Goal: Task Accomplishment & Management: Manage account settings

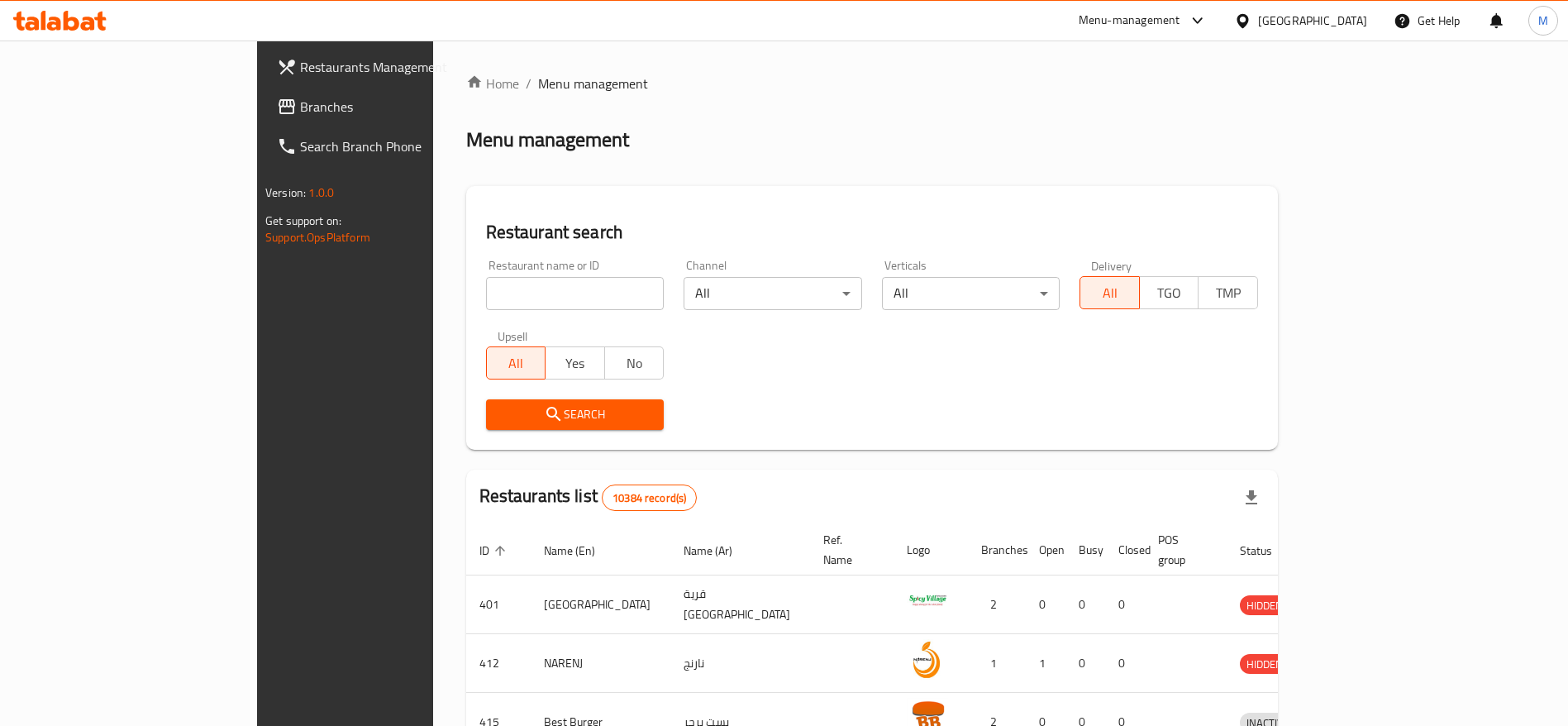
click at [1180, 20] on div "Menu-management" at bounding box center [1130, 21] width 102 height 20
click at [542, 204] on div "Restaurant search Restaurant name or ID Restaurant name or ID Channel All ​ Ver…" at bounding box center [872, 318] width 812 height 264
click at [486, 292] on input "search" at bounding box center [575, 294] width 179 height 33
type input "dunkin"
click button "Search" at bounding box center [575, 414] width 179 height 31
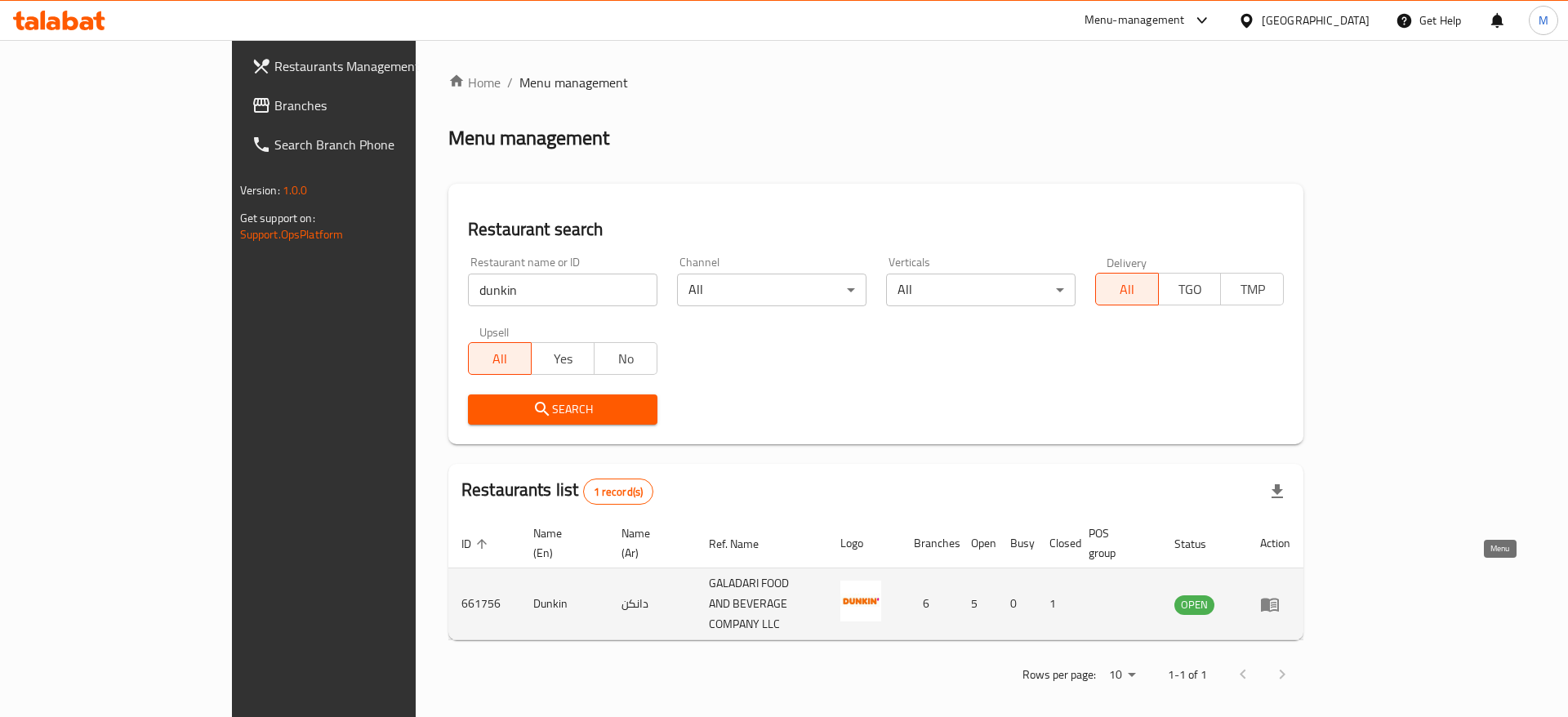
click at [1280, 595] on icon "enhanced table" at bounding box center [1270, 605] width 20 height 20
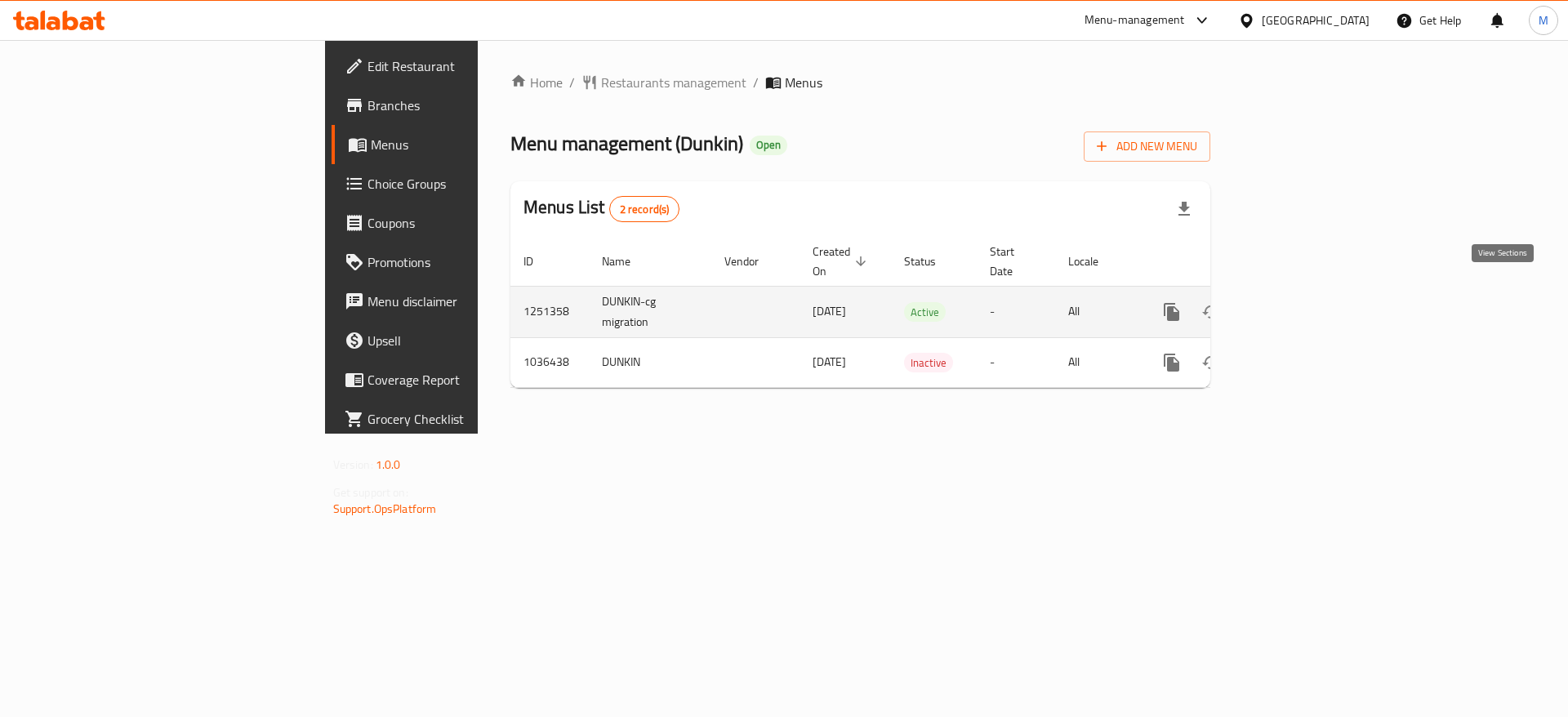
click at [1300, 302] on icon "enhanced table" at bounding box center [1290, 312] width 20 height 20
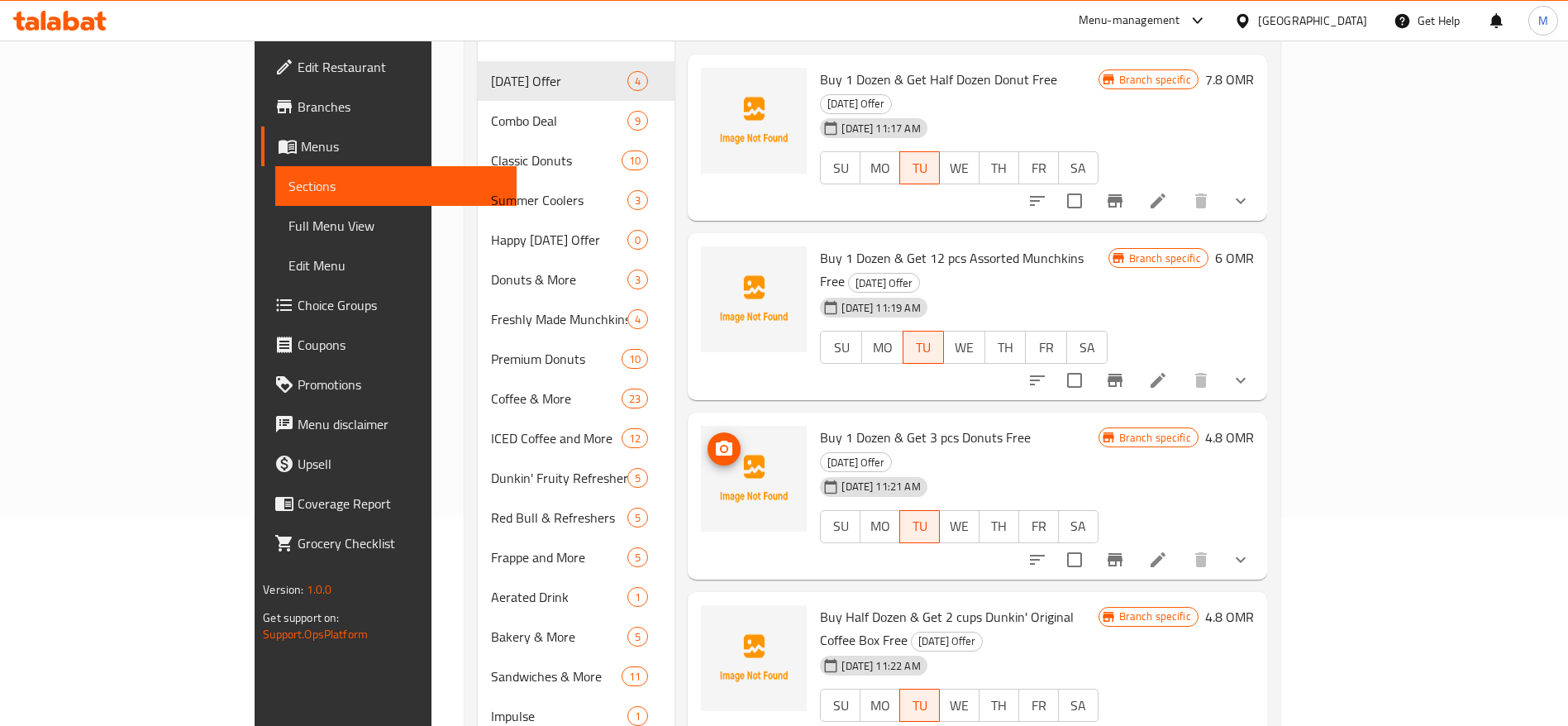
scroll to position [248, 0]
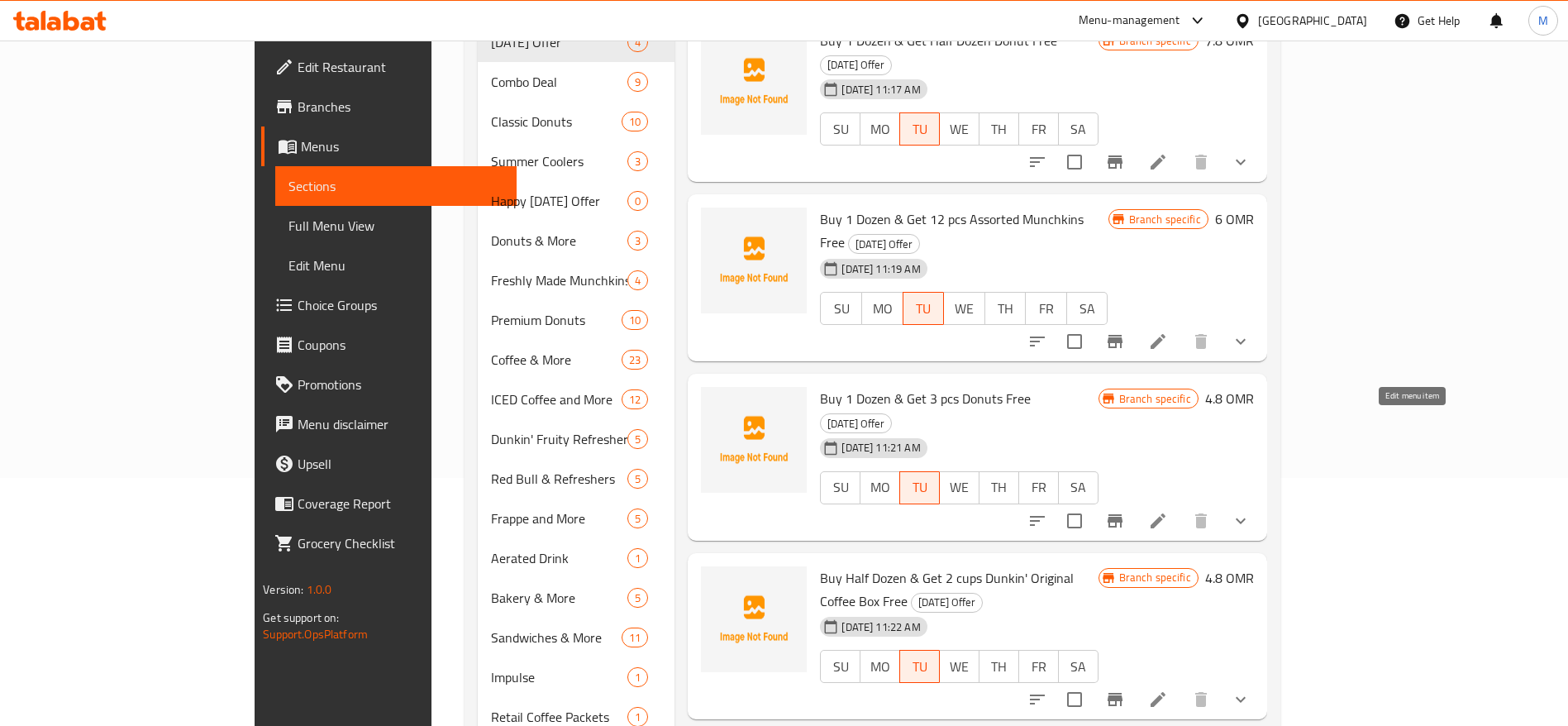
click at [1168, 511] on icon at bounding box center [1158, 521] width 20 height 20
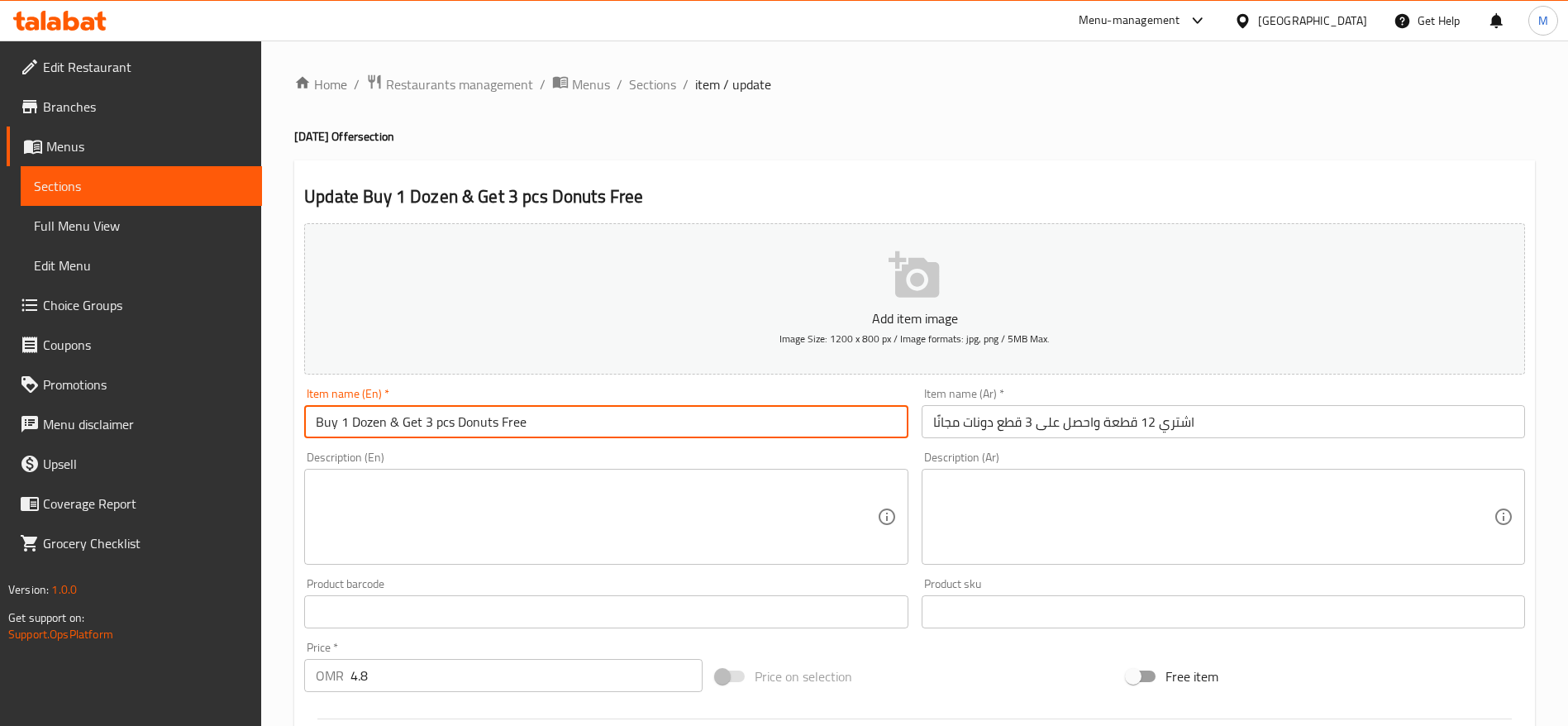
drag, startPoint x: 347, startPoint y: 424, endPoint x: 341, endPoint y: 433, distance: 10.8
click at [341, 433] on input "Buy 1 Dozen & Get 3 pcs Donuts Free" at bounding box center [605, 422] width 604 height 33
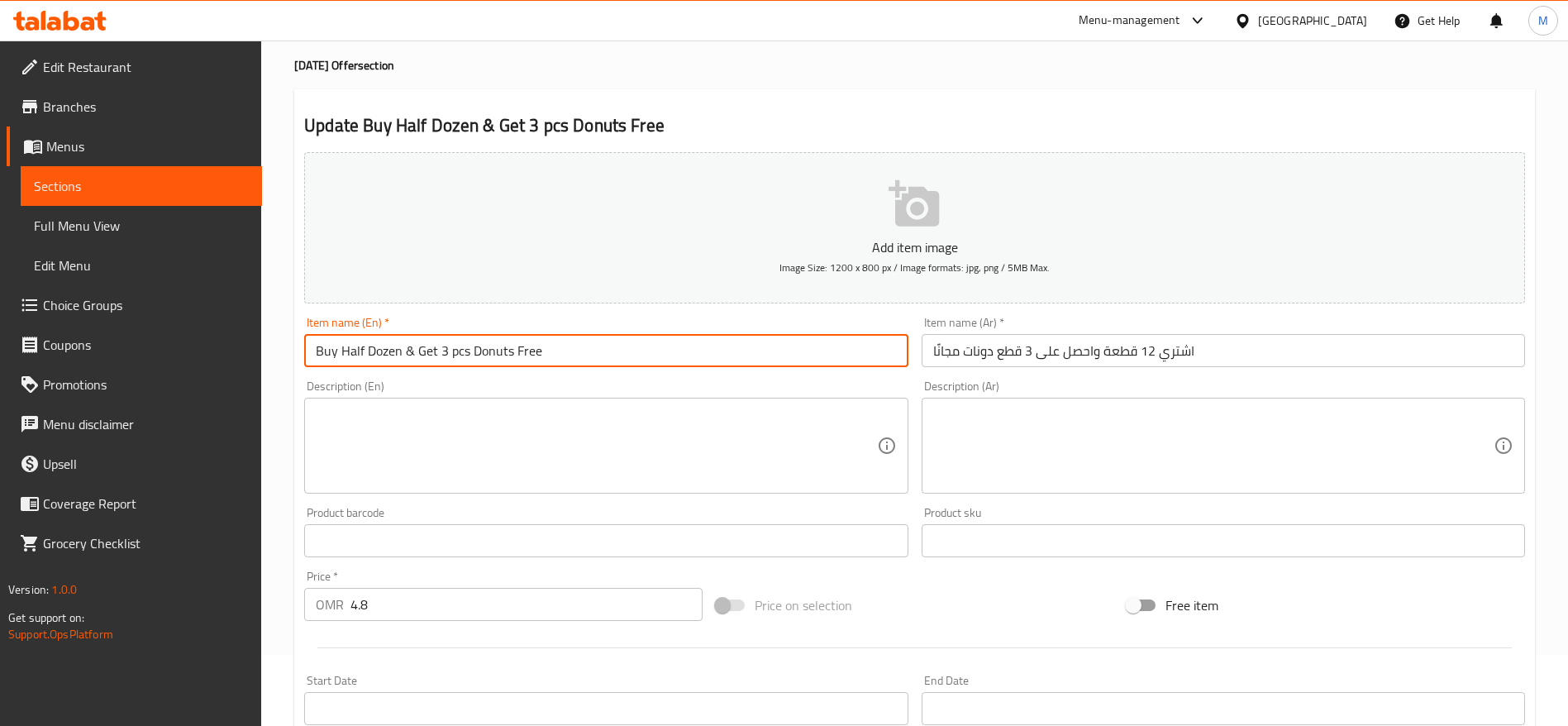
scroll to position [124, 0]
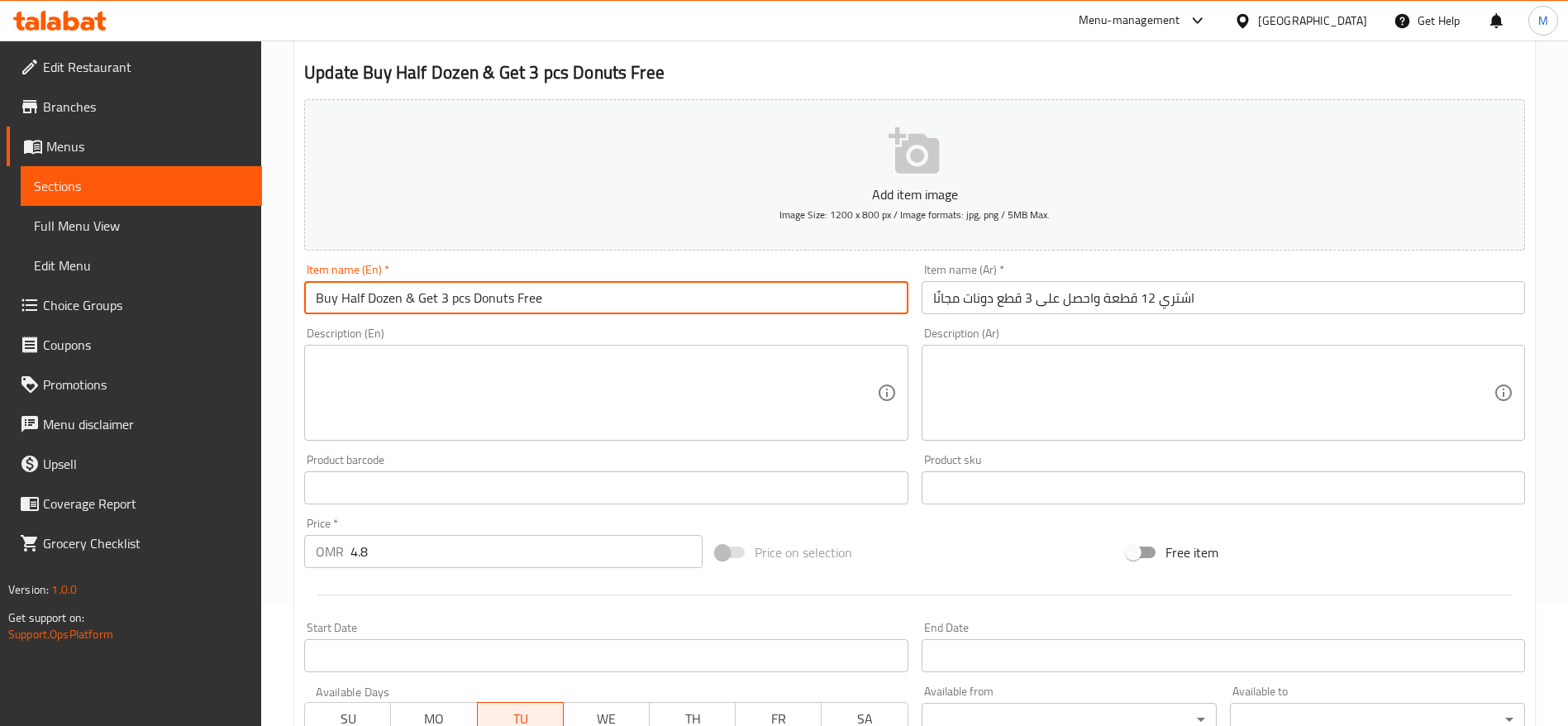
type input "Buy Half Dozen & Get 3 pcs Donuts Free"
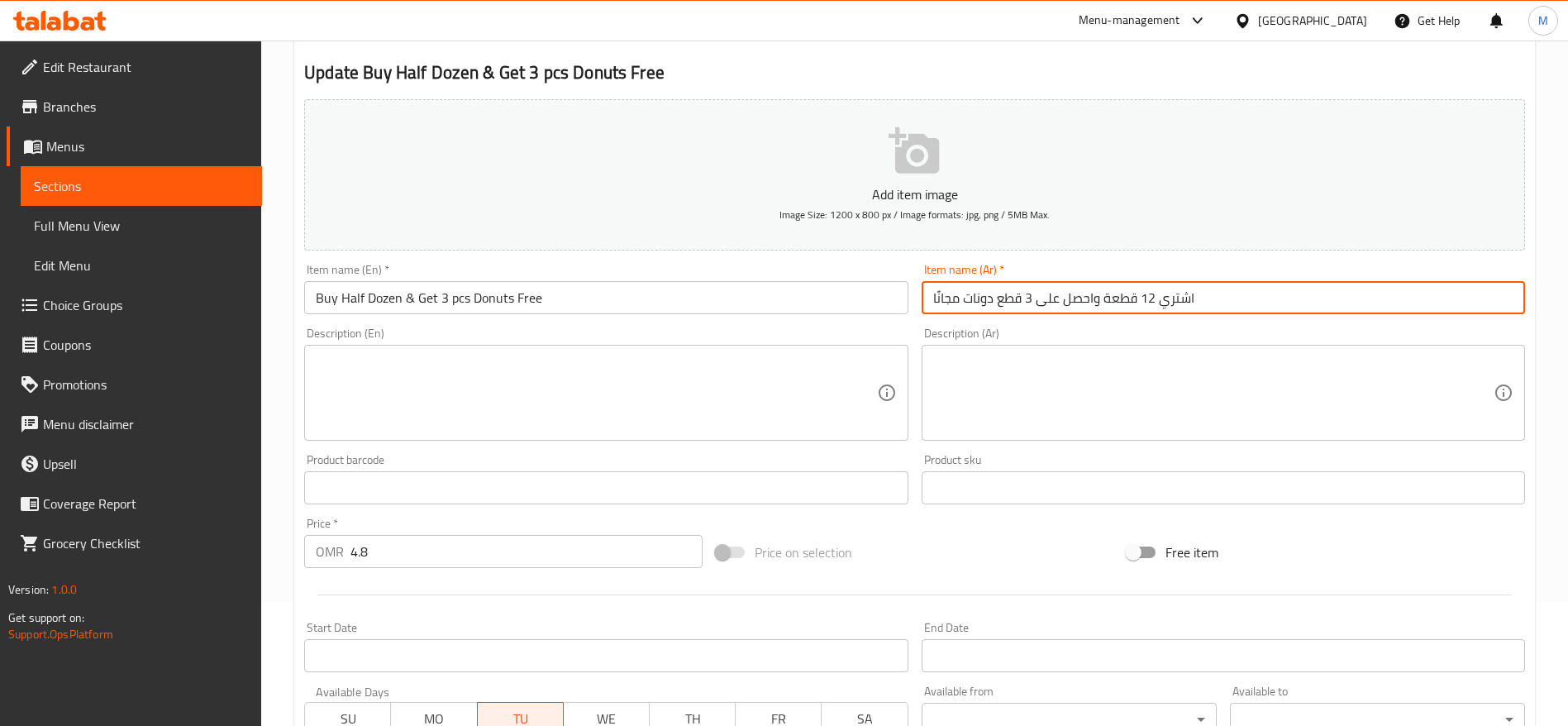
drag, startPoint x: 1140, startPoint y: 296, endPoint x: 1153, endPoint y: 299, distance: 13.3
click at [1153, 299] on input "اشتري 12 قطعة واحصل على 3 قطع دونات مجانًا" at bounding box center [1223, 298] width 604 height 33
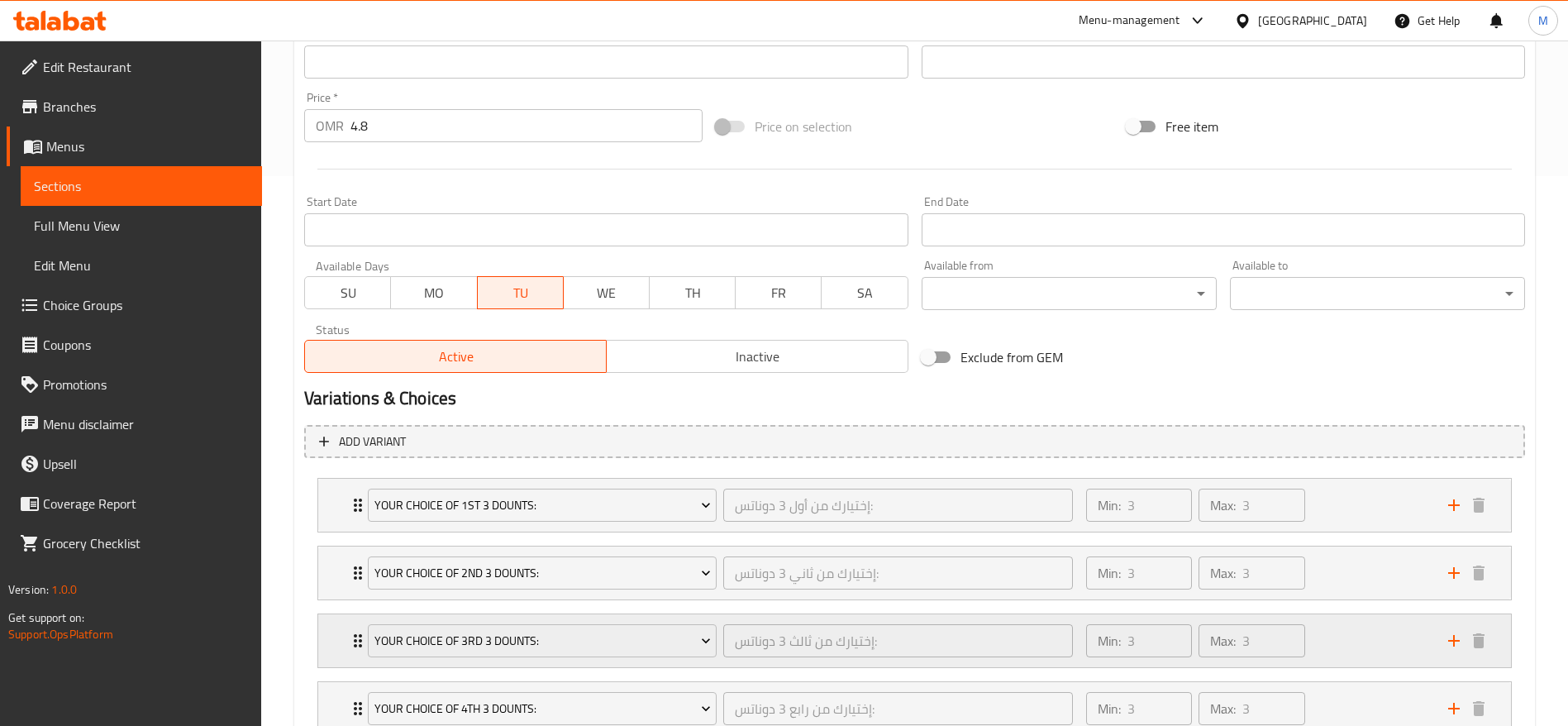
scroll to position [741, 0]
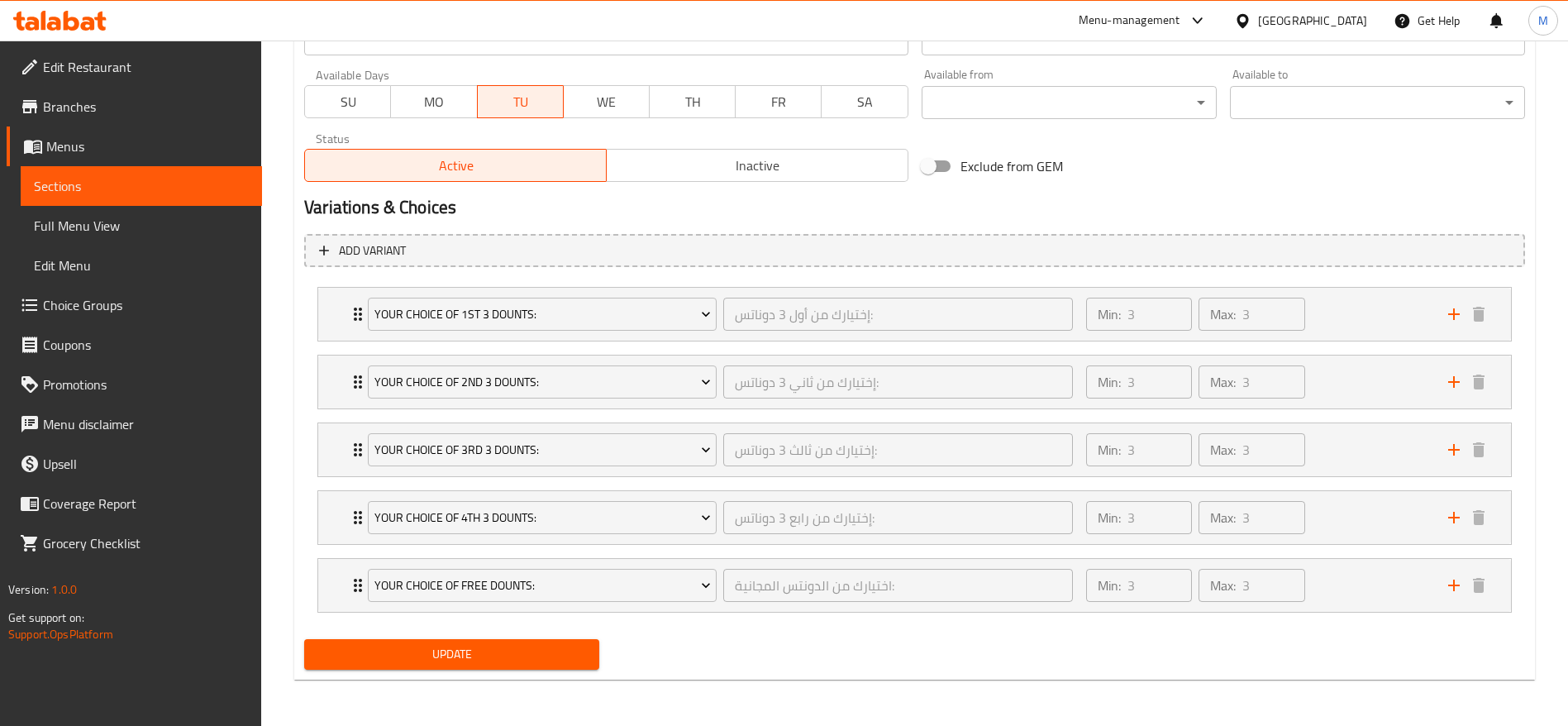
type input "اشتري 6 قطعة واحصل على 3 قطع دونات مجانًا"
click at [529, 650] on span "Update" at bounding box center [452, 654] width 269 height 21
click at [358, 579] on div "Your Choice of Free Dounts: اختيارك من الدونتس المجانية: ​" at bounding box center [721, 585] width 725 height 53
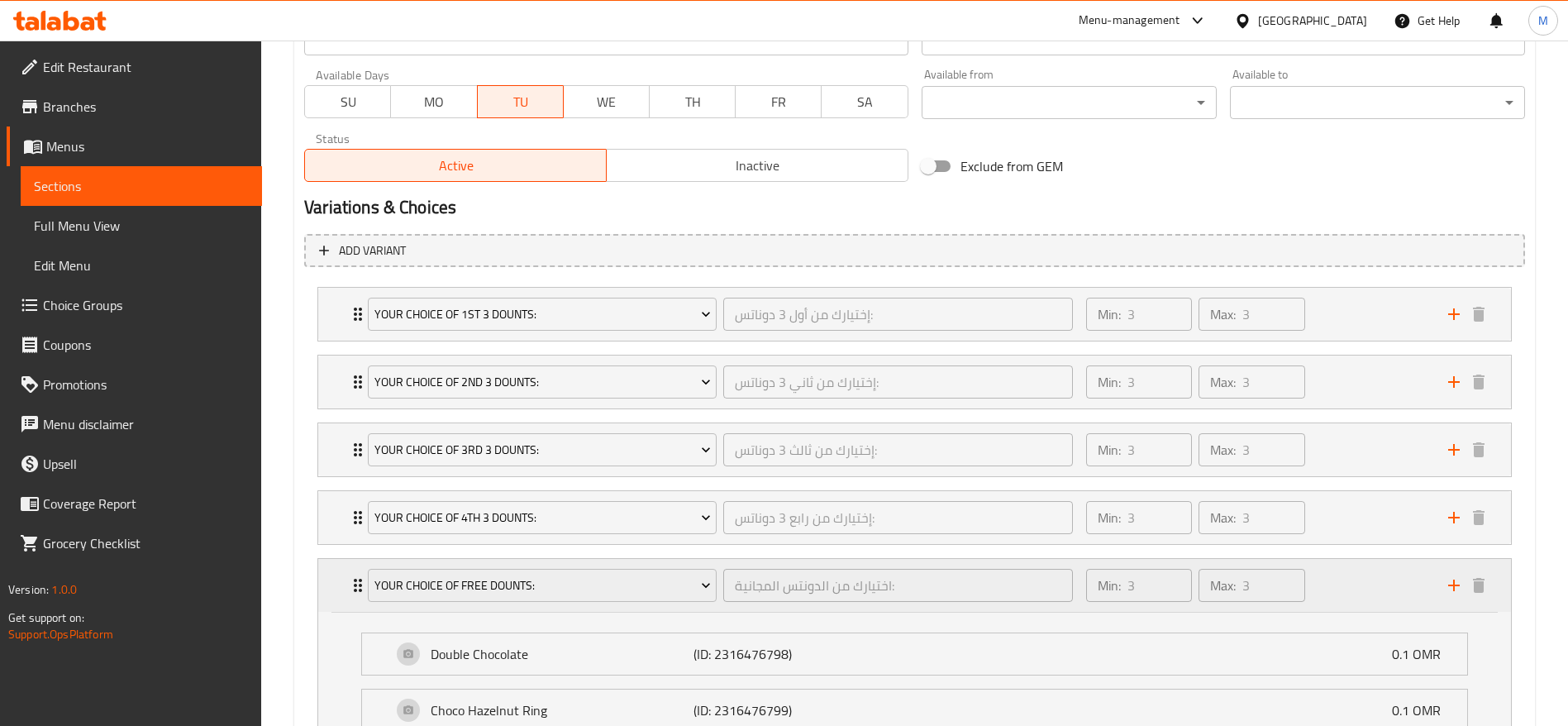
click at [358, 579] on div "Your Choice of Free Dounts: اختيارك من الدونتس المجانية: ​" at bounding box center [721, 585] width 725 height 53
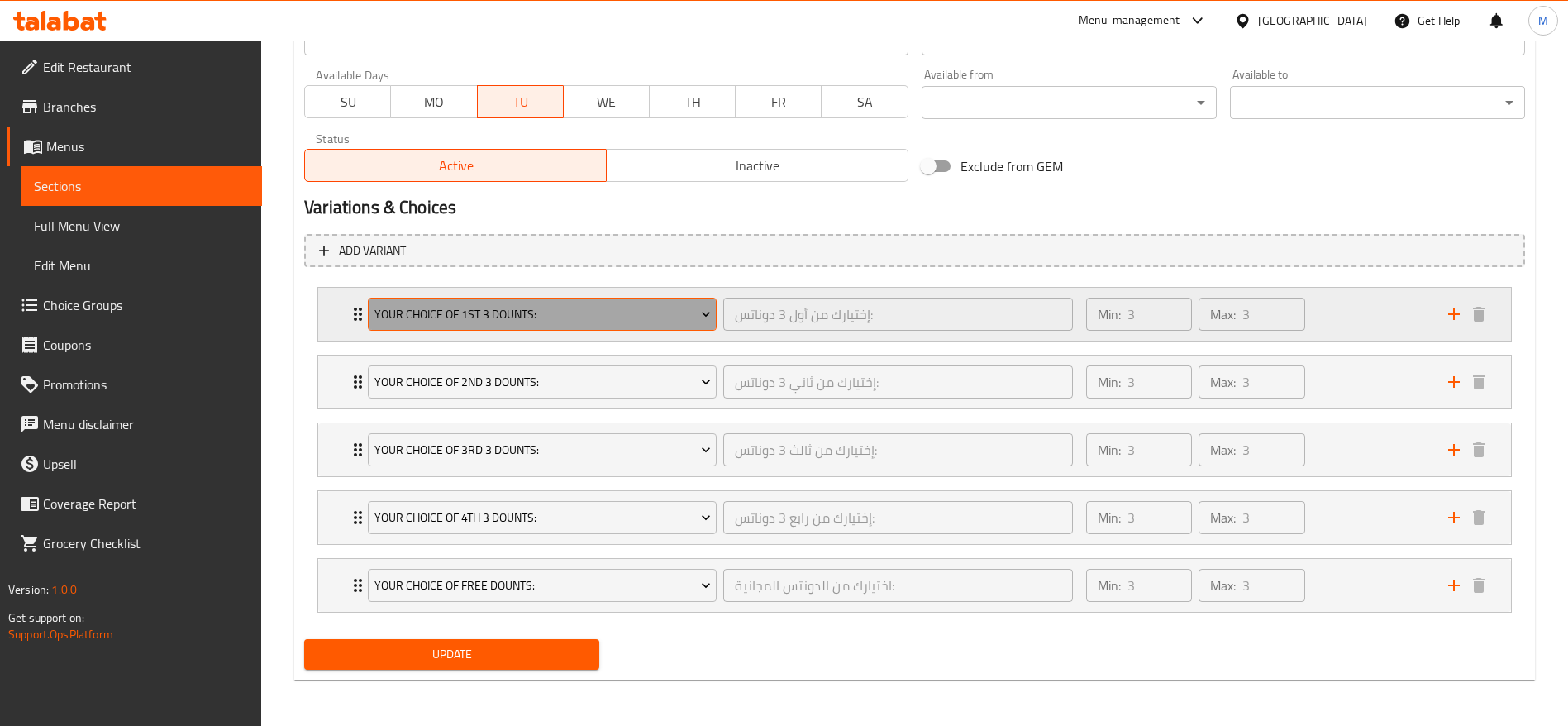
click at [535, 324] on span "Your Choice Of 1st 3 Dounts:" at bounding box center [542, 314] width 336 height 21
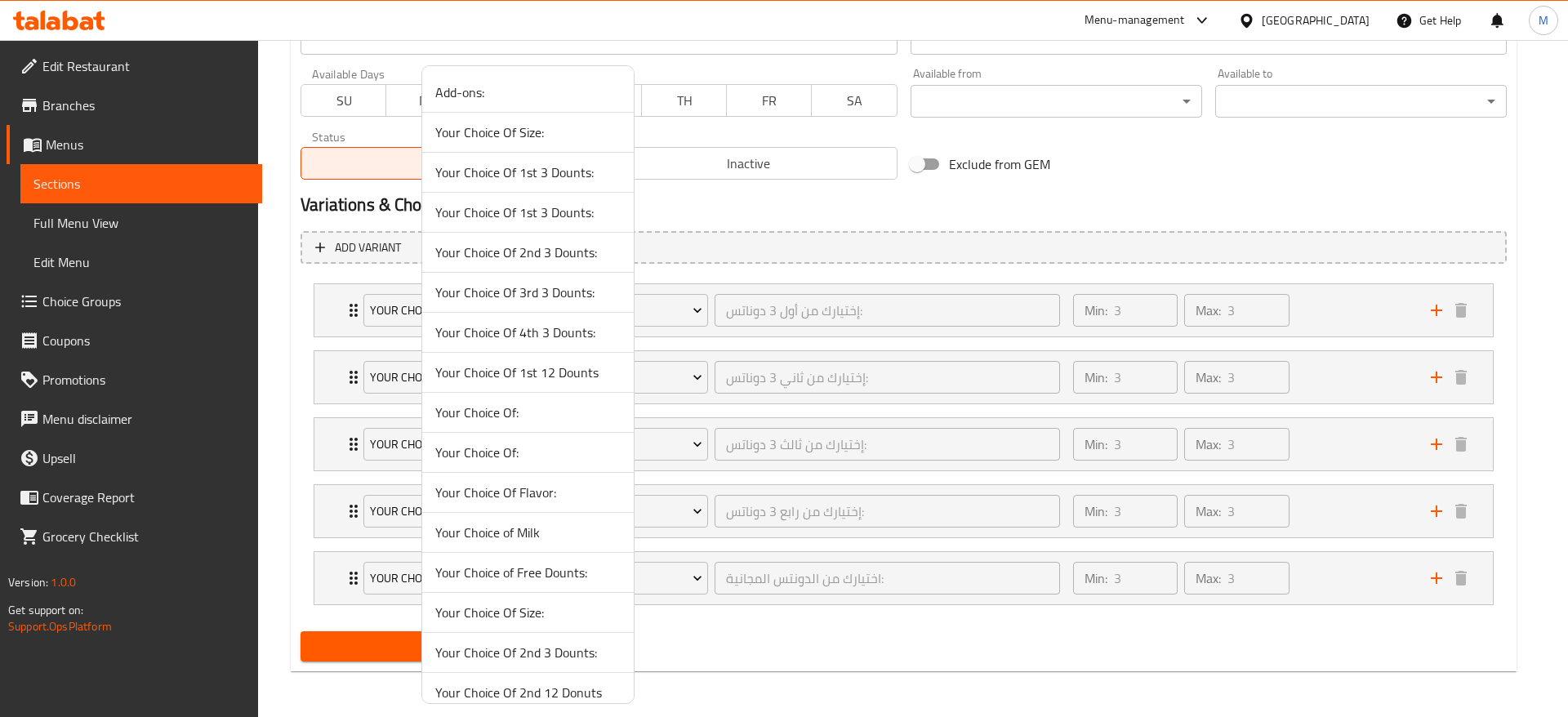
click at [847, 231] on div at bounding box center [784, 358] width 1568 height 717
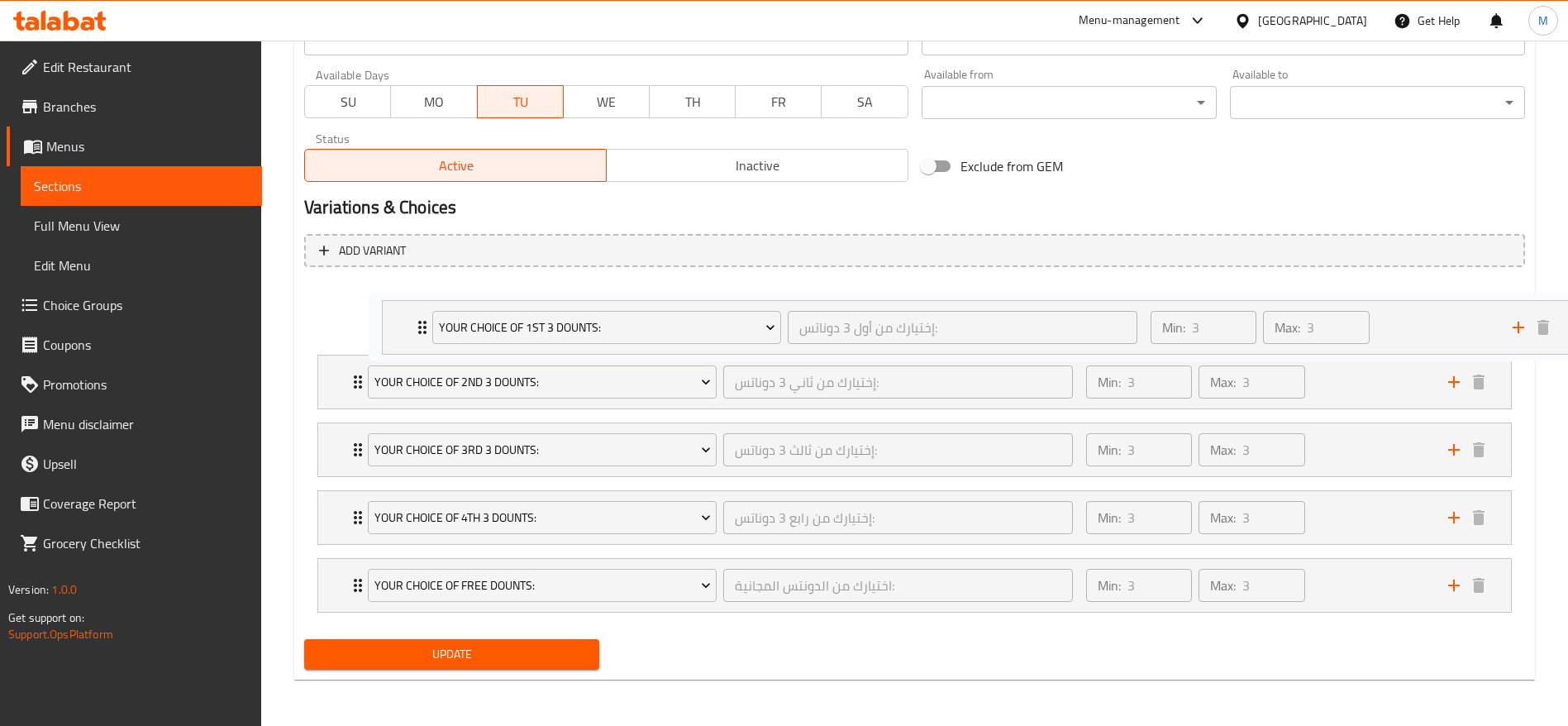
drag, startPoint x: 359, startPoint y: 315, endPoint x: 437, endPoint y: 330, distance: 79.4
click at [433, 330] on div "Your Choice Of 1st 3 Dounts: إختيارك من أول 3 دوناتس: ​ Min: 3 ​ Max: 3 ​ Yello…" at bounding box center [914, 450] width 1221 height 339
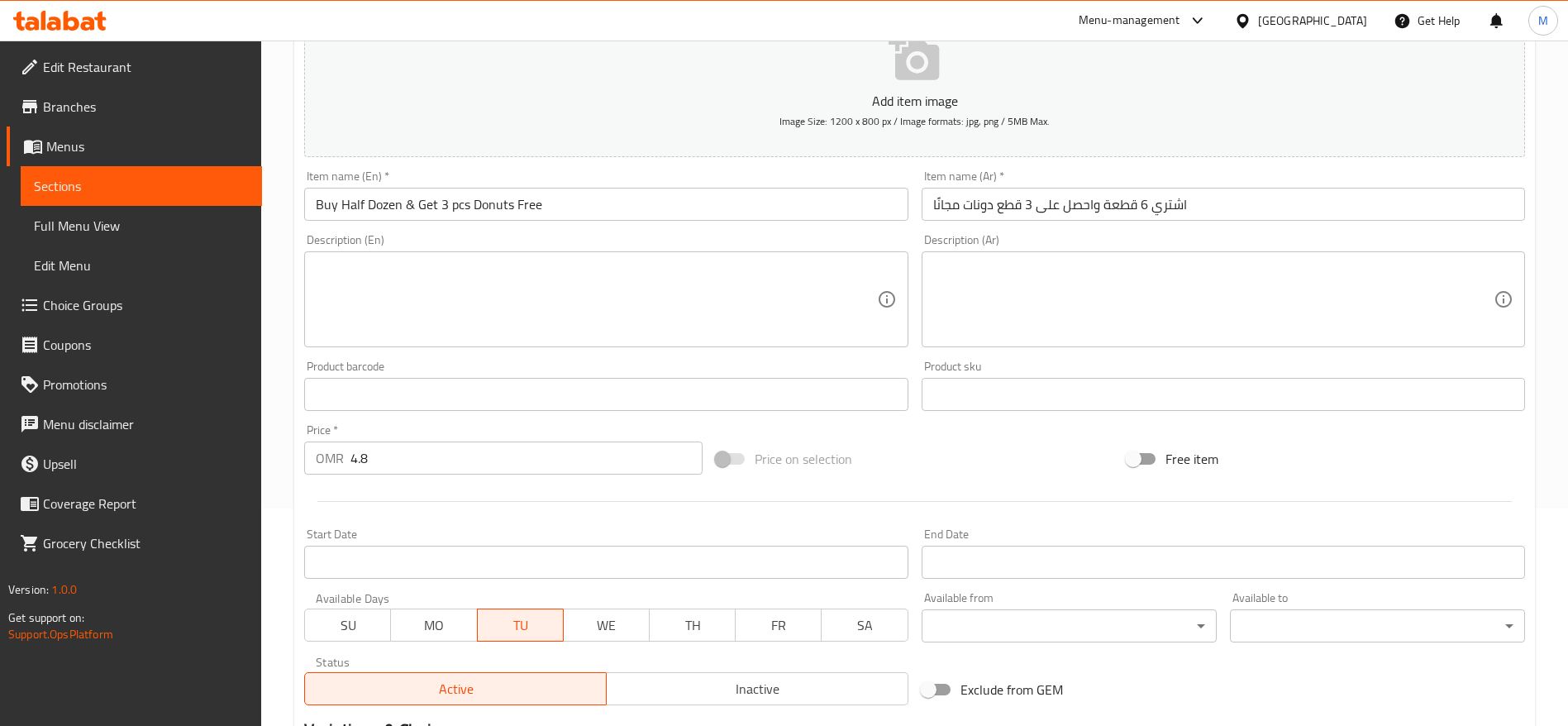
scroll to position [0, 0]
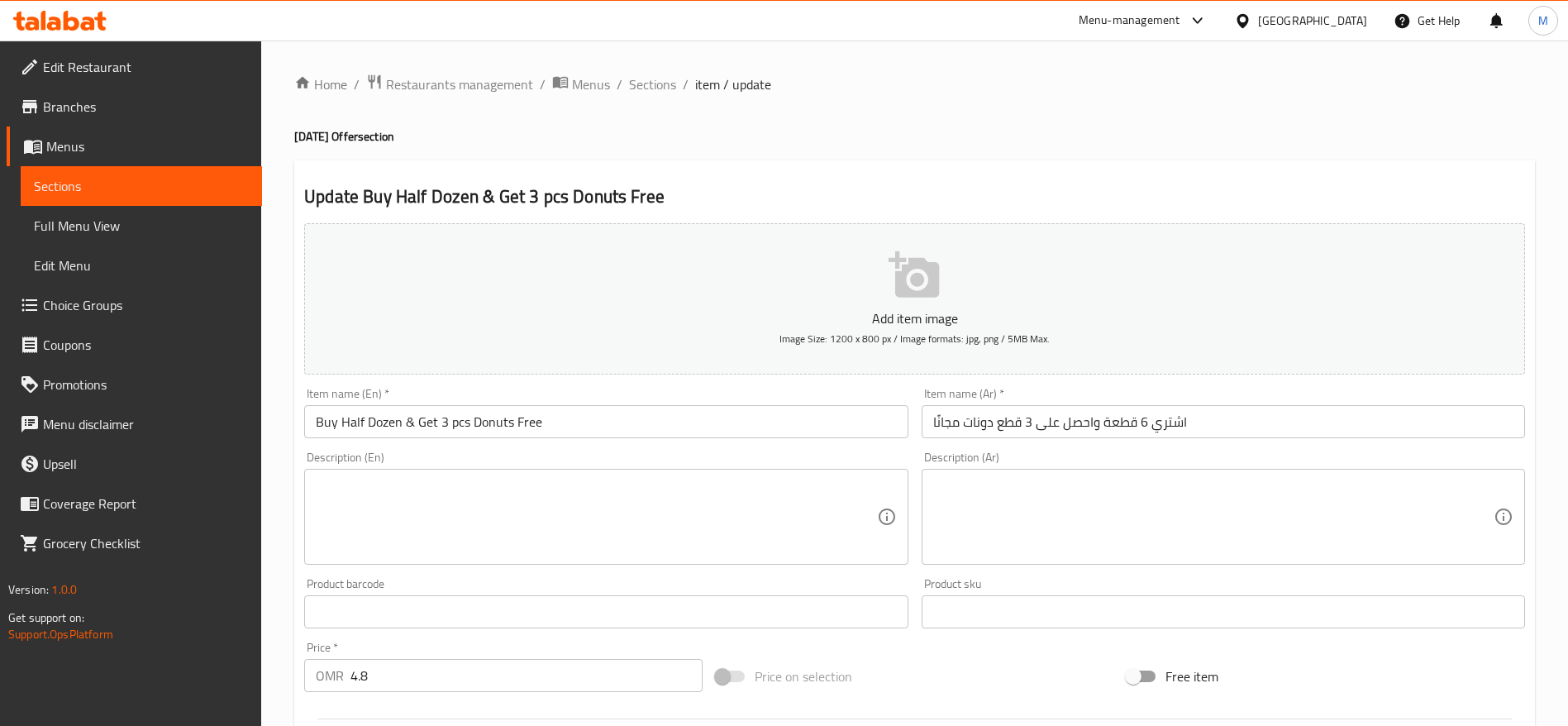
click at [114, 149] on span "Menus" at bounding box center [147, 146] width 203 height 20
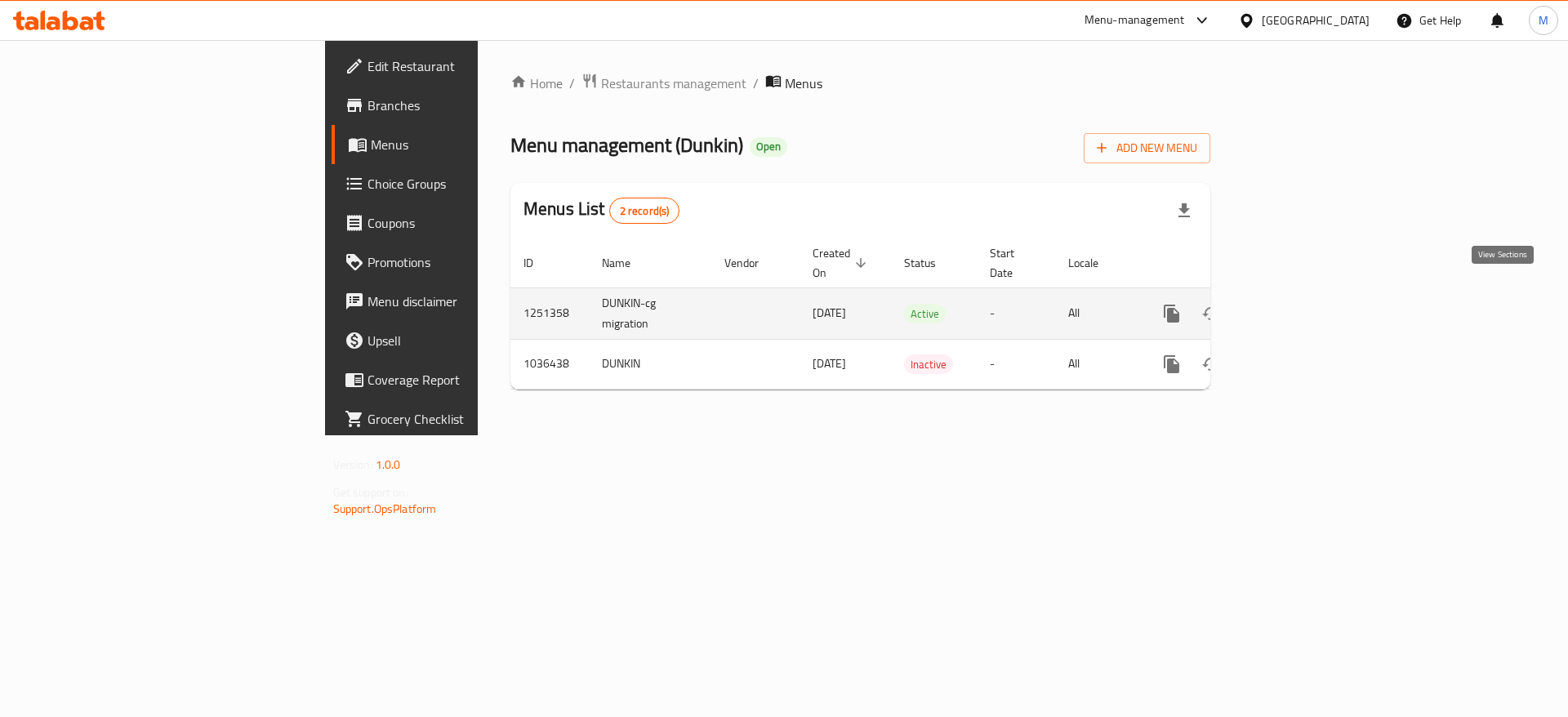
click at [1300, 304] on icon "enhanced table" at bounding box center [1290, 314] width 20 height 20
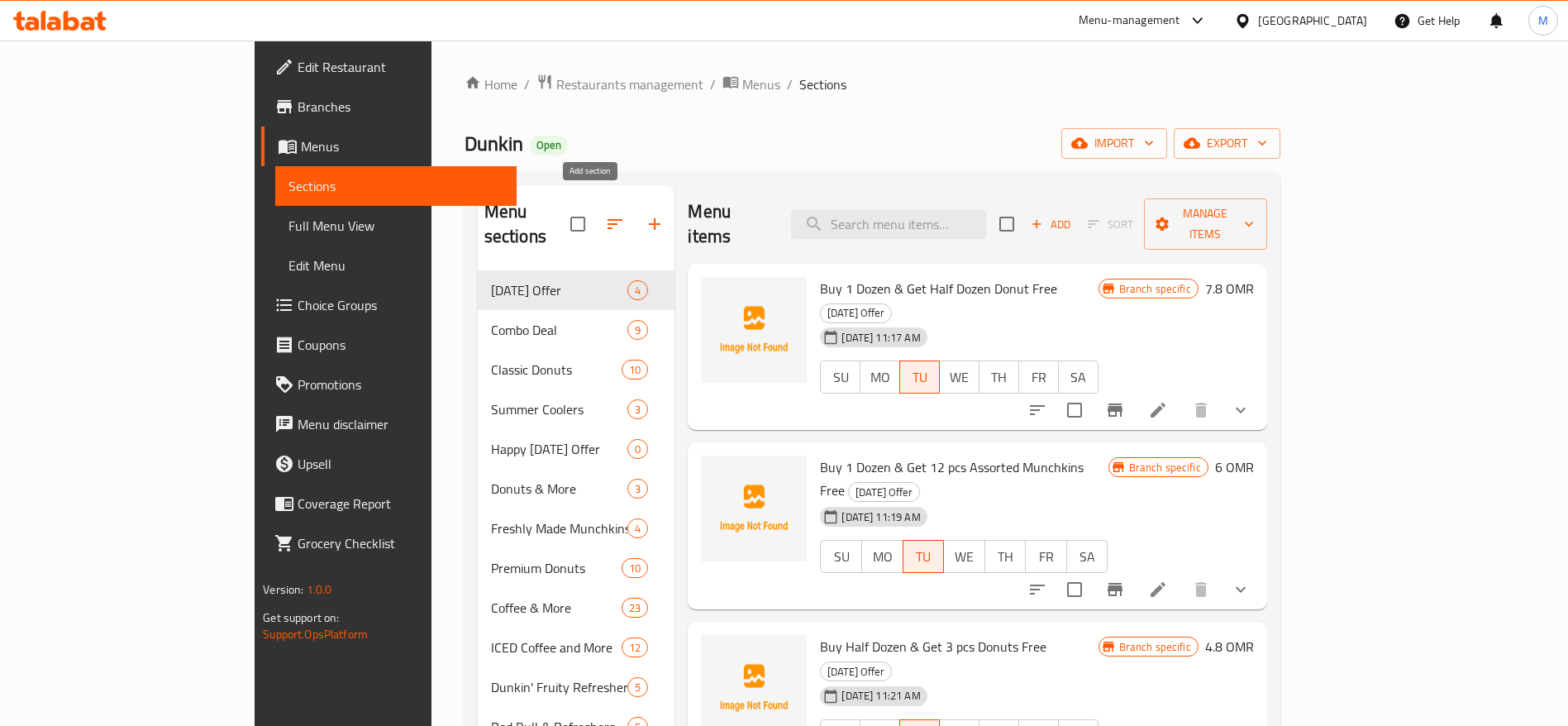
click at [649, 218] on icon "button" at bounding box center [655, 224] width 12 height 12
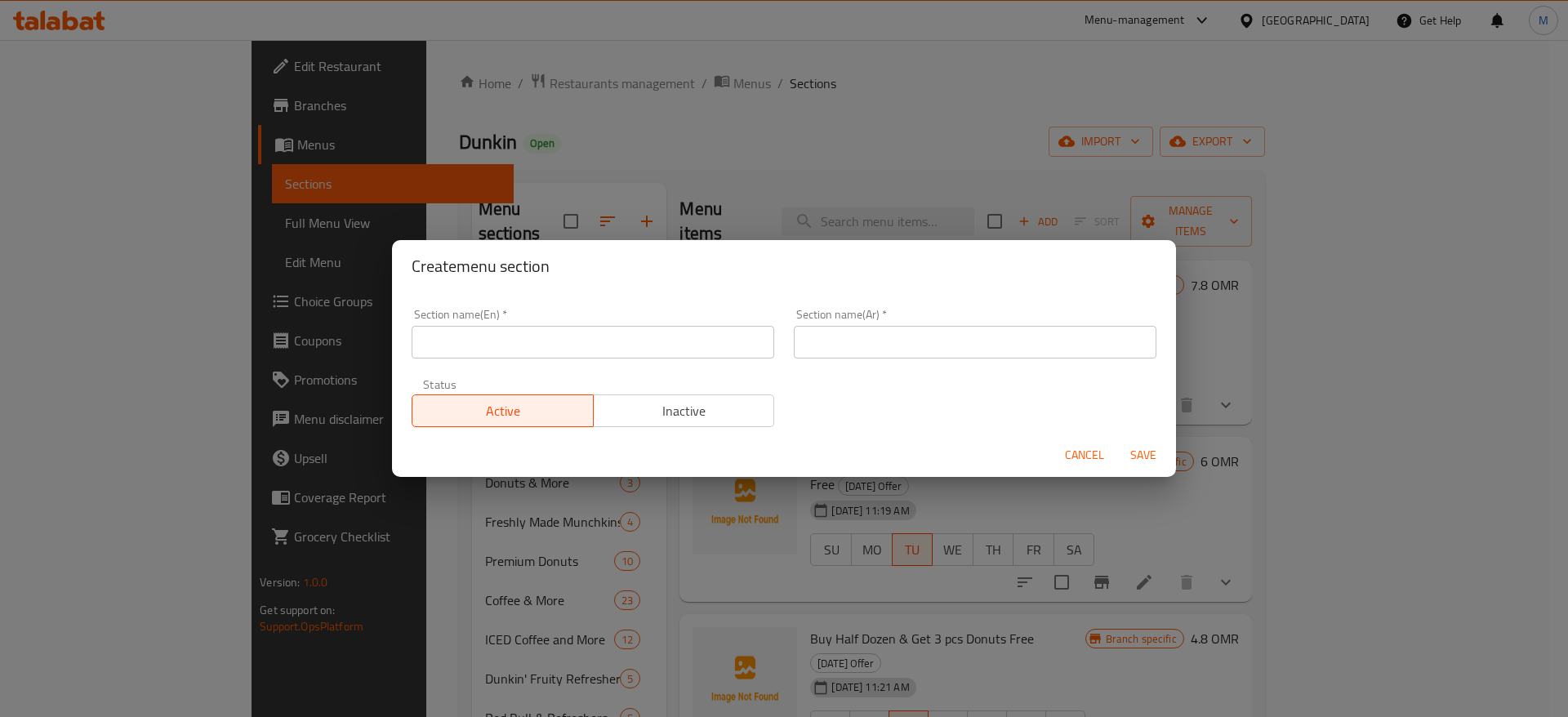
click at [566, 344] on input "text" at bounding box center [593, 342] width 362 height 33
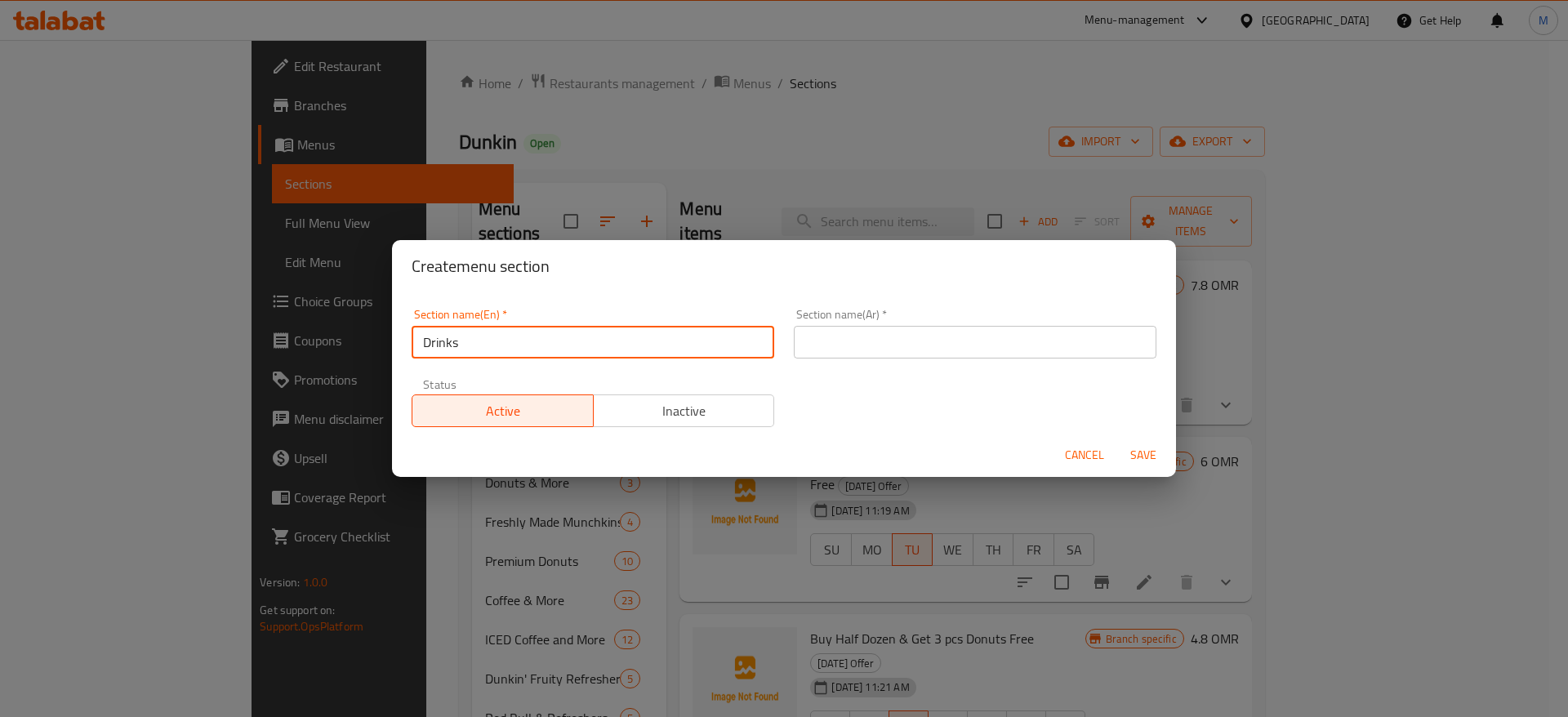
type input "Drinks"
click at [824, 333] on input "text" at bounding box center [975, 342] width 362 height 33
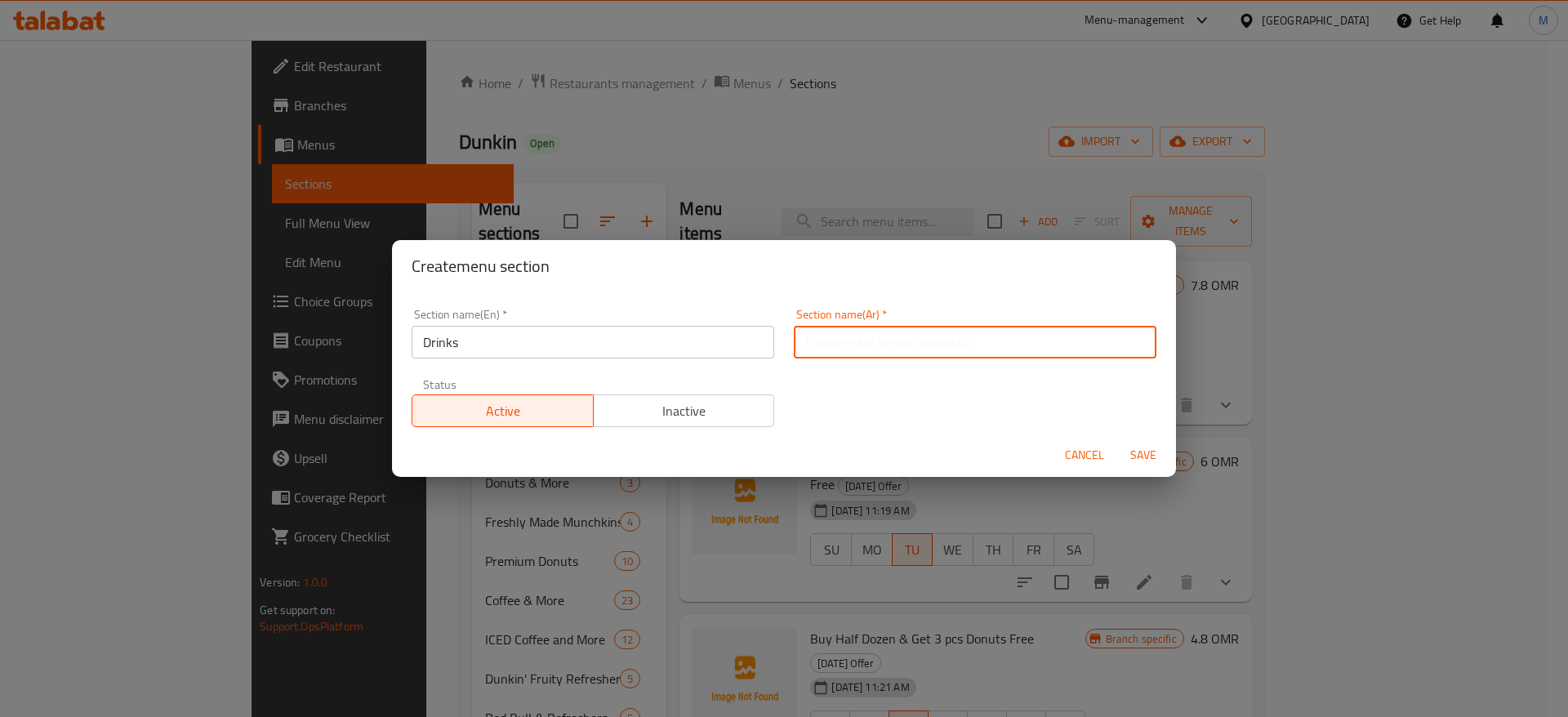
type input "ا"
type input "المشروبات"
click at [1133, 446] on span "Save" at bounding box center [1144, 455] width 40 height 21
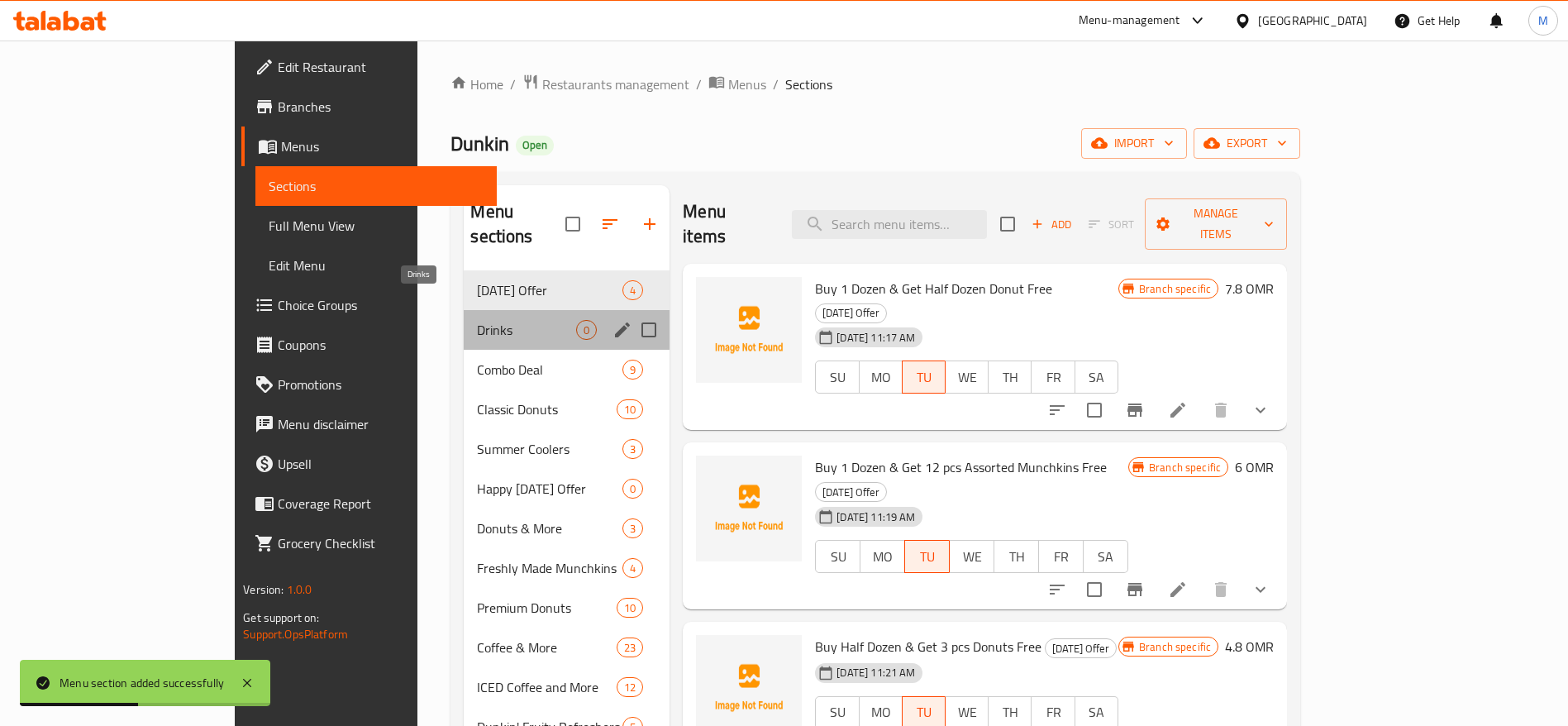
click at [477, 320] on span "Drinks" at bounding box center [526, 330] width 99 height 20
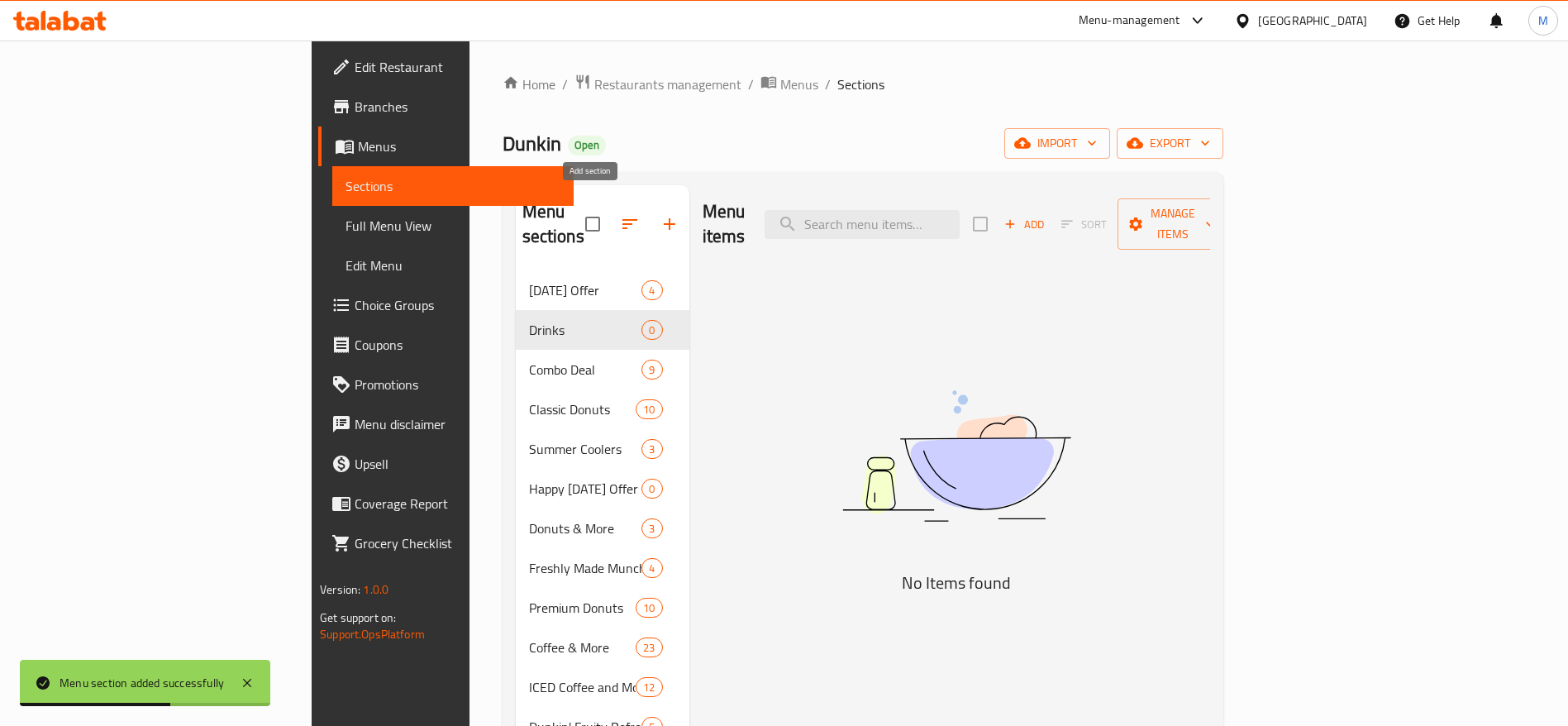
click at [660, 214] on icon "button" at bounding box center [670, 224] width 20 height 20
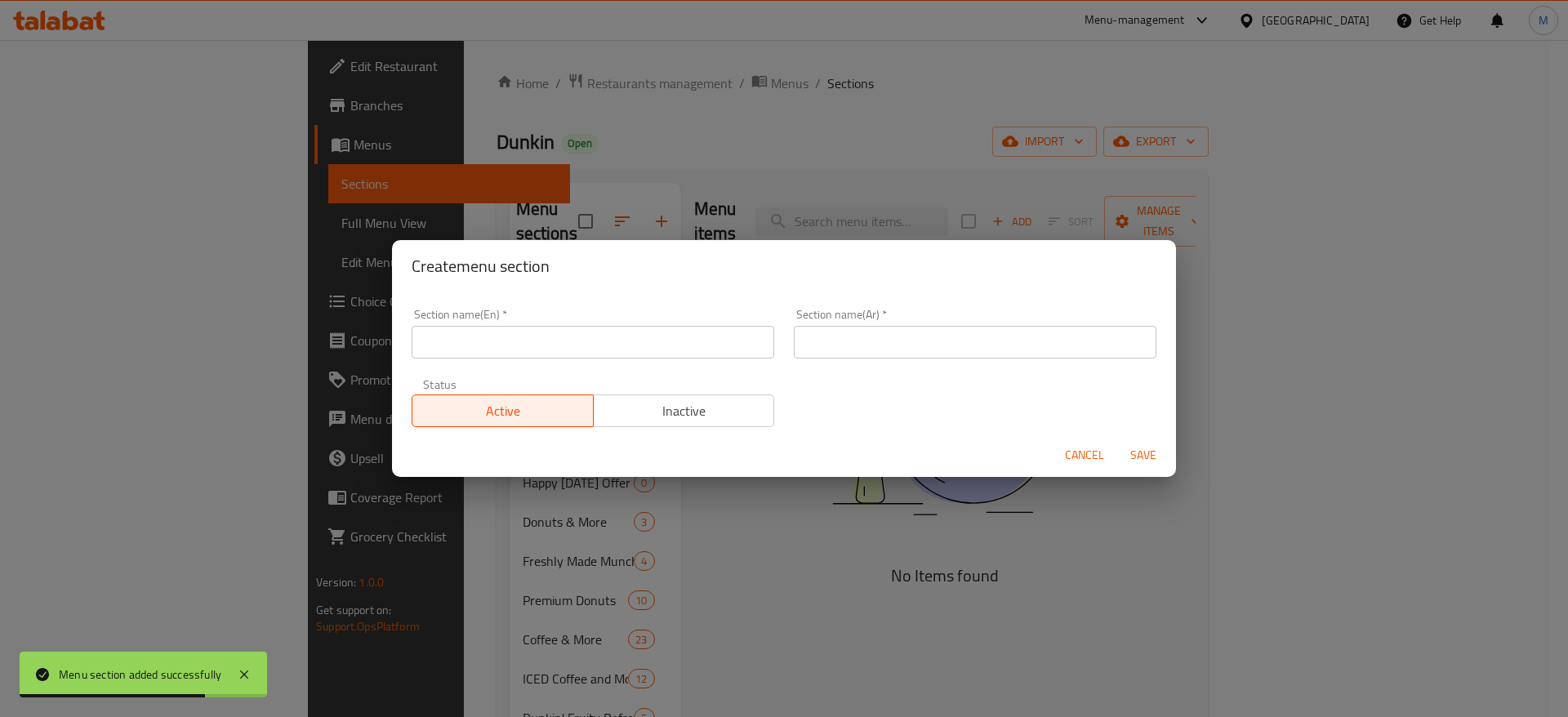
click at [994, 703] on div "Create menu section Section name(En)   * Section name(En) * Section name(Ar)   …" at bounding box center [784, 358] width 1568 height 717
click at [916, 597] on div "Create menu section Section name(En)   * Section name(En) * Section name(Ar)   …" at bounding box center [784, 358] width 1568 height 717
drag, startPoint x: 1083, startPoint y: 454, endPoint x: 1290, endPoint y: 298, distance: 259.2
click at [1084, 454] on span "Cancel" at bounding box center [1085, 455] width 40 height 21
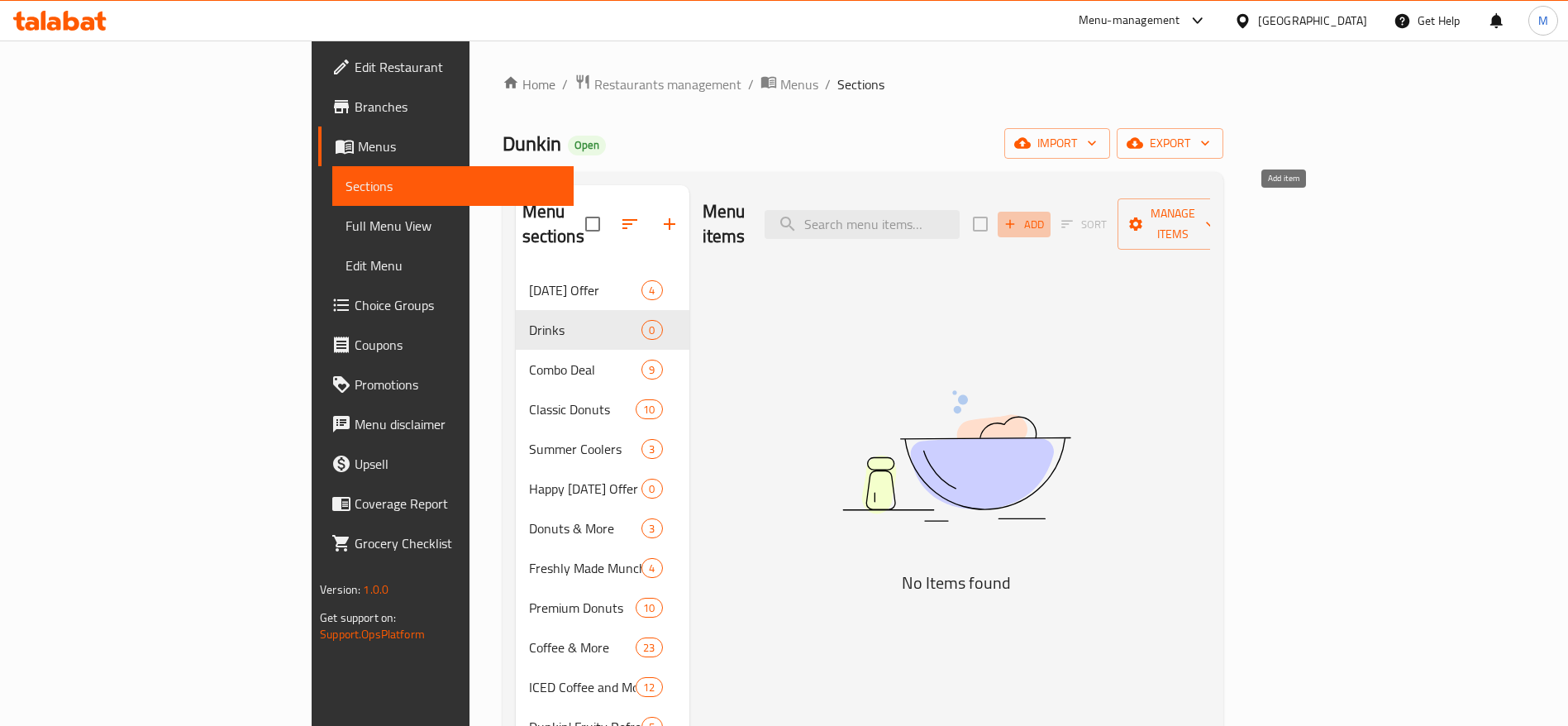
click at [1046, 216] on span "Add" at bounding box center [1024, 224] width 44 height 19
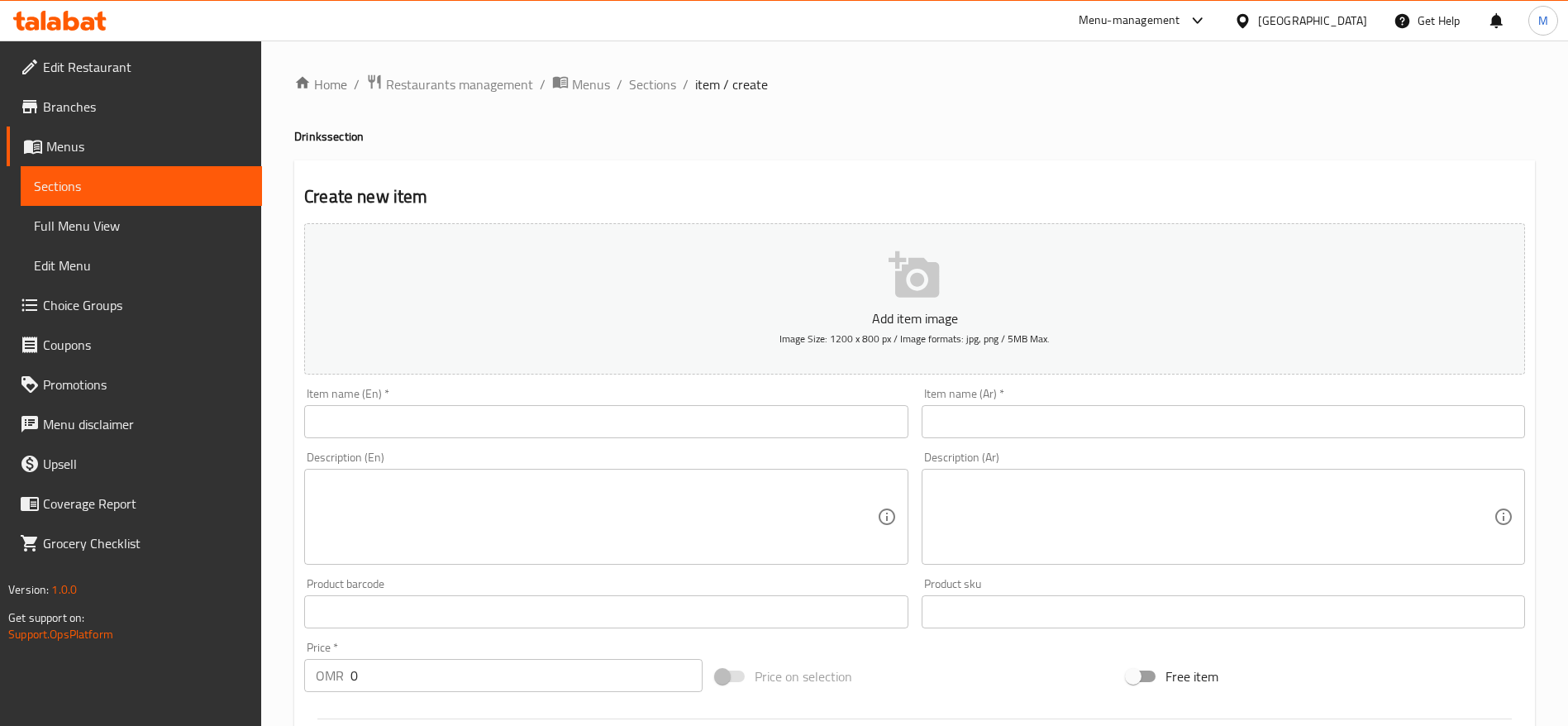
click at [455, 424] on input "text" at bounding box center [605, 422] width 604 height 33
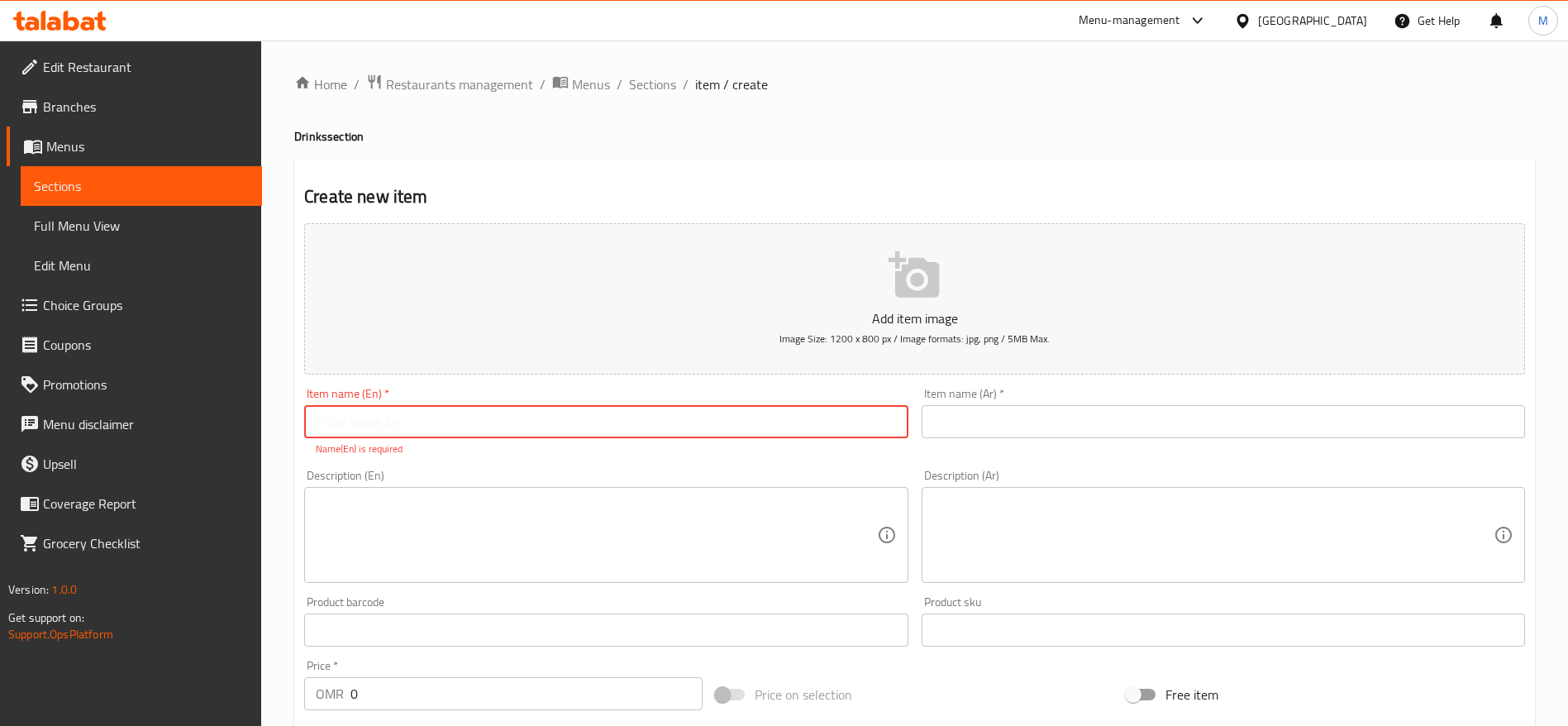
paste input "RedBull Energy Drink 250 ML"
type input "RedBull Energy Drink 250 ML"
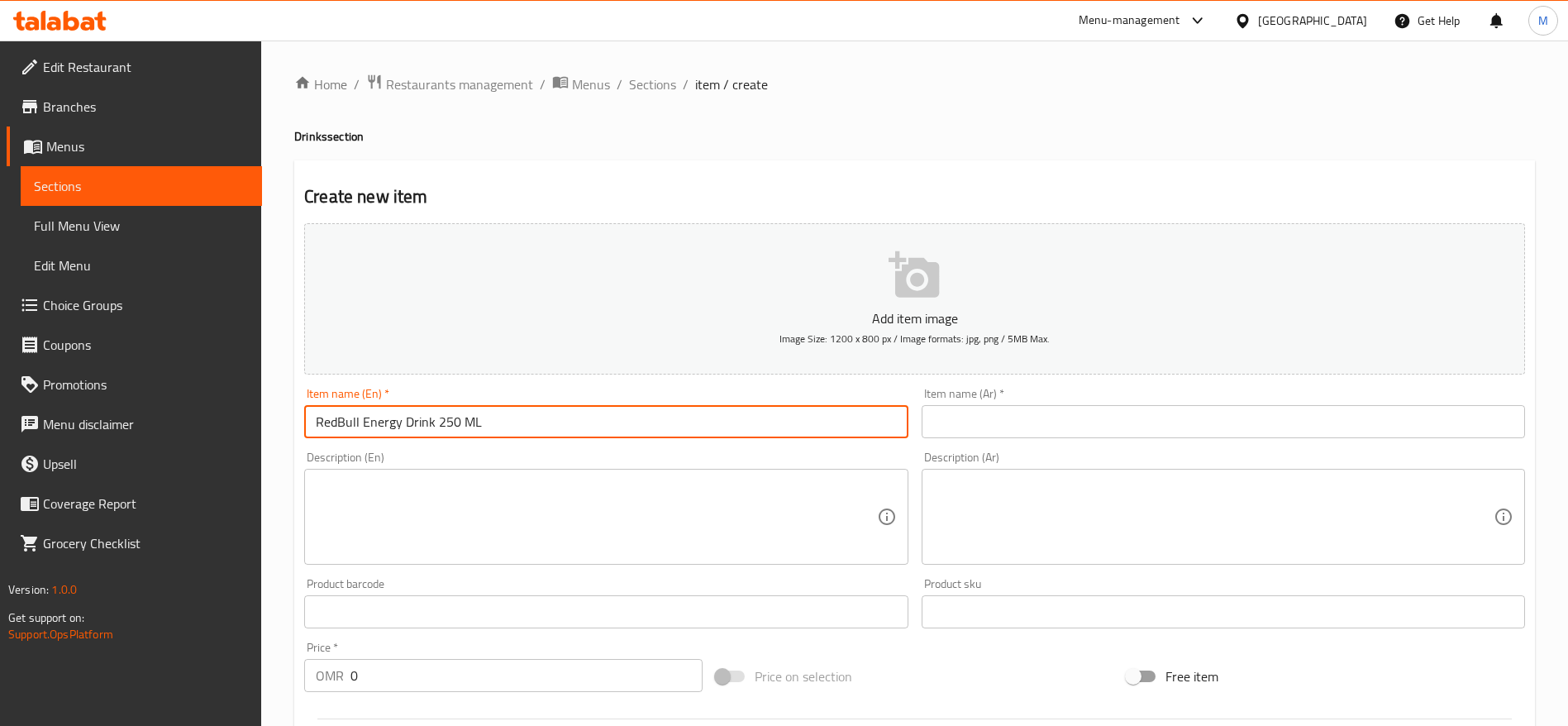
click at [737, 277] on button "Add item image Image Size: 1200 x 800 px / Image formats: jpg, png / 5MB Max." at bounding box center [914, 298] width 1221 height 151
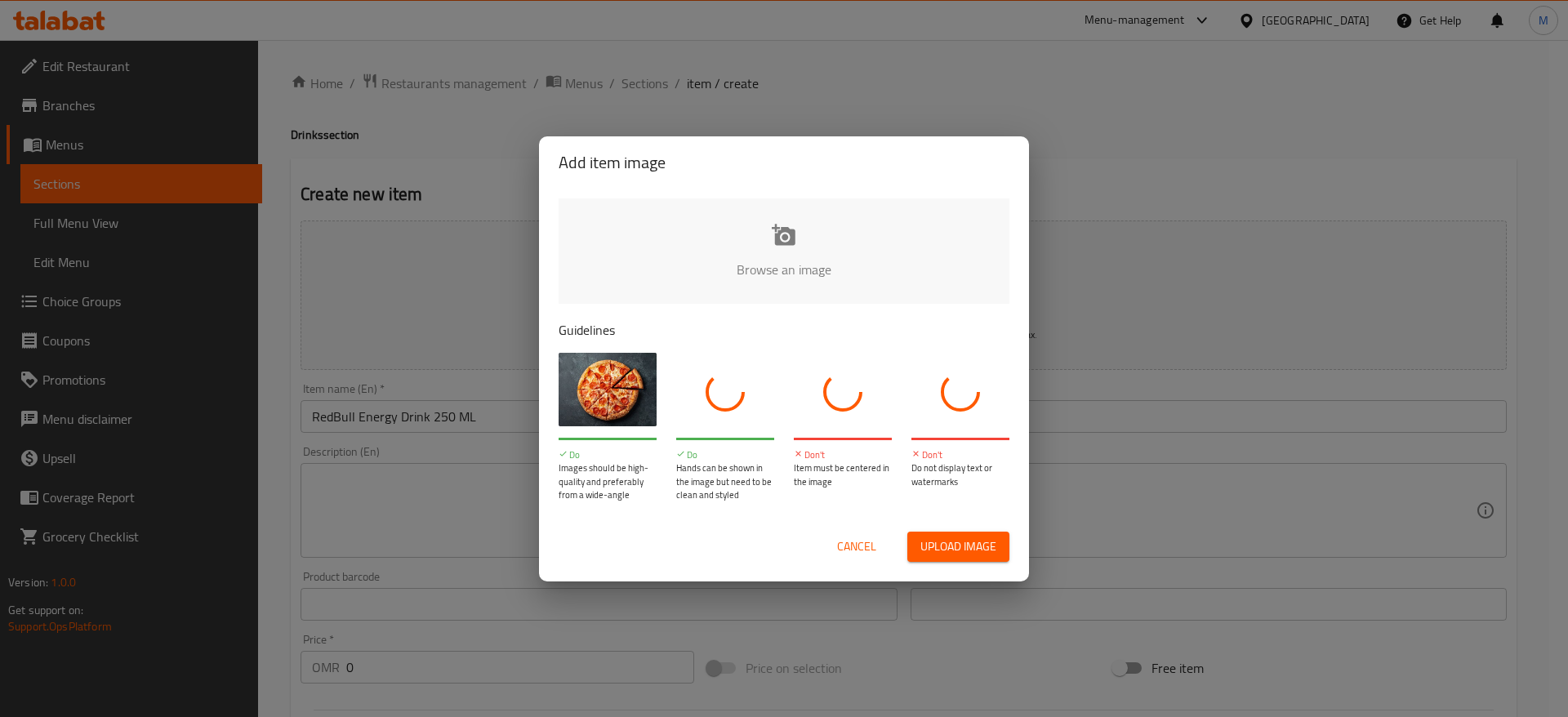
click at [725, 286] on input "file" at bounding box center [1336, 275] width 1556 height 153
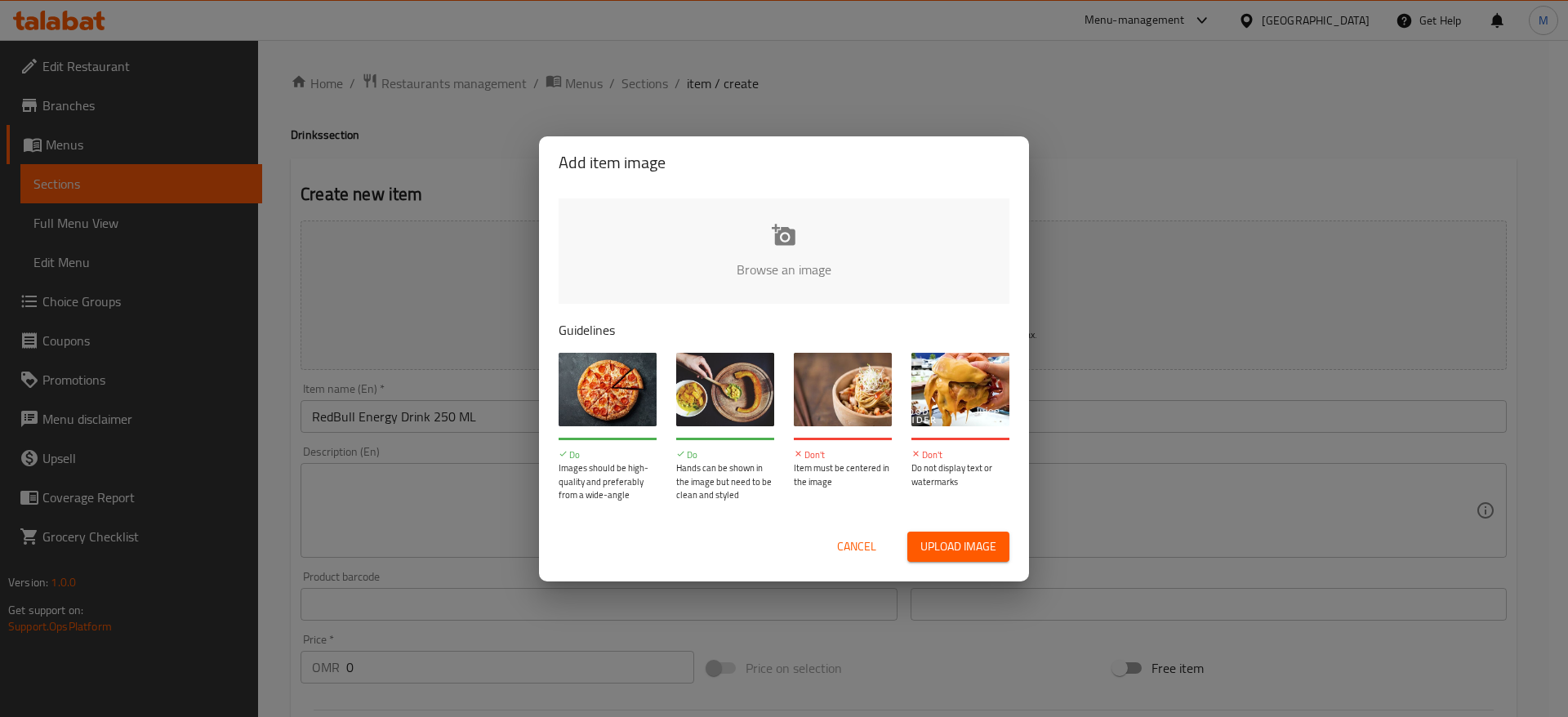
click at [751, 202] on input "file" at bounding box center [1336, 275] width 1556 height 153
click at [782, 276] on input "file" at bounding box center [1336, 275] width 1556 height 153
type input "C:\fakepath\Cool Mood - DRINKS (1).zip"
click at [739, 281] on input "file" at bounding box center [1336, 275] width 1556 height 153
click at [796, 259] on input "file" at bounding box center [1336, 275] width 1556 height 153
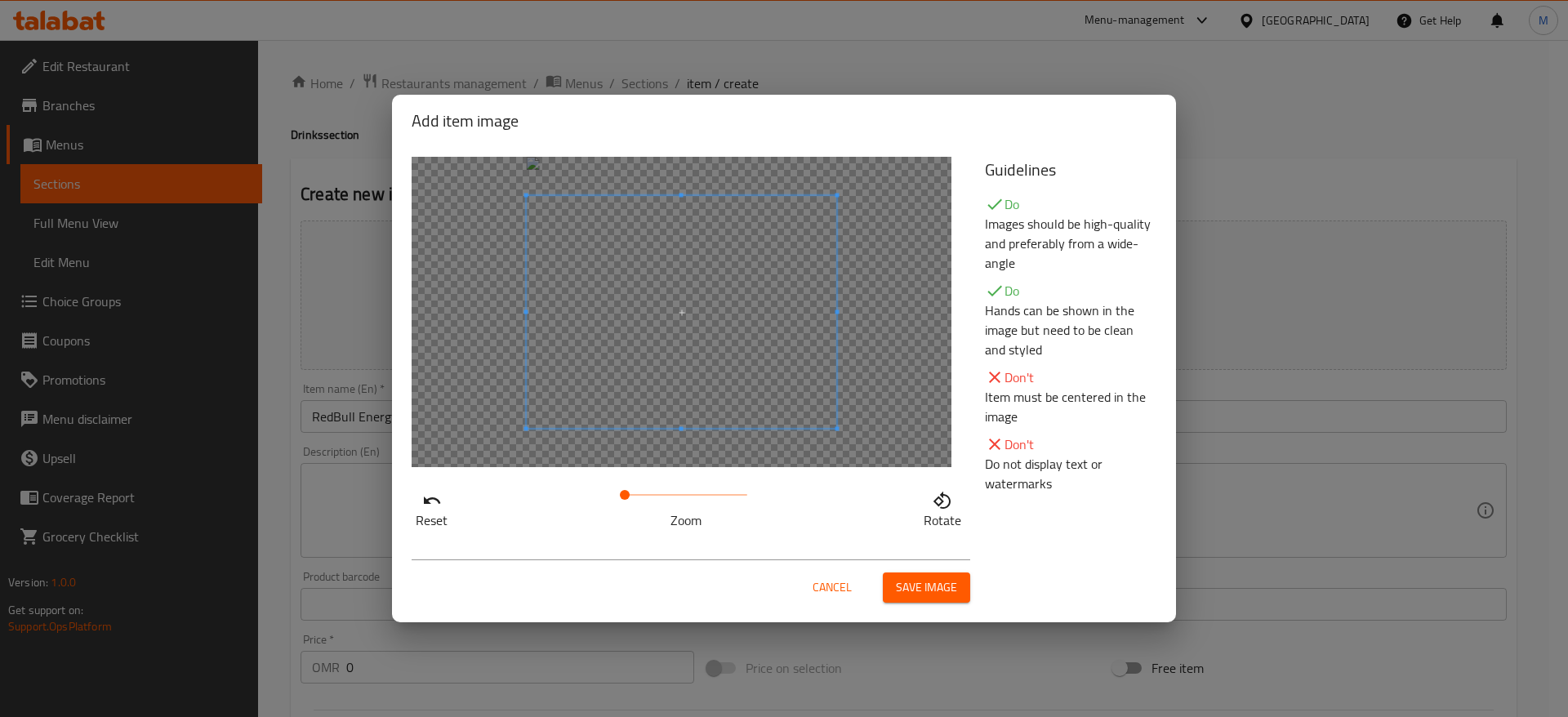
click at [919, 599] on button "Save image" at bounding box center [927, 587] width 87 height 31
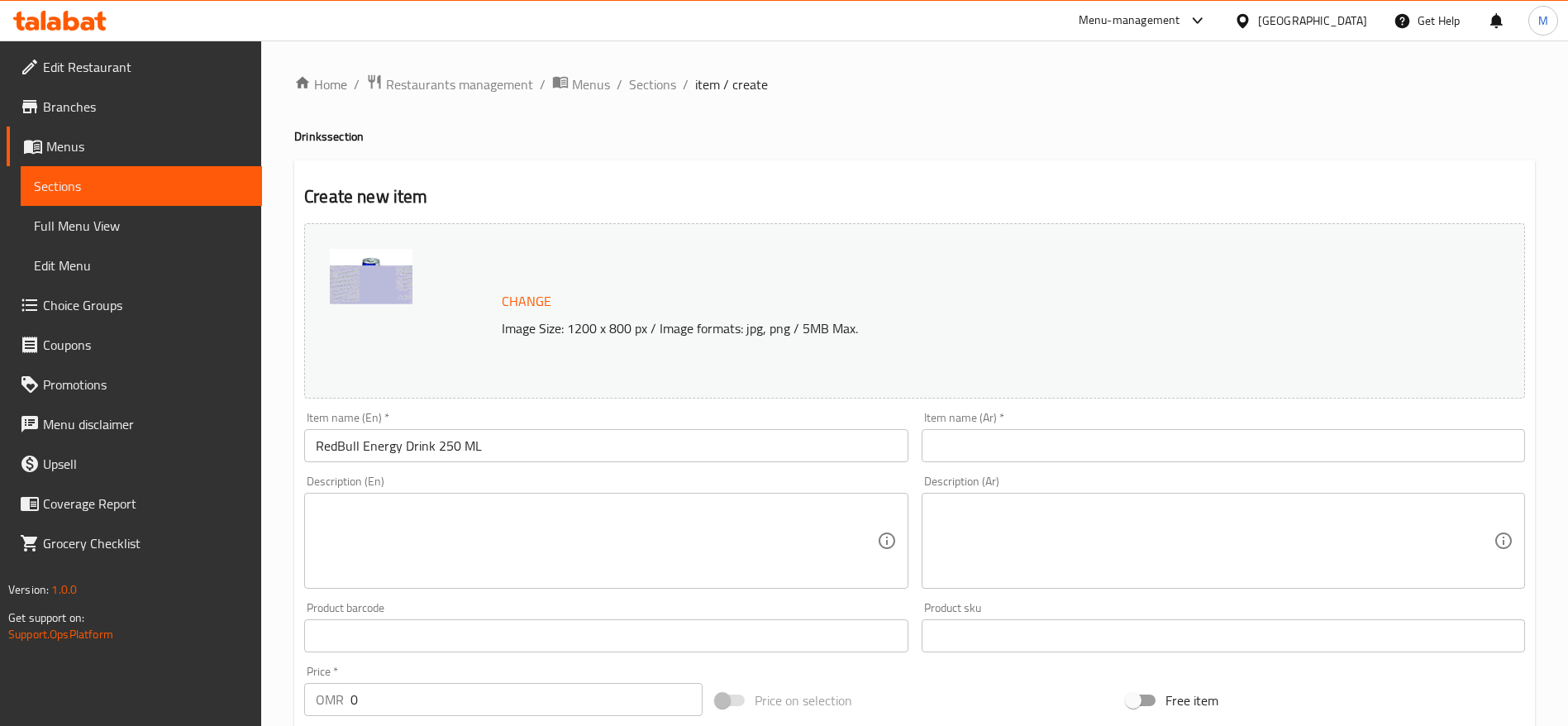
click at [439, 693] on input "0" at bounding box center [527, 700] width 352 height 33
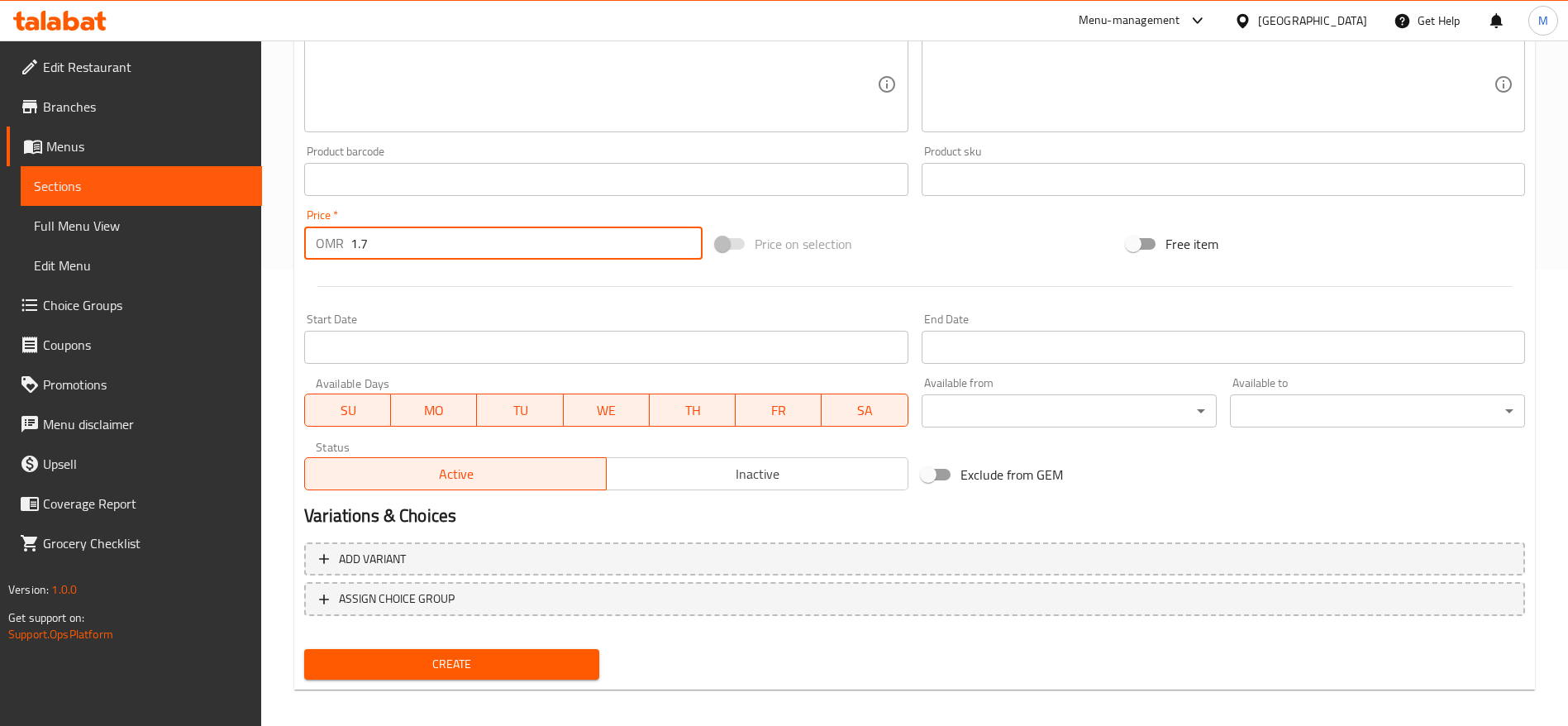
type input "1.7"
click at [447, 656] on span "Create" at bounding box center [452, 664] width 269 height 21
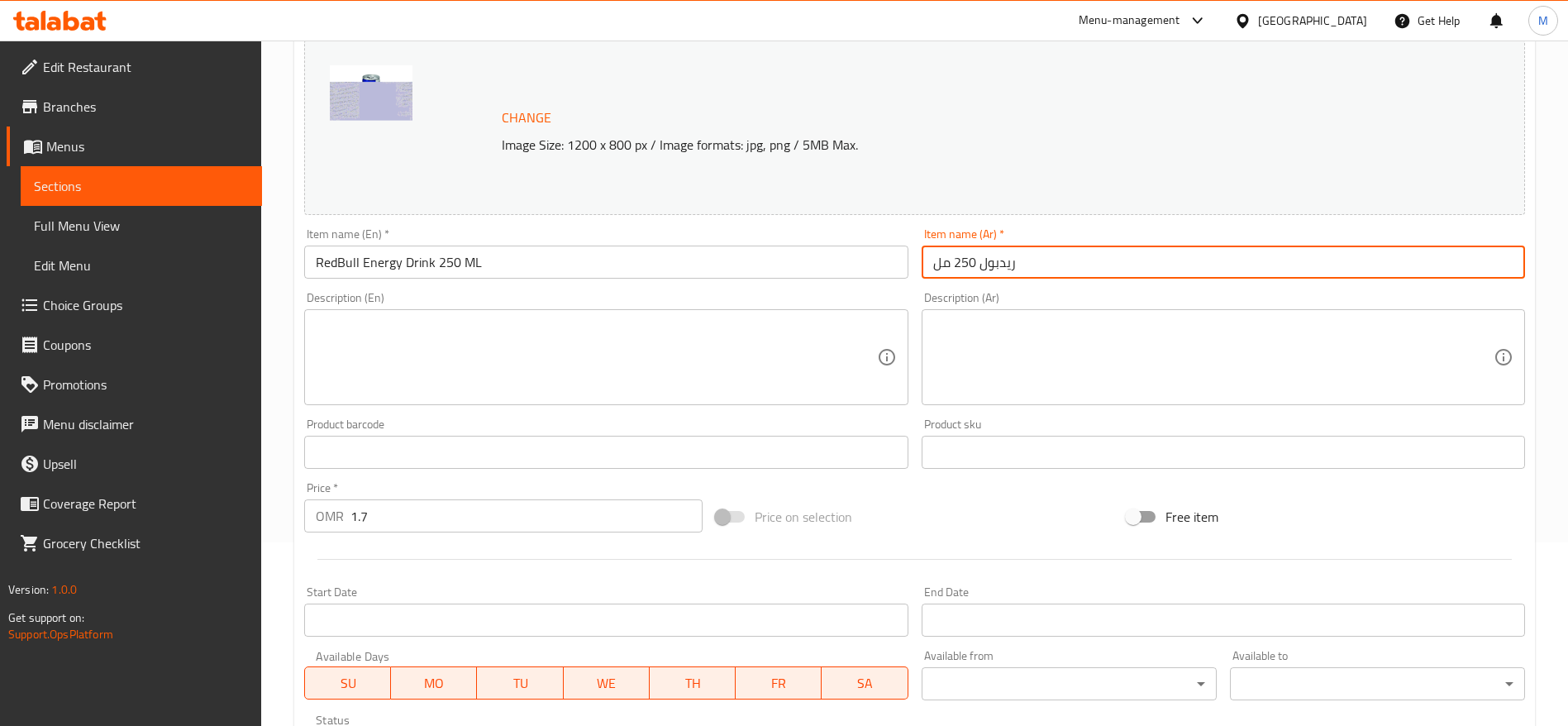
scroll to position [466, 0]
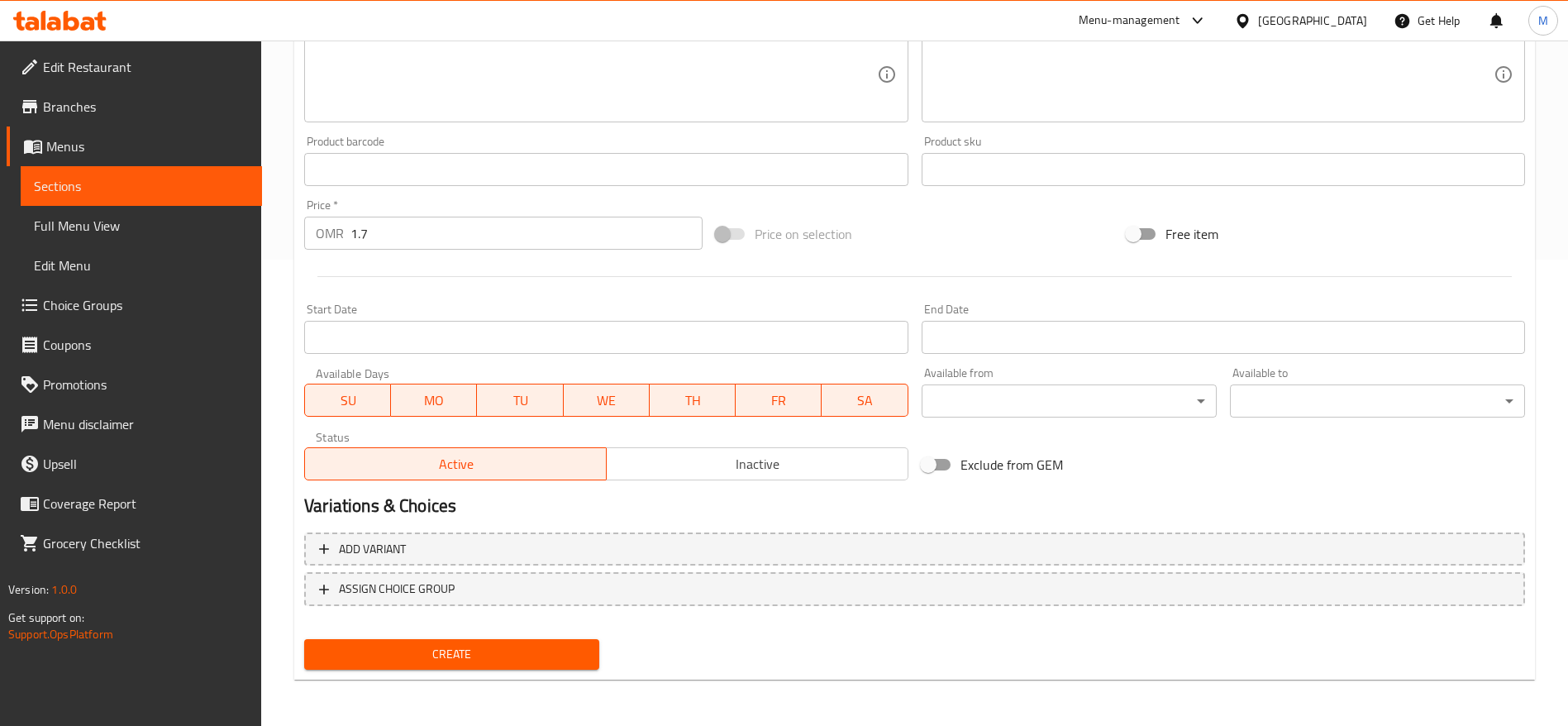
type input "ريدبول 250 مل"
click at [456, 652] on span "Create" at bounding box center [452, 654] width 269 height 21
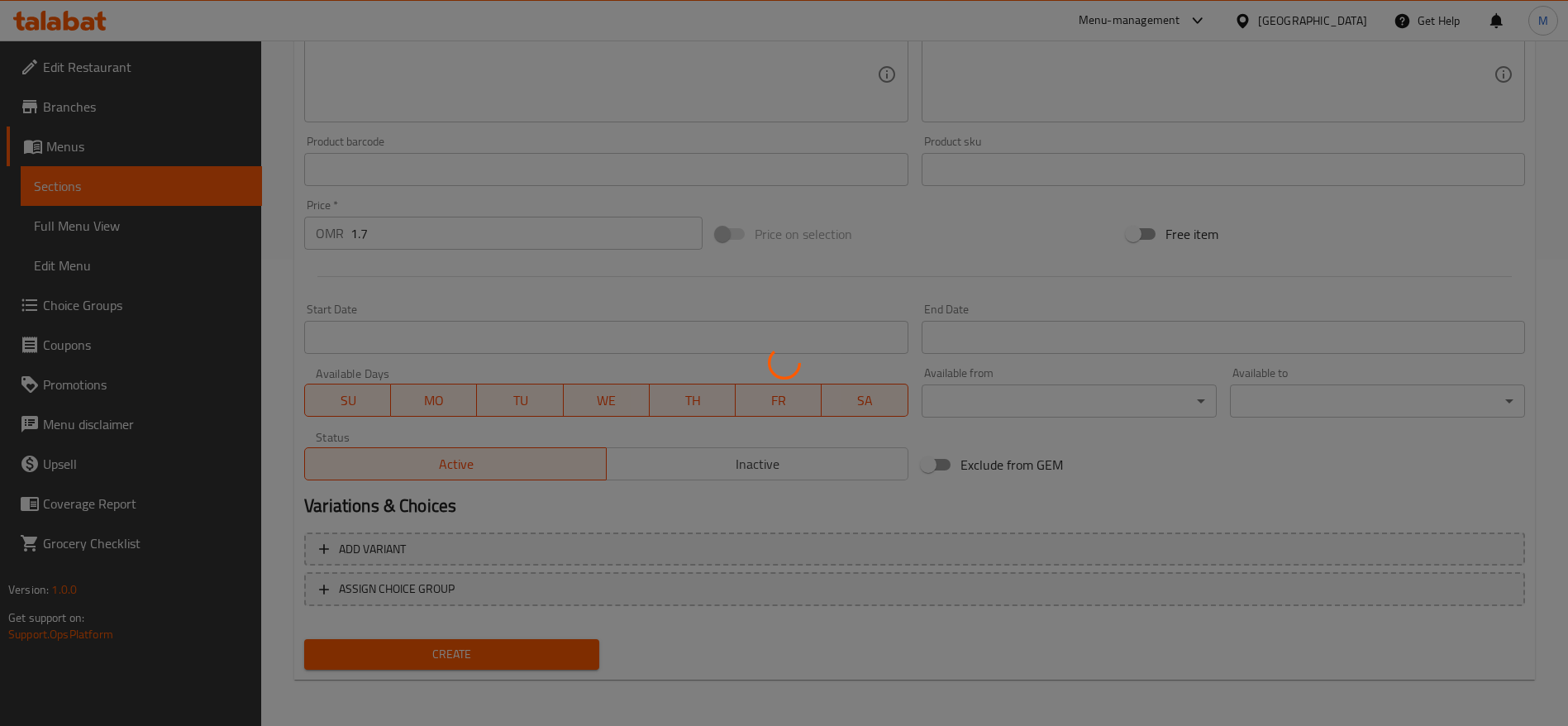
type input "0"
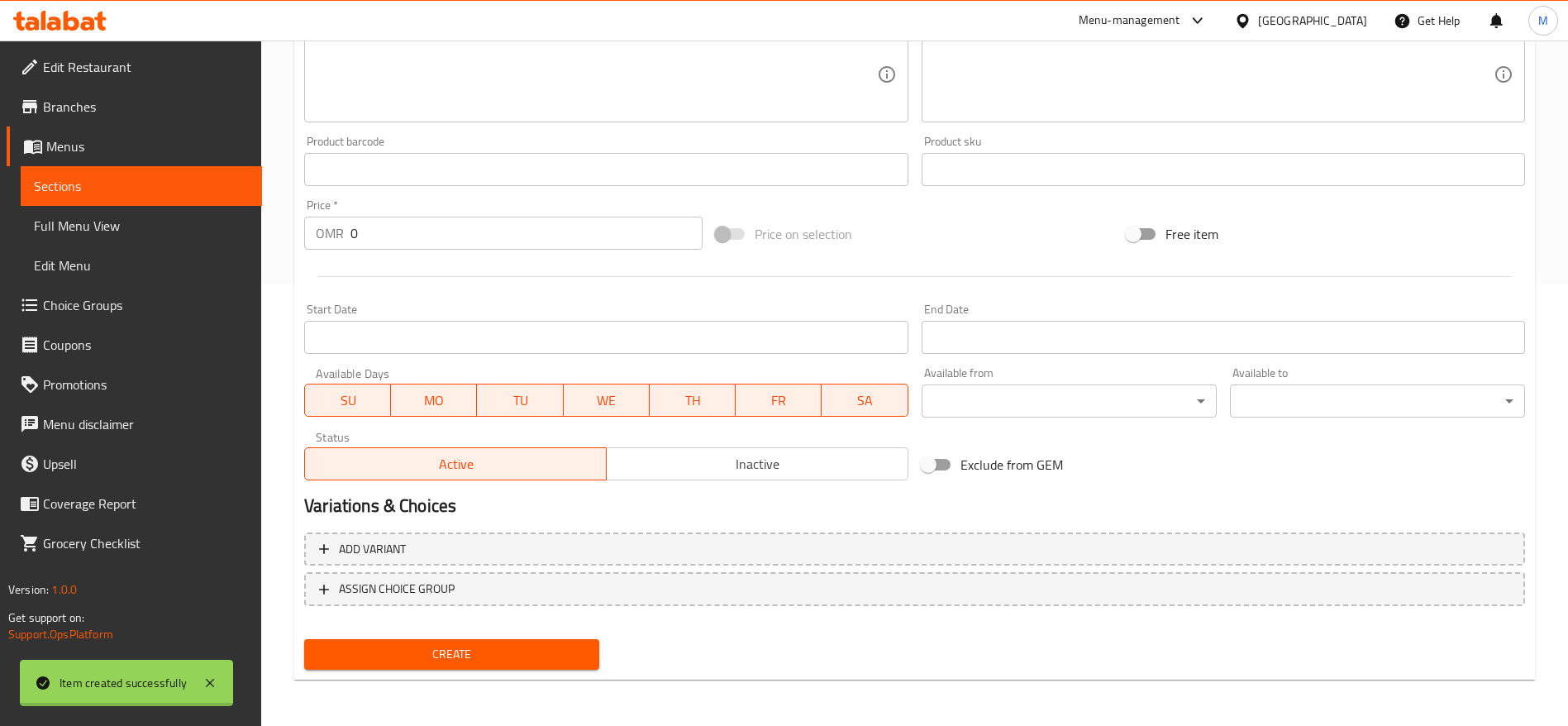
scroll to position [443, 0]
click at [103, 155] on span "Menus" at bounding box center [147, 146] width 203 height 20
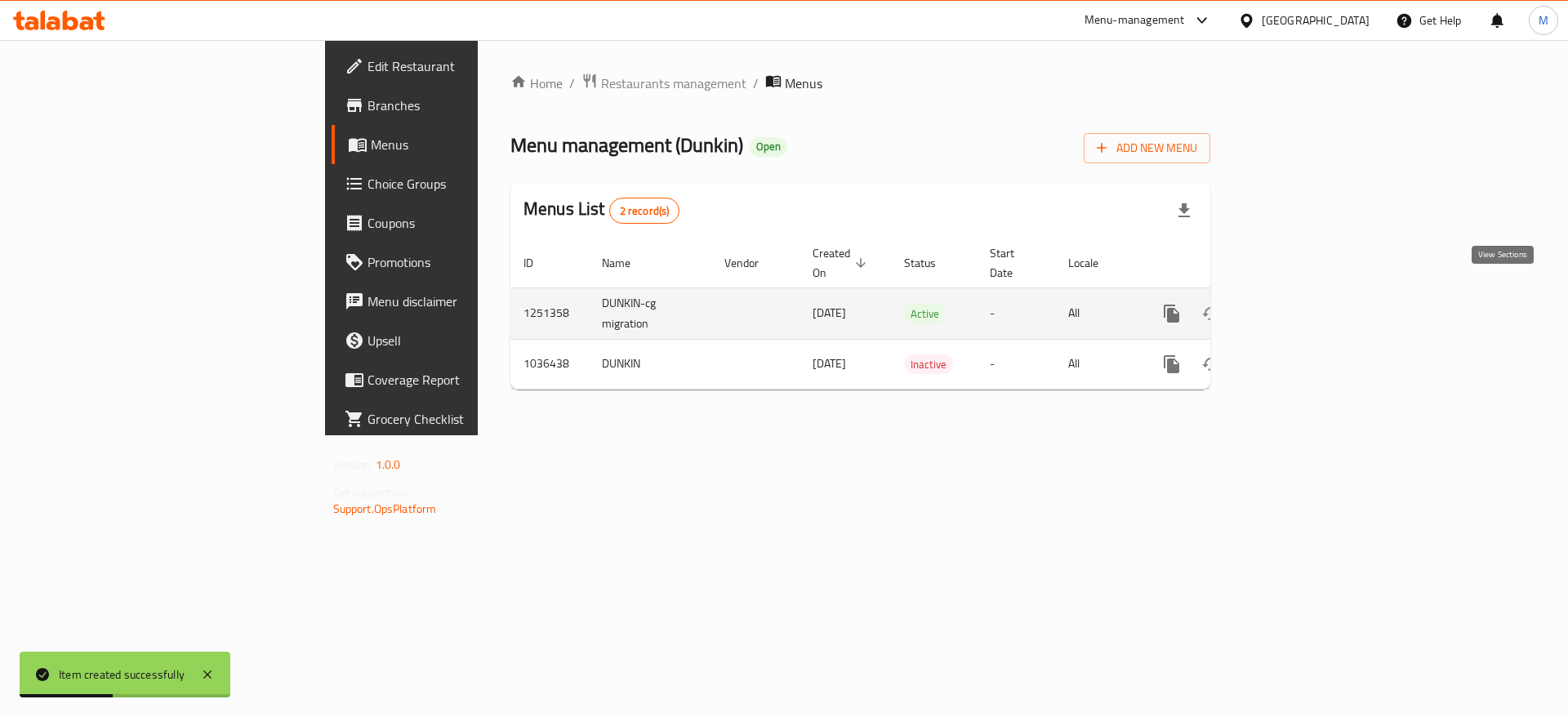
click at [1300, 304] on icon "enhanced table" at bounding box center [1290, 314] width 20 height 20
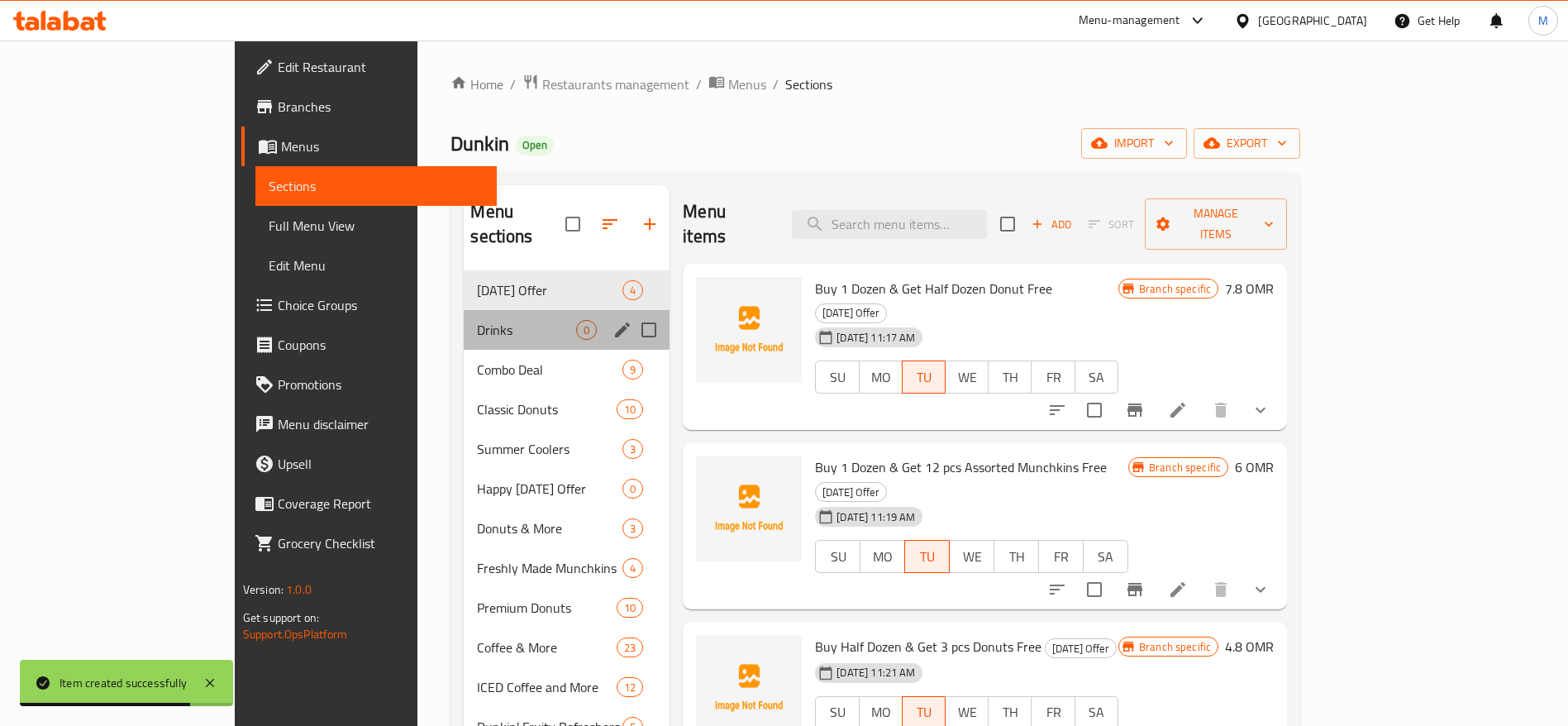
click at [463, 310] on div "Drinks 0" at bounding box center [566, 330] width 205 height 40
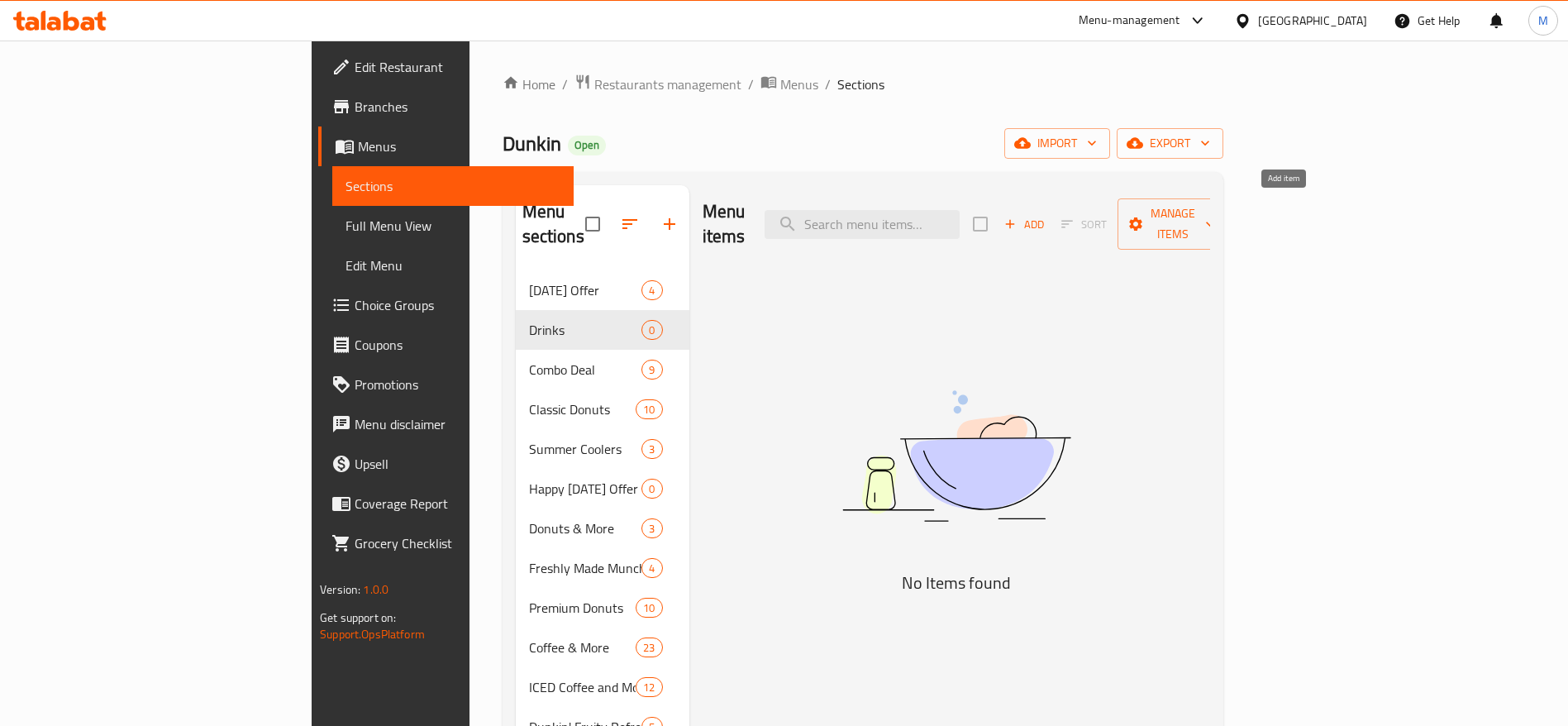
click at [1046, 215] on span "Add" at bounding box center [1024, 224] width 44 height 19
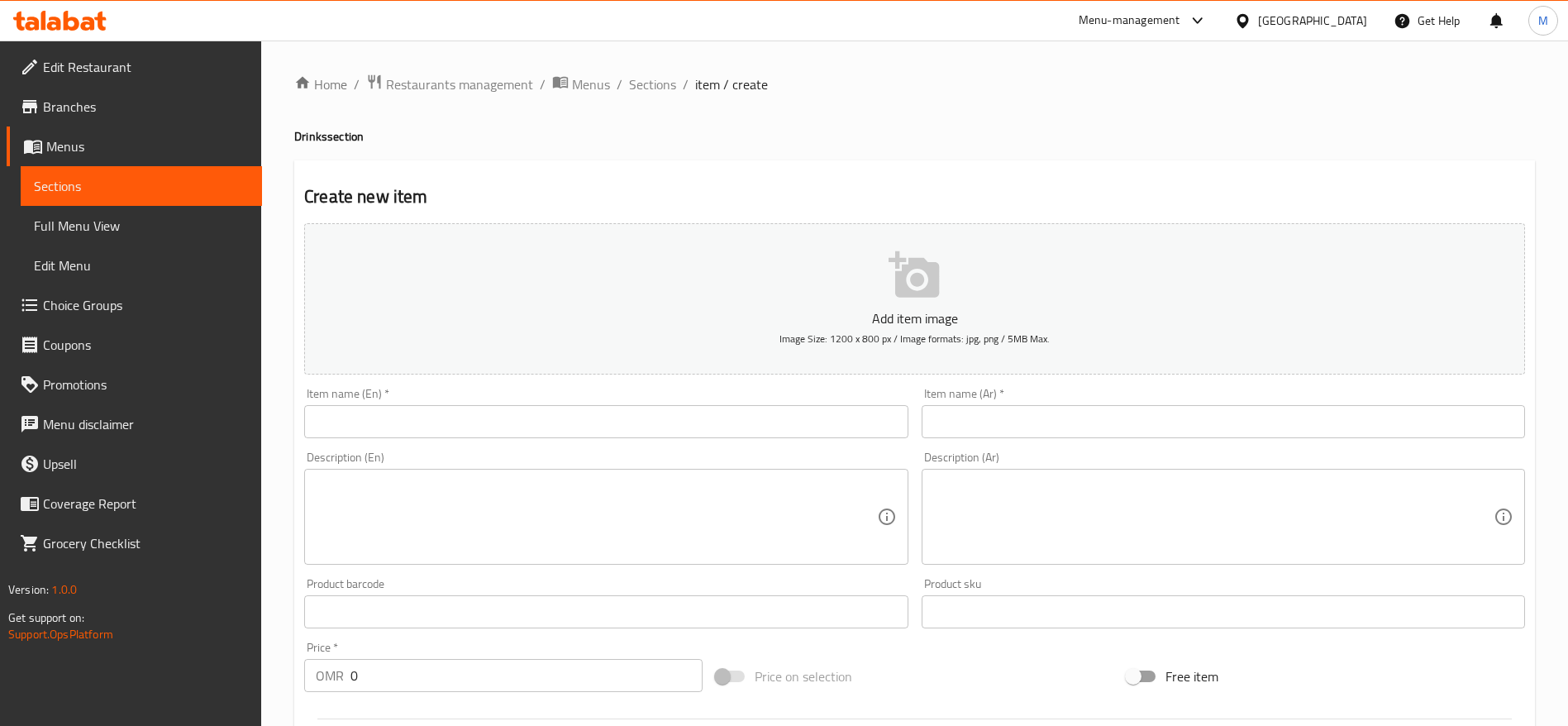
click at [964, 263] on button "Add item image Image Size: 1200 x 800 px / Image formats: jpg, png / 5MB Max." at bounding box center [914, 298] width 1221 height 151
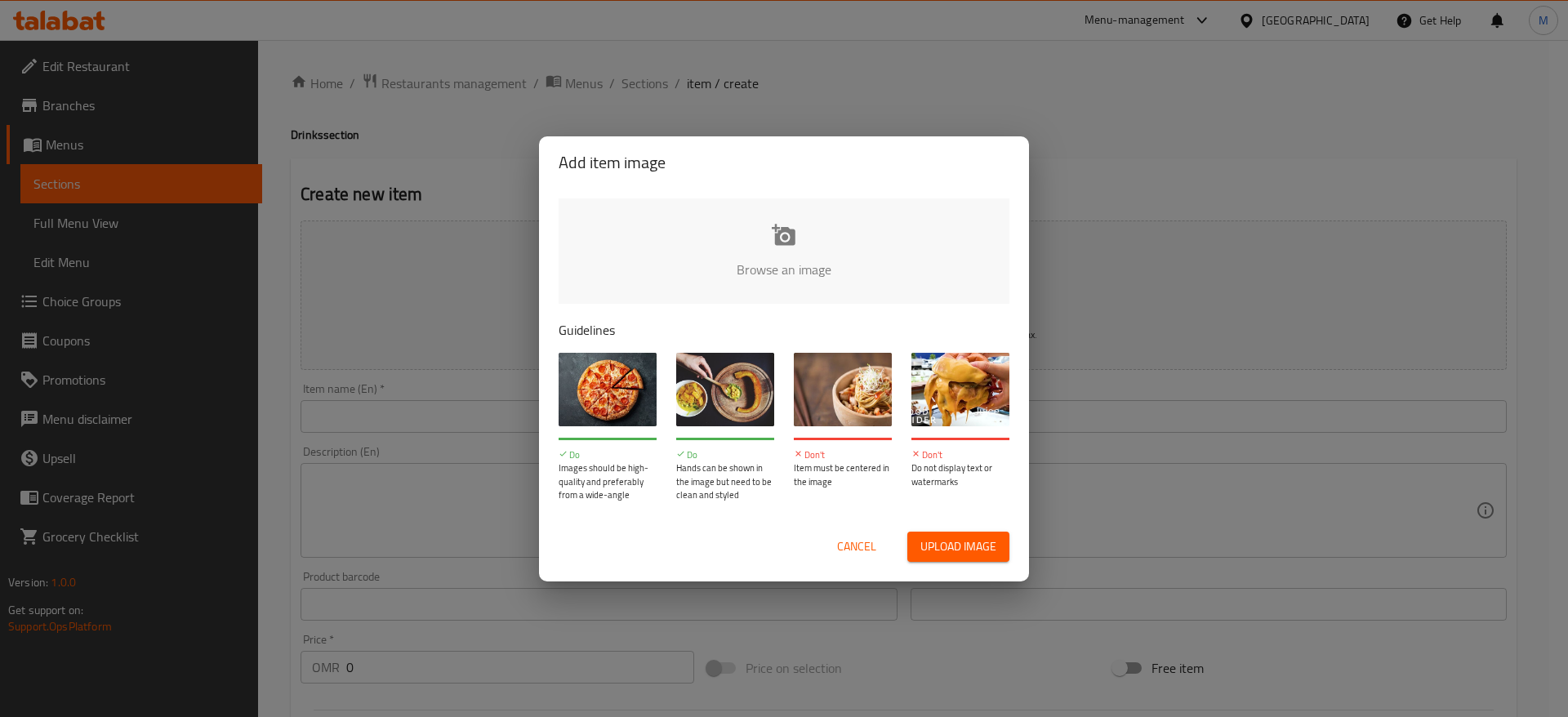
click at [867, 255] on input "file" at bounding box center [1336, 275] width 1556 height 153
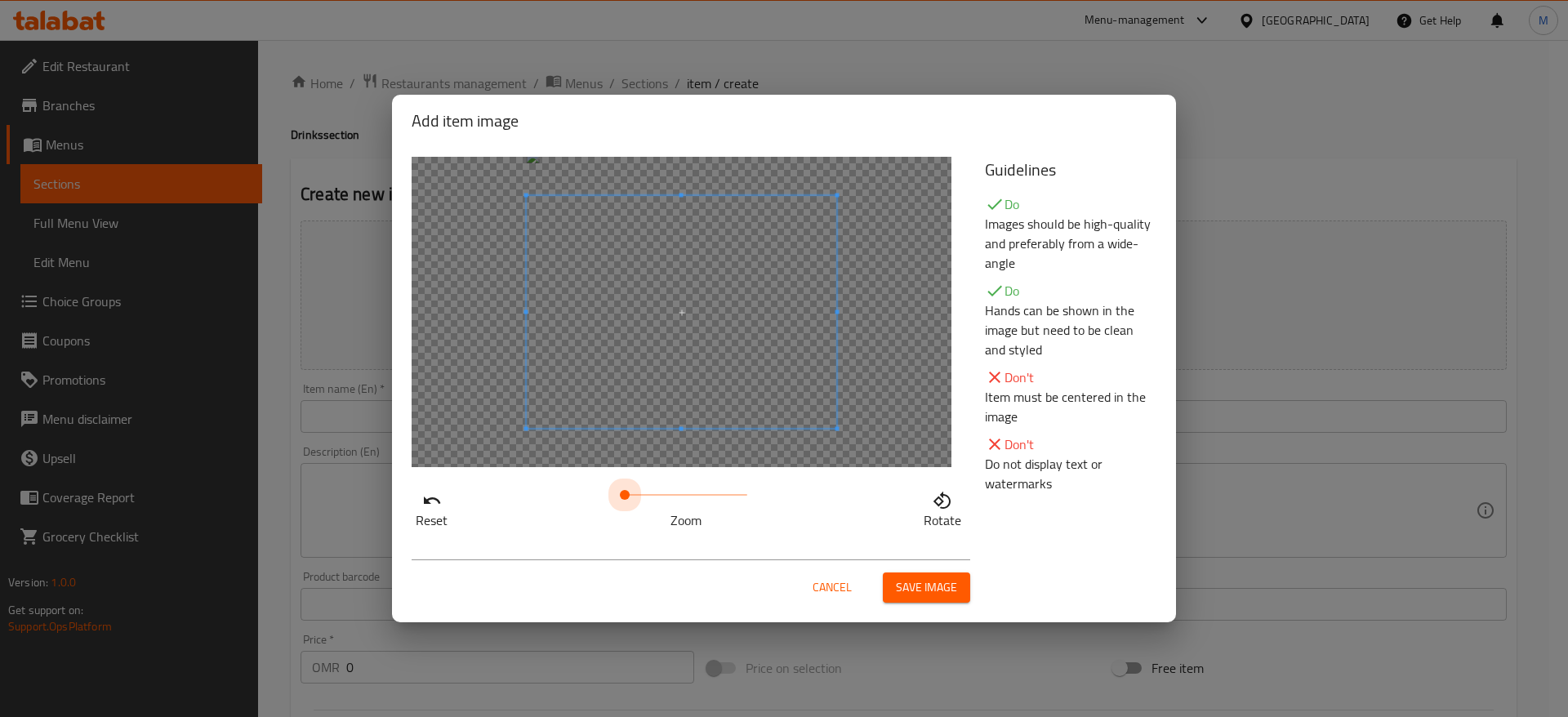
drag, startPoint x: 630, startPoint y: 496, endPoint x: 574, endPoint y: 496, distance: 56.0
click at [574, 496] on div "Reset Zoom Rotate" at bounding box center [688, 507] width 554 height 46
click at [644, 411] on span at bounding box center [682, 297] width 310 height 233
click at [925, 601] on button "Save image" at bounding box center [927, 587] width 87 height 31
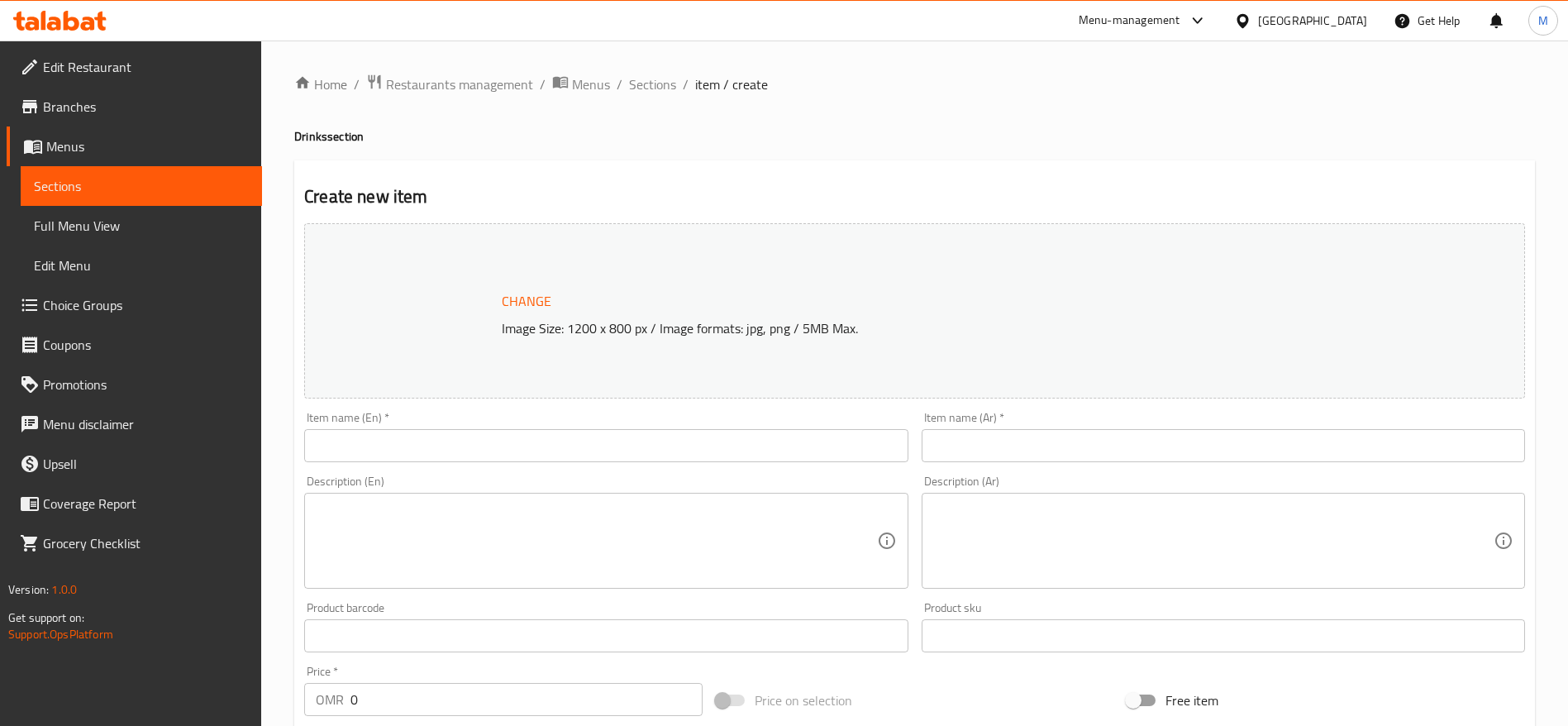
click at [625, 420] on div at bounding box center [784, 363] width 1568 height 726
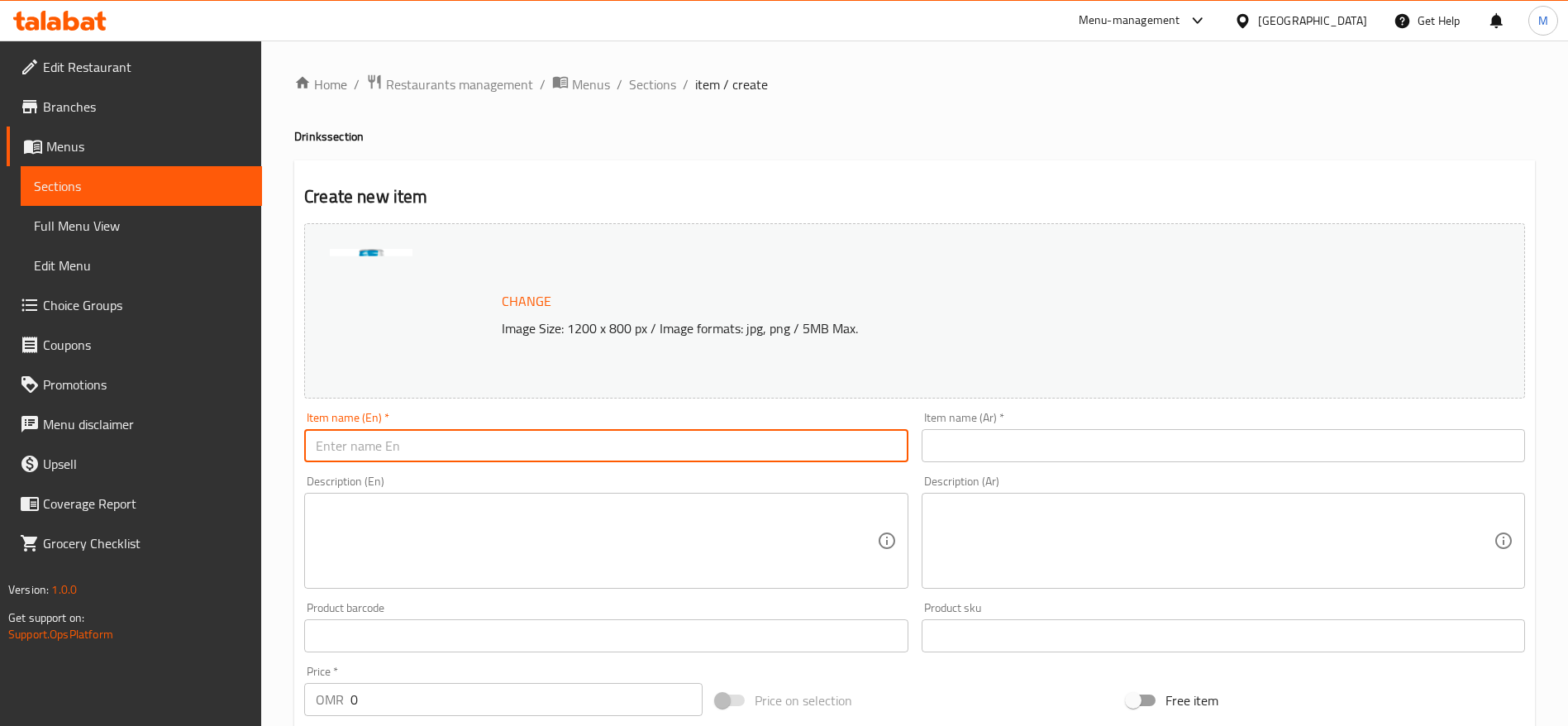
click at [412, 440] on input "text" at bounding box center [605, 446] width 604 height 33
paste input "RedBull Sugar Free 250 ML"
type input "RedBull Sugar Free 250 ML"
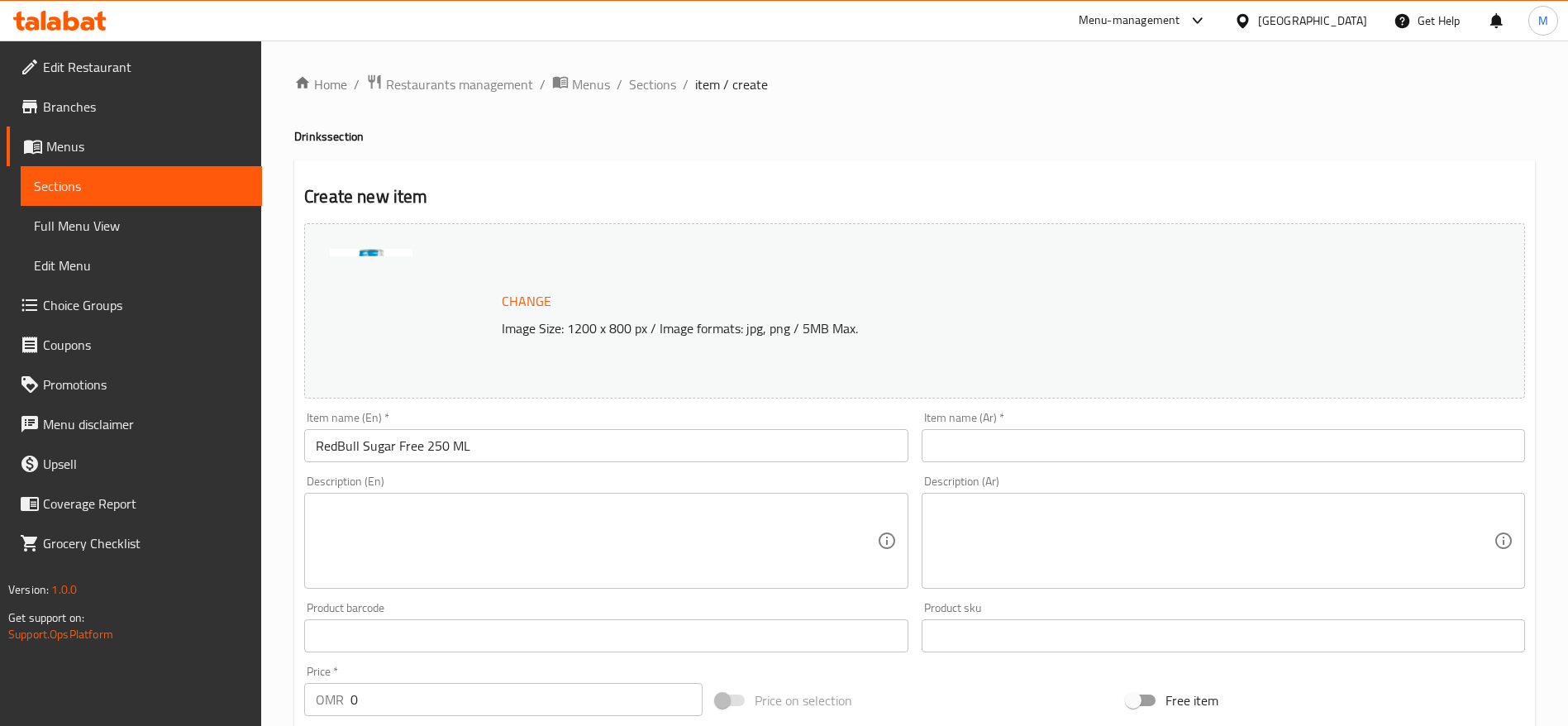
click at [1166, 428] on div "Item name (Ar)   * Item name (Ar) *" at bounding box center [1223, 437] width 604 height 50
click at [1157, 447] on input "text" at bounding box center [1223, 446] width 604 height 33
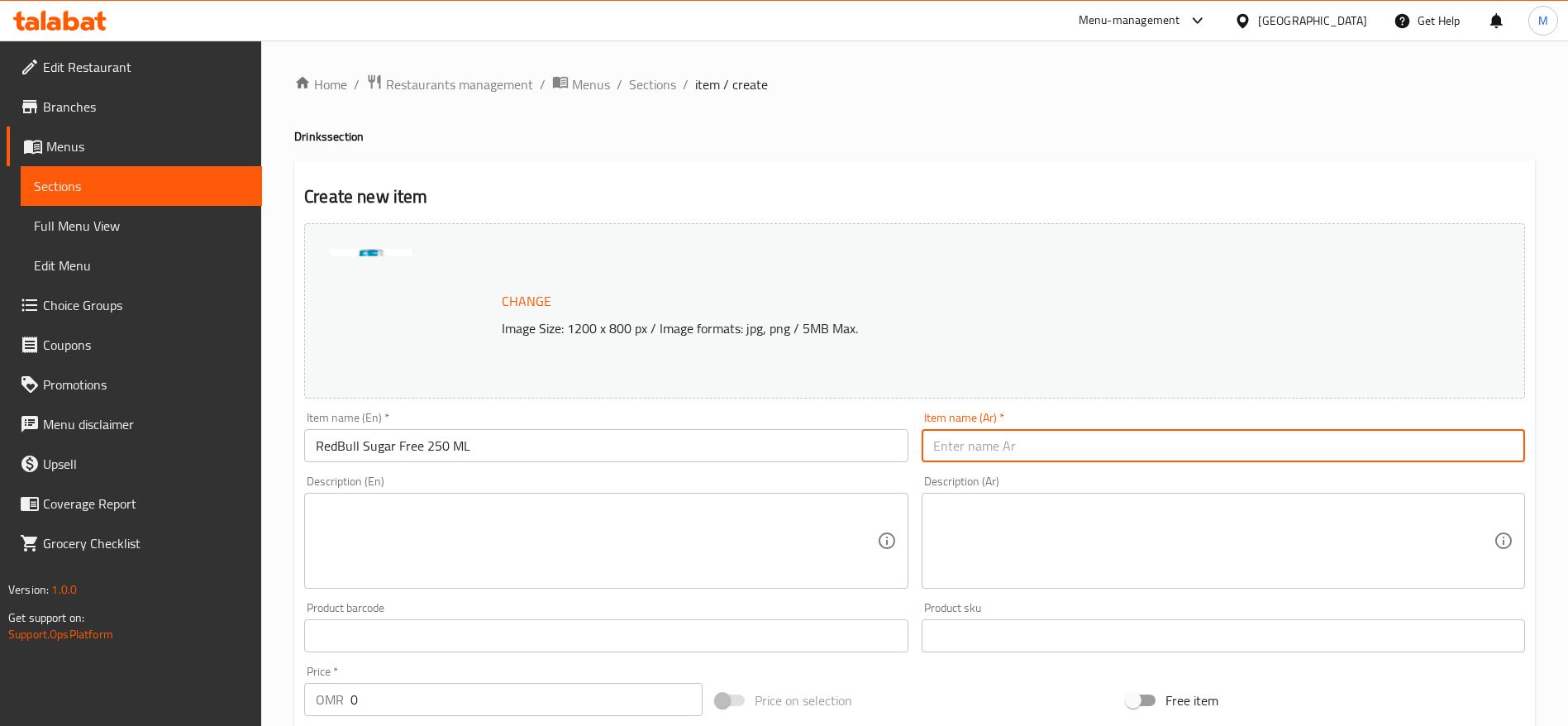
type input "v"
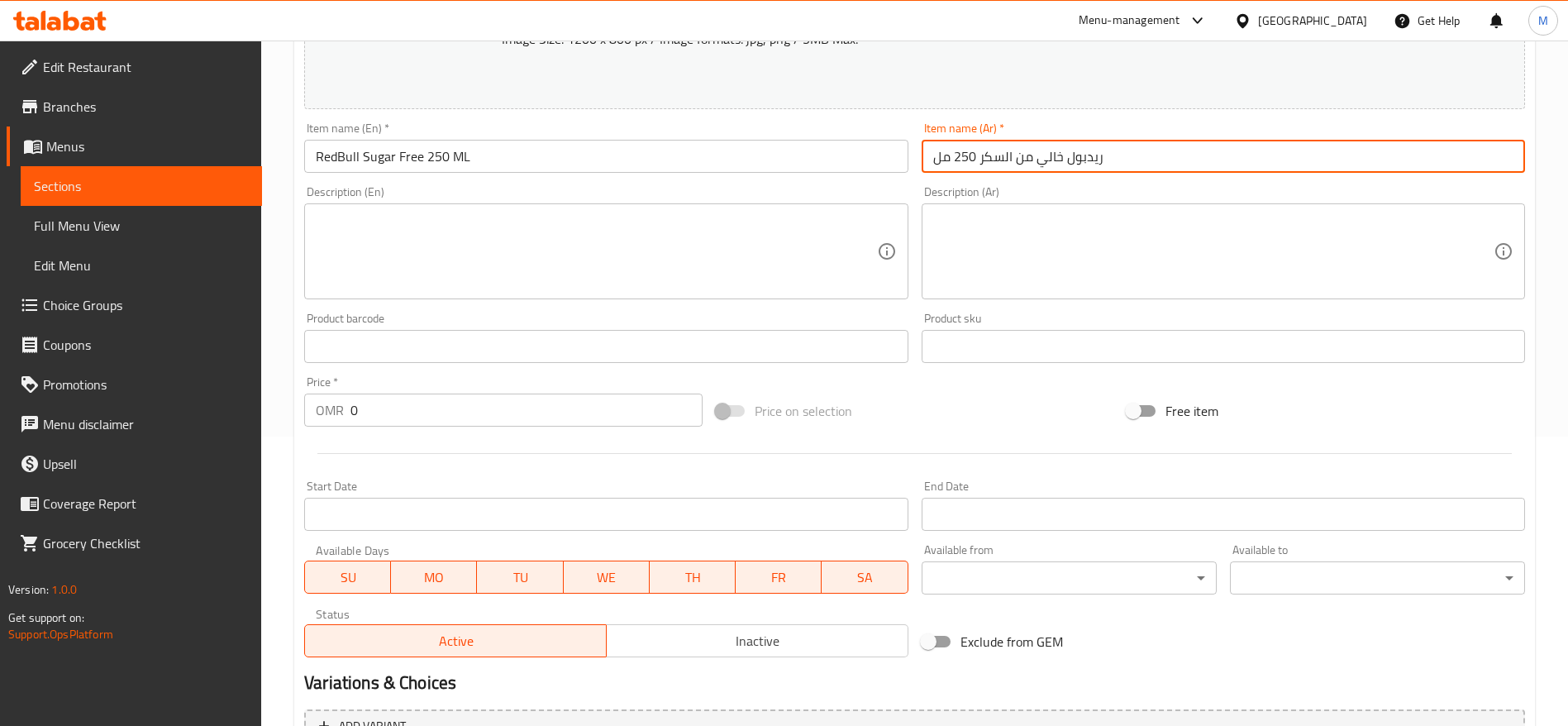
type input "ريدبول خالي من السكر 250 مل"
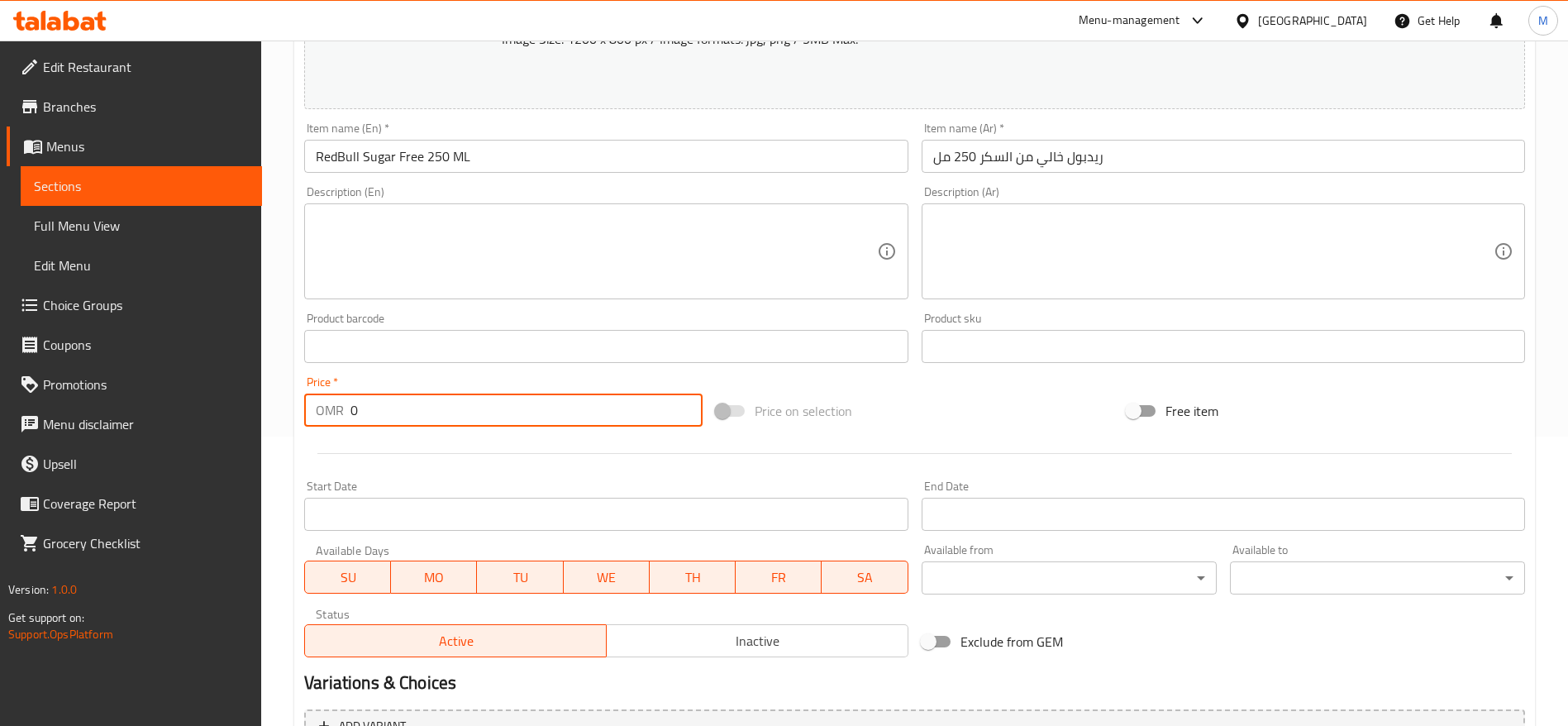
click at [523, 410] on input "0" at bounding box center [527, 410] width 352 height 33
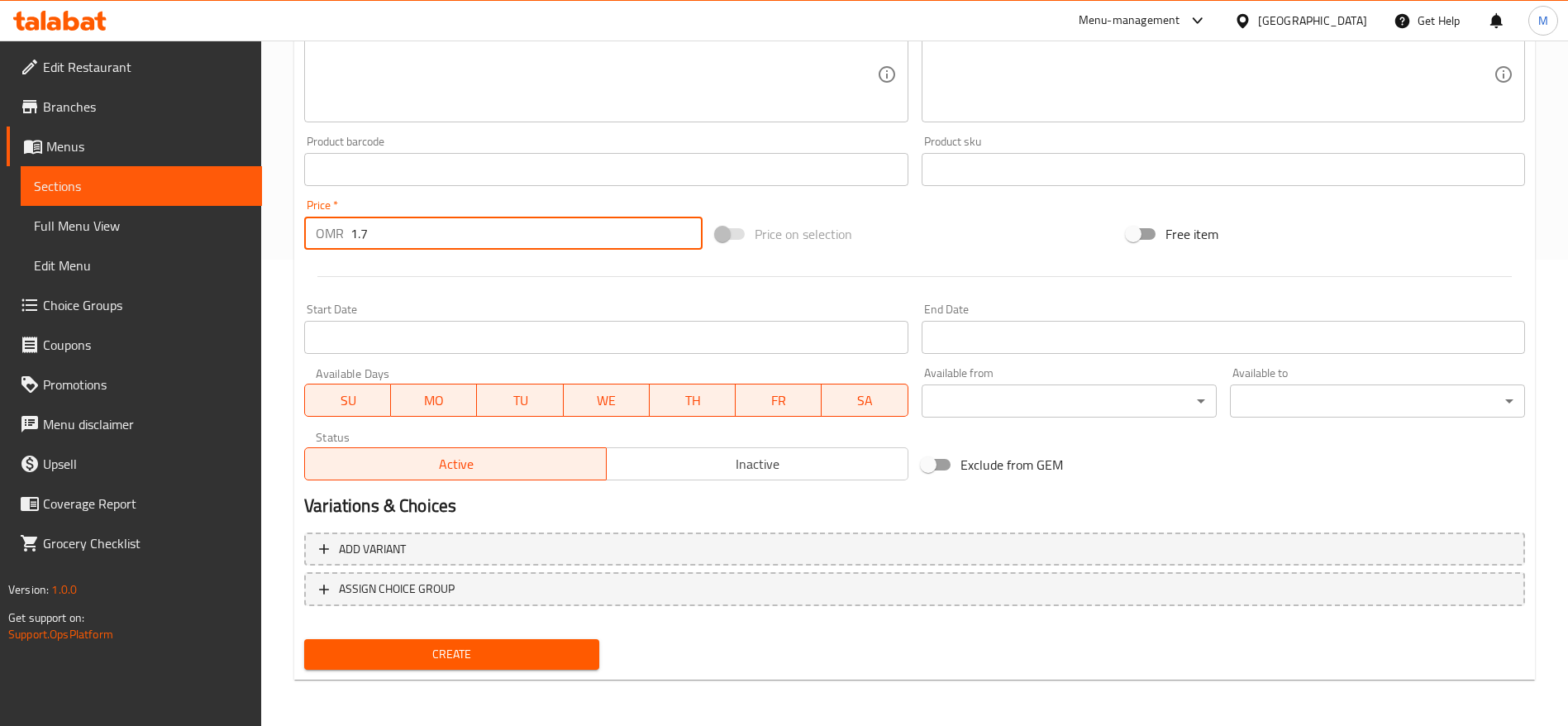
type input "1.7"
click at [456, 673] on div "Create" at bounding box center [451, 654] width 308 height 43
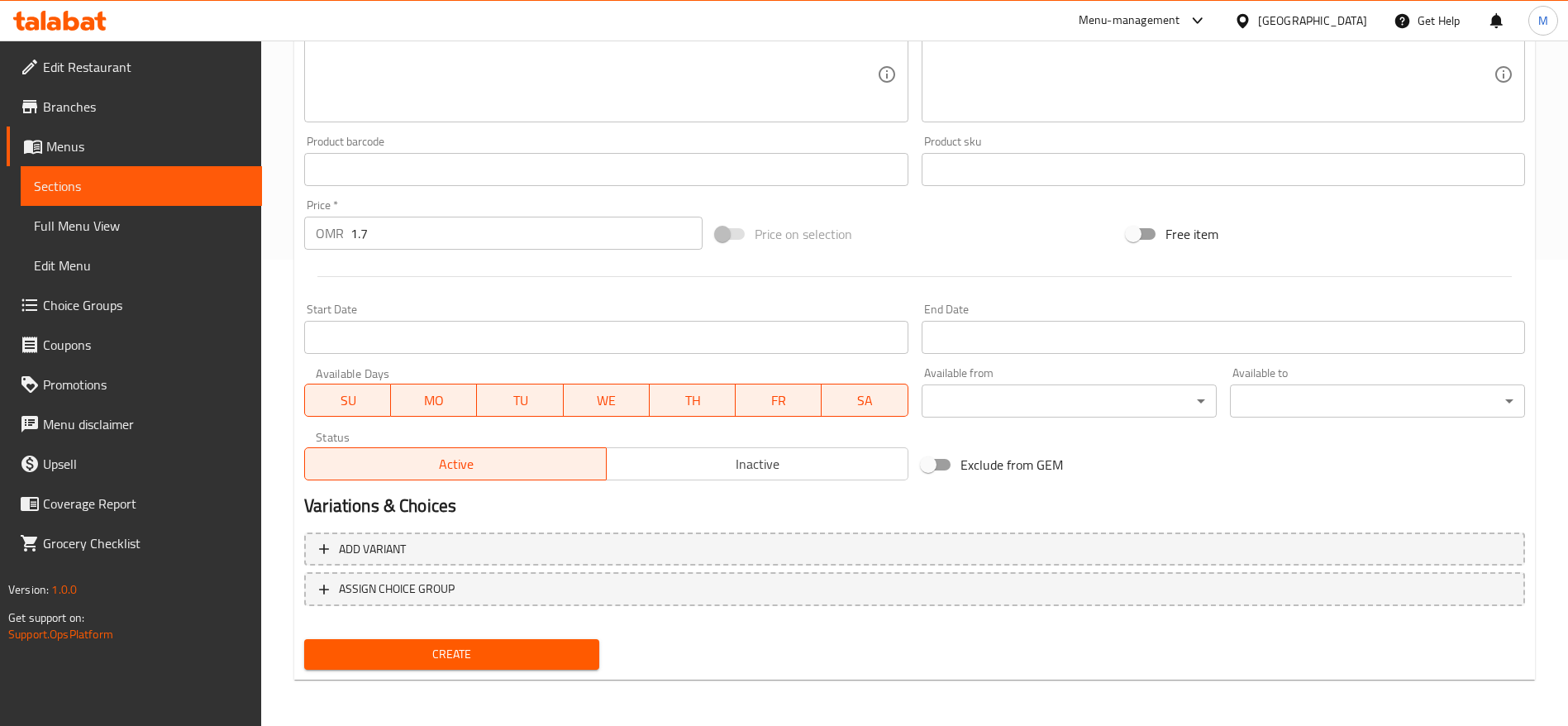
click at [476, 654] on span "Create" at bounding box center [452, 654] width 269 height 21
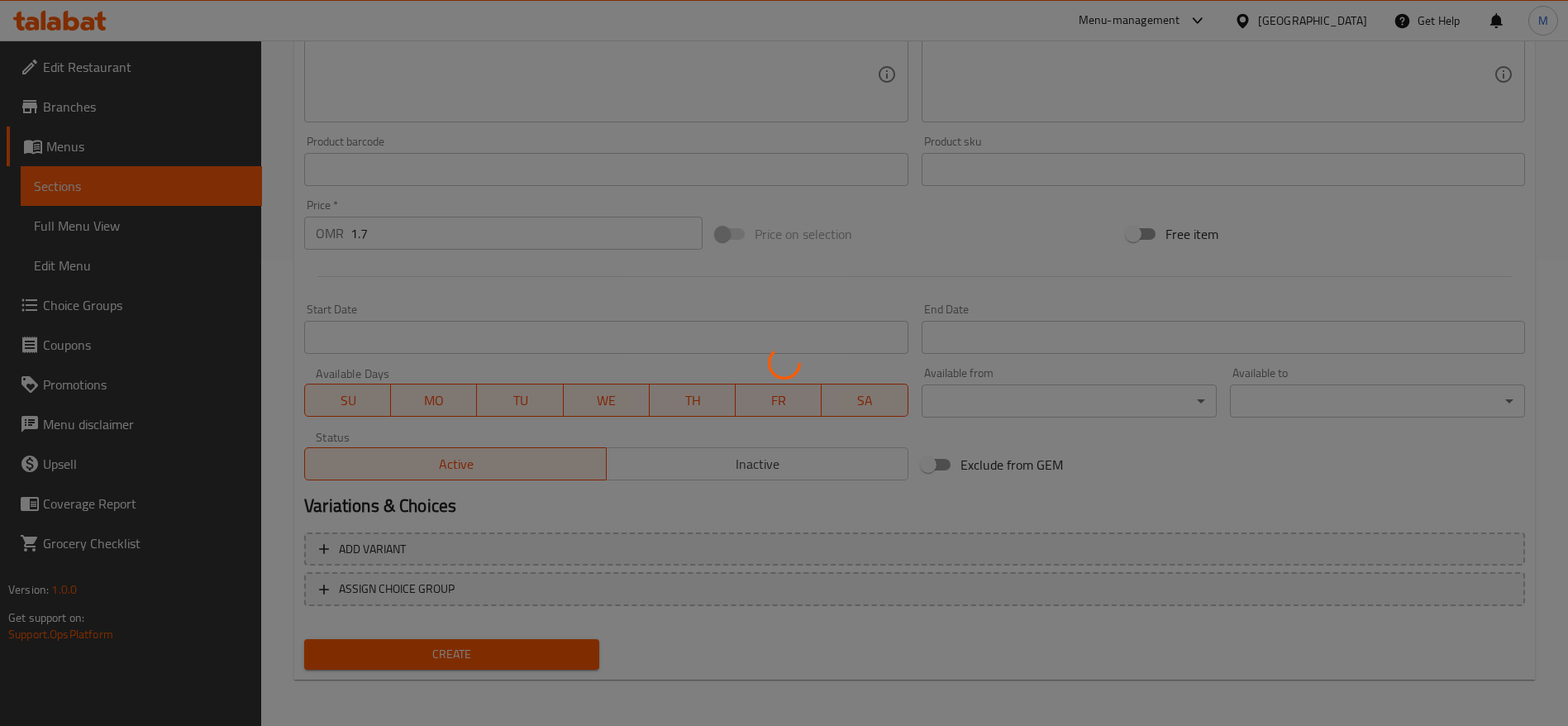
type input "0"
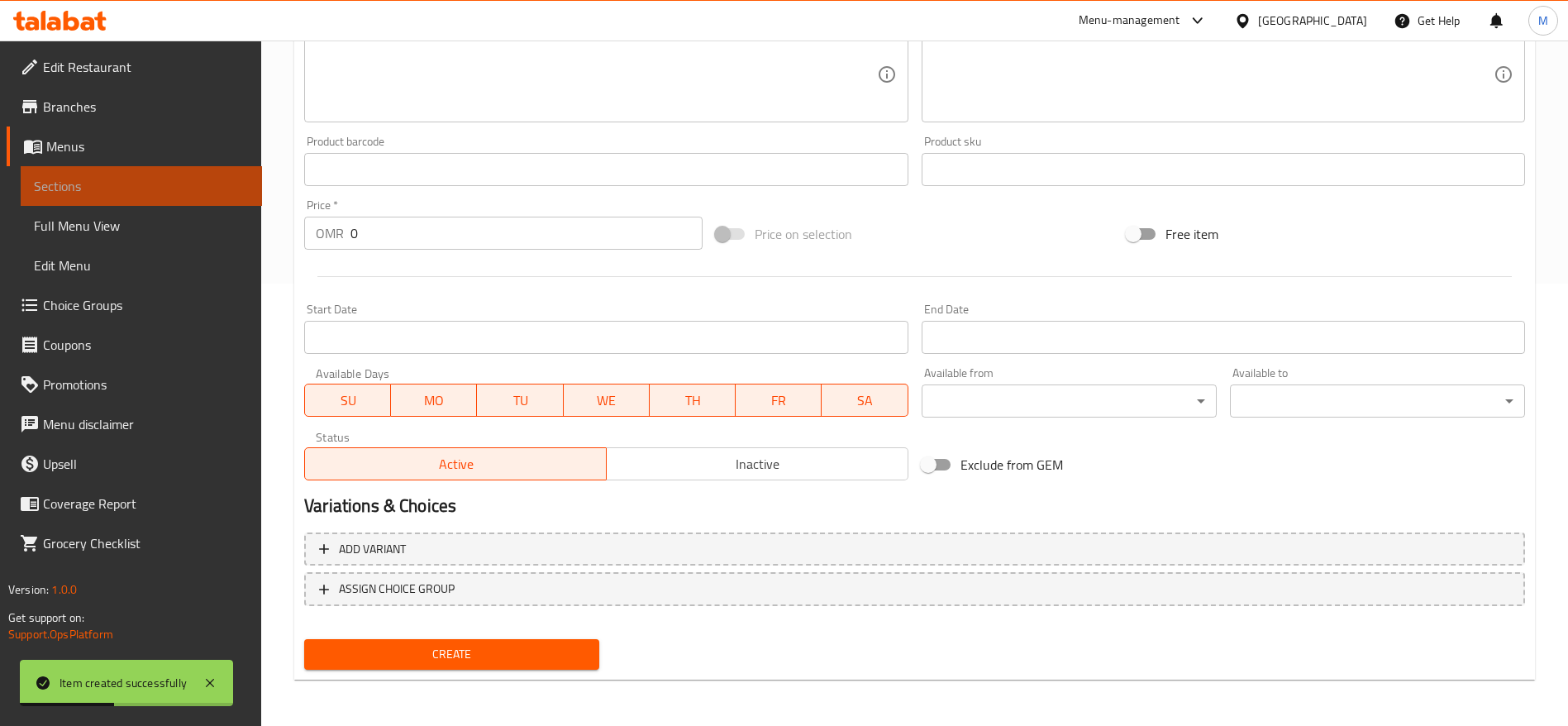
click at [120, 186] on span "Sections" at bounding box center [141, 186] width 215 height 20
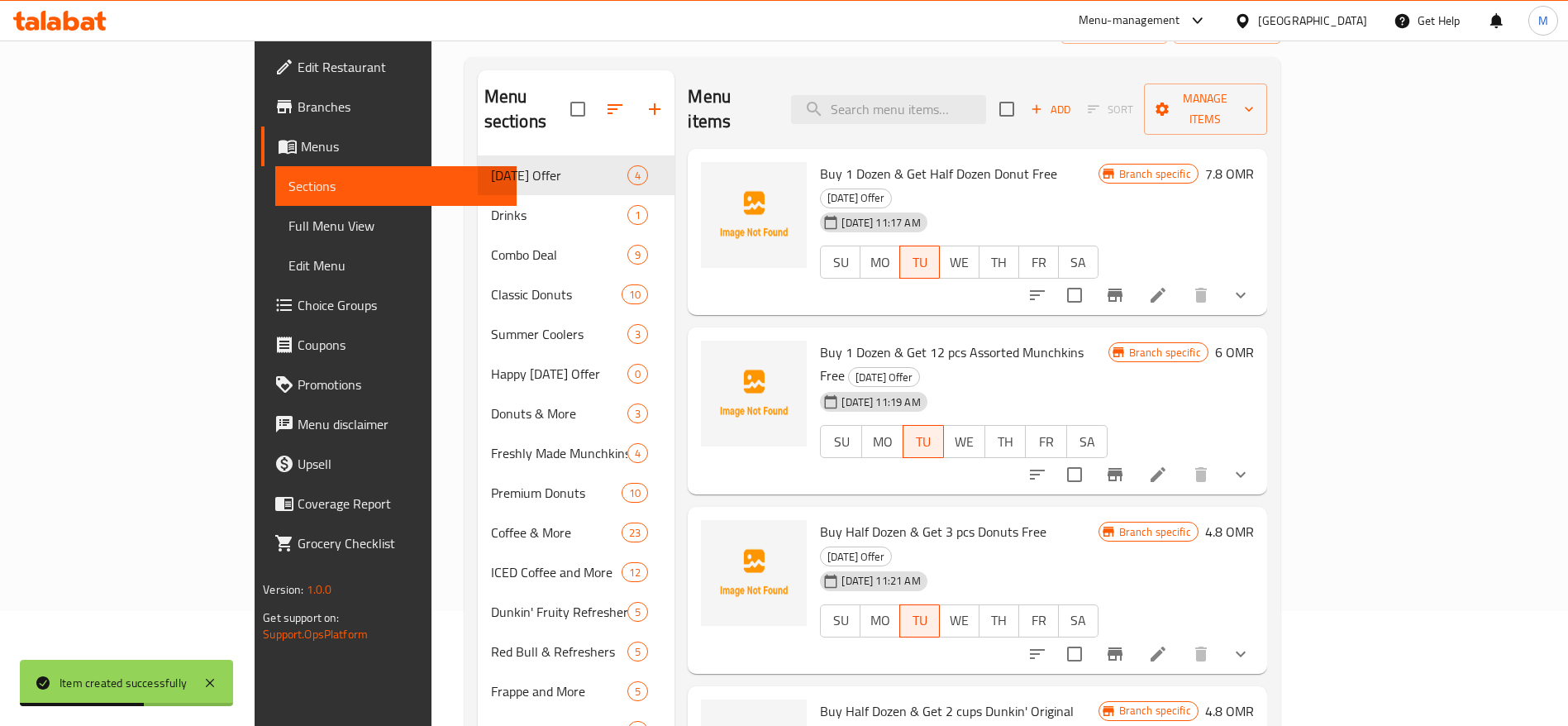
scroll to position [110, 0]
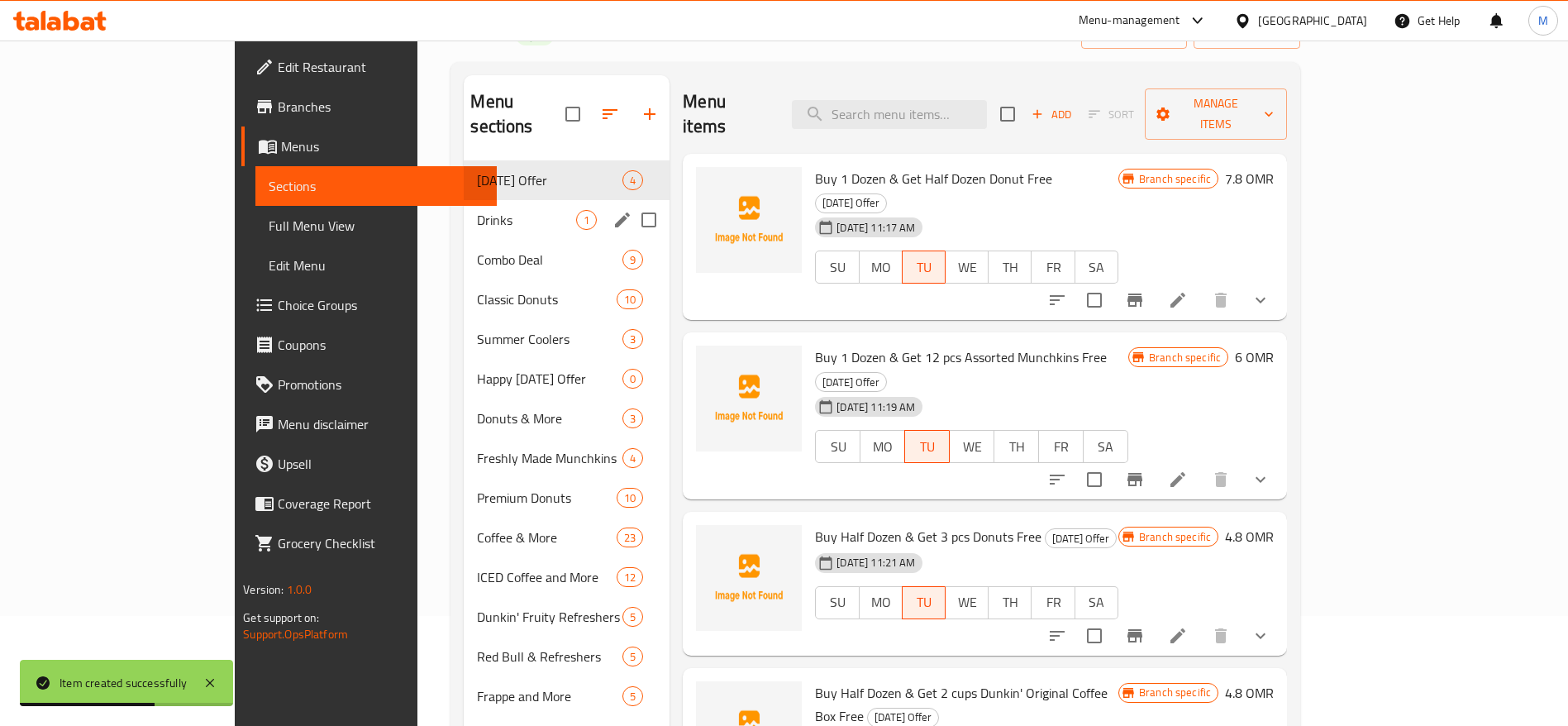
click at [547, 201] on div "Drinks 1" at bounding box center [566, 221] width 205 height 40
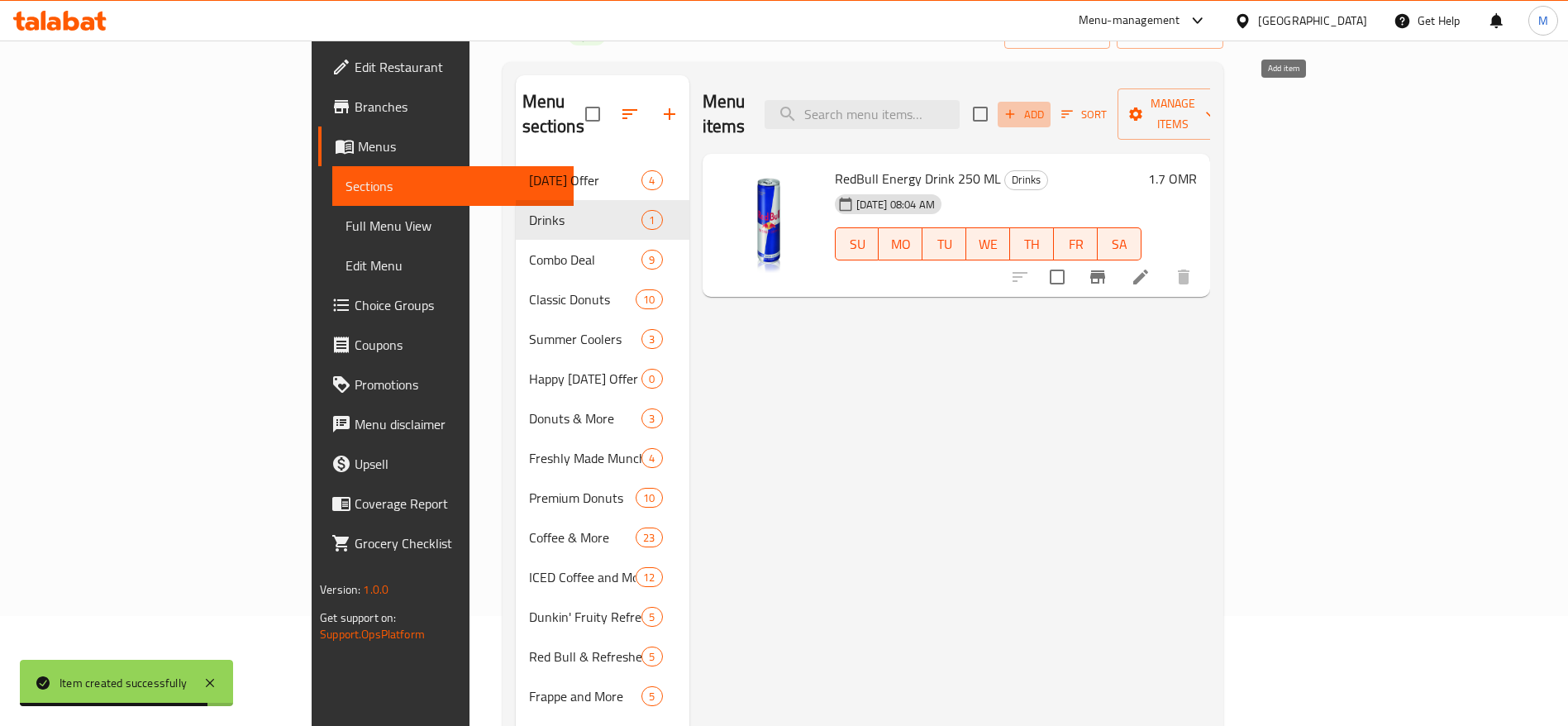
click at [1046, 106] on span "Add" at bounding box center [1024, 114] width 44 height 19
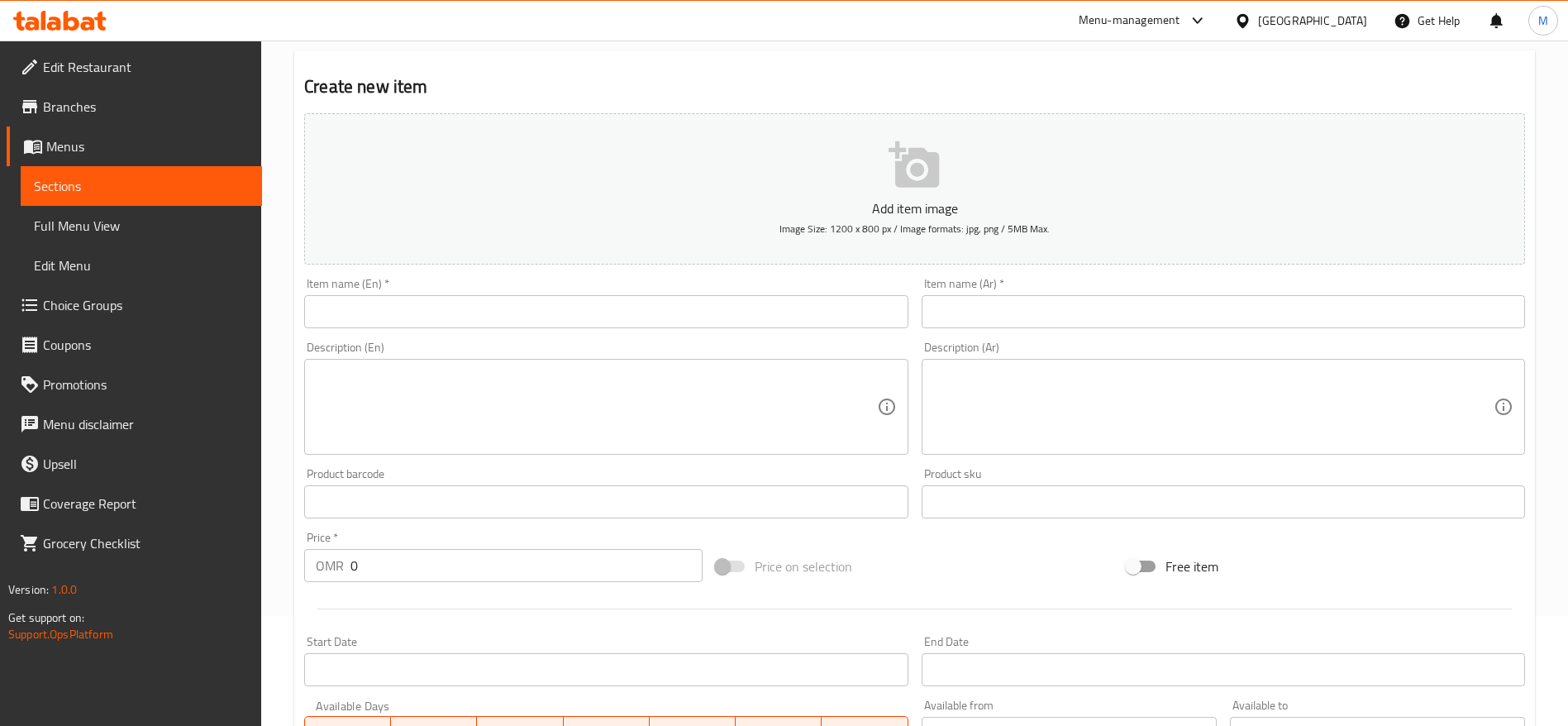
click at [397, 307] on input "text" at bounding box center [605, 312] width 604 height 33
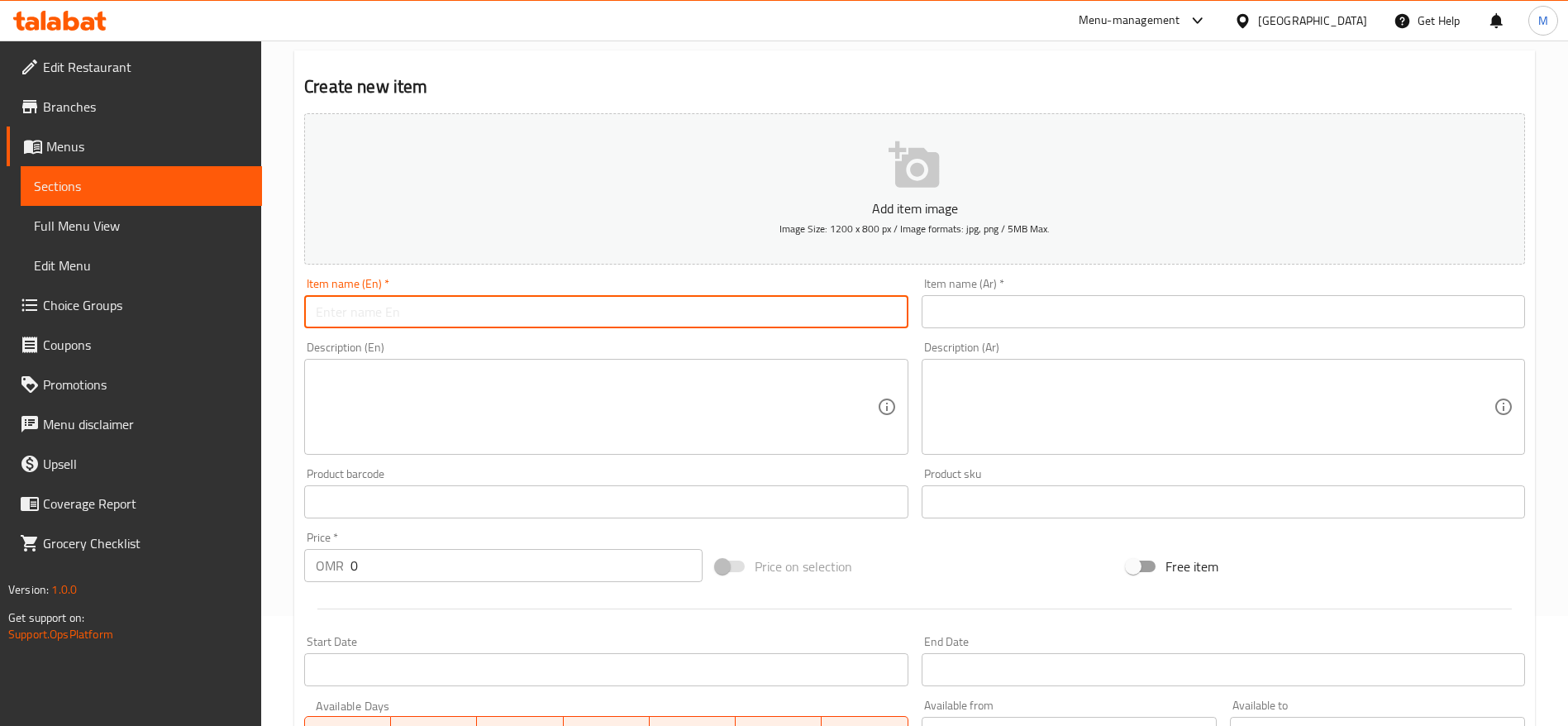
paste input "RedBull White 250 ML"
type input "RedBull White 250 ML"
click at [652, 261] on button "Add item image Image Size: 1200 x 800 px / Image formats: jpg, png / 5MB Max." at bounding box center [914, 189] width 1221 height 151
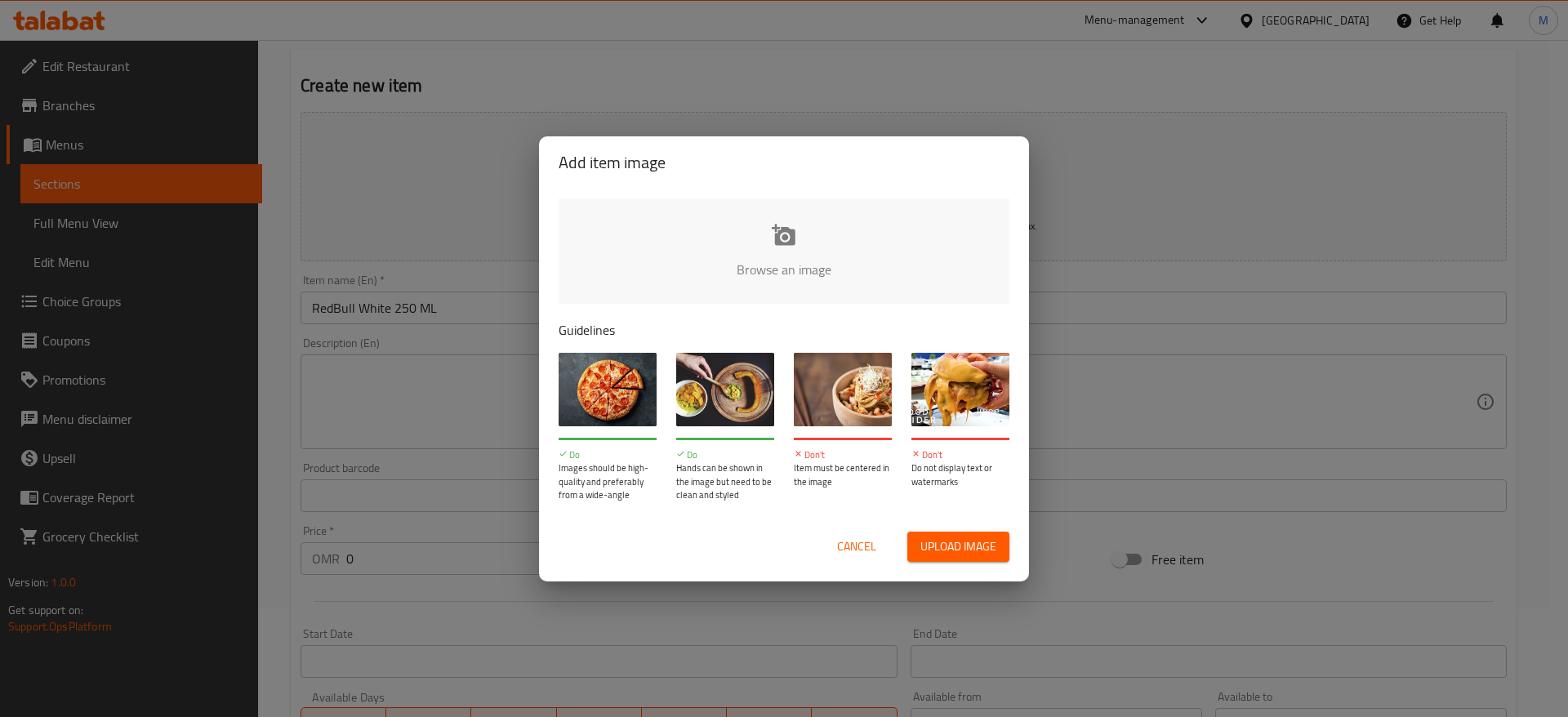
click at [645, 258] on input "file" at bounding box center [1336, 275] width 1556 height 153
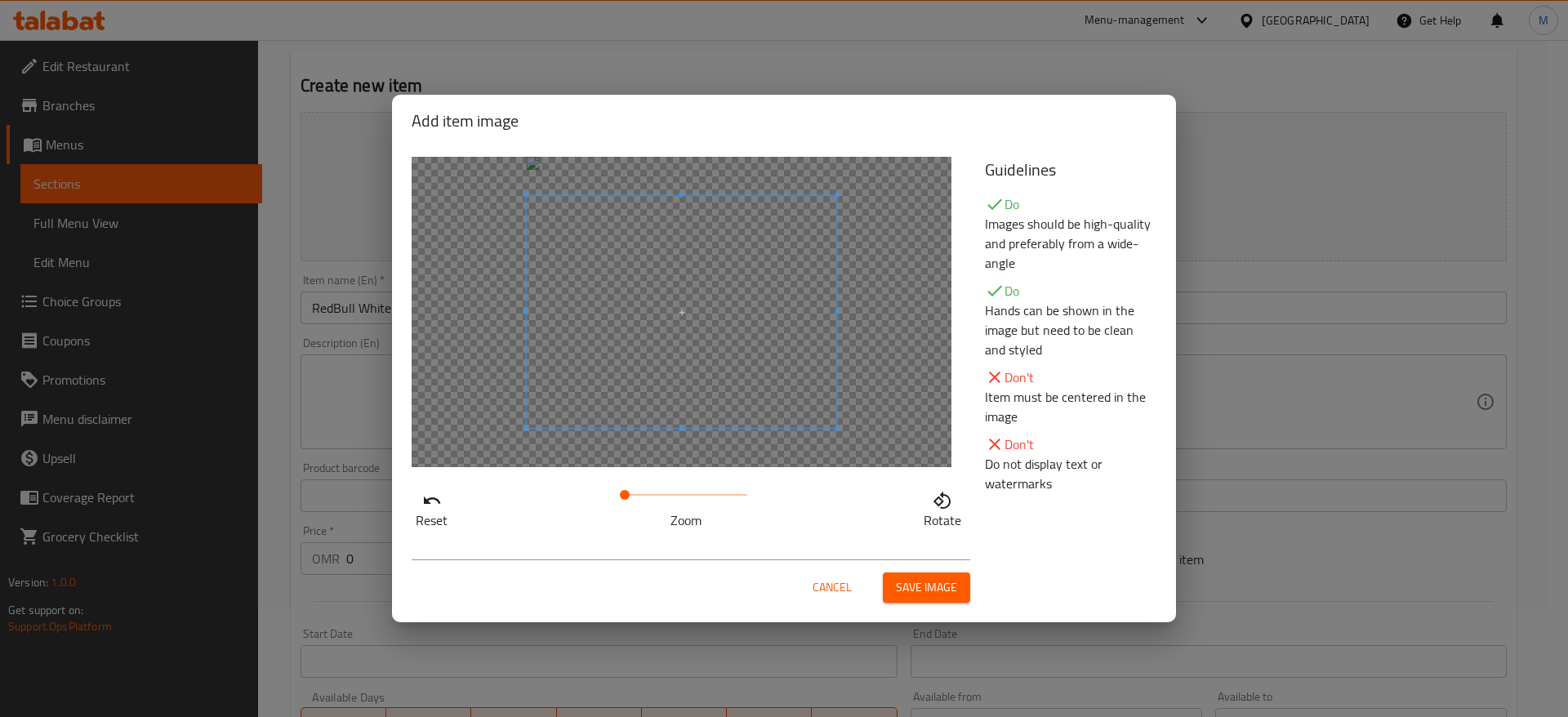
click at [920, 603] on div "Cancel Save image" at bounding box center [784, 581] width 771 height 69
click at [928, 594] on span "Save image" at bounding box center [927, 587] width 61 height 21
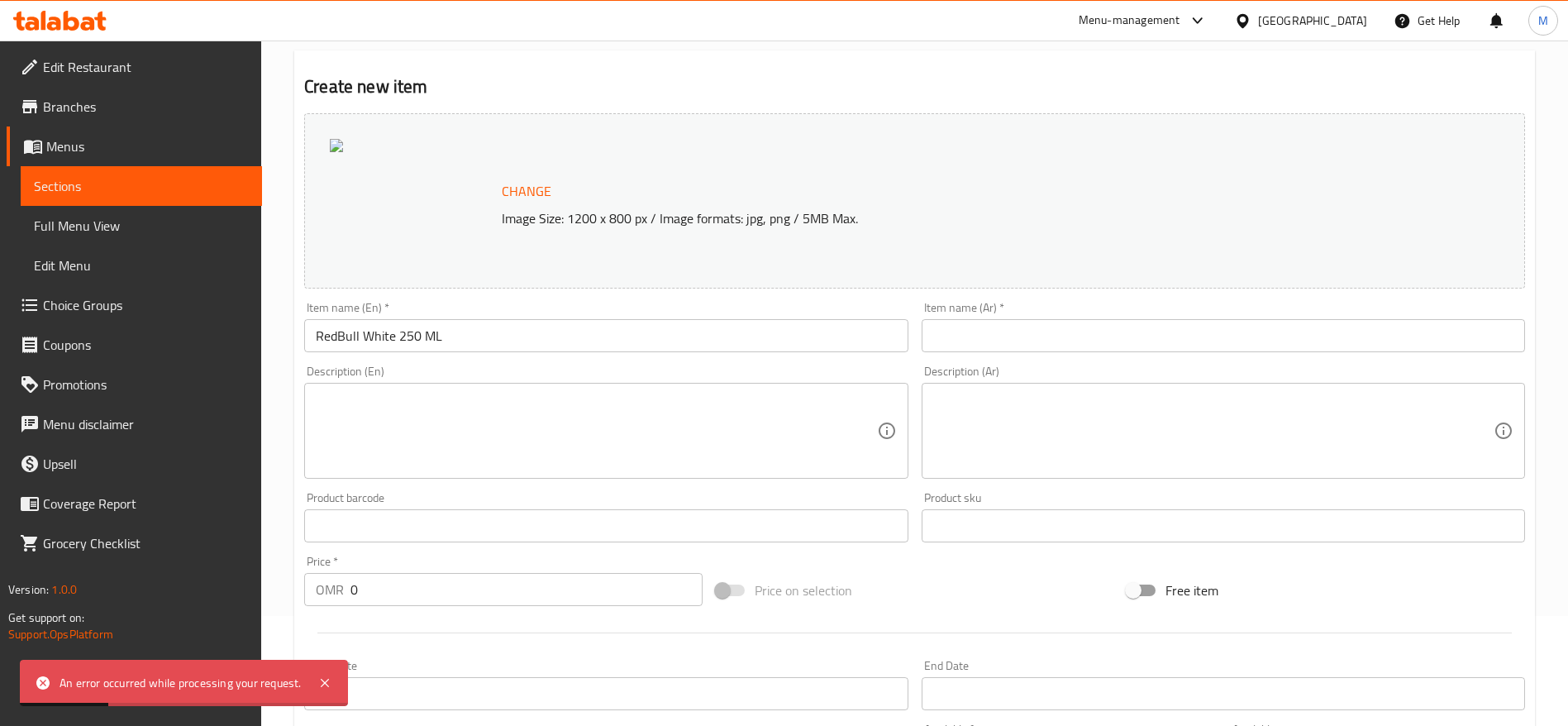
click at [989, 340] on input "text" at bounding box center [1223, 336] width 604 height 33
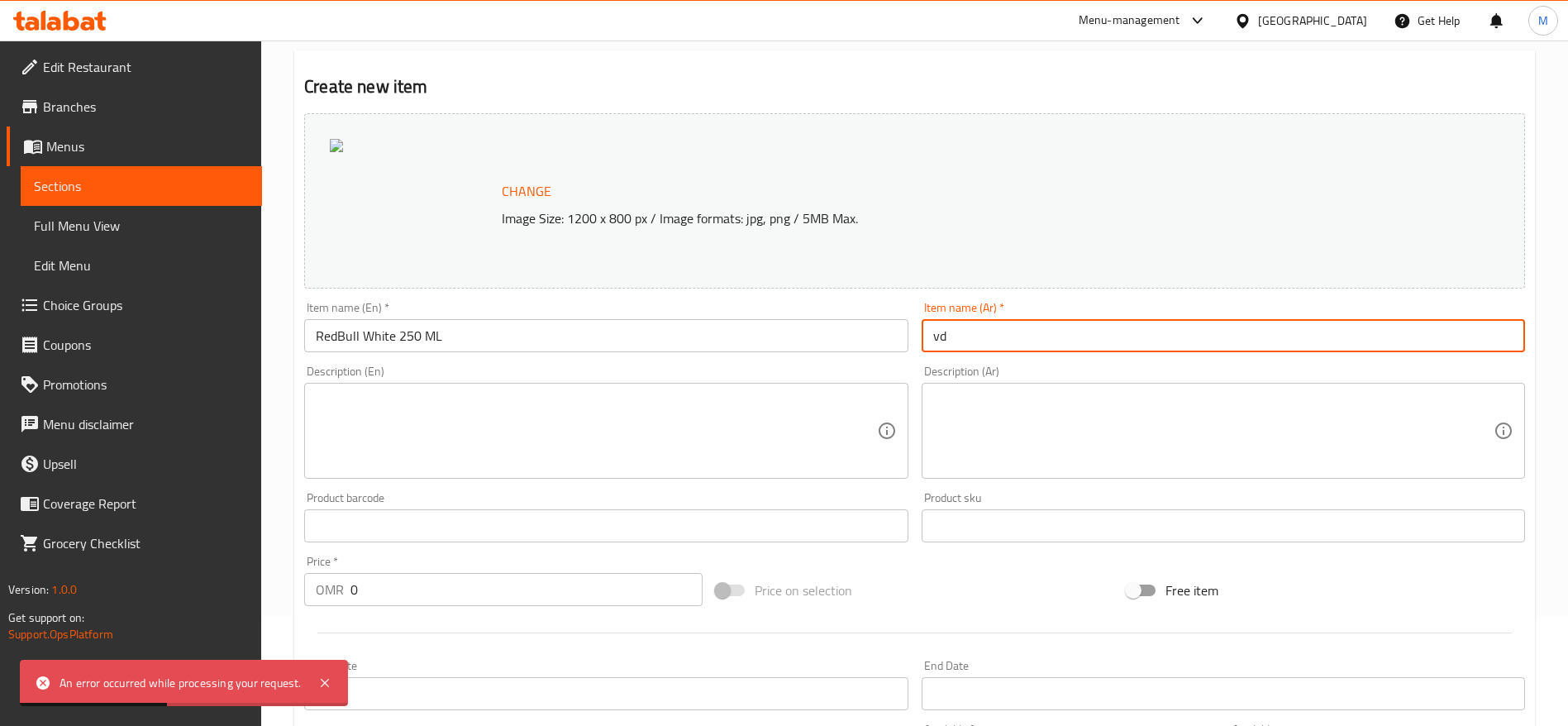
type input "v"
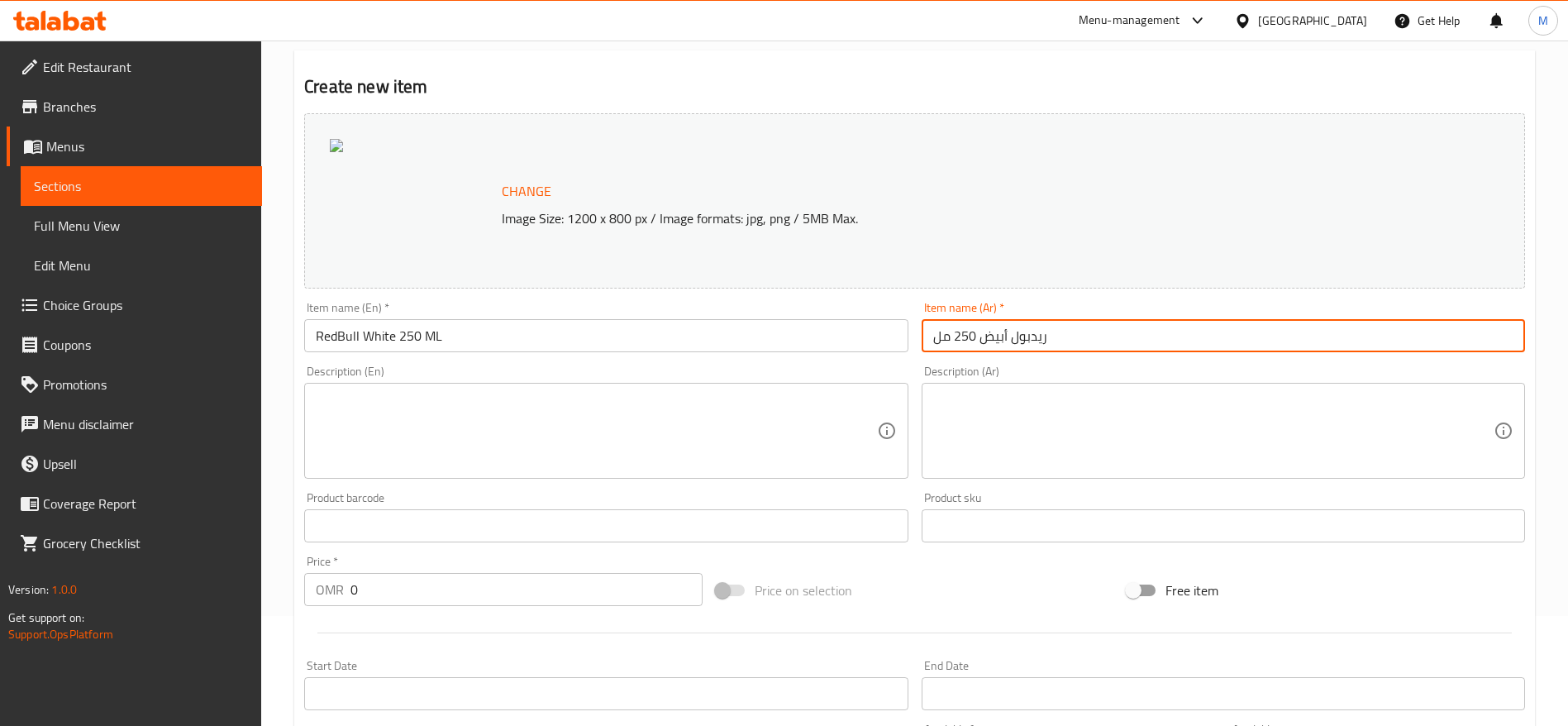
scroll to position [258, 0]
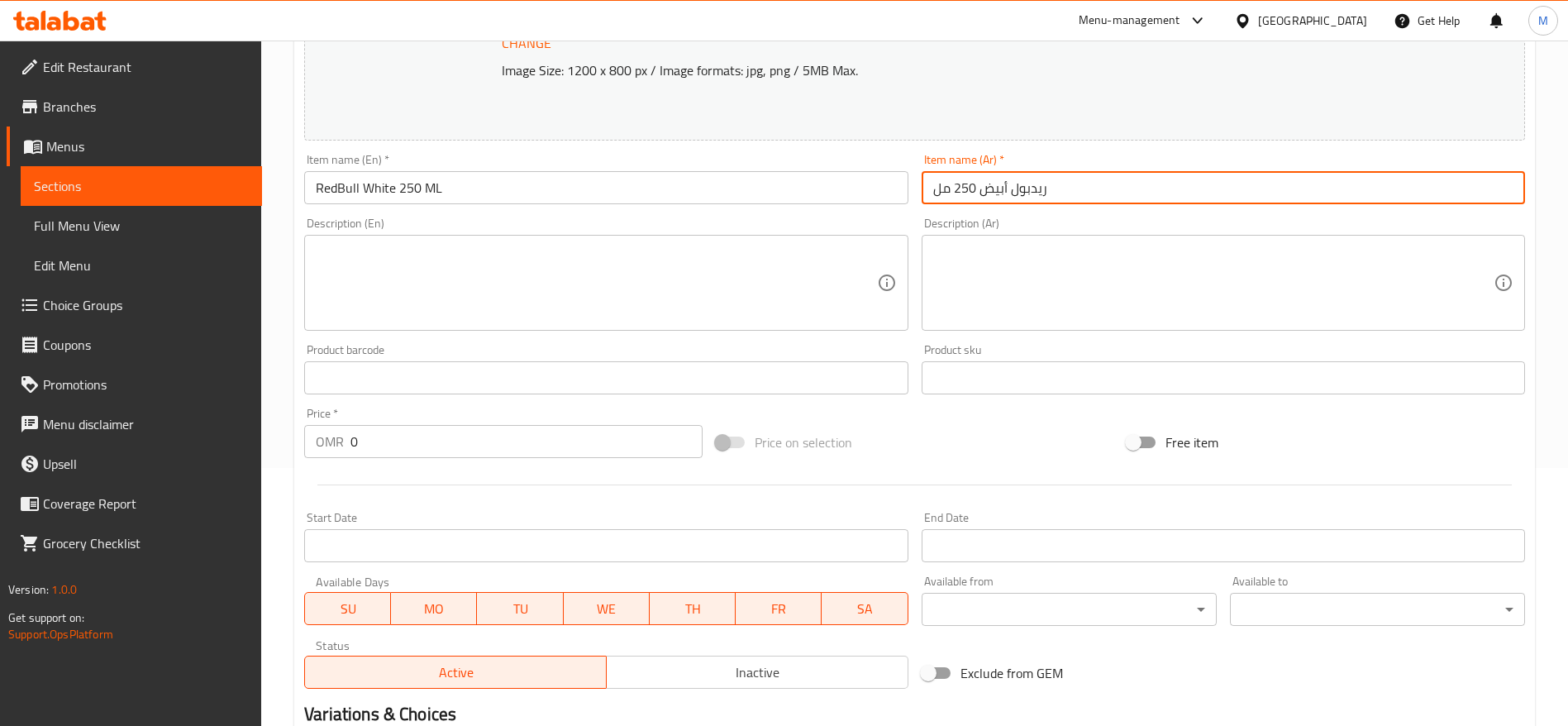
type input "ريدبول أبيض 250 مل"
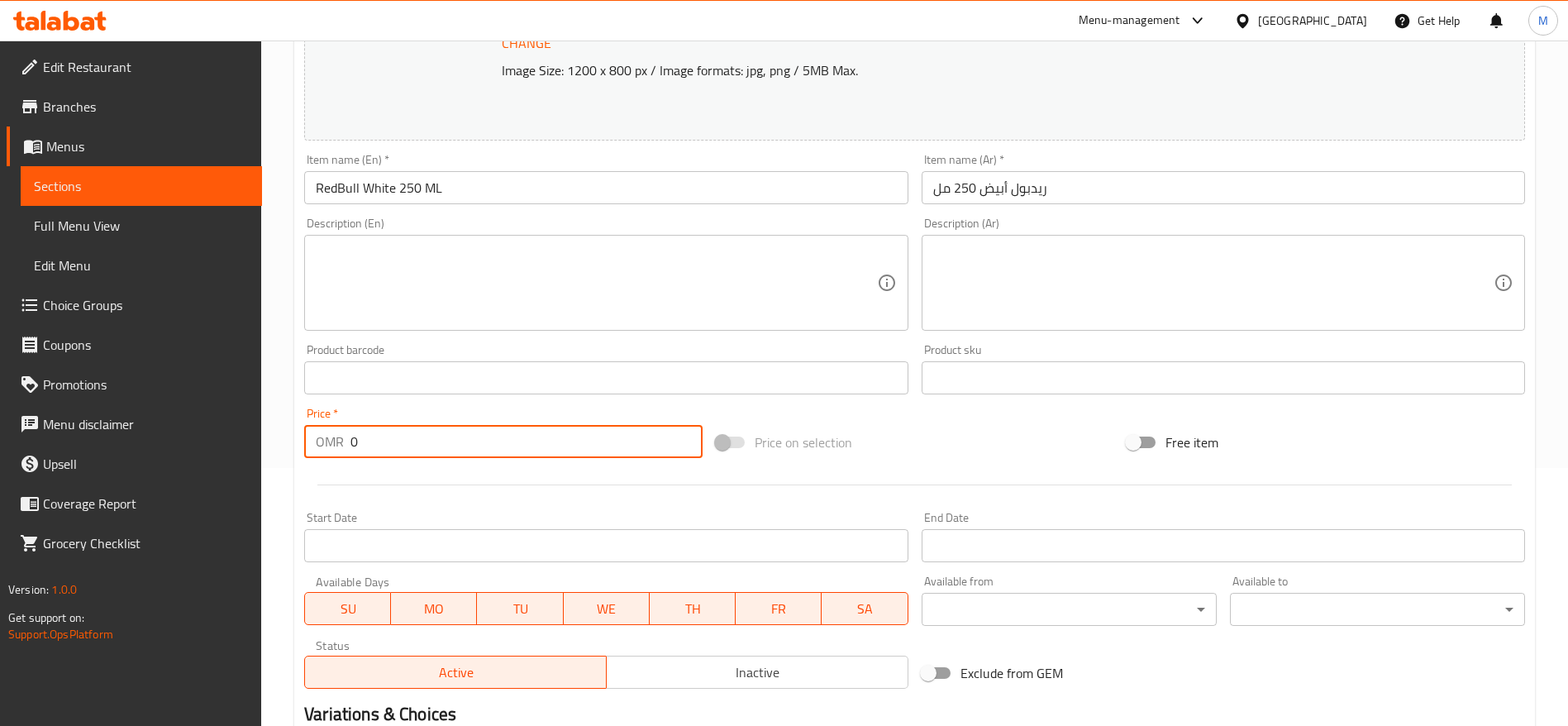
click at [566, 444] on input "0" at bounding box center [527, 442] width 352 height 33
type input "0"
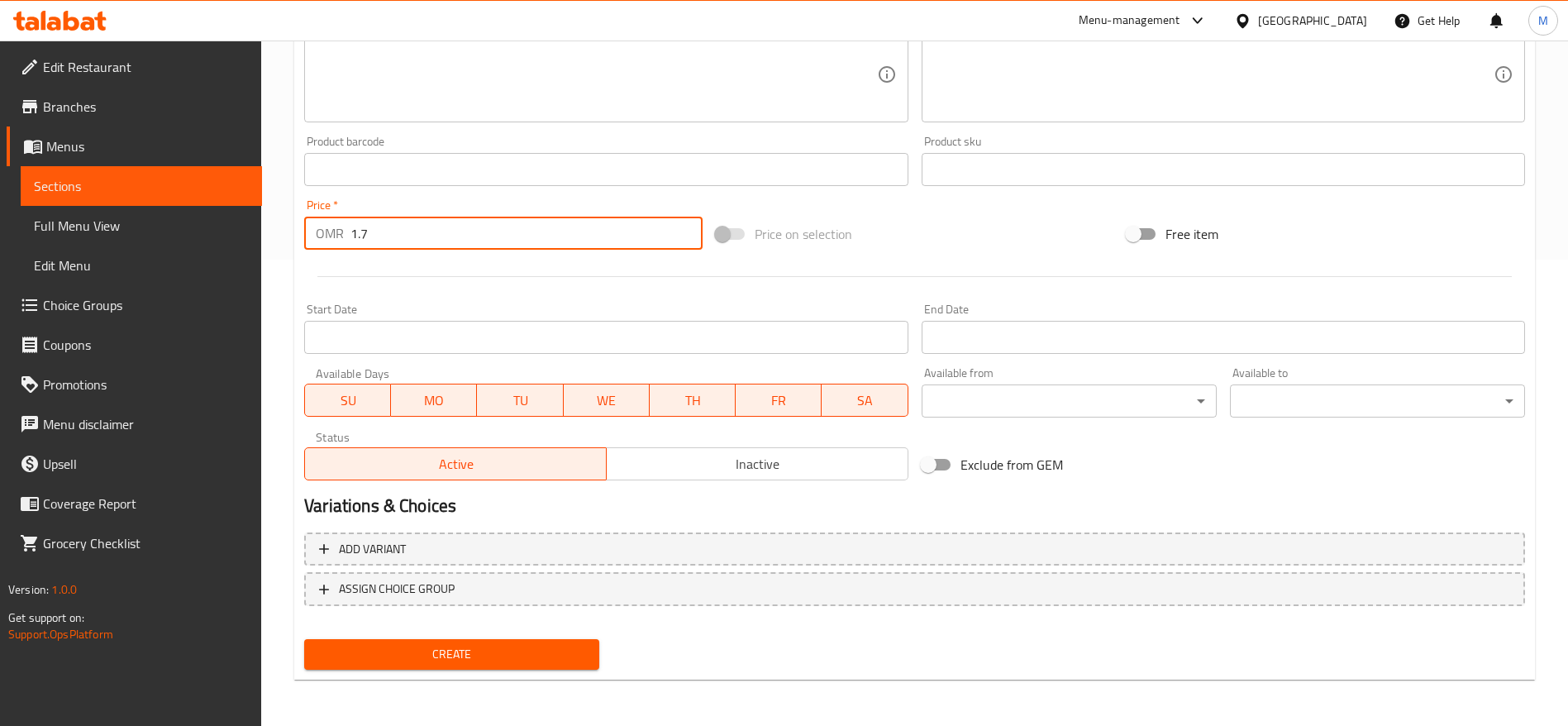
type input "1.7"
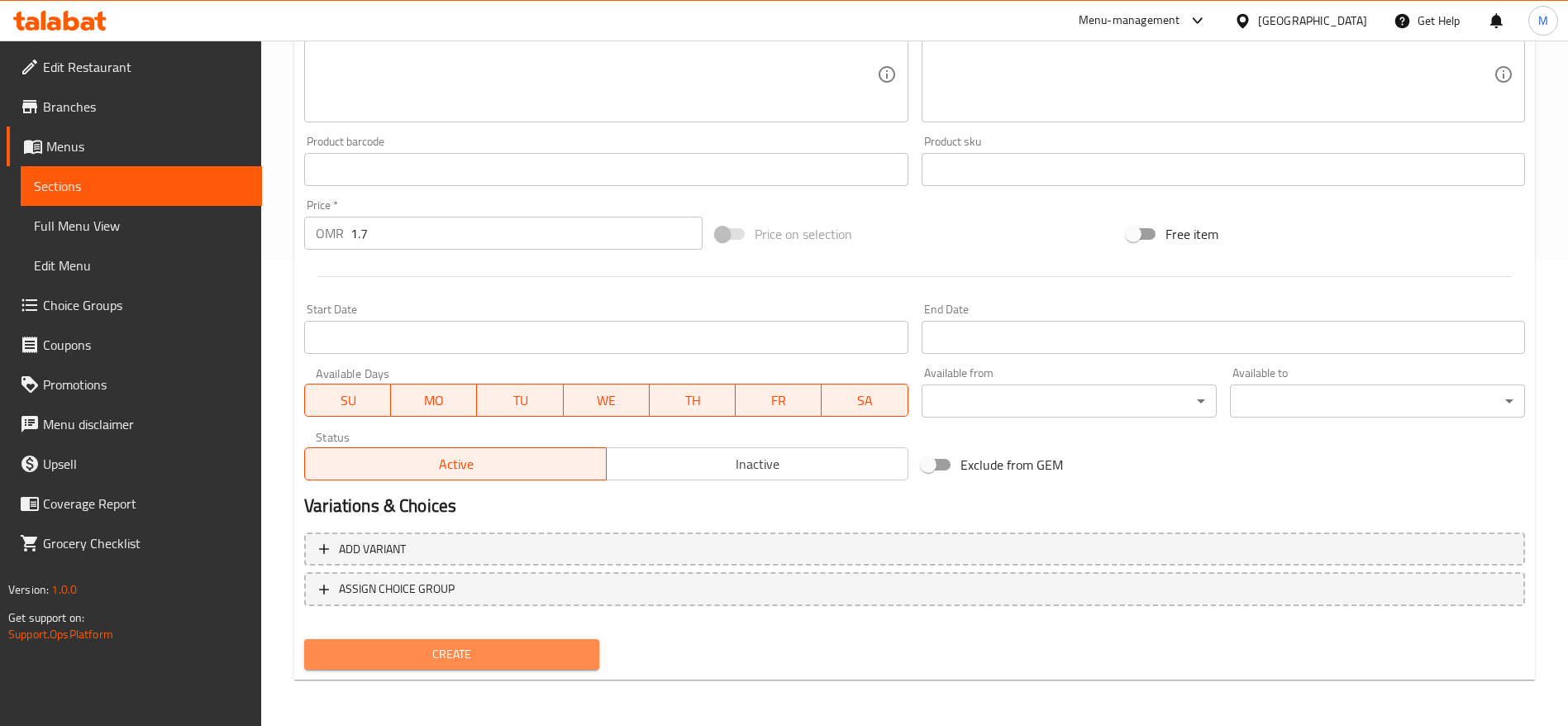
click at [492, 642] on button "Create" at bounding box center [451, 654] width 295 height 31
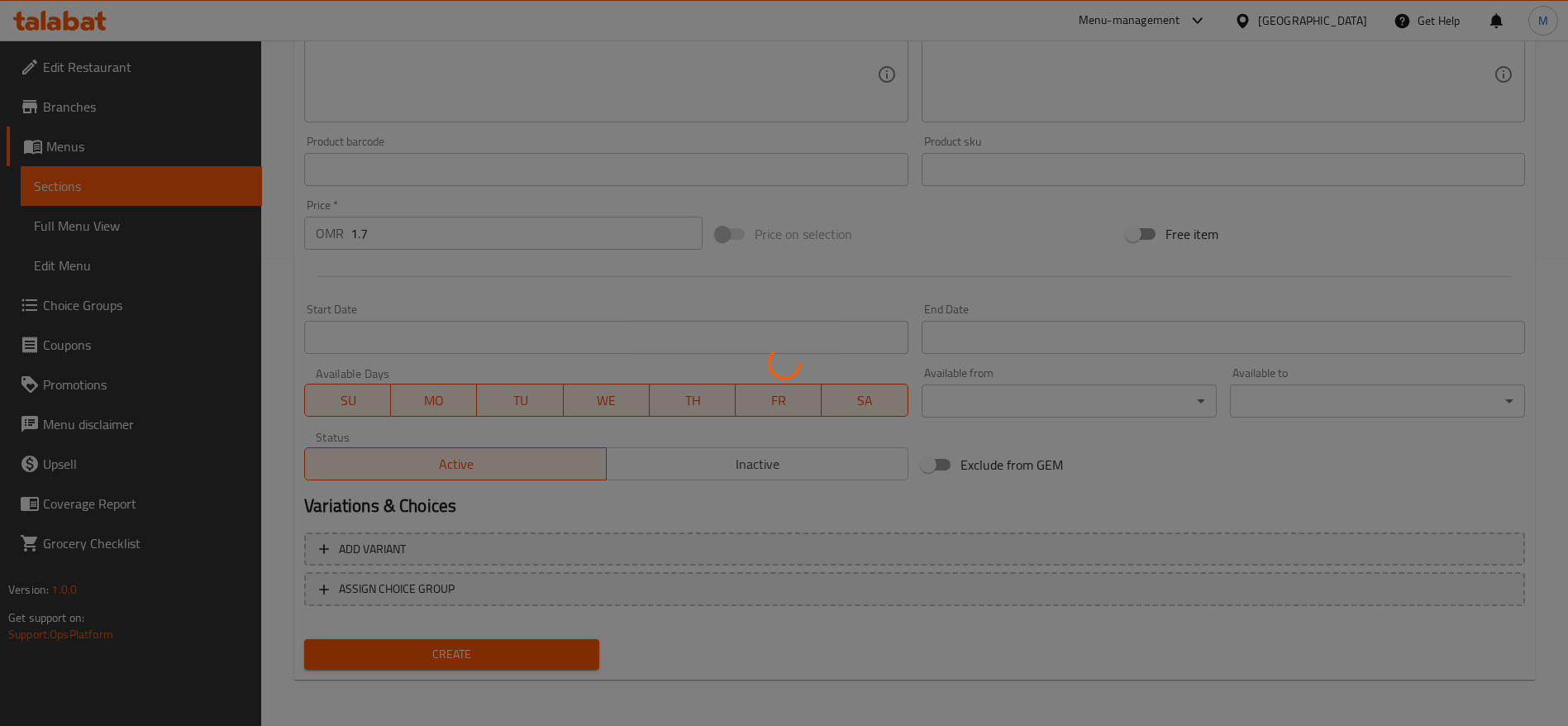
type input "0"
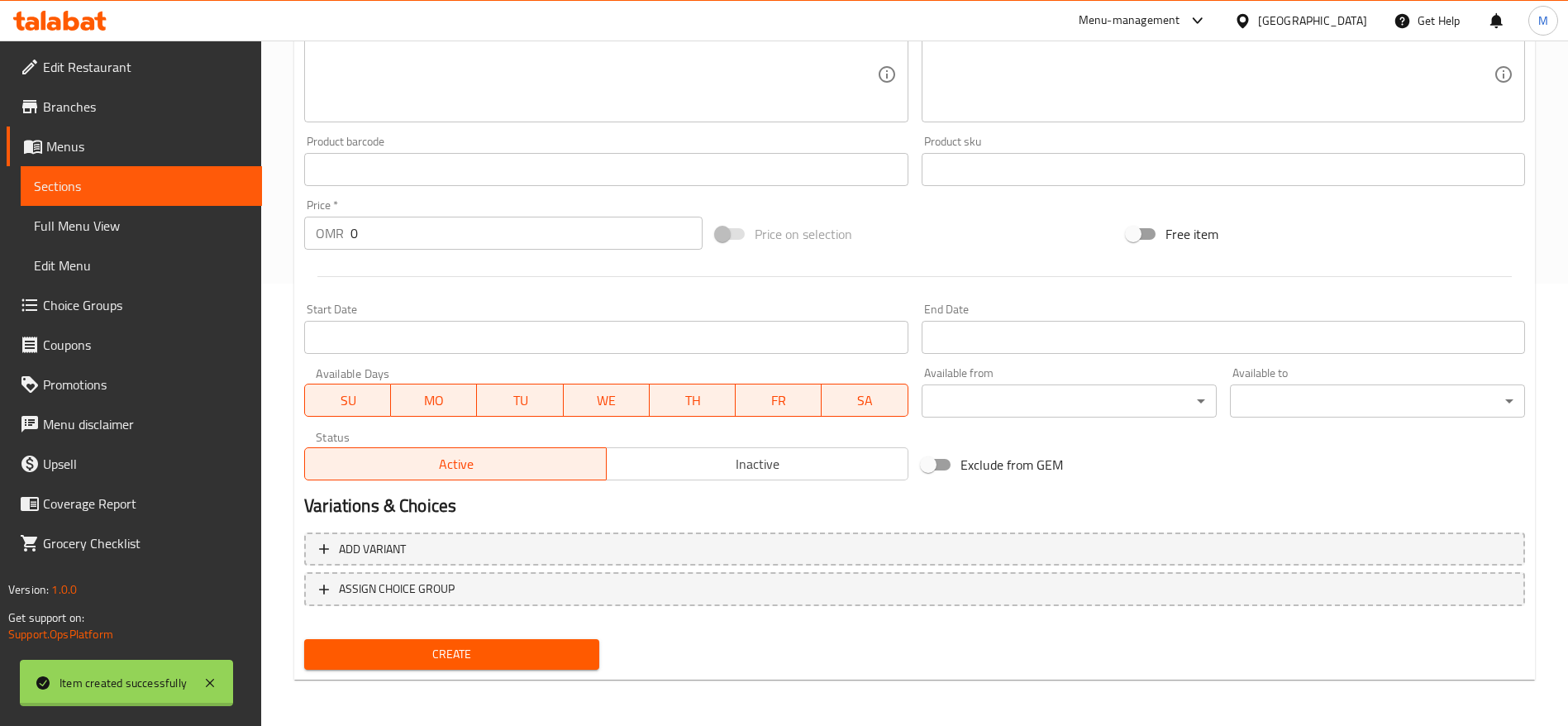
scroll to position [443, 0]
click at [163, 164] on link "Menus" at bounding box center [134, 146] width 255 height 40
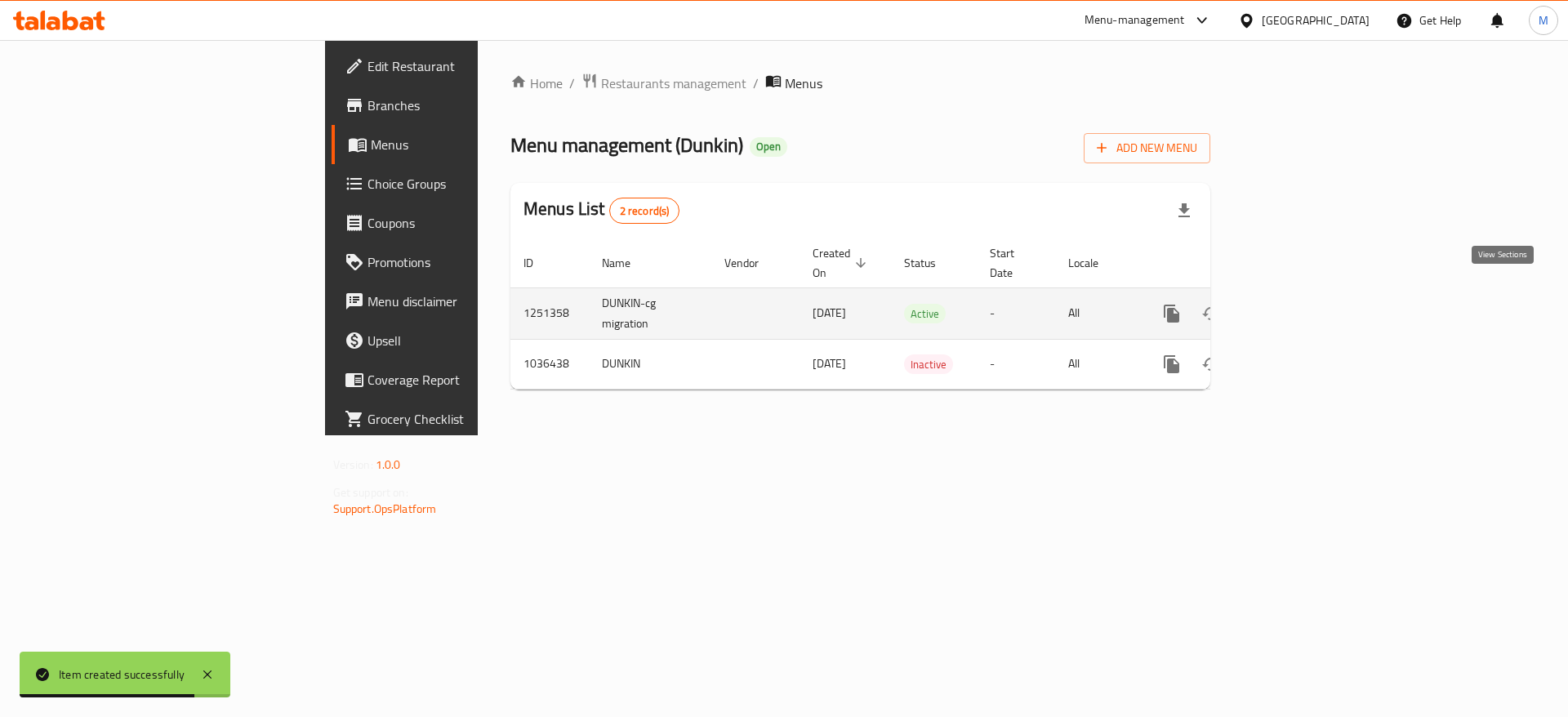
click at [1310, 295] on link "enhanced table" at bounding box center [1290, 314] width 40 height 40
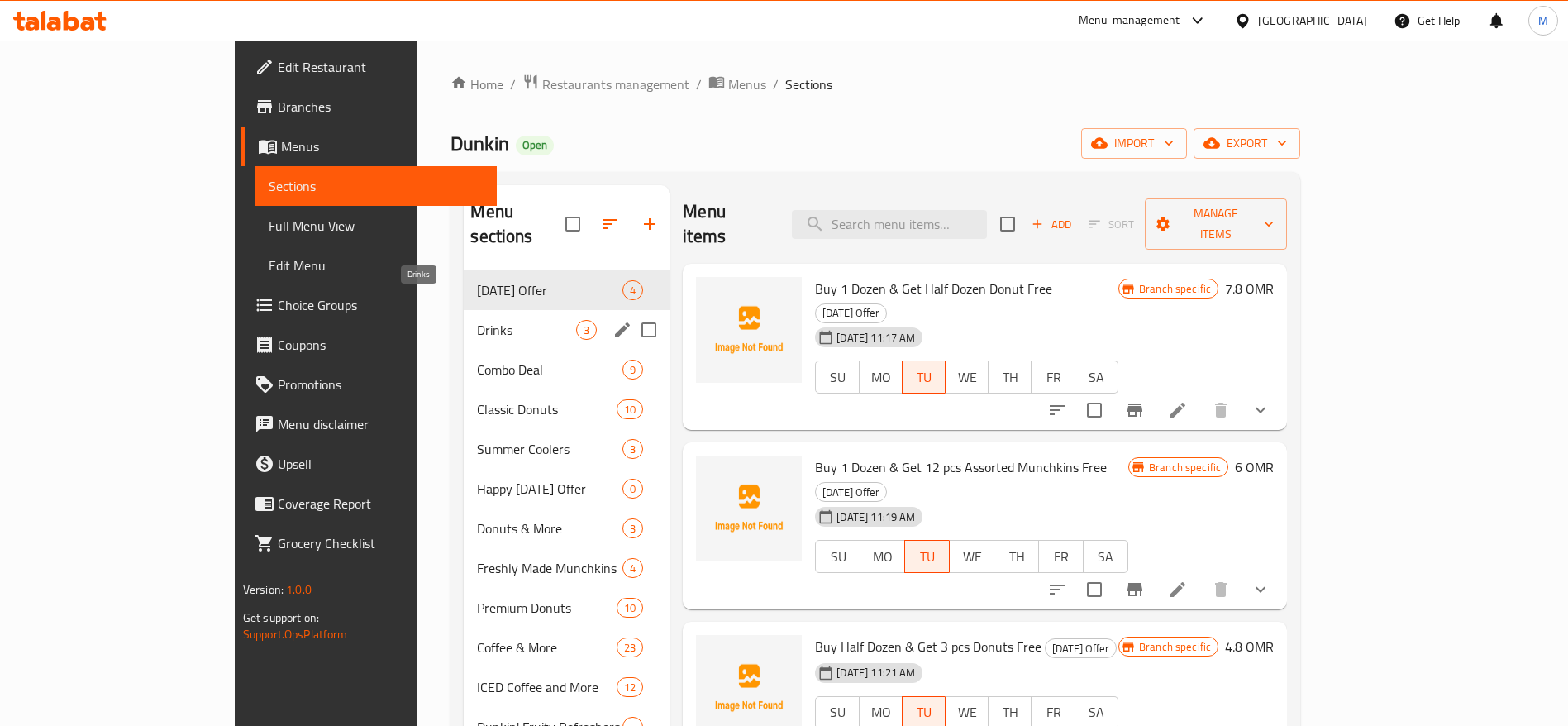
click at [477, 320] on span "Drinks" at bounding box center [526, 330] width 99 height 20
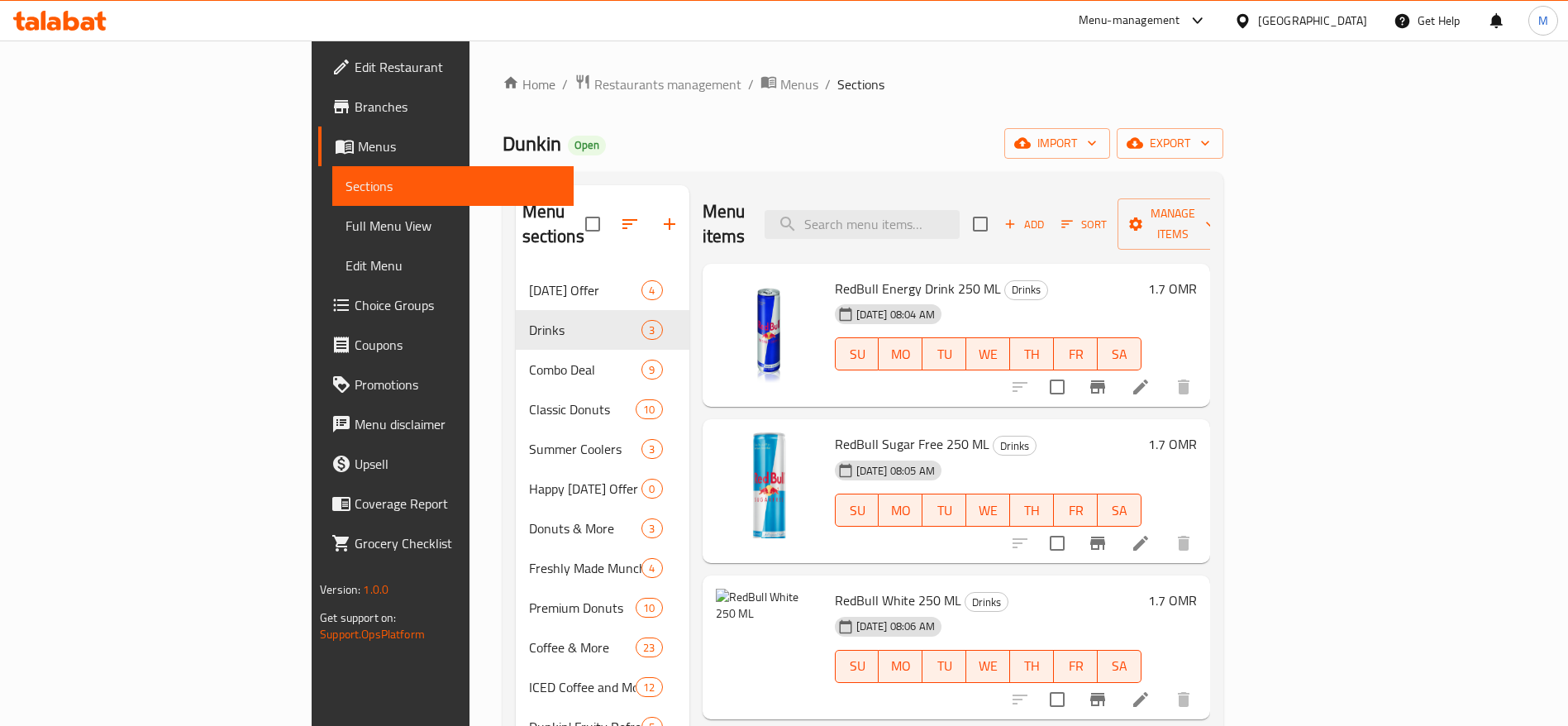
scroll to position [51, 0]
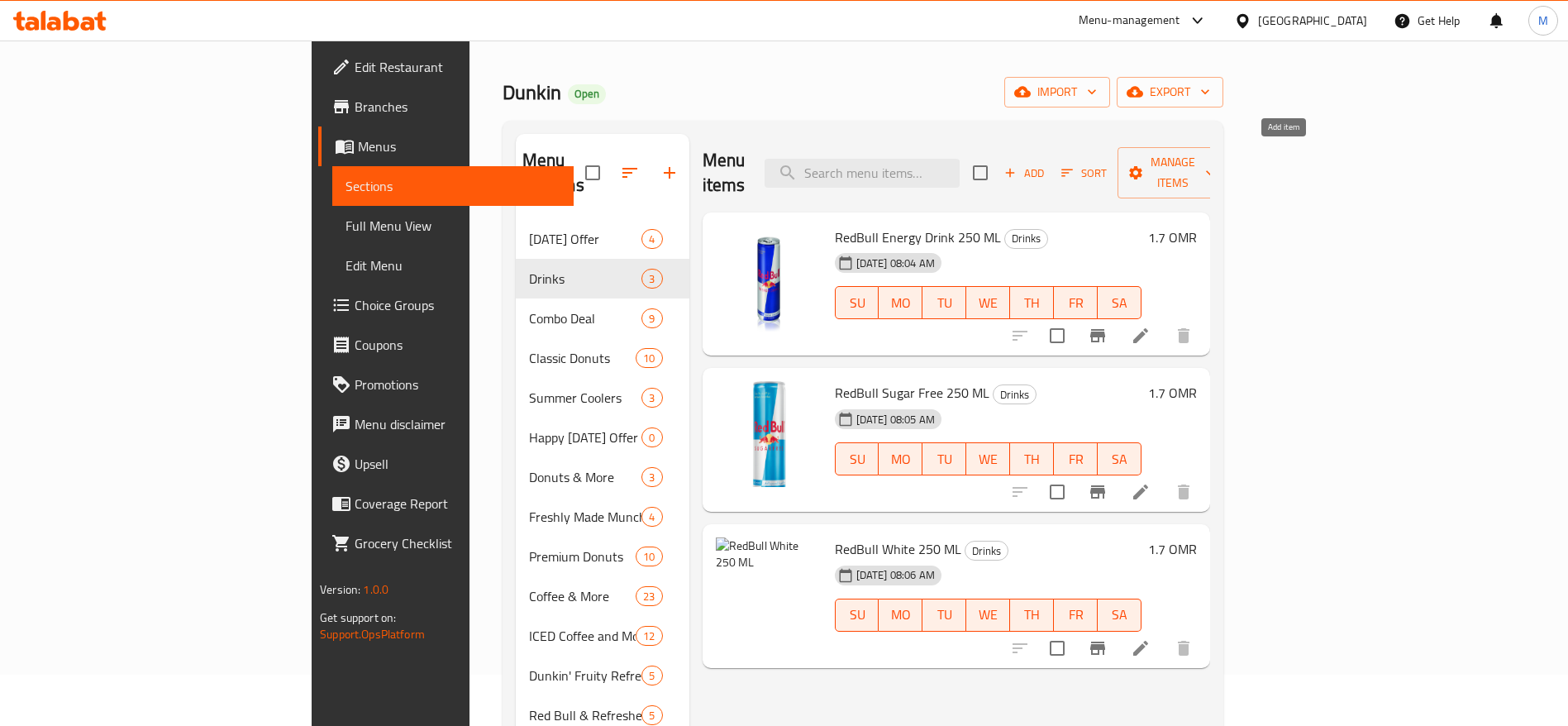
click at [1046, 164] on span "Add" at bounding box center [1024, 173] width 44 height 19
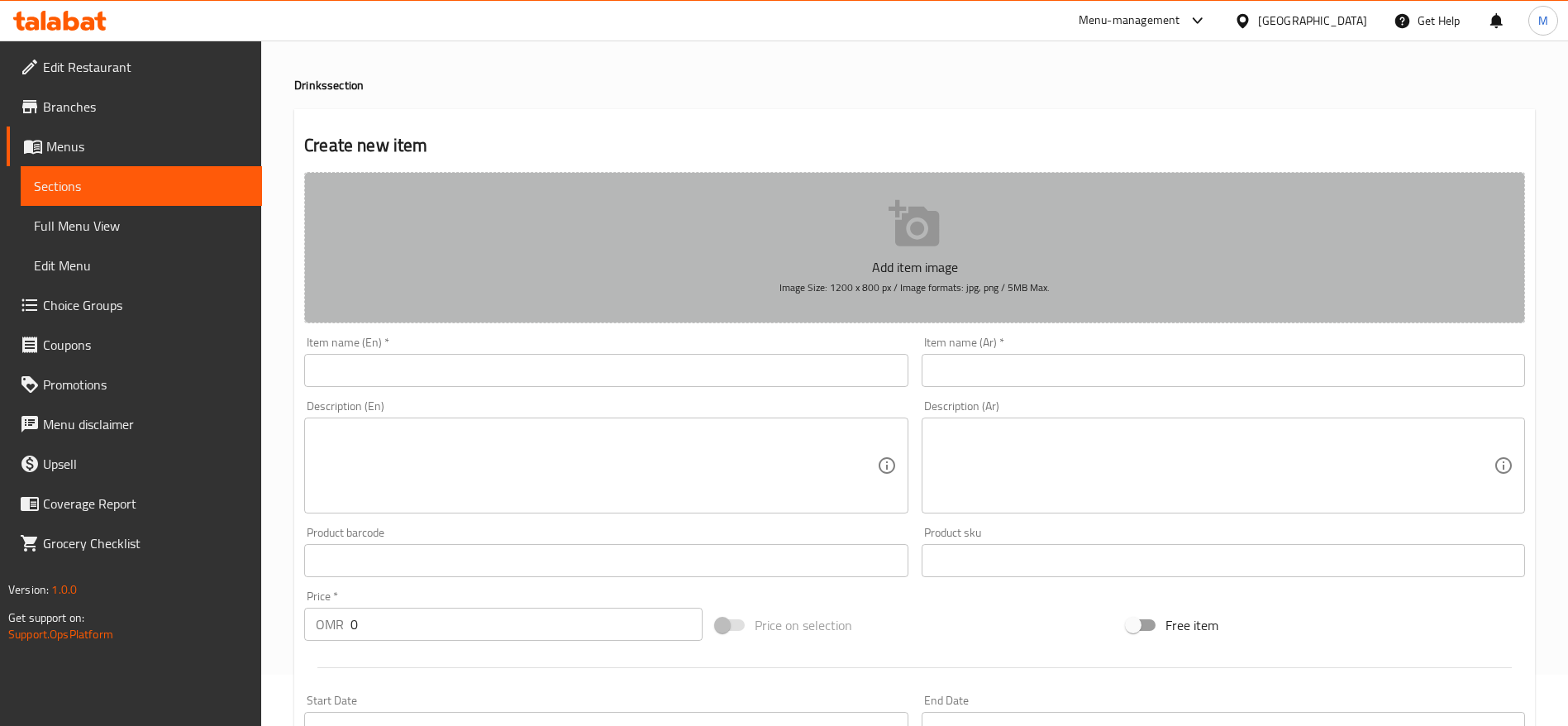
click at [971, 232] on button "Add item image Image Size: 1200 x 800 px / Image formats: jpg, png / 5MB Max." at bounding box center [914, 247] width 1221 height 151
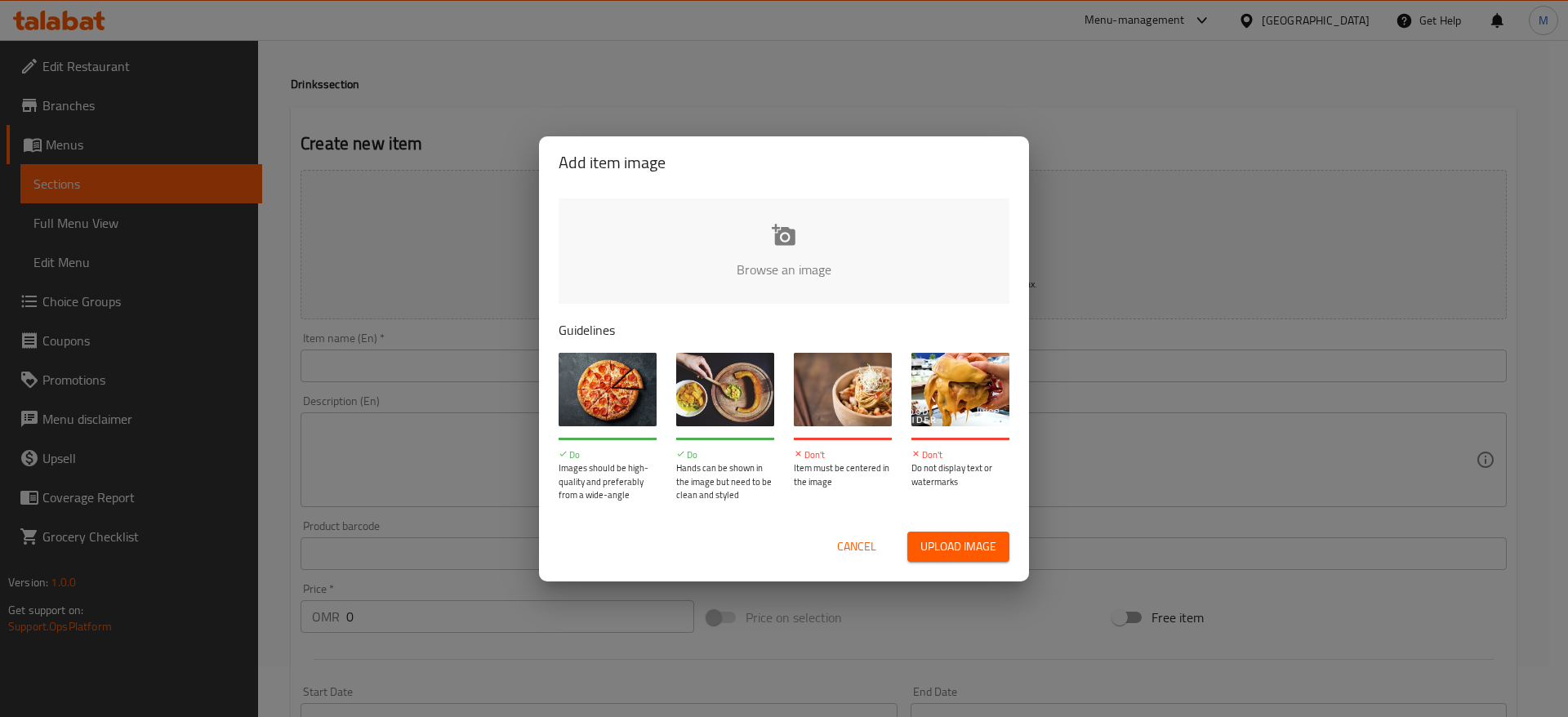
click at [651, 242] on input "file" at bounding box center [1336, 275] width 1556 height 153
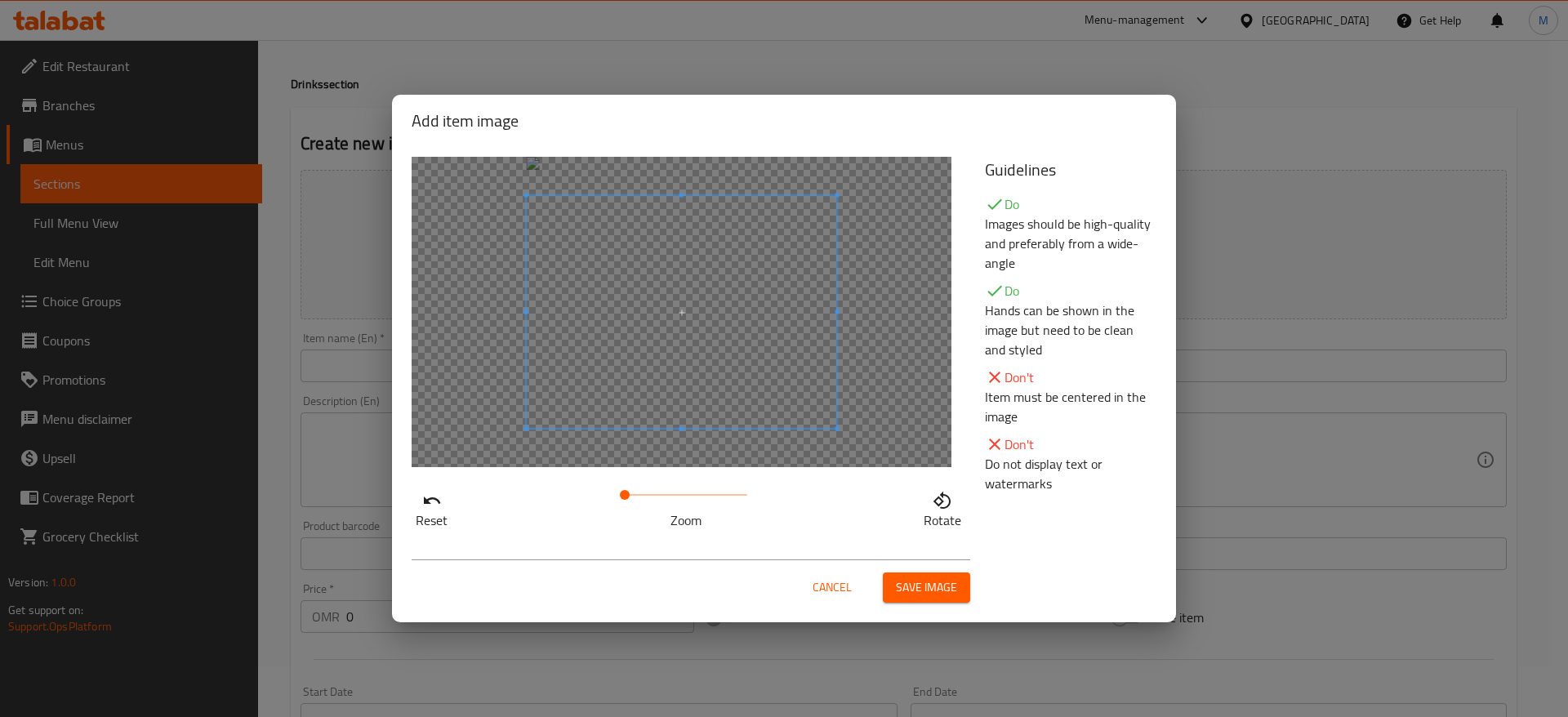
click at [958, 587] on button "Save image" at bounding box center [927, 587] width 87 height 31
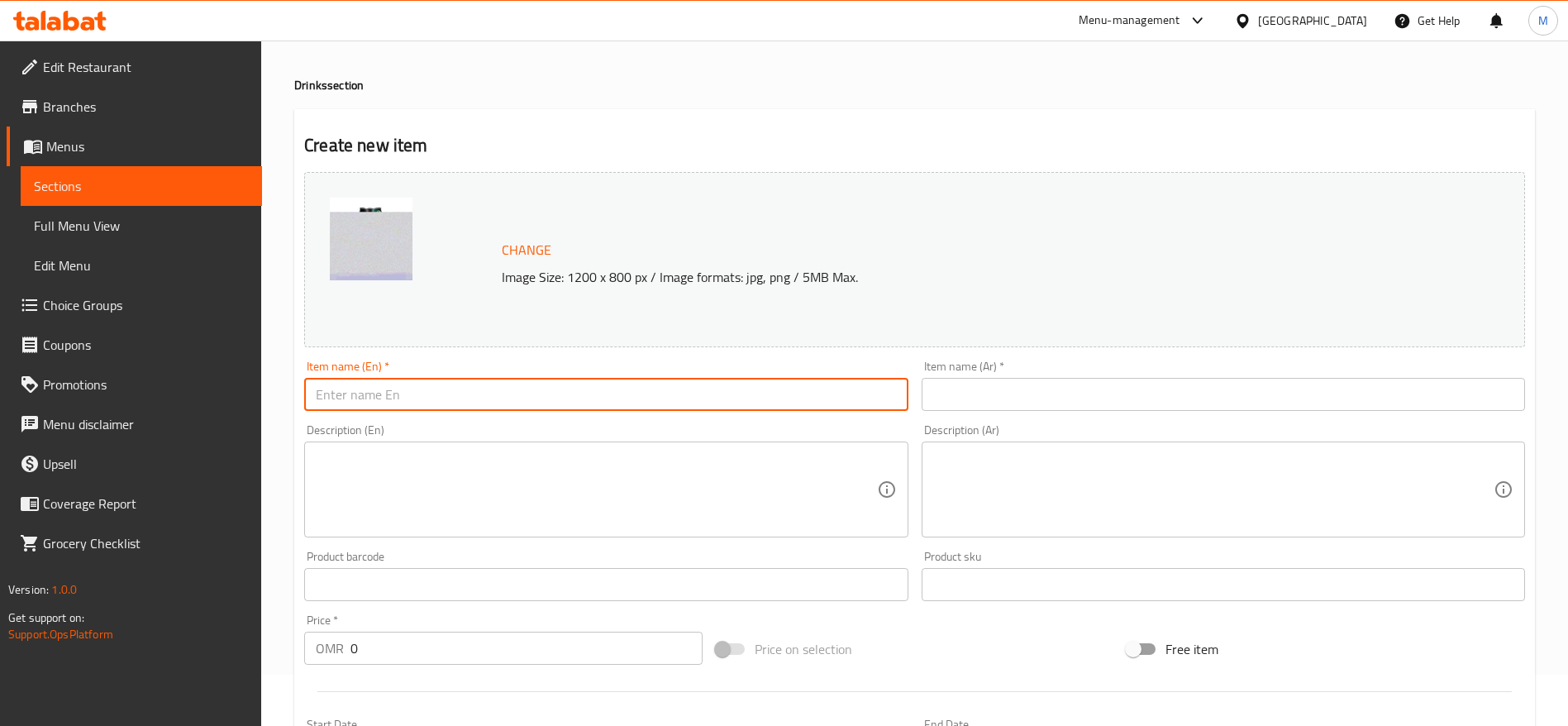
click at [484, 381] on input "text" at bounding box center [605, 394] width 604 height 33
paste input "Mountain Dew Can 330 ML"
type input "Mountain Dew Can 330 ML"
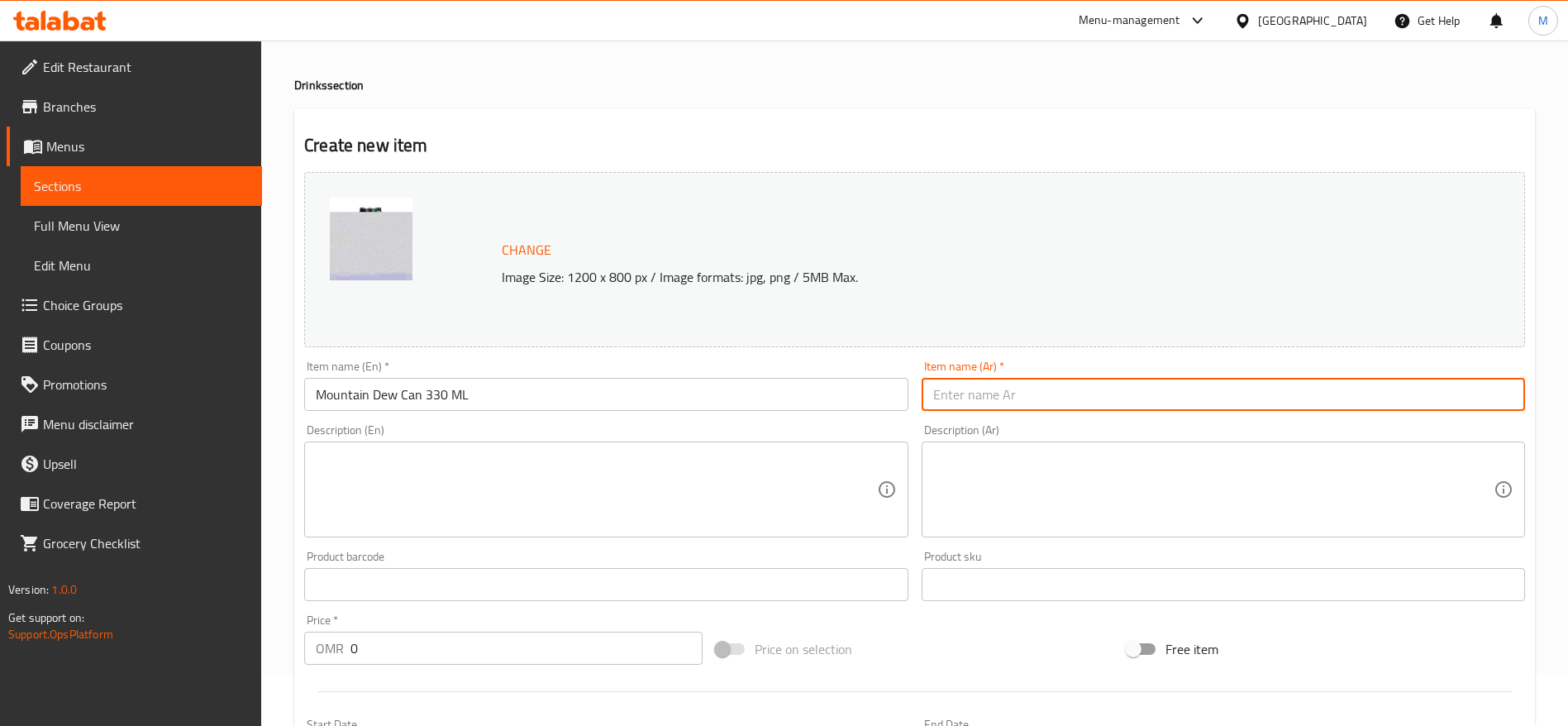
click at [1015, 390] on input "text" at bounding box center [1223, 394] width 604 height 33
type input "l"
type input "ك"
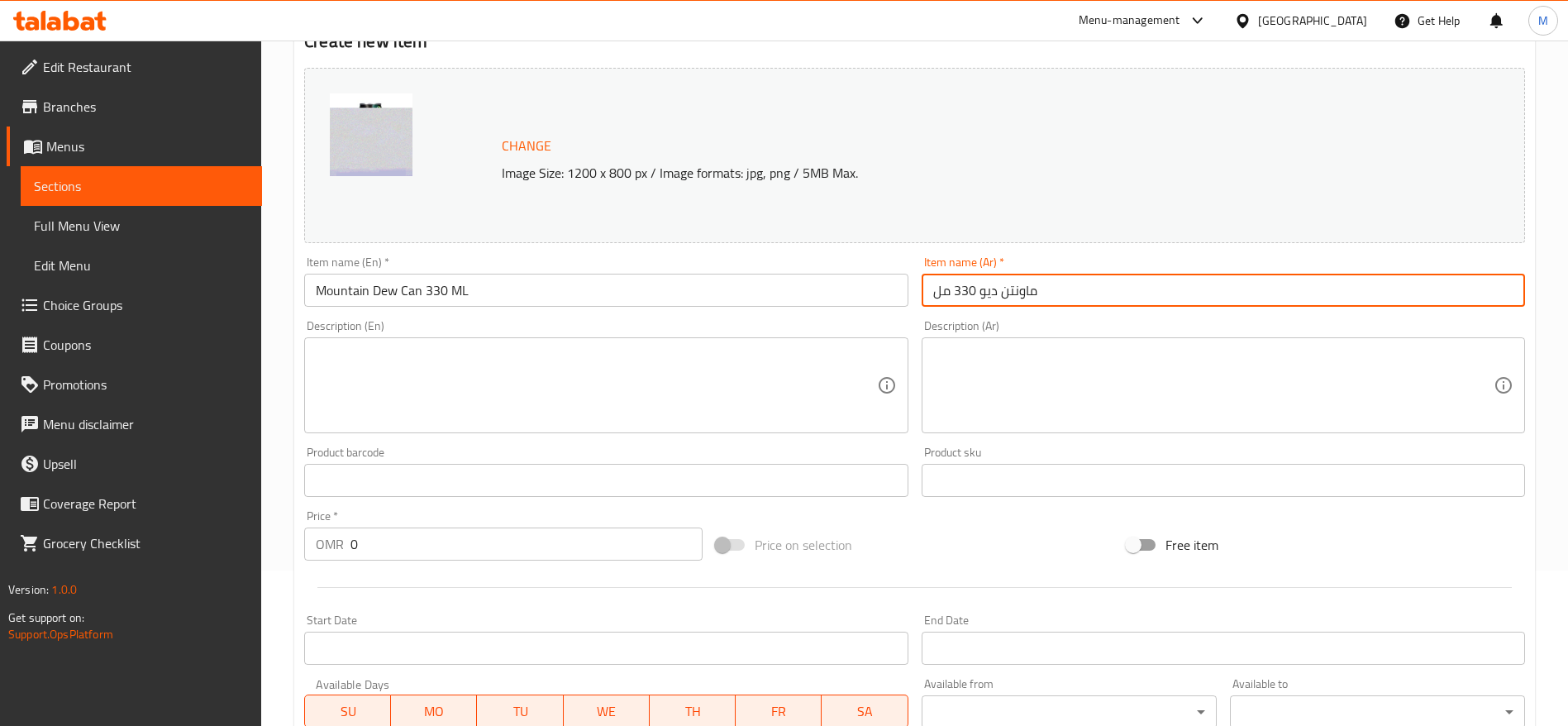
type input "ماونتن ديو 330 مل"
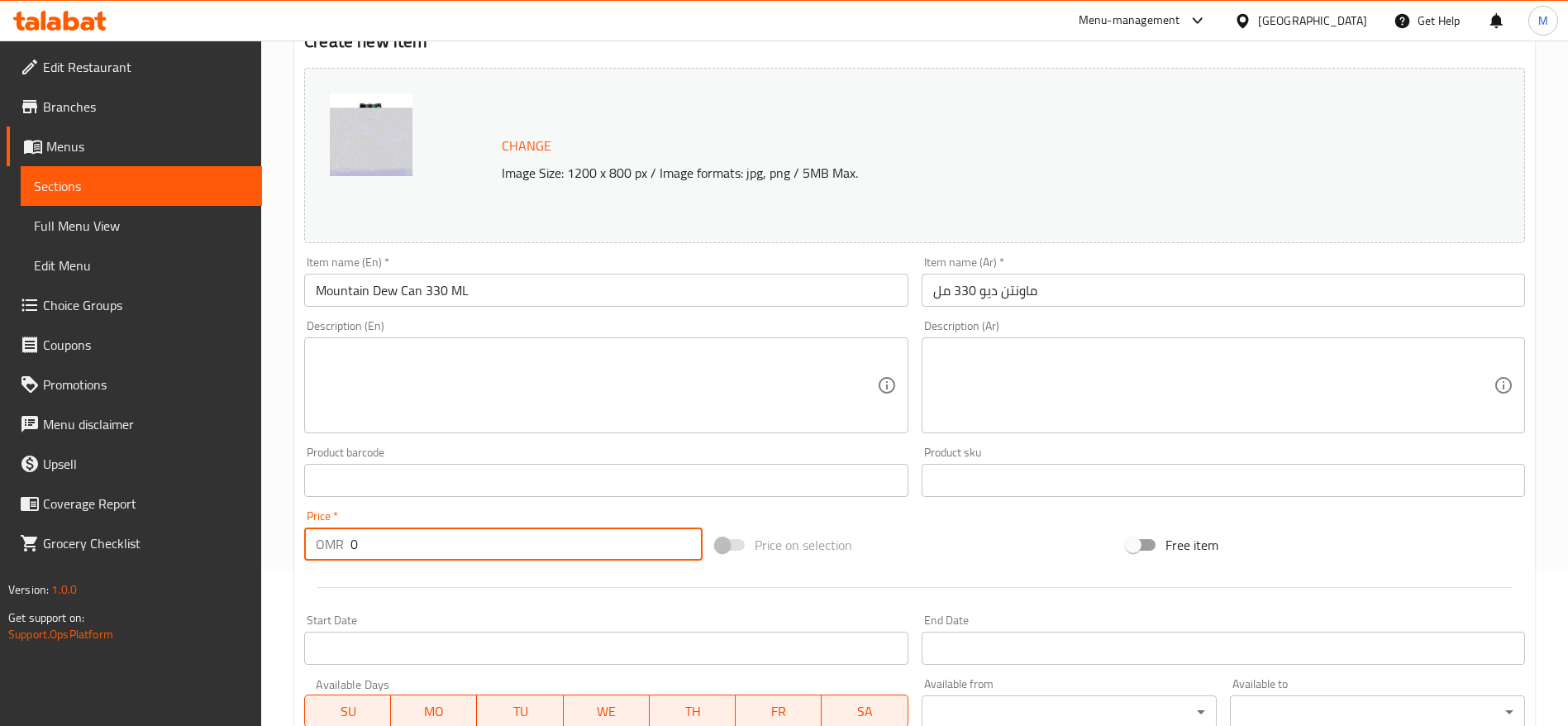
click at [351, 543] on input "0" at bounding box center [527, 545] width 352 height 33
click at [389, 542] on input "0" at bounding box center [527, 545] width 352 height 33
type input "3"
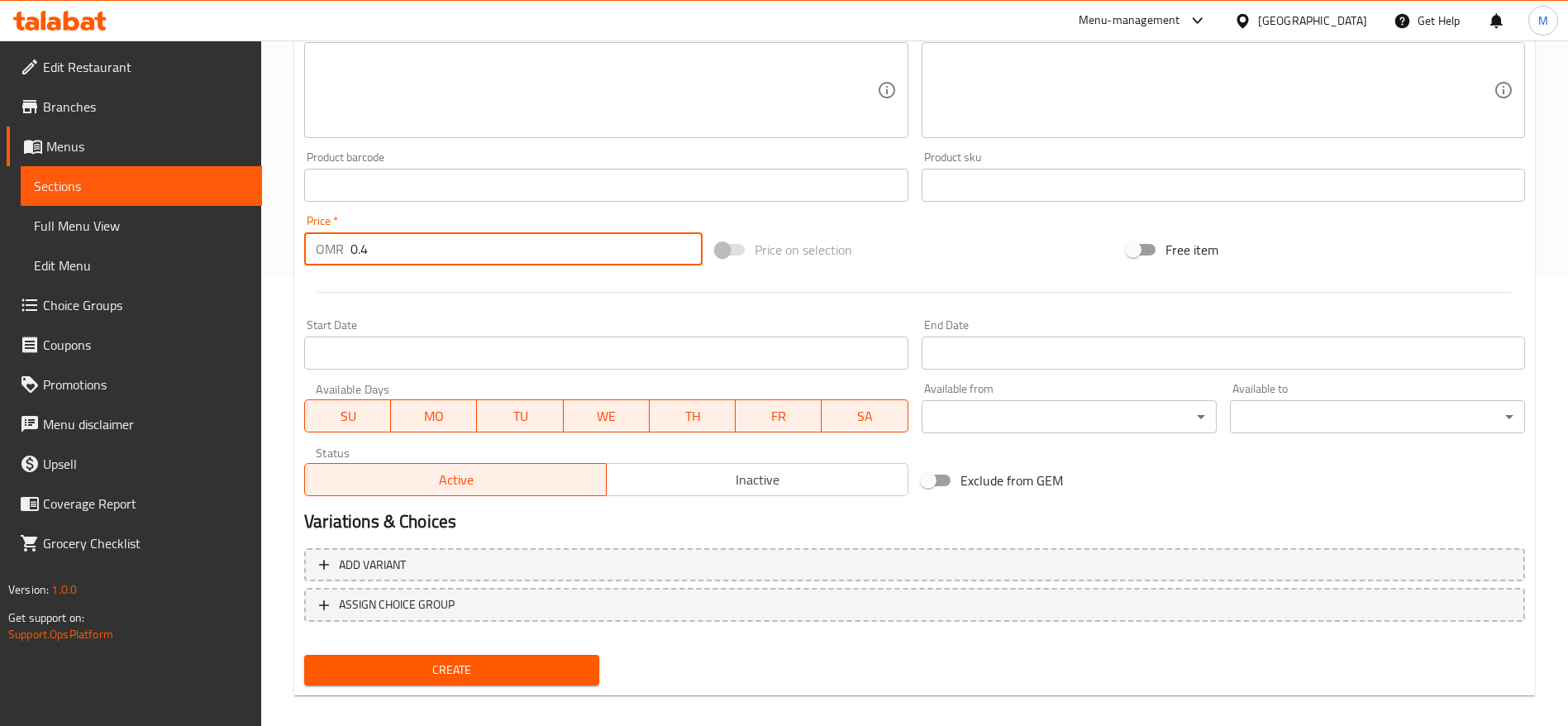
scroll to position [466, 0]
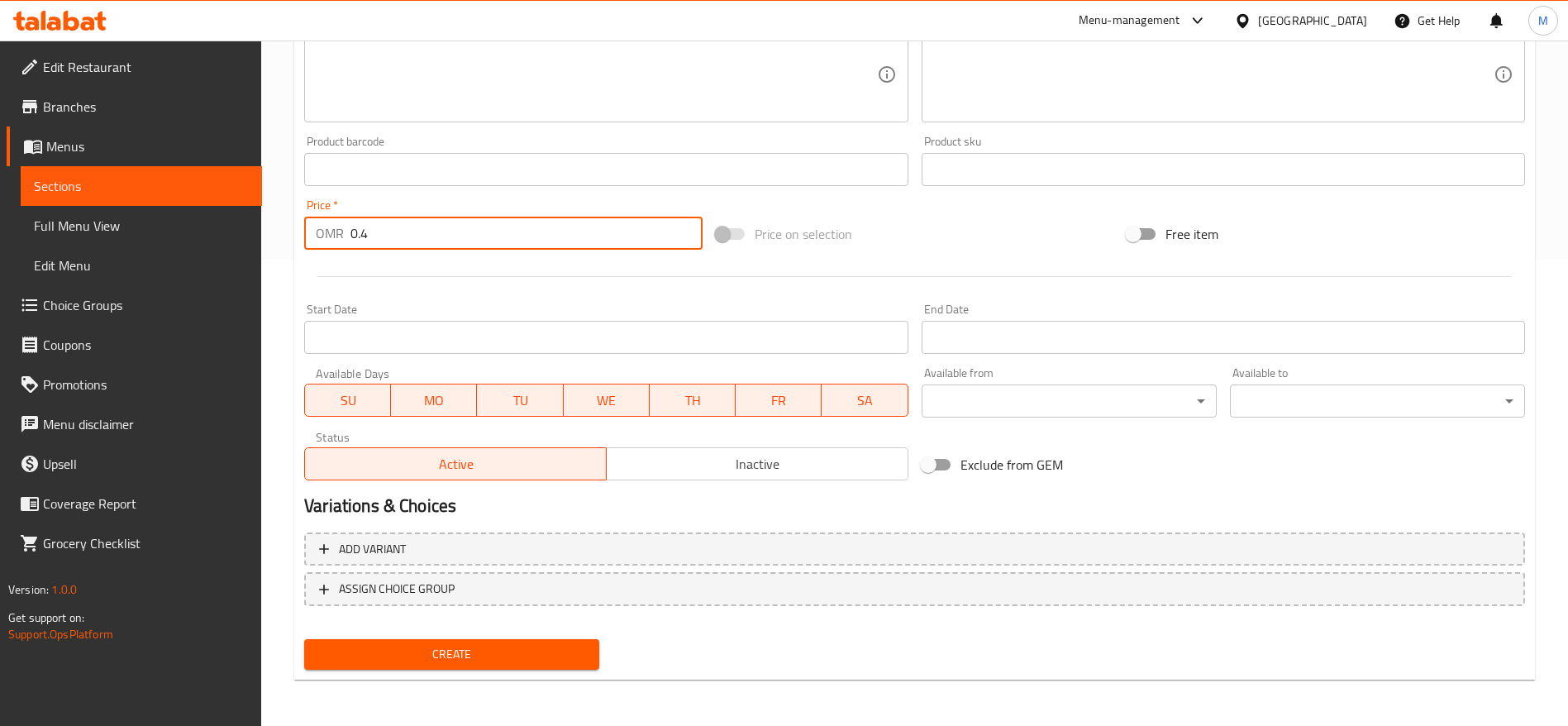
type input "0.4"
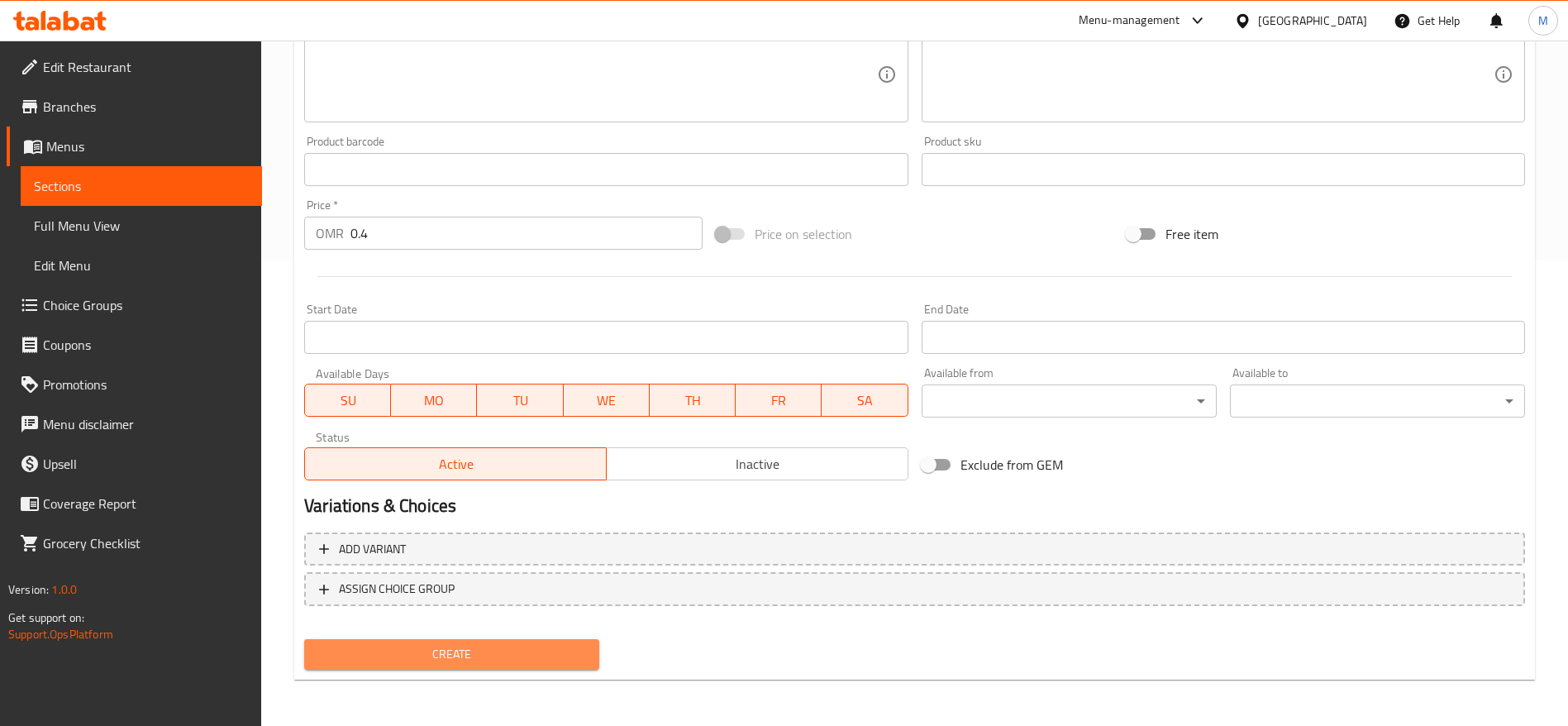
click at [463, 658] on span "Create" at bounding box center [452, 654] width 269 height 21
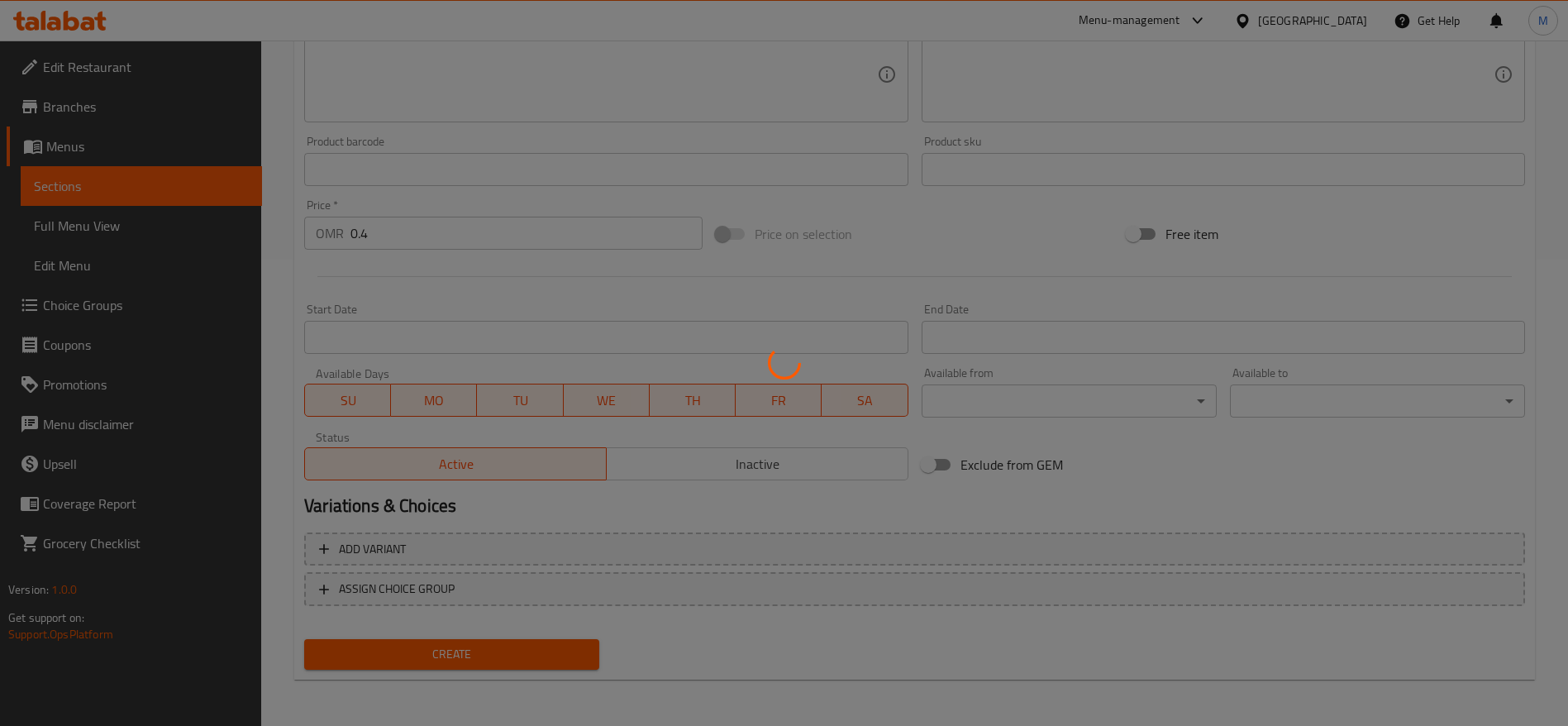
type input "0"
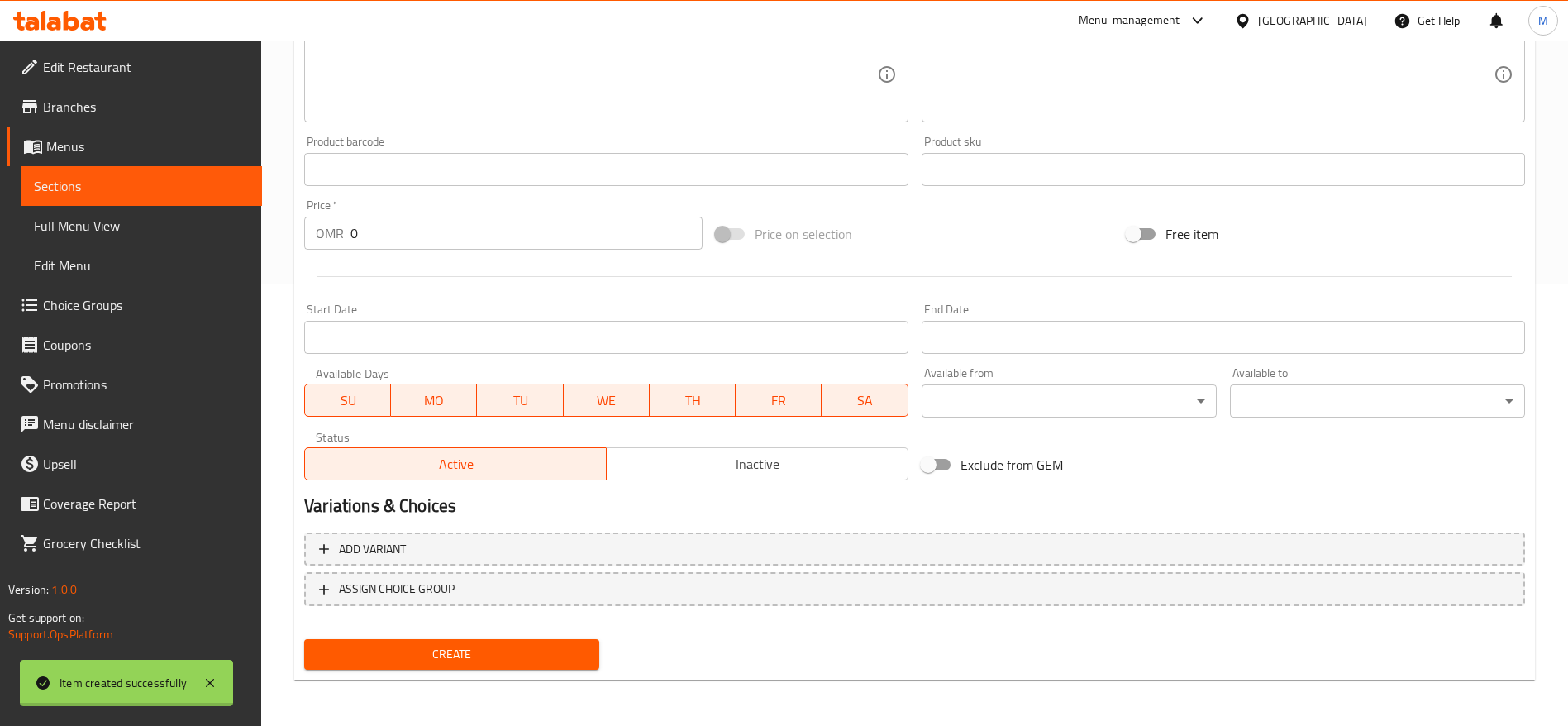
scroll to position [443, 0]
click at [177, 180] on span "Sections" at bounding box center [141, 186] width 215 height 20
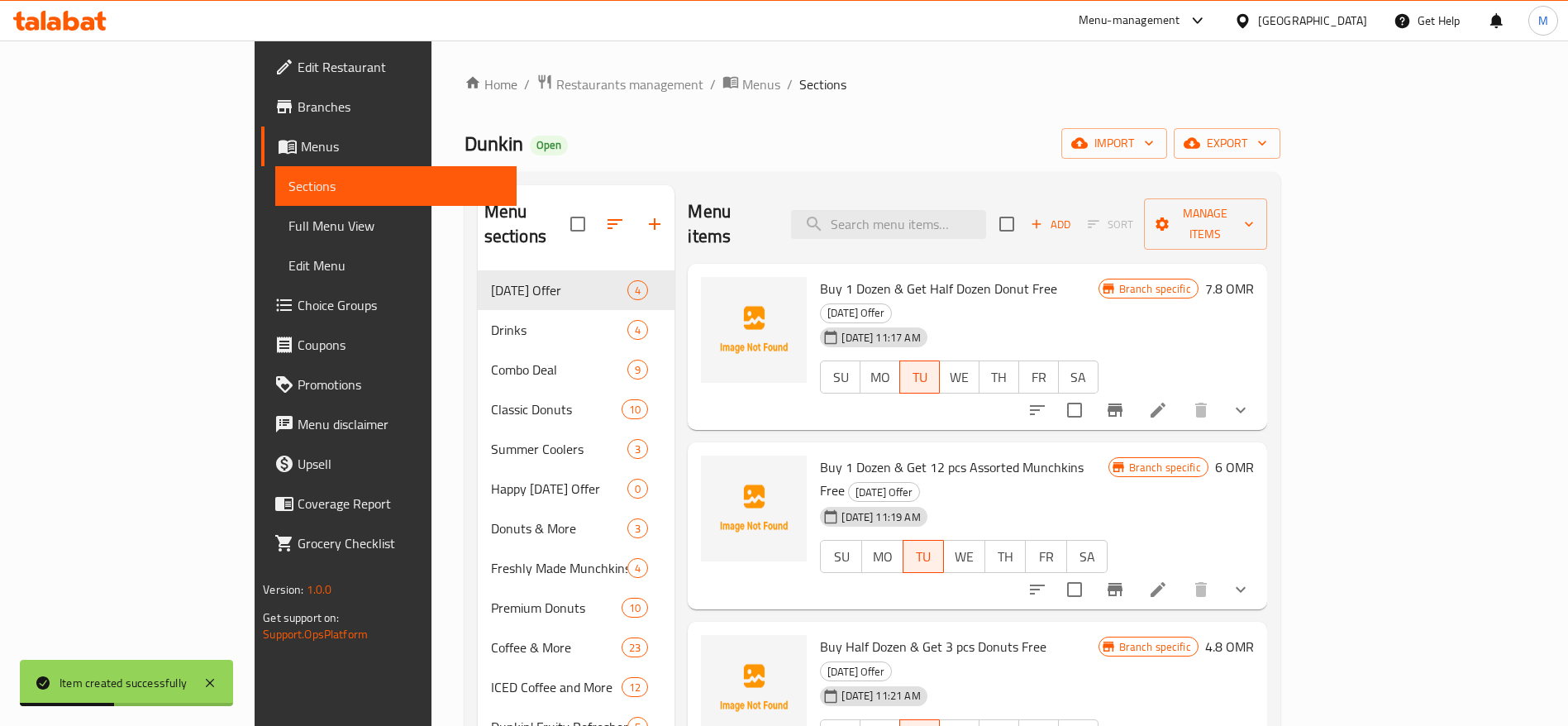
click at [1267, 225] on div "Add Sort Manage items" at bounding box center [1133, 224] width 268 height 51
click at [1077, 221] on button "Add" at bounding box center [1050, 224] width 53 height 26
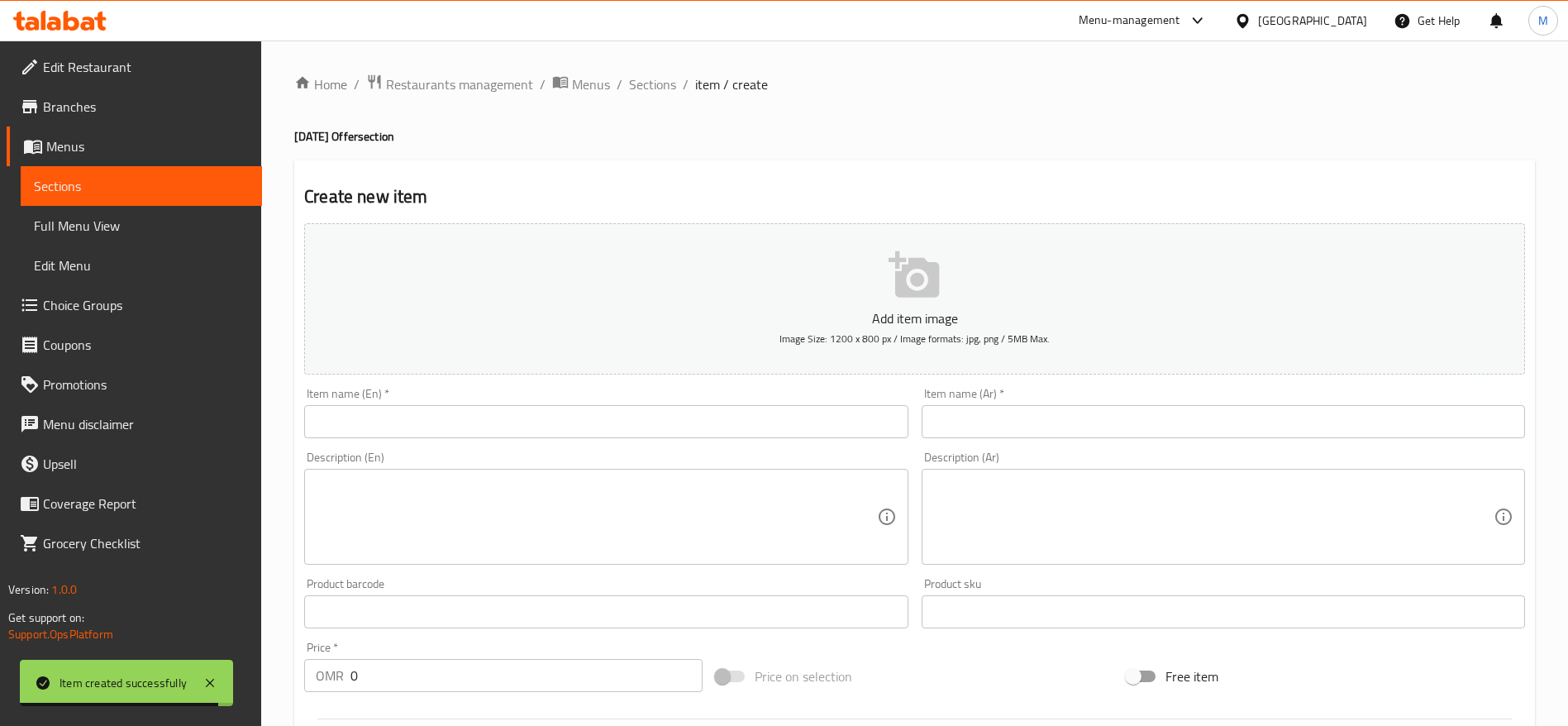
click at [757, 308] on p "Add item image" at bounding box center [914, 318] width 1170 height 20
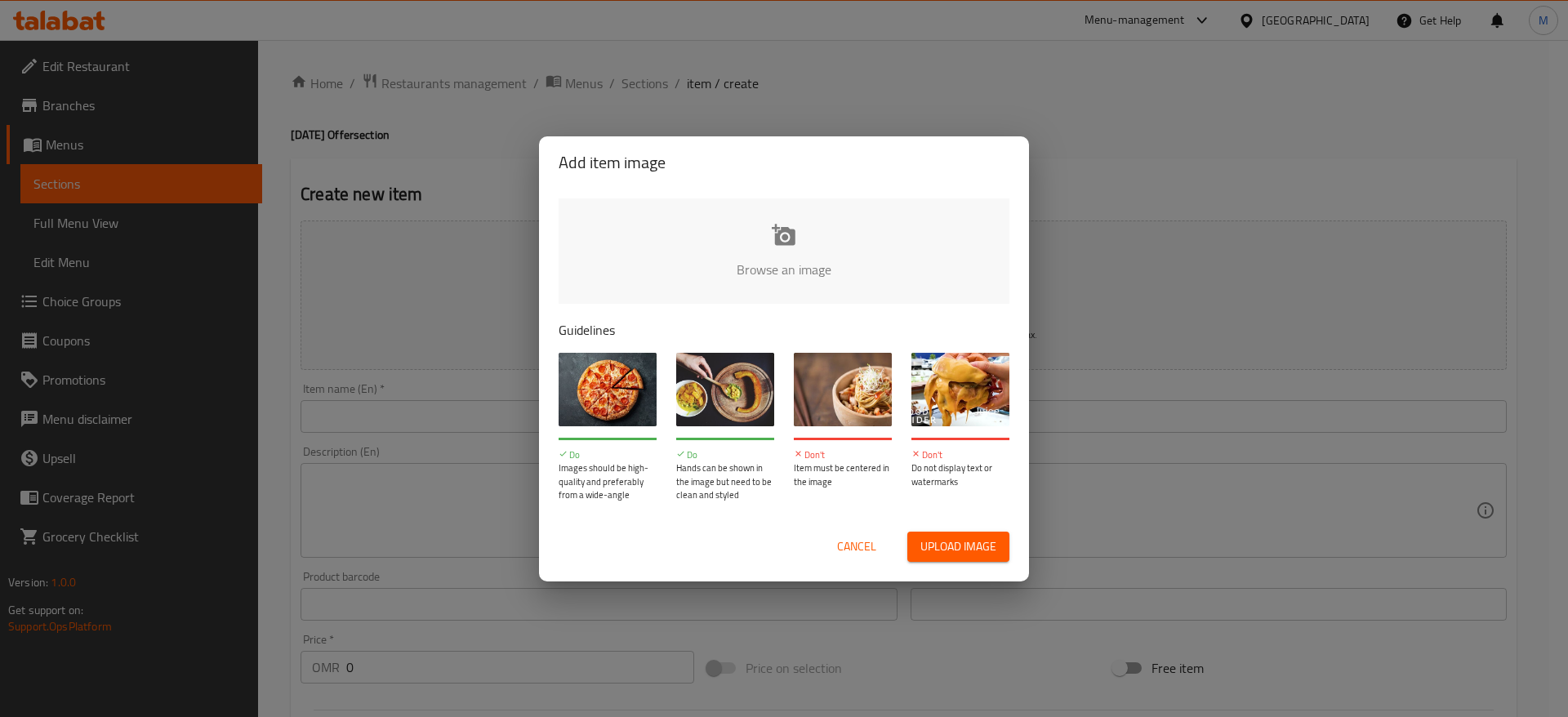
click at [736, 289] on input "file" at bounding box center [1336, 275] width 1556 height 153
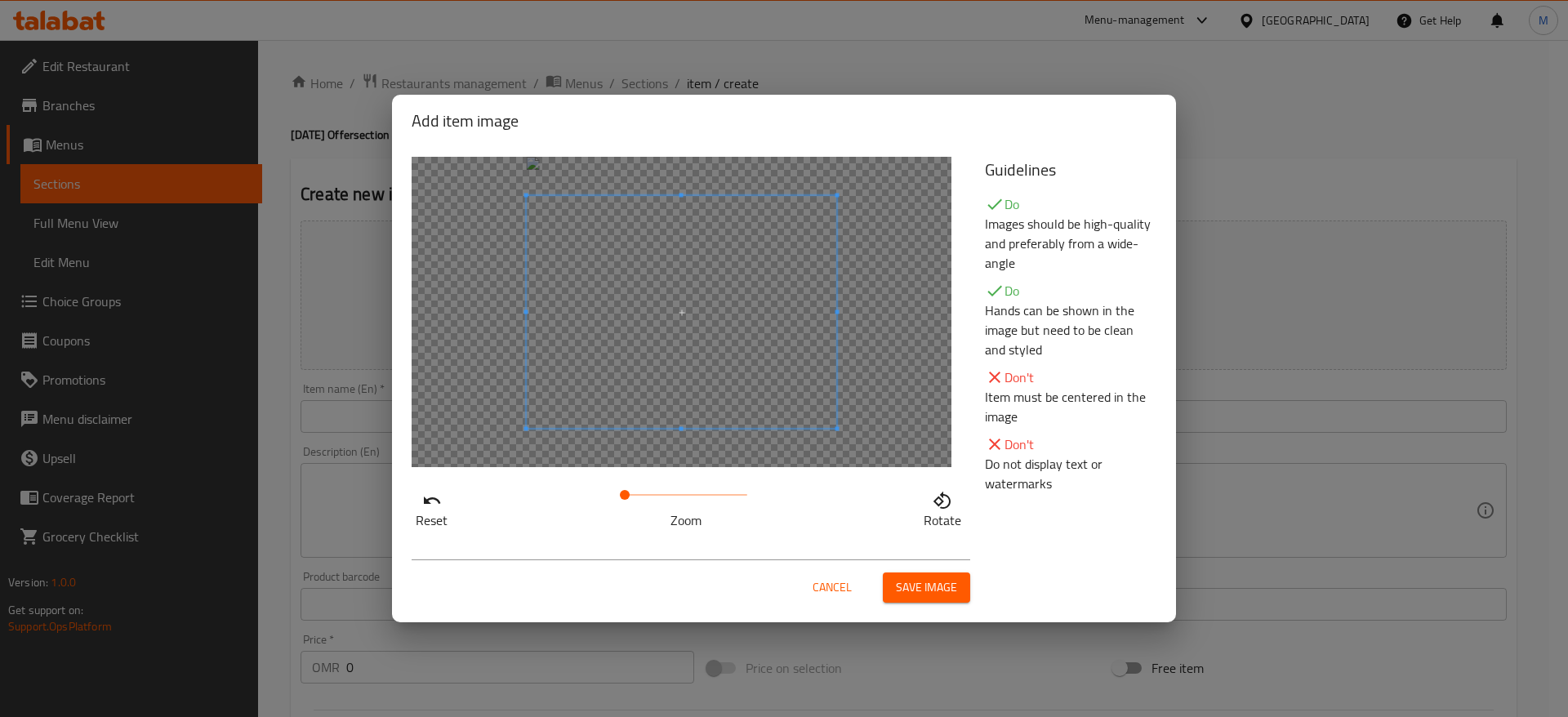
click at [916, 573] on button "Save image" at bounding box center [927, 587] width 87 height 31
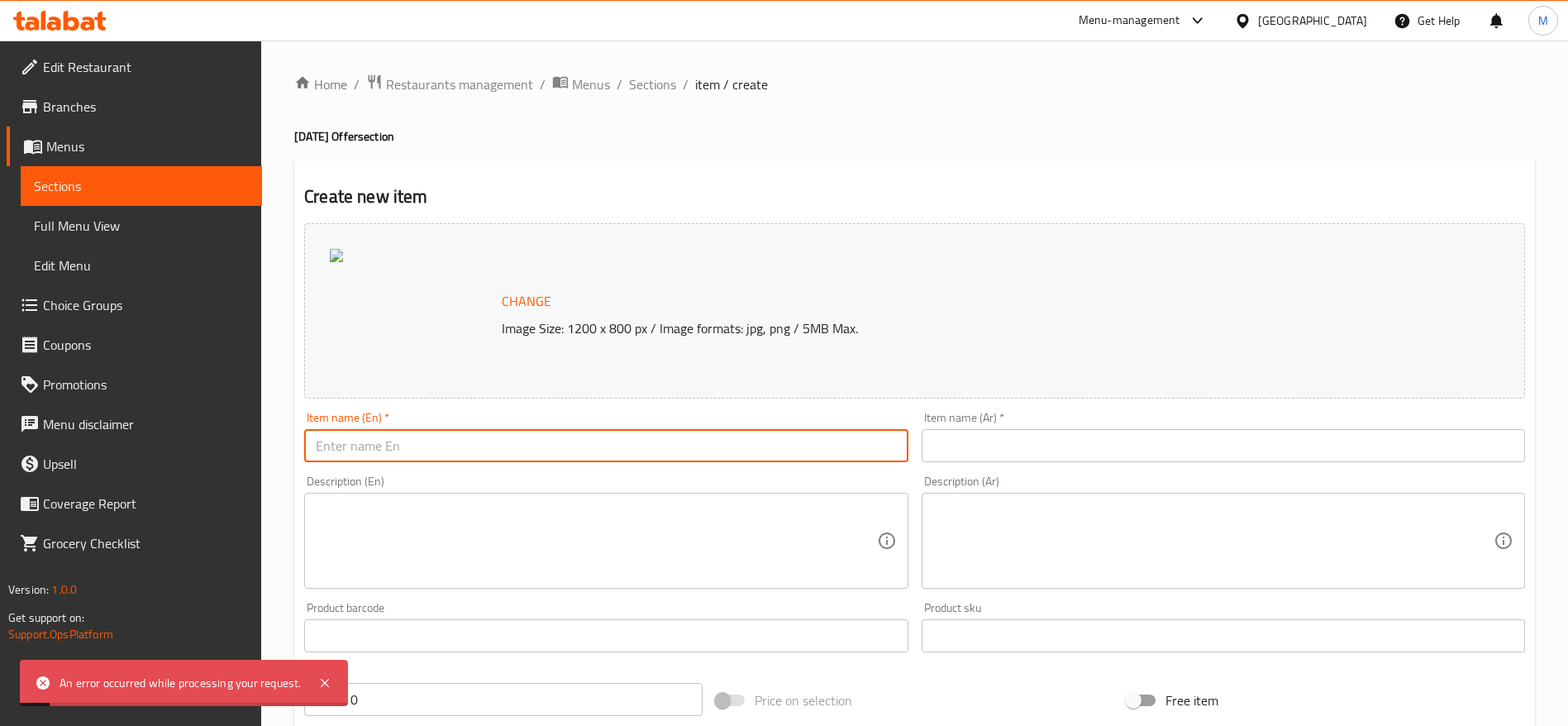
click at [455, 444] on input "text" at bounding box center [605, 446] width 604 height 33
paste input "7up Can 330 ML"
type input "7up Can 330 ML"
click at [991, 444] on input "text" at bounding box center [1223, 446] width 604 height 33
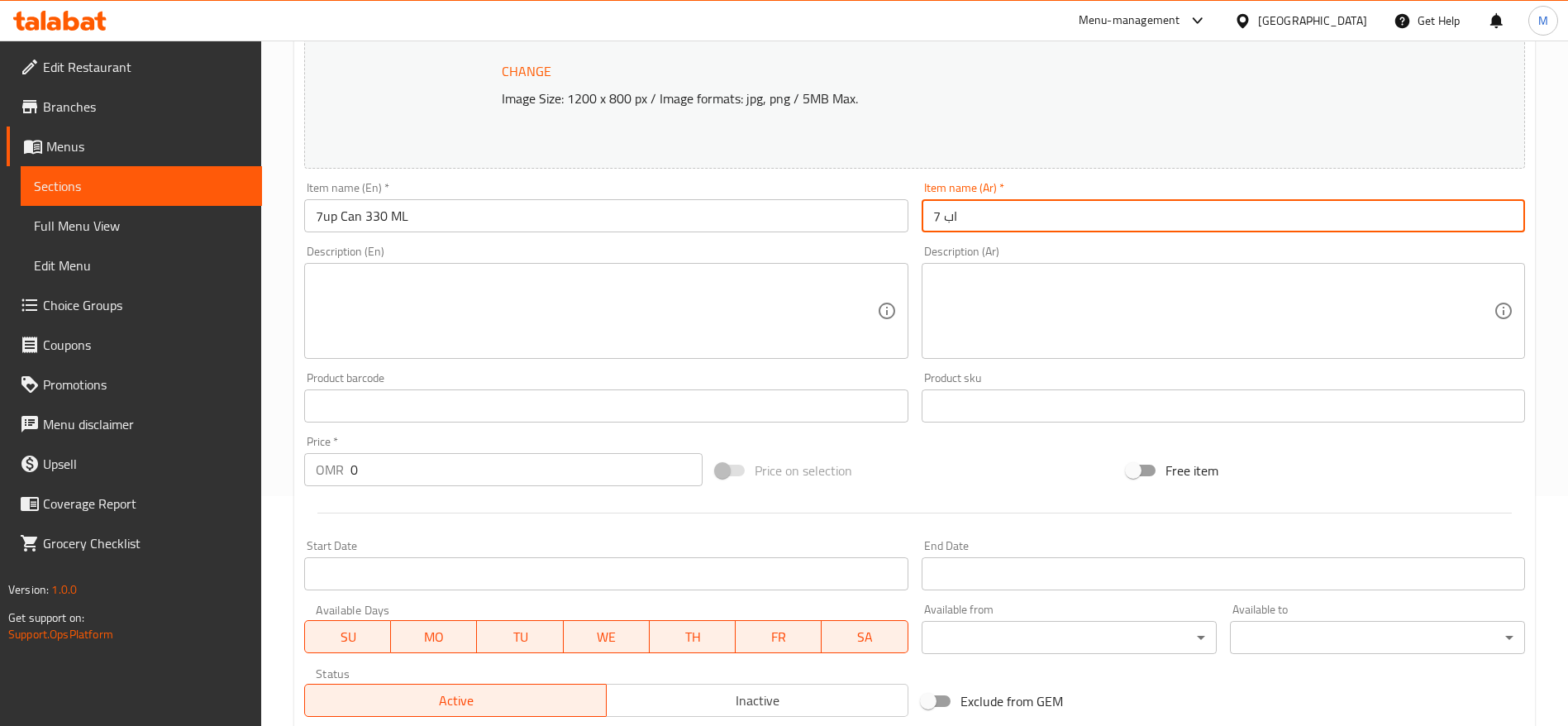
scroll to position [232, 0]
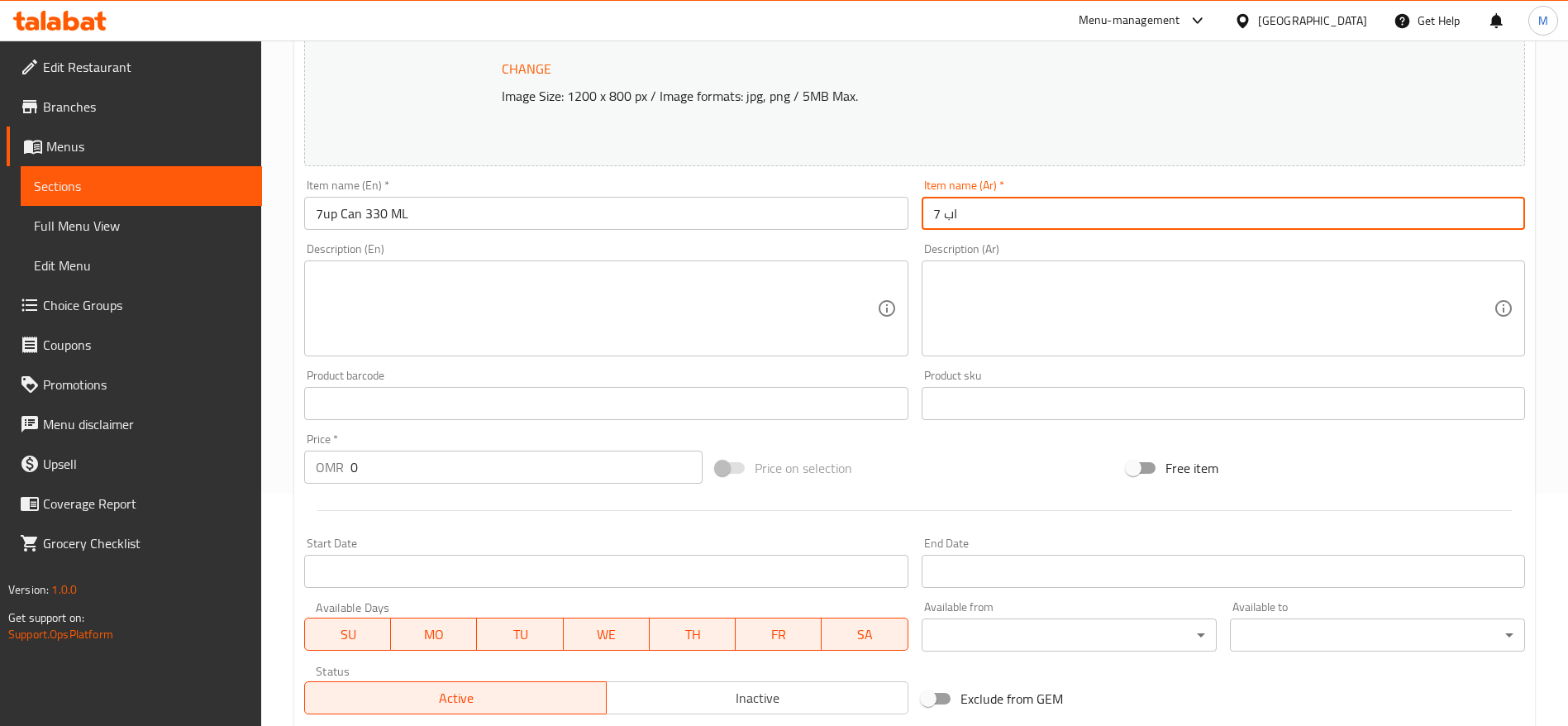
type input "7 اب"
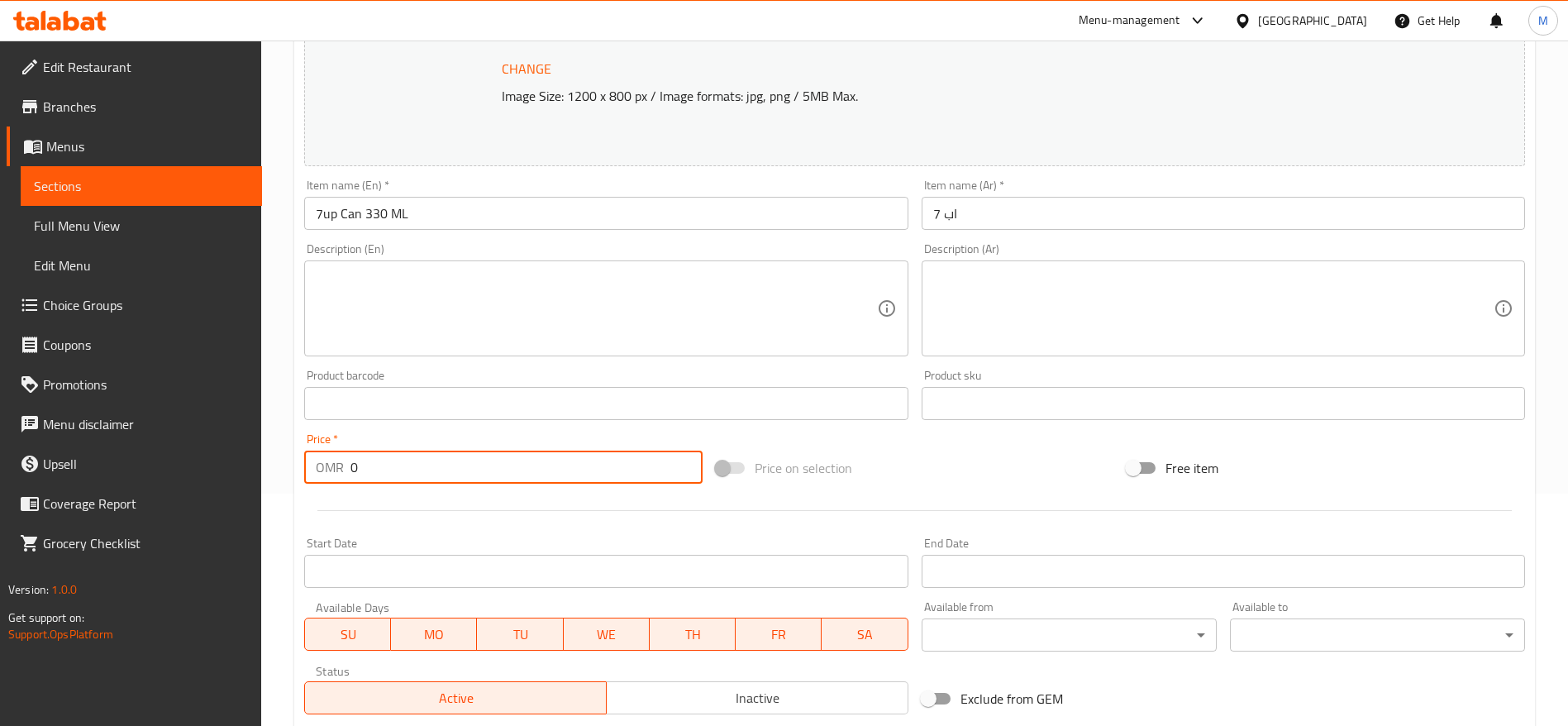
click at [442, 469] on input "0" at bounding box center [527, 467] width 352 height 33
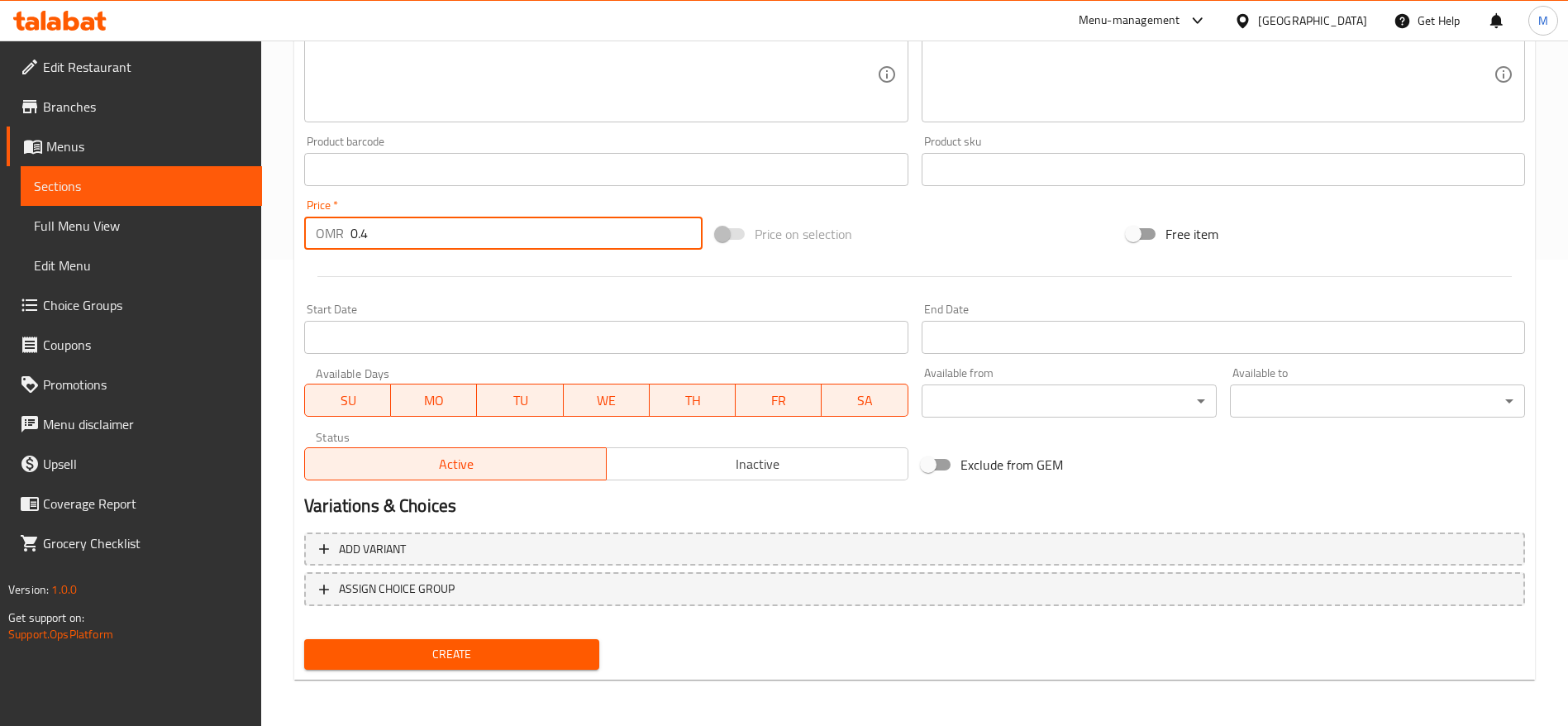
type input "0.4"
click at [387, 655] on span "Create" at bounding box center [452, 654] width 269 height 21
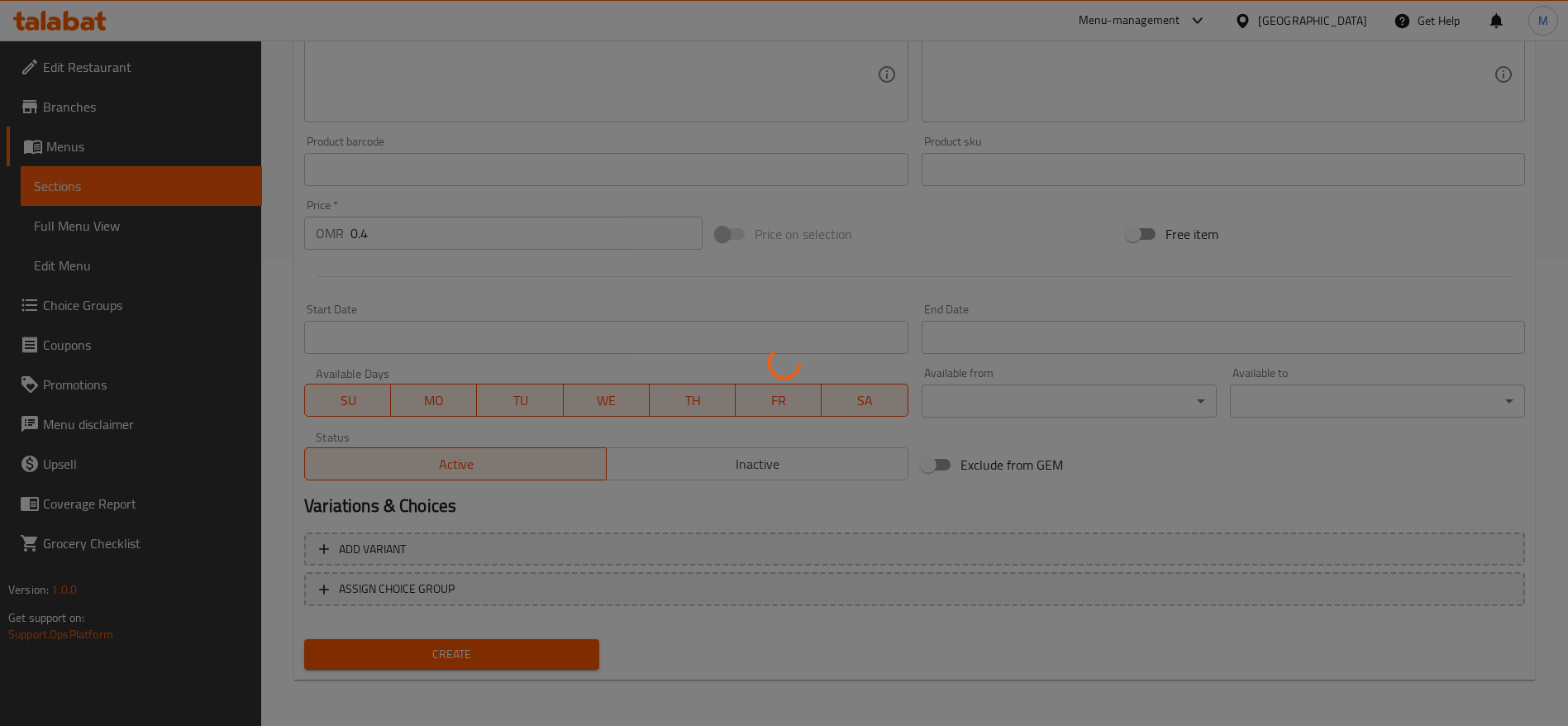
type input "0"
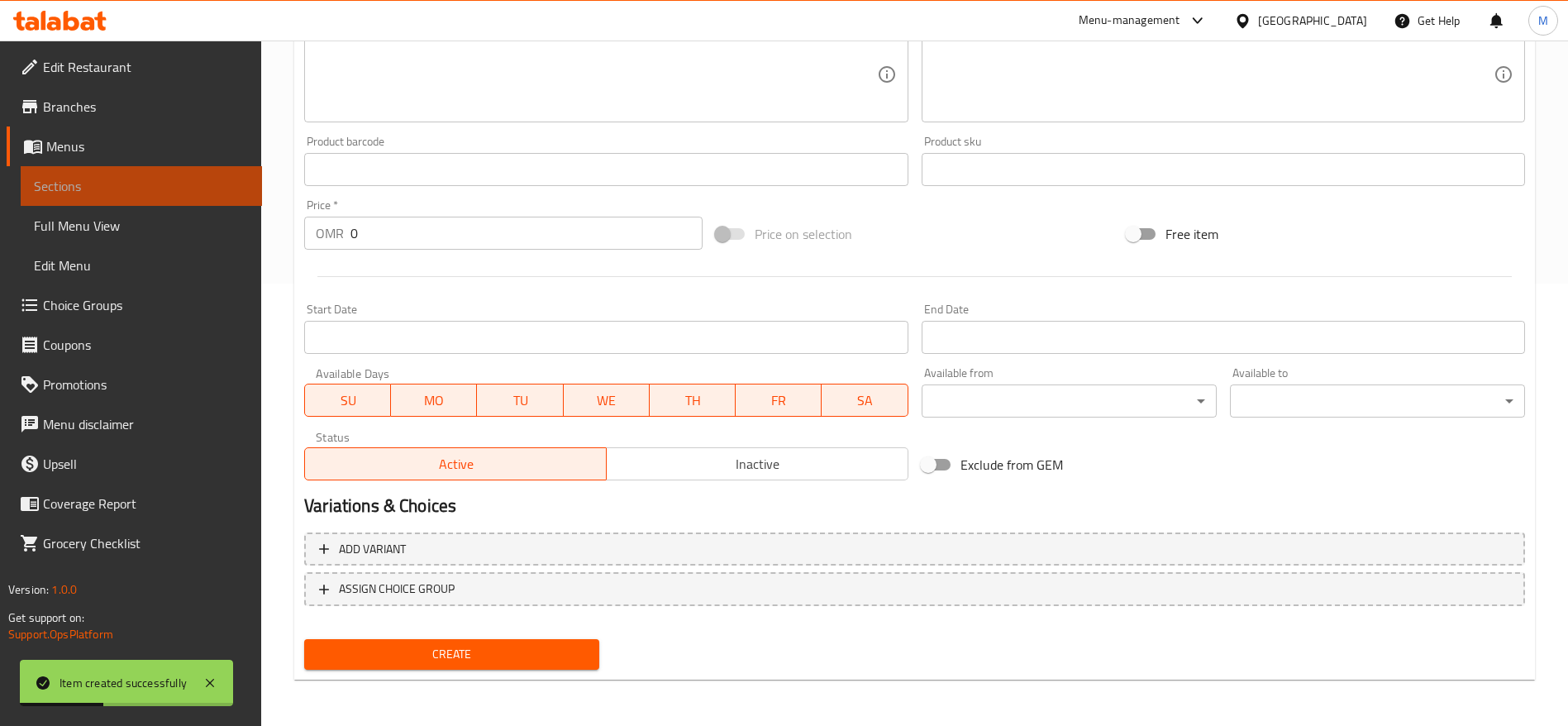
click at [157, 202] on link "Sections" at bounding box center [141, 186] width 241 height 40
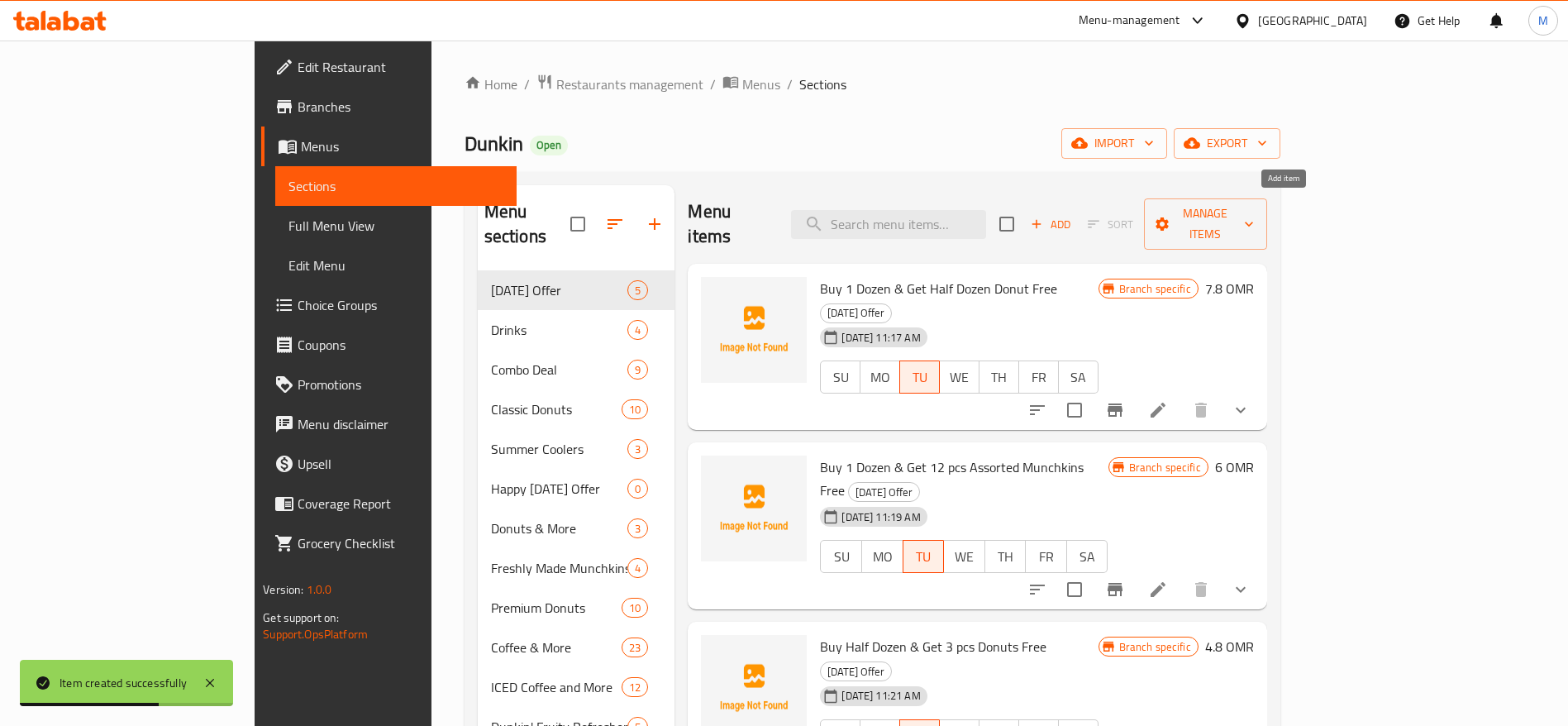
click at [1044, 216] on icon "button" at bounding box center [1036, 224] width 15 height 15
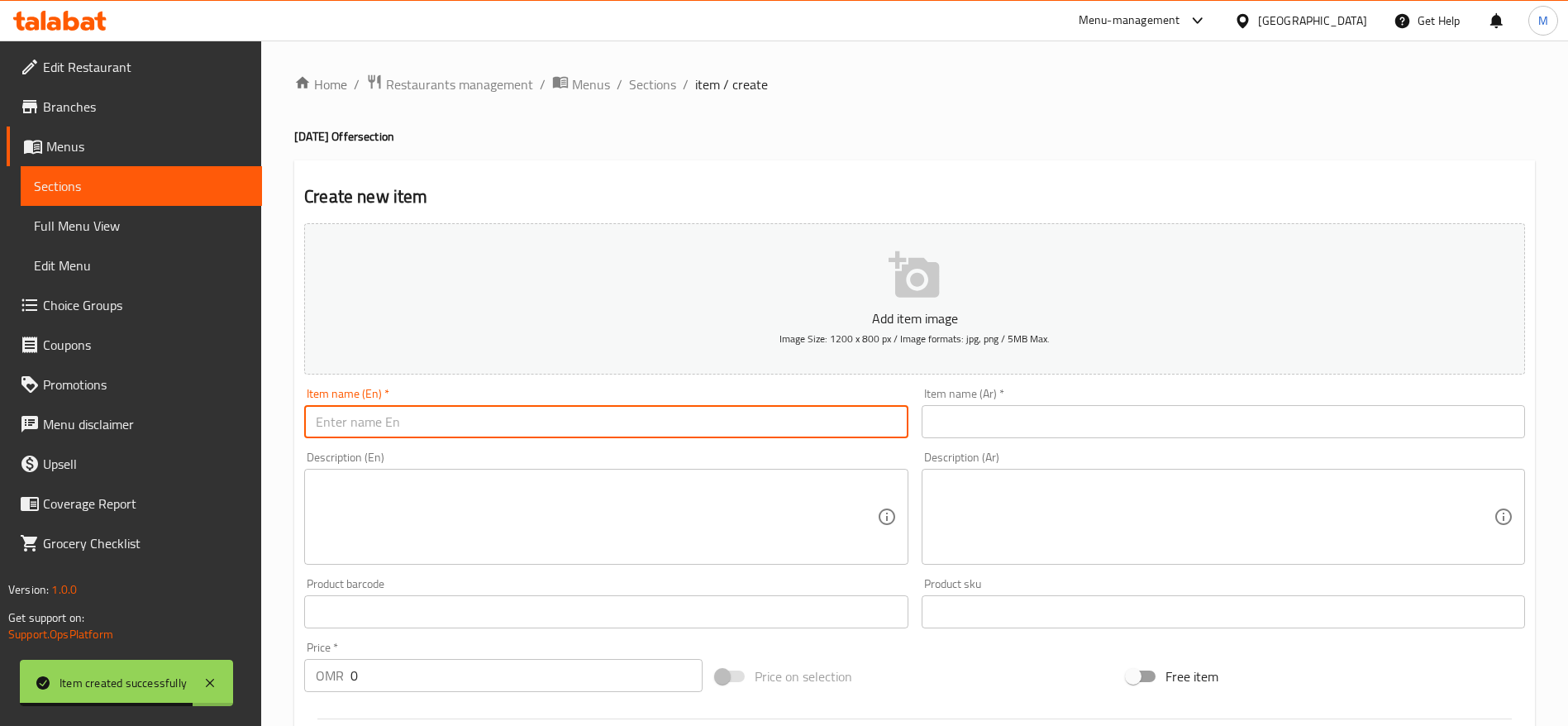
click at [713, 427] on input "text" at bounding box center [605, 422] width 604 height 33
paste input "Mirinda Orange Can 330 ML"
type input "Mirinda Orange Can 330 ML"
click at [821, 302] on button "Add item image Image Size: 1200 x 800 px / Image formats: jpg, png / 5MB Max." at bounding box center [914, 298] width 1221 height 151
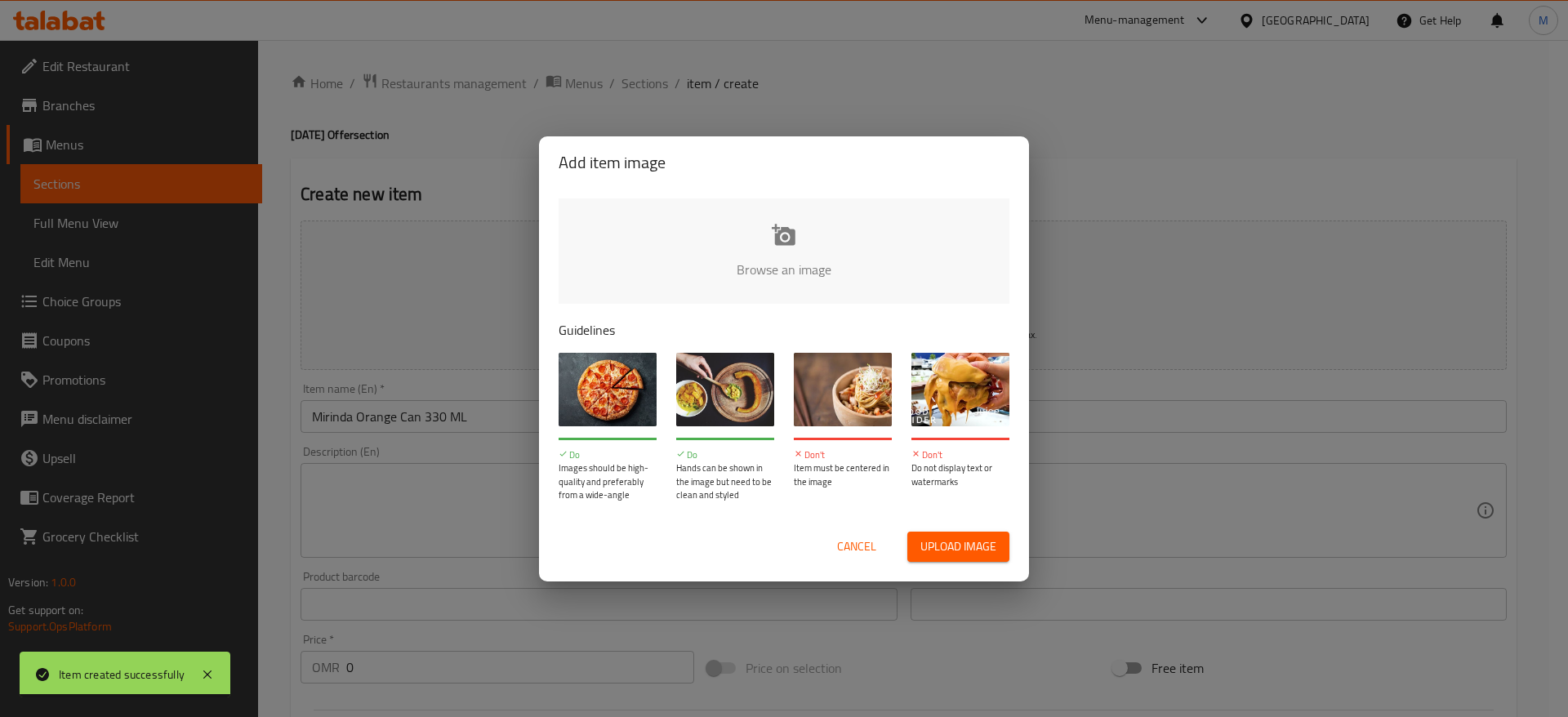
click at [737, 271] on input "file" at bounding box center [1336, 275] width 1556 height 153
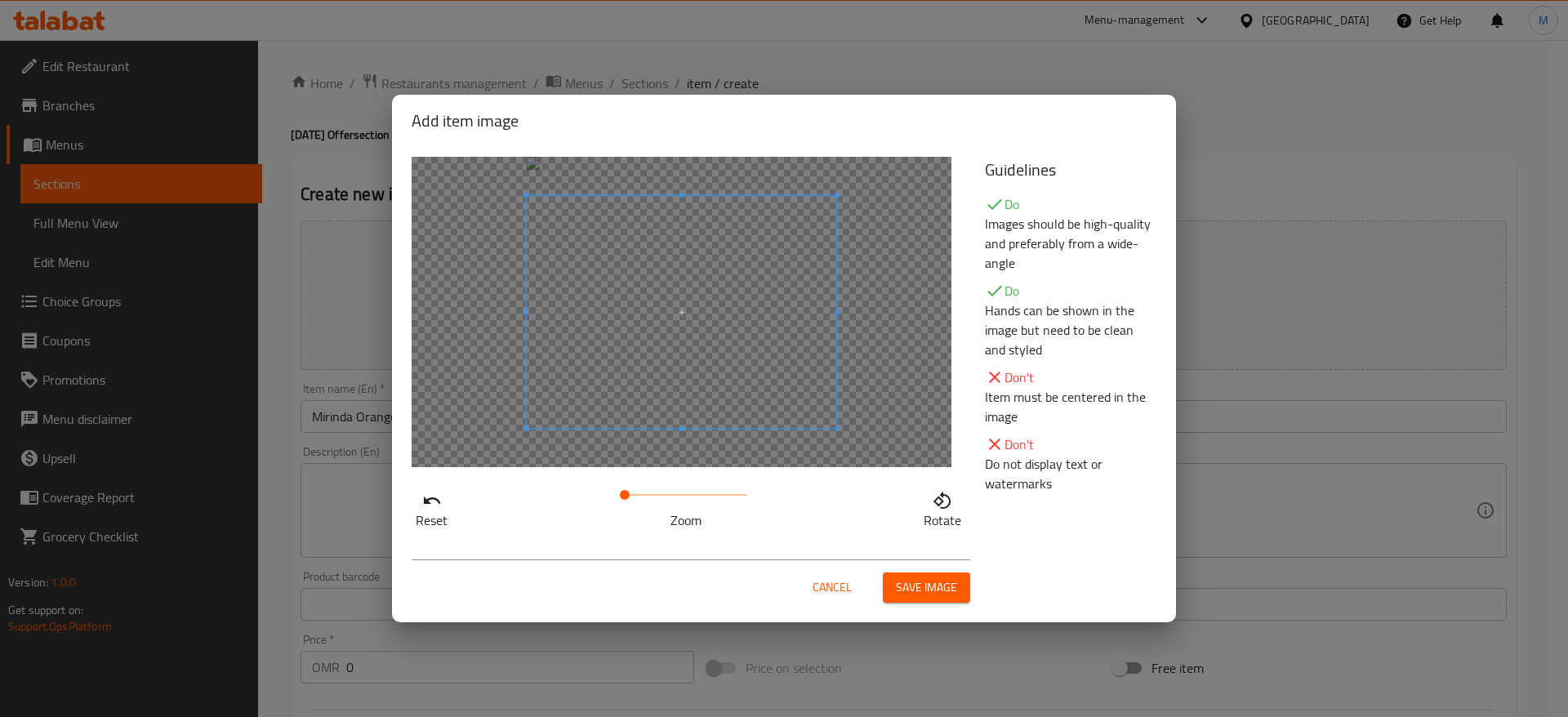
click at [922, 595] on span "Save image" at bounding box center [927, 587] width 61 height 21
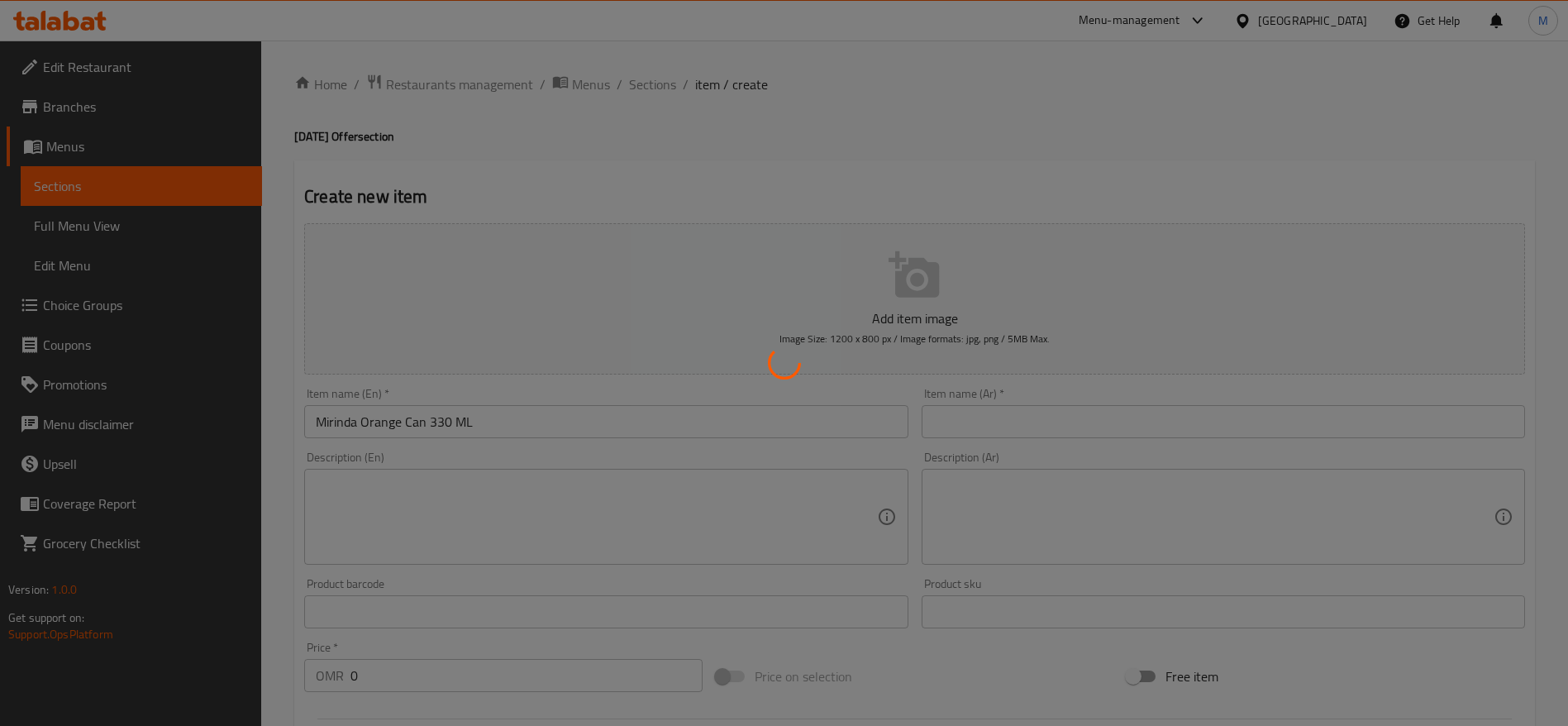
click at [1224, 424] on div at bounding box center [784, 363] width 1568 height 726
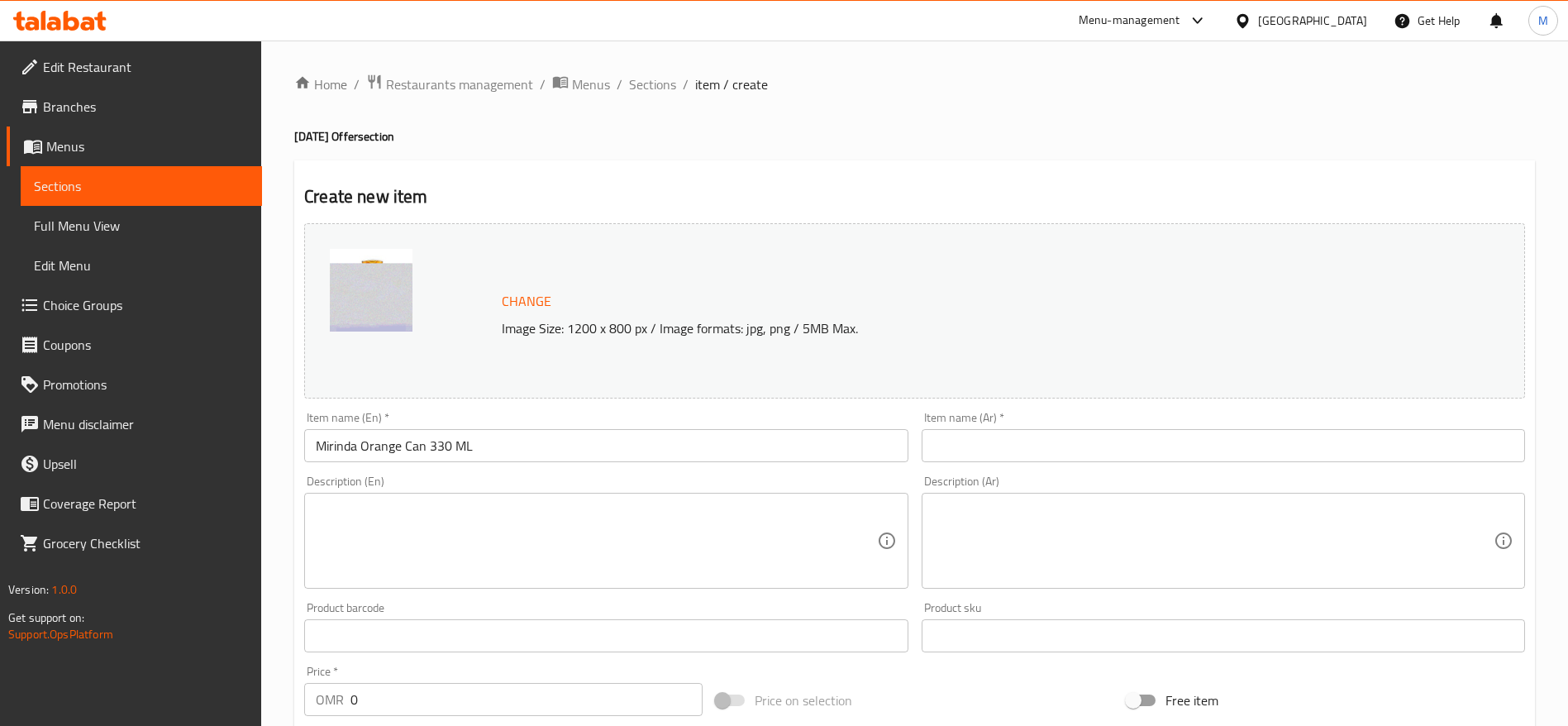
click at [1220, 434] on input "text" at bounding box center [1223, 446] width 604 height 33
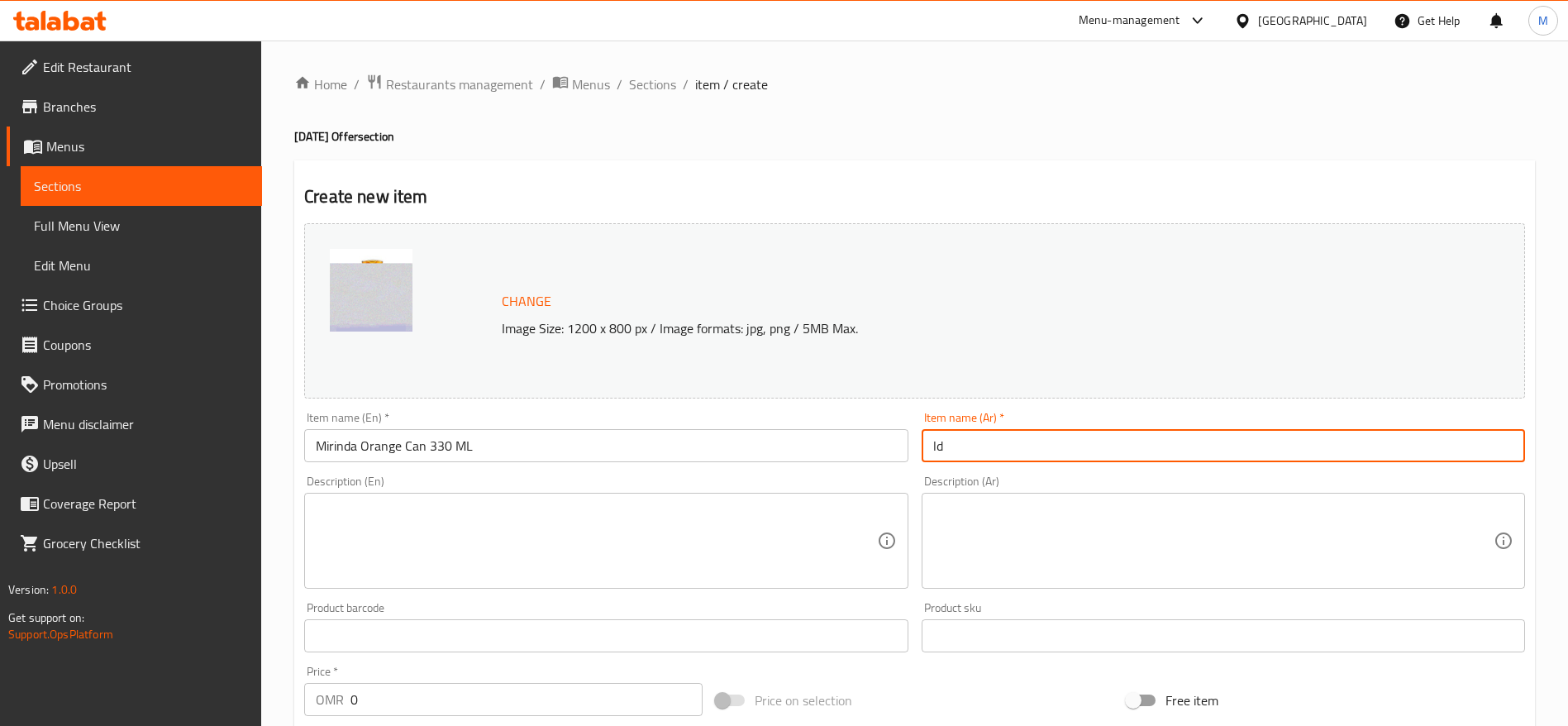
type input "l"
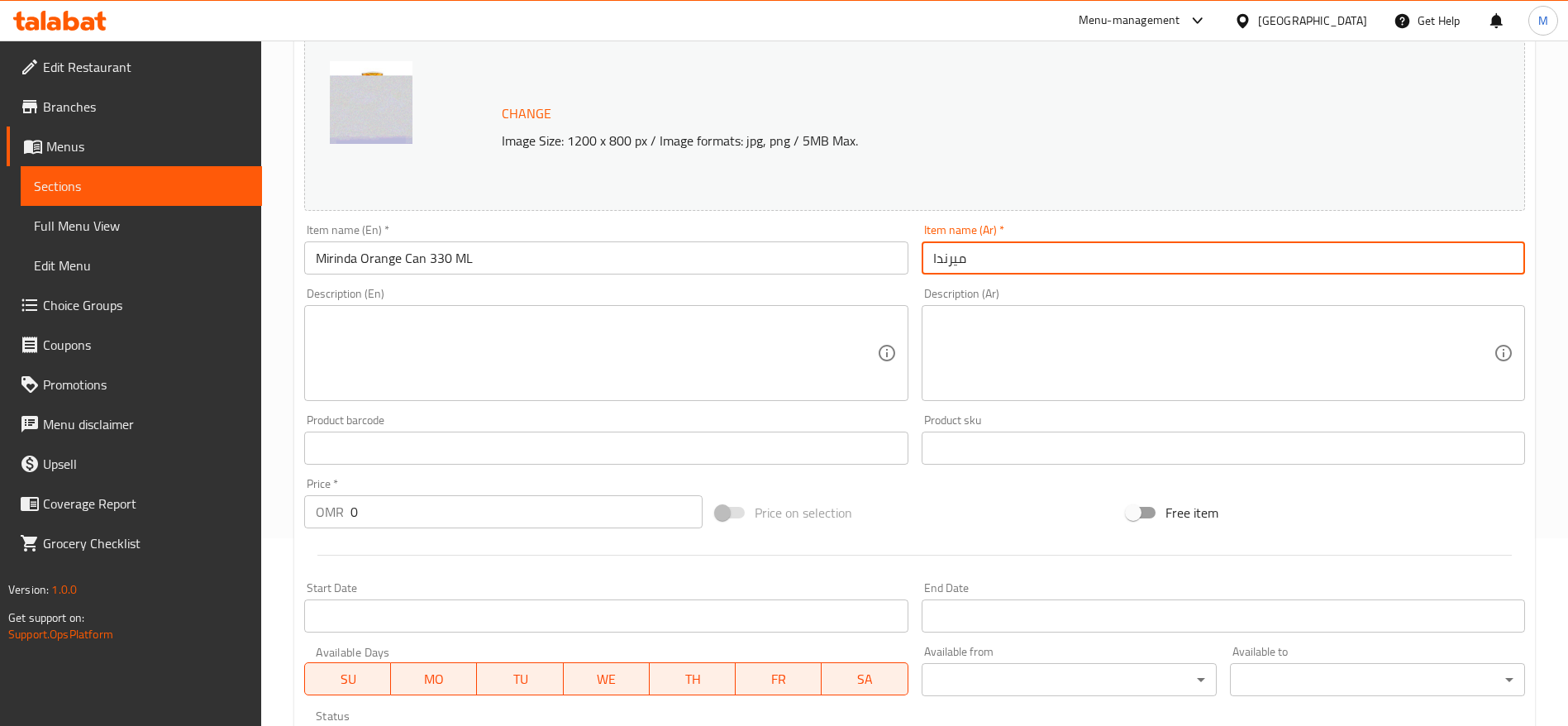
scroll to position [193, 0]
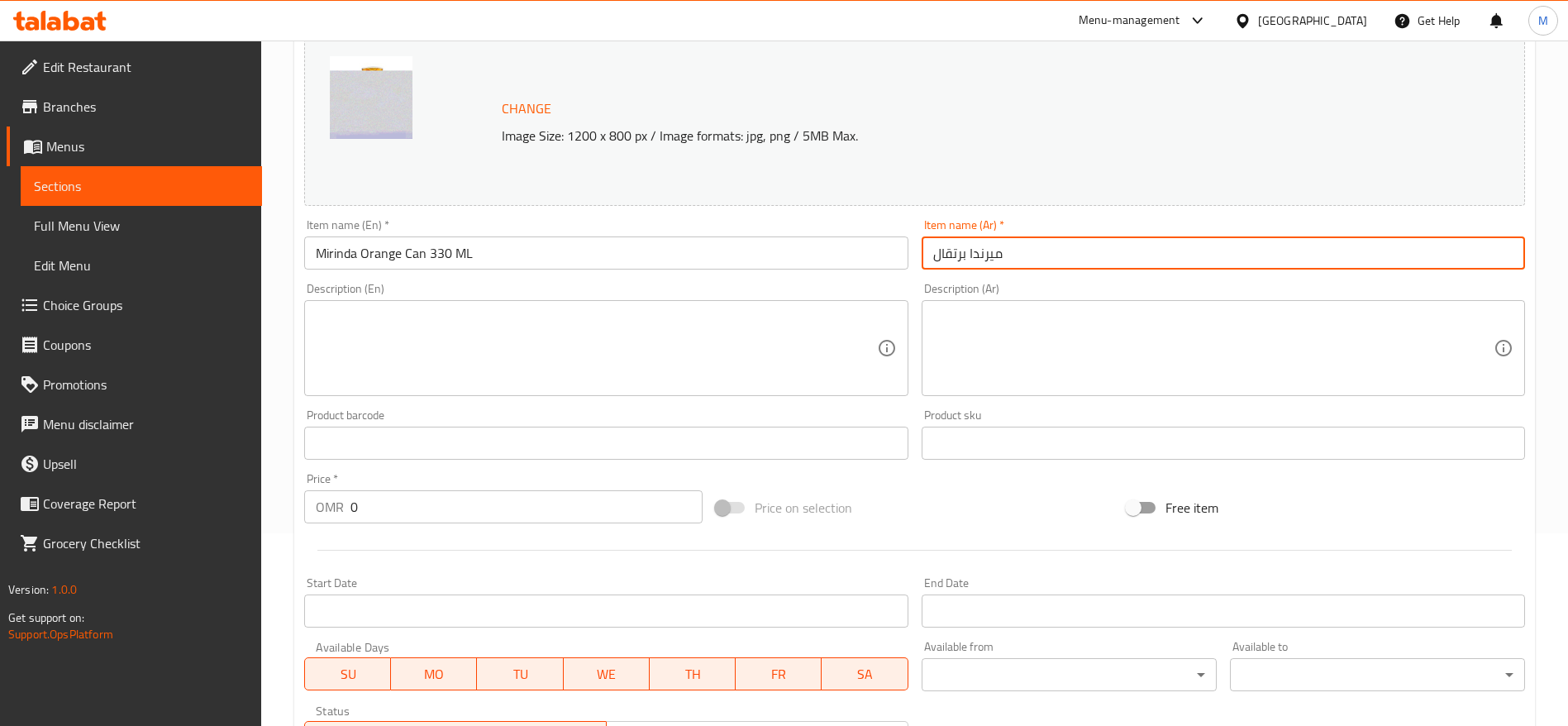
type input "ميرندا برتقال"
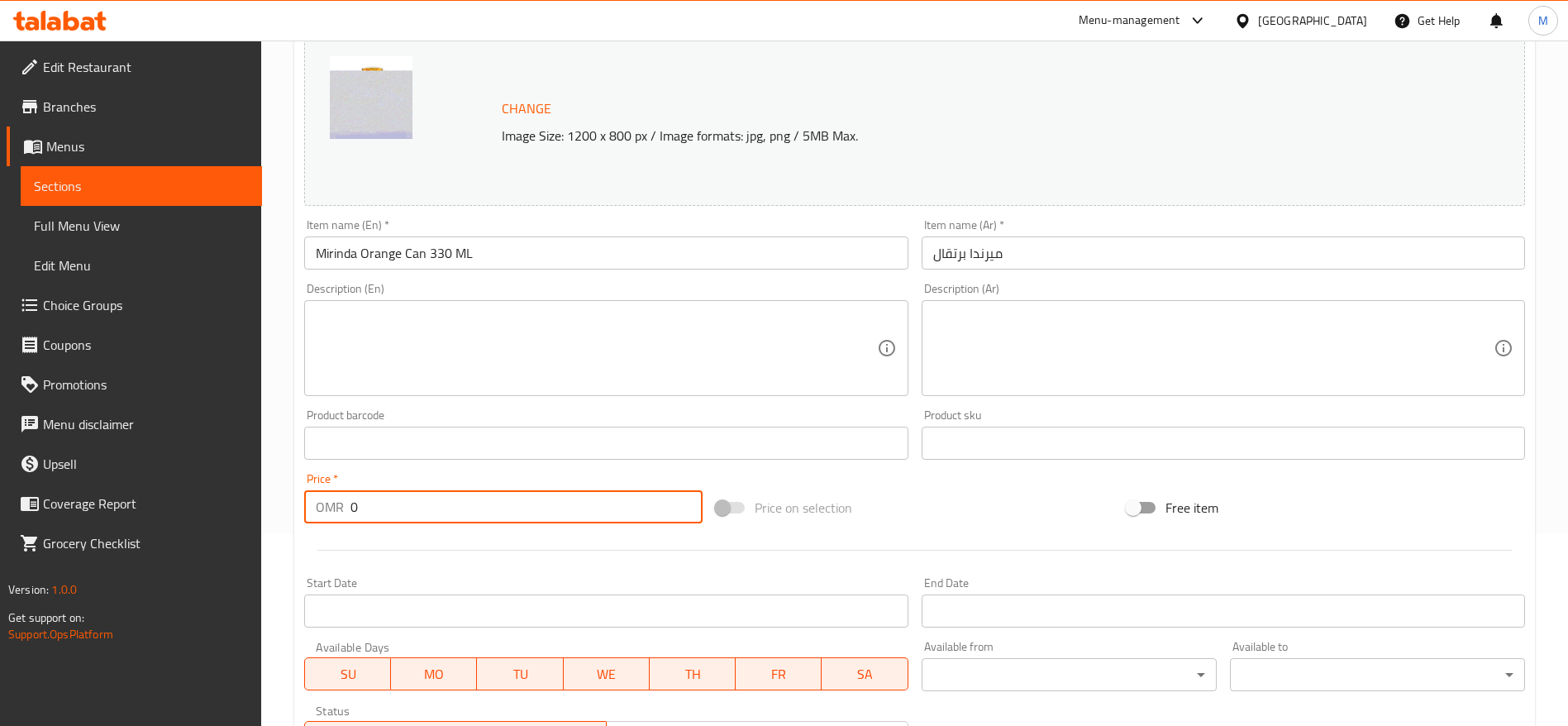
click at [429, 495] on input "0" at bounding box center [527, 507] width 352 height 33
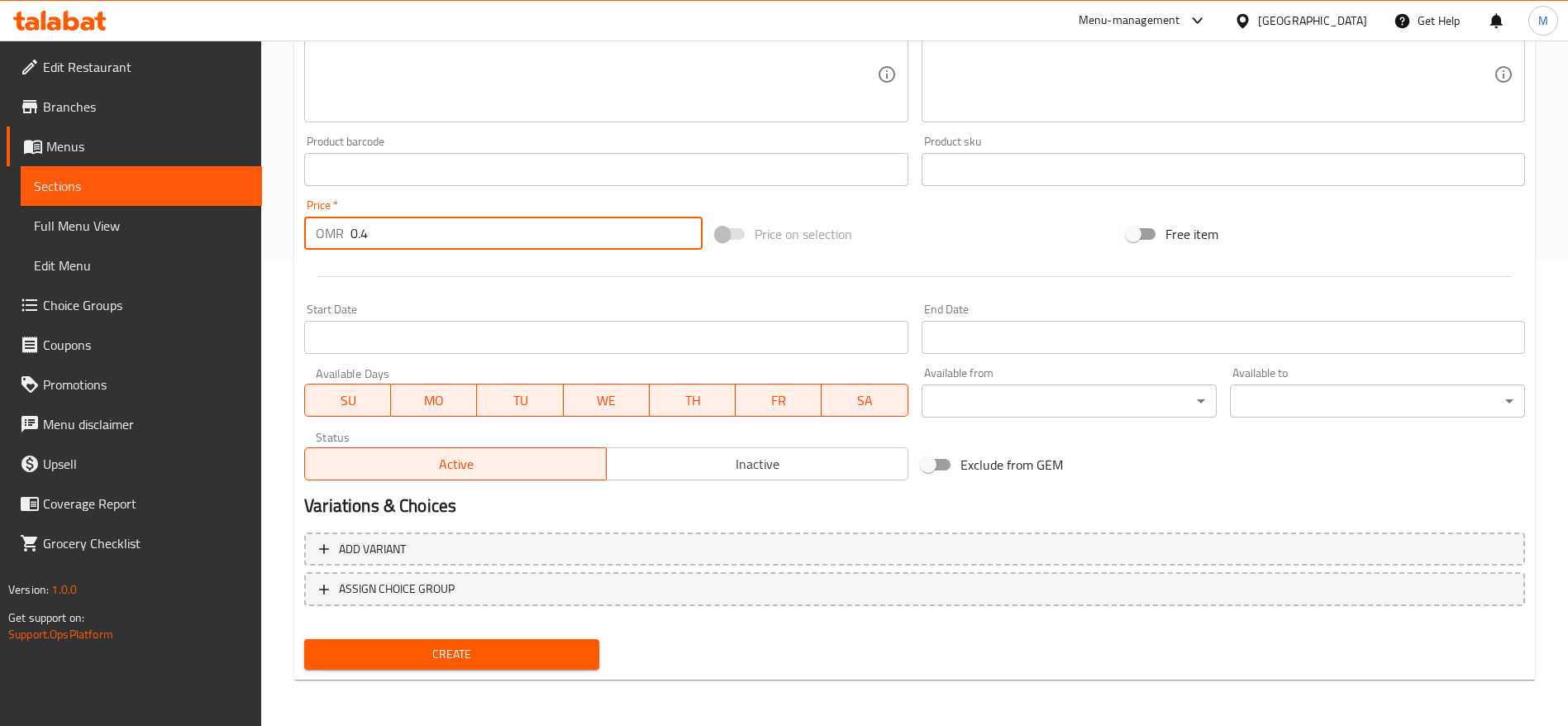
type input "0.4"
click at [454, 656] on span "Create" at bounding box center [452, 654] width 269 height 21
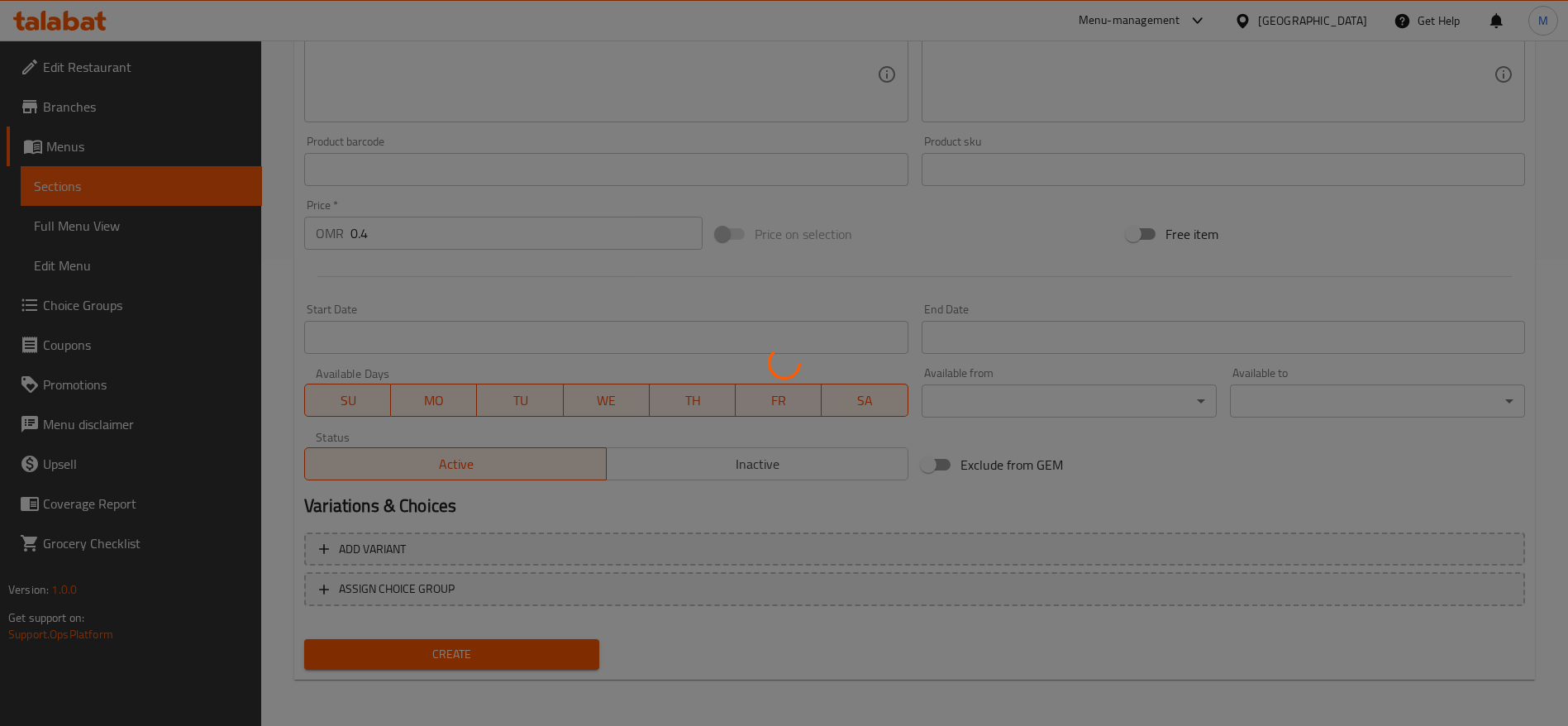
type input "0"
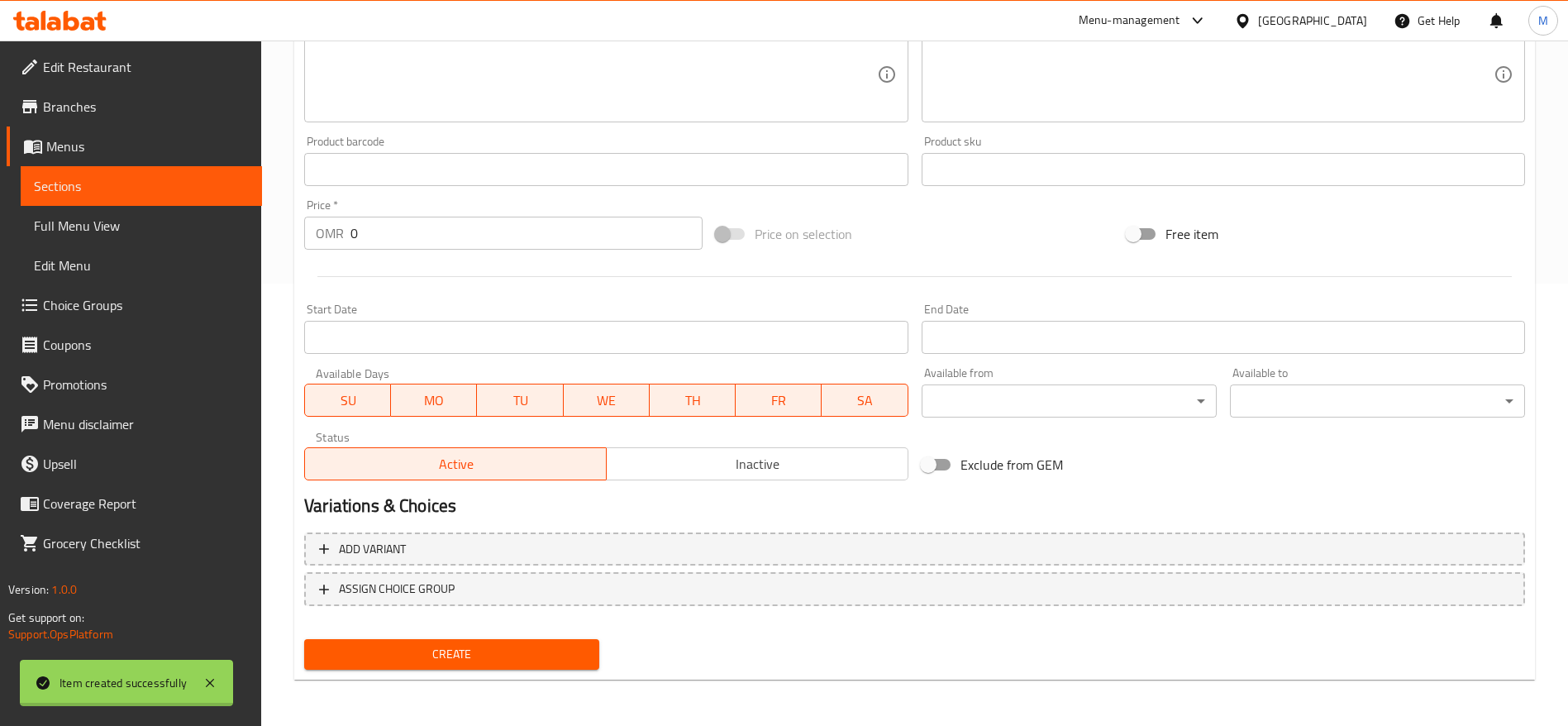
scroll to position [443, 0]
click at [93, 161] on link "Menus" at bounding box center [134, 146] width 255 height 40
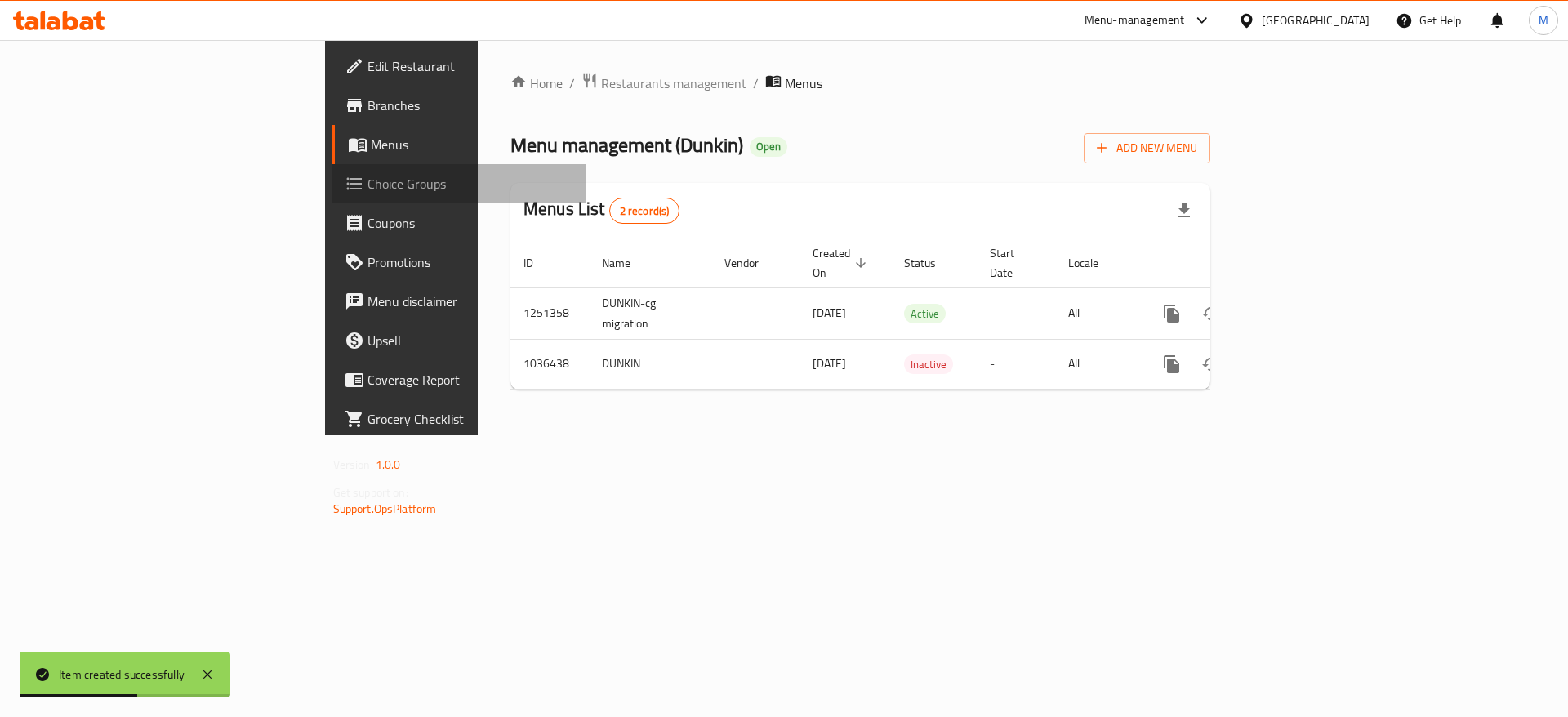
click at [367, 174] on span "Choice Groups" at bounding box center [470, 184] width 206 height 20
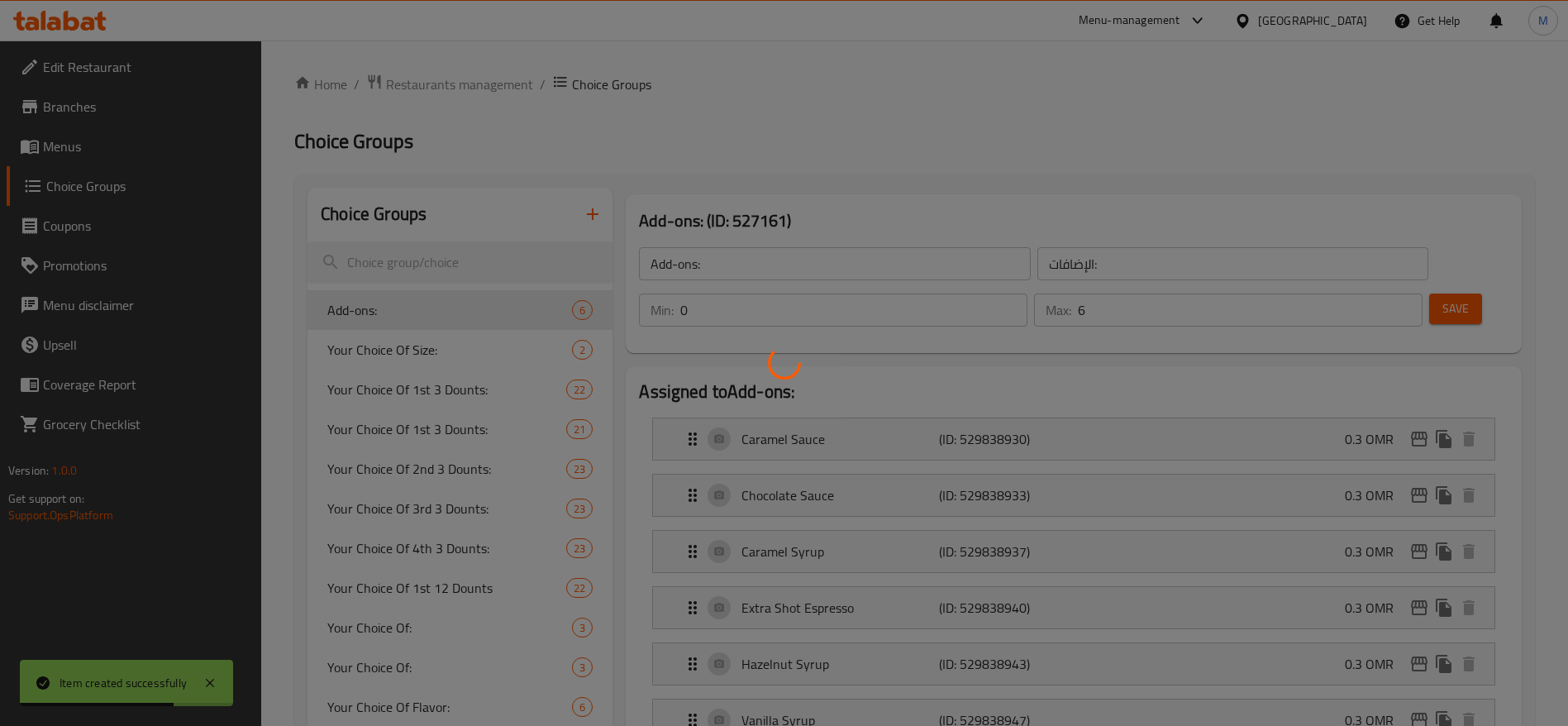
click at [151, 139] on div at bounding box center [784, 363] width 1568 height 726
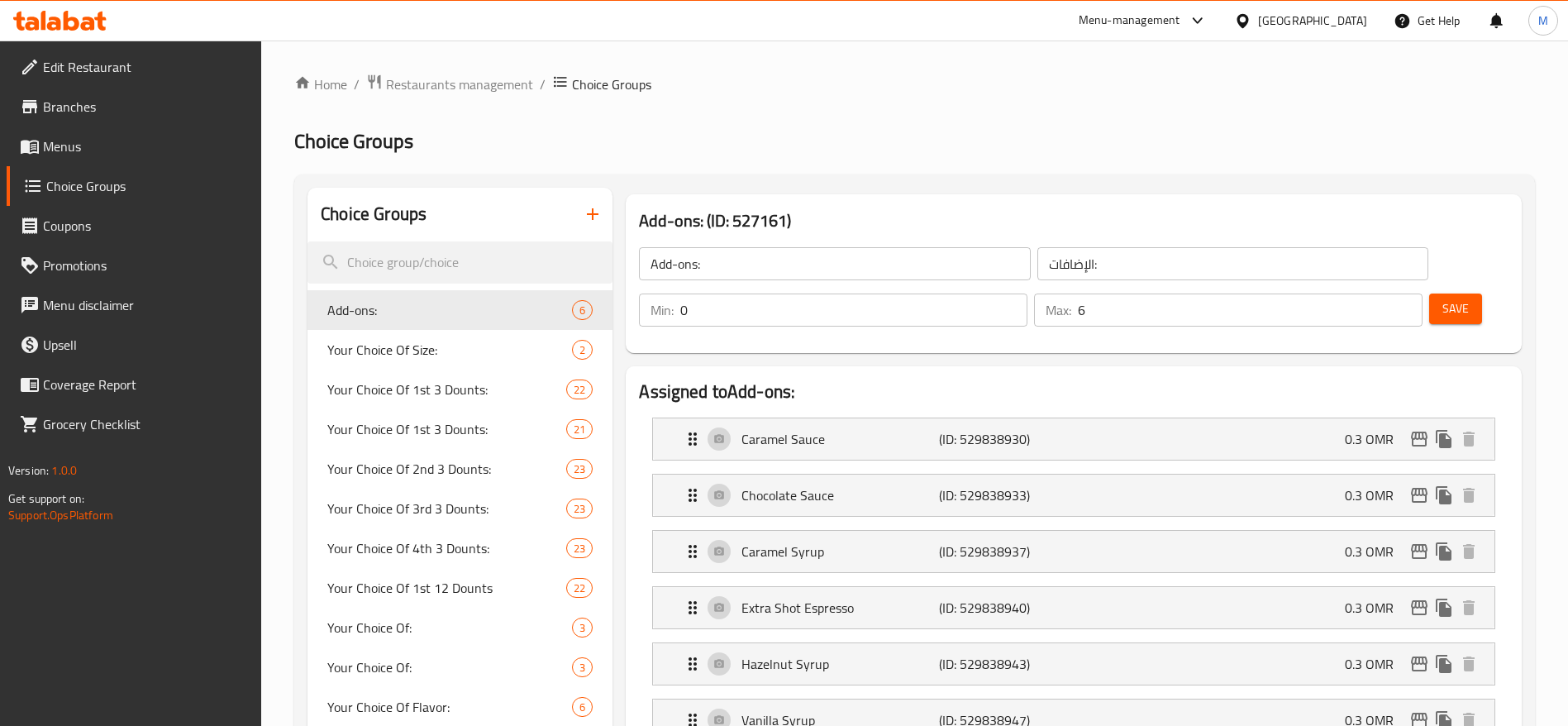
click at [99, 155] on span "Menus" at bounding box center [145, 146] width 205 height 20
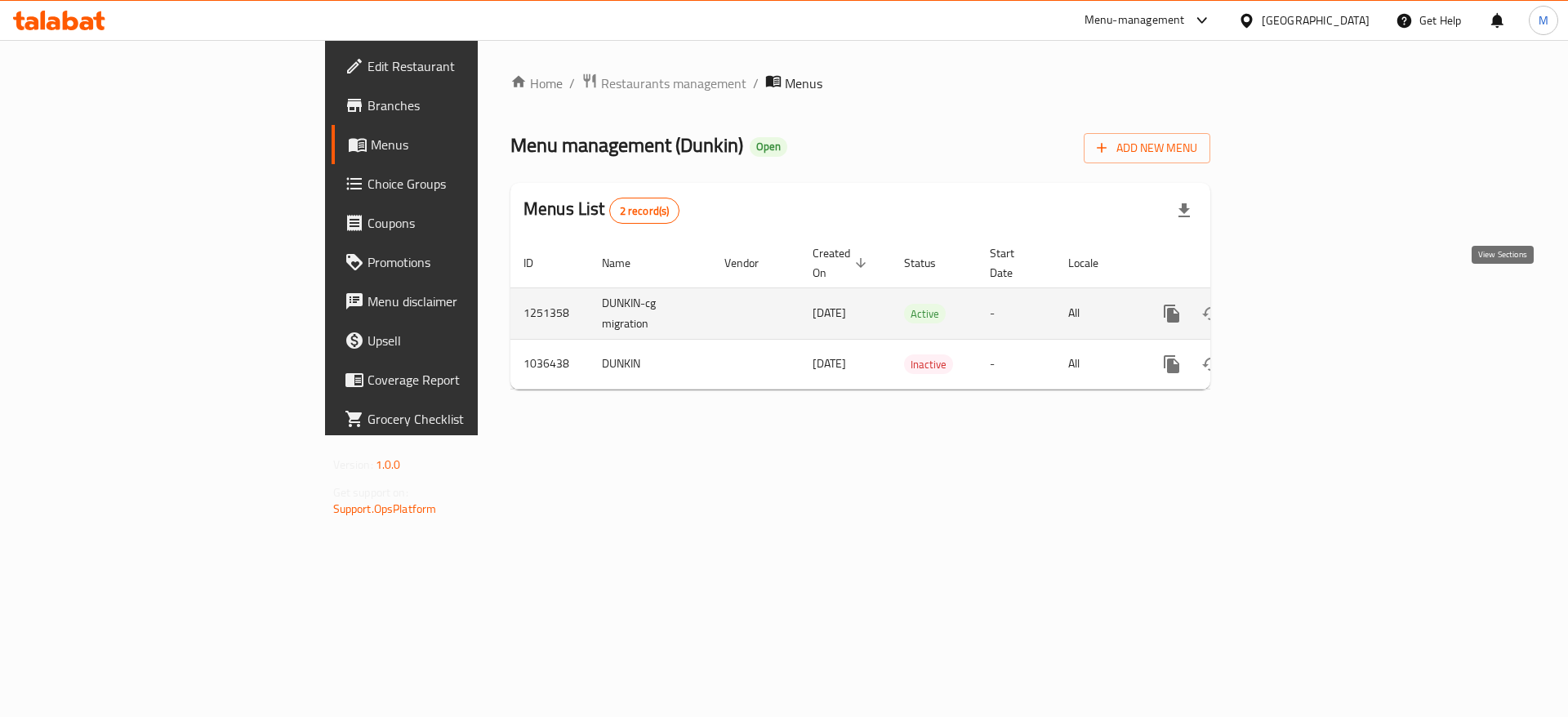
click at [1310, 294] on link "enhanced table" at bounding box center [1290, 314] width 40 height 40
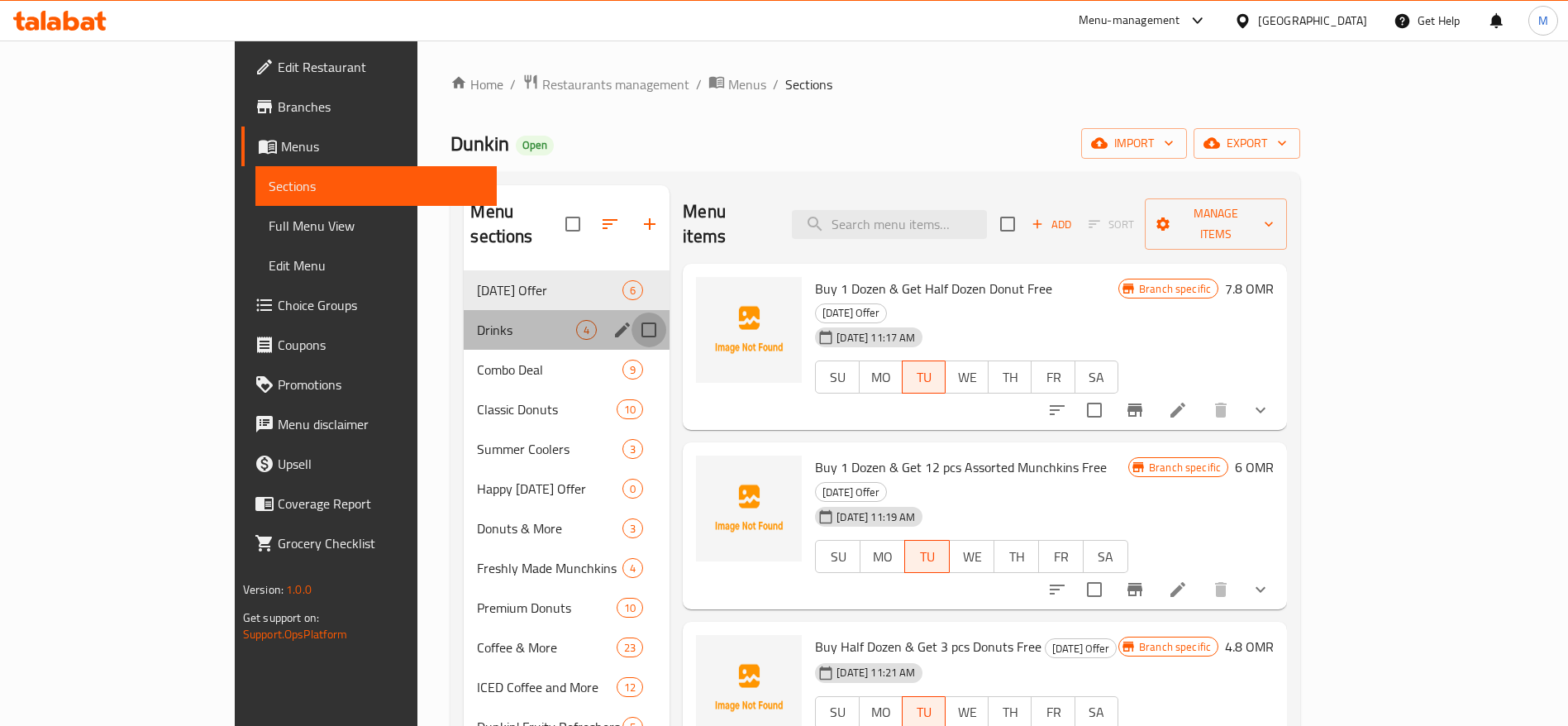
click at [631, 312] on input "Menu sections" at bounding box center [649, 330] width 35 height 35
checkbox input "true"
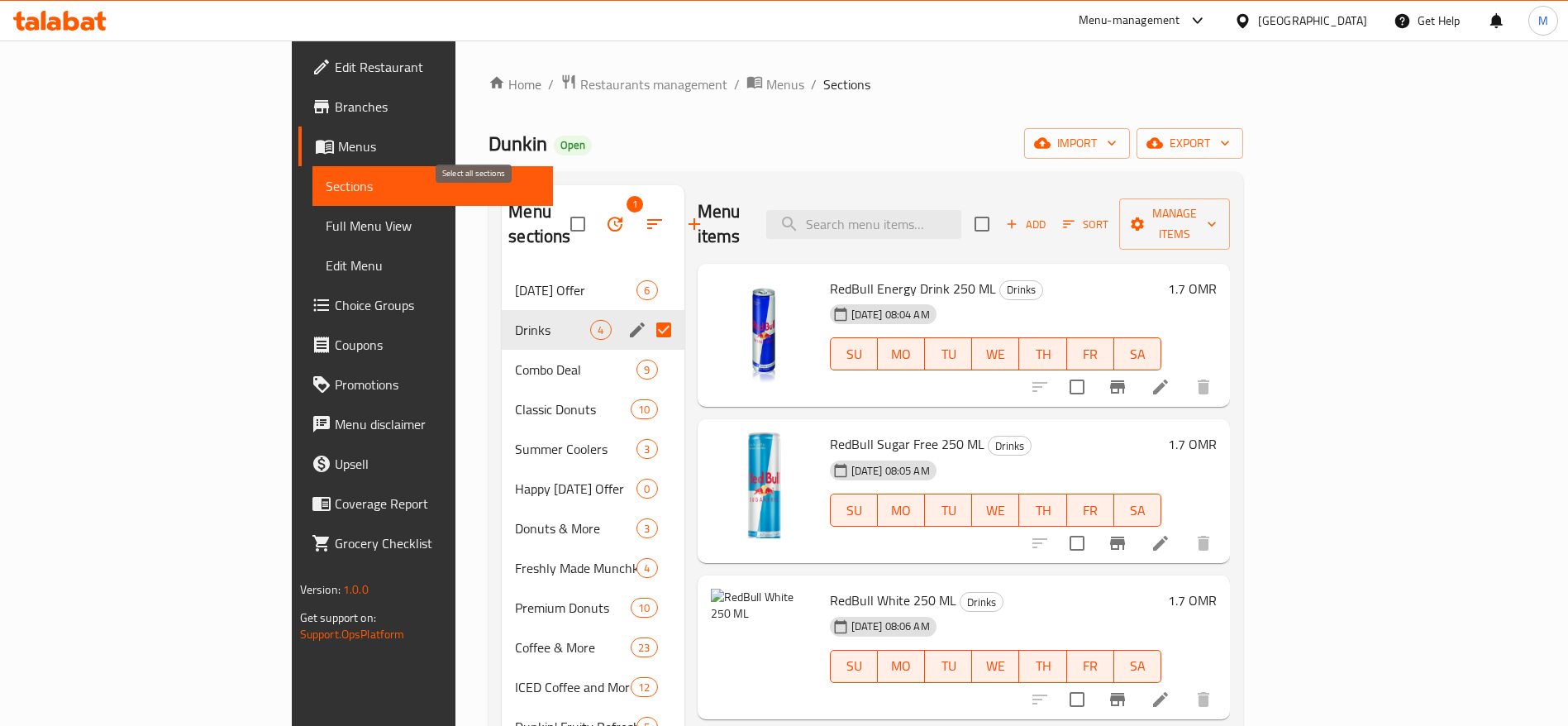
click at [560, 207] on input "checkbox" at bounding box center [578, 224] width 35 height 35
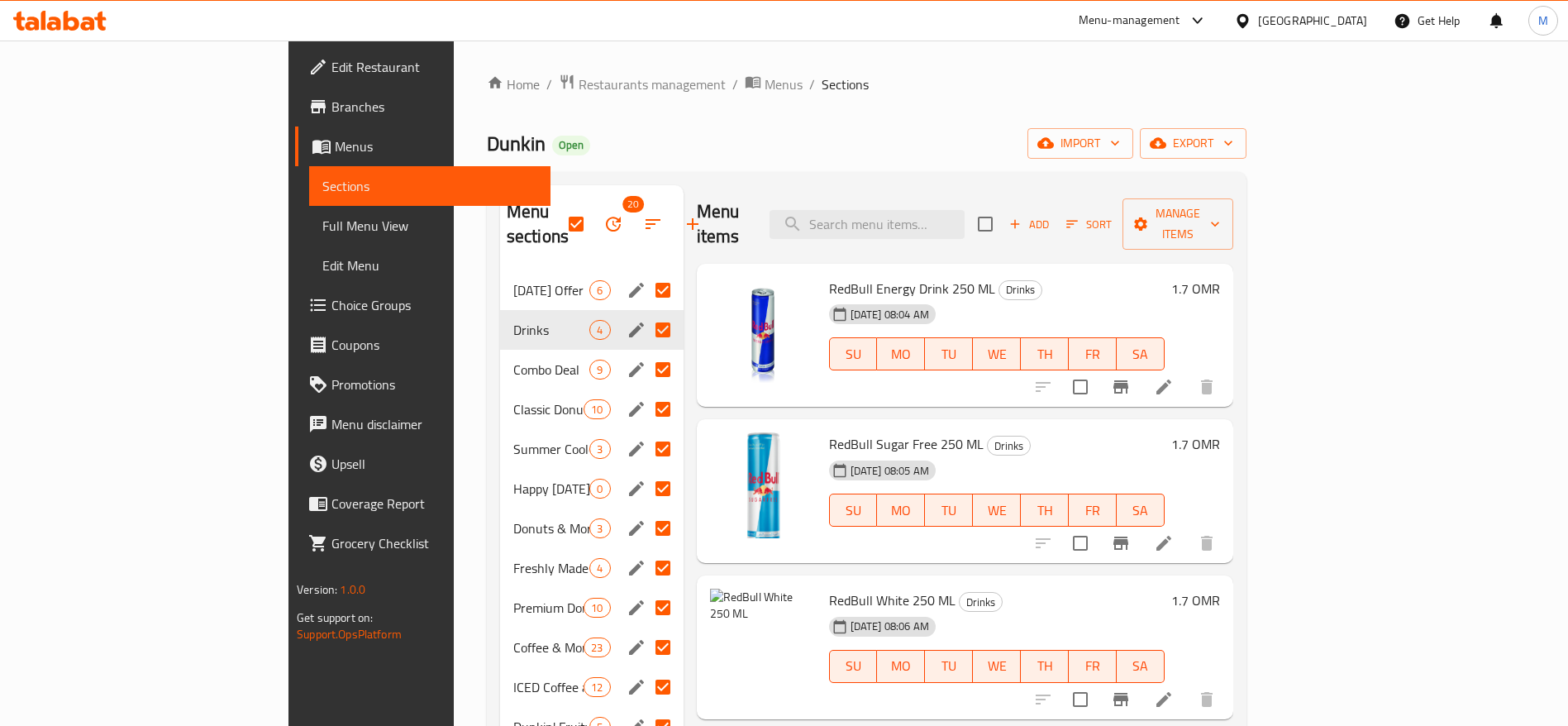
click at [500, 310] on div "Drinks 4" at bounding box center [592, 330] width 184 height 40
click at [559, 211] on input "checkbox" at bounding box center [576, 224] width 35 height 35
checkbox input "false"
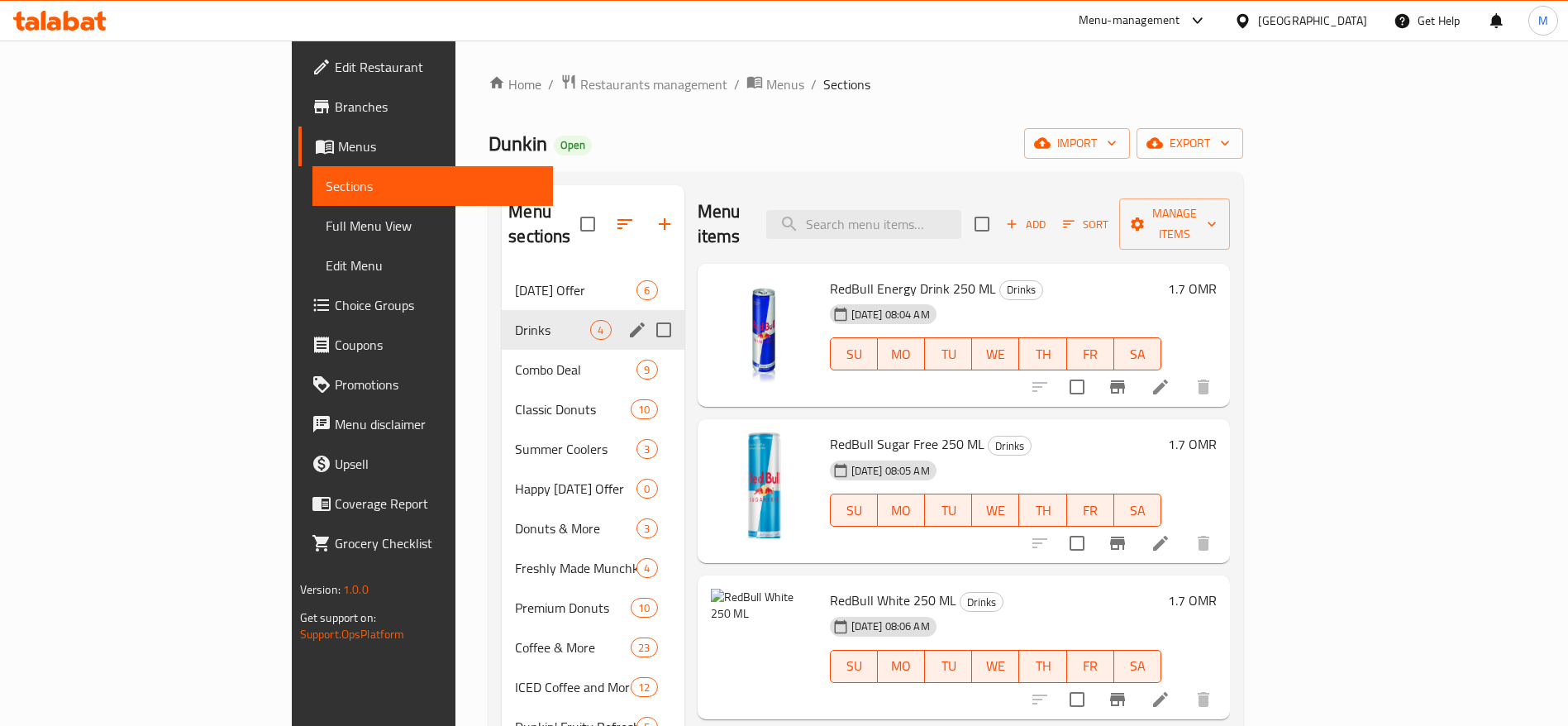
click at [646, 312] on input "Menu sections" at bounding box center [664, 330] width 35 height 35
checkbox input "true"
click at [595, 214] on button "button" at bounding box center [615, 224] width 40 height 40
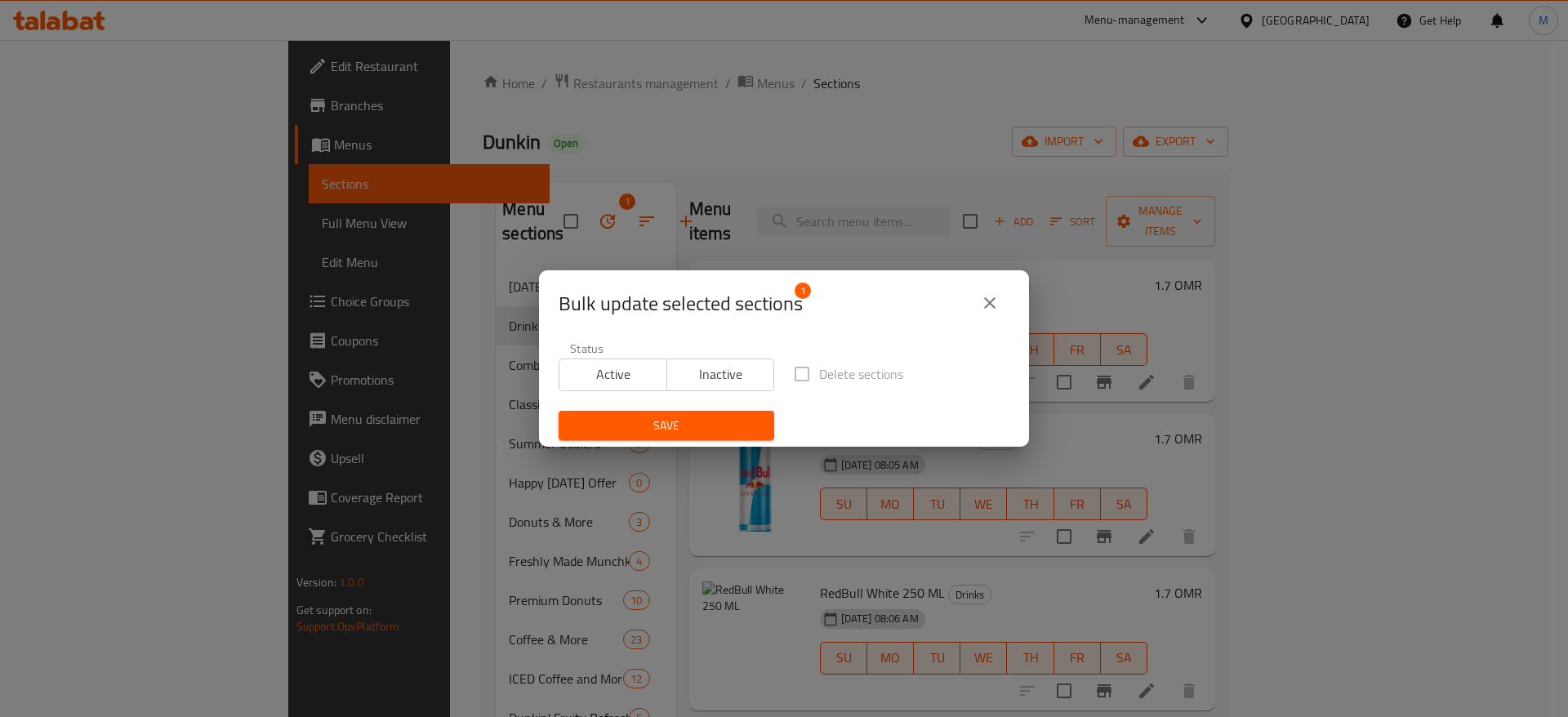
click at [744, 379] on span "Inactive" at bounding box center [721, 374] width 95 height 24
click at [706, 434] on span "Save" at bounding box center [667, 426] width 190 height 21
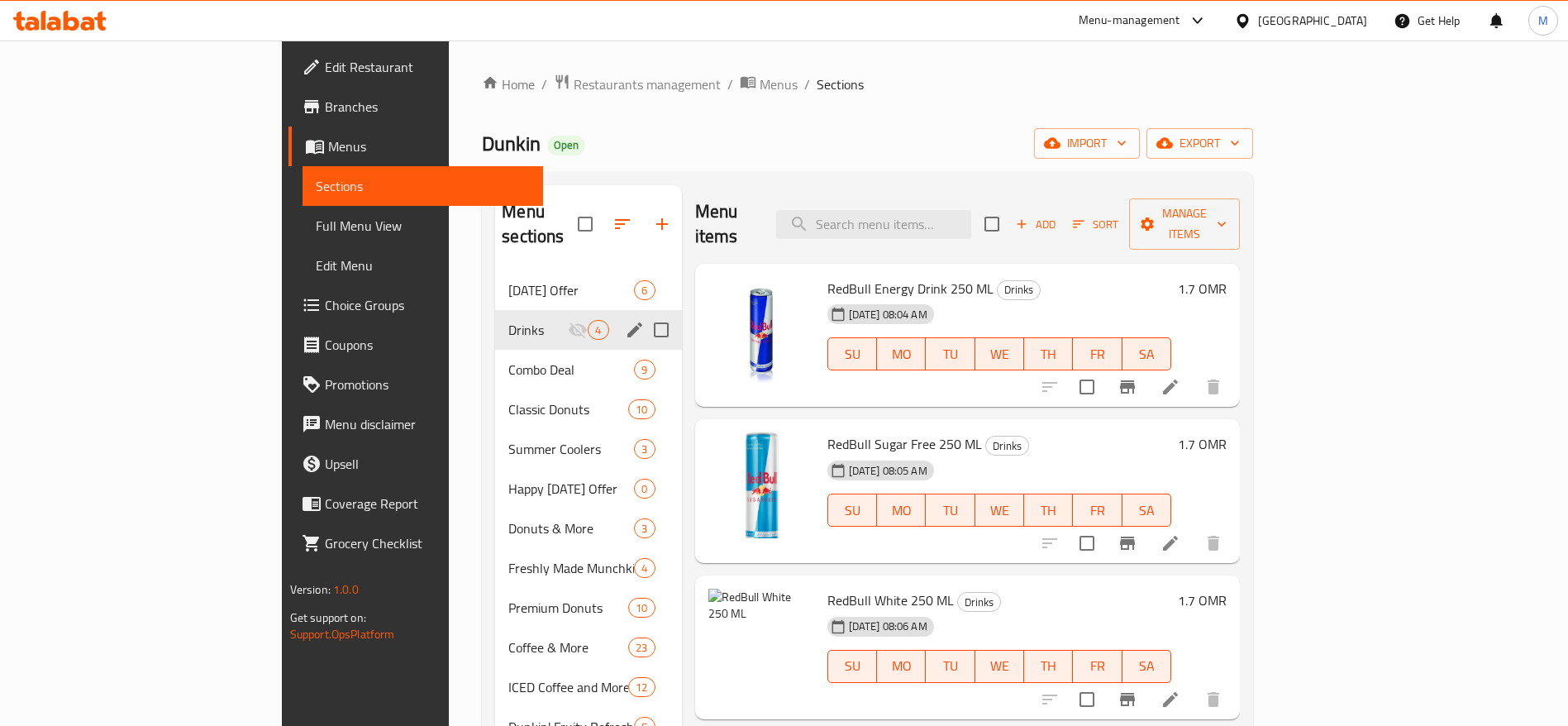
click at [644, 312] on input "Menu sections" at bounding box center [661, 330] width 35 height 35
checkbox input "true"
click at [554, 208] on input "checkbox" at bounding box center [571, 224] width 35 height 35
checkbox input "true"
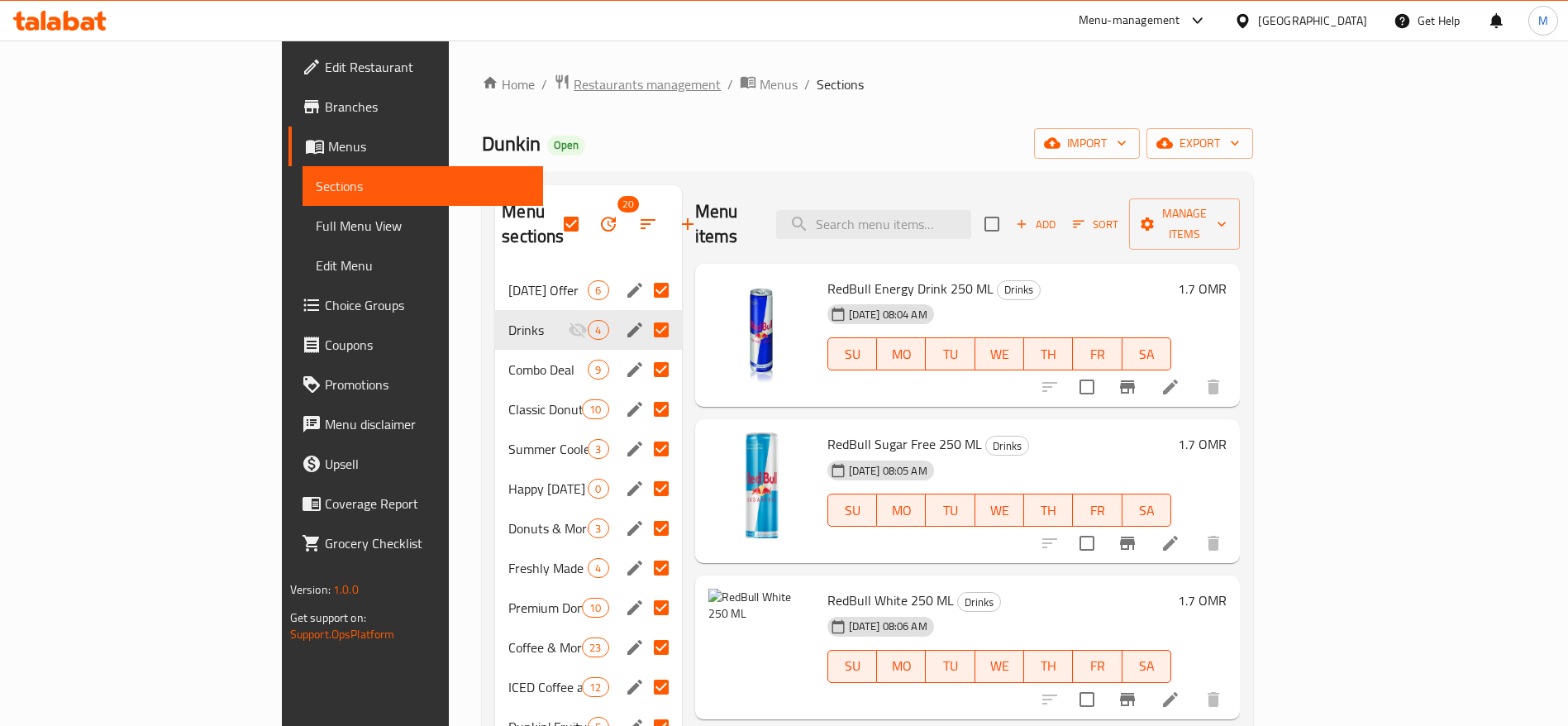
click at [574, 94] on span "Restaurants management" at bounding box center [647, 84] width 147 height 20
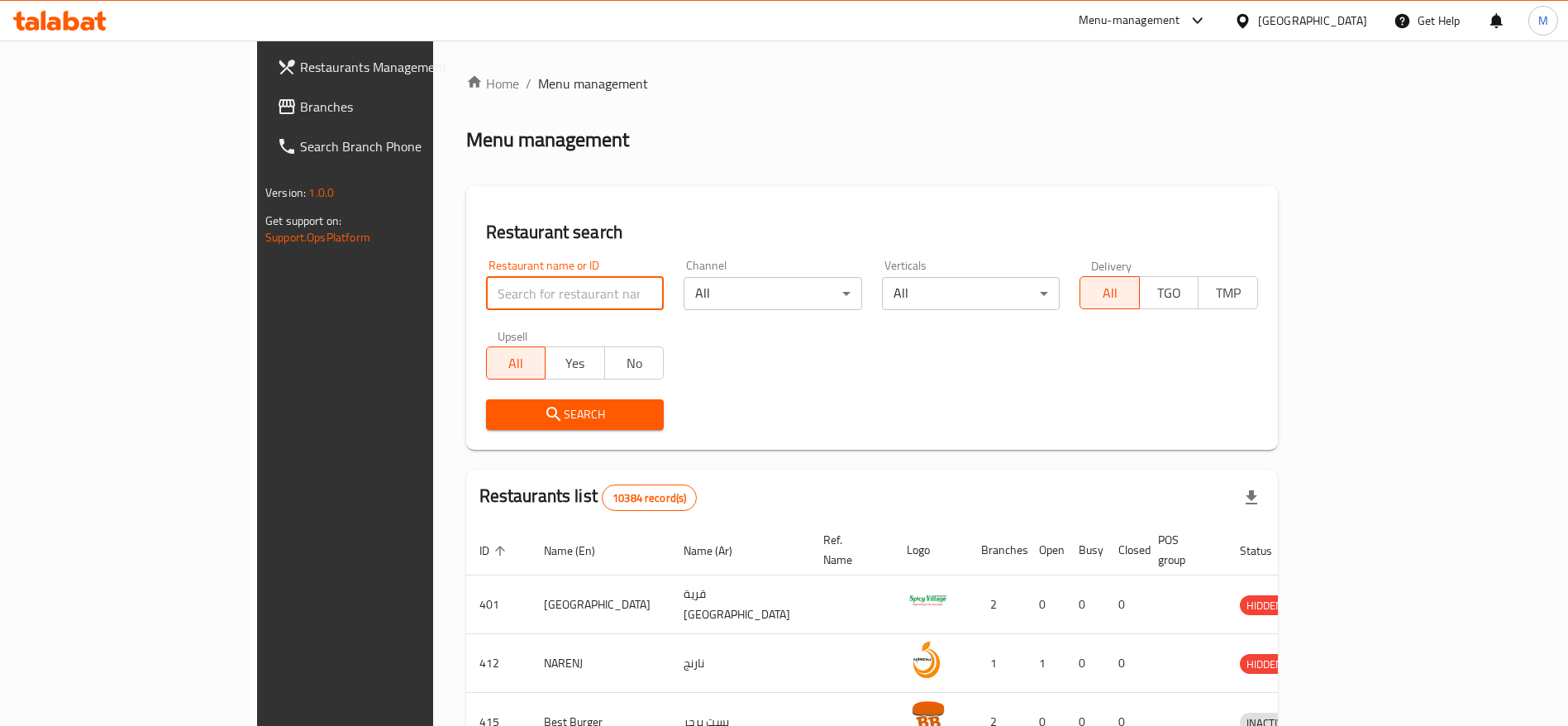
click at [486, 282] on input "search" at bounding box center [575, 294] width 179 height 33
click at [486, 282] on input "ؤ" at bounding box center [575, 294] width 179 height 33
type input "ؤ"
type input "cool mood"
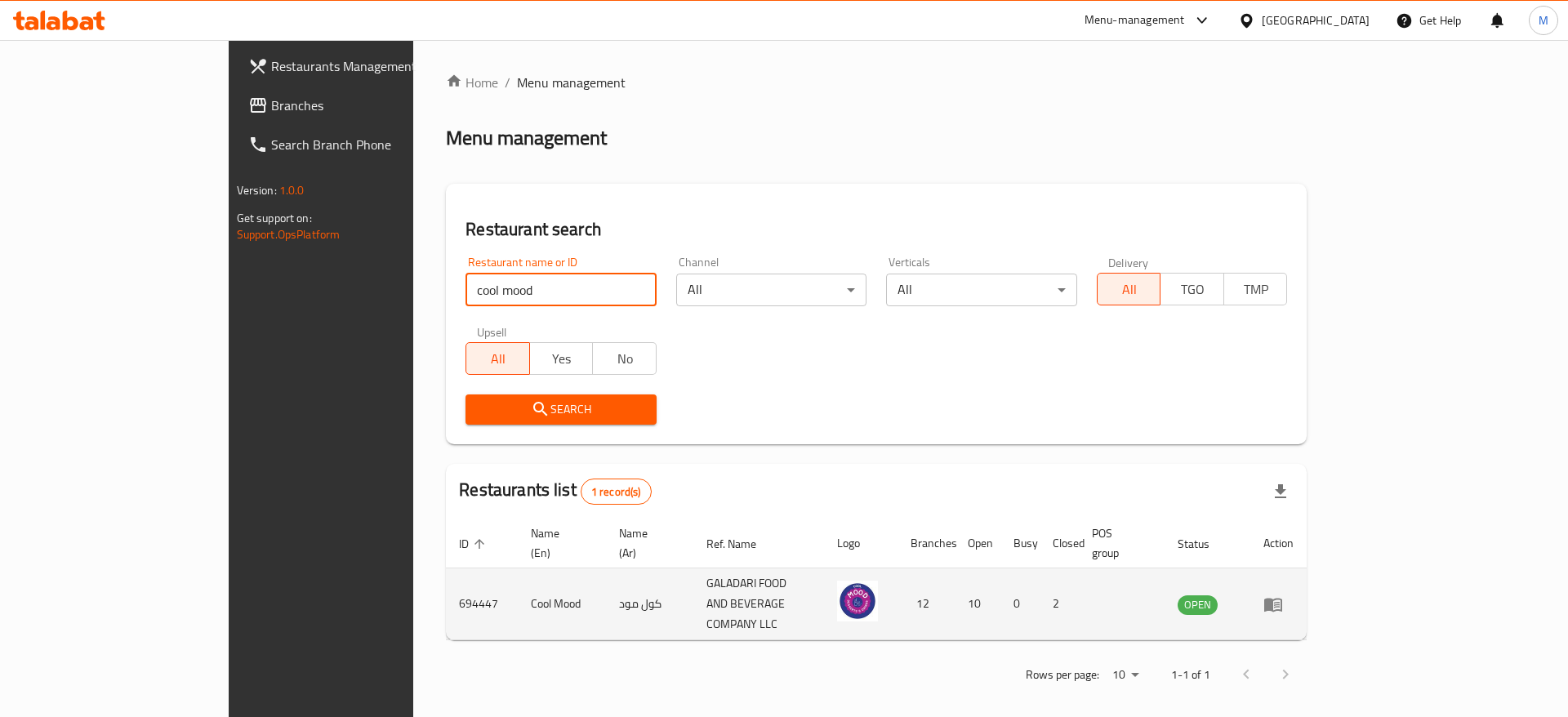
click at [1307, 585] on td "enhanced table" at bounding box center [1278, 604] width 56 height 72
click at [1282, 598] on icon "enhanced table" at bounding box center [1273, 605] width 18 height 14
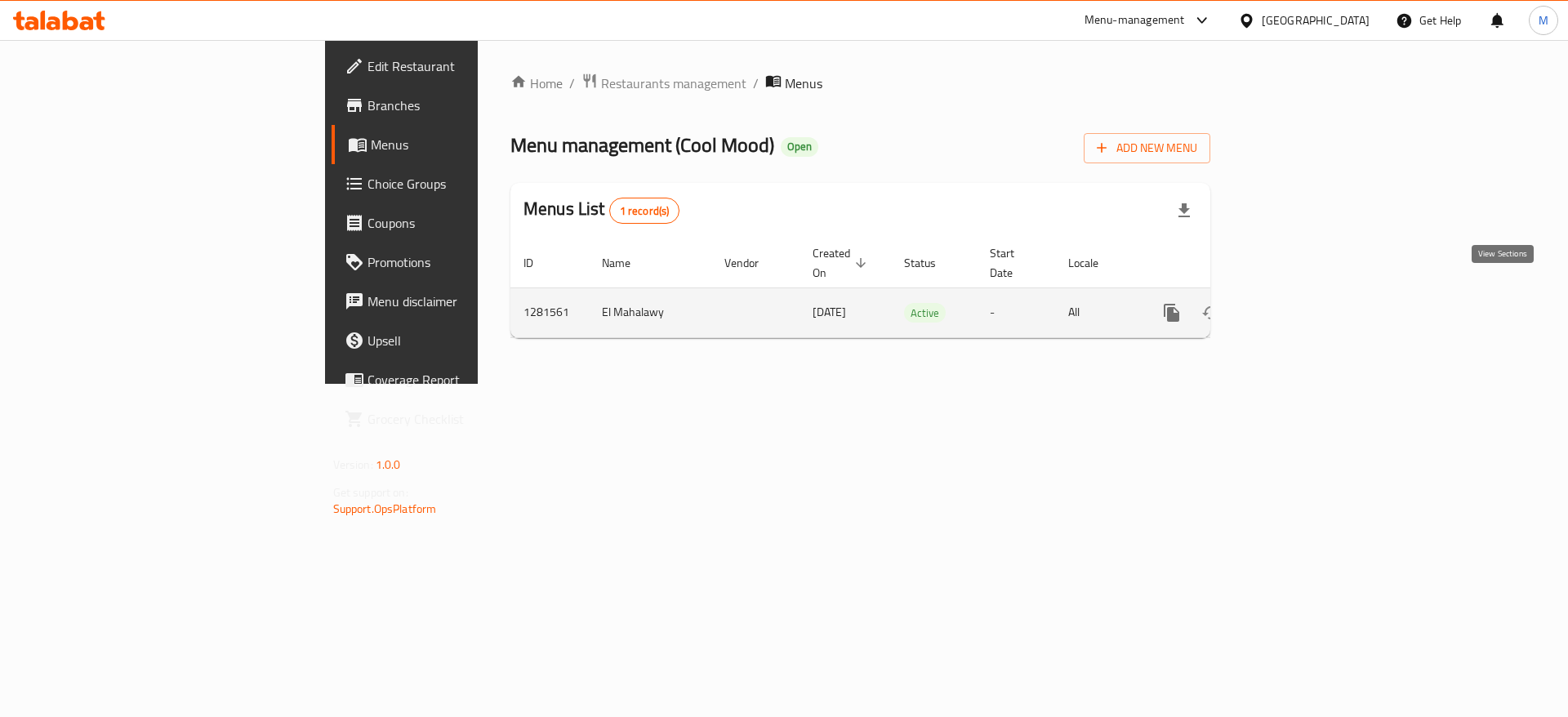
click at [1300, 303] on icon "enhanced table" at bounding box center [1290, 313] width 20 height 20
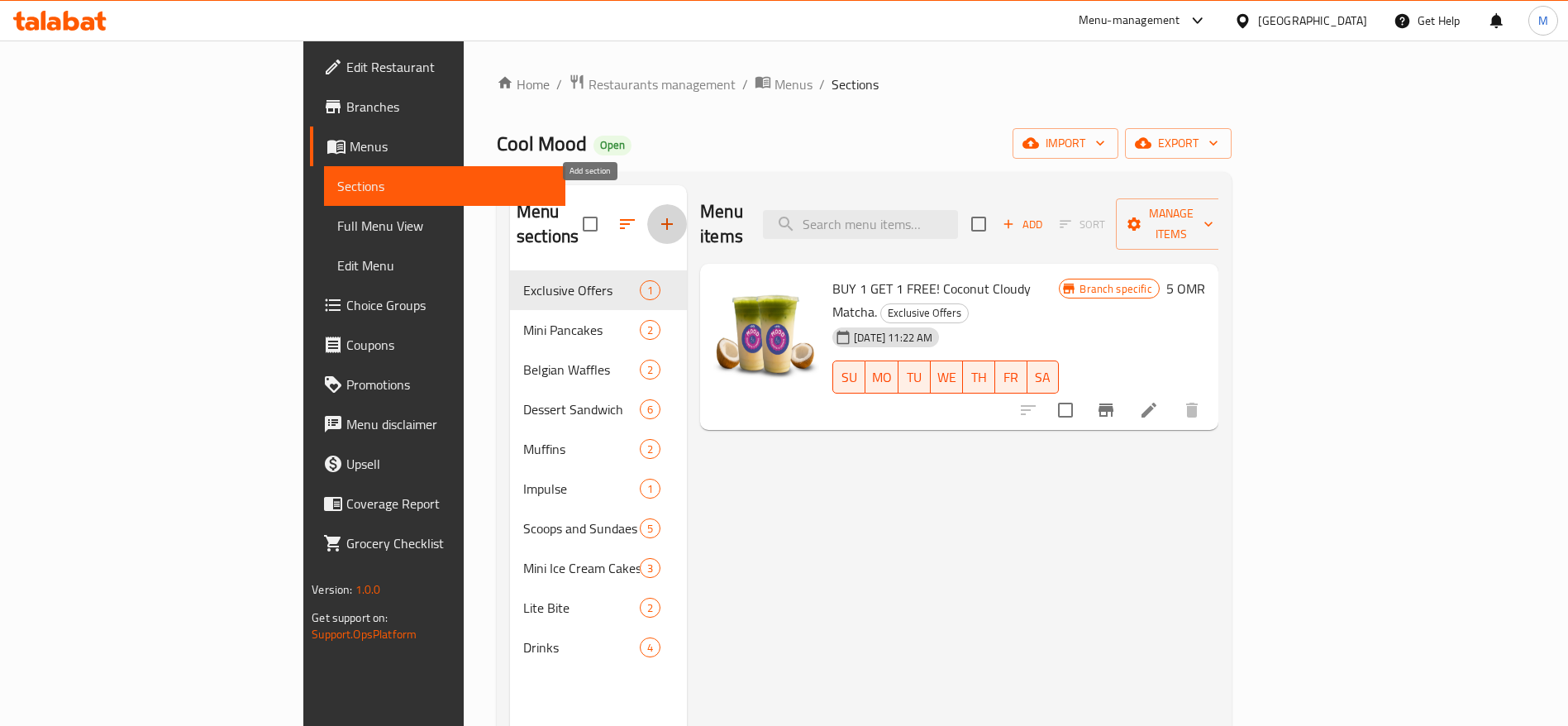
click at [657, 214] on icon "button" at bounding box center [667, 224] width 20 height 20
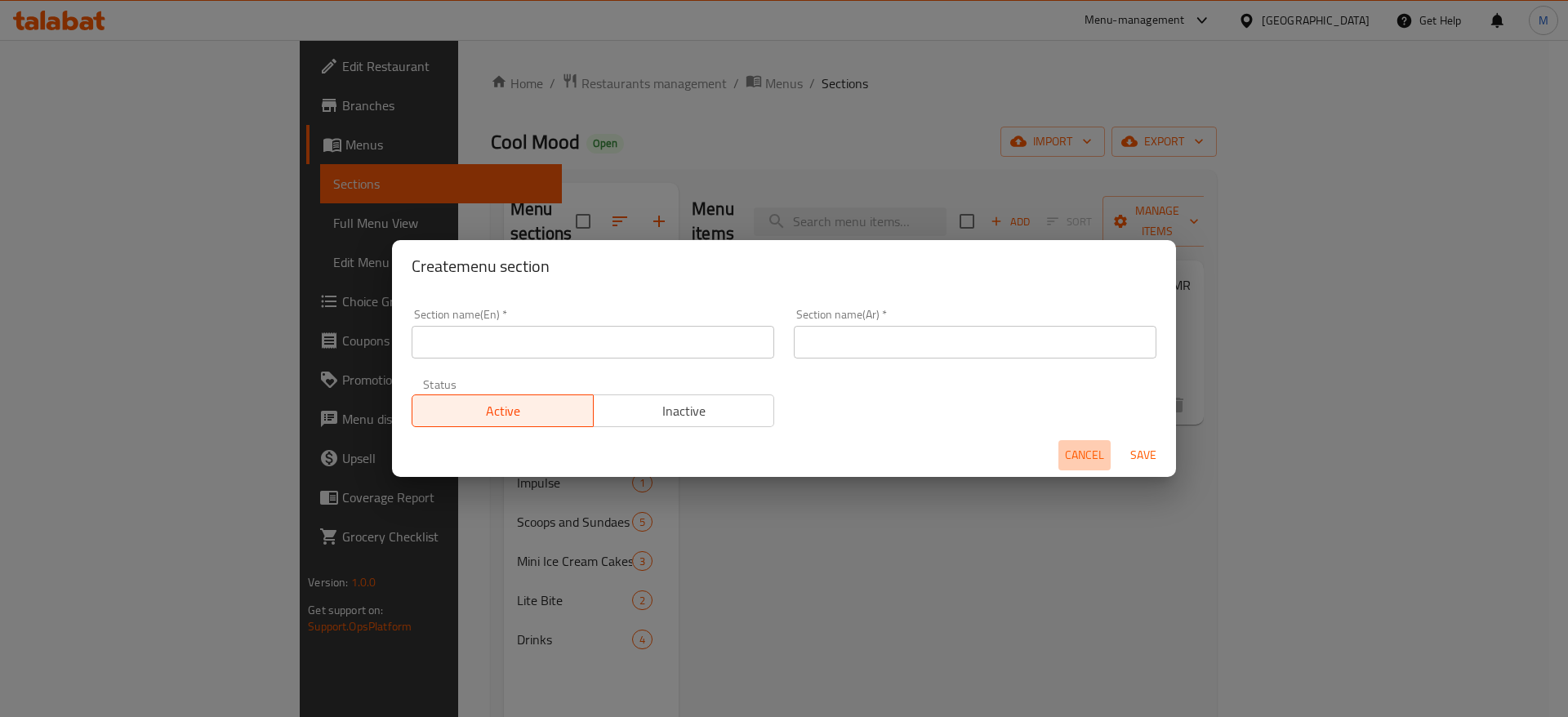
click at [1076, 457] on span "Cancel" at bounding box center [1085, 455] width 40 height 21
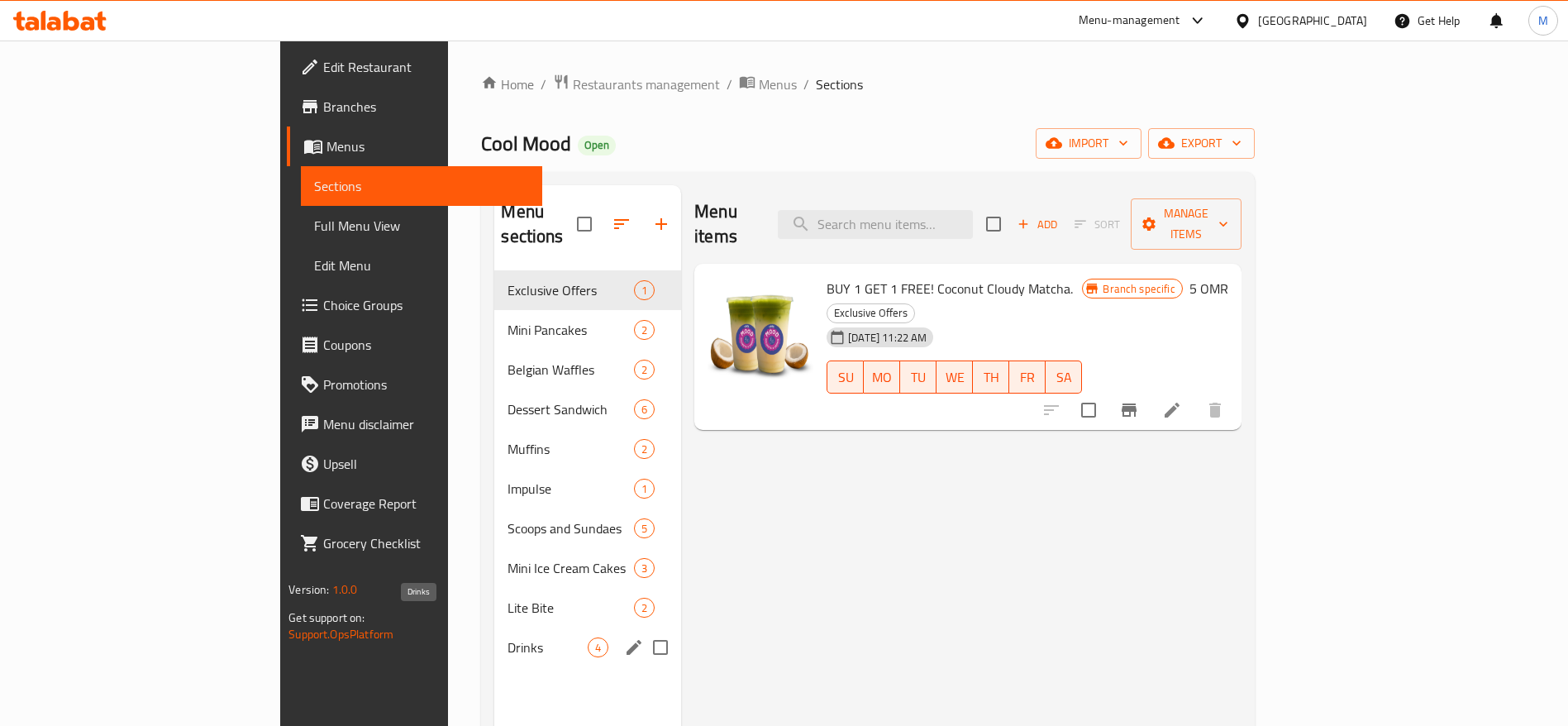
click at [508, 637] on span "Drinks" at bounding box center [548, 647] width 80 height 20
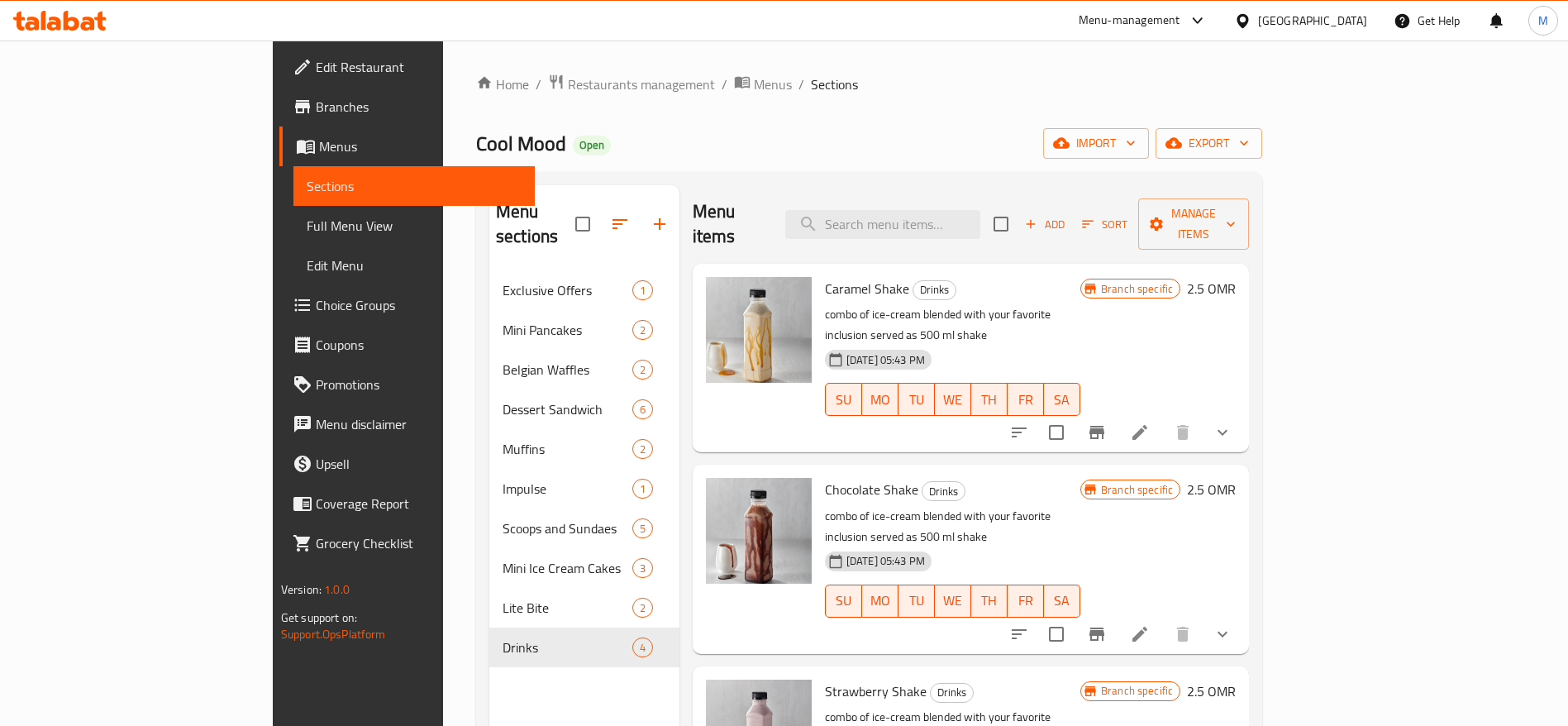
scroll to position [38, 0]
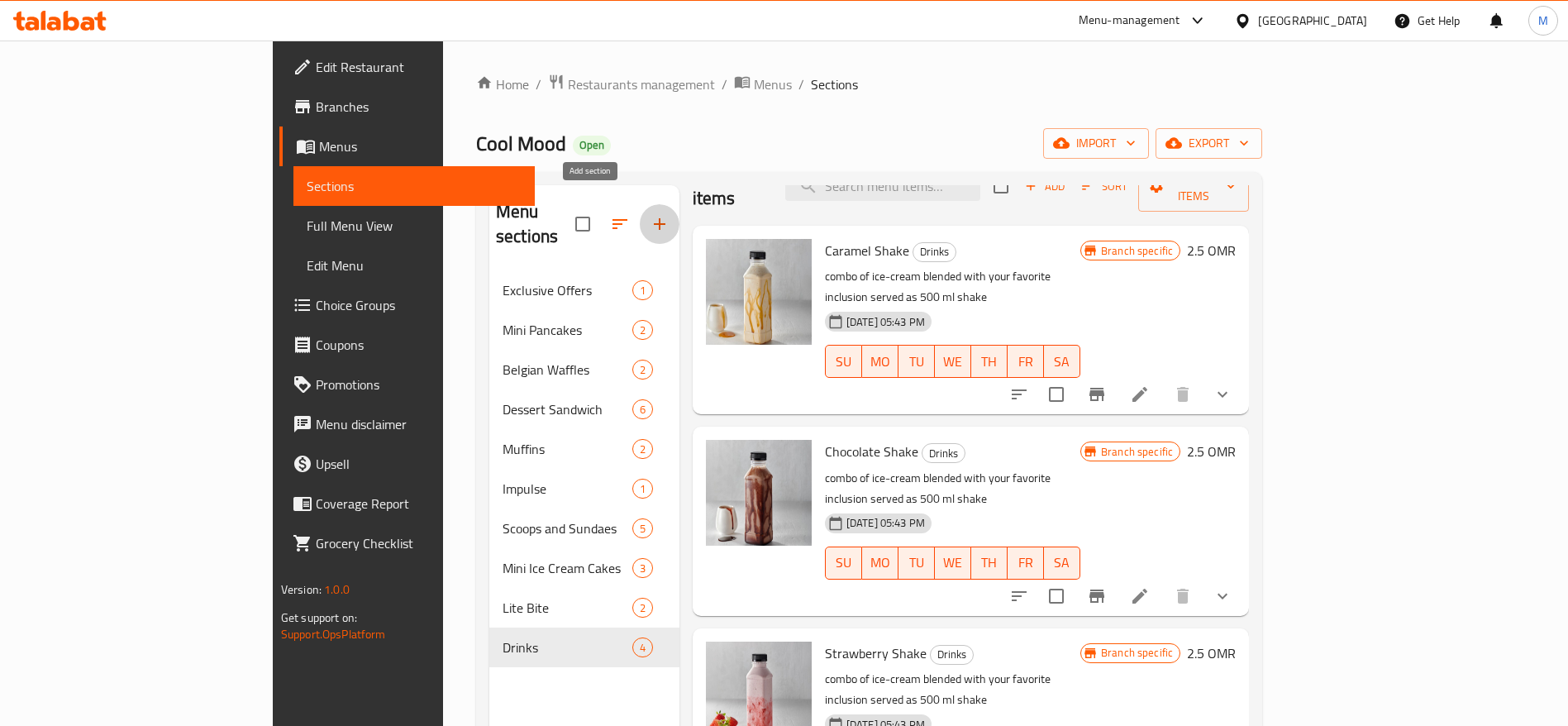
click at [650, 214] on icon "button" at bounding box center [660, 224] width 20 height 20
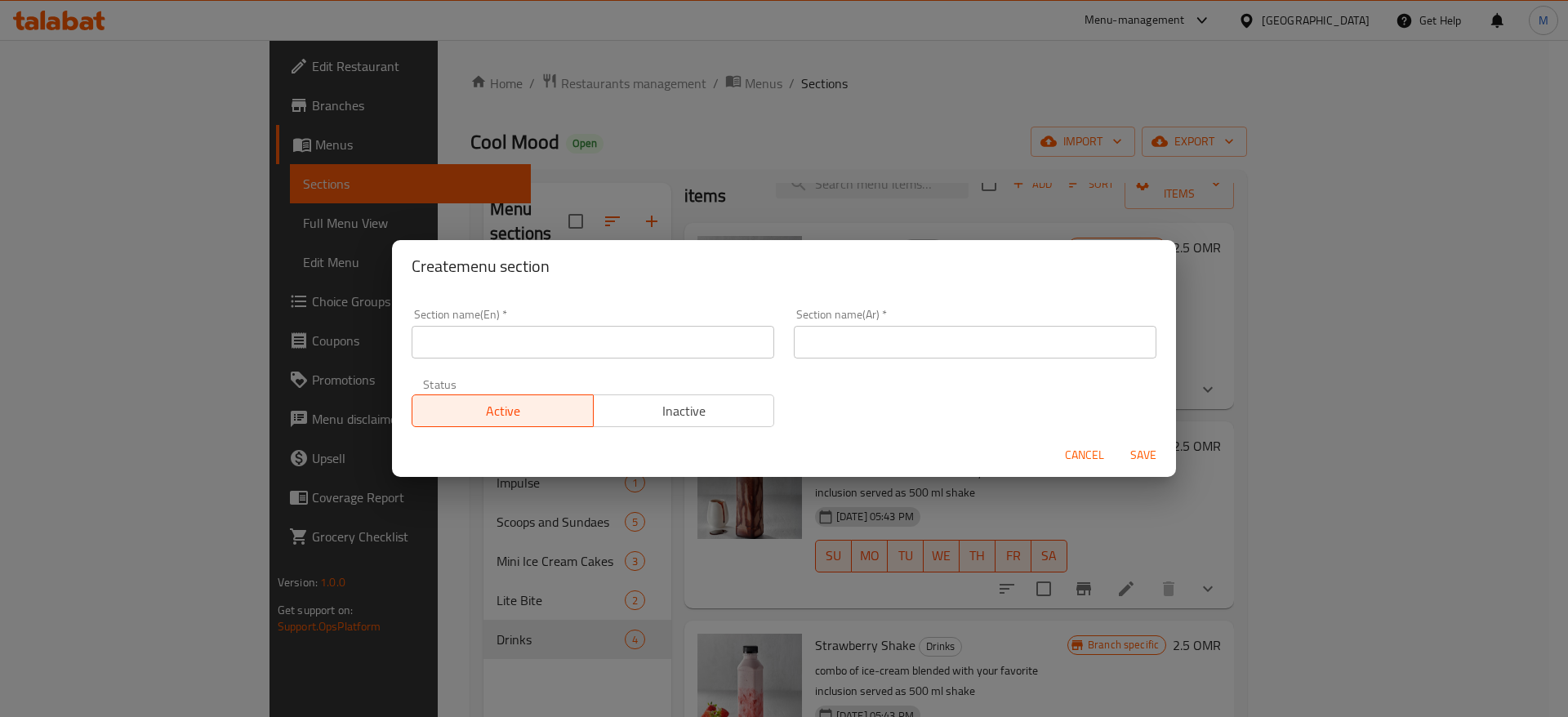
click at [505, 368] on div "Status Active Inactive" at bounding box center [593, 402] width 382 height 68
click at [534, 344] on input "text" at bounding box center [593, 342] width 362 height 33
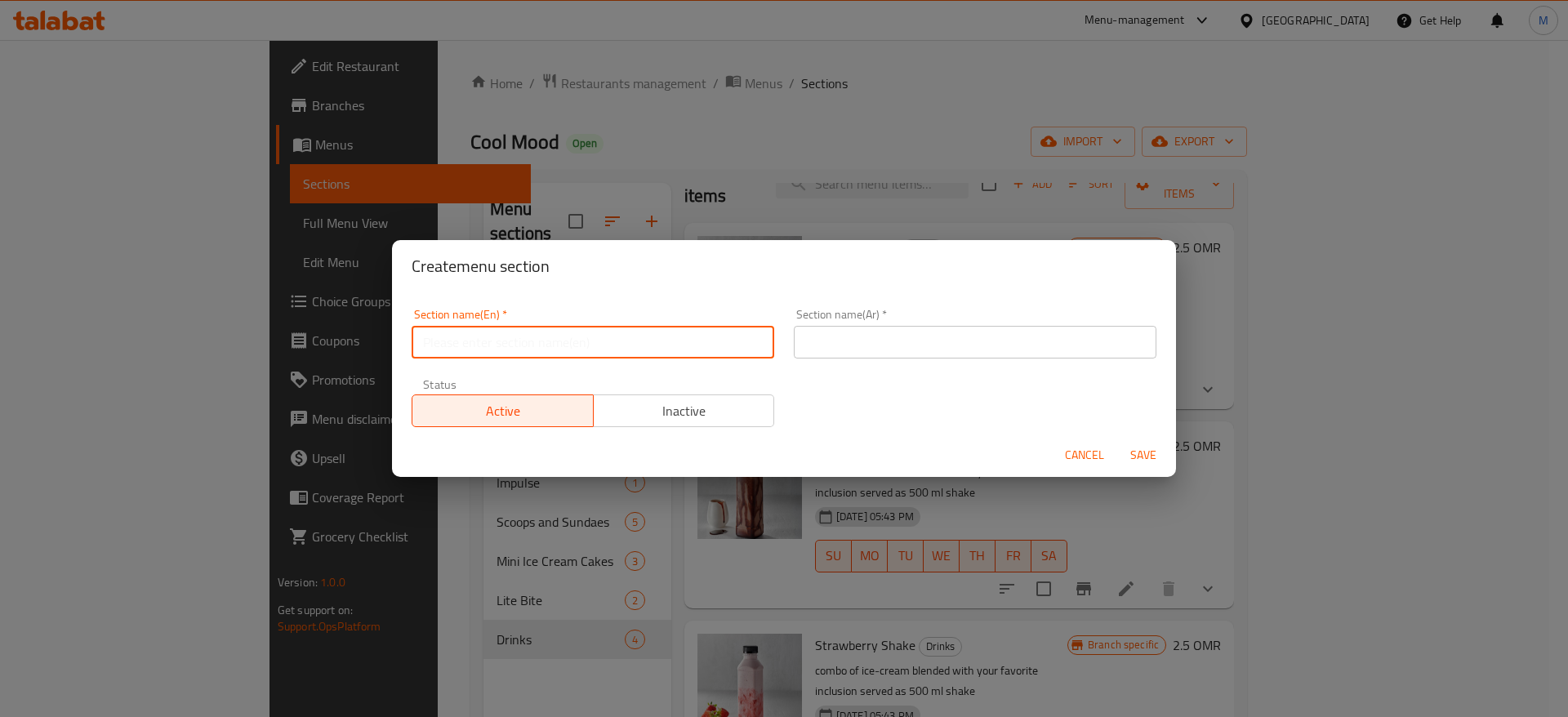
type input "D"
type input "s"
type input "D"
type input "Soft drinks"
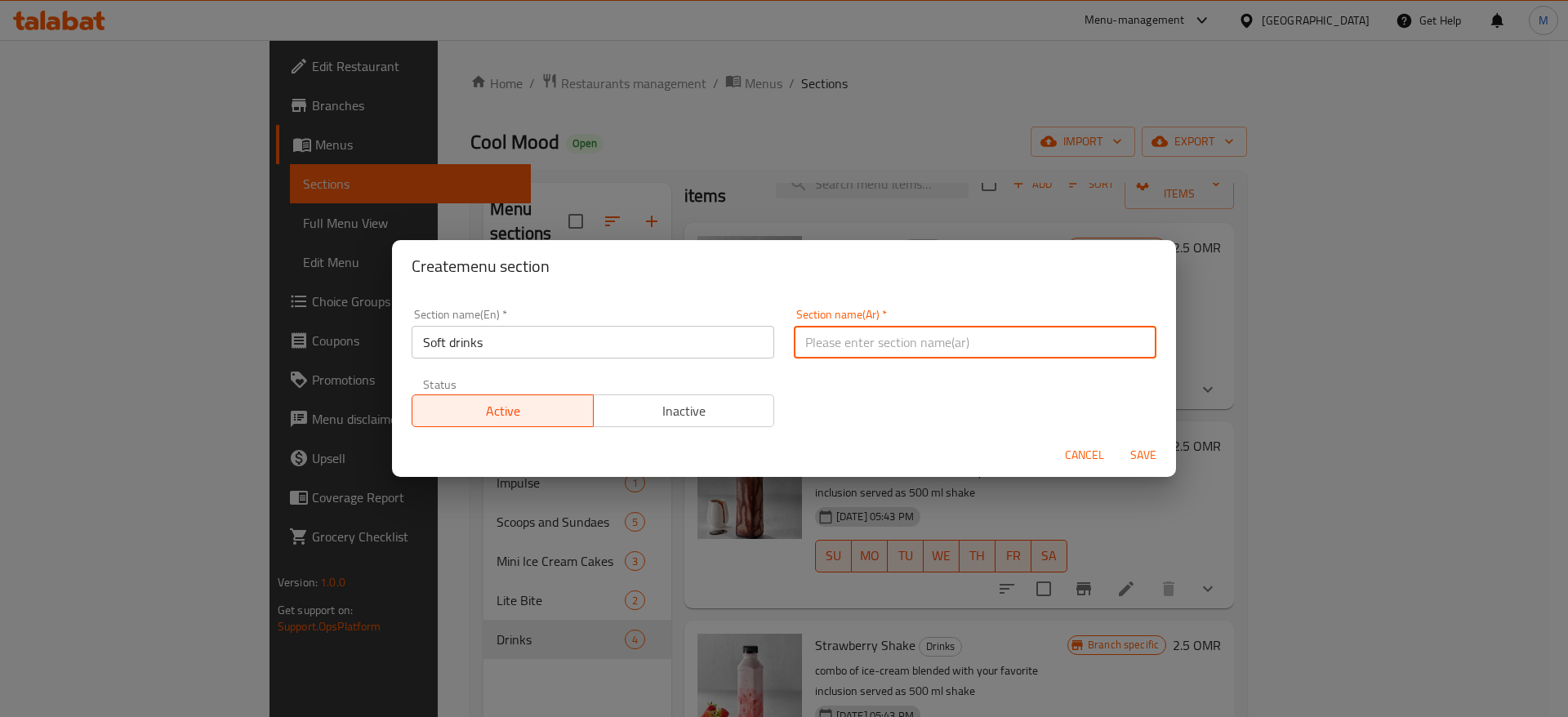
click at [842, 347] on input "text" at bounding box center [975, 342] width 362 height 33
type input "مشروبات غازية"
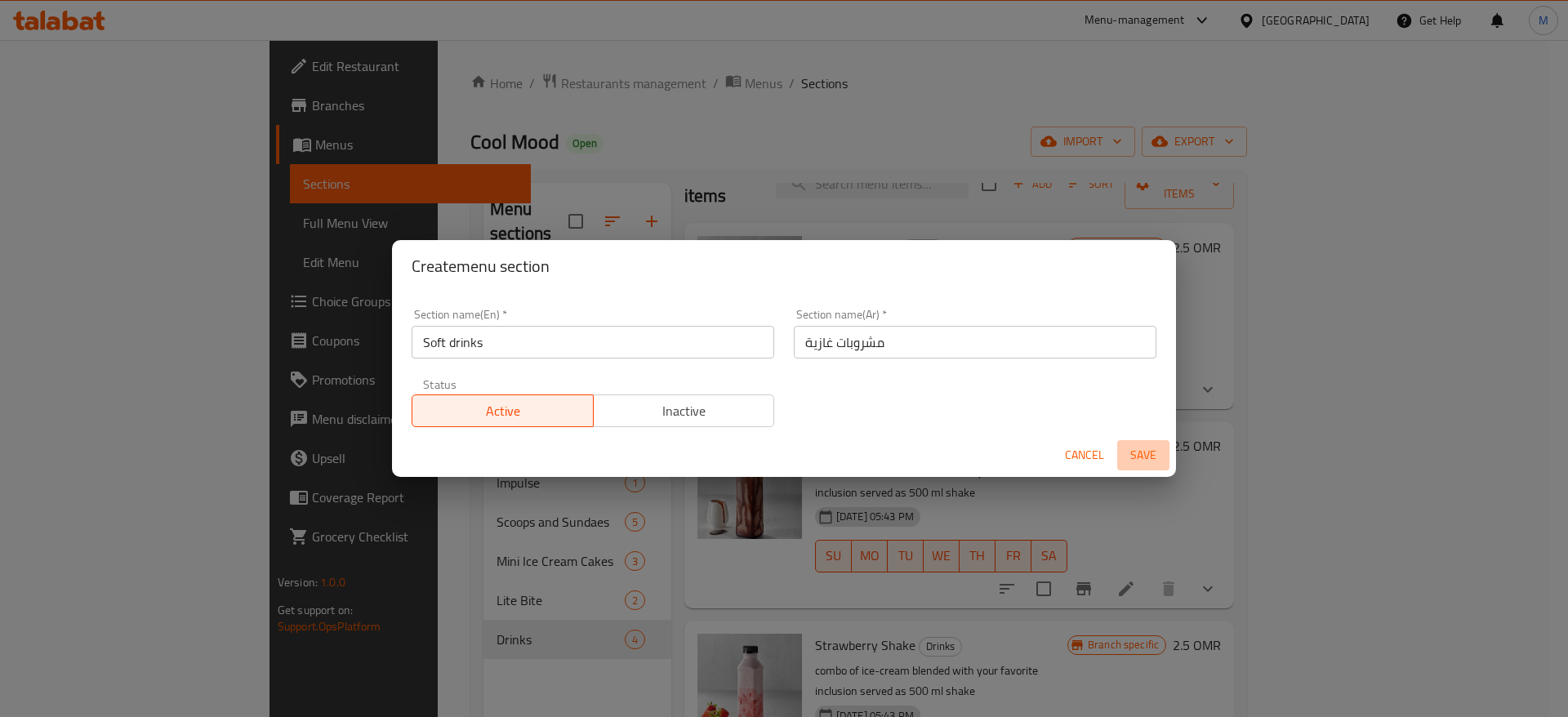
click at [1144, 453] on span "Save" at bounding box center [1144, 455] width 40 height 21
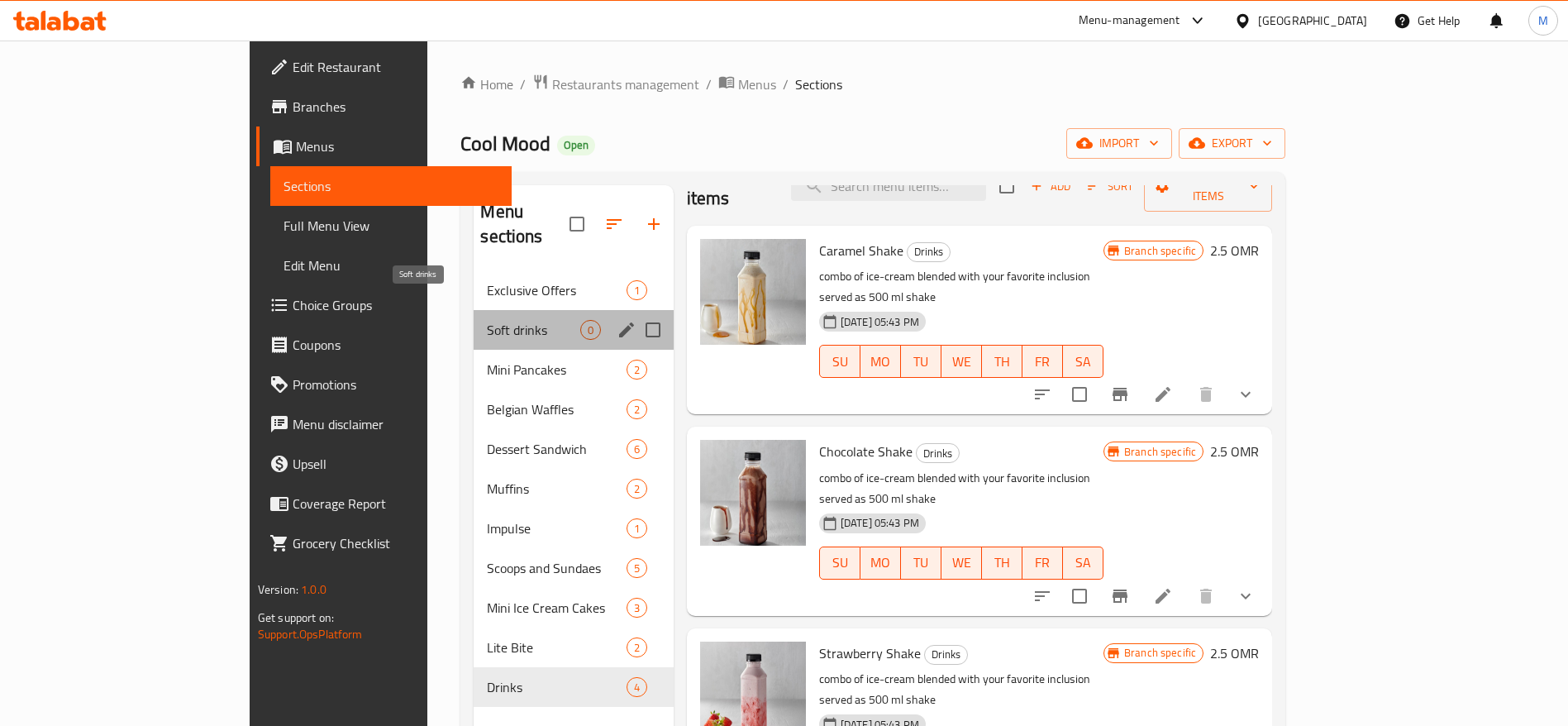
click at [487, 320] on span "Soft drinks" at bounding box center [533, 330] width 93 height 20
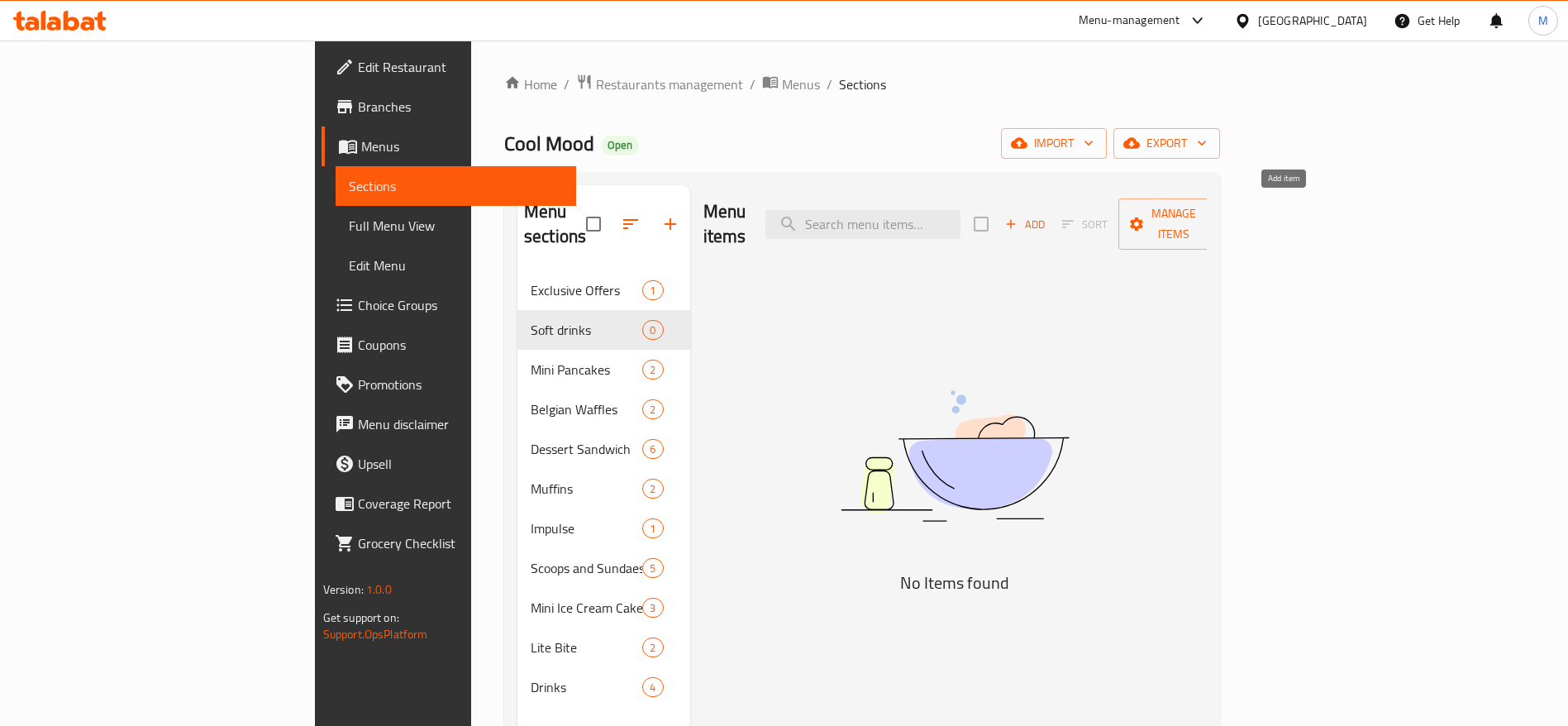
click at [1047, 215] on span "Add" at bounding box center [1024, 224] width 44 height 19
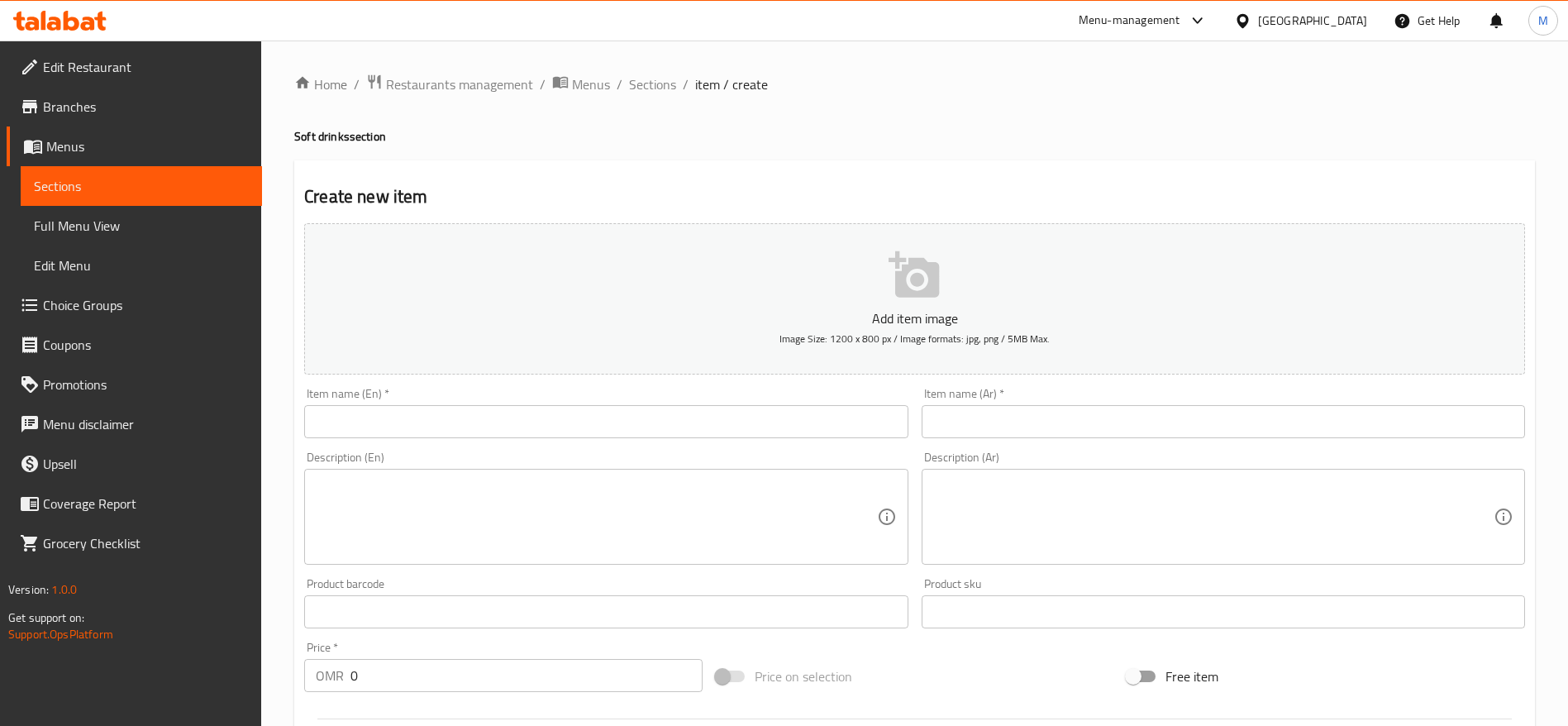
click at [558, 323] on p "Add item image" at bounding box center [914, 318] width 1170 height 20
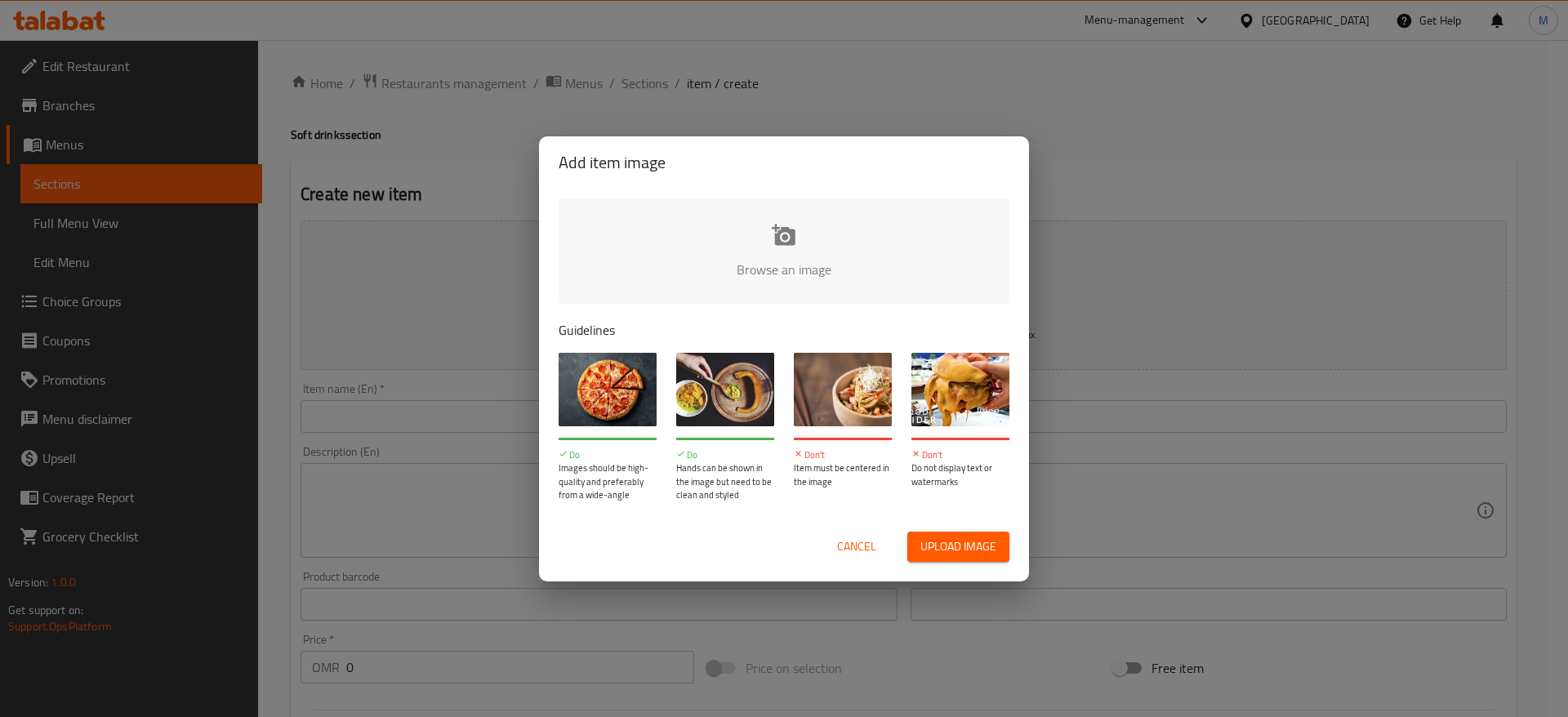
drag, startPoint x: 740, startPoint y: 257, endPoint x: 713, endPoint y: 281, distance: 36.1
click at [713, 281] on input "file" at bounding box center [1336, 275] width 1556 height 153
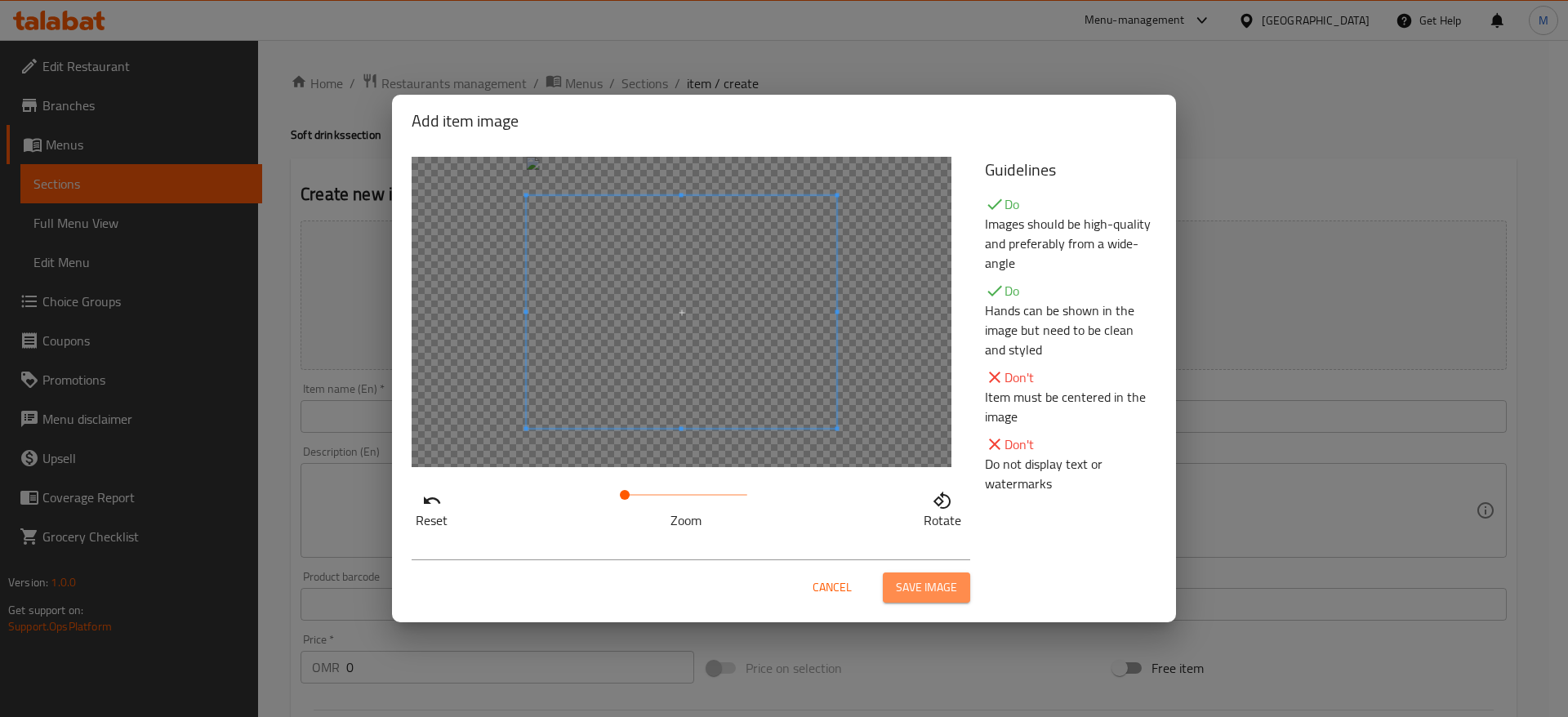
click at [893, 588] on button "Save image" at bounding box center [927, 587] width 87 height 31
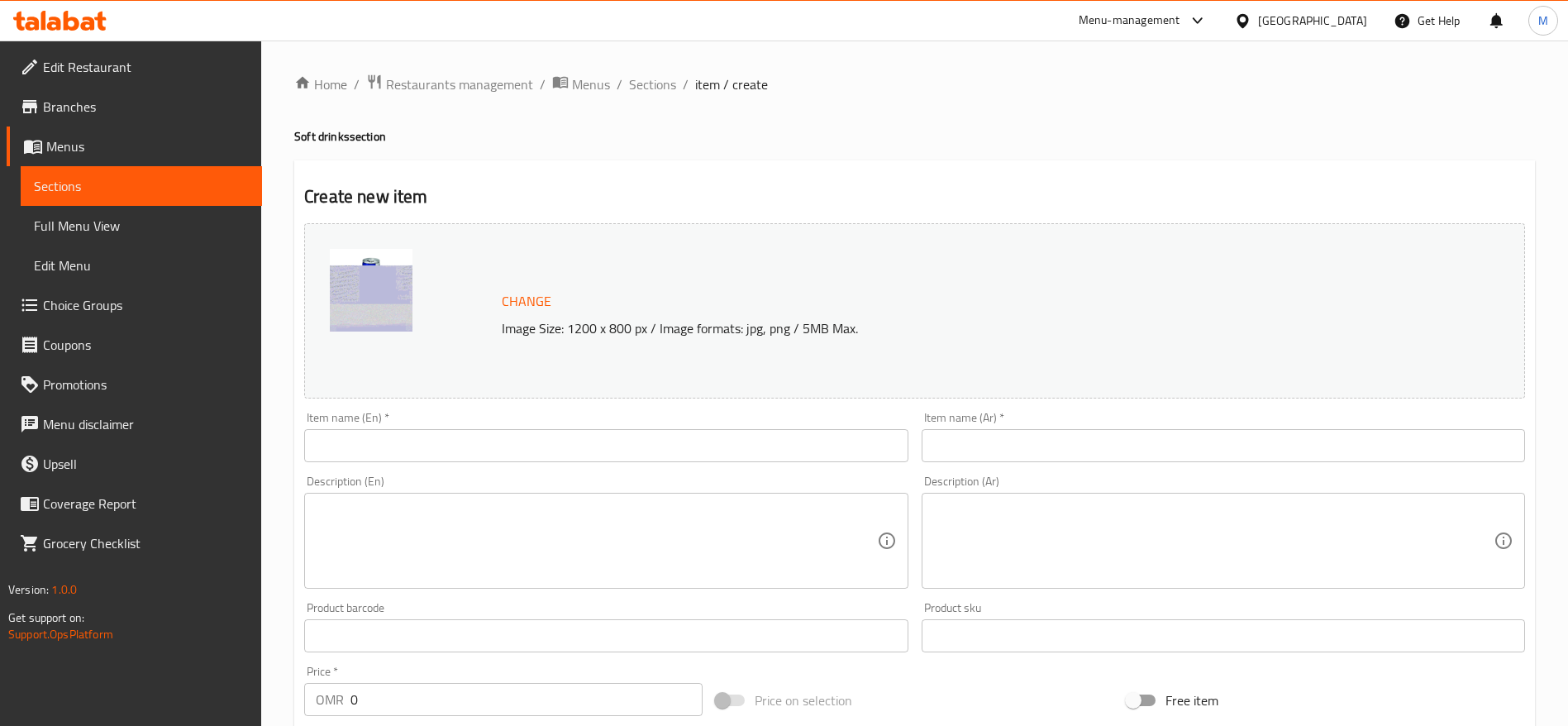
click at [378, 464] on div "Item name (En)   * Item name (En) *" at bounding box center [605, 437] width 616 height 63
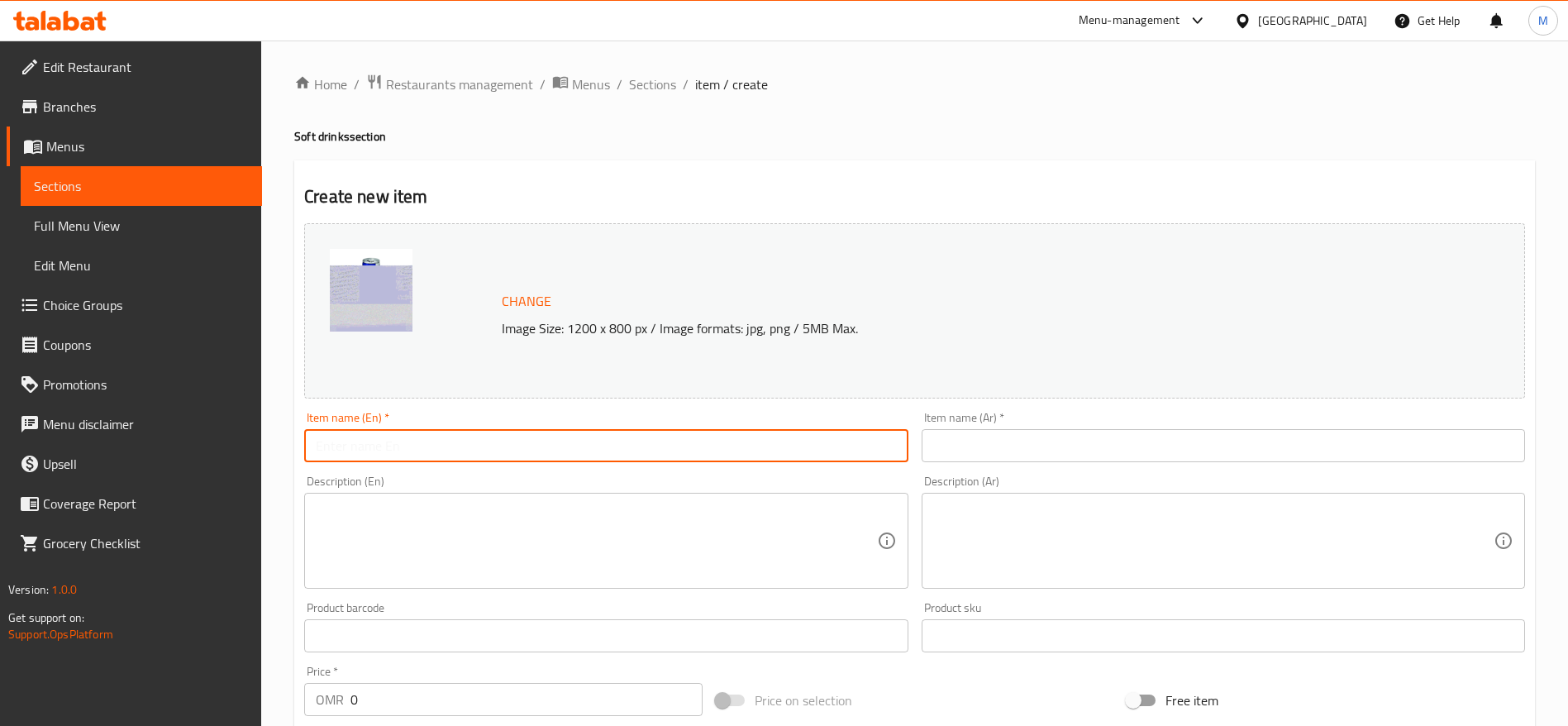
click at [390, 457] on input "text" at bounding box center [605, 446] width 604 height 33
paste input "RedBull Energy Drink 250 ML"
type input "RedBull Energy Drink 250 ML"
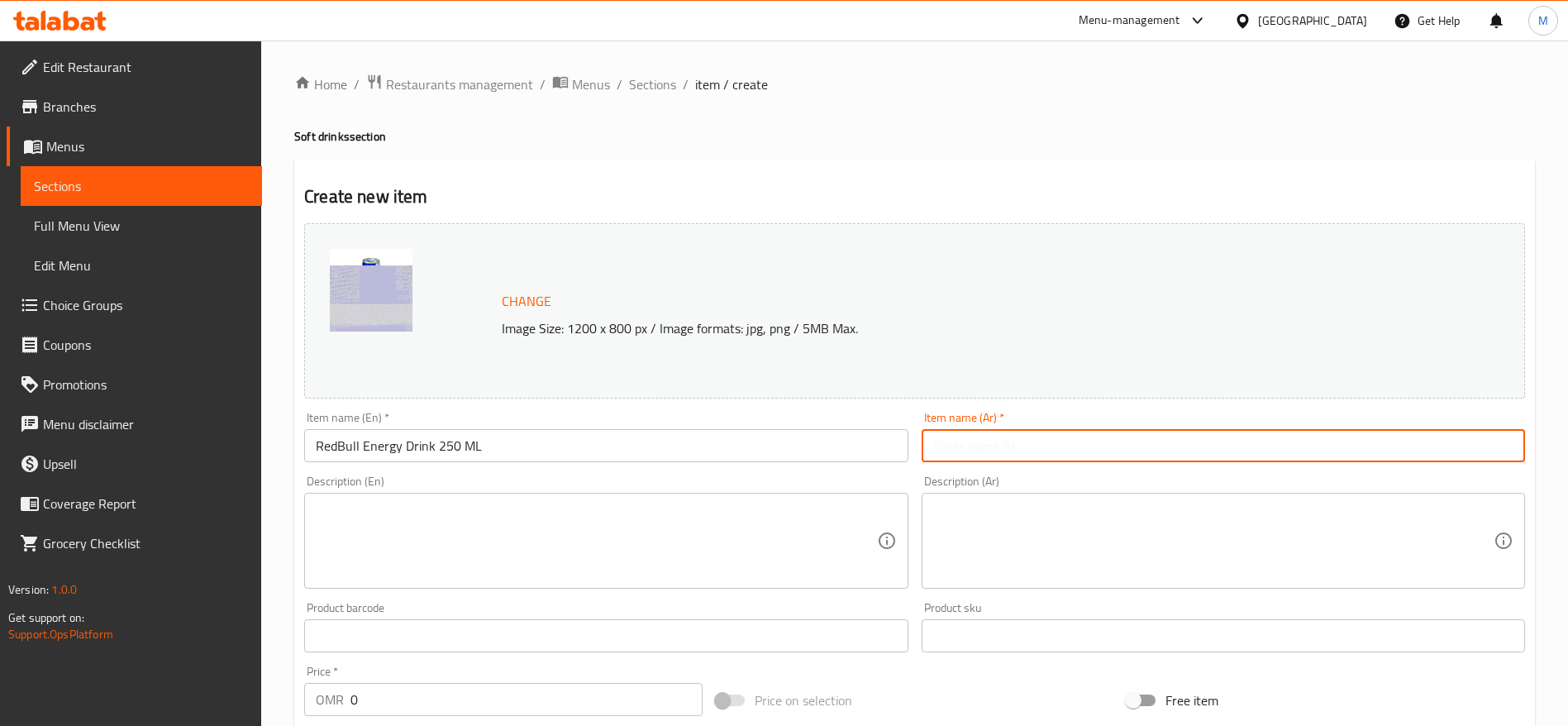
click at [1087, 458] on input "text" at bounding box center [1223, 446] width 604 height 33
type input "v"
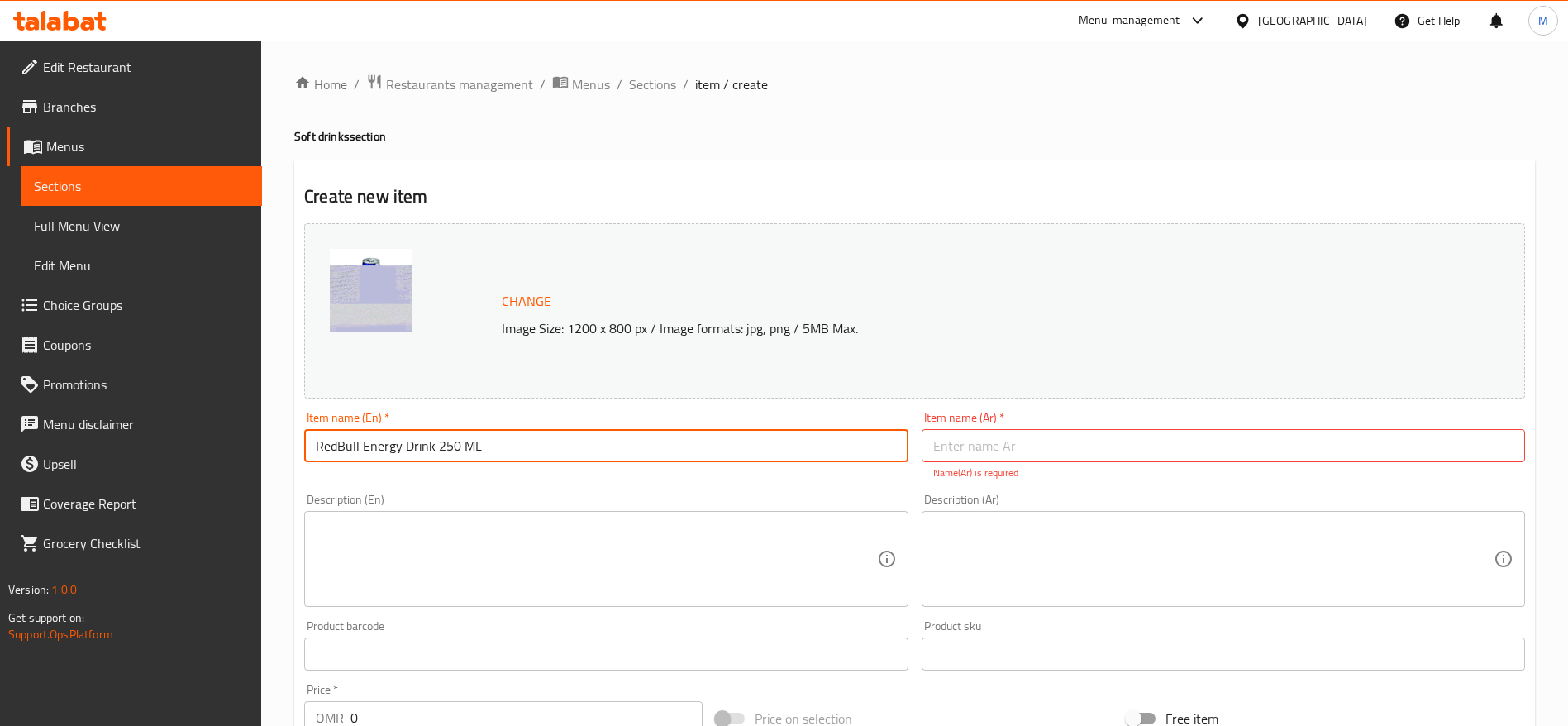
drag, startPoint x: 499, startPoint y: 445, endPoint x: 436, endPoint y: 451, distance: 63.3
click at [436, 451] on input "RedBull Energy Drink 250 ML" at bounding box center [605, 446] width 604 height 33
type input "RedBull Energy Drink"
click at [408, 534] on textarea at bounding box center [595, 560] width 560 height 79
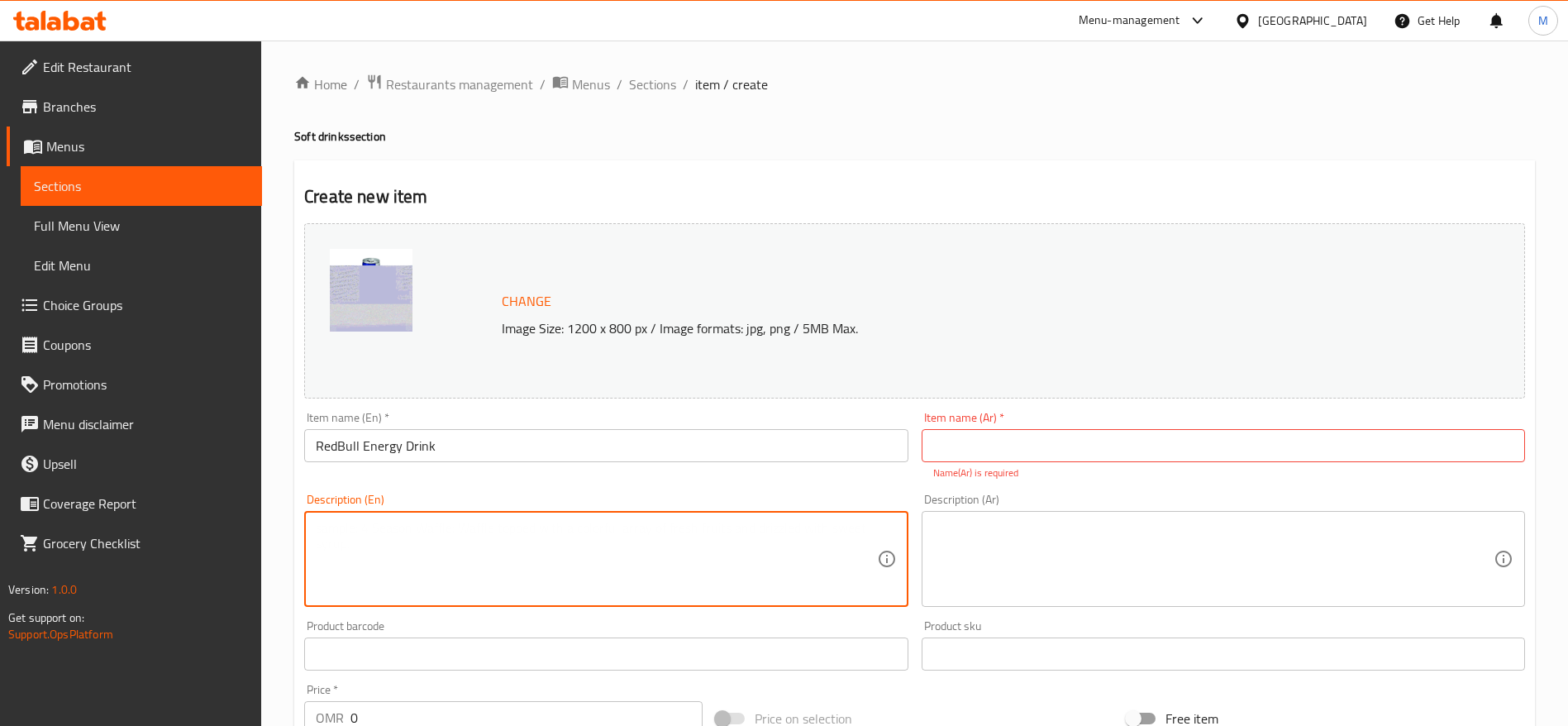
paste textarea "250 ML"
type textarea "250 ML"
click at [1065, 450] on input "text" at bounding box center [1223, 446] width 604 height 33
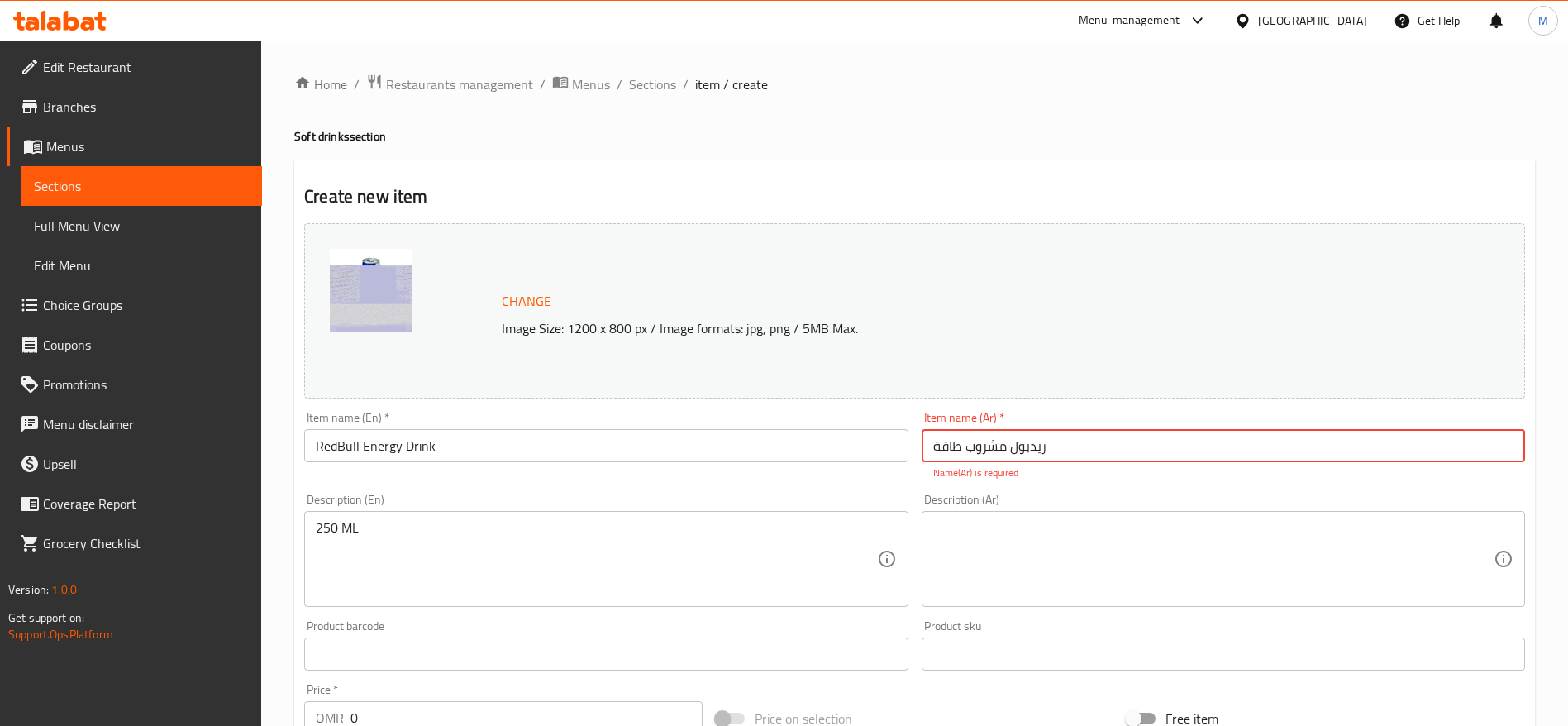
type input "ريدبول مشروب طاقة"
click at [1074, 590] on div "Description (Ar) Description (Ar)" at bounding box center [1223, 550] width 616 height 126
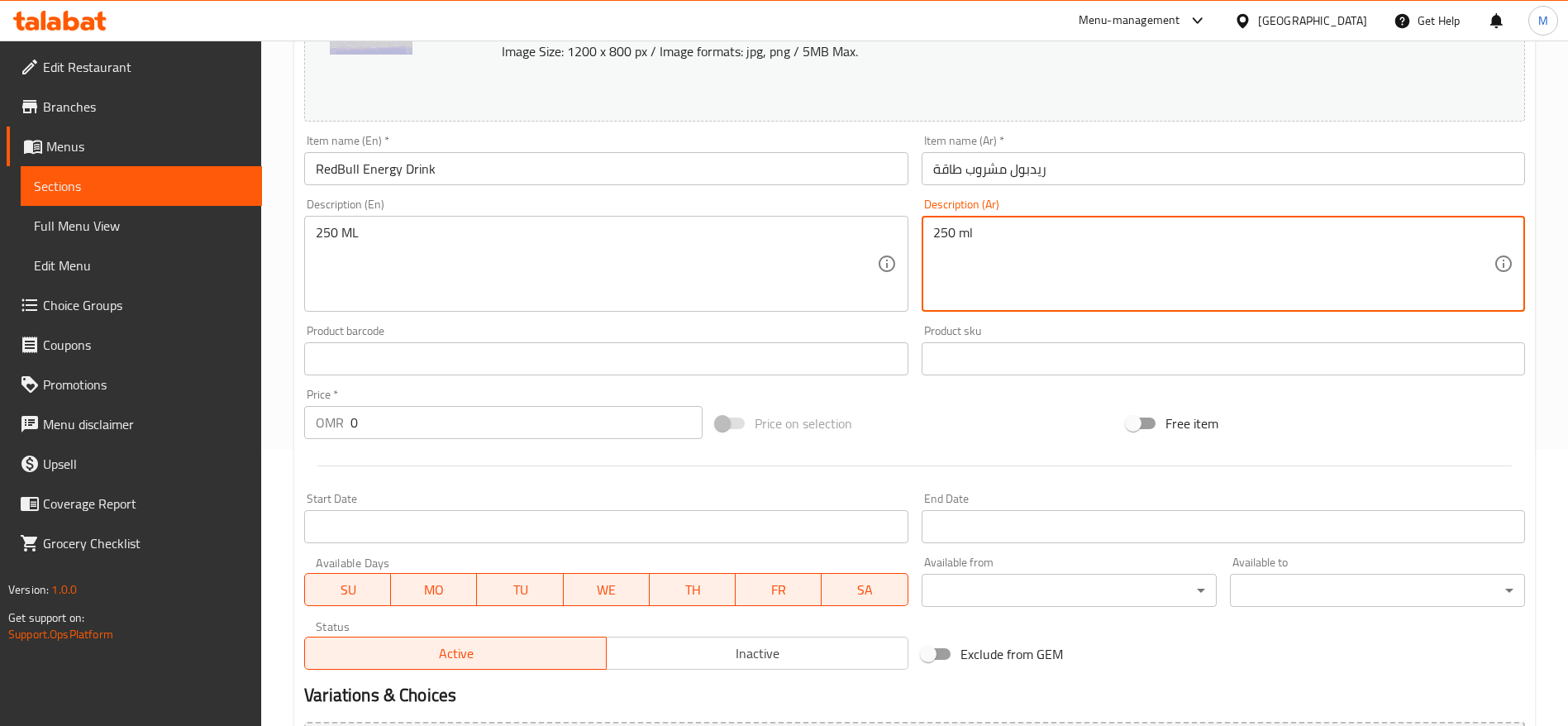
scroll to position [290, 0]
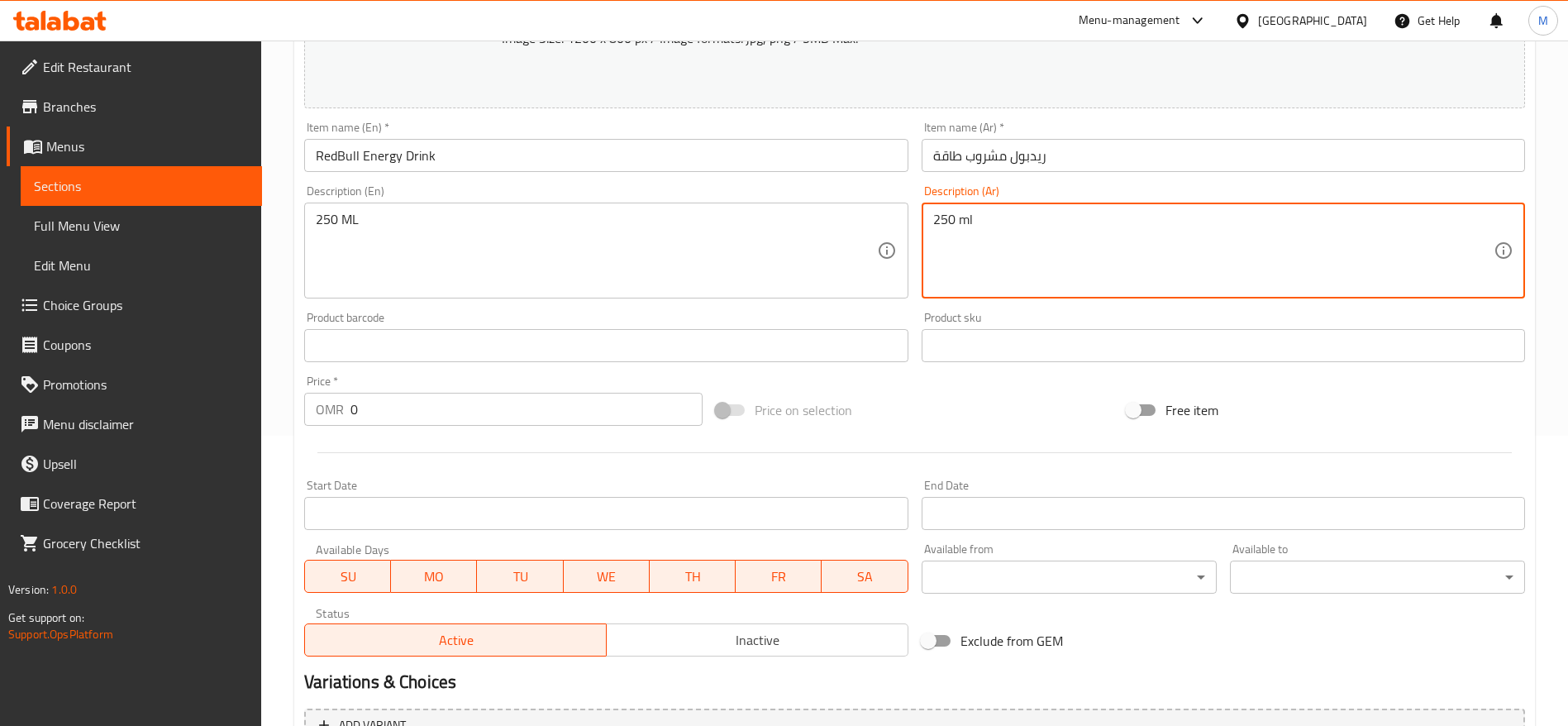
type textarea "250 ml"
click at [456, 414] on input "0" at bounding box center [527, 409] width 352 height 33
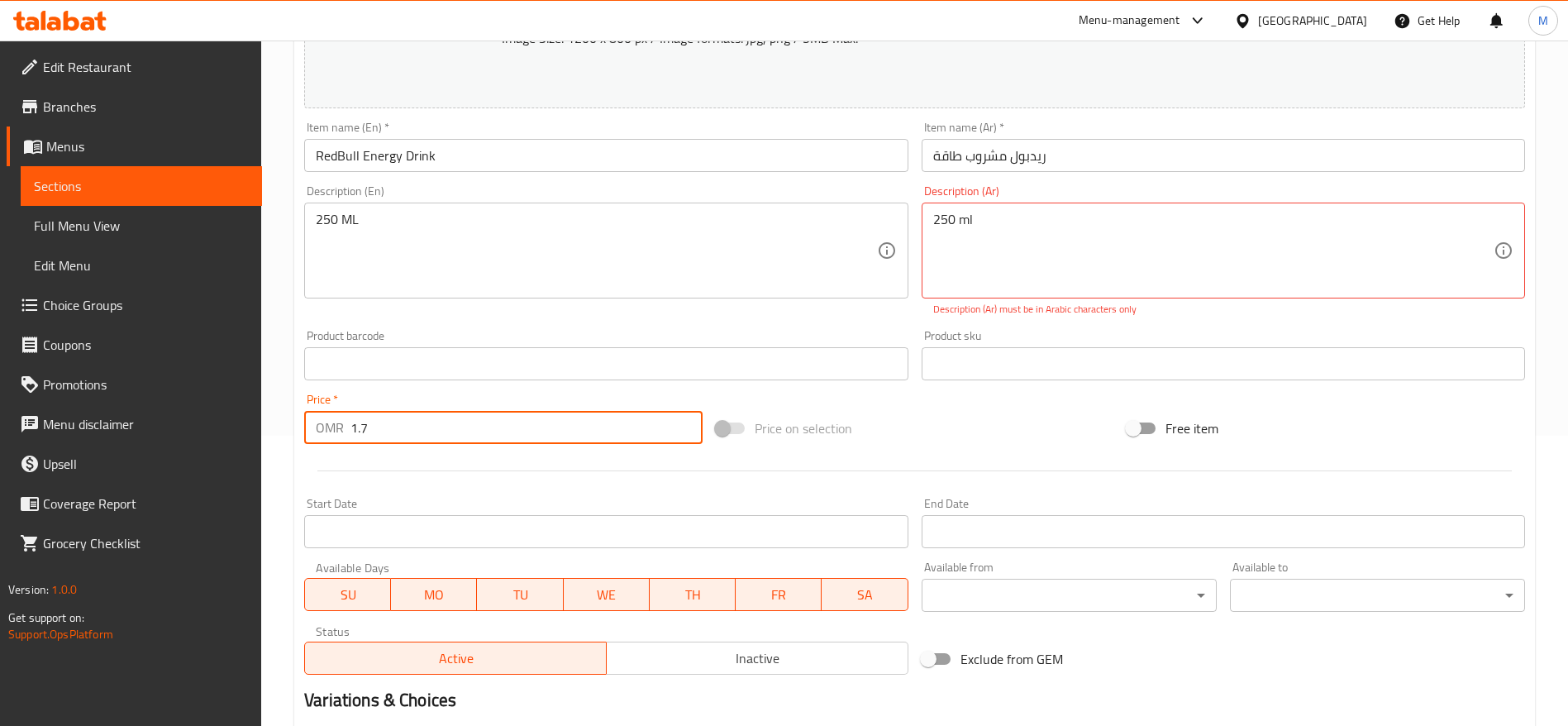
scroll to position [485, 0]
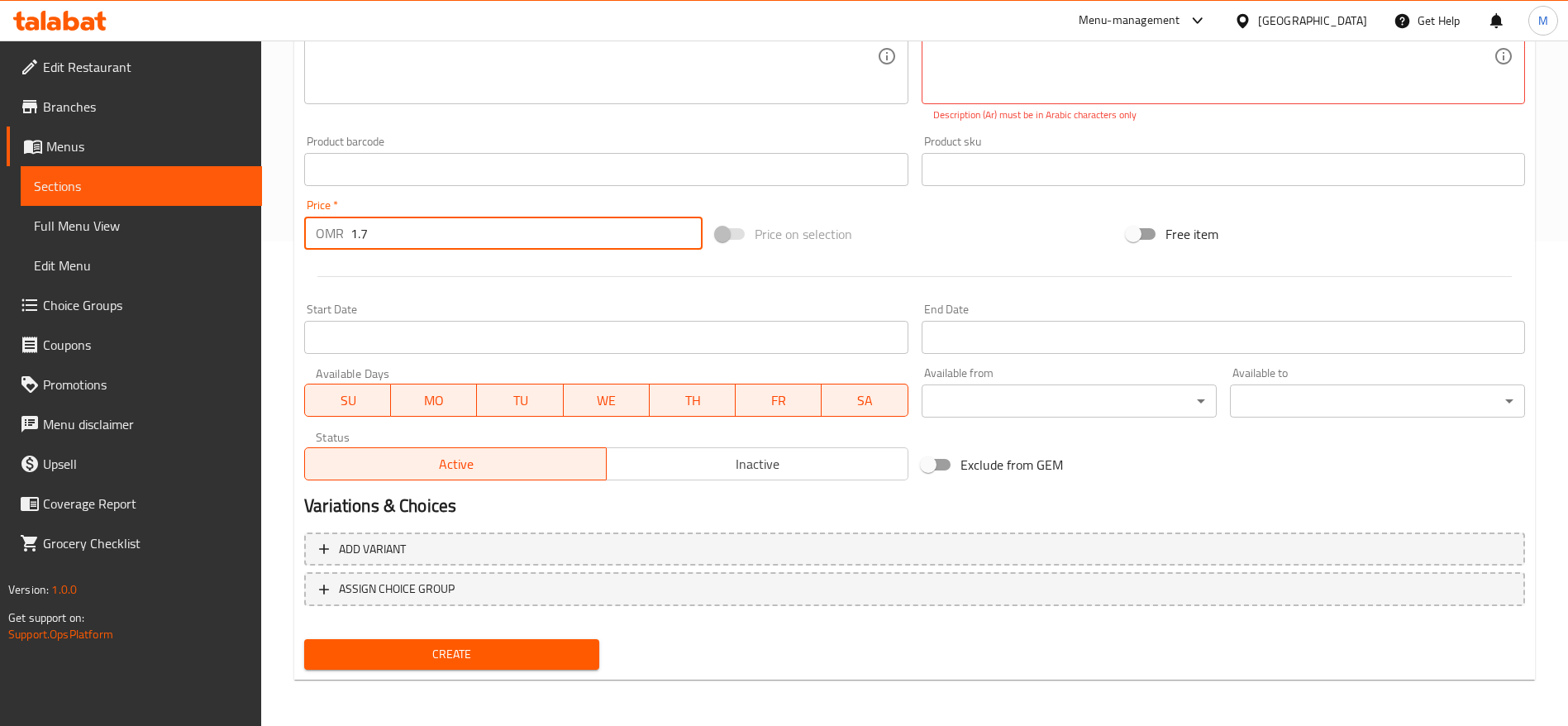
type input "1.7"
click at [415, 649] on span "Create" at bounding box center [452, 654] width 269 height 21
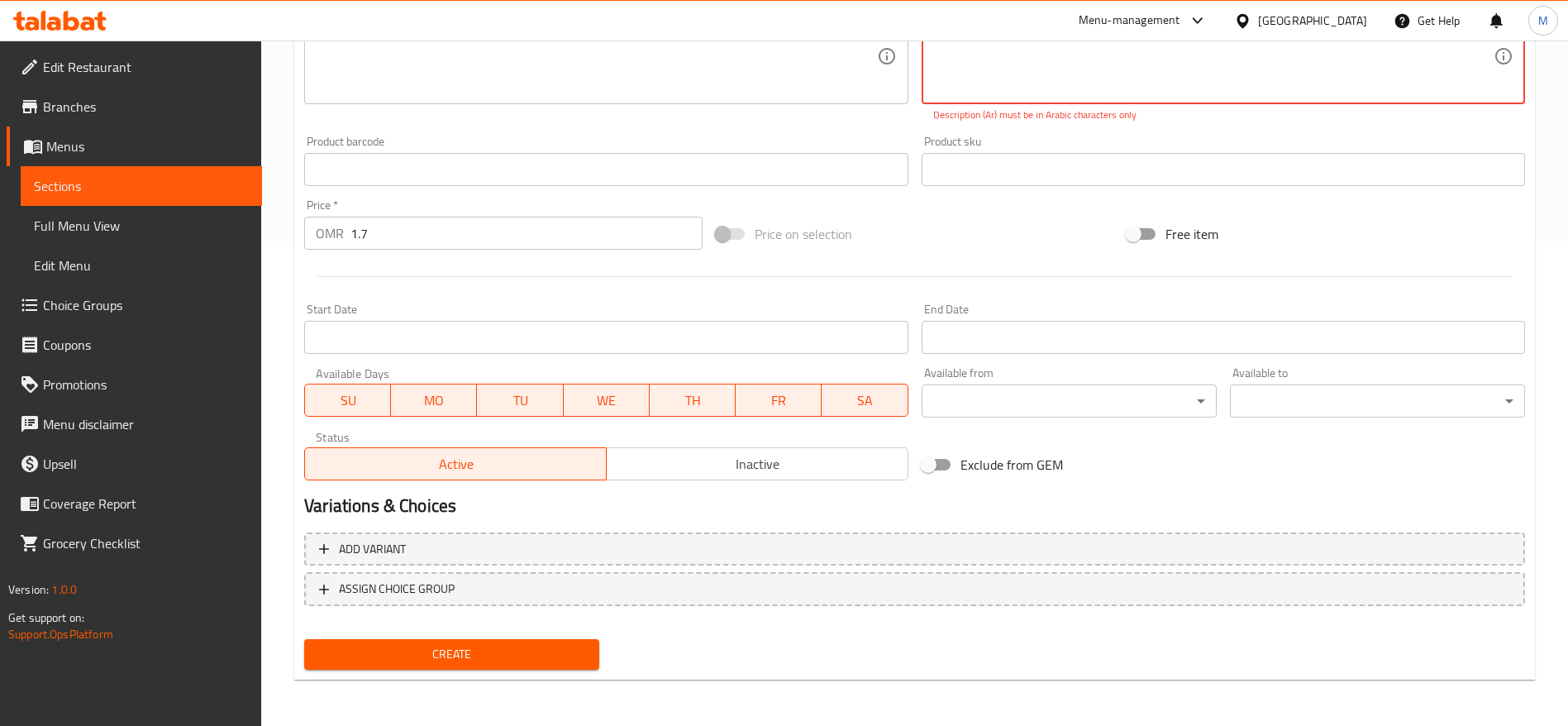
click at [152, 201] on link "Sections" at bounding box center [141, 186] width 241 height 40
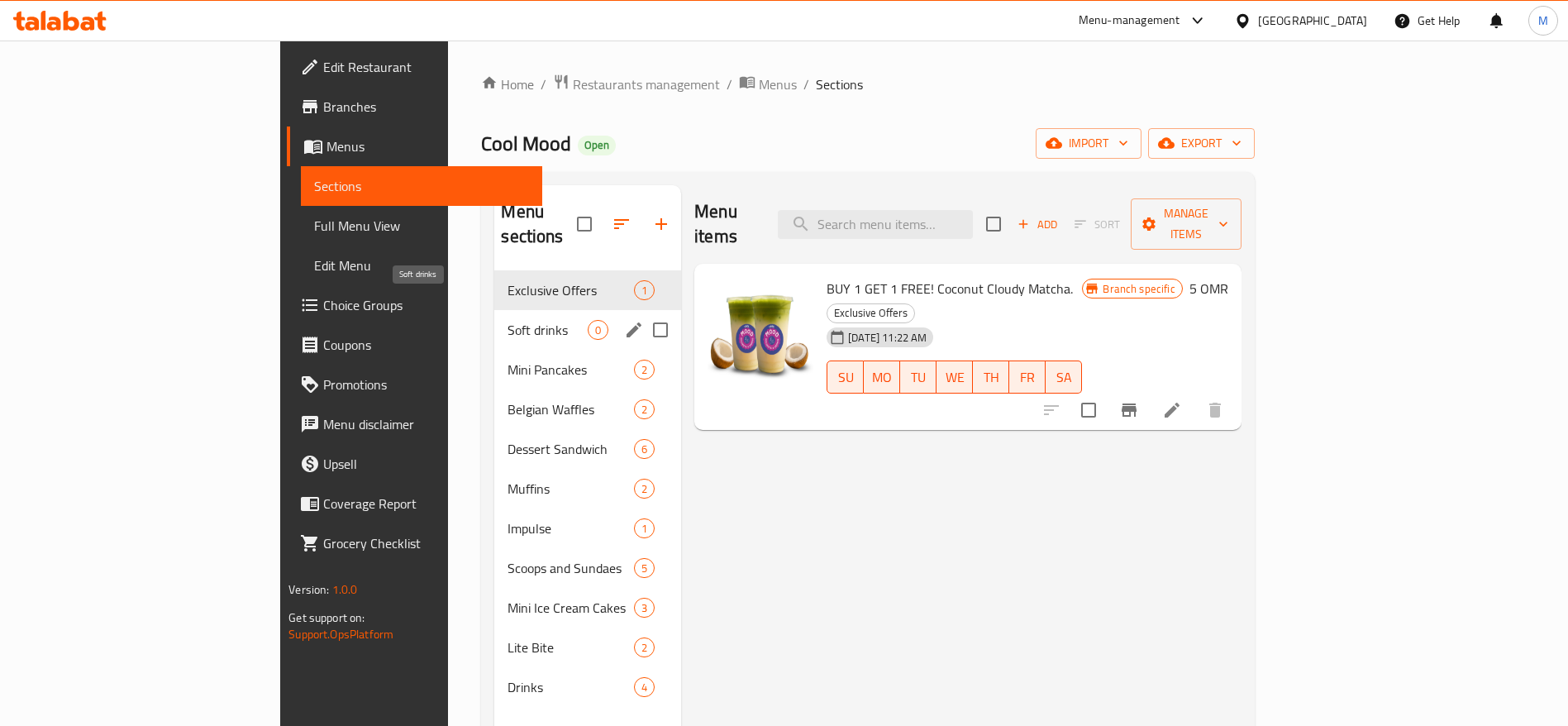
click at [508, 320] on span "Soft drinks" at bounding box center [548, 330] width 80 height 20
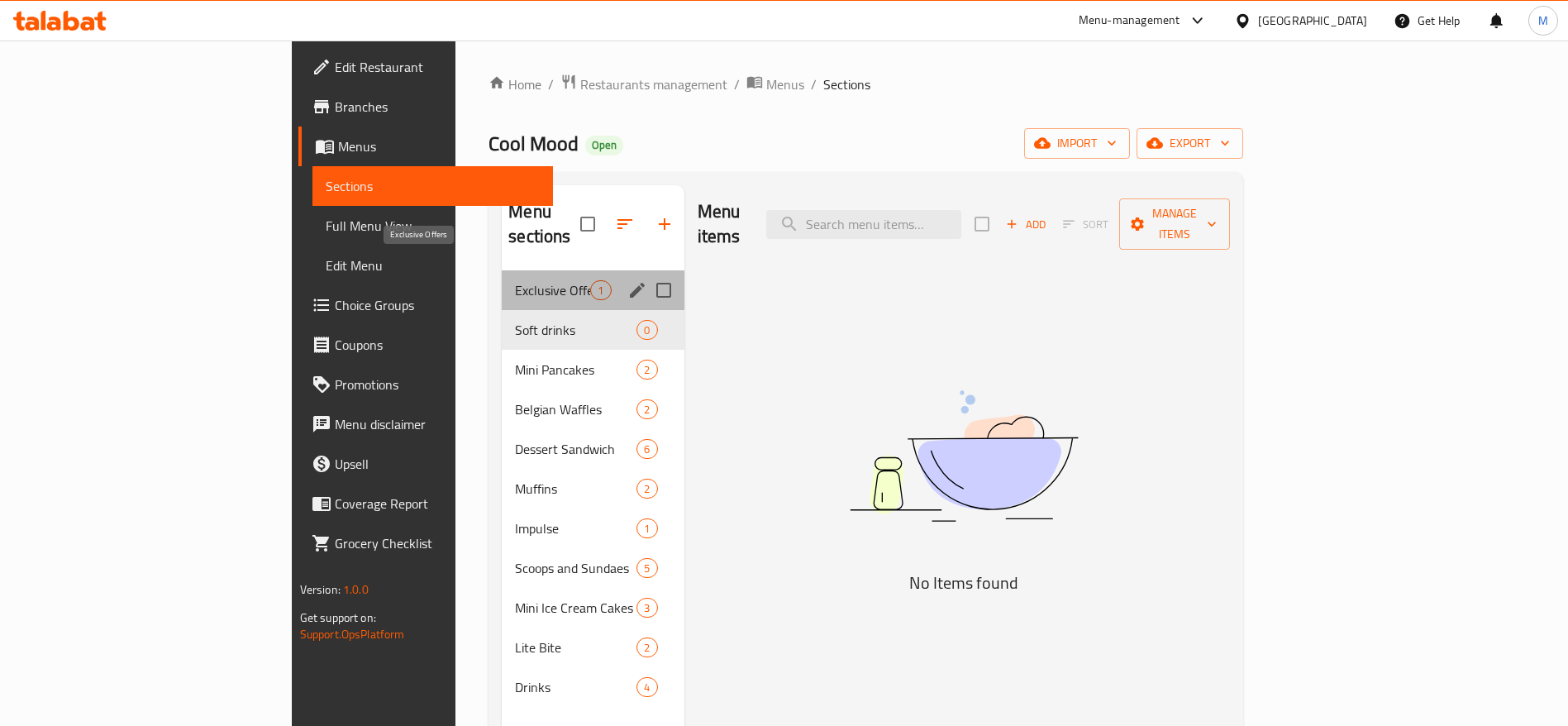
click at [515, 281] on span "Exclusive Offers" at bounding box center [553, 291] width 75 height 20
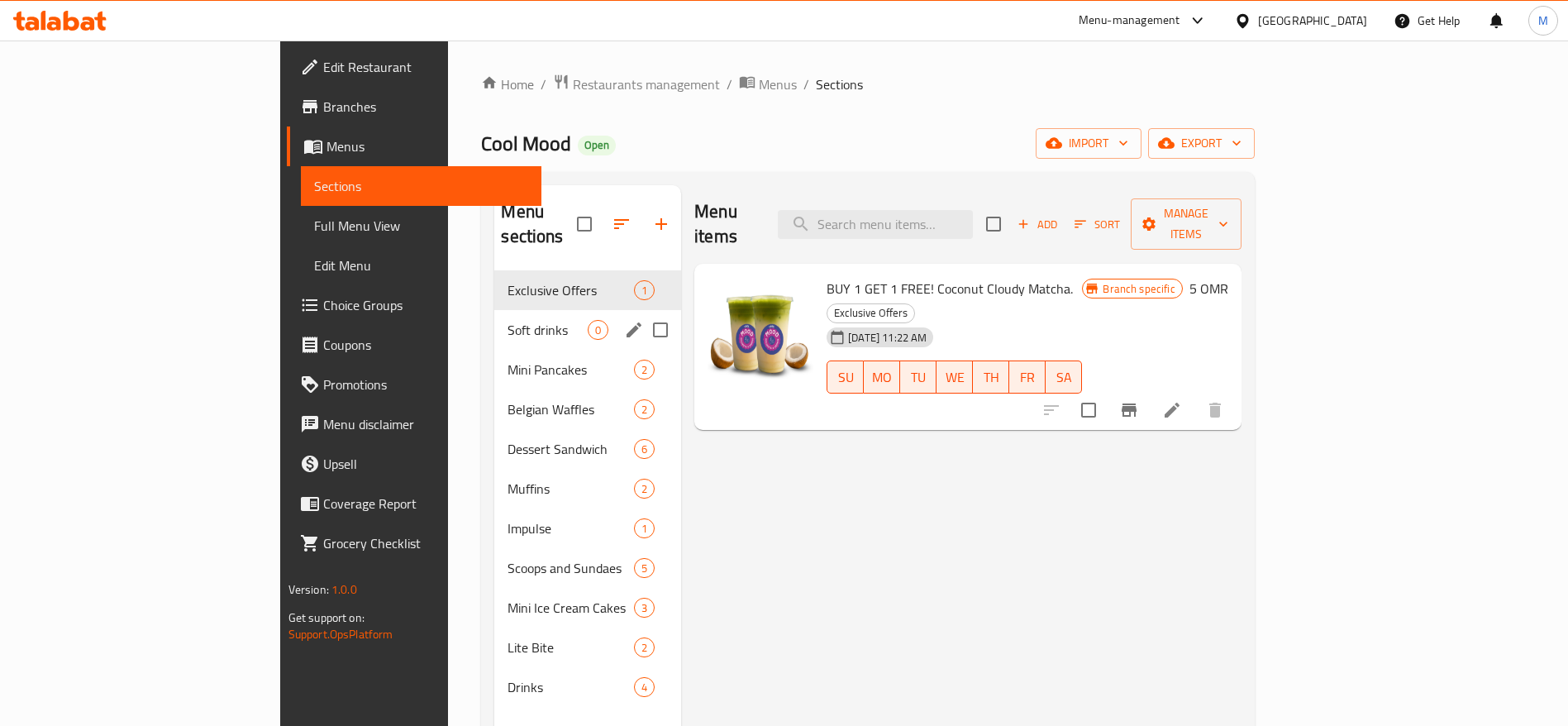
click at [508, 320] on span "Soft drinks" at bounding box center [548, 330] width 80 height 20
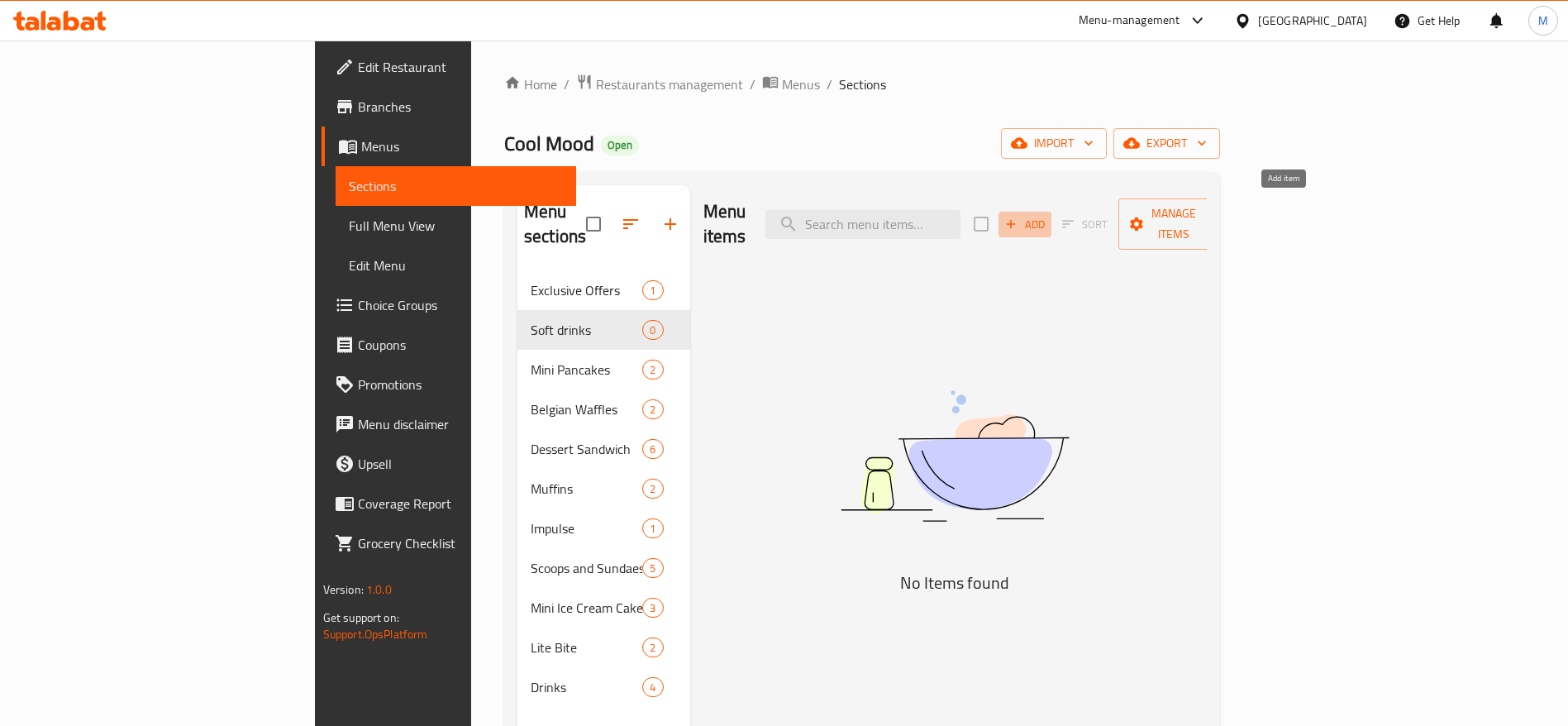
click at [1047, 215] on span "Add" at bounding box center [1024, 224] width 44 height 19
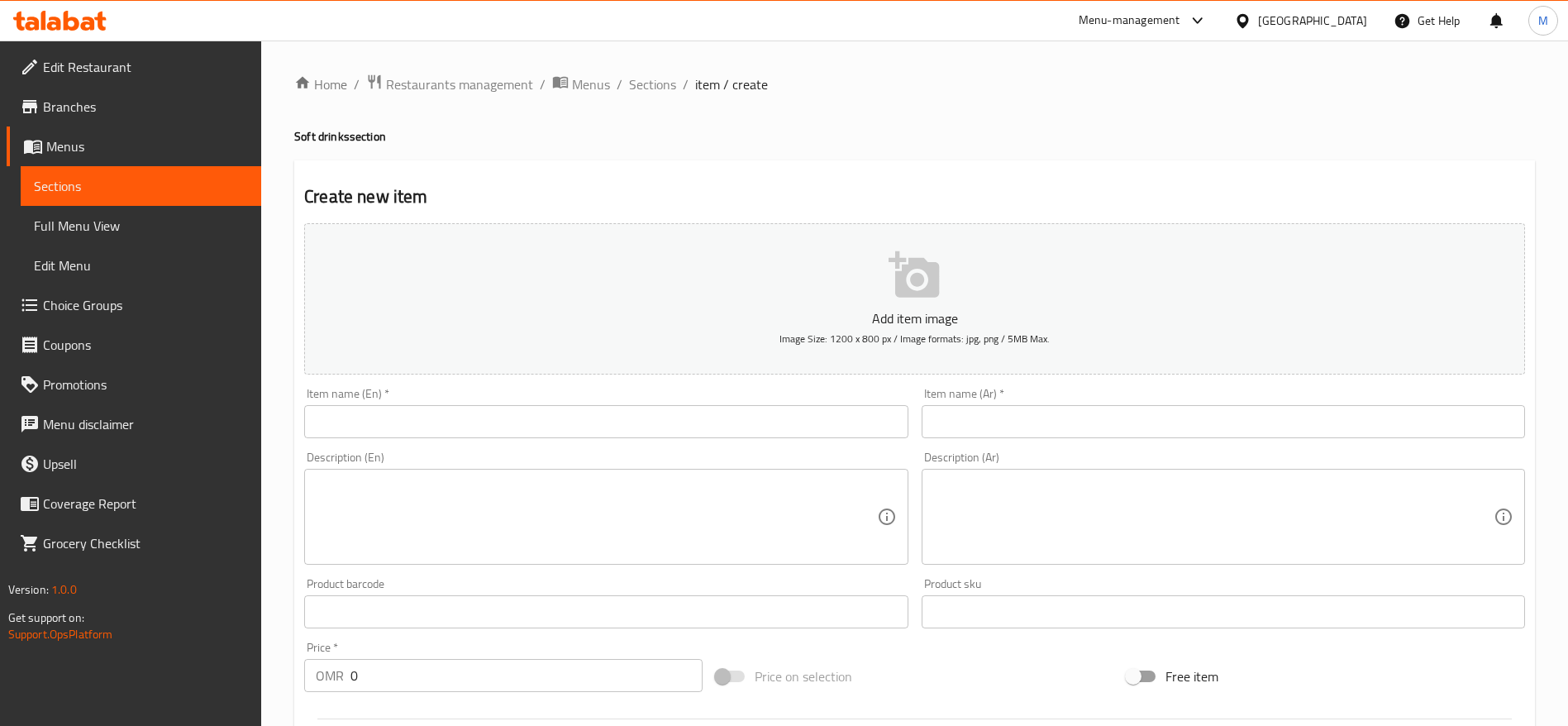
click at [577, 327] on p "Add item image" at bounding box center [914, 318] width 1170 height 20
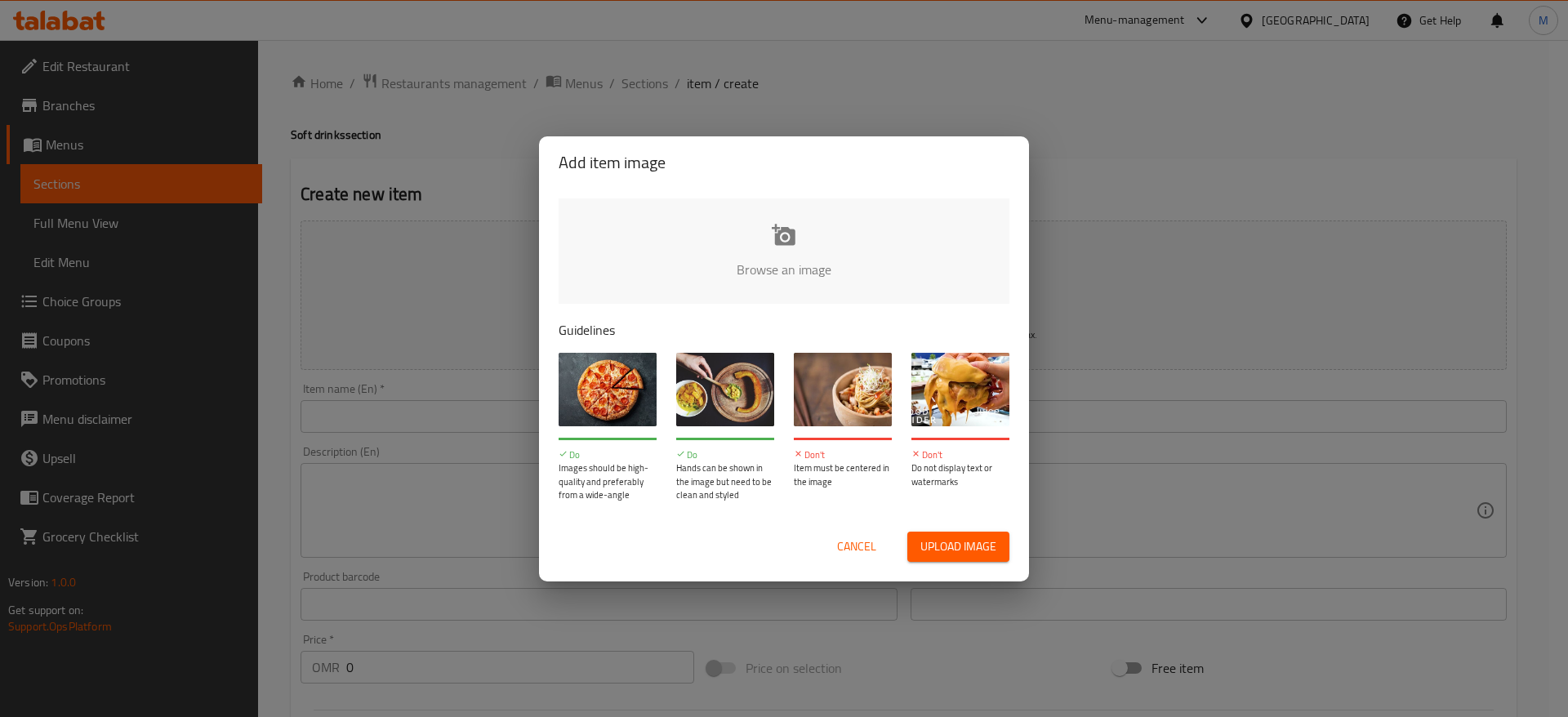
click at [688, 281] on input "file" at bounding box center [1336, 275] width 1556 height 153
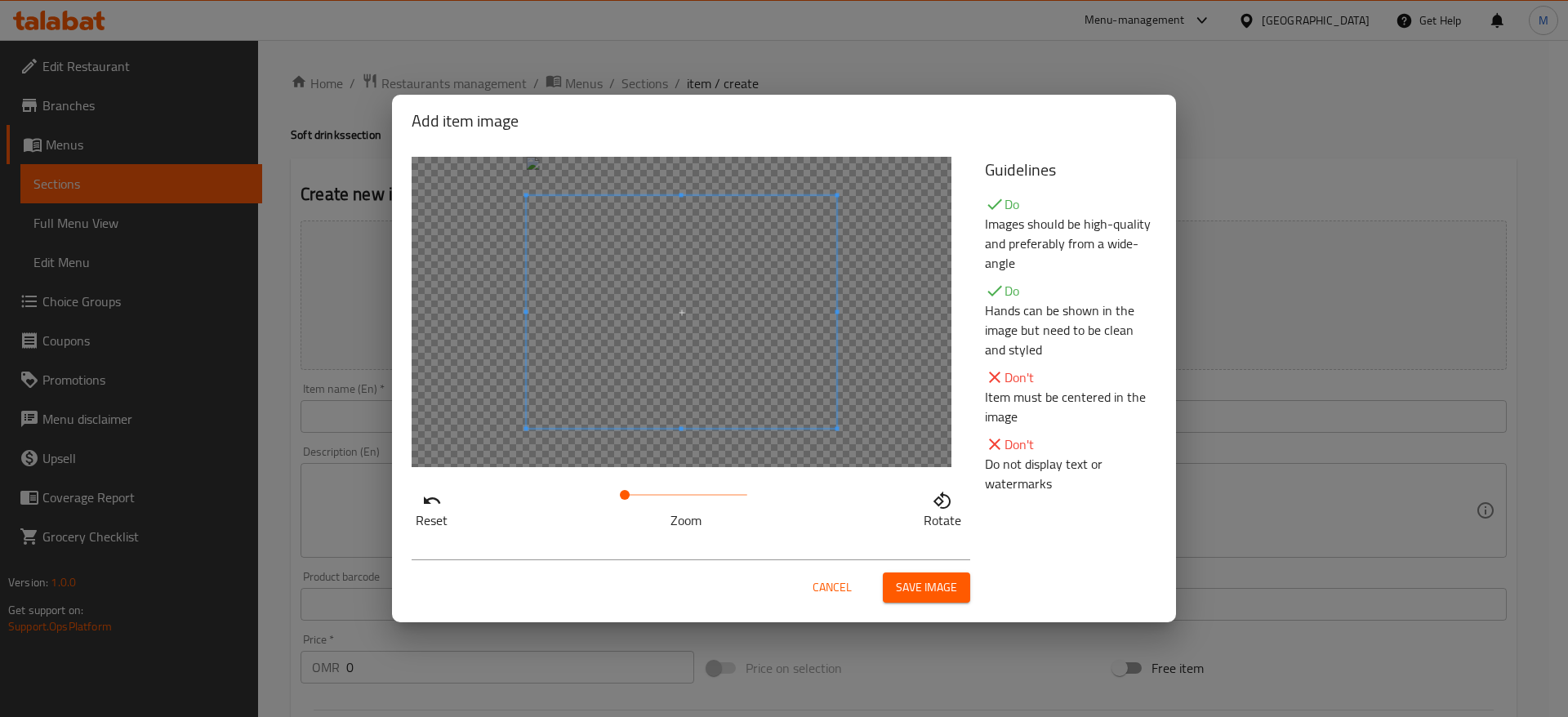
click at [898, 587] on span "Save image" at bounding box center [927, 587] width 61 height 21
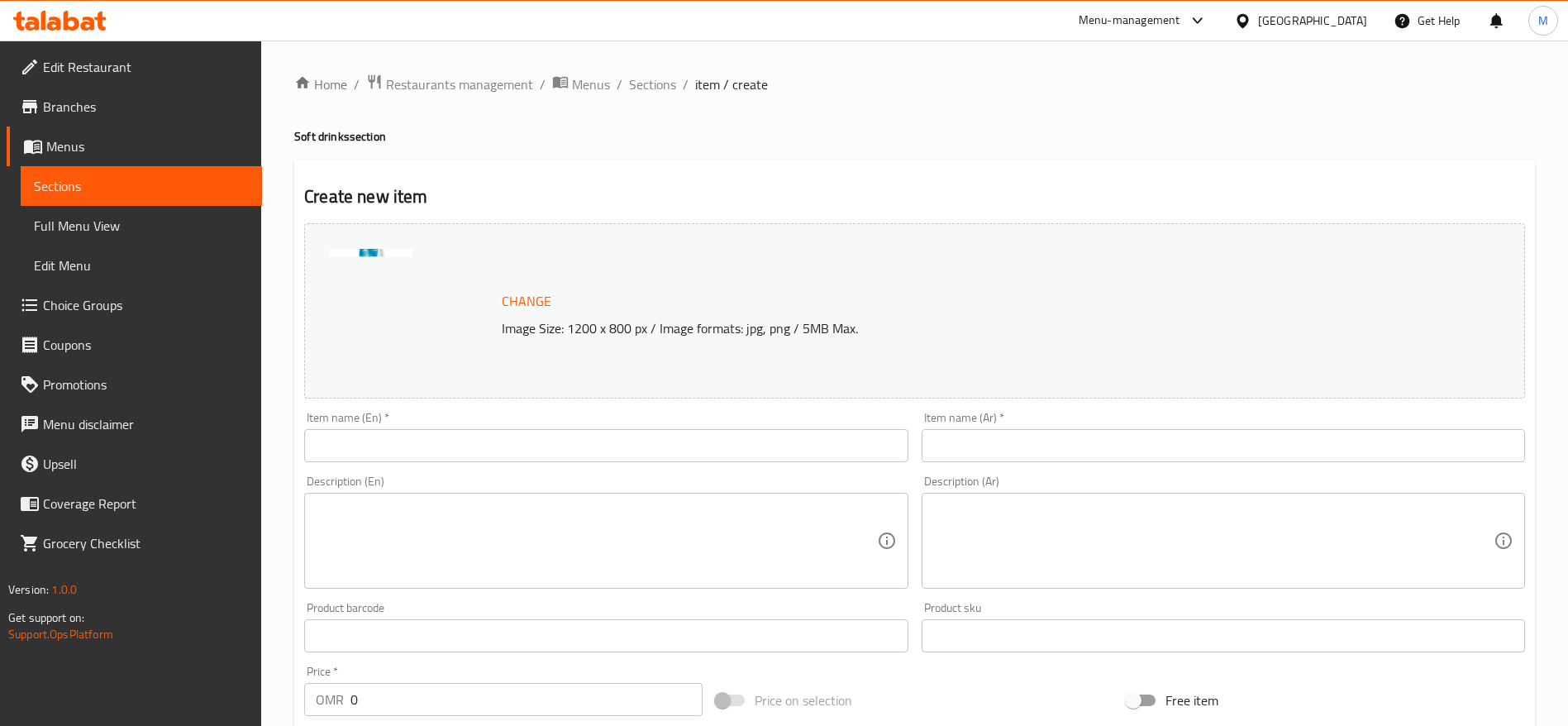
click at [367, 426] on div "Item name (En)   * Item name (En) *" at bounding box center [605, 437] width 604 height 50
click at [367, 434] on input "text" at bounding box center [605, 446] width 604 height 33
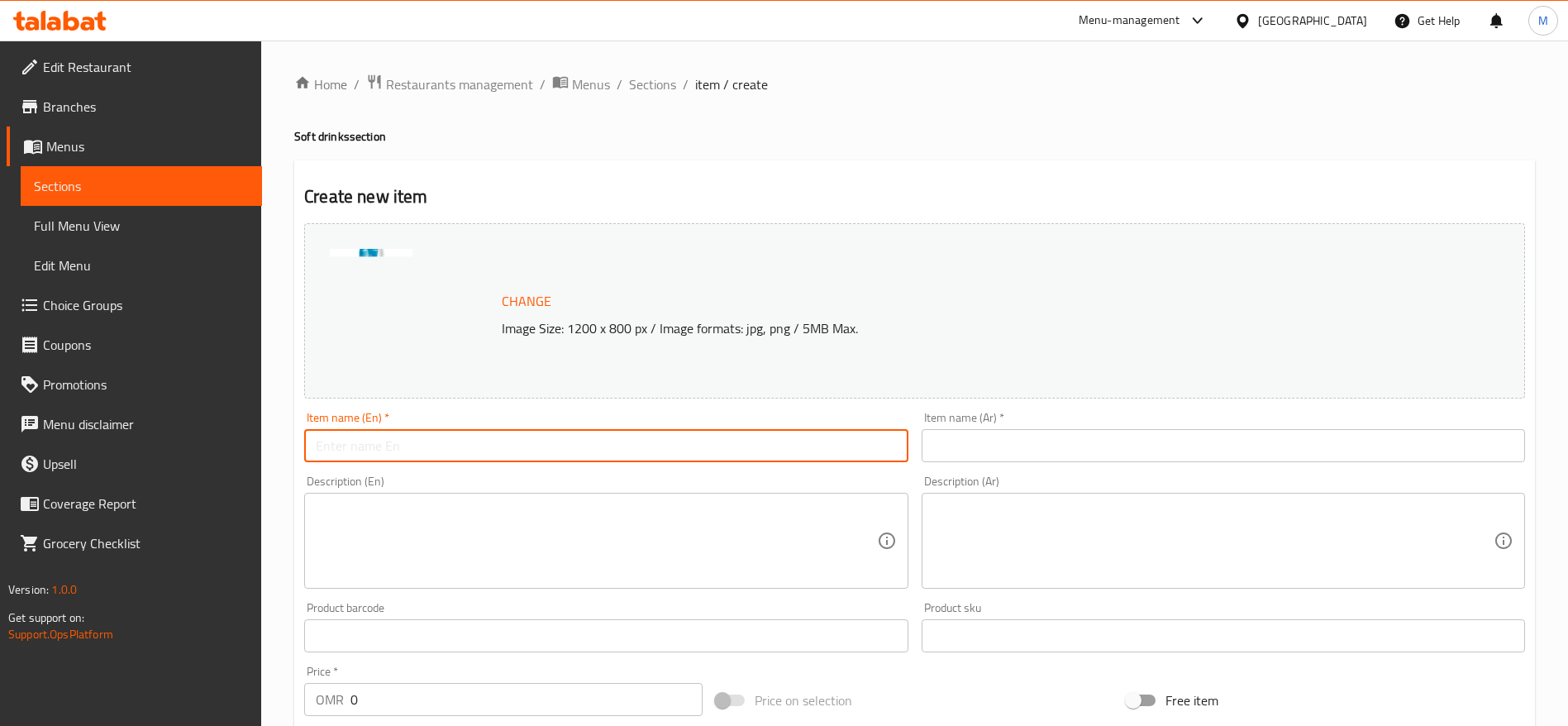
paste input "RedBull Sugar Free 250 ML"
click at [1069, 444] on input "text" at bounding box center [1223, 446] width 604 height 33
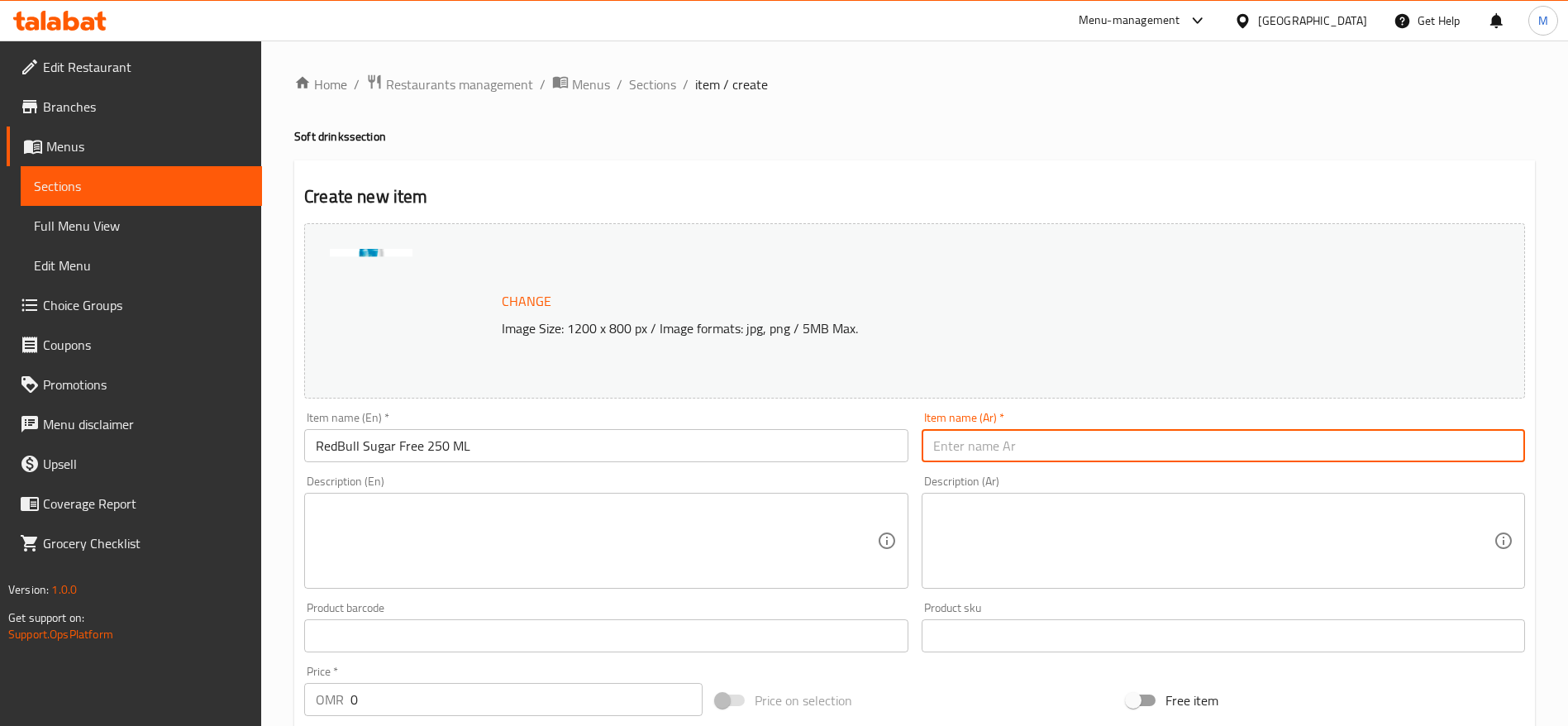
drag, startPoint x: 561, startPoint y: 450, endPoint x: 549, endPoint y: 450, distance: 12.0
click at [560, 450] on input "RedBull Sugar Free 250 ML" at bounding box center [605, 446] width 604 height 33
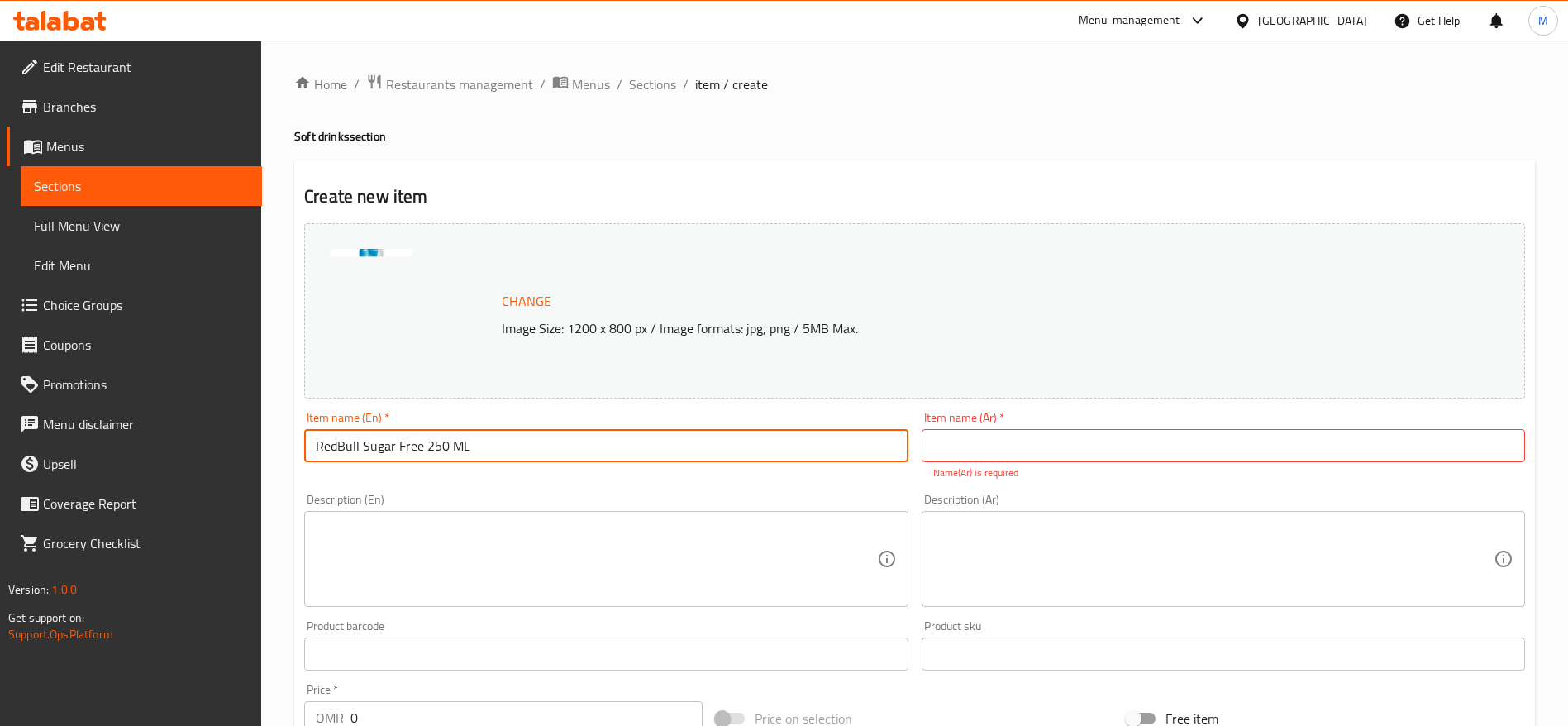
drag, startPoint x: 525, startPoint y: 449, endPoint x: 422, endPoint y: 454, distance: 103.1
click at [422, 454] on input "RedBull Sugar Free 250 ML" at bounding box center [605, 446] width 604 height 33
type input "RedBull Sugar Free"
click at [427, 549] on textarea at bounding box center [595, 560] width 560 height 79
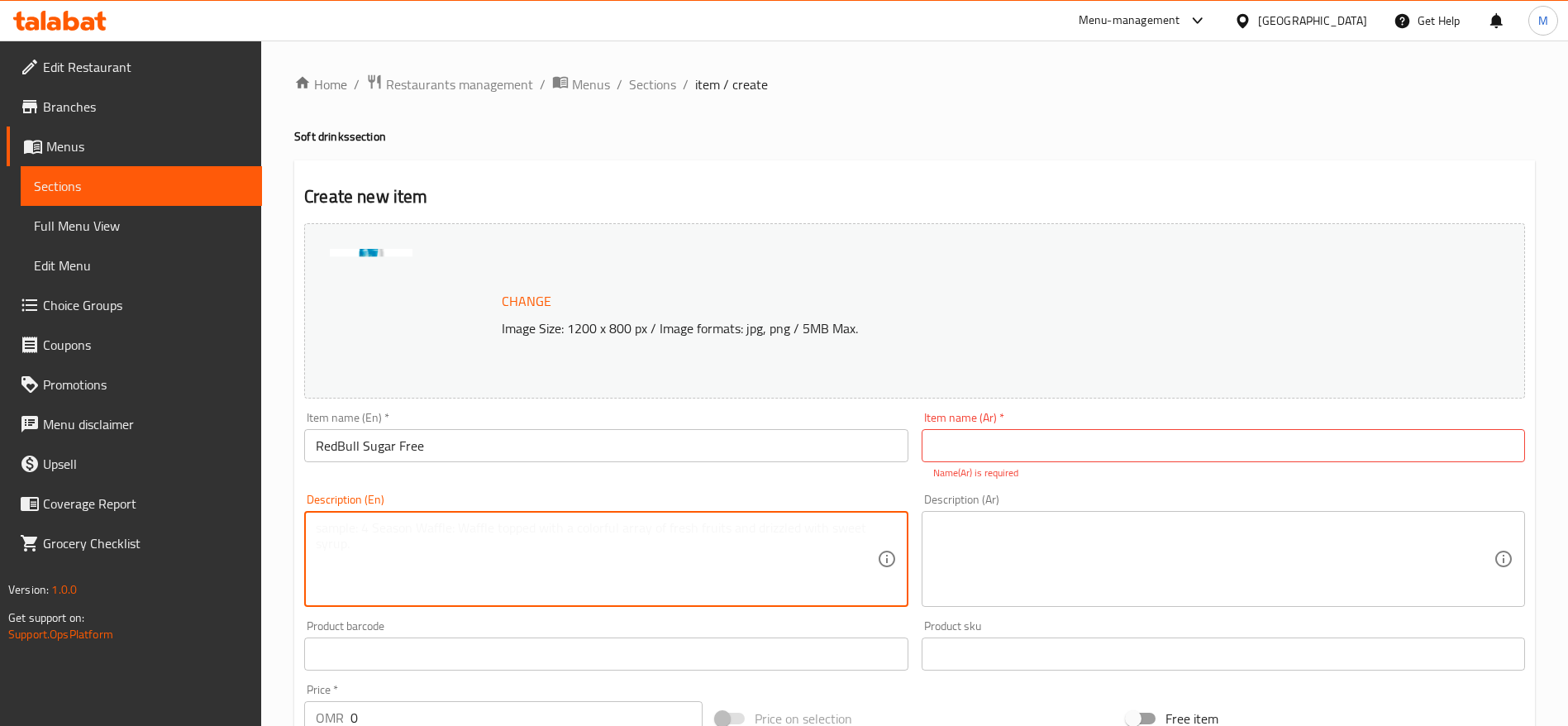
paste textarea "250 ML"
type textarea "250 ML"
click at [1058, 451] on input "text" at bounding box center [1223, 446] width 604 height 33
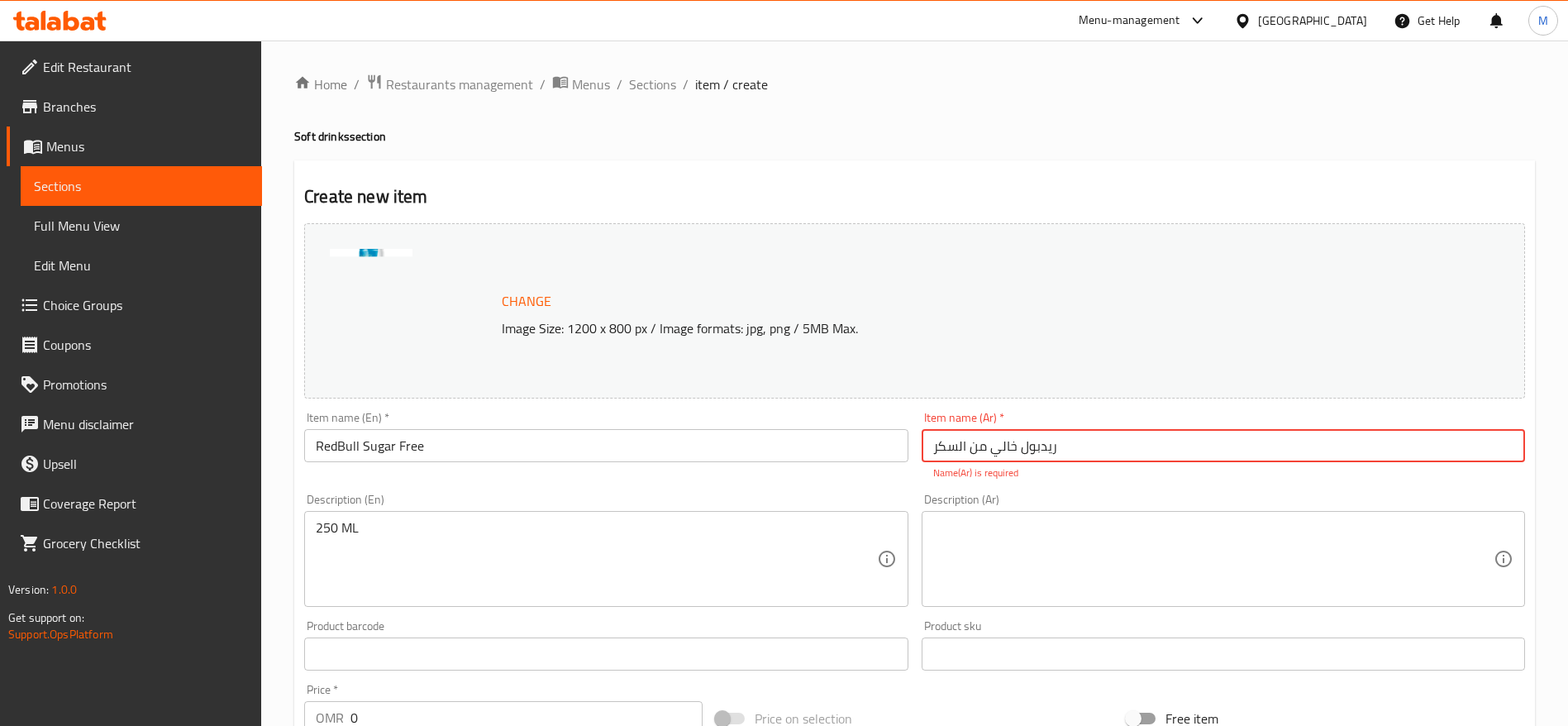
type input "ريدبول خالي من السكر"
click at [1029, 545] on textarea at bounding box center [1213, 560] width 560 height 79
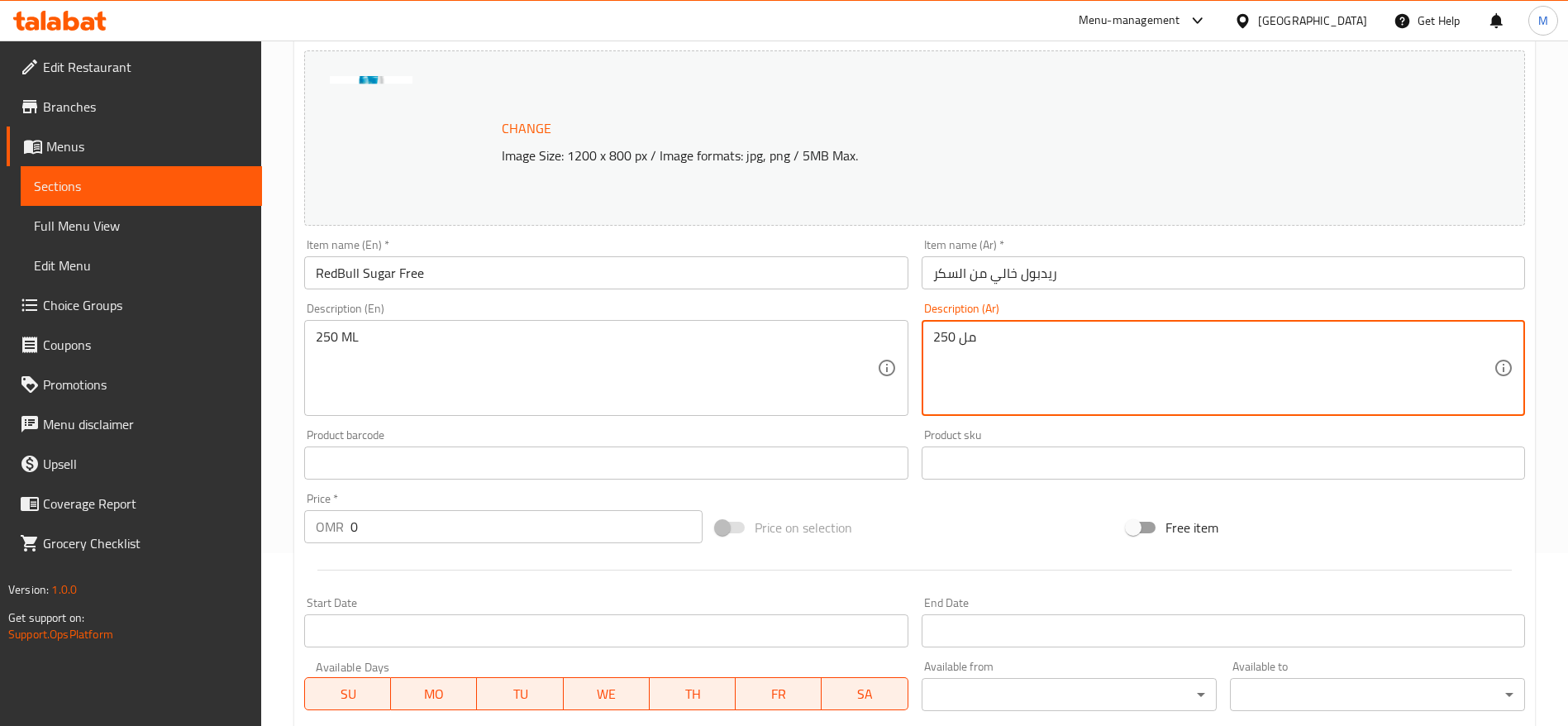
scroll to position [248, 0]
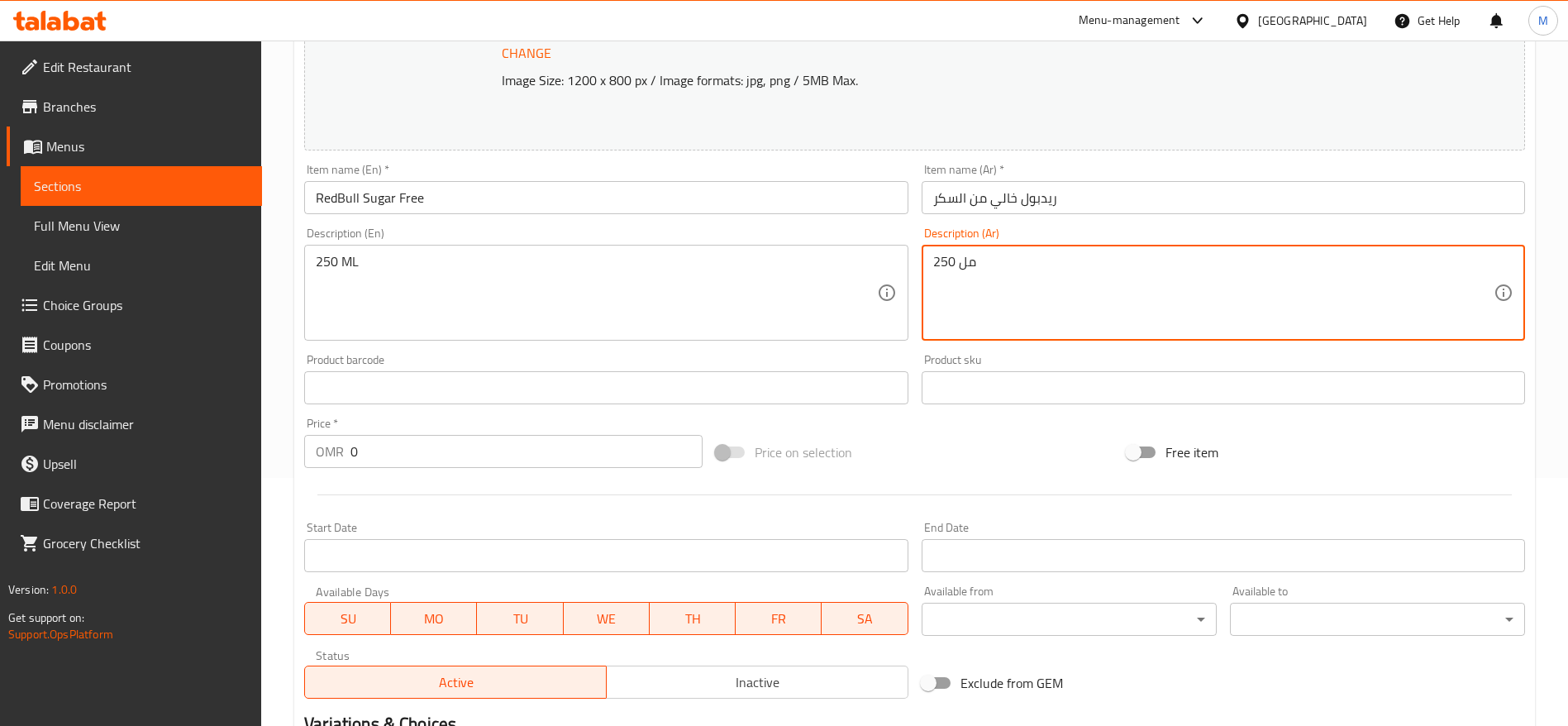
type textarea "250 مل"
click at [449, 455] on input "0" at bounding box center [527, 452] width 352 height 33
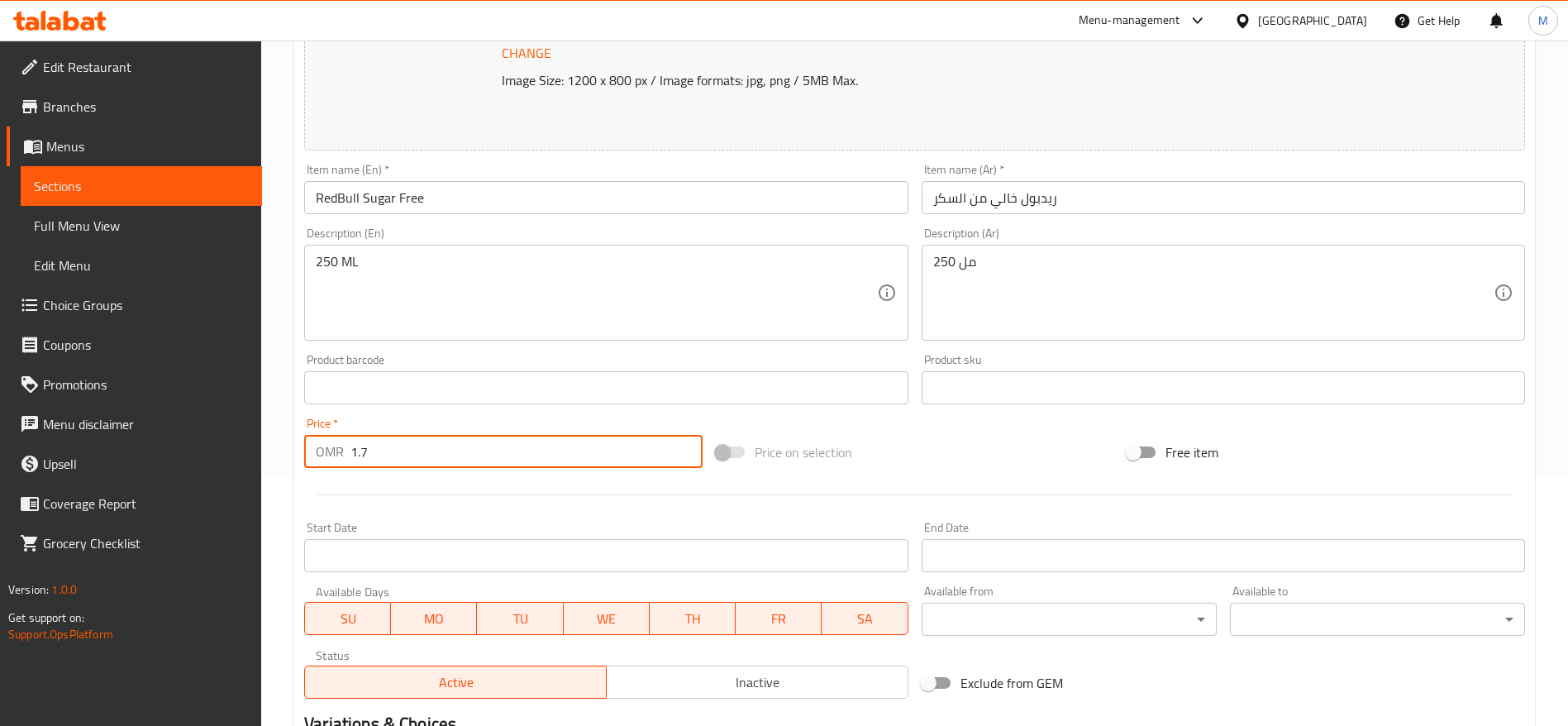
scroll to position [466, 0]
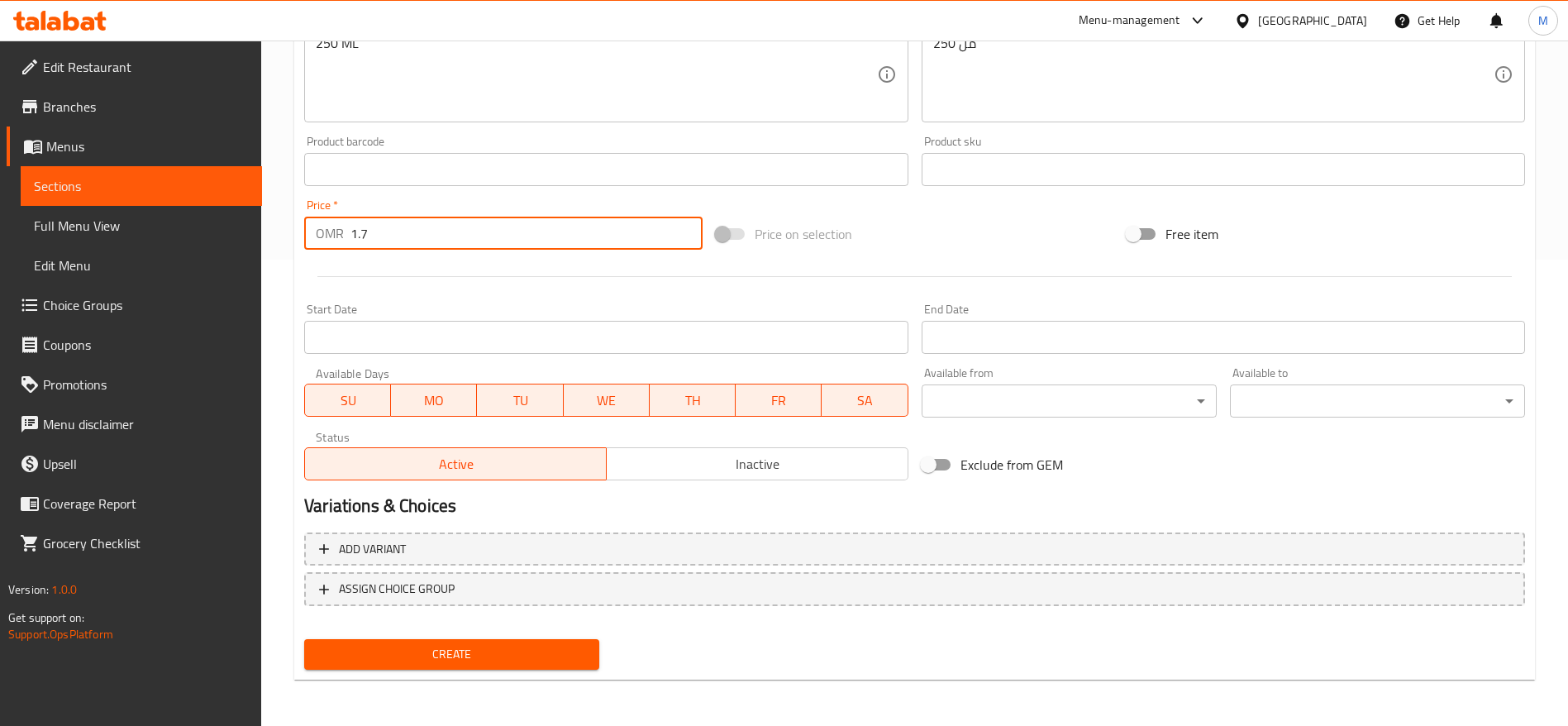
type input "1.7"
click at [418, 652] on span "Create" at bounding box center [452, 654] width 269 height 21
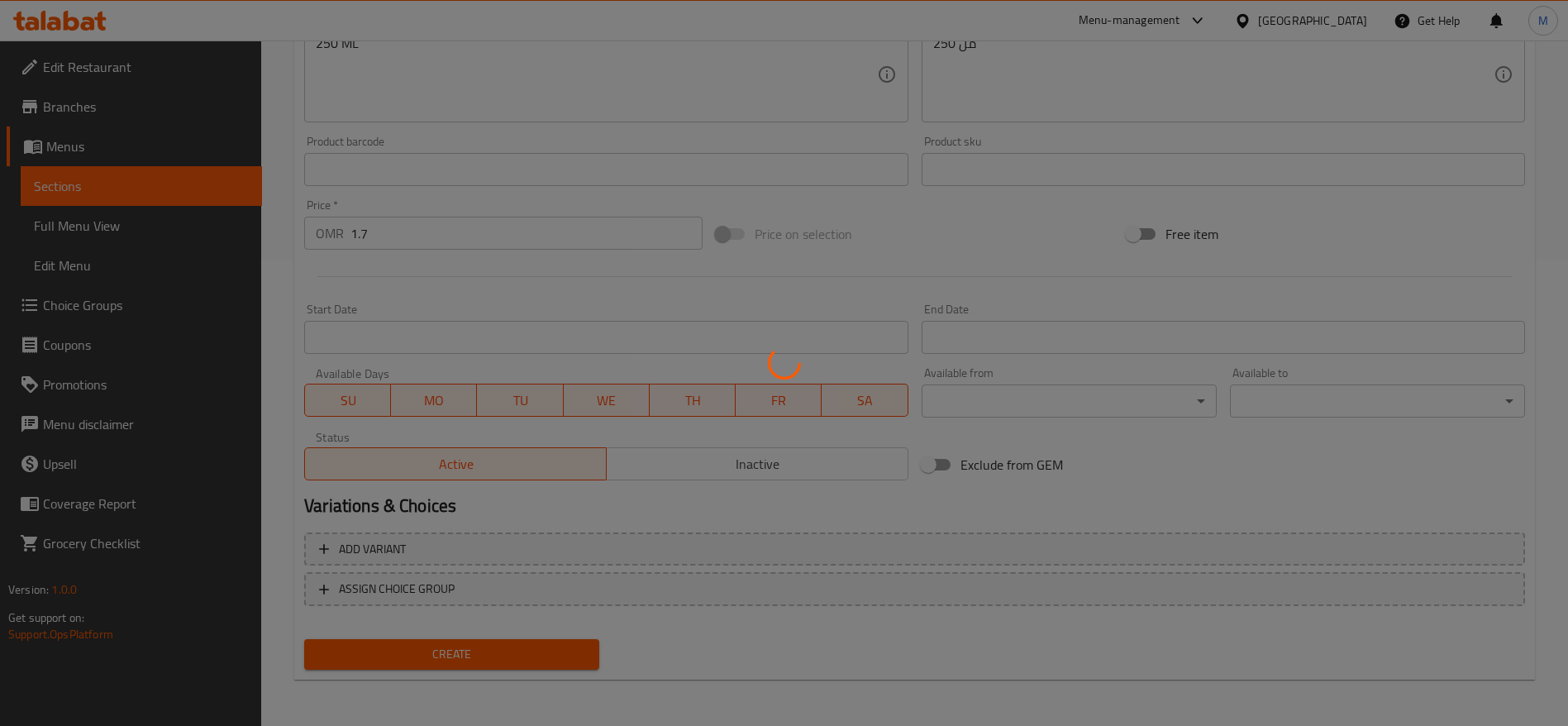
type input "0"
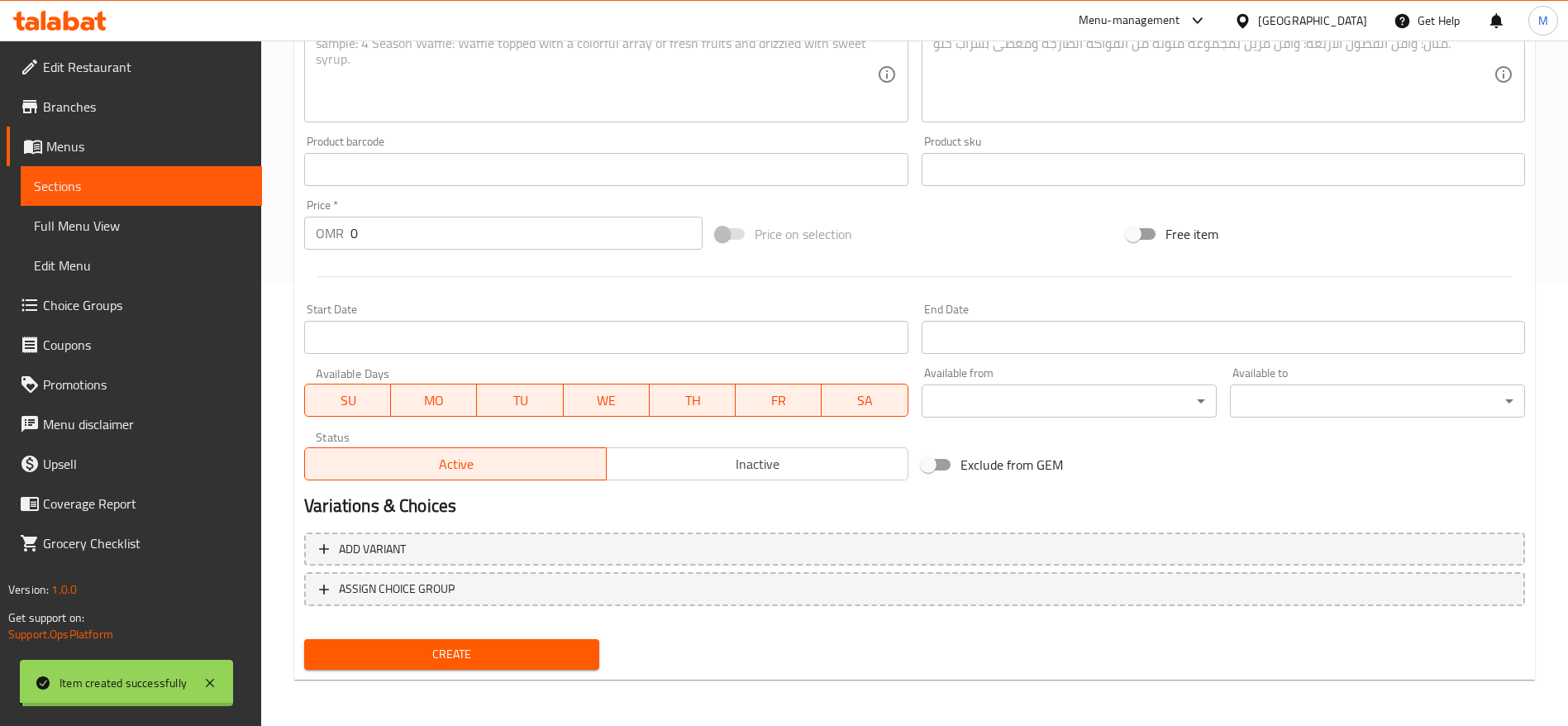
scroll to position [443, 0]
click at [121, 161] on link "Menus" at bounding box center [134, 146] width 255 height 40
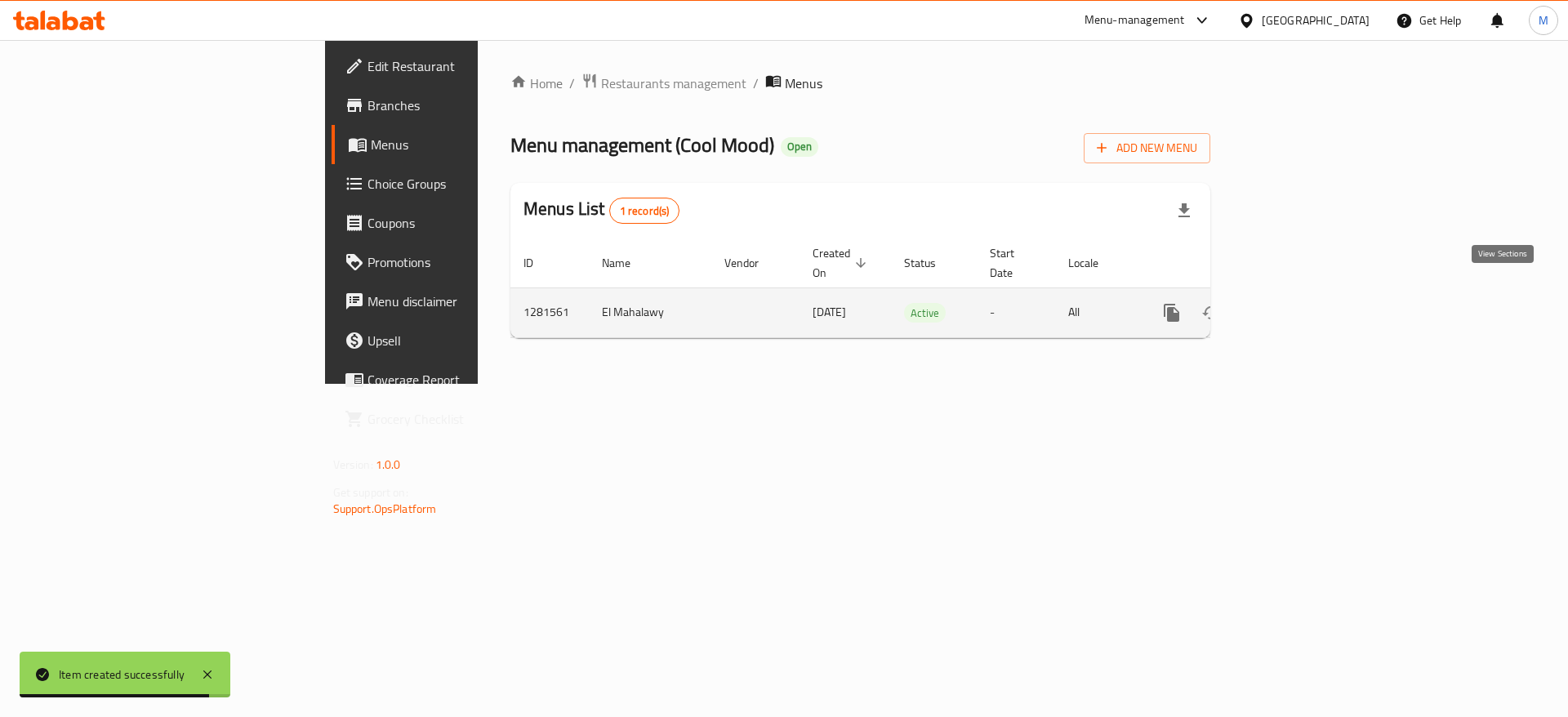
click at [1300, 303] on icon "enhanced table" at bounding box center [1290, 313] width 20 height 20
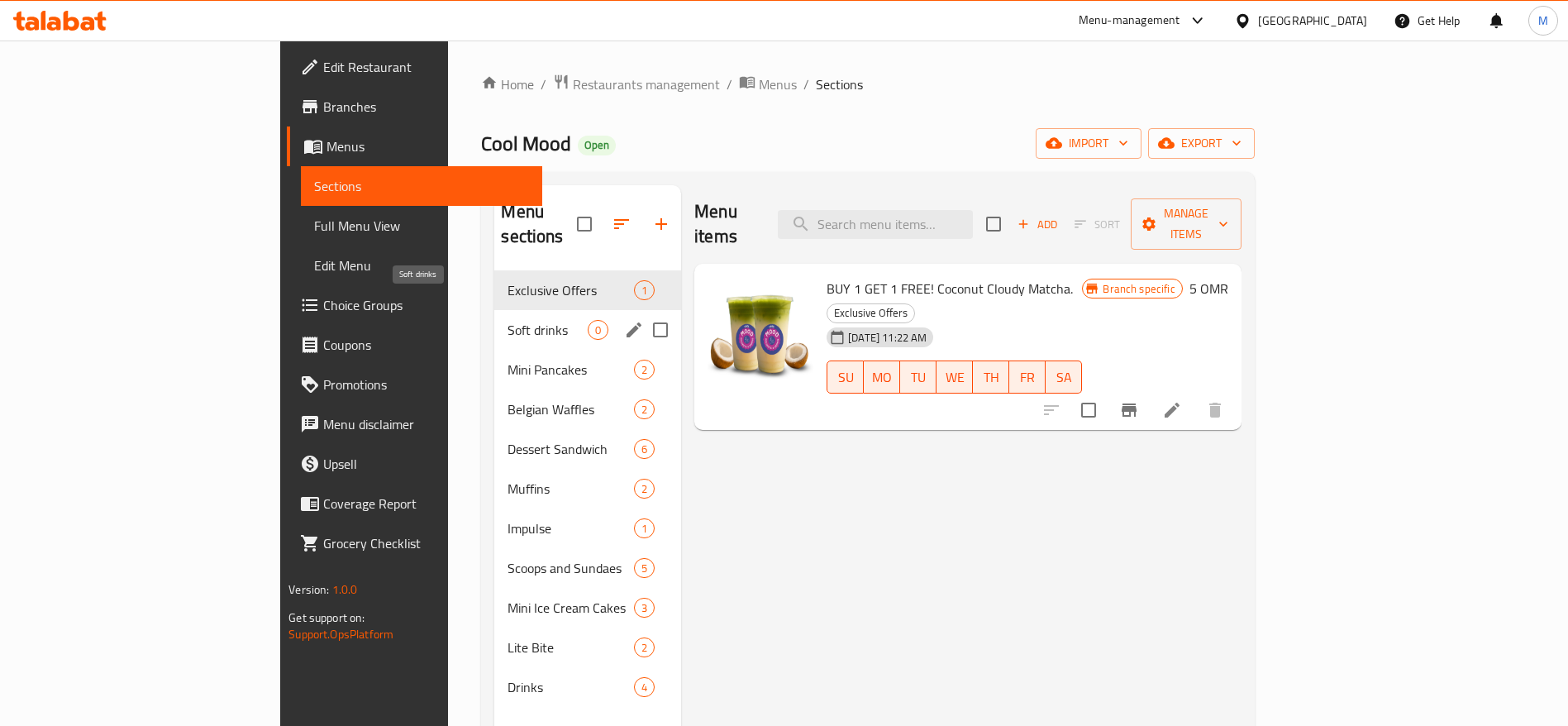
click at [508, 320] on span "Soft drinks" at bounding box center [548, 330] width 80 height 20
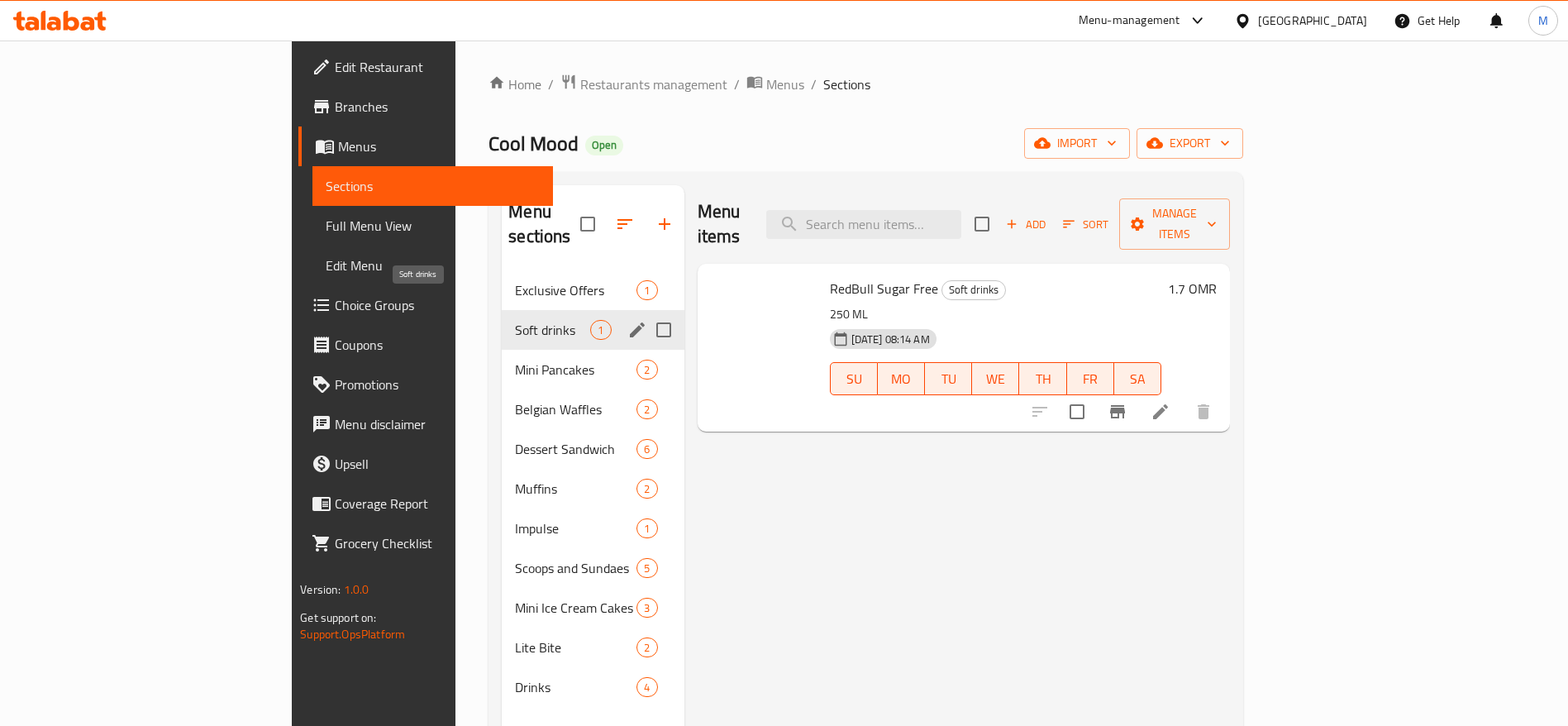
click at [502, 350] on div "Mini Pancakes 2" at bounding box center [593, 370] width 182 height 40
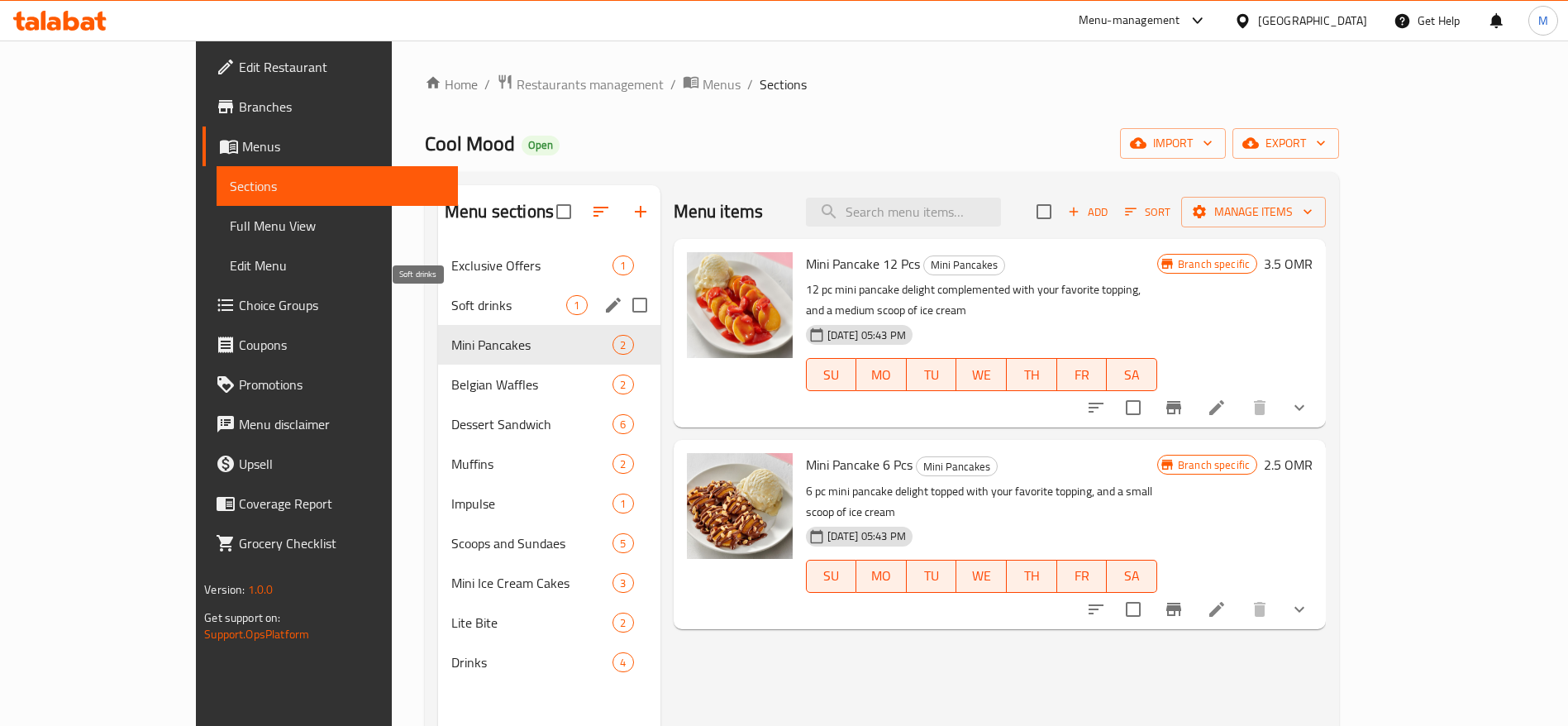
click at [456, 304] on span "Soft drinks" at bounding box center [508, 305] width 115 height 20
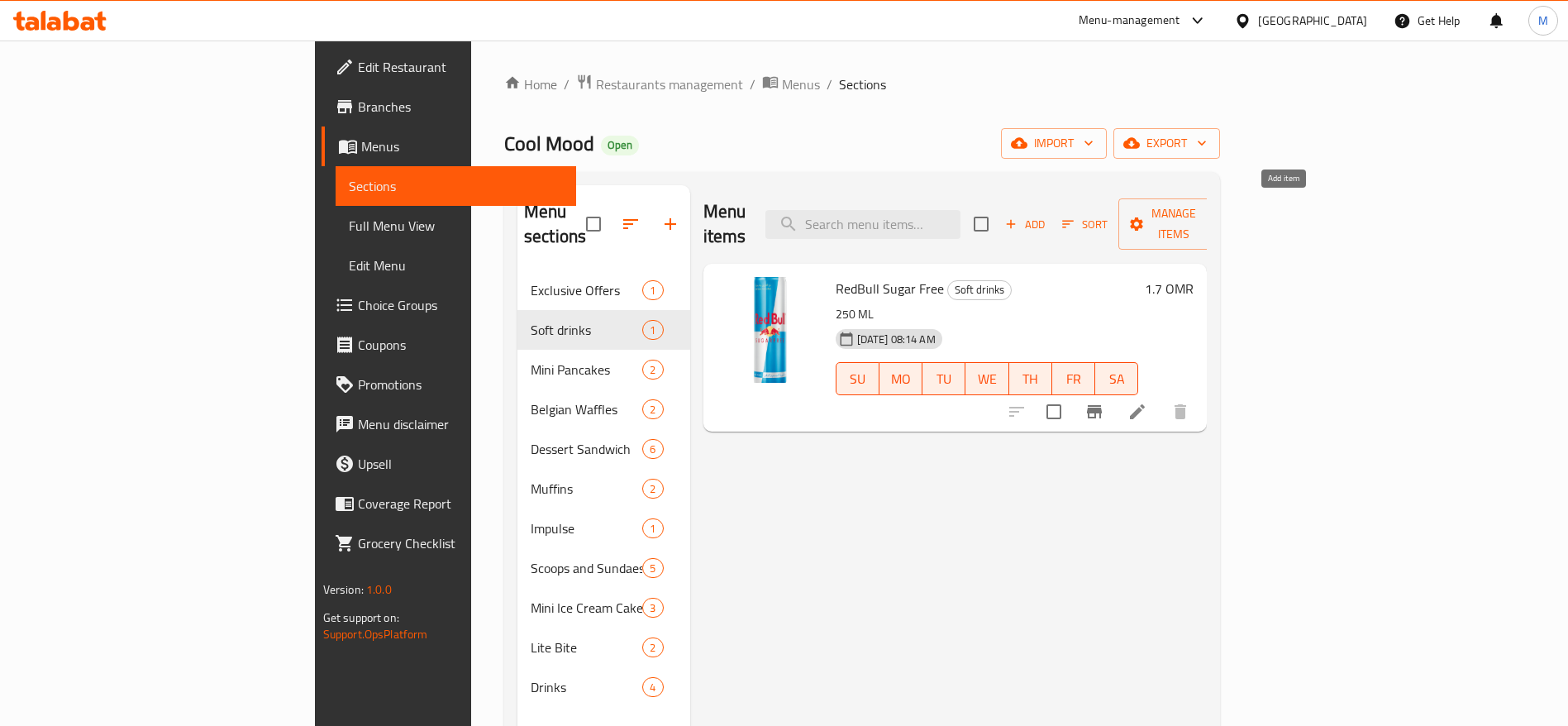
click at [1047, 219] on span "Add" at bounding box center [1024, 224] width 44 height 19
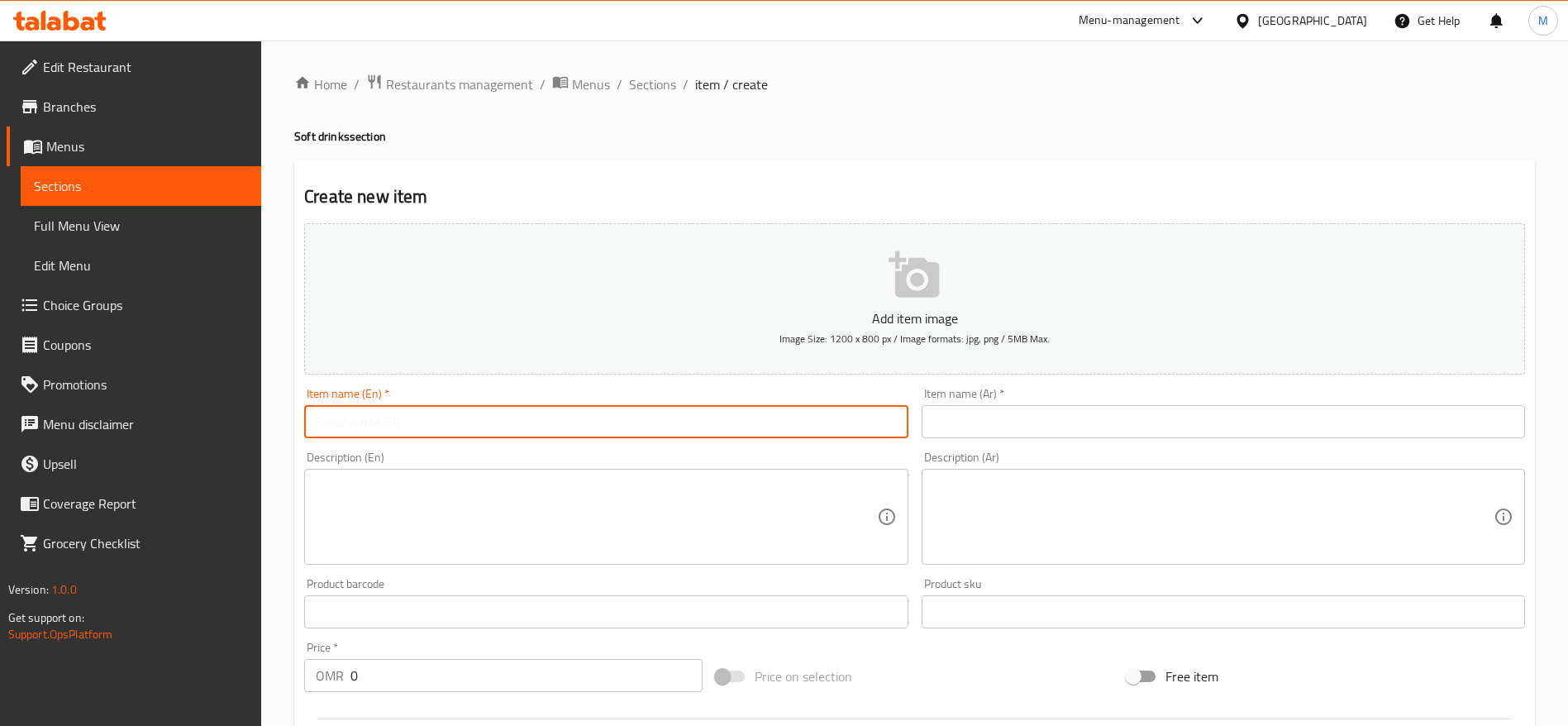
click at [544, 411] on input "text" at bounding box center [605, 422] width 604 height 33
paste input "RedBull White 250 ML"
click at [539, 318] on p "Add item image" at bounding box center [914, 318] width 1170 height 20
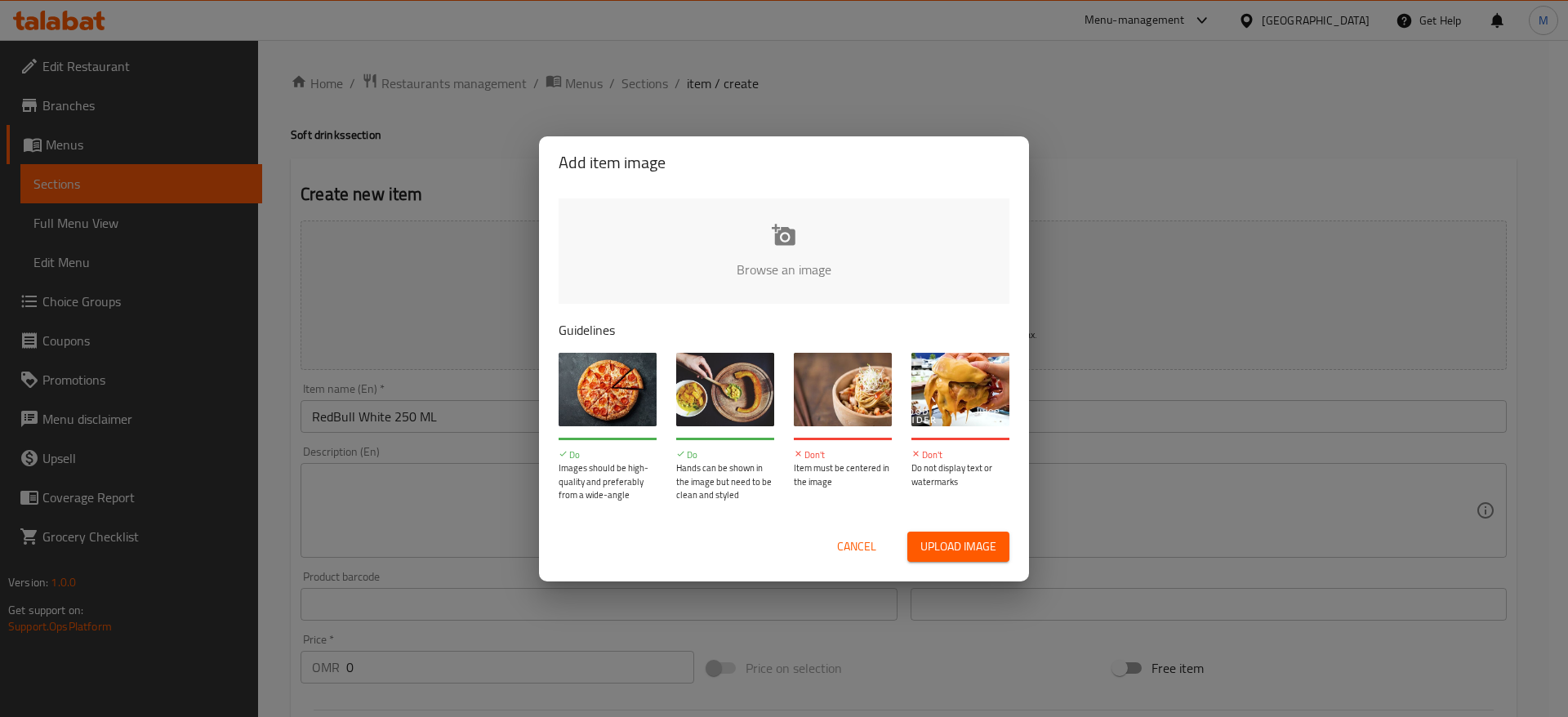
click at [675, 271] on input "file" at bounding box center [1336, 275] width 1556 height 153
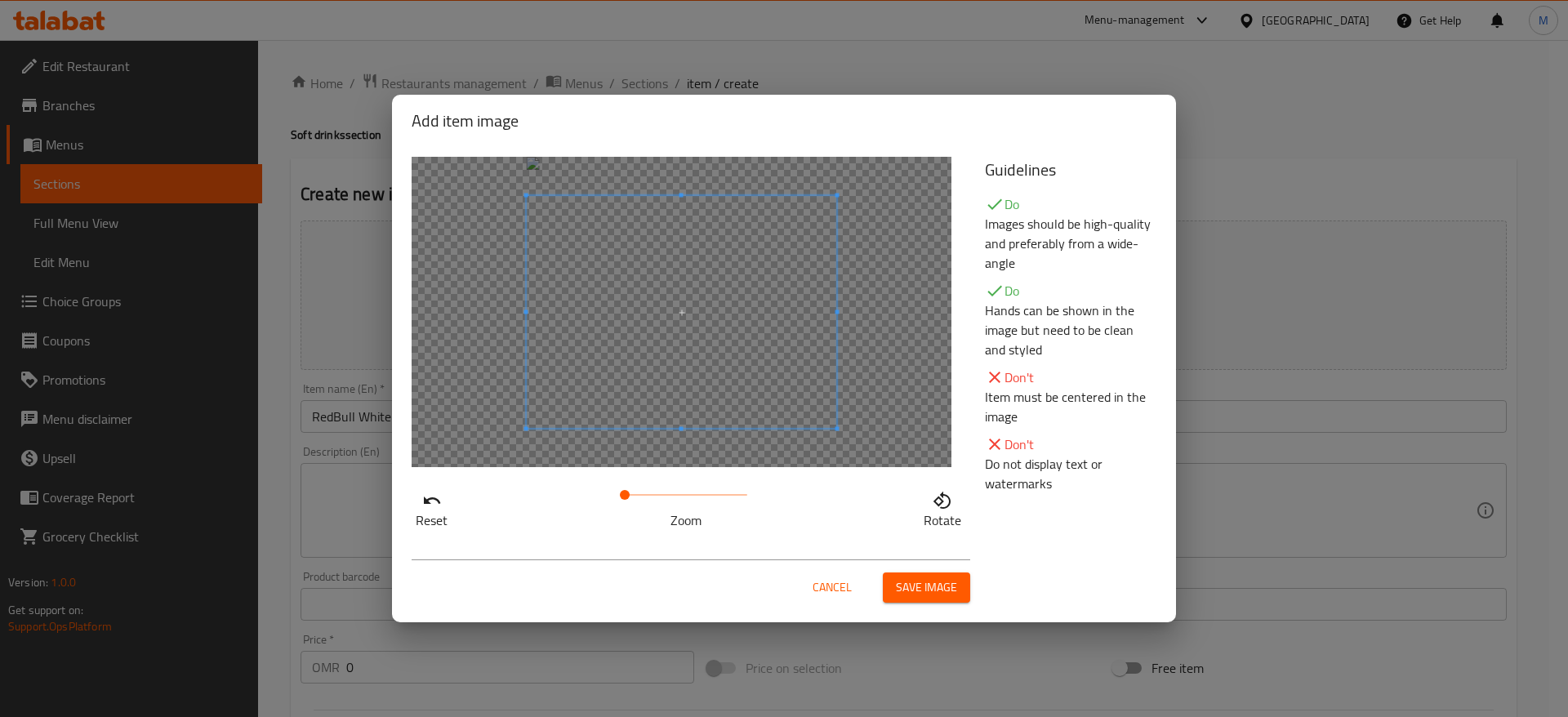
click at [914, 592] on span "Save image" at bounding box center [927, 587] width 61 height 21
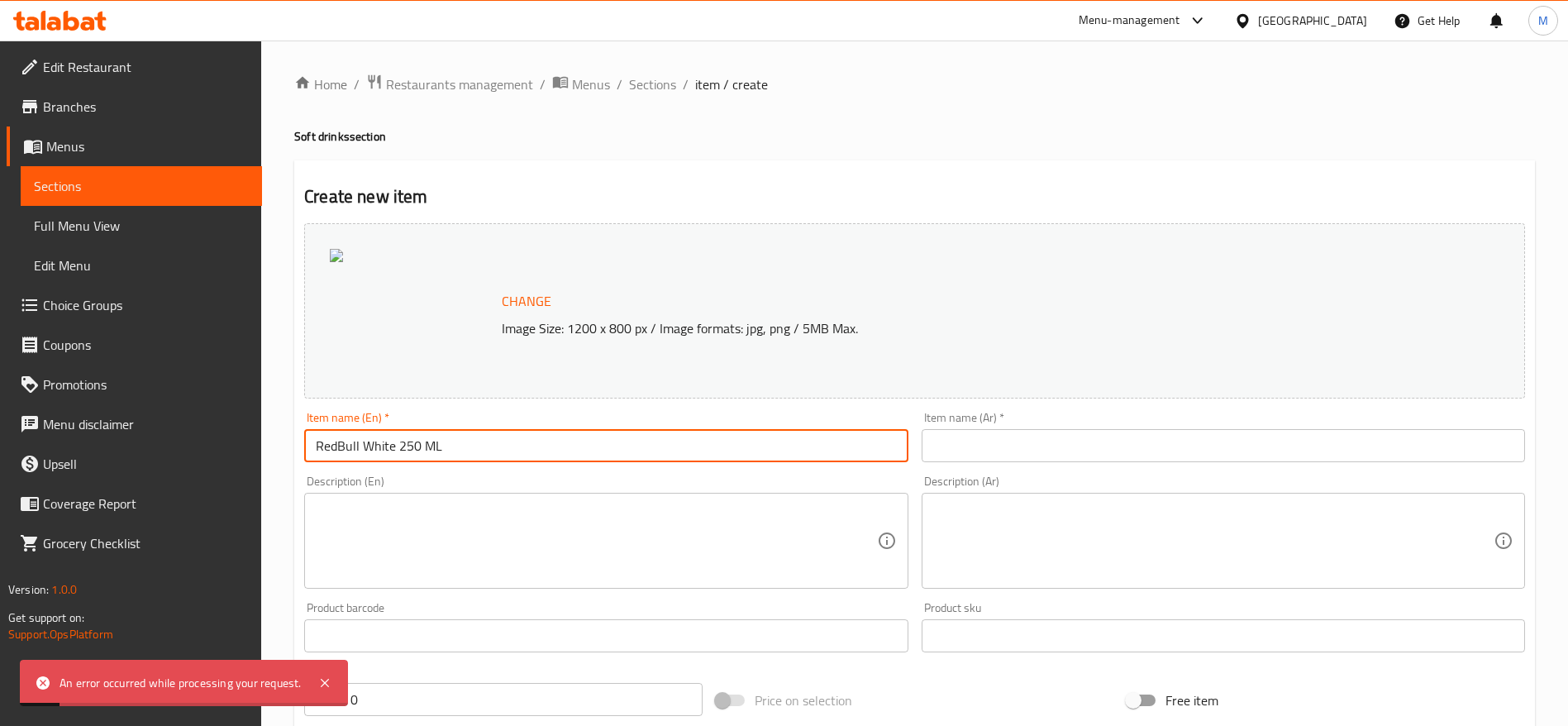
click at [463, 446] on input "RedBull White 250 ML" at bounding box center [605, 446] width 604 height 33
click at [458, 333] on div at bounding box center [412, 311] width 165 height 124
drag, startPoint x: 453, startPoint y: 449, endPoint x: 400, endPoint y: 448, distance: 53.0
click at [400, 448] on input "RedBull White 250 ML" at bounding box center [605, 446] width 604 height 33
type input "RedBull White"
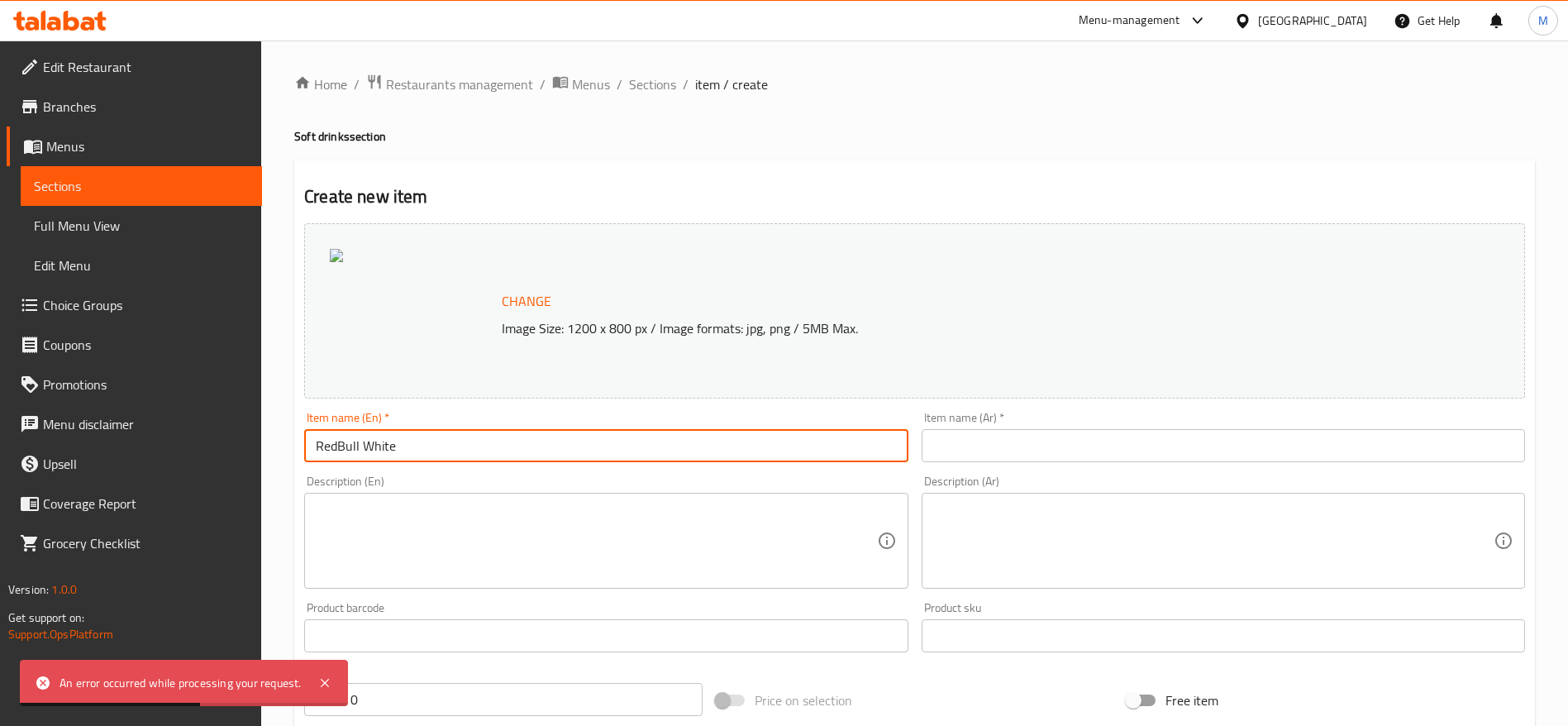
click at [405, 509] on textarea at bounding box center [595, 541] width 560 height 79
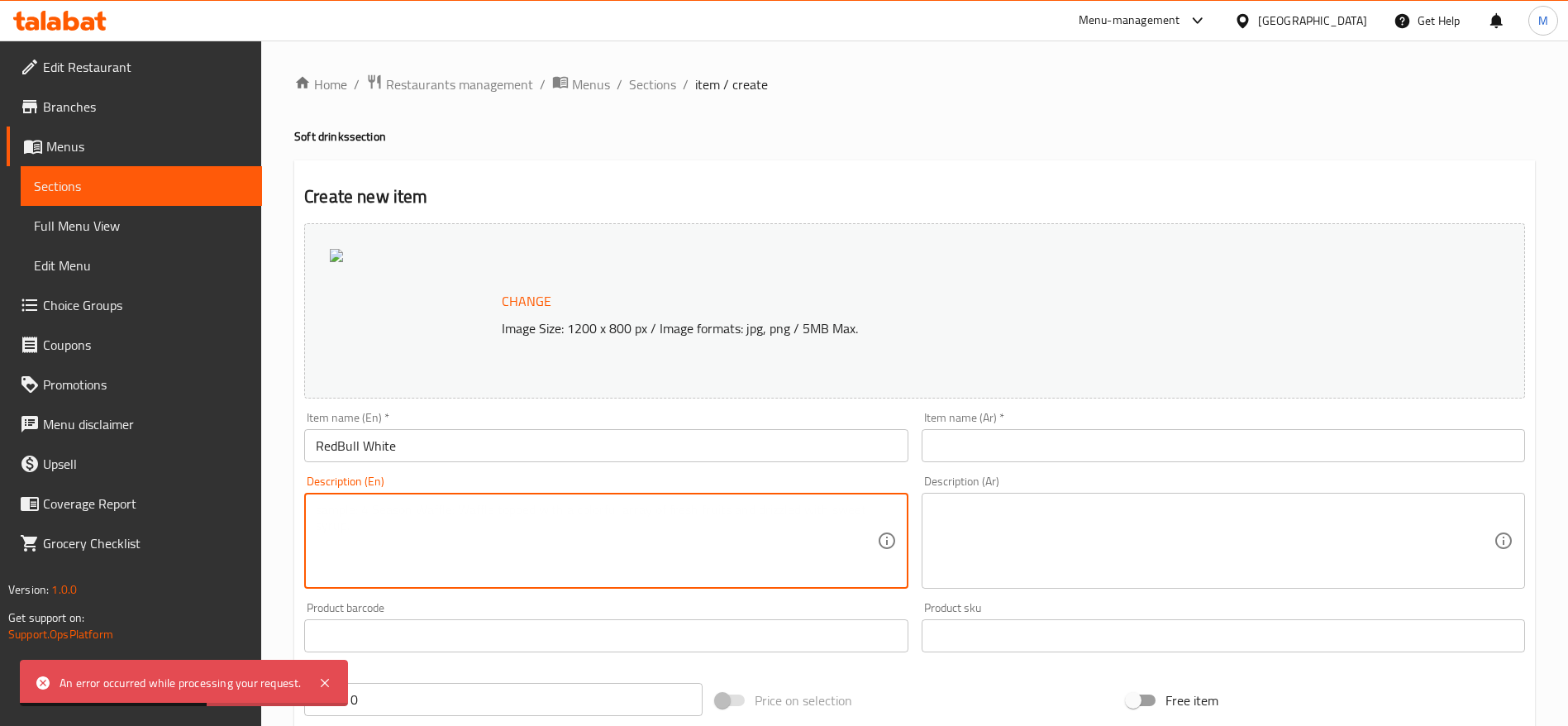
paste textarea "250 ML"
type textarea "250 ML"
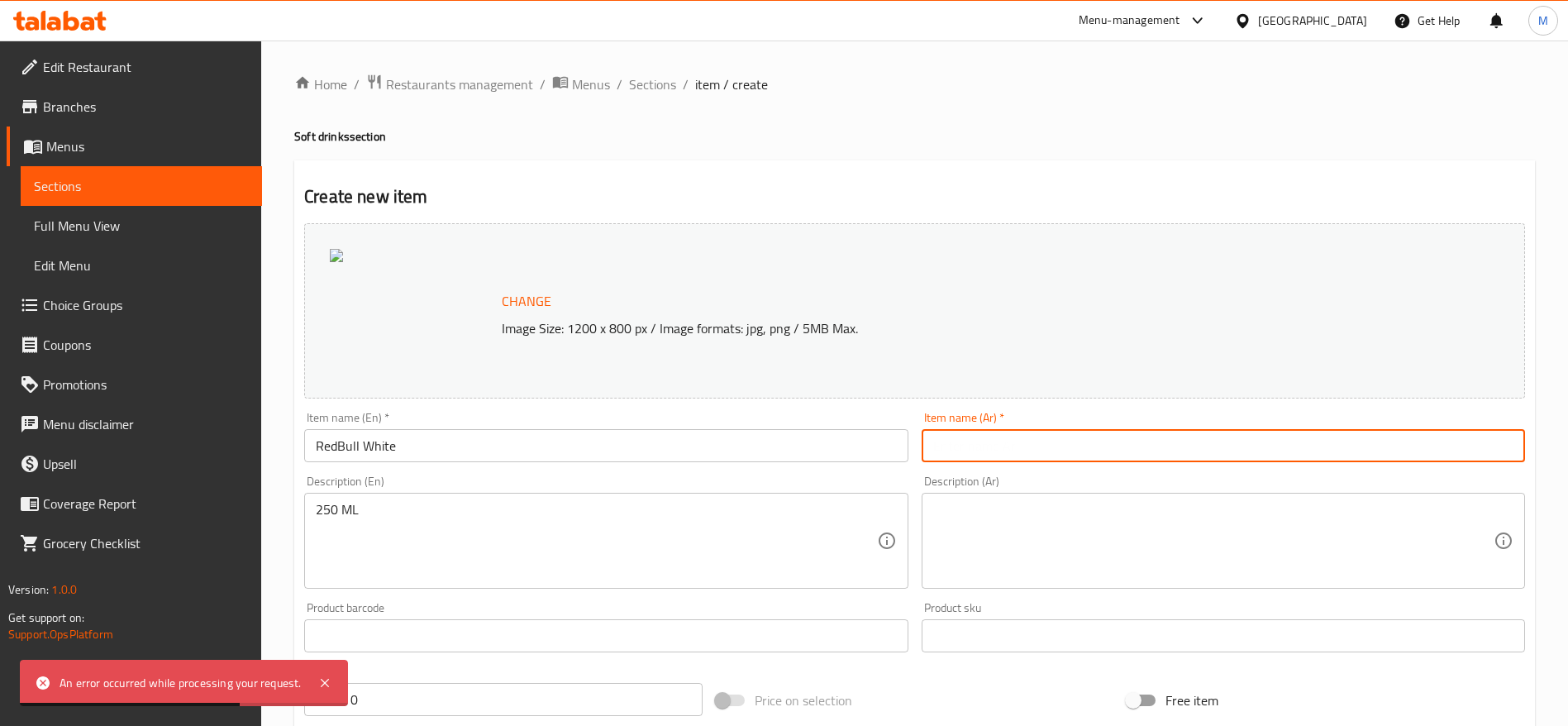
click at [1031, 449] on input "text" at bounding box center [1223, 446] width 604 height 33
type input "ؤ"
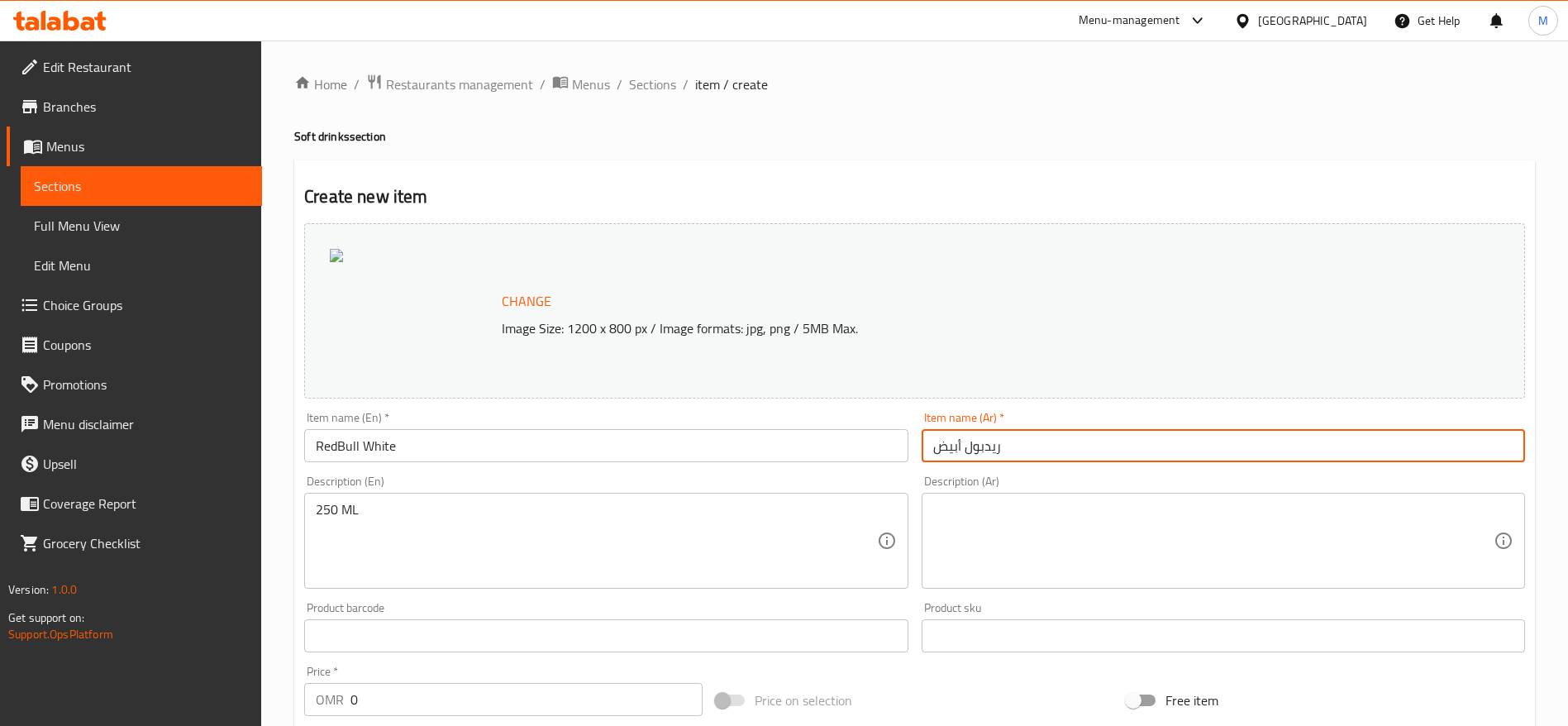
type input "ريدبول أبيض"
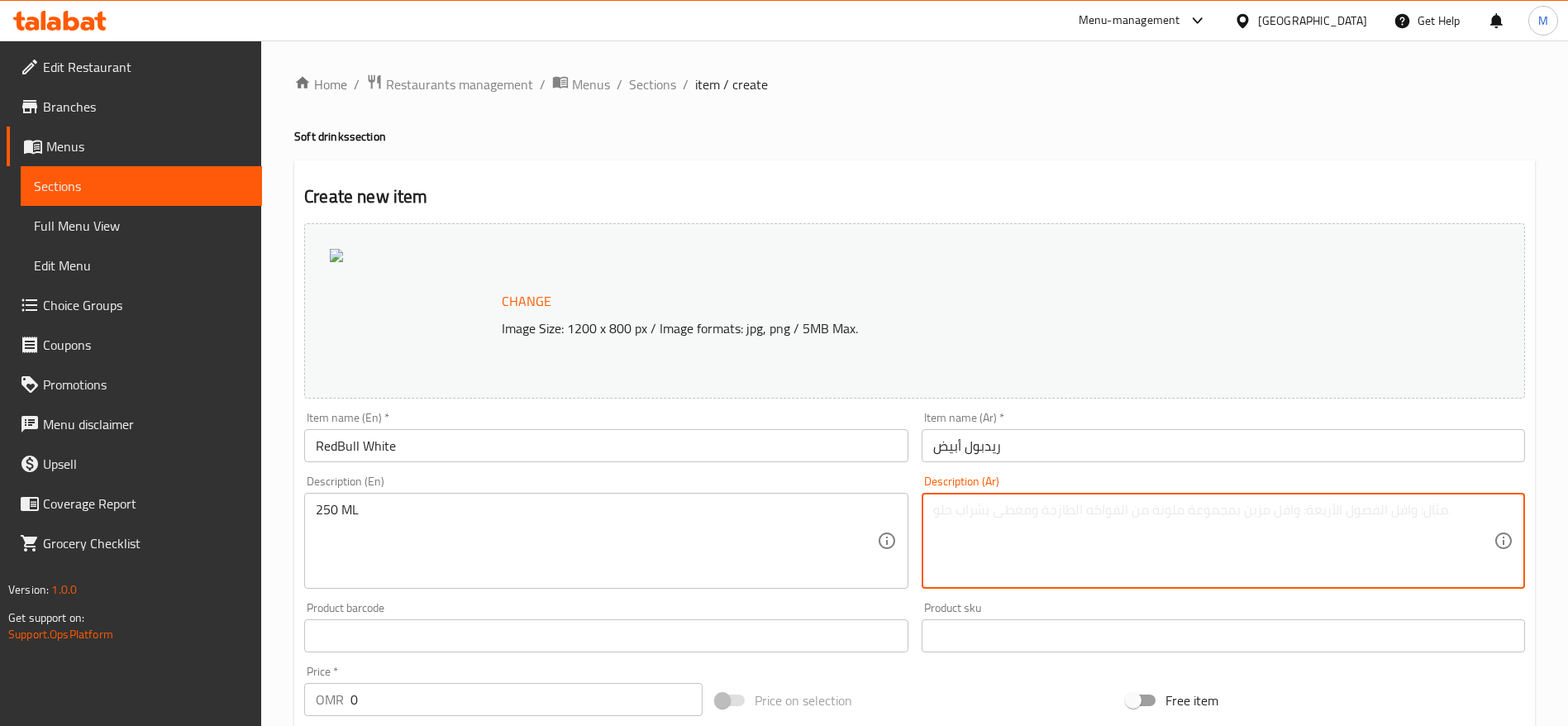
click at [1040, 548] on textarea at bounding box center [1213, 541] width 560 height 79
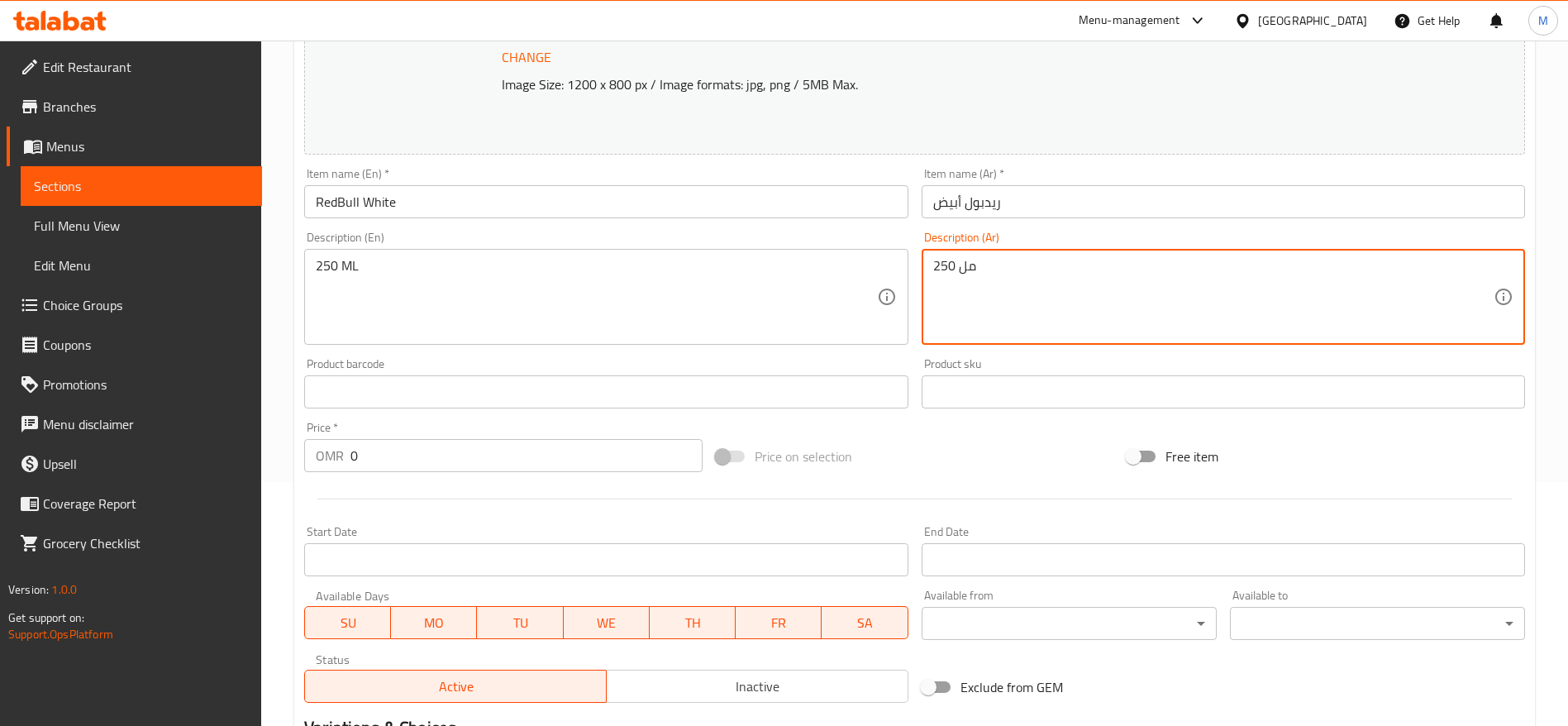
scroll to position [248, 0]
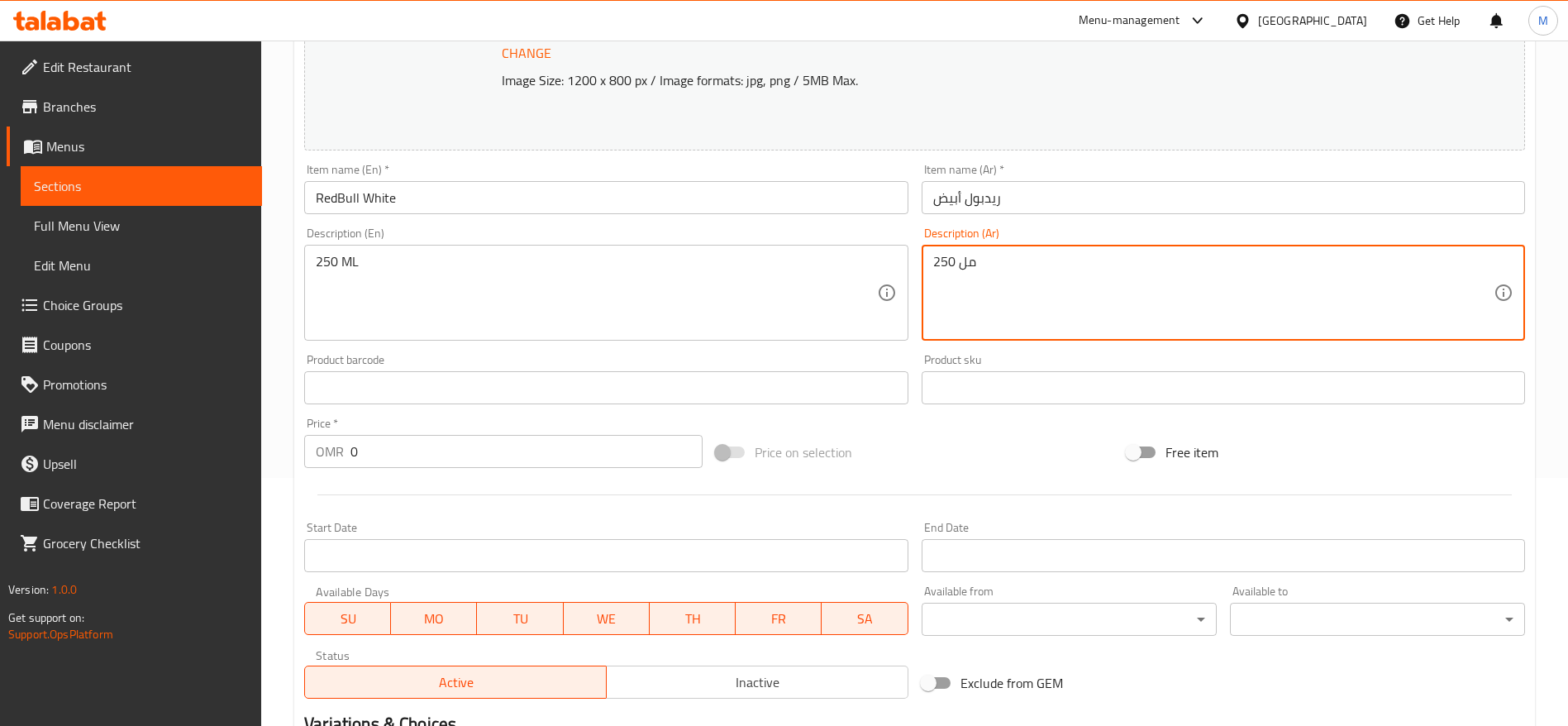
type textarea "250 مل"
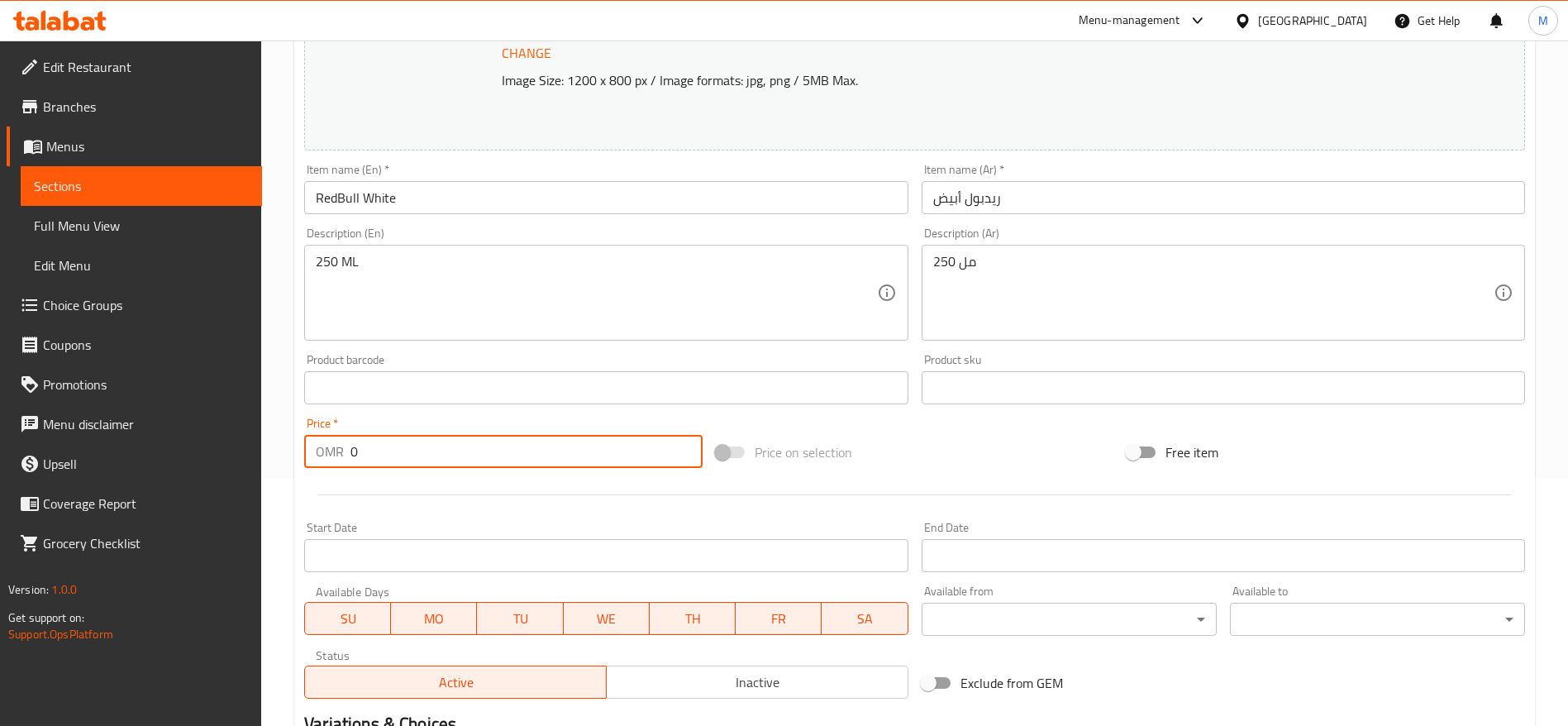
click at [392, 453] on input "0" at bounding box center [527, 452] width 352 height 33
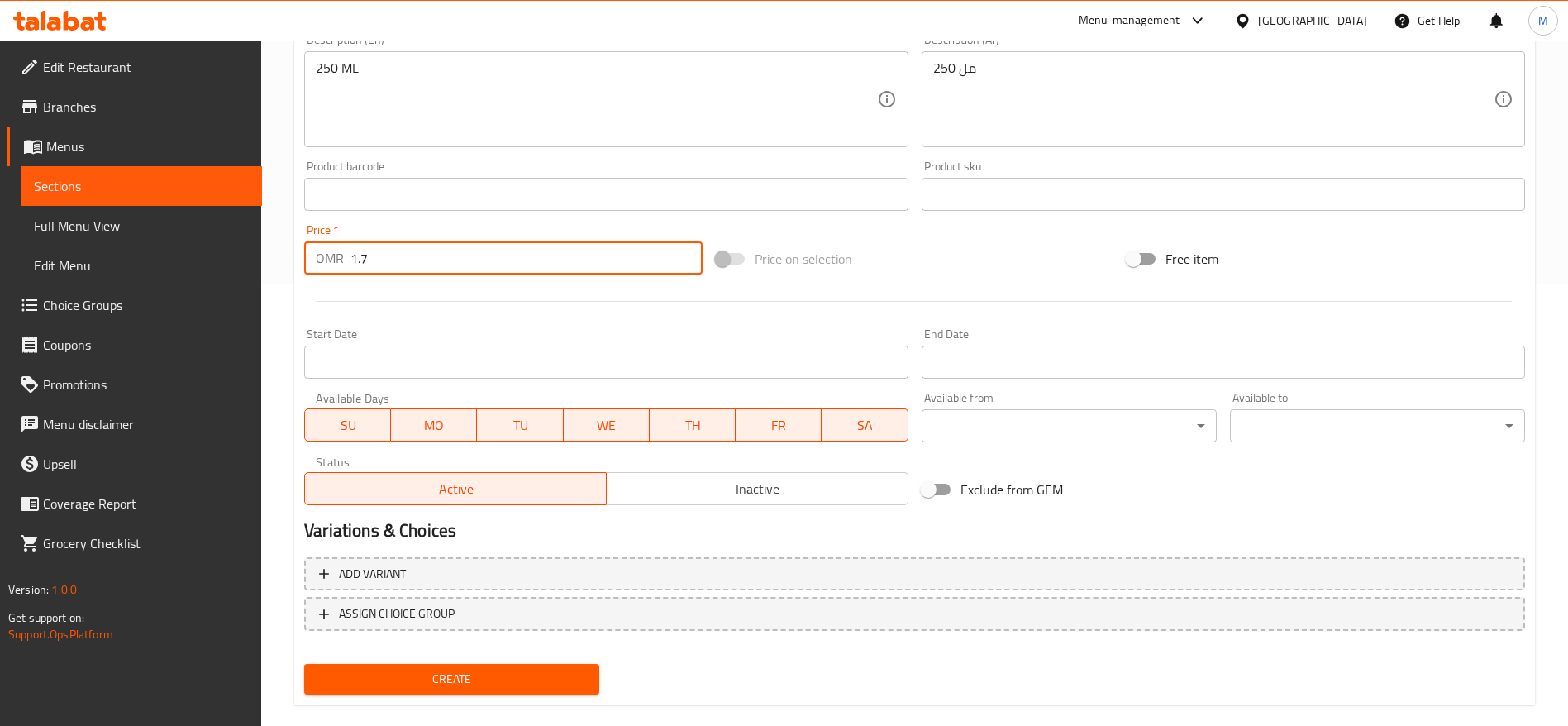
scroll to position [466, 0]
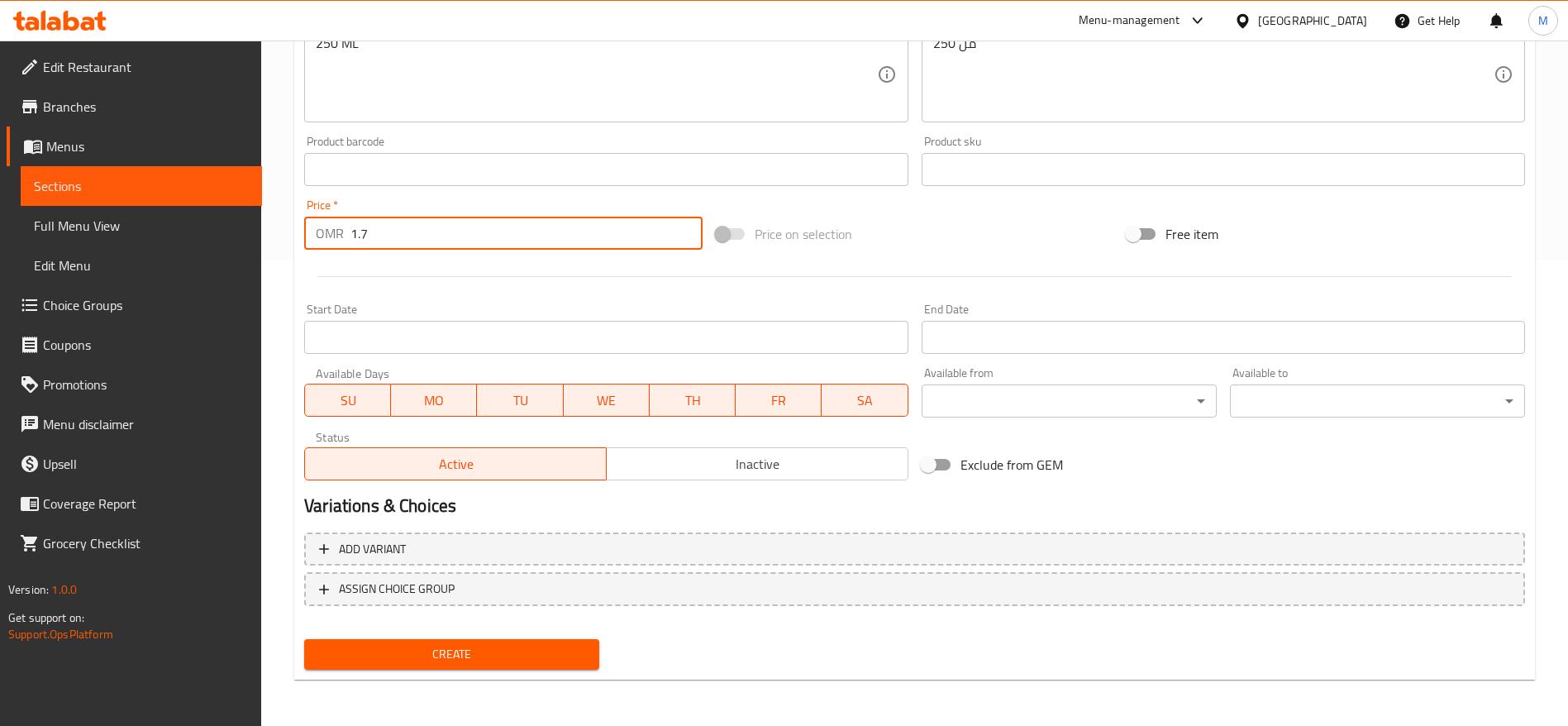
type input "1.7"
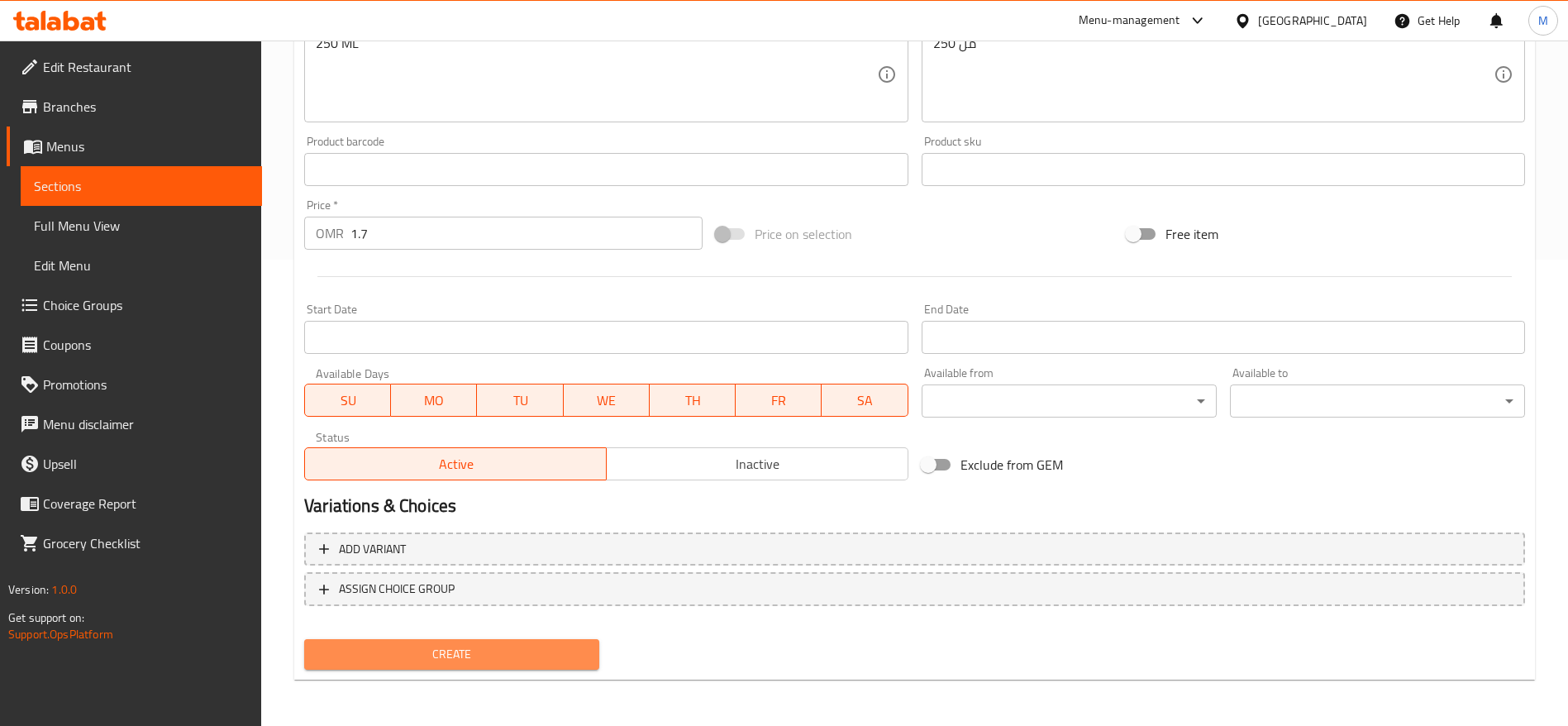
click at [435, 657] on span "Create" at bounding box center [452, 654] width 269 height 21
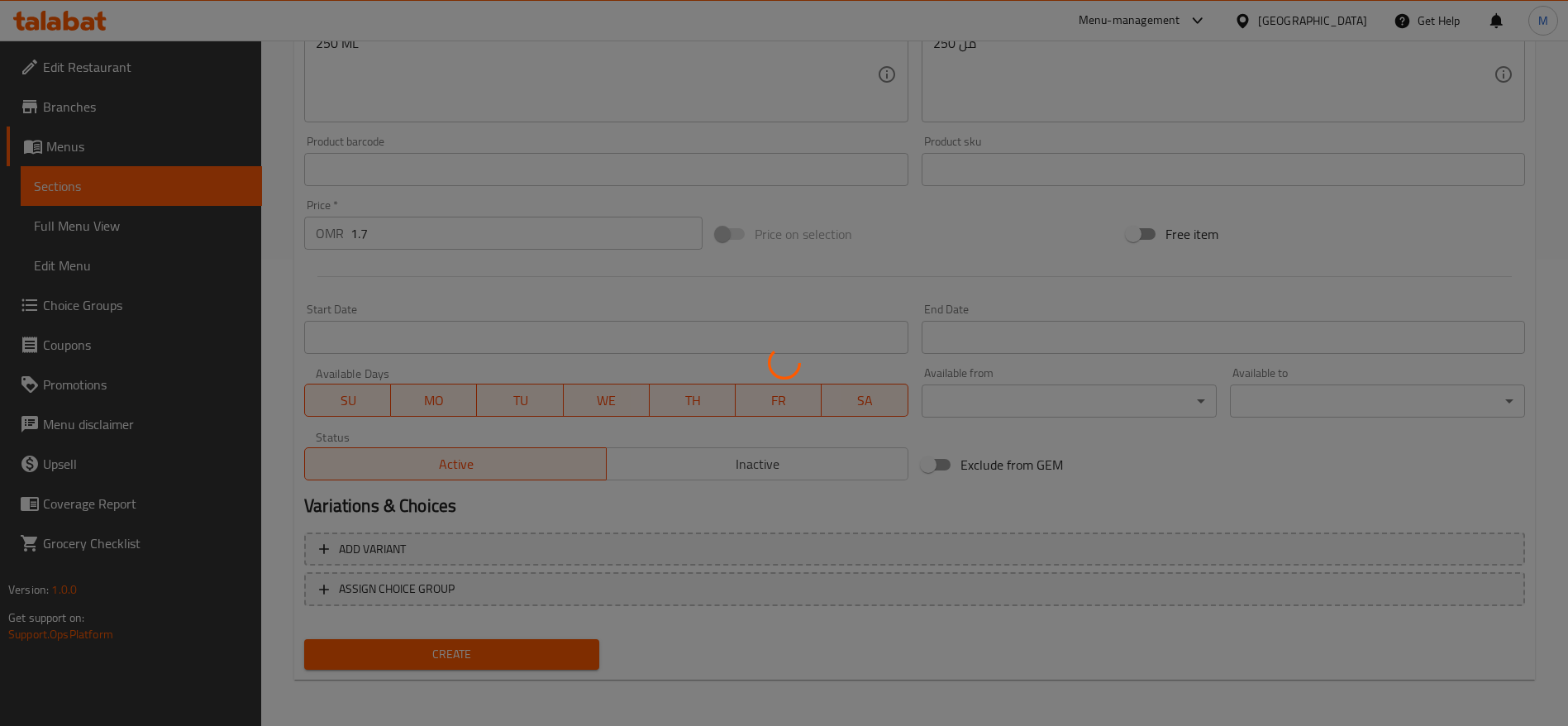
type input "0"
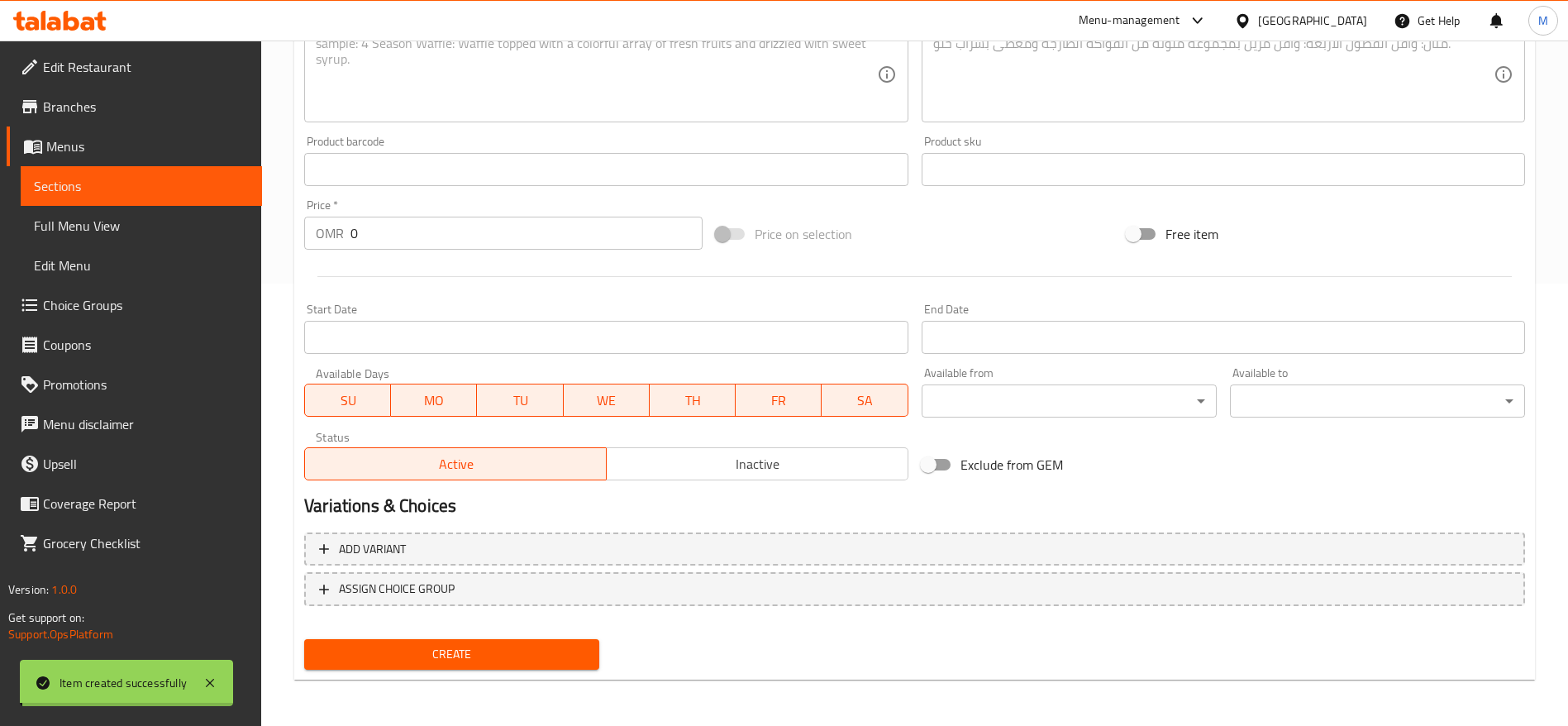
scroll to position [443, 0]
click at [187, 167] on link "Sections" at bounding box center [141, 186] width 241 height 40
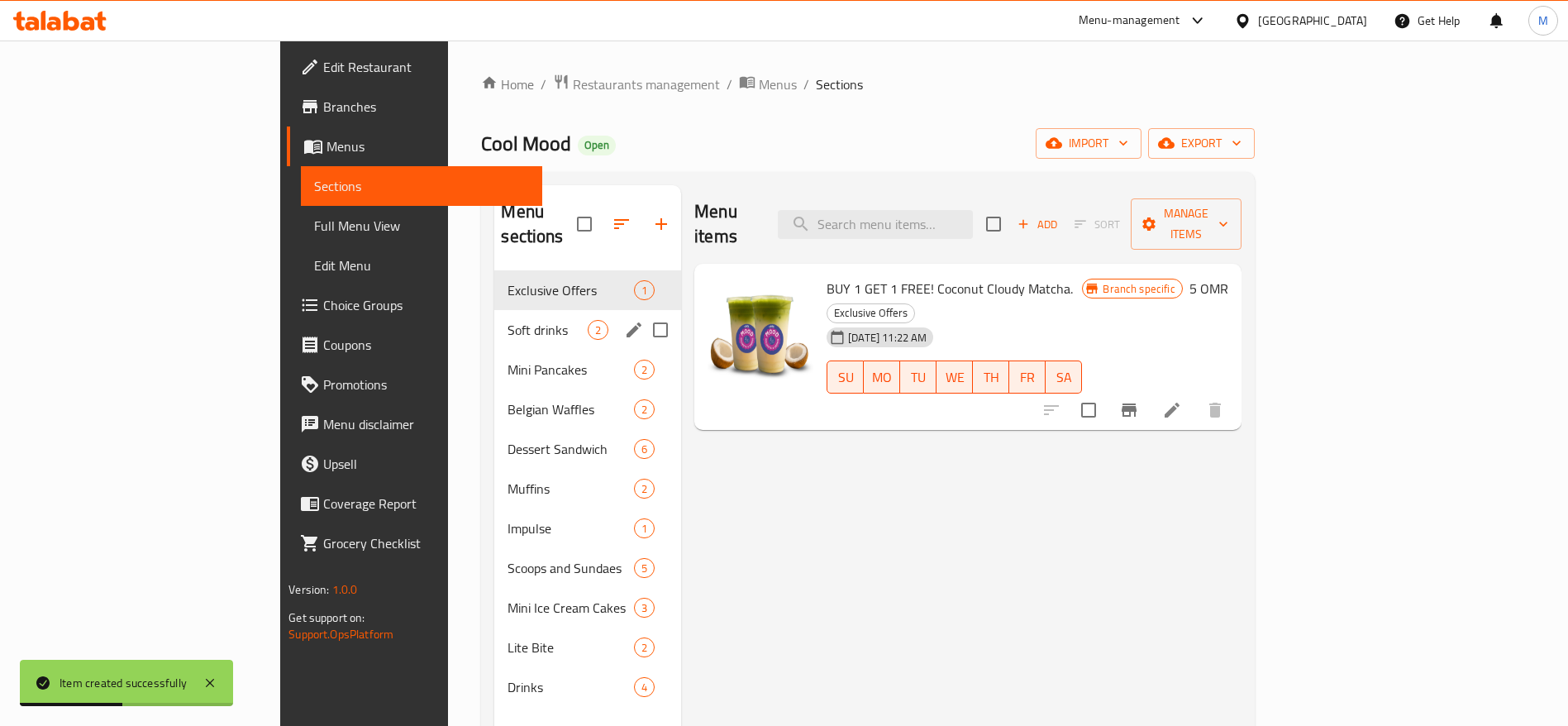
click at [494, 318] on div "Soft drinks 2" at bounding box center [588, 330] width 187 height 40
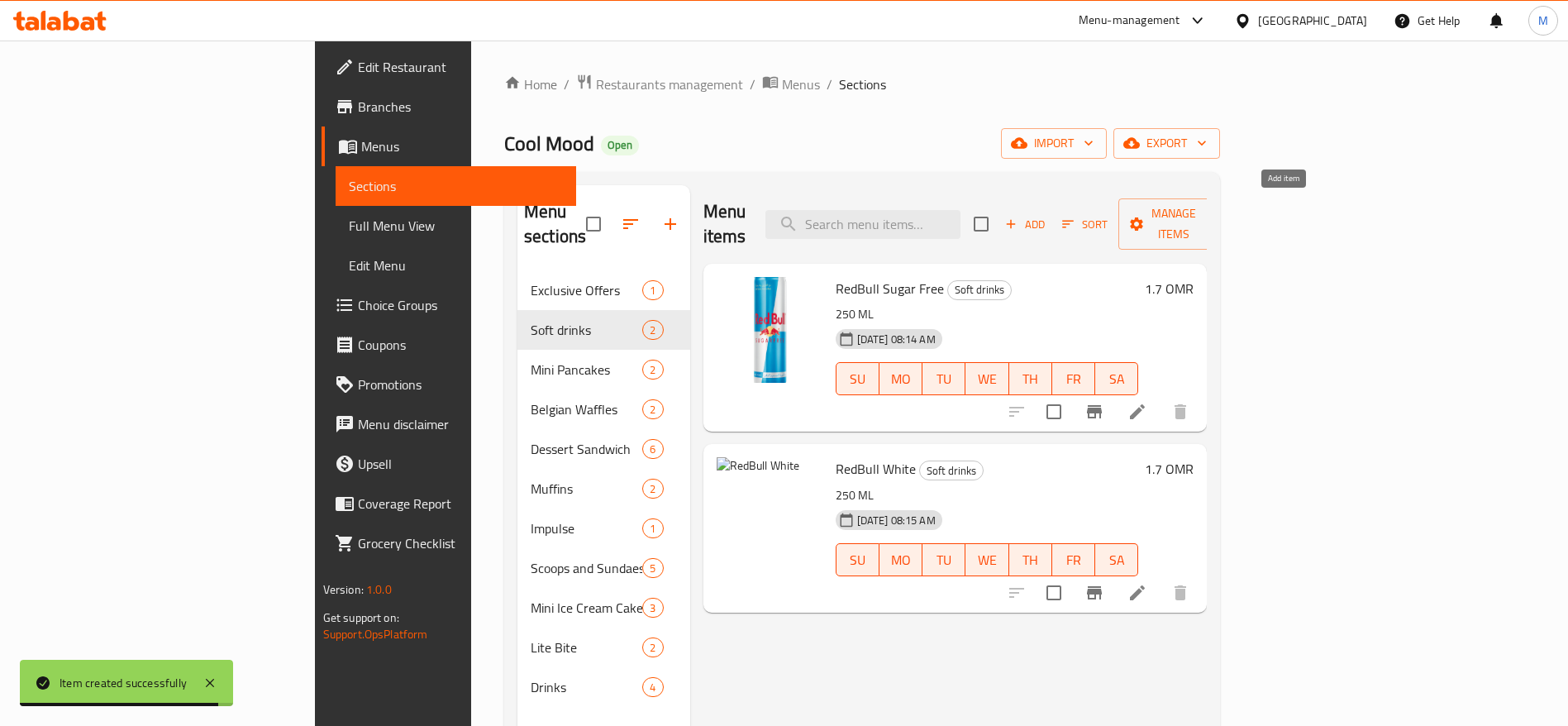
click at [1047, 215] on span "Add" at bounding box center [1024, 224] width 44 height 19
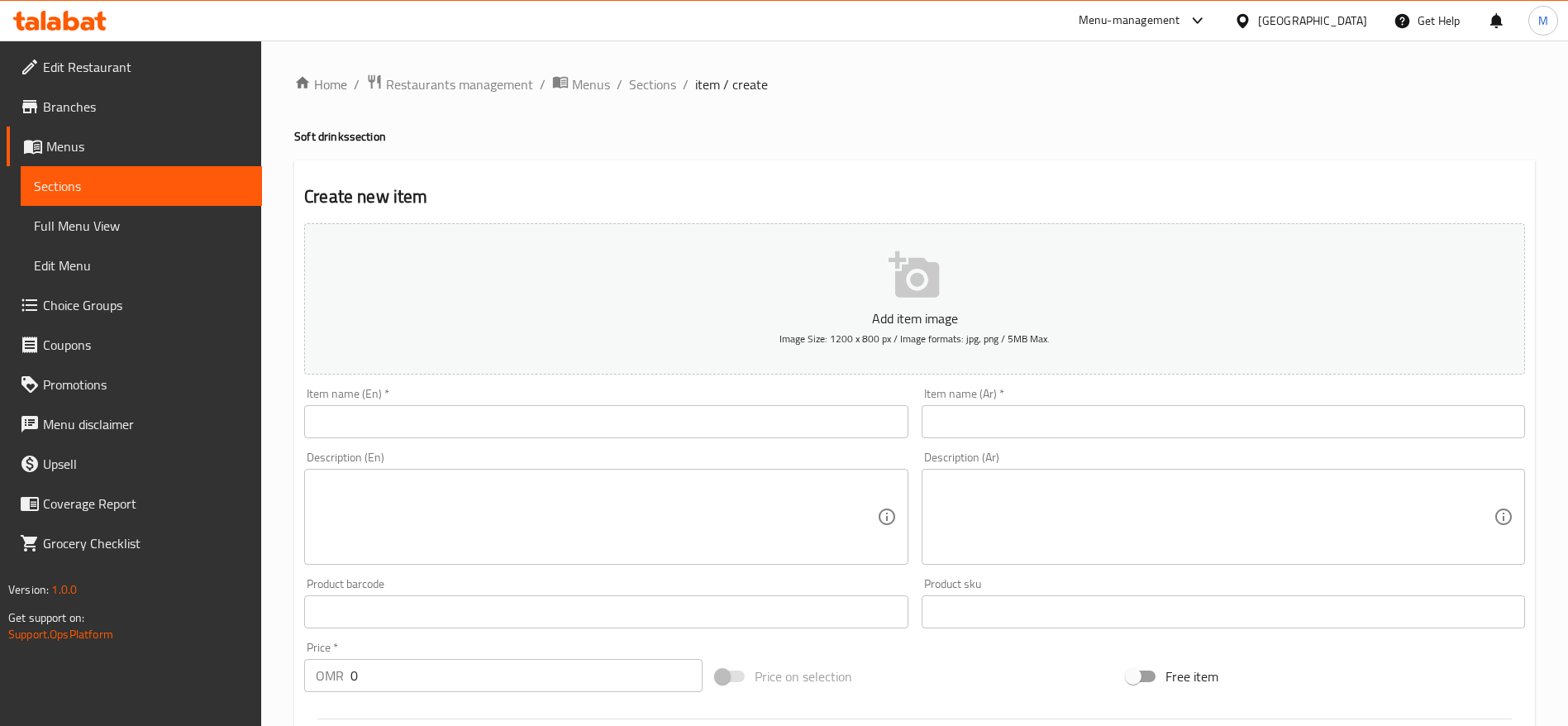
click at [725, 311] on p "Add item image" at bounding box center [914, 318] width 1170 height 20
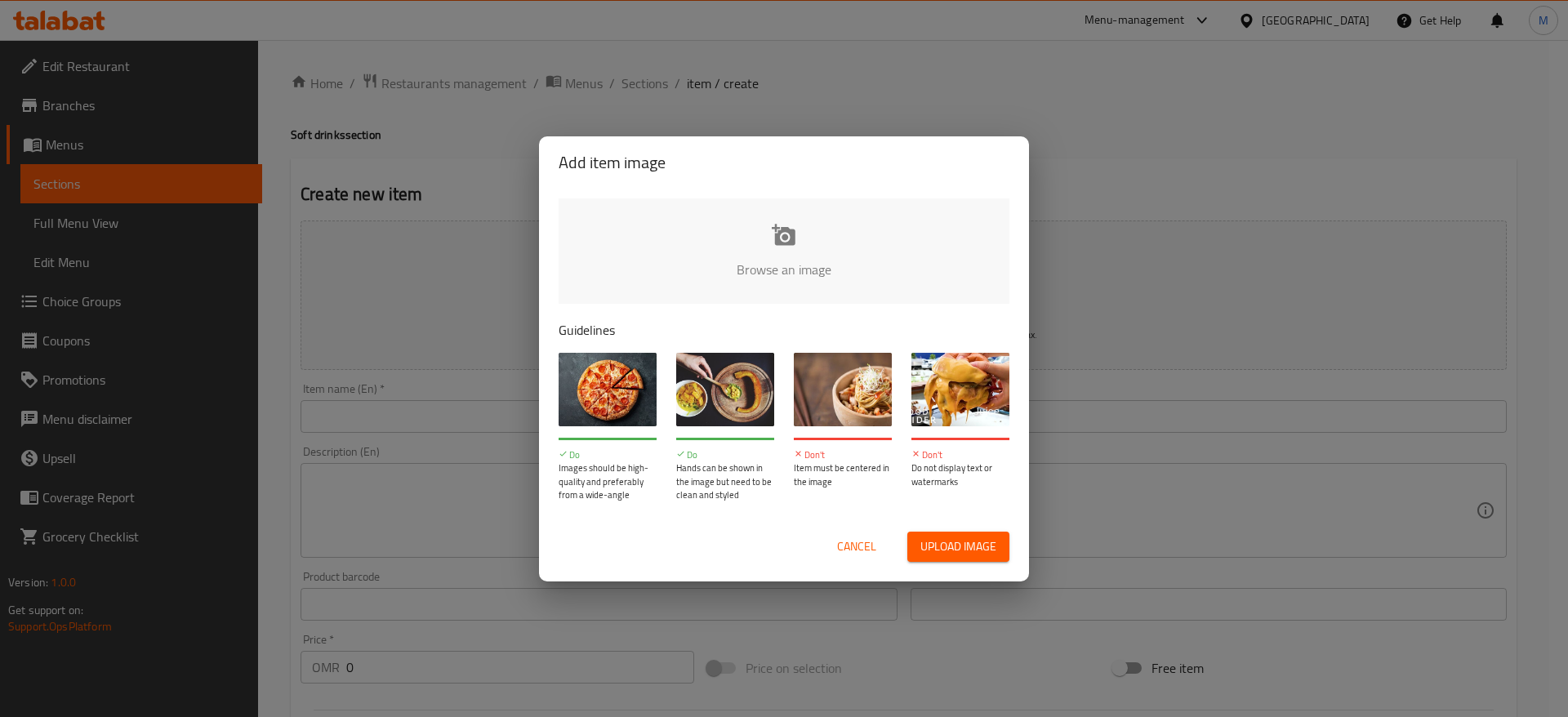
click at [718, 269] on input "file" at bounding box center [1336, 275] width 1556 height 153
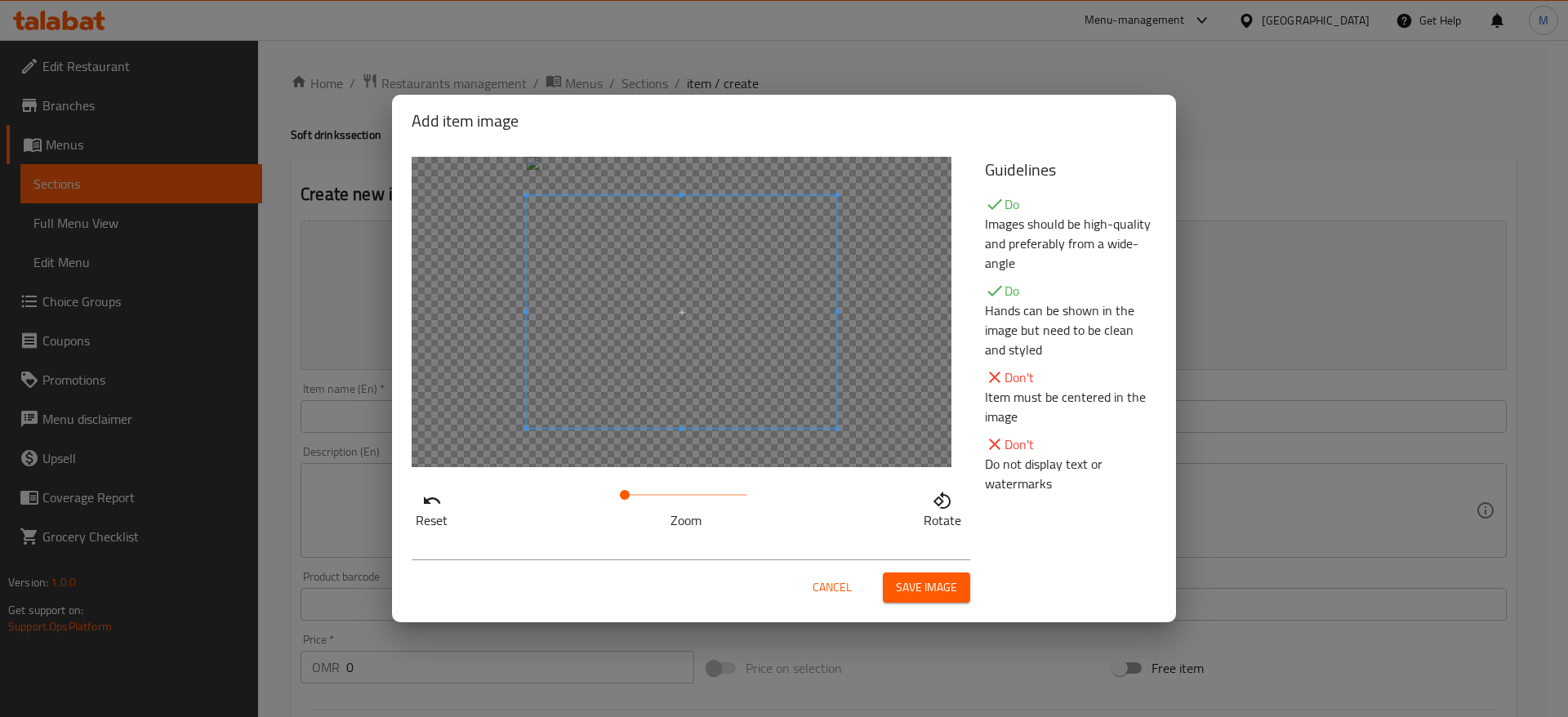
click at [895, 588] on button "Save image" at bounding box center [927, 587] width 87 height 31
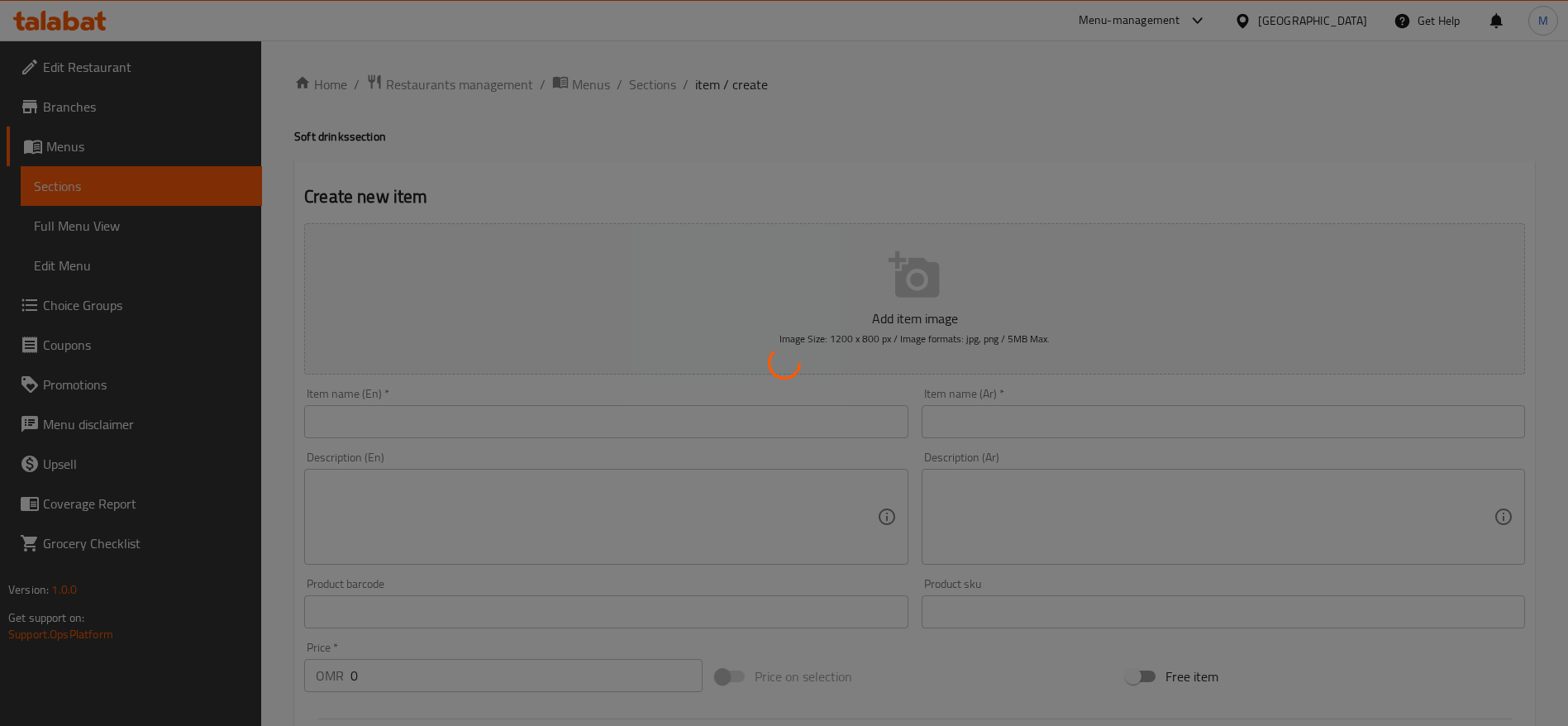
click at [458, 424] on div at bounding box center [784, 363] width 1568 height 726
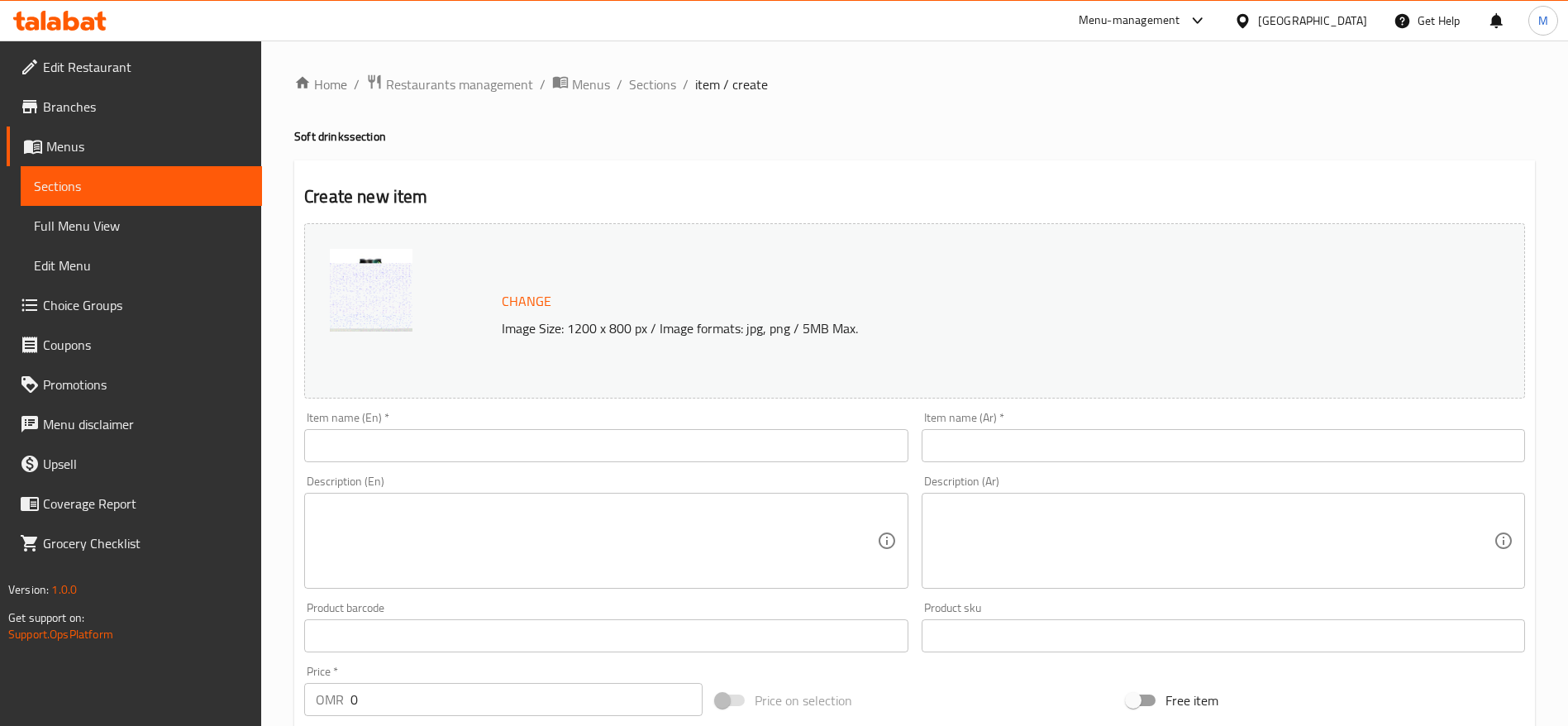
click at [458, 424] on div "Item name (En)   * Item name (En) *" at bounding box center [605, 437] width 604 height 50
click at [466, 452] on input "text" at bounding box center [605, 446] width 604 height 33
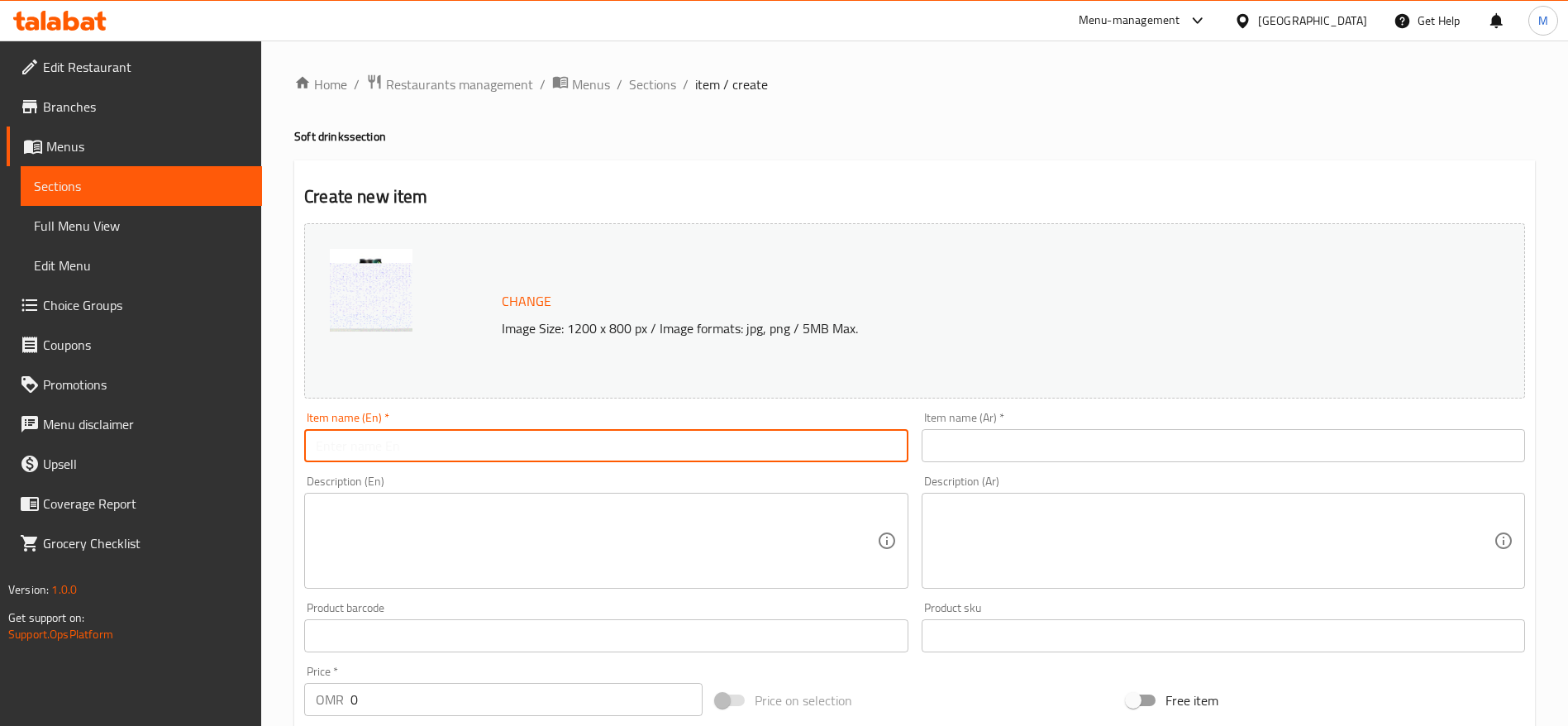
paste input "Mountain Dew Can 330 ML"
drag, startPoint x: 463, startPoint y: 447, endPoint x: 422, endPoint y: 444, distance: 41.1
click at [422, 444] on input "Mountain Dew Can 330 ML" at bounding box center [605, 446] width 604 height 33
type input "Mountain Dew Can"
click at [409, 534] on textarea at bounding box center [595, 541] width 560 height 79
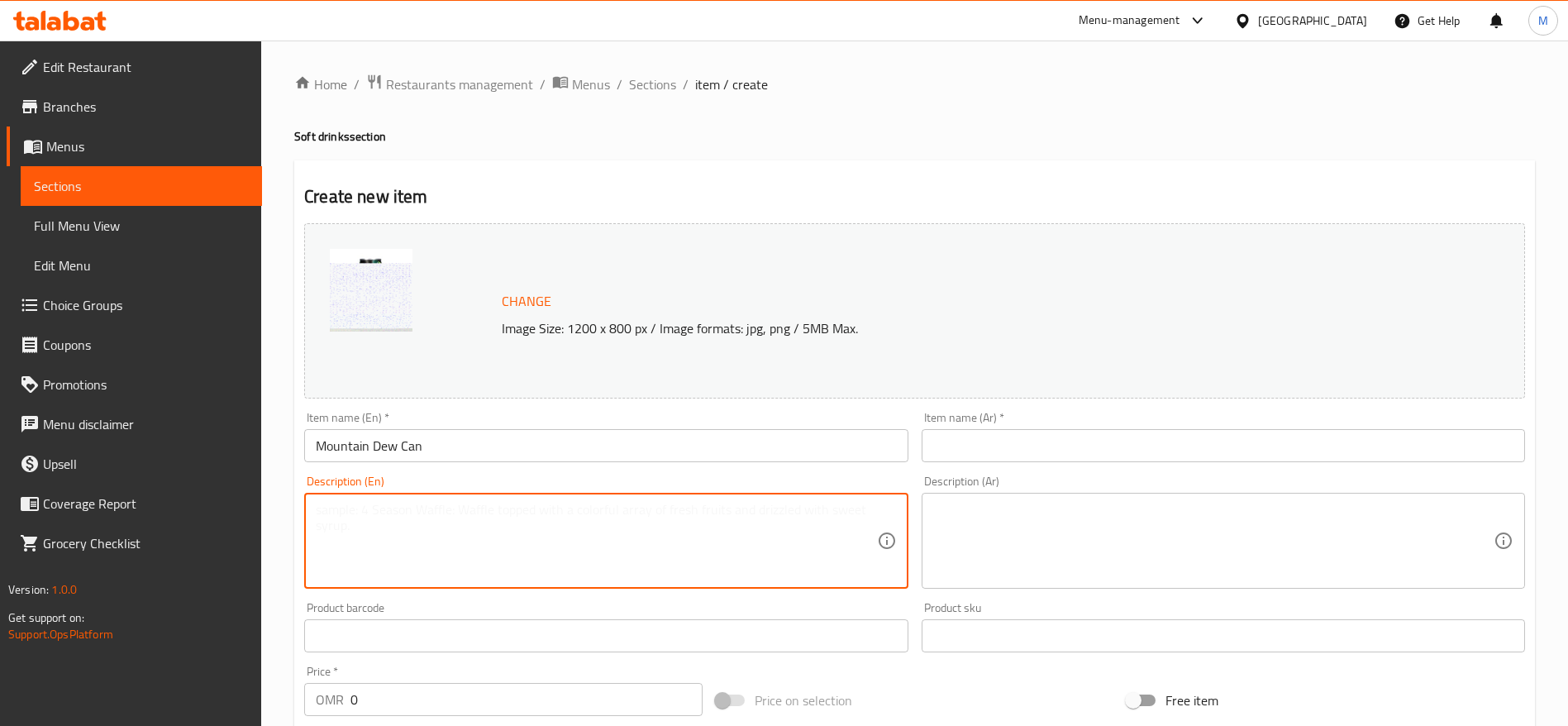
paste textarea "330 ML"
type textarea "330 ML"
click at [1030, 454] on input "text" at bounding box center [1223, 446] width 604 height 33
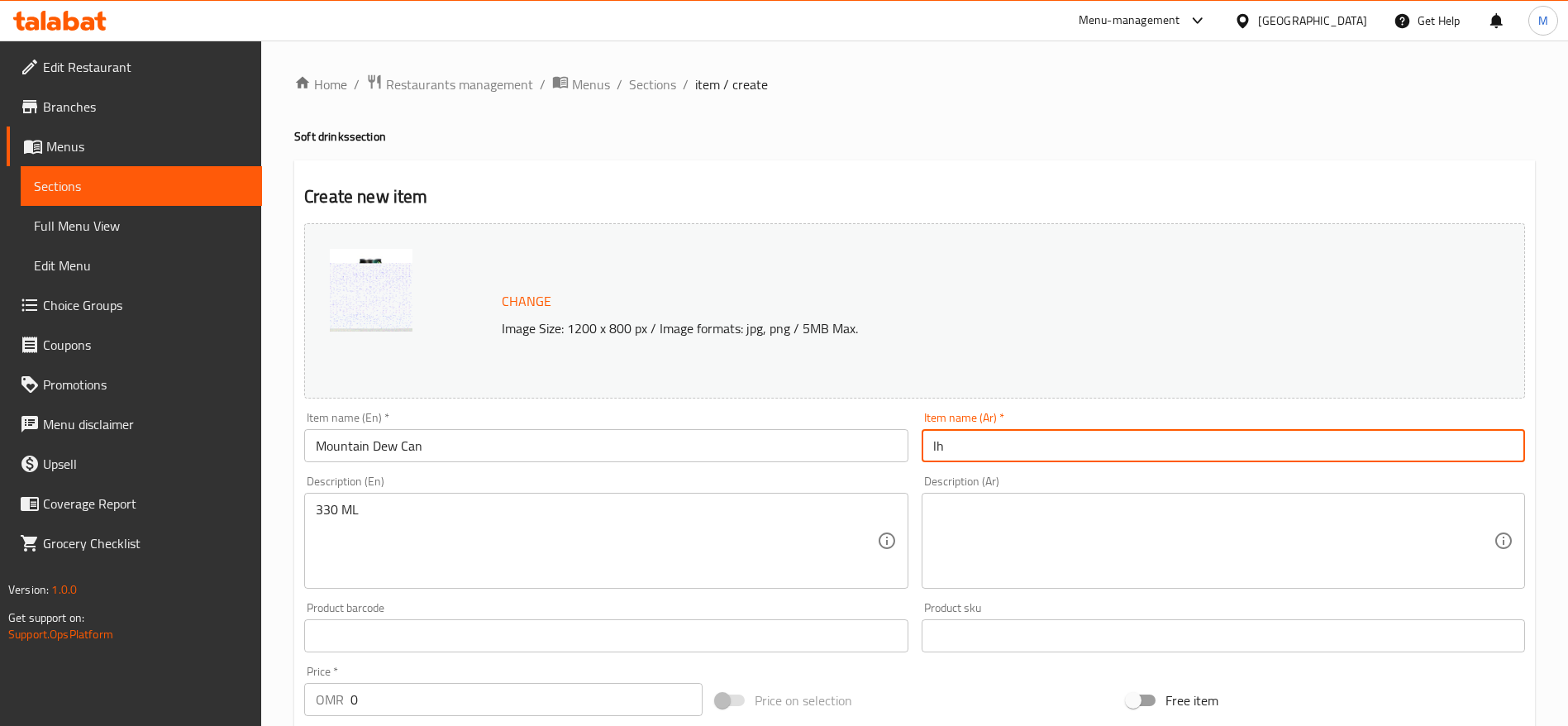
type input "l"
type input "ماونتن ديو"
click at [963, 548] on textarea at bounding box center [1213, 541] width 560 height 79
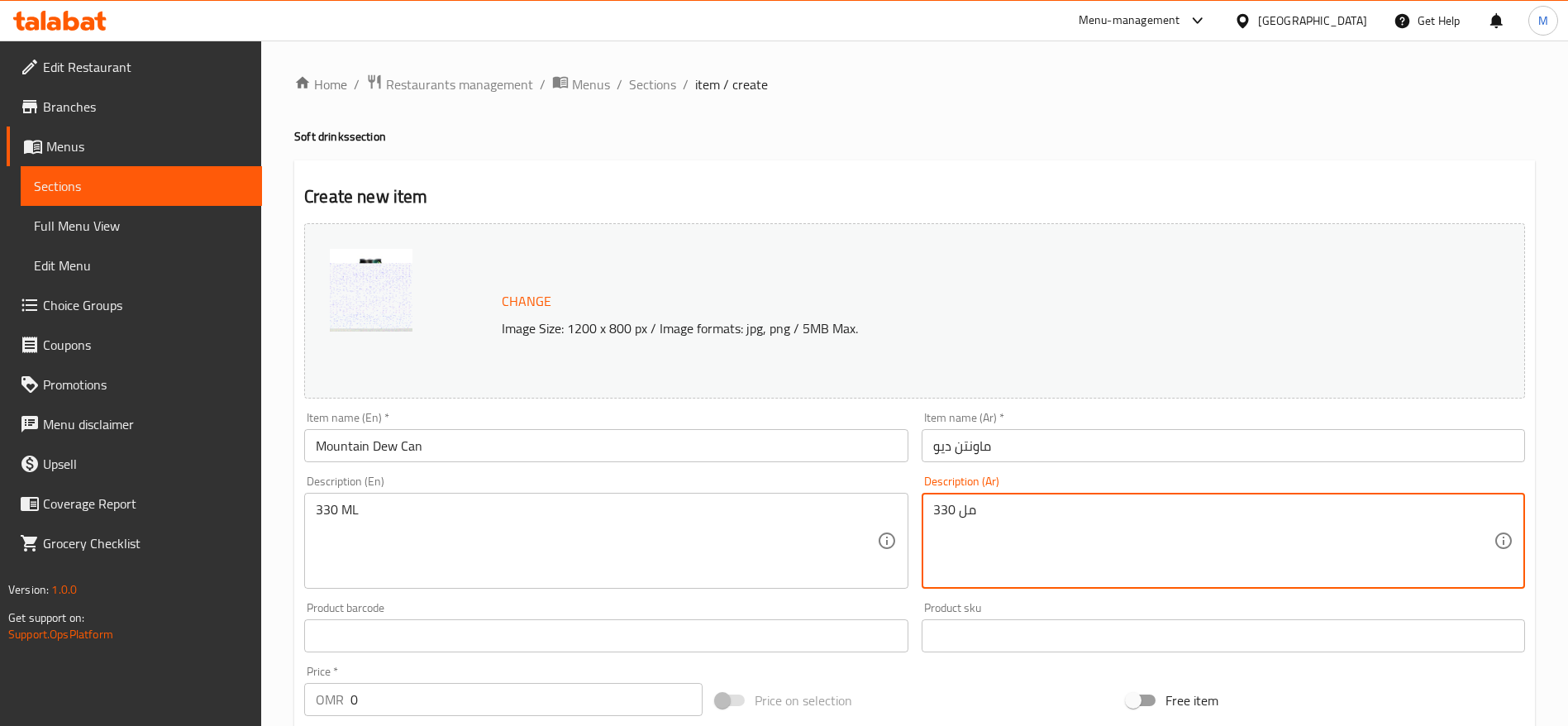
type textarea "330 مل"
click at [482, 699] on input "0" at bounding box center [527, 700] width 352 height 33
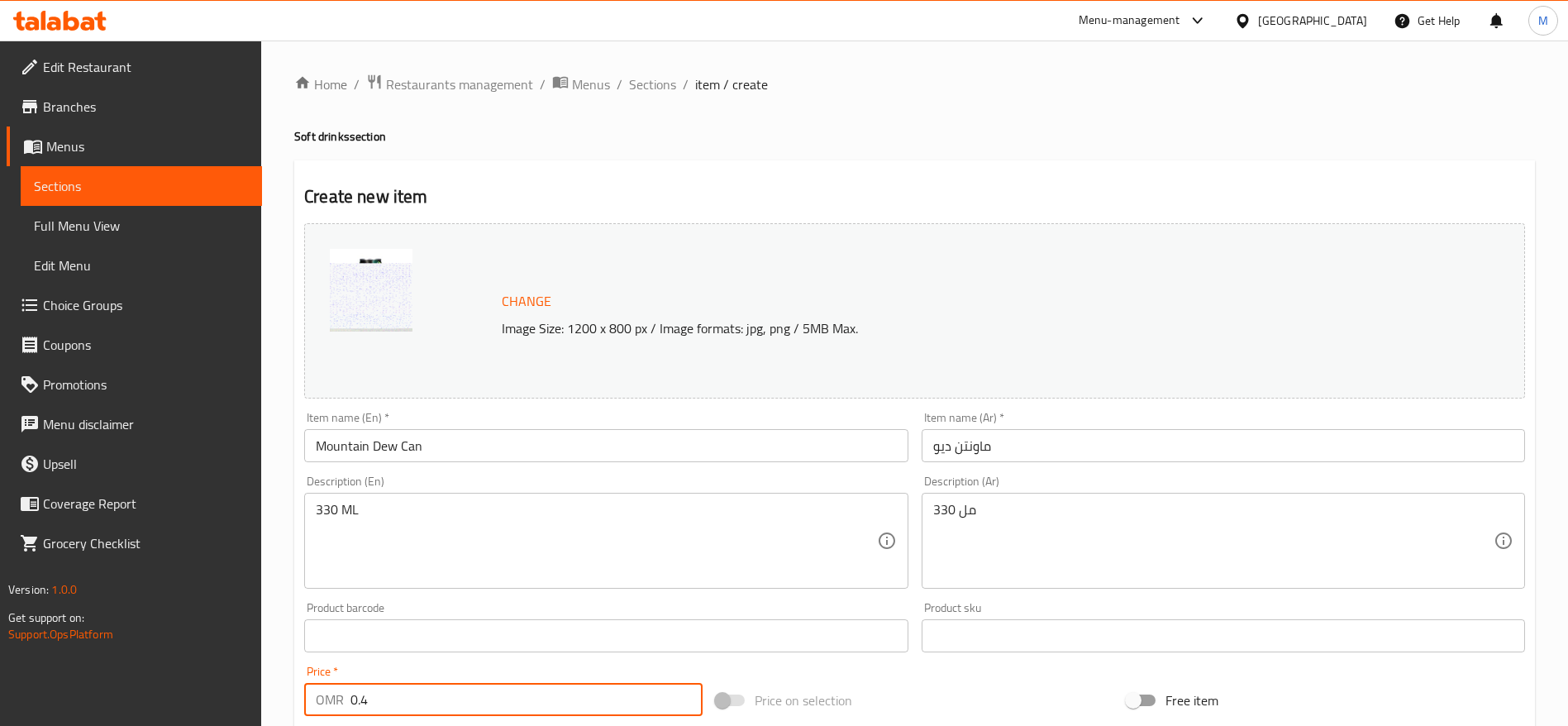
scroll to position [466, 0]
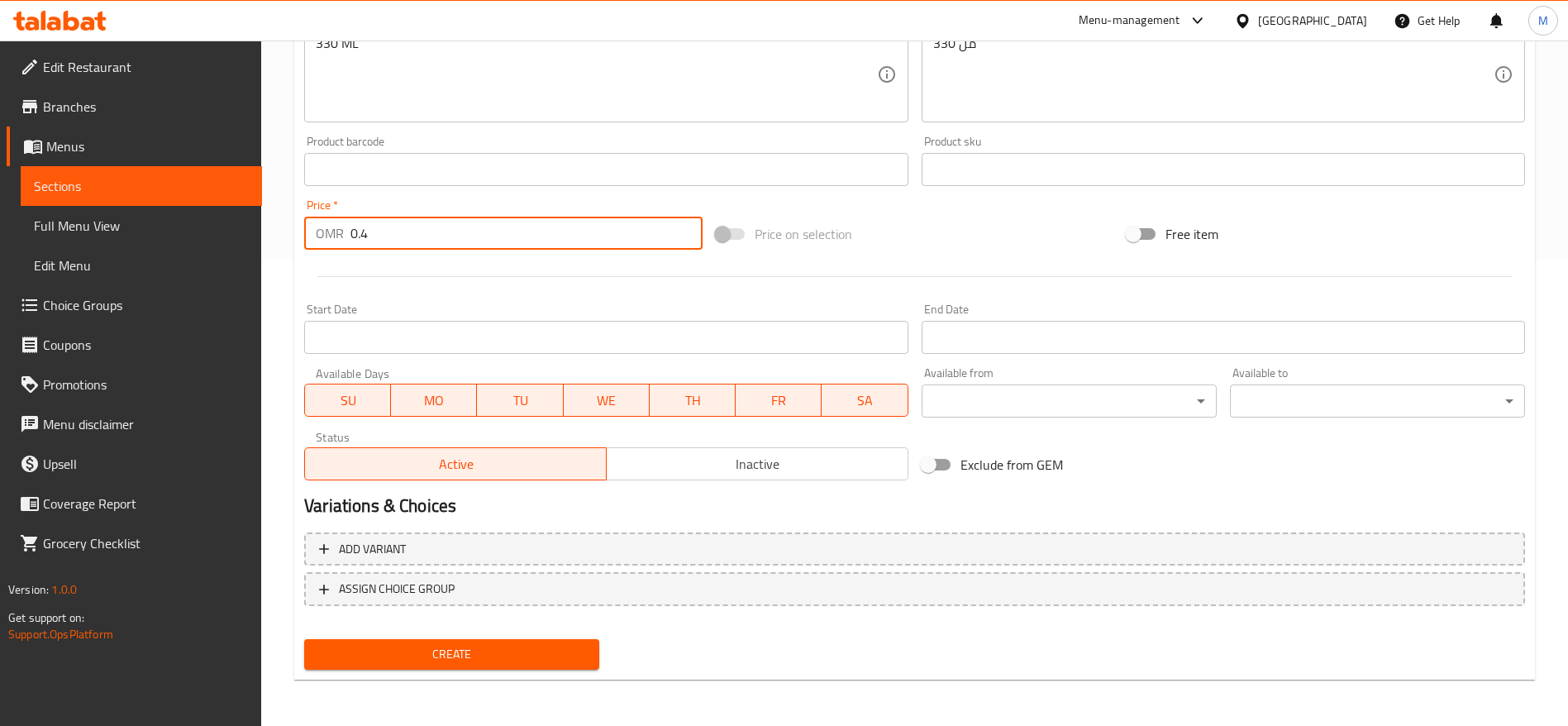
type input "0.4"
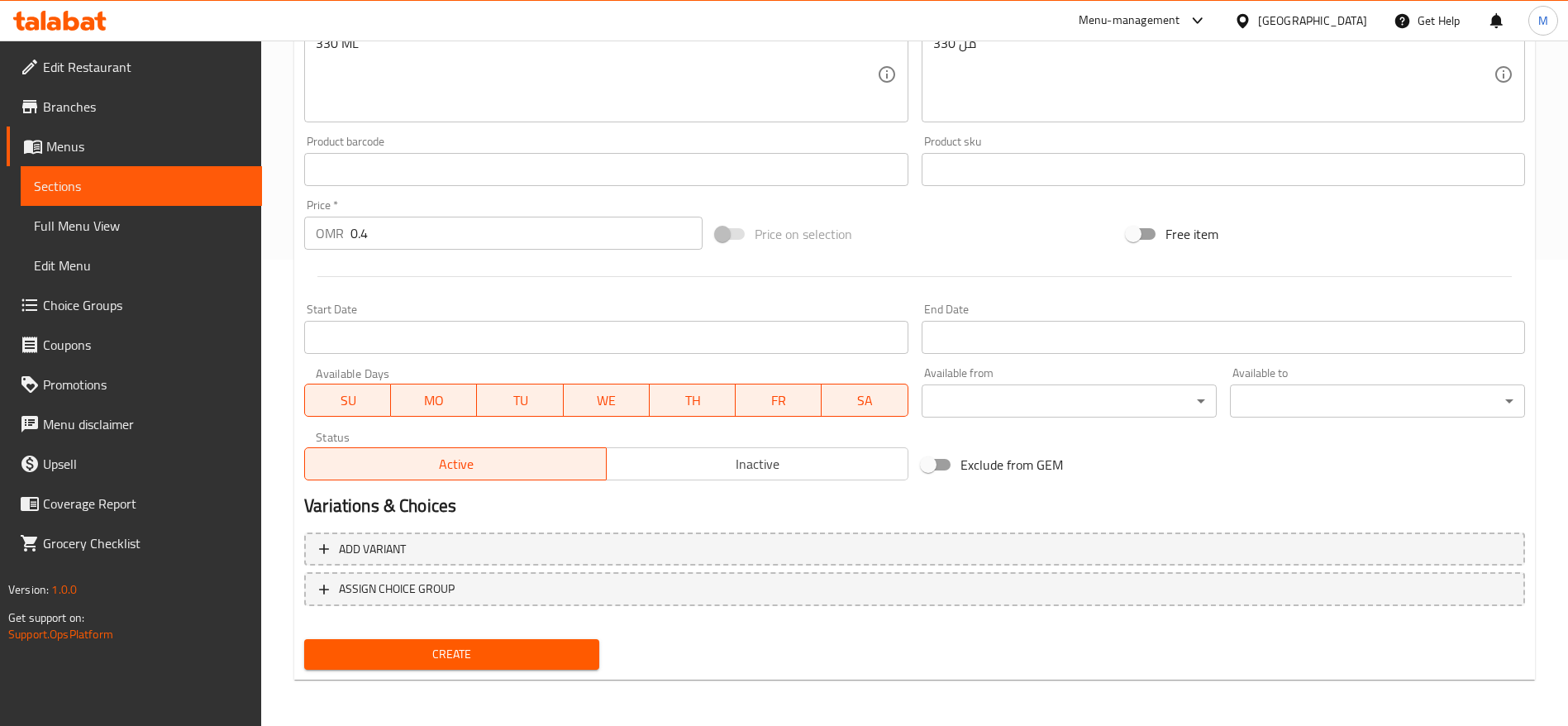
drag, startPoint x: 487, startPoint y: 683, endPoint x: 485, endPoint y: 674, distance: 9.2
click at [485, 683] on div "Home / Restaurants management / Menus / Sections / item / create Soft drinks se…" at bounding box center [914, 150] width 1241 height 1086
click at [485, 665] on button "Create" at bounding box center [451, 654] width 295 height 31
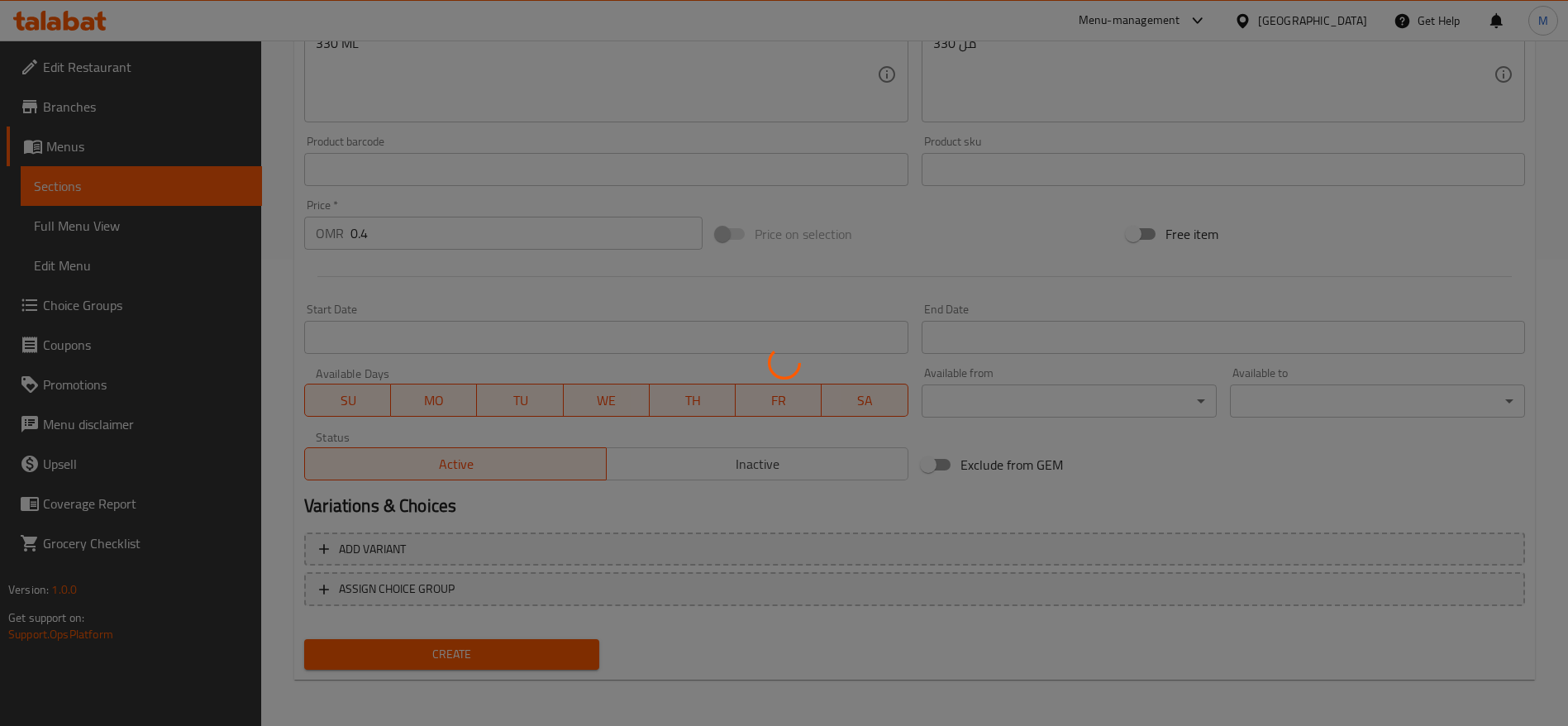
type input "0"
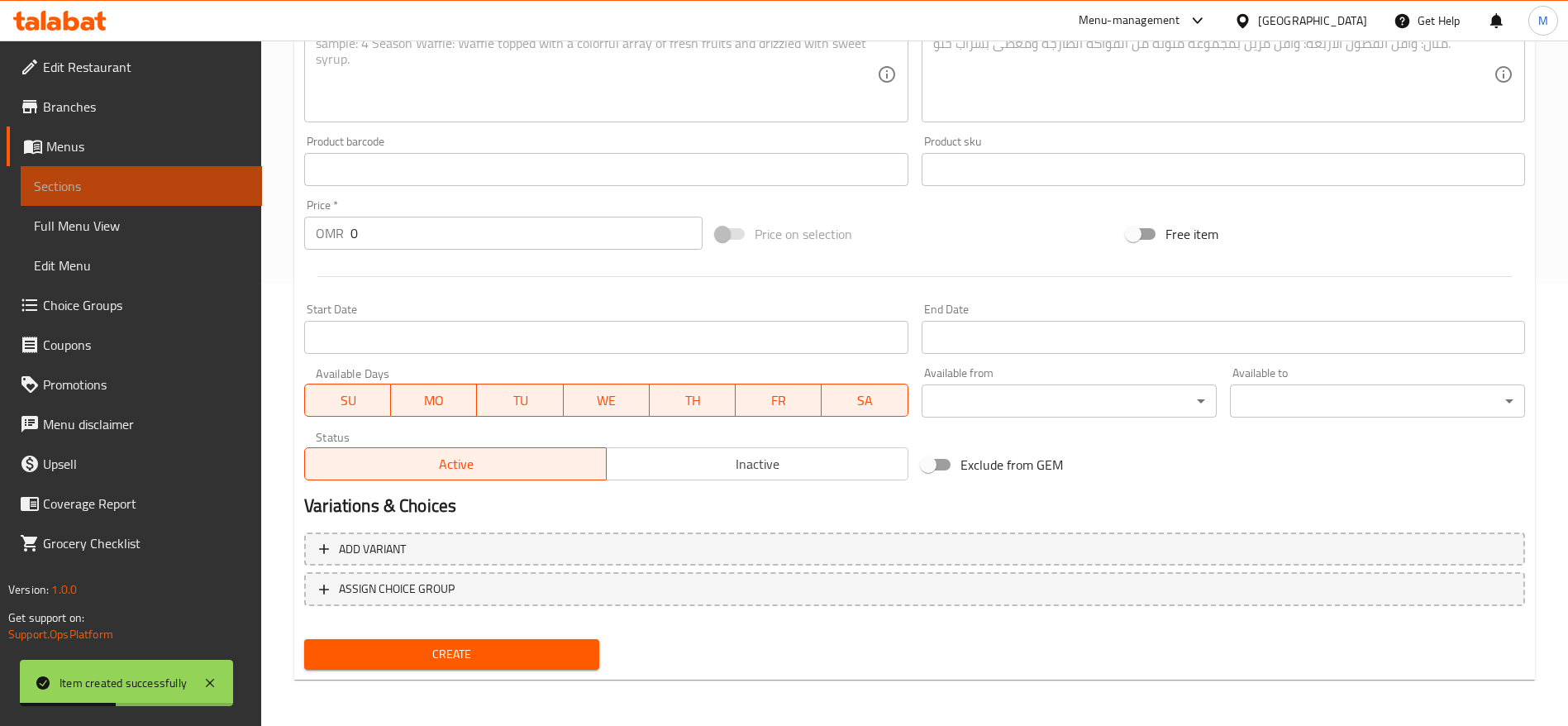
click at [78, 186] on span "Sections" at bounding box center [141, 186] width 215 height 20
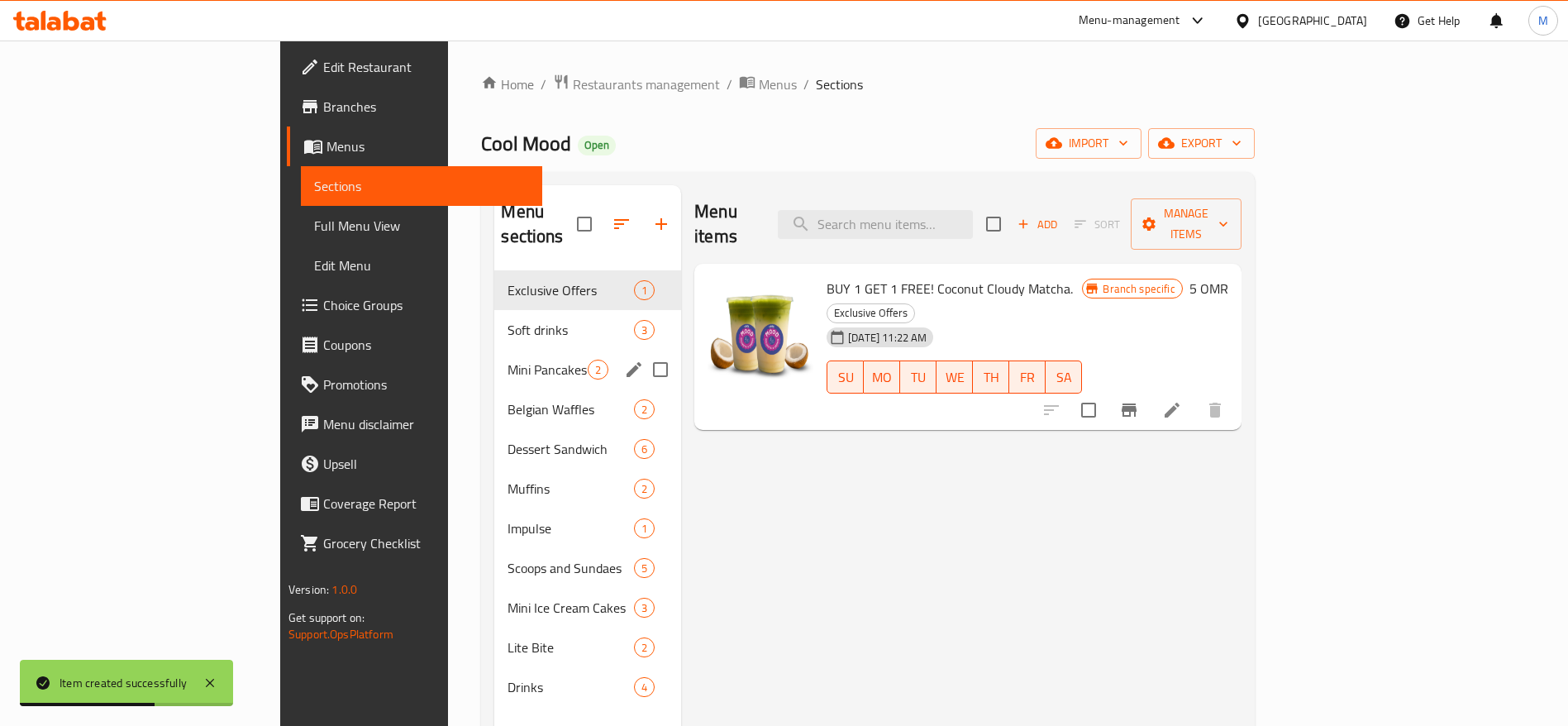
click at [494, 320] on div "Soft drinks 3" at bounding box center [588, 330] width 187 height 40
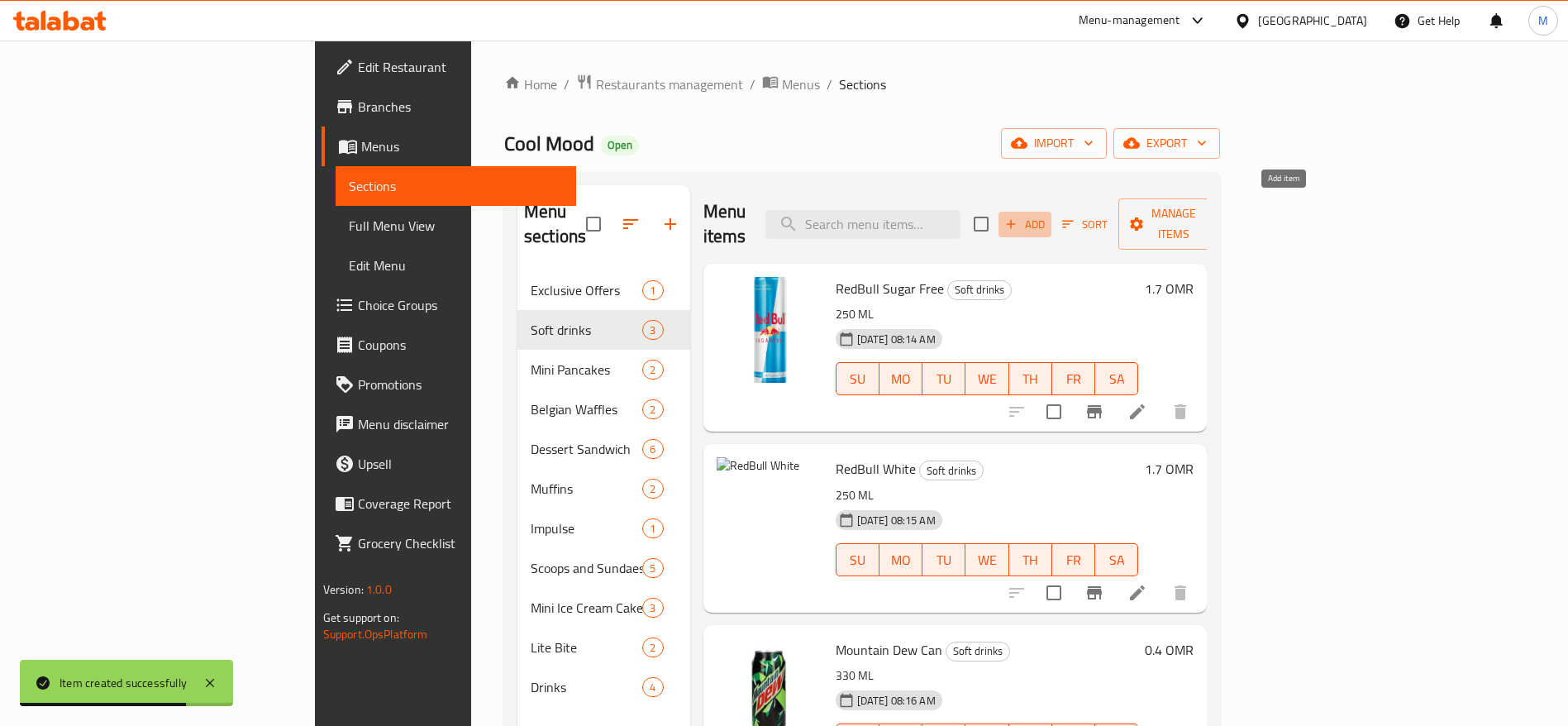
click at [1047, 215] on span "Add" at bounding box center [1024, 224] width 44 height 19
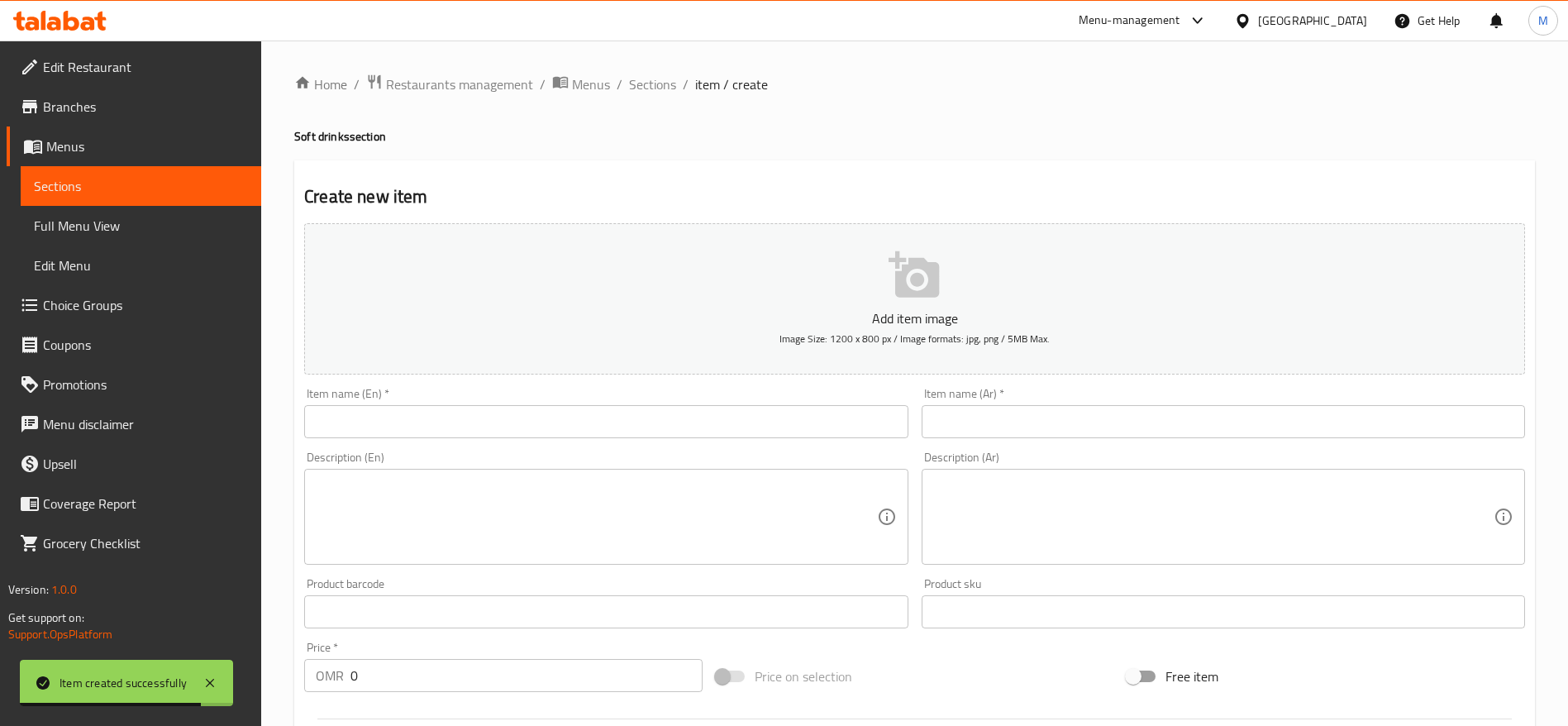
click at [879, 282] on button "Add item image Image Size: 1200 x 800 px / Image formats: jpg, png / 5MB Max." at bounding box center [914, 298] width 1221 height 151
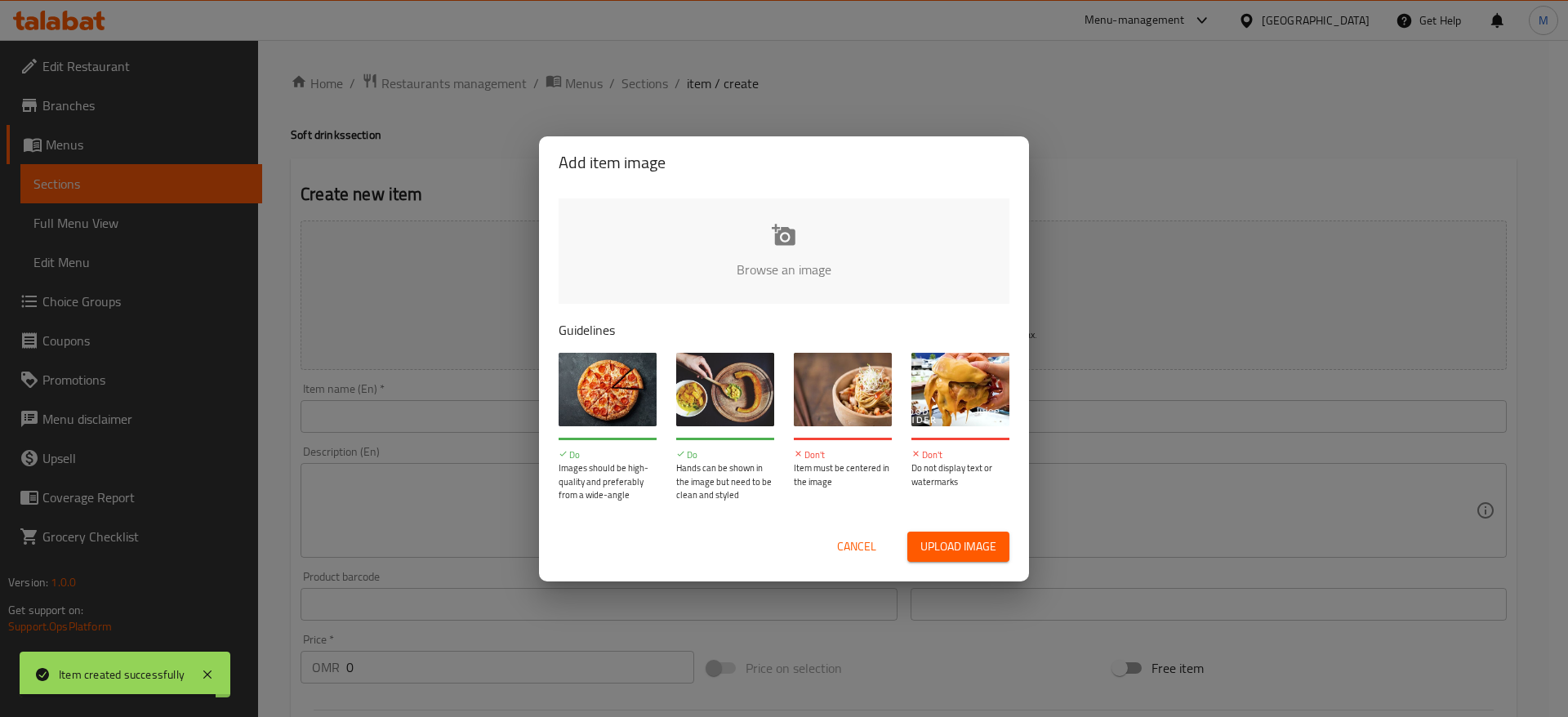
click at [716, 306] on div "Browse an image Guidelines Do Images should be high-quality and preferably from…" at bounding box center [784, 351] width 490 height 323
click at [722, 270] on input "file" at bounding box center [1336, 275] width 1556 height 153
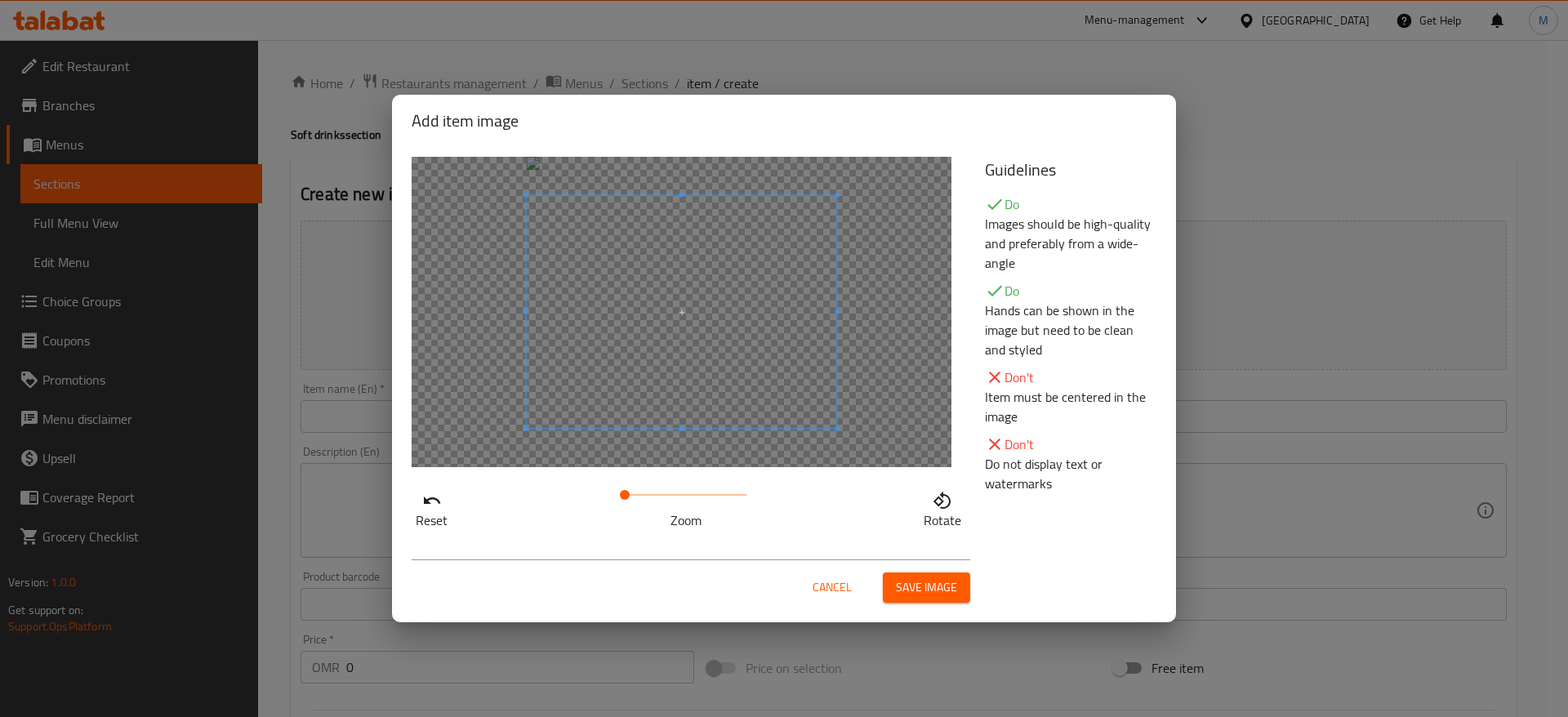
click at [941, 580] on span "Save image" at bounding box center [927, 587] width 61 height 21
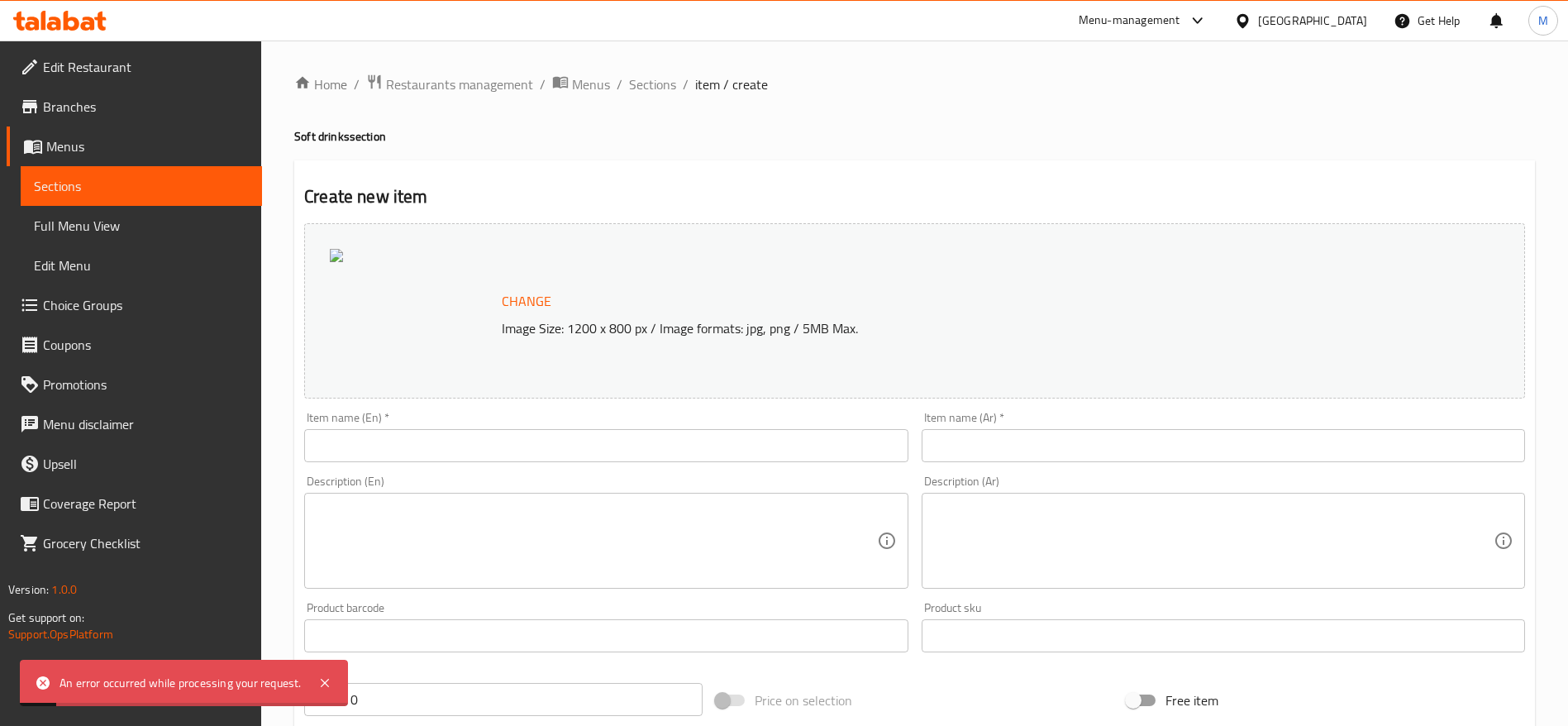
click at [584, 456] on input "text" at bounding box center [605, 446] width 604 height 33
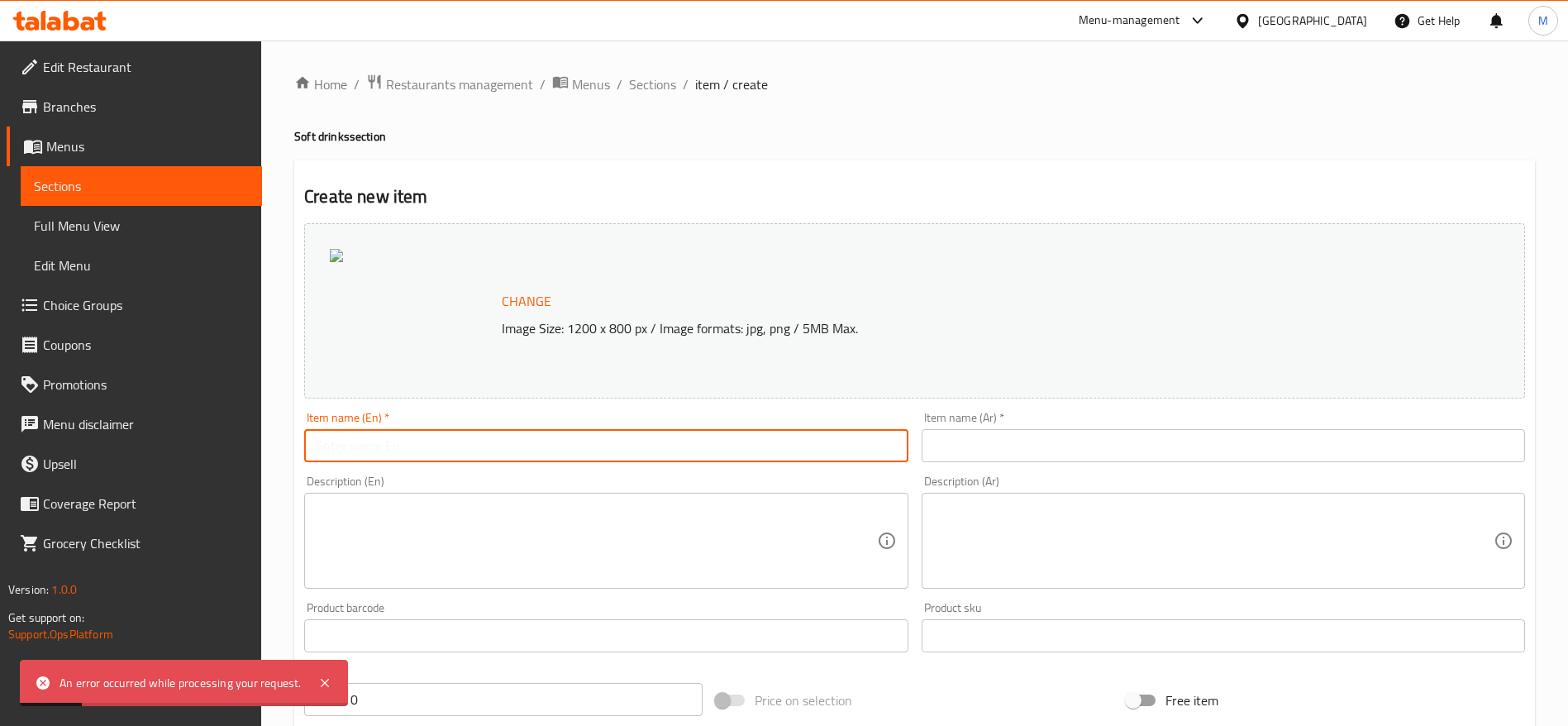
paste input "7up Can 330 ML"
type input "7up Can"
click at [722, 548] on textarea at bounding box center [595, 541] width 560 height 79
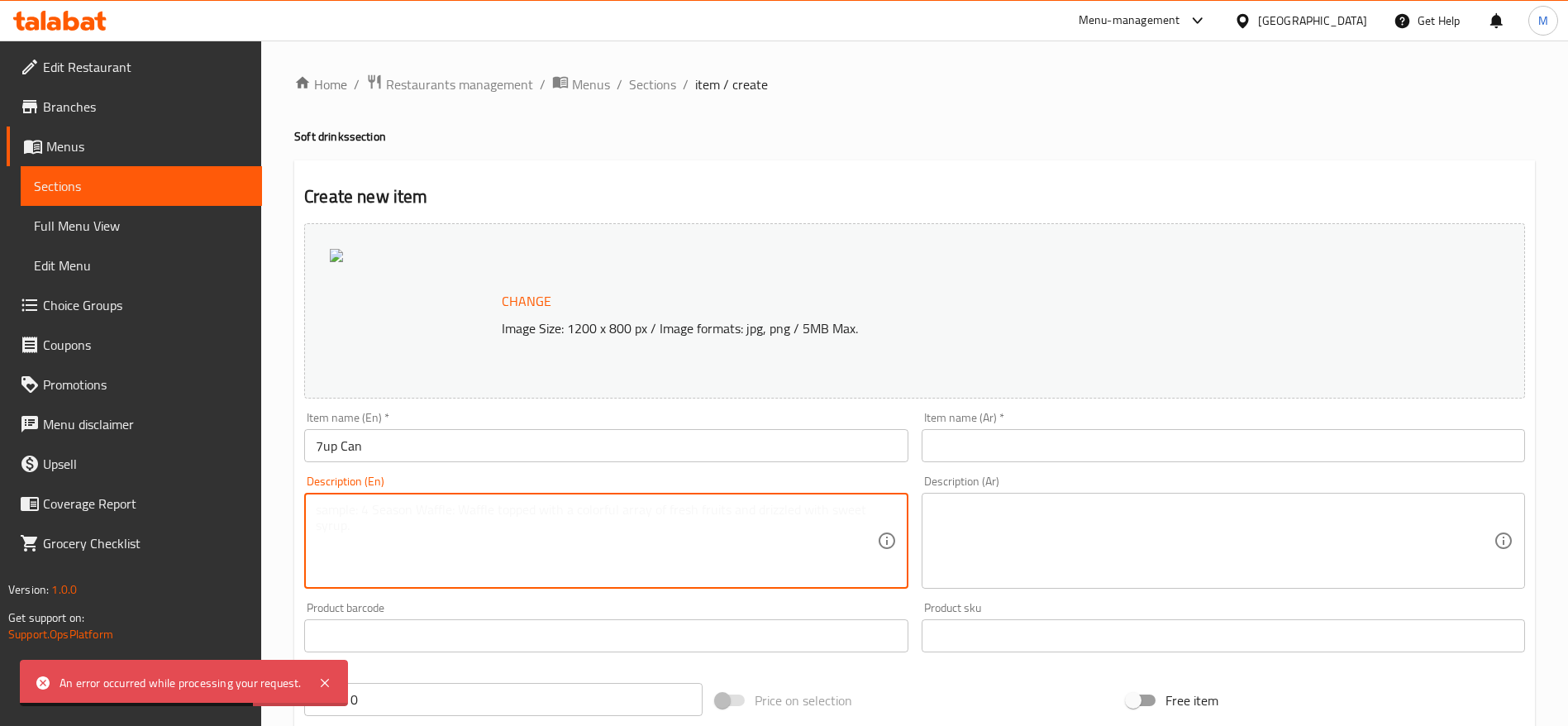
paste textarea "7up Can 330 ML"
type textarea "7up Can 330 ML"
click at [1051, 452] on input "text" at bounding box center [1223, 446] width 604 height 33
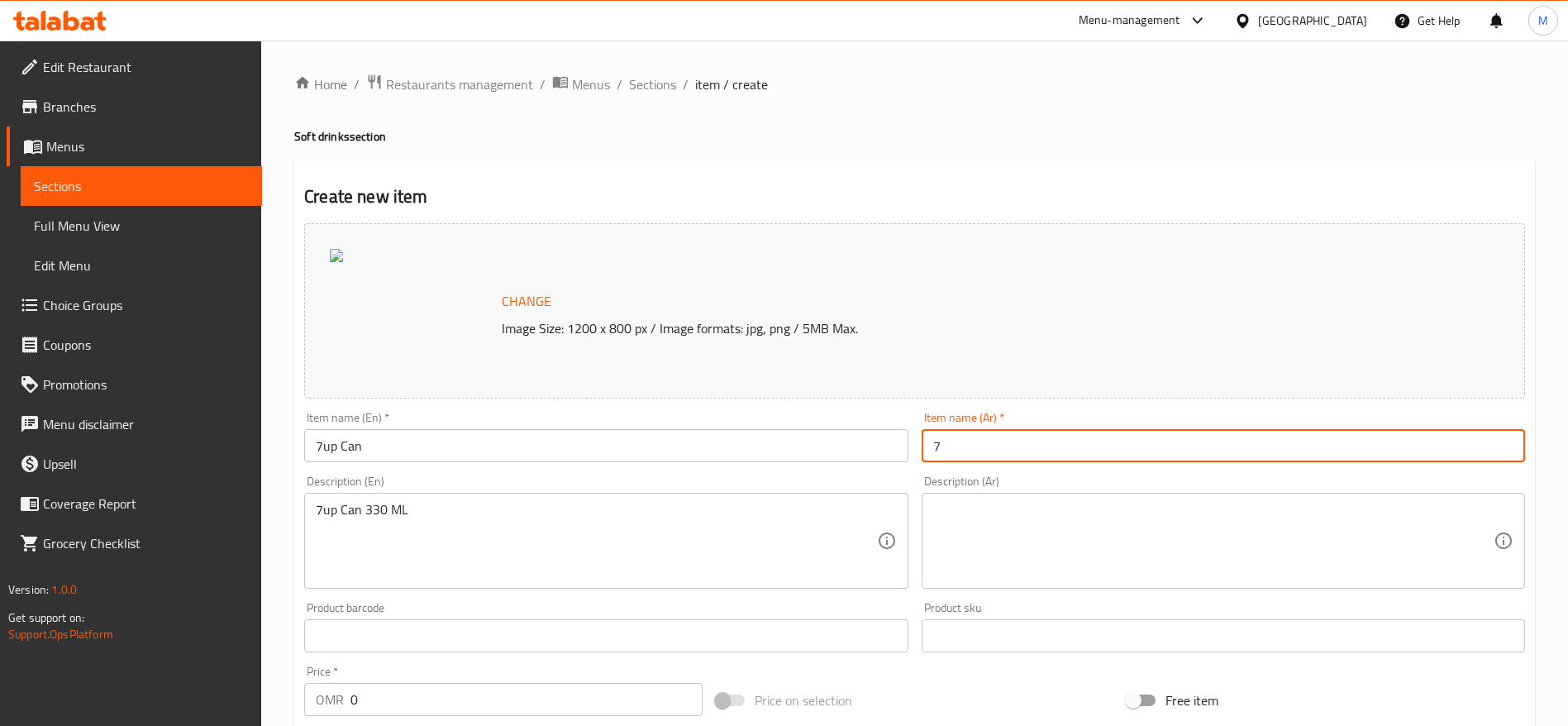
click at [1055, 449] on input "7" at bounding box center [1223, 446] width 604 height 33
type input "7 اب"
click at [1016, 554] on textarea at bounding box center [1213, 541] width 560 height 79
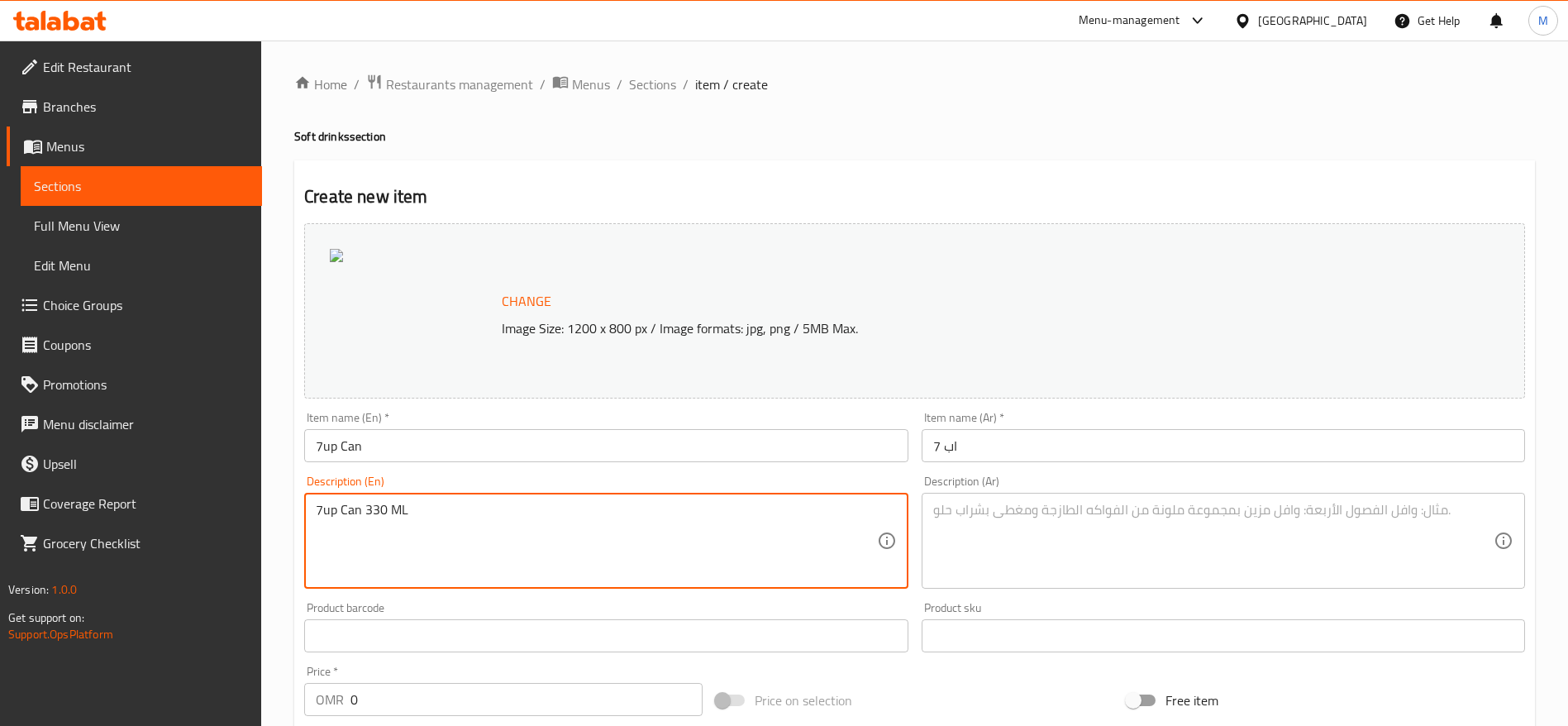
drag, startPoint x: 423, startPoint y: 516, endPoint x: 366, endPoint y: 518, distance: 57.0
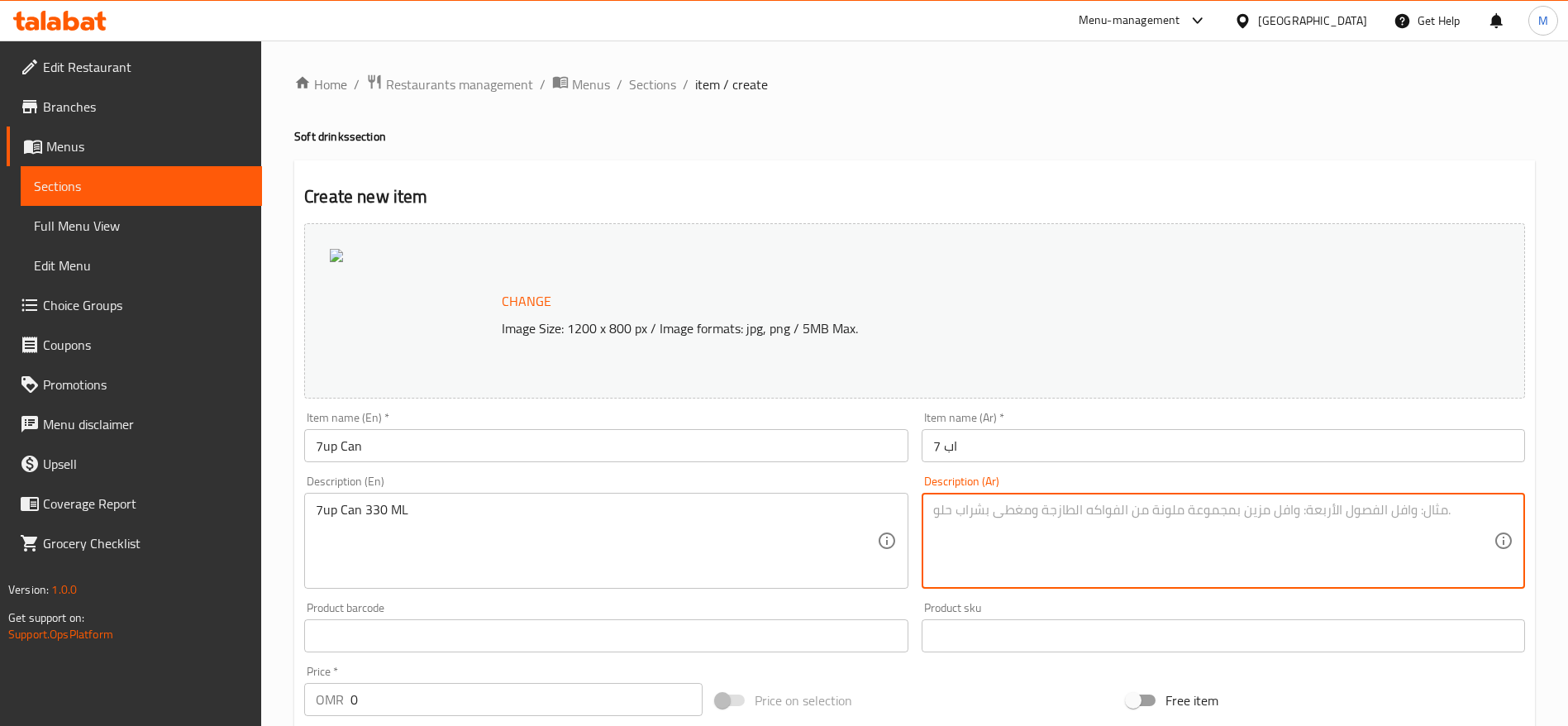
click at [1019, 522] on textarea at bounding box center [1213, 541] width 560 height 79
paste textarea "330 ML"
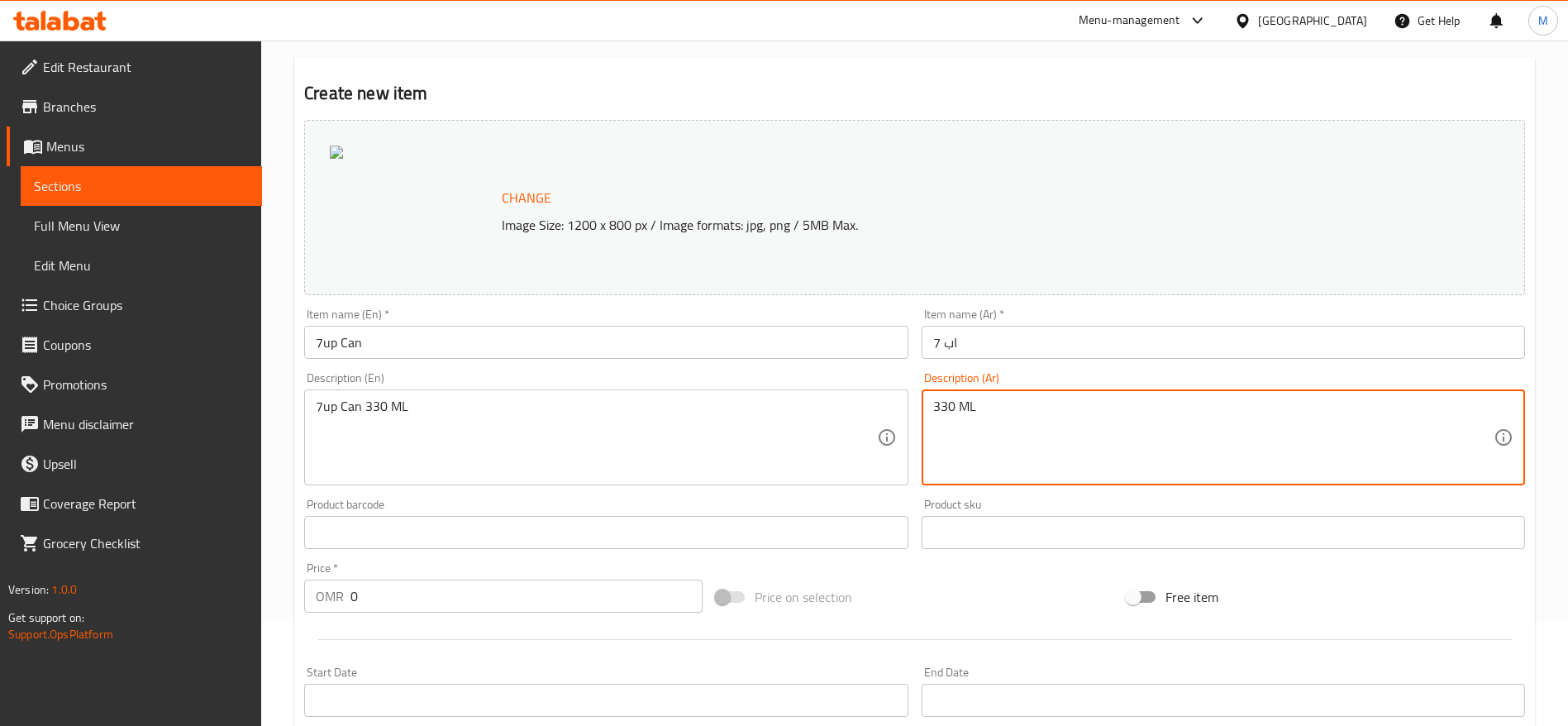
scroll to position [104, 0]
type textarea "330 ML"
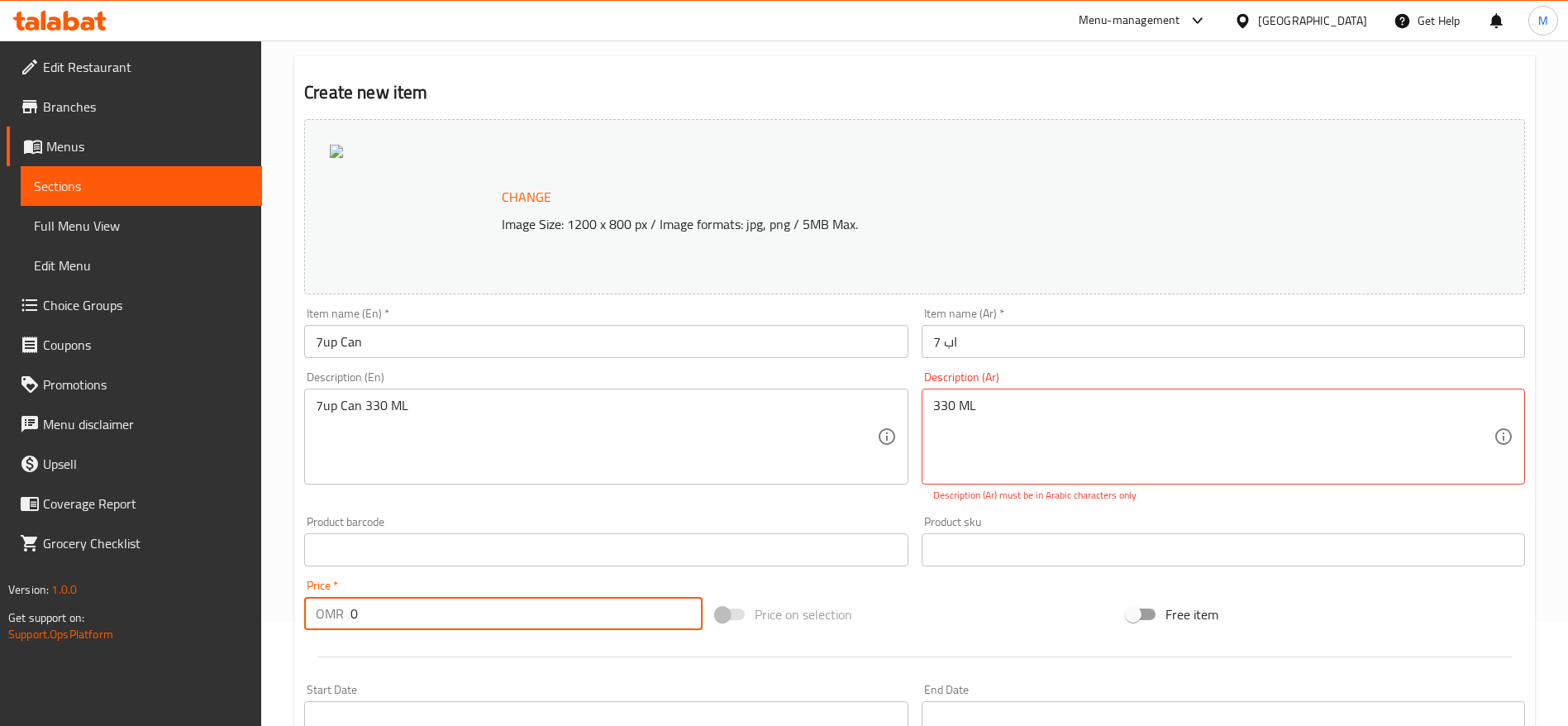
click at [522, 605] on input "0" at bounding box center [527, 614] width 352 height 33
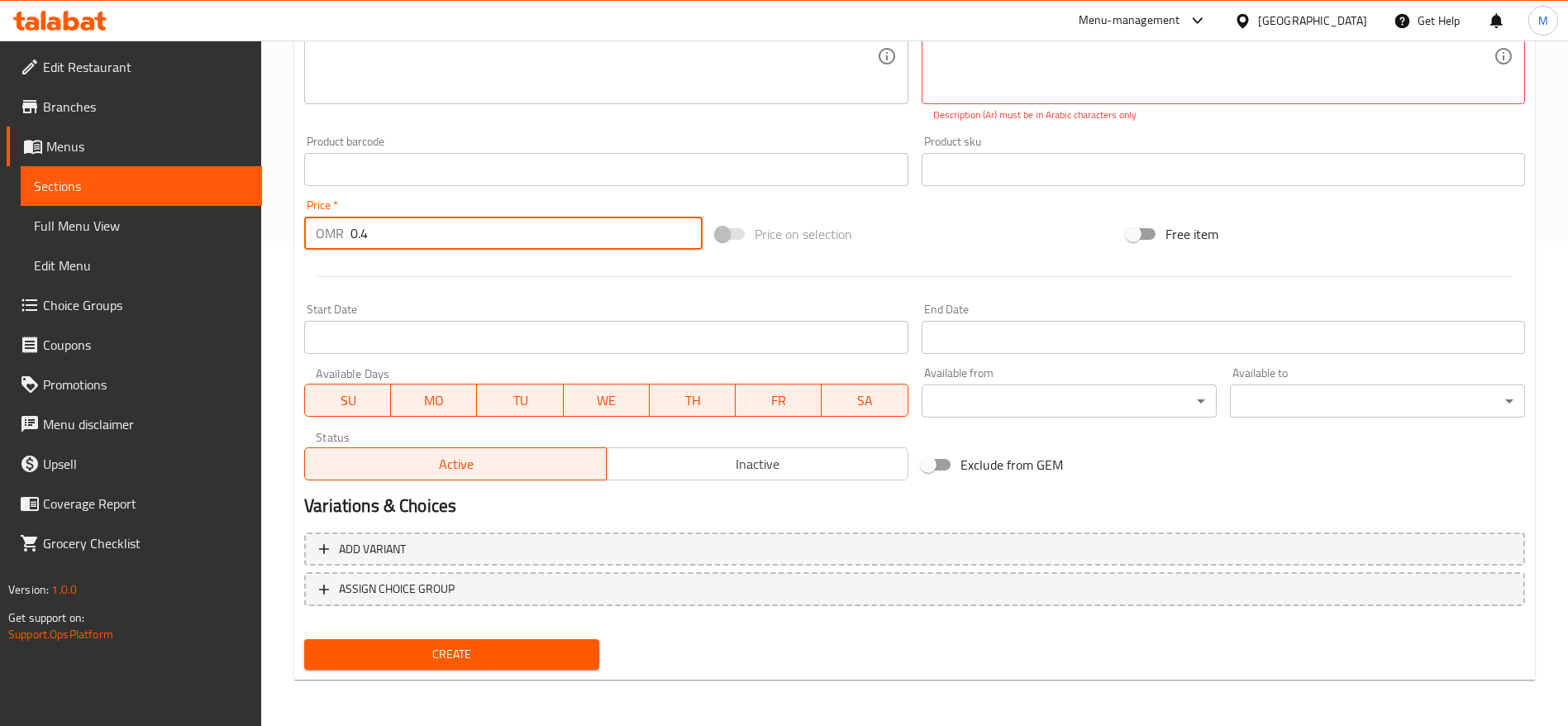
type input "0.4"
click at [494, 642] on button "Create" at bounding box center [451, 654] width 295 height 31
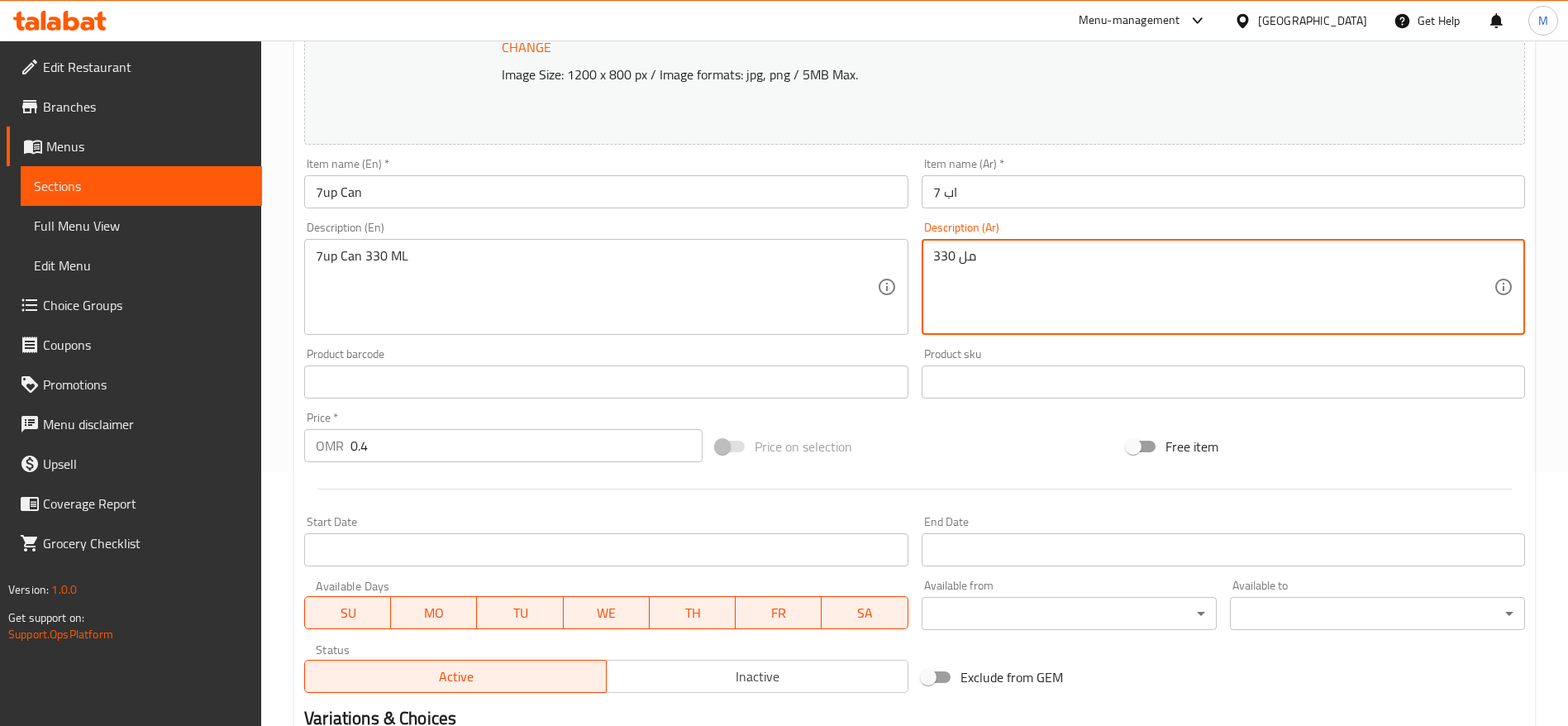
scroll to position [466, 0]
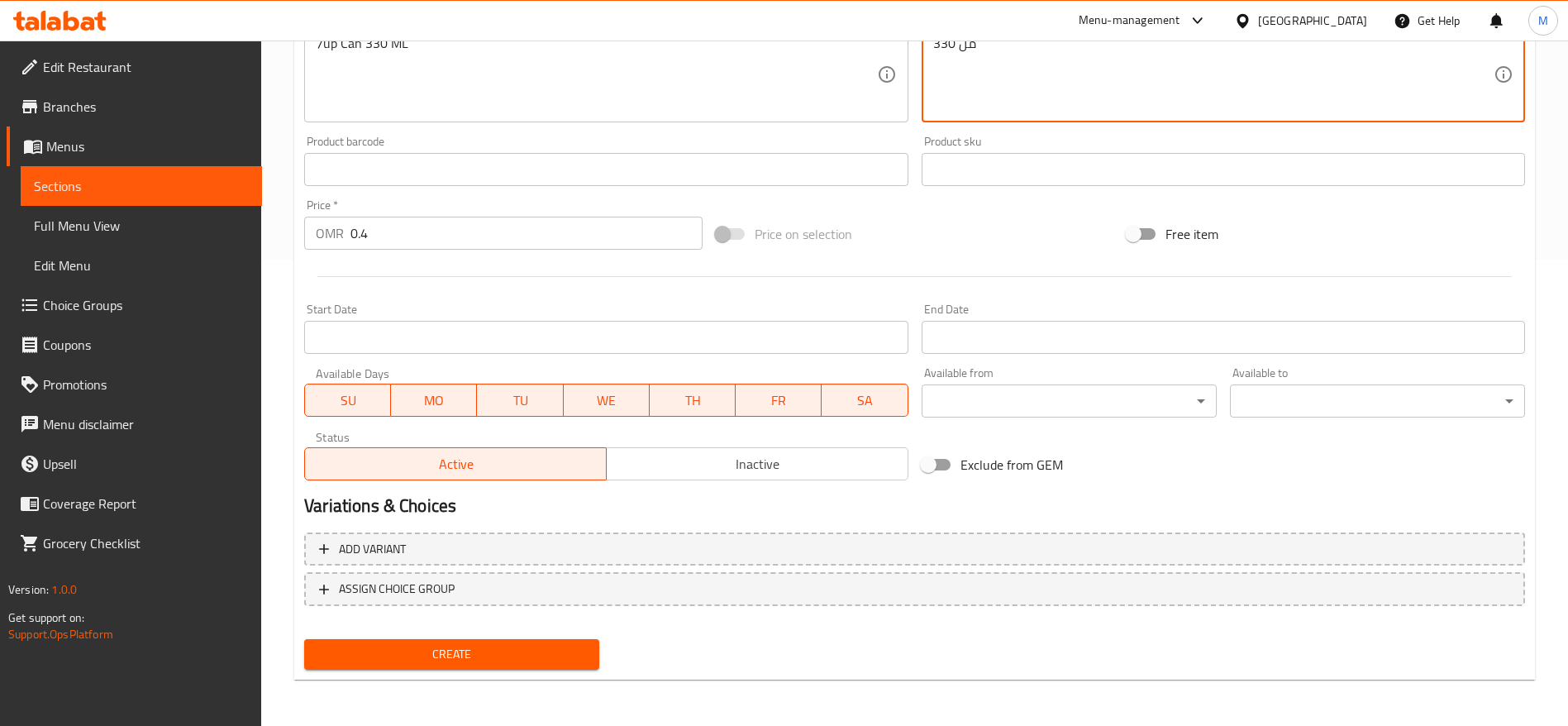
type textarea "330 مل"
click at [427, 652] on span "Create" at bounding box center [452, 654] width 269 height 21
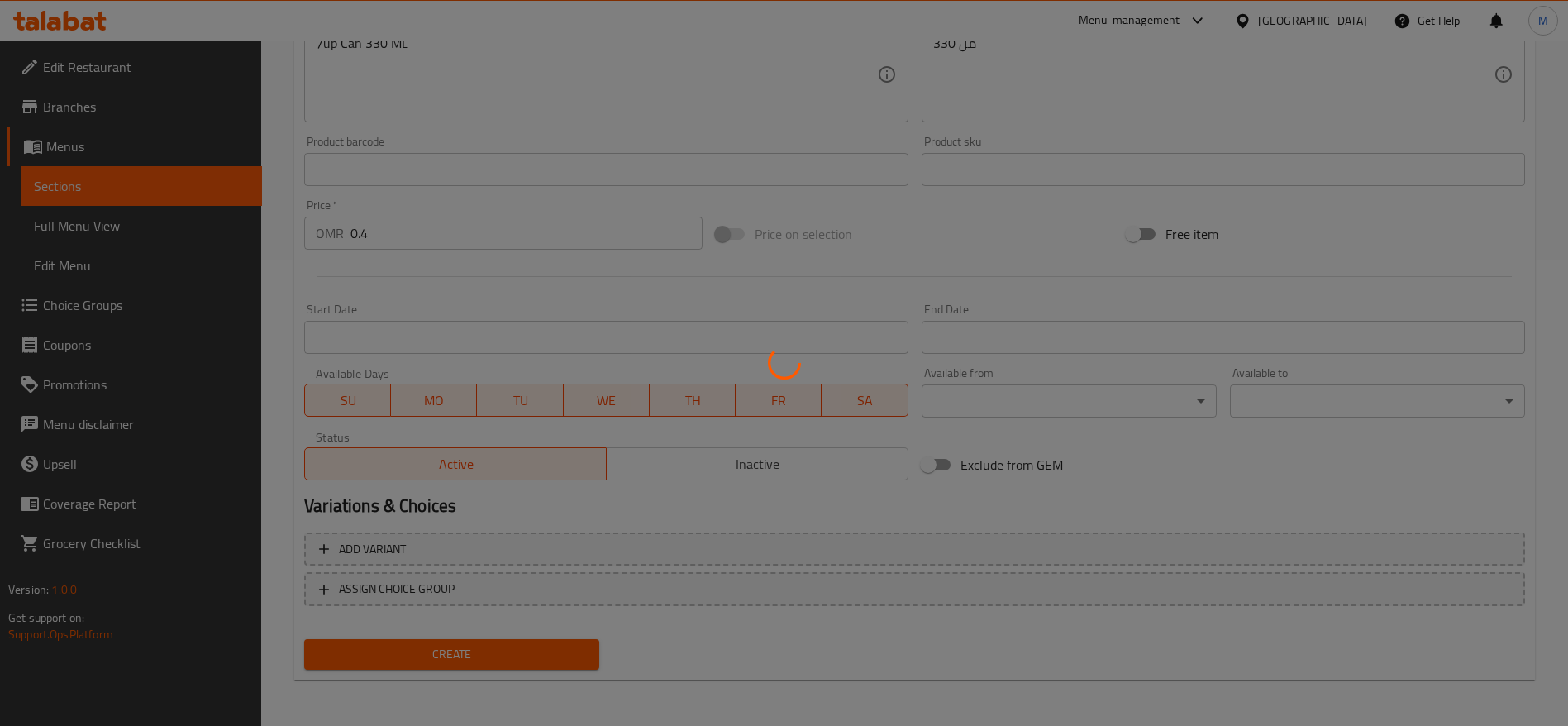
type input "0"
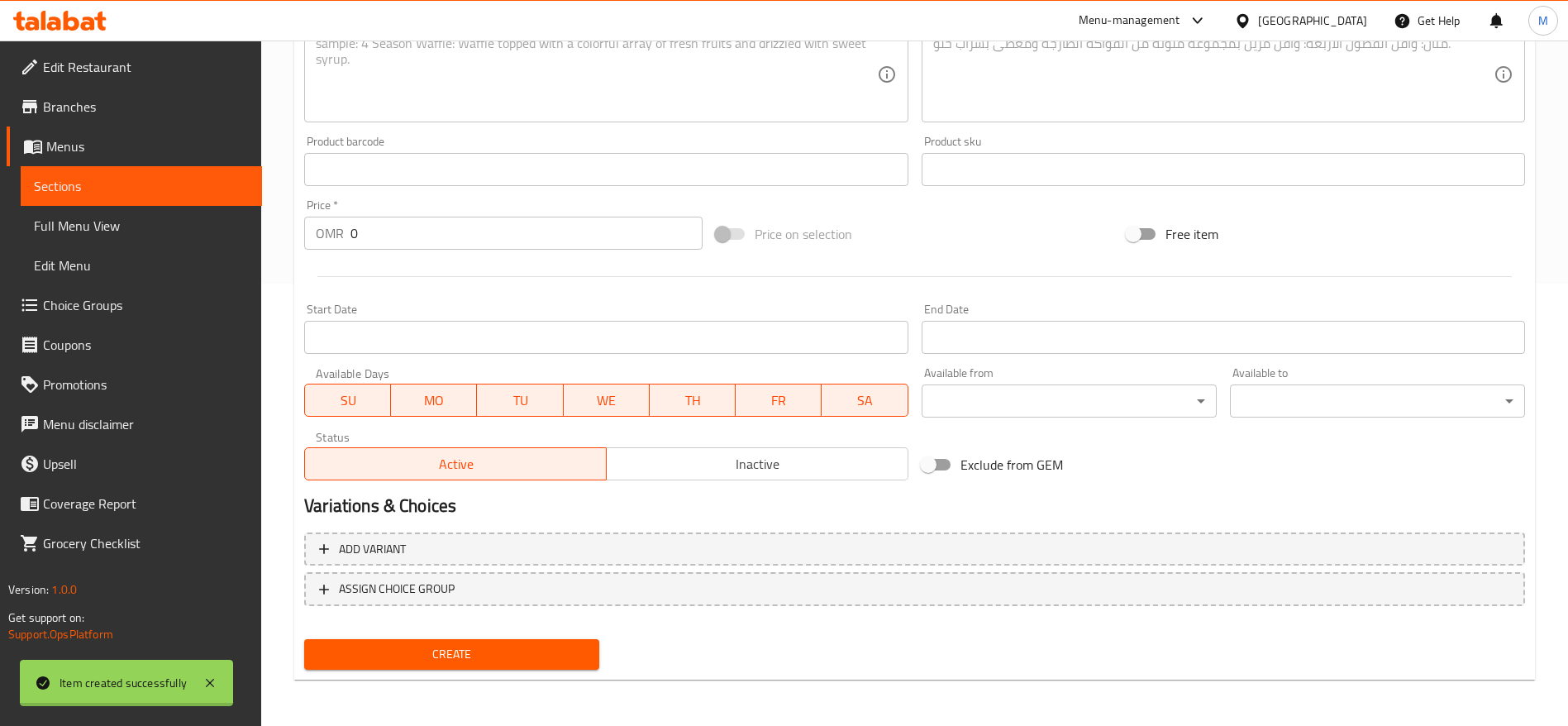
scroll to position [443, 0]
click at [181, 186] on span "Sections" at bounding box center [141, 186] width 215 height 20
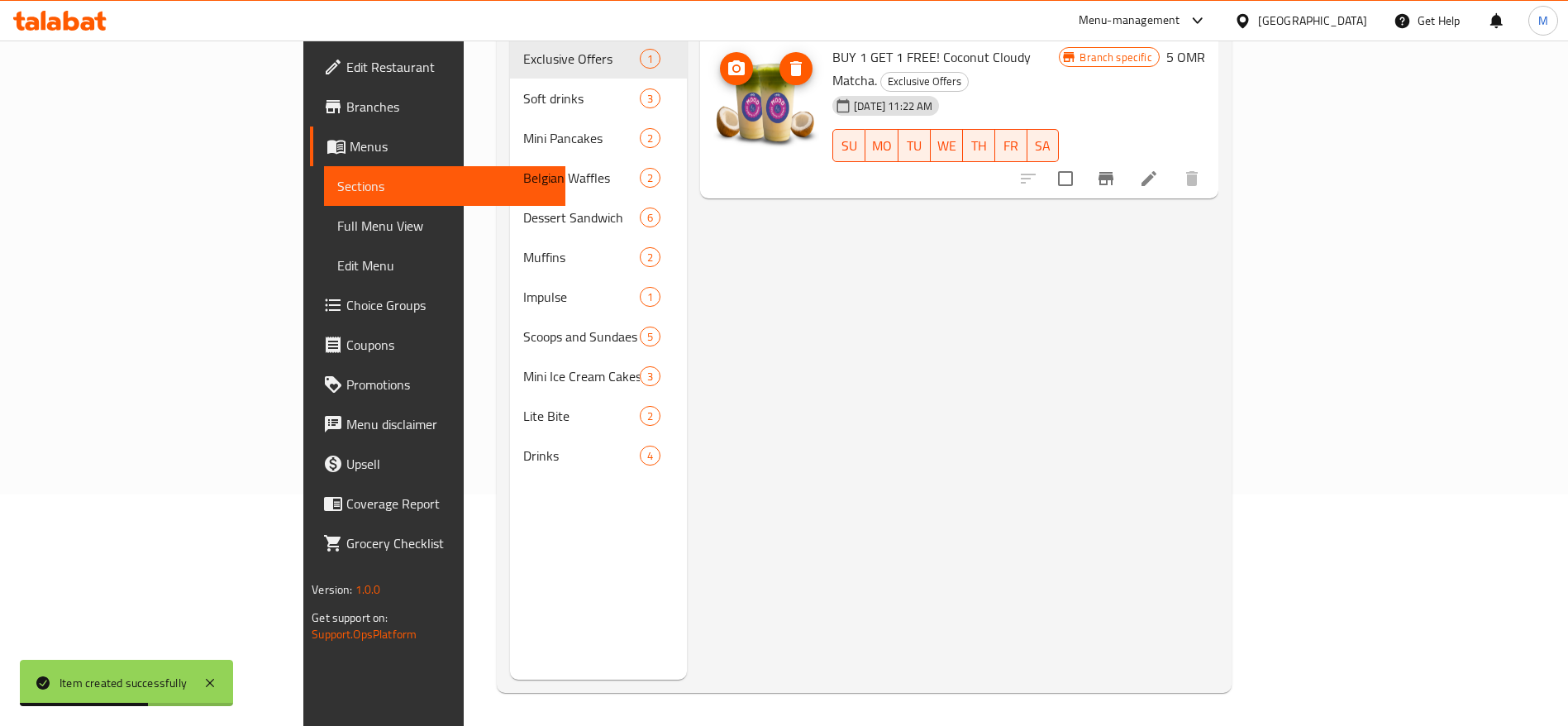
scroll to position [151, 0]
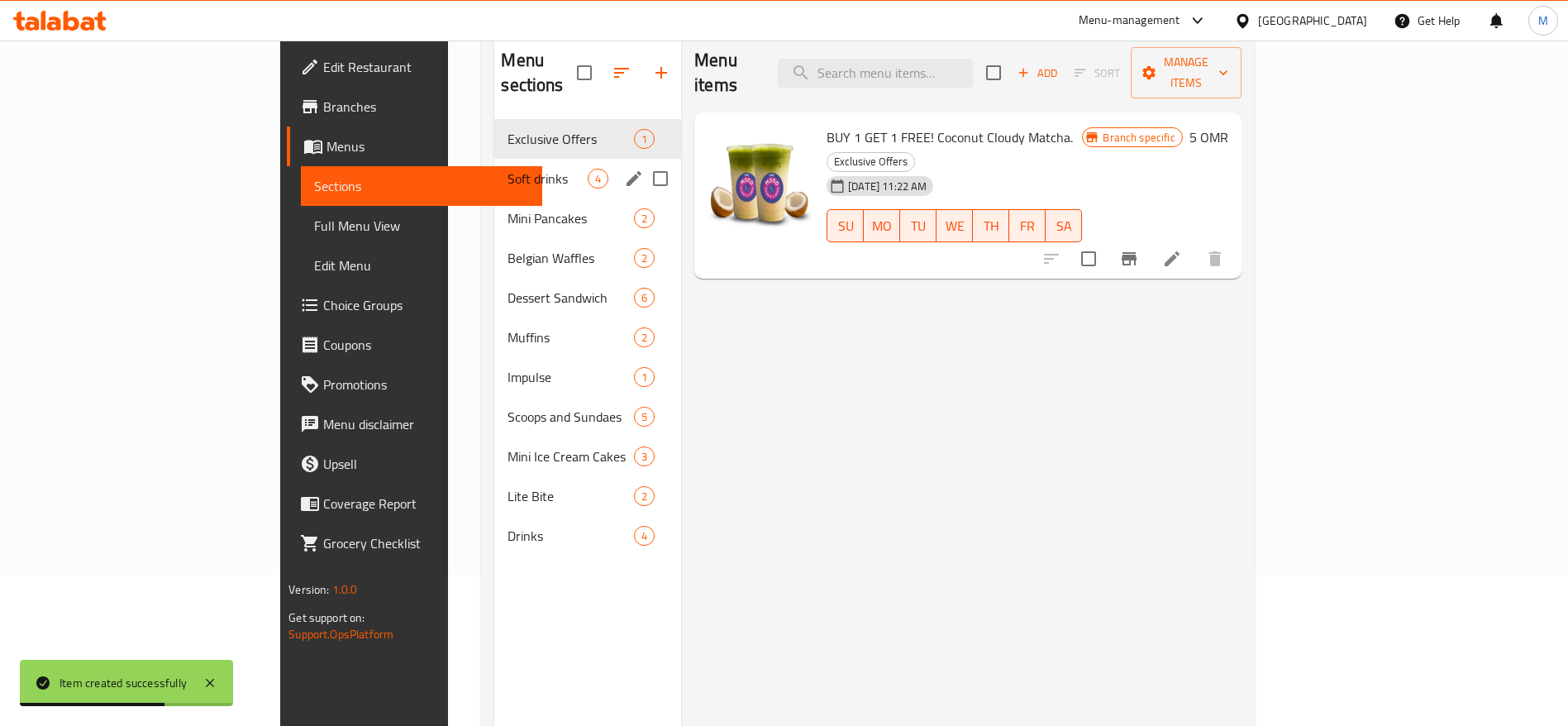
click at [508, 169] on span "Soft drinks" at bounding box center [548, 179] width 80 height 20
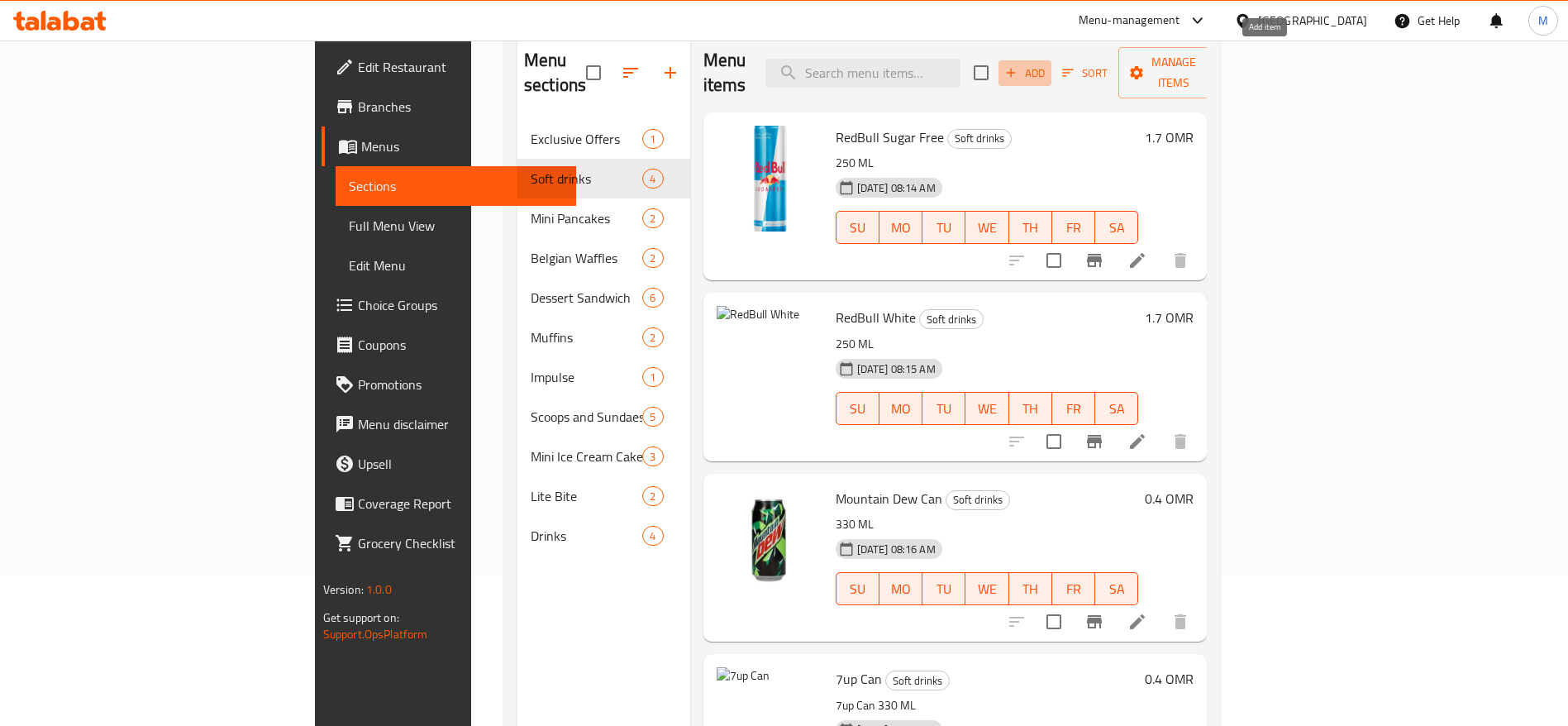
click at [1047, 63] on span "Add" at bounding box center [1024, 73] width 44 height 19
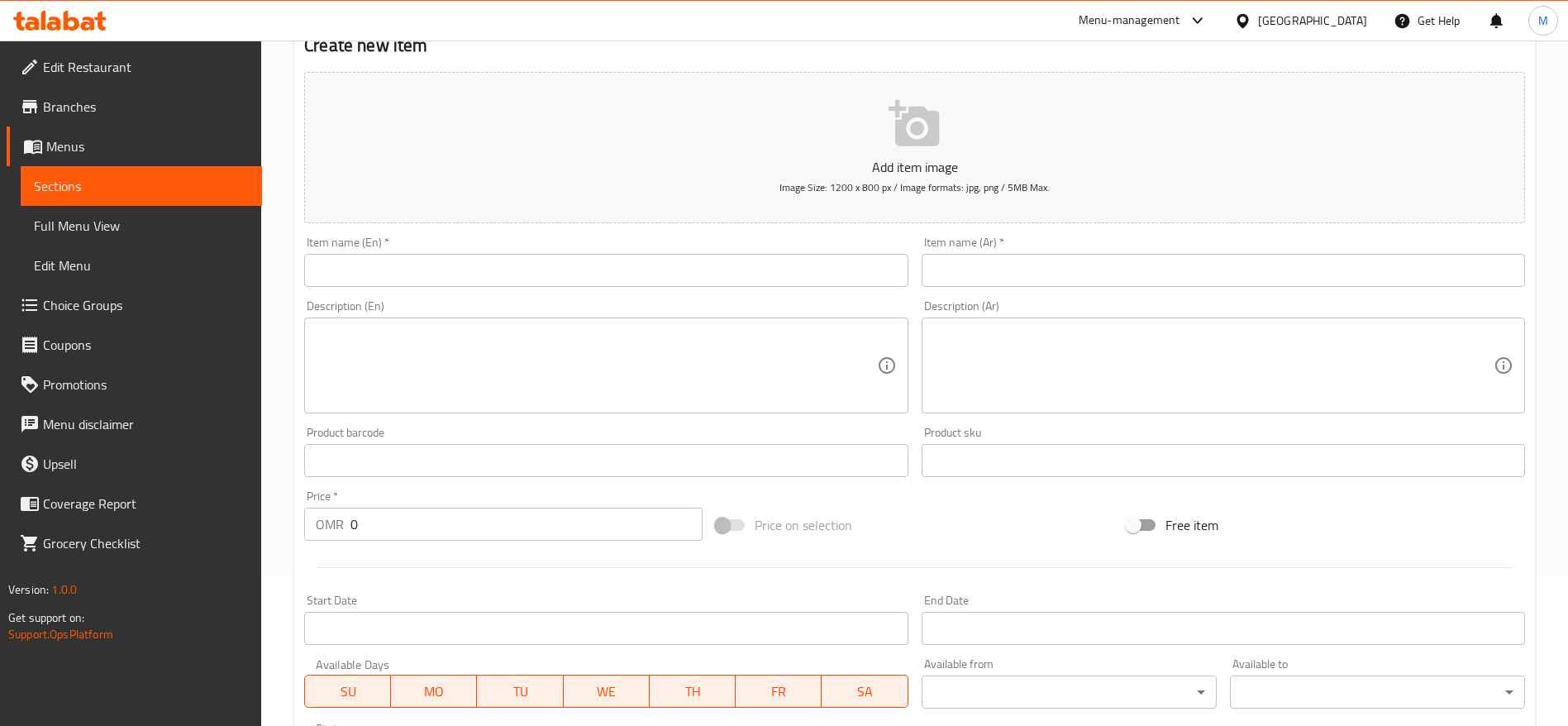
click at [594, 166] on p "Add item image" at bounding box center [914, 167] width 1170 height 20
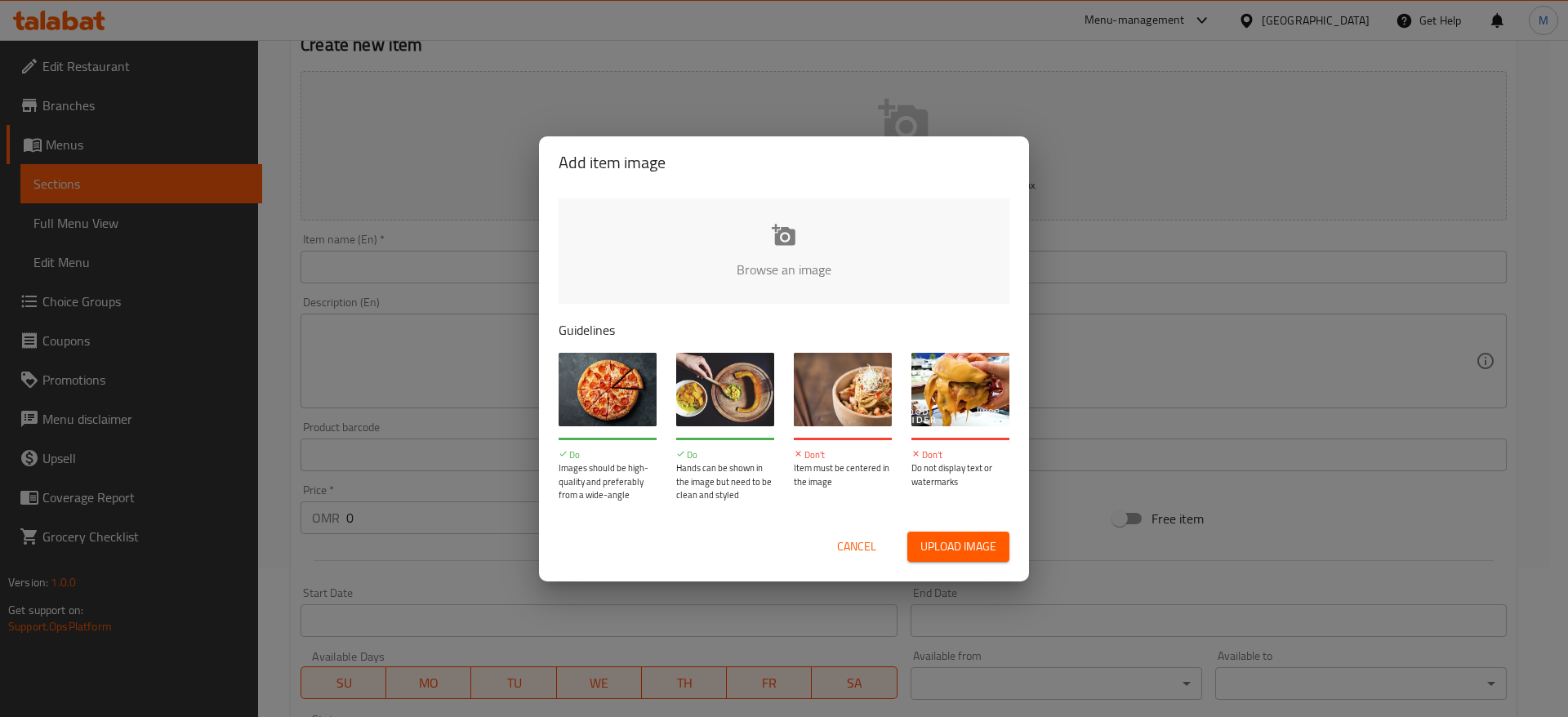
click at [631, 238] on input "file" at bounding box center [1336, 275] width 1556 height 153
click at [843, 552] on span "Cancel" at bounding box center [857, 546] width 40 height 21
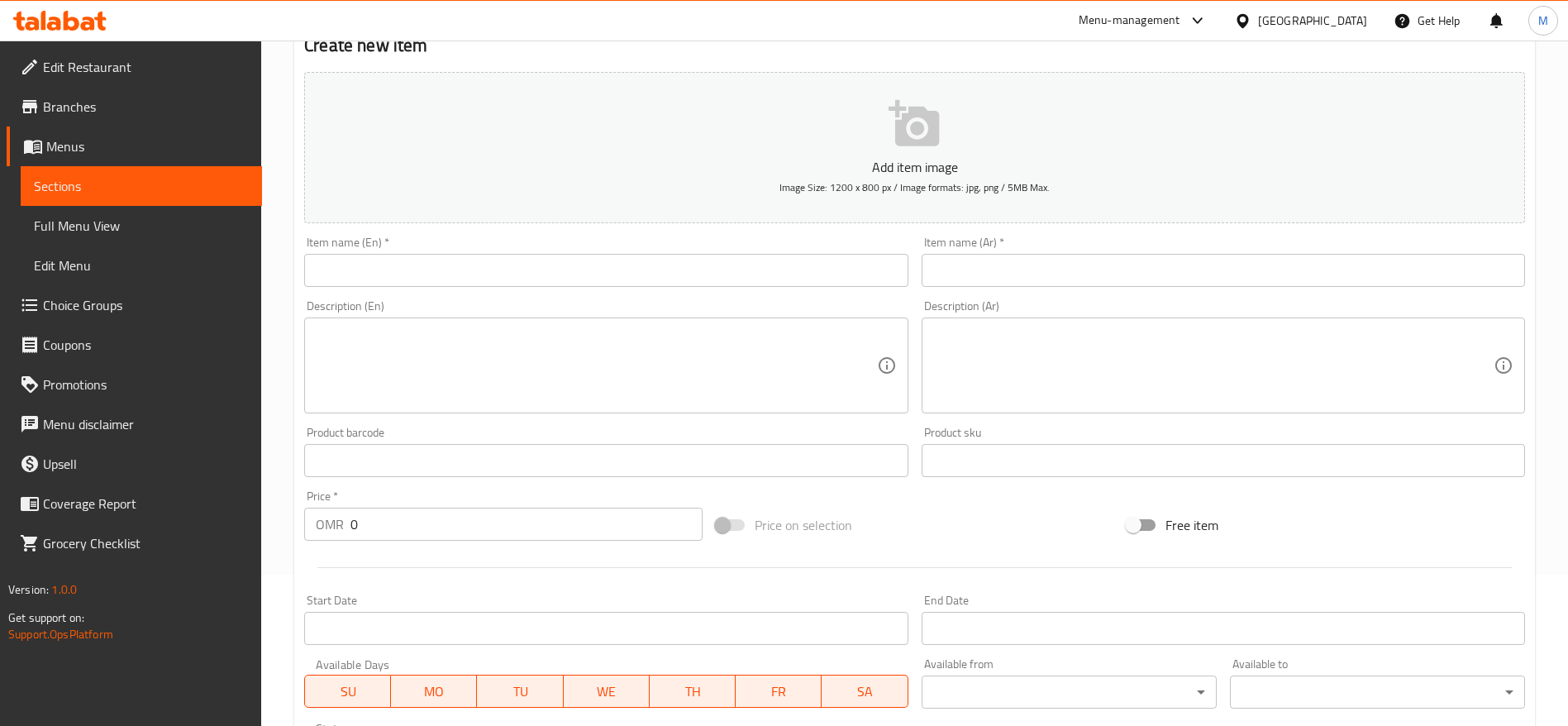
click at [480, 254] on input "text" at bounding box center [605, 271] width 604 height 33
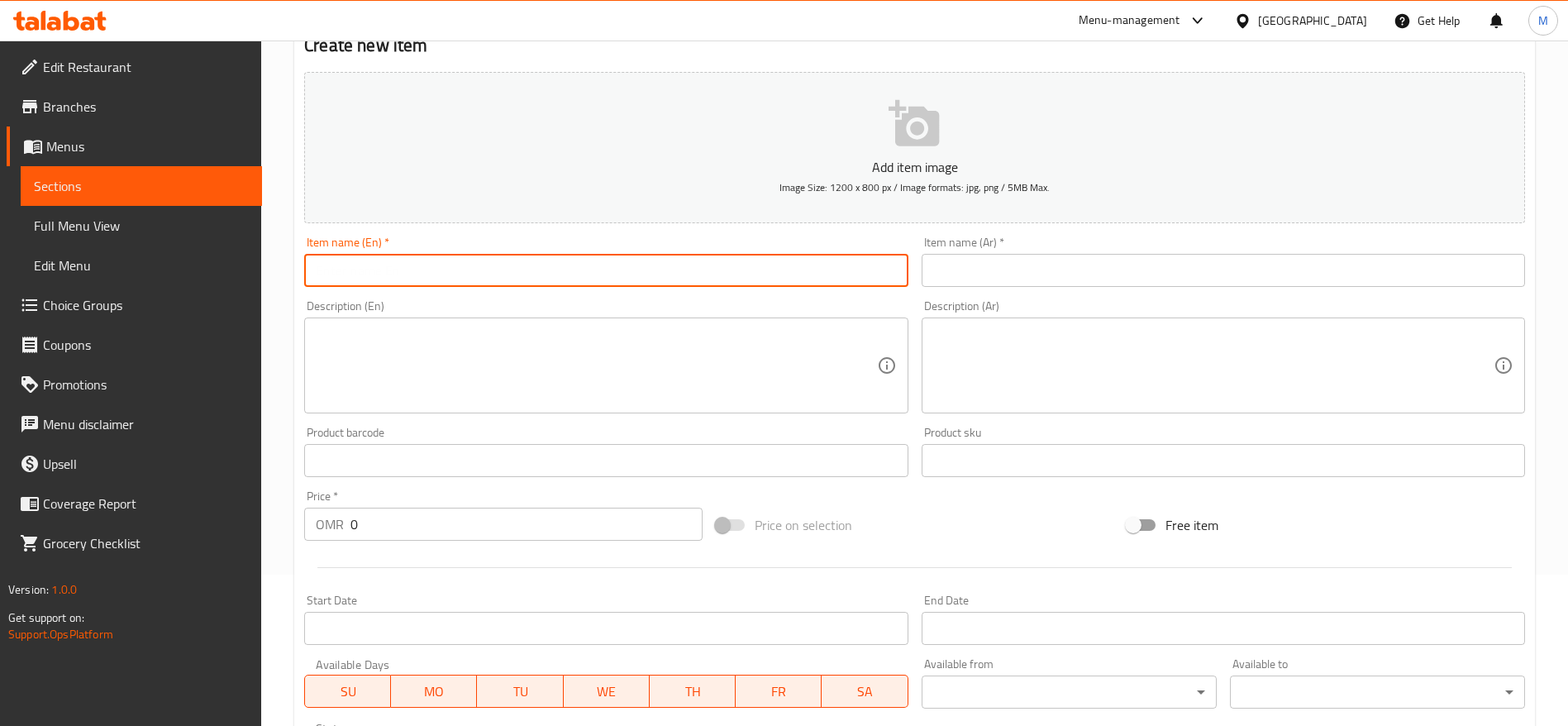
paste input "Mirinda Orange Can 330 ML"
drag, startPoint x: 515, startPoint y: 267, endPoint x: 432, endPoint y: 277, distance: 83.6
click at [432, 277] on input "Mirinda Orange Can 330 ML" at bounding box center [605, 271] width 604 height 33
type input "Mirinda Orange Can 330 ML"
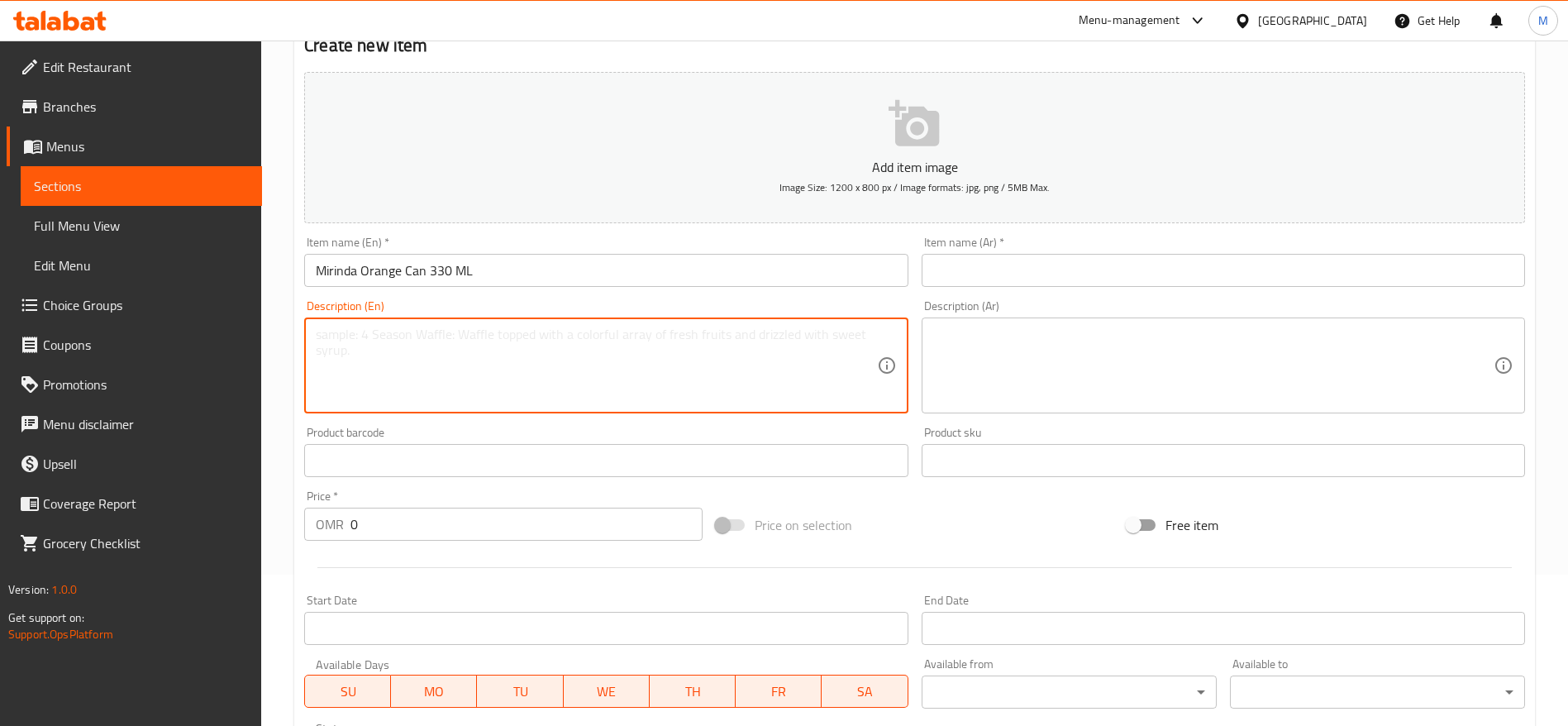
click at [436, 374] on textarea at bounding box center [595, 366] width 560 height 79
paste textarea "330 ML"
type textarea "330 ML"
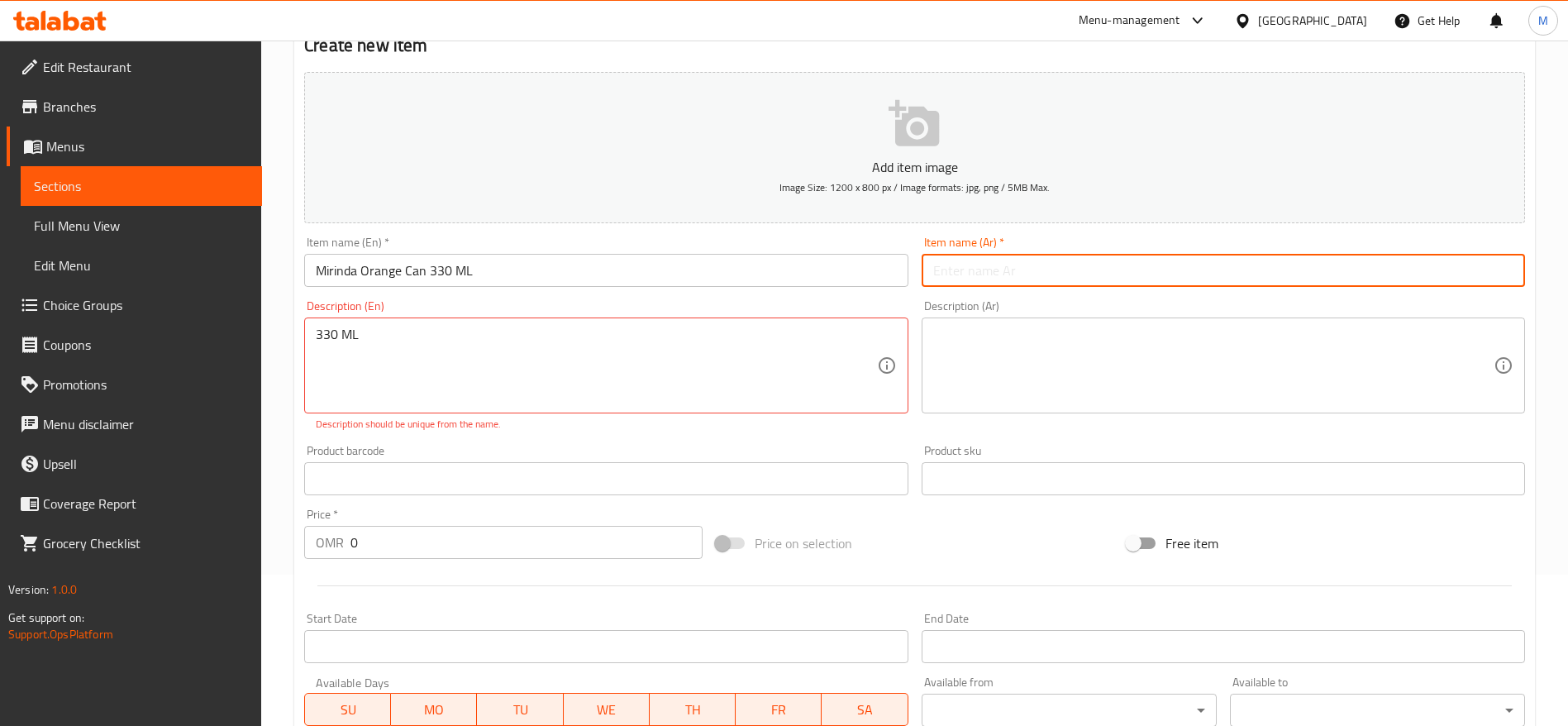
click at [999, 260] on input "text" at bounding box center [1223, 271] width 604 height 33
type input "l"
type input "ك"
type input "ميراندا برتقال"
click at [1028, 372] on textarea at bounding box center [1213, 366] width 560 height 79
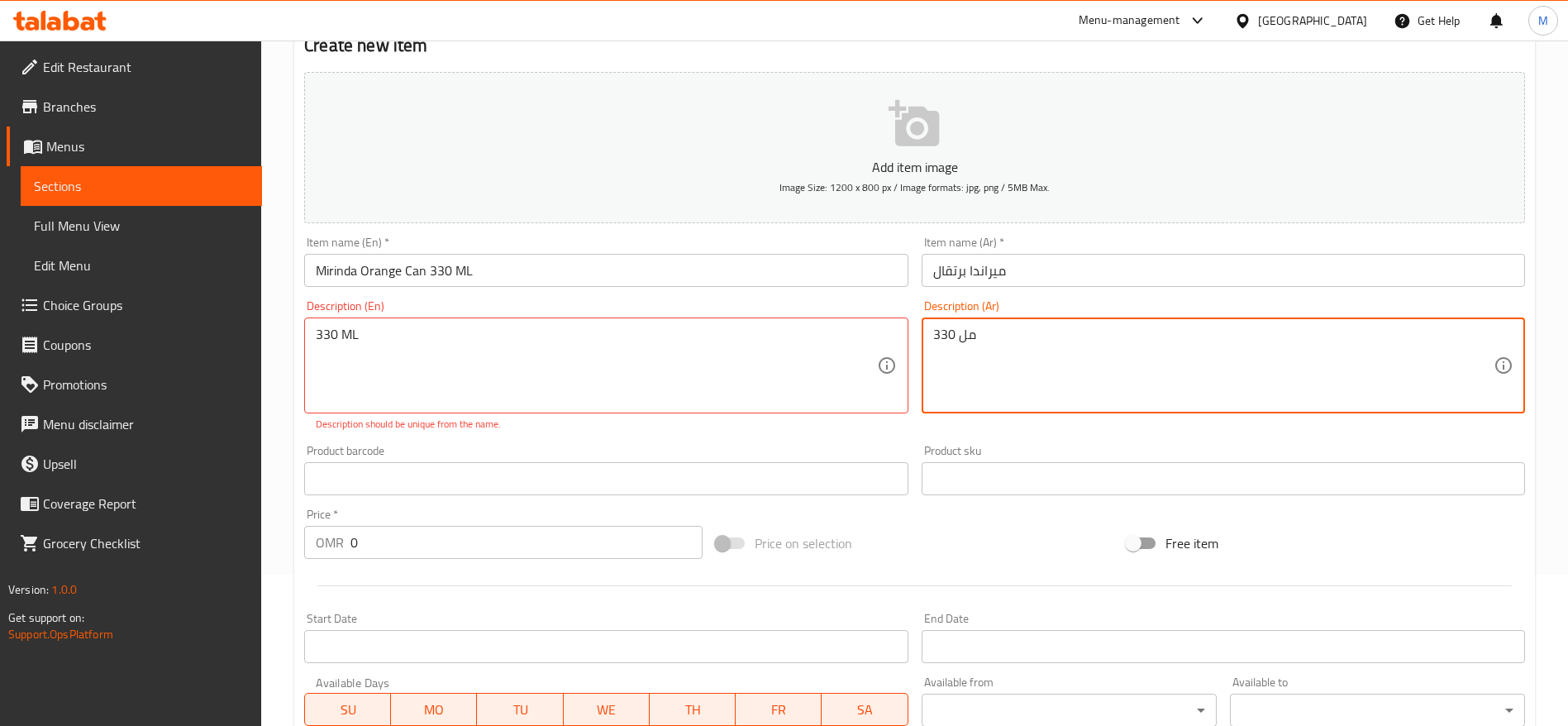
type textarea "330 مل"
click at [386, 556] on input "0" at bounding box center [527, 543] width 352 height 33
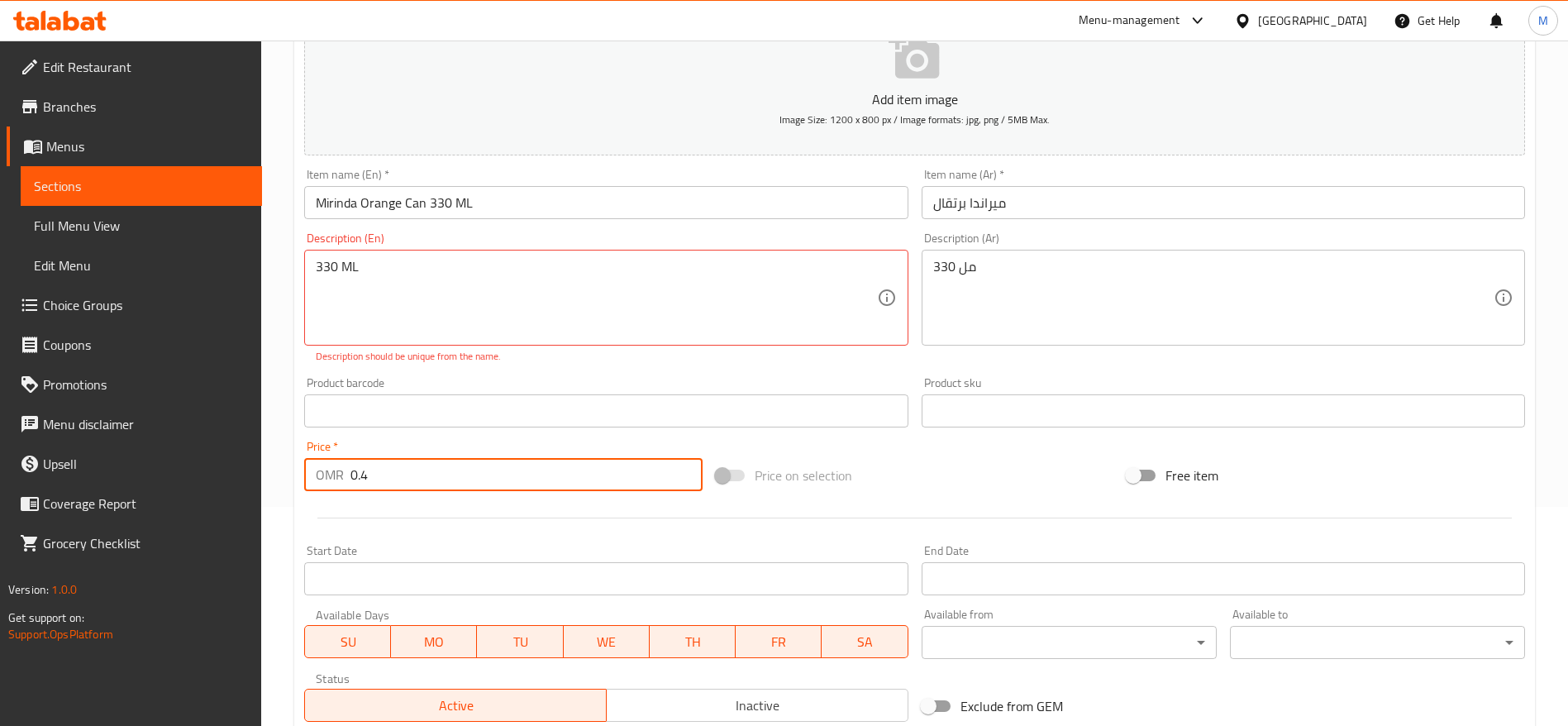
scroll to position [217, 0]
type input "0.4"
click at [813, 128] on span "Image Size: 1200 x 800 px / Image formats: jpg, png / 5MB Max." at bounding box center [914, 121] width 271 height 19
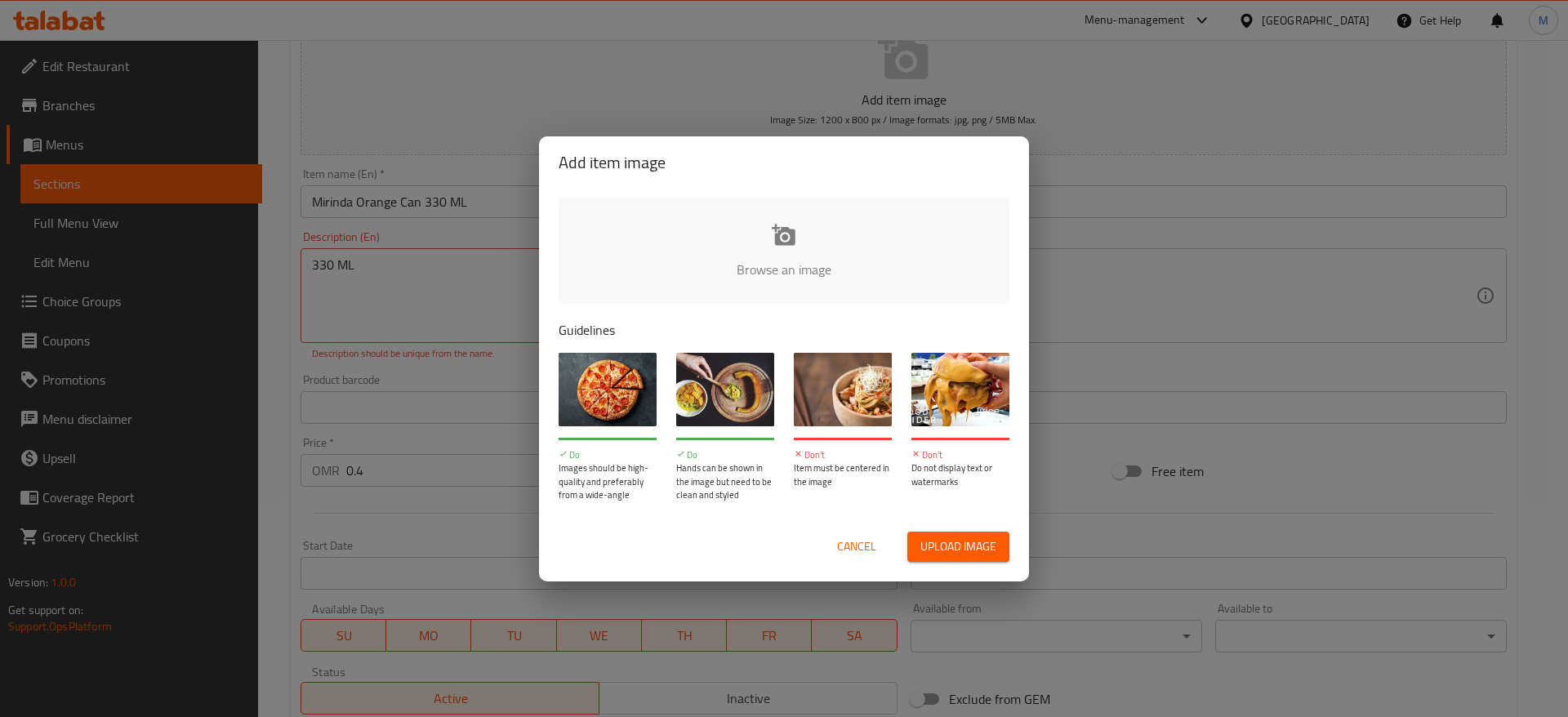
click at [734, 230] on input "file" at bounding box center [1336, 275] width 1556 height 153
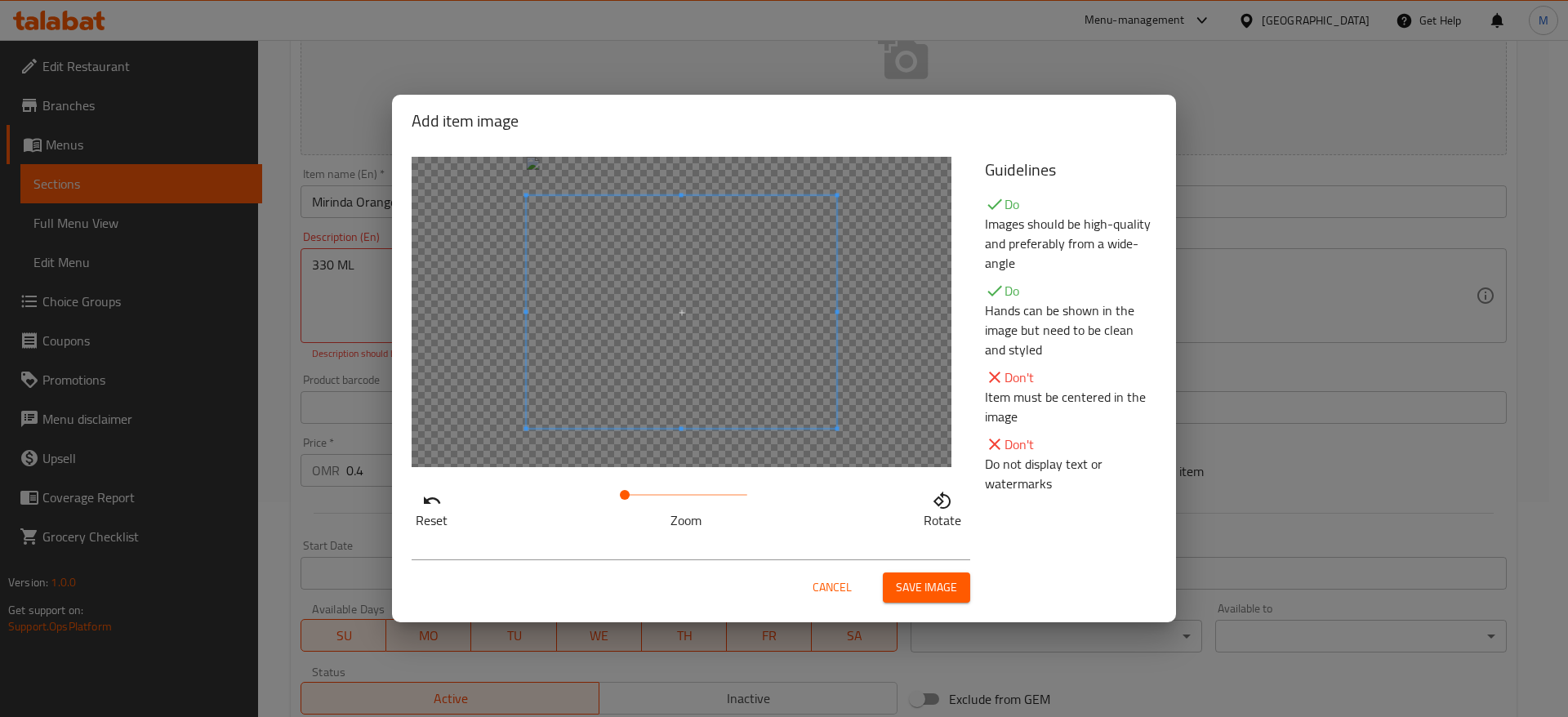
click at [919, 597] on span "Save image" at bounding box center [927, 587] width 61 height 21
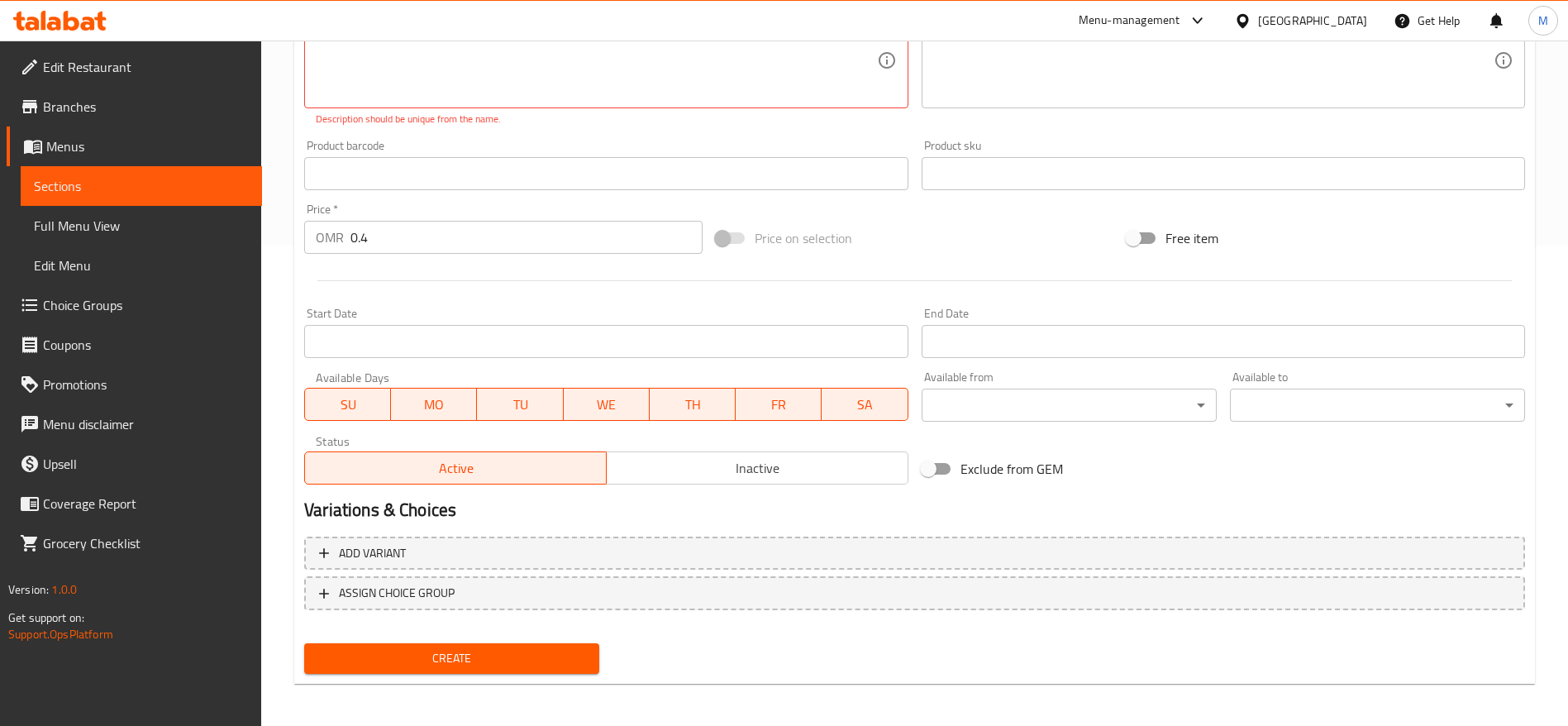
scroll to position [482, 0]
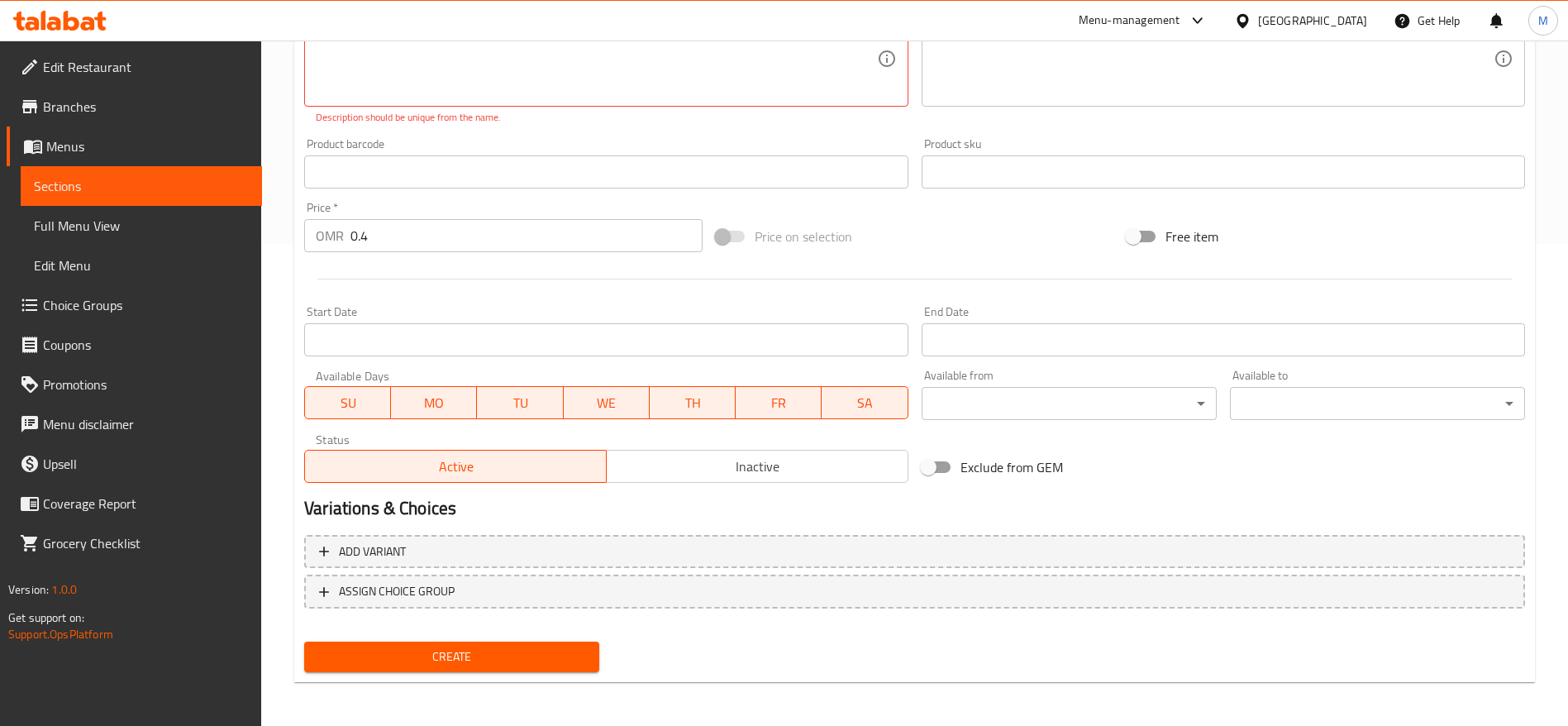
click at [568, 649] on span "Create" at bounding box center [452, 657] width 269 height 21
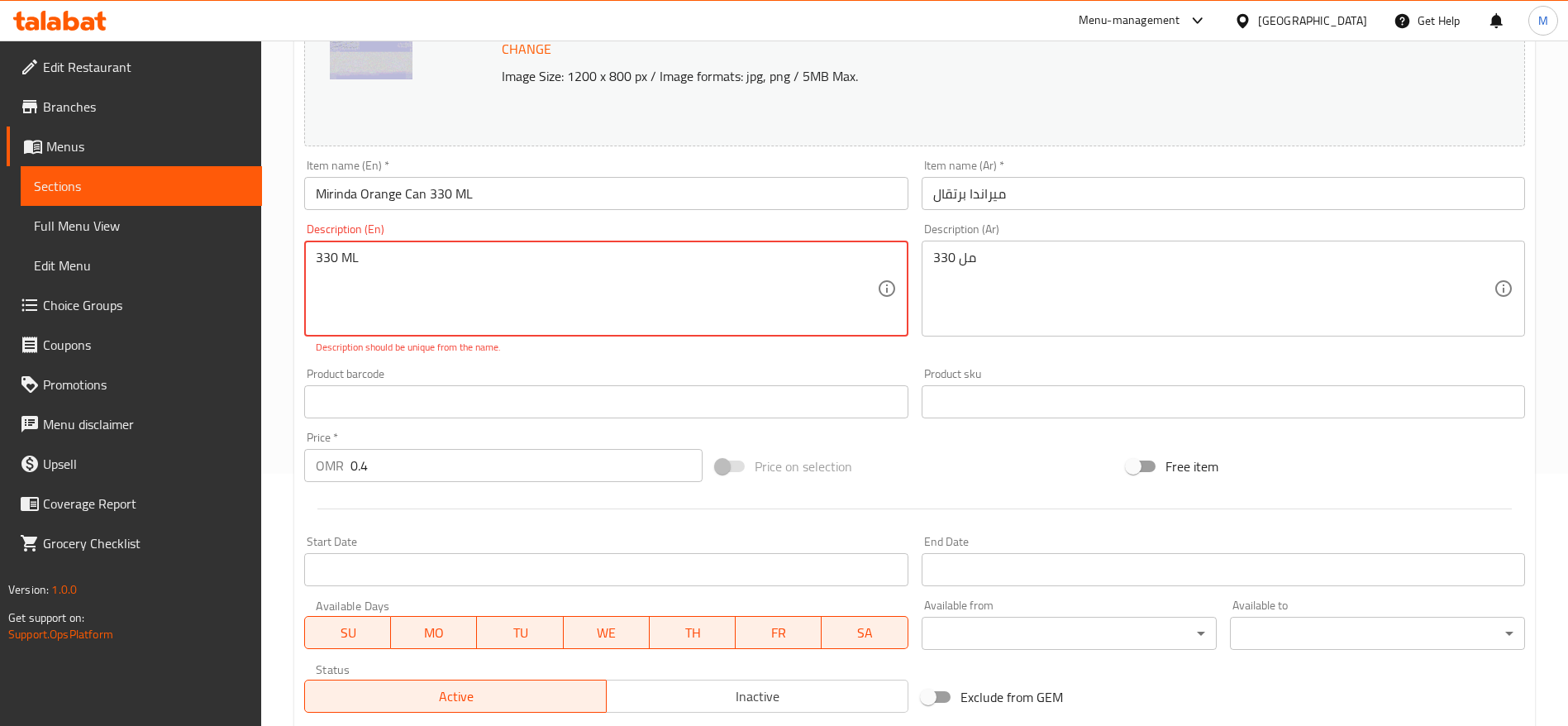
scroll to position [251, 0]
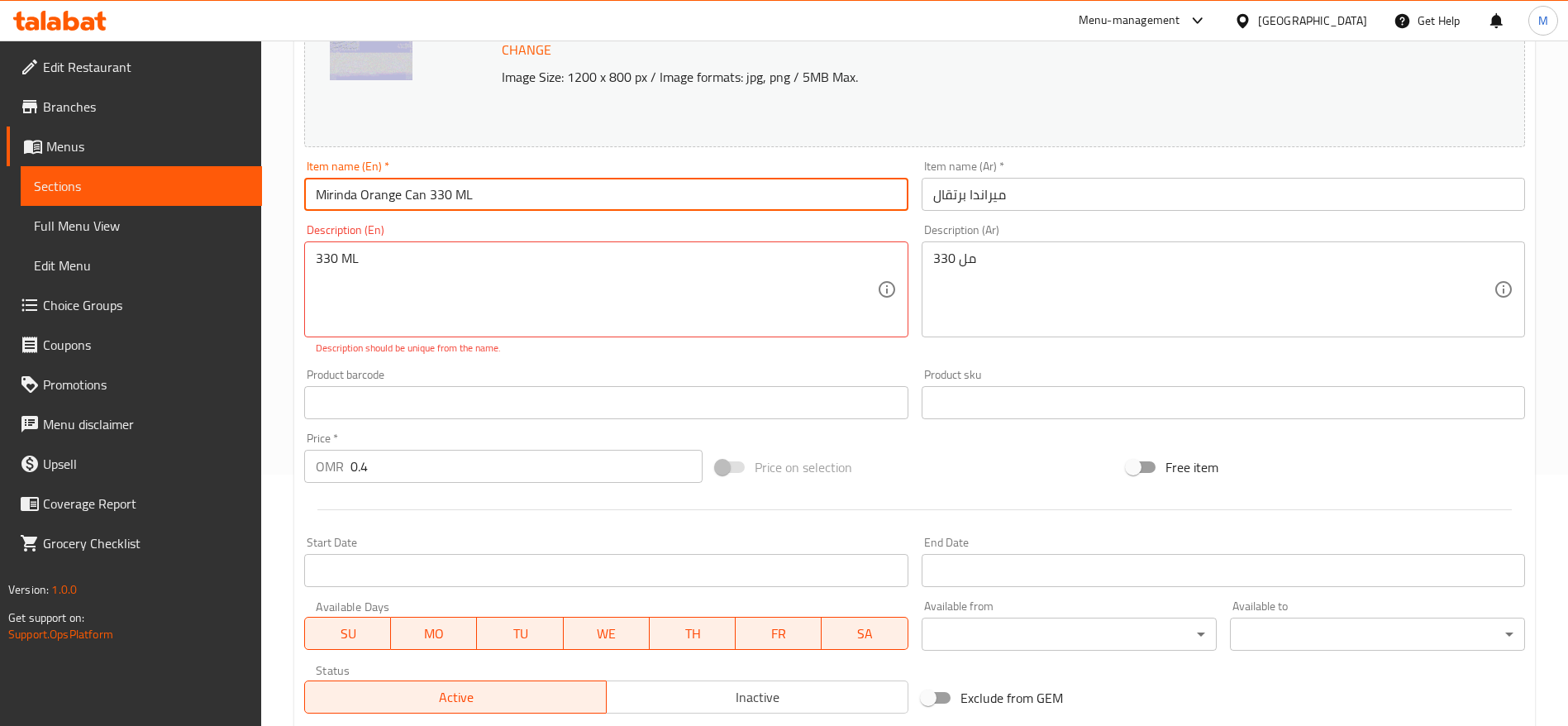
drag, startPoint x: 486, startPoint y: 193, endPoint x: 230, endPoint y: 202, distance: 256.2
click at [230, 202] on div "Edit Restaurant Branches Menus Sections Full Menu View Edit Menu Choice Groups …" at bounding box center [784, 374] width 1568 height 1170
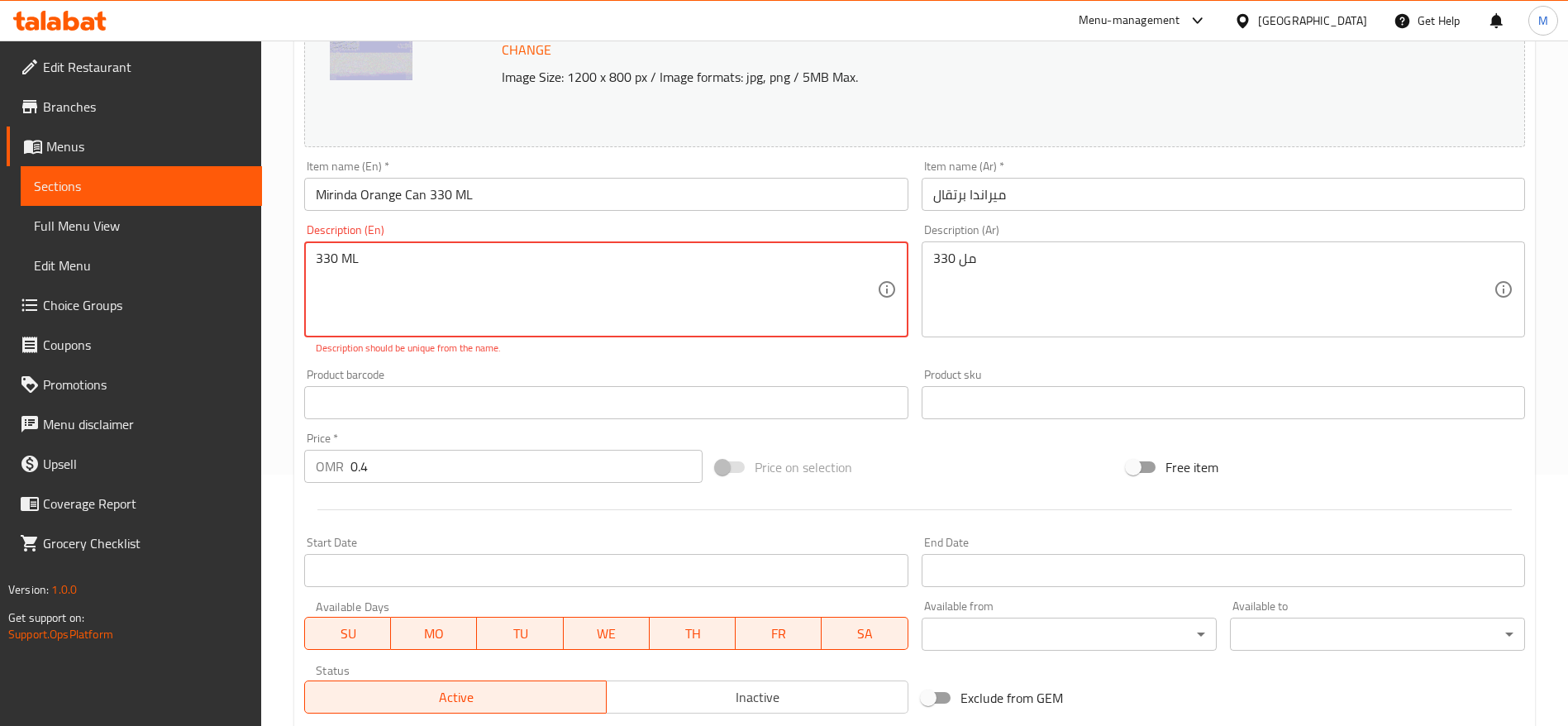
paste textarea "Mirinda Orange Can"
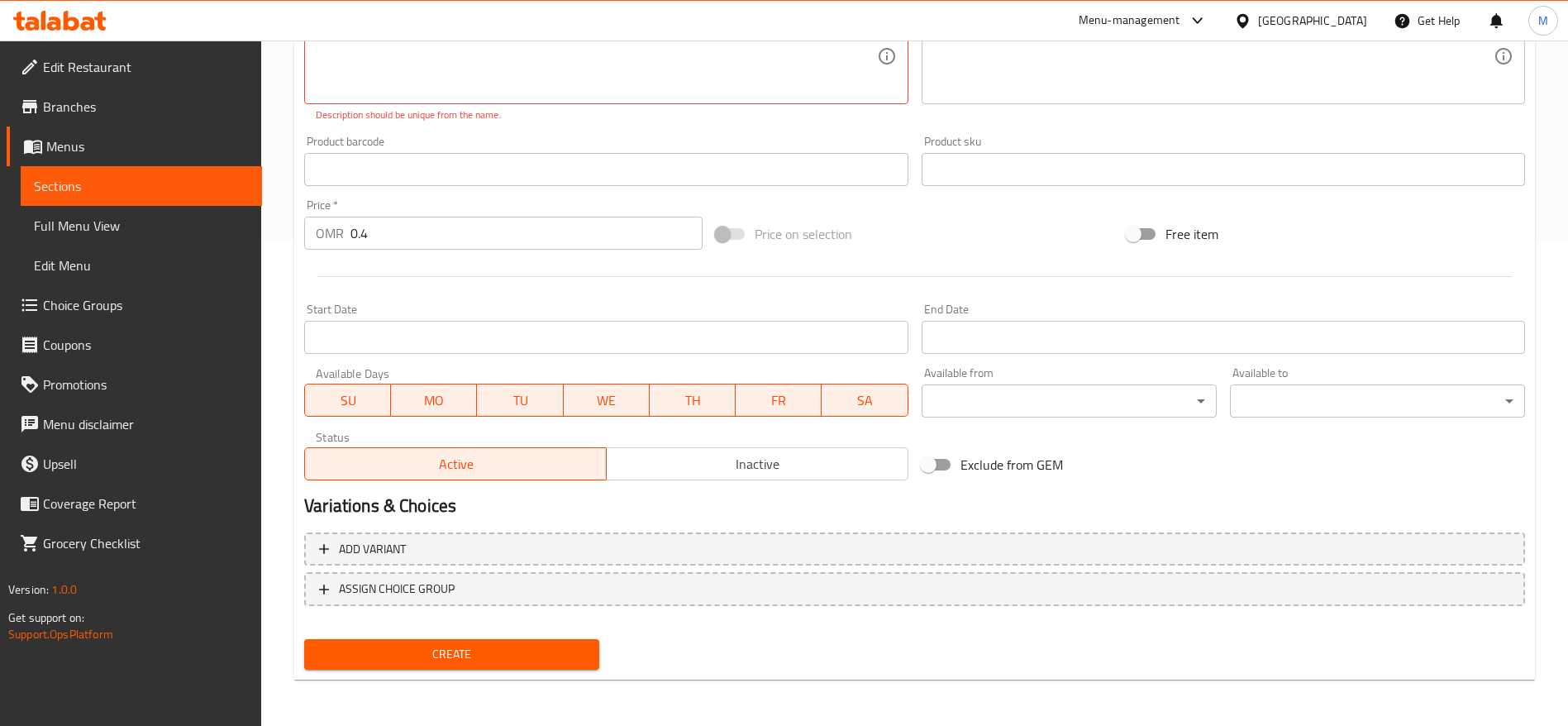
click at [458, 675] on div "Create" at bounding box center [451, 654] width 308 height 43
click at [473, 656] on span "Create" at bounding box center [452, 654] width 269 height 21
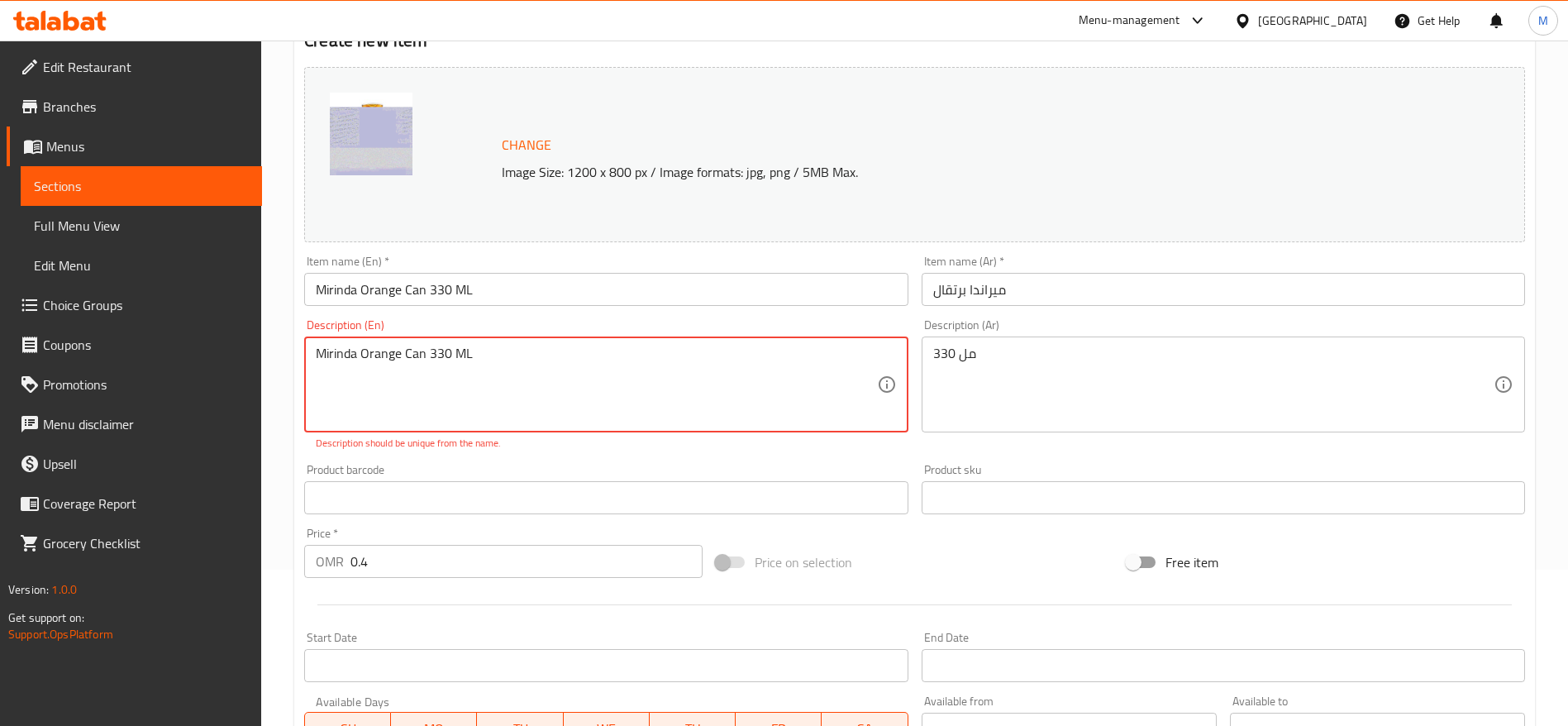
scroll to position [142, 0]
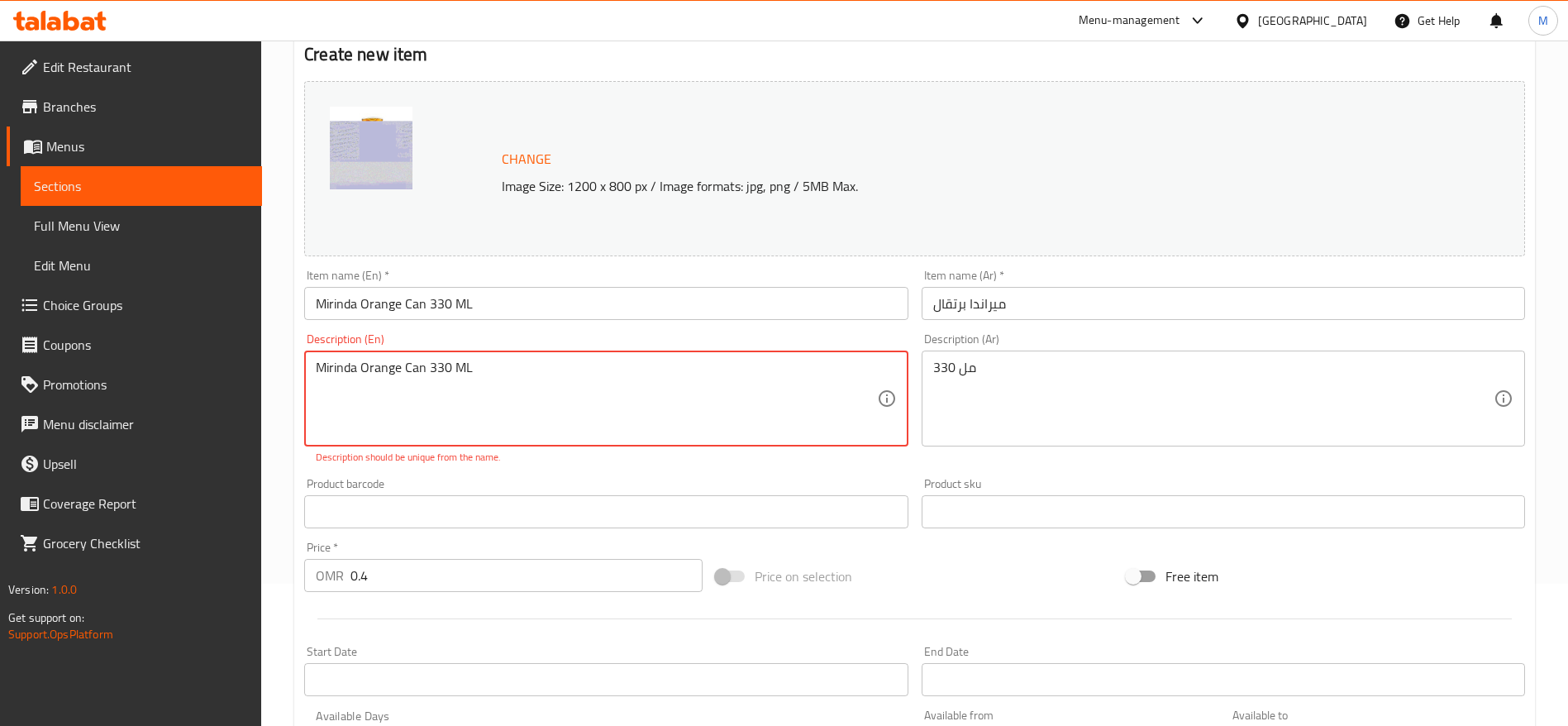
drag, startPoint x: 400, startPoint y: 368, endPoint x: 230, endPoint y: 373, distance: 170.1
click at [230, 373] on div "Edit Restaurant Branches Menus Sections Full Menu View Edit Menu Choice Groups …" at bounding box center [784, 483] width 1568 height 1170
type textarea "Can 330 ML"
click at [493, 305] on input "Mirinda Orange Can 330 ML" at bounding box center [605, 303] width 604 height 33
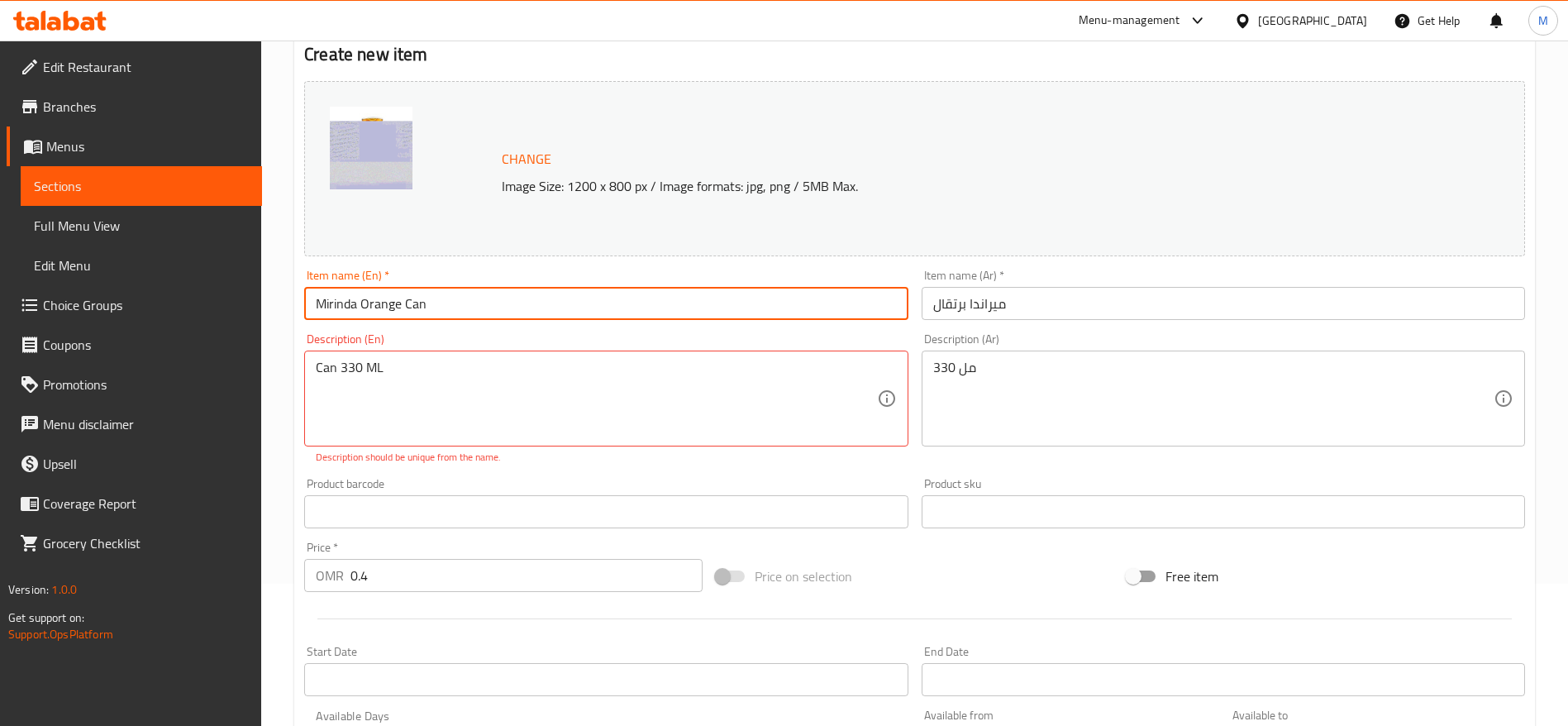
type input "Mirinda Orange Can"
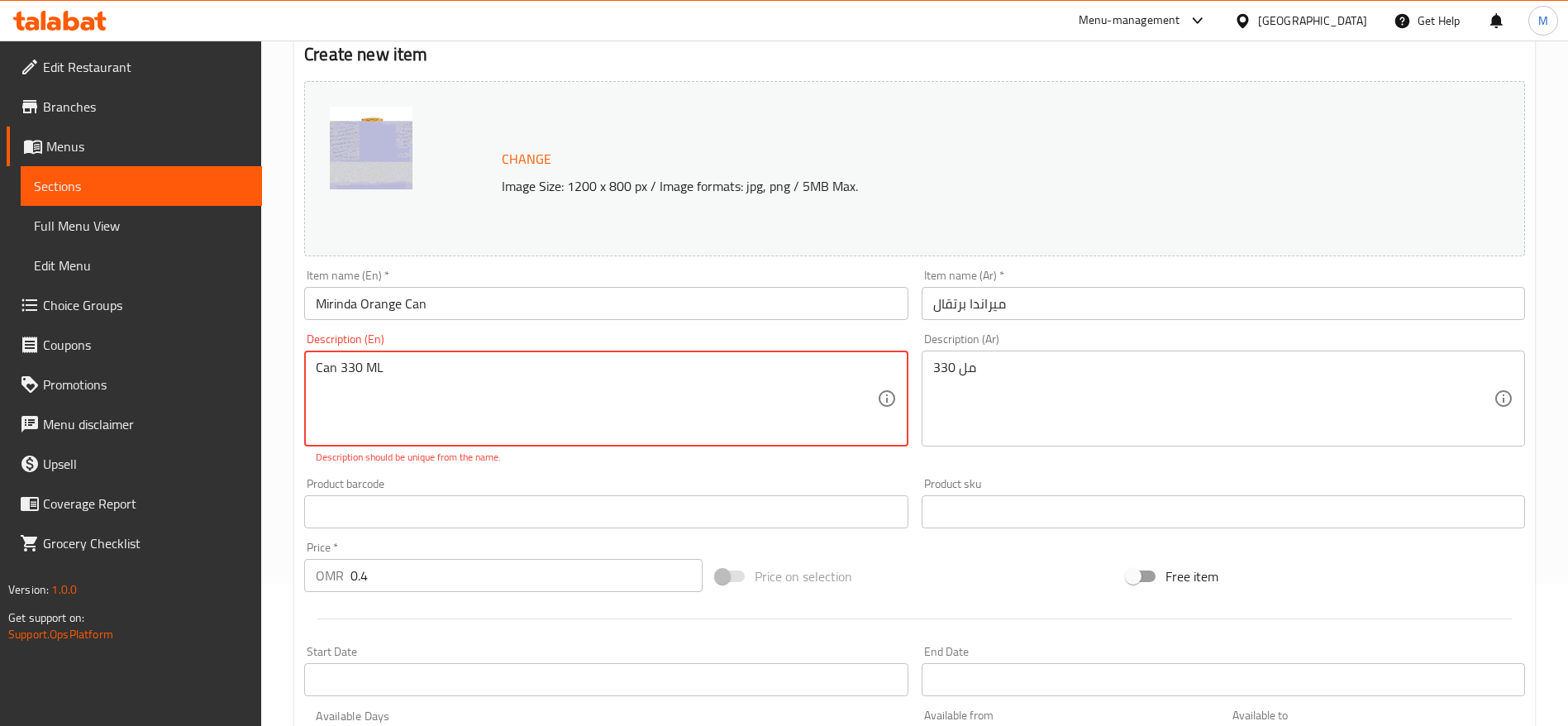
drag, startPoint x: 344, startPoint y: 366, endPoint x: 213, endPoint y: 377, distance: 131.5
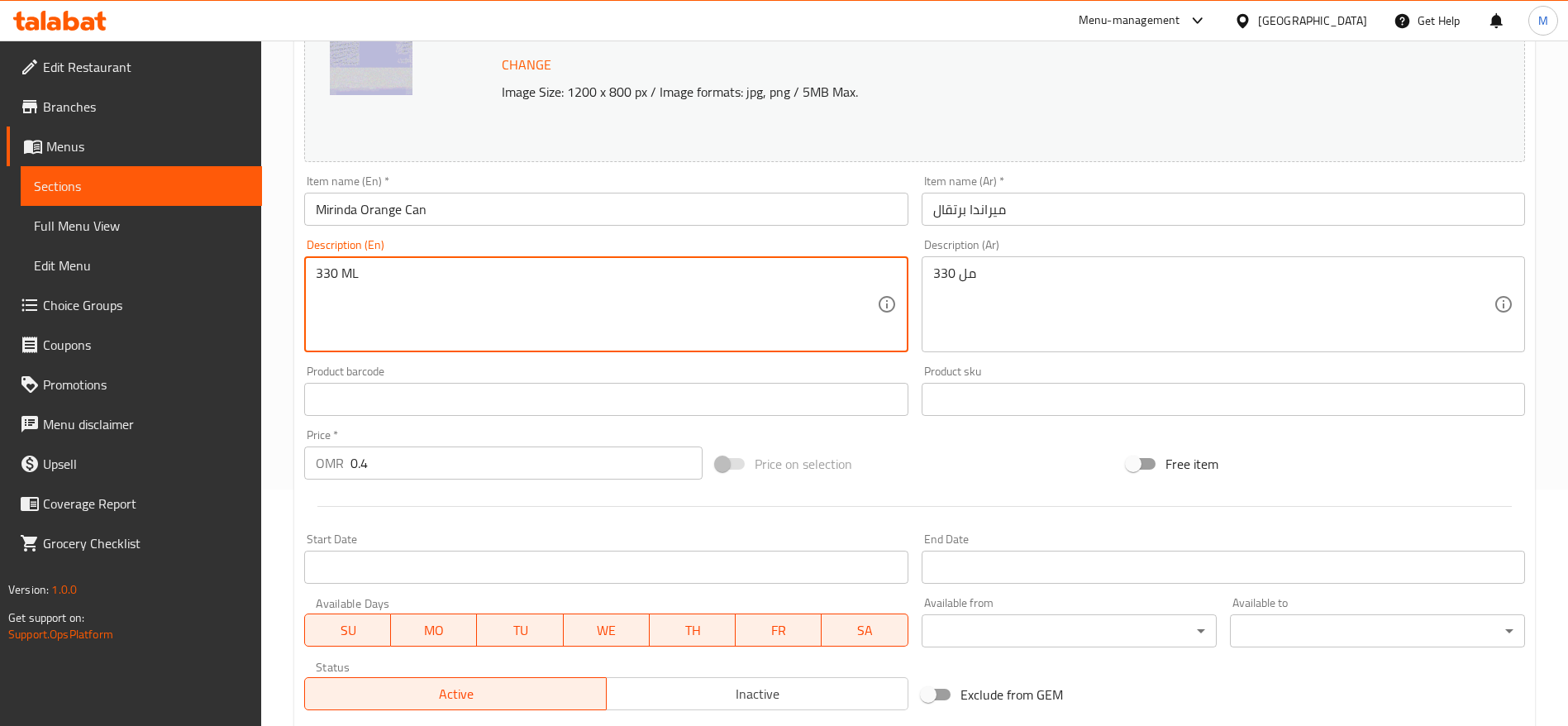
scroll to position [466, 0]
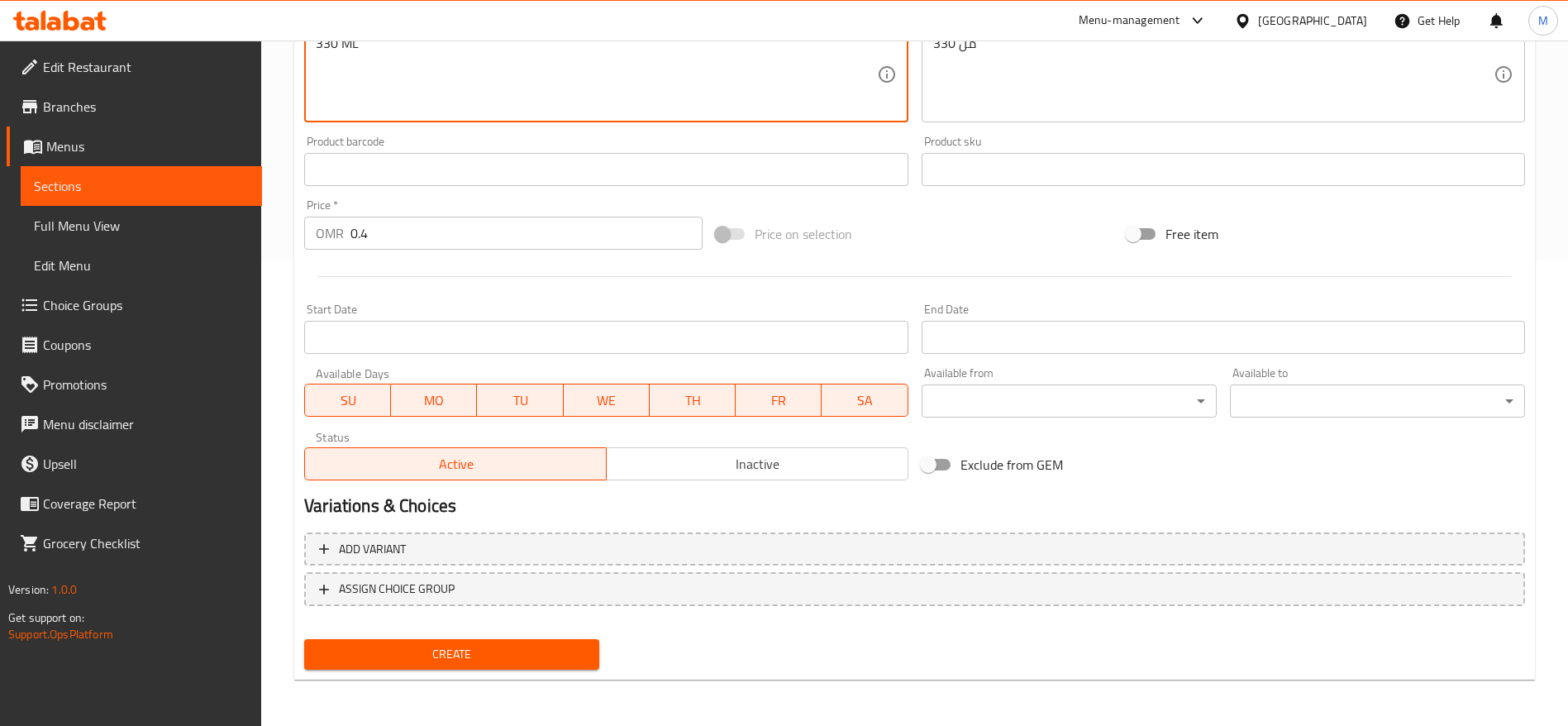
type textarea "330 ML"
click at [445, 651] on span "Create" at bounding box center [452, 654] width 269 height 21
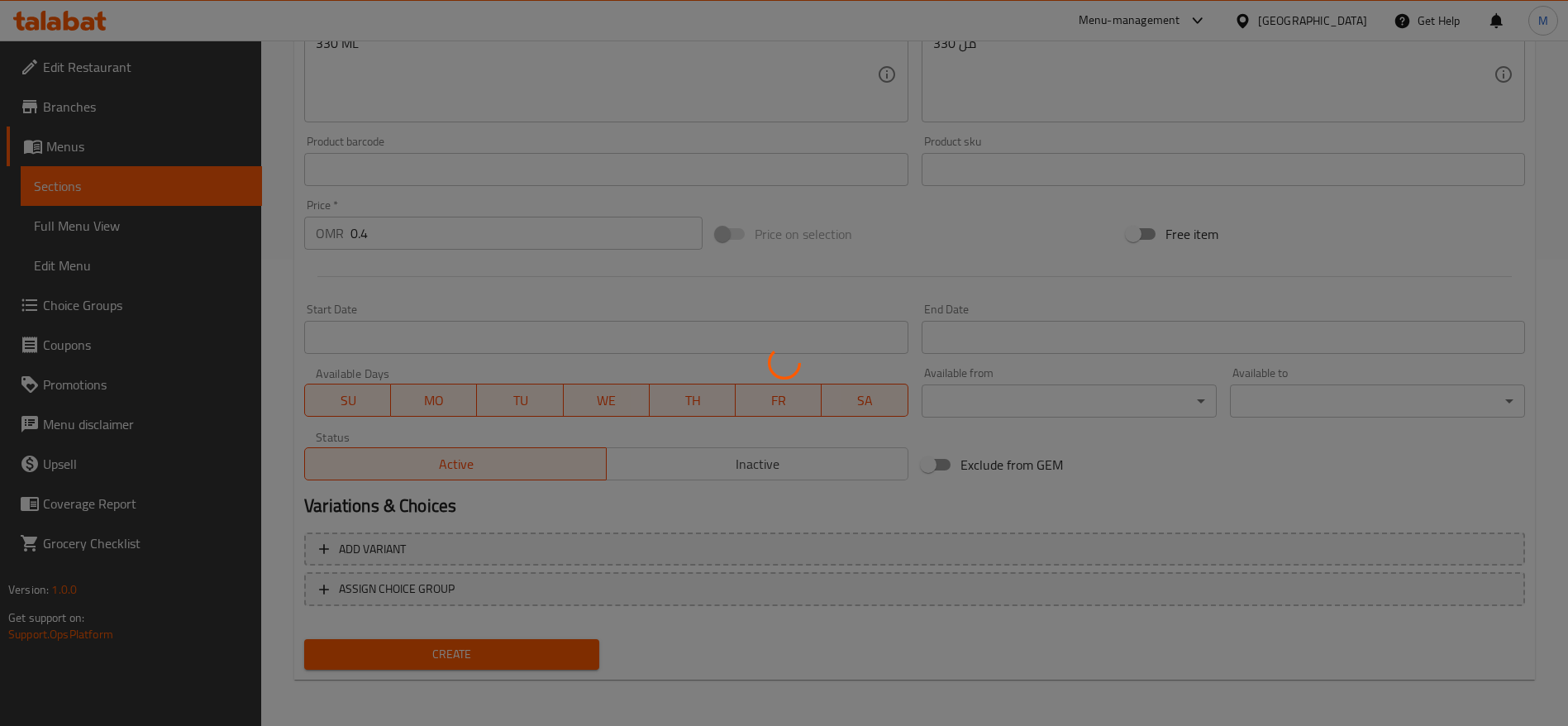
type input "0"
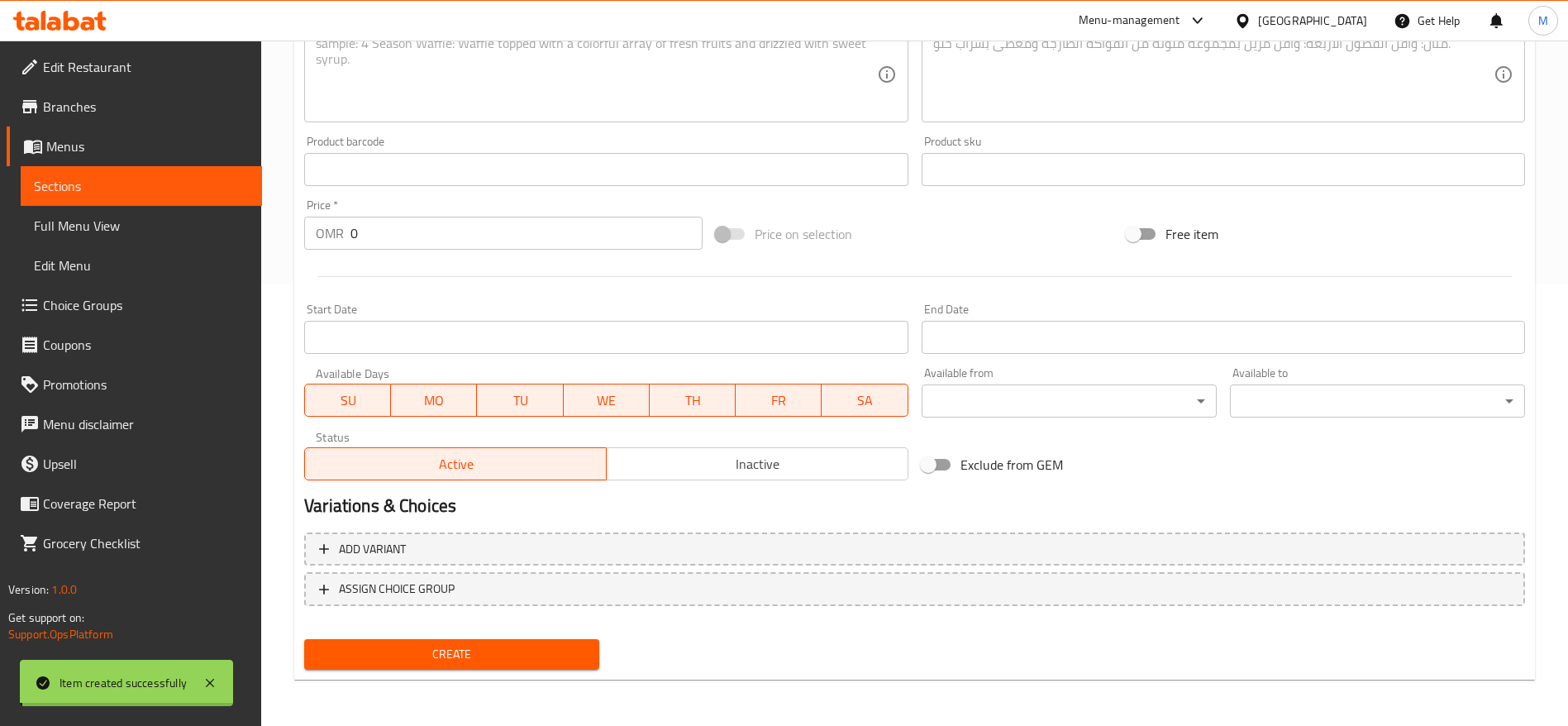
scroll to position [443, 0]
click at [187, 190] on span "Sections" at bounding box center [141, 186] width 215 height 20
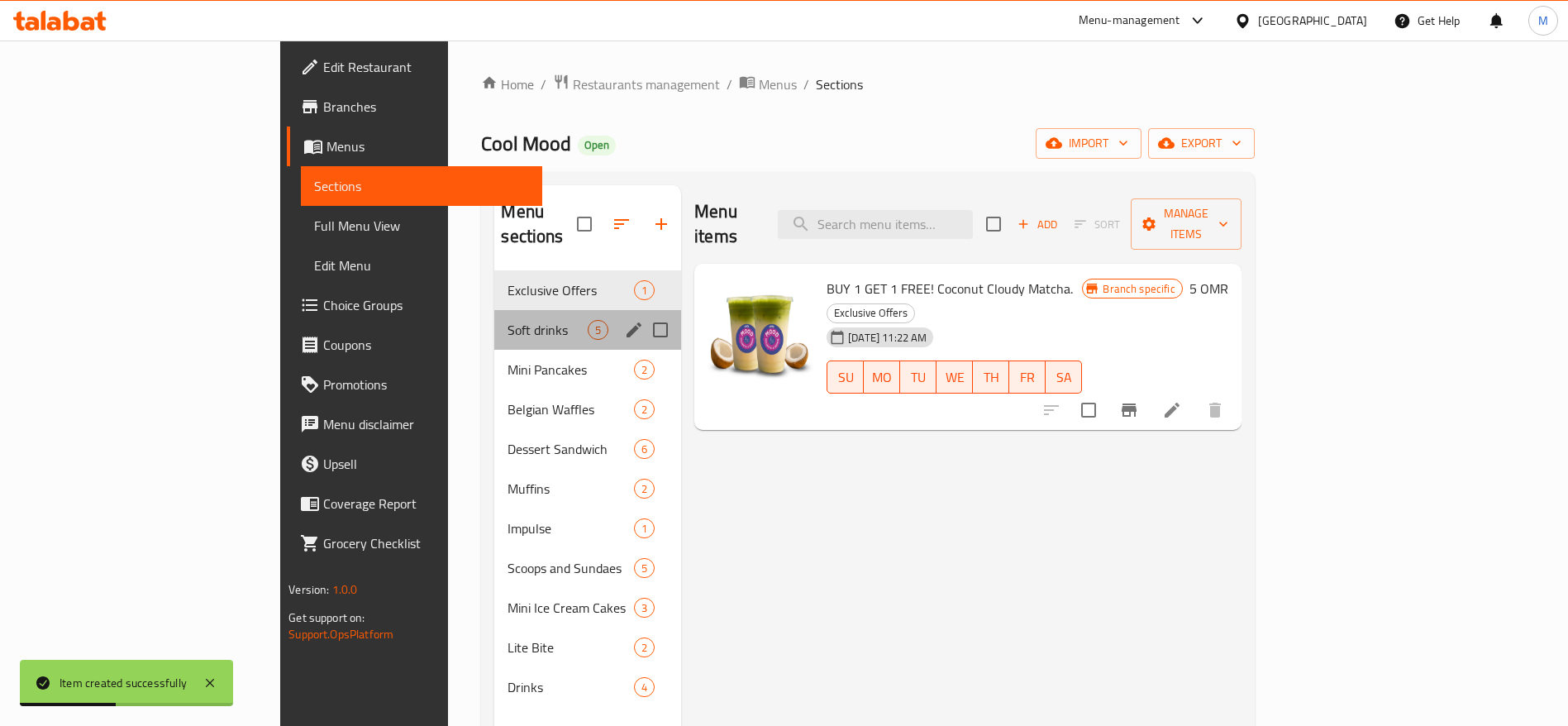
click at [494, 310] on div "Soft drinks 5" at bounding box center [588, 330] width 187 height 40
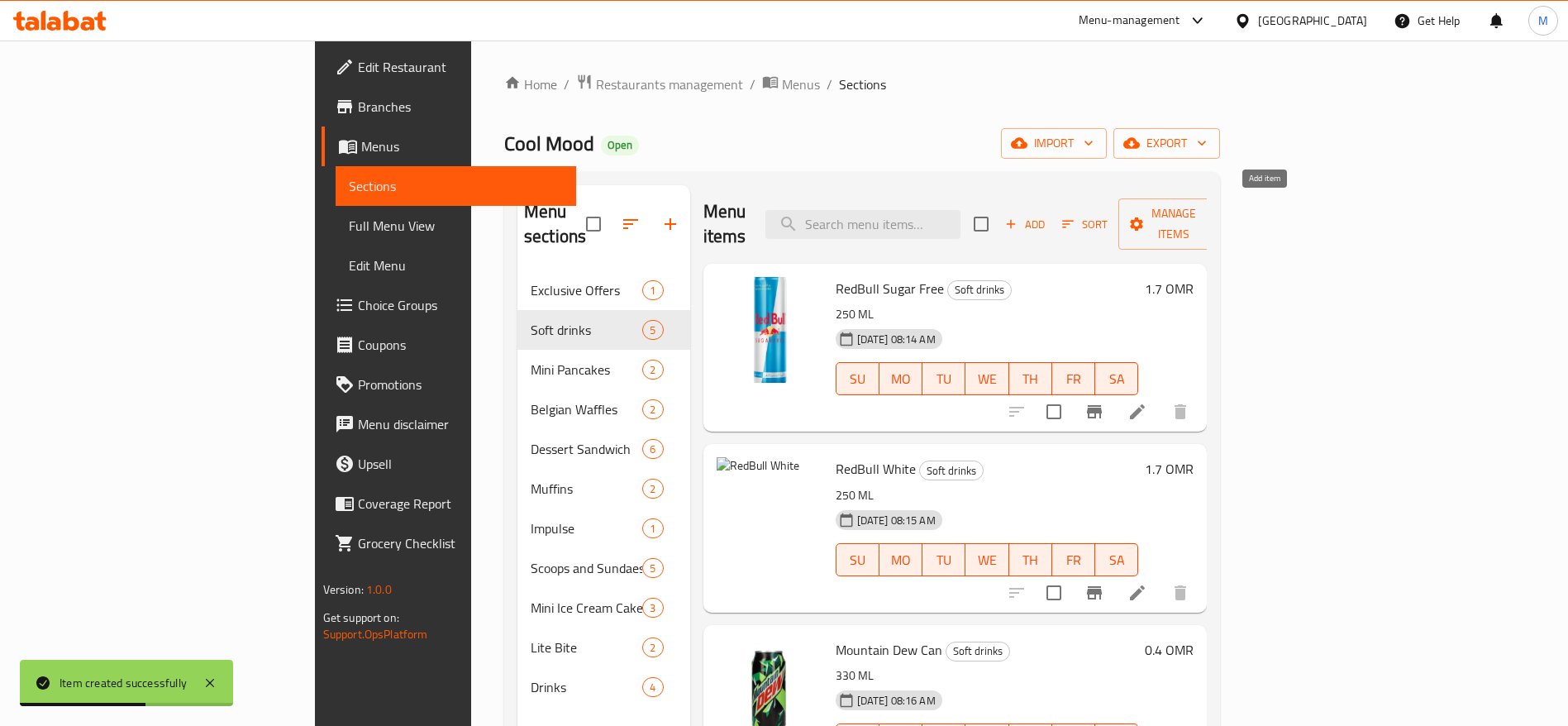
click at [1047, 215] on span "Add" at bounding box center [1024, 224] width 44 height 19
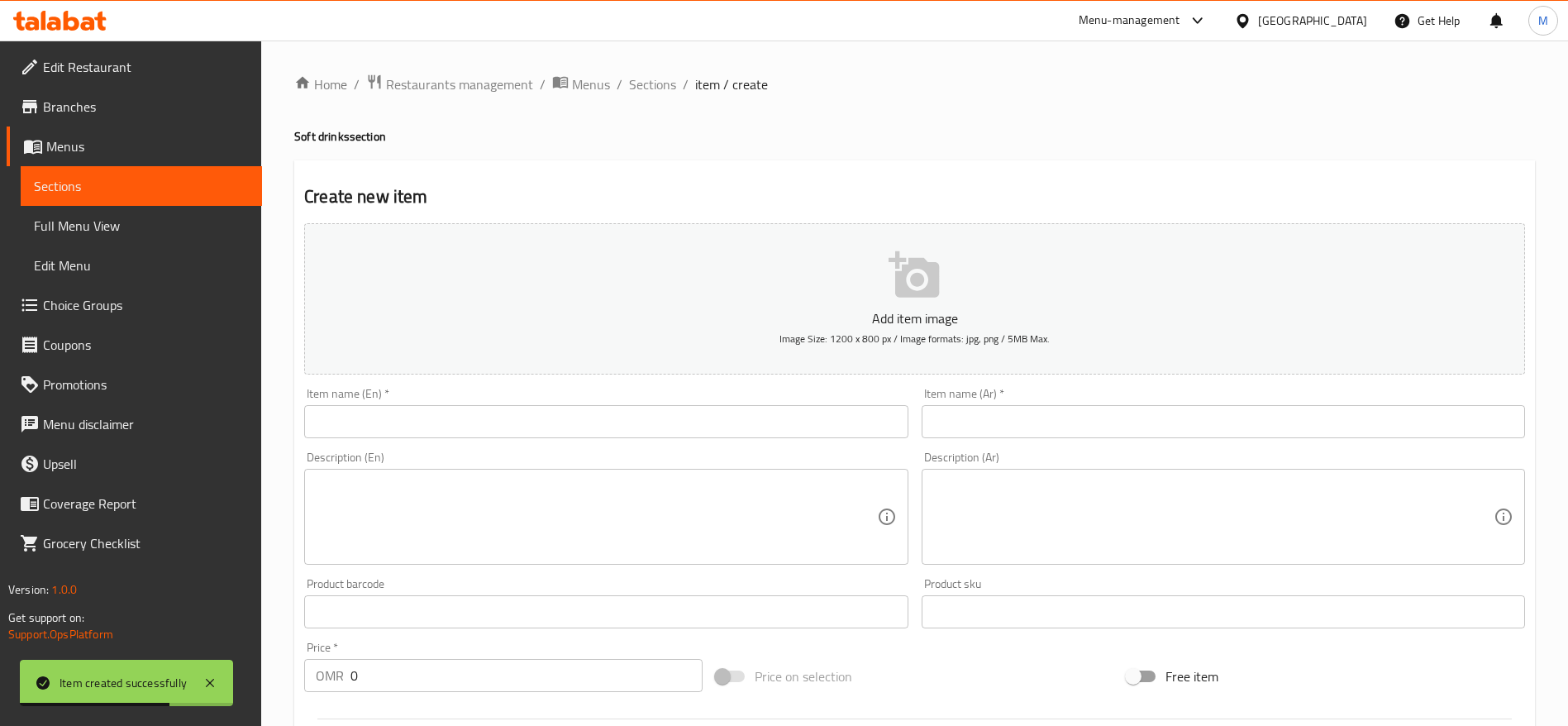
click at [792, 275] on button "Add item image Image Size: 1200 x 800 px / Image formats: jpg, png / 5MB Max." at bounding box center [914, 298] width 1221 height 151
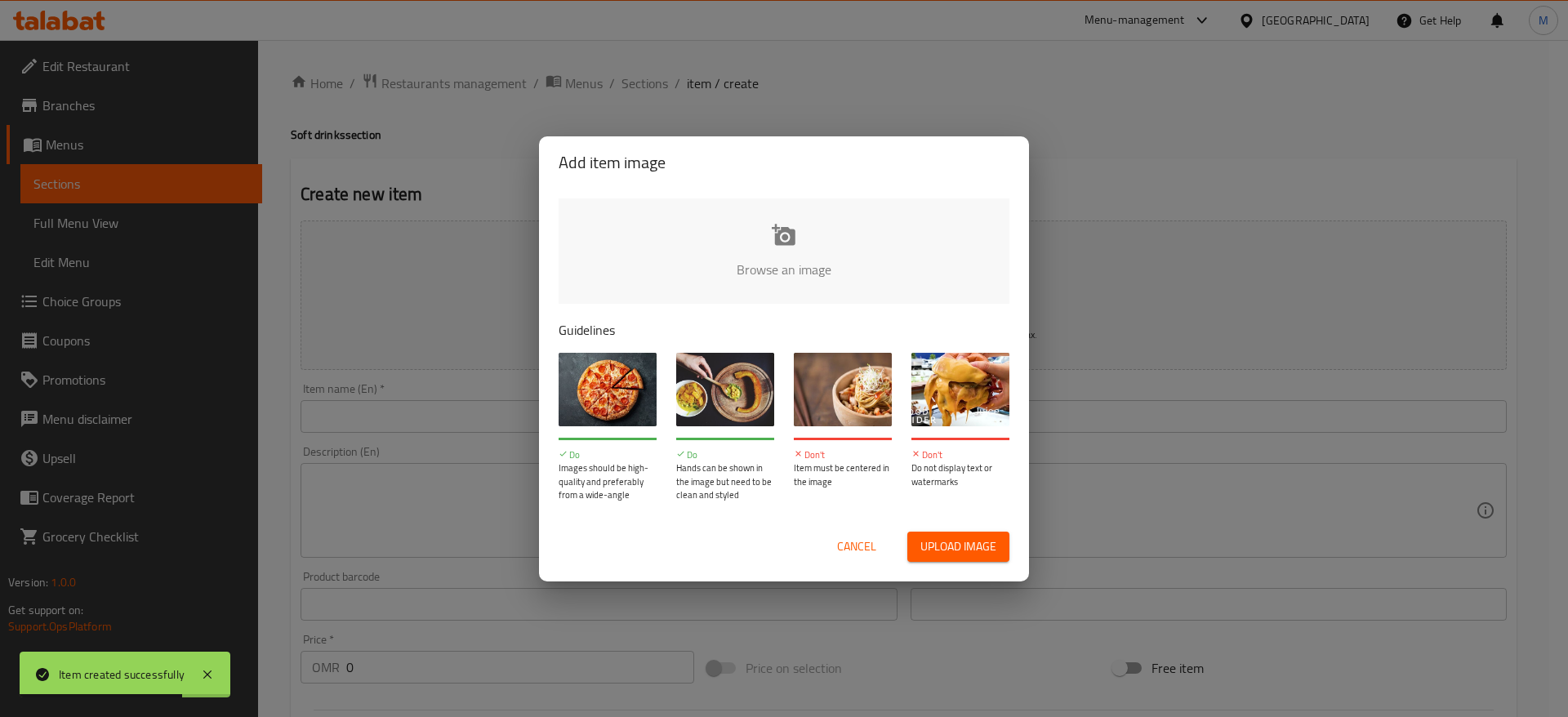
click at [682, 292] on input "file" at bounding box center [1336, 275] width 1556 height 153
click at [879, 545] on button "Cancel" at bounding box center [857, 546] width 52 height 31
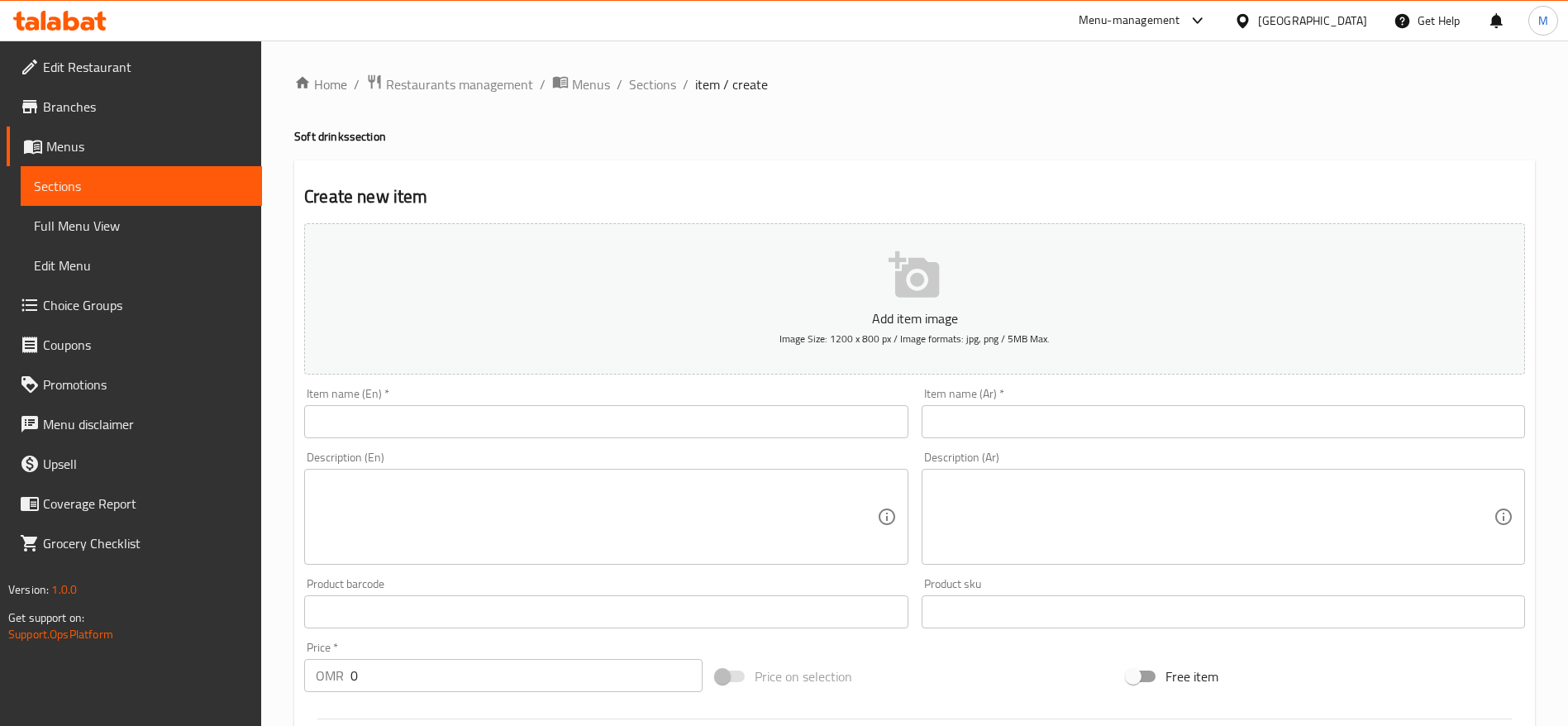
click at [595, 426] on input "text" at bounding box center [605, 422] width 604 height 33
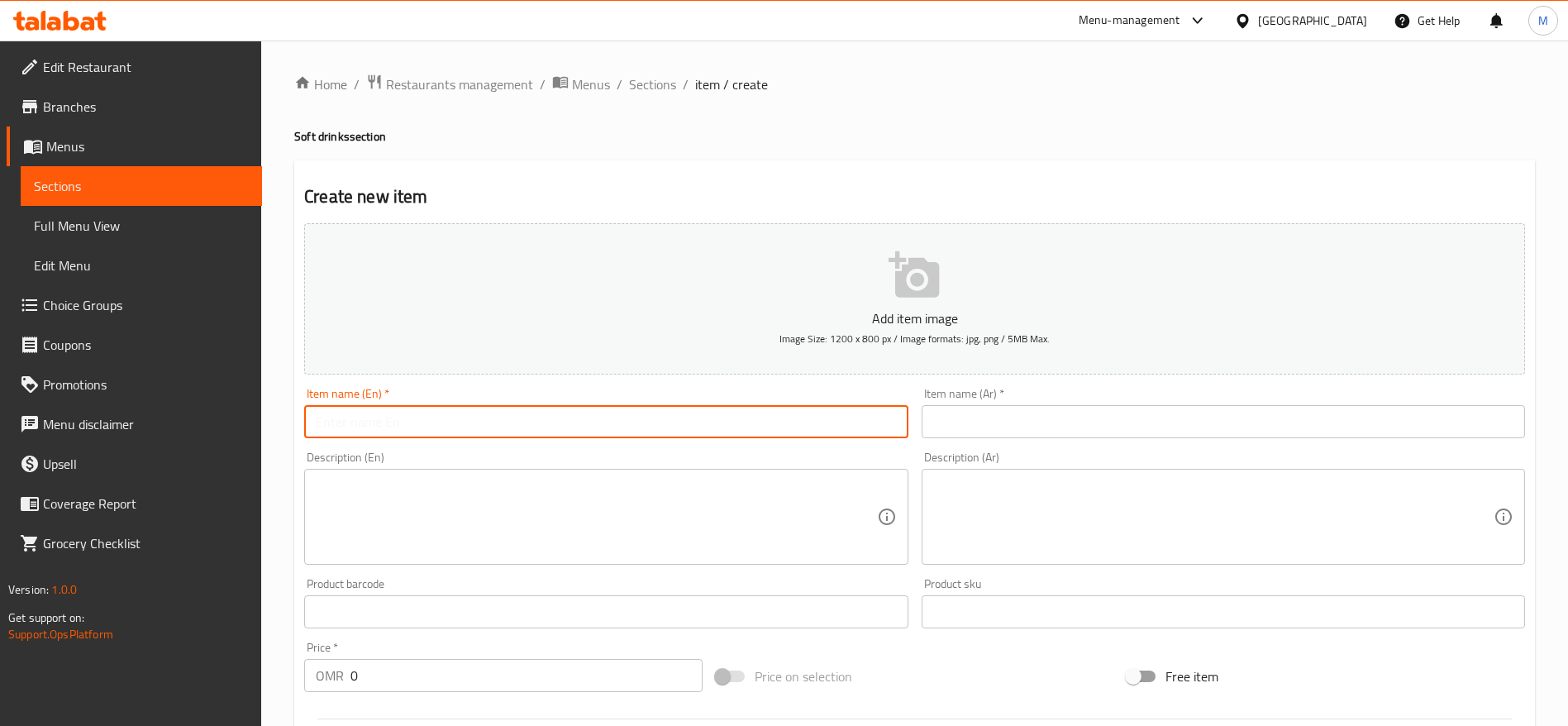
paste input "Pepsi Regular Can 330 ML"
drag, startPoint x: 504, startPoint y: 425, endPoint x: 422, endPoint y: 425, distance: 82.0
click at [422, 425] on input "Pepsi Regular Can 330 ML" at bounding box center [605, 422] width 604 height 33
type input "Pepsi Regular Can"
click at [414, 512] on textarea at bounding box center [595, 517] width 560 height 79
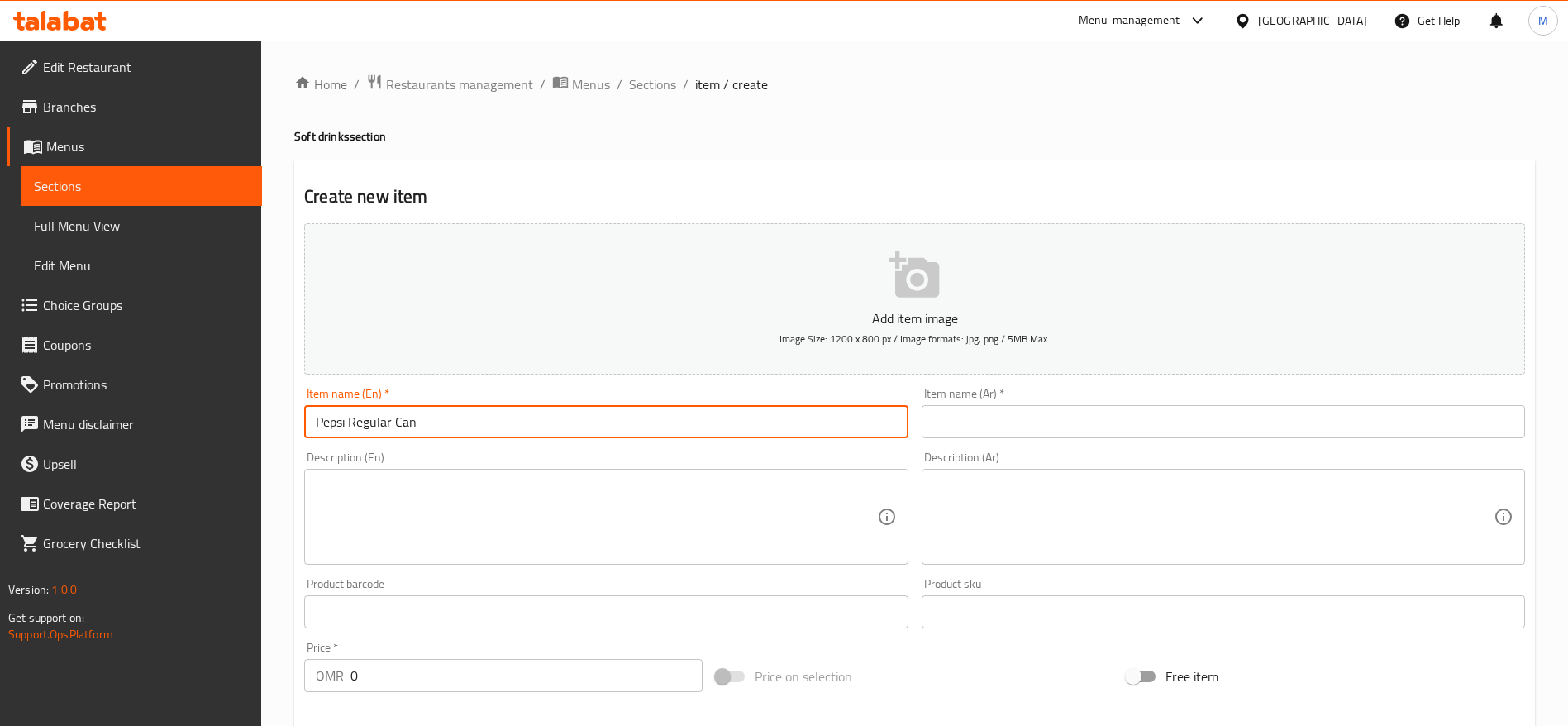
paste textarea "330 ML"
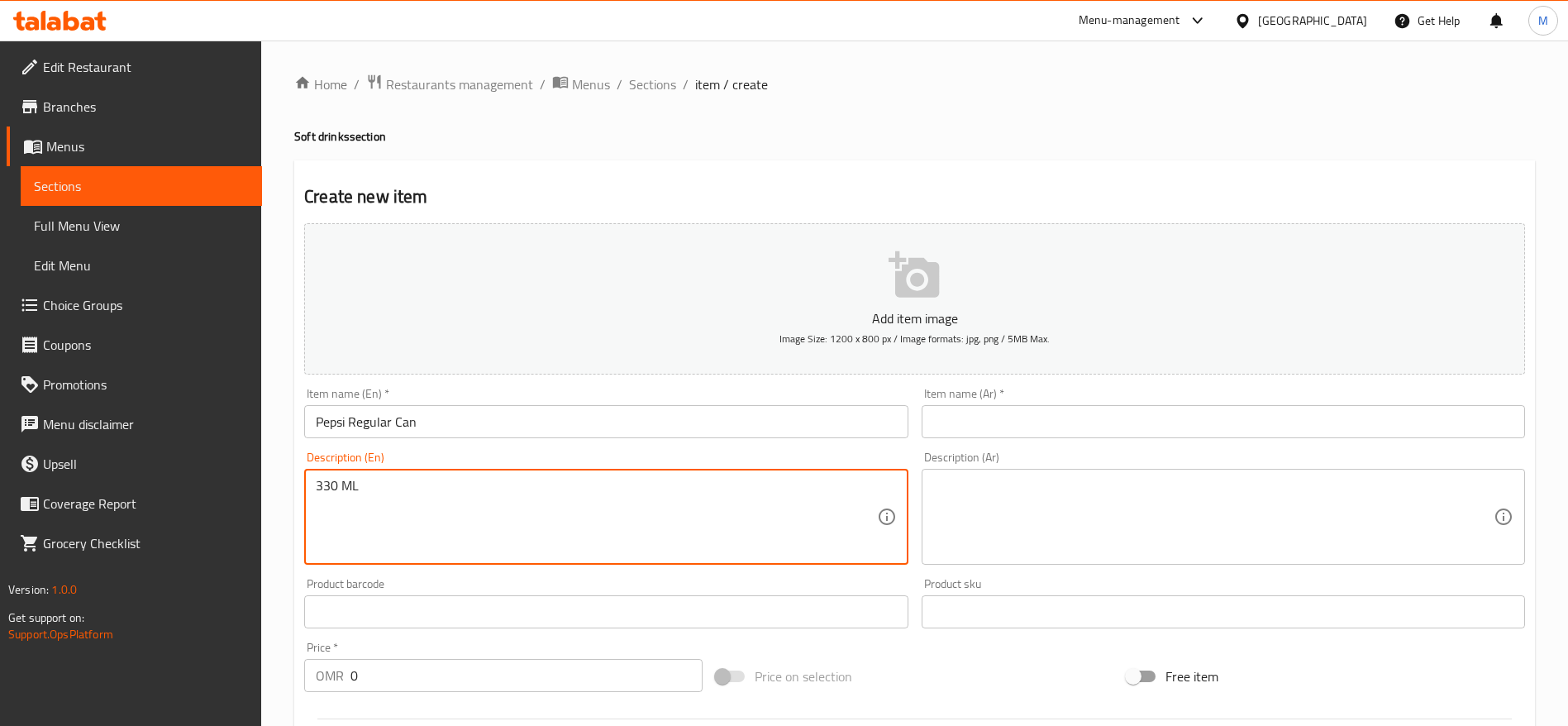
type textarea "330 ML"
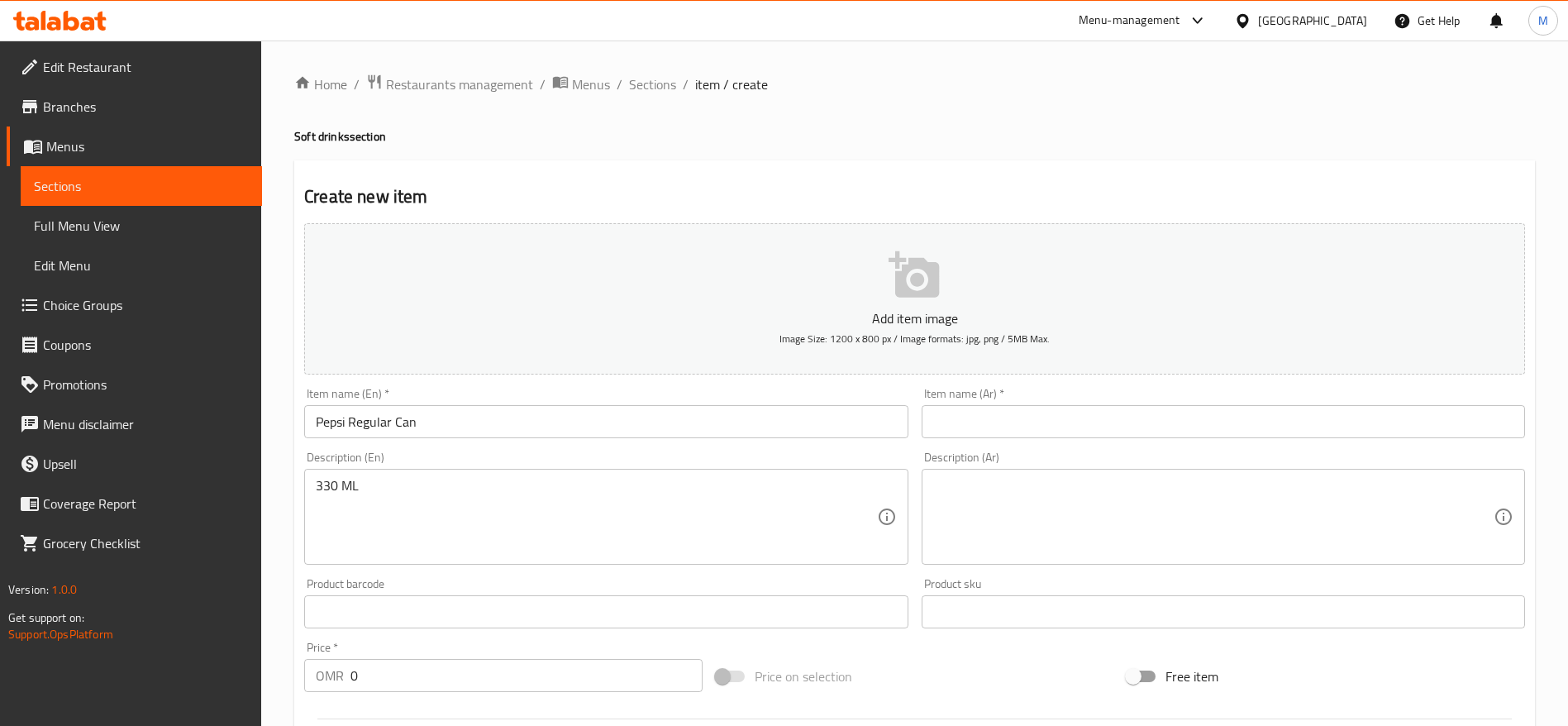
click at [1068, 446] on div "Description (Ar) Description (Ar)" at bounding box center [1223, 508] width 616 height 126
click at [1086, 425] on input "text" at bounding box center [1223, 422] width 604 height 33
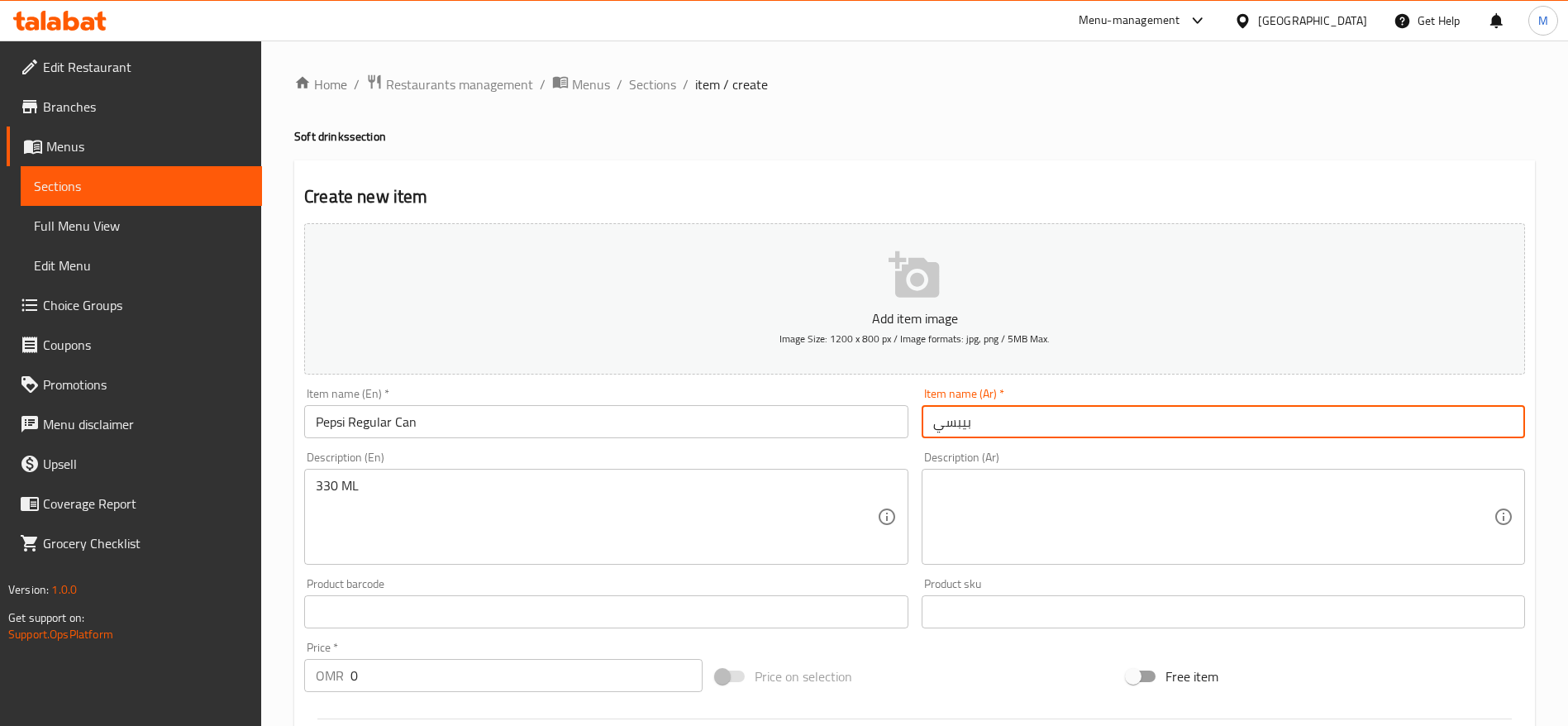
type input "بيبسي"
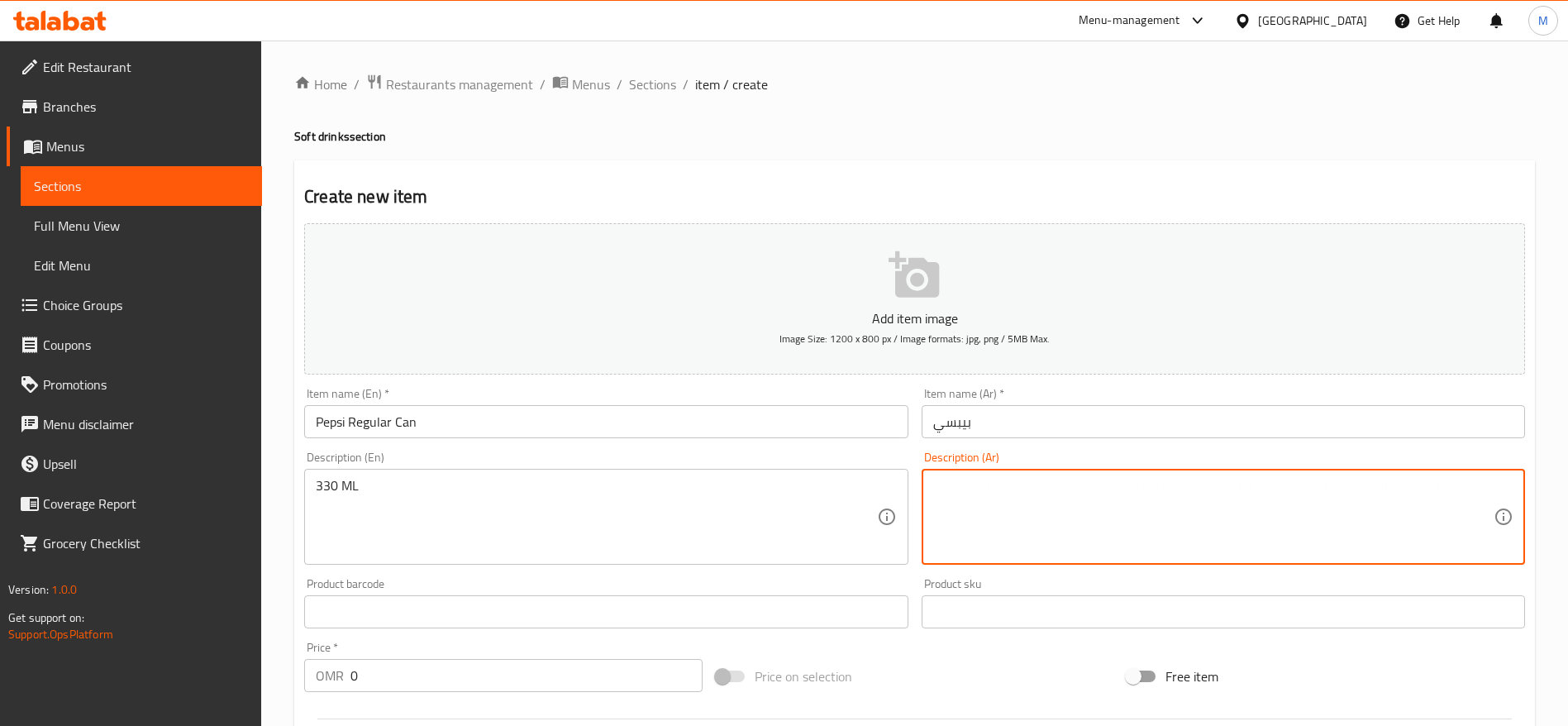
click at [1065, 496] on textarea at bounding box center [1213, 517] width 560 height 79
type textarea "330 مل"
click at [755, 348] on button "Add item image Image Size: 1200 x 800 px / Image formats: jpg, png / 5MB Max." at bounding box center [914, 298] width 1221 height 151
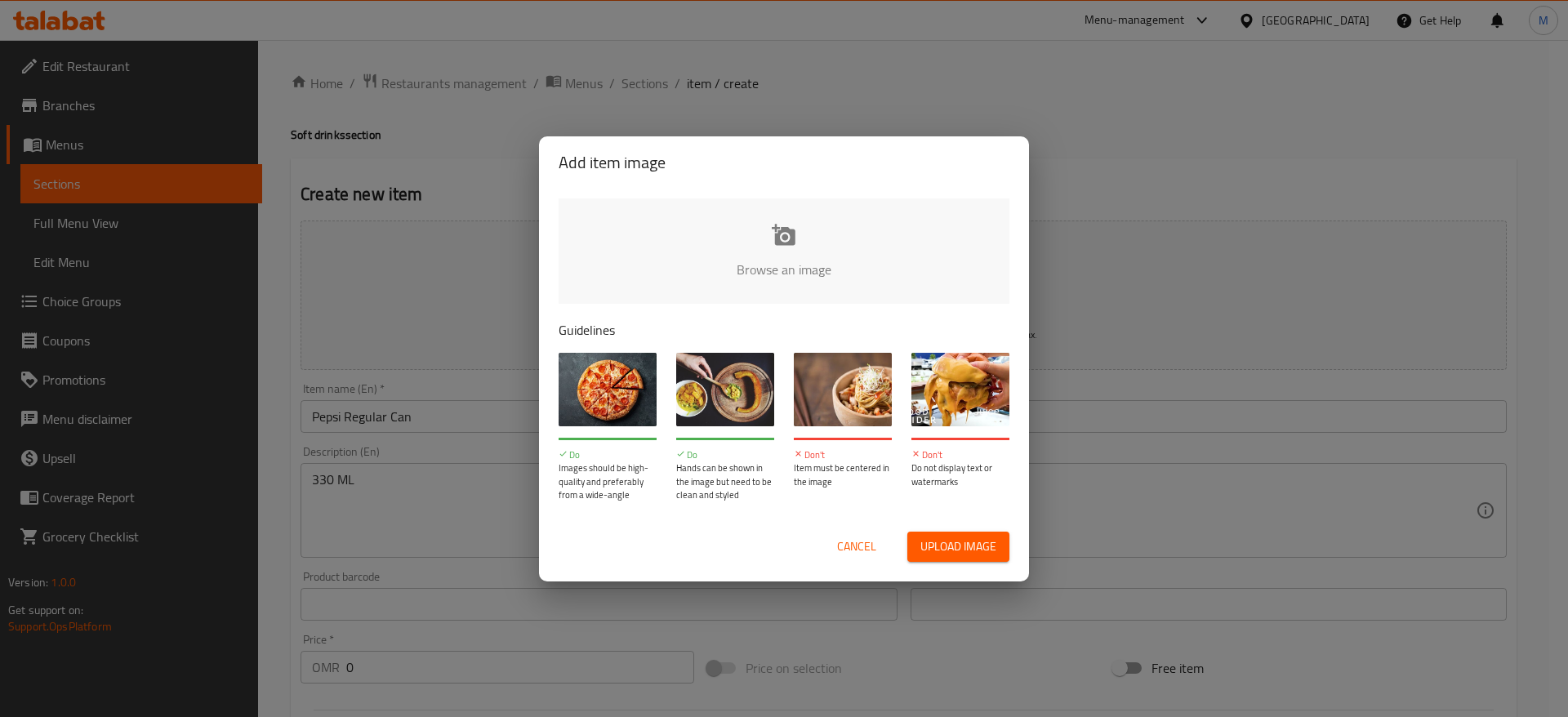
click at [706, 257] on input "file" at bounding box center [1336, 275] width 1556 height 153
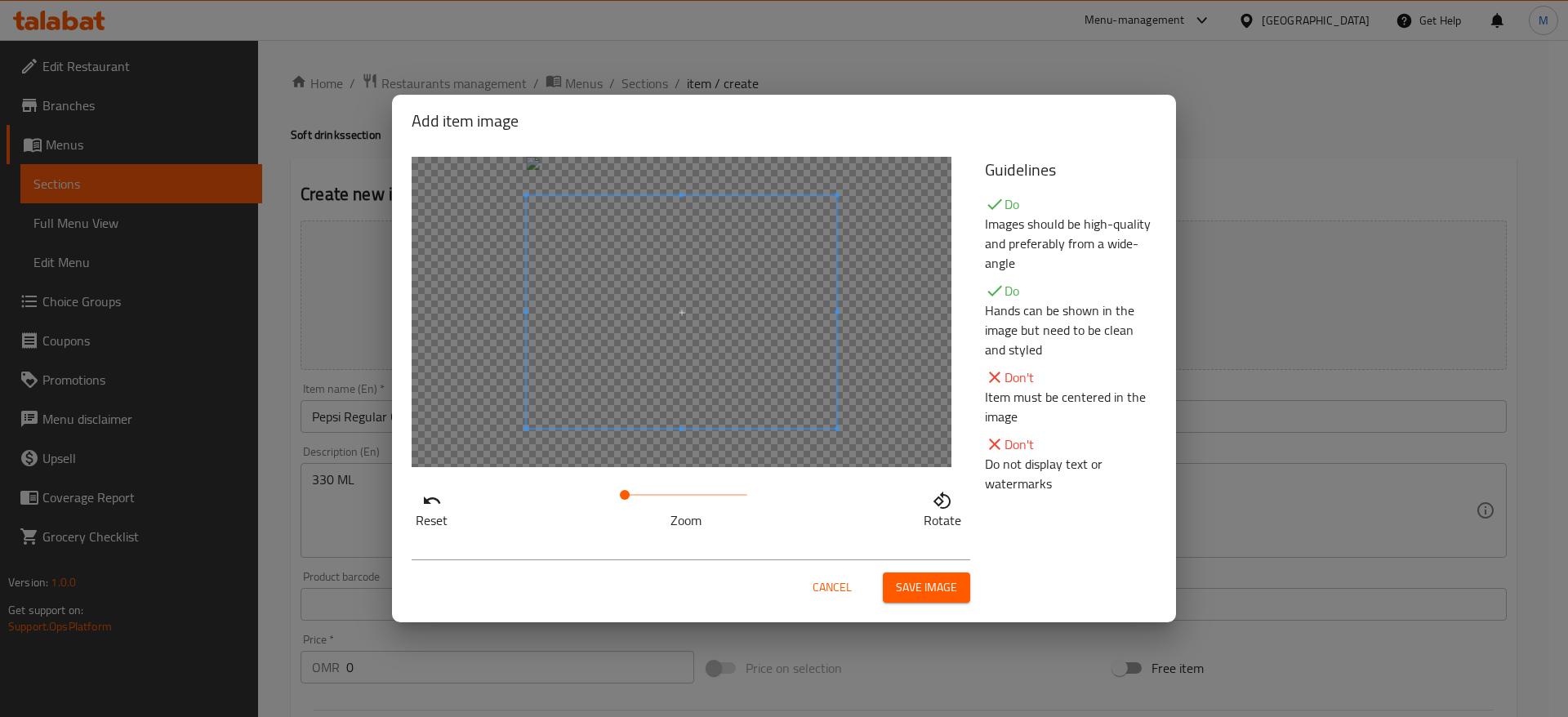
click at [932, 597] on span "Save image" at bounding box center [927, 587] width 61 height 21
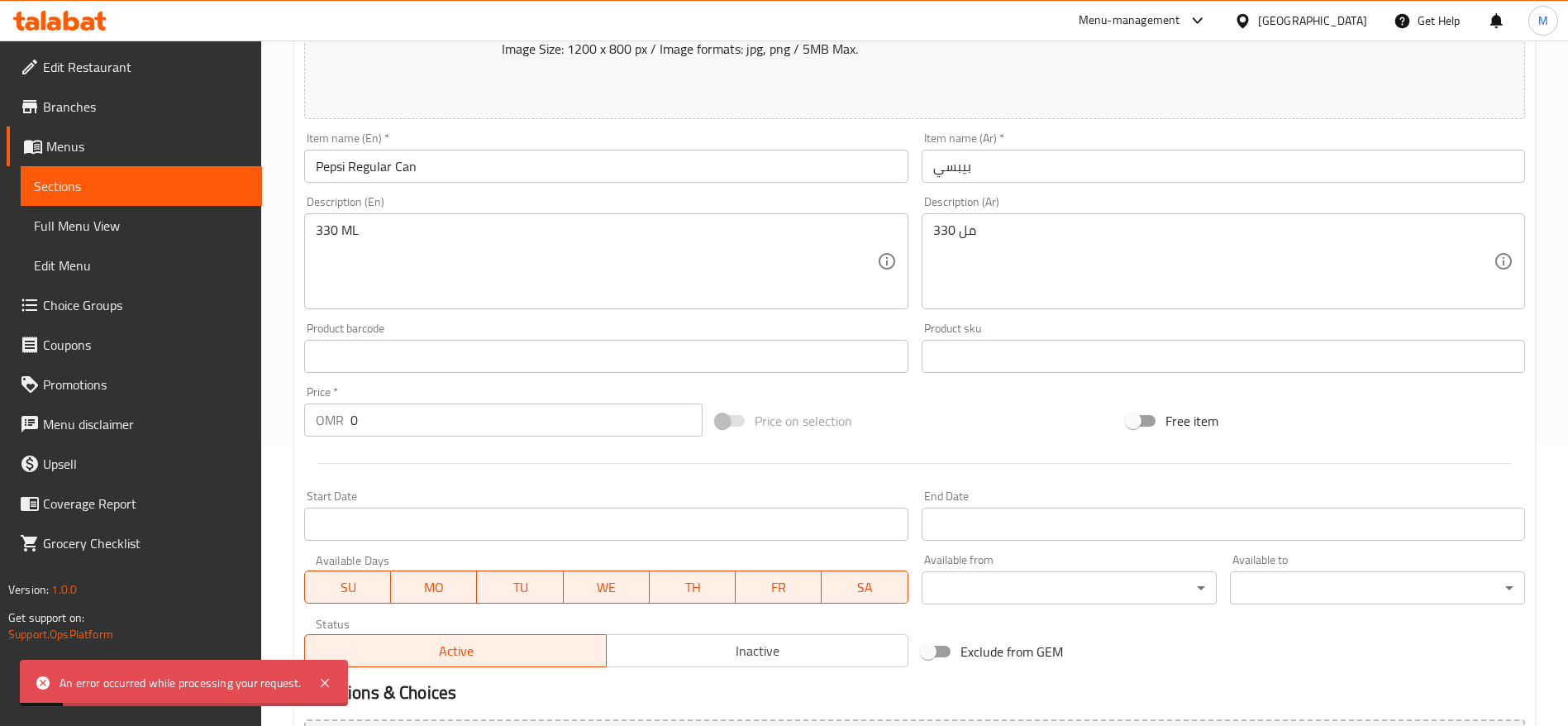
scroll to position [278, 0]
click at [424, 419] on input "0" at bounding box center [527, 422] width 352 height 33
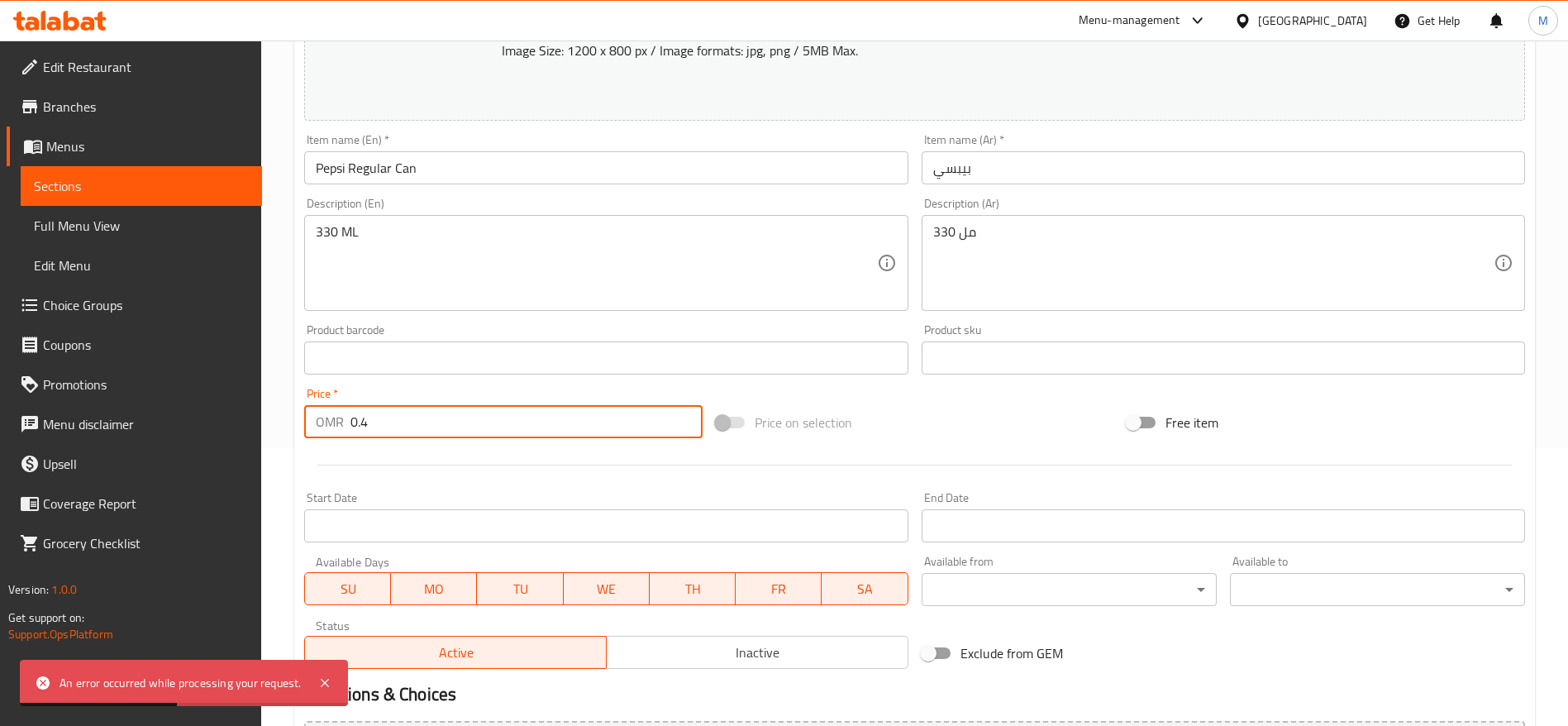
scroll to position [466, 0]
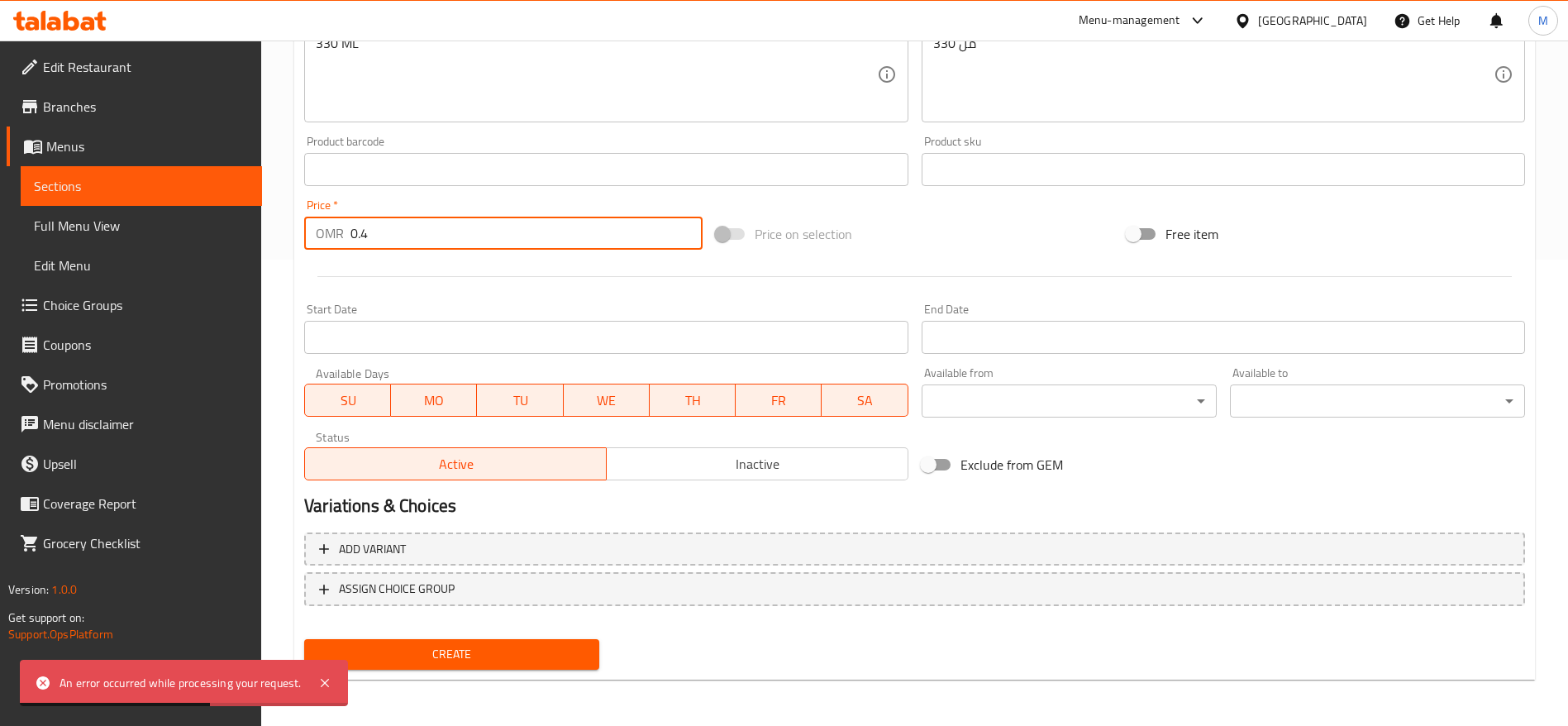
type input "0.4"
click at [499, 668] on button "Create" at bounding box center [451, 654] width 295 height 31
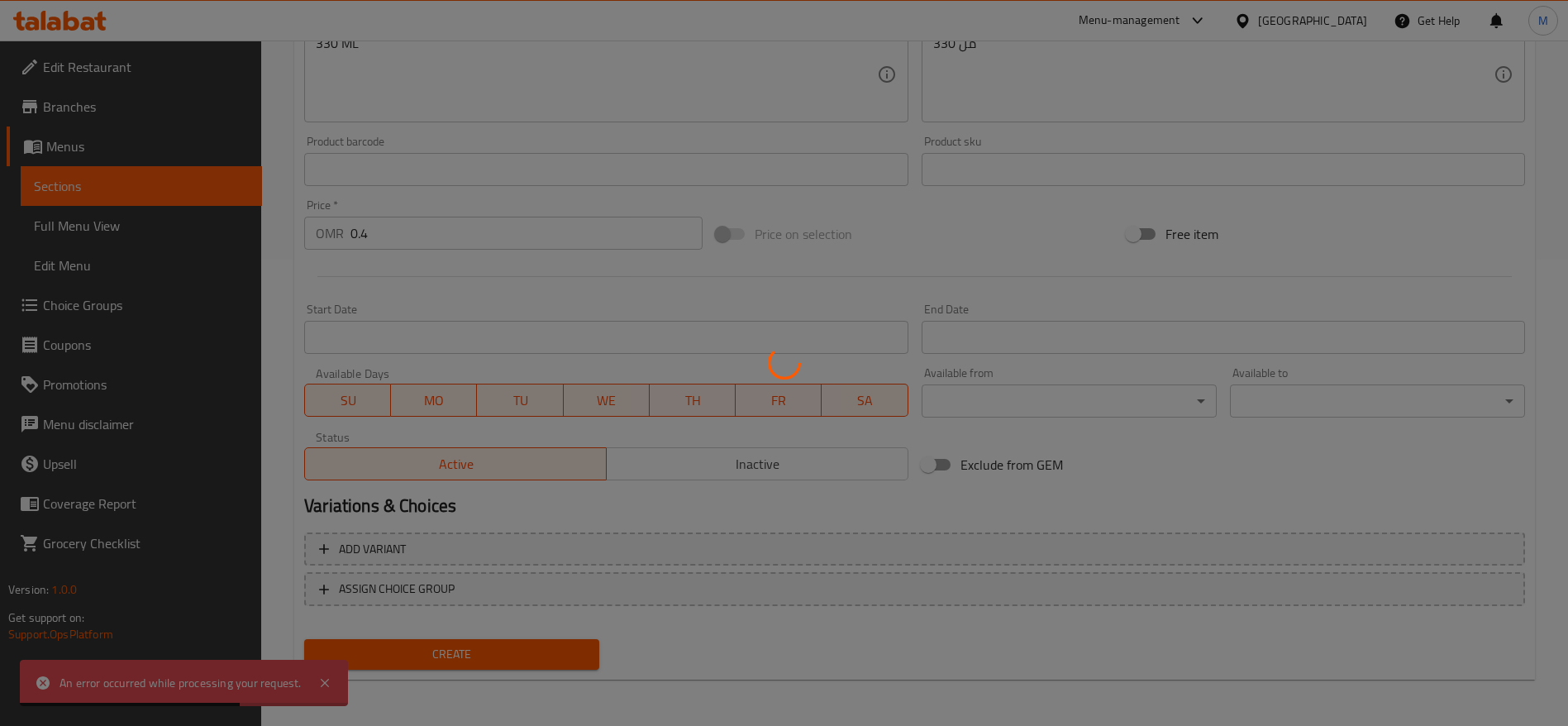
type input "0"
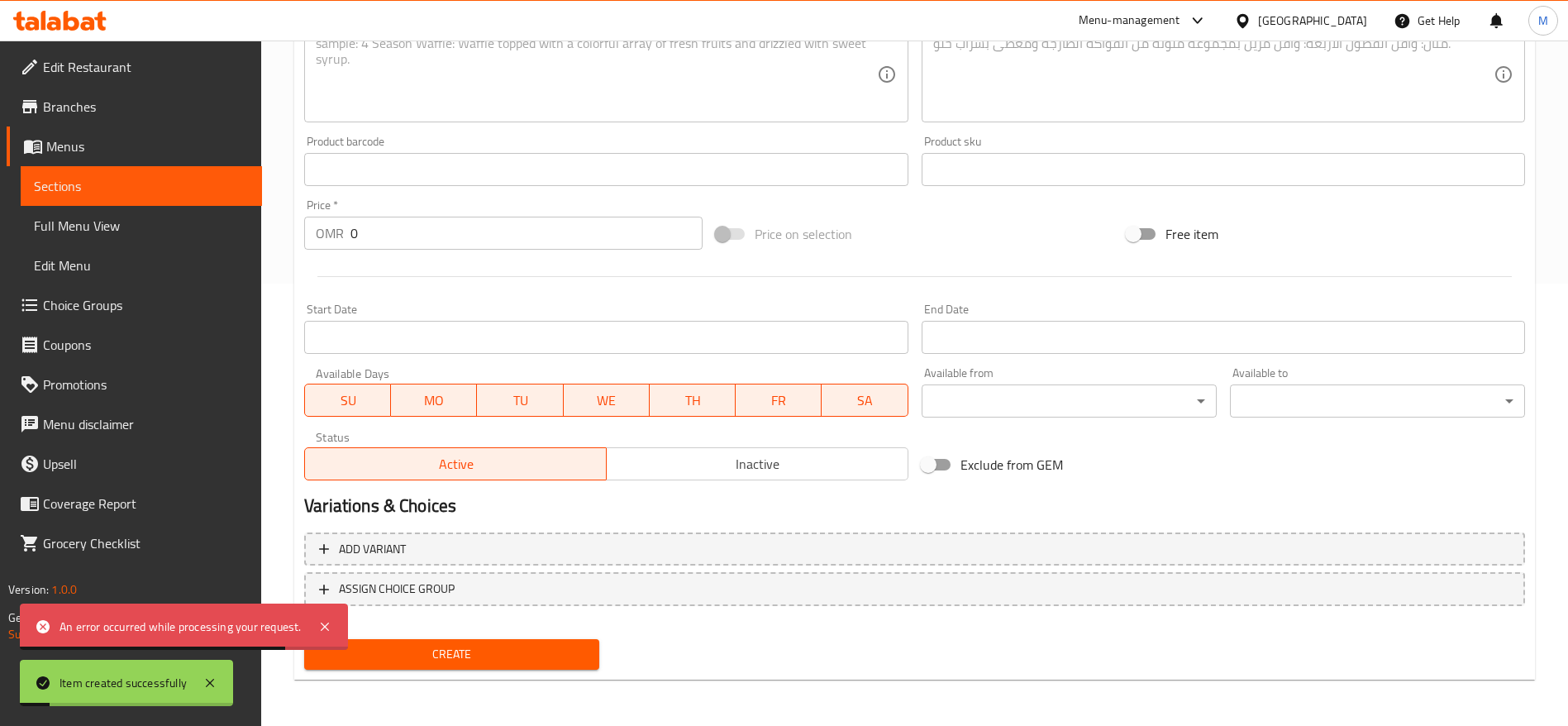
click at [120, 186] on span "Sections" at bounding box center [141, 186] width 215 height 20
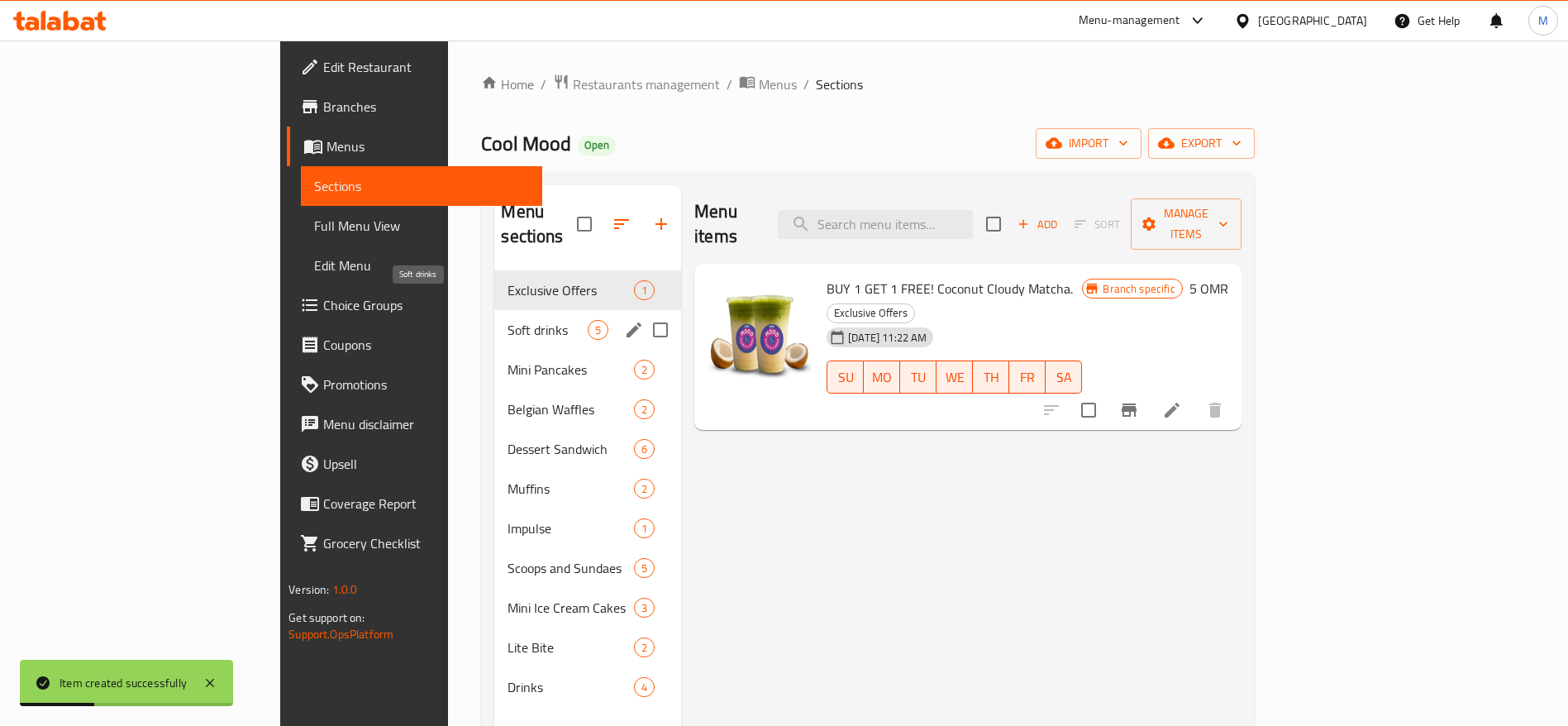
click at [508, 320] on span "Soft drinks" at bounding box center [548, 330] width 80 height 20
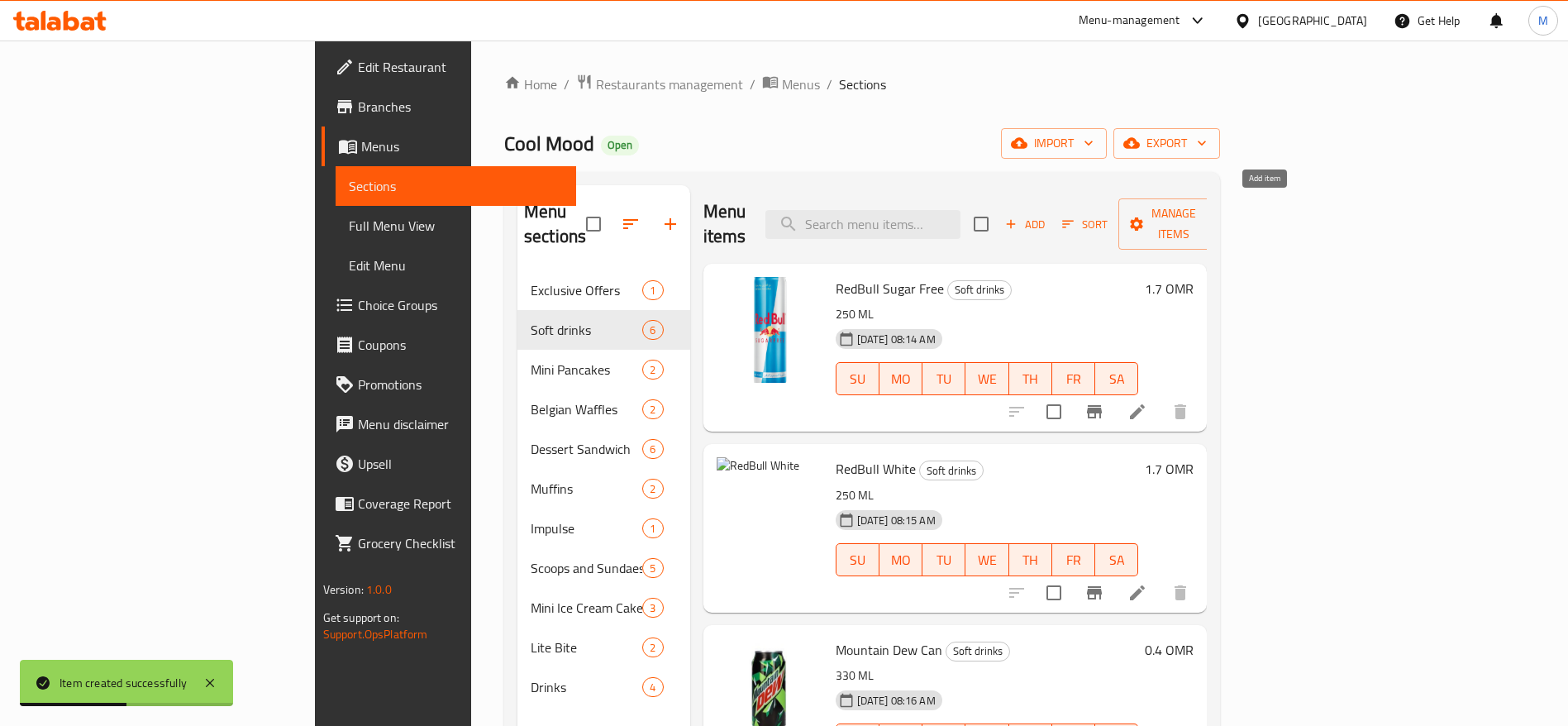
click at [1047, 215] on span "Add" at bounding box center [1024, 224] width 44 height 19
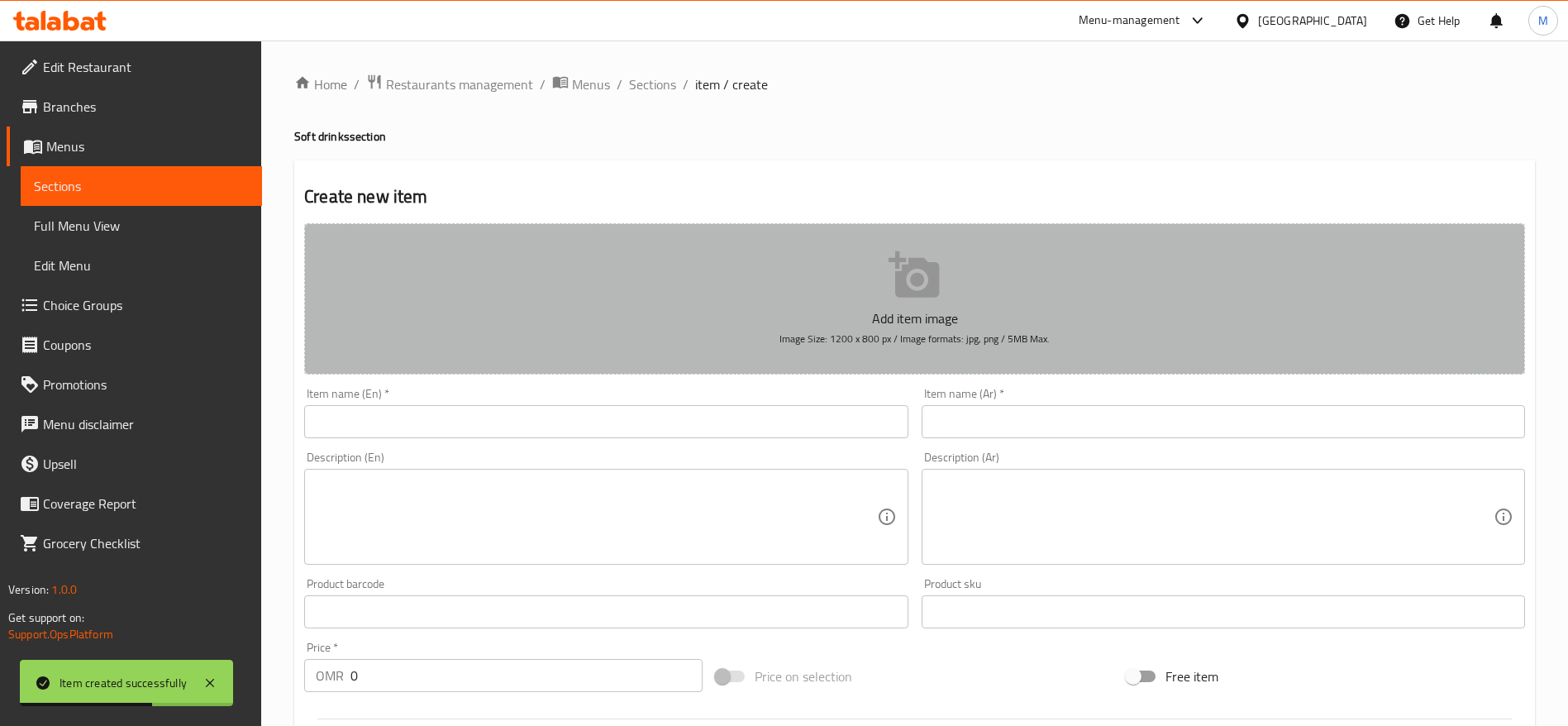
click at [760, 264] on button "Add item image Image Size: 1200 x 800 px / Image formats: jpg, png / 5MB Max." at bounding box center [914, 298] width 1221 height 151
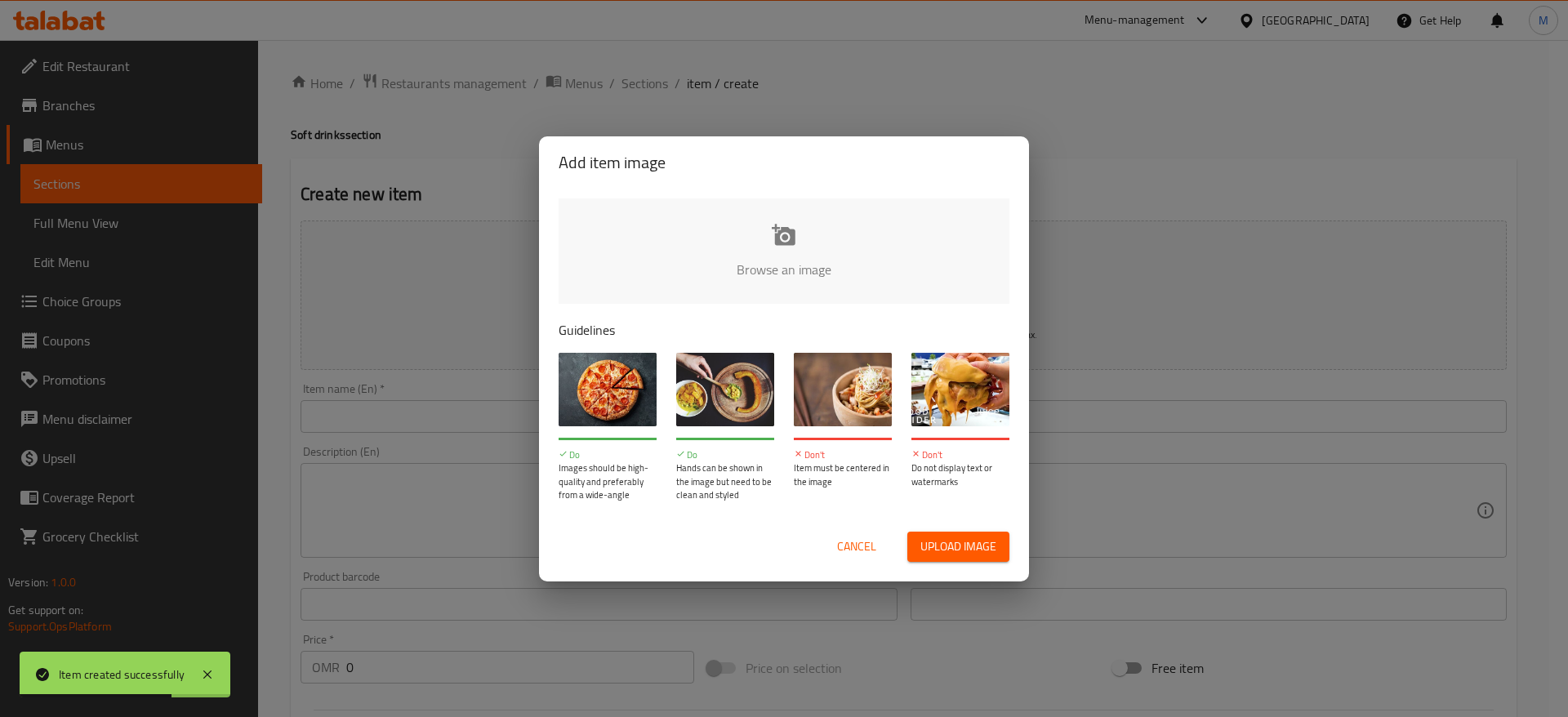
click at [768, 281] on input "file" at bounding box center [1336, 275] width 1556 height 153
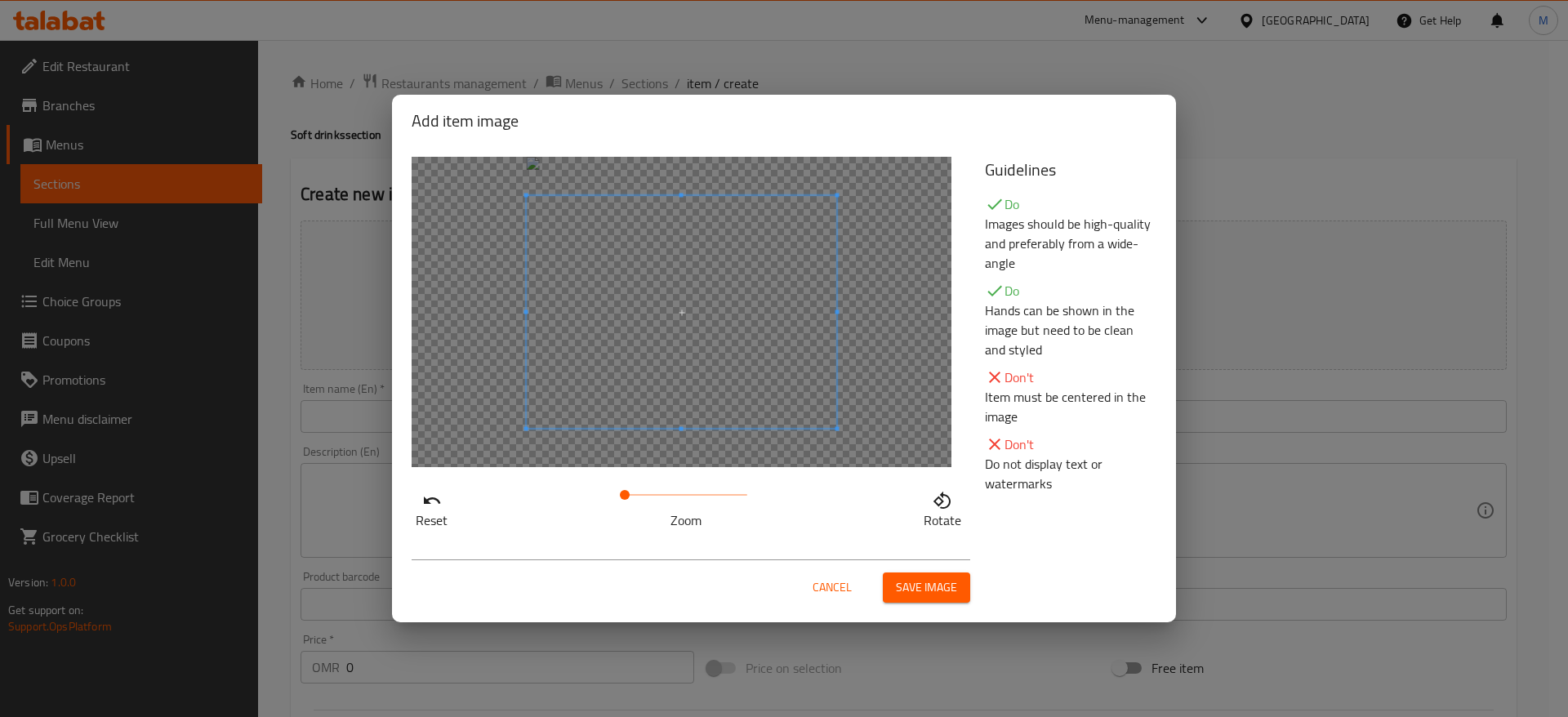
click at [906, 585] on span "Save image" at bounding box center [927, 587] width 61 height 21
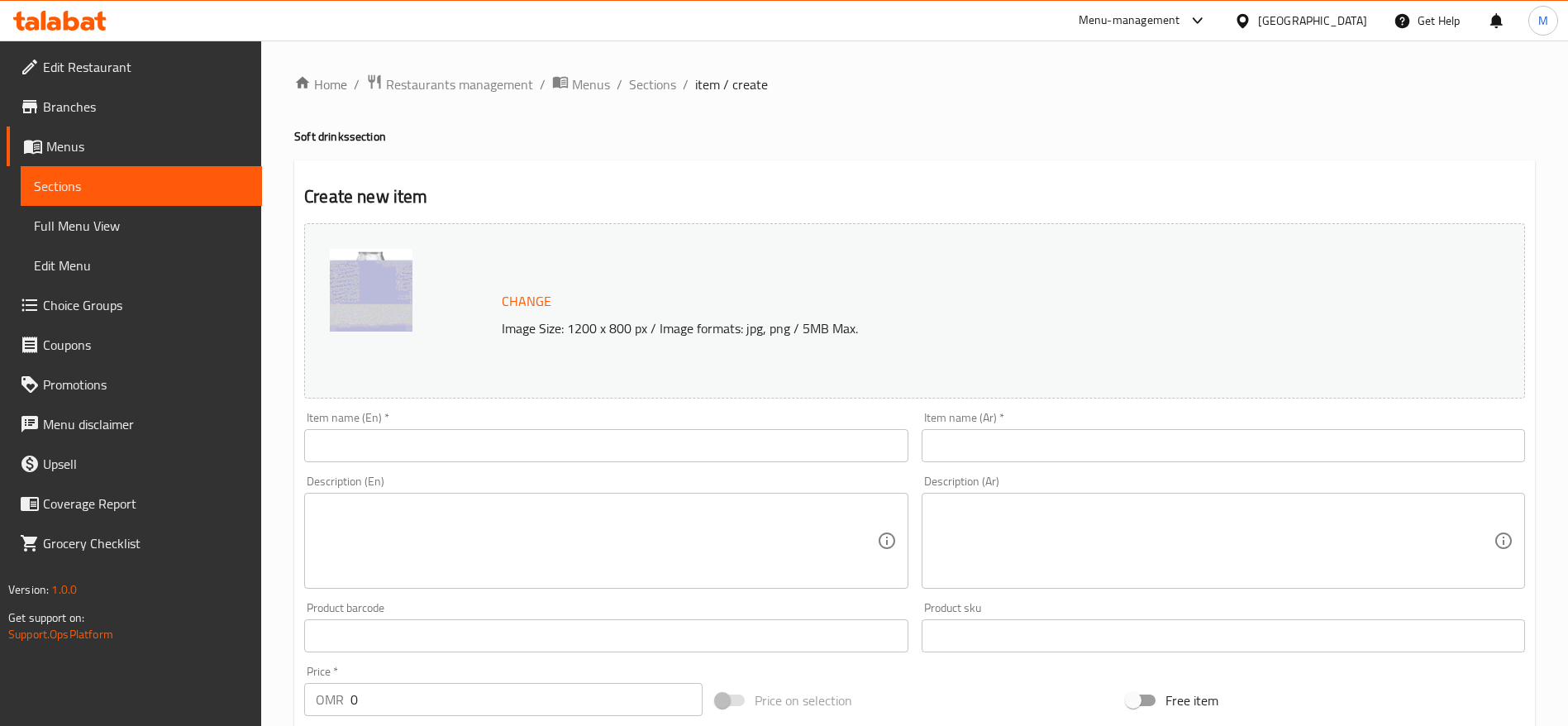
click at [393, 424] on div "Item name (En)   * Item name (En) *" at bounding box center [605, 437] width 604 height 50
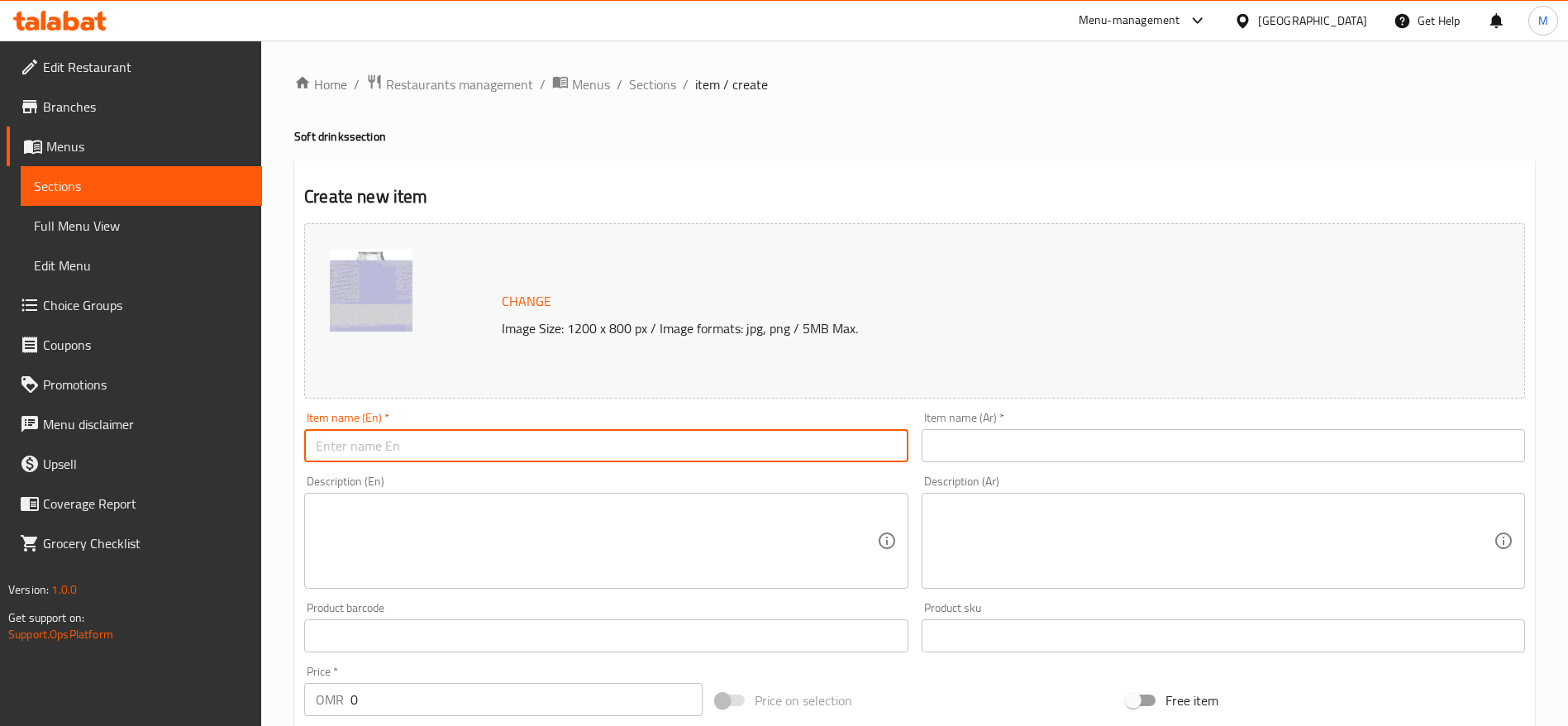
click at [390, 437] on input "text" at bounding box center [605, 446] width 604 height 33
type input "ي"
type input "Diet Pepsi"
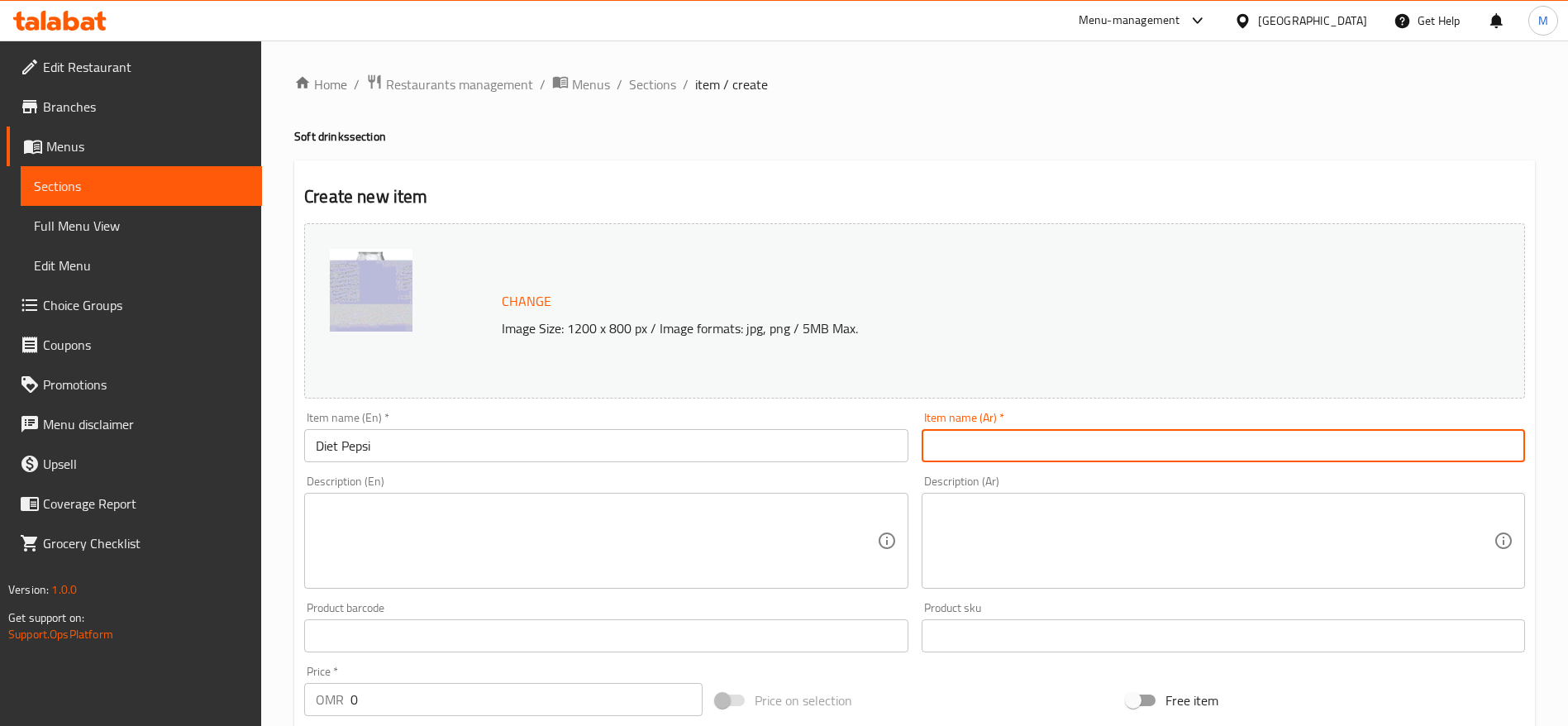
click at [958, 444] on input "text" at bounding box center [1223, 446] width 604 height 33
type input "دايب بيبسي"
click at [752, 522] on textarea at bounding box center [595, 541] width 560 height 79
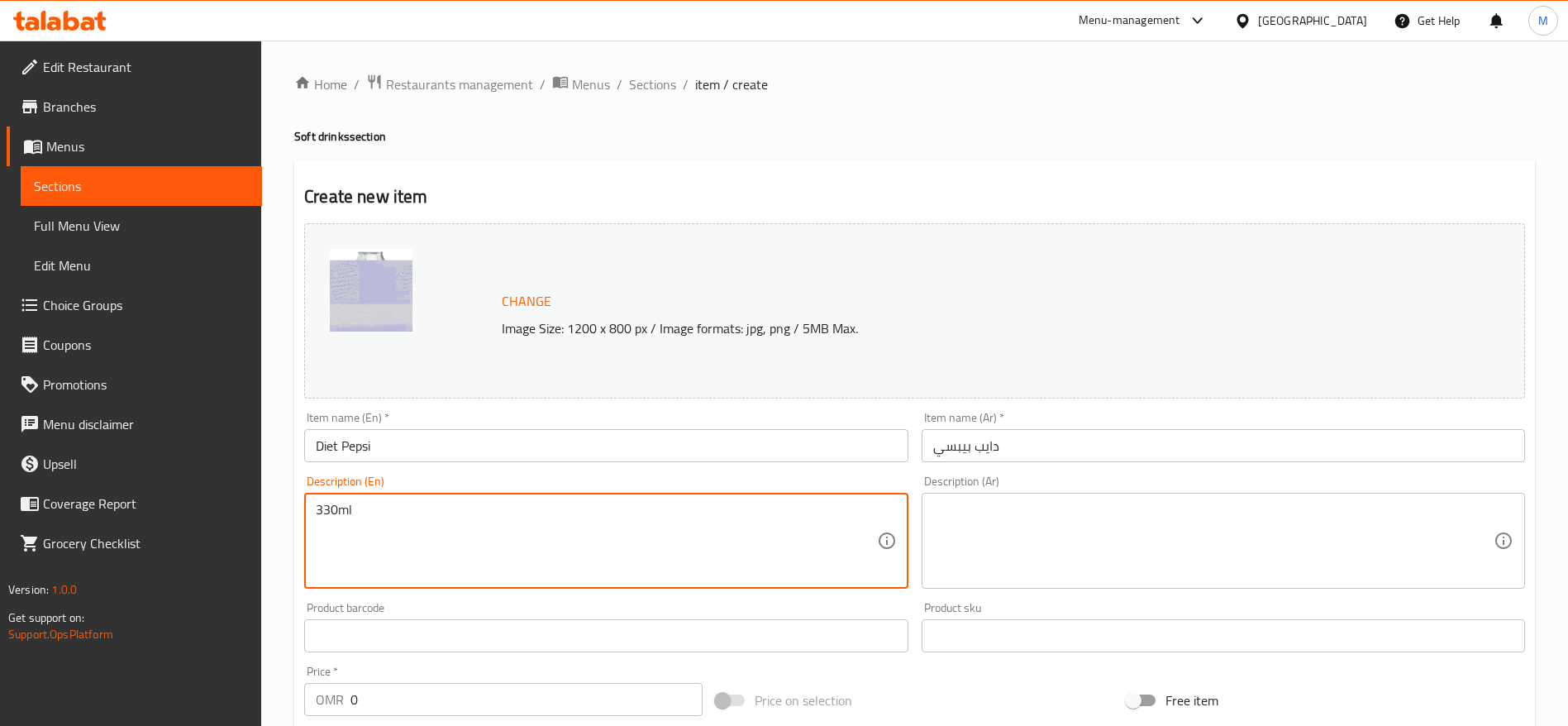
type textarea "330ml"
click at [1165, 532] on textarea at bounding box center [1213, 541] width 560 height 79
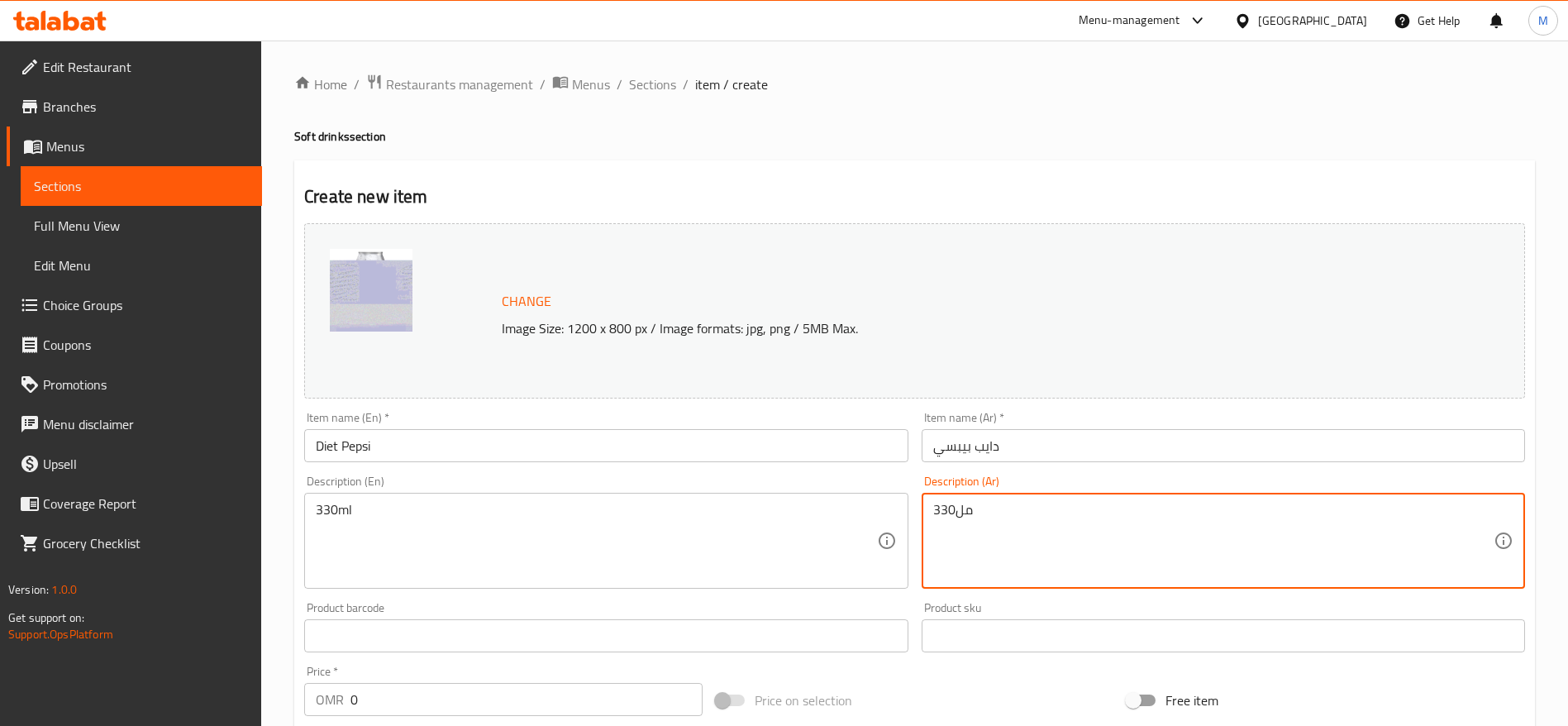
type textarea "330مل"
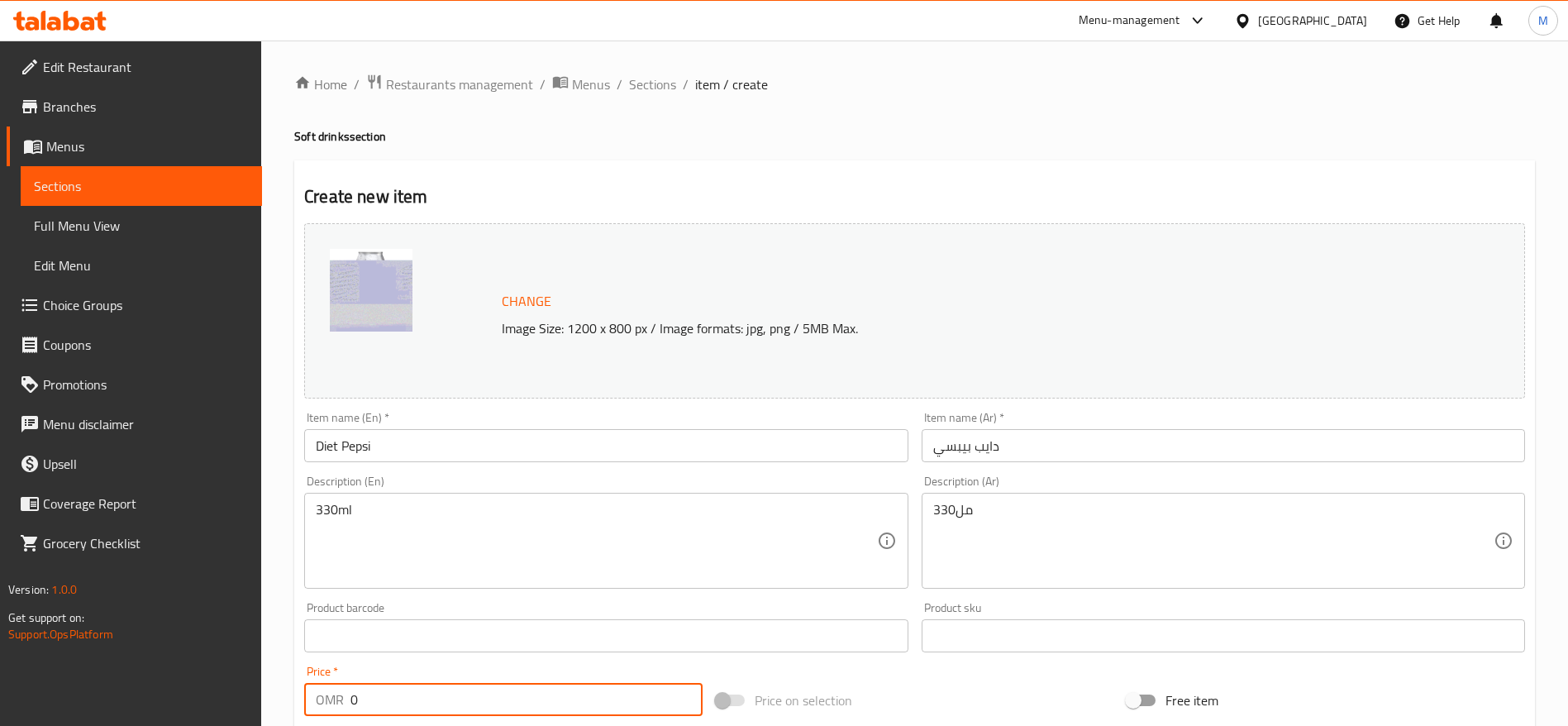
click at [394, 712] on input "0" at bounding box center [527, 700] width 352 height 33
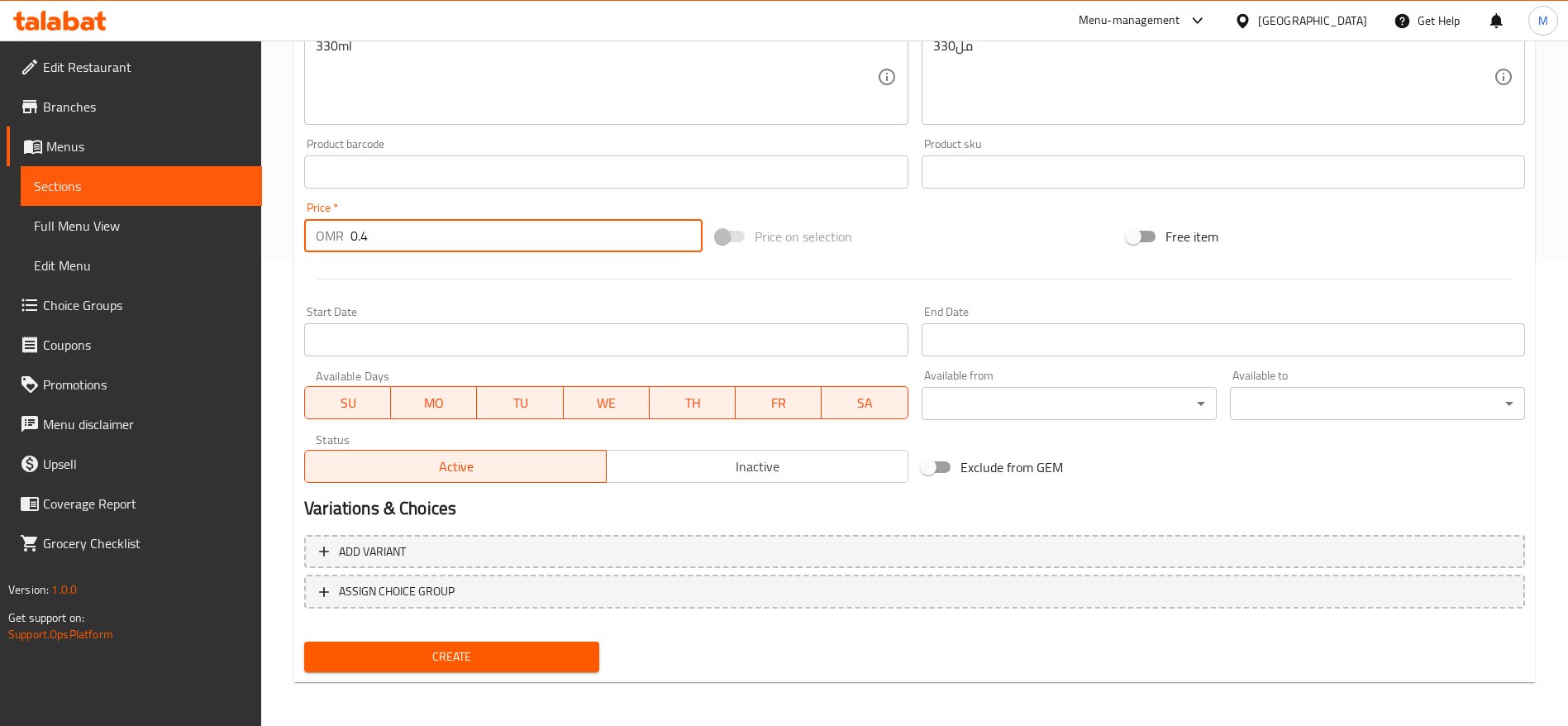
scroll to position [466, 0]
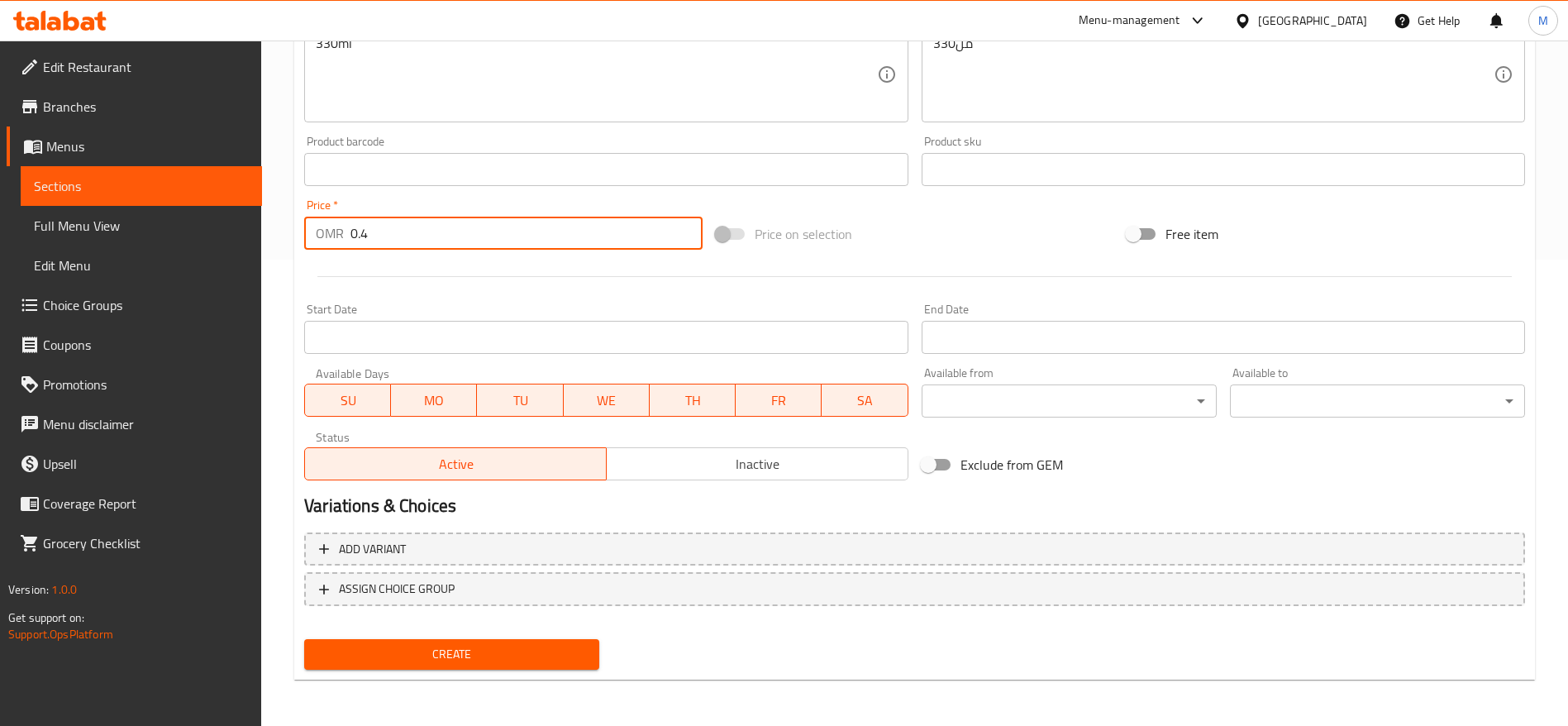
type input "0.4"
click at [420, 653] on span "Create" at bounding box center [452, 654] width 269 height 21
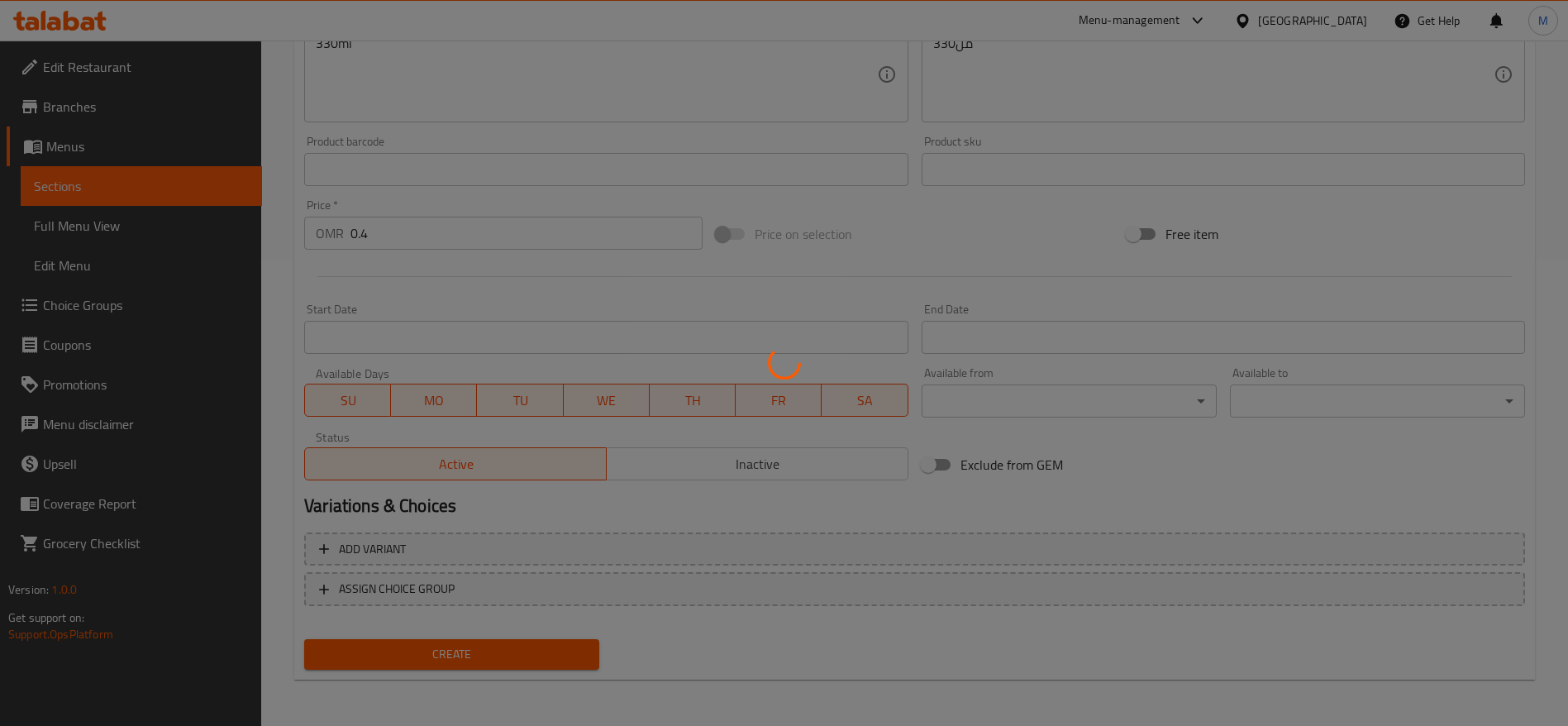
type input "0"
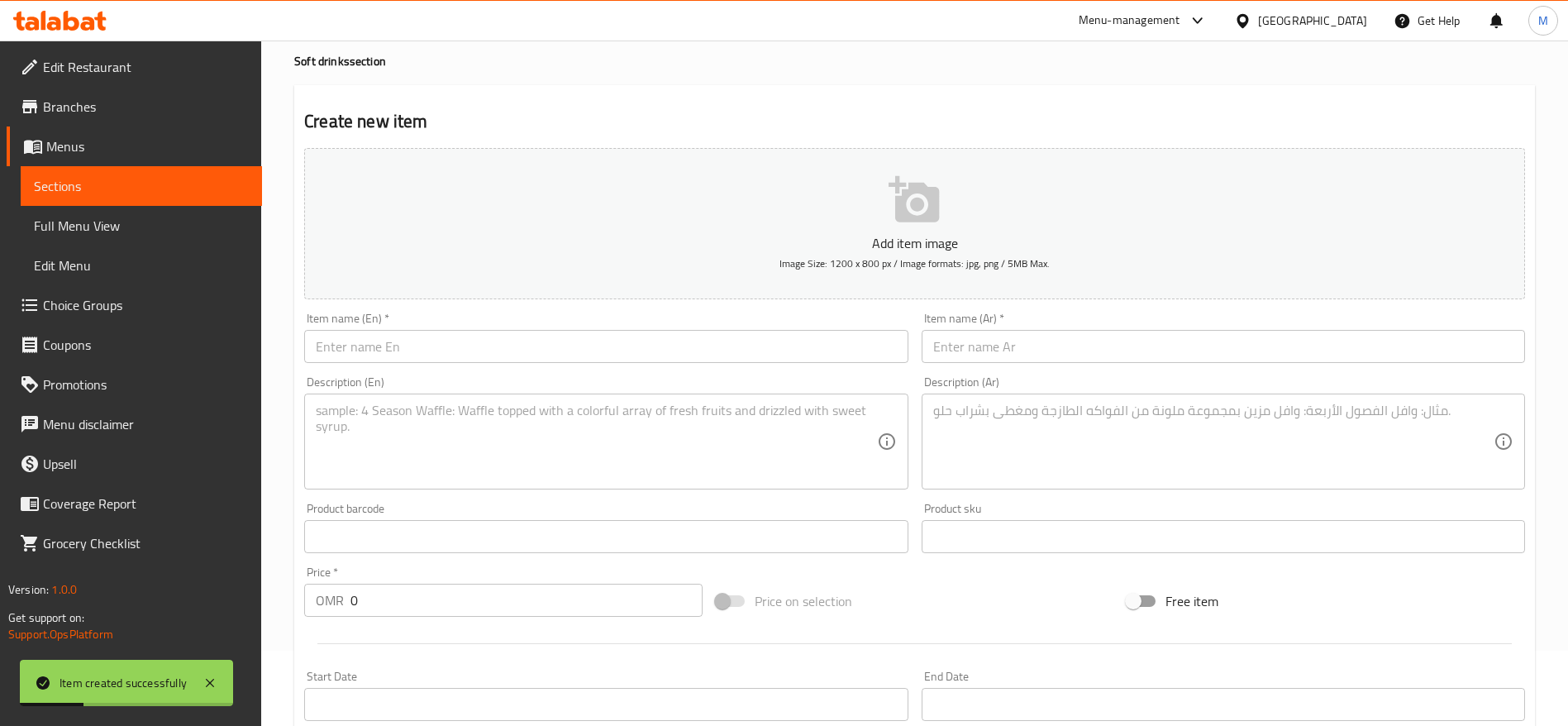
scroll to position [59, 0]
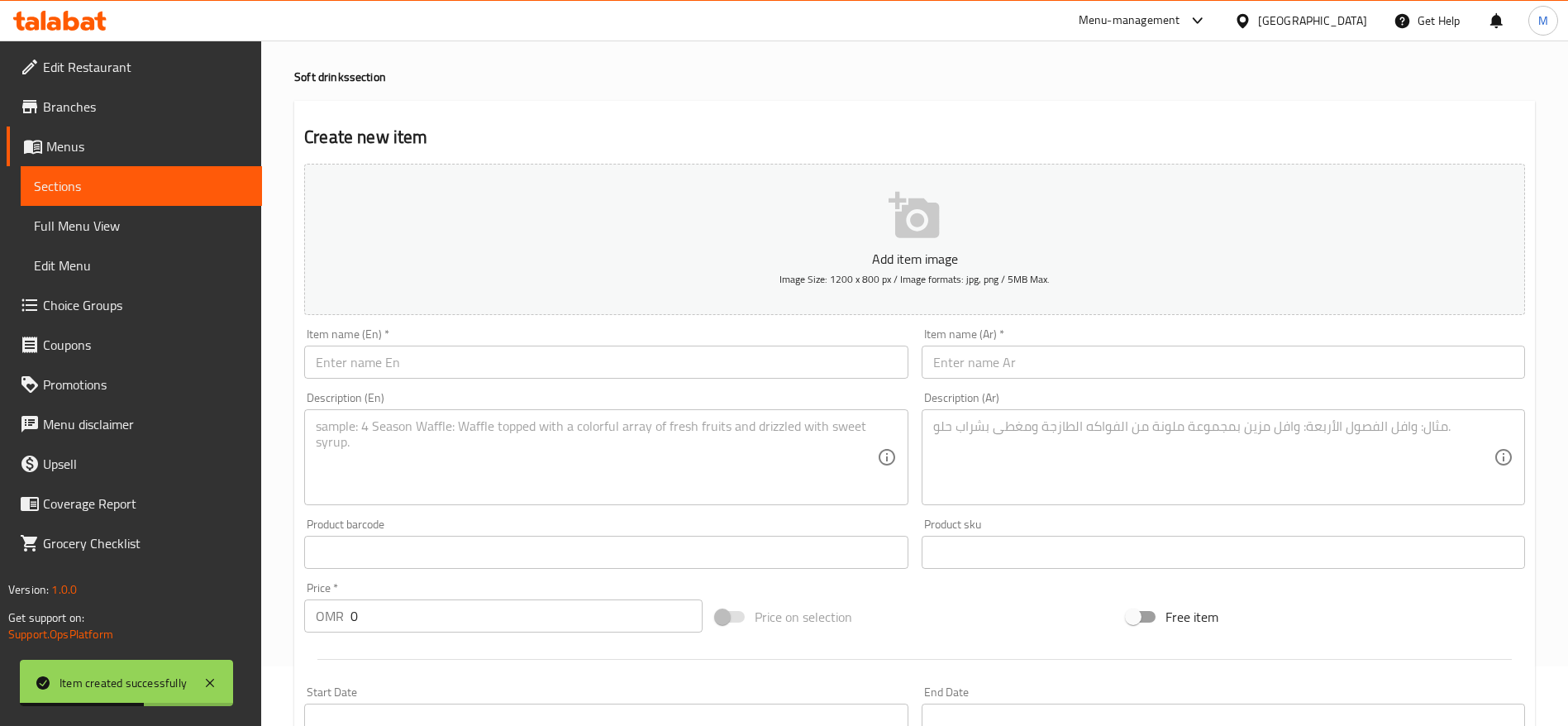
click at [126, 192] on span "Sections" at bounding box center [141, 186] width 215 height 20
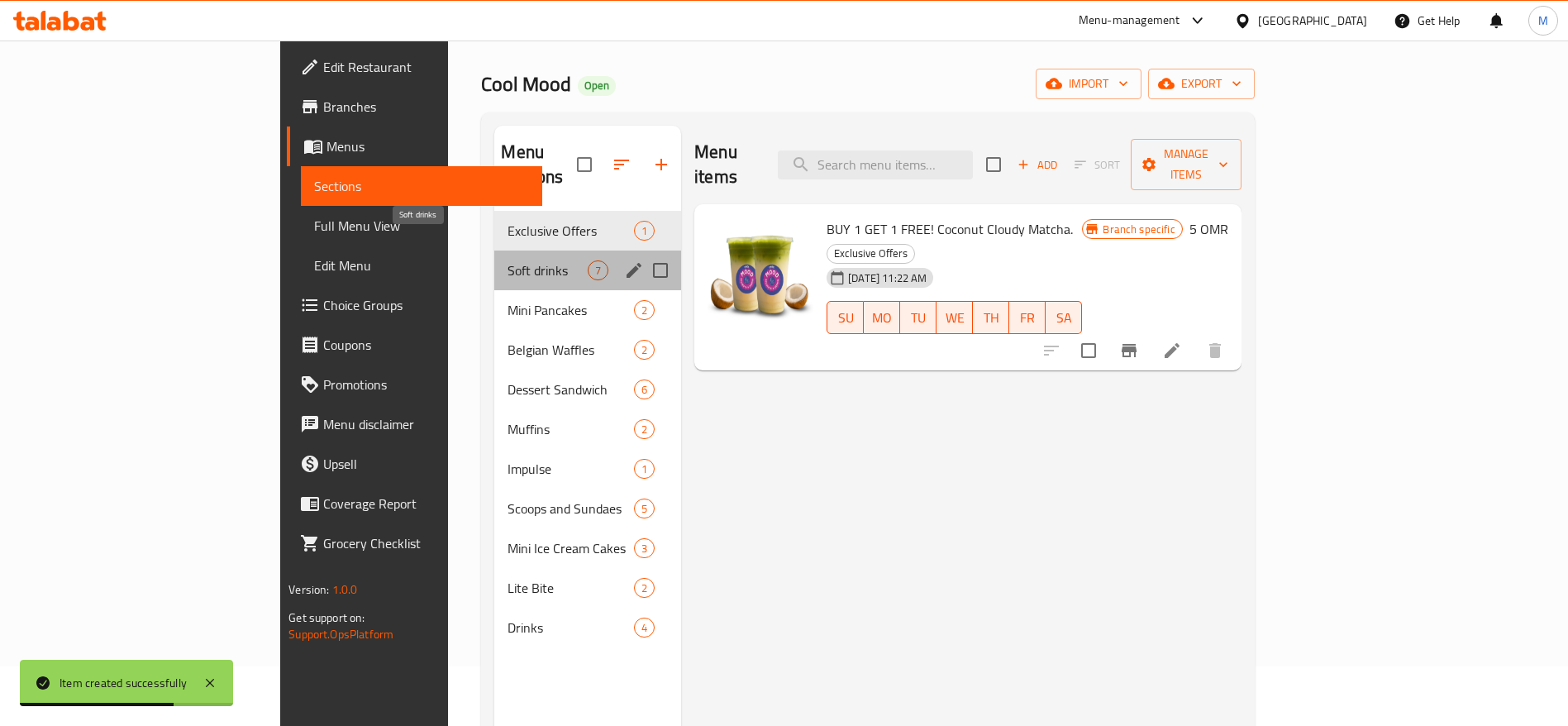
click at [508, 261] on span "Soft drinks" at bounding box center [548, 271] width 80 height 20
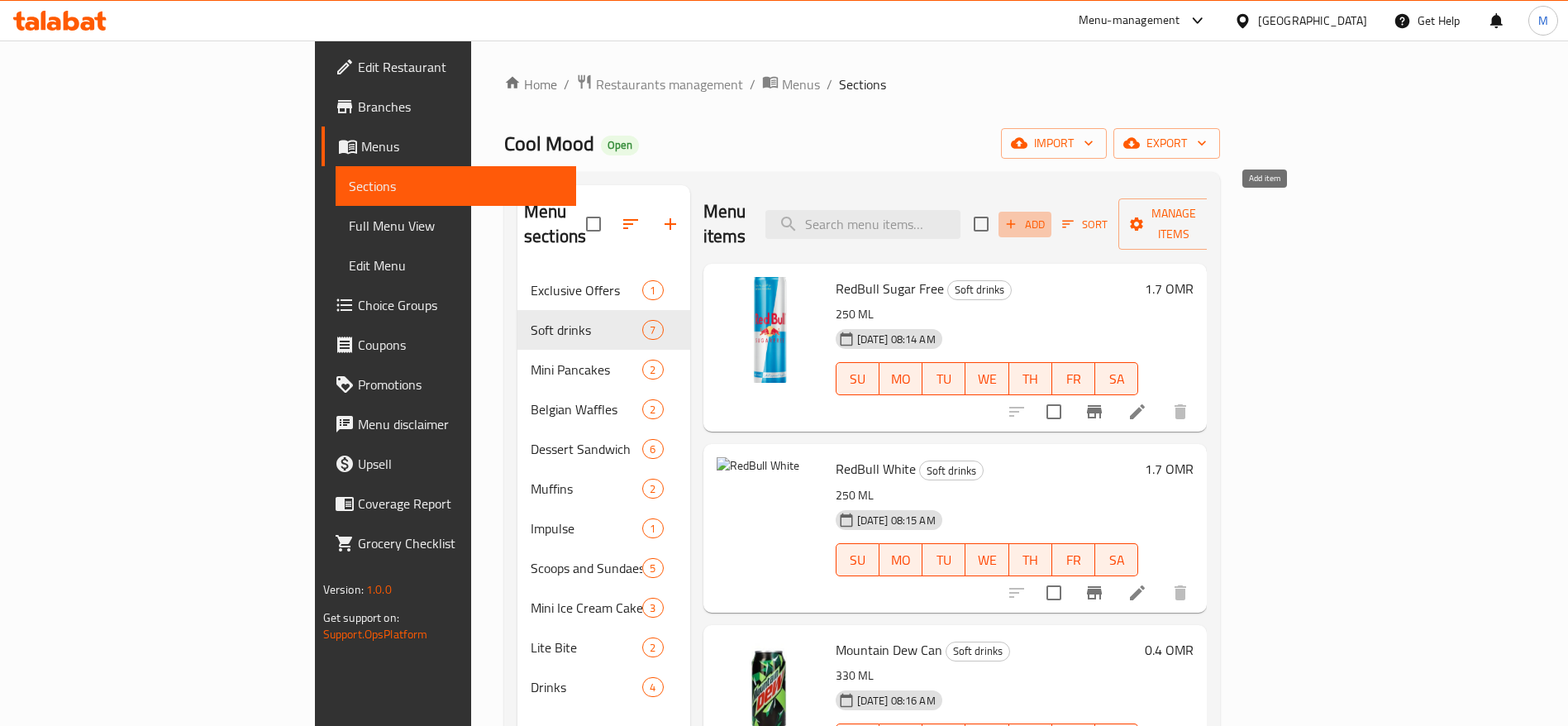
click at [1047, 215] on span "Add" at bounding box center [1024, 224] width 44 height 19
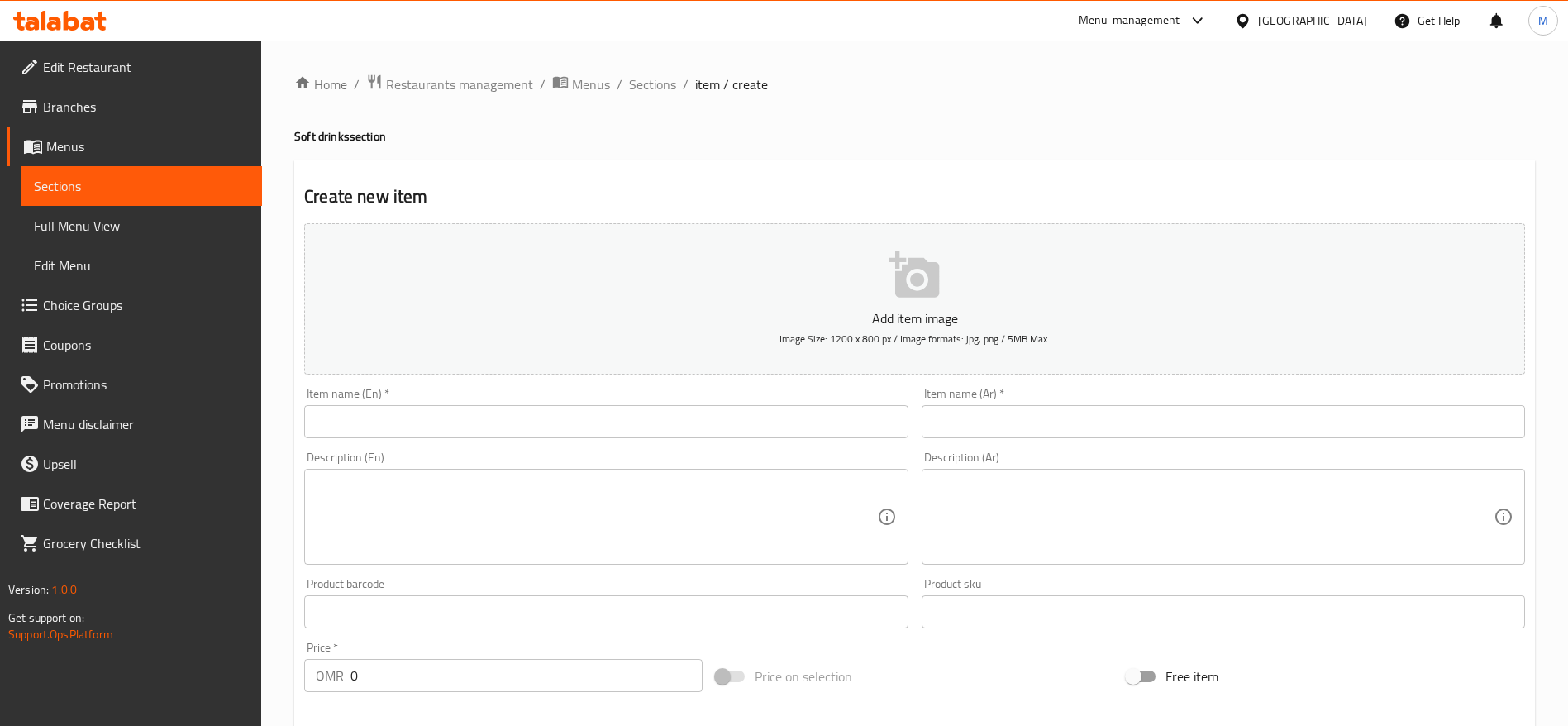
click at [484, 284] on button "Add item image Image Size: 1200 x 800 px / Image formats: jpg, png / 5MB Max." at bounding box center [914, 298] width 1221 height 151
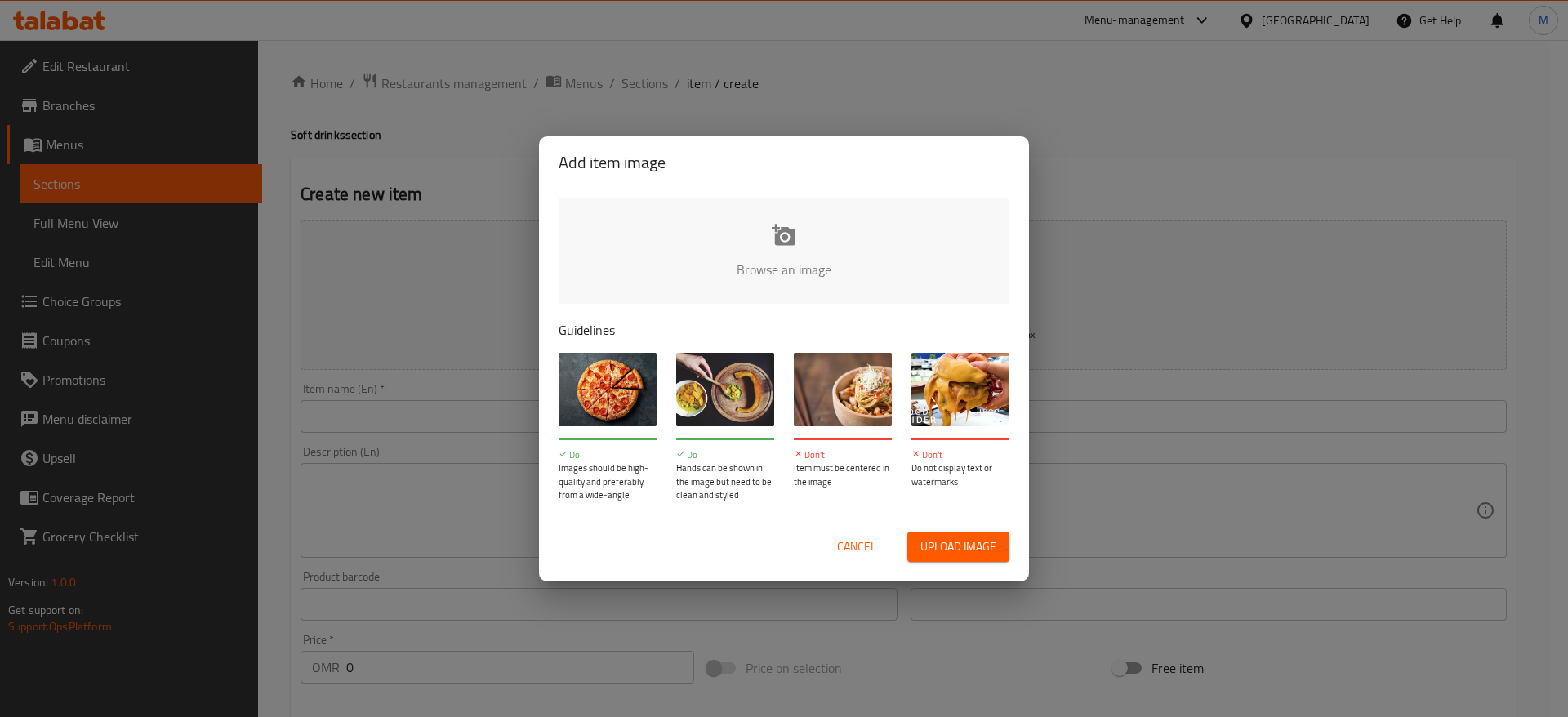
click at [720, 264] on input "file" at bounding box center [1336, 275] width 1556 height 153
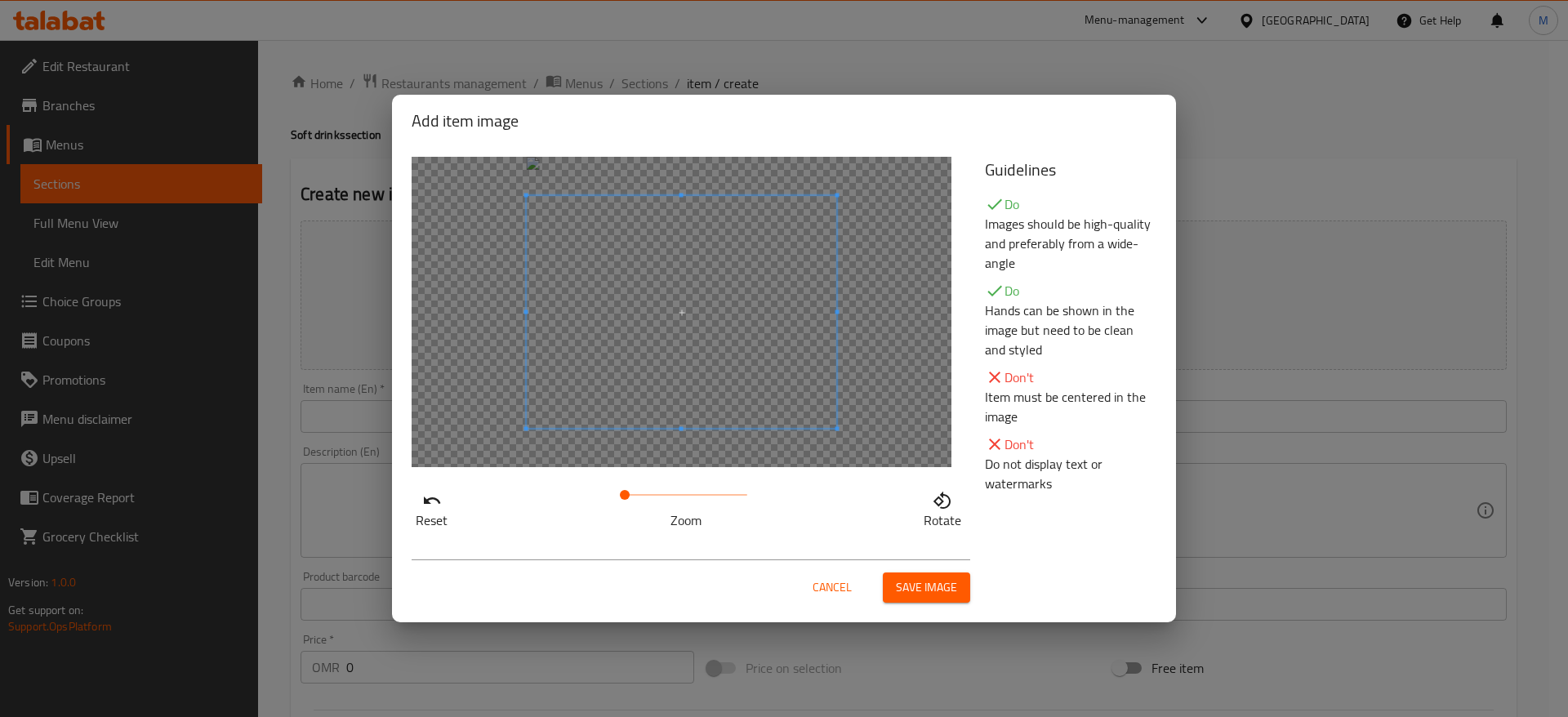
click at [949, 587] on span "Save image" at bounding box center [927, 587] width 61 height 21
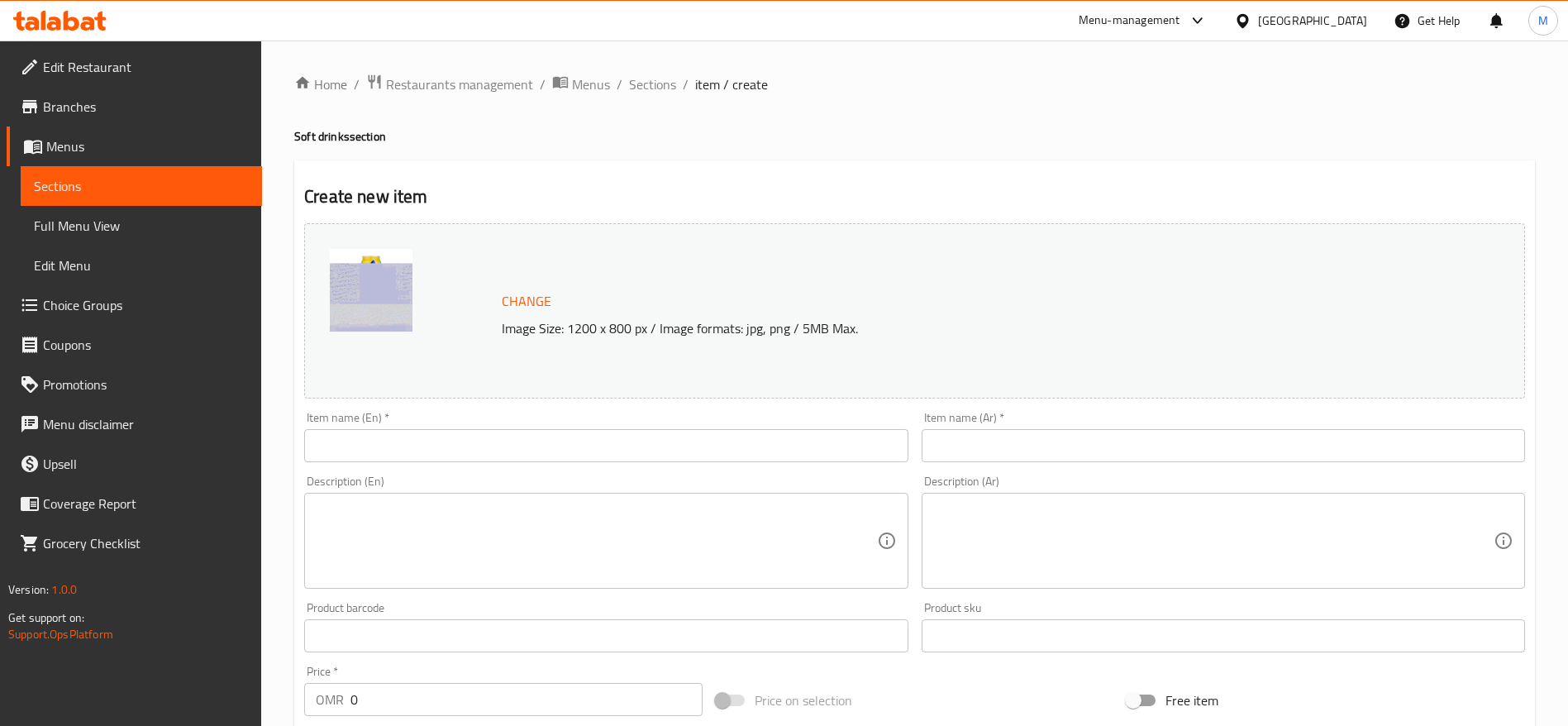
click at [515, 289] on span "Change" at bounding box center [526, 301] width 49 height 24
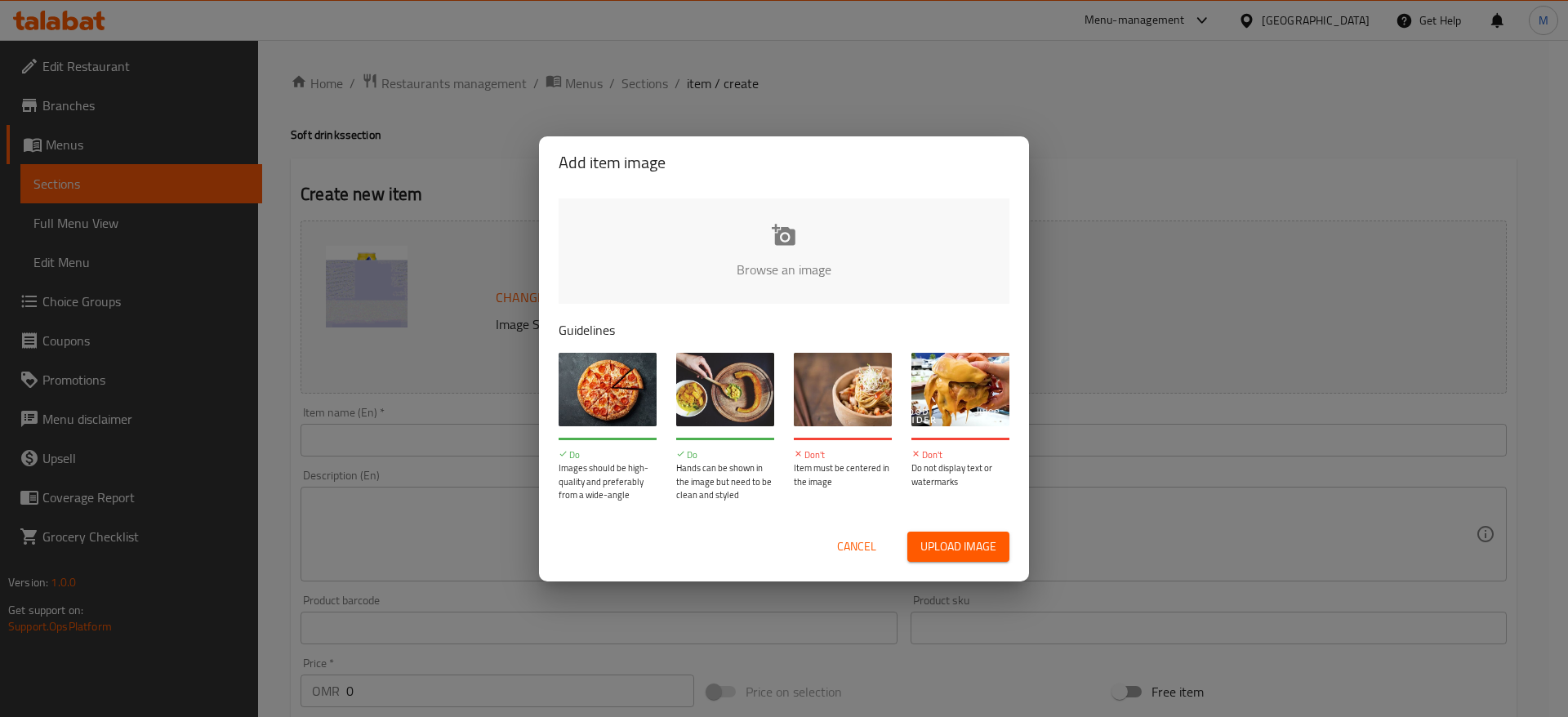
click at [408, 430] on div "Add item image Browse an image Guidelines Do Images should be high-quality and …" at bounding box center [784, 358] width 1568 height 717
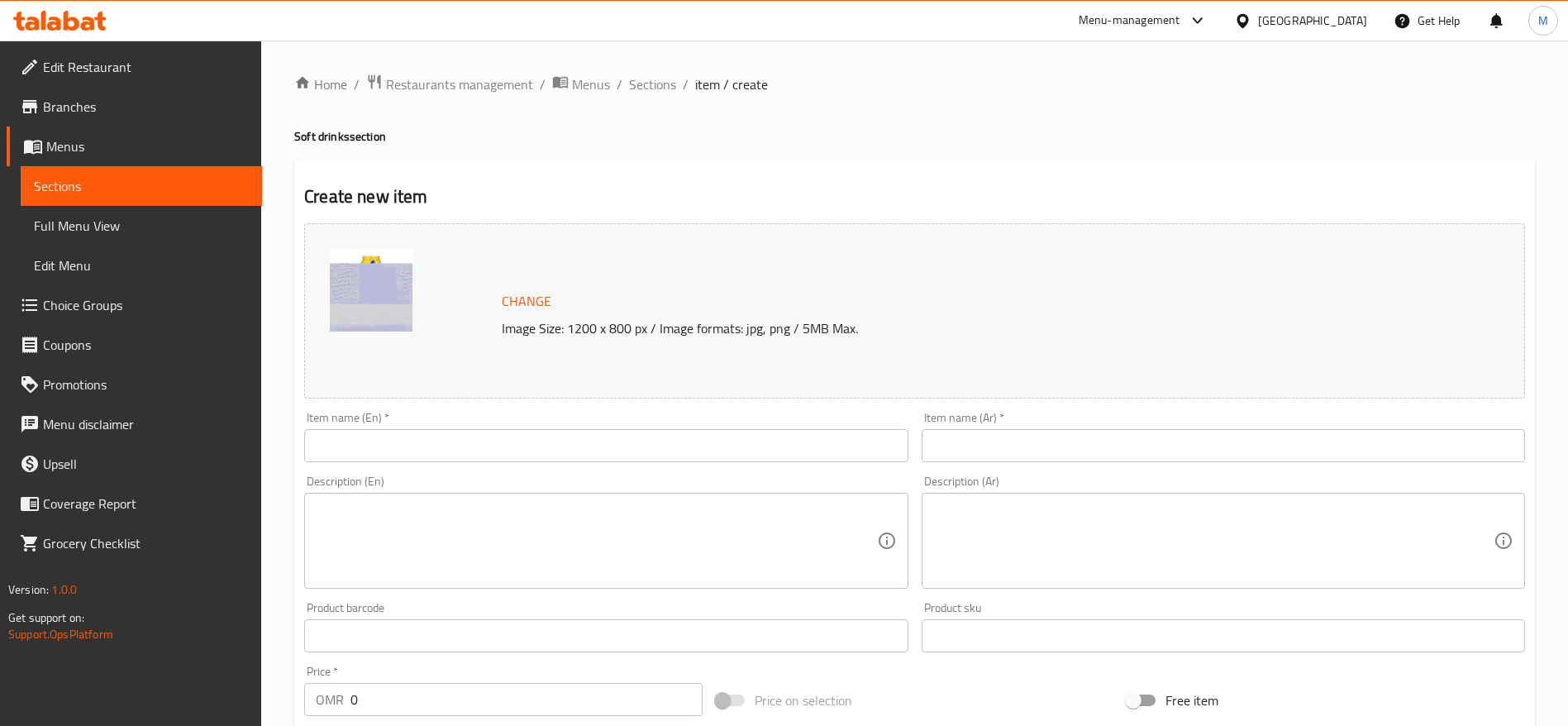
click at [412, 454] on input "text" at bounding box center [605, 446] width 604 height 33
paste input "Lipton Peach Tea Zero Can 320 ML"
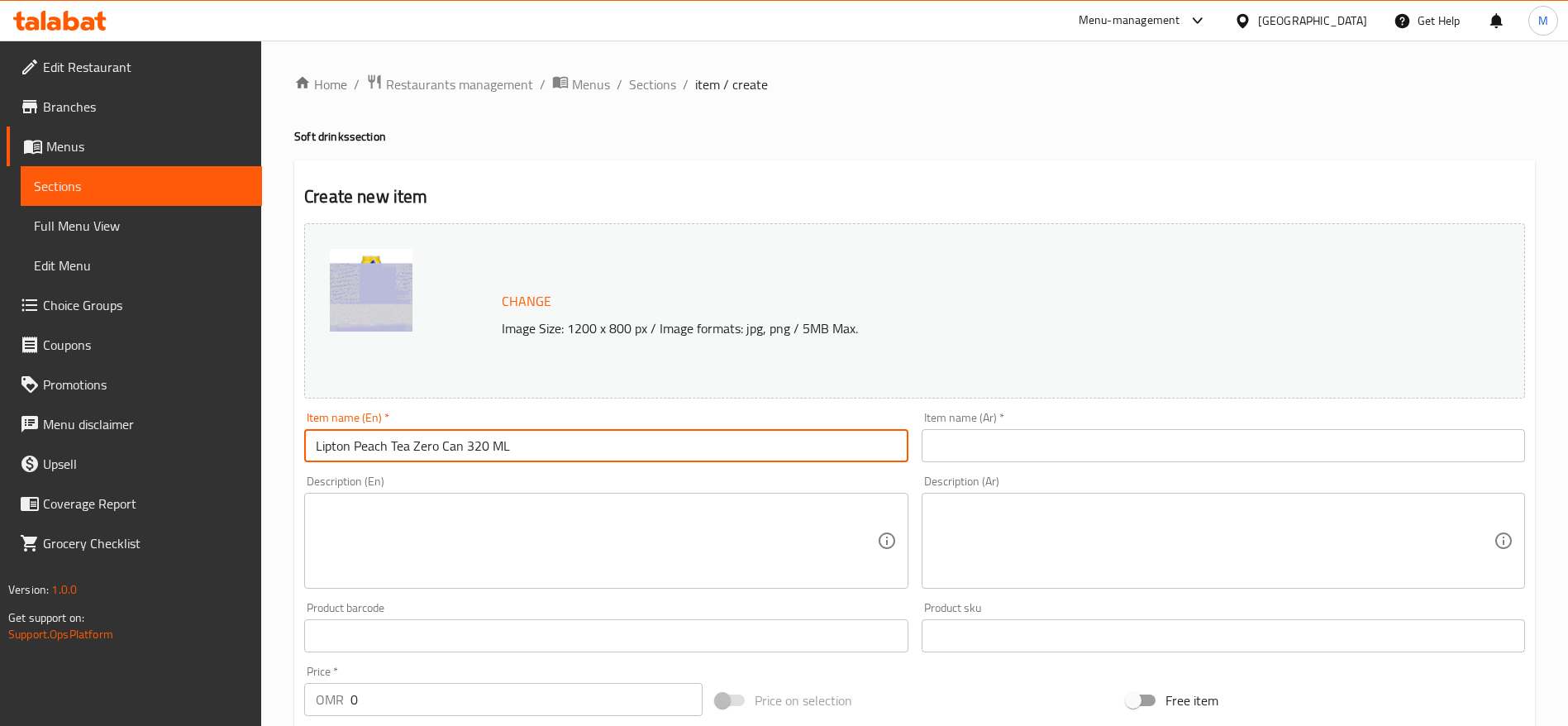
type input "Lipton Peach Tea Zero Can 320 ML"
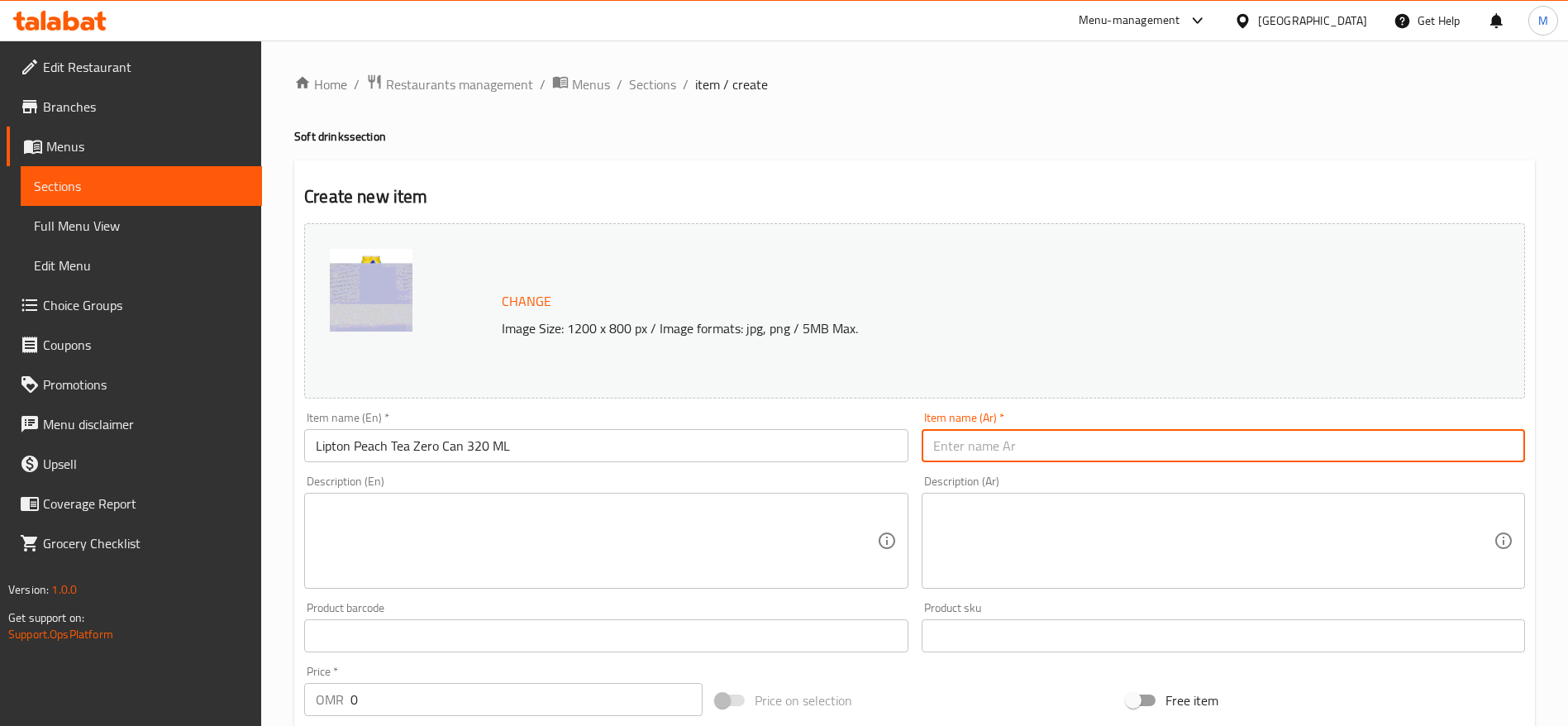
click at [953, 454] on input "text" at bounding box center [1223, 446] width 604 height 33
type input "ل"
type input "شاي ليبتون خوح خالي م السكر"
click at [606, 542] on textarea at bounding box center [595, 541] width 560 height 79
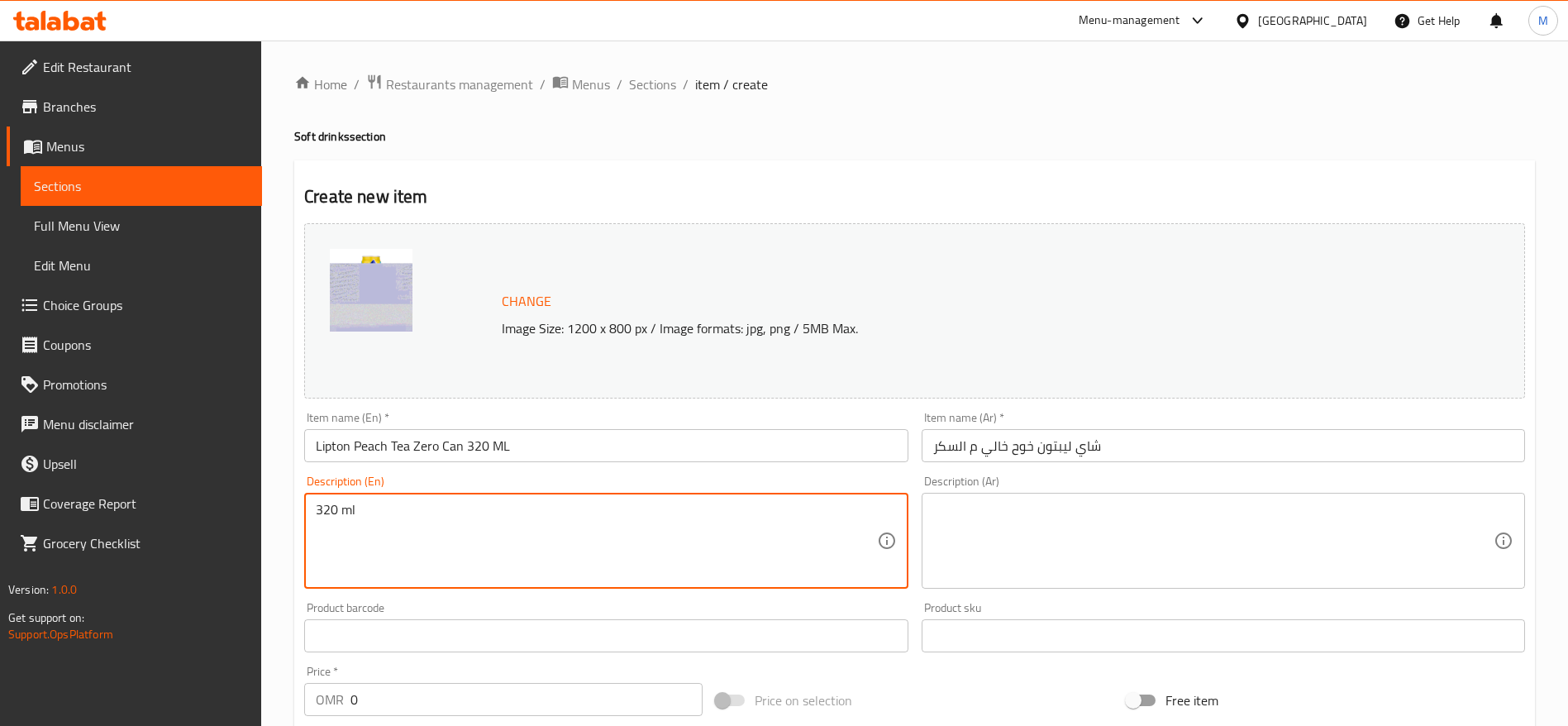
type textarea "320 ml"
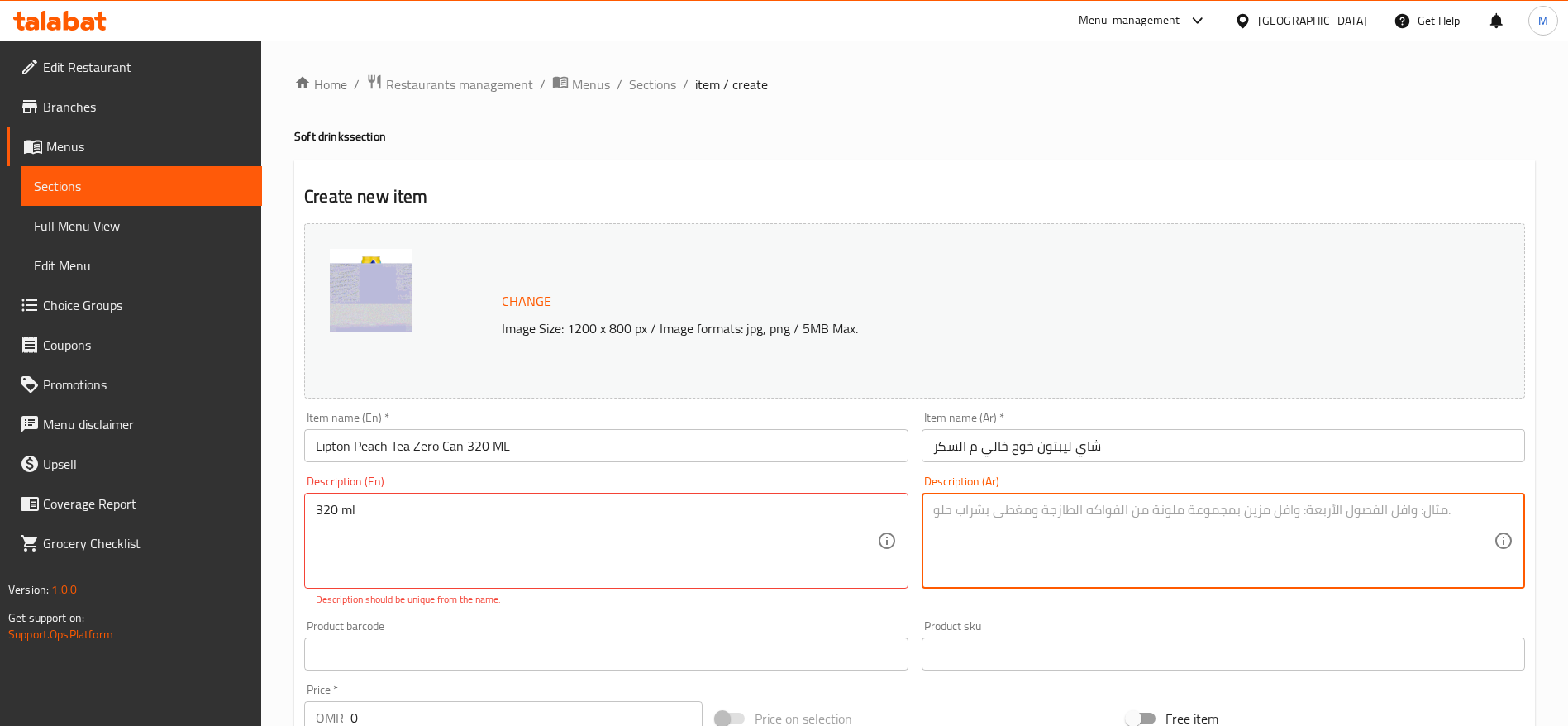
click at [976, 543] on textarea at bounding box center [1213, 541] width 560 height 79
type textarea "320 مل"
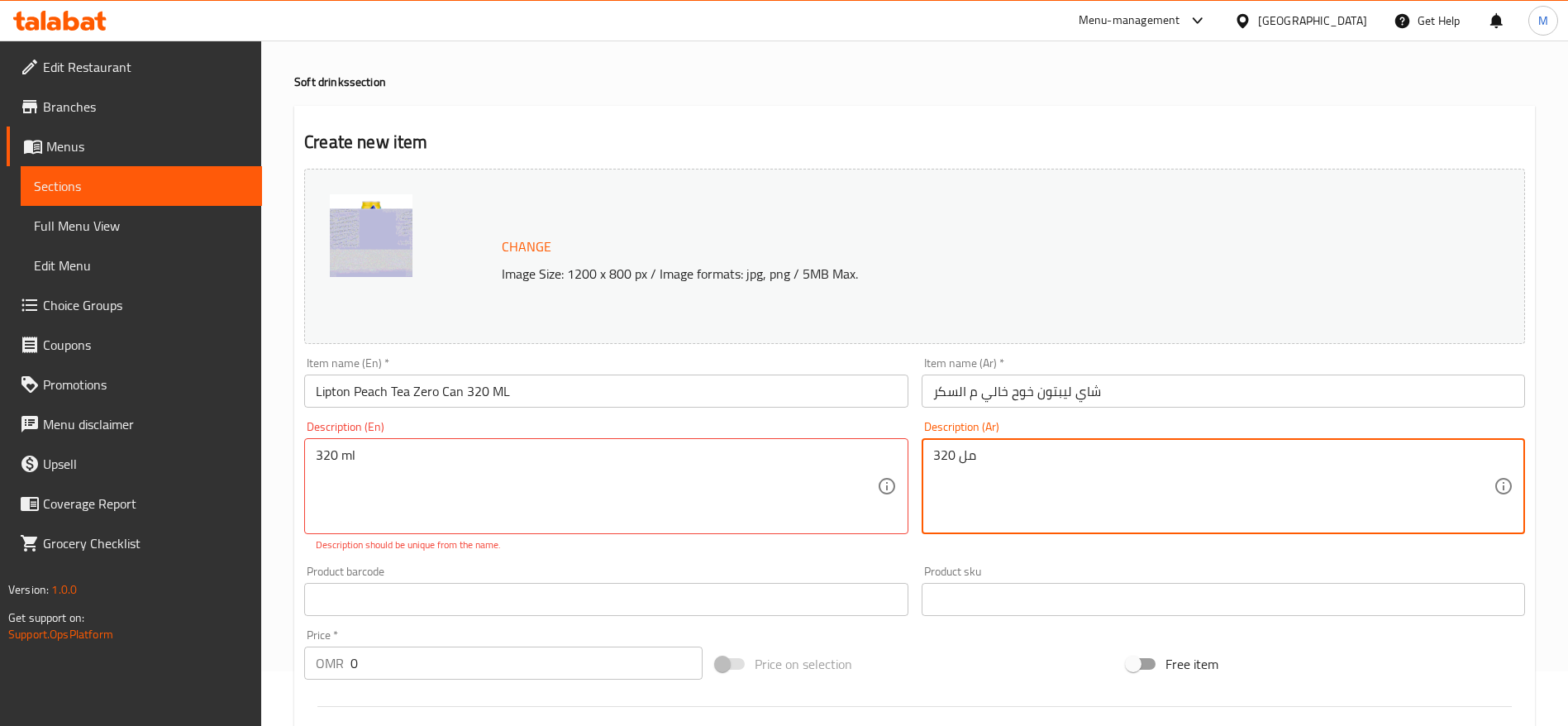
scroll to position [57, 0]
click at [406, 662] on input "0" at bounding box center [527, 661] width 352 height 33
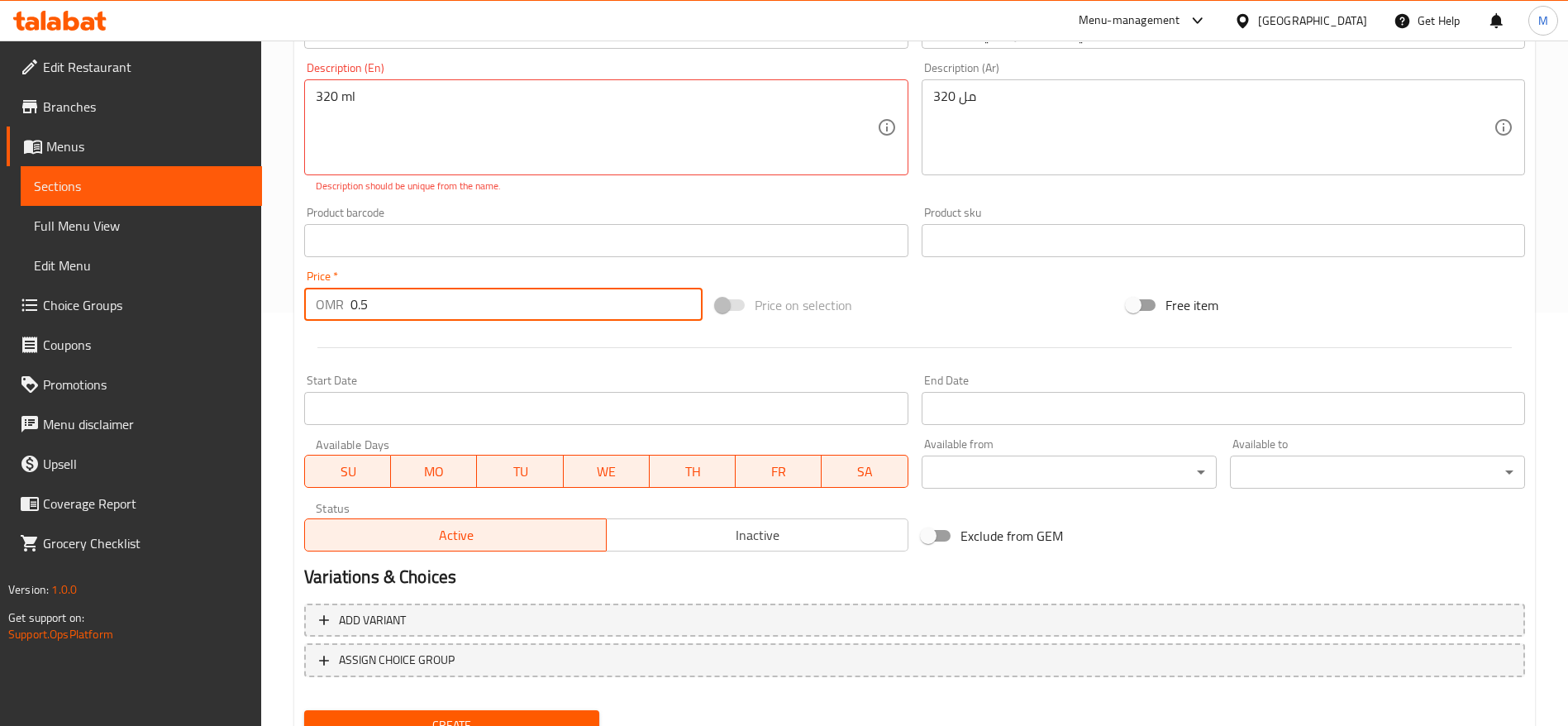
scroll to position [432, 0]
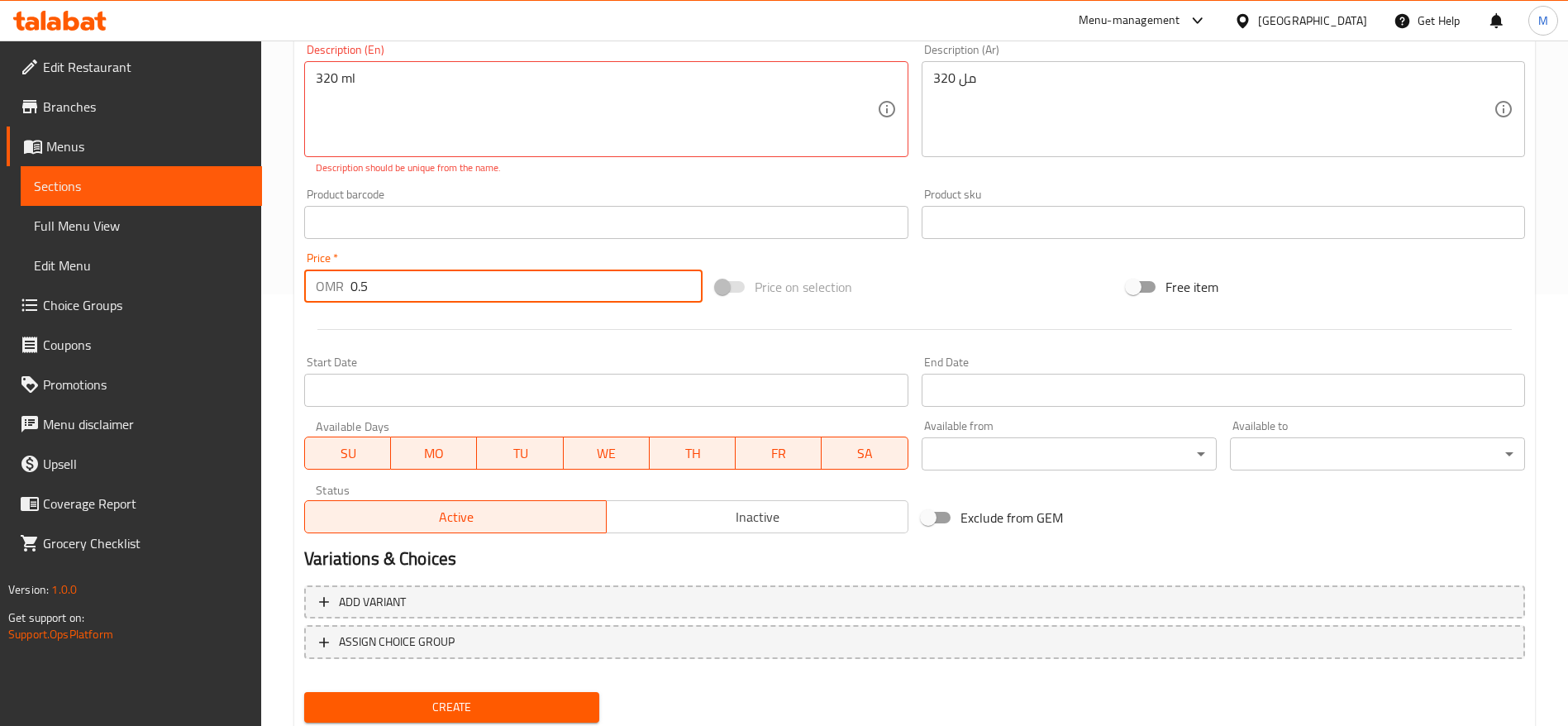
type input "0.5"
click at [419, 708] on span "Create" at bounding box center [452, 707] width 269 height 21
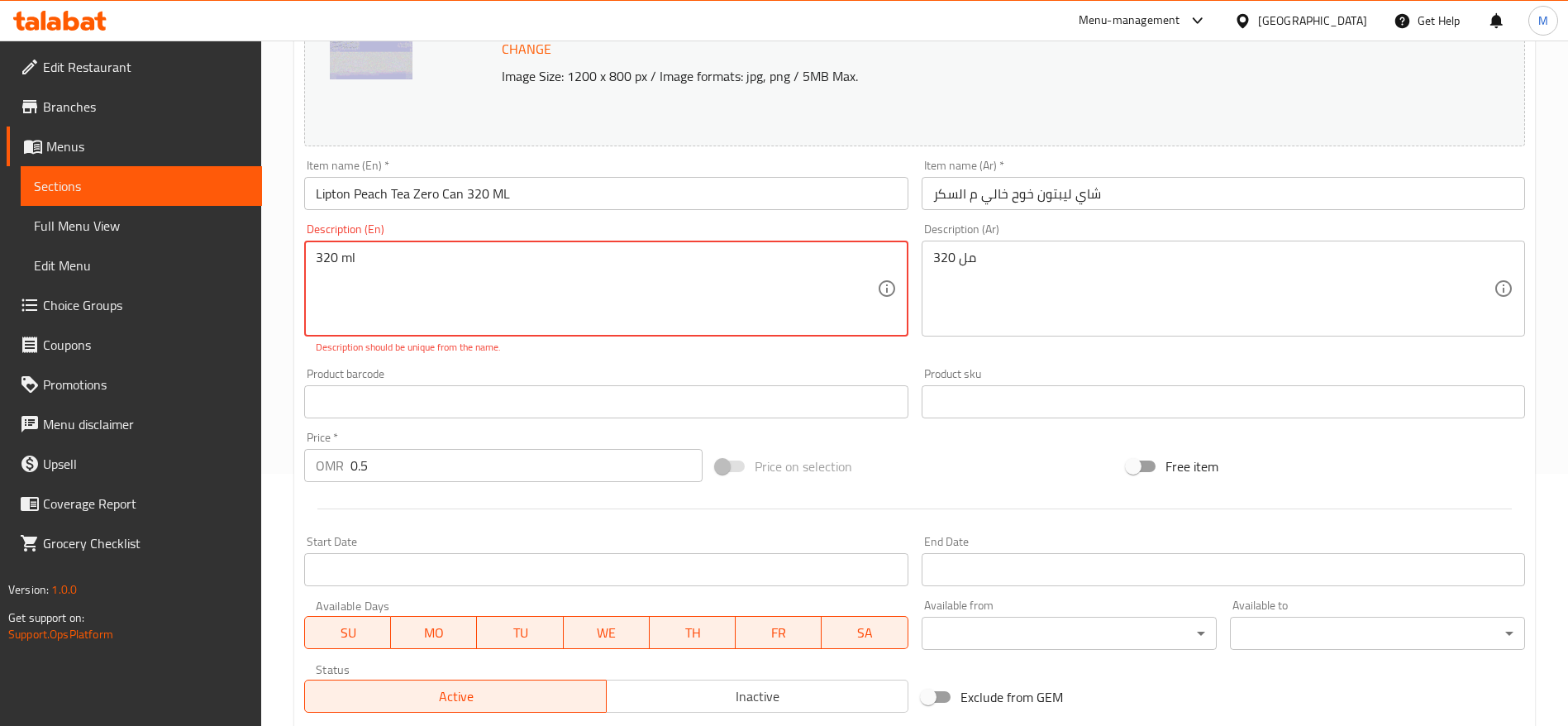
scroll to position [250, 0]
click at [532, 195] on input "Lipton Peach Tea Zero Can 320 ML" at bounding box center [605, 196] width 604 height 33
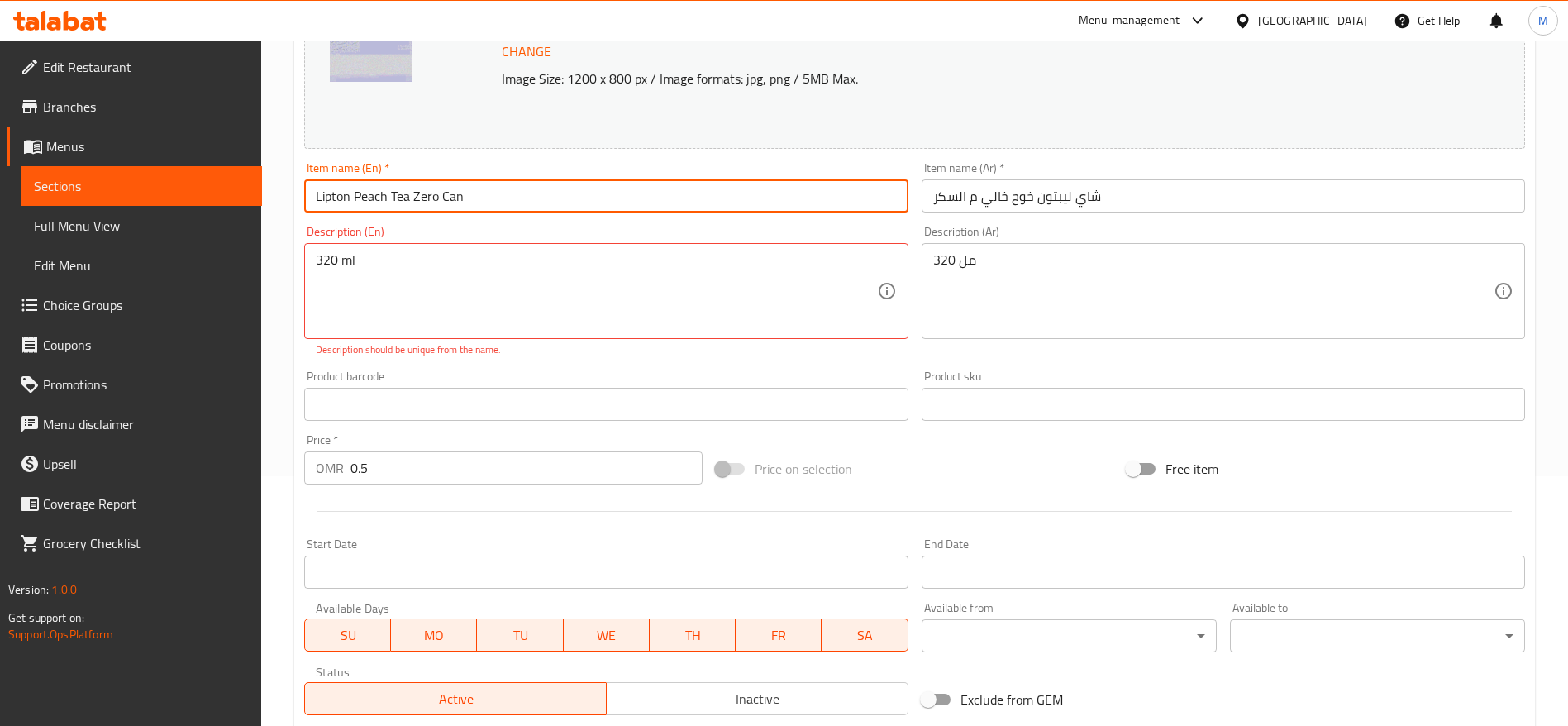
scroll to position [485, 0]
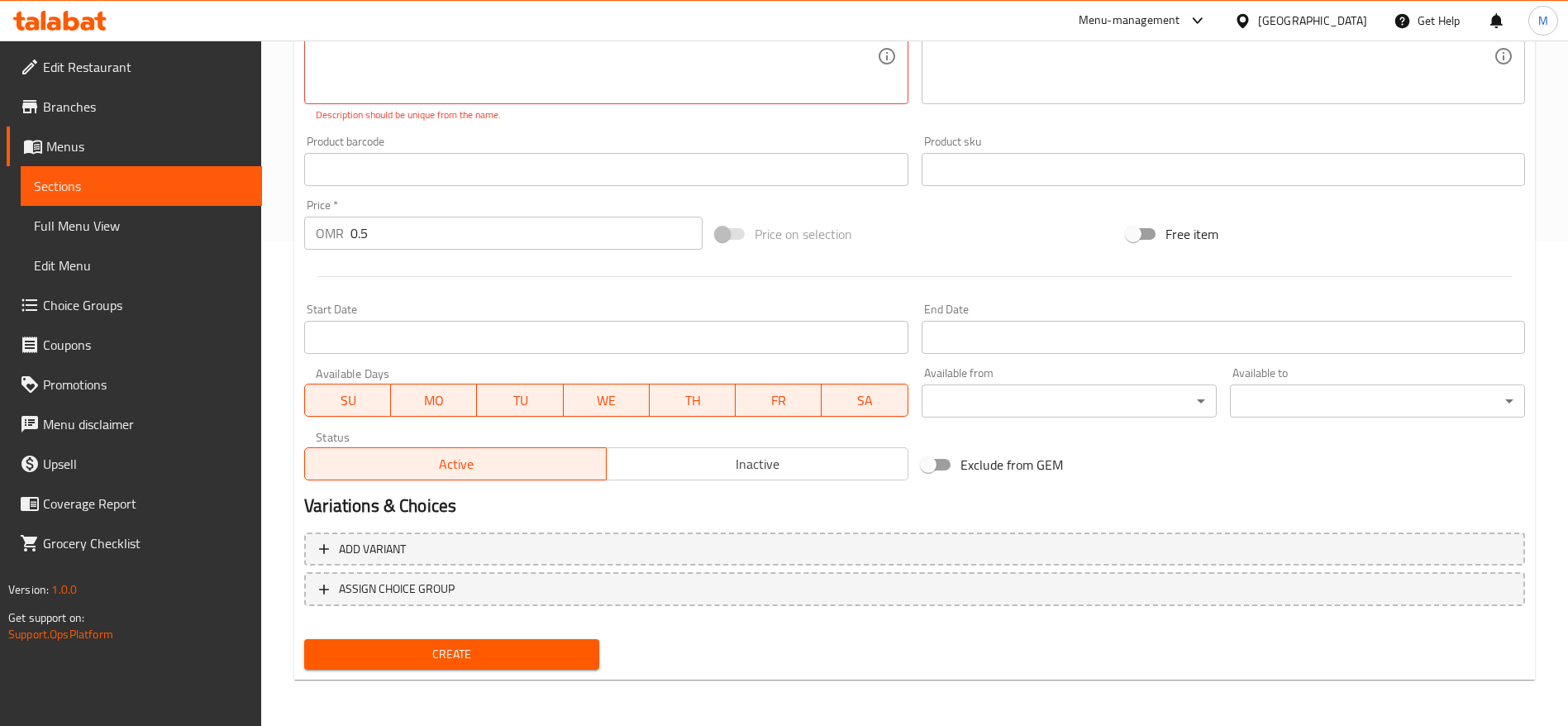
type input "Lipton Peach Tea Zero Can"
click at [447, 670] on div "Create" at bounding box center [451, 654] width 308 height 43
click at [453, 663] on span "Create" at bounding box center [452, 654] width 269 height 21
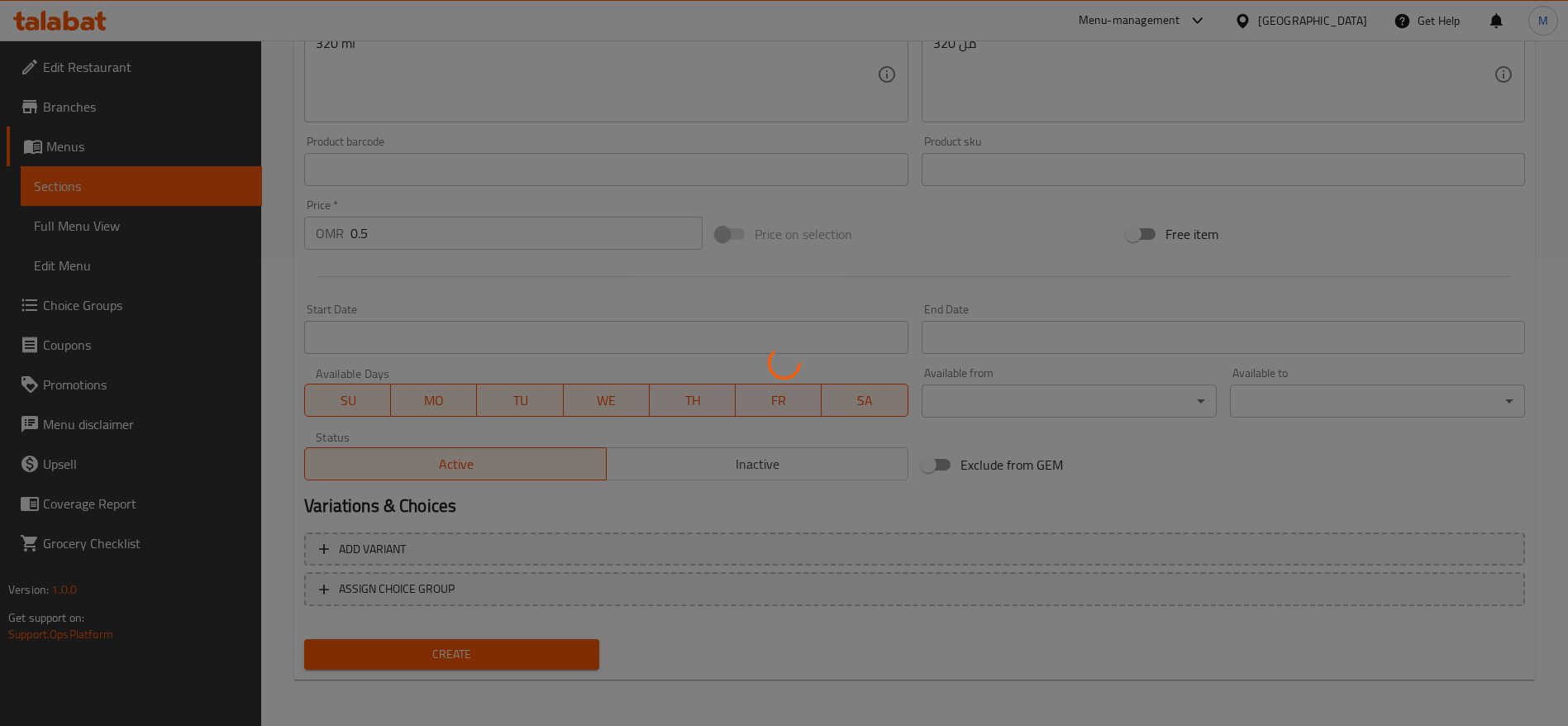
scroll to position [466, 0]
type input "0"
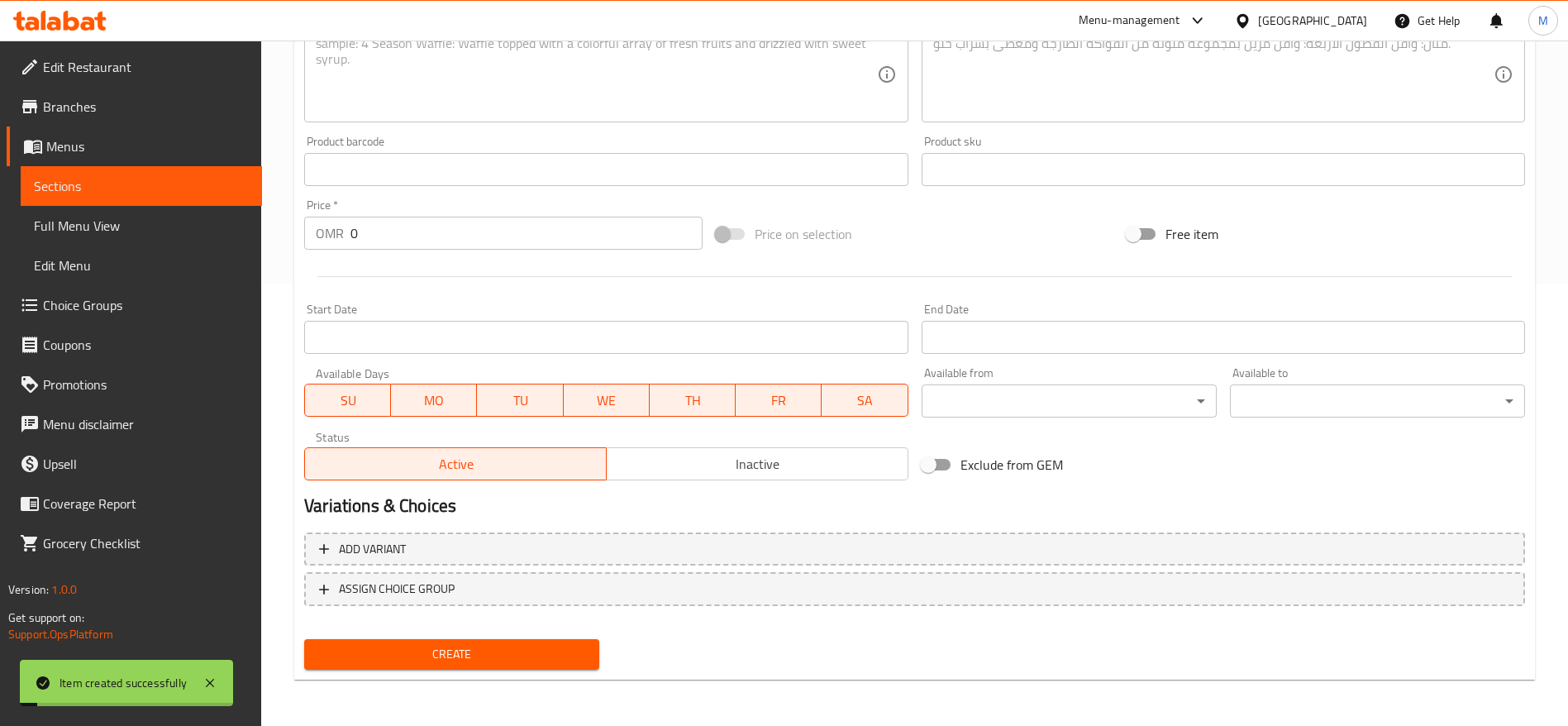
scroll to position [443, 0]
click at [175, 200] on link "Sections" at bounding box center [141, 186] width 241 height 40
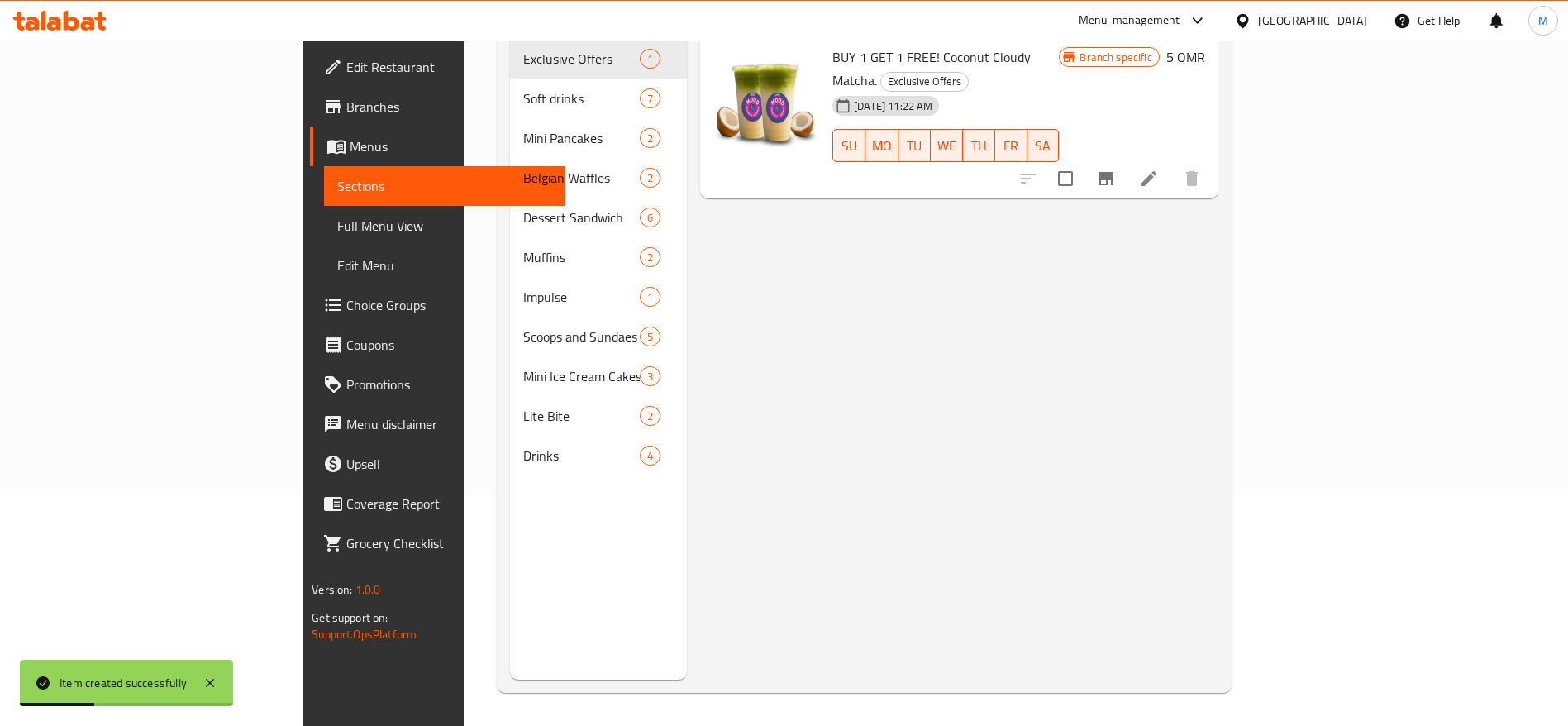
scroll to position [85, 0]
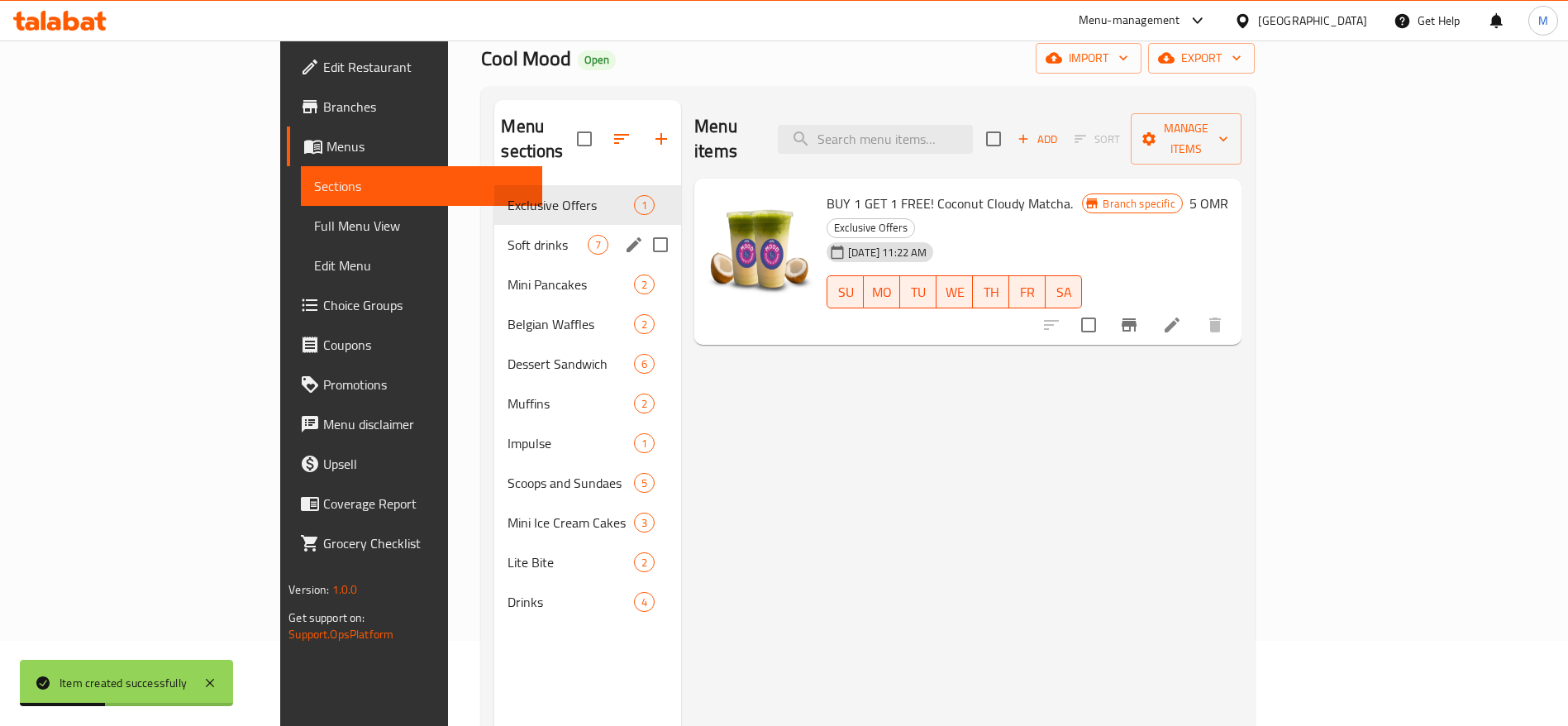
click at [508, 235] on span "Soft drinks" at bounding box center [548, 245] width 80 height 20
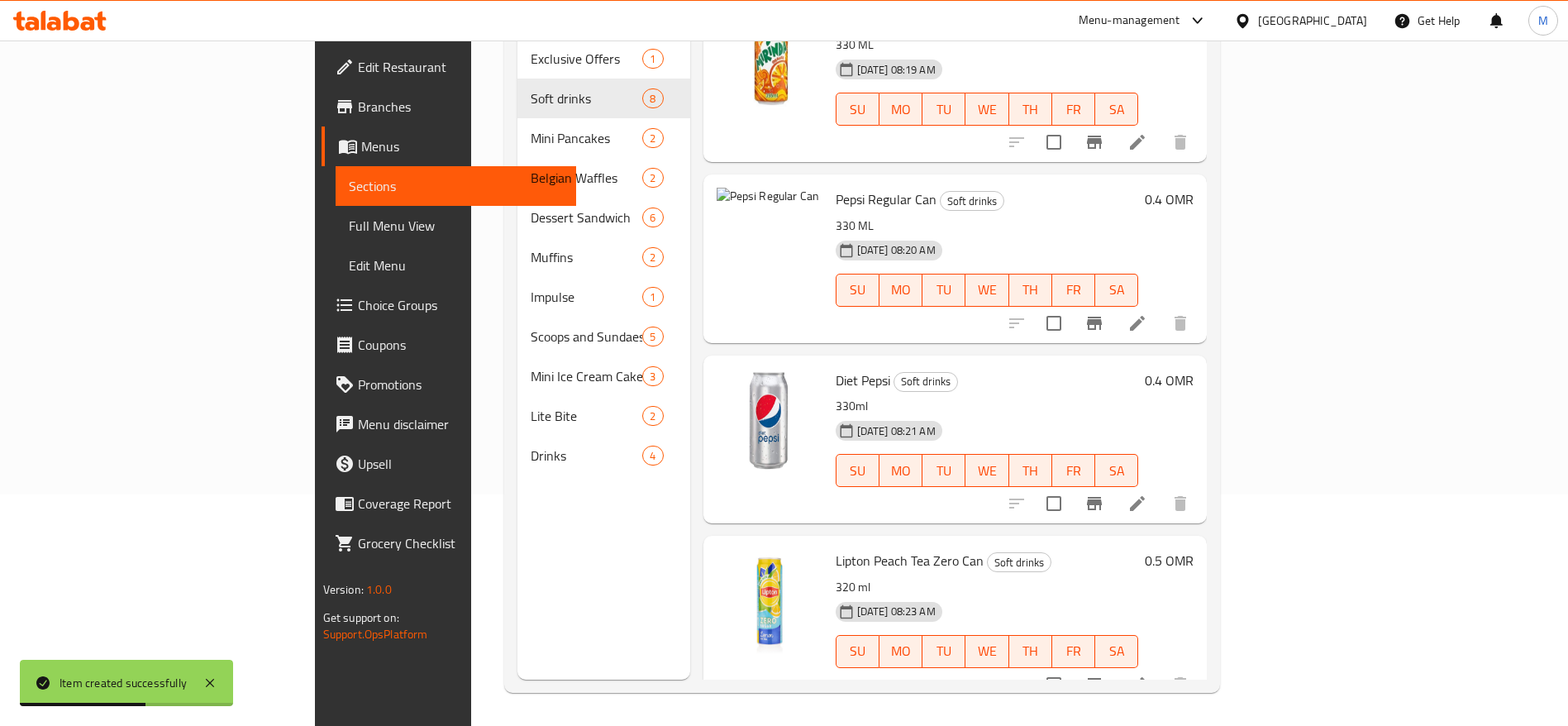
scroll to position [231, 0]
click at [716, 581] on img at bounding box center [769, 602] width 106 height 106
click at [730, 563] on icon "upload picture" at bounding box center [740, 573] width 20 height 20
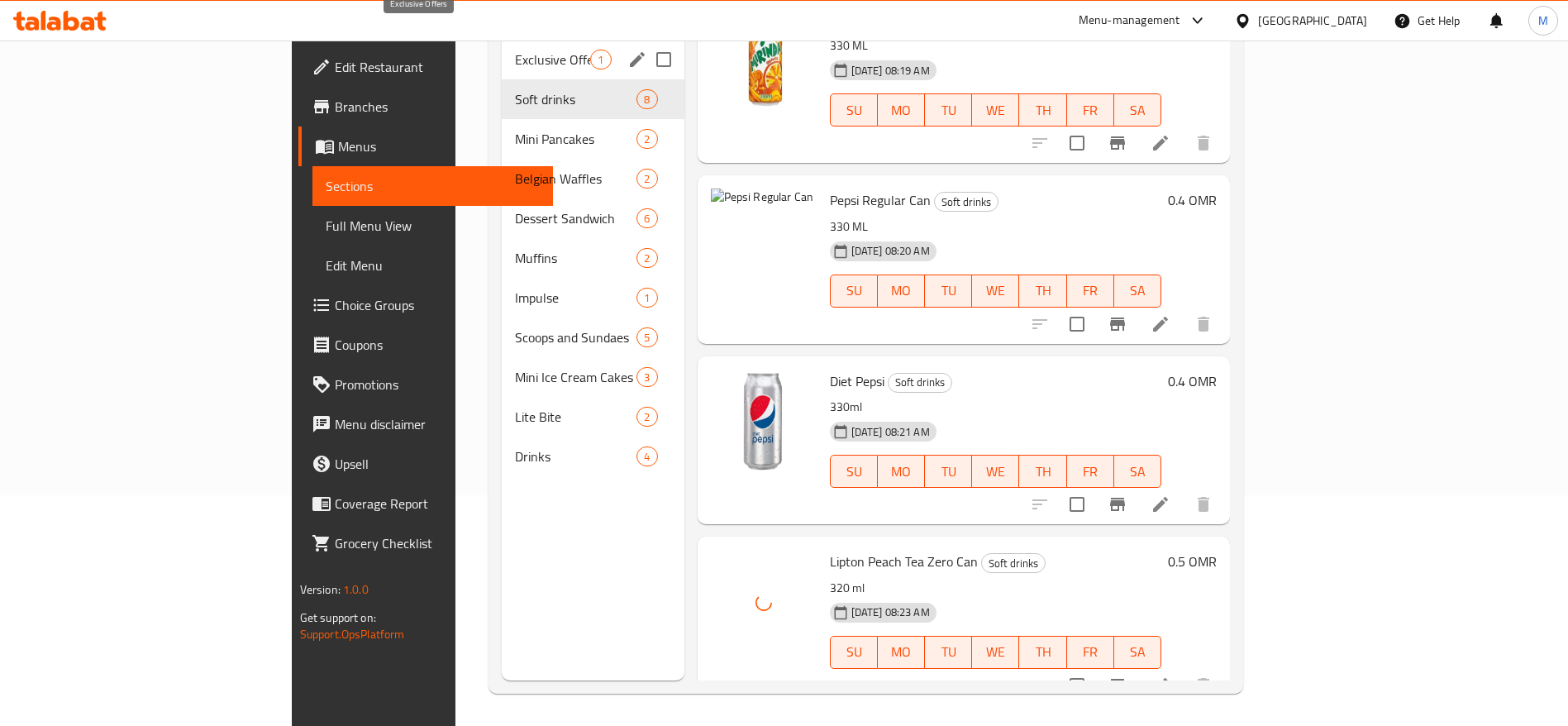
scroll to position [0, 0]
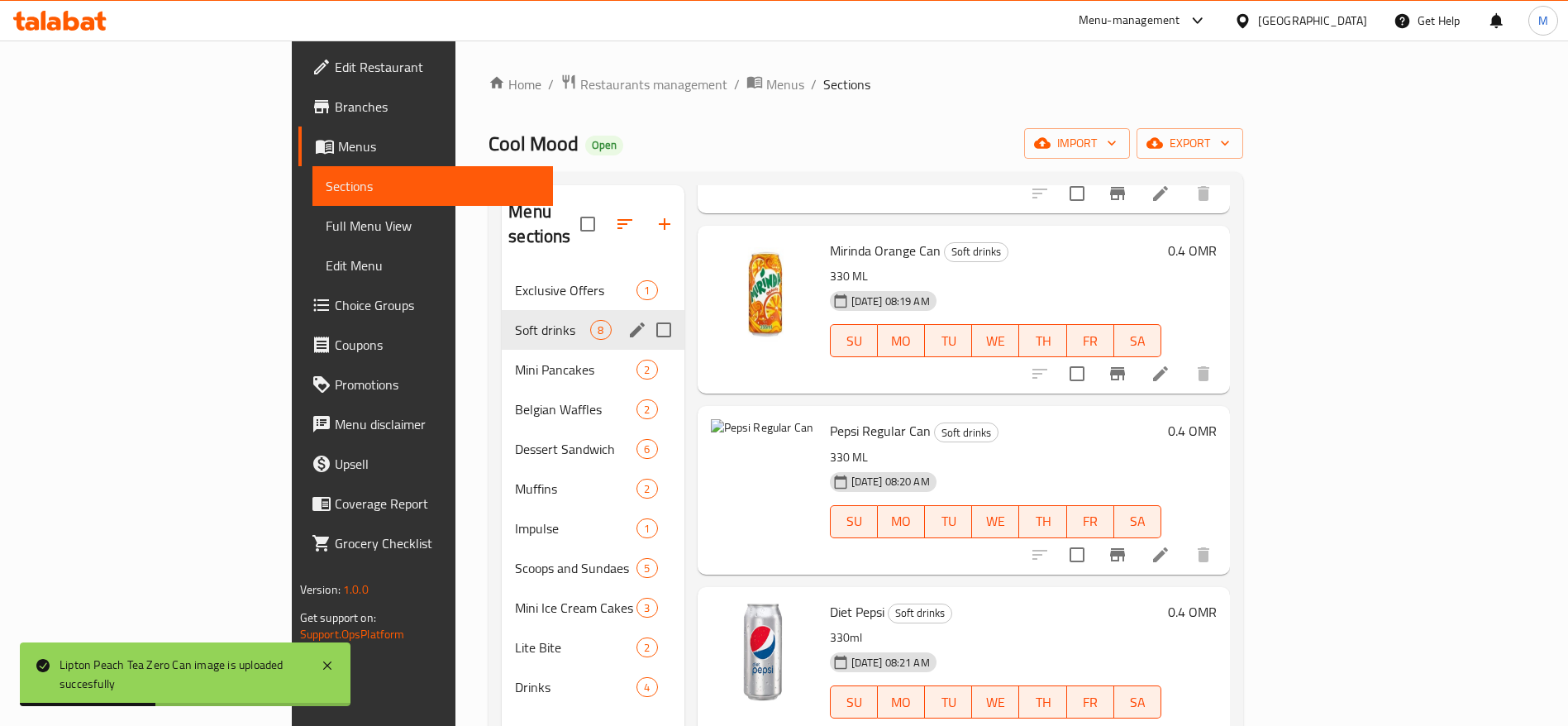
click at [515, 320] on span "Soft drinks" at bounding box center [553, 330] width 75 height 20
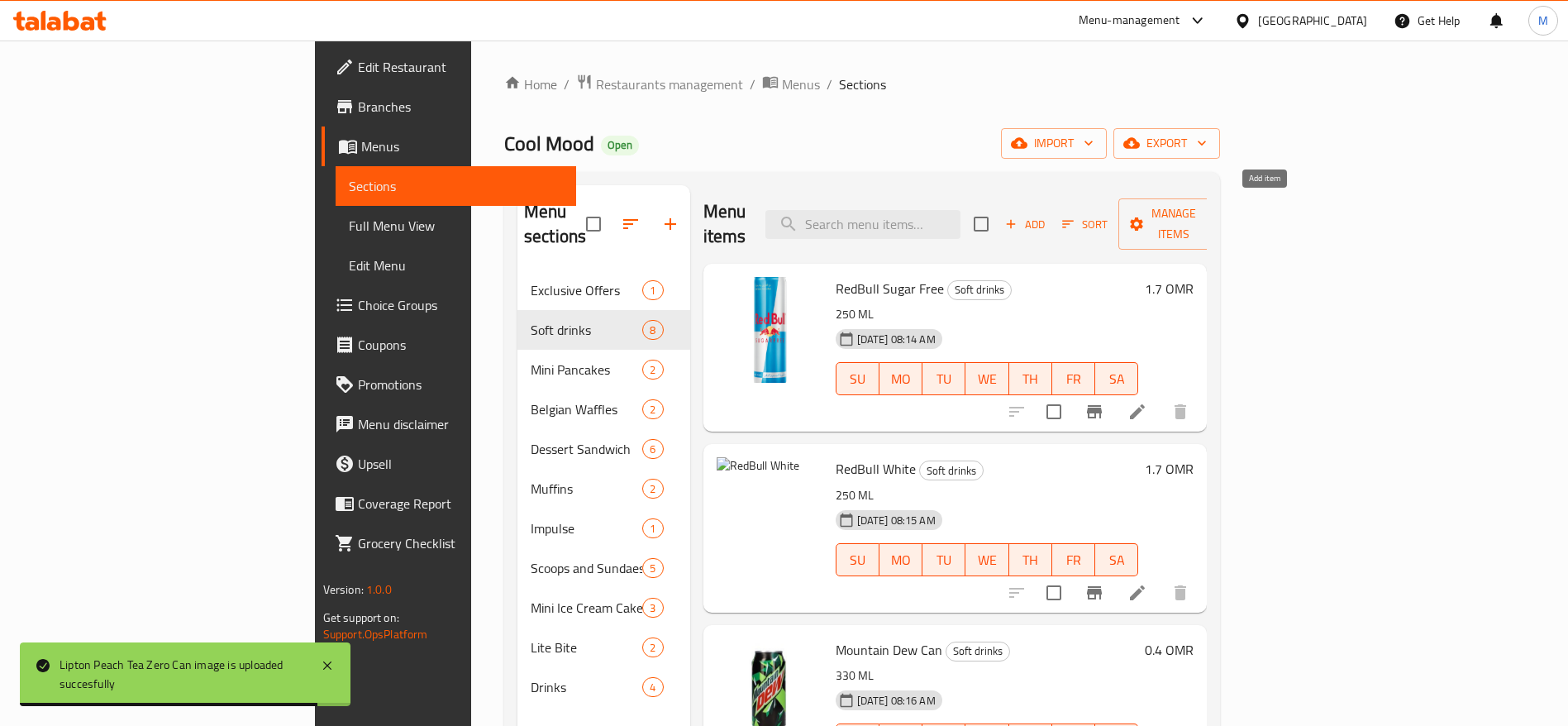
click at [1047, 216] on span "Add" at bounding box center [1024, 224] width 44 height 19
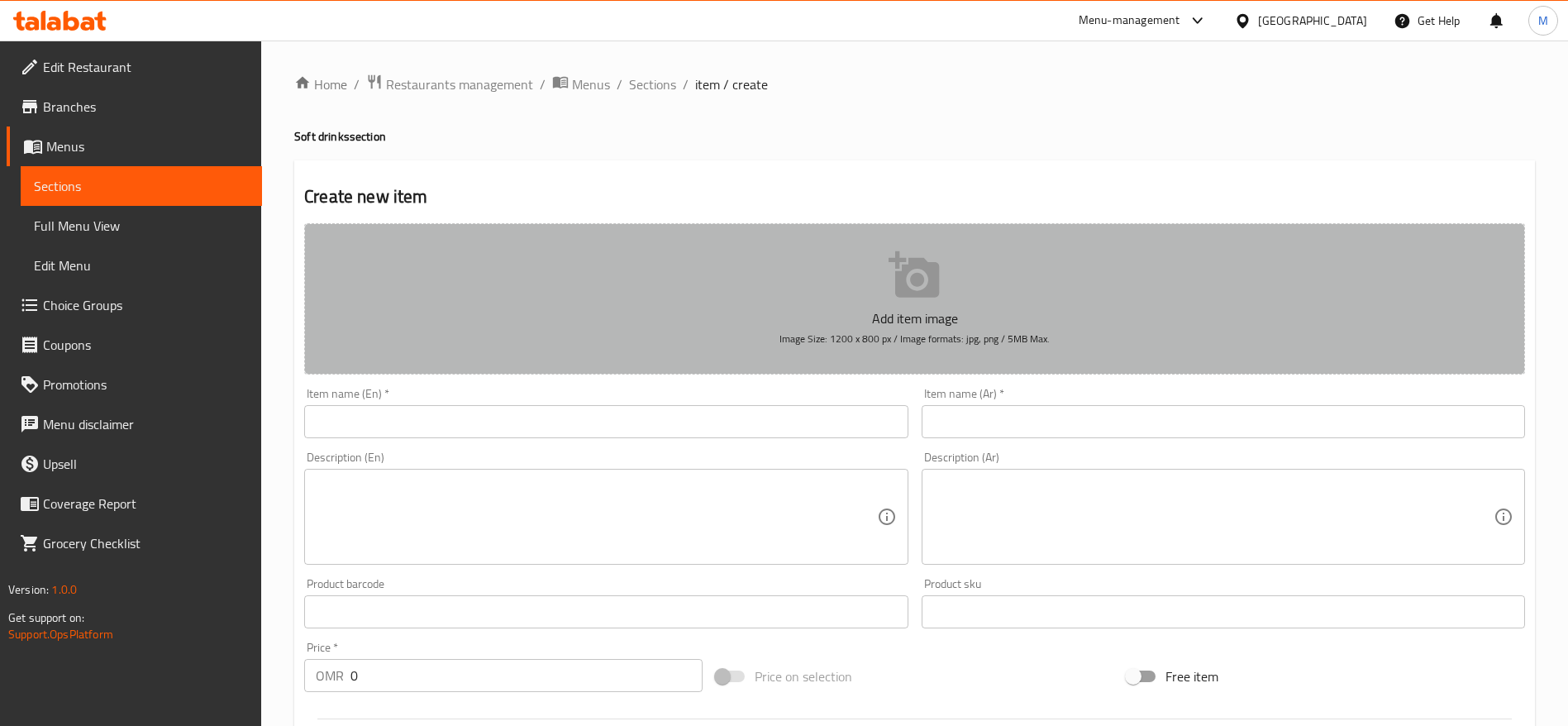
click at [835, 254] on button "Add item image Image Size: 1200 x 800 px / Image formats: jpg, png / 5MB Max." at bounding box center [914, 298] width 1221 height 151
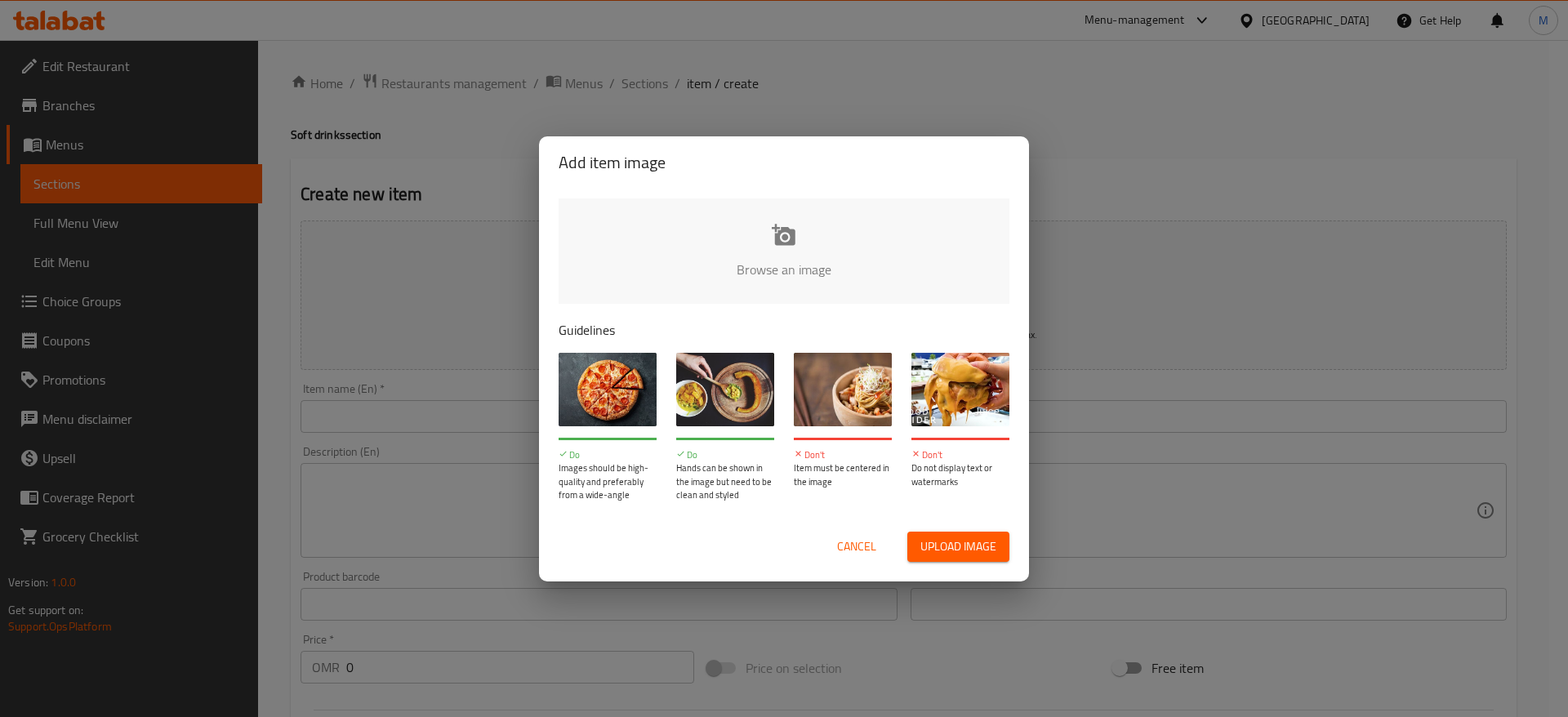
click at [808, 255] on input "file" at bounding box center [1336, 275] width 1556 height 153
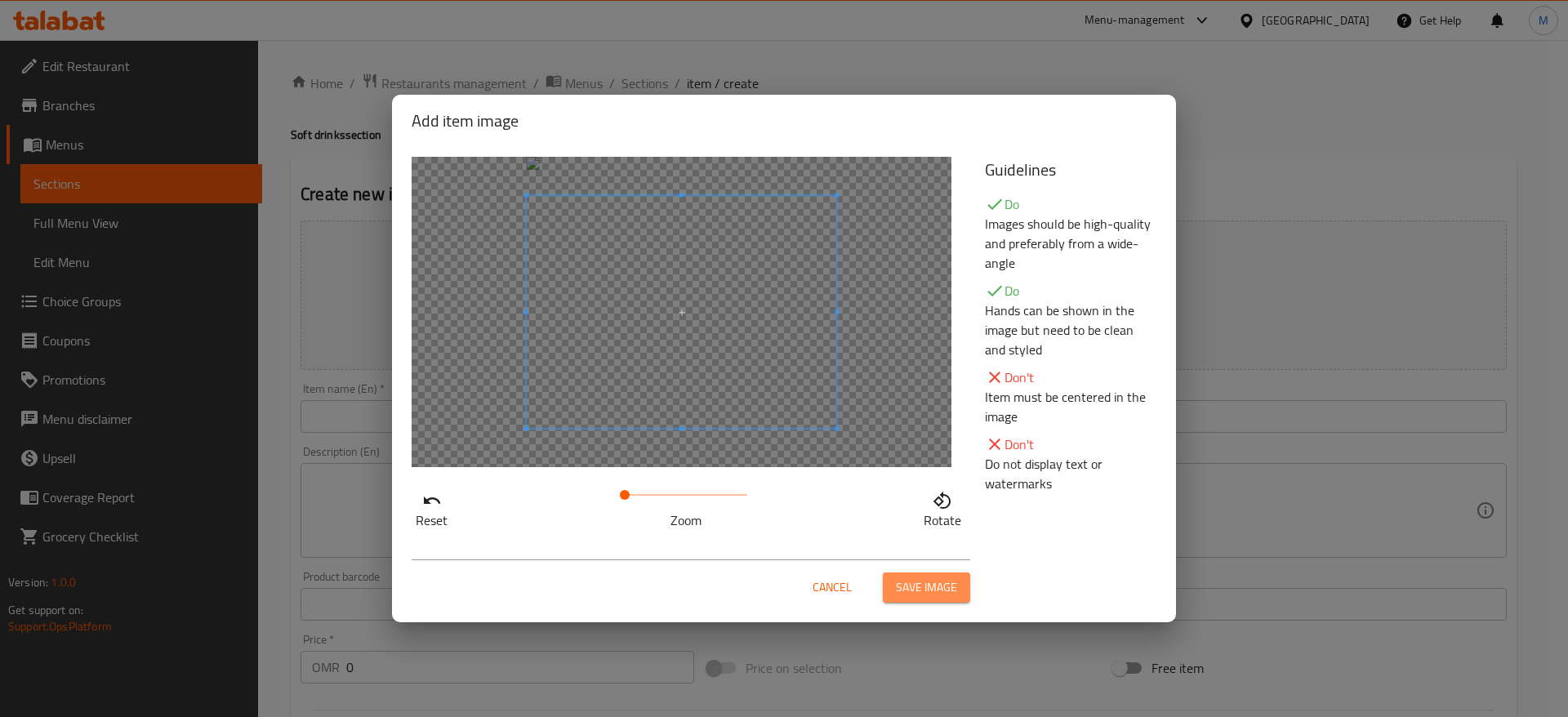
click at [940, 587] on span "Save image" at bounding box center [927, 587] width 61 height 21
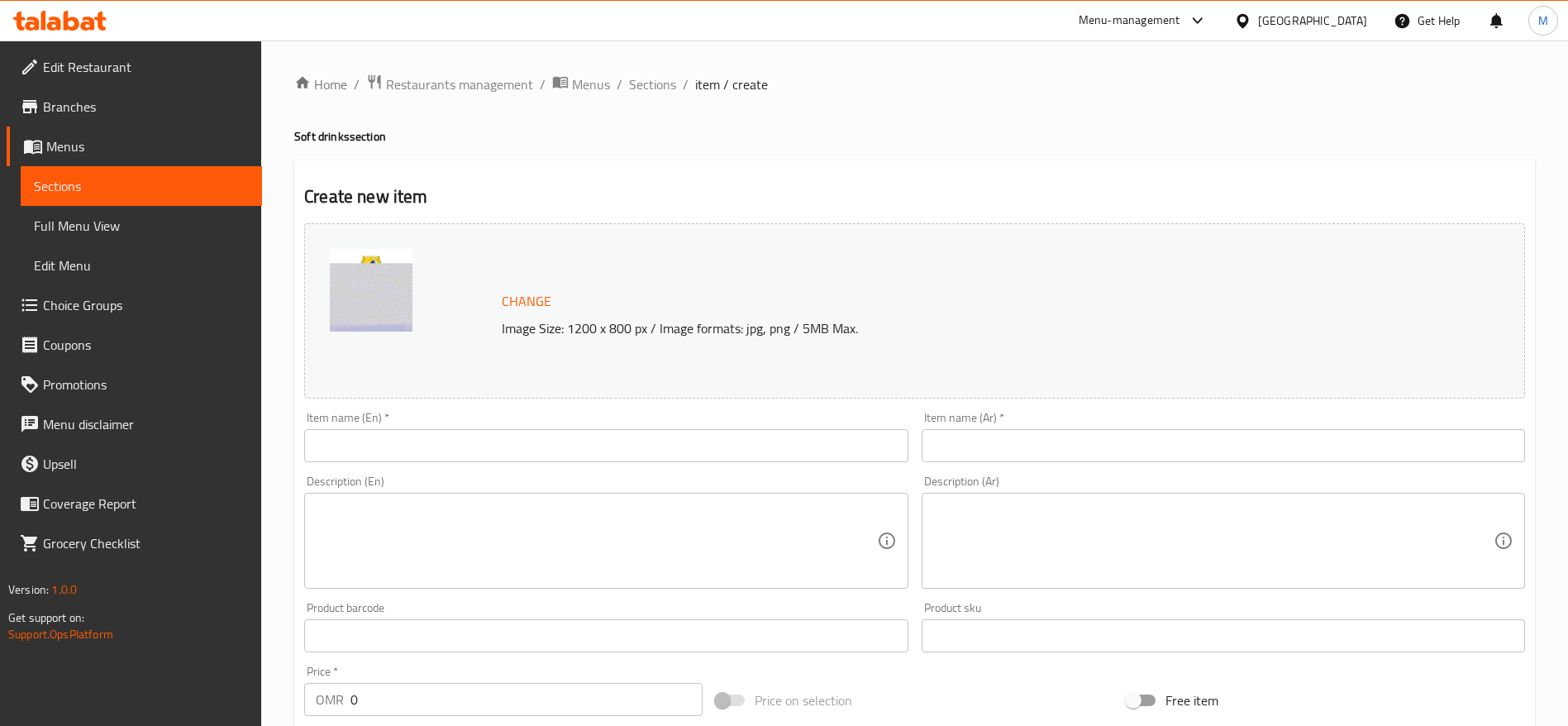
click at [559, 422] on div "Item name (En)   * Item name (En) *" at bounding box center [605, 437] width 604 height 50
click at [548, 469] on div "Description (En) Description (En)" at bounding box center [605, 531] width 616 height 126
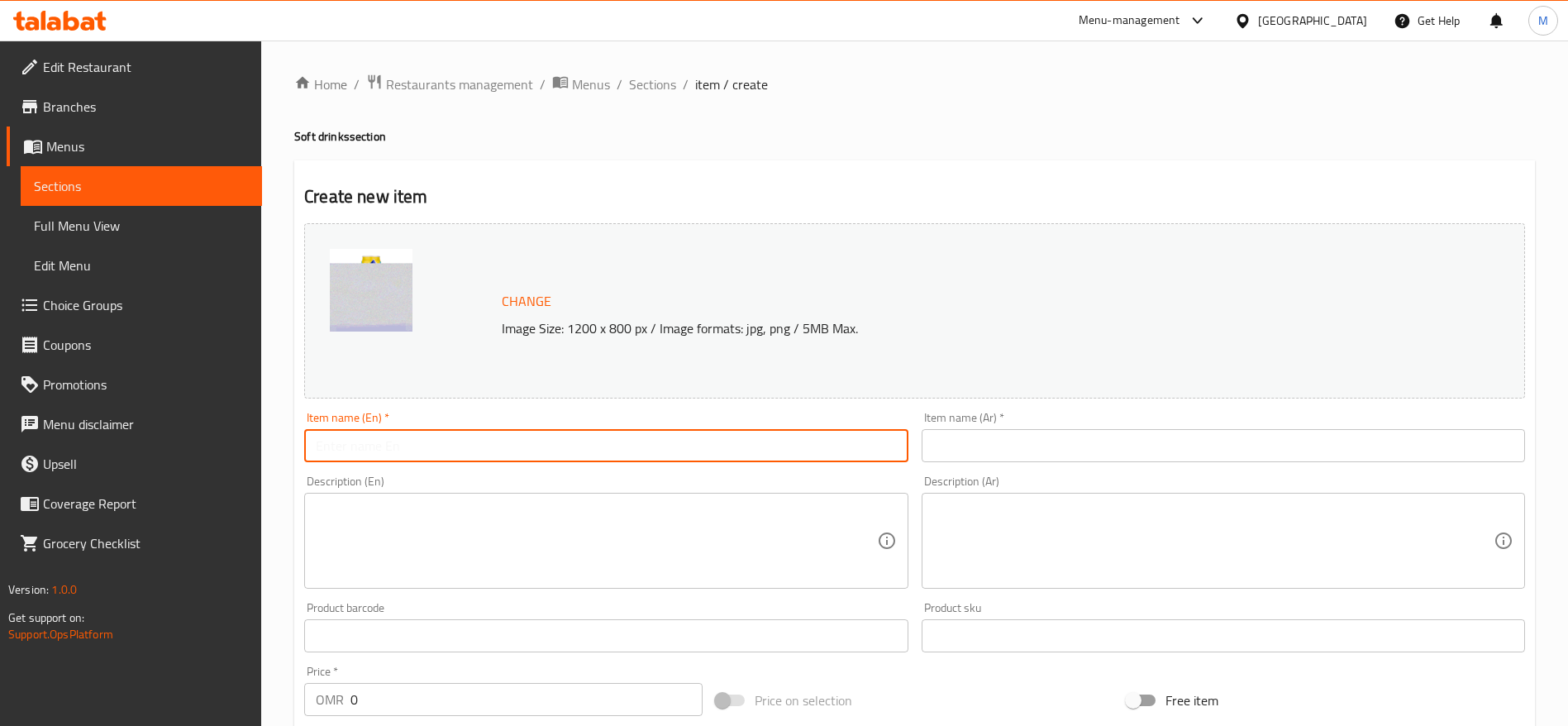
click at [548, 459] on input "text" at bounding box center [605, 446] width 604 height 33
paste input "Lipton Lemon Tea Zero Can 320 ML"
type input "Lipton Lemon Tea Zero Can 320 ML"
click at [1006, 456] on input "text" at bounding box center [1223, 446] width 604 height 33
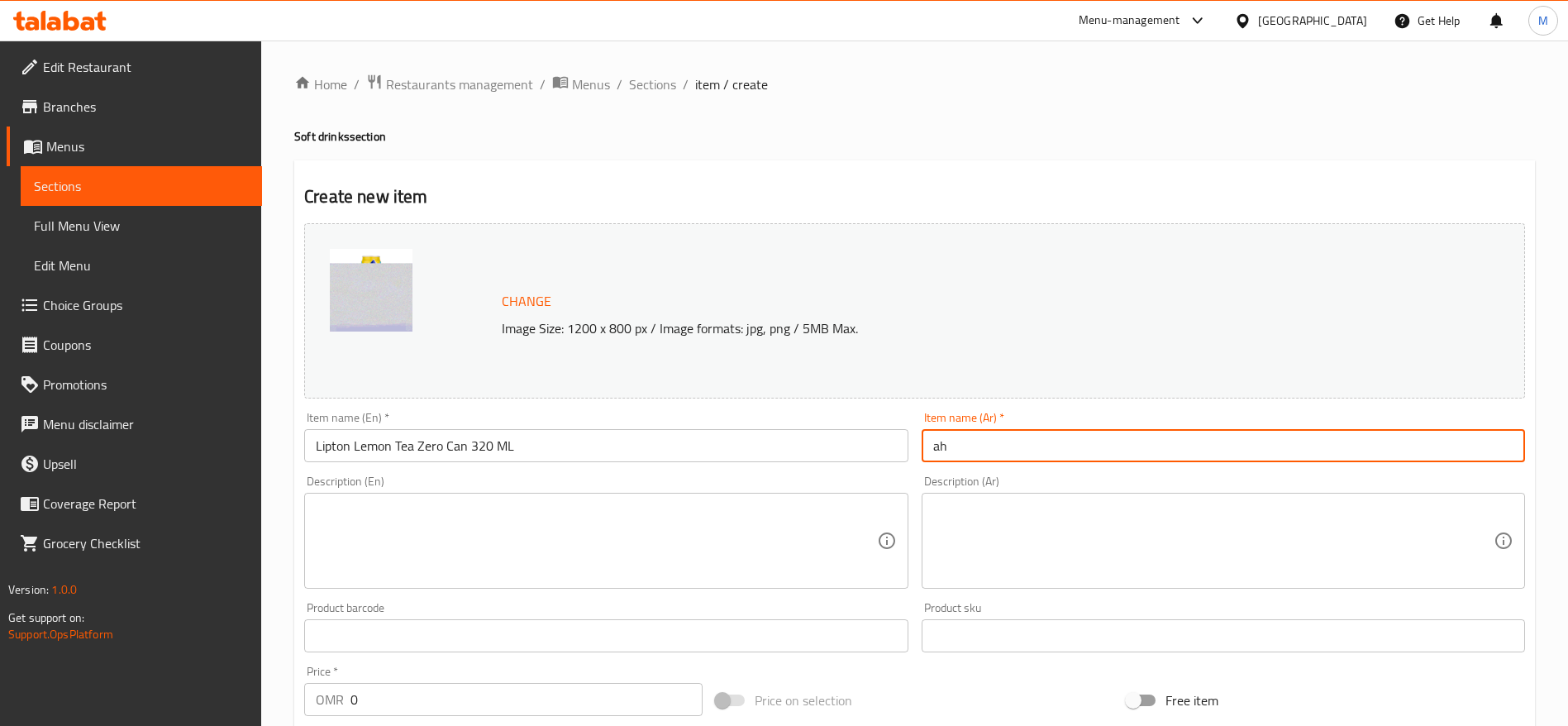
type input "a"
type input "شاي ليبتون زيرو"
click at [634, 456] on input "Lipton Lemon Tea Zero Can 320 ML" at bounding box center [605, 446] width 604 height 33
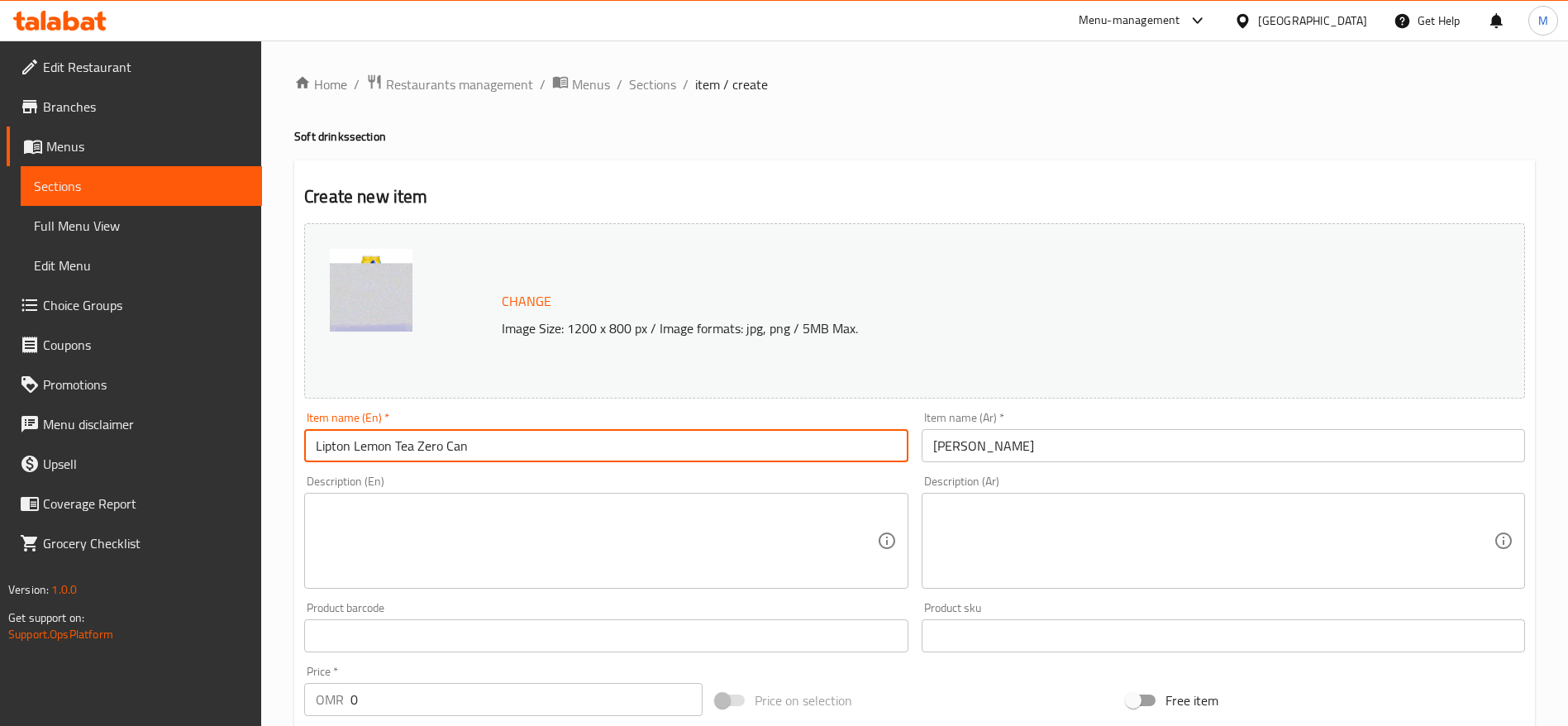
type input "Lipton Lemon Tea Zero Can"
click at [550, 518] on textarea at bounding box center [595, 541] width 560 height 79
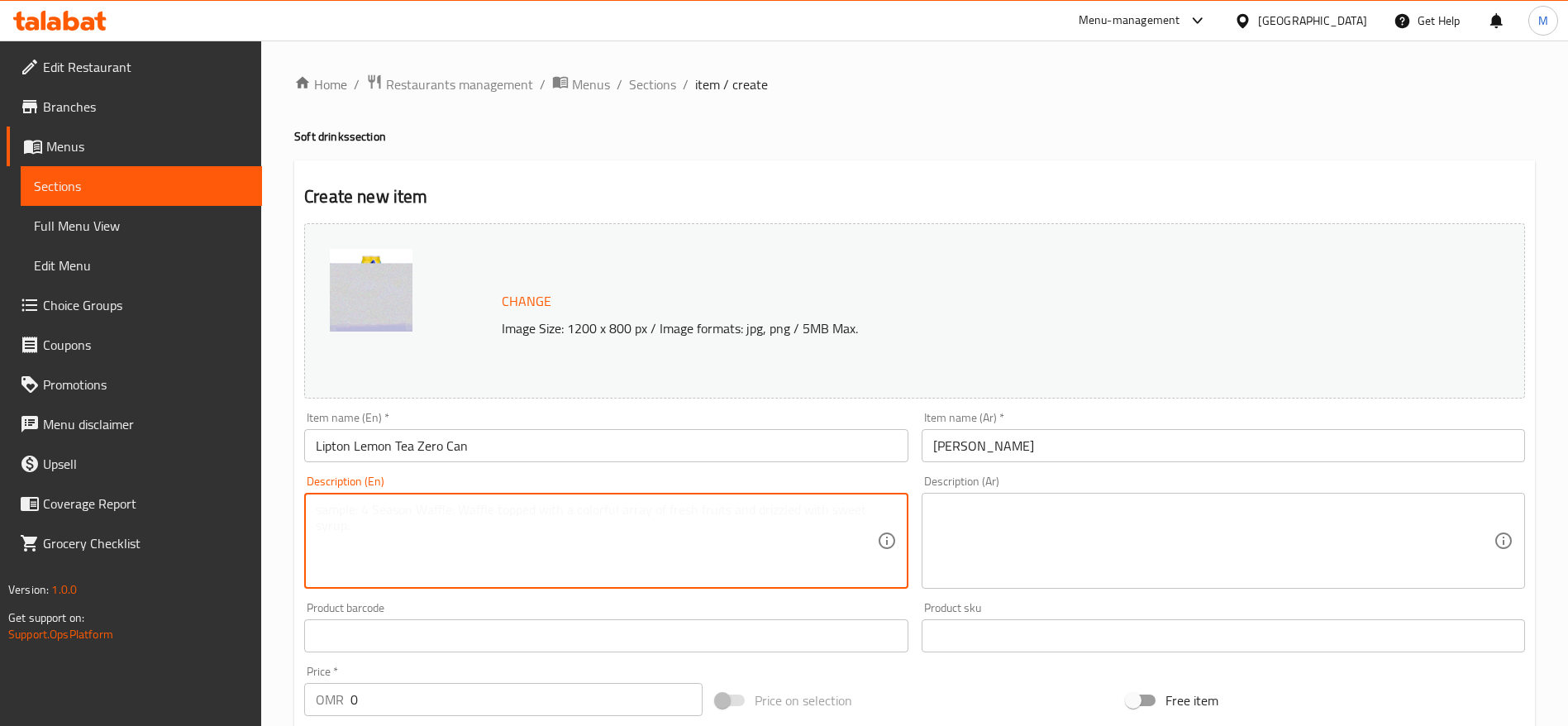
paste textarea "Lipton Lemon Tea Zero Can 320 ML"
drag, startPoint x: 468, startPoint y: 513, endPoint x: 203, endPoint y: 518, distance: 265.0
click at [203, 518] on div "Edit Restaurant Branches Menus Sections Full Menu View Edit Menu Choice Groups …" at bounding box center [784, 617] width 1568 height 1152
type textarea "320 ML"
click at [973, 528] on textarea at bounding box center [1213, 541] width 560 height 79
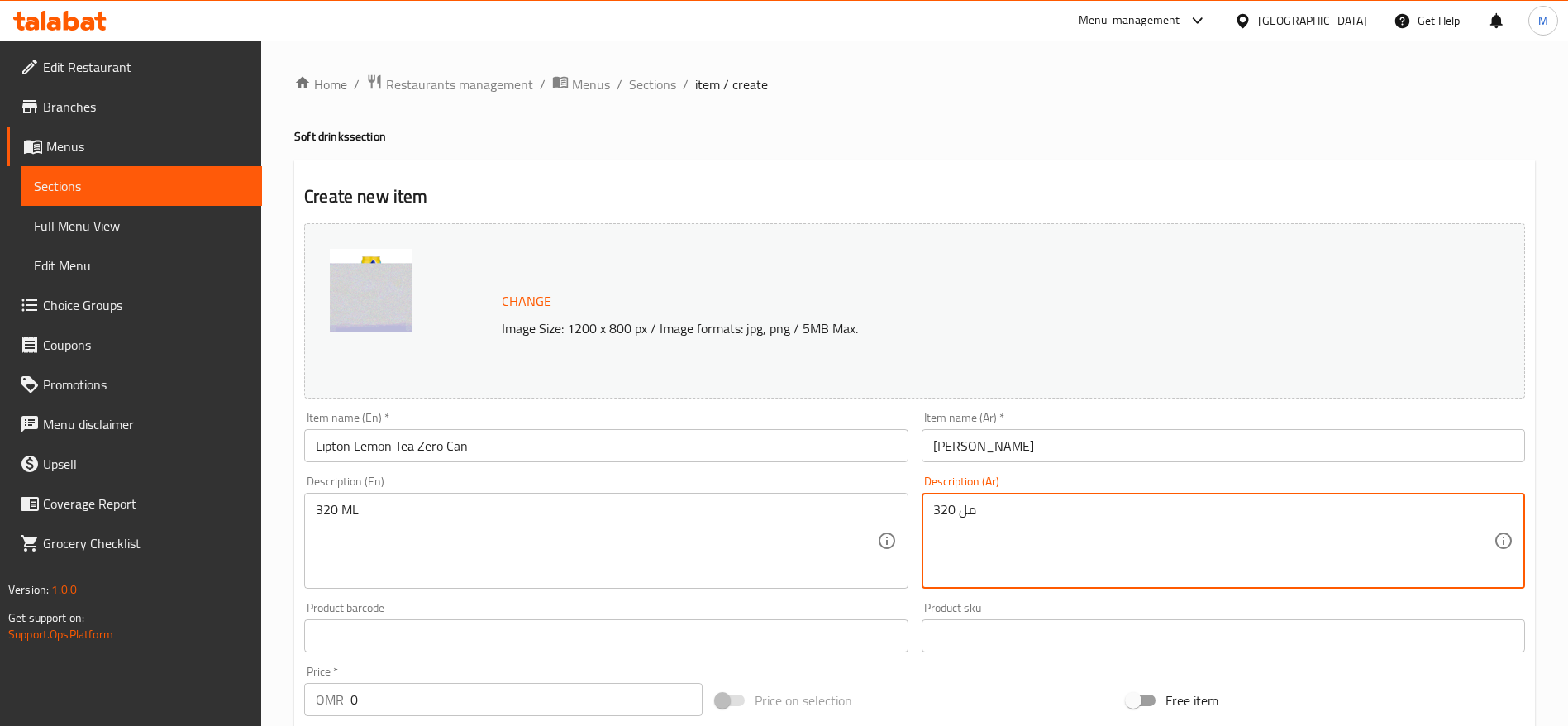
type textarea "320 مل"
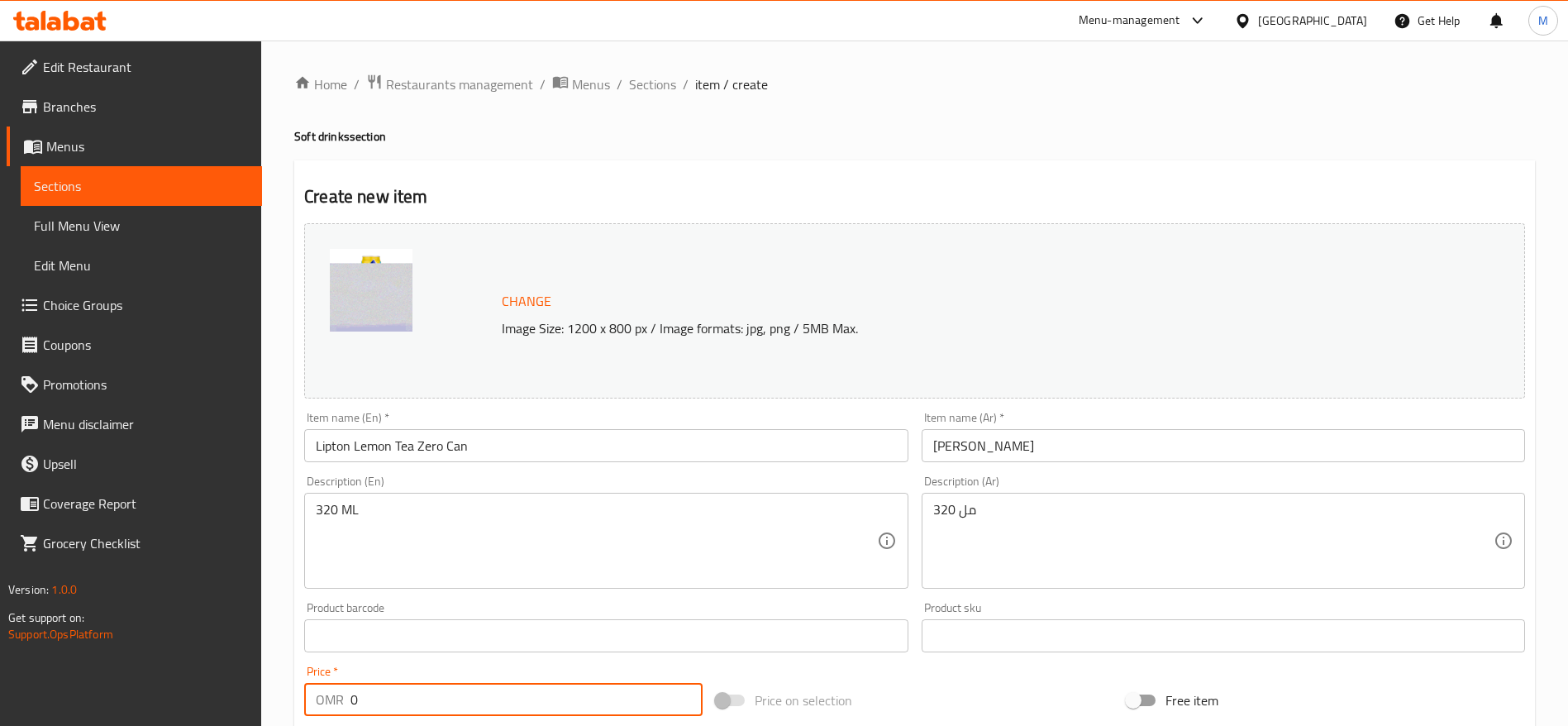
click at [493, 693] on input "0" at bounding box center [527, 700] width 352 height 33
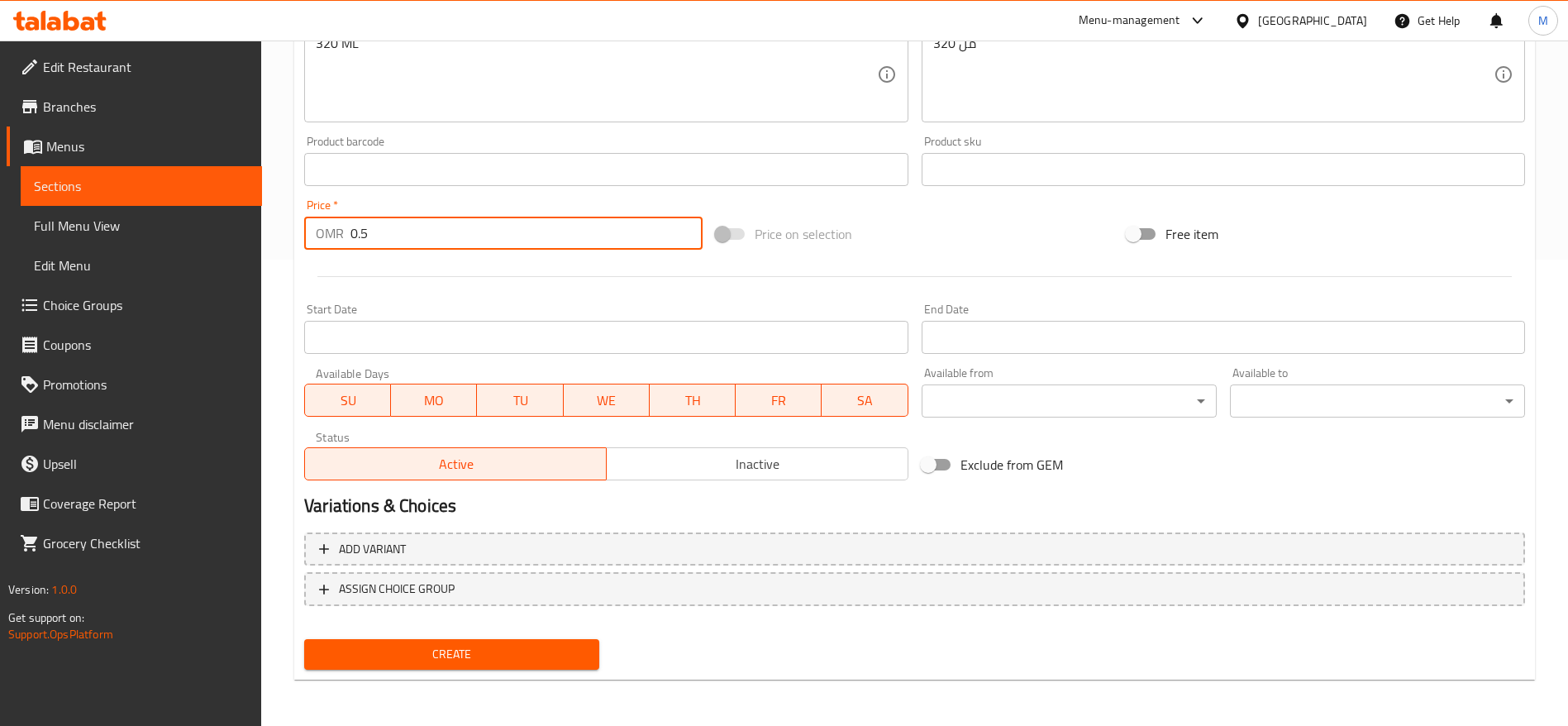
type input "0.5"
click at [460, 653] on span "Create" at bounding box center [452, 654] width 269 height 21
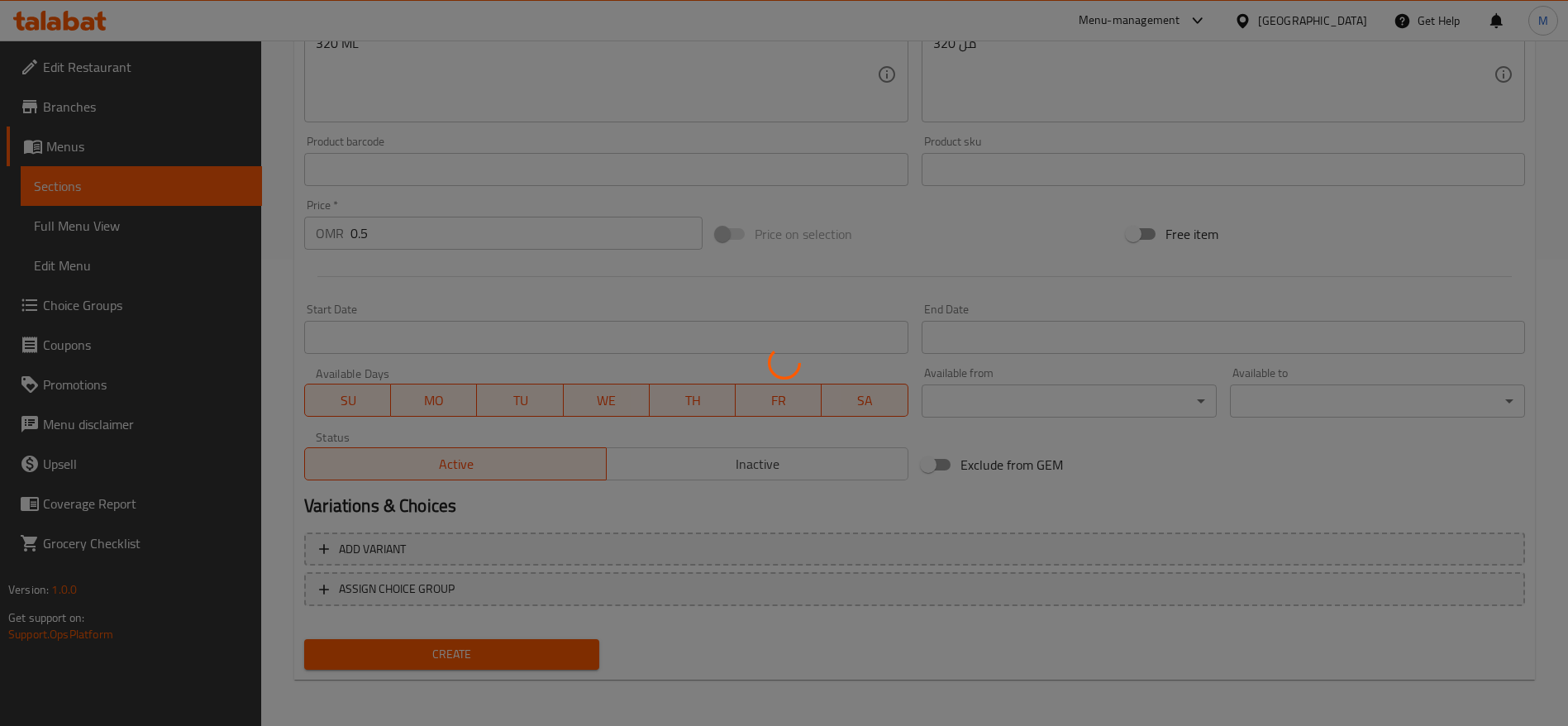
type input "0"
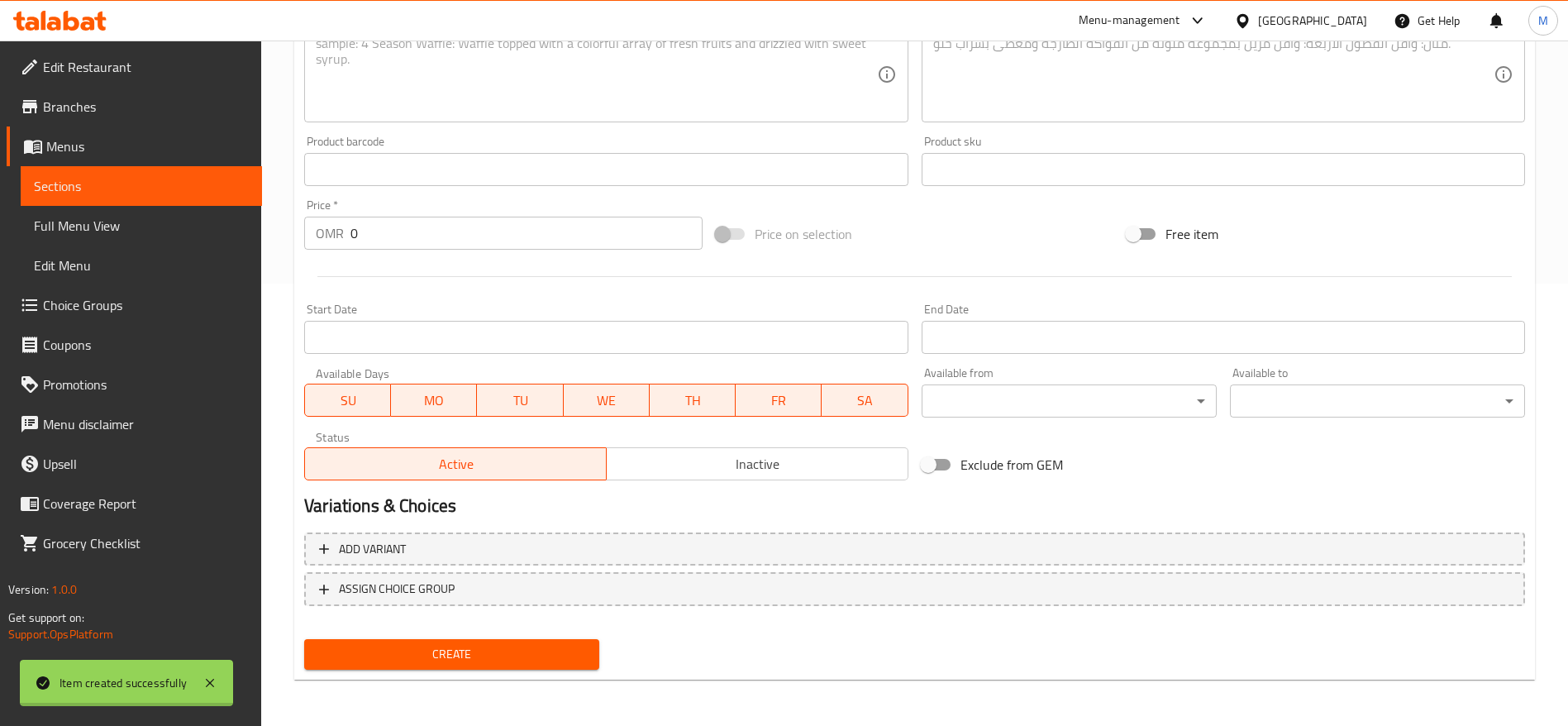
scroll to position [443, 0]
click at [134, 183] on span "Sections" at bounding box center [141, 186] width 215 height 20
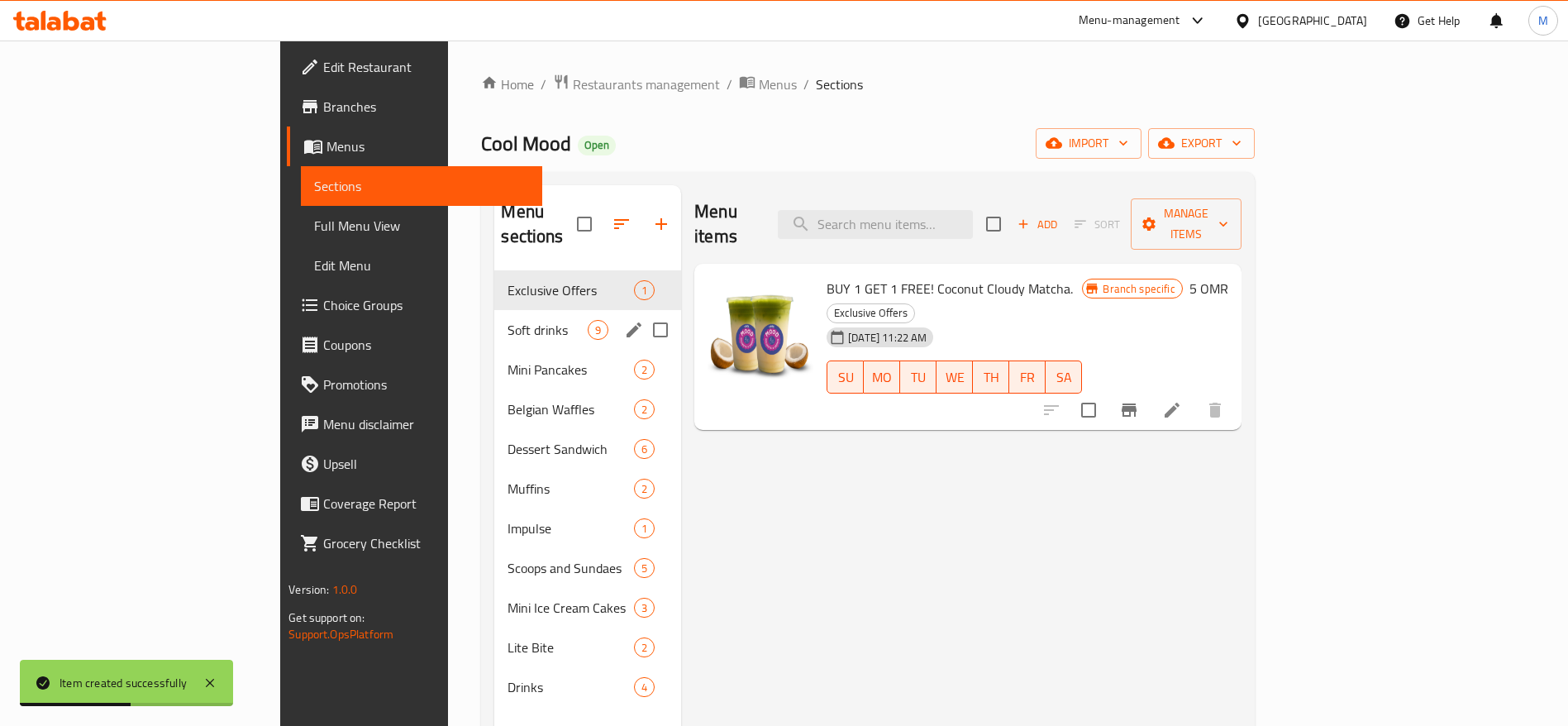
click at [508, 320] on span "Soft drinks" at bounding box center [548, 330] width 80 height 20
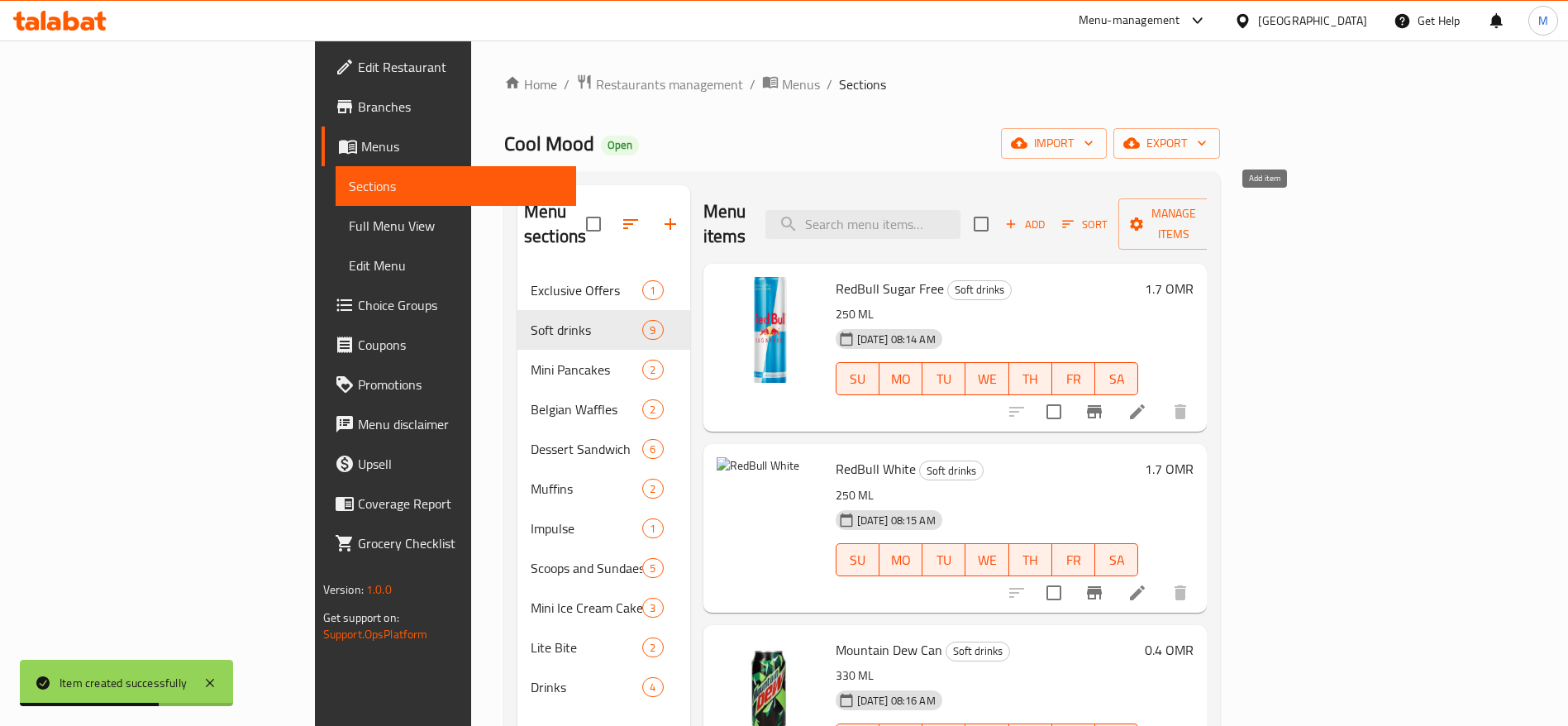
click at [1047, 215] on span "Add" at bounding box center [1024, 224] width 44 height 19
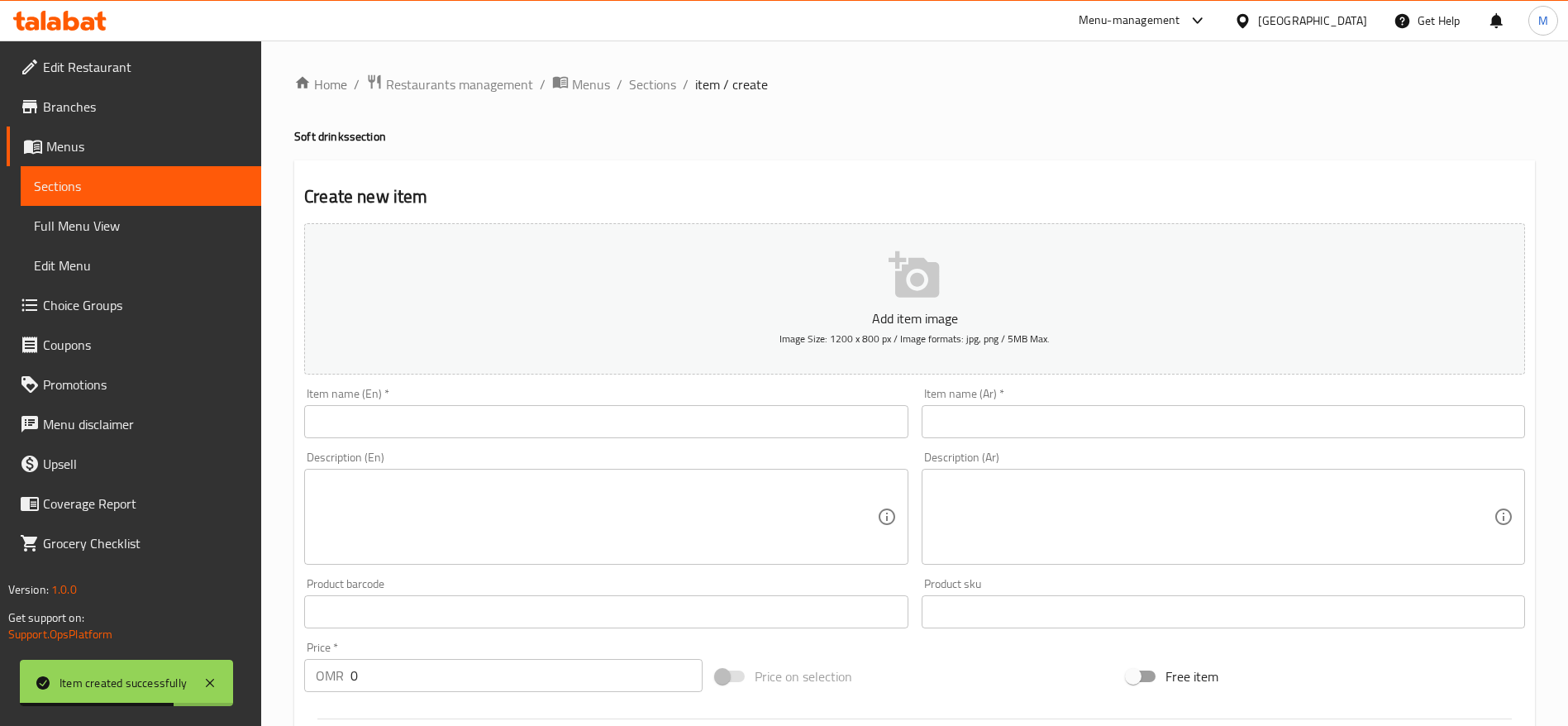
click at [831, 312] on p "Add item image" at bounding box center [914, 318] width 1170 height 20
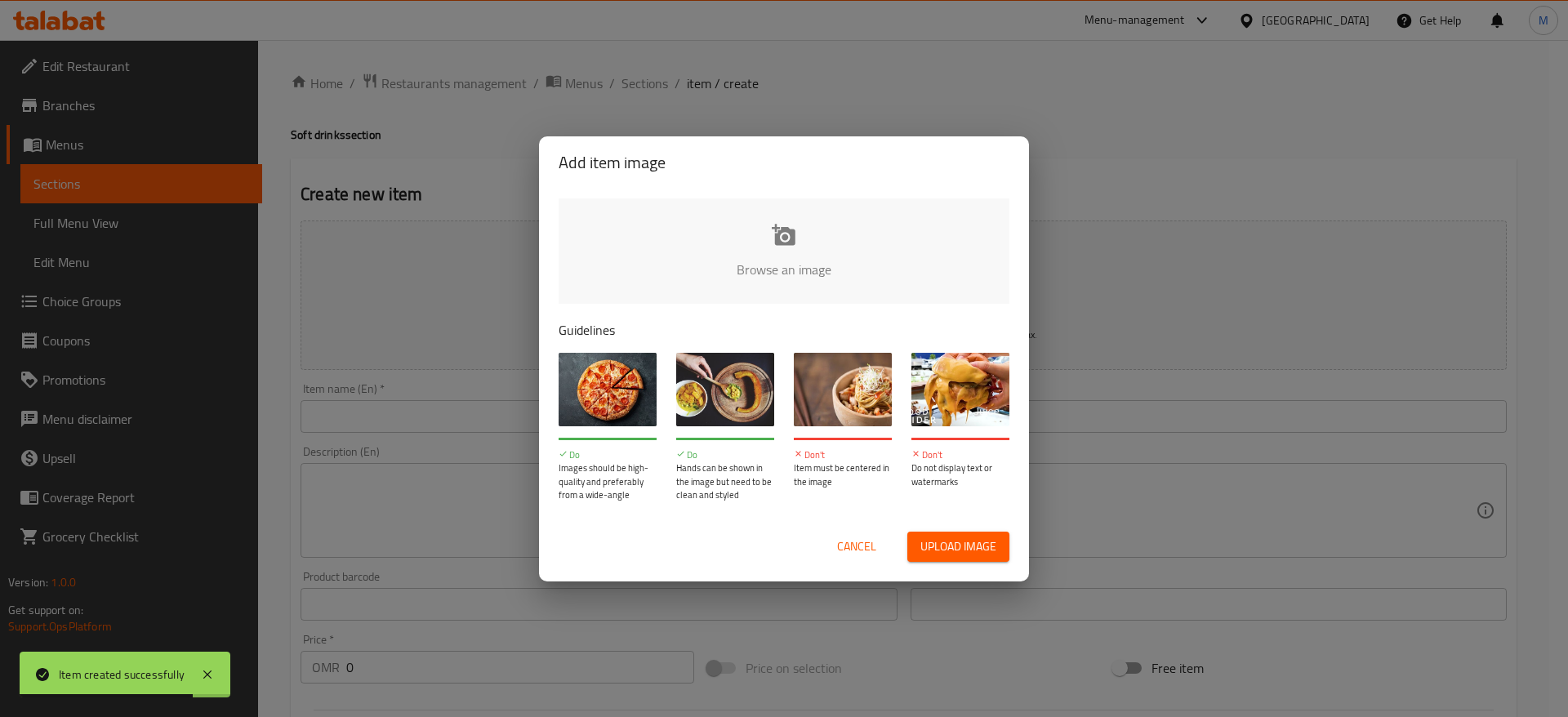
click at [673, 280] on input "file" at bounding box center [1336, 275] width 1556 height 153
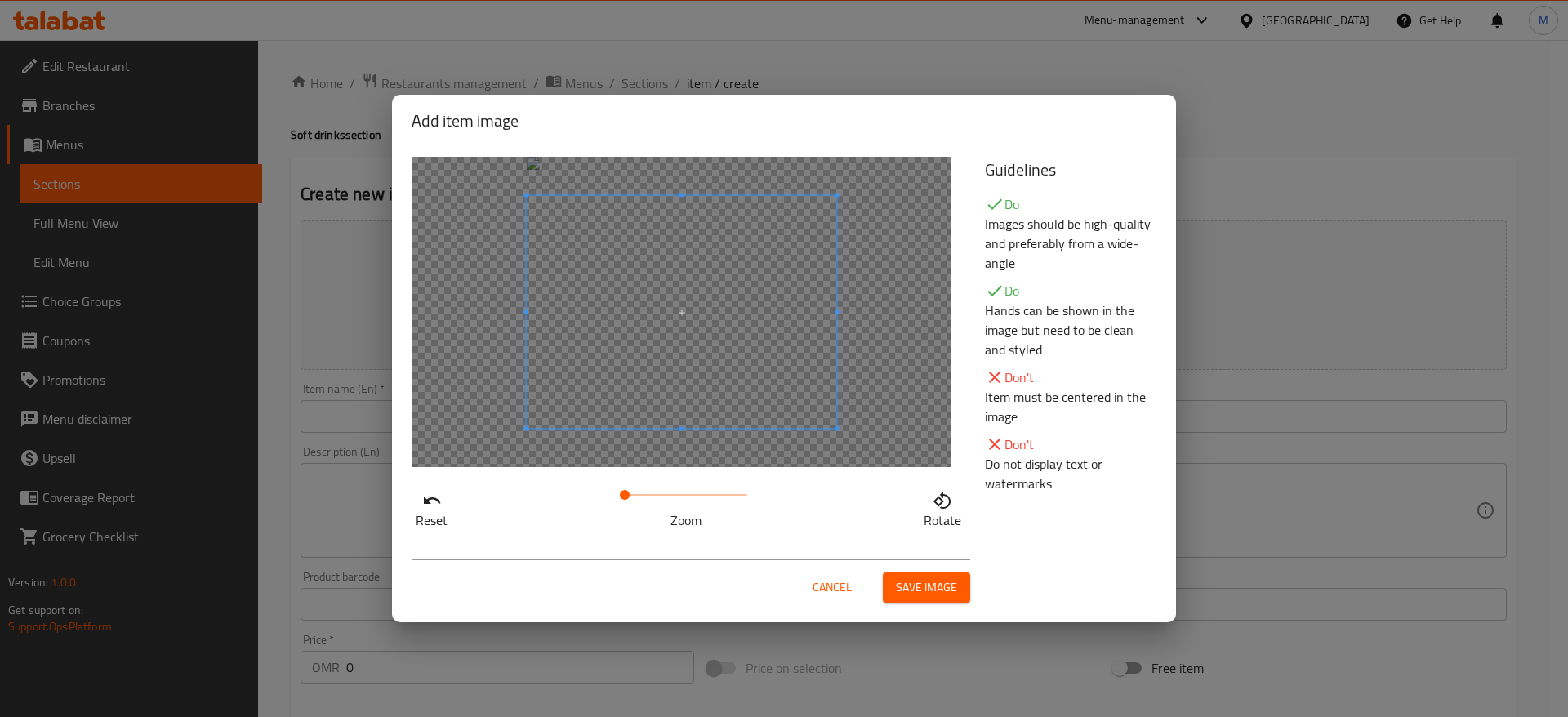
click at [928, 584] on span "Save image" at bounding box center [927, 587] width 61 height 21
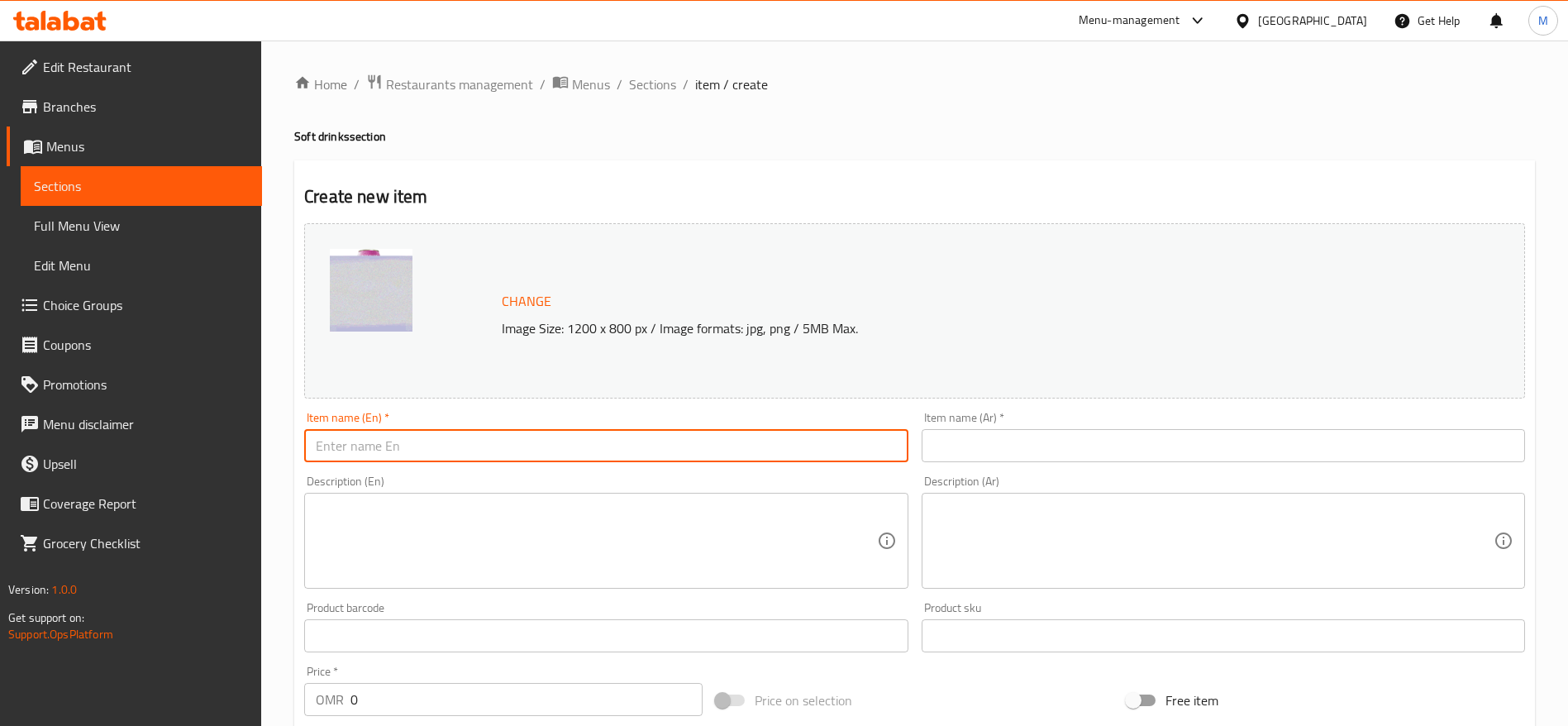
click at [614, 435] on input "text" at bounding box center [605, 446] width 604 height 33
paste input "Lipton Tropical Tea Zero Can 320 ML"
type input "Lipton Tropical Tea Zero Can 320 ML"
click at [984, 450] on input "text" at bounding box center [1223, 446] width 604 height 33
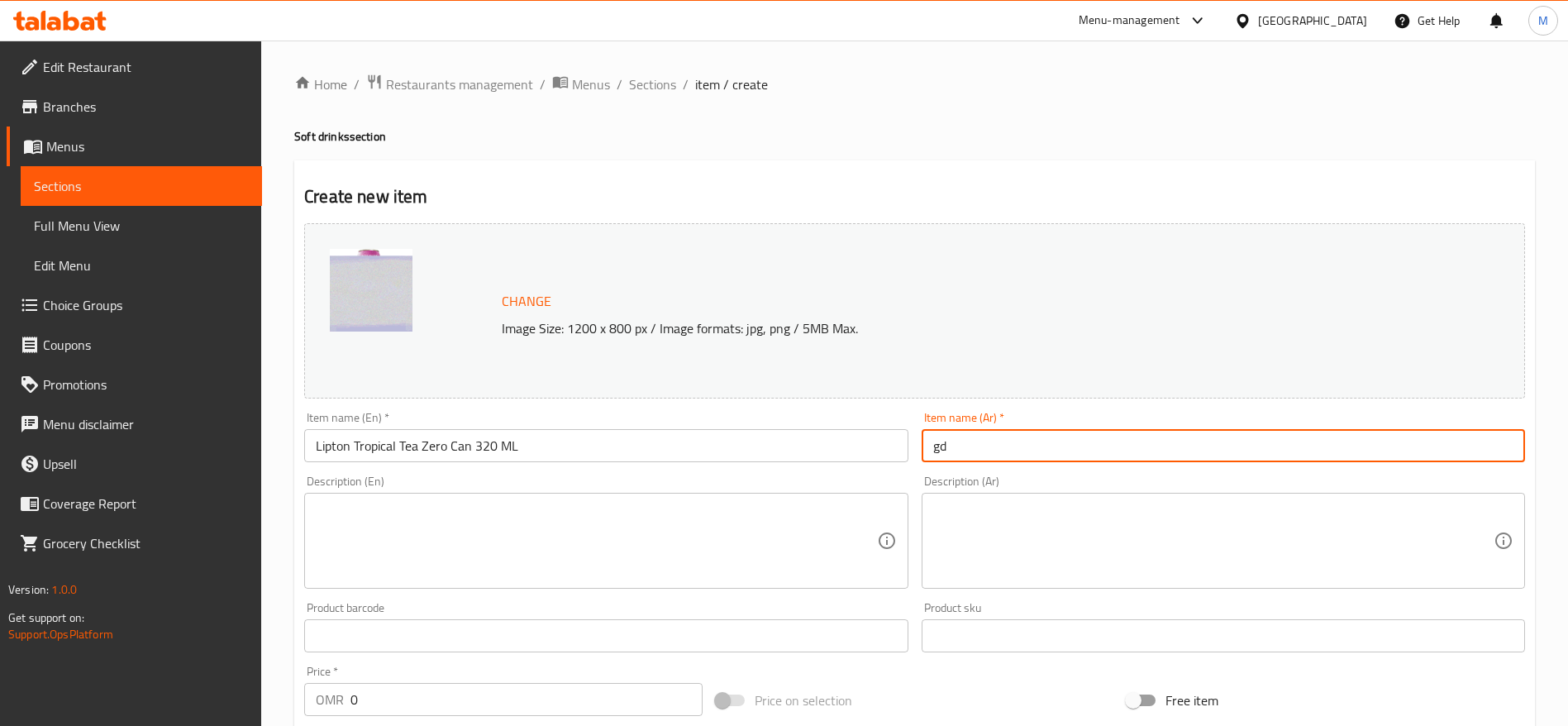
type input "g"
type input "ليبتون استوائي زيرو"
click at [773, 442] on input "Lipton Tropical Tea Zero Can 320 ML" at bounding box center [605, 446] width 604 height 33
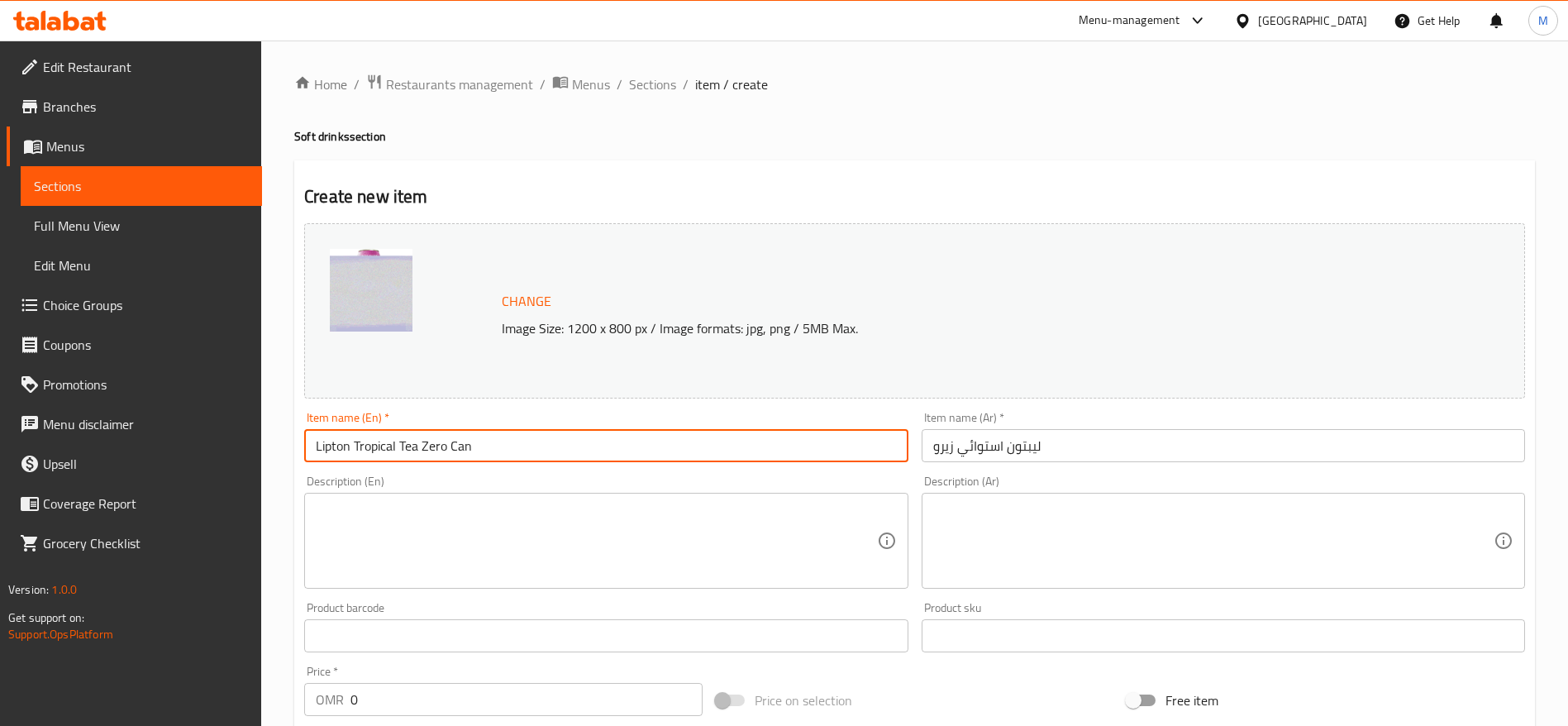
type input "Lipton Tropical Tea Zero Can"
click at [511, 563] on textarea at bounding box center [595, 541] width 560 height 79
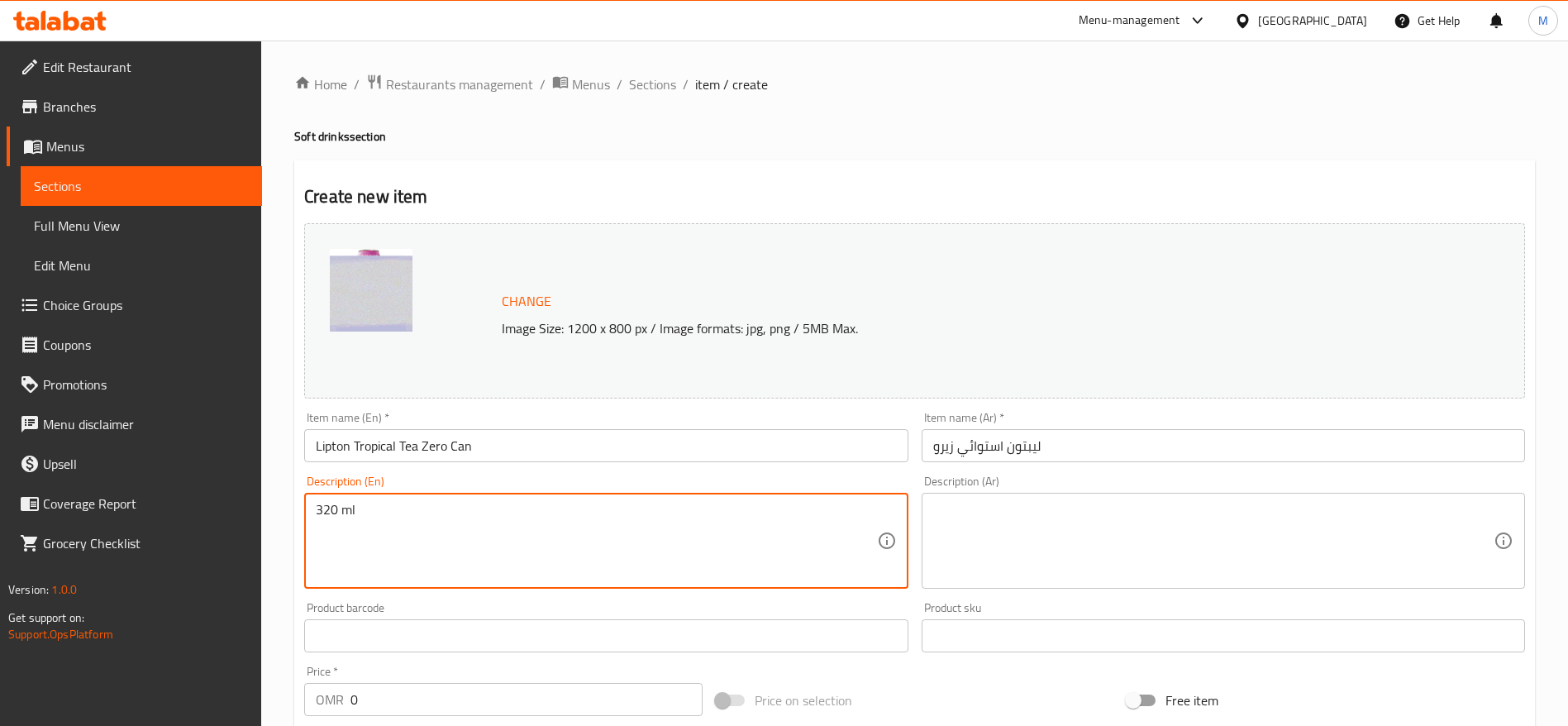
type textarea "320 ml"
click at [995, 552] on textarea at bounding box center [1213, 541] width 560 height 79
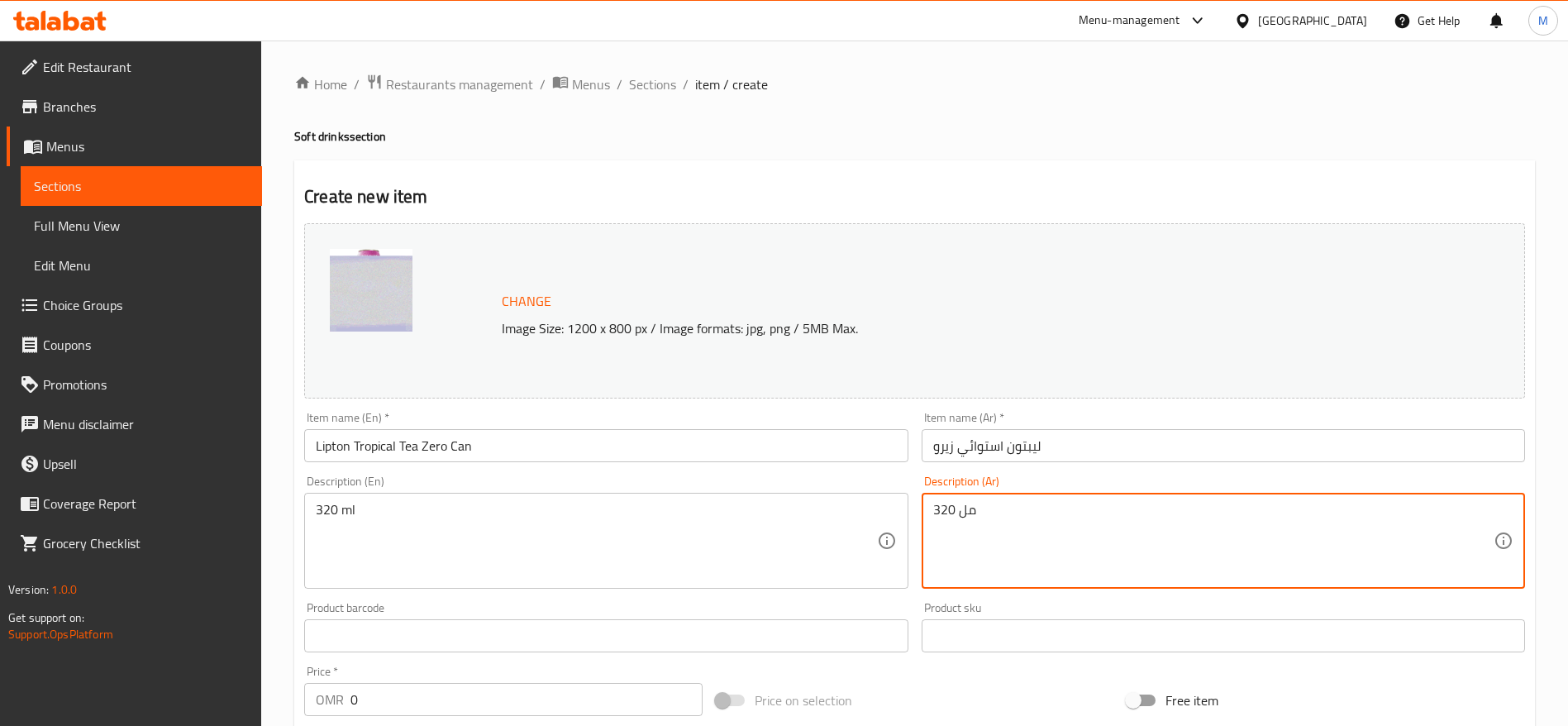
type textarea "320 مل"
click at [561, 698] on input "0" at bounding box center [527, 700] width 352 height 33
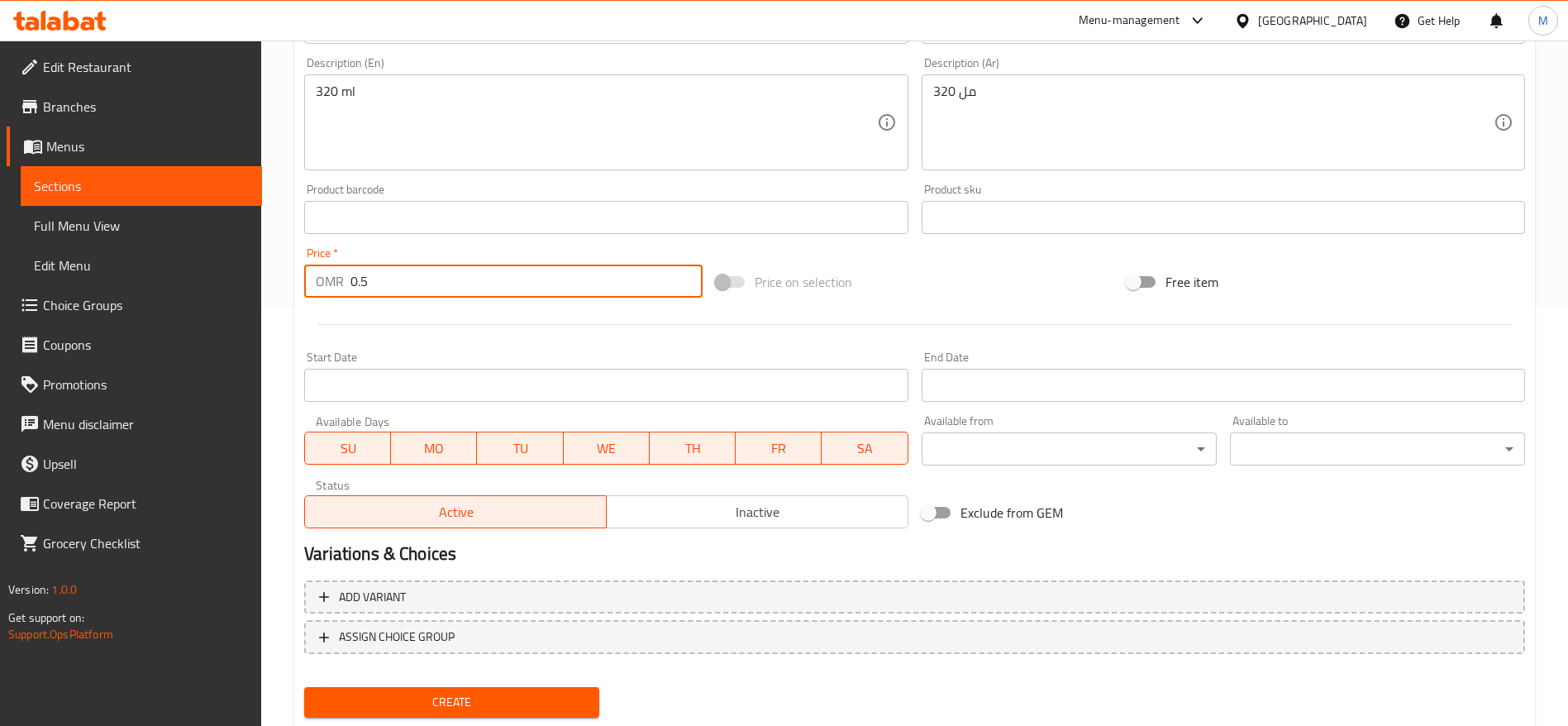
scroll to position [416, 0]
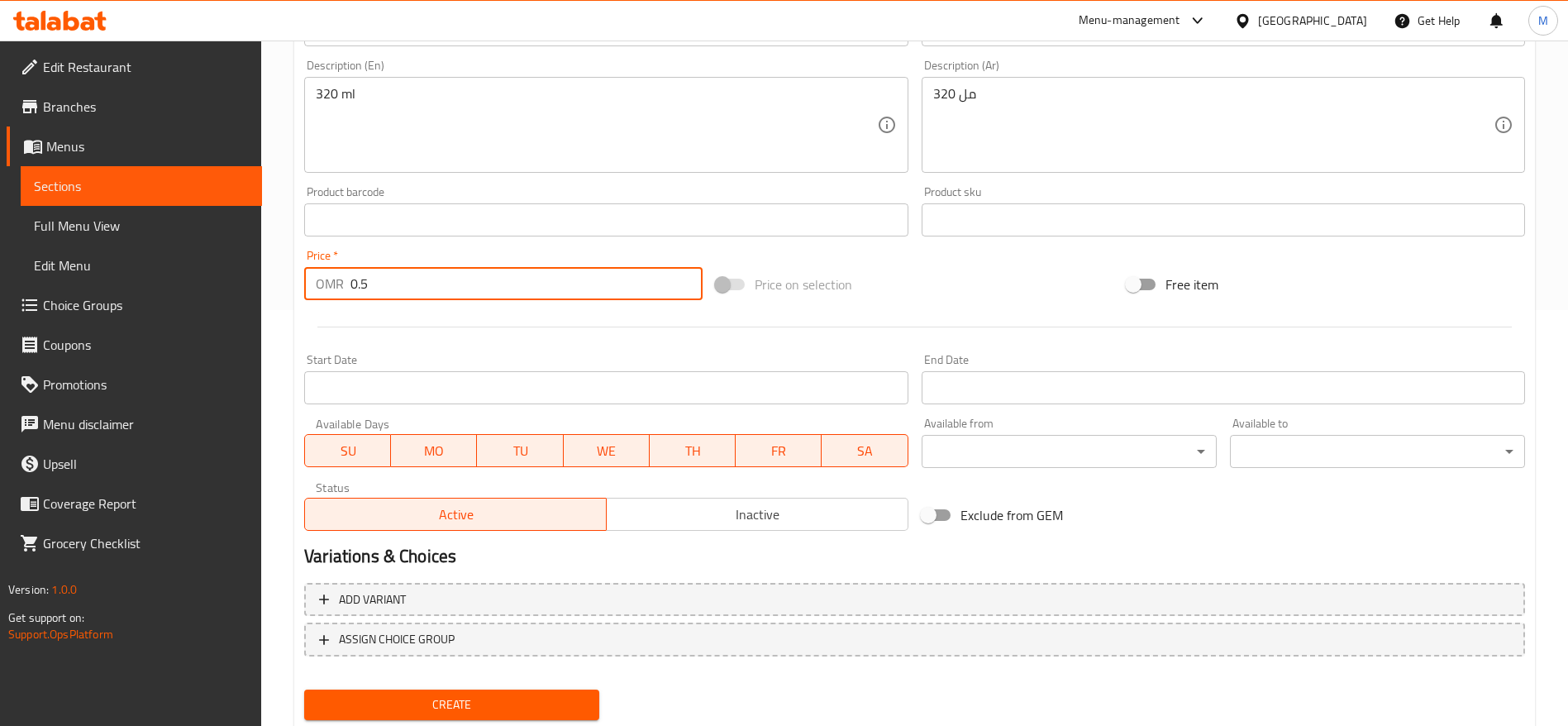
type input "0.5"
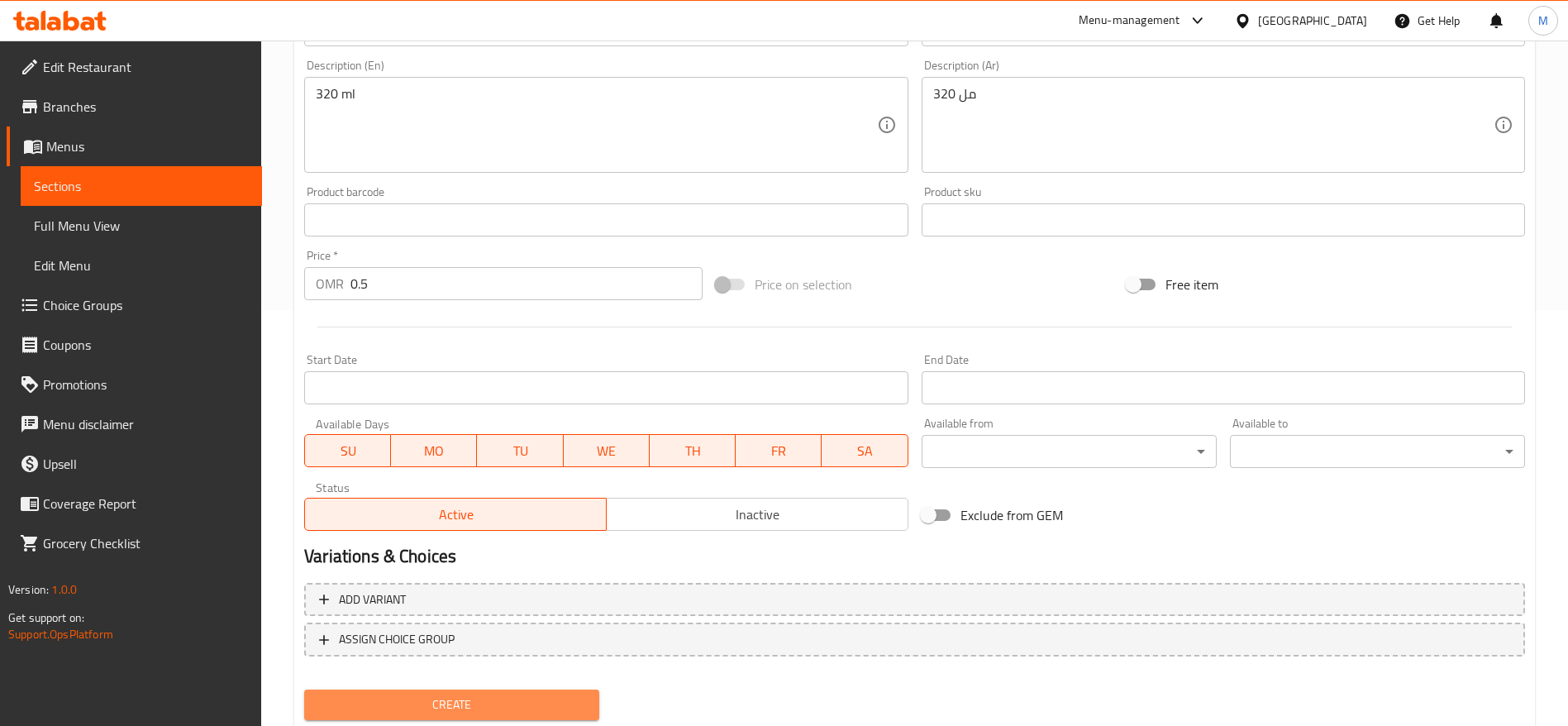
click at [503, 698] on span "Create" at bounding box center [452, 704] width 269 height 21
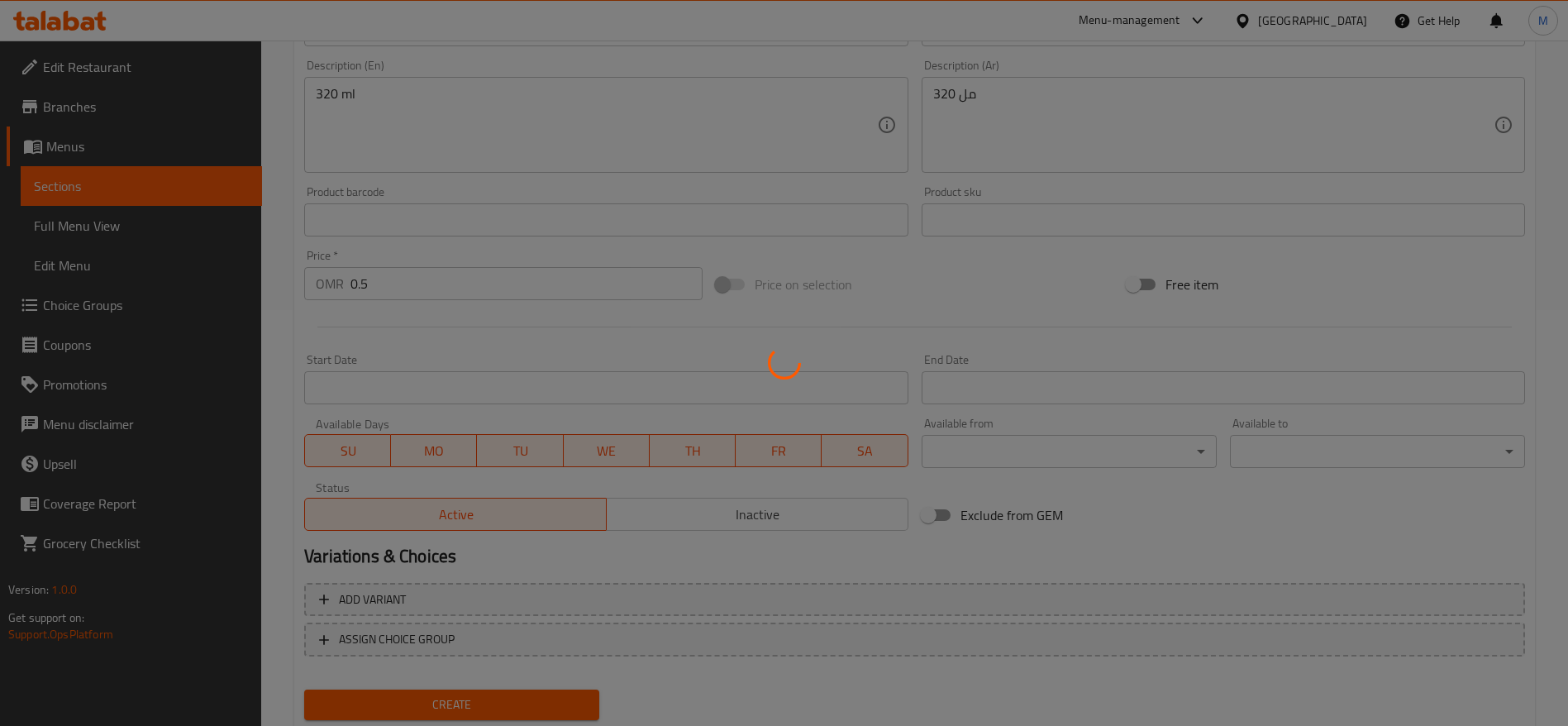
type input "0"
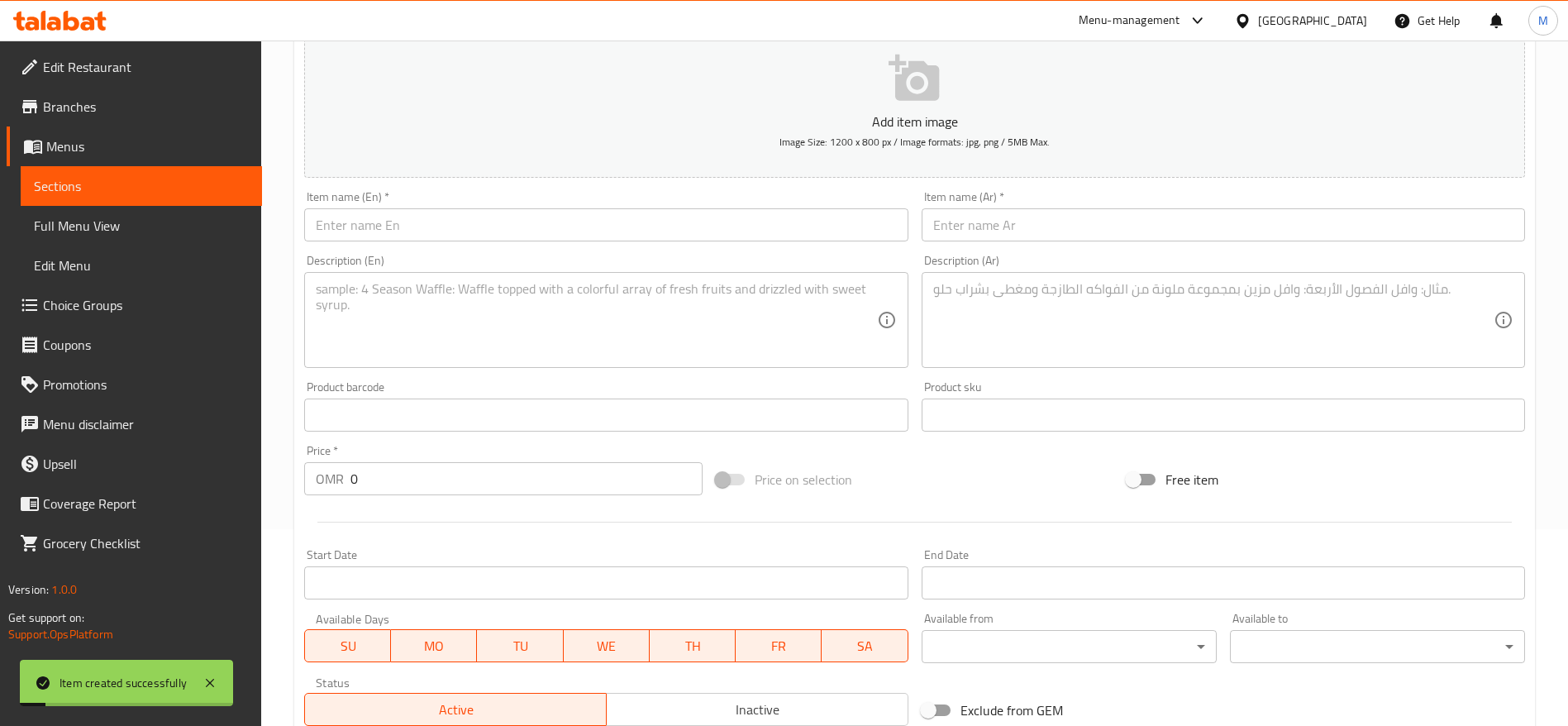
scroll to position [174, 0]
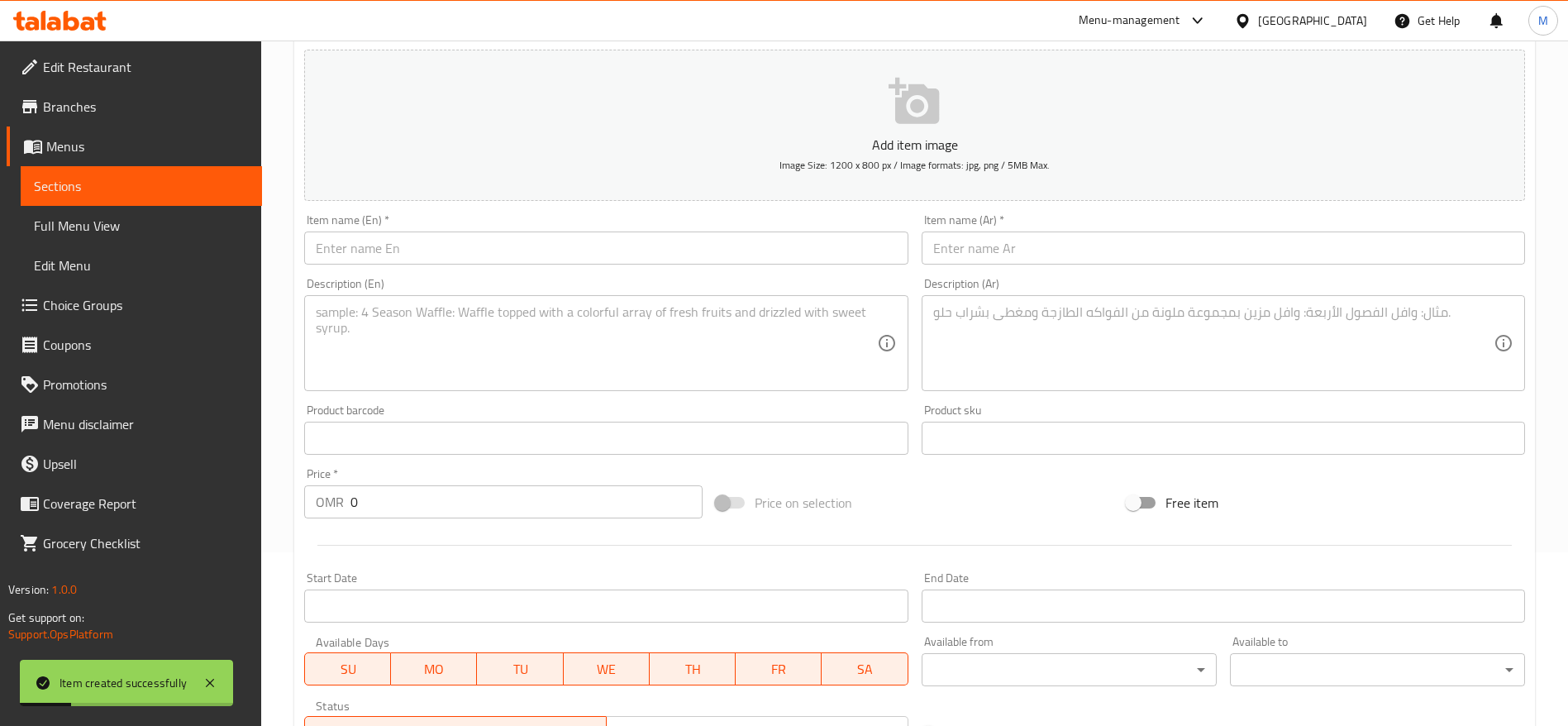
click at [174, 185] on span "Sections" at bounding box center [141, 186] width 215 height 20
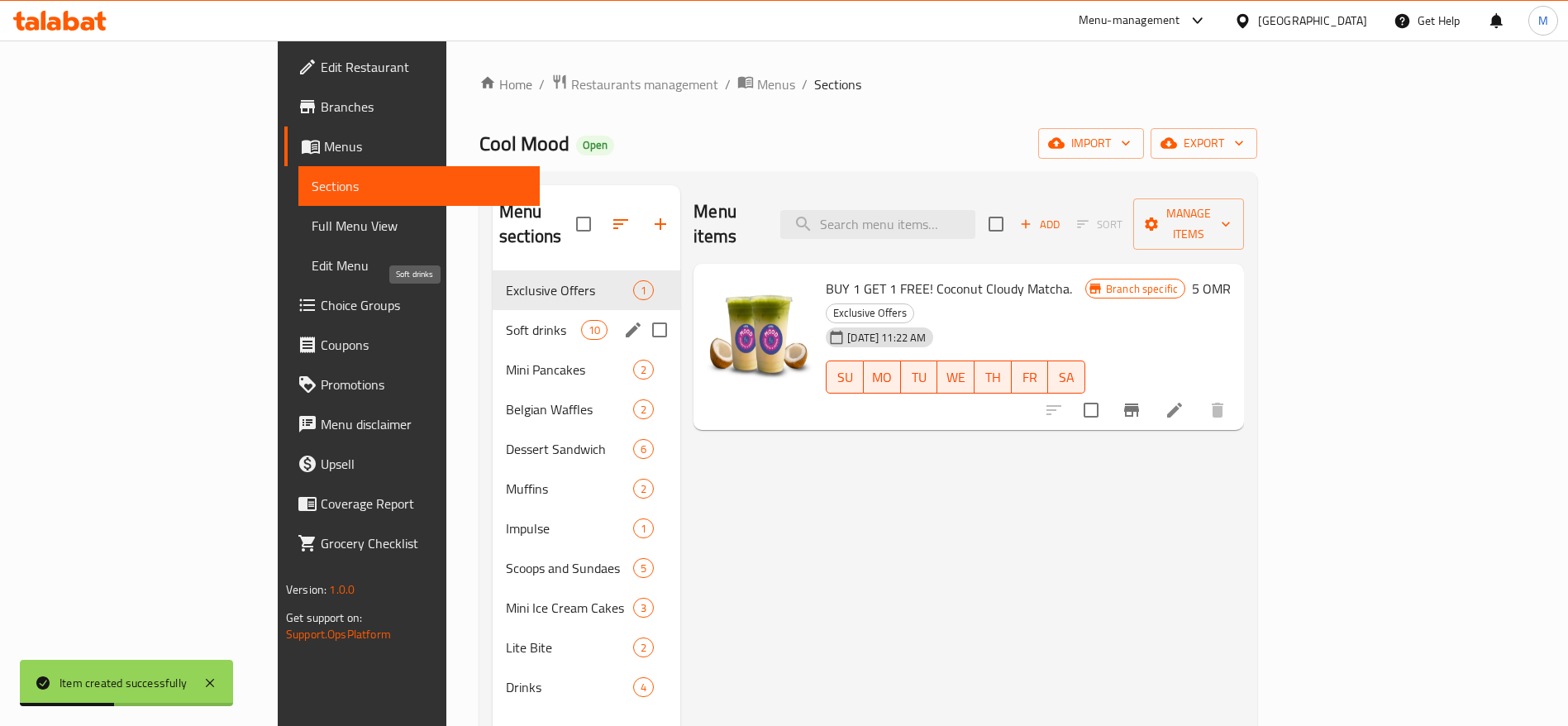
click at [506, 320] on span "Soft drinks" at bounding box center [544, 330] width 75 height 20
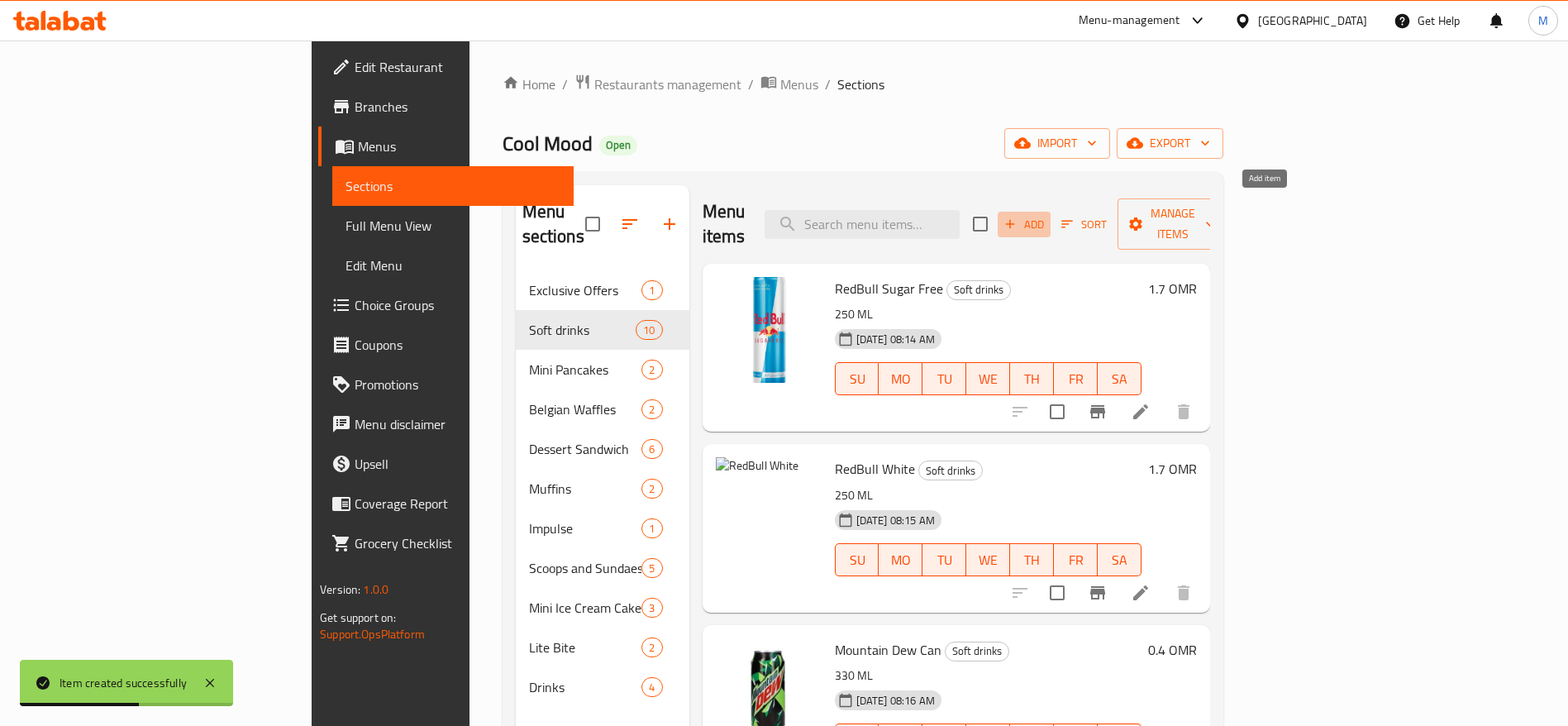
click at [1017, 216] on icon "button" at bounding box center [1010, 224] width 15 height 15
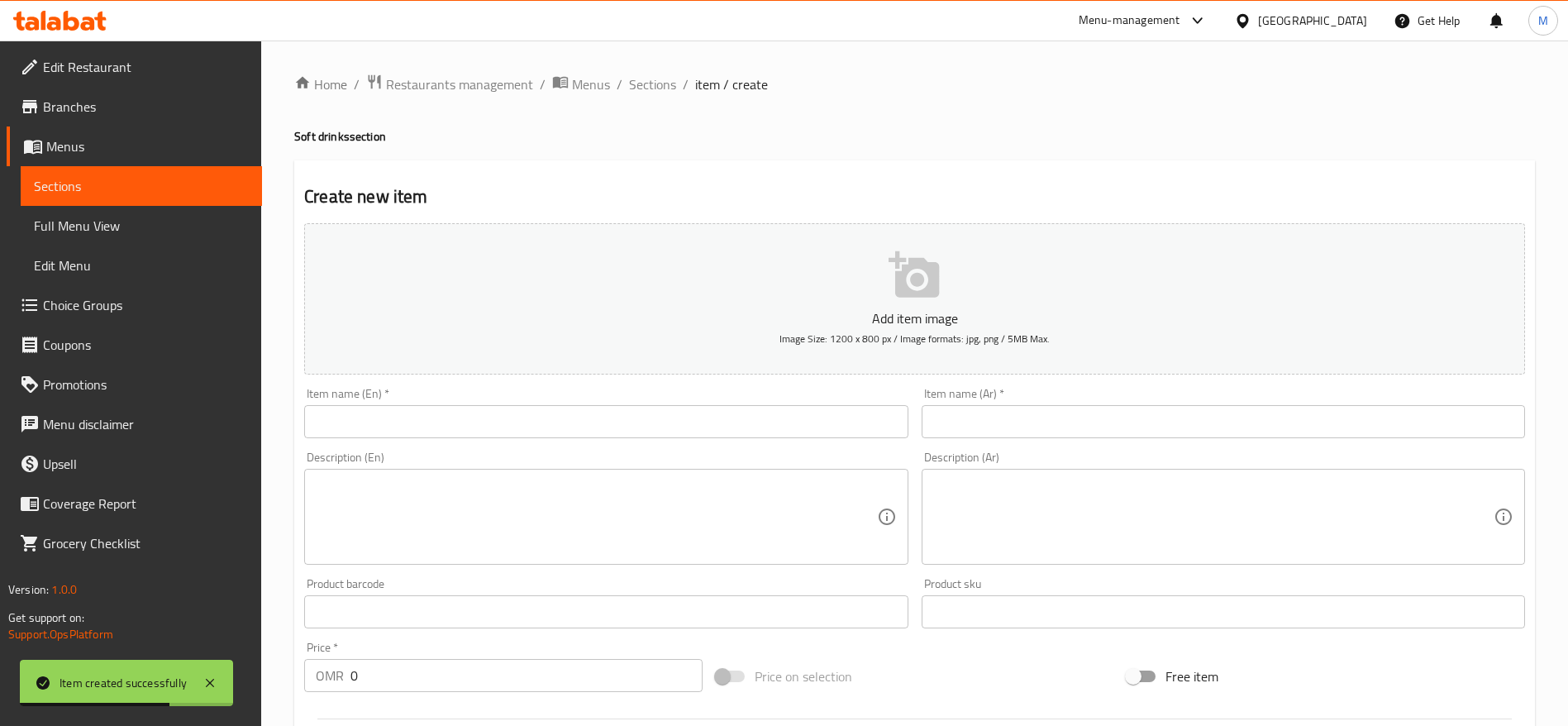
click at [614, 297] on button "Add item image Image Size: 1200 x 800 px / Image formats: jpg, png / 5MB Max." at bounding box center [914, 298] width 1221 height 151
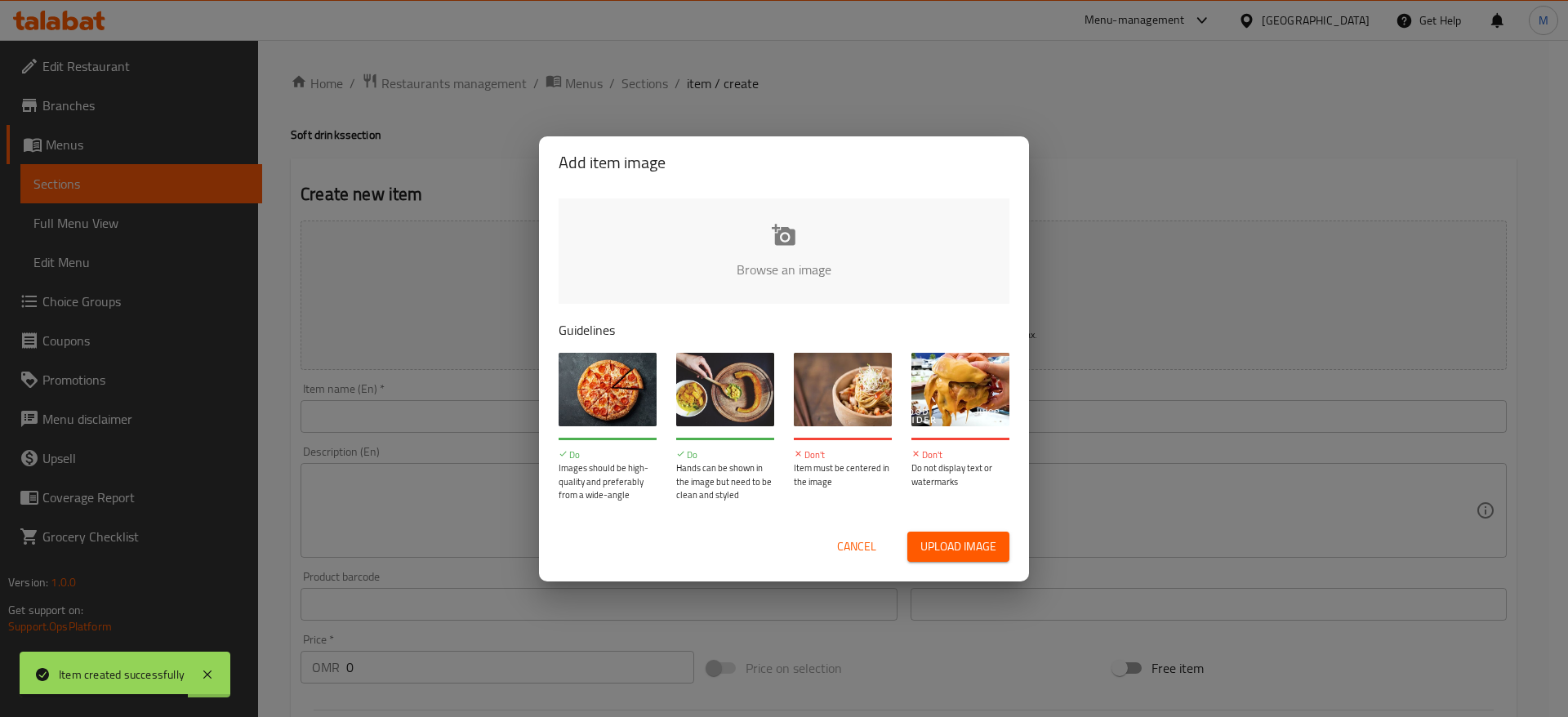
click at [714, 250] on input "file" at bounding box center [1336, 275] width 1556 height 153
type input "C:\fakepath\Lipton Peach Tea 320 ML.jfif"
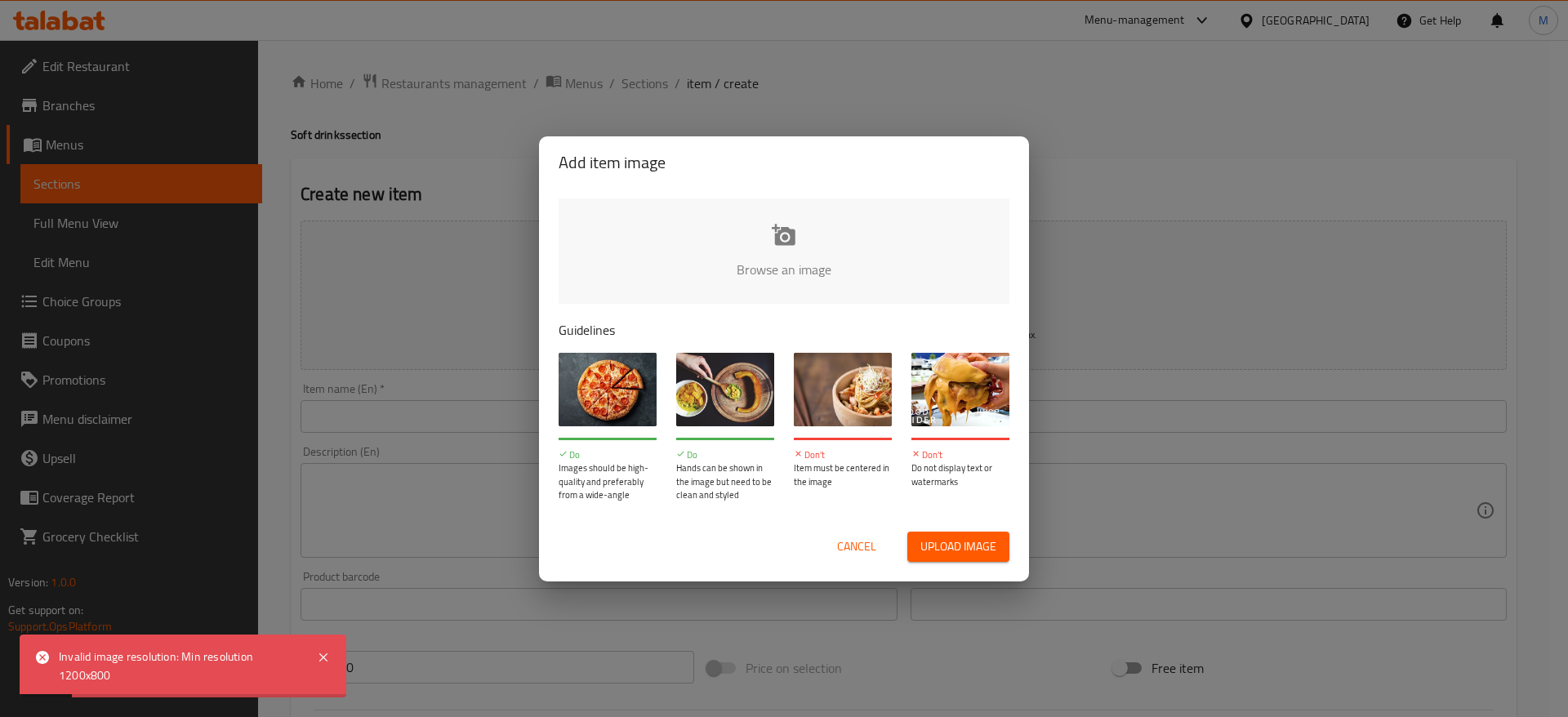
click at [834, 540] on button "Cancel" at bounding box center [857, 546] width 52 height 31
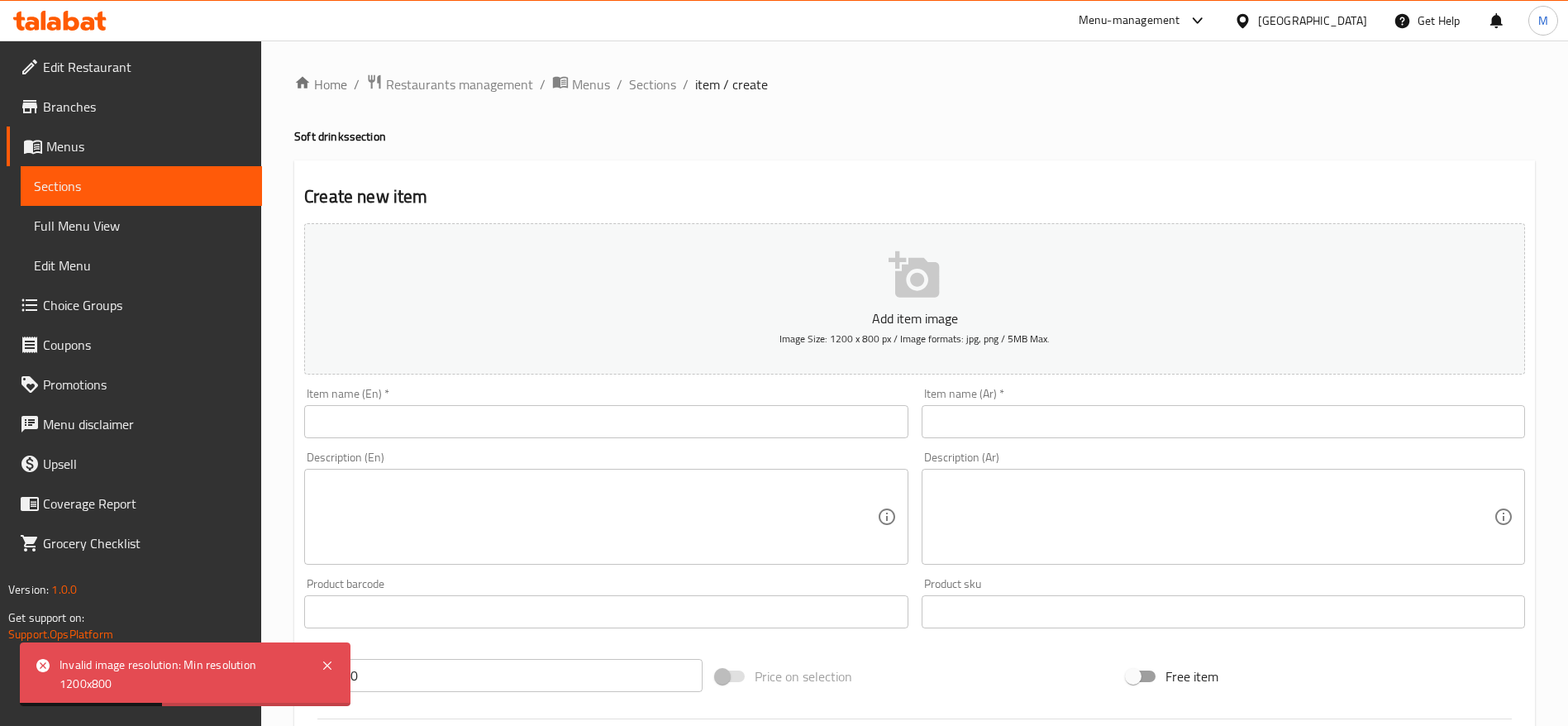
click at [470, 424] on input "text" at bounding box center [605, 422] width 604 height 33
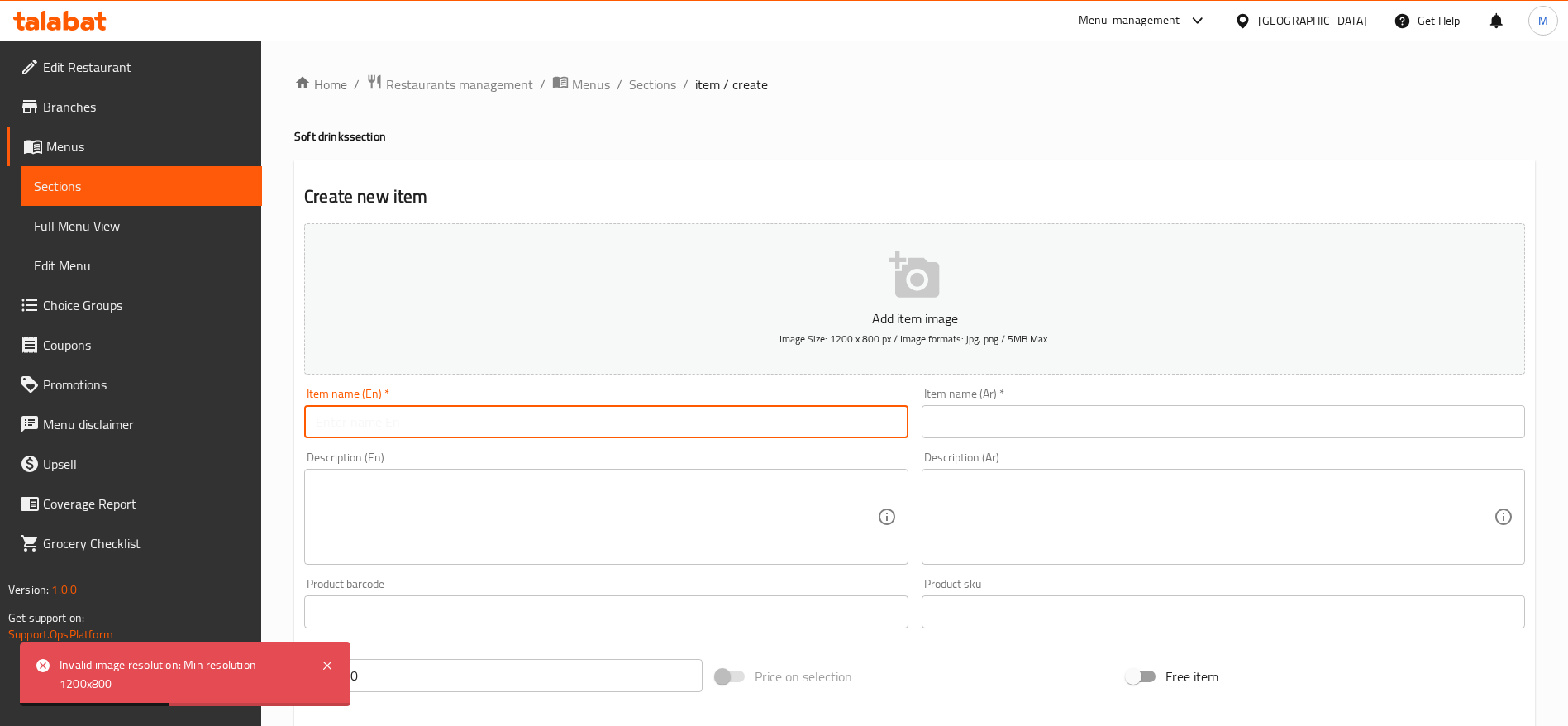
paste input "Lipton Peach Tea Can 320 ML"
type input "Lipton Peach Tea Can 320 ML"
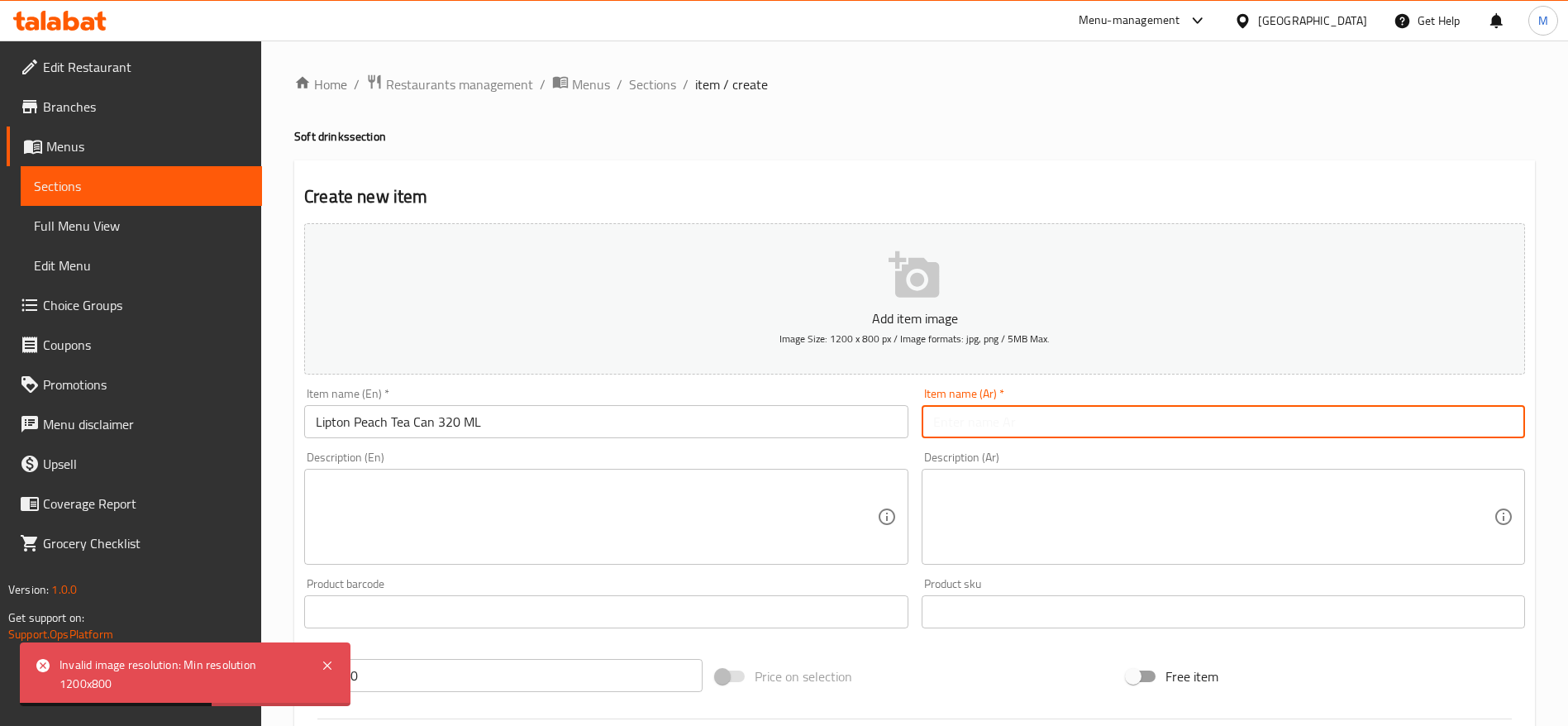
click at [1100, 434] on input "text" at bounding box center [1223, 422] width 604 height 33
type input "g"
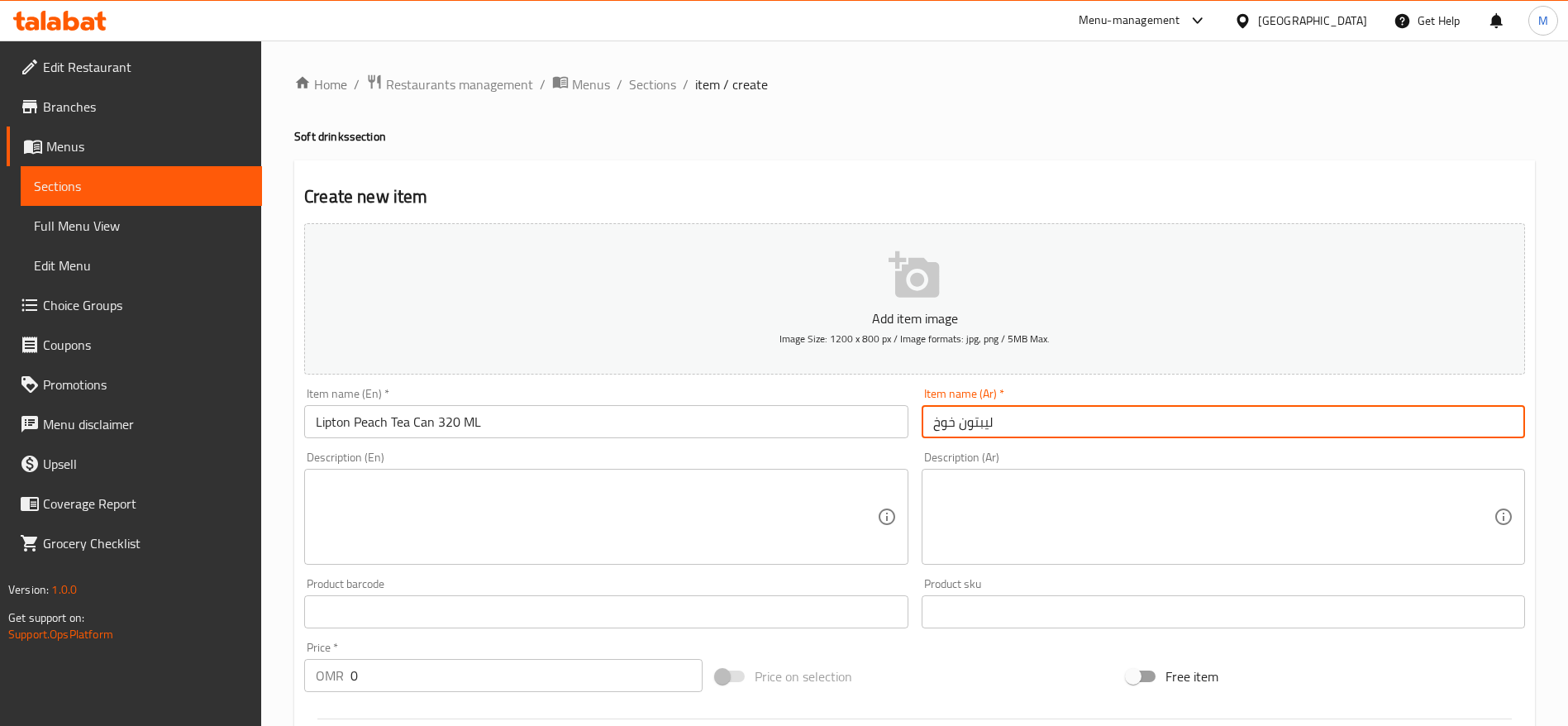
click at [728, 506] on textarea at bounding box center [595, 517] width 560 height 79
click at [1115, 409] on input "ليبتون خوخ" at bounding box center [1223, 422] width 604 height 33
type input "شاي ليبتون خوخ"
click at [640, 495] on textarea at bounding box center [595, 517] width 560 height 79
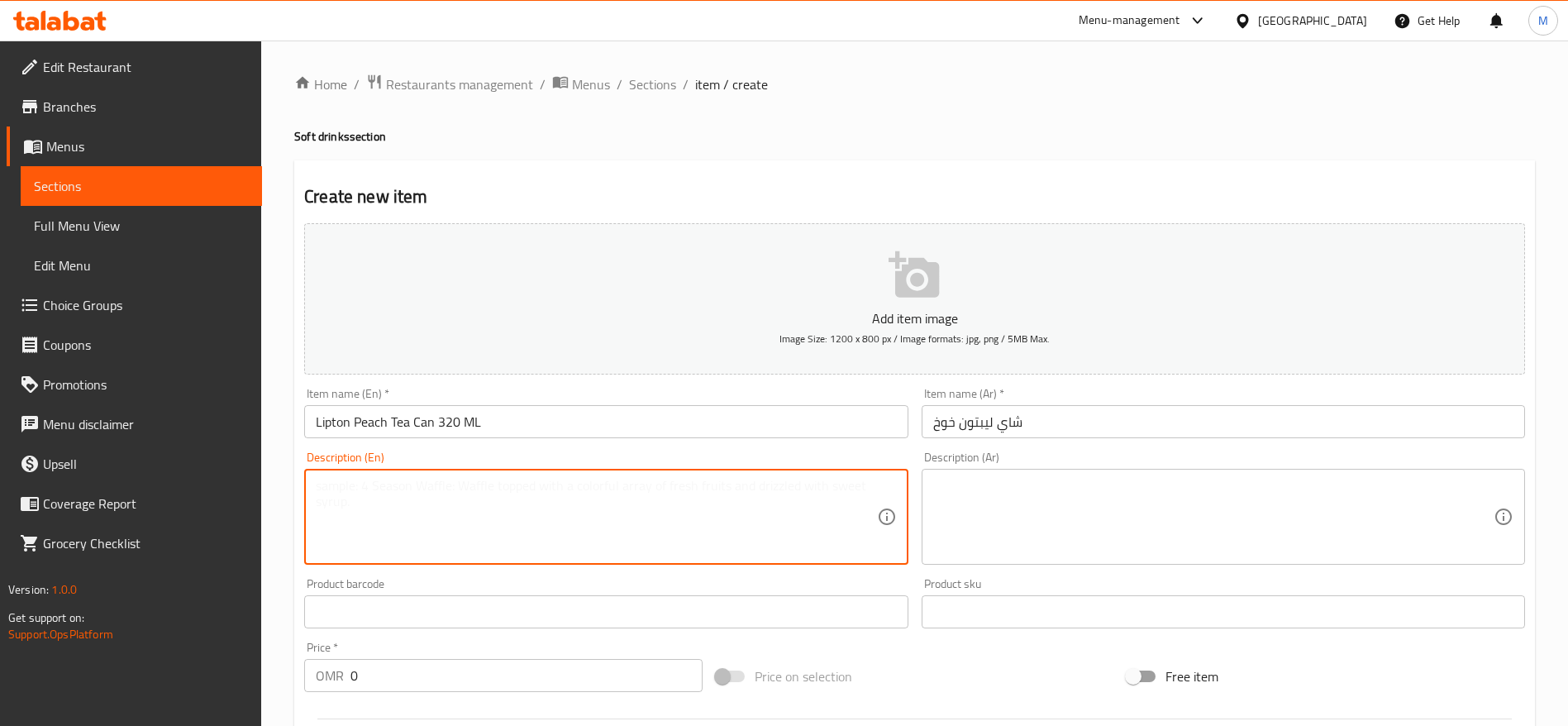
type textarea "ة"
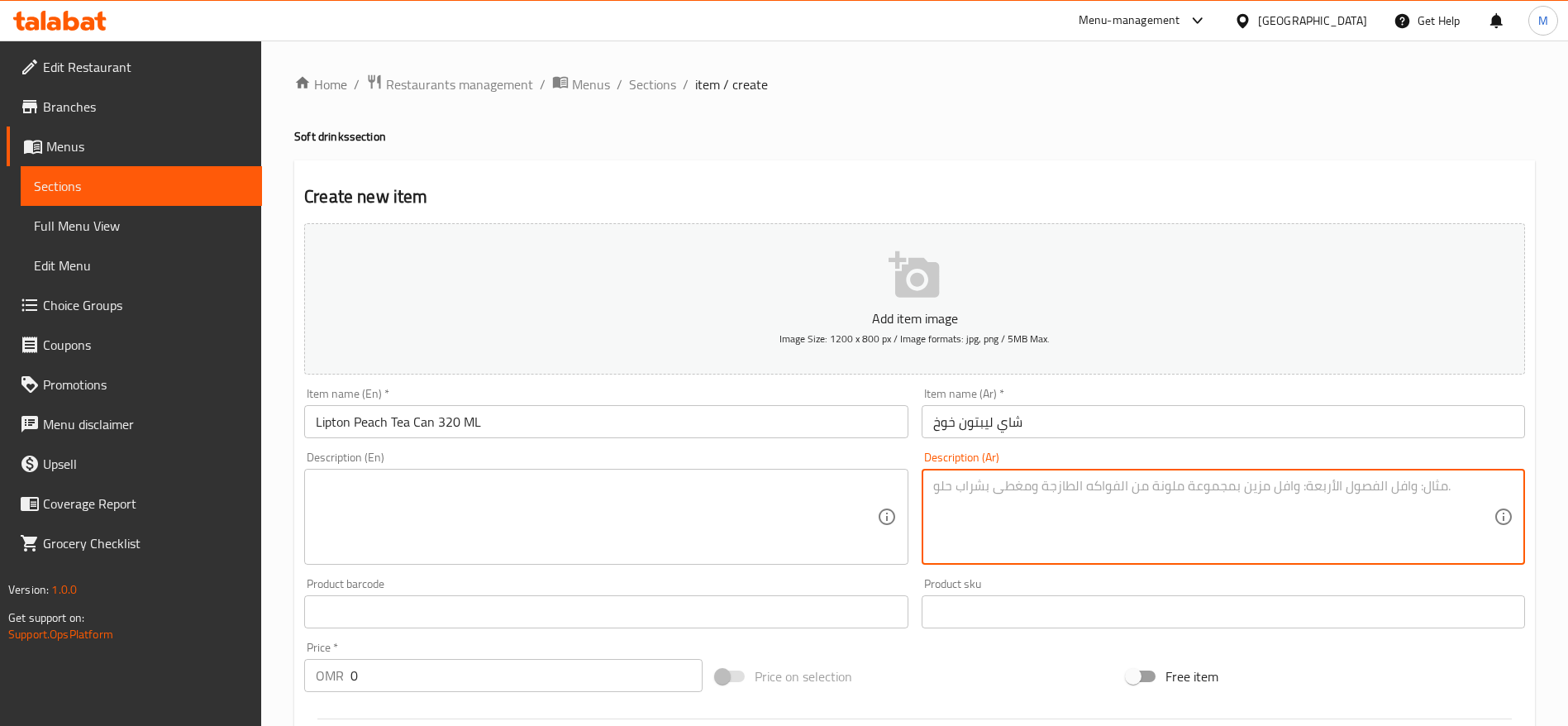
click at [1051, 500] on textarea at bounding box center [1213, 517] width 560 height 79
type textarea "320 مل"
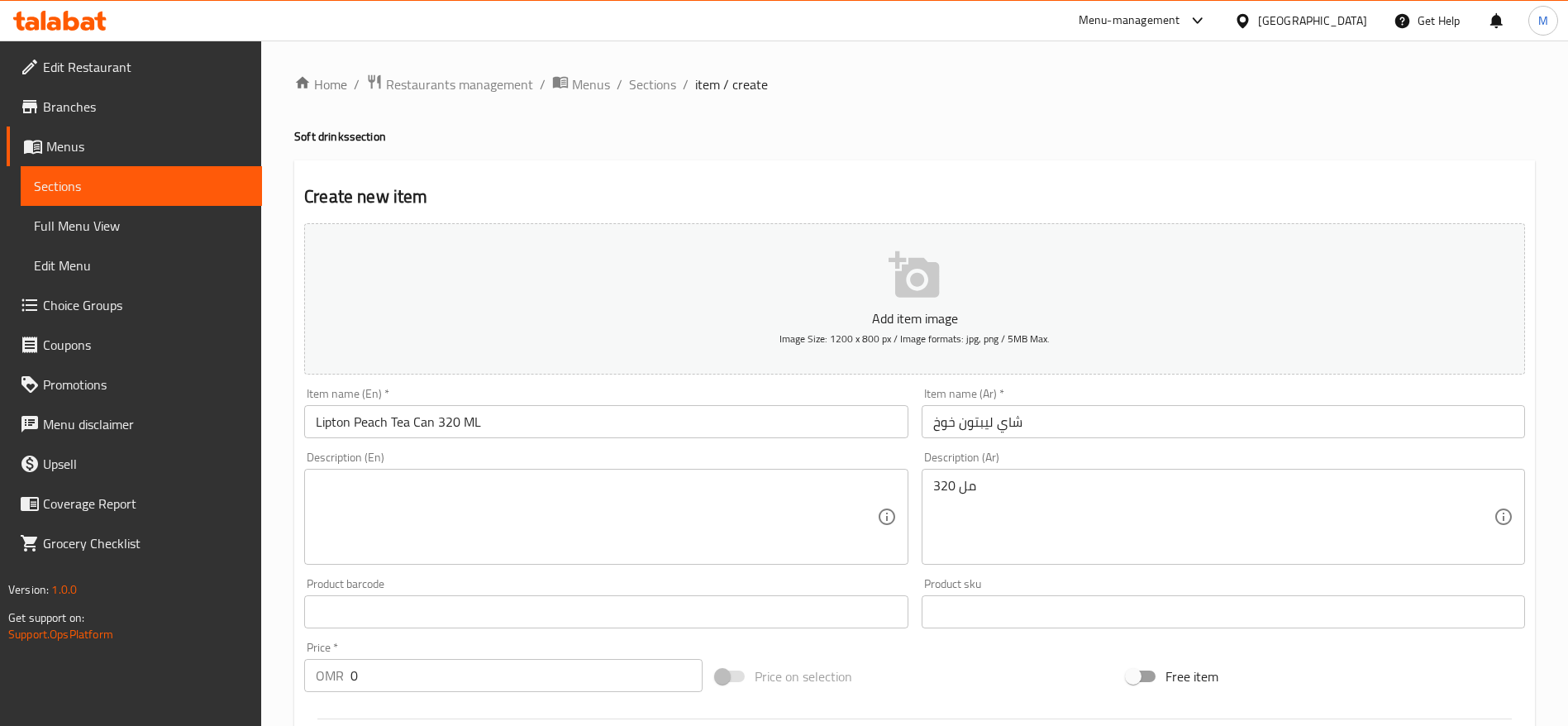
click at [625, 477] on div "Description (En)" at bounding box center [605, 516] width 604 height 96
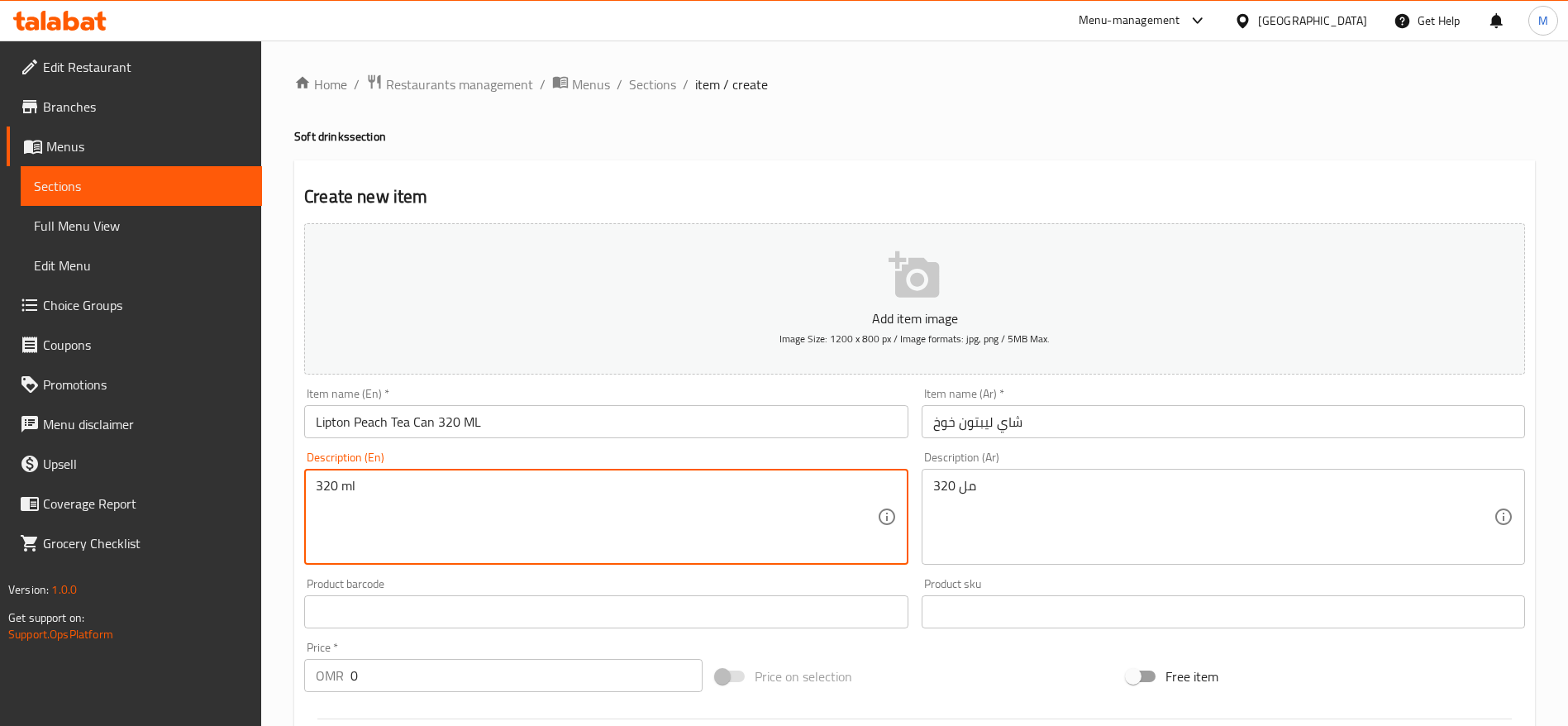
type textarea "320 ml"
click at [450, 682] on input "0" at bounding box center [527, 676] width 352 height 33
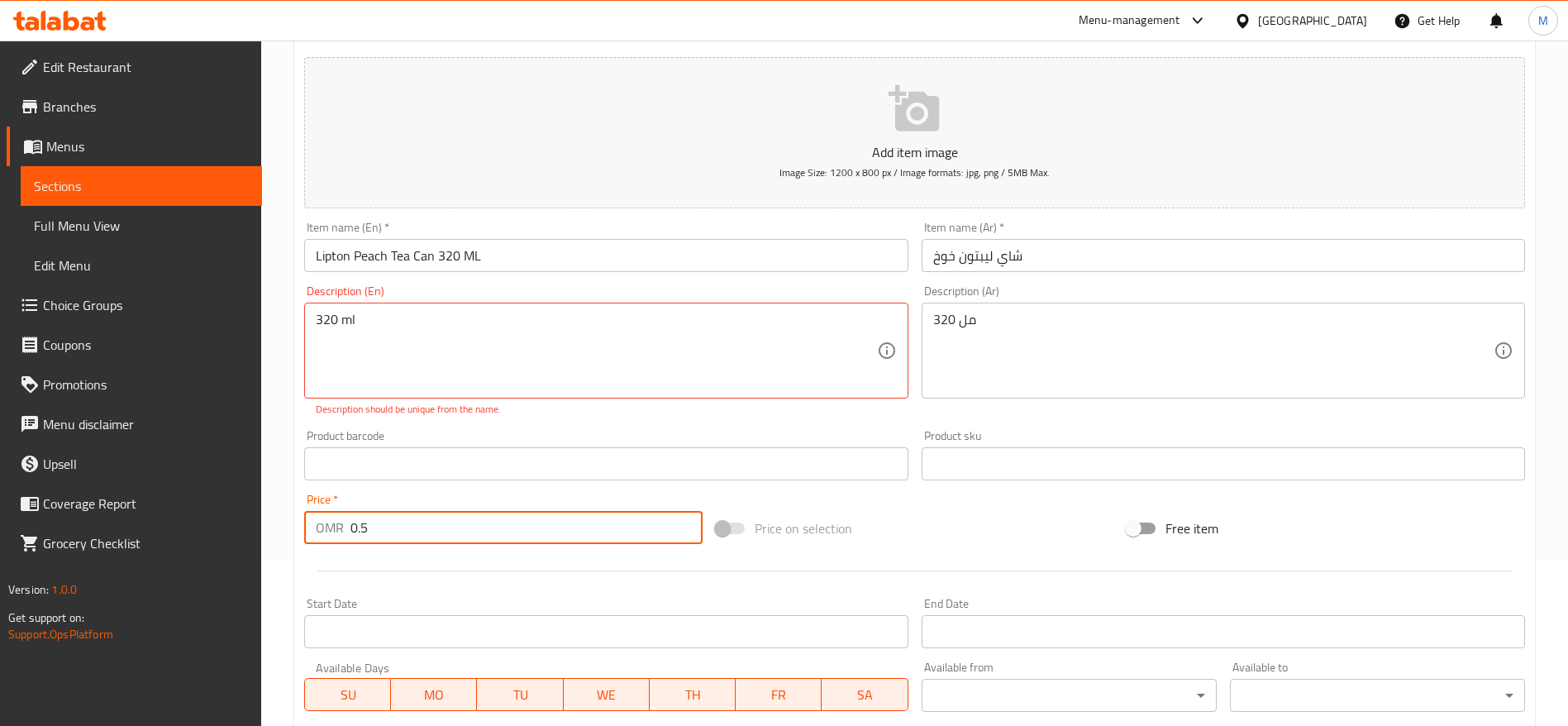
scroll to position [460, 0]
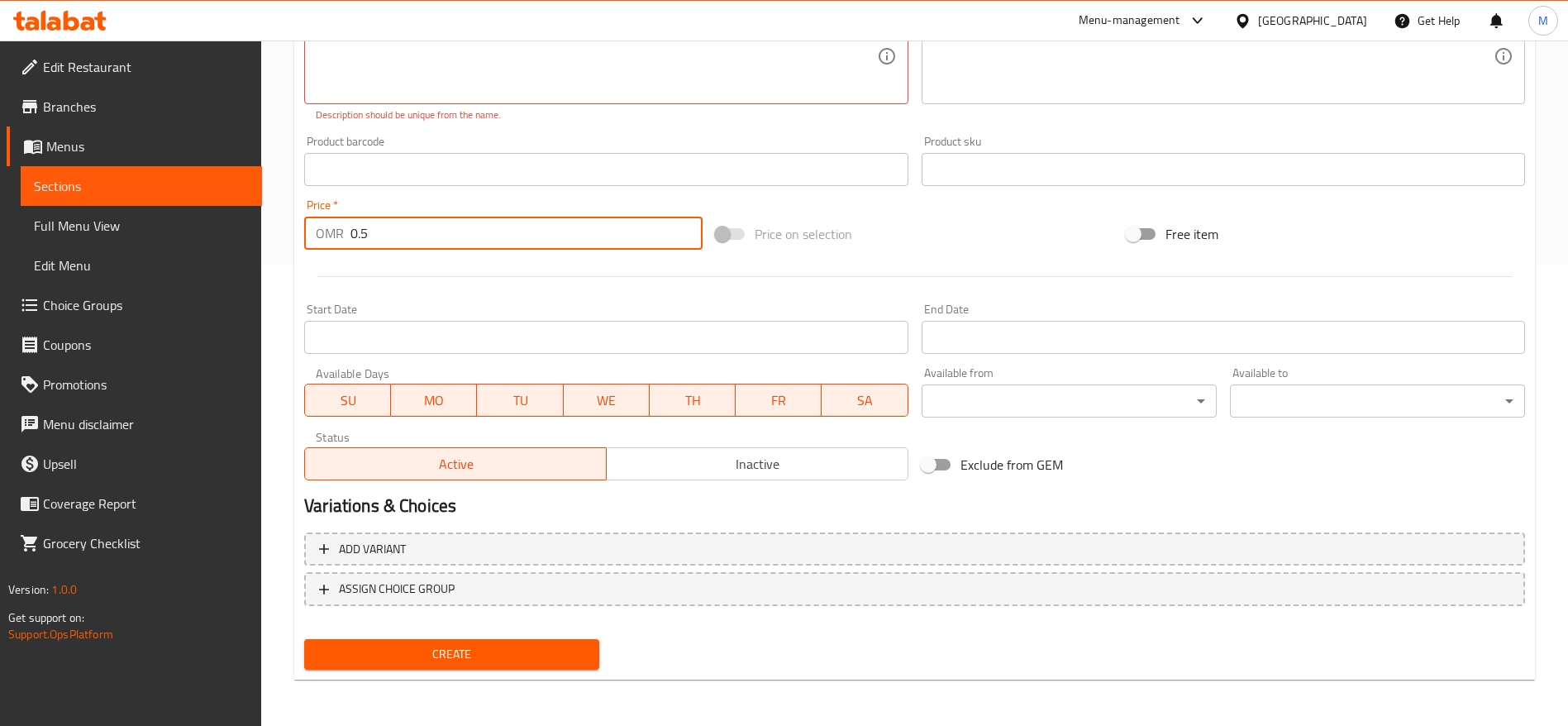
type input "0.5"
click at [453, 662] on span "Create" at bounding box center [452, 654] width 269 height 21
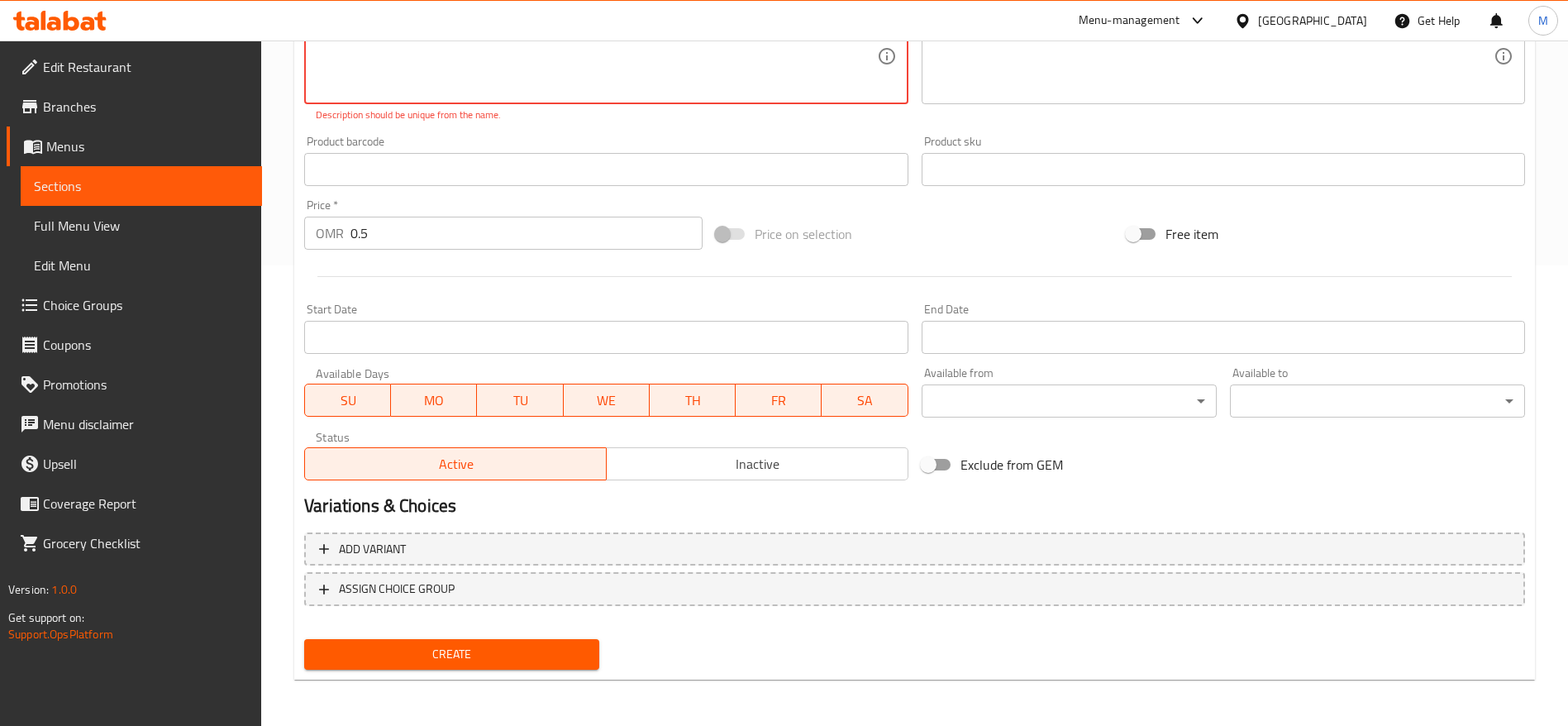
scroll to position [145, 0]
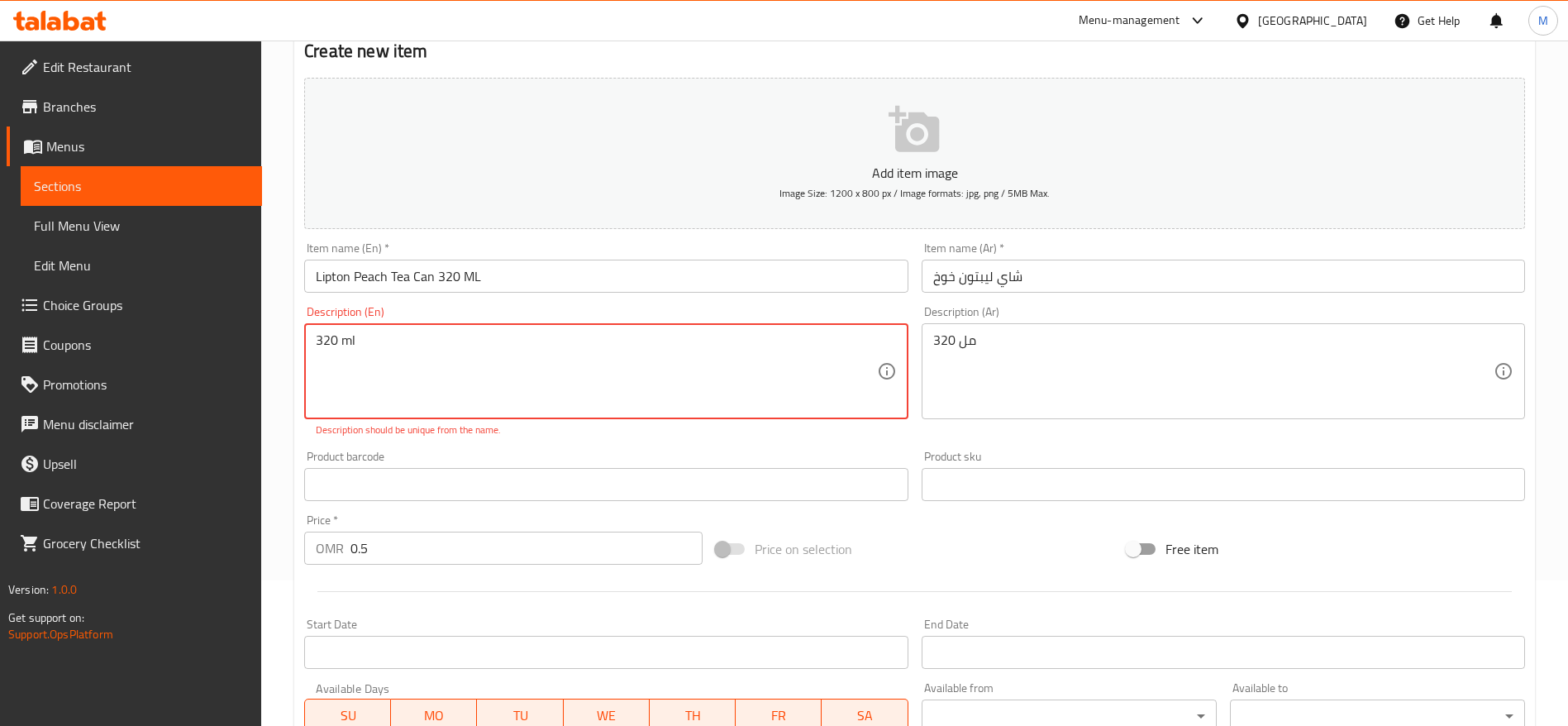
click at [530, 272] on input "Lipton Peach Tea Can 320 ML" at bounding box center [605, 277] width 604 height 33
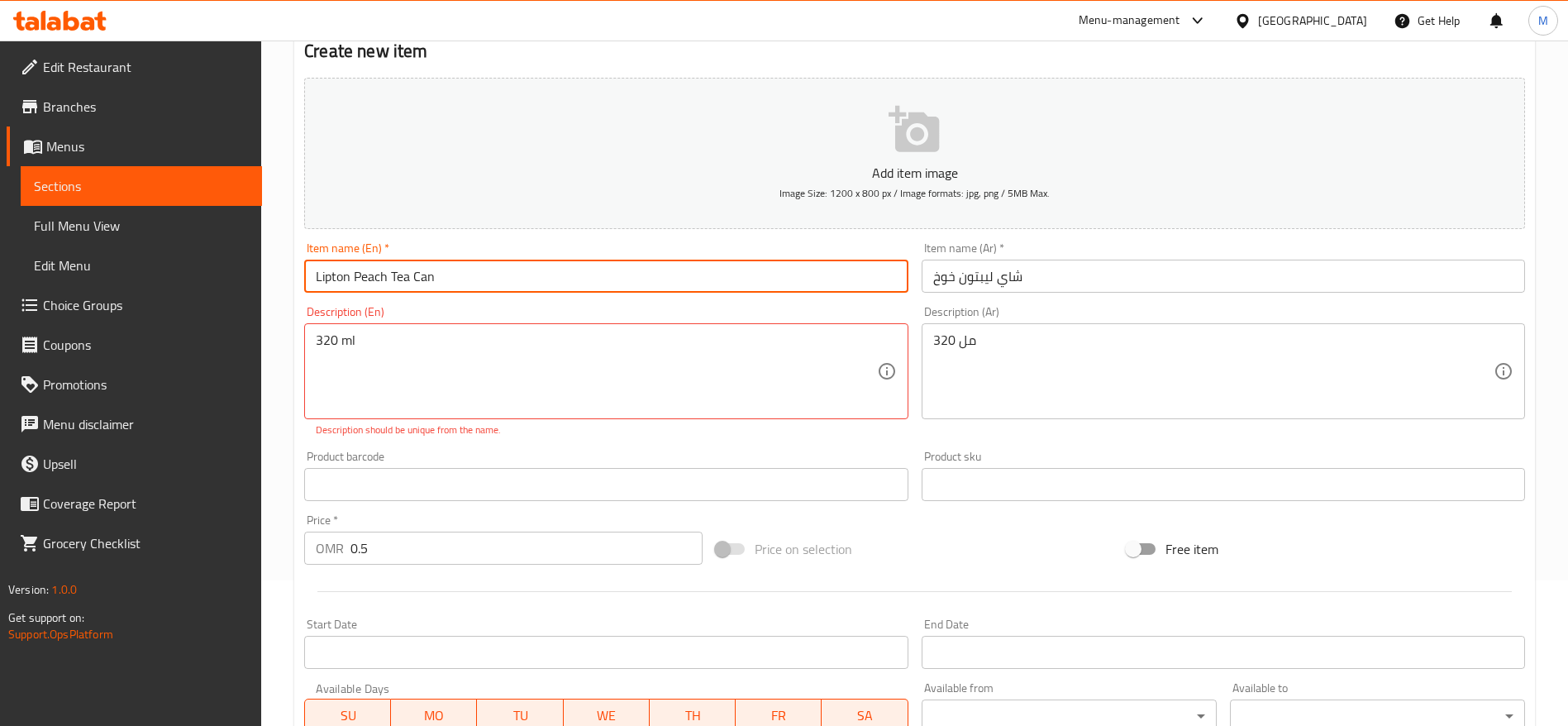
type input "Lipton Peach Tea Can"
click at [477, 627] on div "Start Date Start Date" at bounding box center [605, 643] width 604 height 50
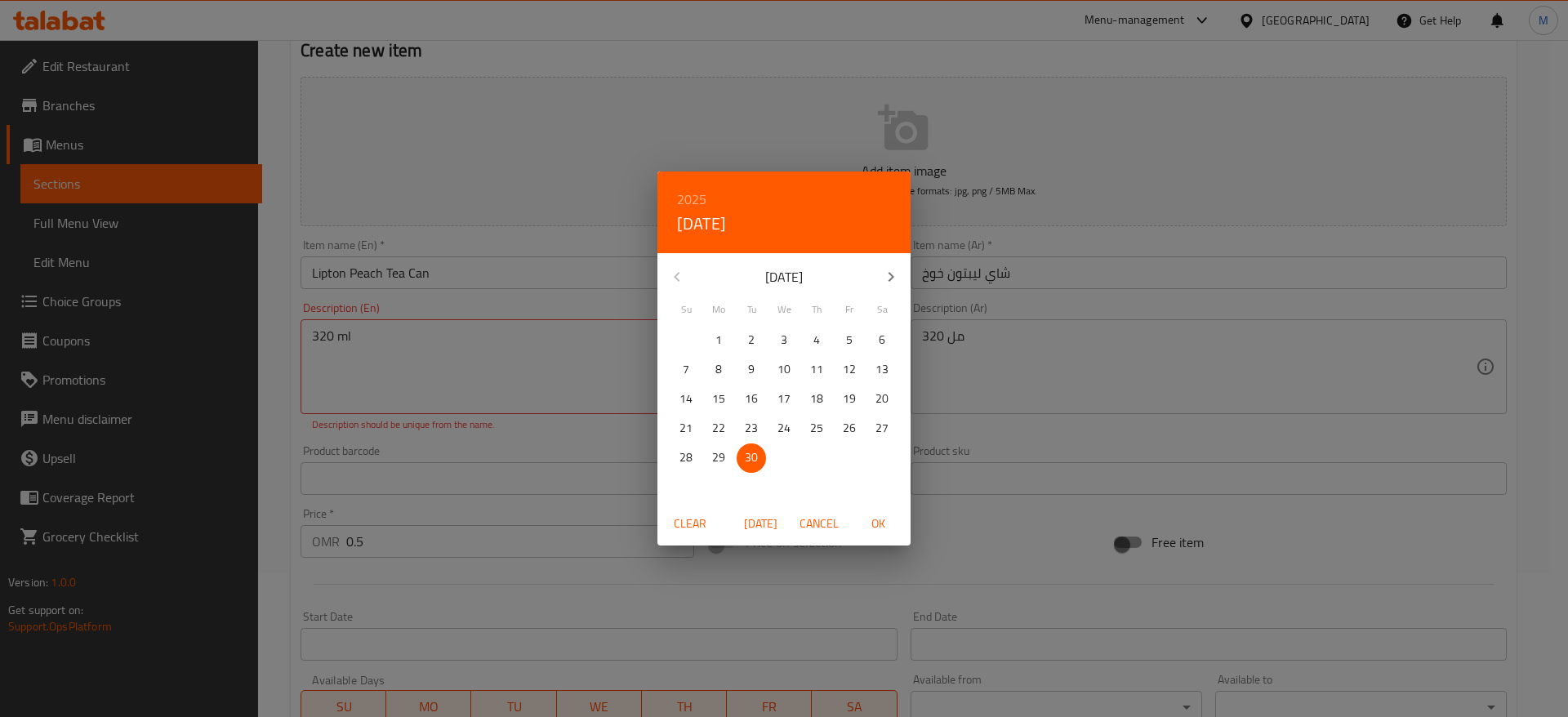
click at [492, 603] on div "2025 Tue, Sep 30 September 2025 Su Mo Tu We Th Fr Sa 31 1 2 3 4 5 6 7 8 9 10 11…" at bounding box center [784, 358] width 1568 height 717
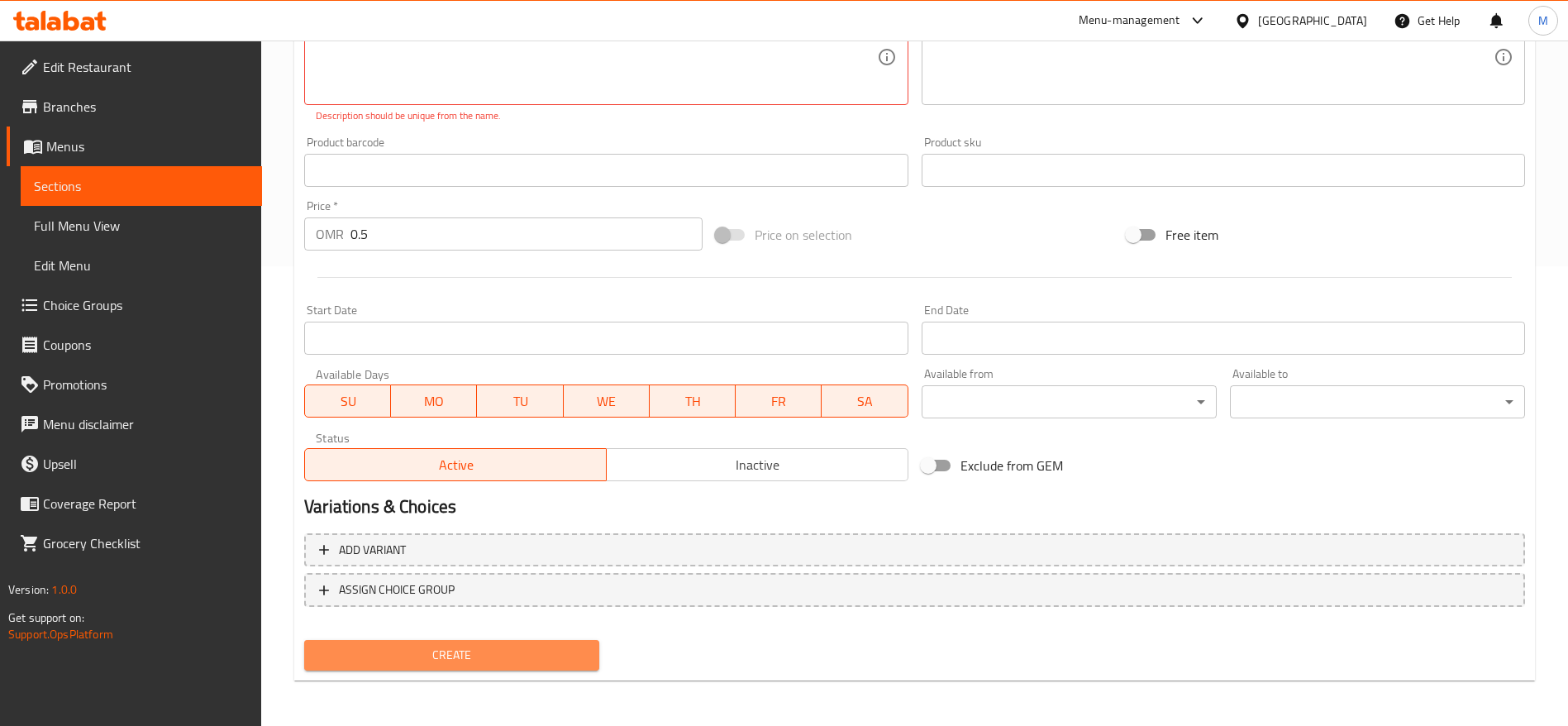
click at [455, 648] on span "Create" at bounding box center [452, 655] width 269 height 21
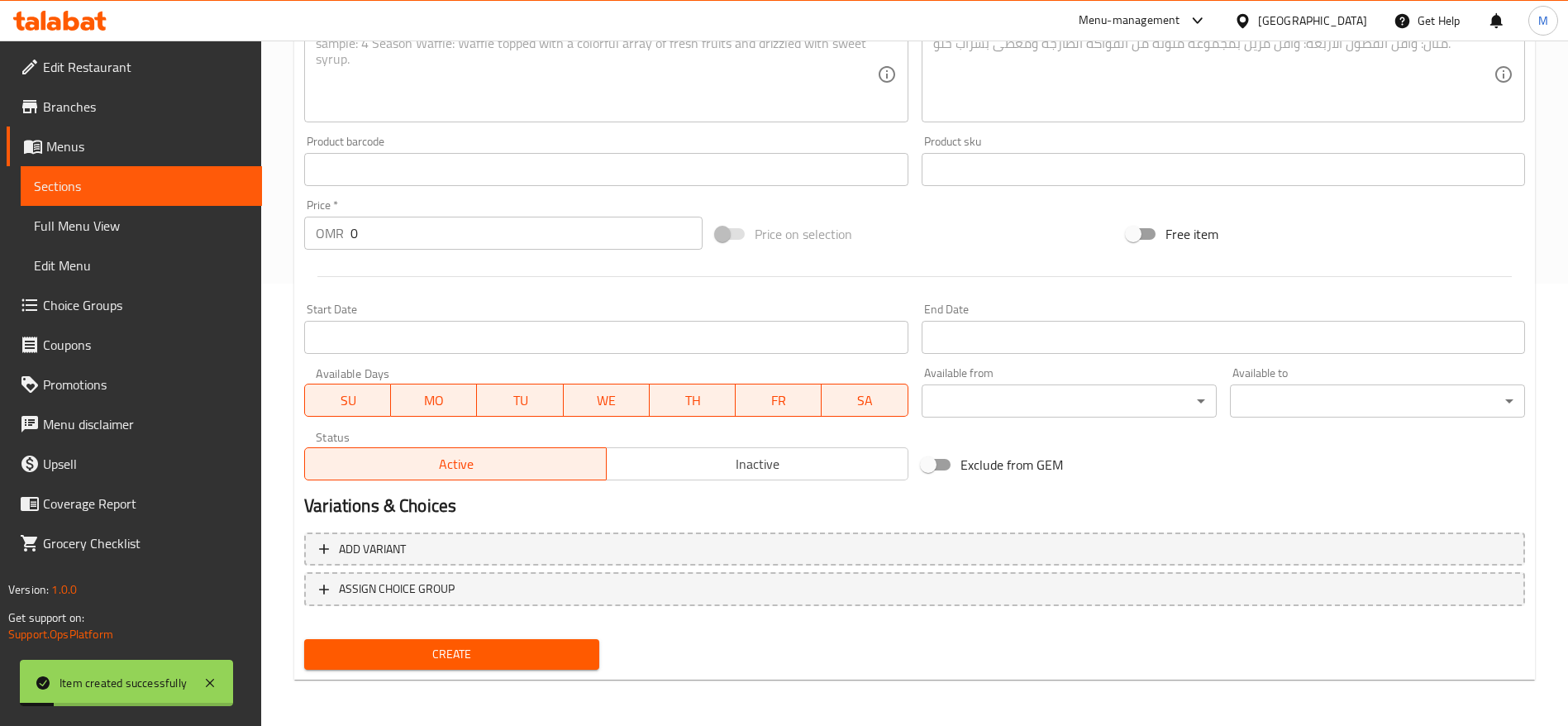
click at [117, 190] on span "Sections" at bounding box center [141, 186] width 215 height 20
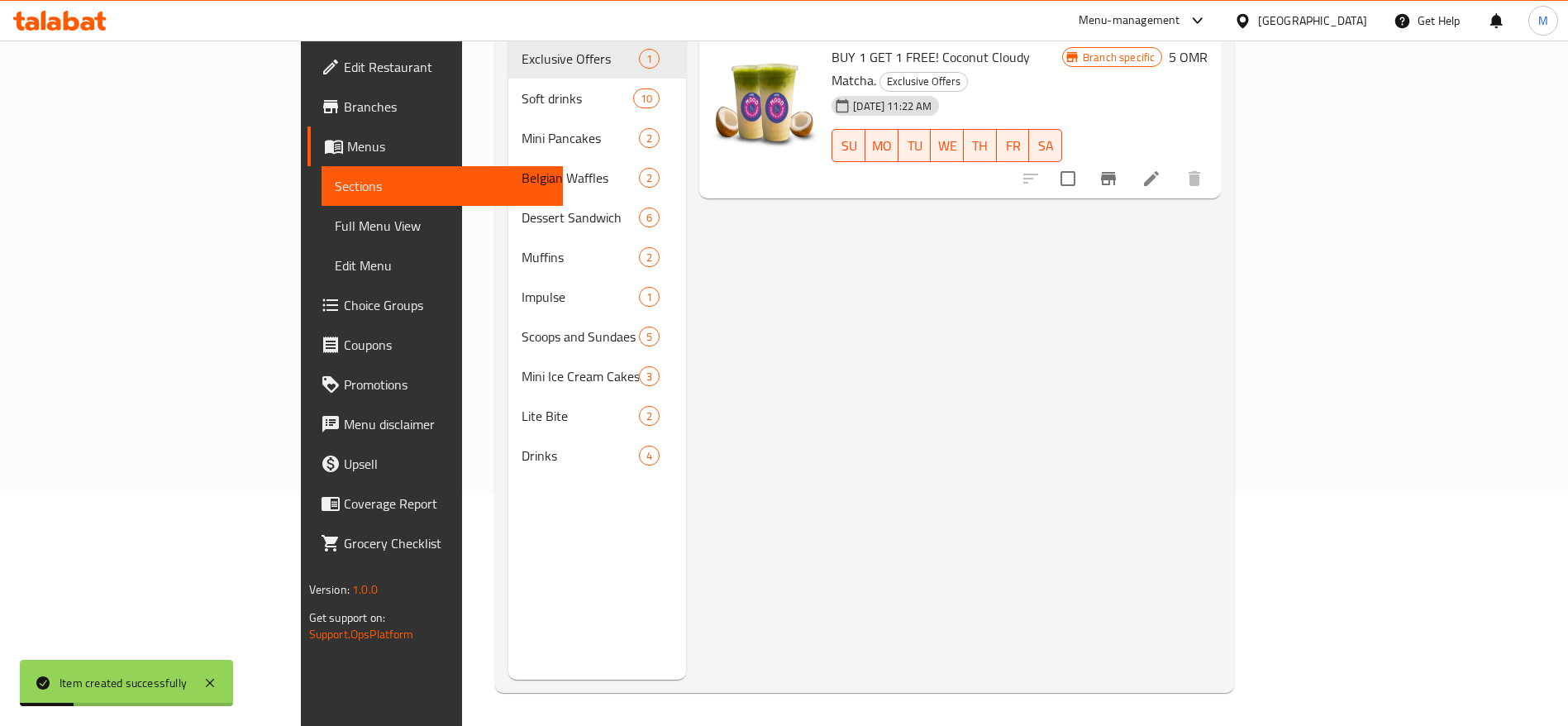
scroll to position [175, 0]
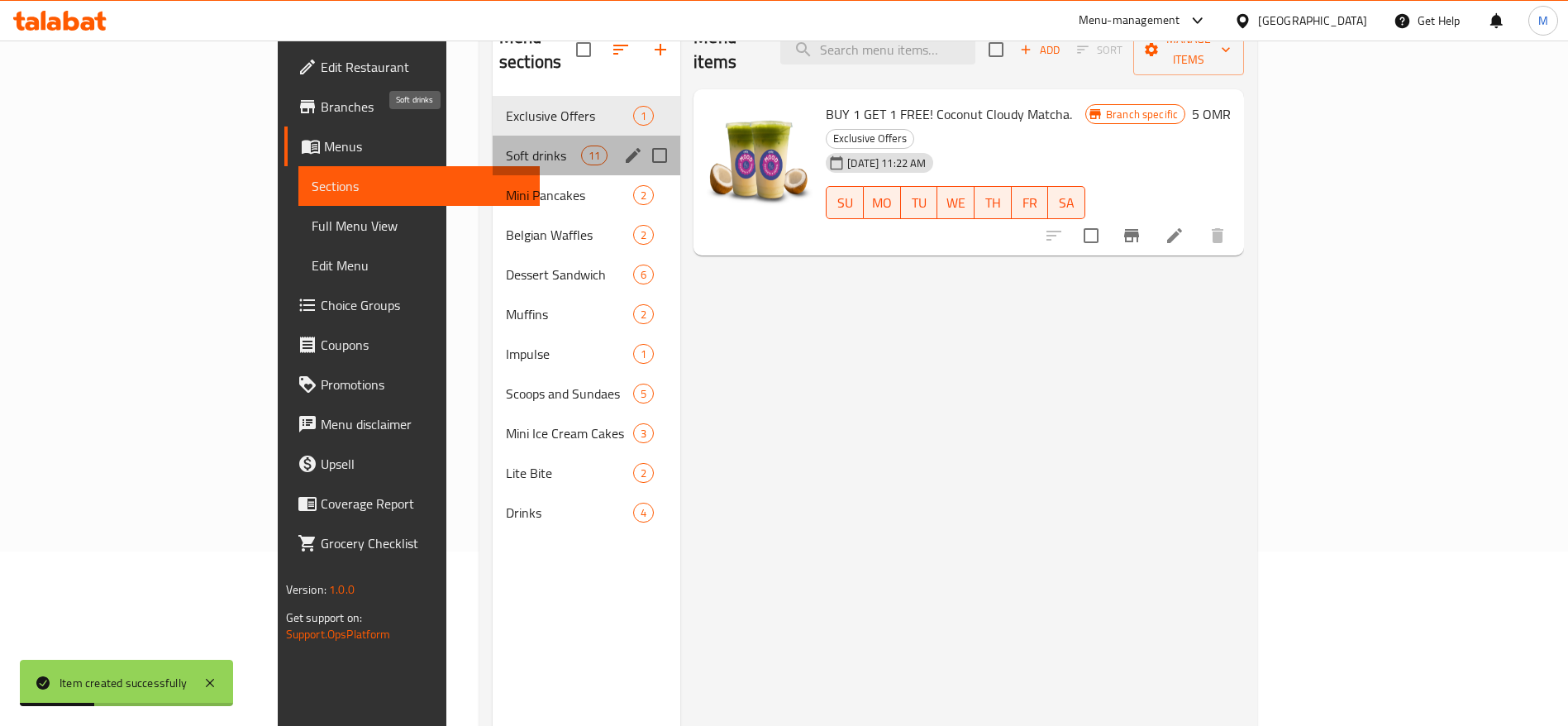
click at [506, 145] on span "Soft drinks" at bounding box center [544, 155] width 75 height 20
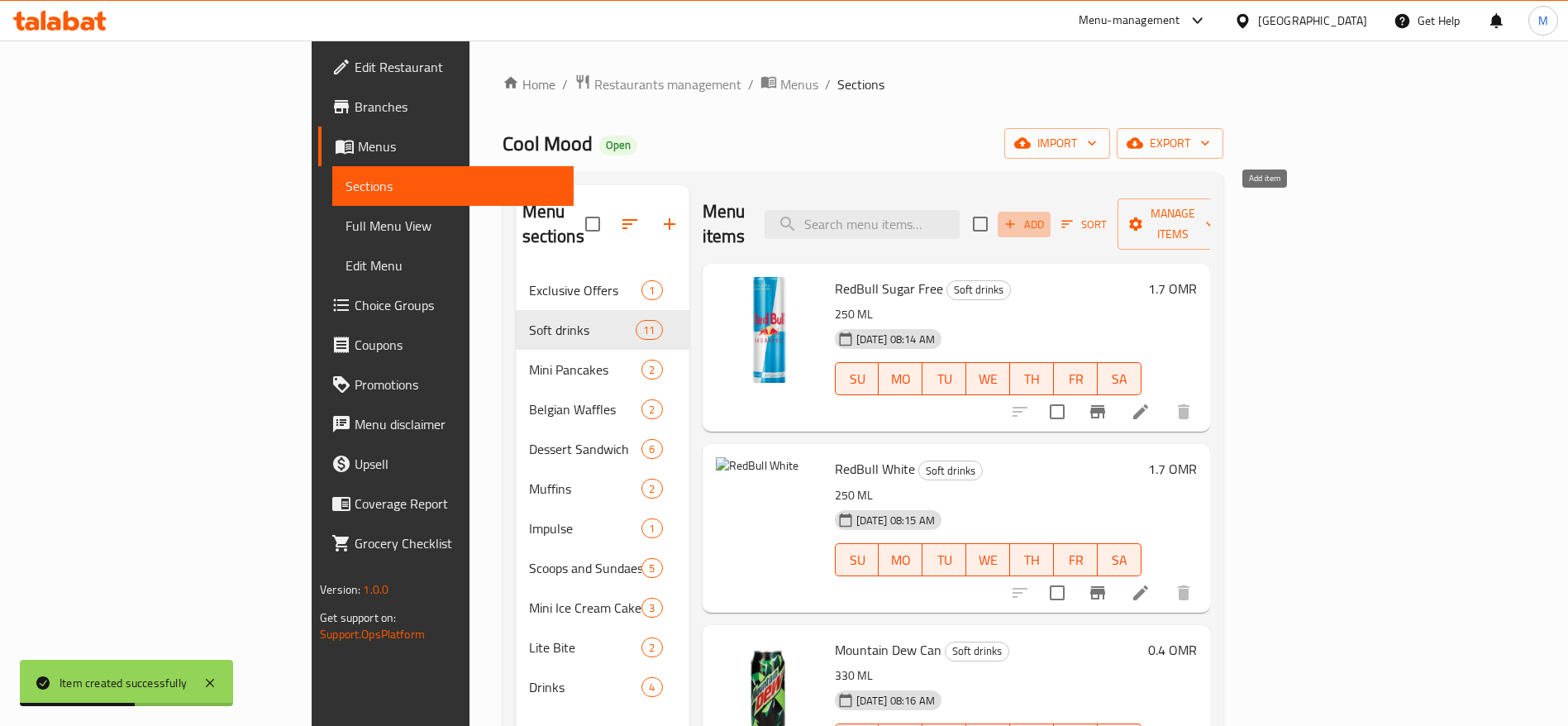
click at [1050, 223] on button "Add" at bounding box center [1024, 224] width 53 height 26
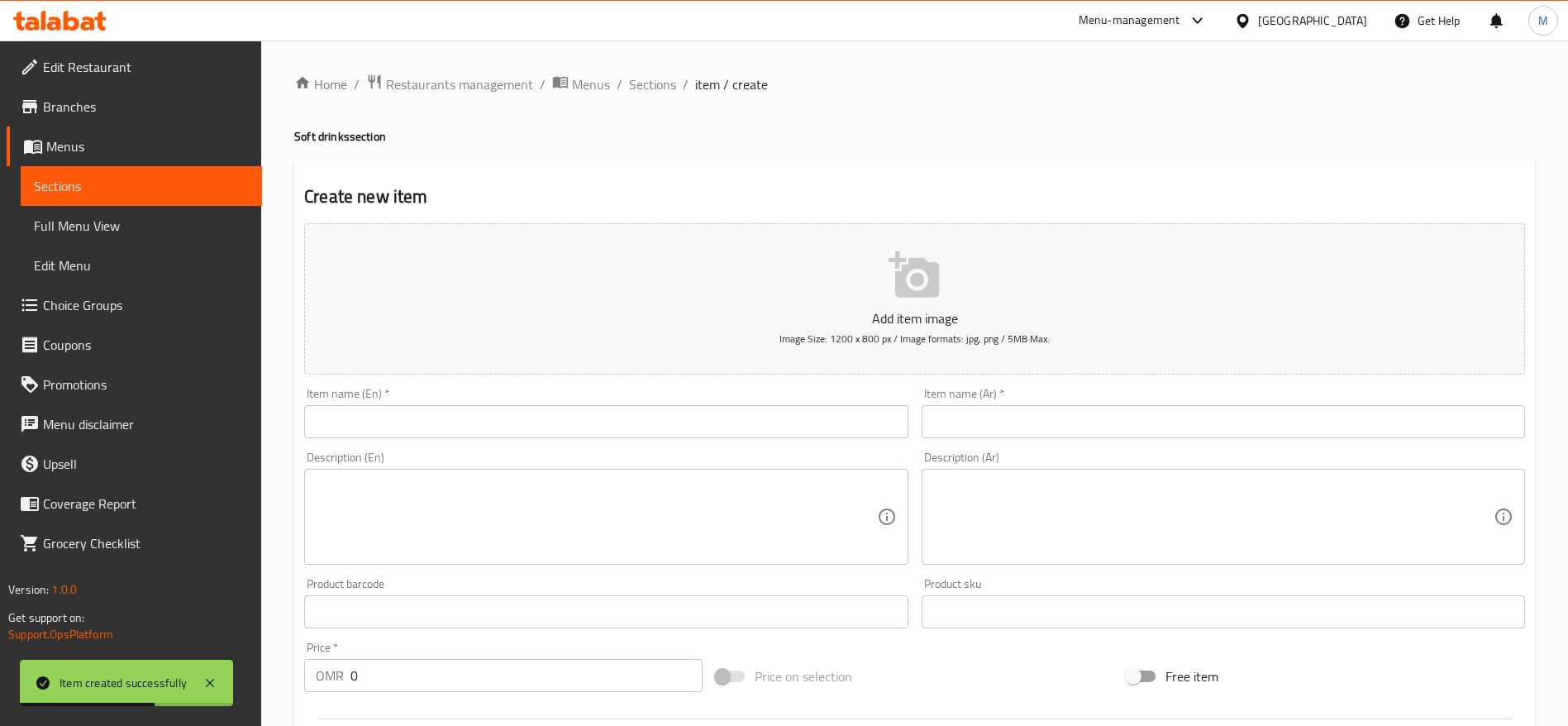
click at [778, 294] on button "Add item image Image Size: 1200 x 800 px / Image formats: jpg, png / 5MB Max." at bounding box center [914, 298] width 1221 height 151
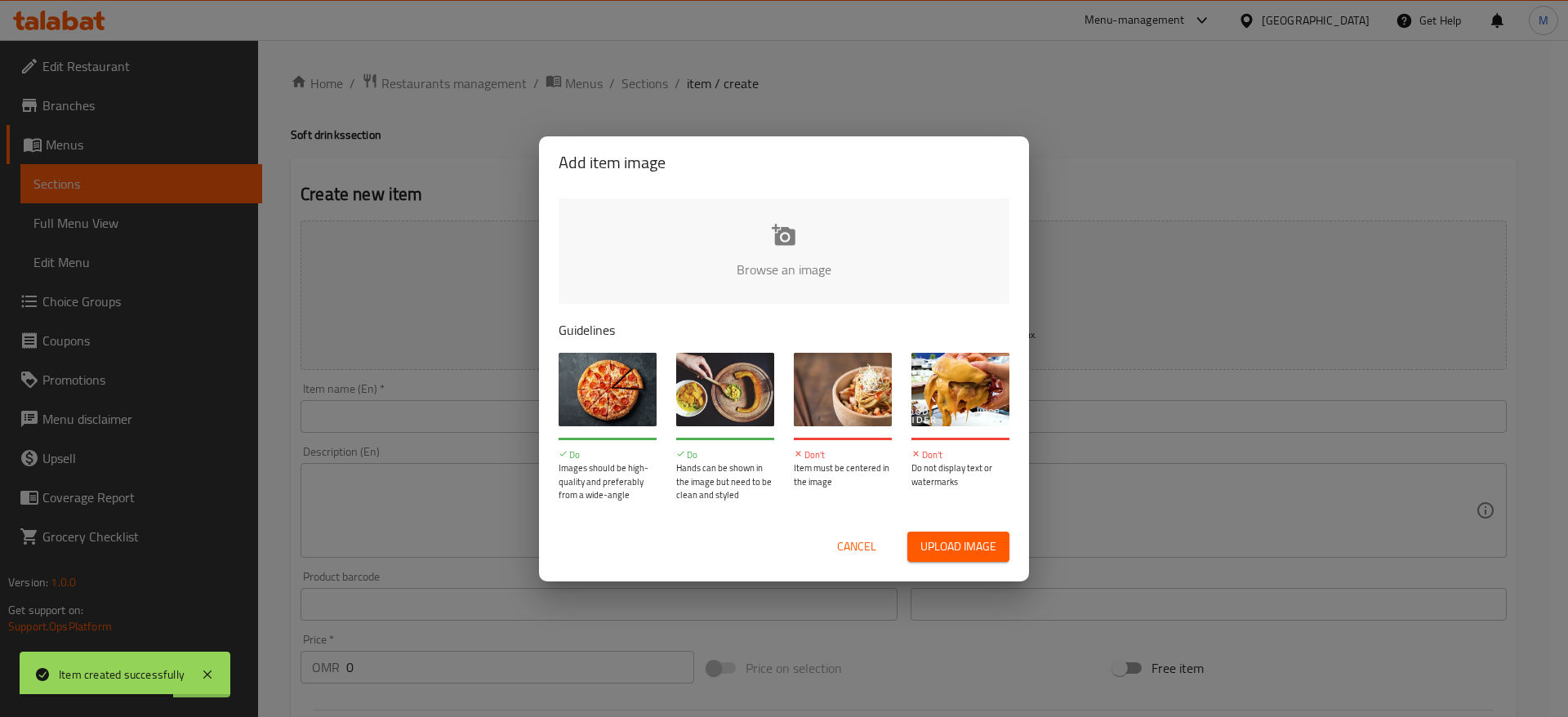
click at [453, 352] on div "Add item image Browse an image Guidelines Do Images should be high-quality and …" at bounding box center [784, 358] width 1568 height 717
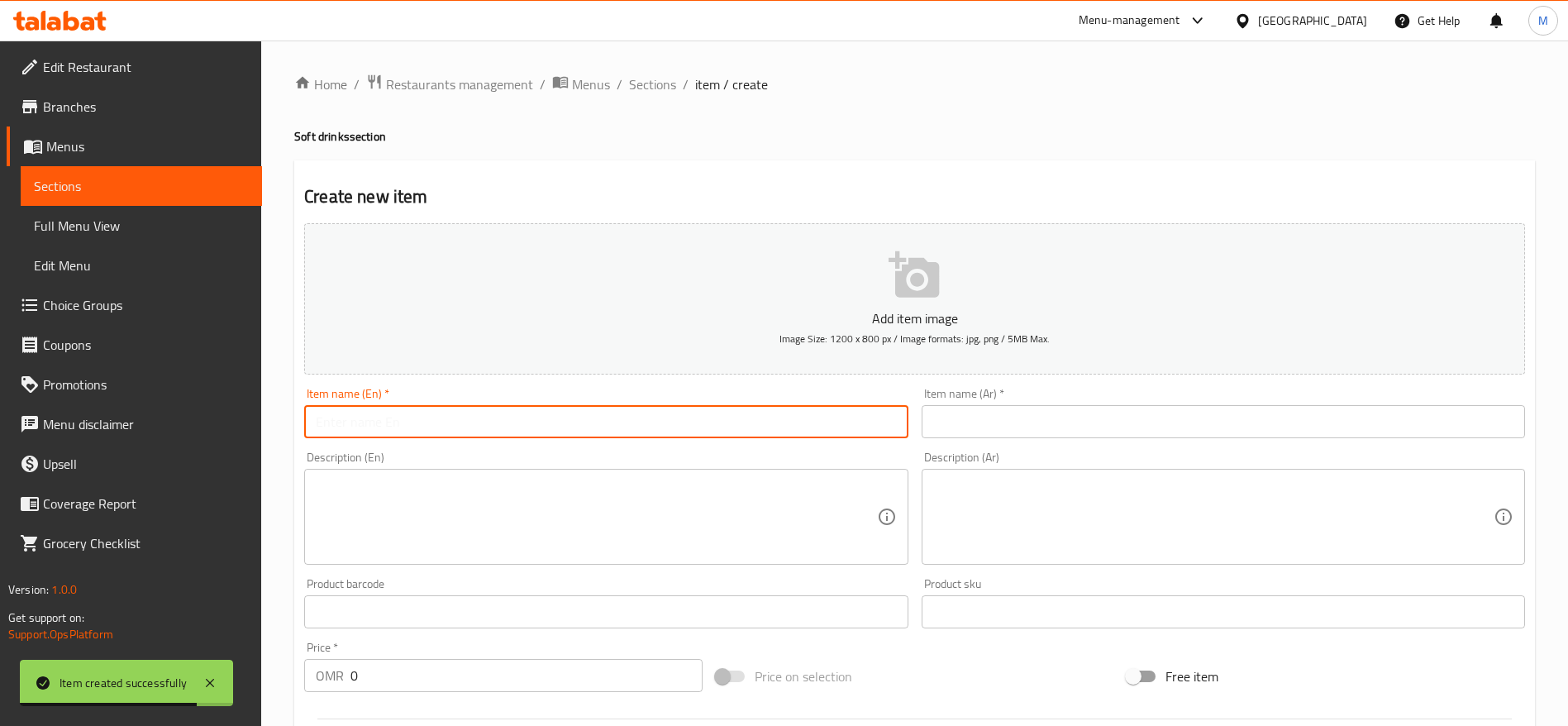
click at [622, 419] on input "text" at bounding box center [605, 422] width 604 height 33
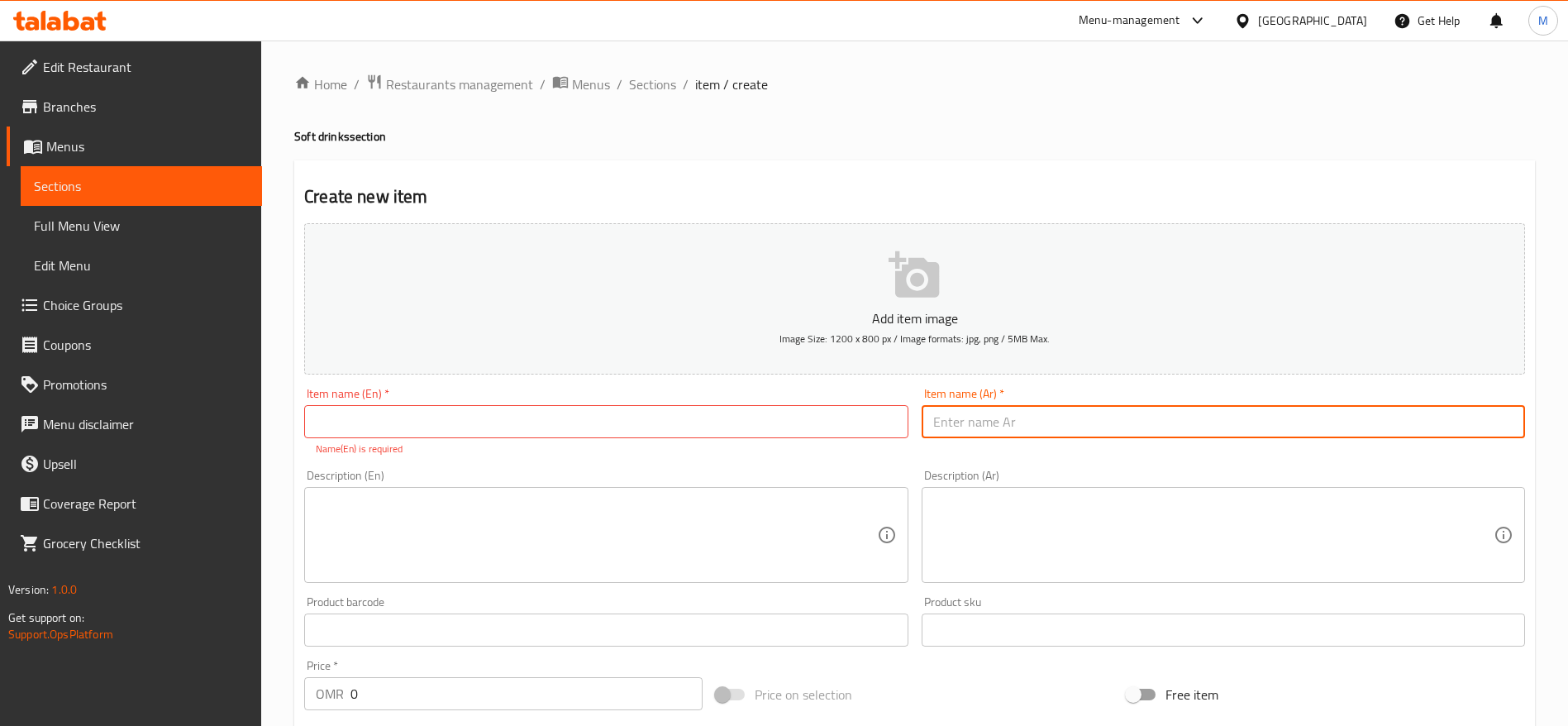
click at [622, 419] on input "text" at bounding box center [605, 422] width 604 height 33
click at [1028, 437] on input "text" at bounding box center [1223, 422] width 604 height 33
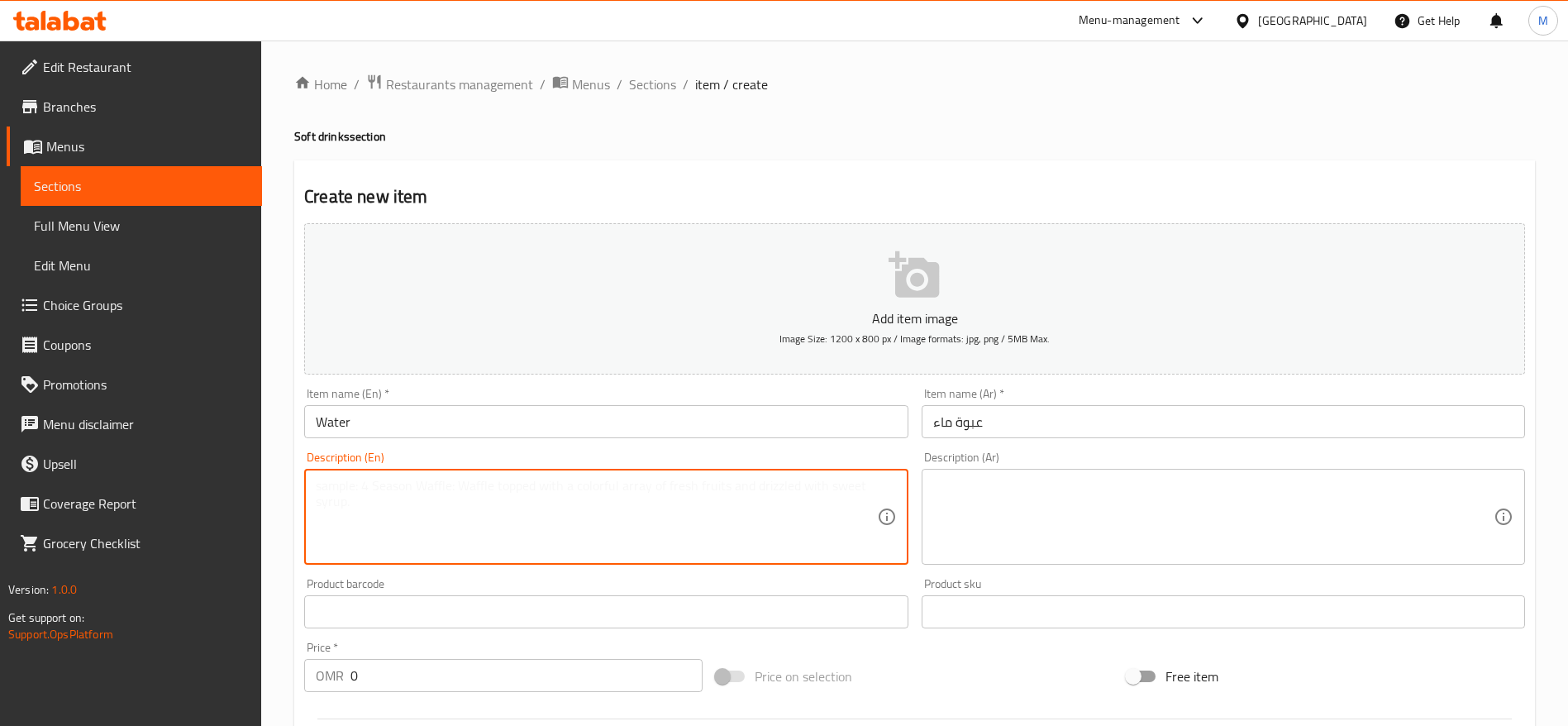
click at [585, 554] on textarea at bounding box center [595, 517] width 560 height 79
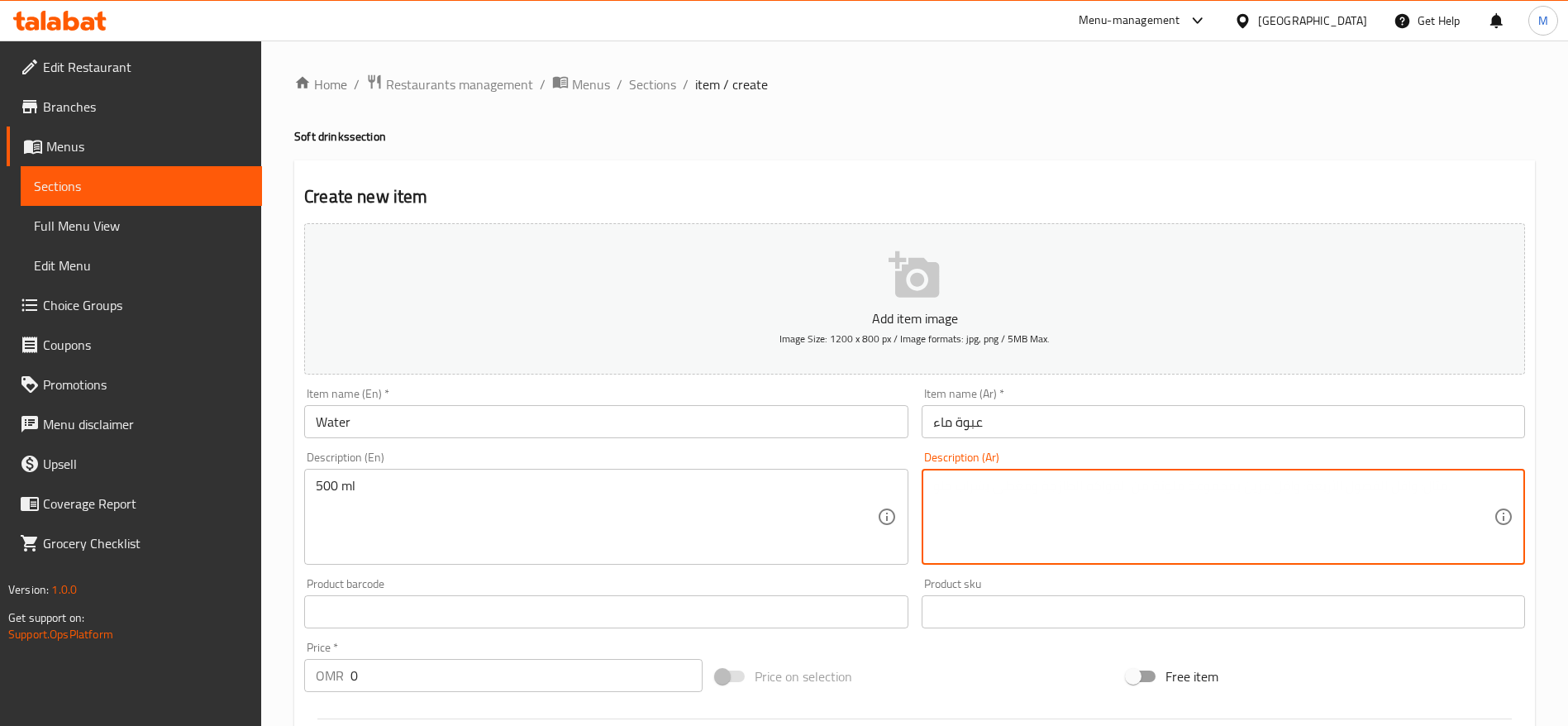
click at [1032, 515] on textarea at bounding box center [1213, 517] width 560 height 79
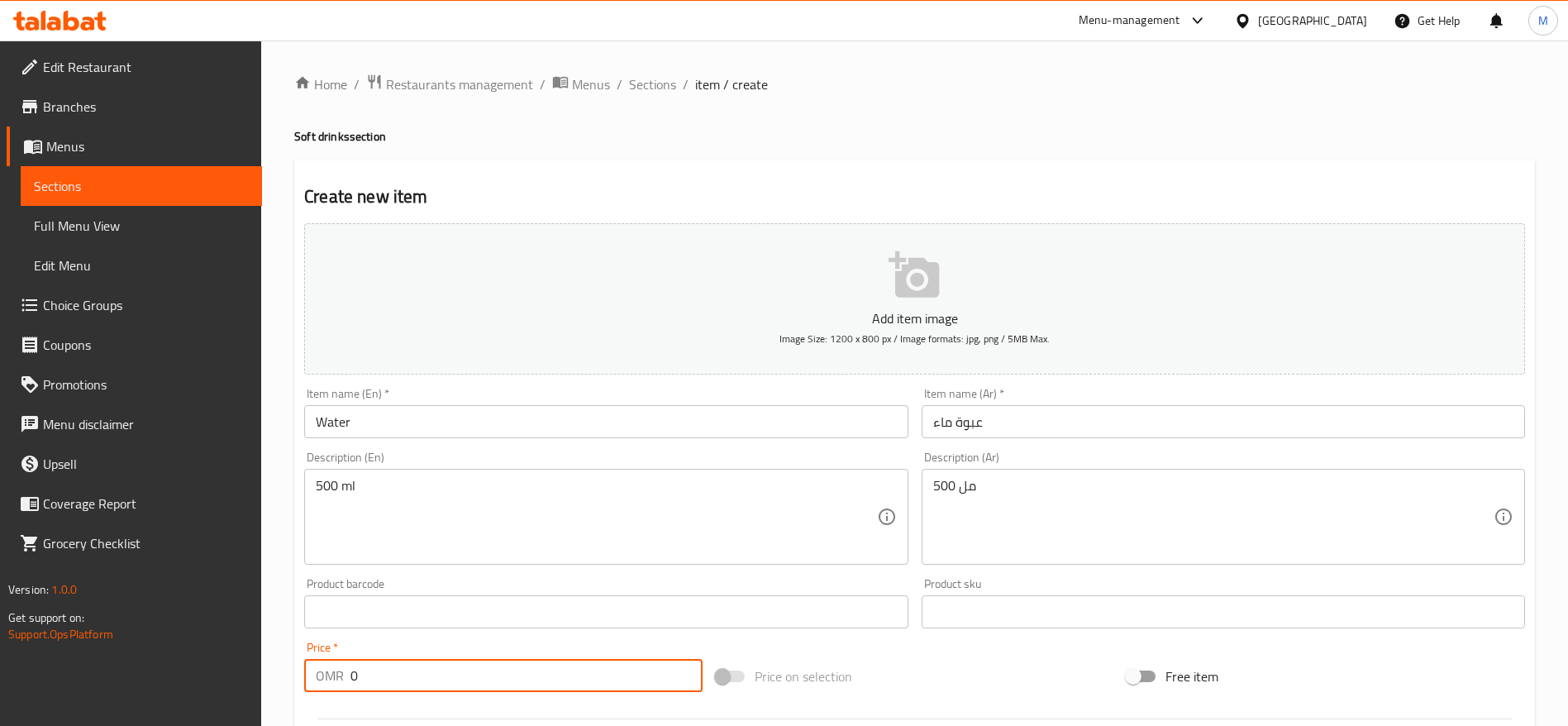
click at [388, 675] on input "0" at bounding box center [527, 676] width 352 height 33
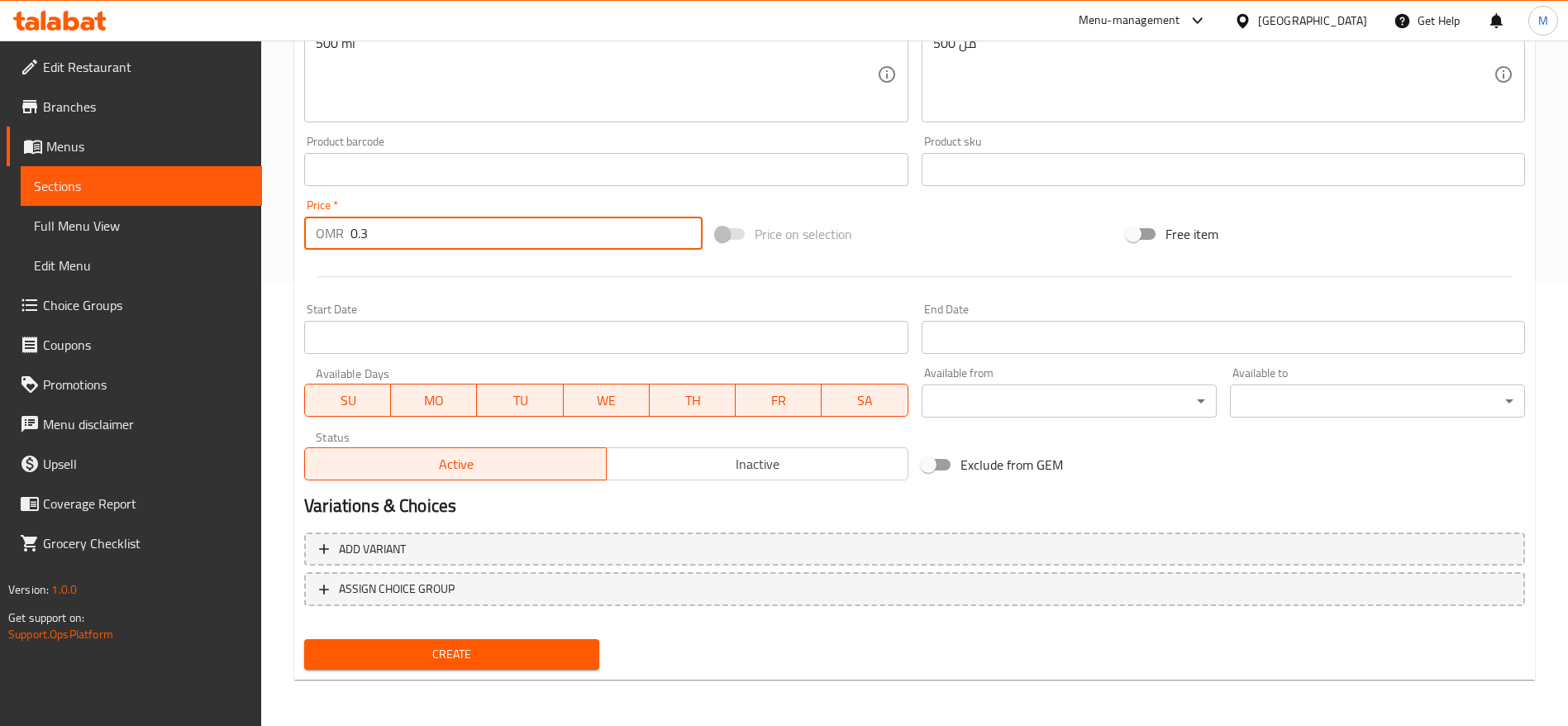
click at [412, 655] on span "Create" at bounding box center [452, 654] width 269 height 21
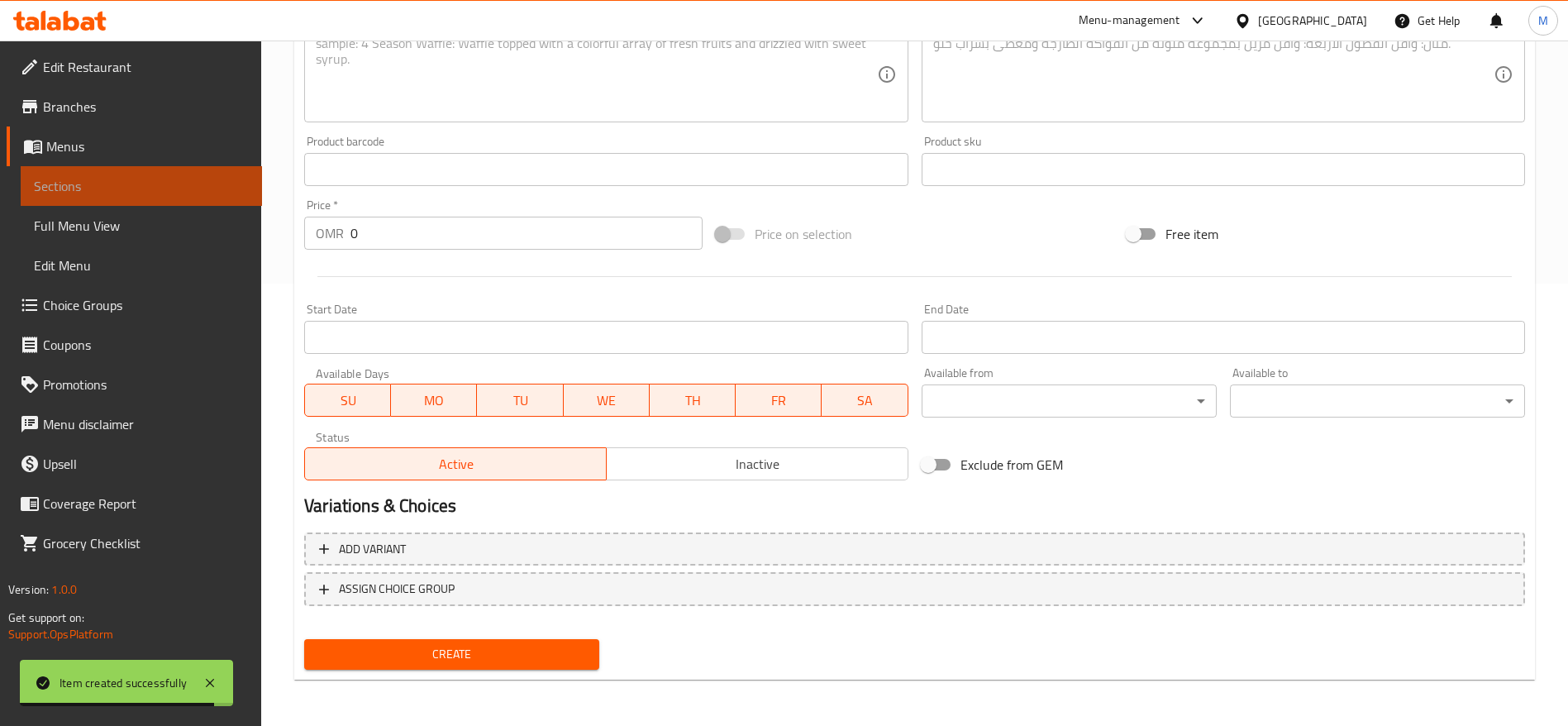
drag, startPoint x: 143, startPoint y: 175, endPoint x: 153, endPoint y: 177, distance: 10.2
click at [143, 175] on link "Sections" at bounding box center [141, 186] width 241 height 40
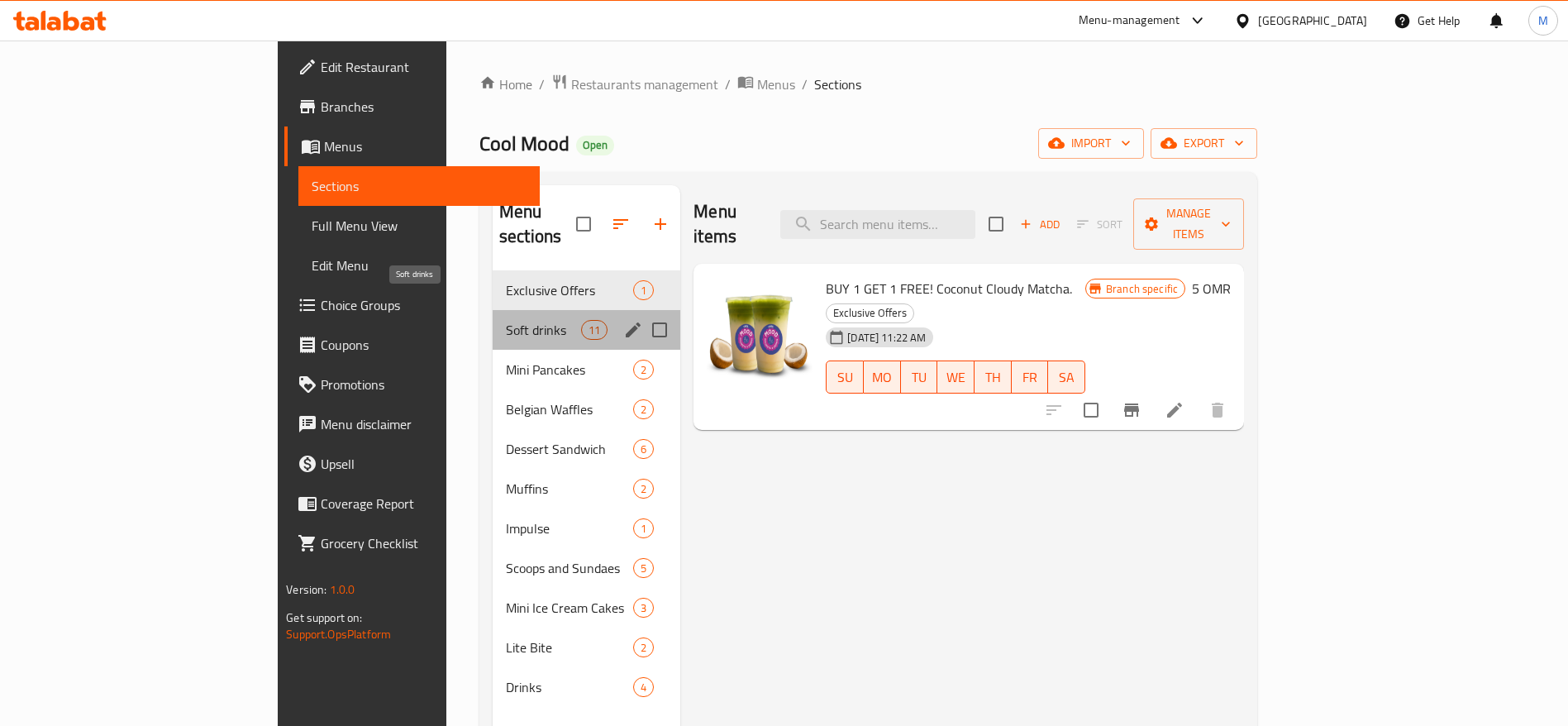
click at [506, 320] on span "Soft drinks" at bounding box center [544, 330] width 75 height 20
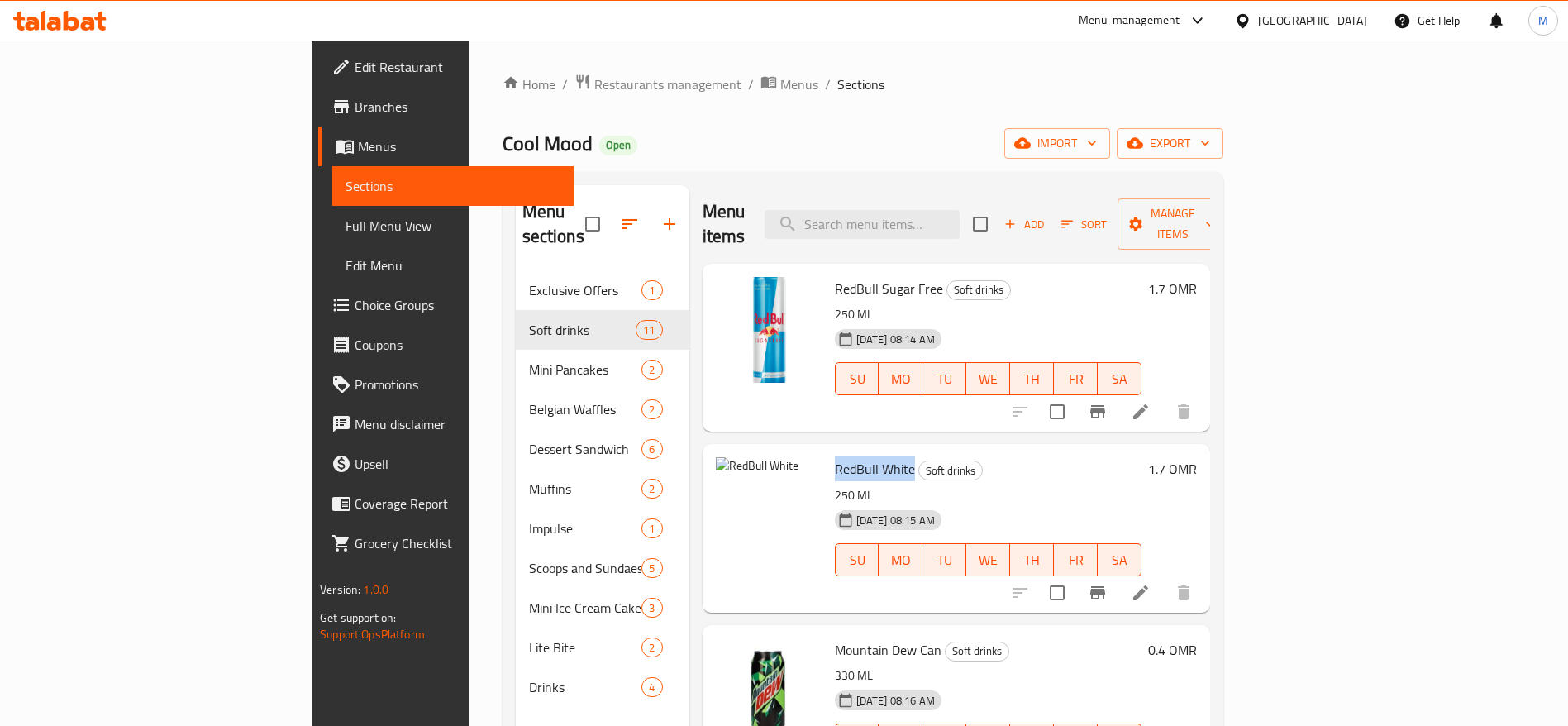
drag, startPoint x: 758, startPoint y: 444, endPoint x: 834, endPoint y: 449, distance: 76.2
click at [835, 456] on span "RedBull White" at bounding box center [875, 469] width 80 height 25
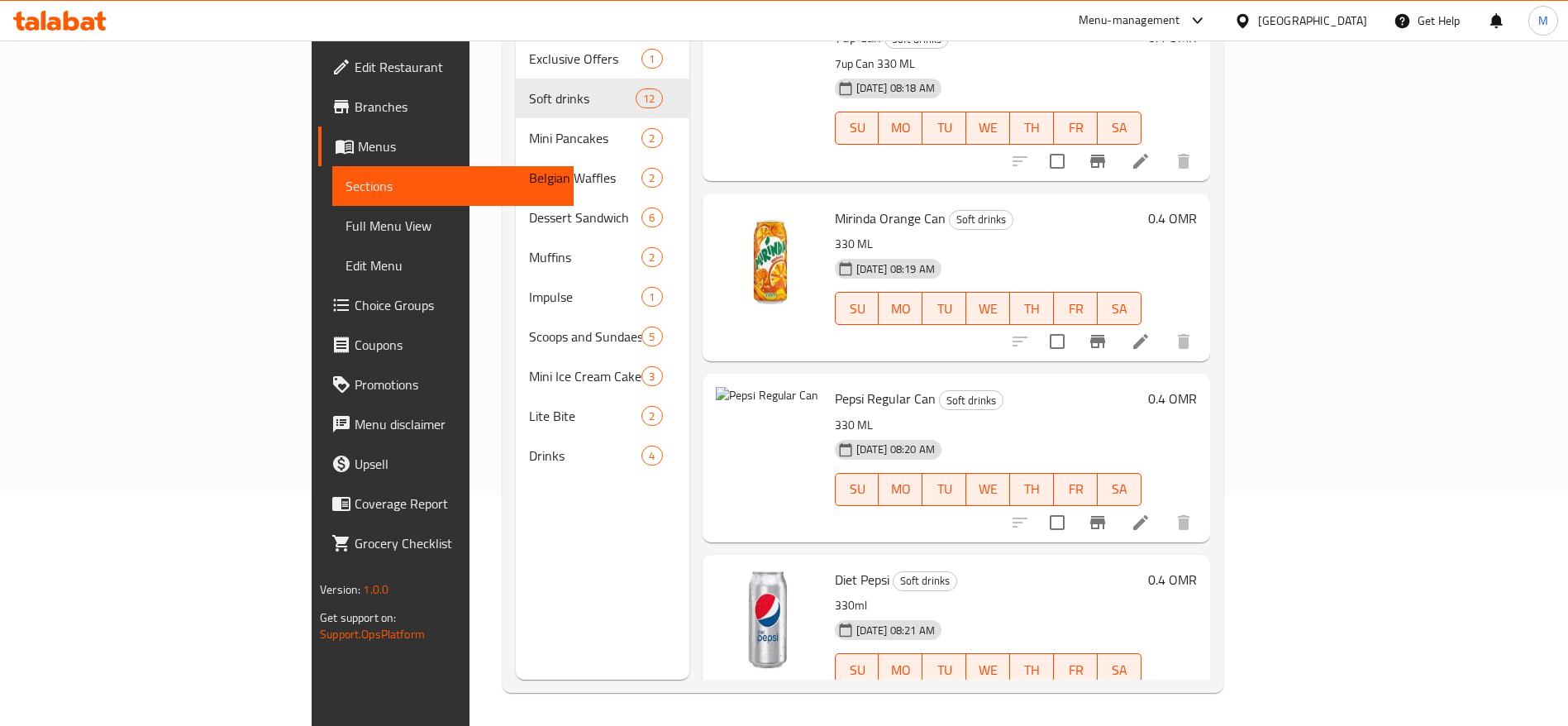
scroll to position [614, 0]
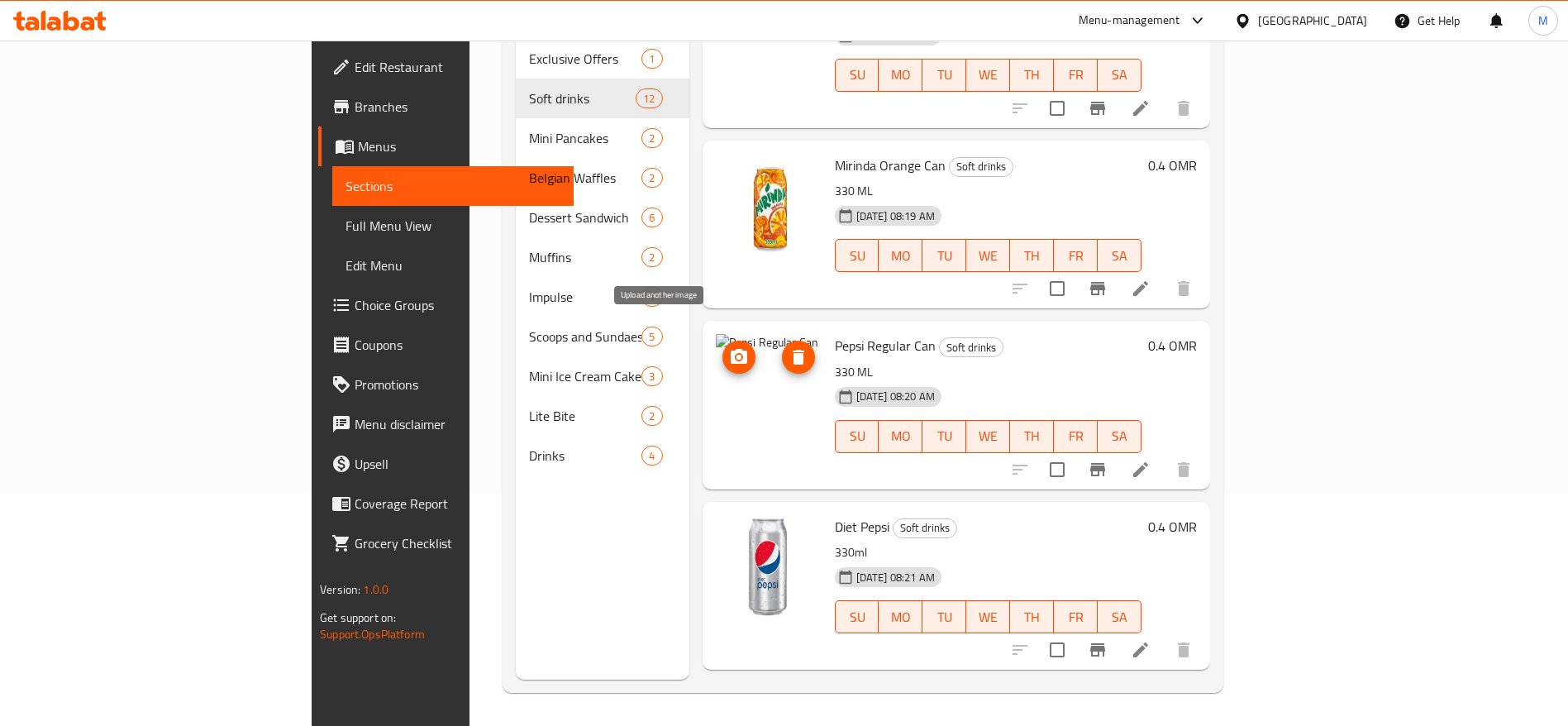
click at [729, 348] on icon "upload picture" at bounding box center [739, 358] width 20 height 20
click at [702, 379] on div "Pepsi Regular Can Soft drinks 330 ML 30-09-2025 08:20 AM SU MO TU WE TH FR SA 0…" at bounding box center [956, 404] width 508 height 168
click at [731, 349] on icon "upload picture" at bounding box center [739, 357] width 17 height 15
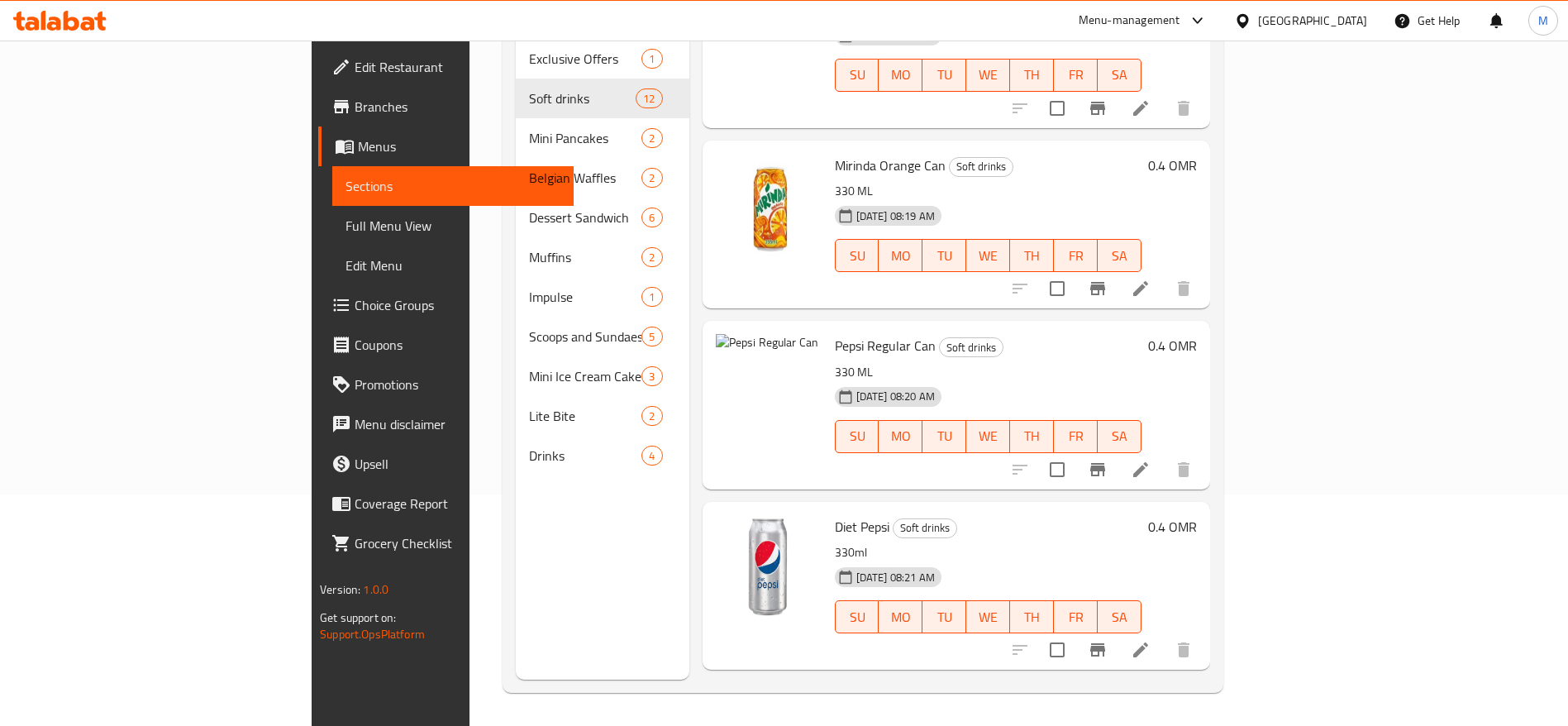
click at [1151, 459] on icon at bounding box center [1141, 470] width 20 height 20
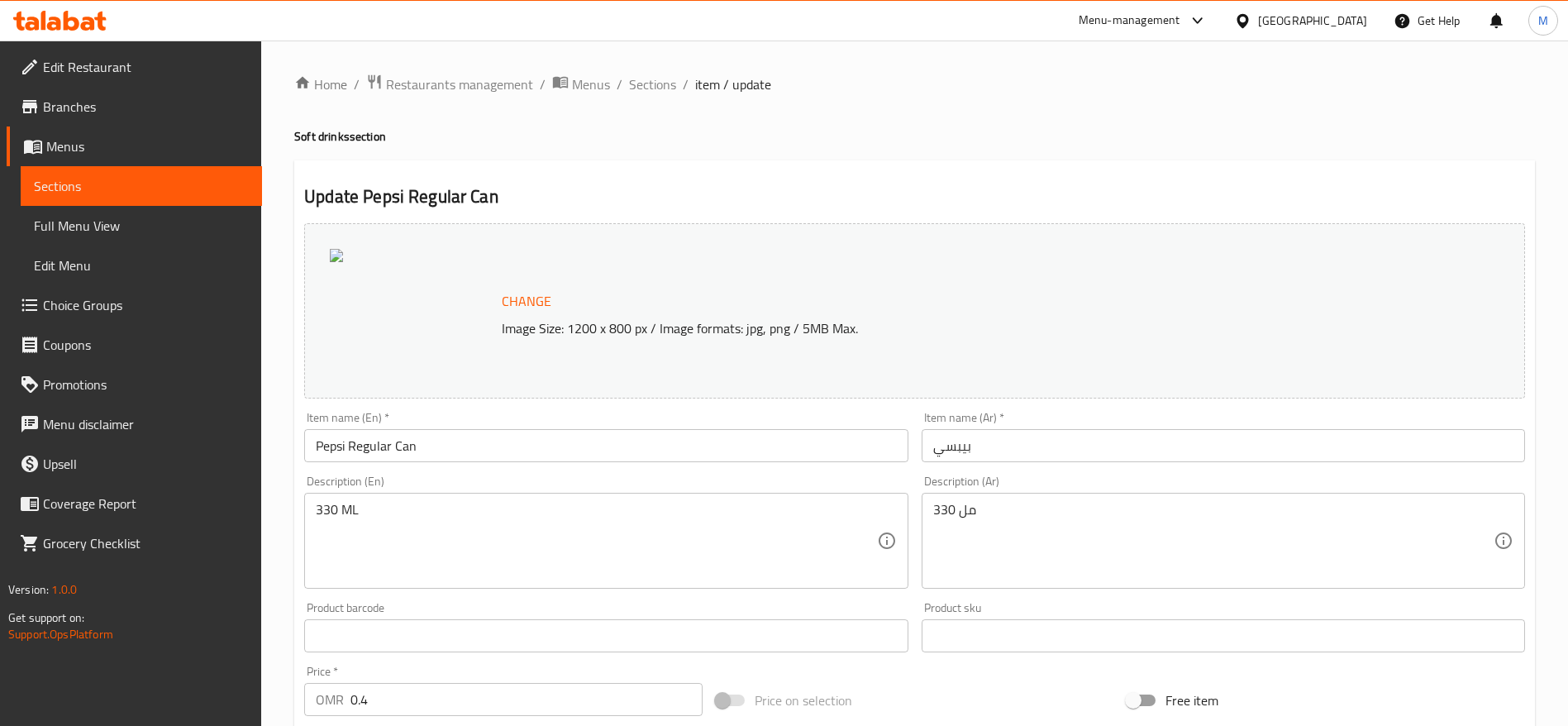
click at [642, 296] on div "Change Image Size: 1200 x 800 px / Image formats: jpg, png / 5MB Max." at bounding box center [933, 312] width 877 height 53
click at [549, 297] on span "Change" at bounding box center [526, 301] width 49 height 24
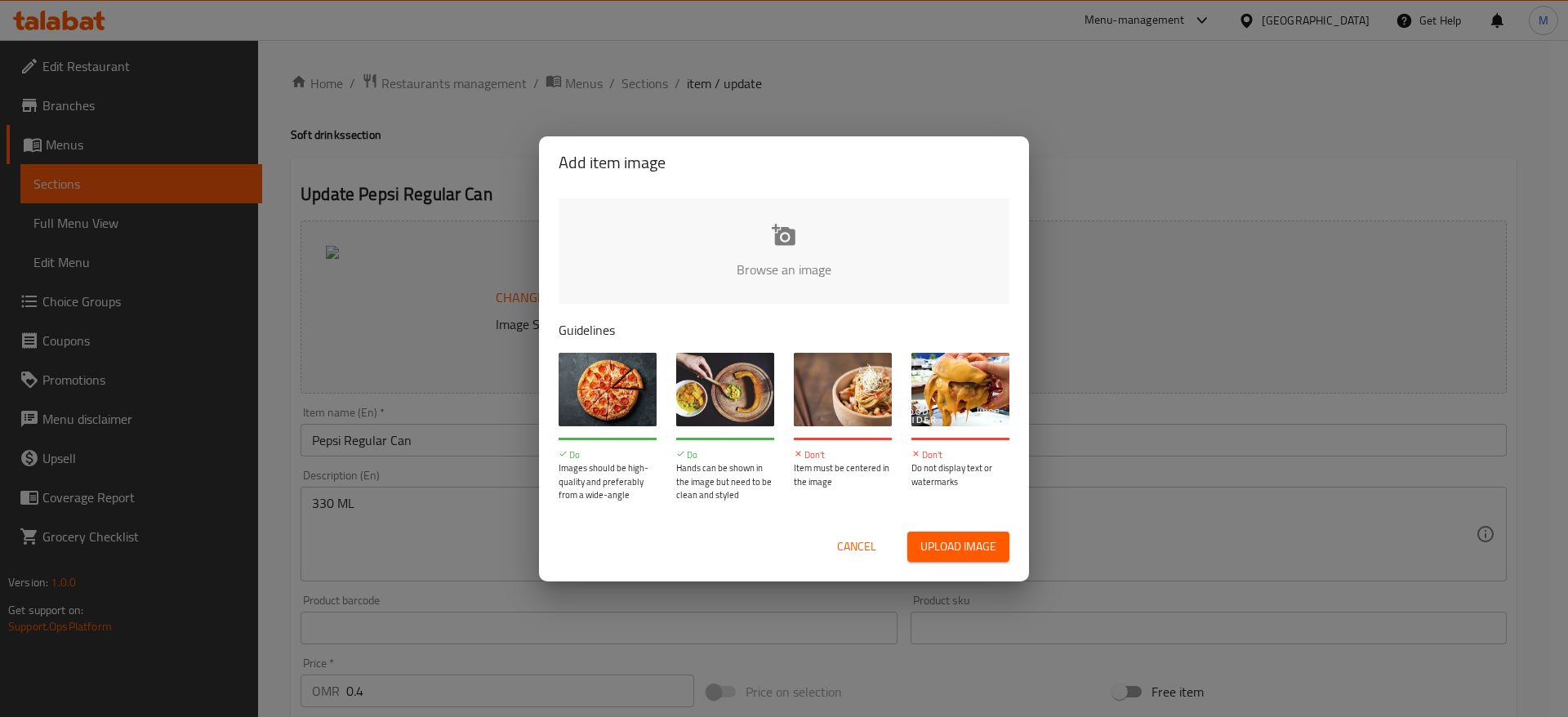
click at [681, 296] on input "file" at bounding box center [1336, 275] width 1556 height 153
click at [737, 238] on input "file" at bounding box center [1336, 275] width 1556 height 153
click at [841, 238] on input "file" at bounding box center [1336, 275] width 1556 height 153
click at [792, 244] on input "file" at bounding box center [1336, 275] width 1556 height 153
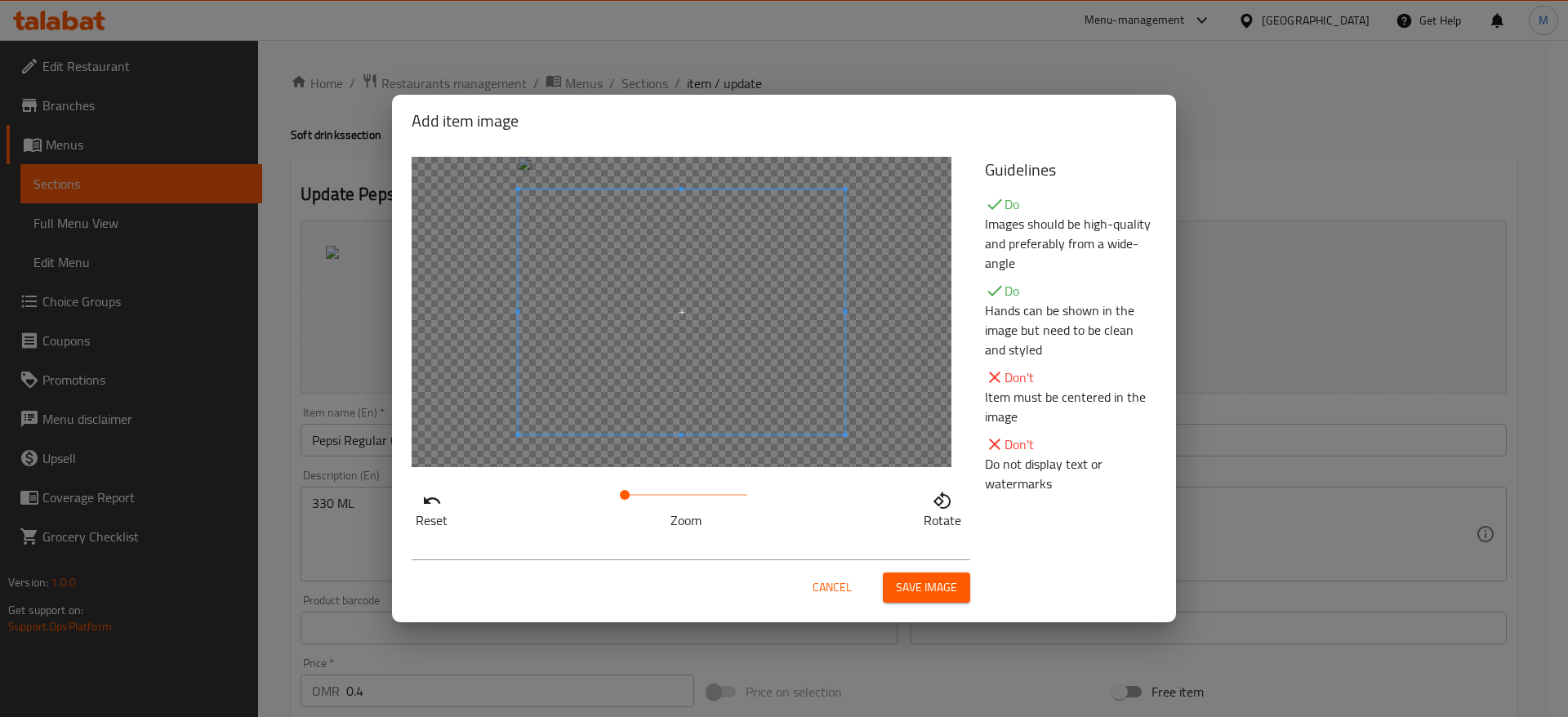
click at [904, 584] on span "Save image" at bounding box center [927, 587] width 61 height 21
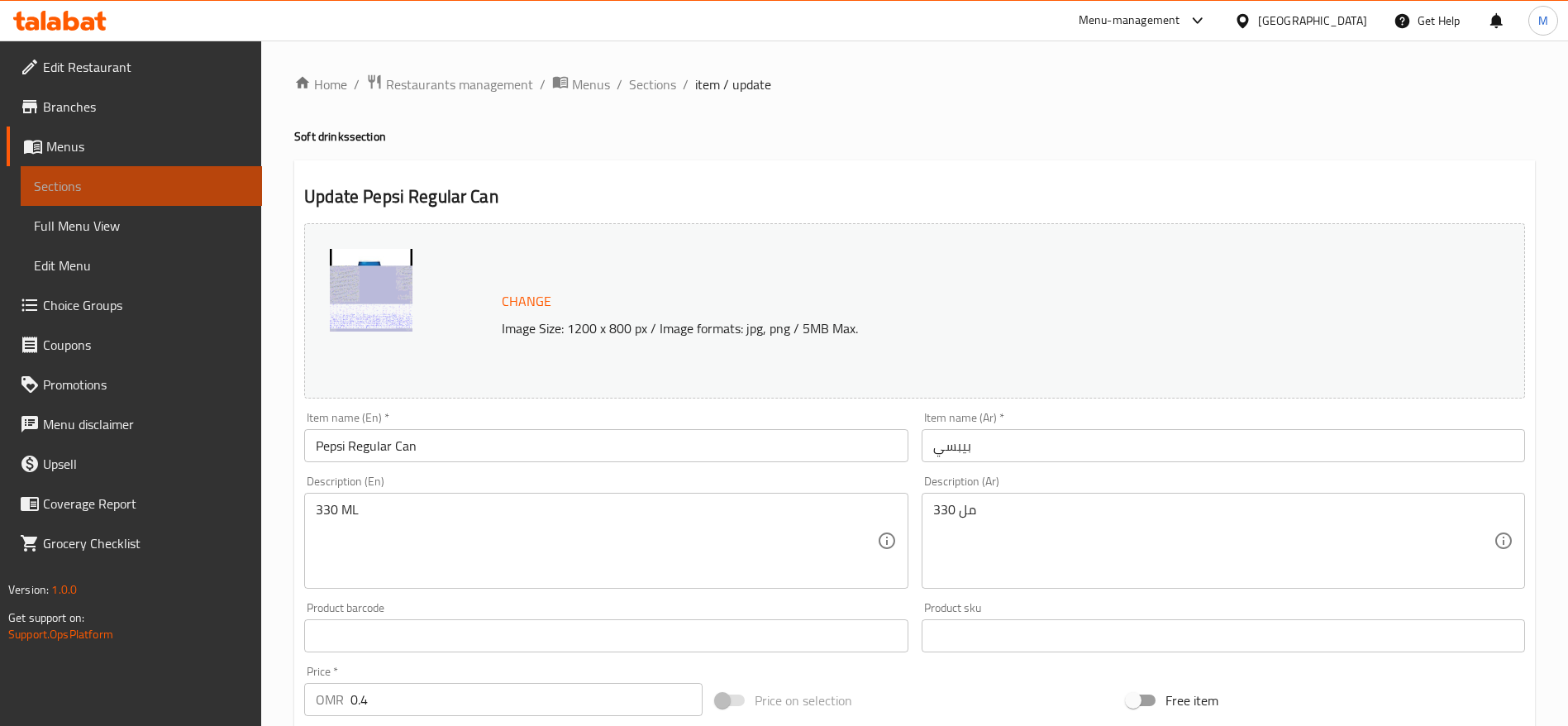
click at [132, 200] on link "Sections" at bounding box center [141, 186] width 241 height 40
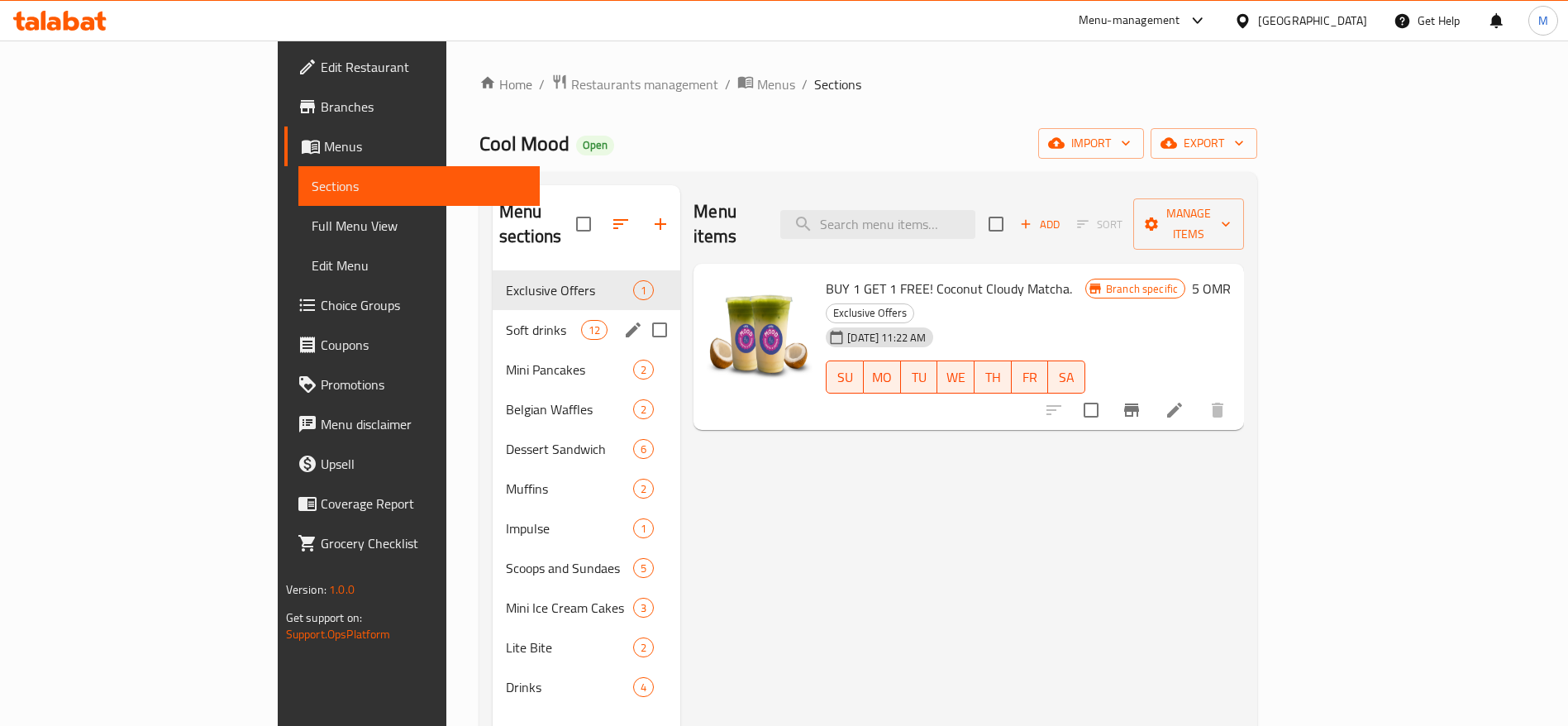
click at [582, 322] on span "12" at bounding box center [594, 330] width 25 height 16
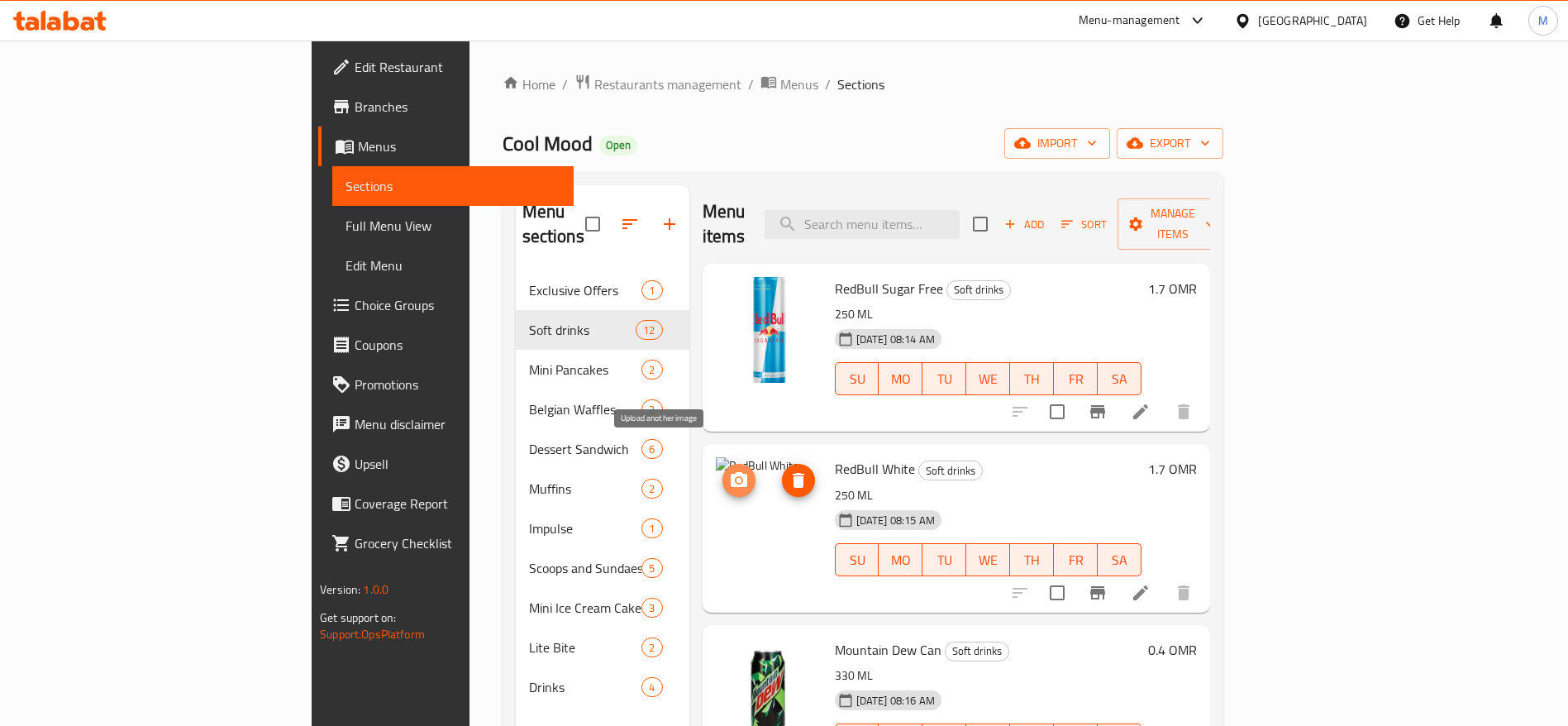
click at [722, 470] on span "upload picture" at bounding box center [739, 480] width 33 height 20
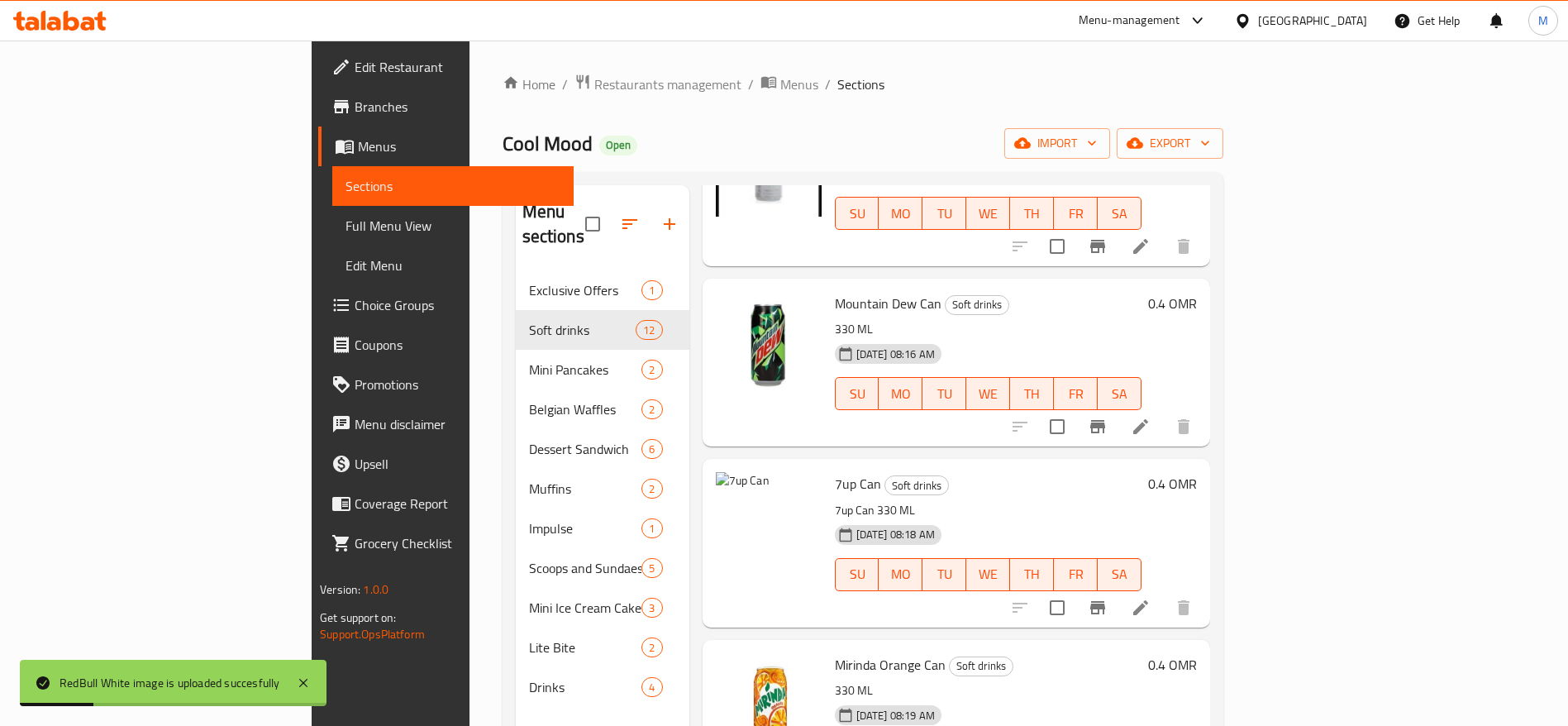
scroll to position [372, 0]
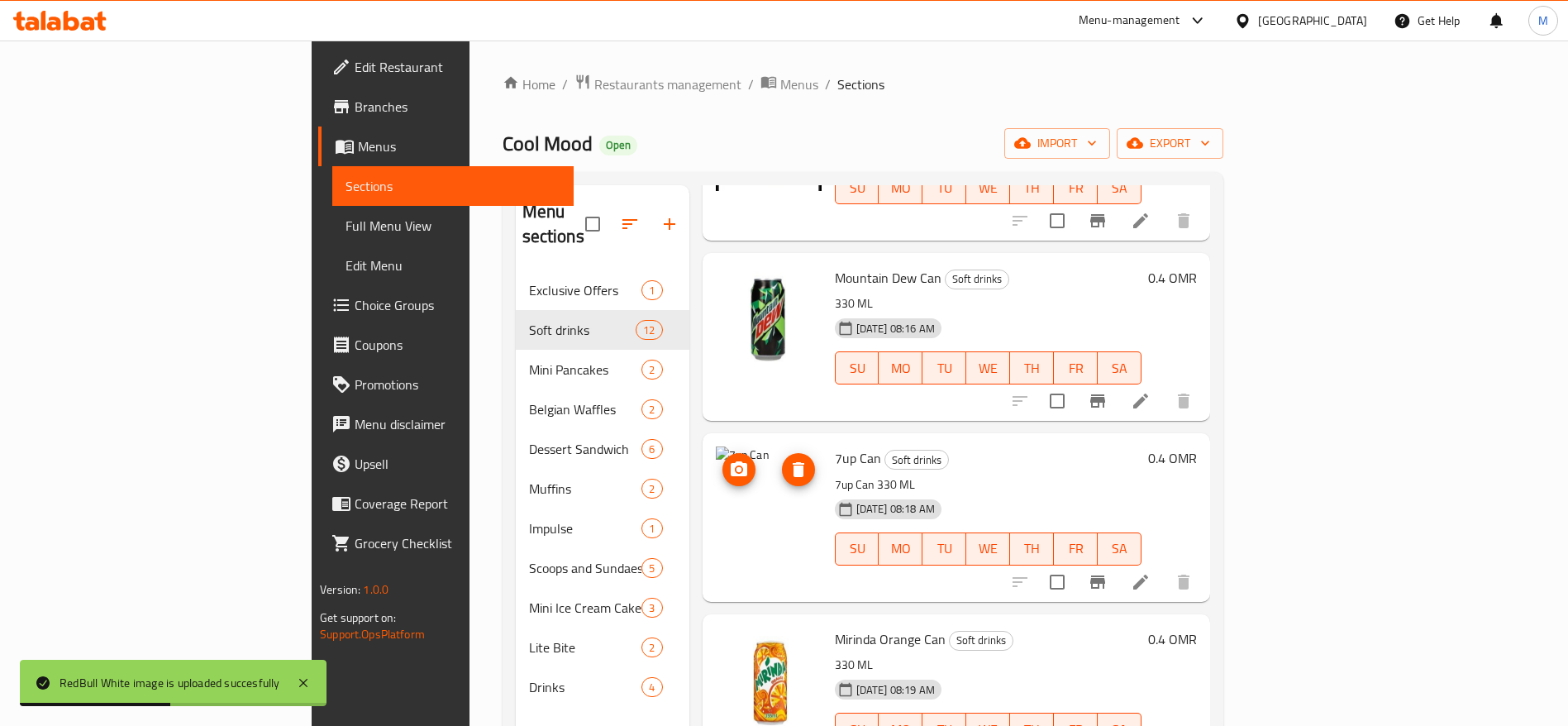
click at [731, 461] on icon "upload picture" at bounding box center [739, 469] width 17 height 15
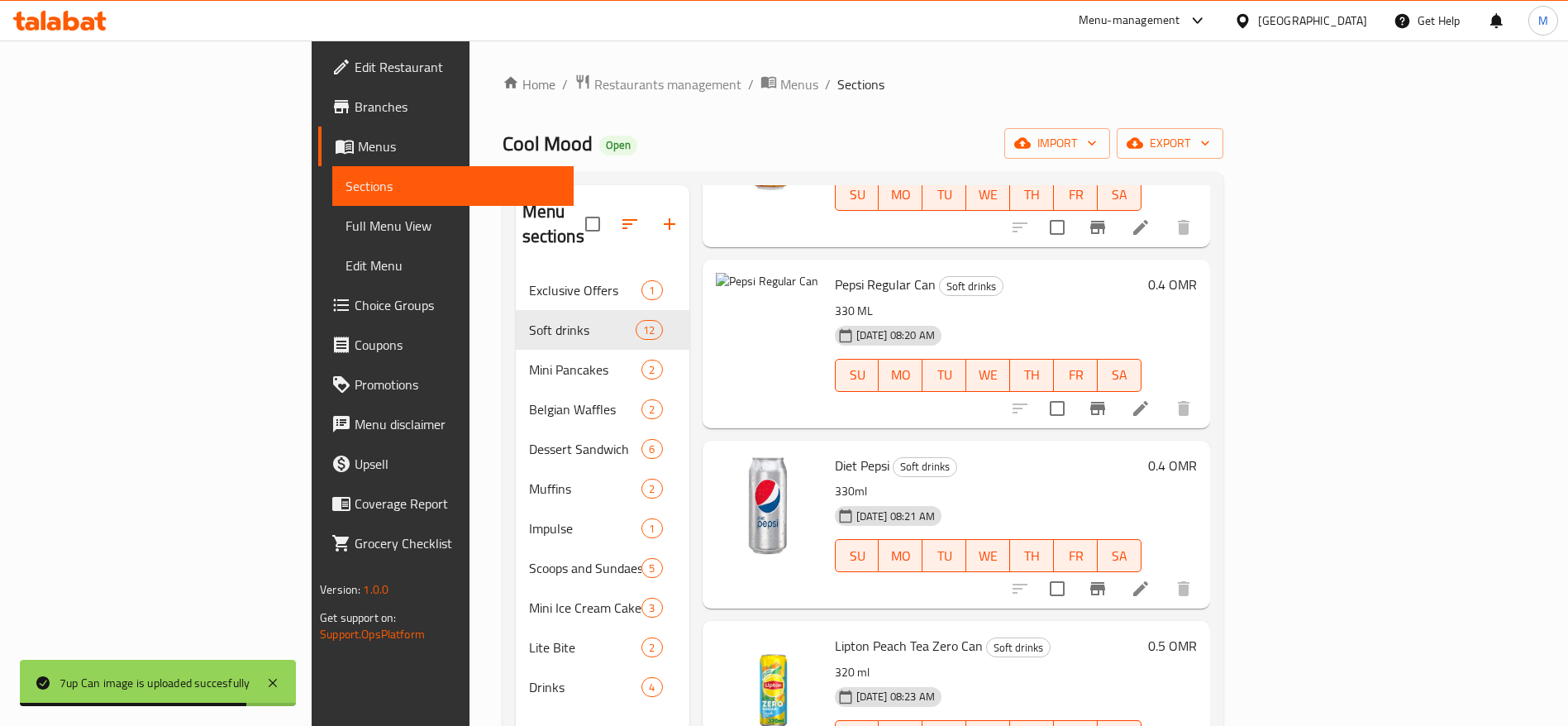
scroll to position [868, 0]
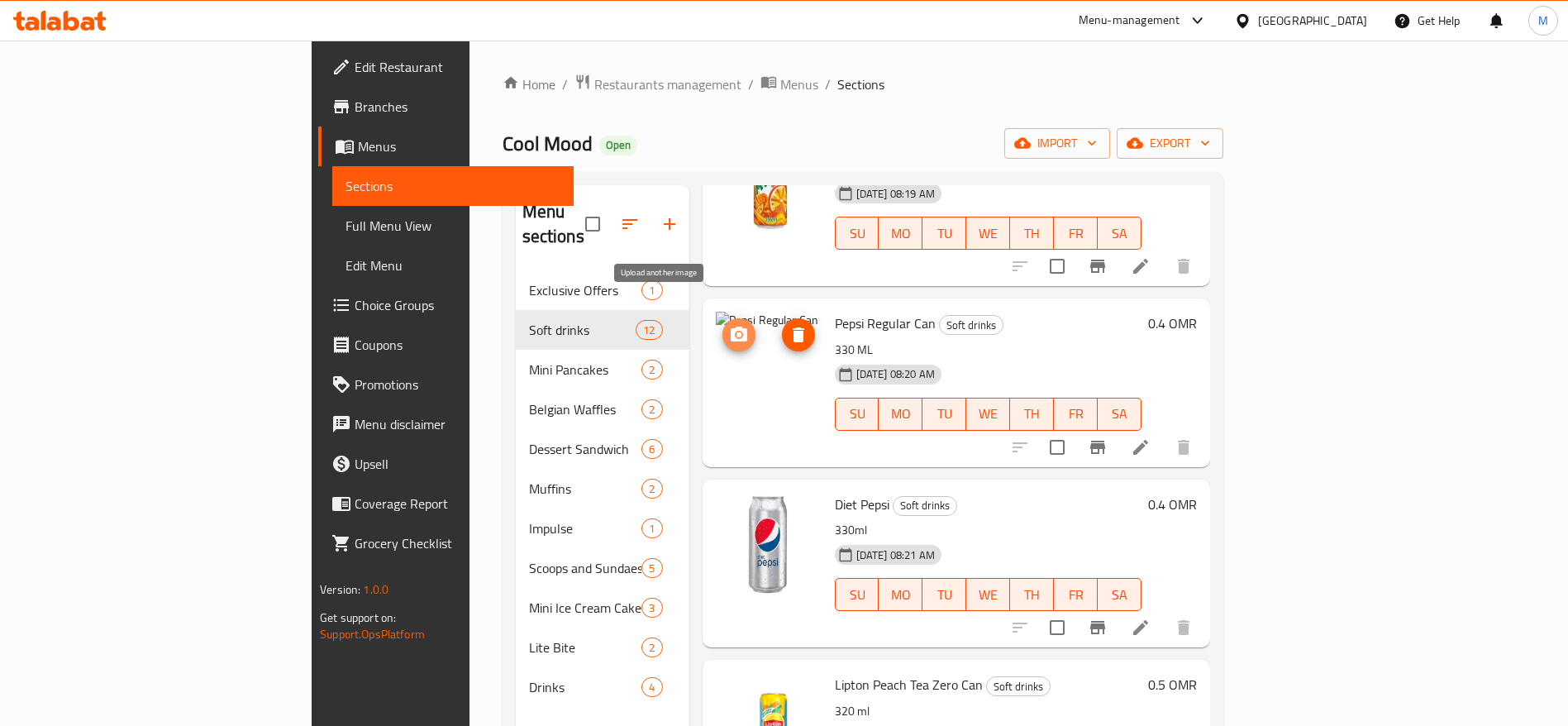
click at [731, 327] on icon "upload picture" at bounding box center [739, 334] width 17 height 15
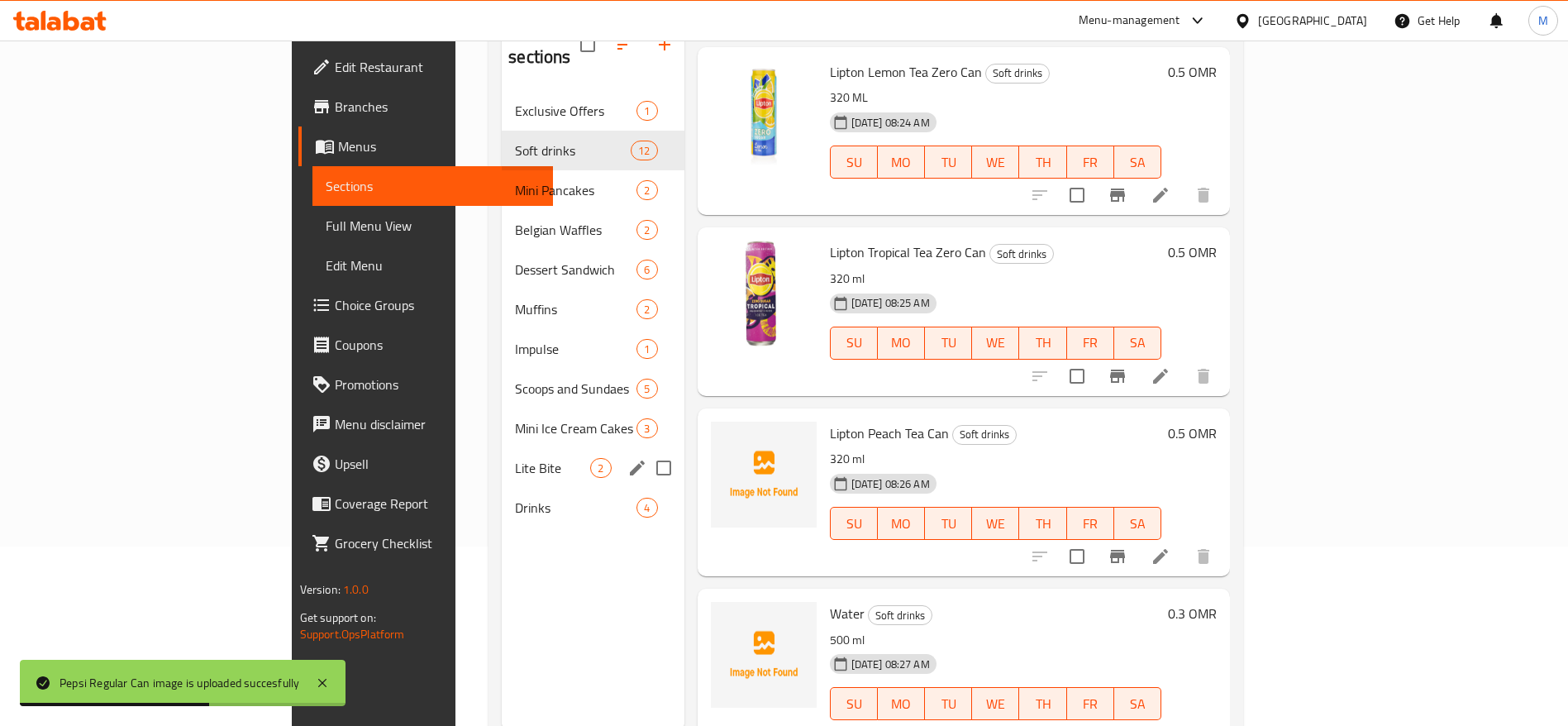
scroll to position [231, 0]
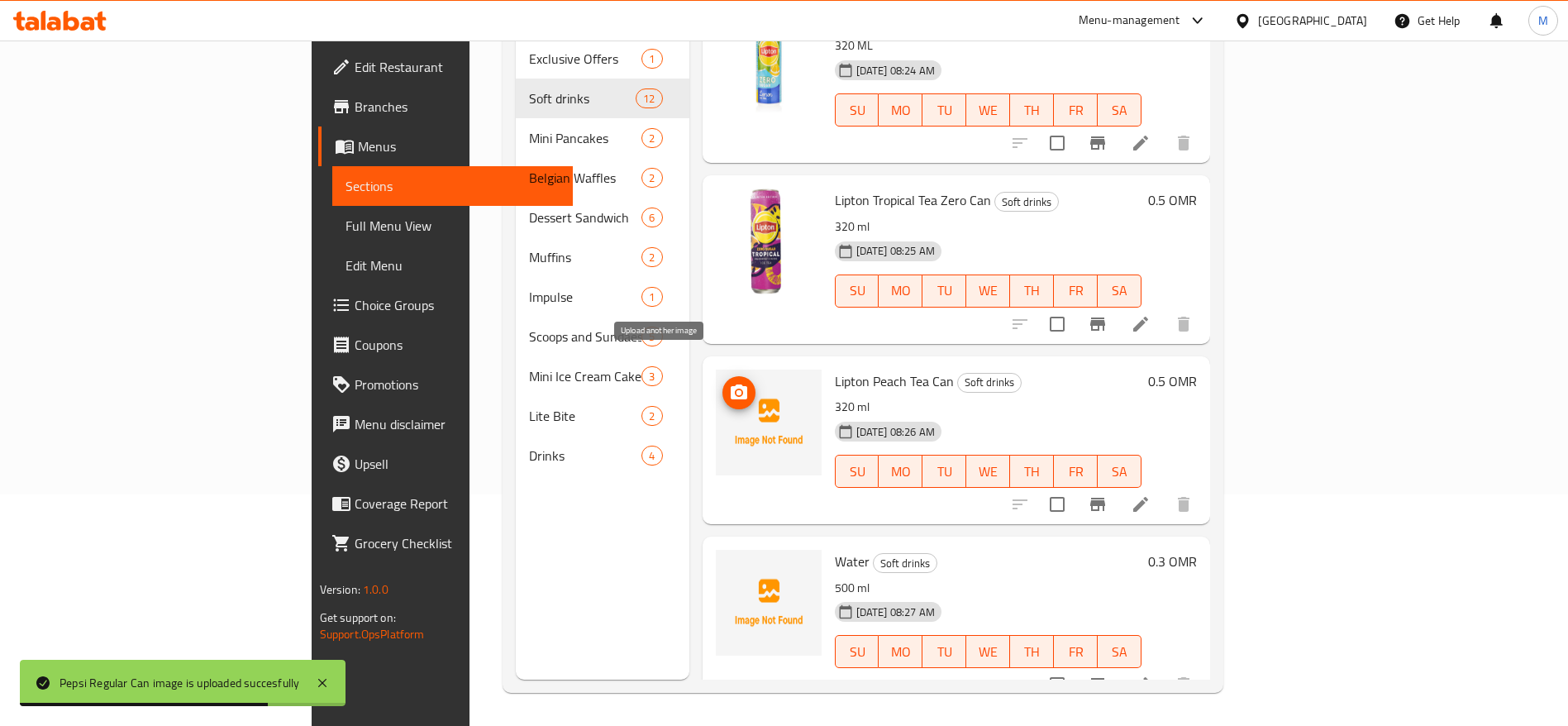
click at [731, 384] on icon "upload picture" at bounding box center [739, 392] width 17 height 15
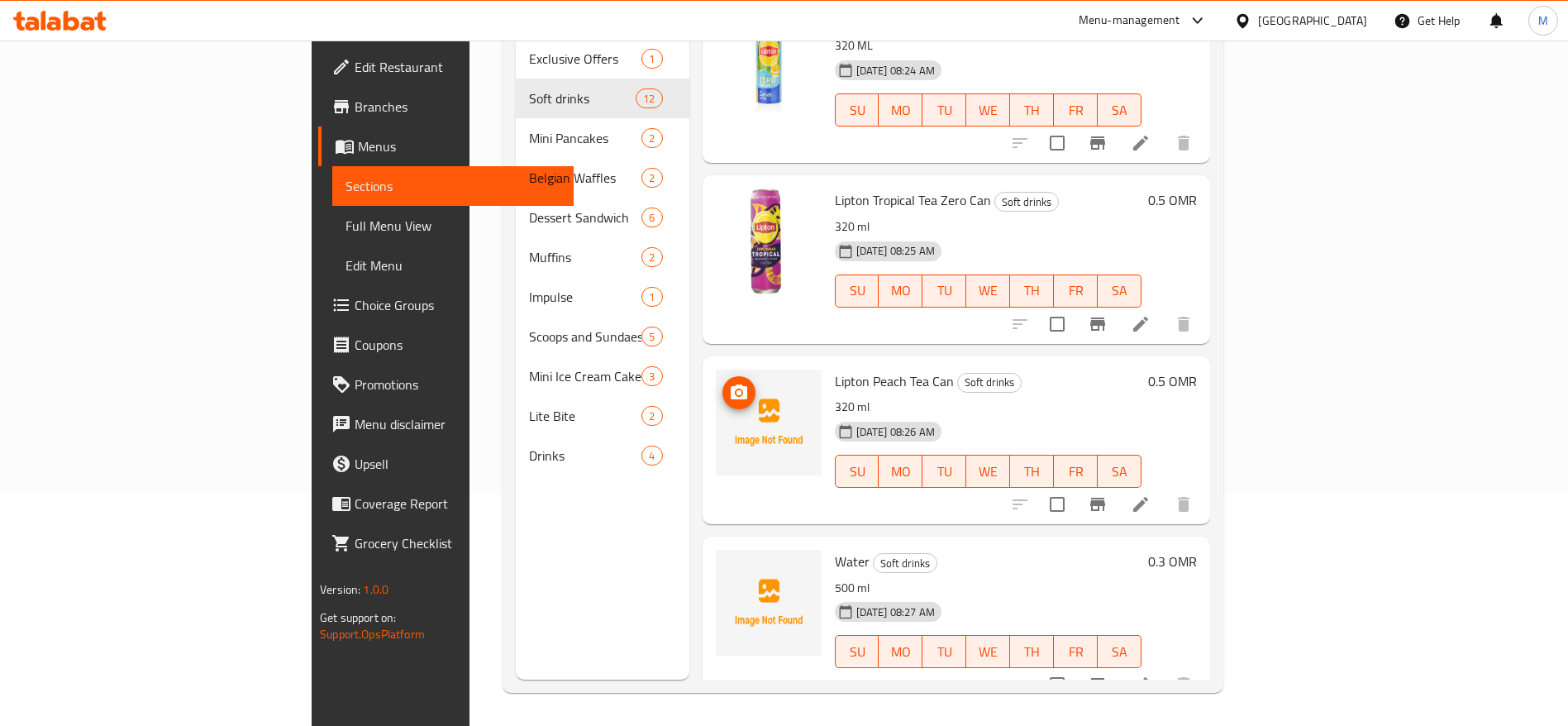
click at [729, 383] on icon "upload picture" at bounding box center [739, 393] width 20 height 20
click at [731, 565] on icon "upload picture" at bounding box center [739, 572] width 17 height 15
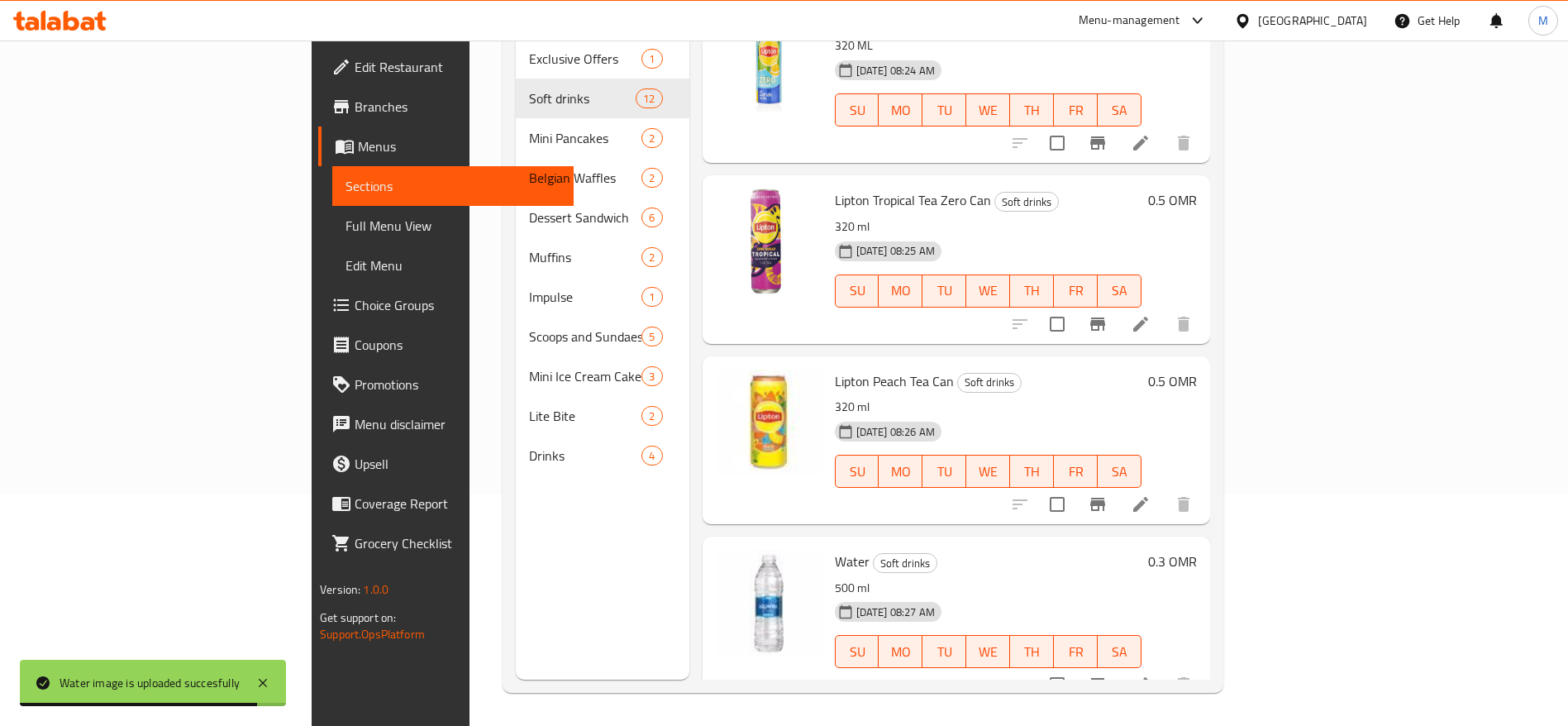
click at [358, 154] on span "Menus" at bounding box center [459, 146] width 203 height 20
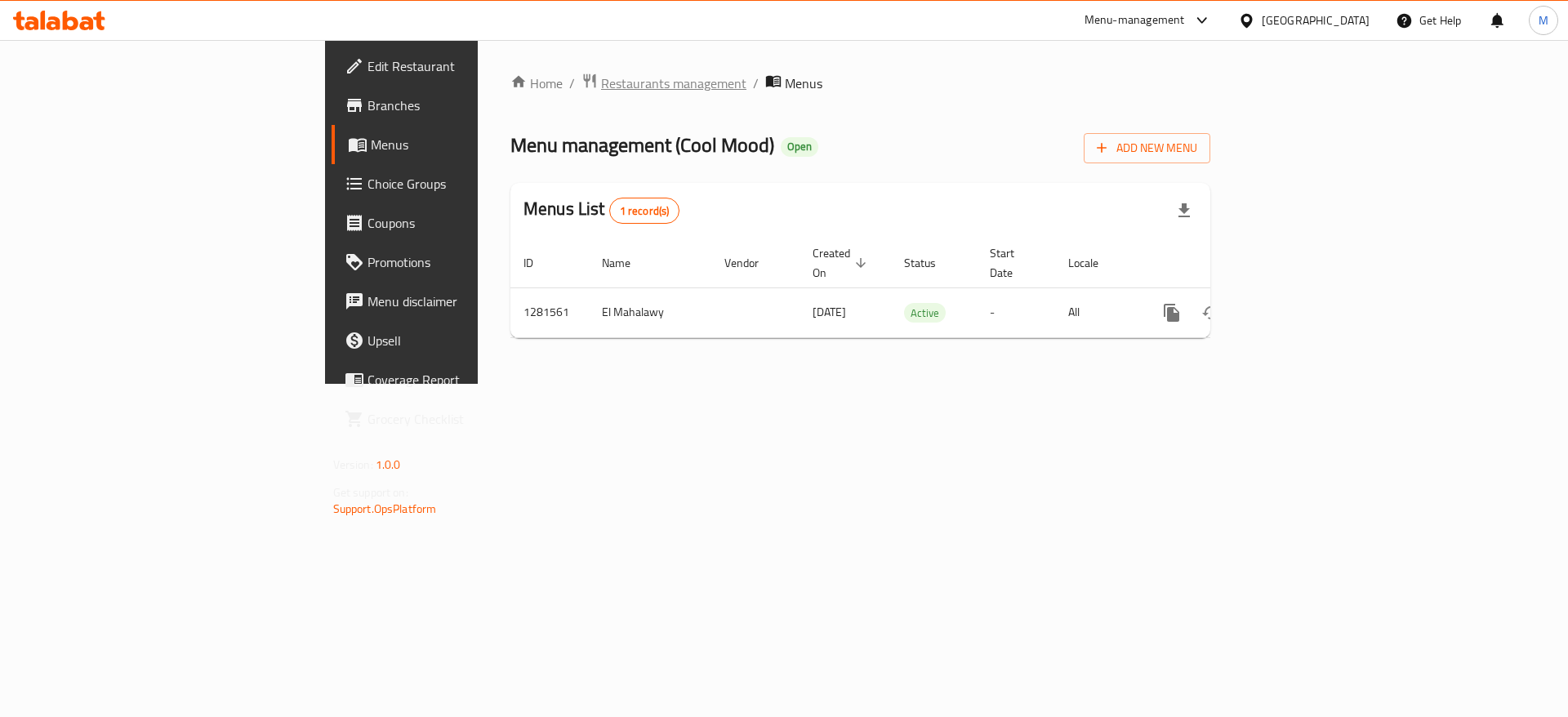
click at [602, 78] on span "Restaurants management" at bounding box center [674, 83] width 145 height 20
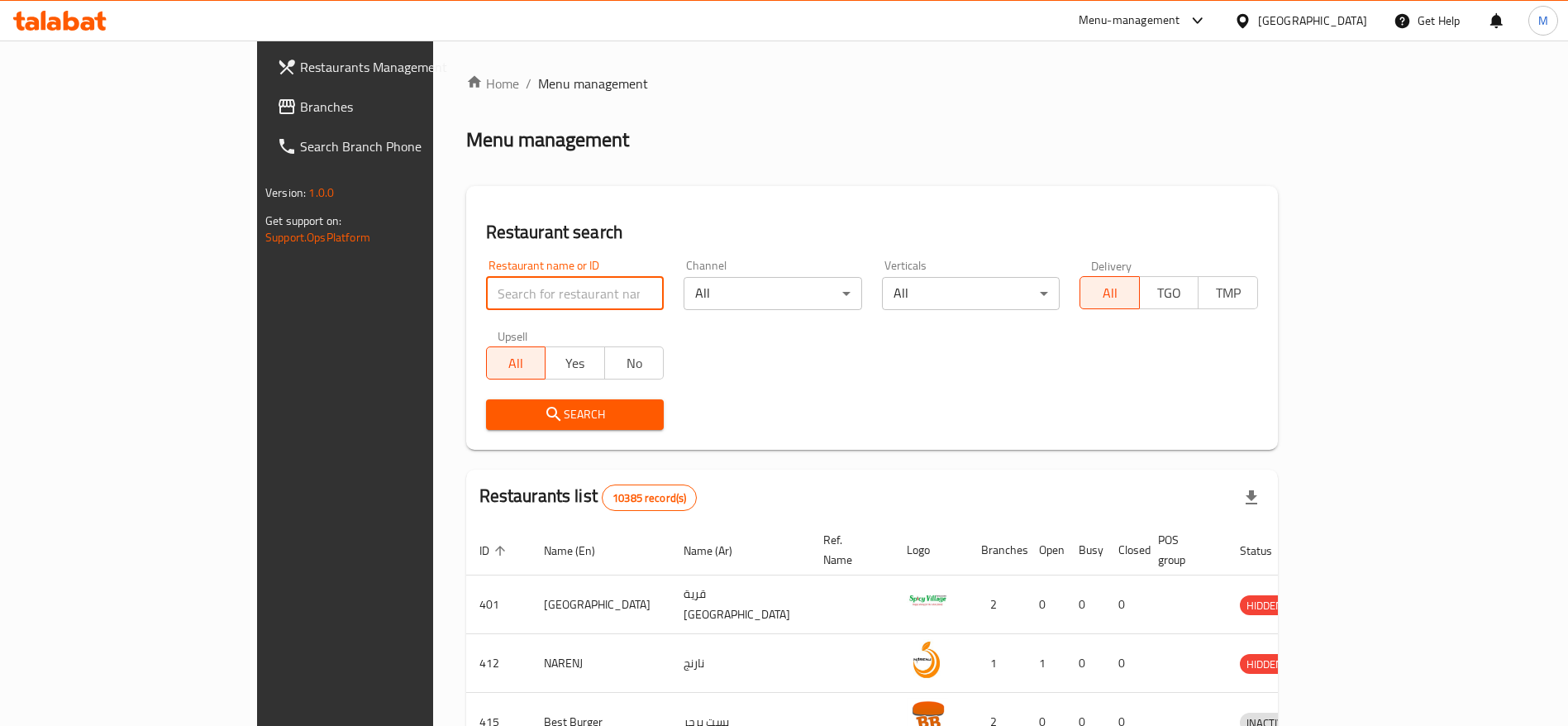
click at [486, 289] on input "search" at bounding box center [575, 294] width 179 height 33
click button "Search" at bounding box center [575, 414] width 179 height 31
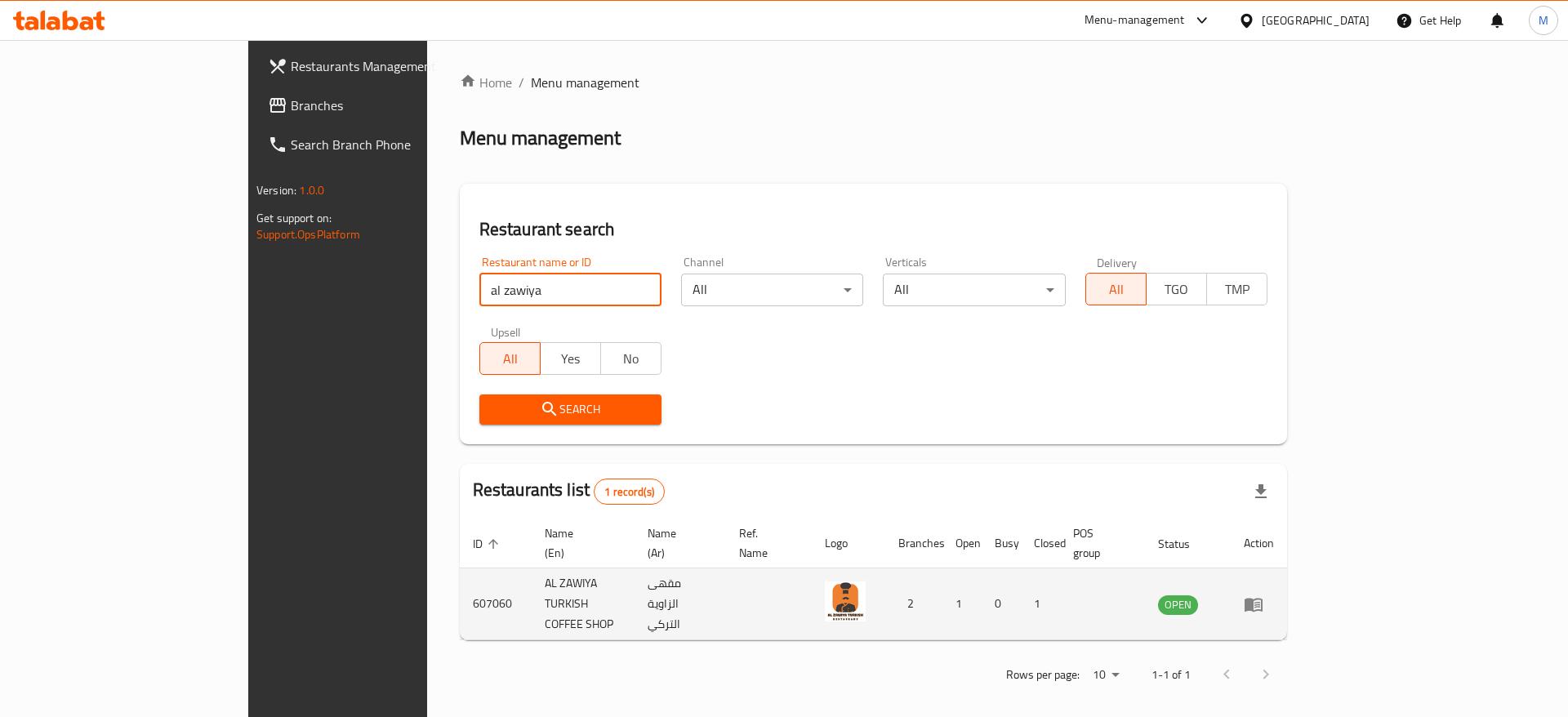
click at [1263, 598] on icon "enhanced table" at bounding box center [1254, 605] width 18 height 14
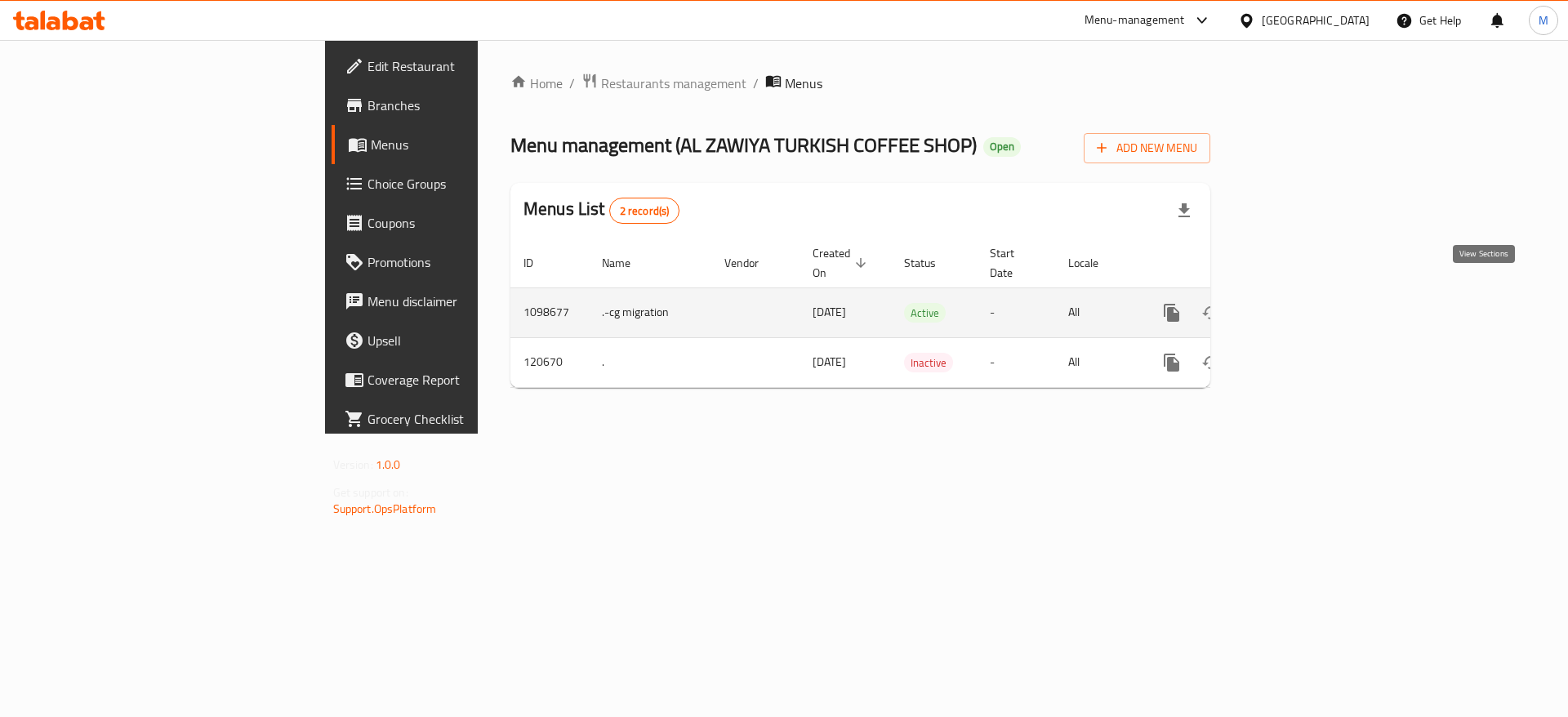
click at [1310, 293] on link "enhanced table" at bounding box center [1290, 313] width 40 height 40
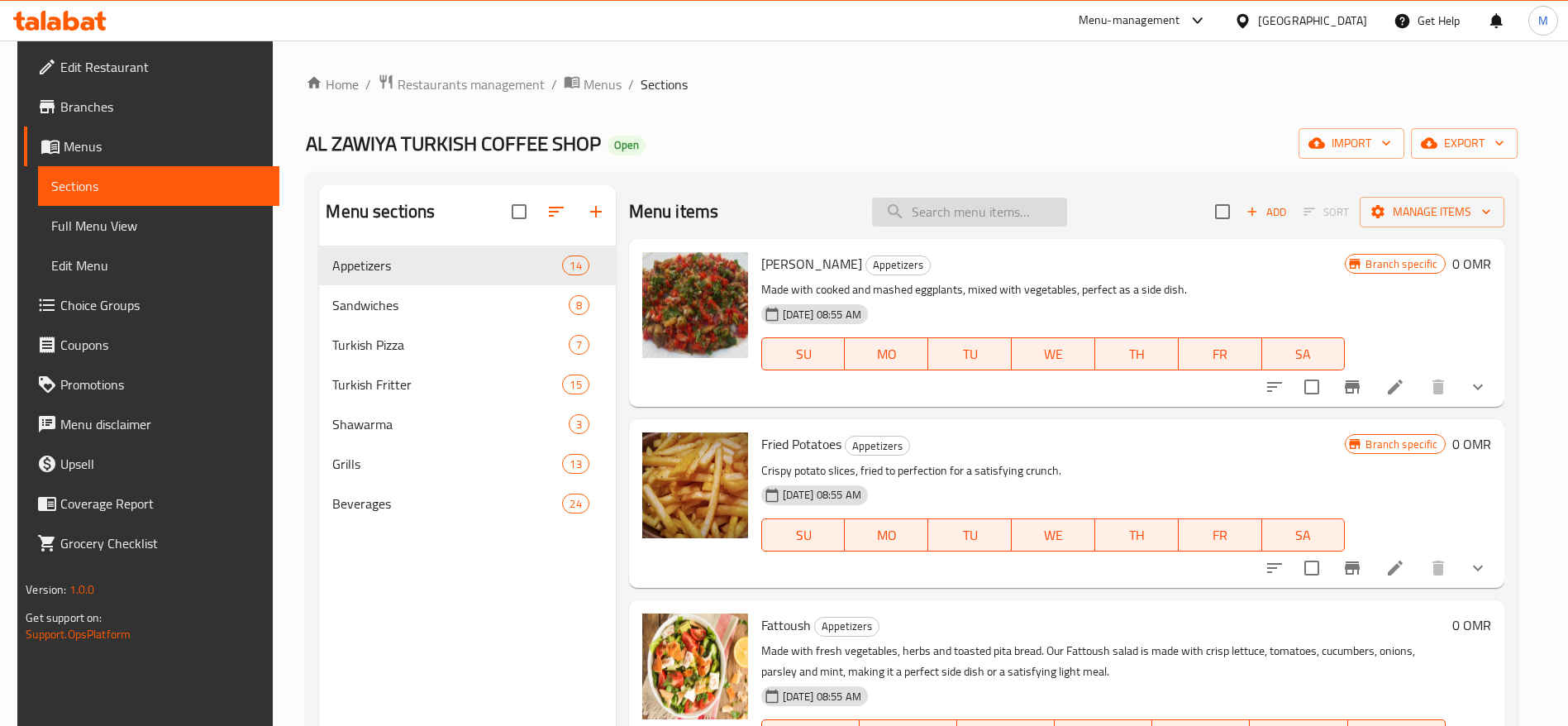
click at [908, 201] on input "search" at bounding box center [969, 212] width 195 height 29
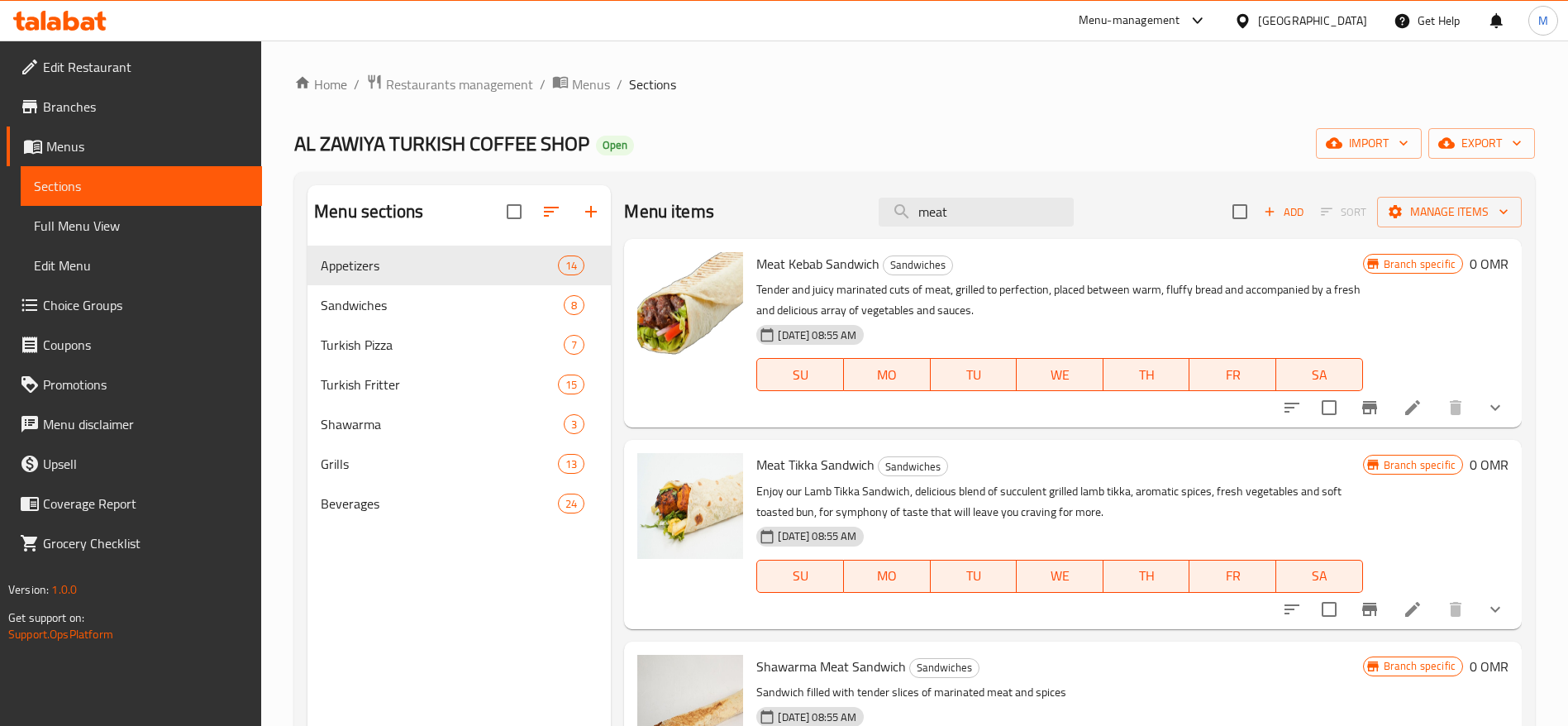
click at [1406, 414] on li at bounding box center [1412, 408] width 46 height 30
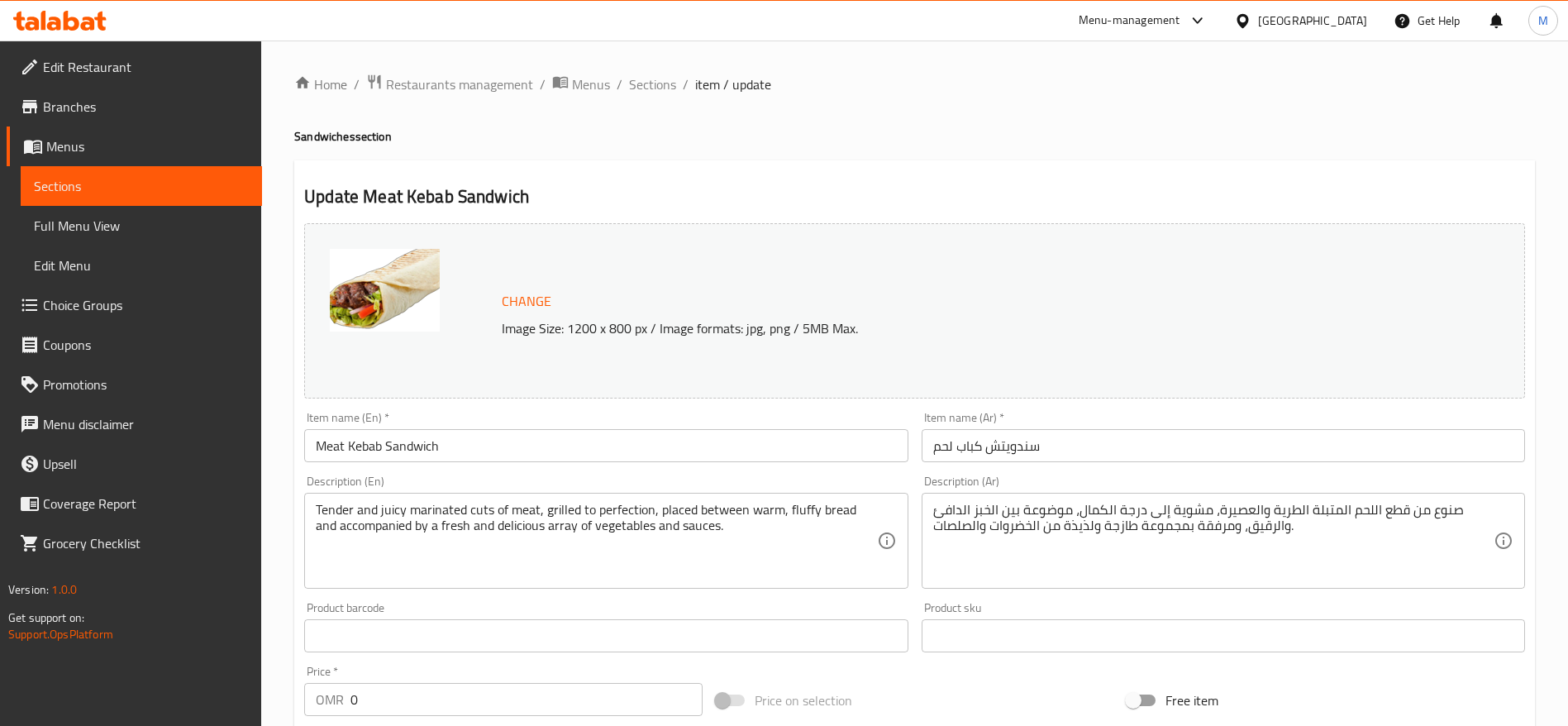
drag, startPoint x: 185, startPoint y: 171, endPoint x: 203, endPoint y: 173, distance: 18.1
click at [184, 171] on link "Sections" at bounding box center [141, 186] width 241 height 40
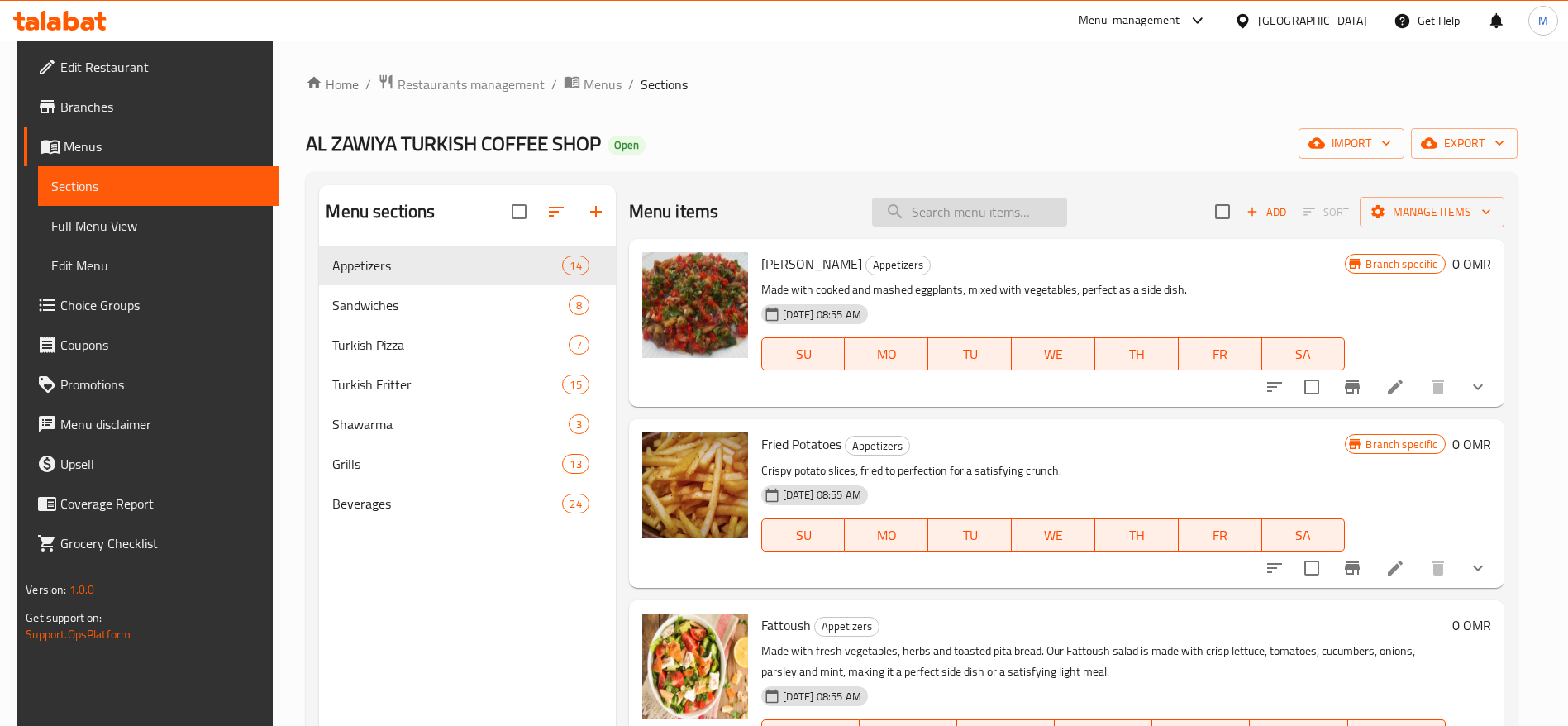
click at [973, 199] on input "search" at bounding box center [969, 212] width 195 height 29
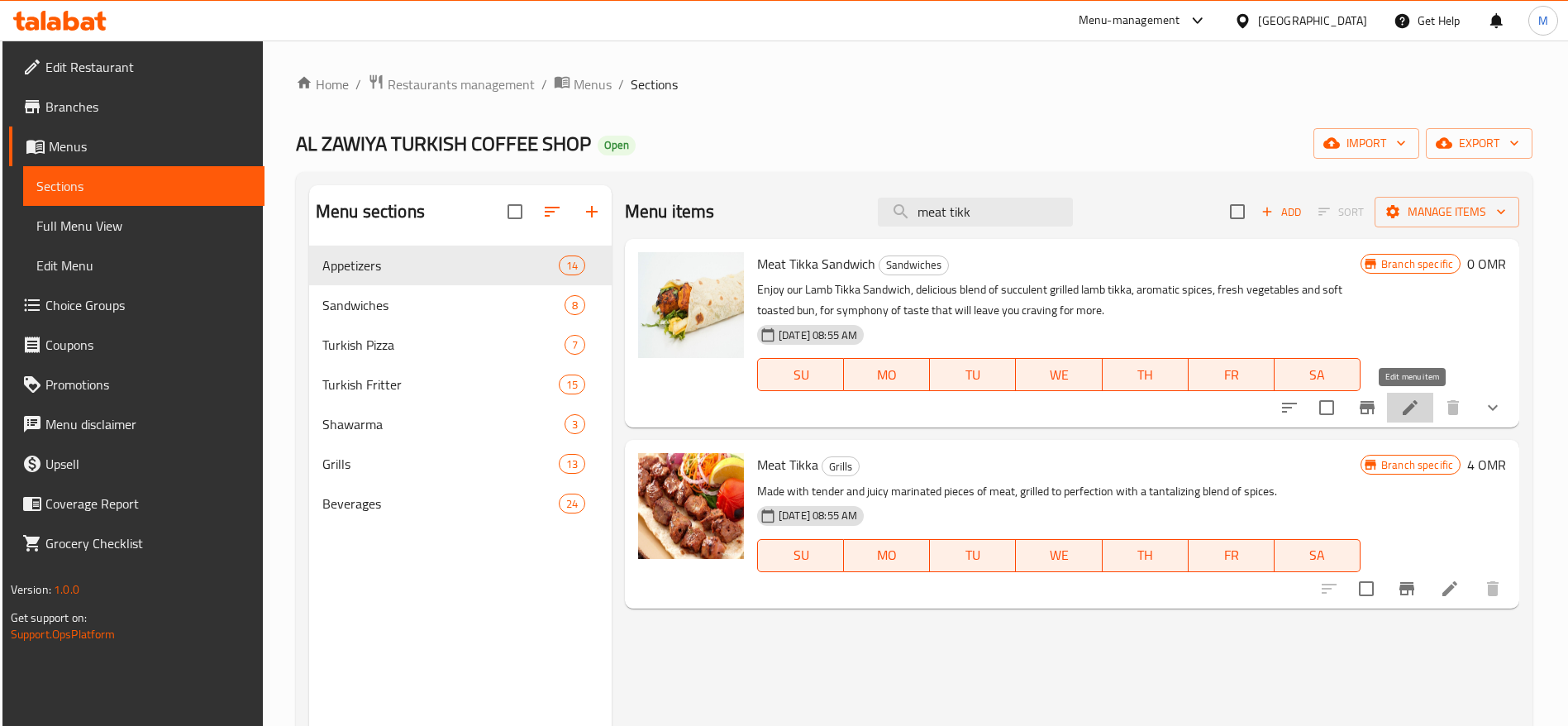
click at [1406, 403] on icon at bounding box center [1410, 408] width 20 height 20
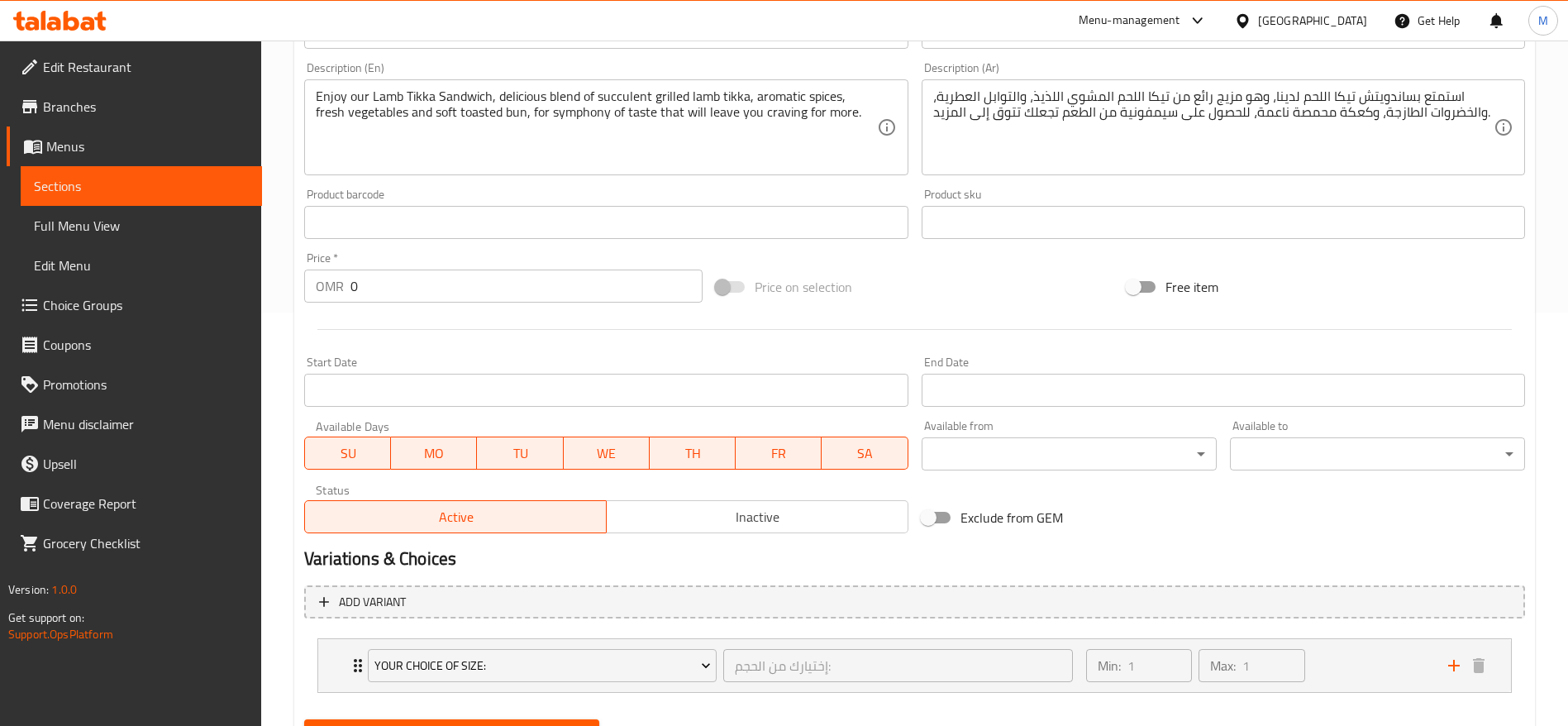
scroll to position [494, 0]
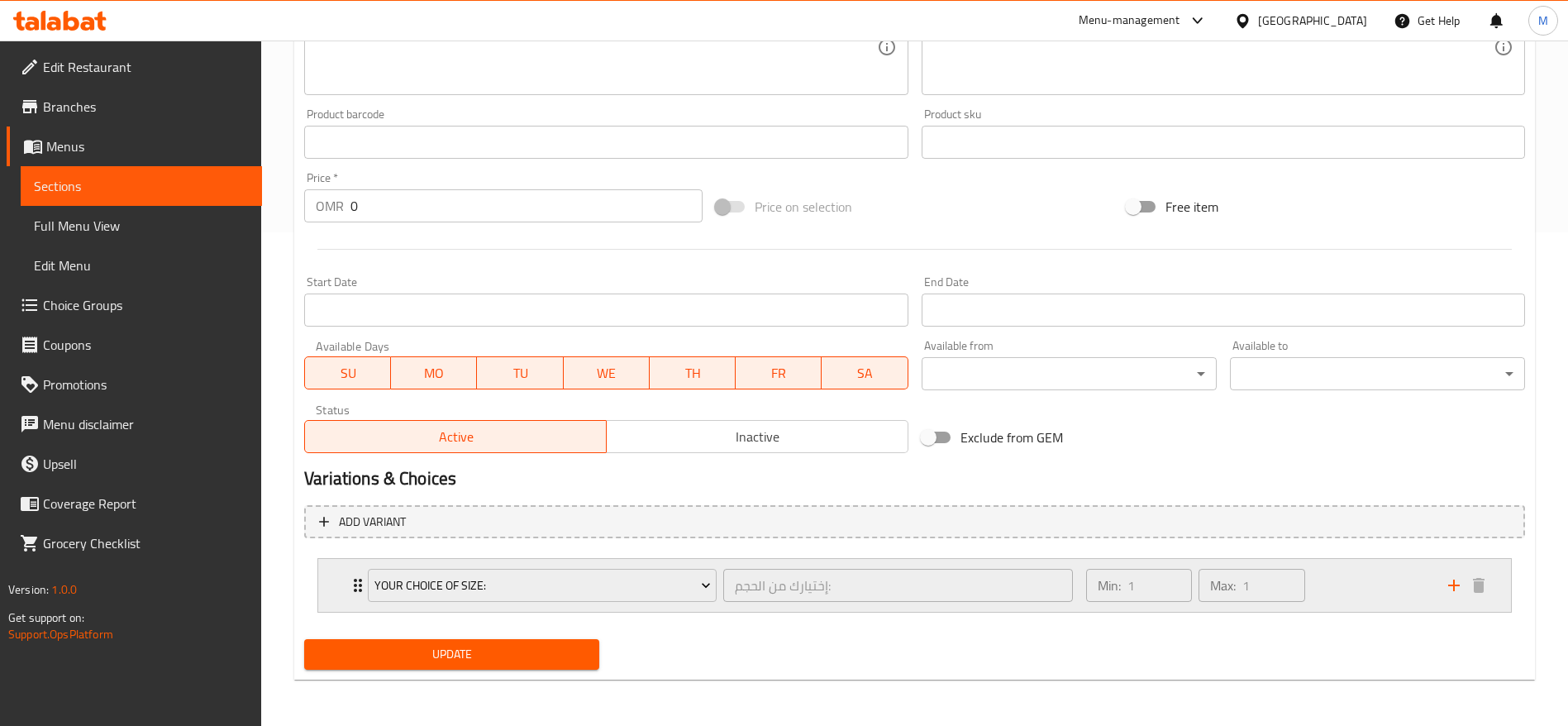
click at [353, 587] on icon "Expand" at bounding box center [358, 586] width 20 height 20
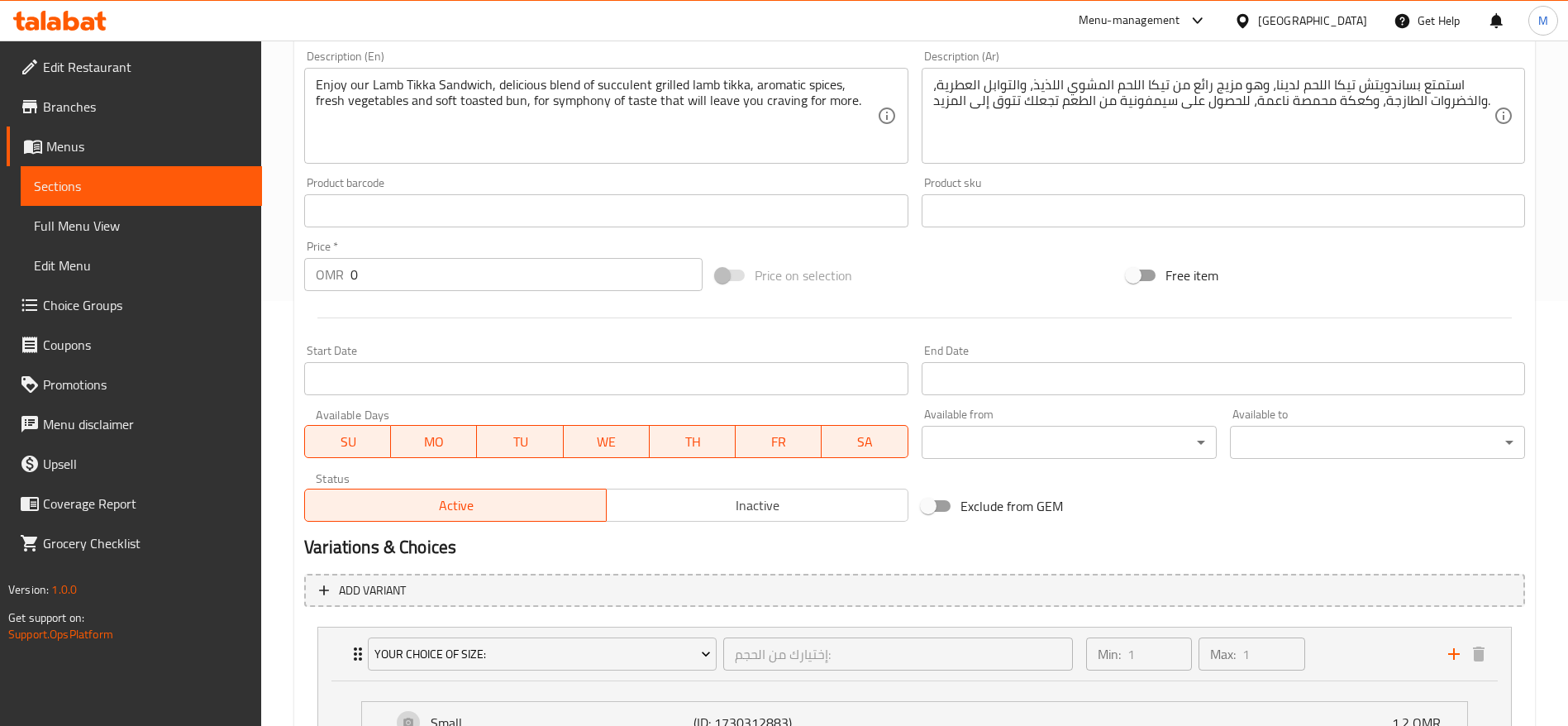
scroll to position [20, 0]
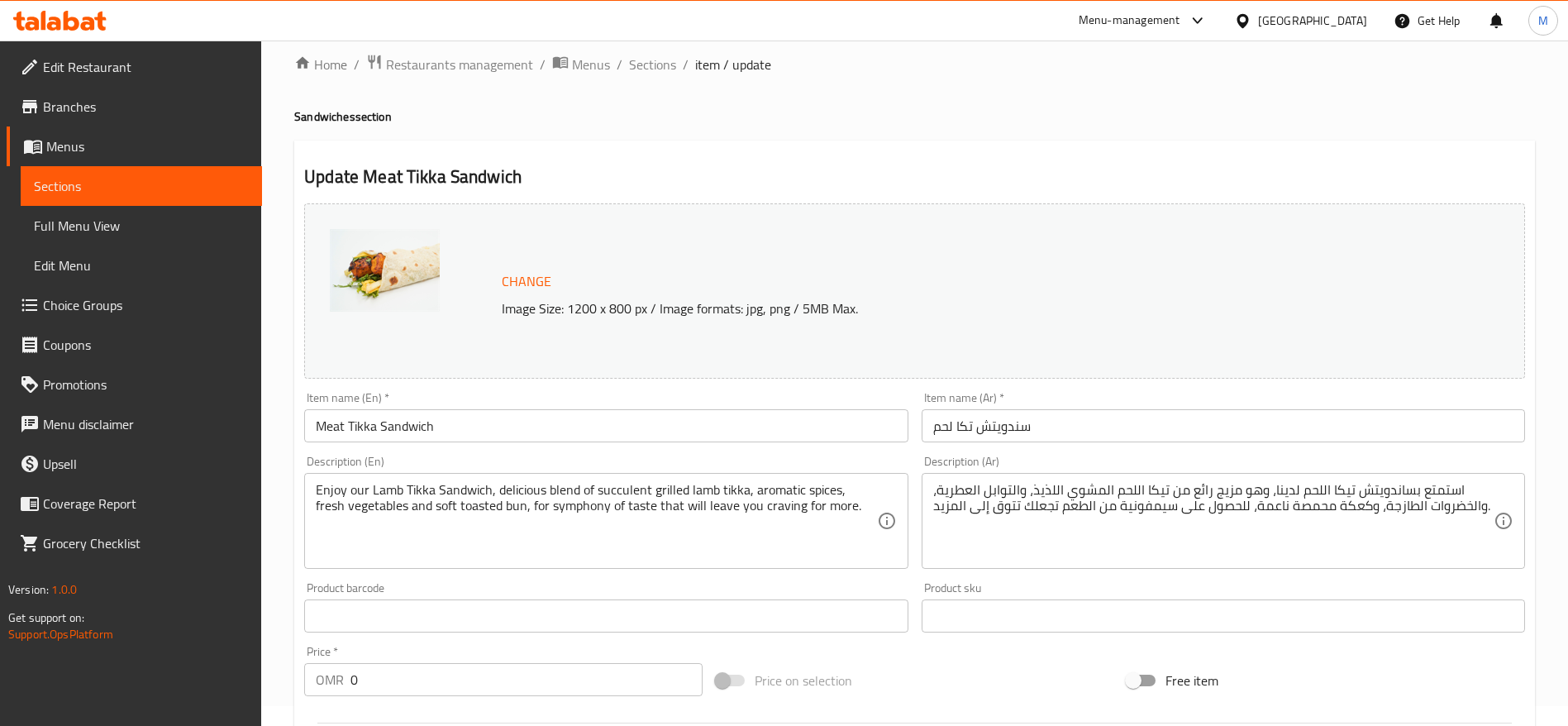
click at [161, 180] on span "Sections" at bounding box center [141, 186] width 215 height 20
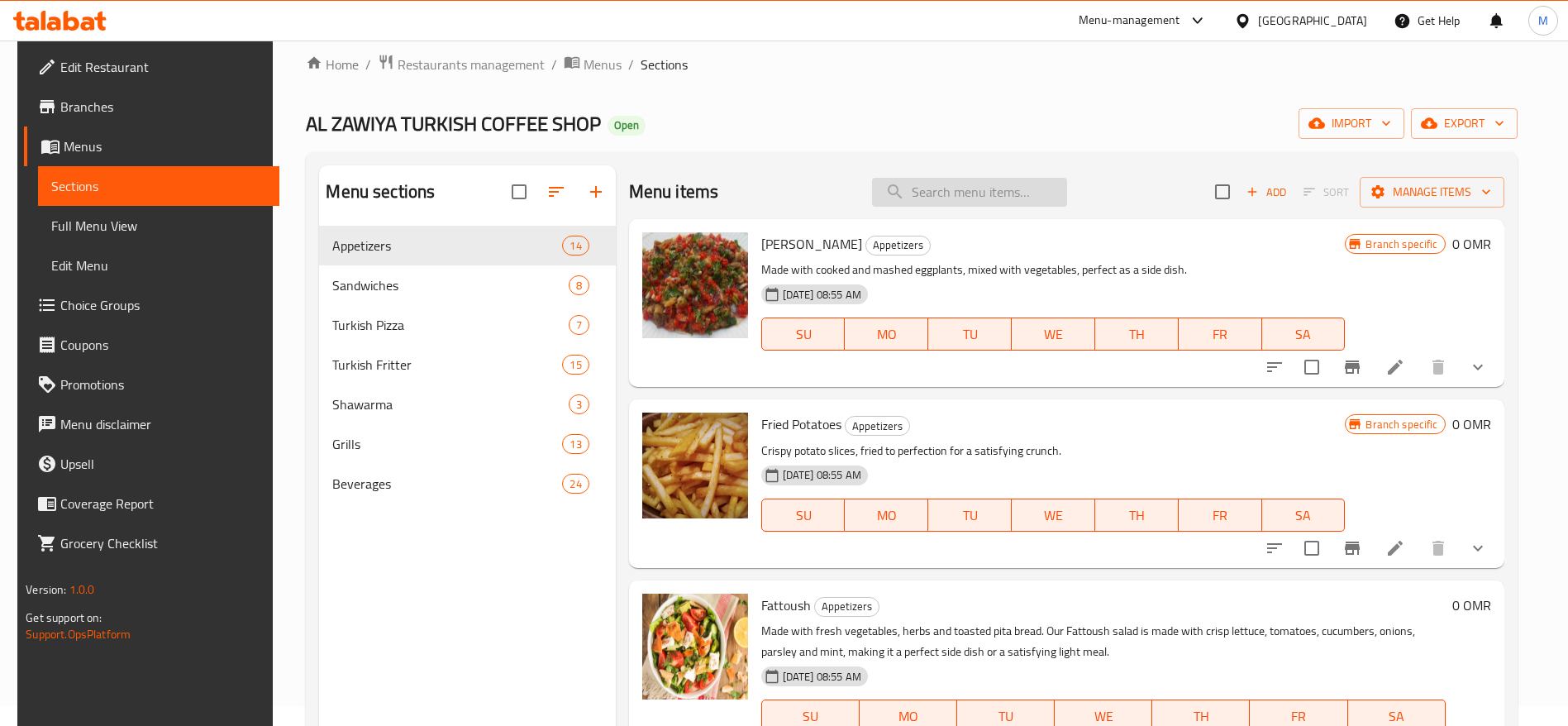
click at [920, 184] on input "search" at bounding box center [969, 192] width 195 height 29
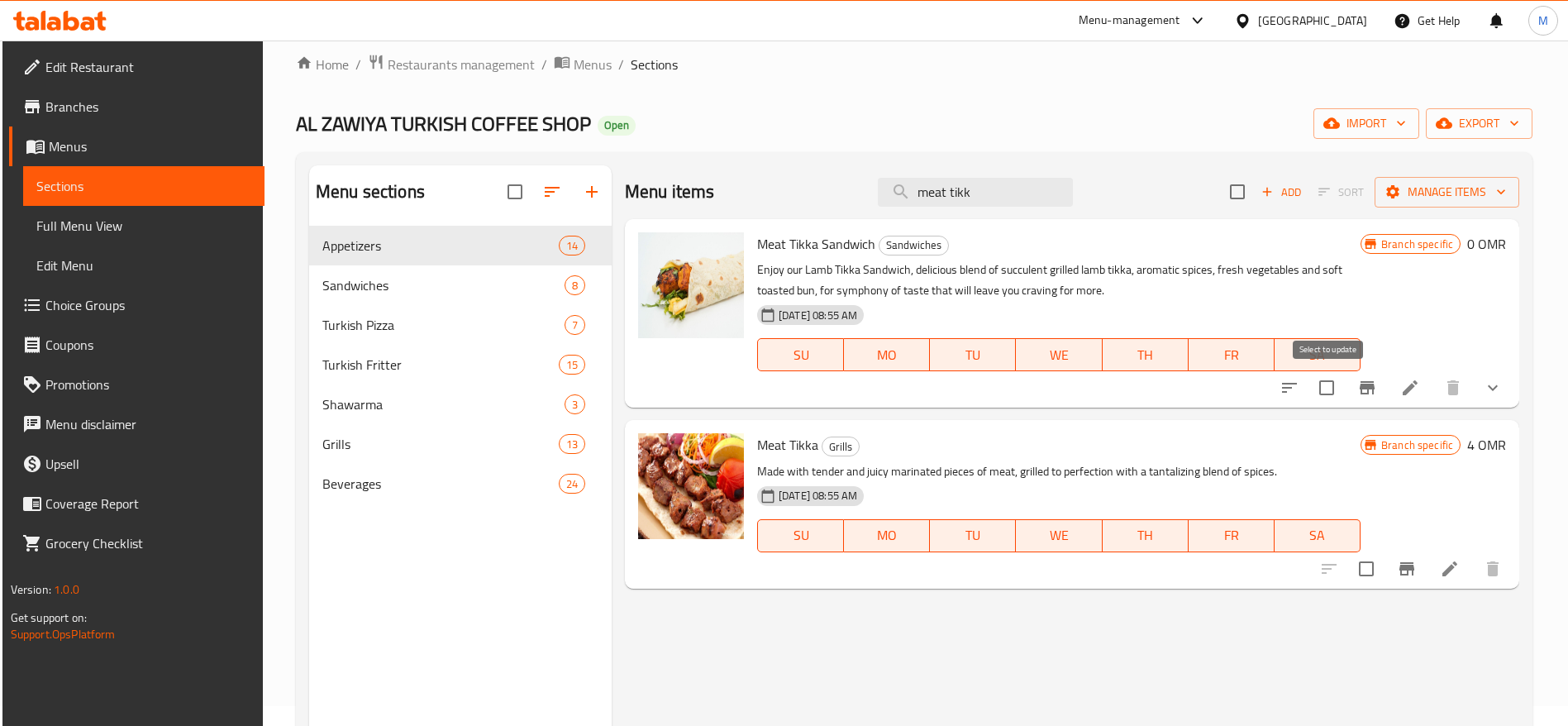
click at [1329, 382] on input "checkbox" at bounding box center [1327, 388] width 35 height 35
click at [1359, 386] on icon "Branch-specific-item" at bounding box center [1367, 388] width 20 height 20
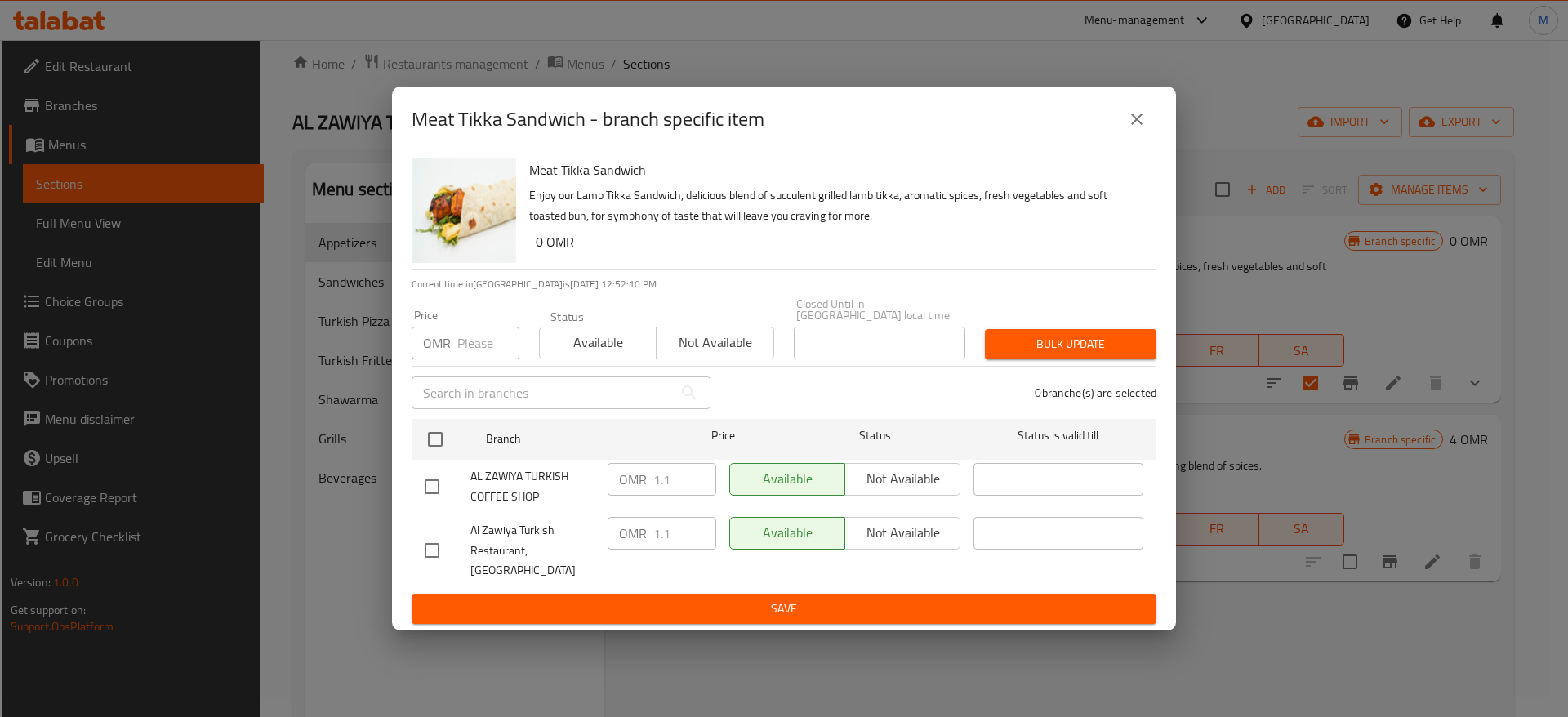
click at [471, 338] on input "number" at bounding box center [488, 343] width 62 height 33
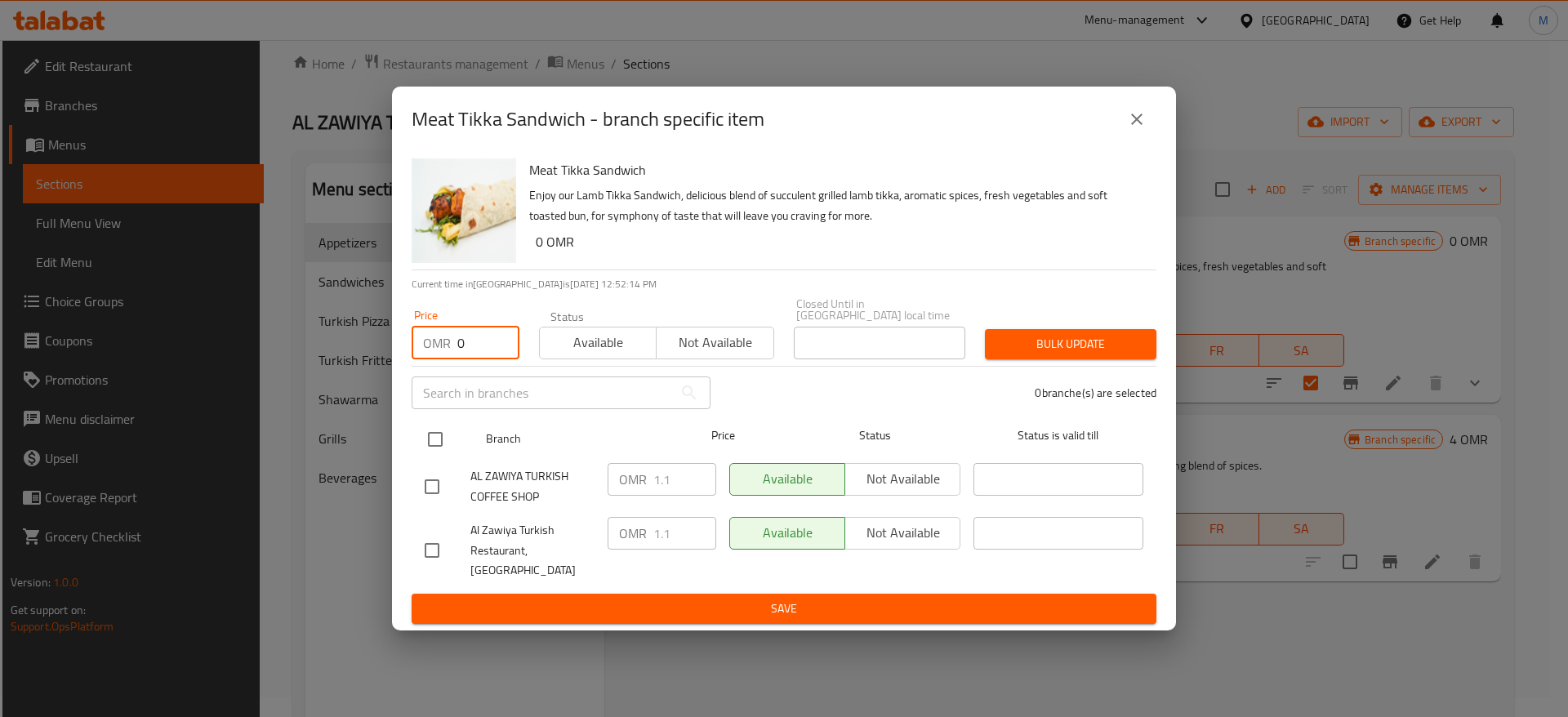
click at [437, 439] on input "checkbox" at bounding box center [436, 440] width 35 height 35
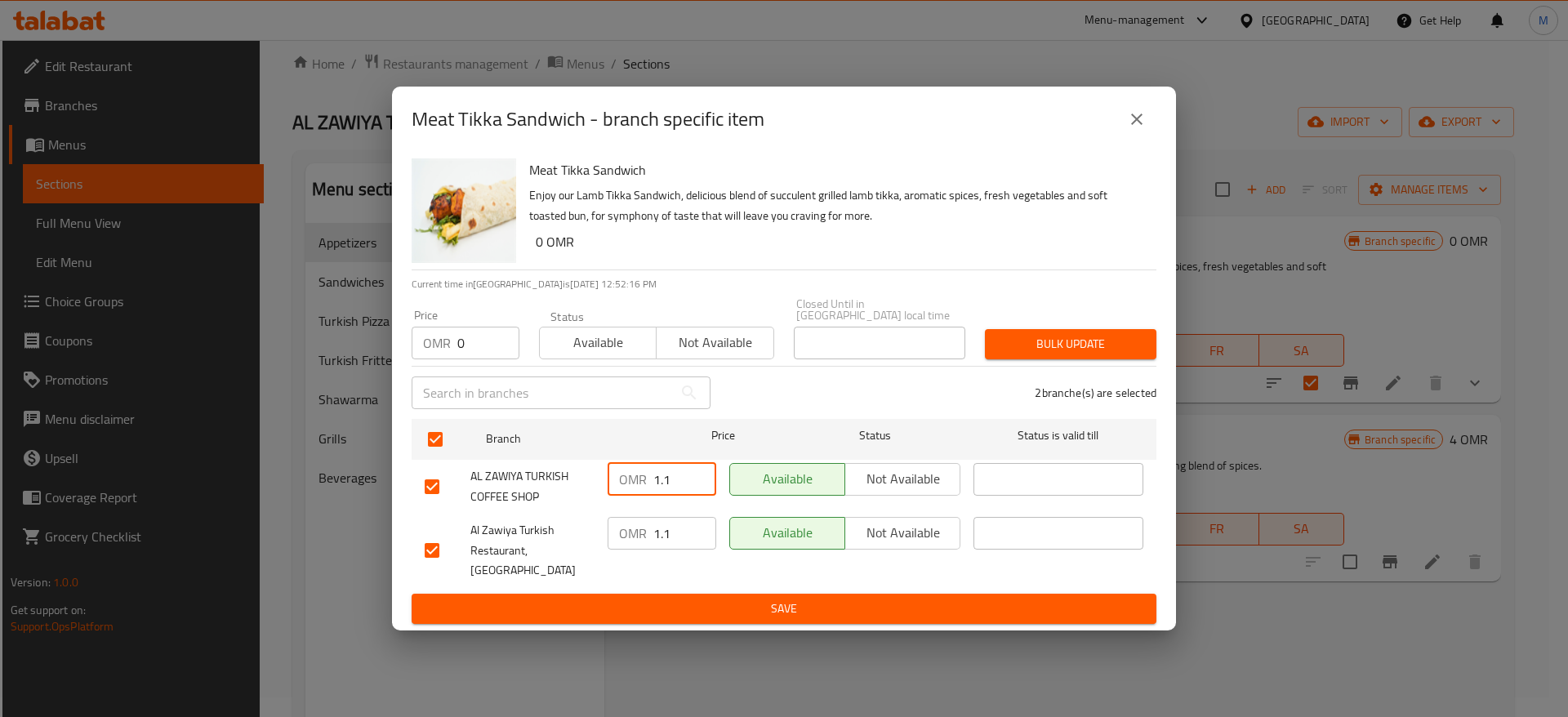
click at [683, 467] on input "1.1" at bounding box center [685, 479] width 63 height 33
click at [687, 526] on input "1.1" at bounding box center [685, 534] width 63 height 33
click at [778, 599] on span "Save" at bounding box center [784, 609] width 719 height 21
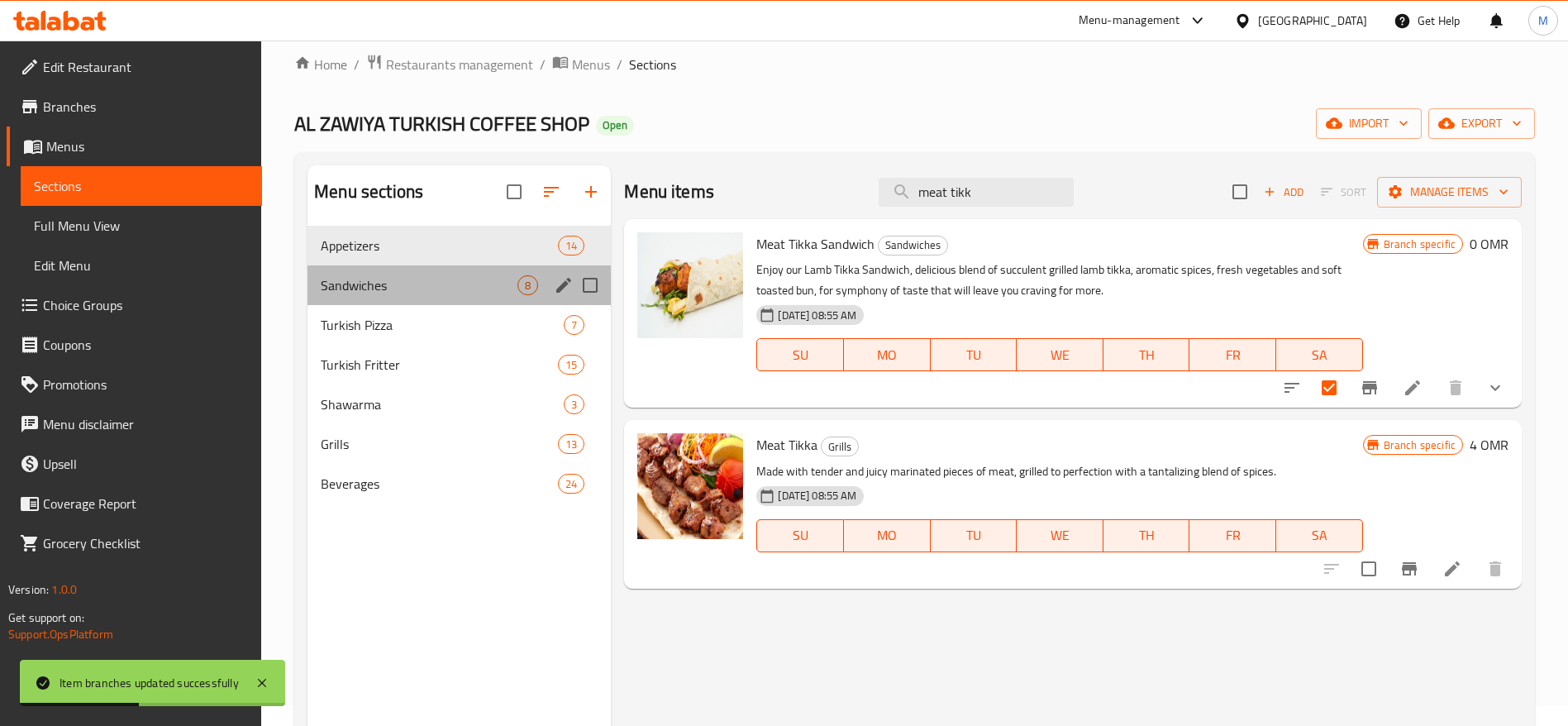
click at [377, 302] on div "Sandwiches 8" at bounding box center [458, 286] width 303 height 40
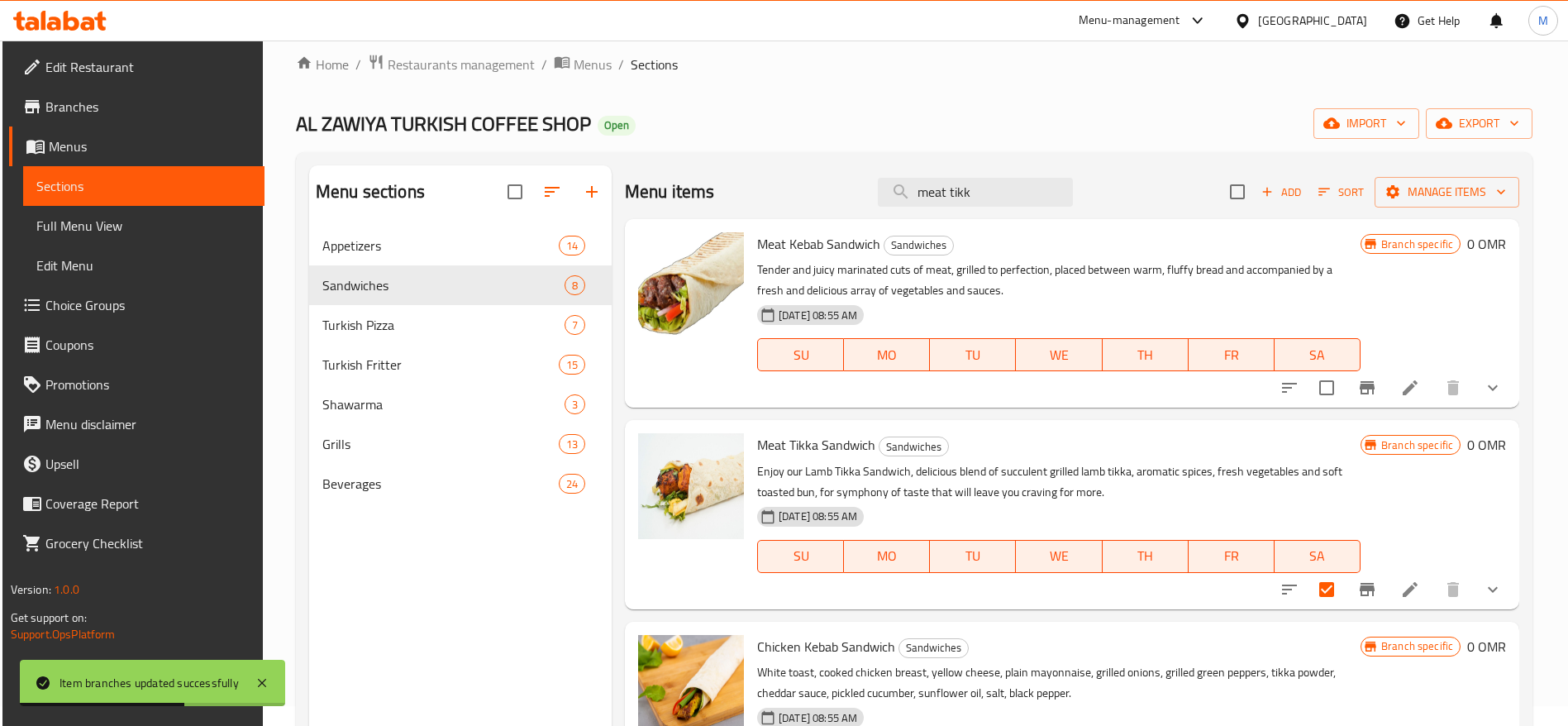
click at [1309, 388] on input "checkbox" at bounding box center [1327, 388] width 35 height 35
click at [1357, 391] on icon "Branch-specific-item" at bounding box center [1367, 388] width 20 height 20
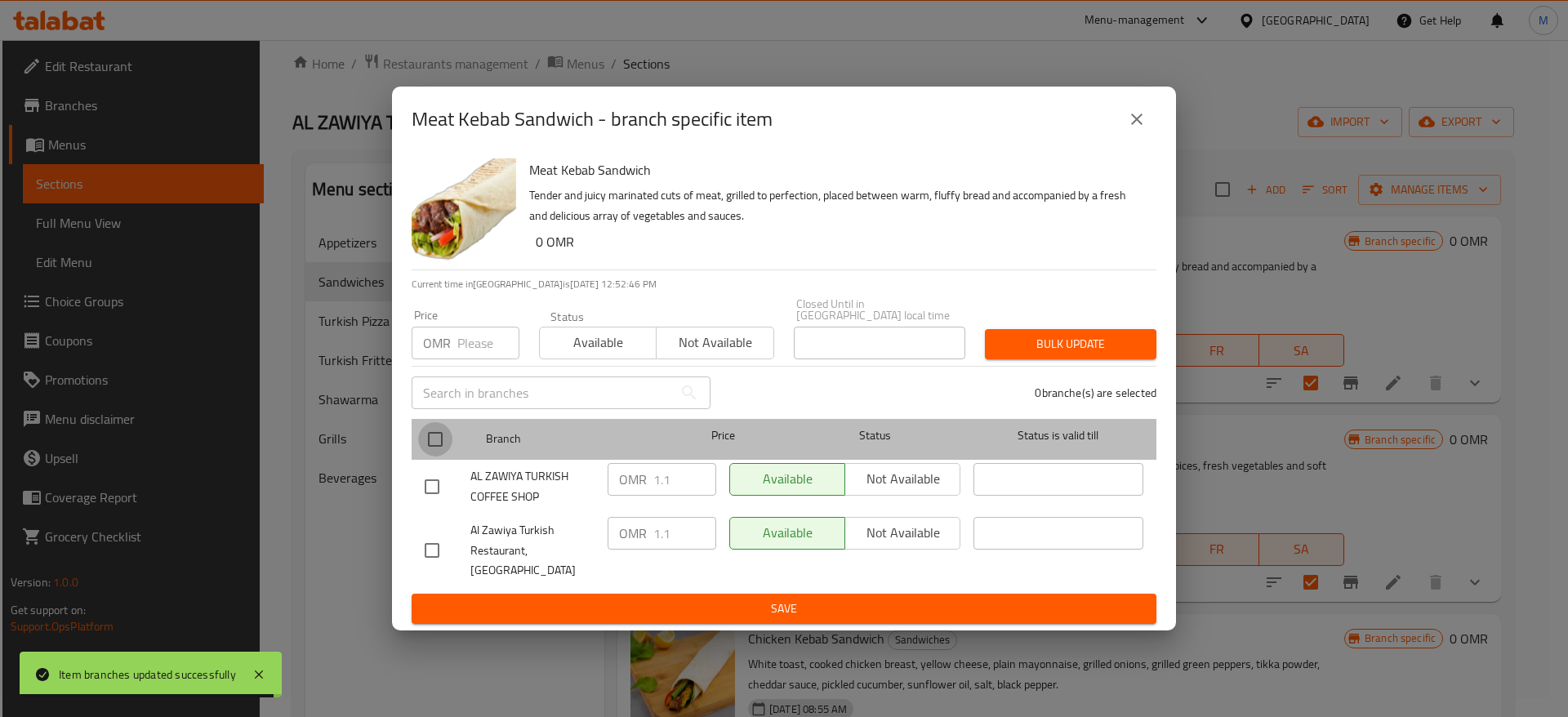
click at [432, 432] on input "checkbox" at bounding box center [436, 440] width 35 height 35
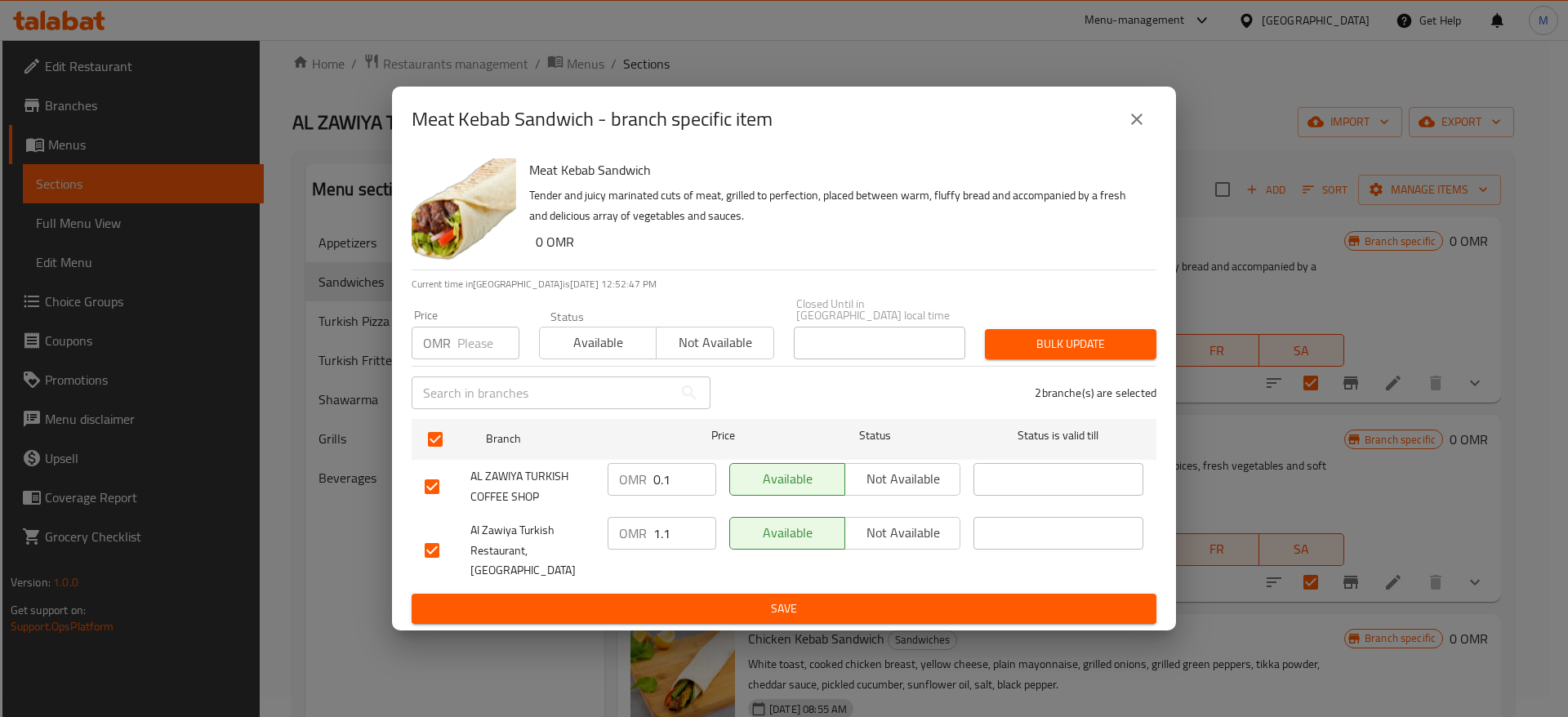
click at [693, 480] on input "0.1" at bounding box center [685, 479] width 63 height 33
click at [1159, 120] on div "Meat Kebab Sandwich - branch specific item" at bounding box center [784, 119] width 784 height 65
click at [1158, 120] on div "Meat Kebab Sandwich - branch specific item" at bounding box center [784, 119] width 784 height 65
click at [1131, 126] on icon "close" at bounding box center [1137, 120] width 20 height 20
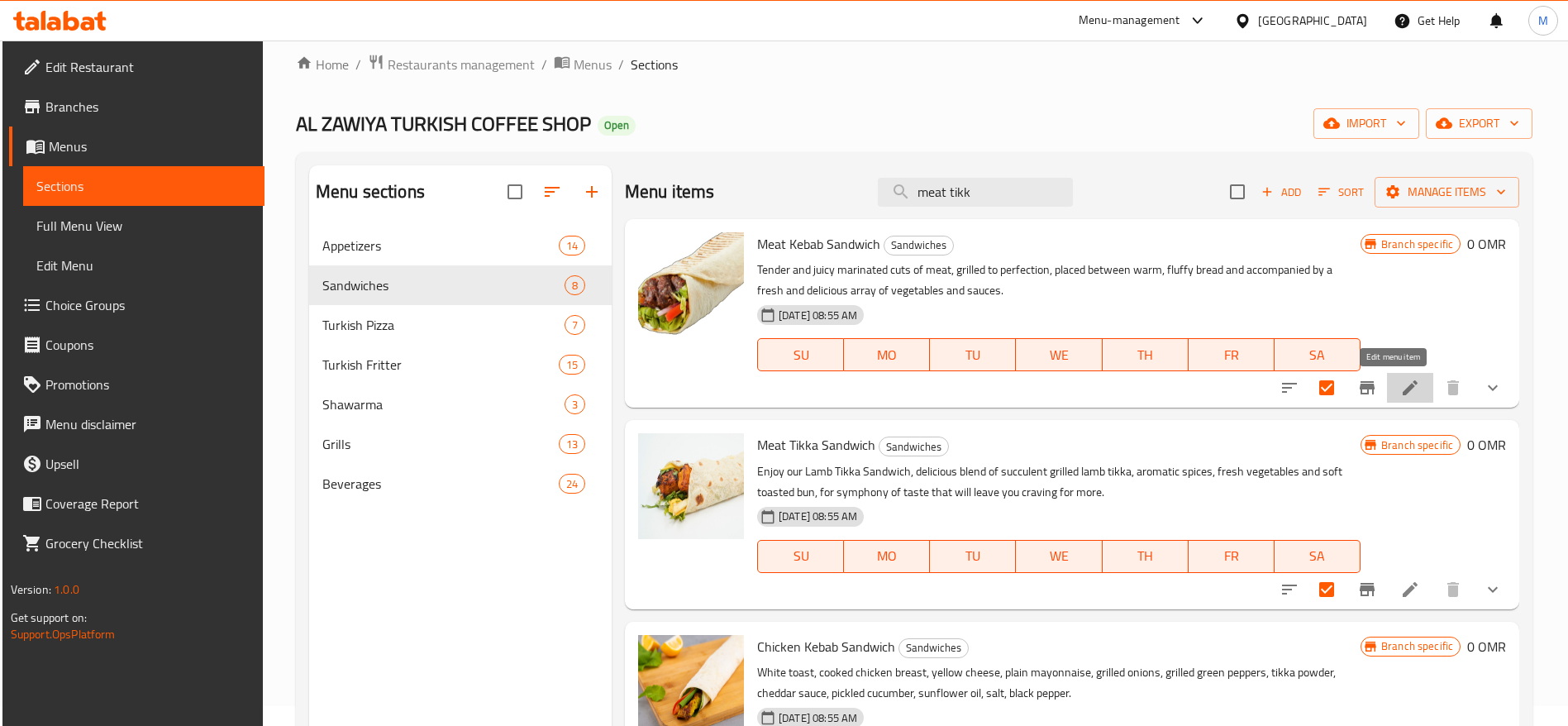
click at [1400, 390] on icon at bounding box center [1410, 388] width 20 height 20
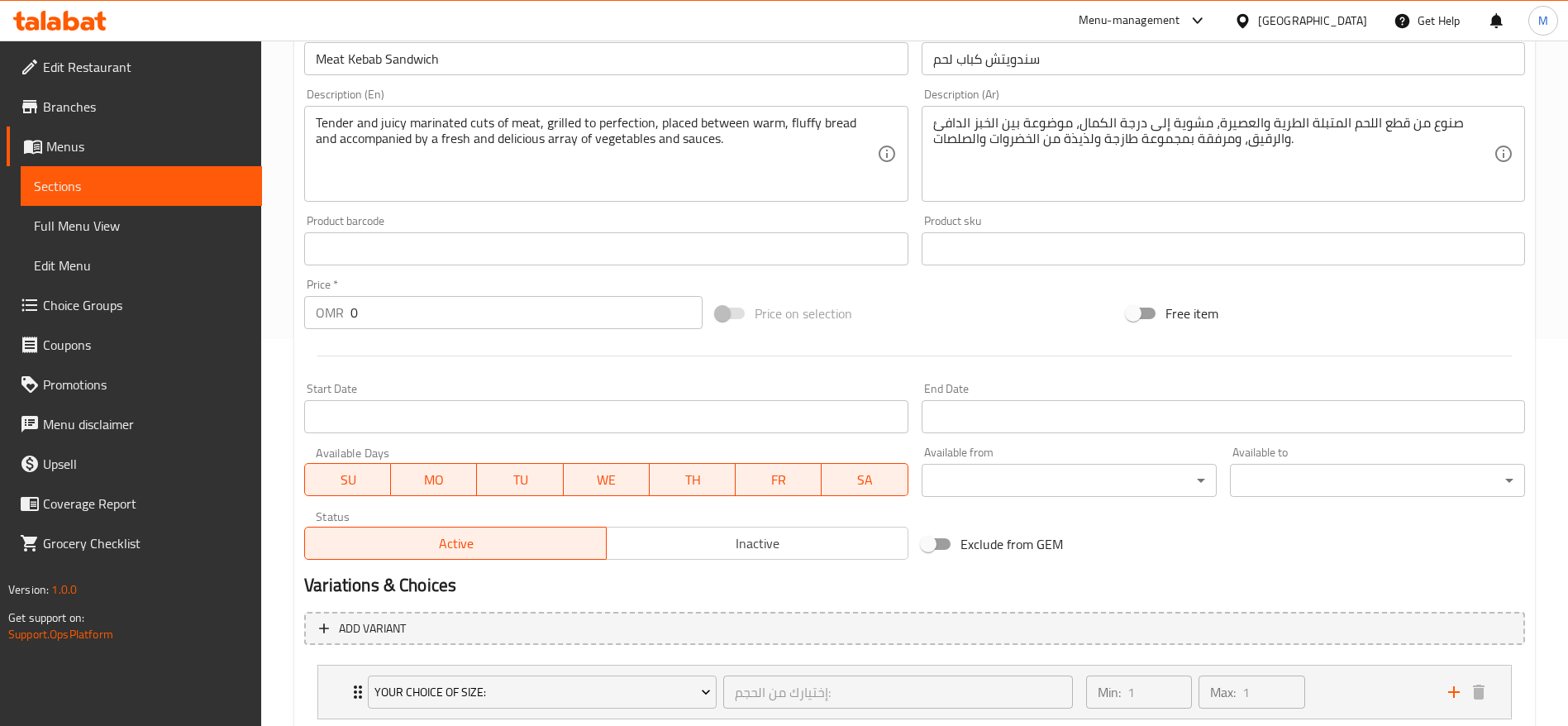
scroll to position [494, 0]
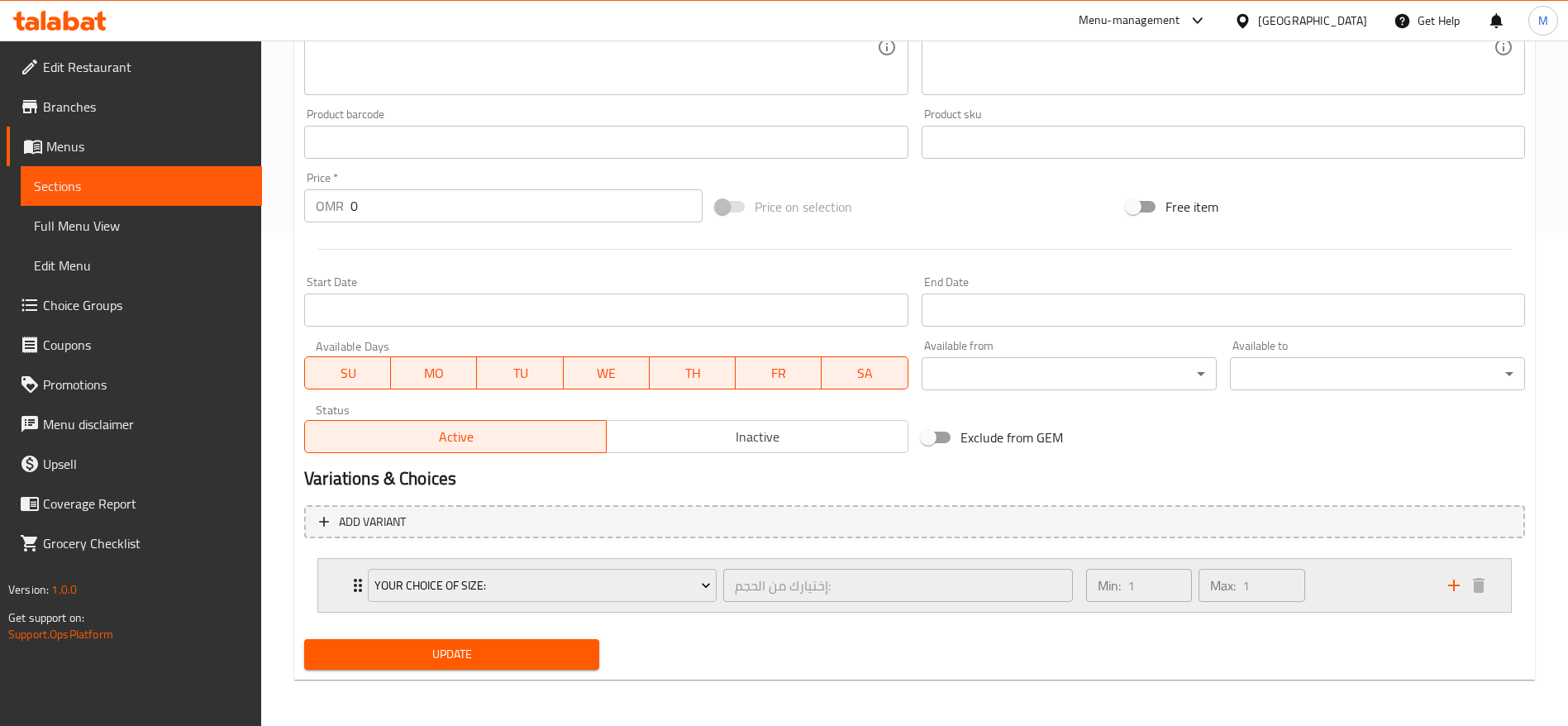
click at [359, 581] on div "Your Choice Of Size: إختيارك من الحجم: ​" at bounding box center [721, 585] width 725 height 53
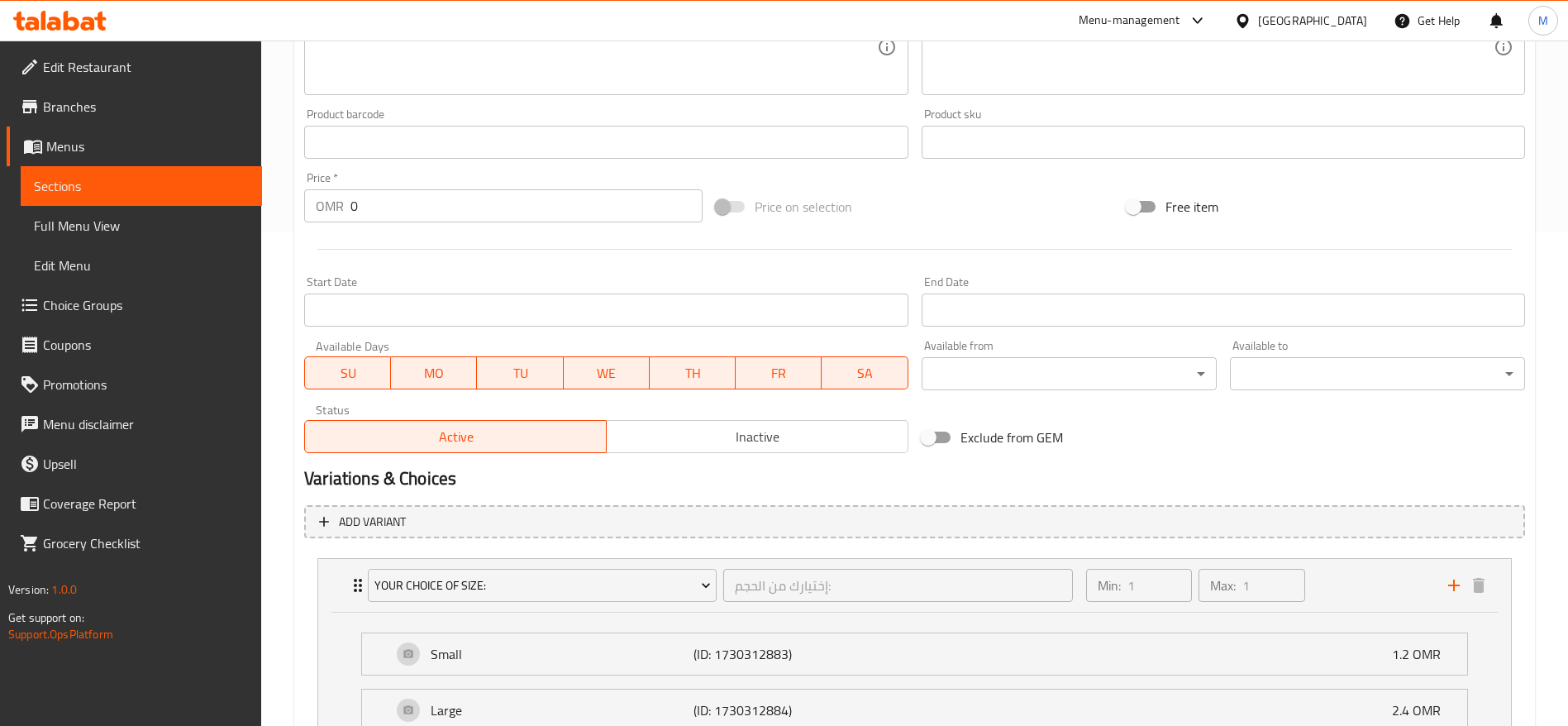
click at [99, 203] on link "Sections" at bounding box center [141, 186] width 241 height 40
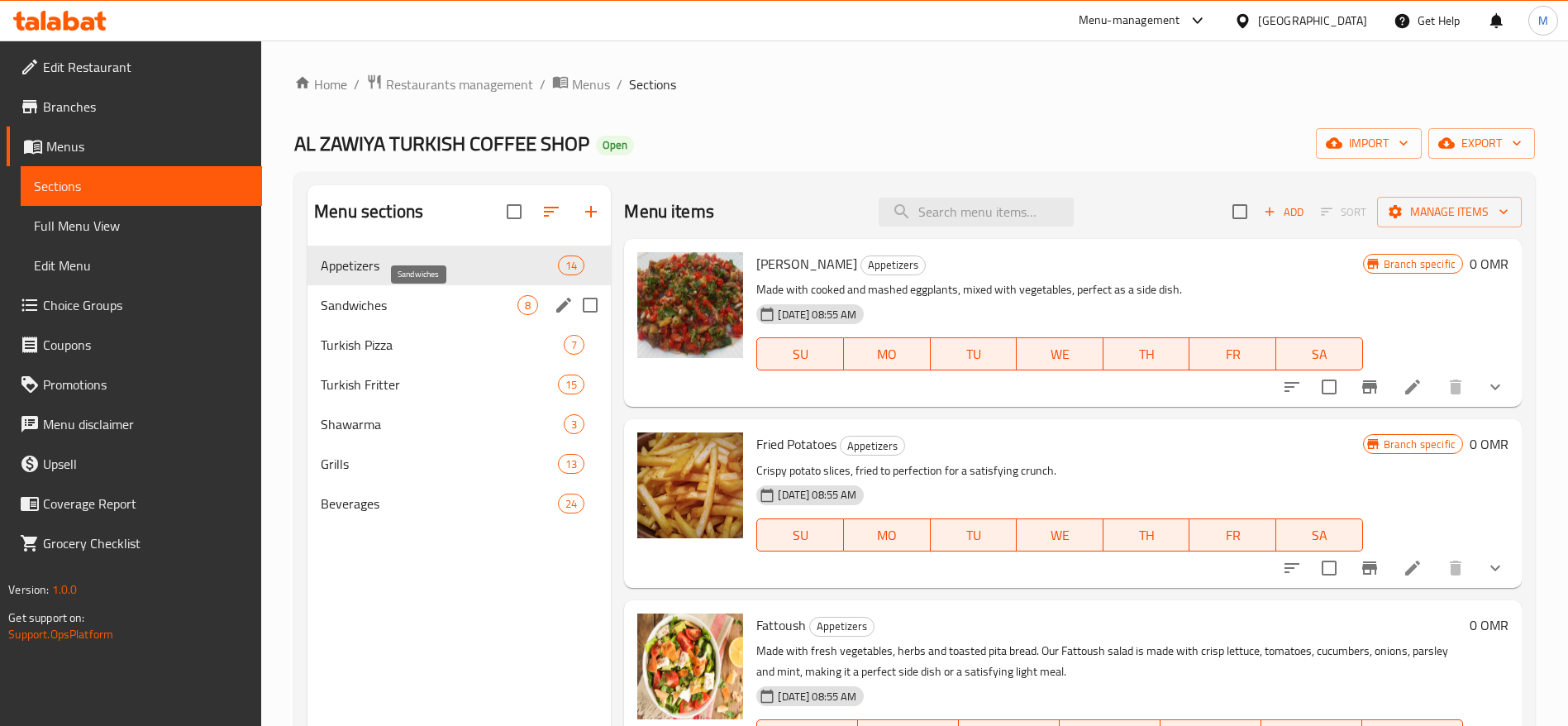
click at [377, 303] on span "Sandwiches" at bounding box center [419, 305] width 197 height 20
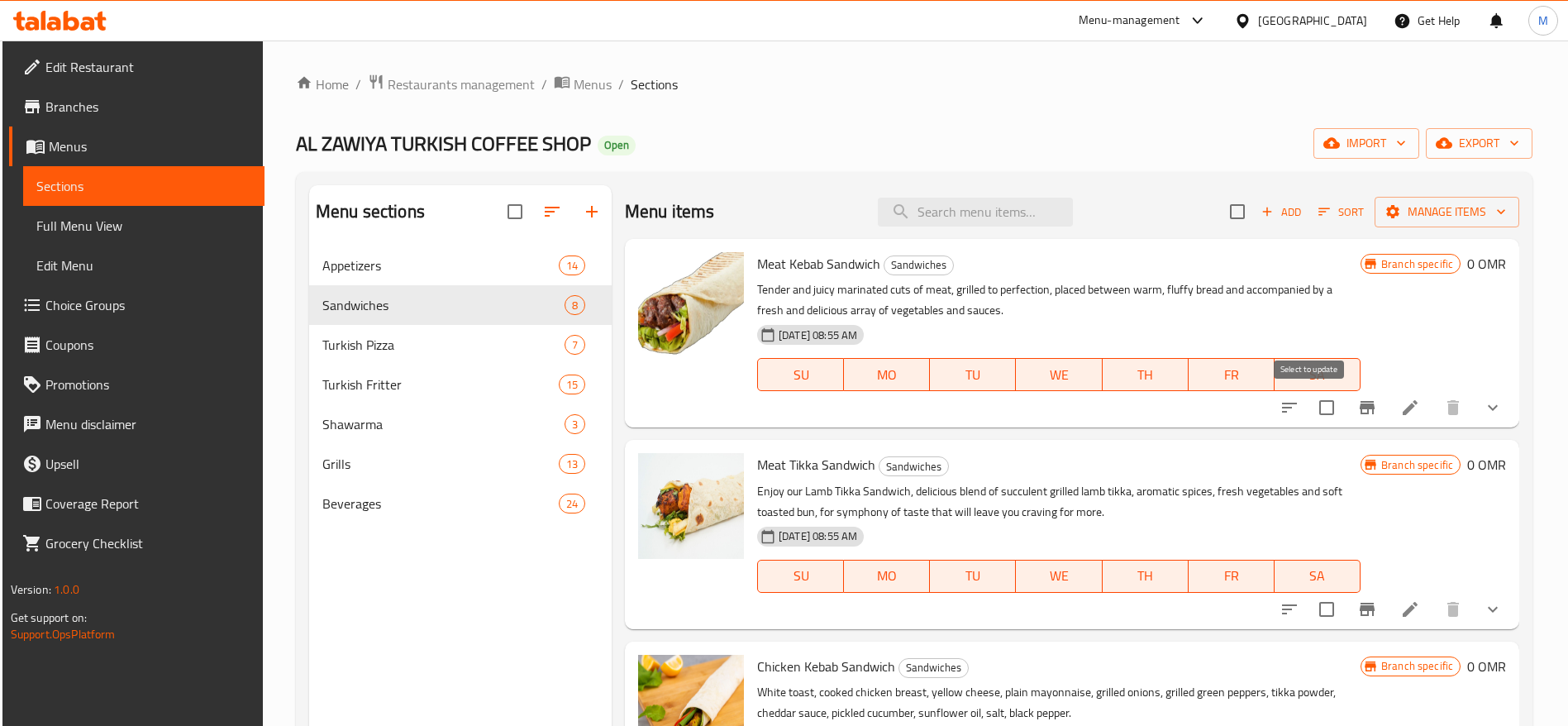
click at [1310, 405] on input "checkbox" at bounding box center [1327, 408] width 35 height 35
click at [1359, 405] on icon "Branch-specific-item" at bounding box center [1367, 408] width 15 height 13
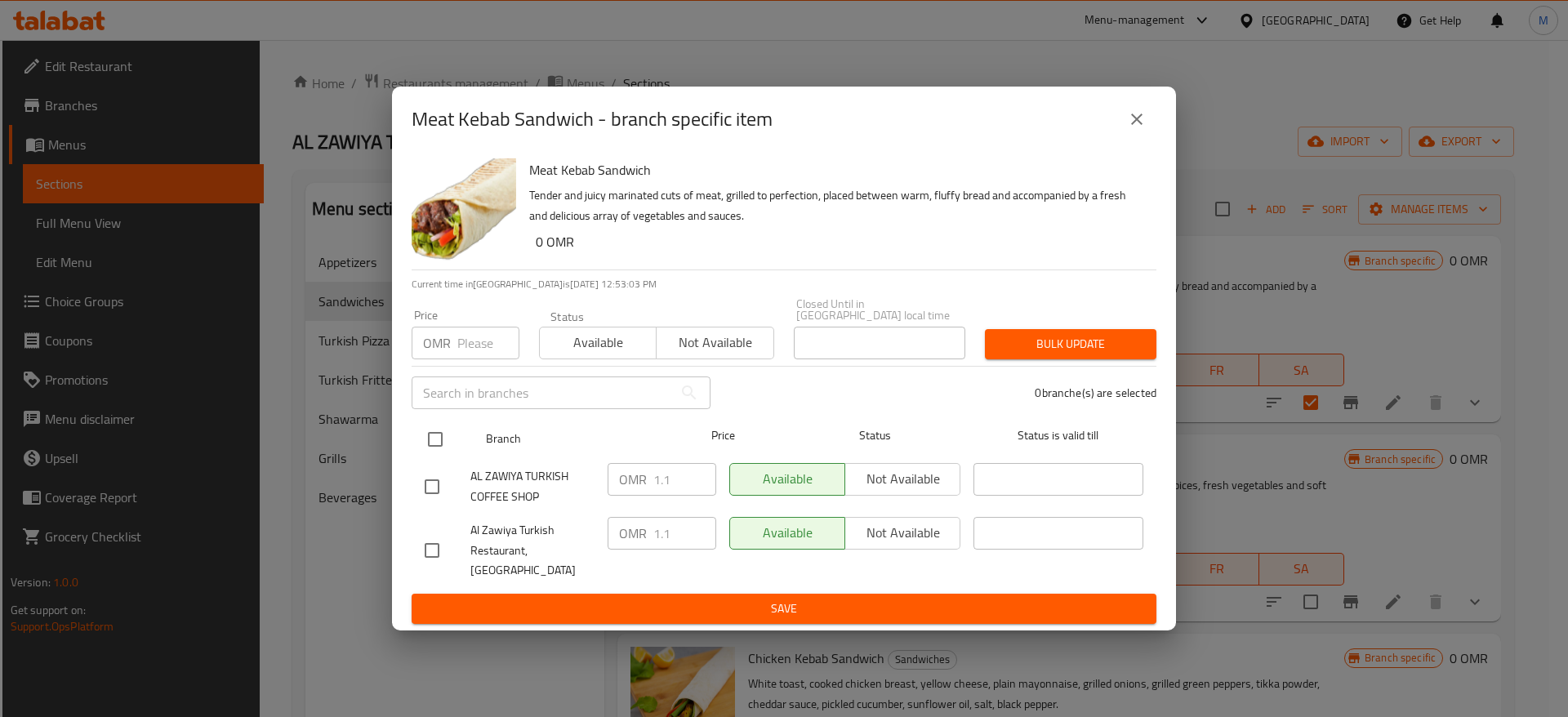
click at [447, 437] on input "checkbox" at bounding box center [436, 440] width 35 height 35
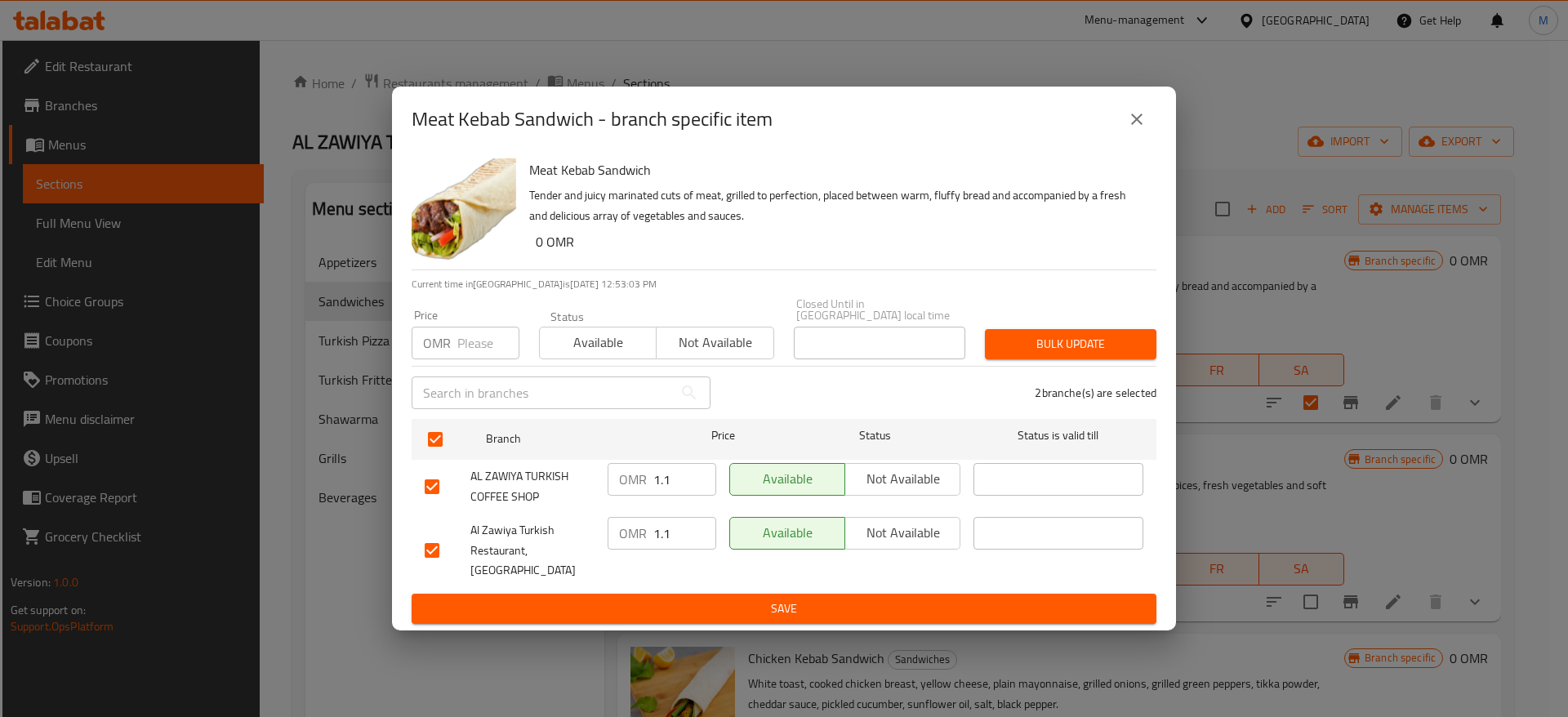
drag, startPoint x: 672, startPoint y: 484, endPoint x: 685, endPoint y: 482, distance: 13.2
click at [677, 484] on input "1.1" at bounding box center [685, 479] width 63 height 33
click at [682, 527] on input "1.1" at bounding box center [685, 534] width 63 height 33
click at [486, 347] on input "number" at bounding box center [488, 343] width 62 height 33
click at [782, 602] on span "Save" at bounding box center [784, 609] width 719 height 21
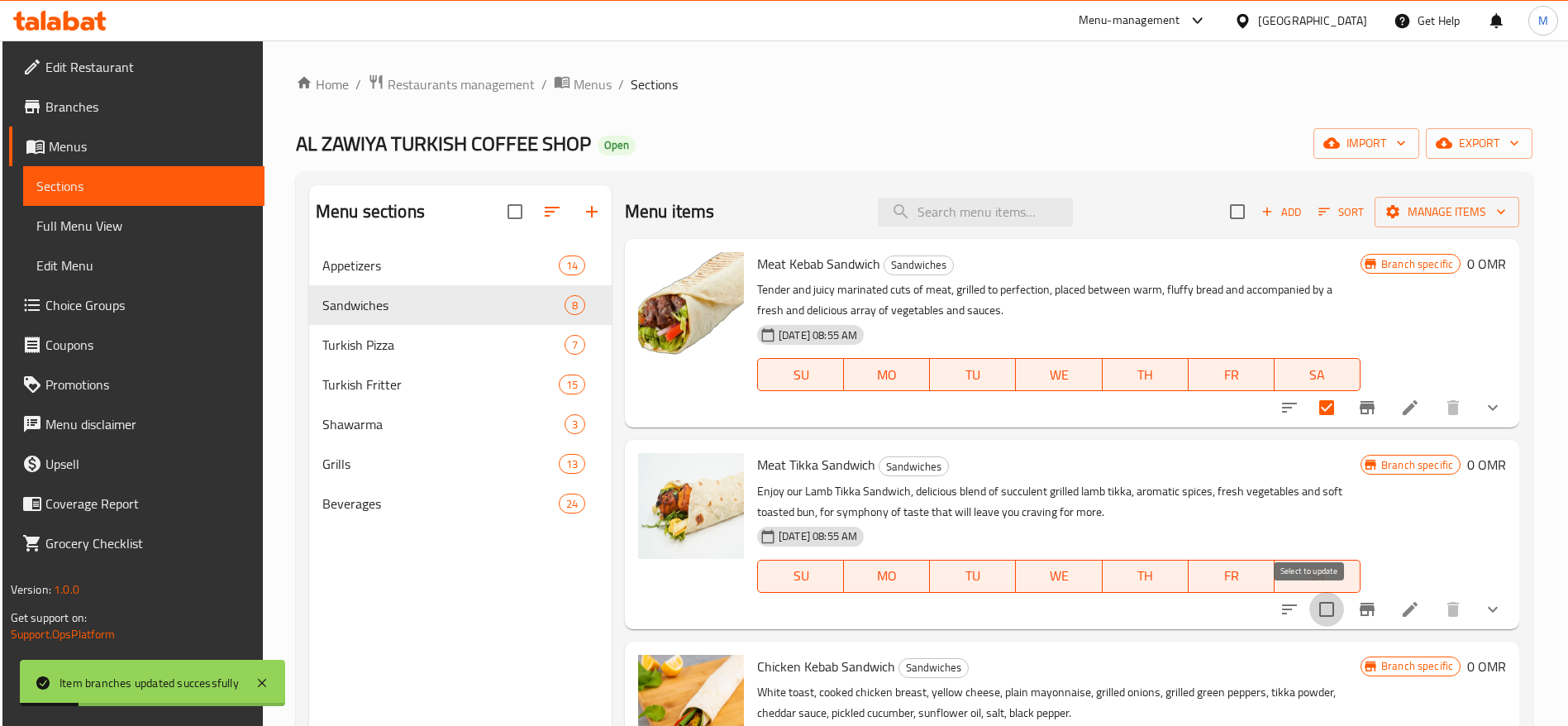
click at [1313, 605] on input "checkbox" at bounding box center [1327, 610] width 35 height 35
click at [1359, 608] on icon "Branch-specific-item" at bounding box center [1367, 610] width 15 height 13
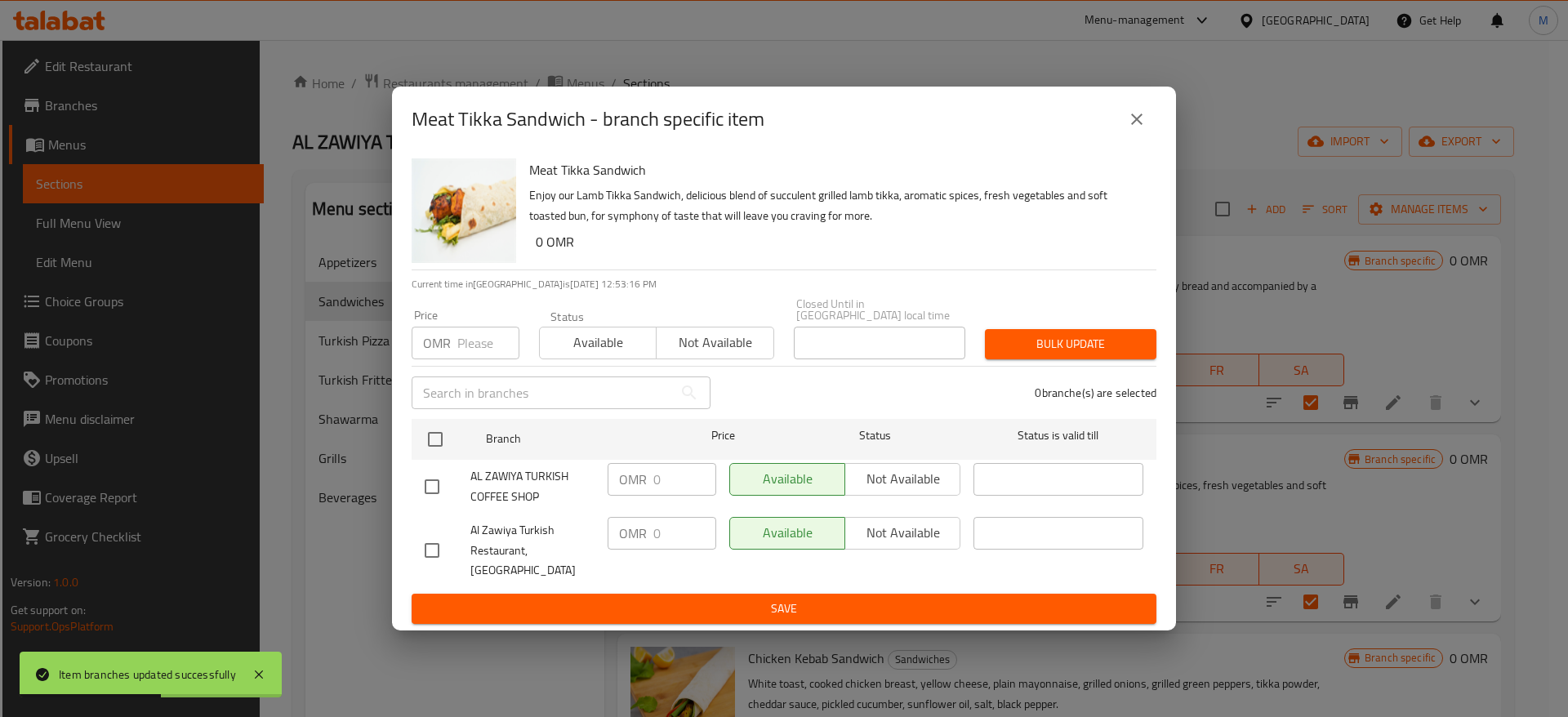
click at [1133, 125] on icon "close" at bounding box center [1137, 120] width 20 height 20
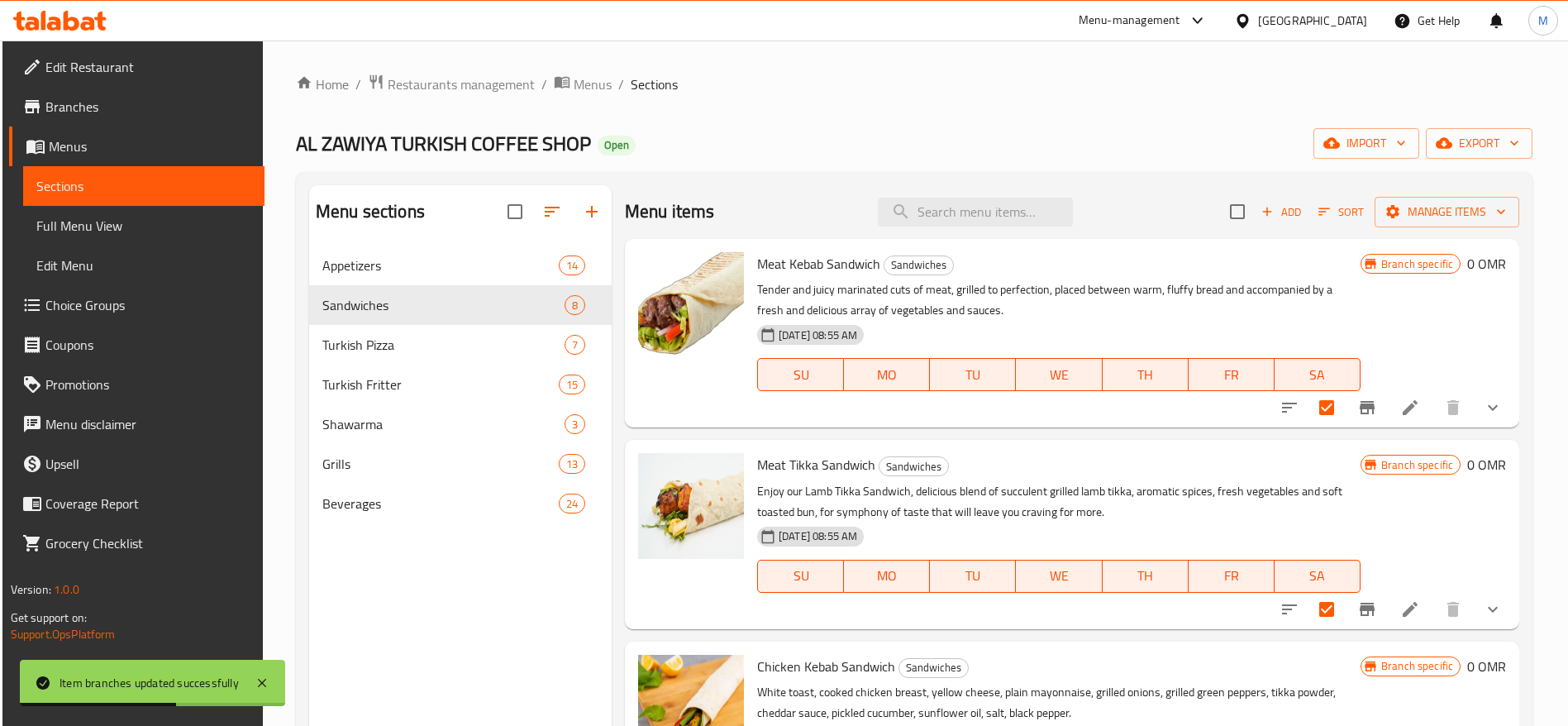
scroll to position [248, 0]
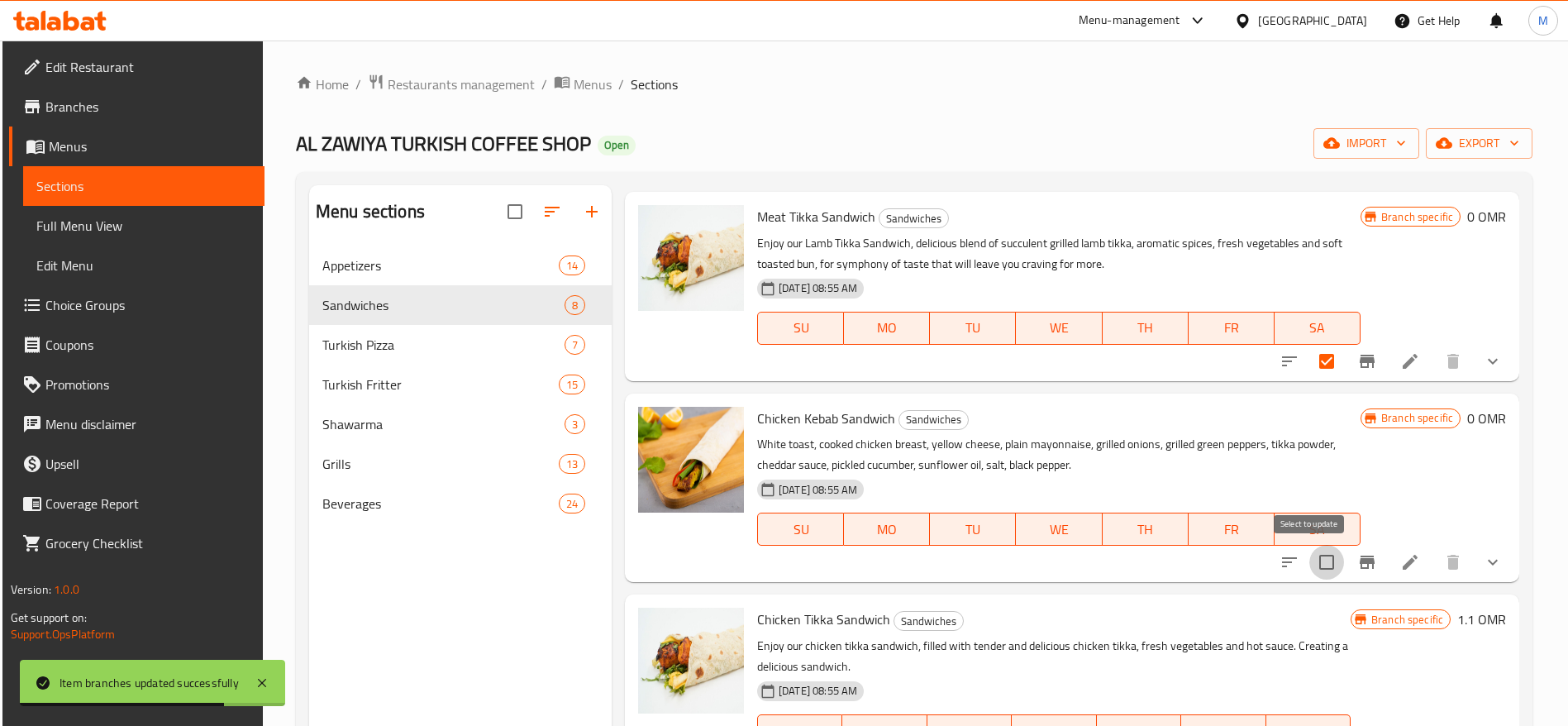
click at [1323, 560] on input "checkbox" at bounding box center [1327, 562] width 35 height 35
click at [1359, 562] on icon "Branch-specific-item" at bounding box center [1367, 562] width 15 height 13
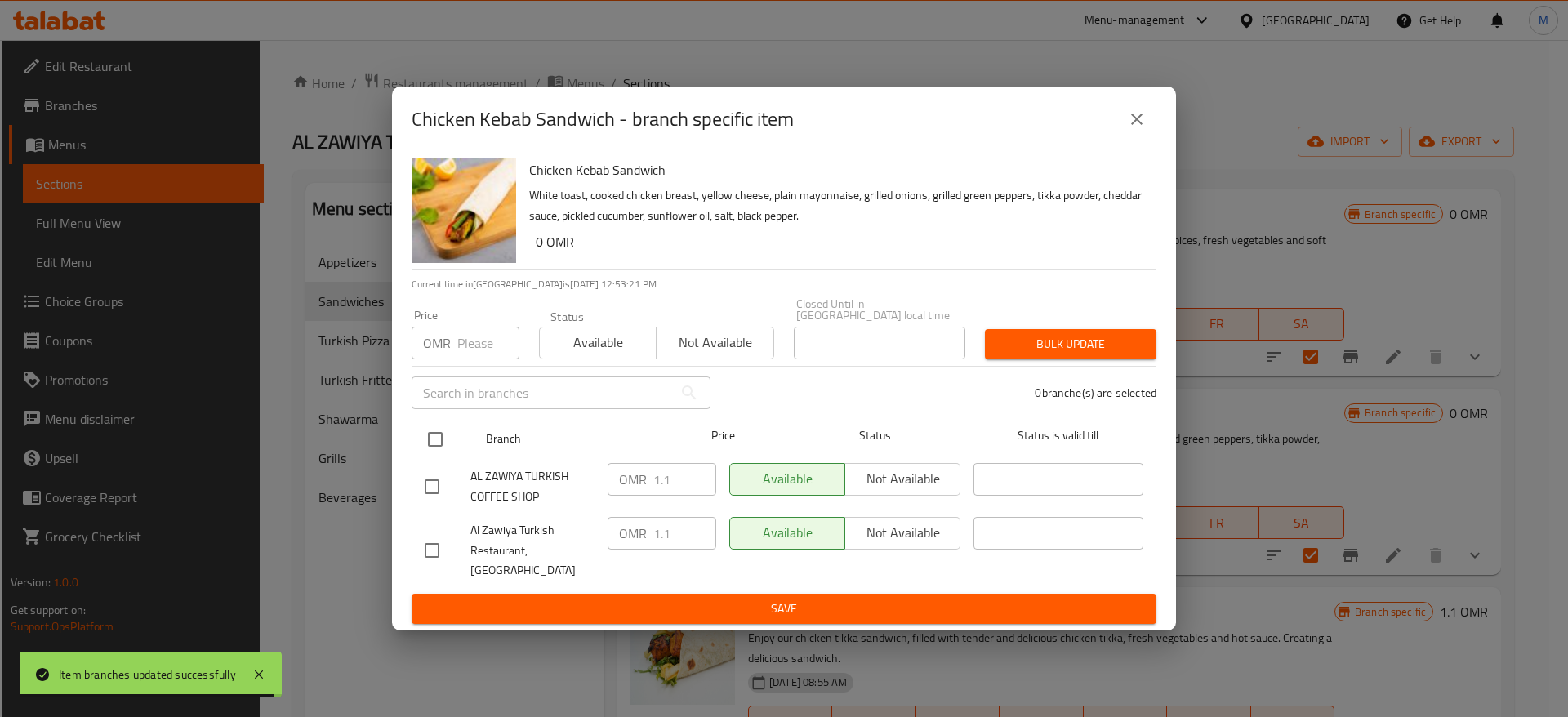
click at [440, 432] on input "checkbox" at bounding box center [436, 440] width 35 height 35
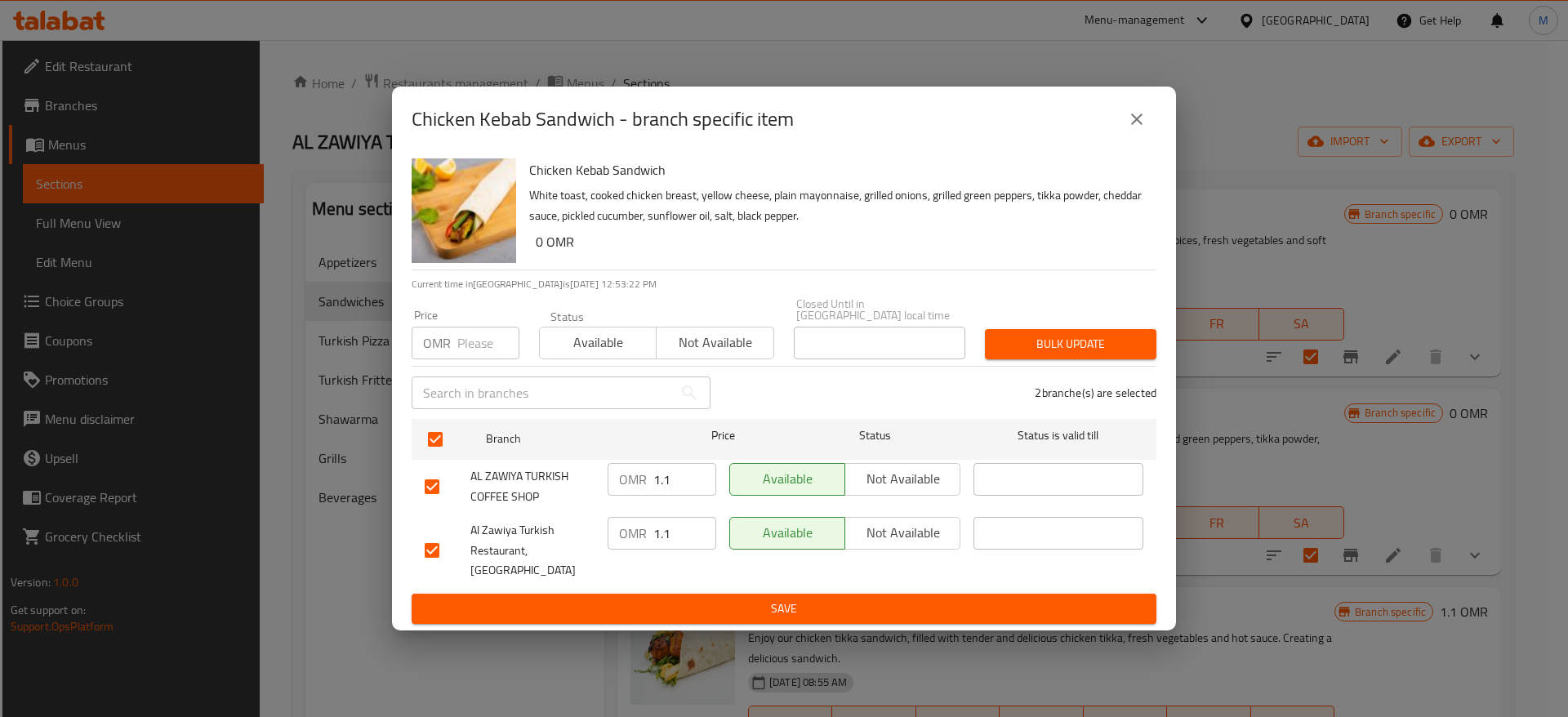
click at [680, 479] on input "1.1" at bounding box center [685, 479] width 63 height 33
click at [682, 533] on input "1.1" at bounding box center [685, 534] width 63 height 33
click at [765, 607] on span "Save" at bounding box center [784, 609] width 719 height 21
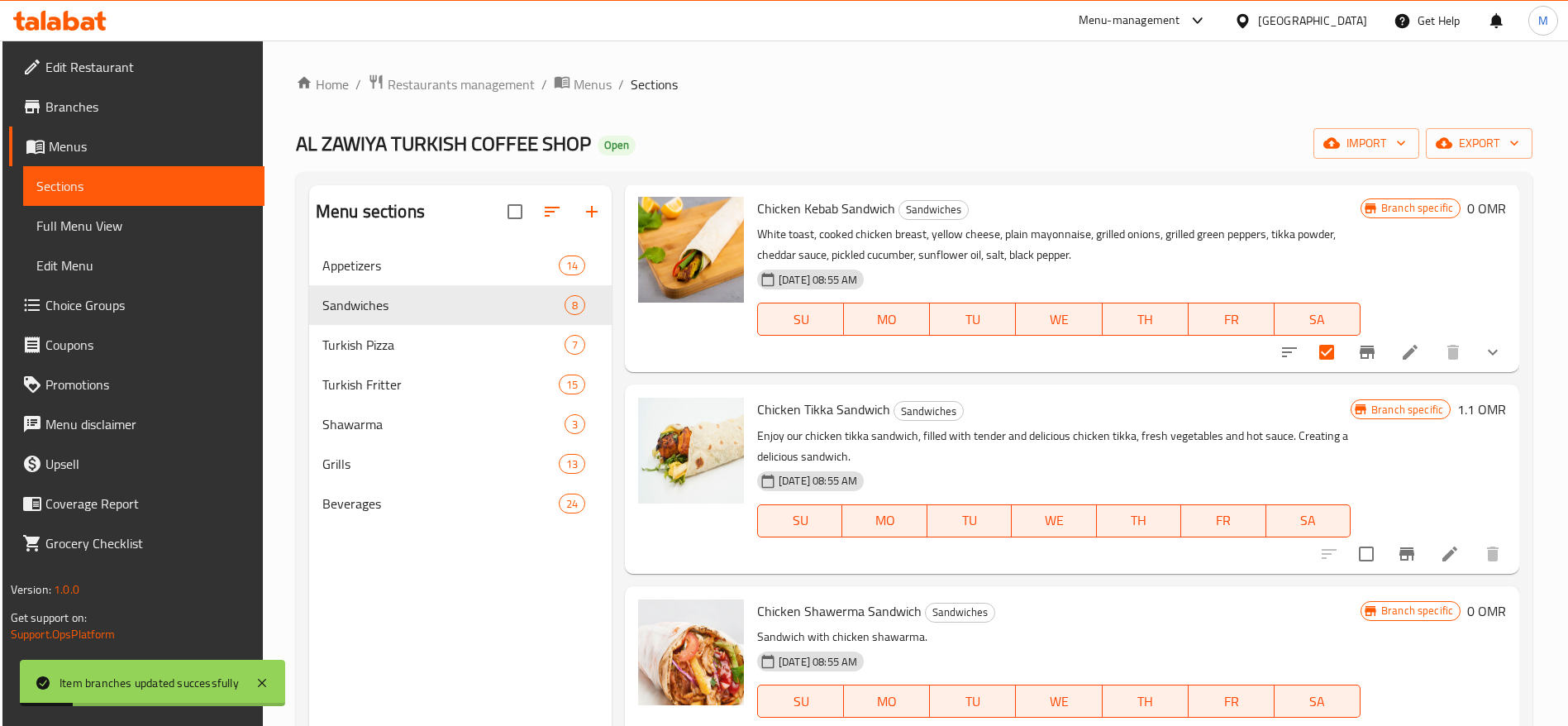
scroll to position [496, 0]
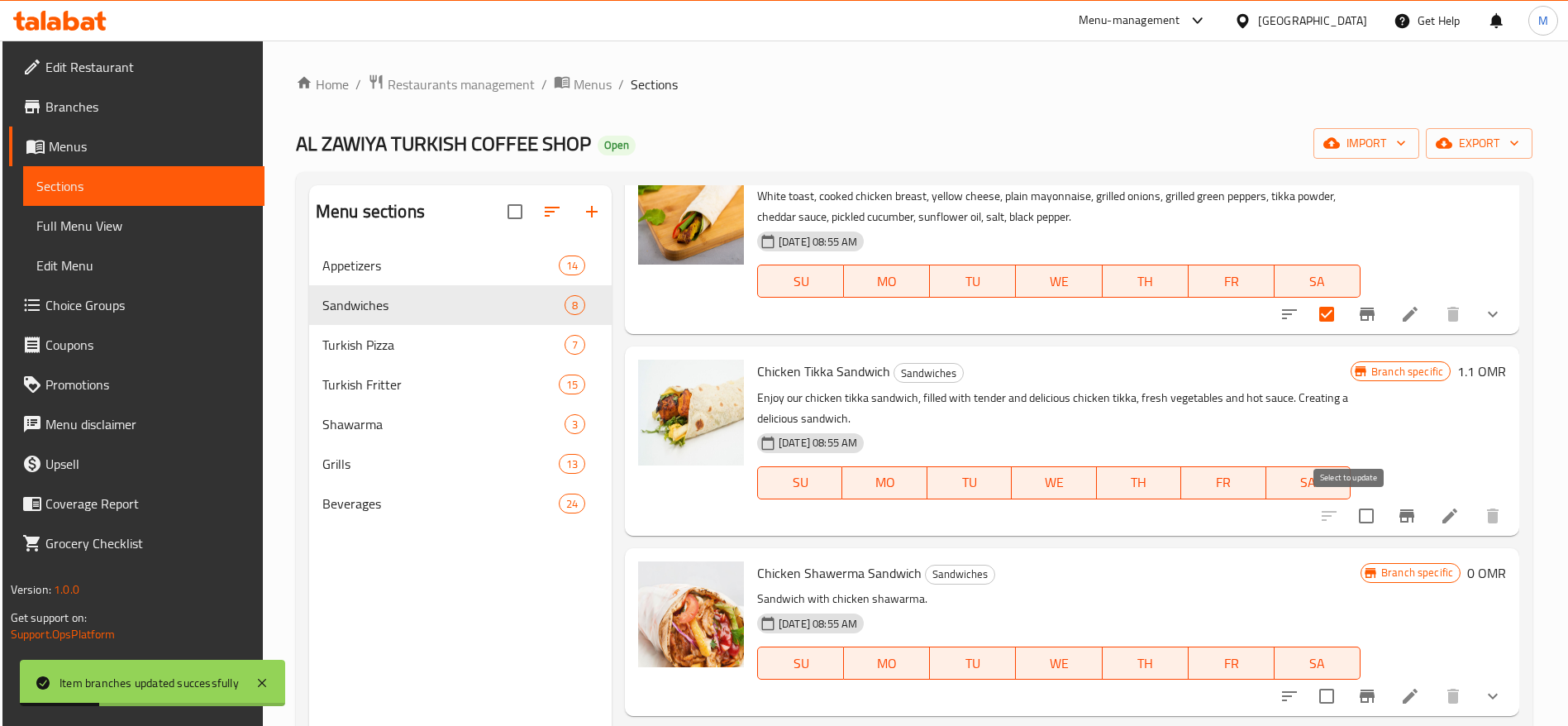
click at [1360, 515] on input "checkbox" at bounding box center [1366, 516] width 35 height 35
click at [1399, 512] on icon "Branch-specific-item" at bounding box center [1407, 516] width 15 height 13
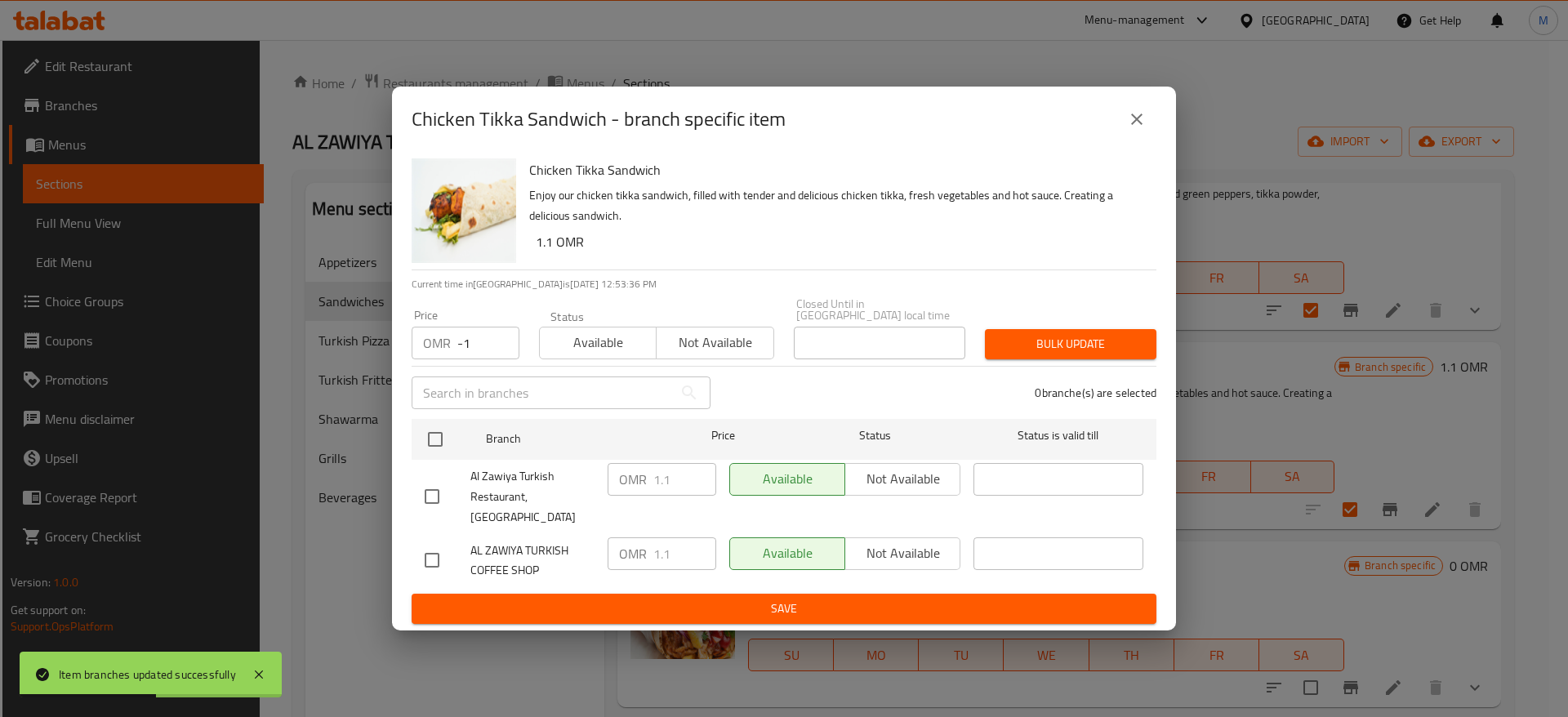
click at [497, 339] on input "-1" at bounding box center [488, 343] width 62 height 33
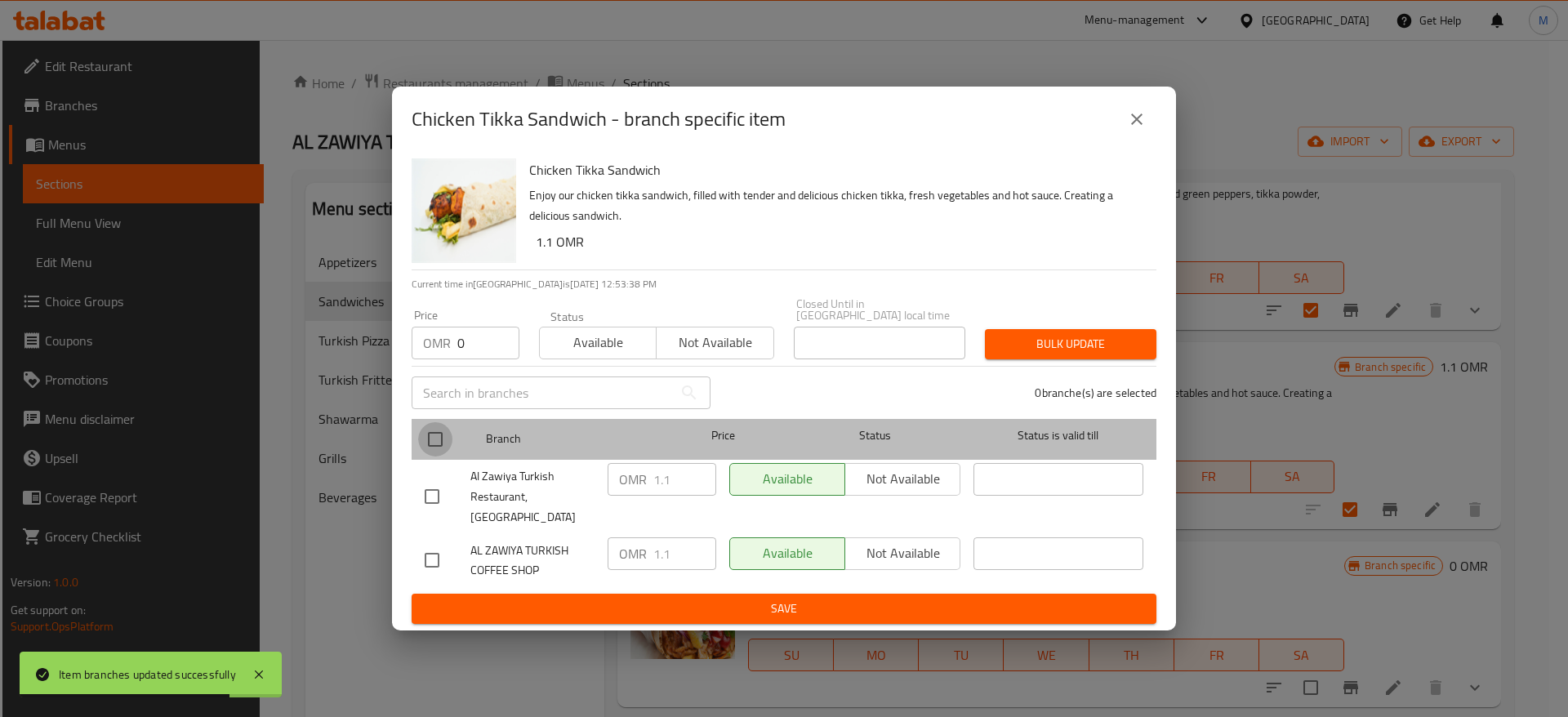
click at [442, 438] on input "checkbox" at bounding box center [436, 440] width 35 height 35
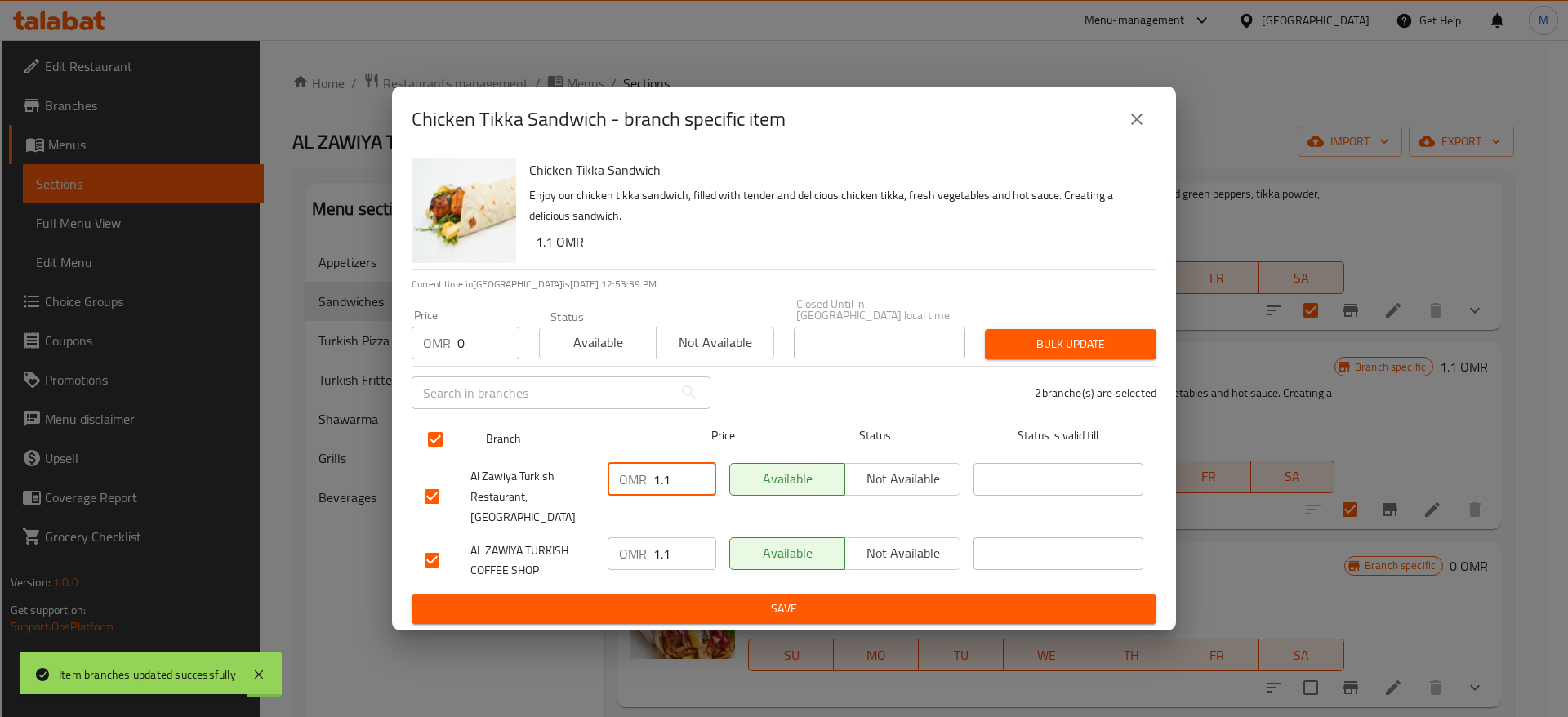
drag, startPoint x: 678, startPoint y: 474, endPoint x: 693, endPoint y: 436, distance: 40.9
click at [679, 474] on input "1.1" at bounding box center [685, 479] width 63 height 33
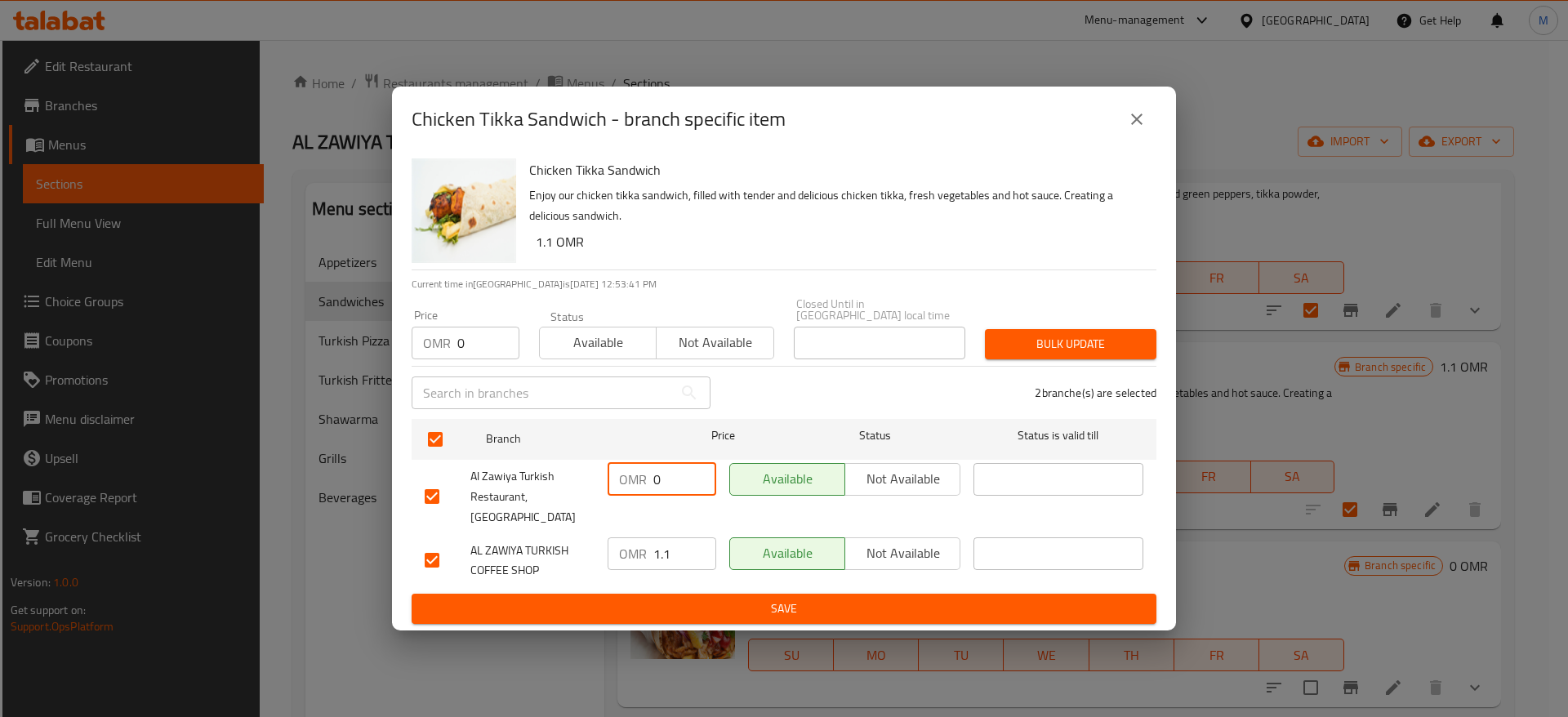
click at [690, 543] on input "1.1" at bounding box center [685, 554] width 63 height 33
click at [742, 599] on span "Save" at bounding box center [784, 609] width 719 height 21
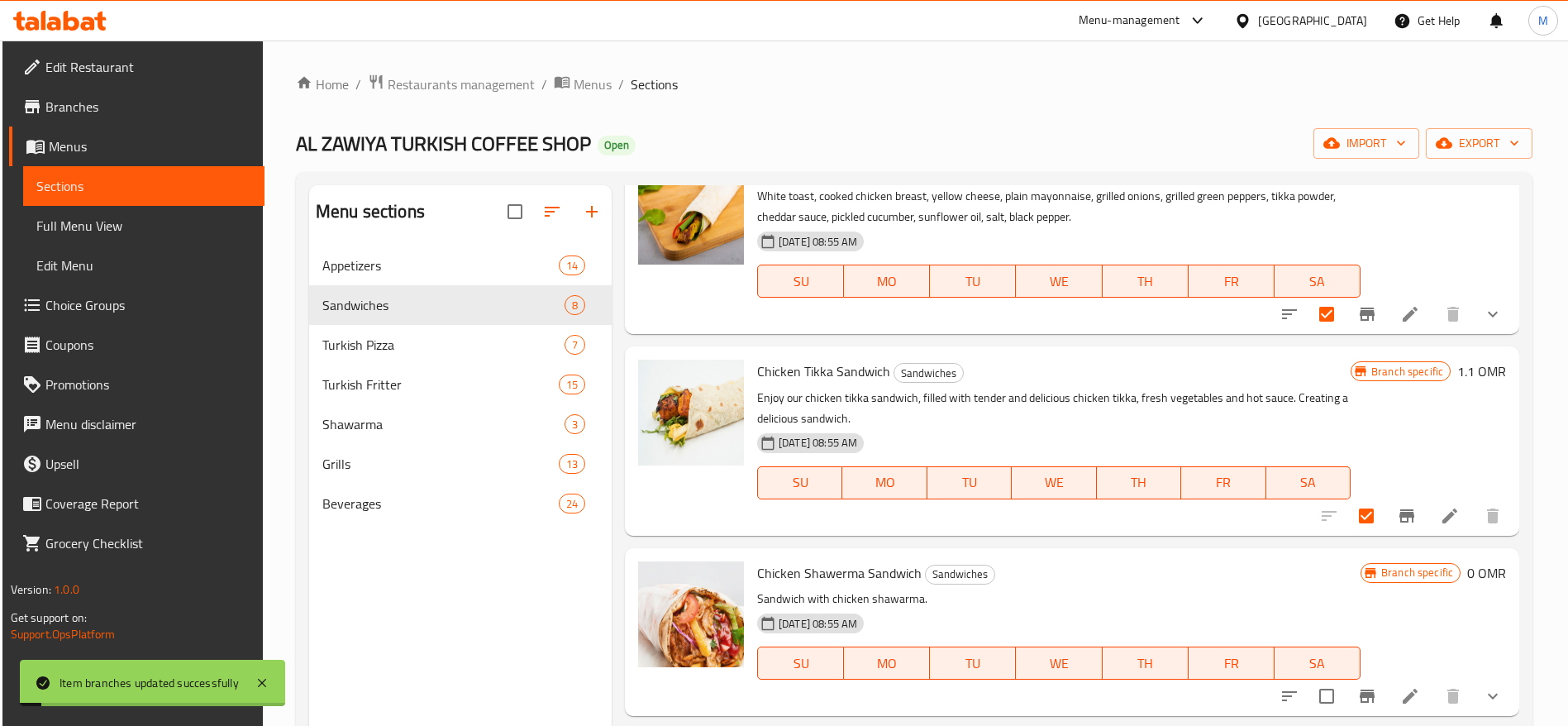
click at [1397, 511] on icon "Branch-specific-item" at bounding box center [1407, 516] width 20 height 20
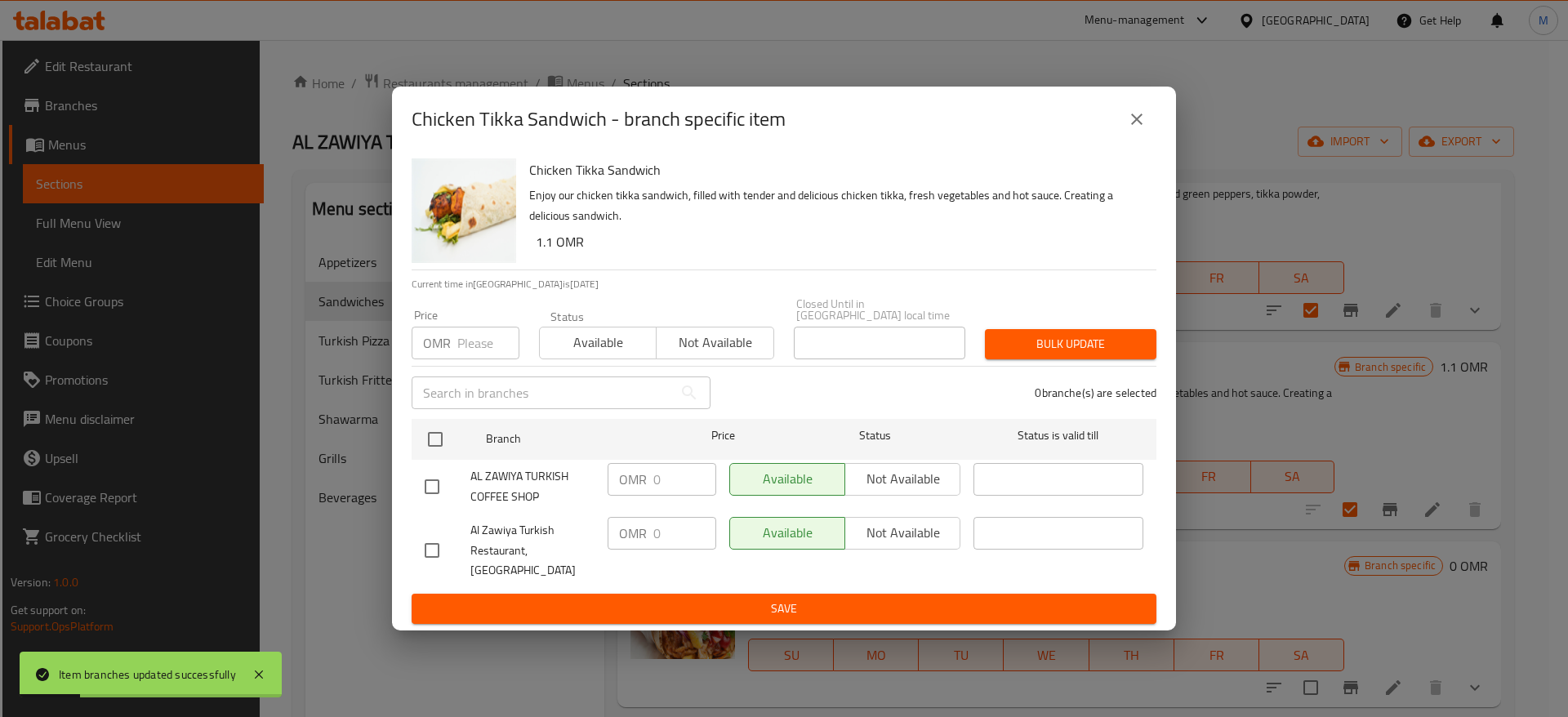
click at [1139, 125] on icon "close" at bounding box center [1137, 120] width 12 height 12
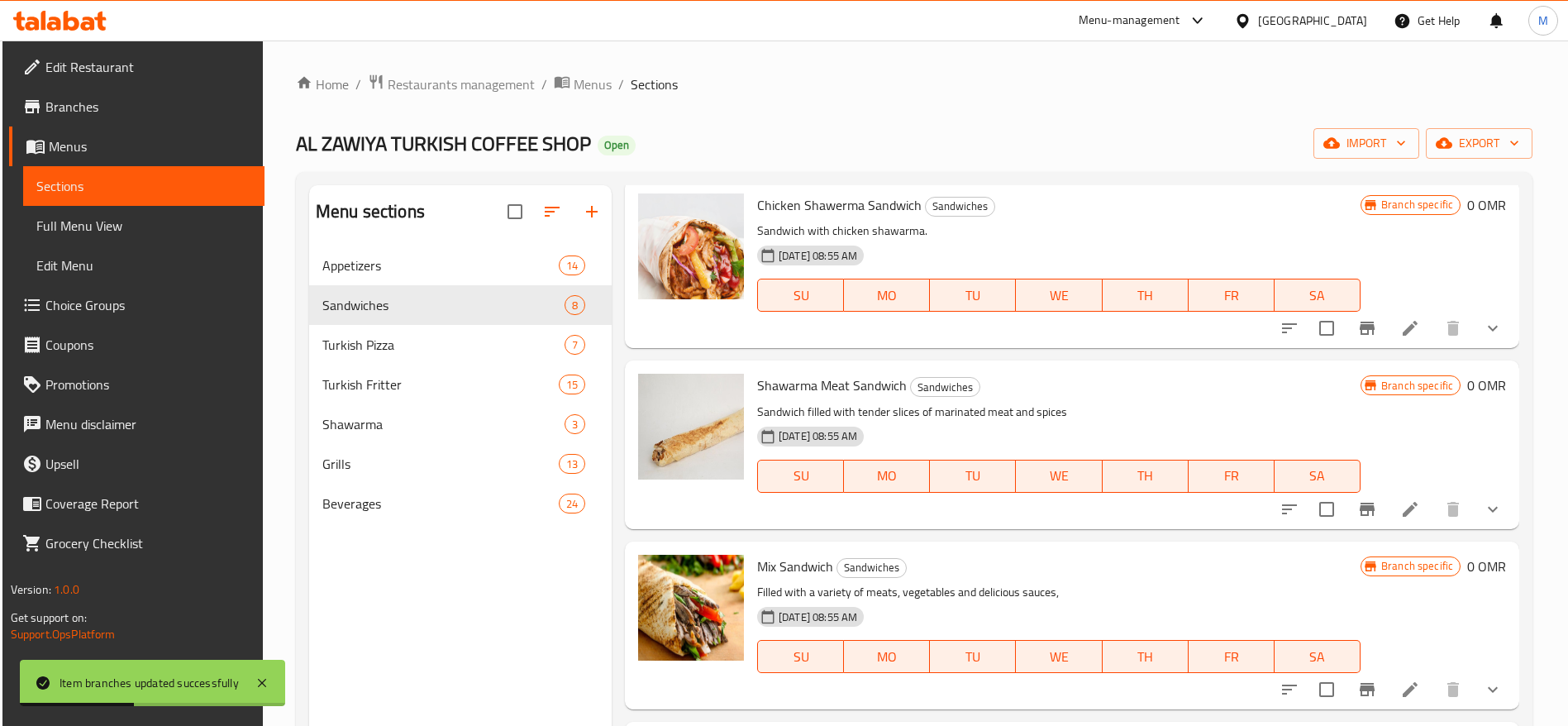
scroll to position [740, 0]
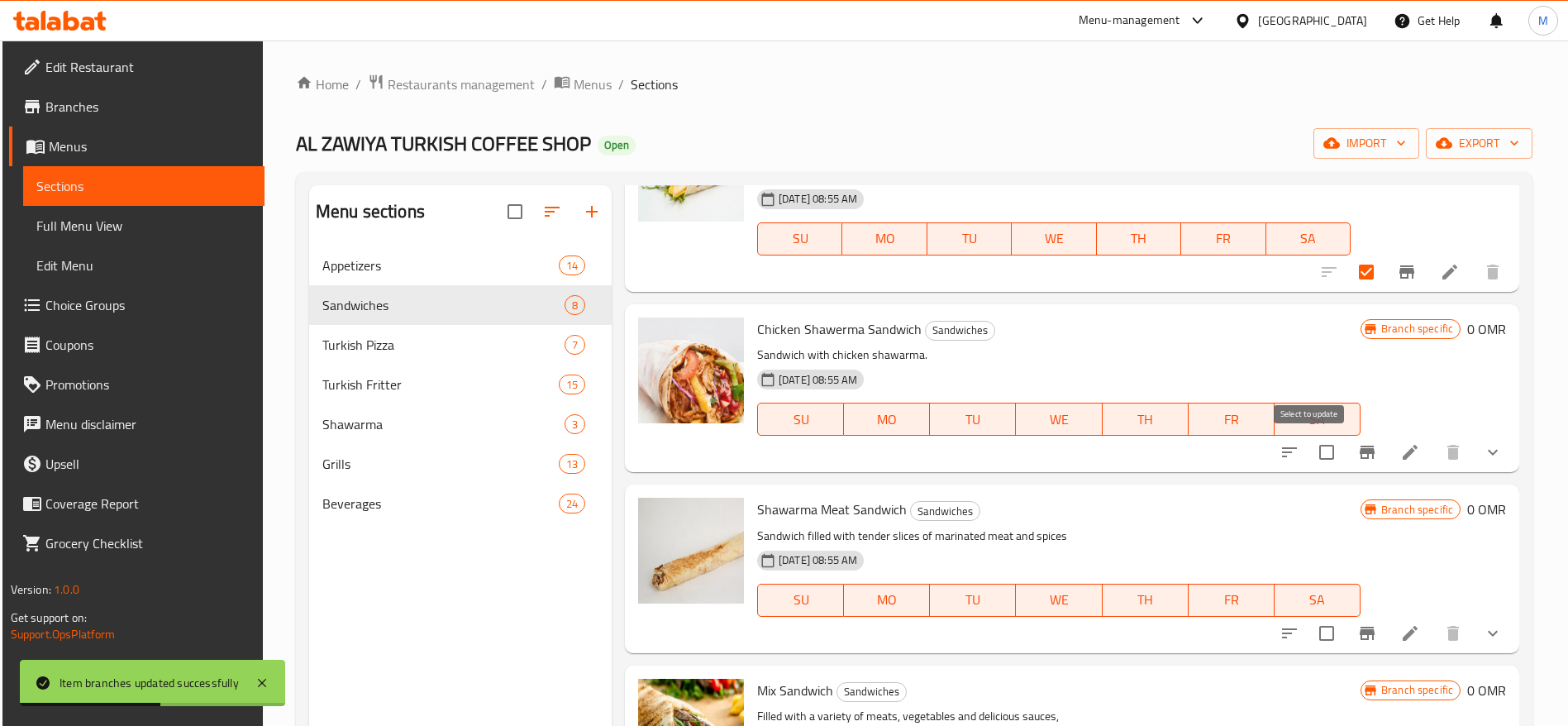
click at [1314, 449] on input "checkbox" at bounding box center [1327, 453] width 35 height 35
click at [1359, 449] on icon "Branch-specific-item" at bounding box center [1367, 453] width 15 height 13
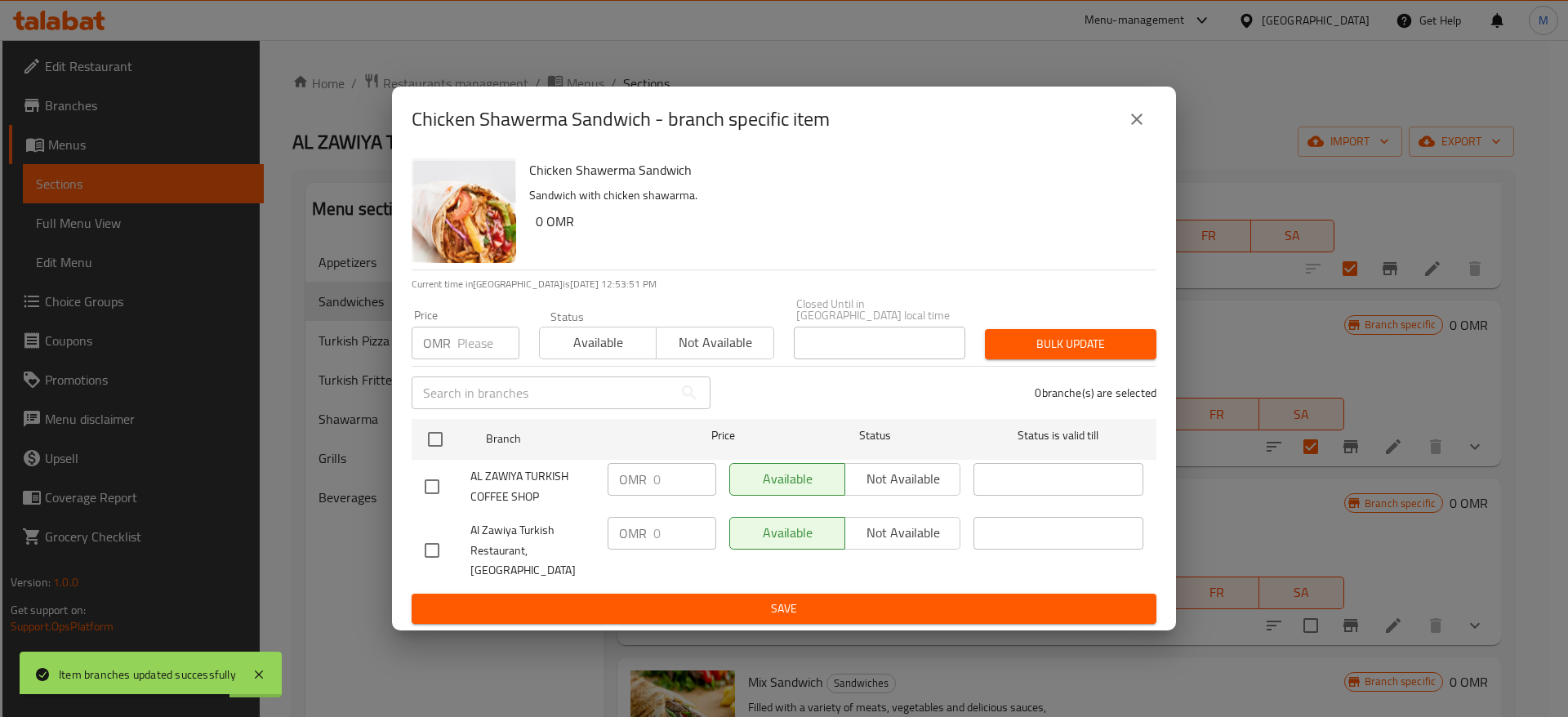
click at [1145, 110] on button "close" at bounding box center [1137, 120] width 40 height 40
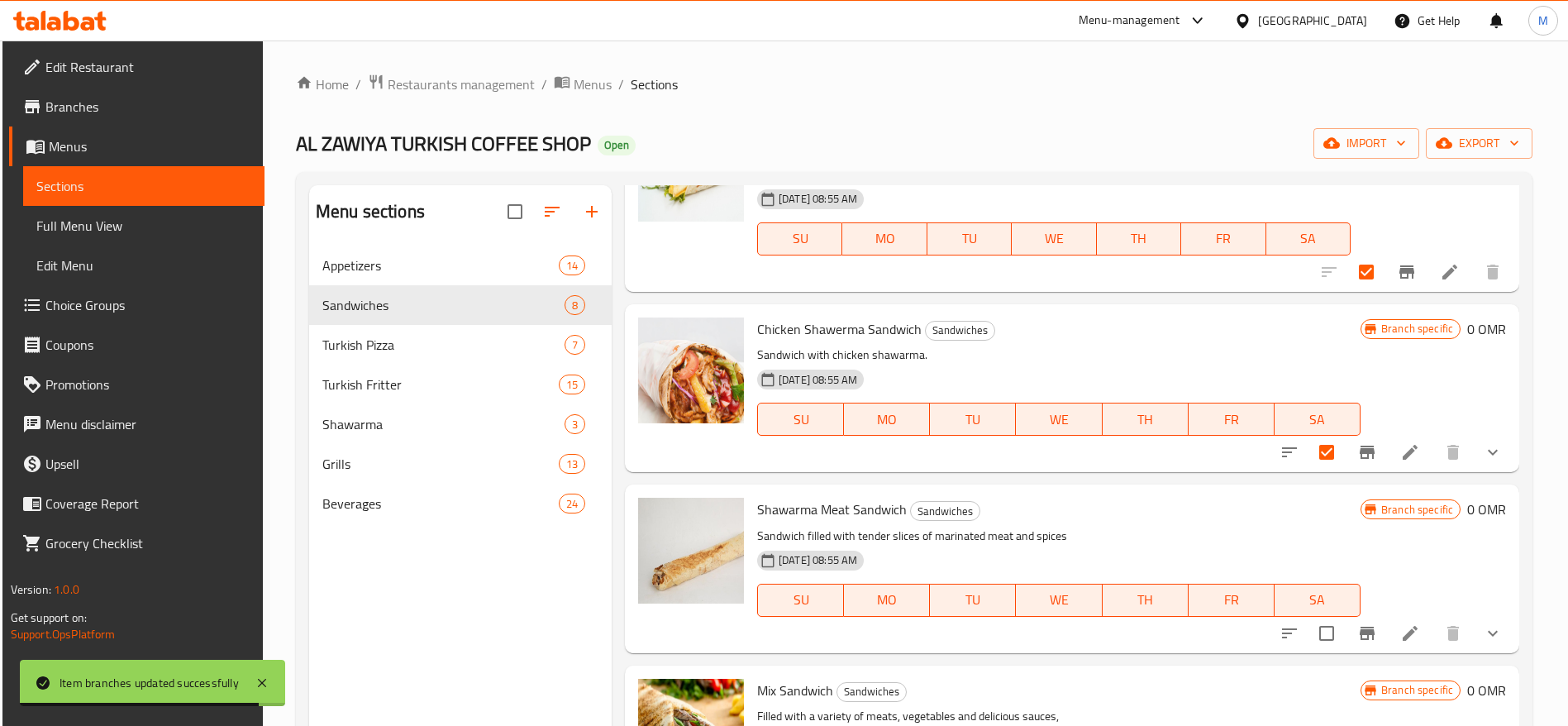
scroll to position [864, 0]
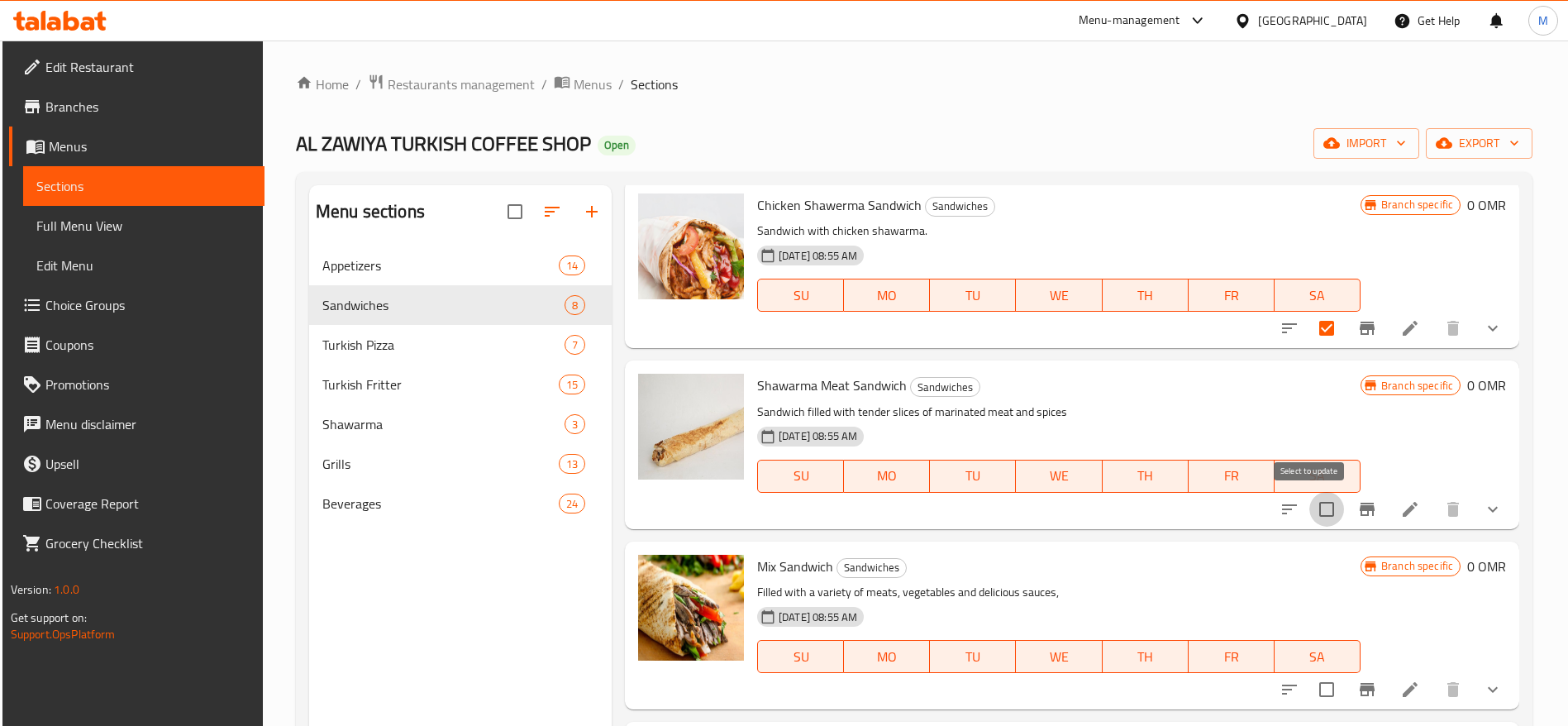
click at [1310, 505] on input "checkbox" at bounding box center [1327, 510] width 35 height 35
click at [1359, 508] on icon "Branch-specific-item" at bounding box center [1367, 510] width 15 height 13
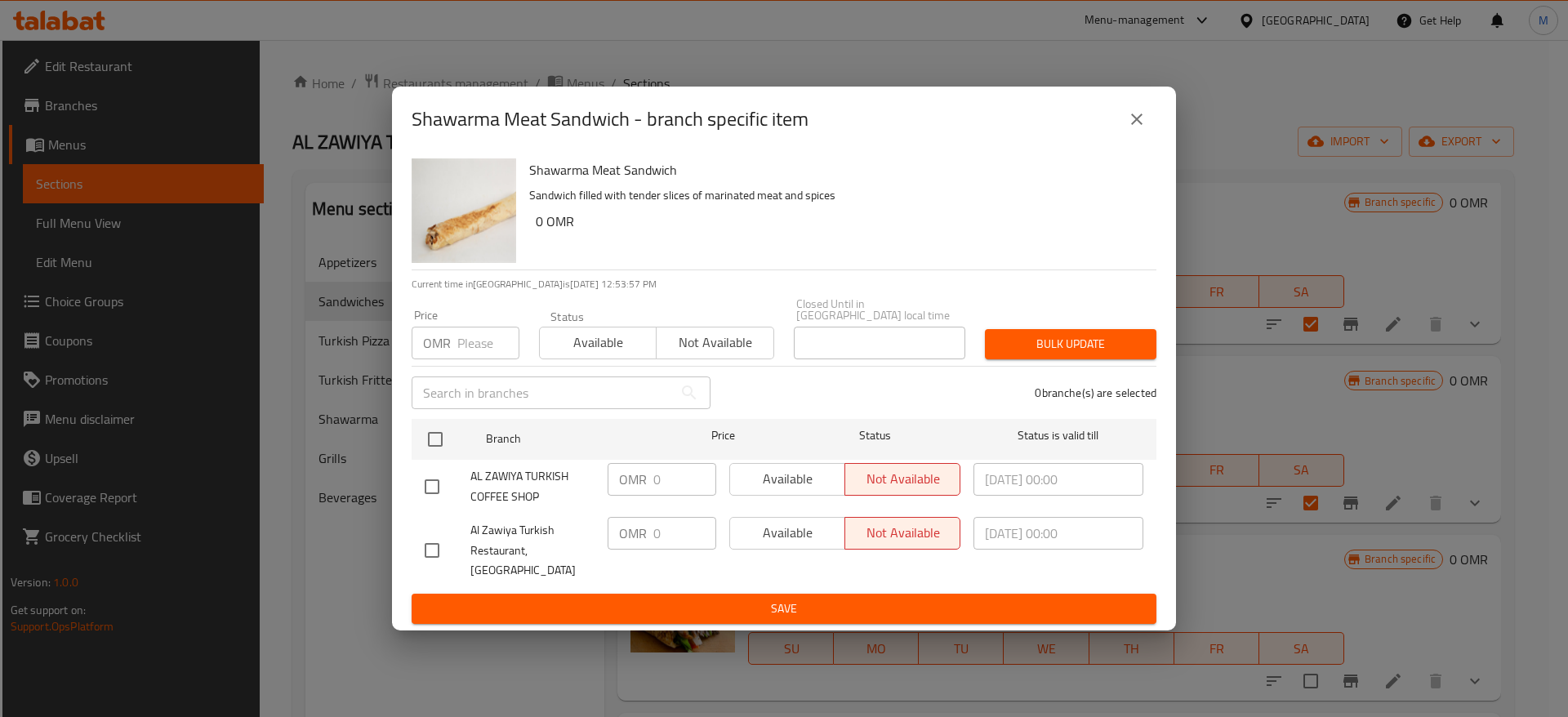
click at [1136, 116] on icon "close" at bounding box center [1137, 120] width 20 height 20
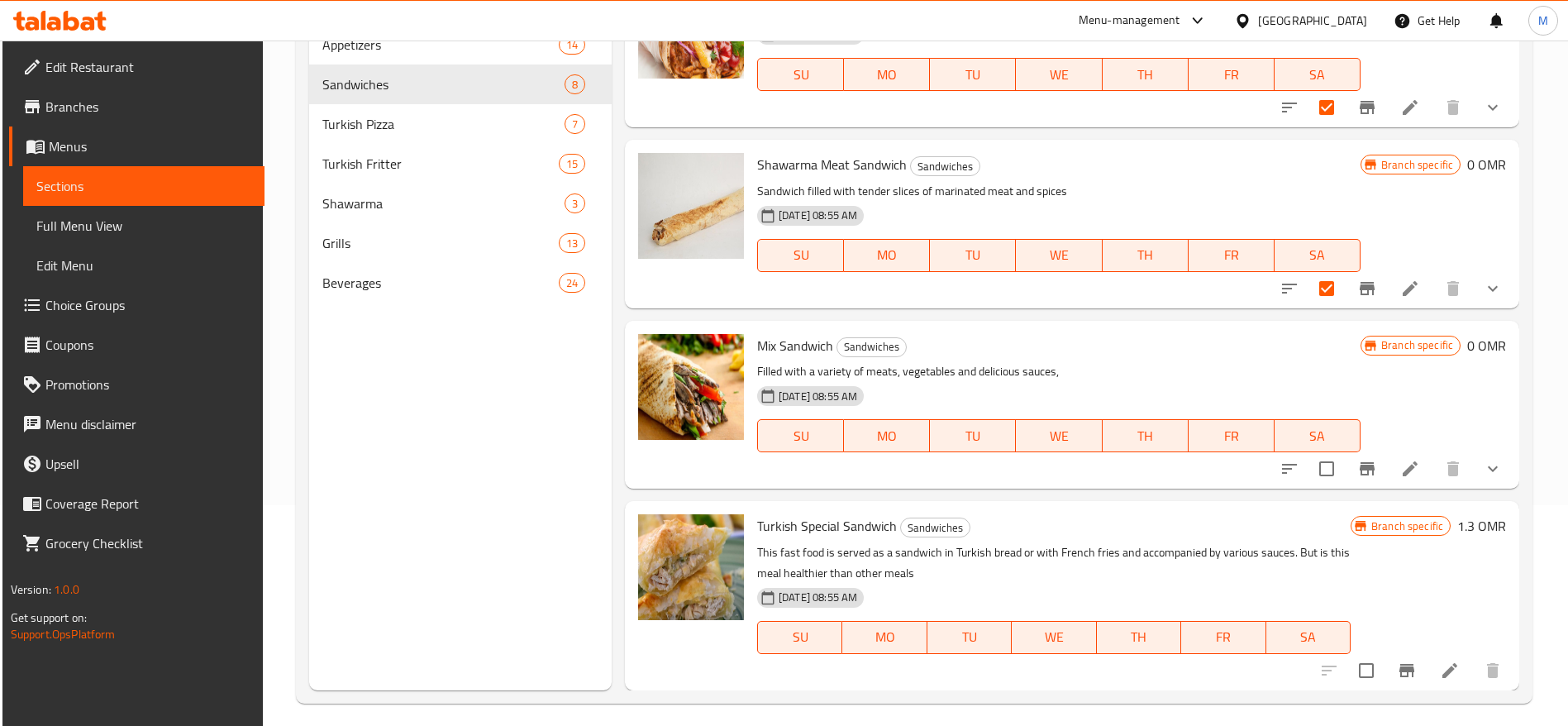
scroll to position [231, 0]
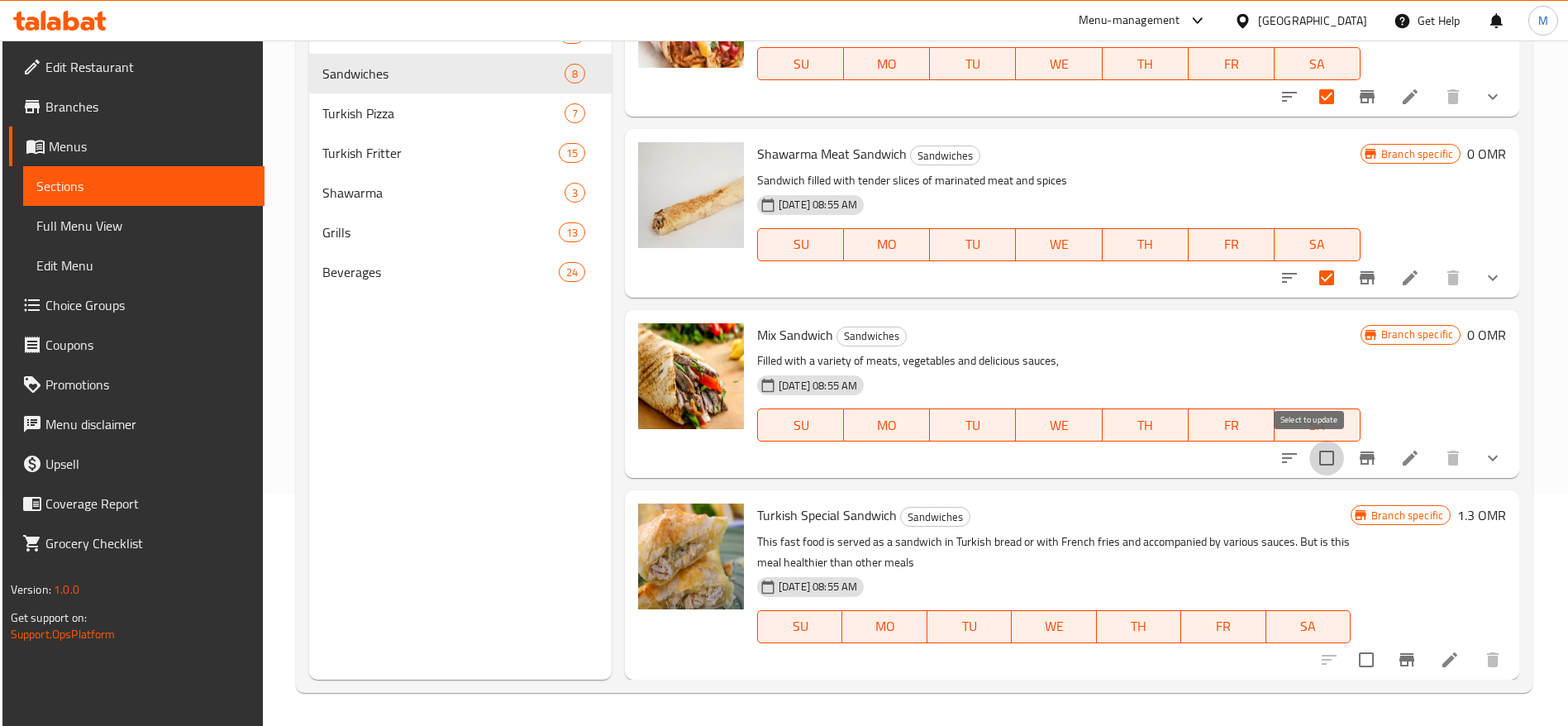
click at [1309, 459] on input "checkbox" at bounding box center [1327, 459] width 35 height 35
click at [1359, 458] on icon "Branch-specific-item" at bounding box center [1367, 458] width 15 height 13
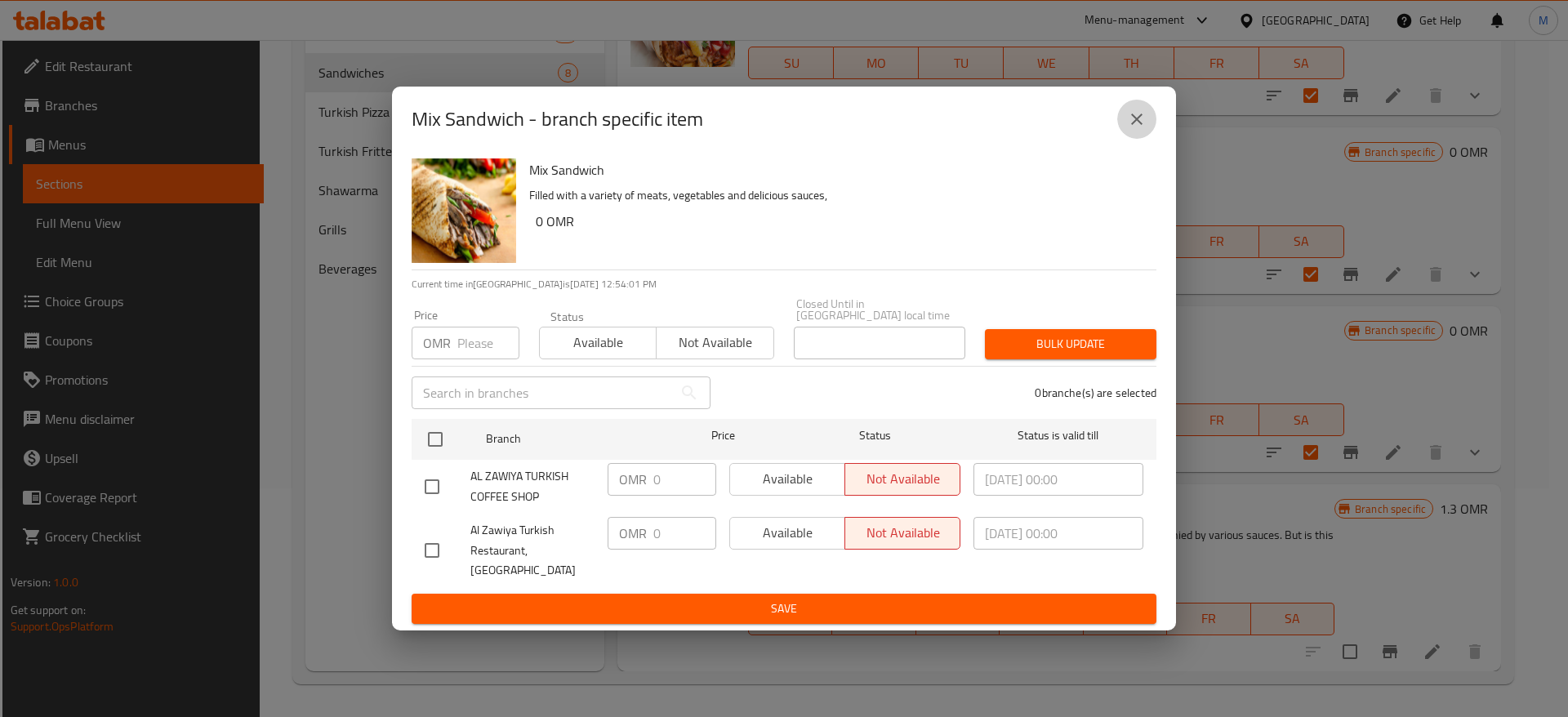
click at [1131, 124] on icon "close" at bounding box center [1137, 120] width 20 height 20
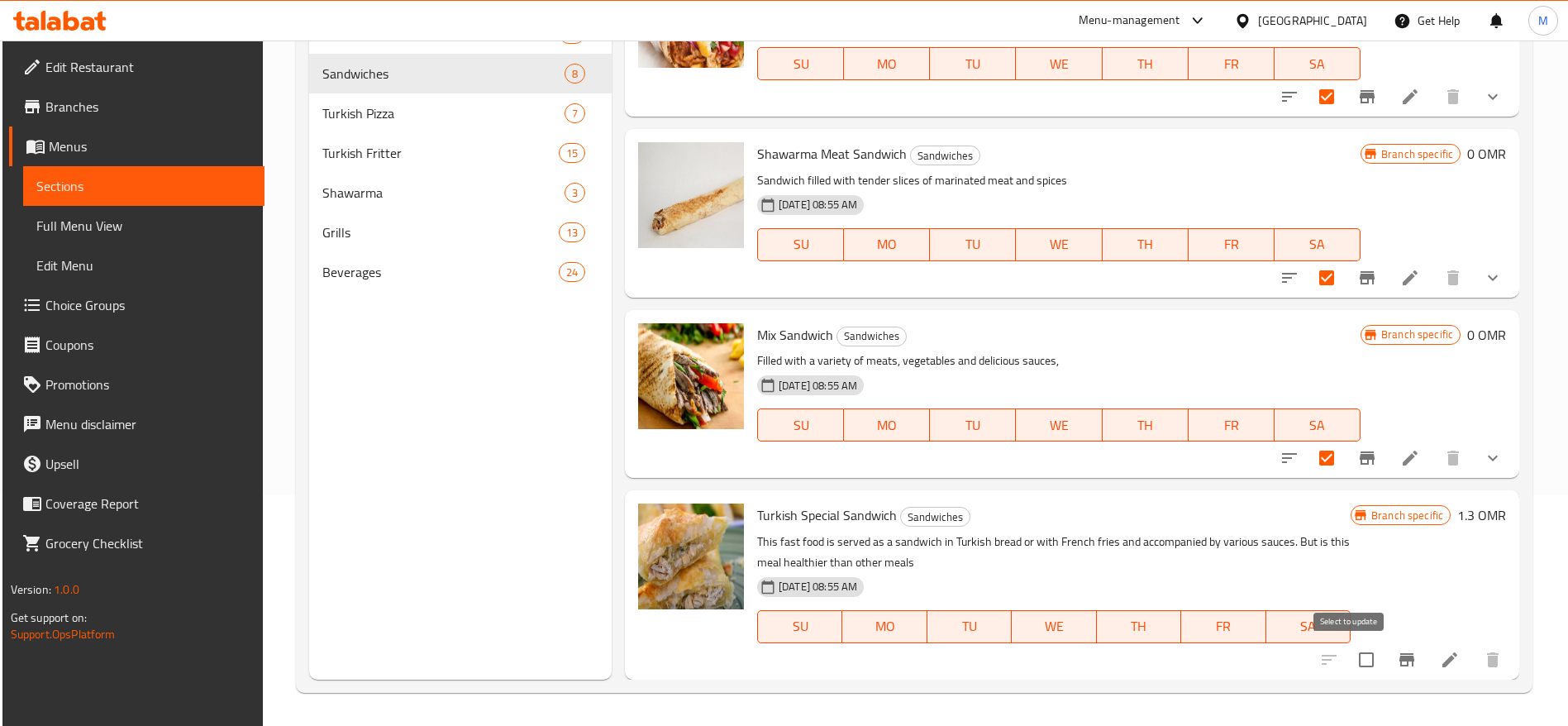
click at [1350, 655] on input "checkbox" at bounding box center [1366, 660] width 35 height 35
click at [1399, 657] on icon "Branch-specific-item" at bounding box center [1407, 660] width 20 height 20
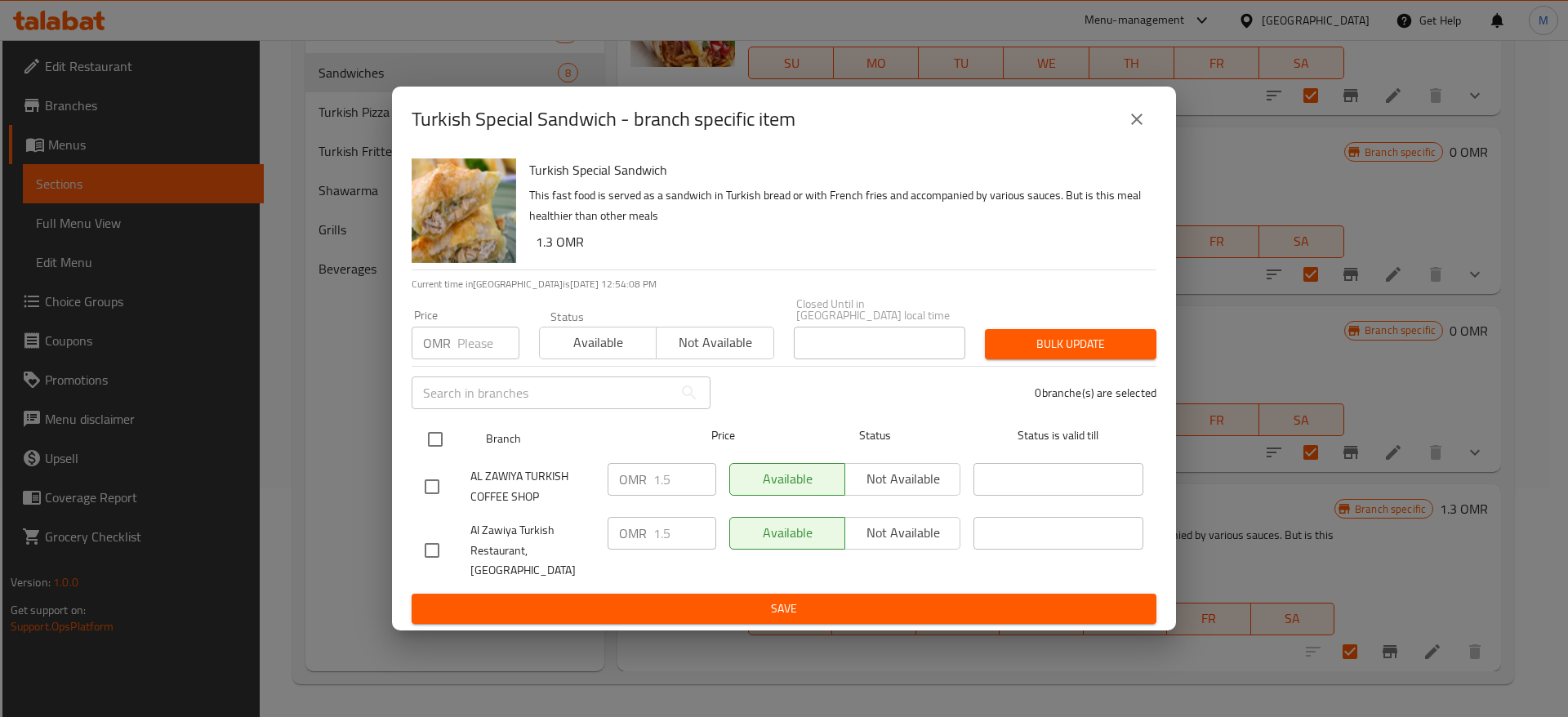
click at [433, 431] on input "checkbox" at bounding box center [436, 440] width 35 height 35
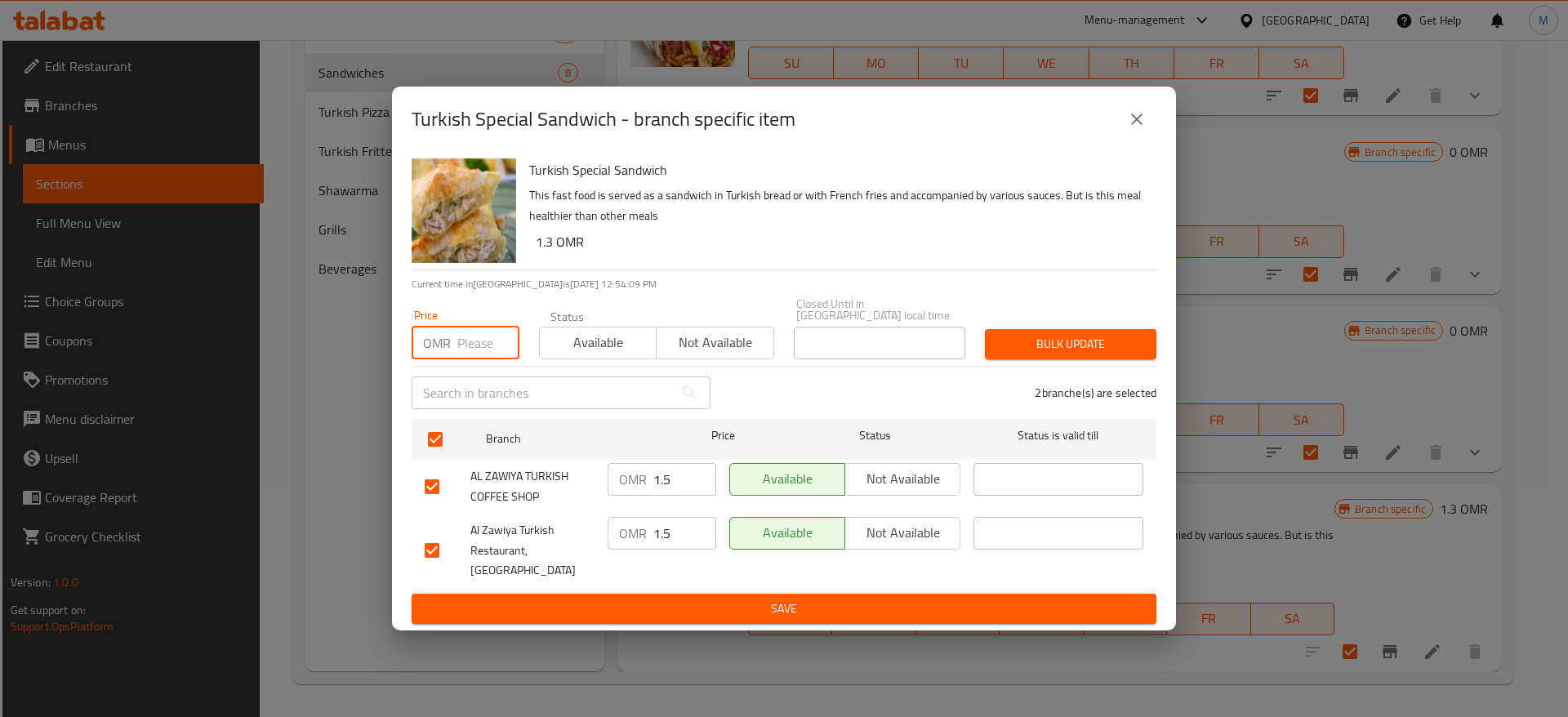
click at [476, 337] on input "number" at bounding box center [488, 343] width 62 height 33
click at [676, 476] on input "1.5" at bounding box center [685, 479] width 63 height 33
click at [681, 524] on input "1.5" at bounding box center [685, 534] width 63 height 33
click at [847, 599] on span "Save" at bounding box center [784, 609] width 719 height 21
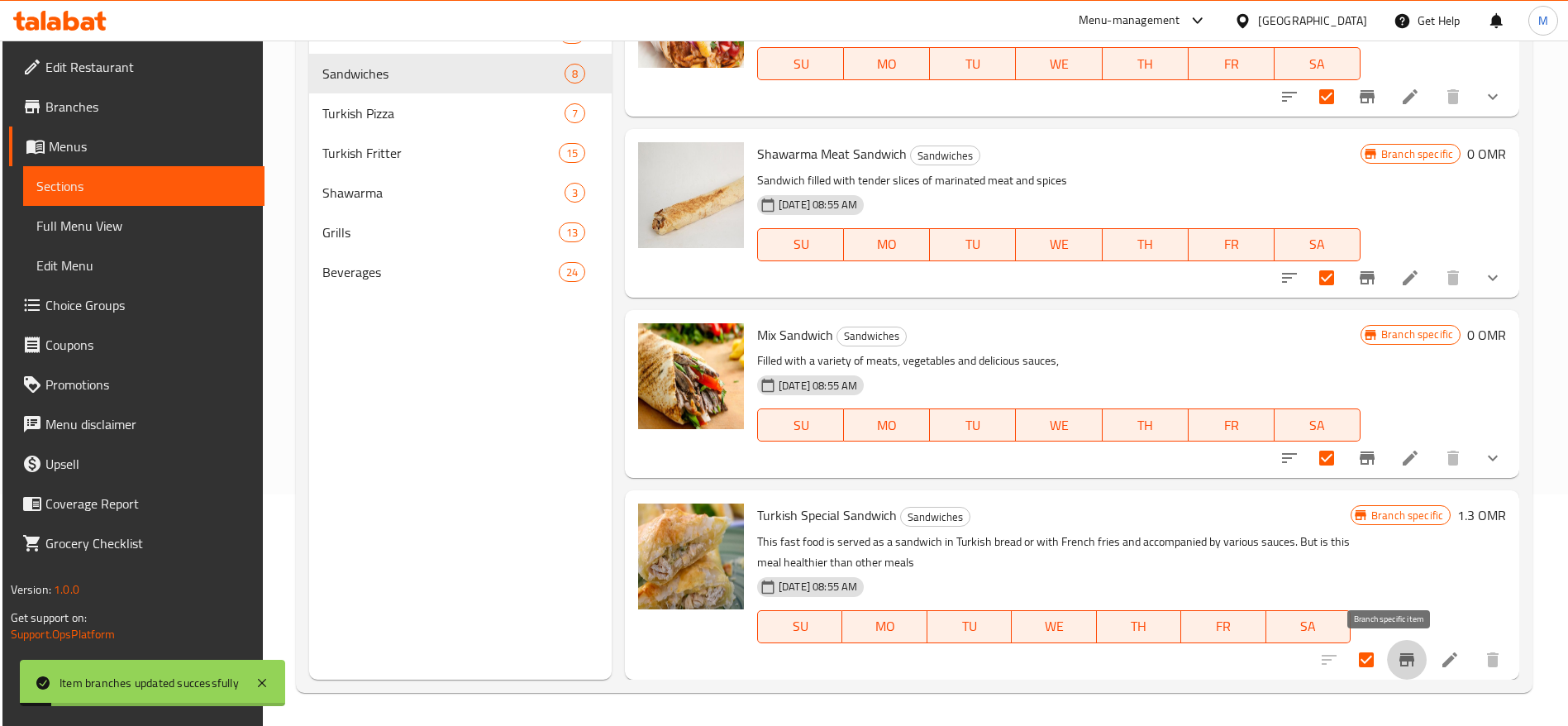
click at [1399, 654] on icon "Branch-specific-item" at bounding box center [1407, 660] width 15 height 13
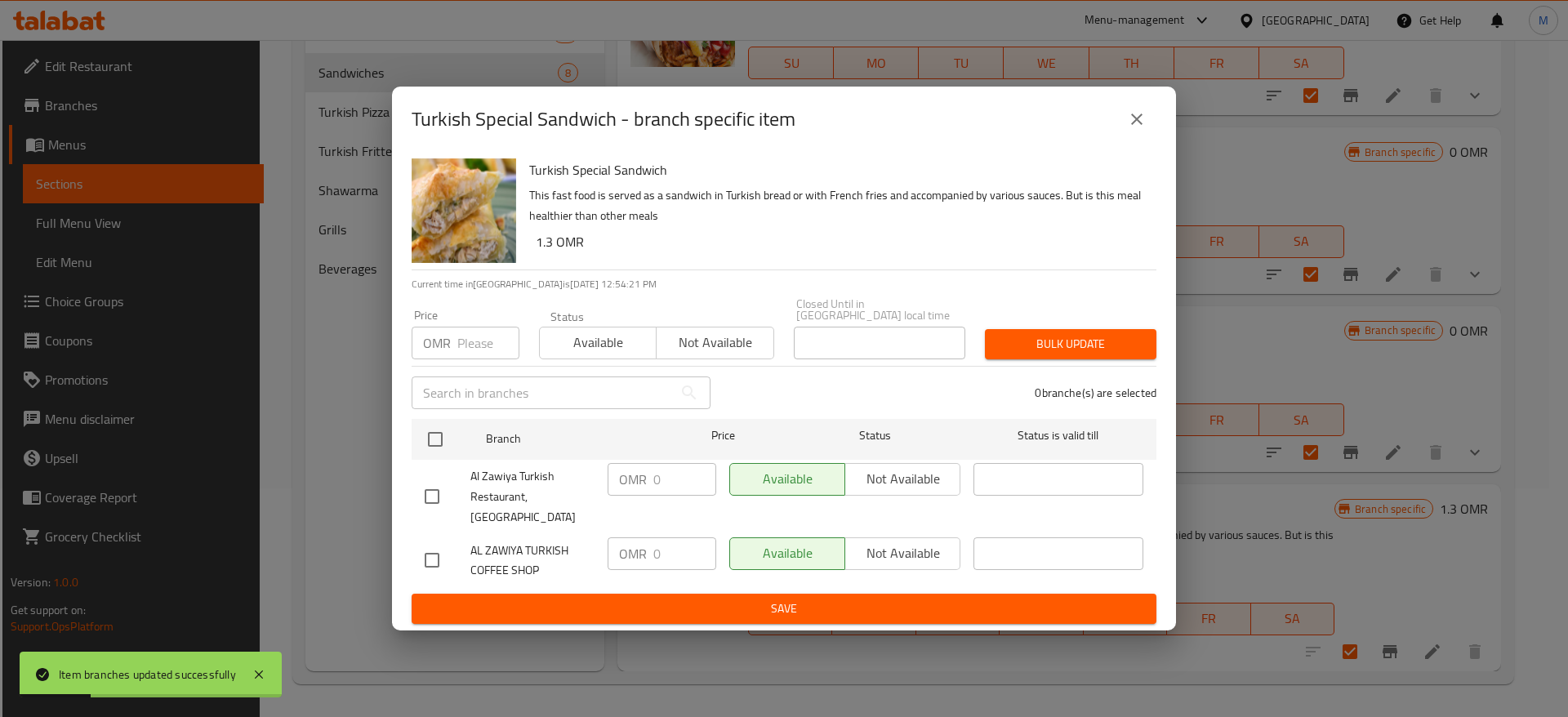
click at [1131, 120] on icon "close" at bounding box center [1137, 120] width 20 height 20
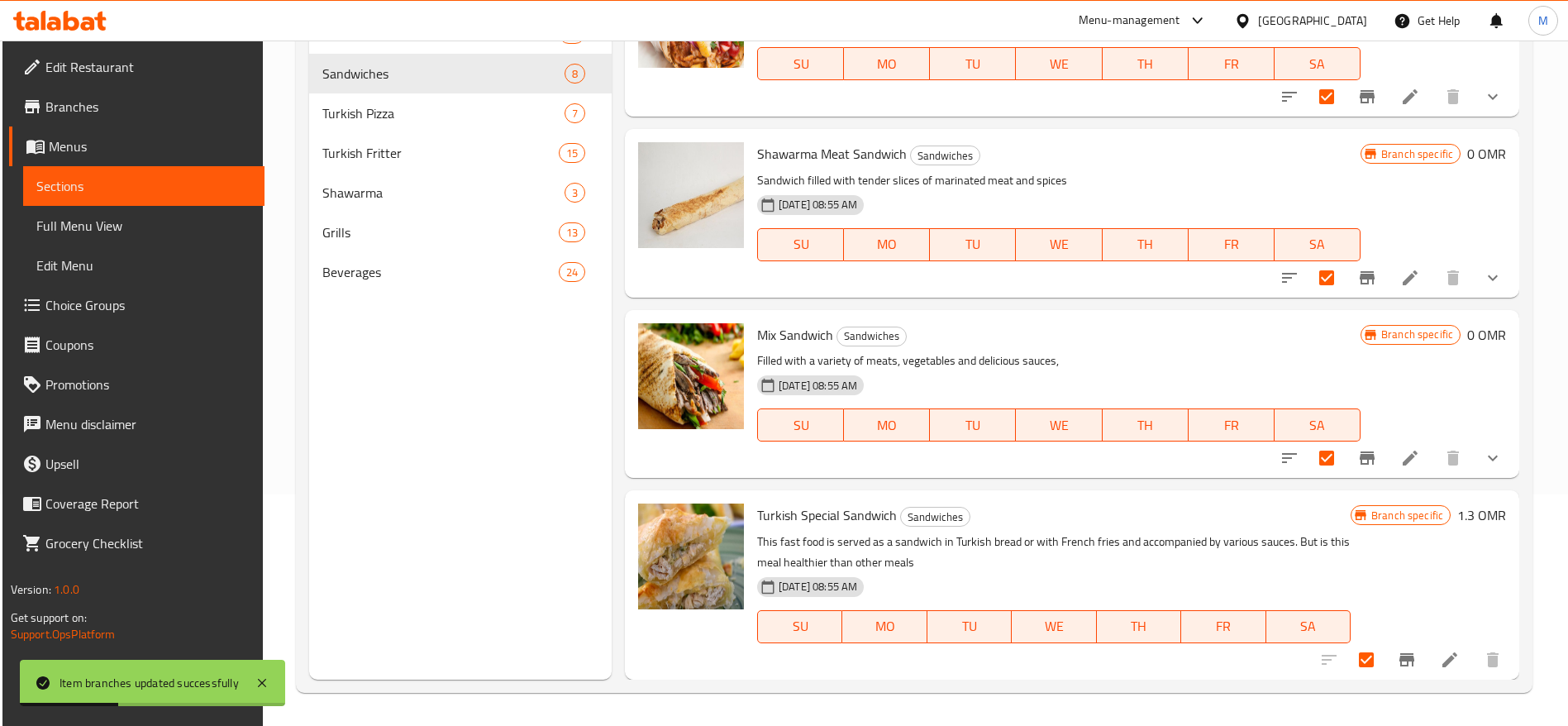
click at [1432, 647] on li at bounding box center [1449, 660] width 46 height 30
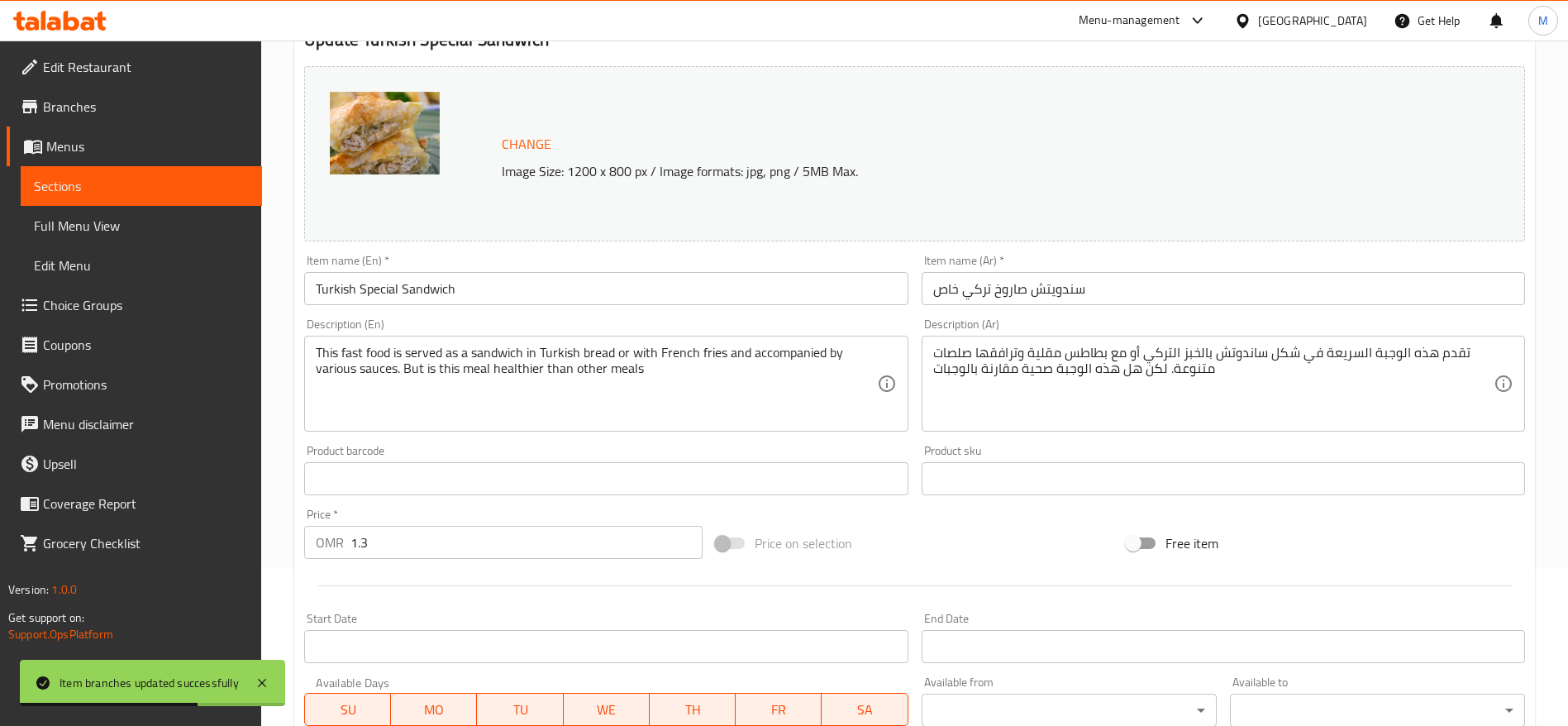
scroll to position [466, 0]
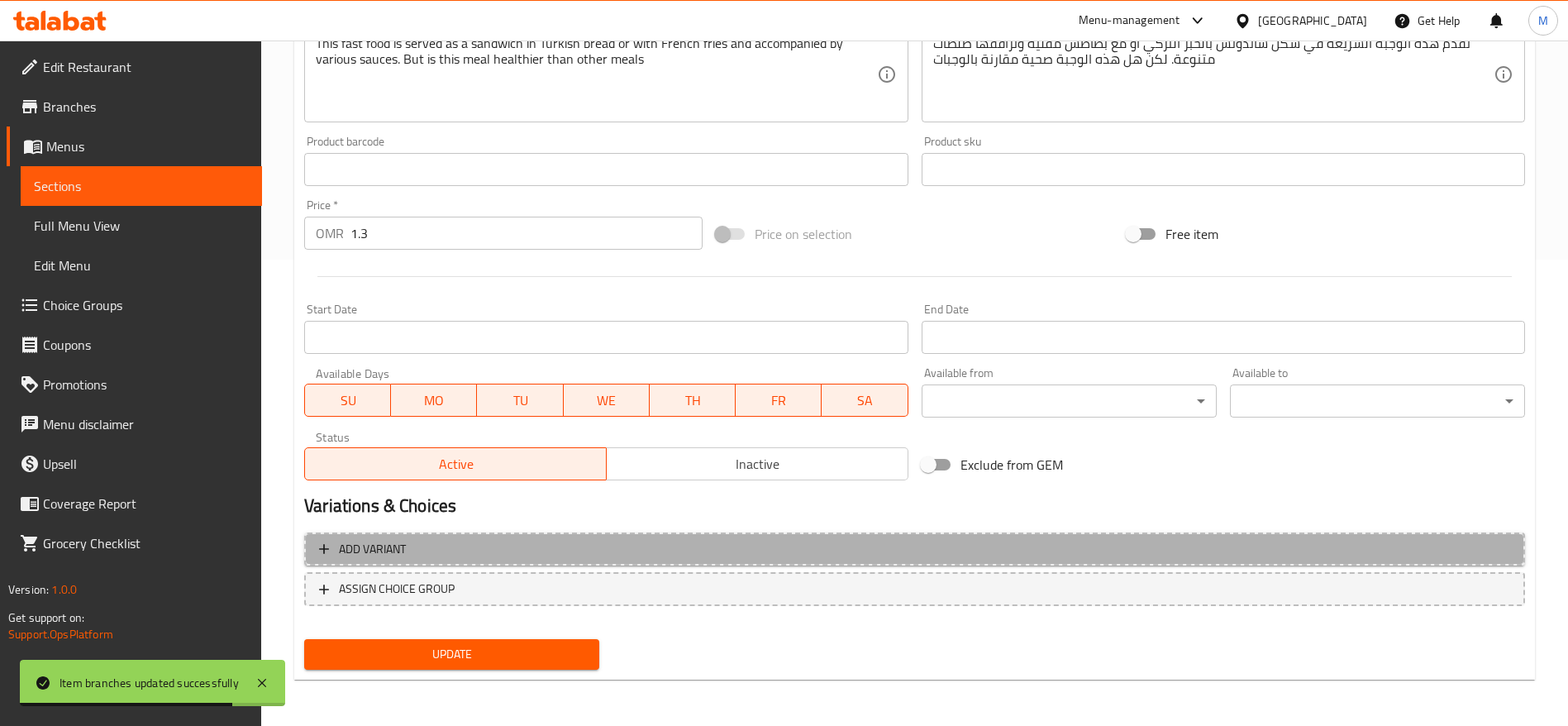
click at [513, 537] on button "Add variant" at bounding box center [914, 549] width 1221 height 34
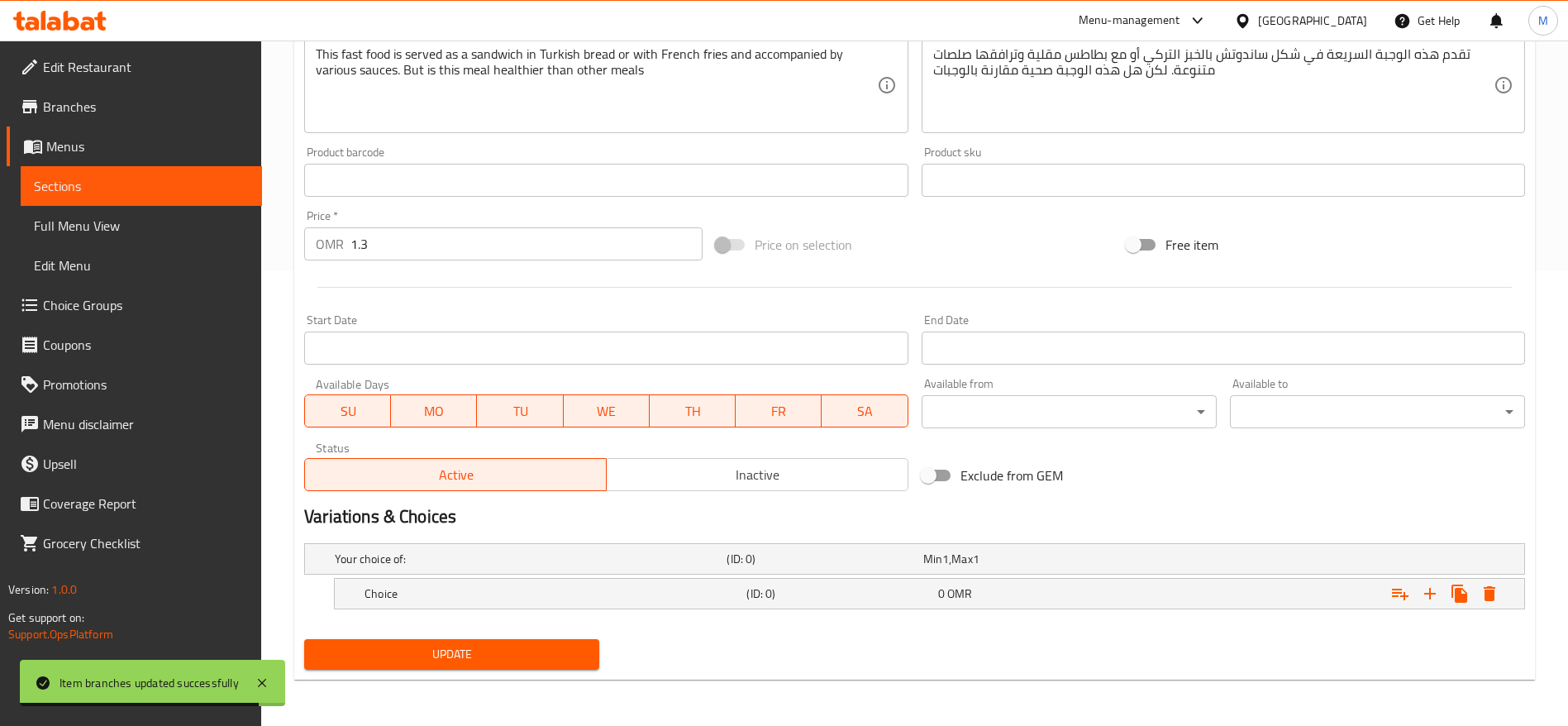
click at [432, 251] on input "1.3" at bounding box center [527, 244] width 352 height 33
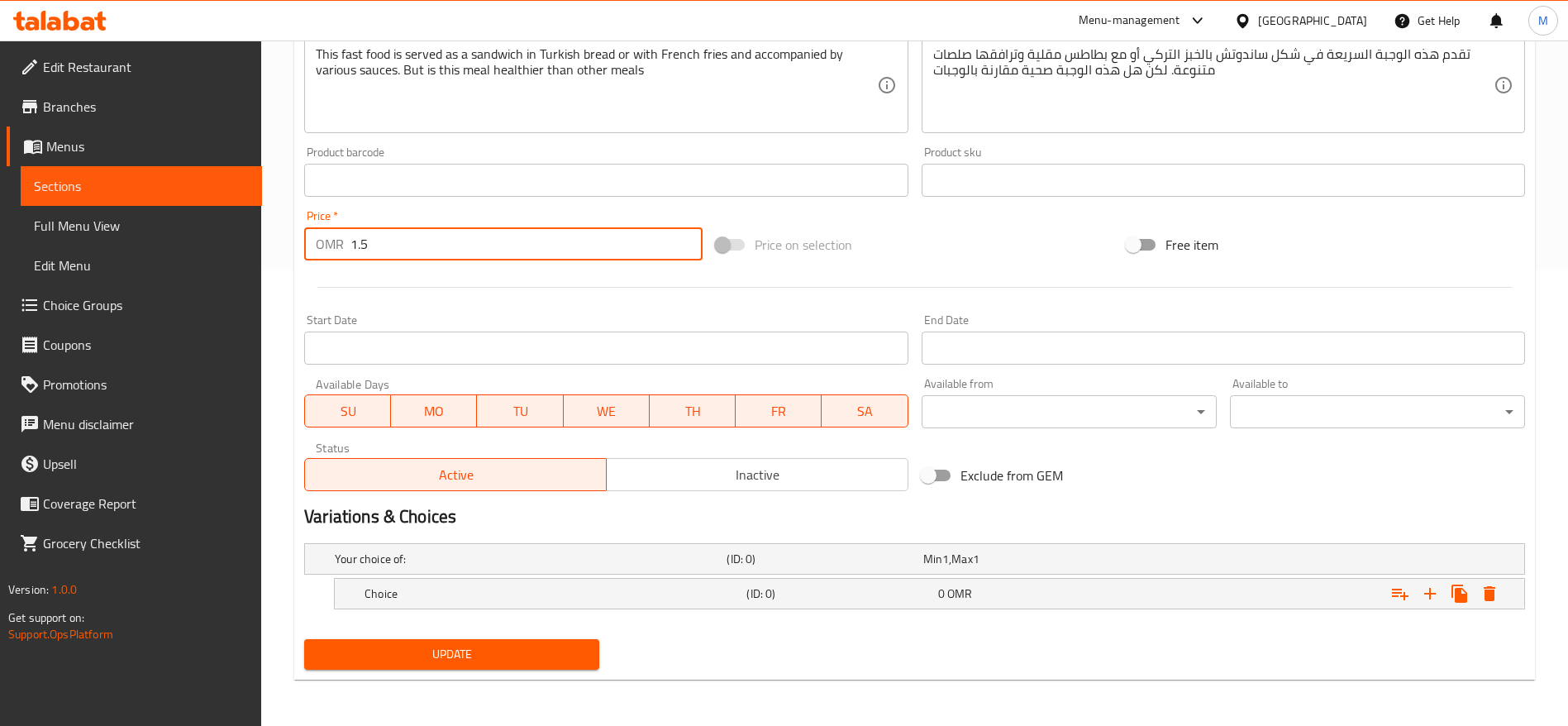
click at [509, 660] on span "Update" at bounding box center [452, 654] width 269 height 21
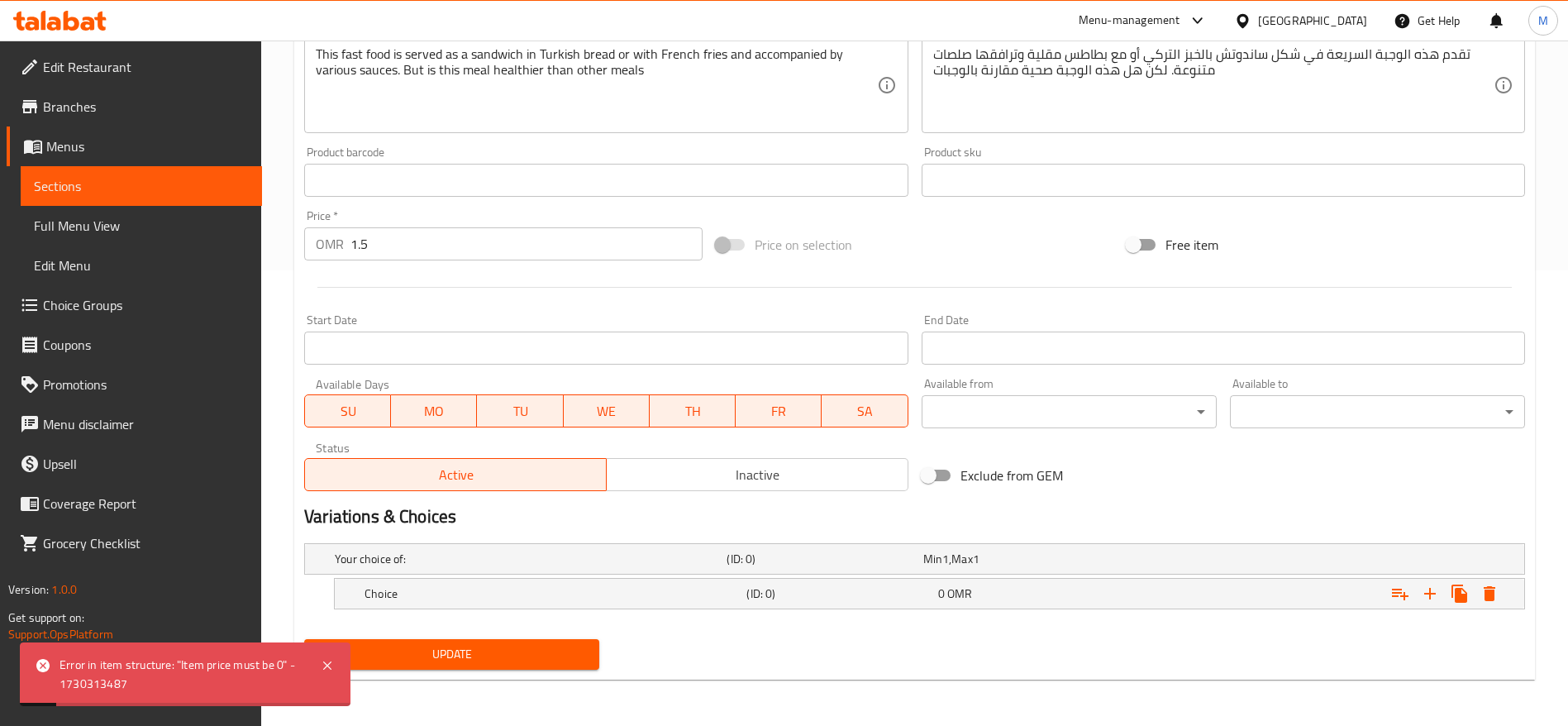
click at [97, 191] on span "Sections" at bounding box center [141, 186] width 215 height 20
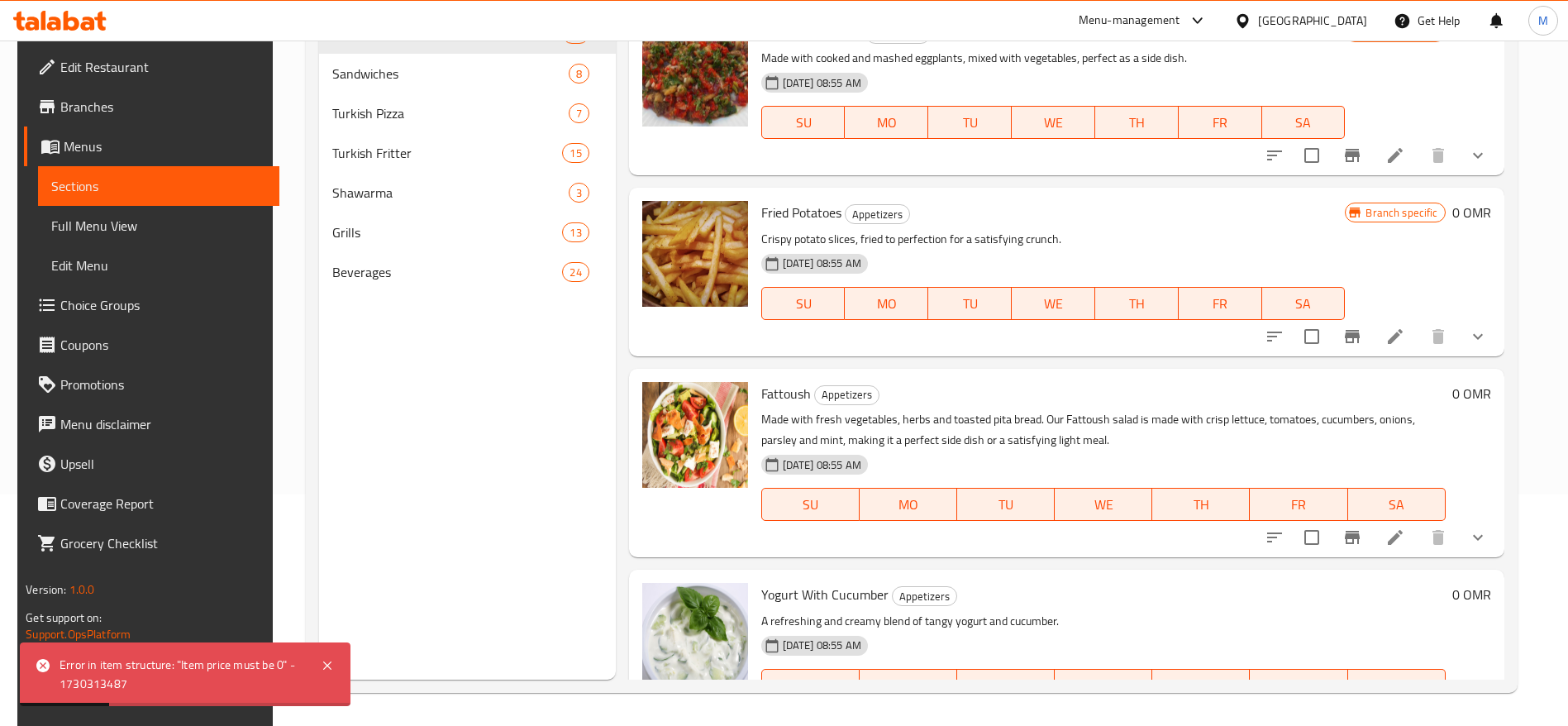
scroll to position [496, 0]
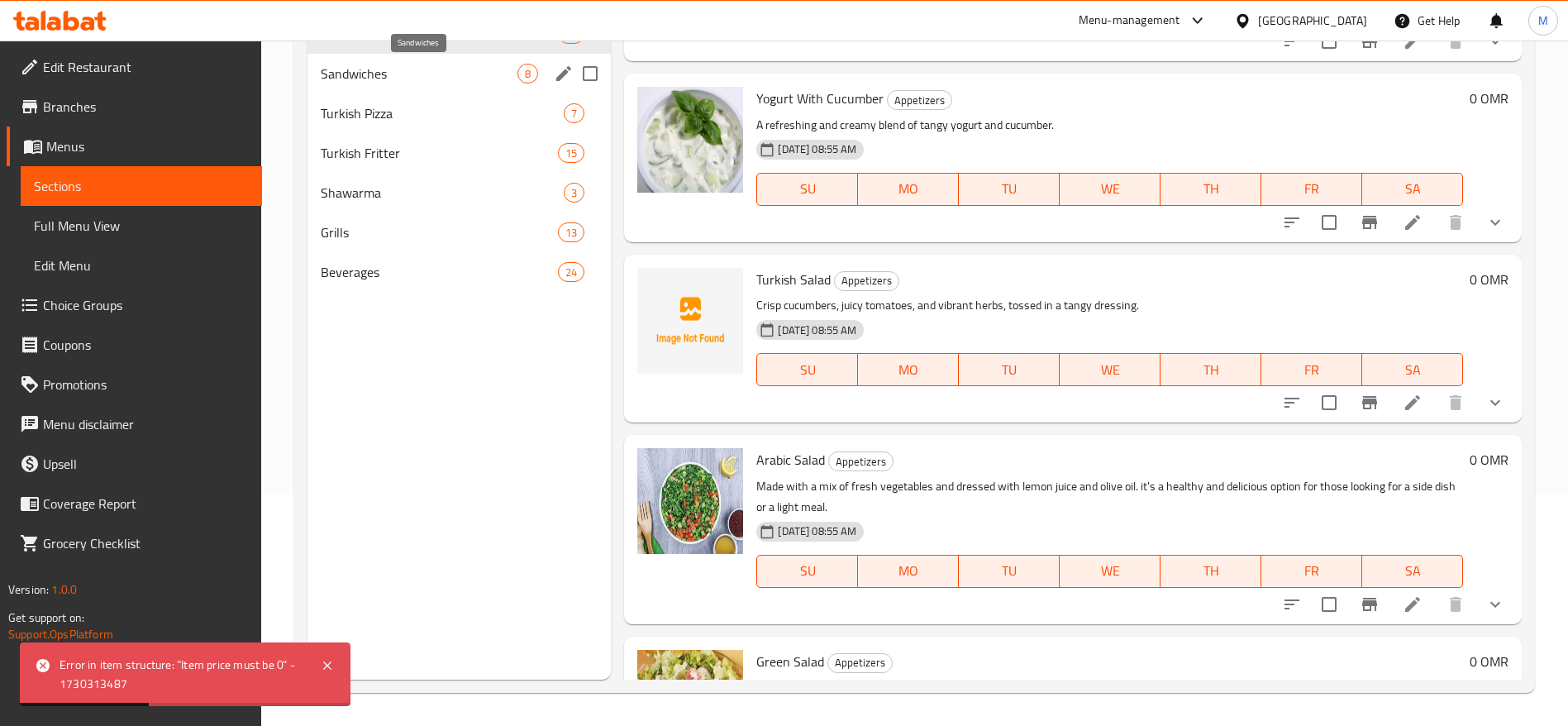
click at [392, 73] on span "Sandwiches" at bounding box center [419, 74] width 197 height 20
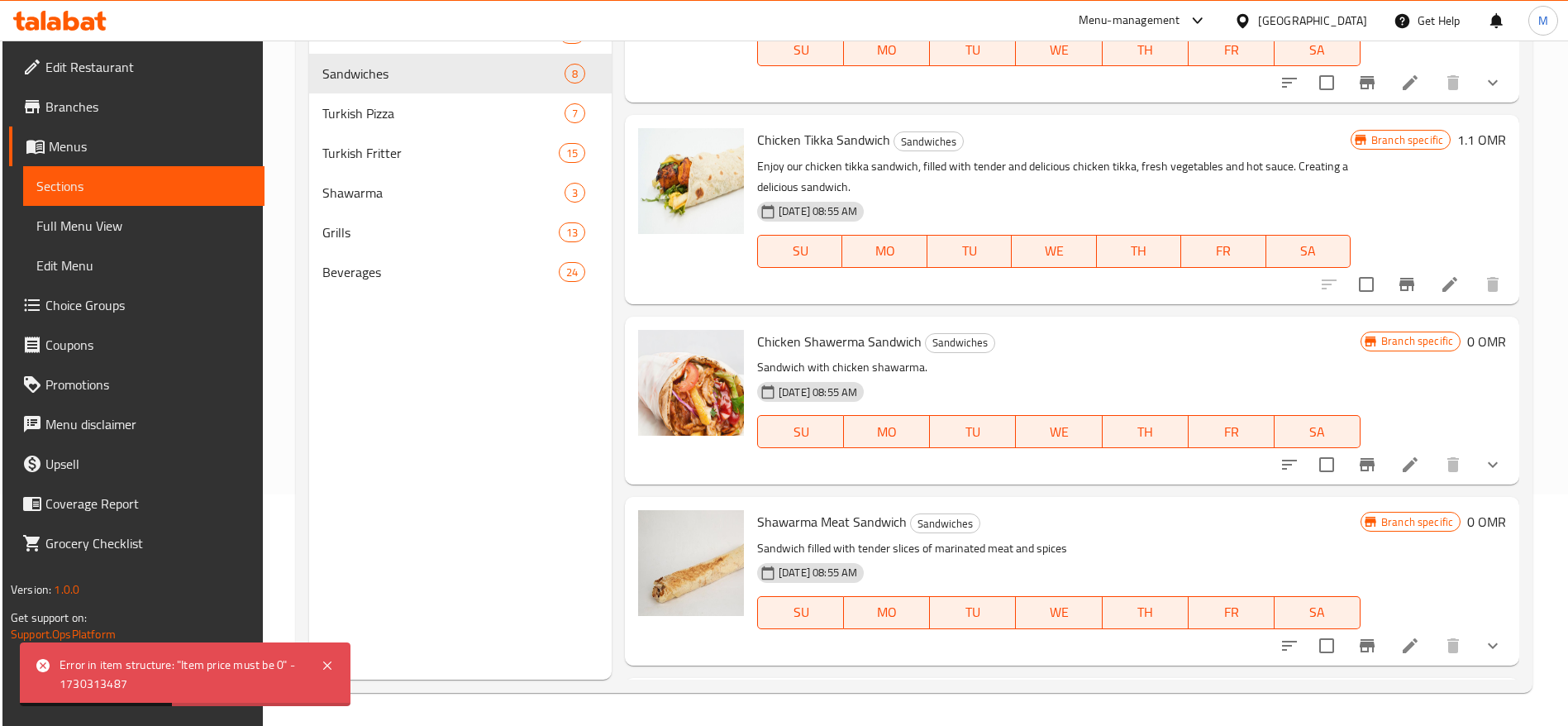
scroll to position [864, 0]
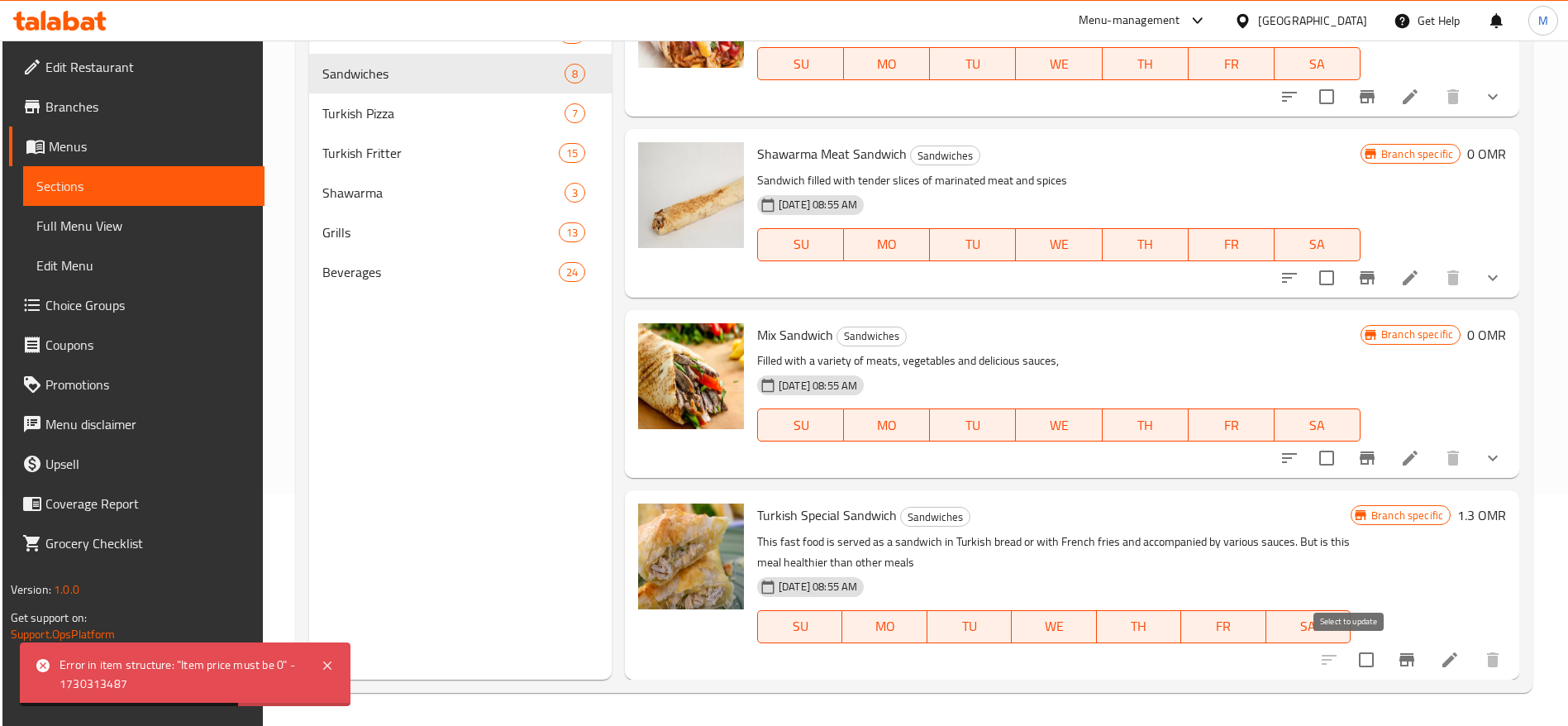
click at [1352, 665] on input "checkbox" at bounding box center [1366, 660] width 35 height 35
click at [1397, 660] on icon "Branch-specific-item" at bounding box center [1407, 660] width 20 height 20
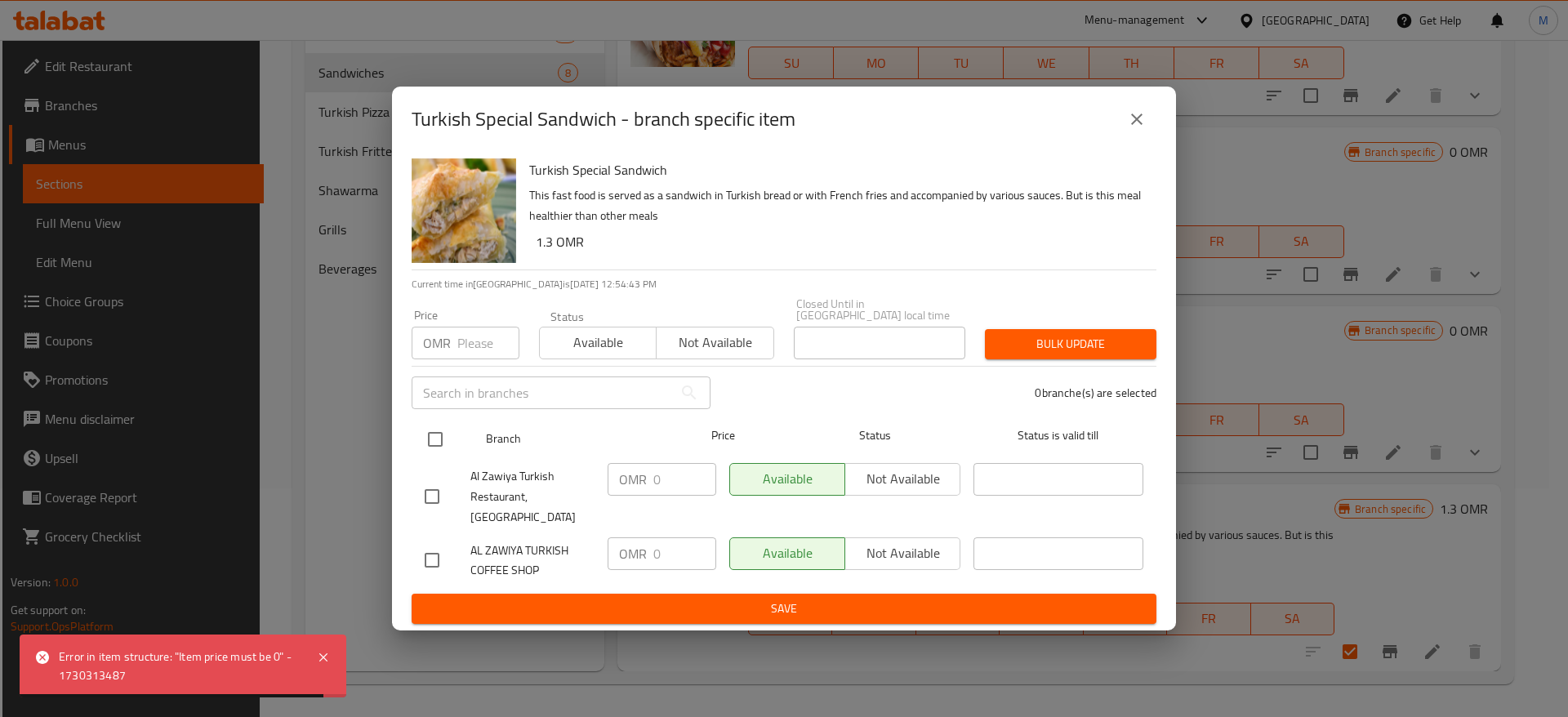
drag, startPoint x: 433, startPoint y: 439, endPoint x: 505, endPoint y: 441, distance: 72.0
click at [433, 436] on input "checkbox" at bounding box center [436, 440] width 35 height 35
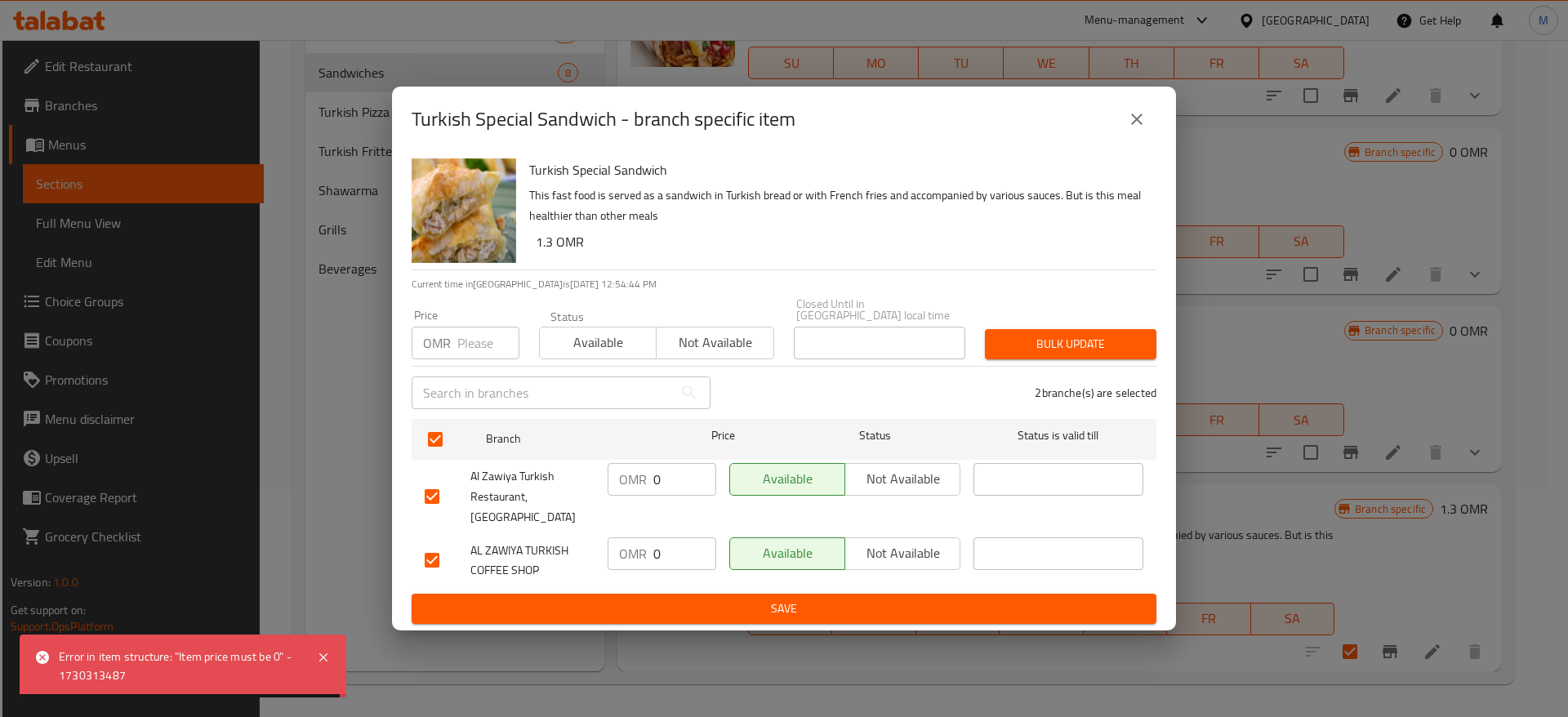
click at [668, 479] on input "0" at bounding box center [685, 479] width 63 height 33
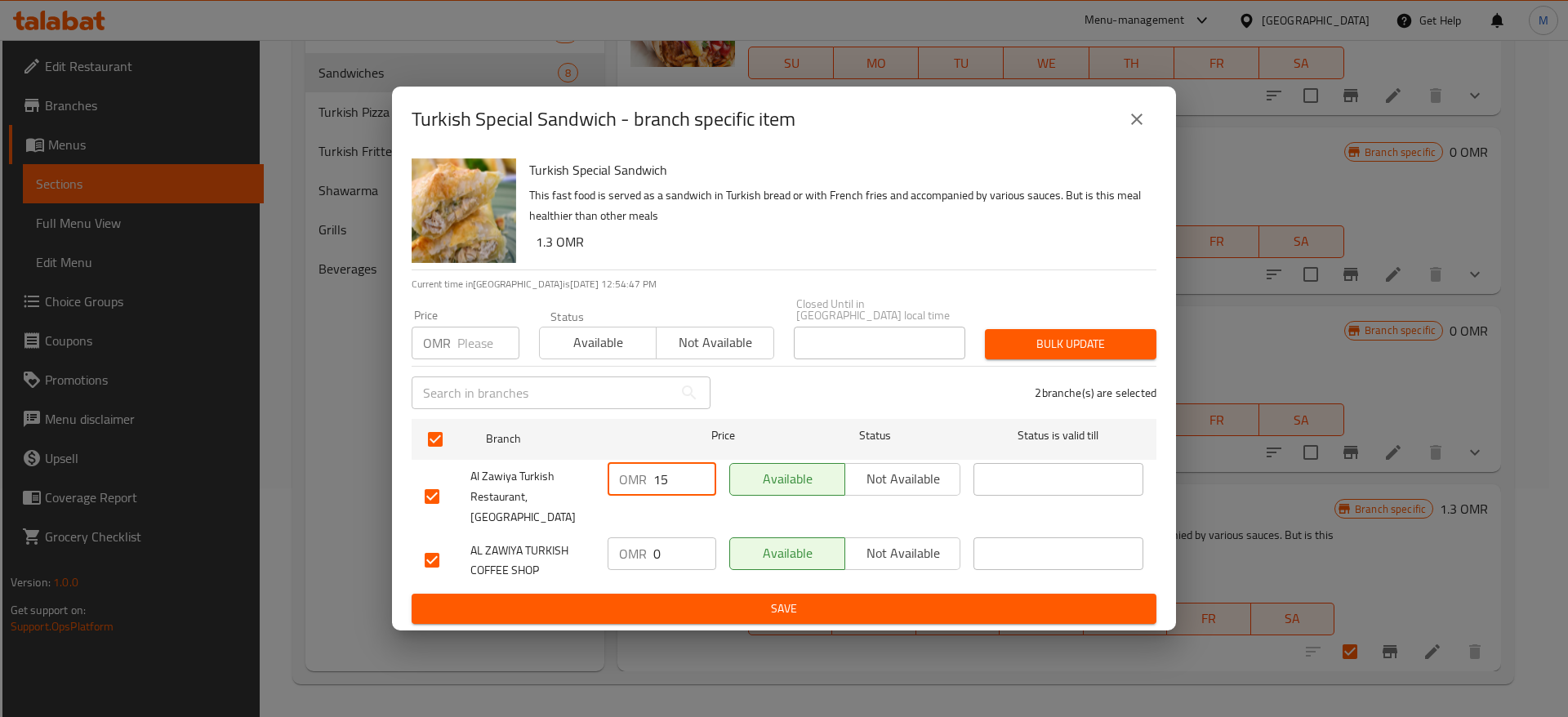
click at [490, 351] on input "number" at bounding box center [488, 343] width 62 height 33
click at [704, 479] on input "14" at bounding box center [685, 479] width 63 height 33
click at [675, 554] on input "0" at bounding box center [685, 554] width 63 height 33
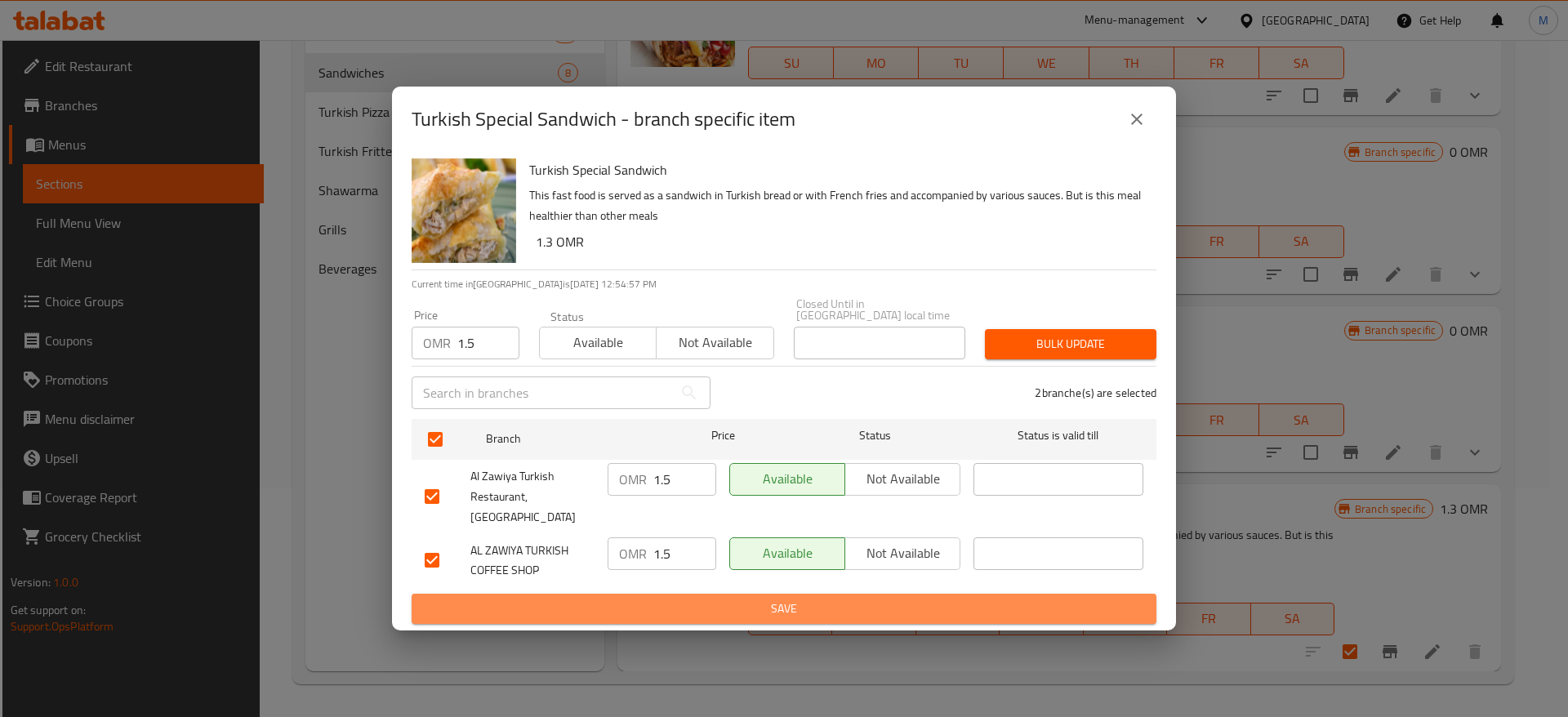
click at [838, 599] on span "Save" at bounding box center [784, 609] width 719 height 21
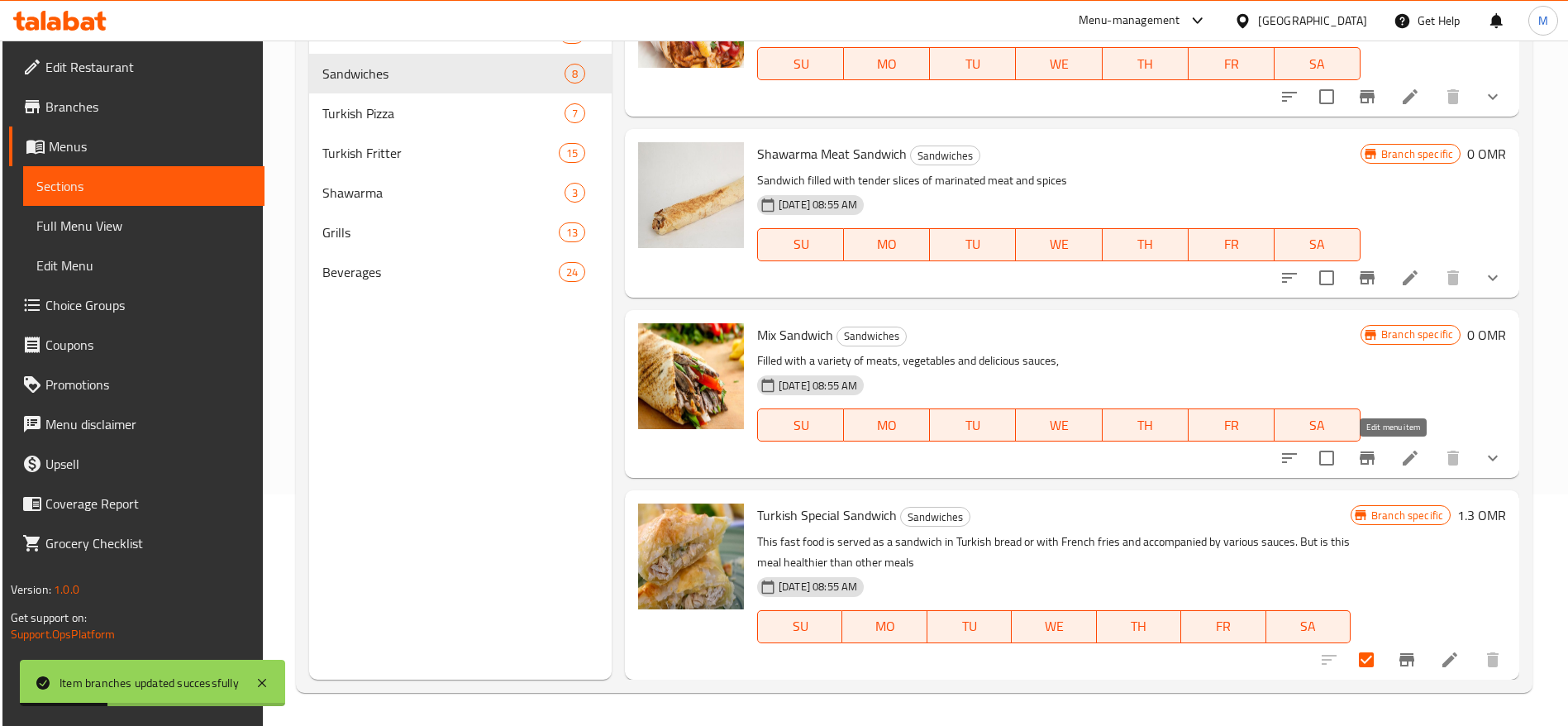
click at [1403, 457] on icon at bounding box center [1410, 458] width 15 height 15
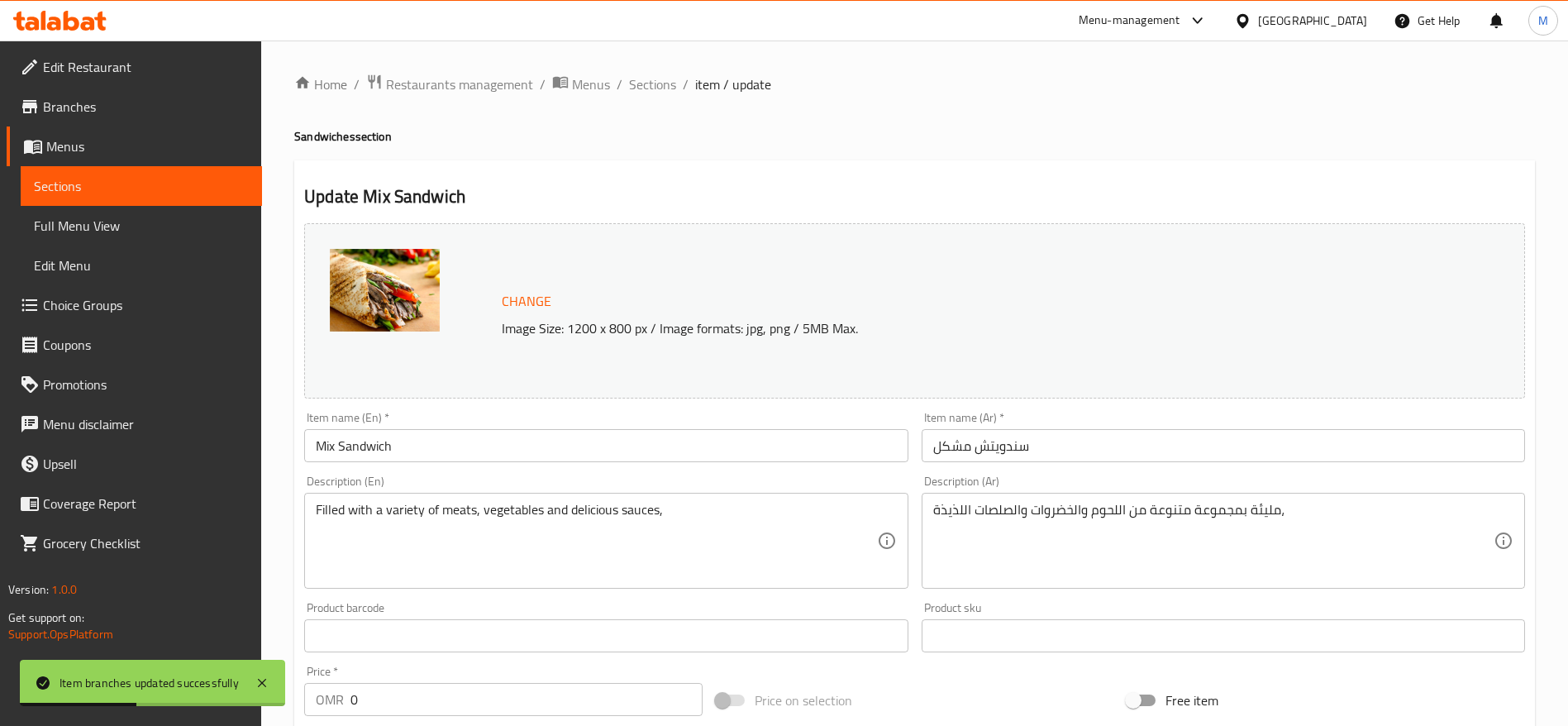
scroll to position [504, 0]
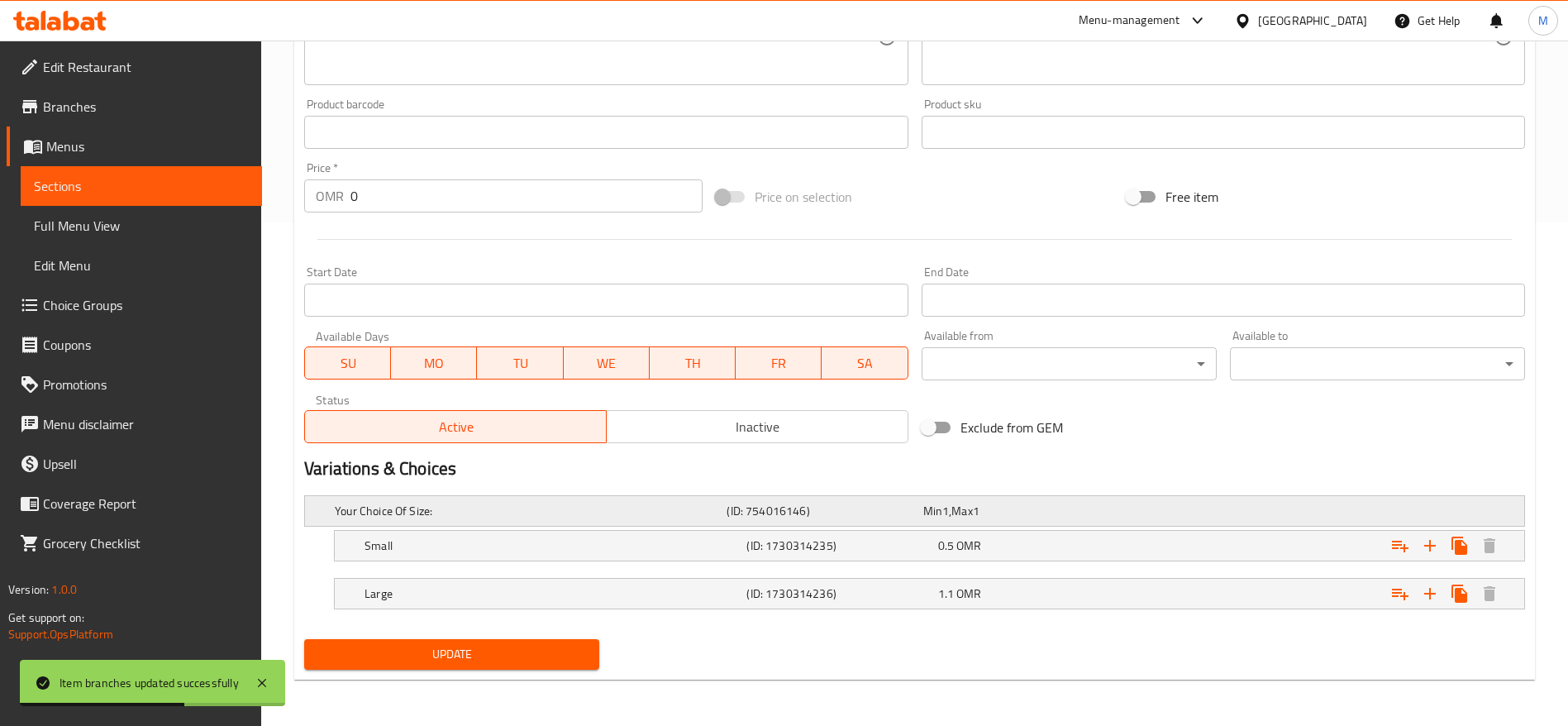
click at [492, 513] on h5 "Your Choice Of Size:" at bounding box center [527, 511] width 385 height 17
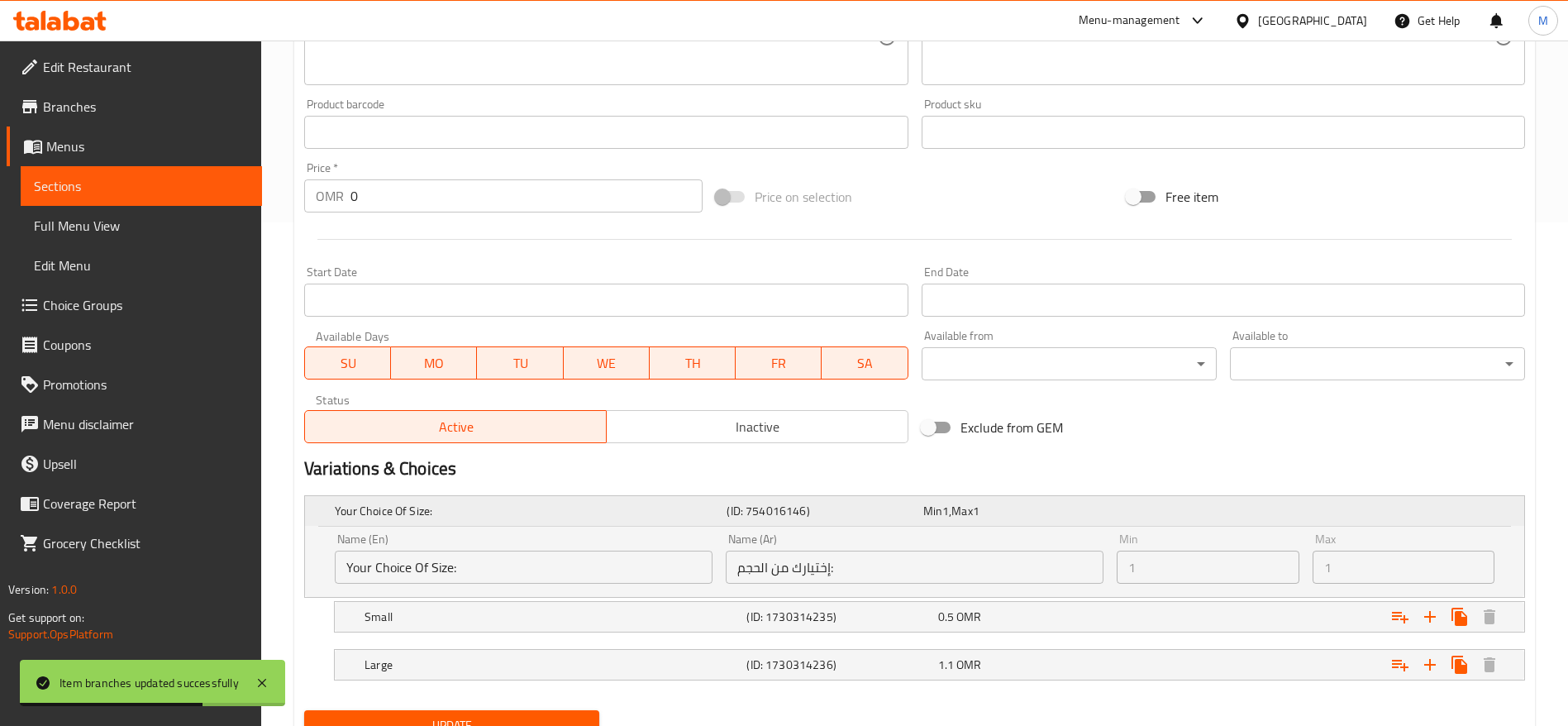
click at [492, 512] on h5 "Your Choice Of Size:" at bounding box center [527, 511] width 385 height 17
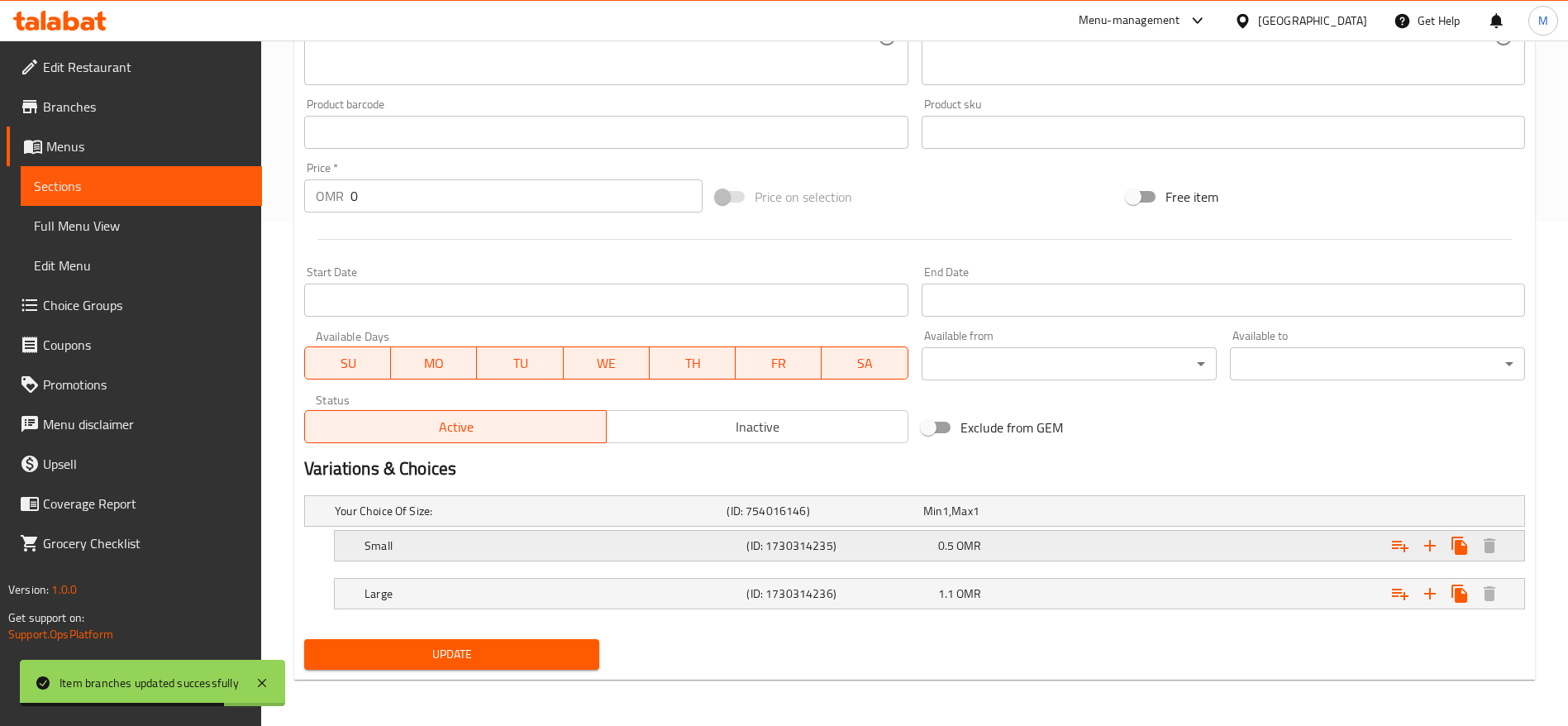
click at [473, 548] on h5 "Small" at bounding box center [552, 546] width 375 height 17
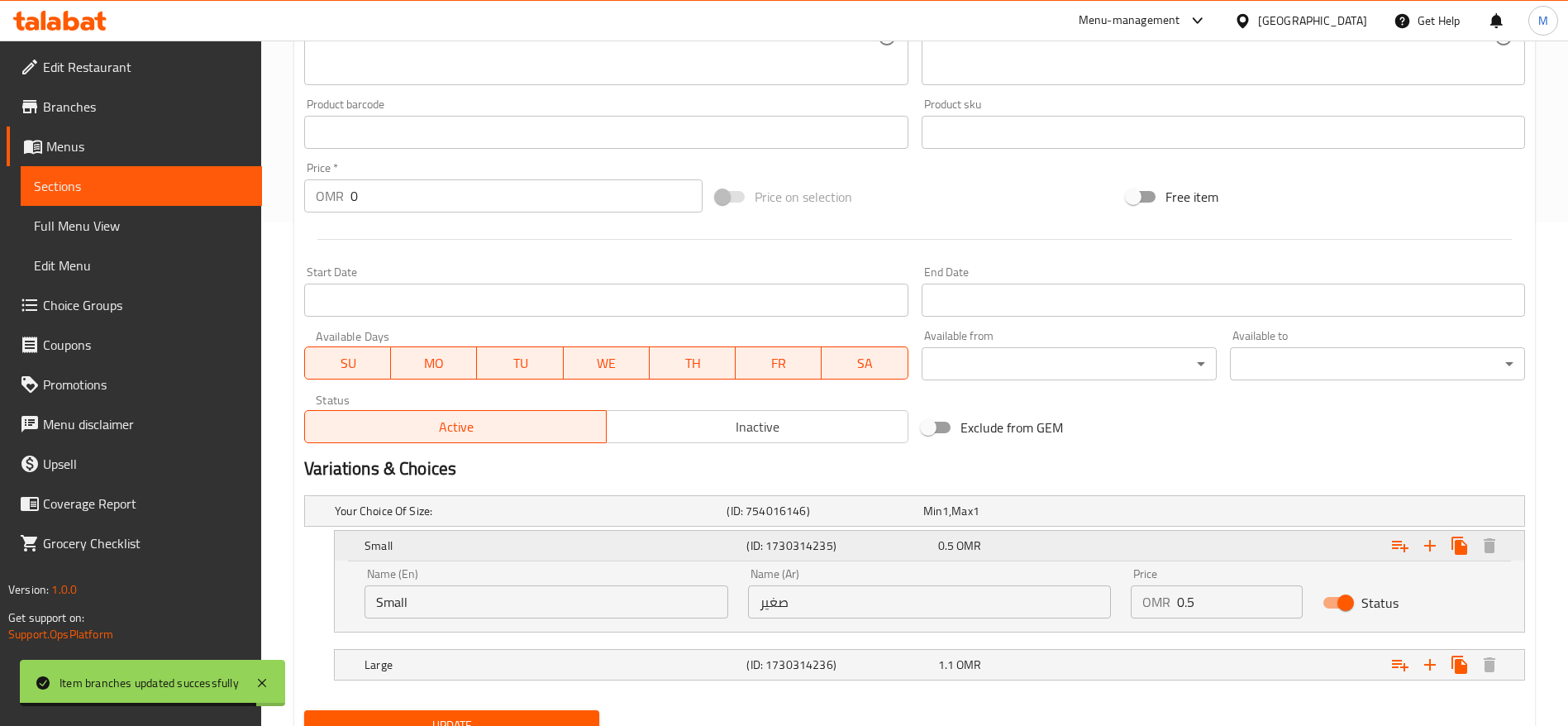
click at [468, 551] on h5 "Small" at bounding box center [552, 546] width 375 height 17
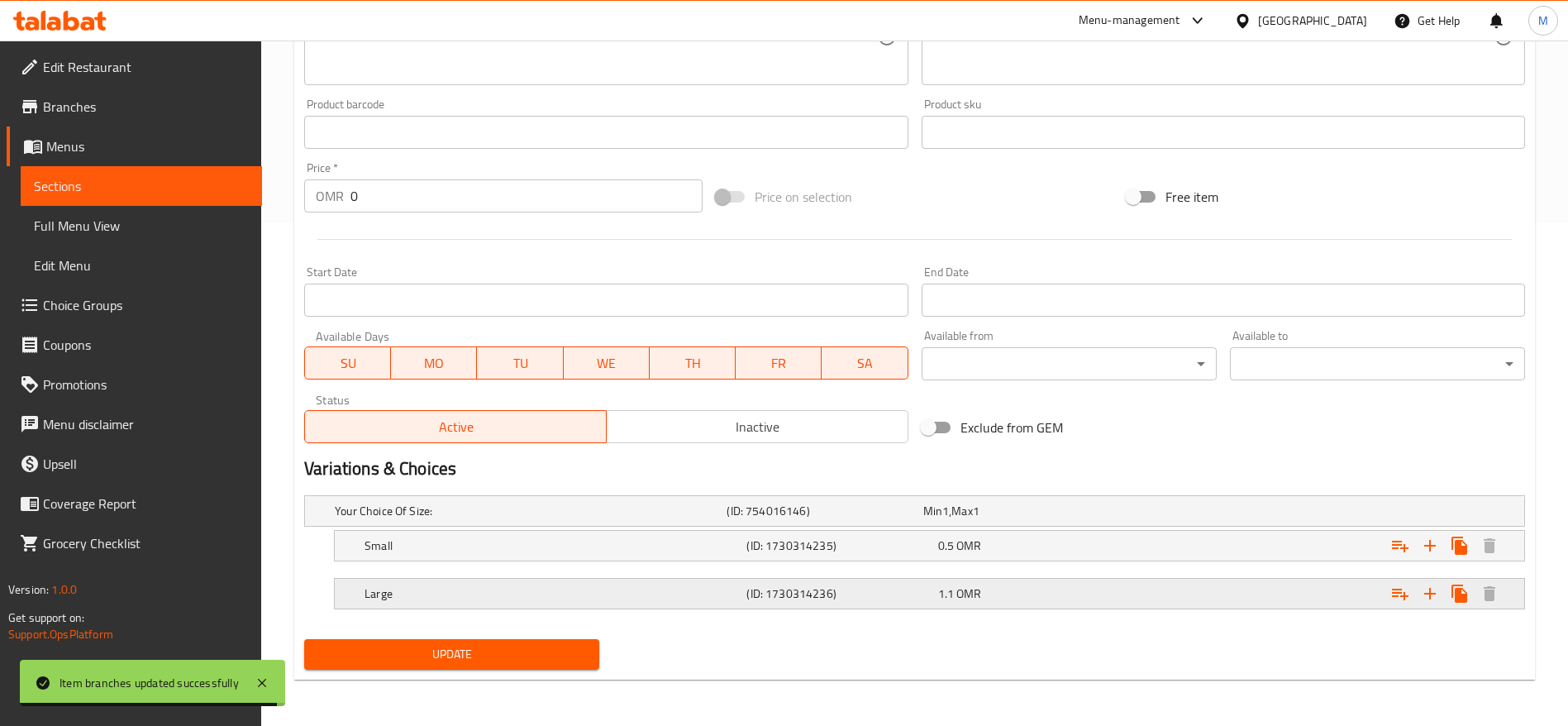
click at [452, 591] on h5 "Large" at bounding box center [552, 594] width 375 height 17
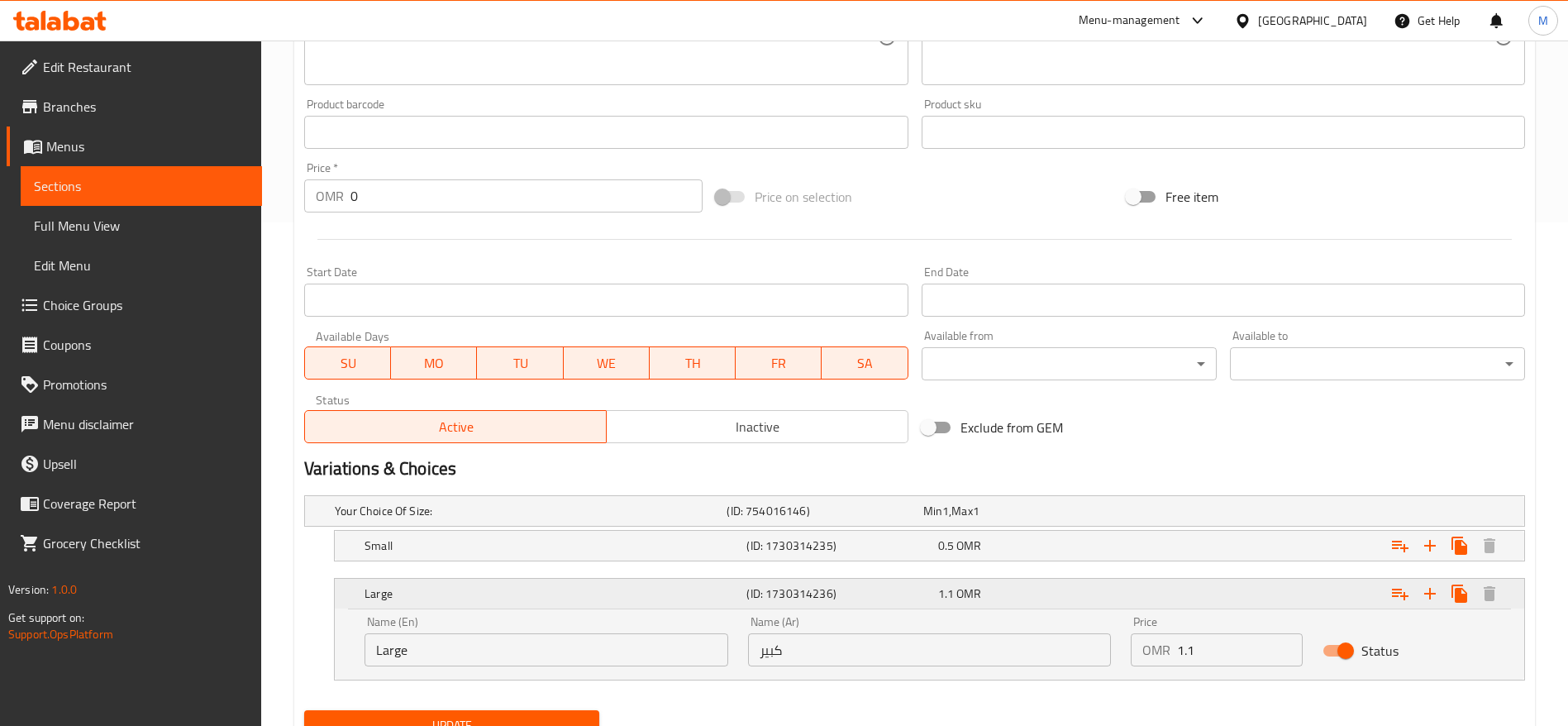
click at [432, 590] on h5 "Large" at bounding box center [552, 594] width 375 height 17
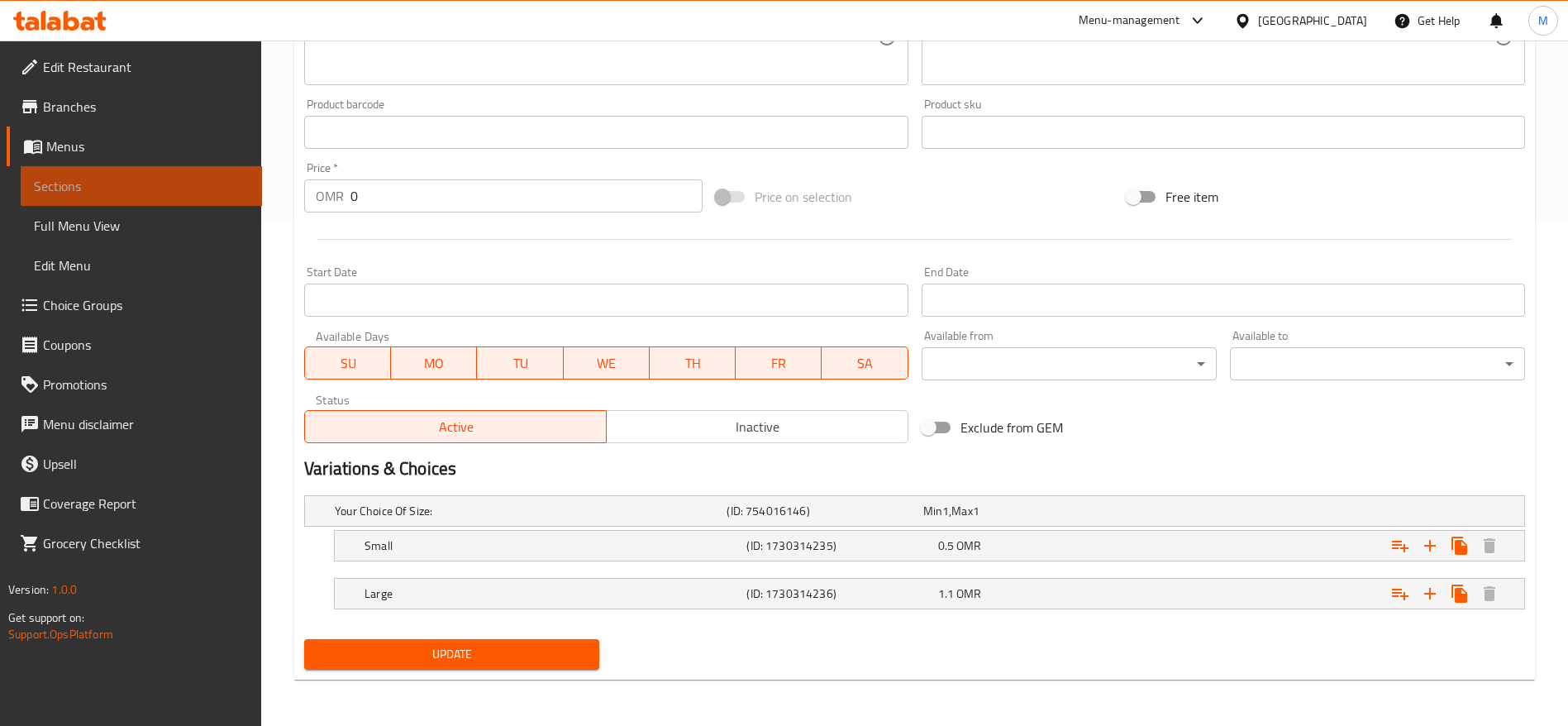
click at [139, 196] on link "Sections" at bounding box center [141, 186] width 241 height 40
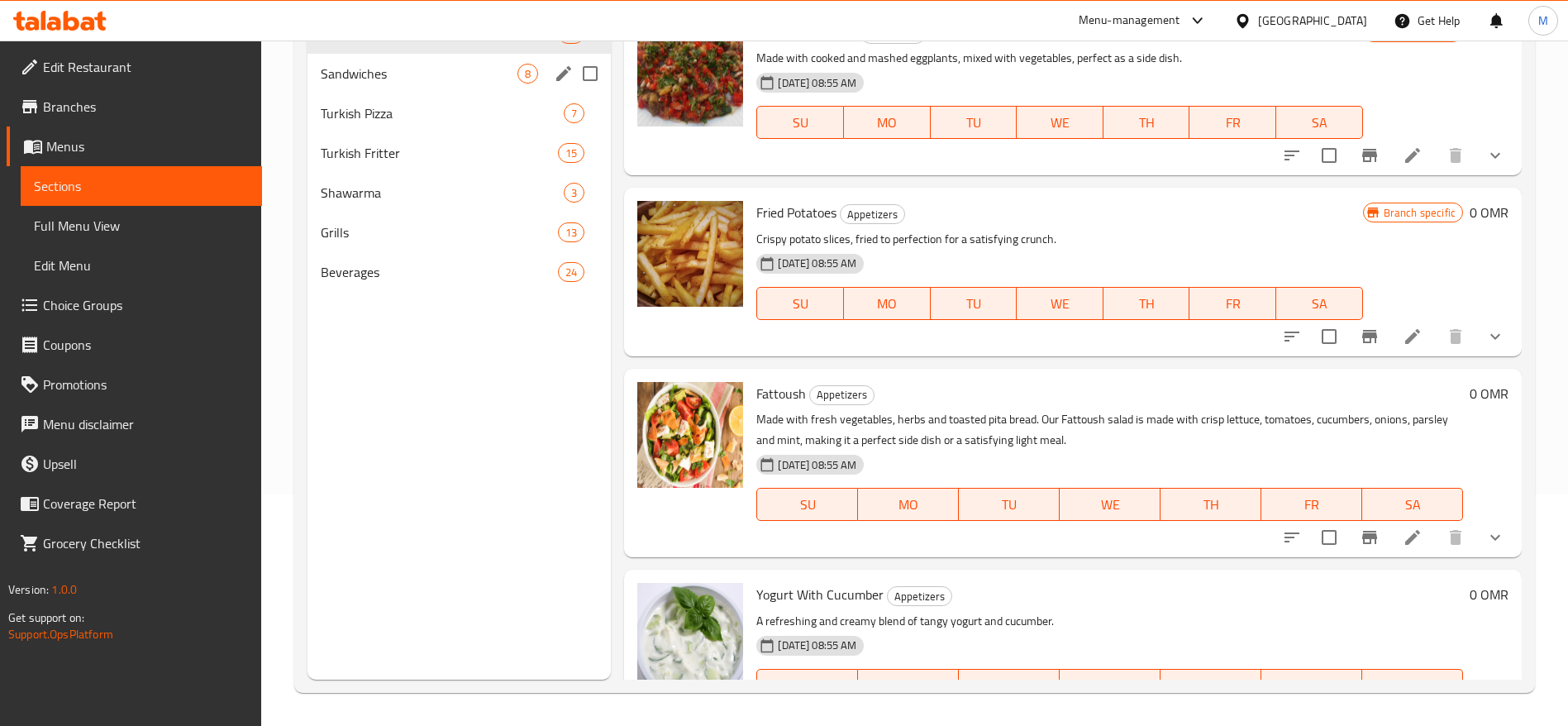
click at [371, 79] on span "Sandwiches" at bounding box center [419, 74] width 197 height 20
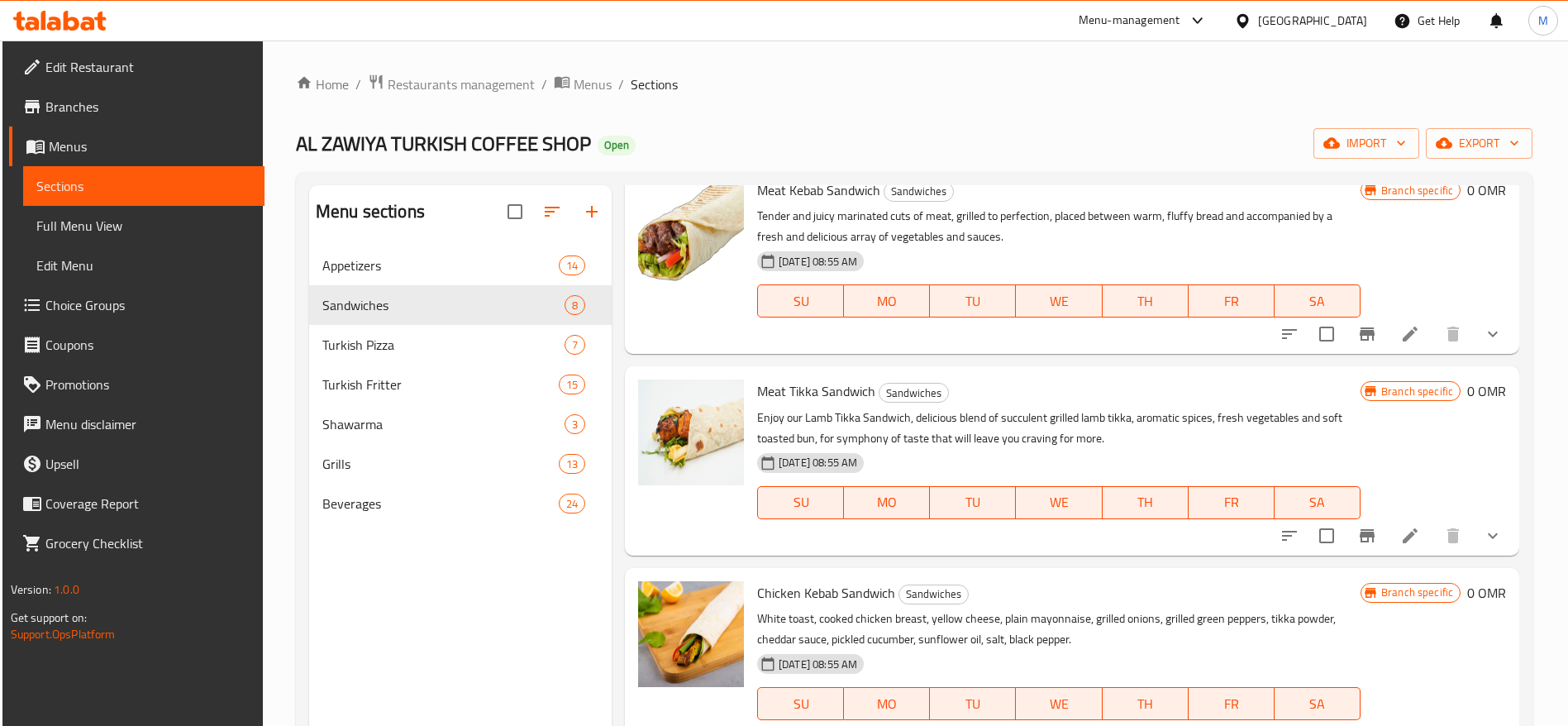
scroll to position [124, 0]
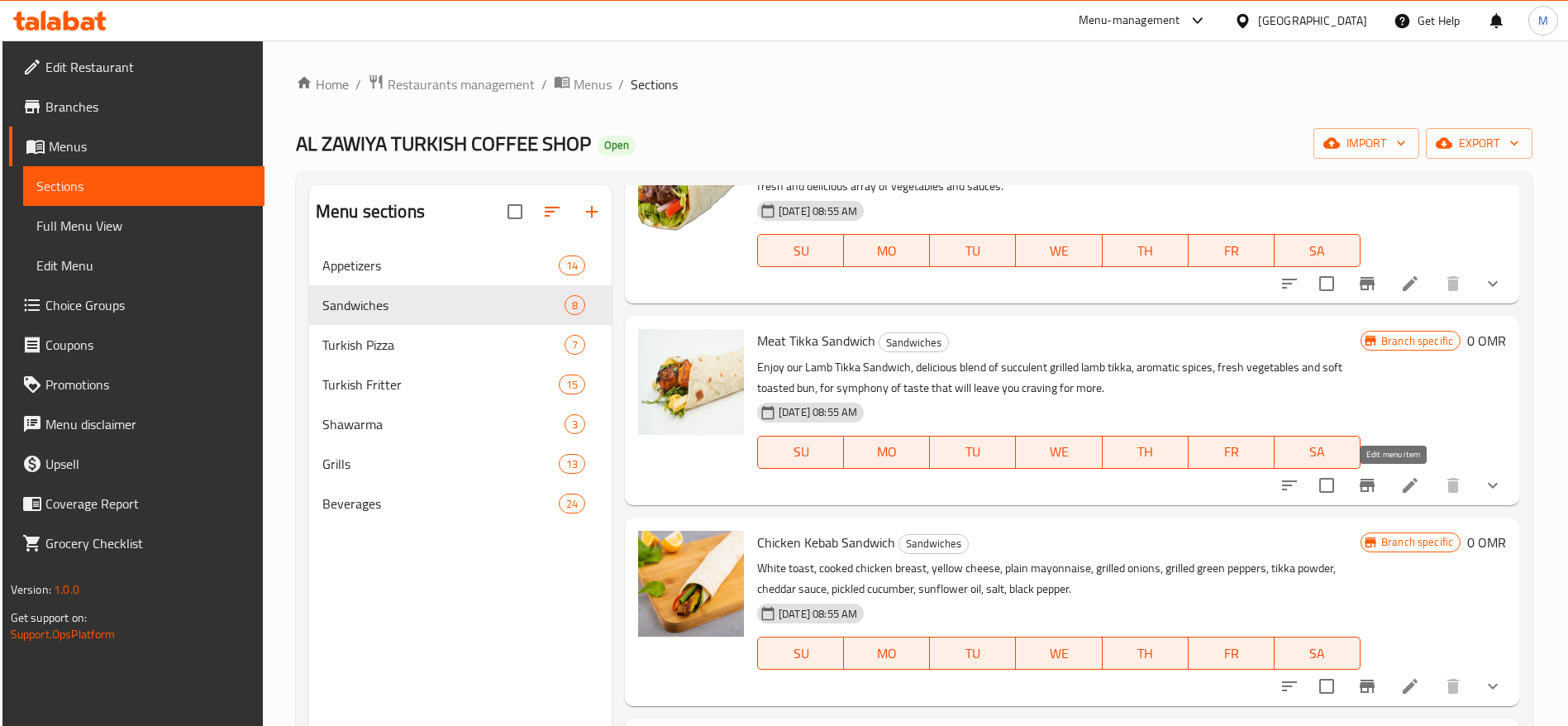
click at [1400, 490] on icon at bounding box center [1410, 485] width 20 height 20
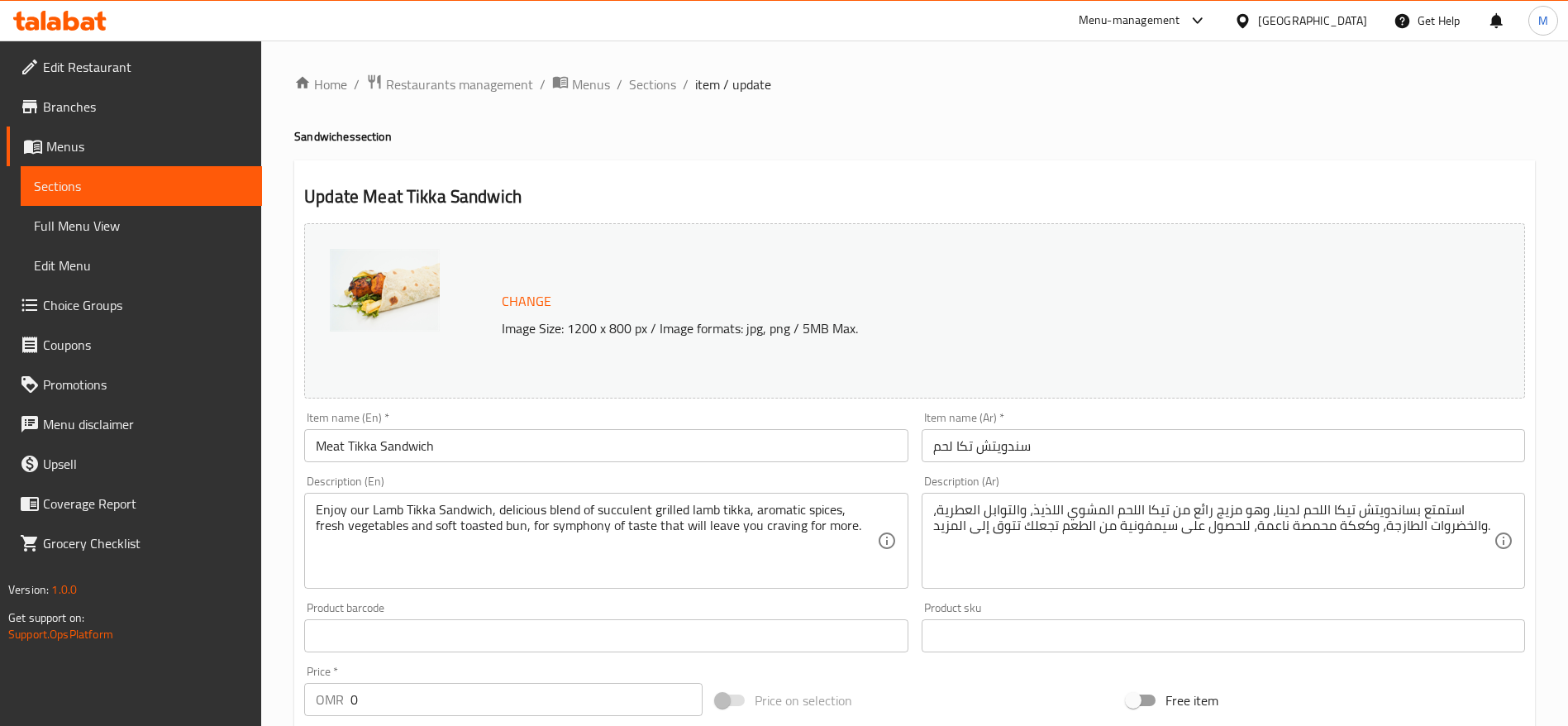
scroll to position [494, 0]
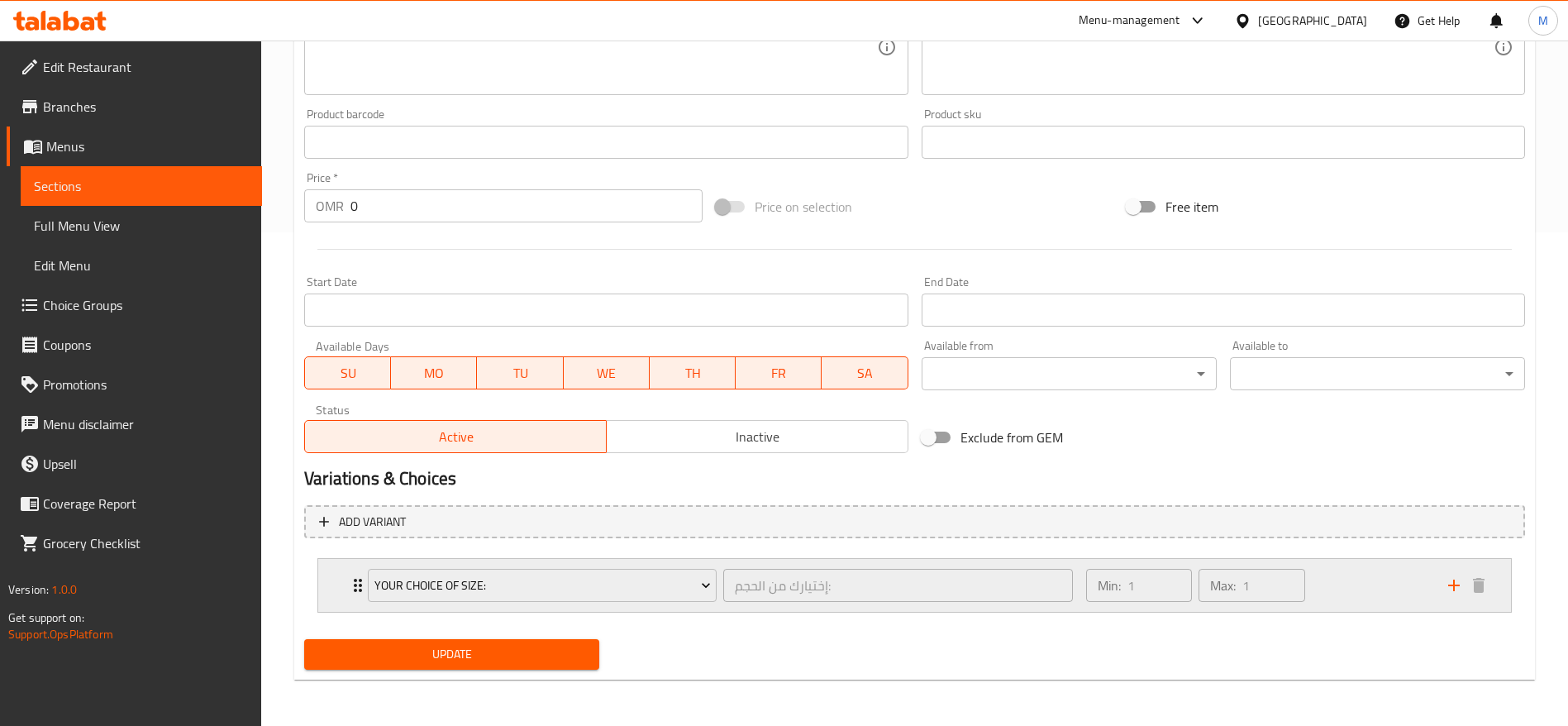
click at [352, 585] on icon "Expand" at bounding box center [358, 586] width 20 height 20
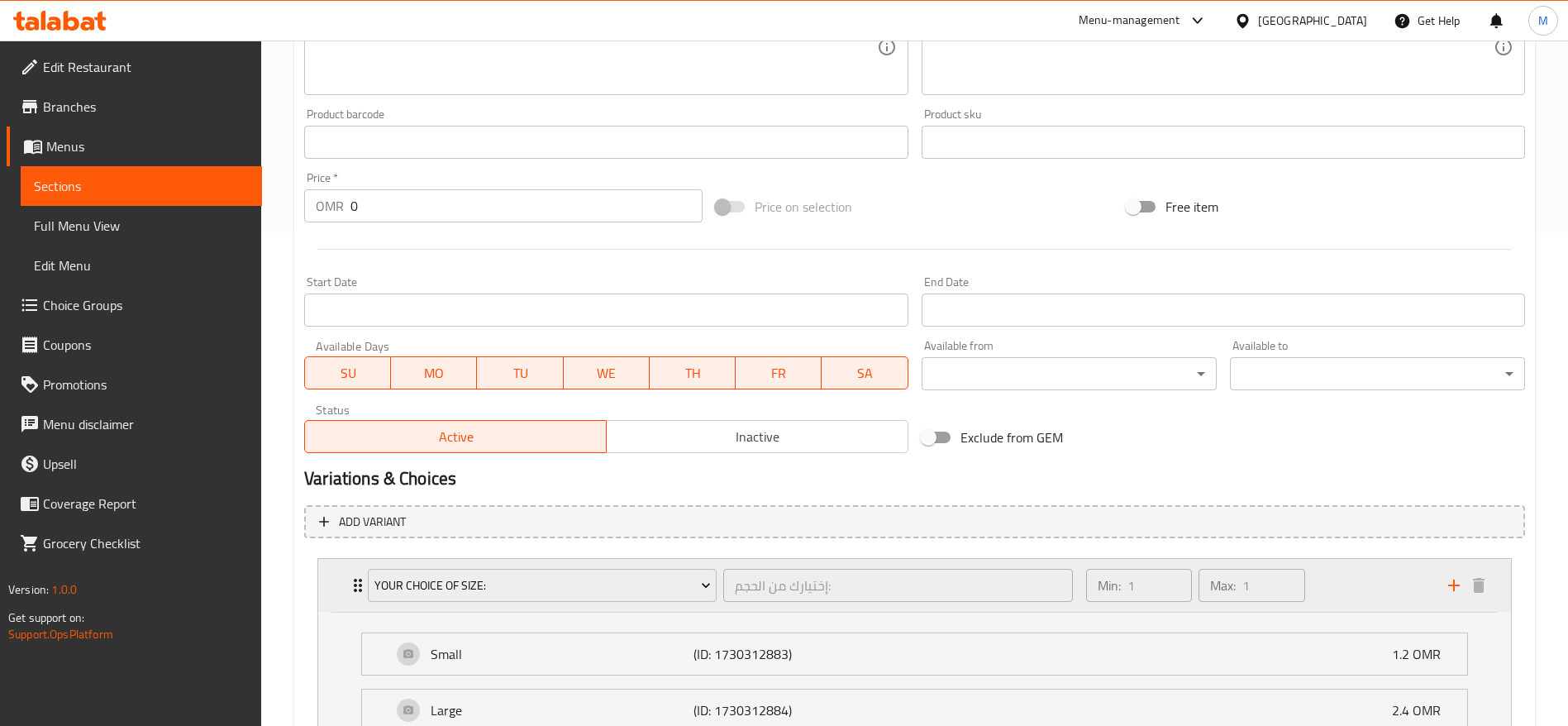
click at [349, 576] on icon "Expand" at bounding box center [358, 586] width 20 height 20
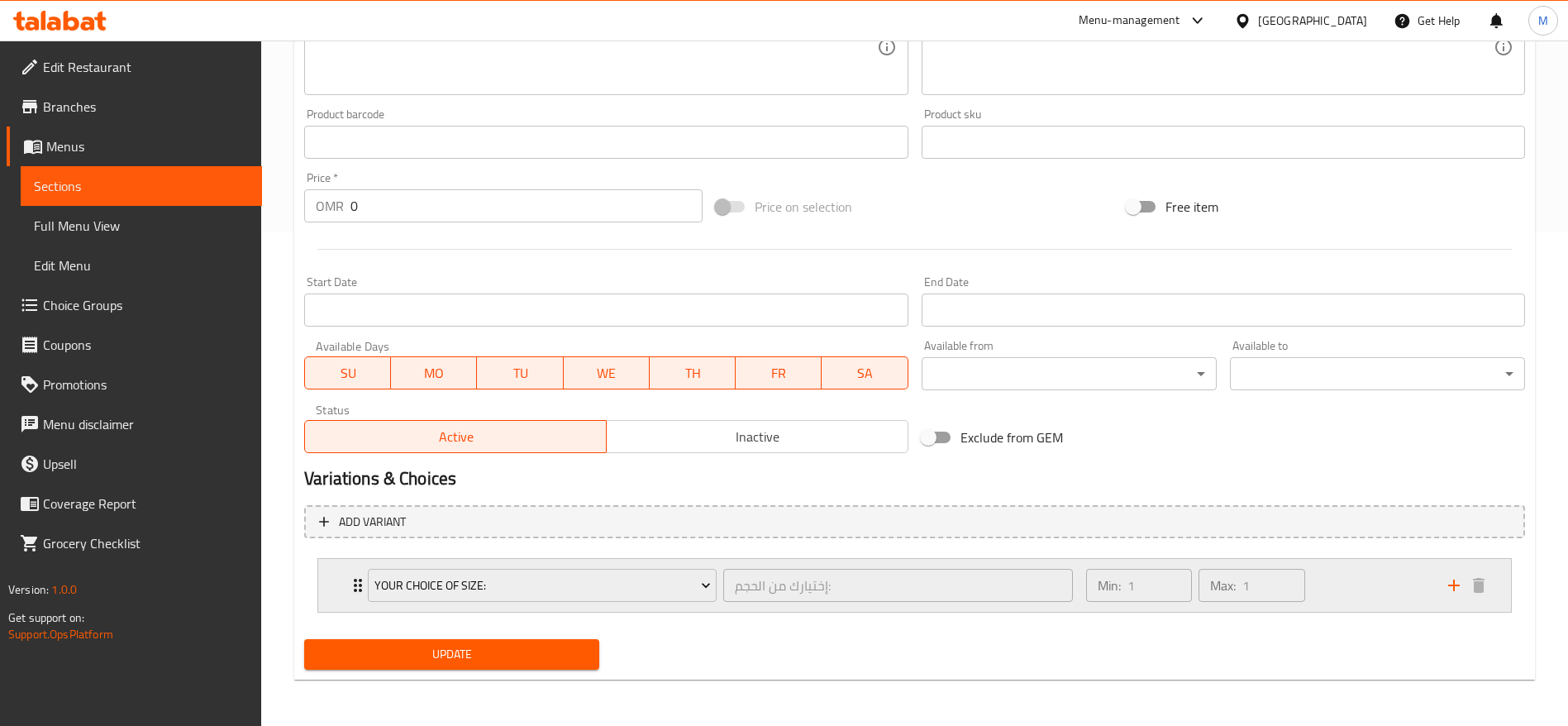
click at [354, 581] on icon "Expand" at bounding box center [358, 586] width 20 height 20
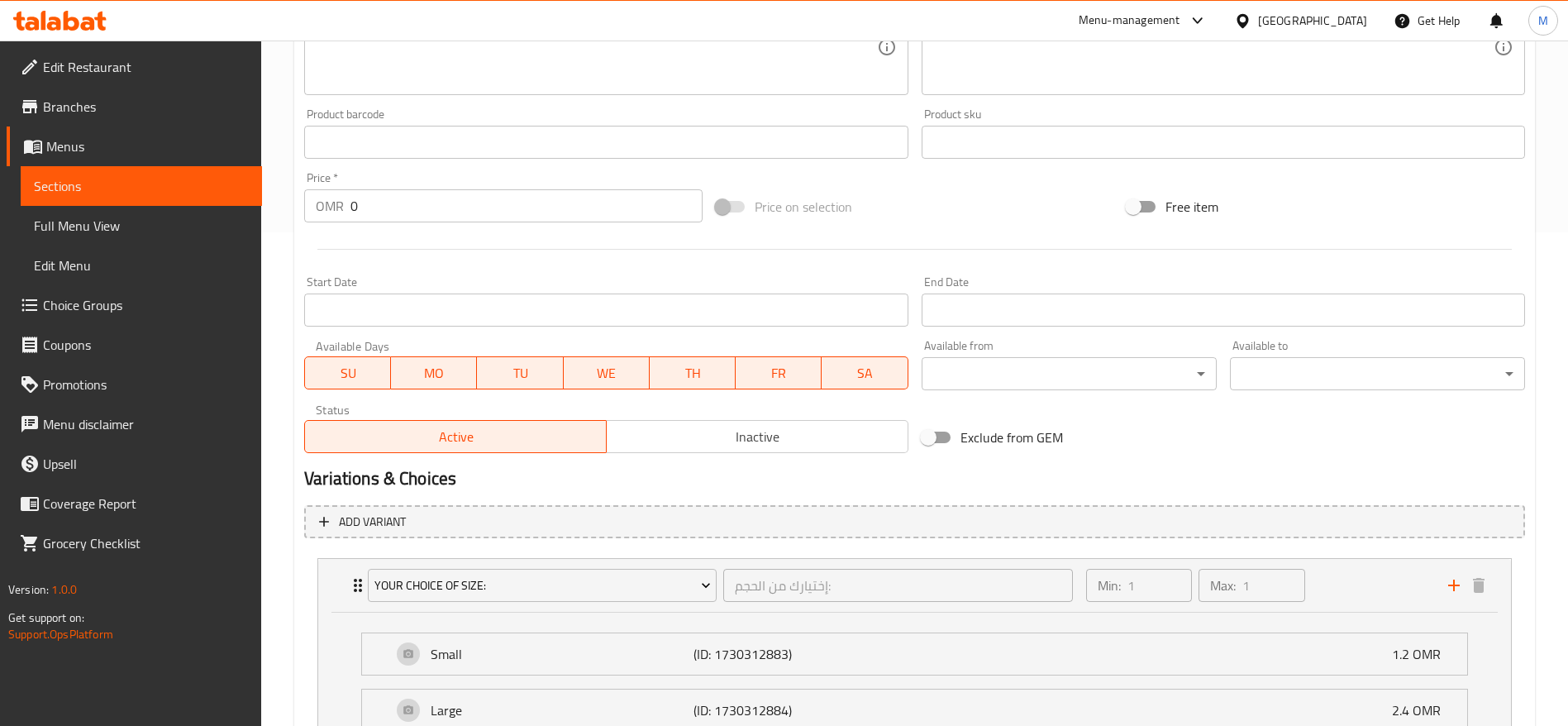
click at [134, 138] on span "Menus" at bounding box center [147, 146] width 203 height 20
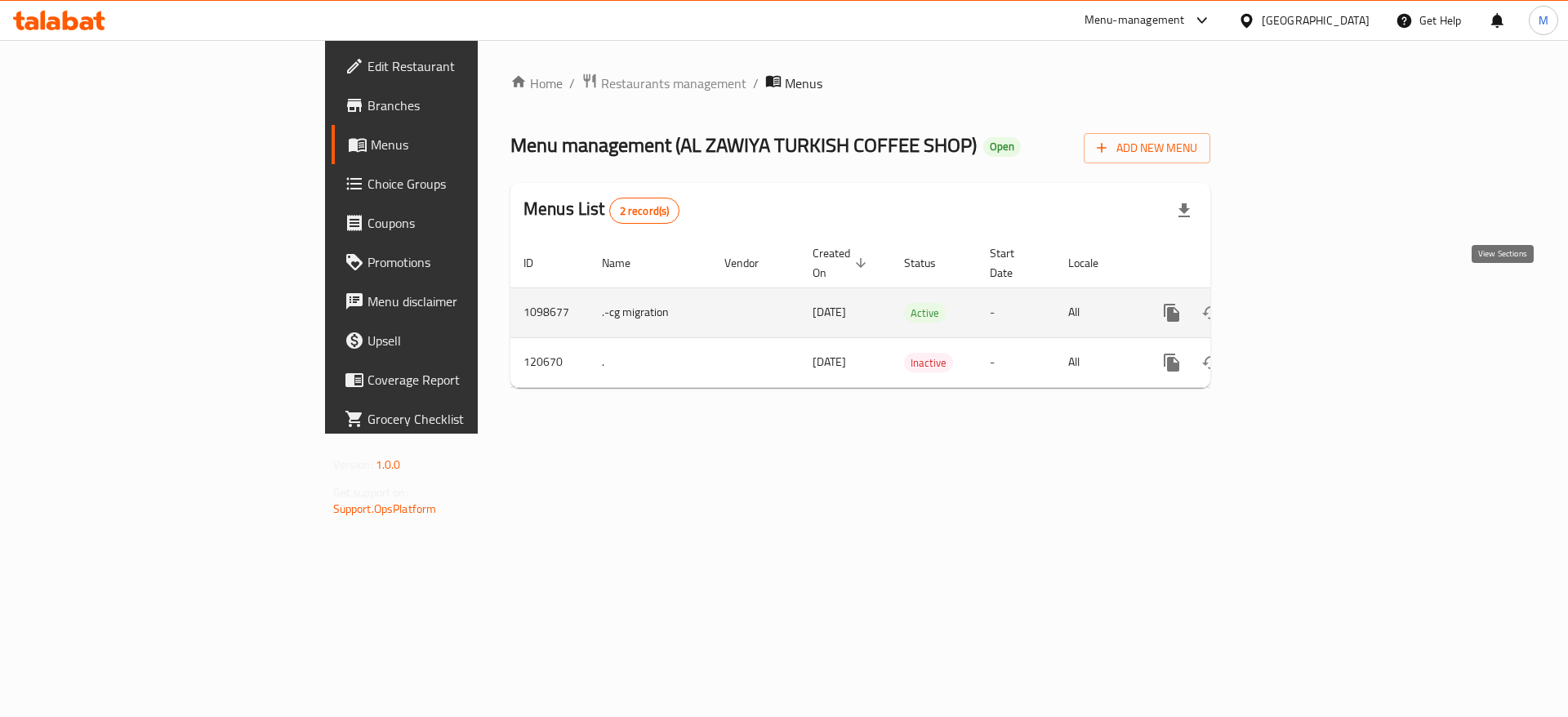
click at [1300, 303] on icon "enhanced table" at bounding box center [1290, 313] width 20 height 20
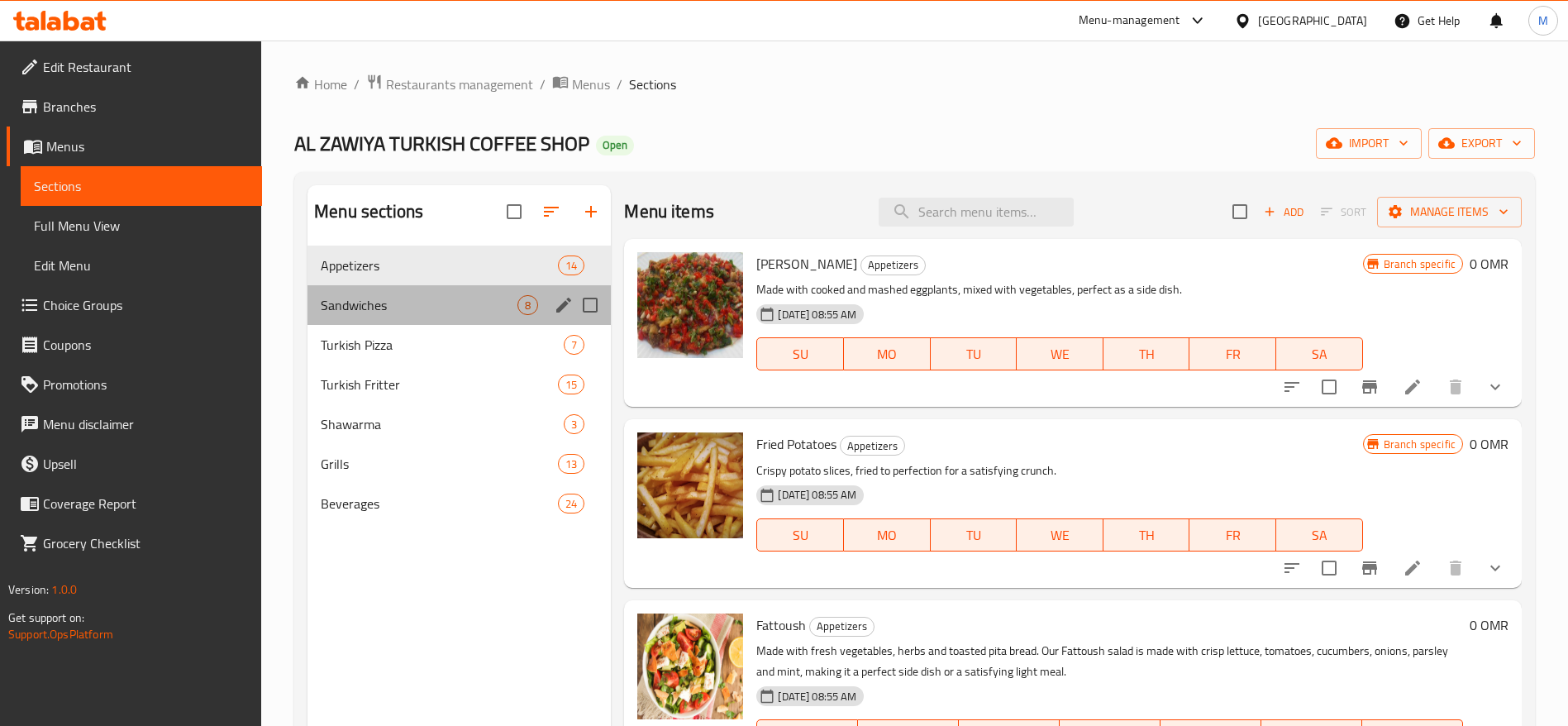
click at [451, 292] on div "Sandwiches 8" at bounding box center [458, 305] width 303 height 40
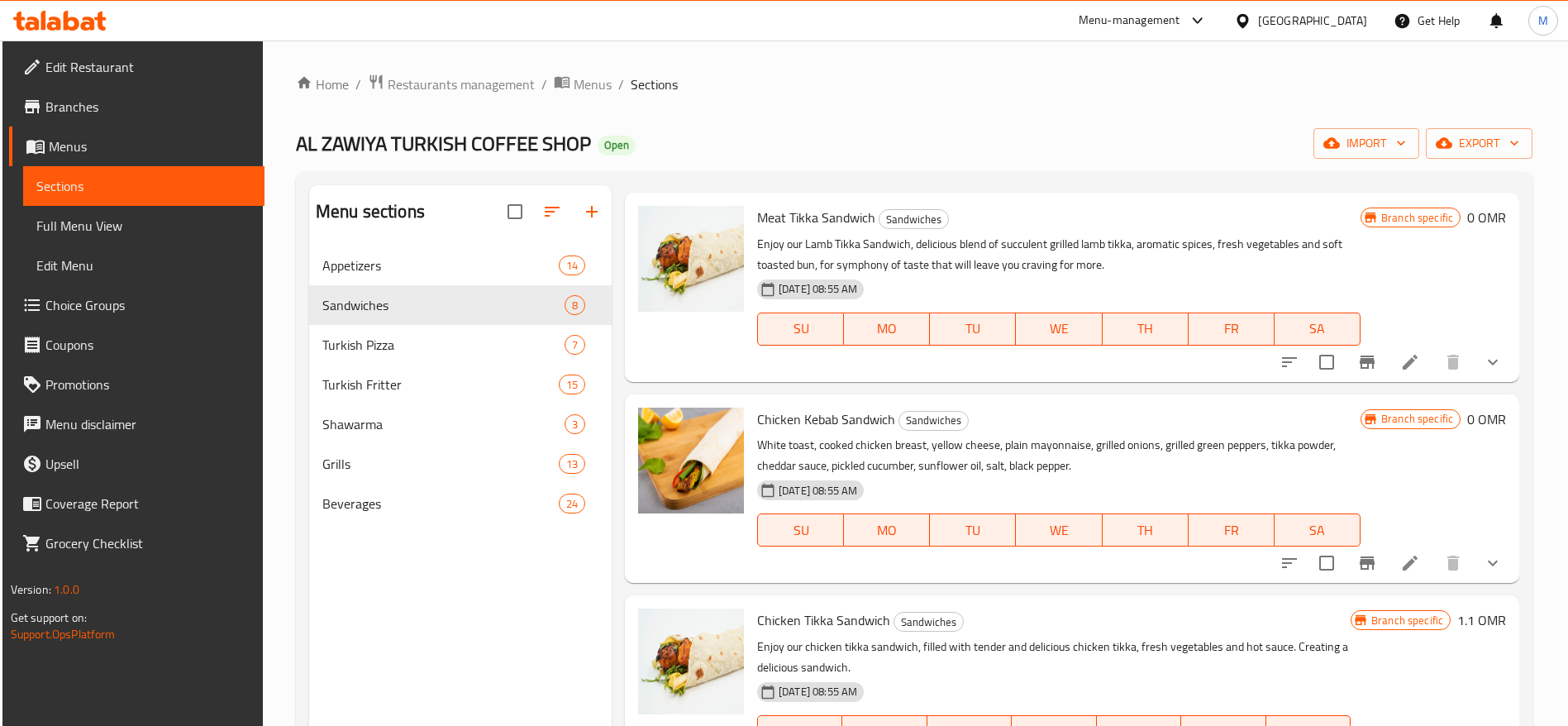
scroll to position [248, 0]
click at [1400, 359] on icon at bounding box center [1410, 362] width 20 height 20
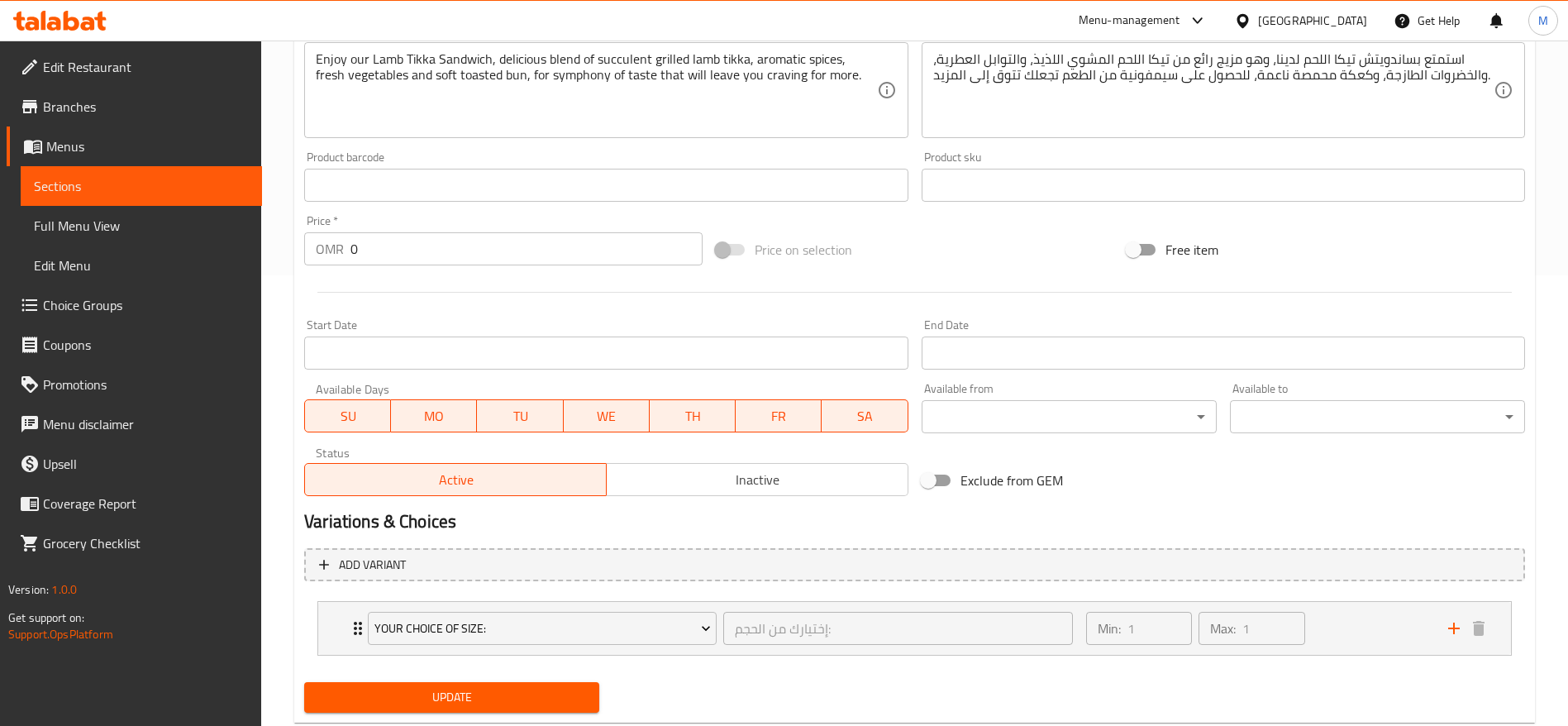
scroll to position [494, 0]
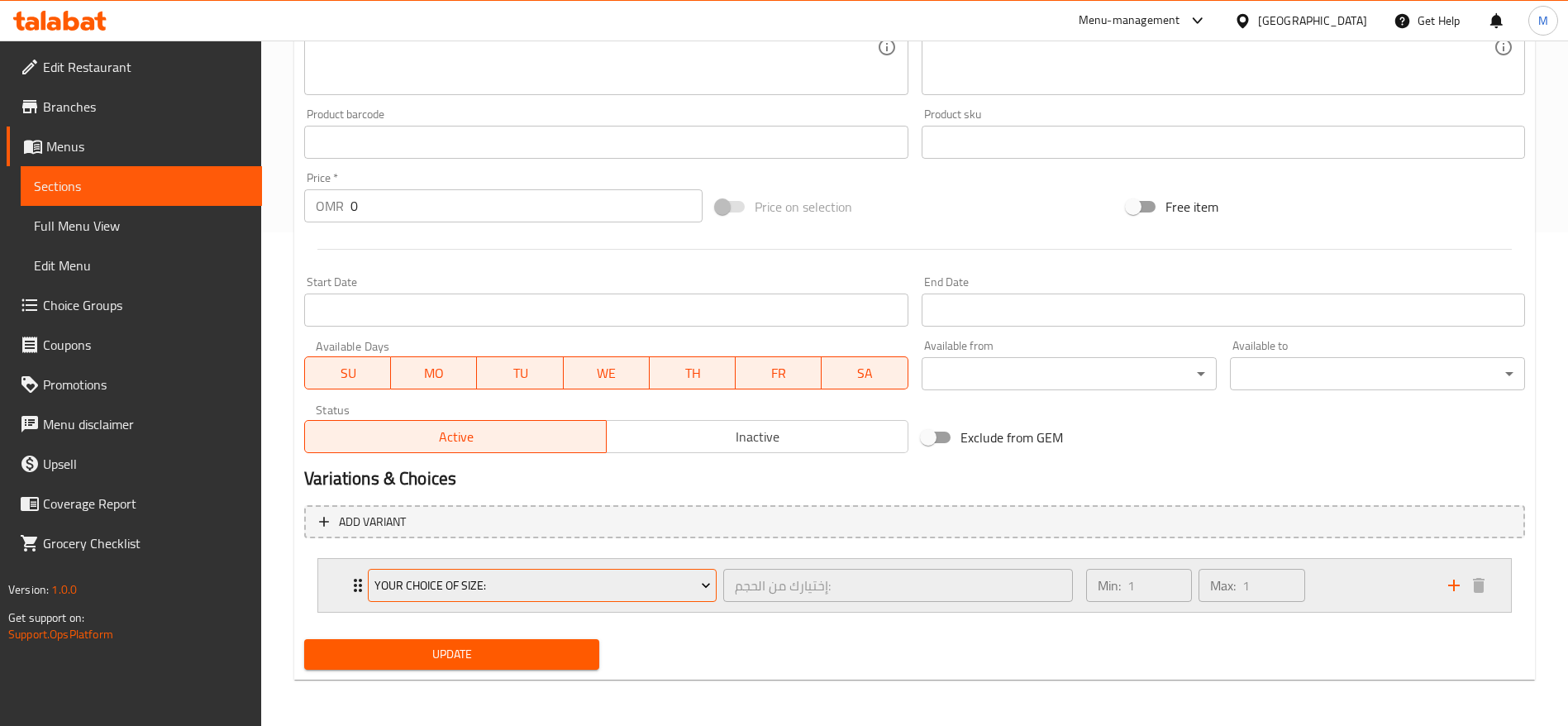
drag, startPoint x: 366, startPoint y: 584, endPoint x: 373, endPoint y: 585, distance: 7.1
click at [366, 586] on div "Your Choice Of Size:" at bounding box center [543, 586] width 356 height 40
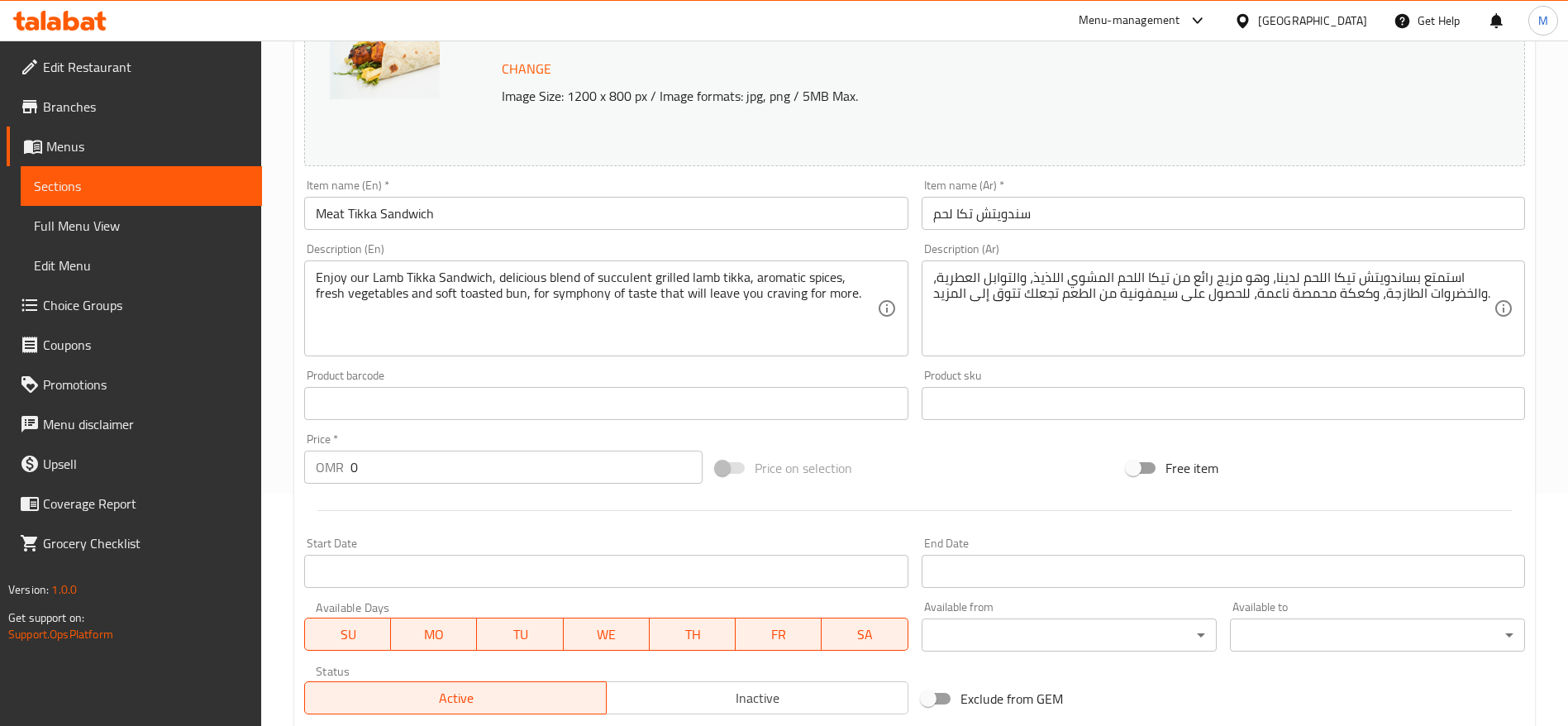
scroll to position [268, 0]
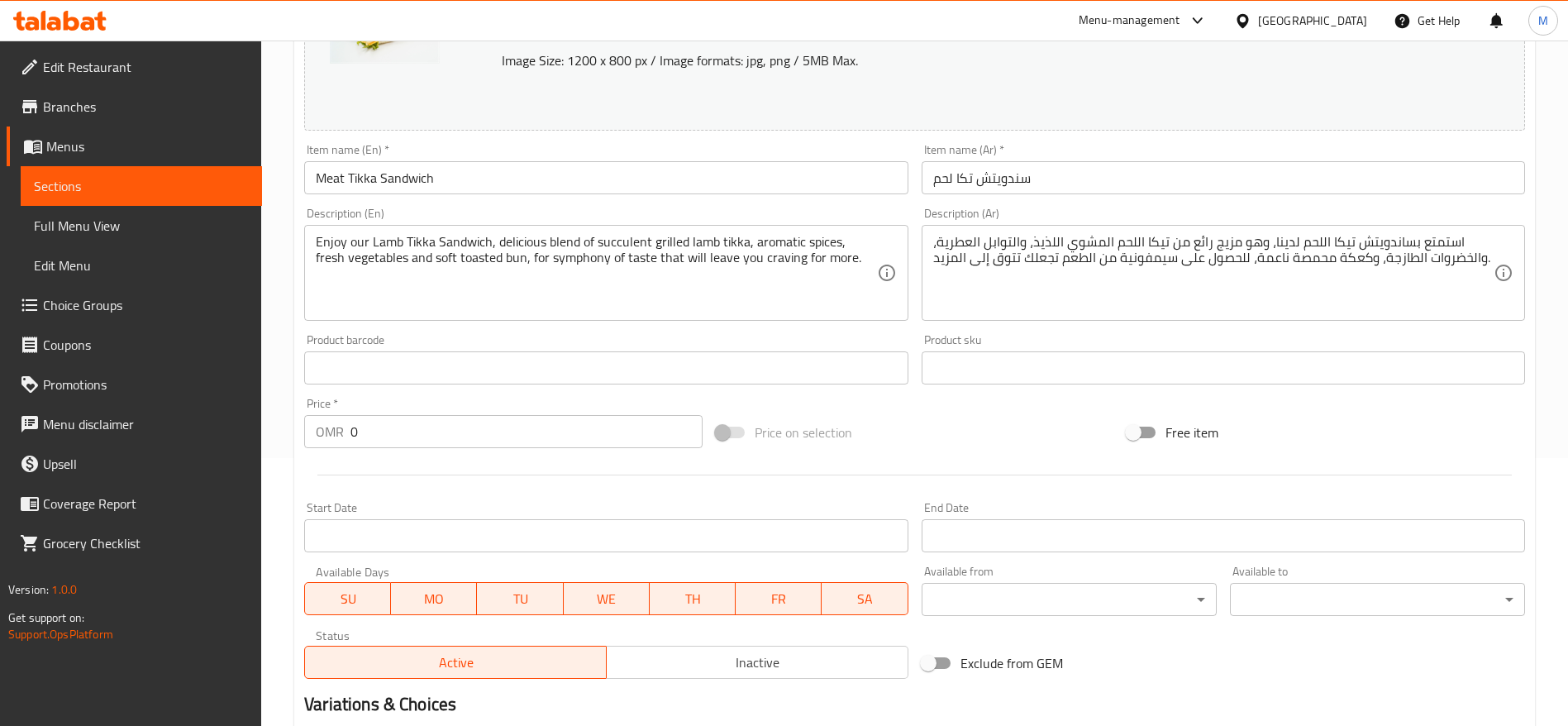
click at [63, 315] on span "Choice Groups" at bounding box center [145, 305] width 205 height 20
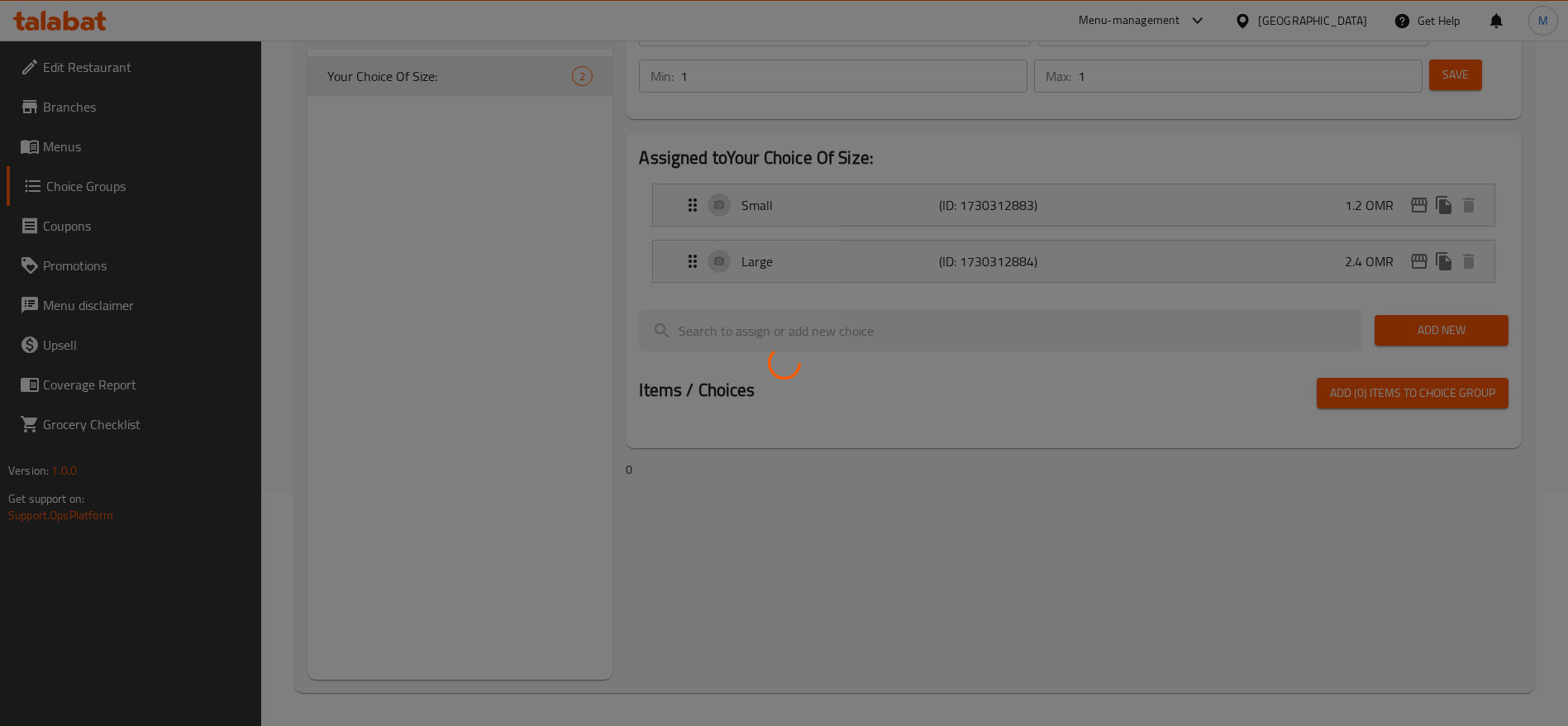
scroll to position [234, 0]
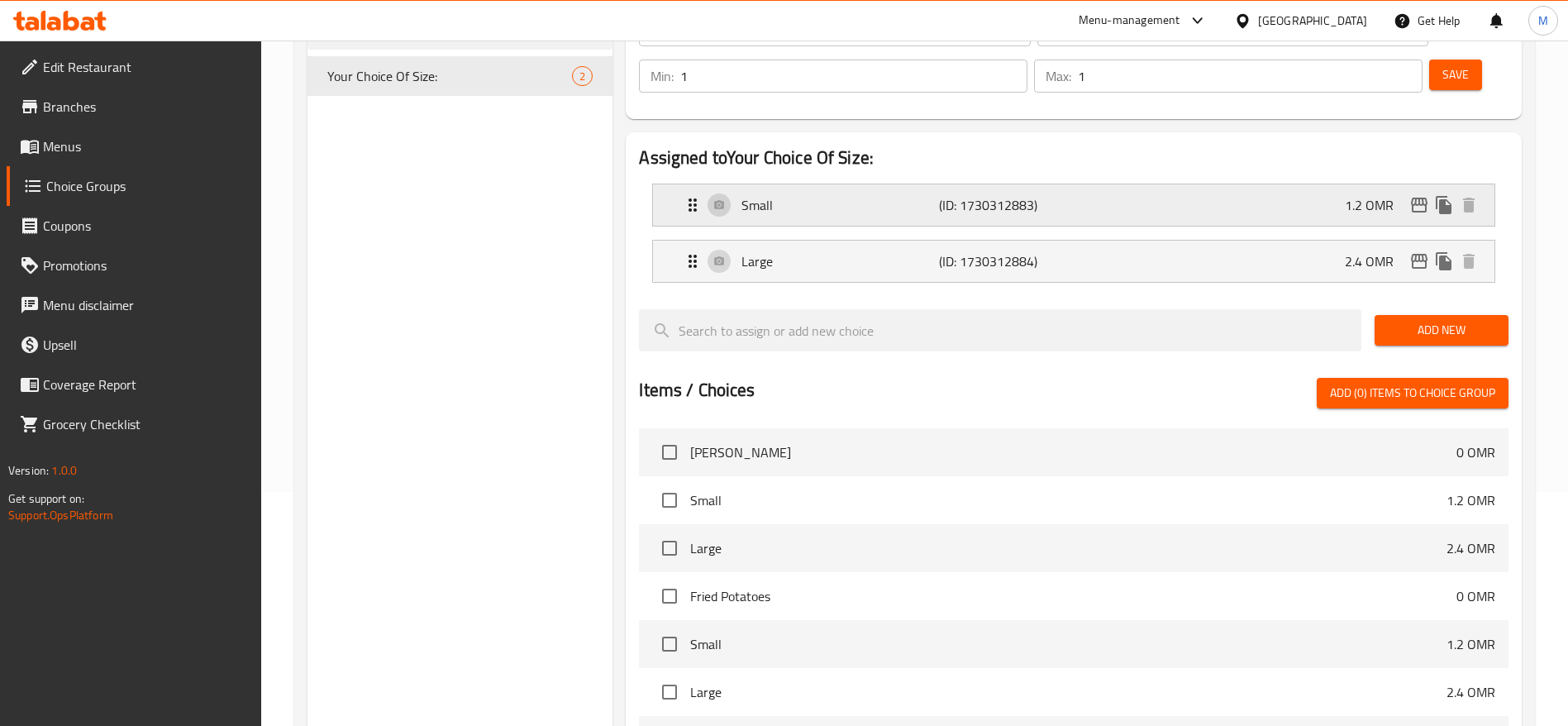
click at [973, 195] on p "(ID: 1730312883)" at bounding box center [1004, 206] width 131 height 20
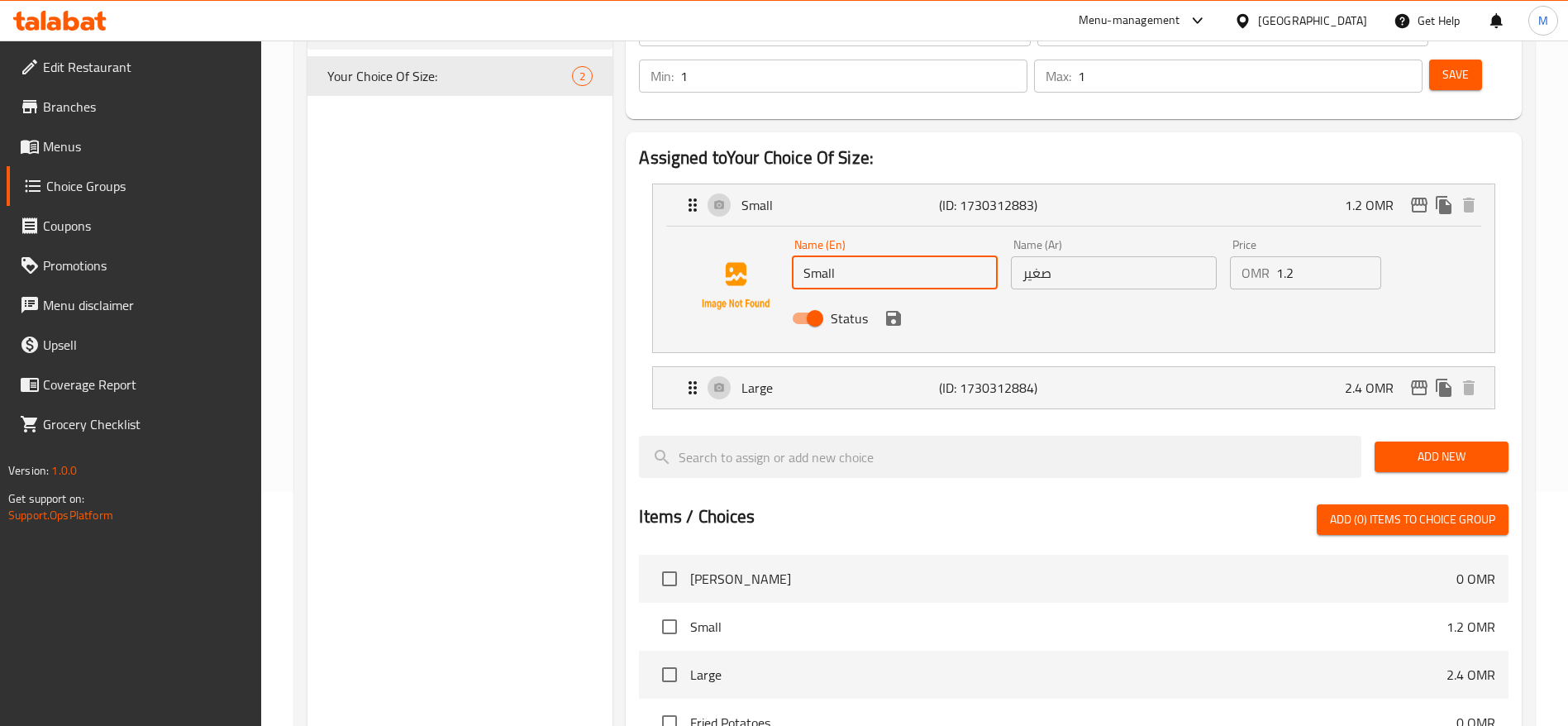
click at [891, 256] on input "Small" at bounding box center [894, 273] width 205 height 33
click at [1307, 256] on input "1.2" at bounding box center [1328, 273] width 105 height 33
click at [1021, 378] on p "(ID: 1730312884)" at bounding box center [1004, 388] width 131 height 20
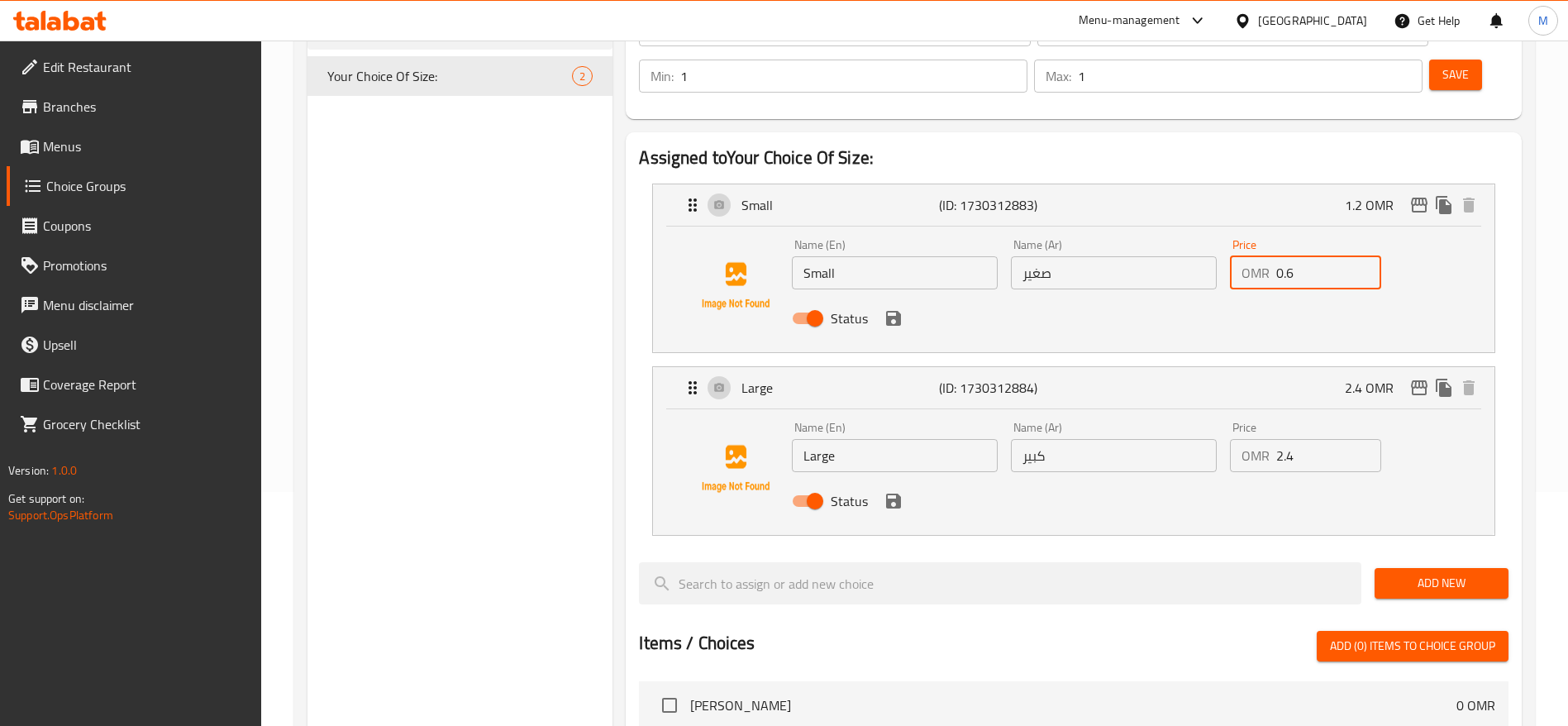
click at [670, 145] on h2 "Assigned to Your Choice Of Size:" at bounding box center [1073, 158] width 869 height 25
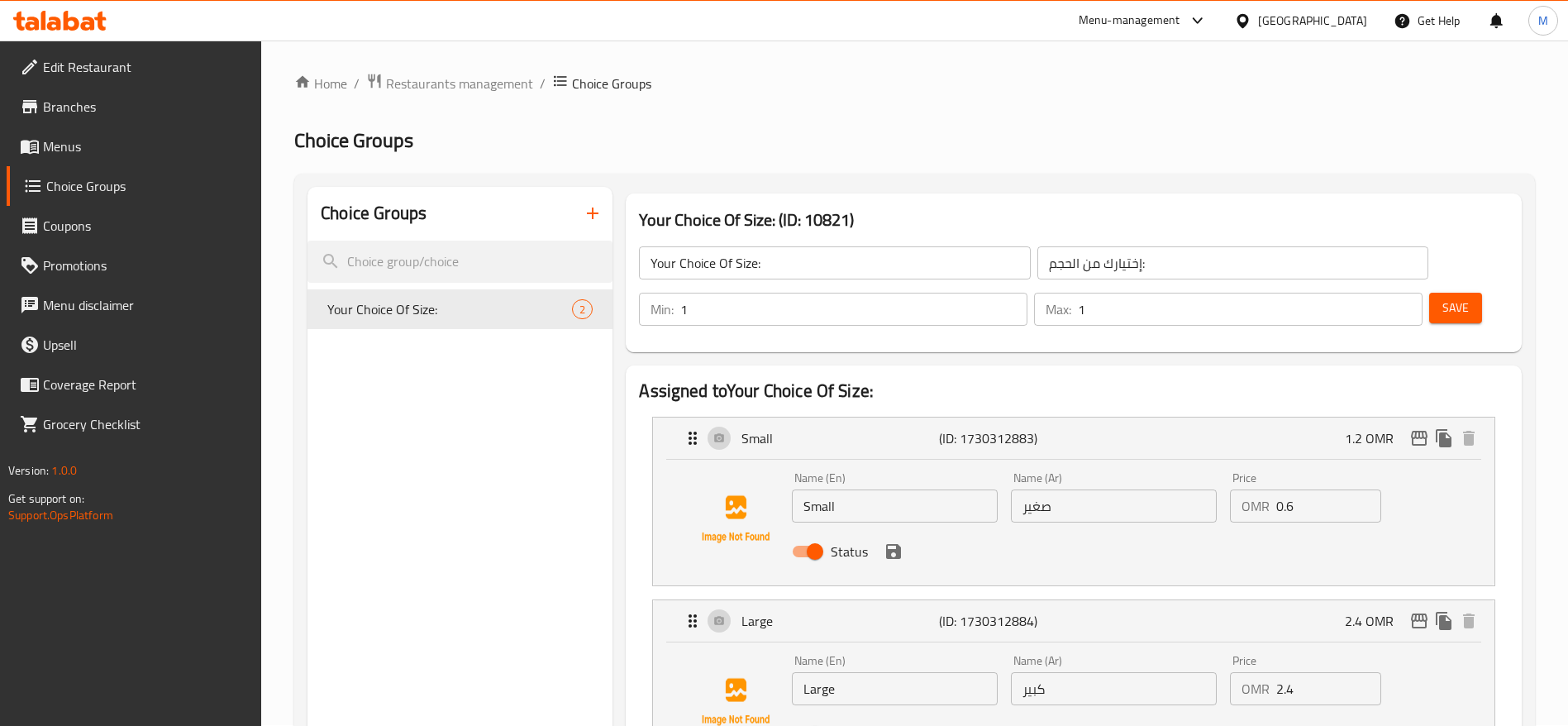
scroll to position [0, 0]
click at [1315, 673] on input "2.4" at bounding box center [1328, 690] width 105 height 33
click at [1429, 293] on button "Save" at bounding box center [1454, 308] width 53 height 31
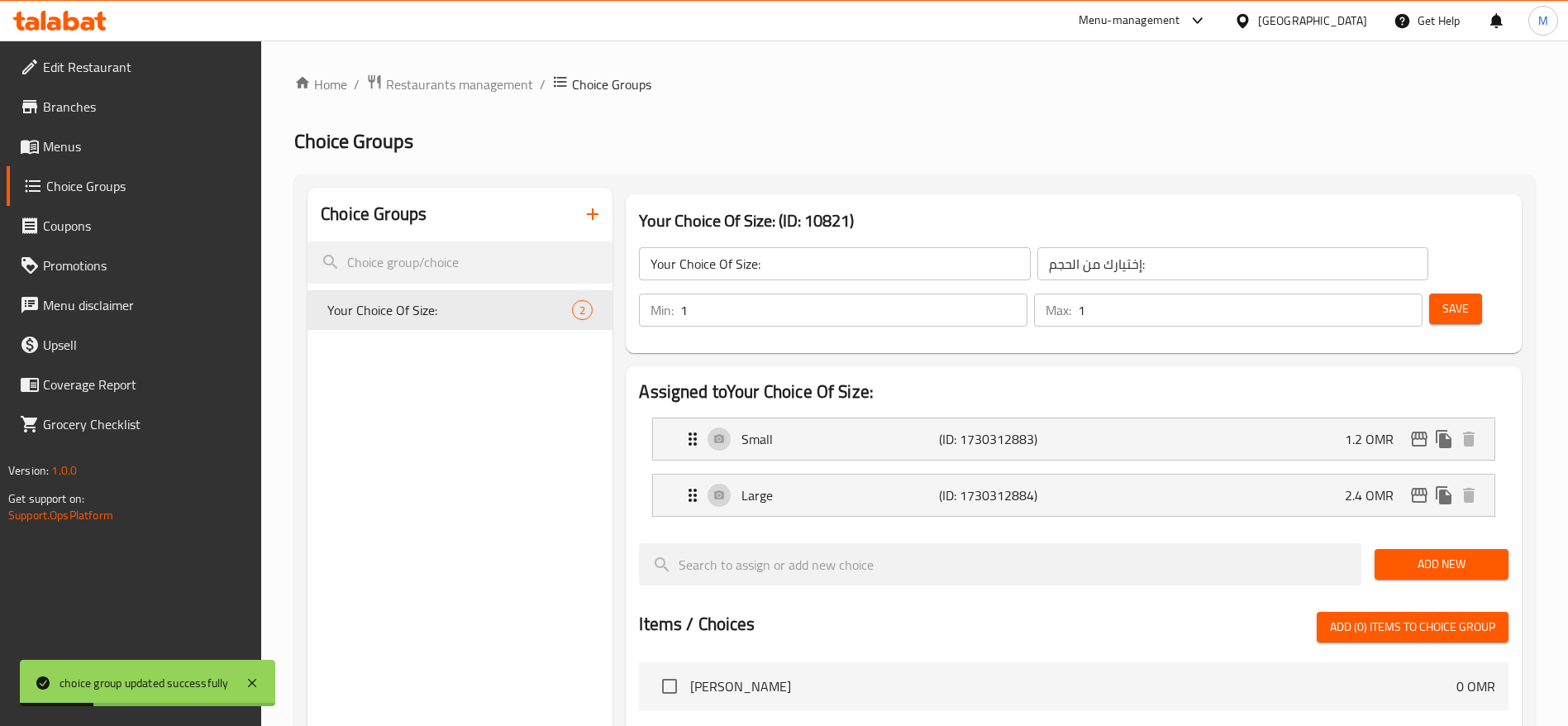
click at [65, 143] on span "Menus" at bounding box center [145, 146] width 205 height 20
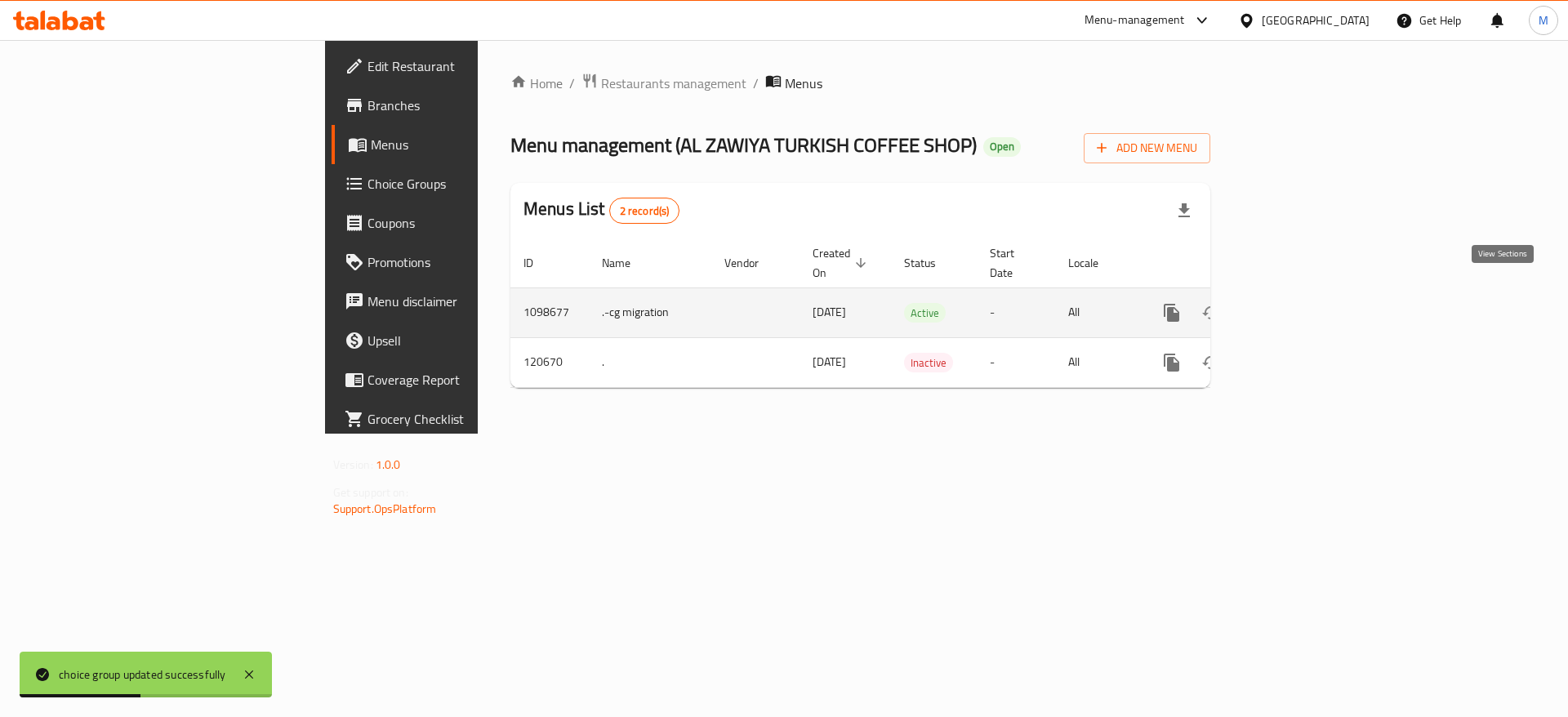
click at [1297, 305] on icon "enhanced table" at bounding box center [1290, 313] width 15 height 15
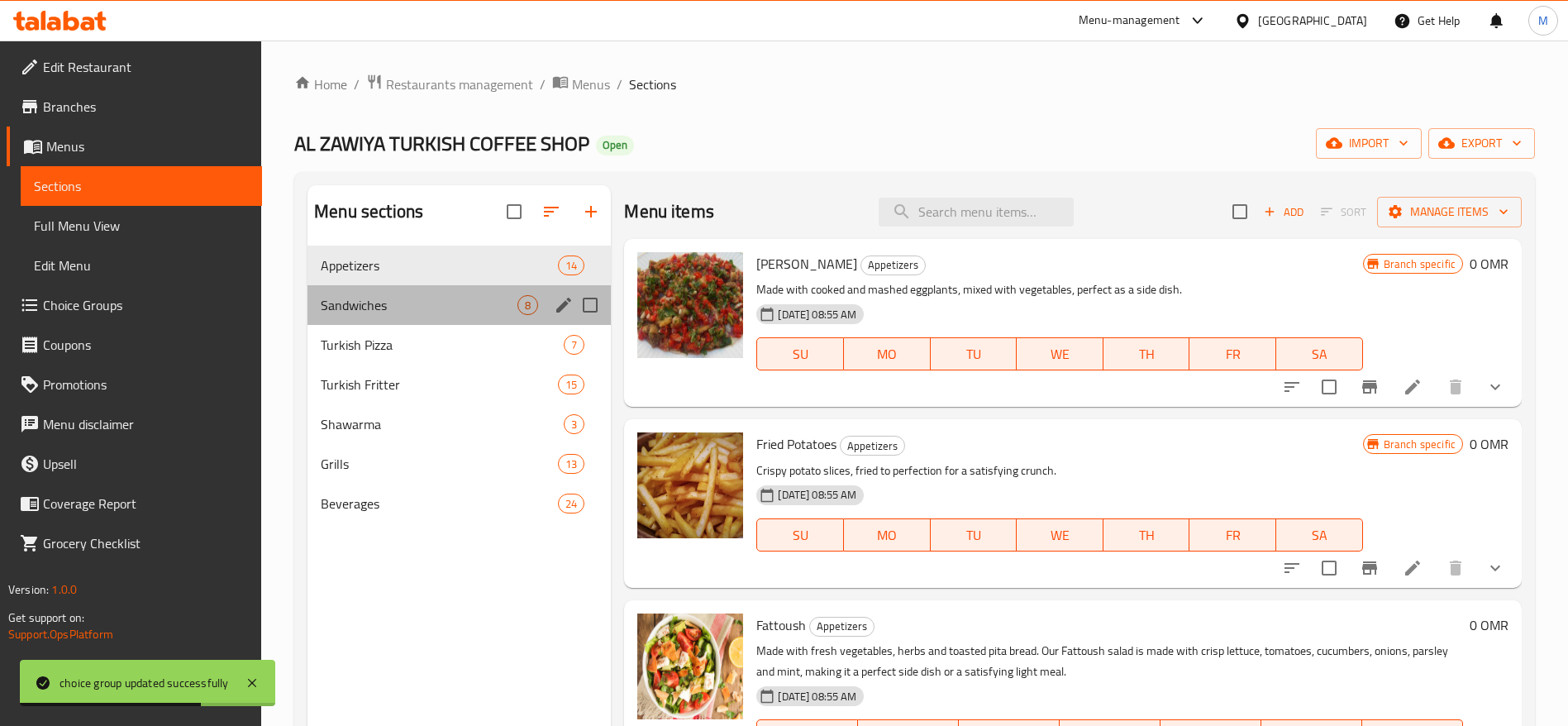
click at [454, 317] on div "Sandwiches 8" at bounding box center [458, 305] width 303 height 40
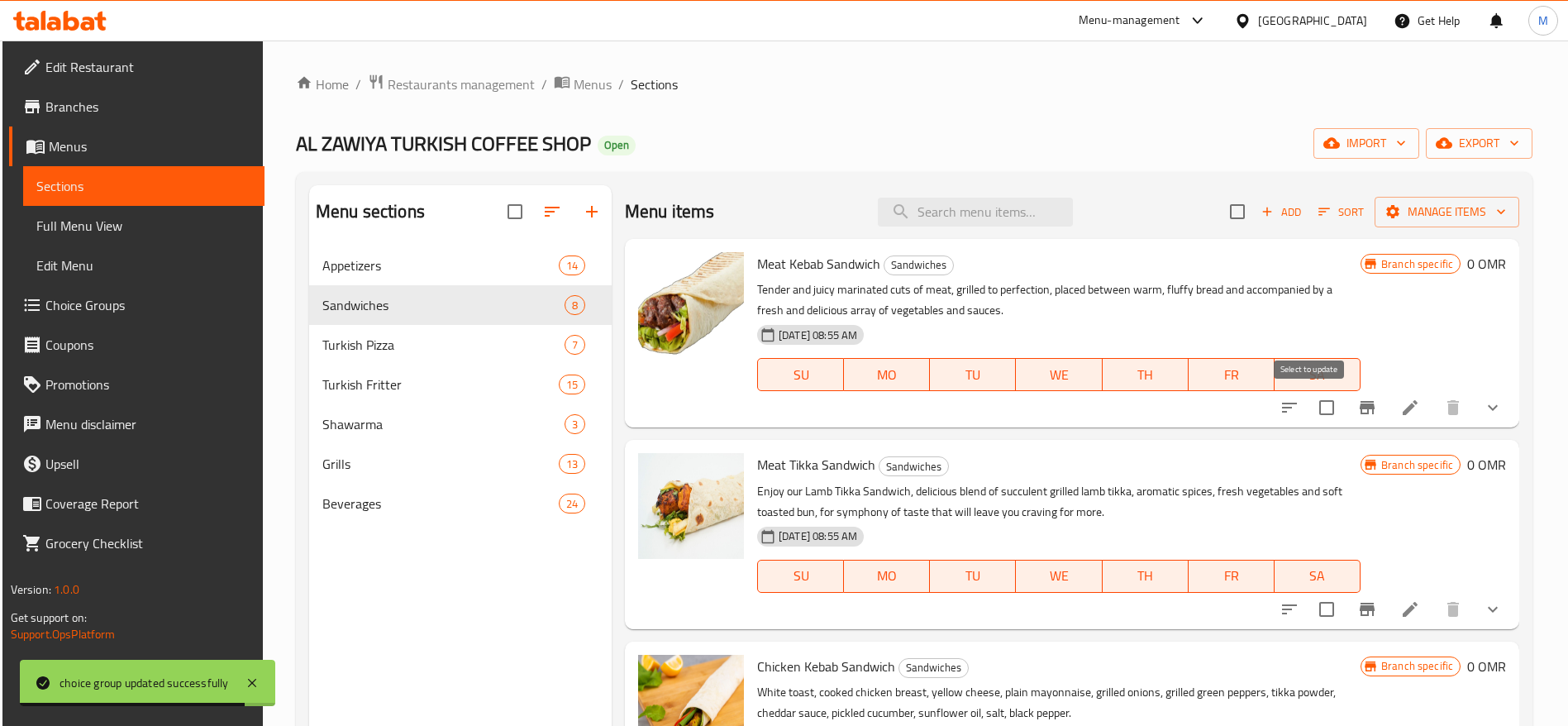
click at [1313, 403] on input "checkbox" at bounding box center [1327, 408] width 35 height 35
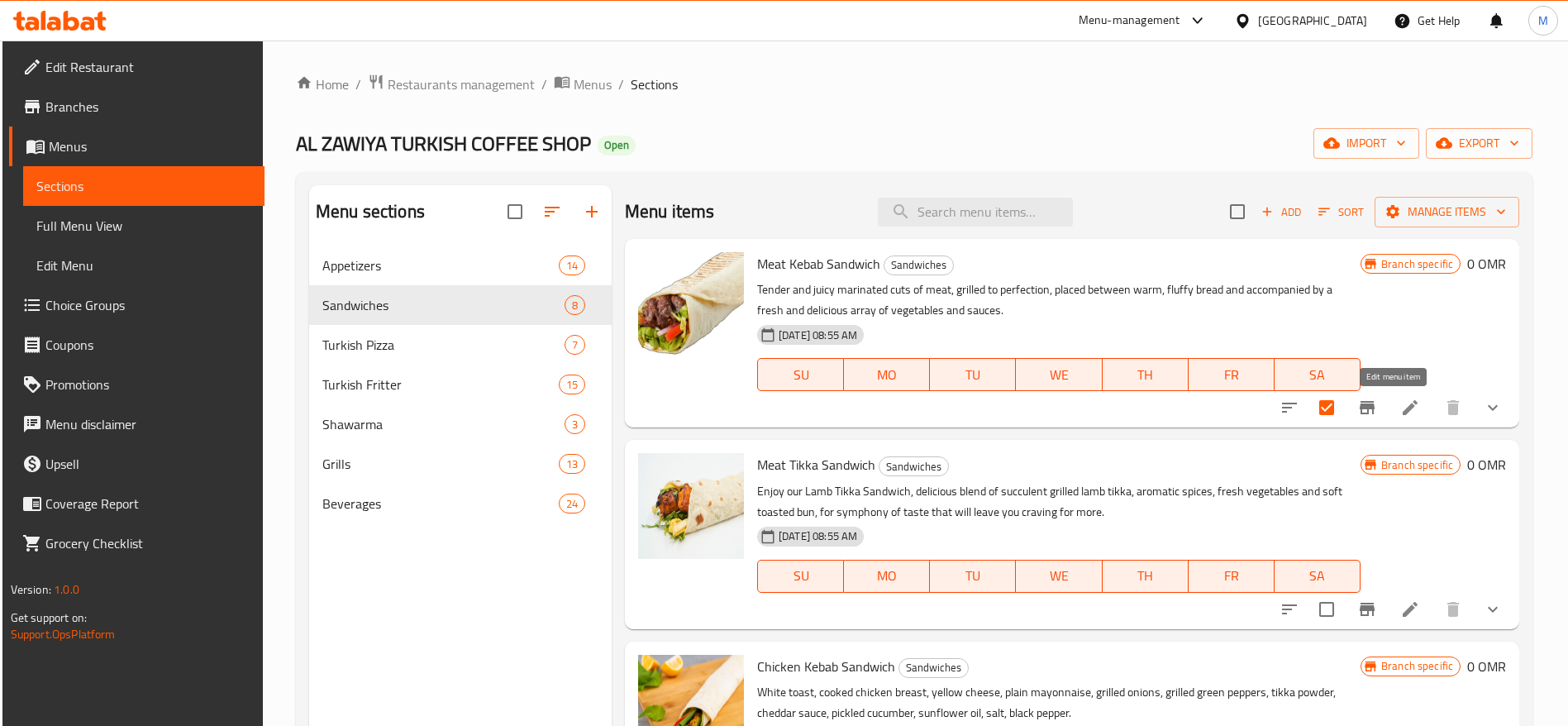
click at [1400, 404] on icon at bounding box center [1410, 408] width 20 height 20
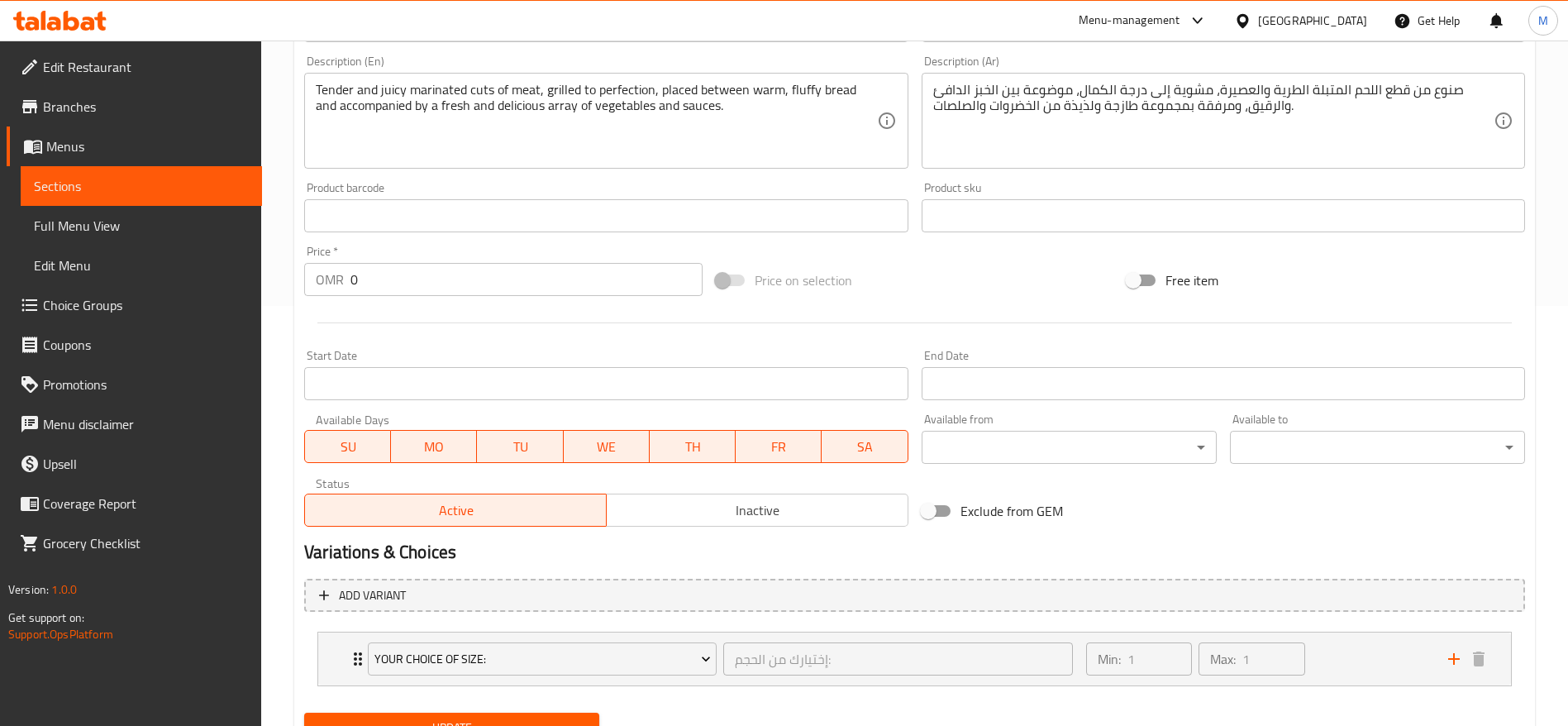
scroll to position [494, 0]
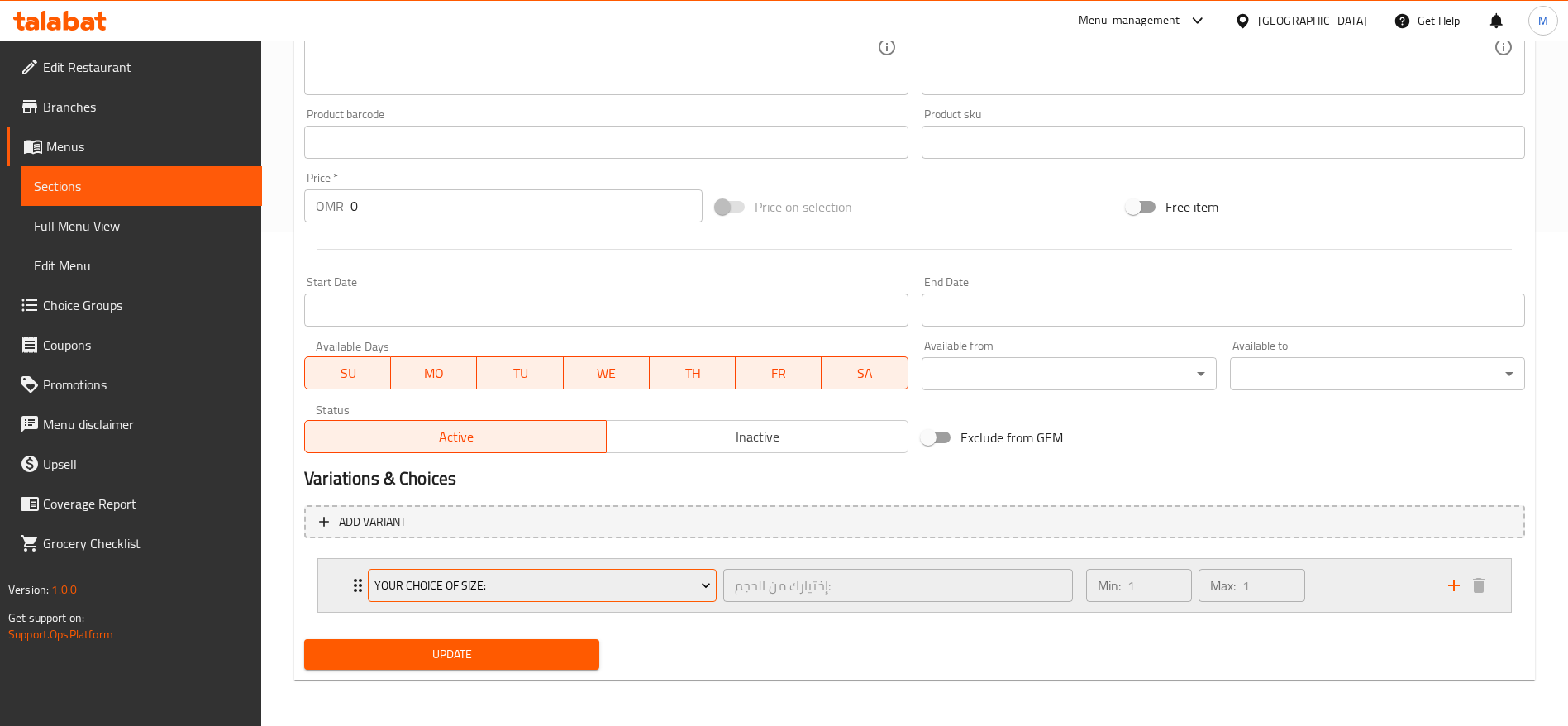
click at [426, 585] on span "Your Choice Of Size:" at bounding box center [542, 586] width 336 height 21
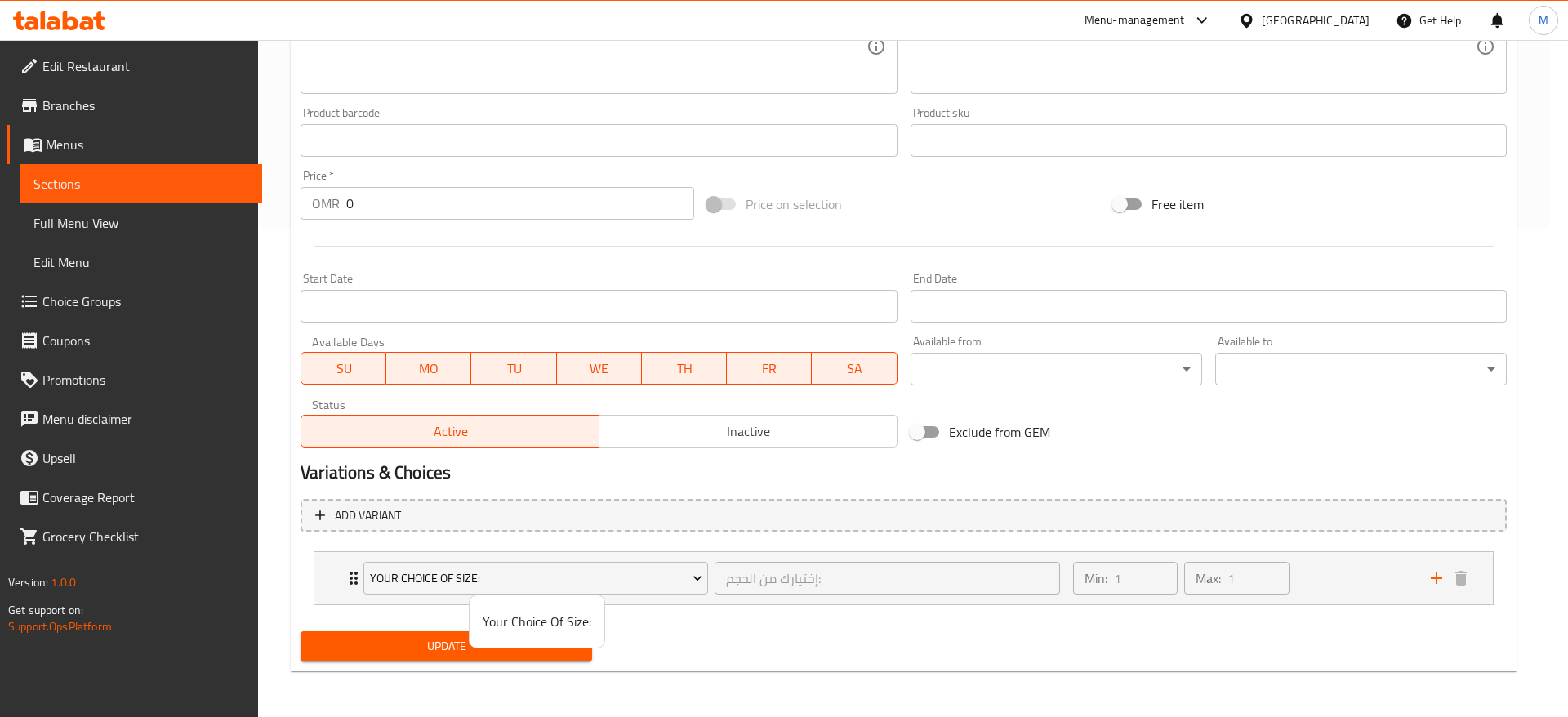
click at [751, 604] on div at bounding box center [784, 358] width 1568 height 717
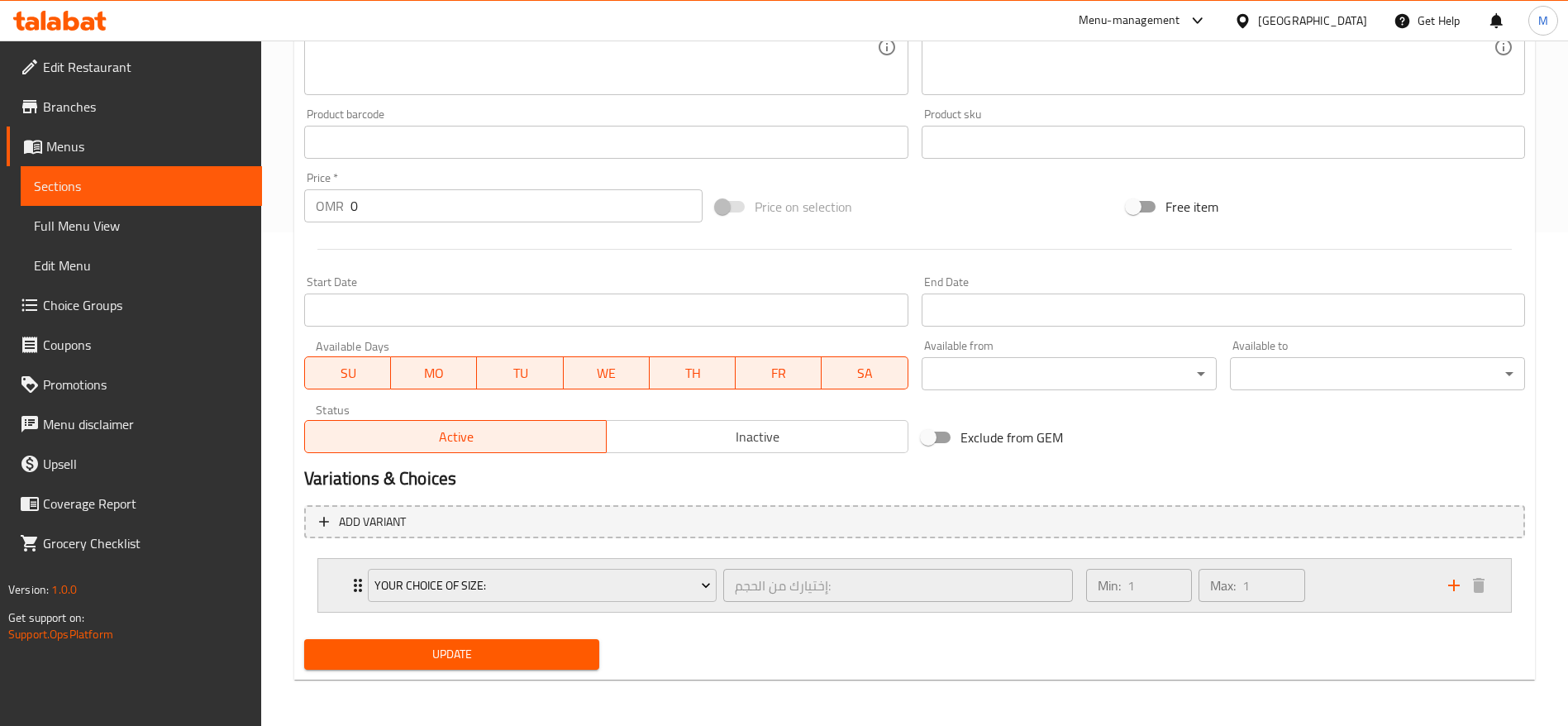
click at [366, 581] on div "Your Choice Of Size:" at bounding box center [543, 586] width 356 height 40
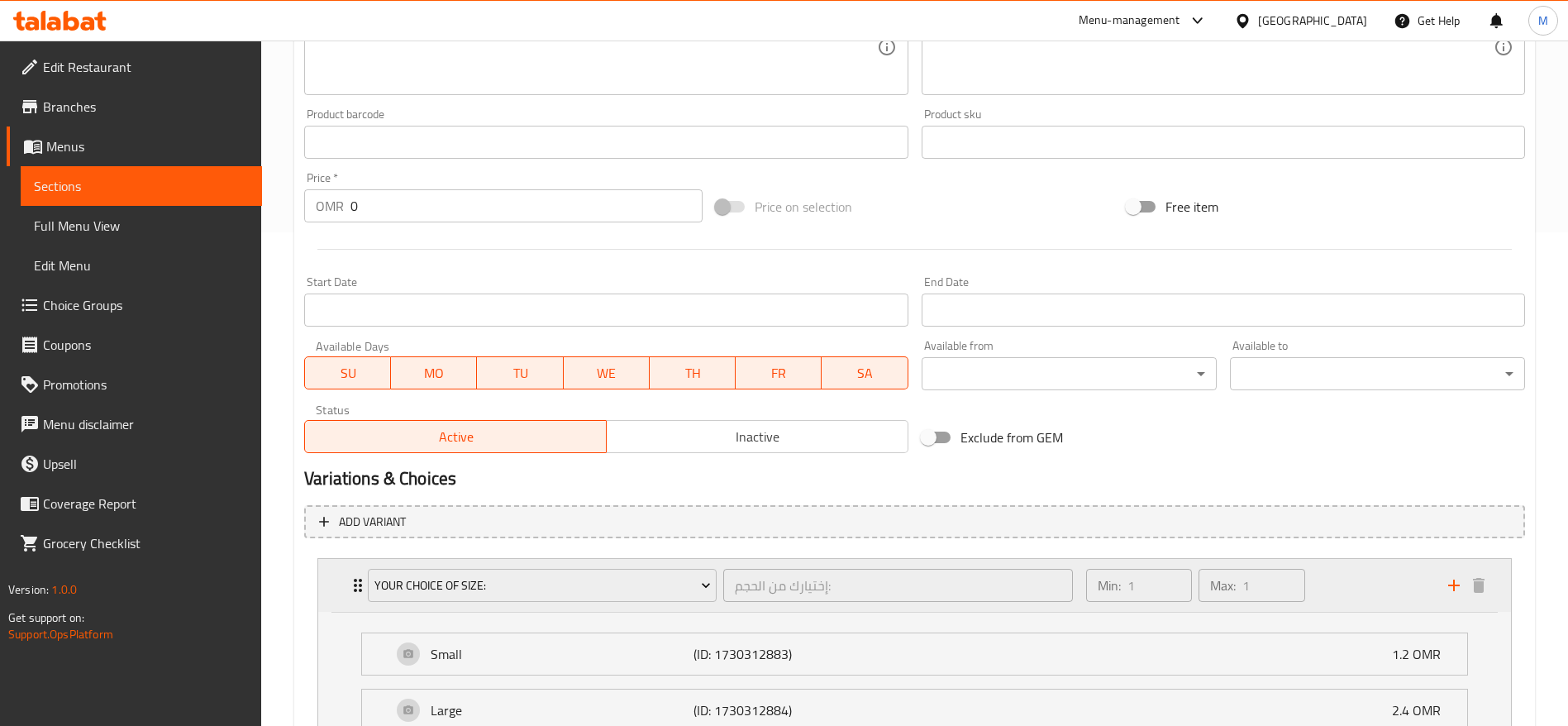
click at [1454, 576] on icon "add" at bounding box center [1454, 586] width 20 height 20
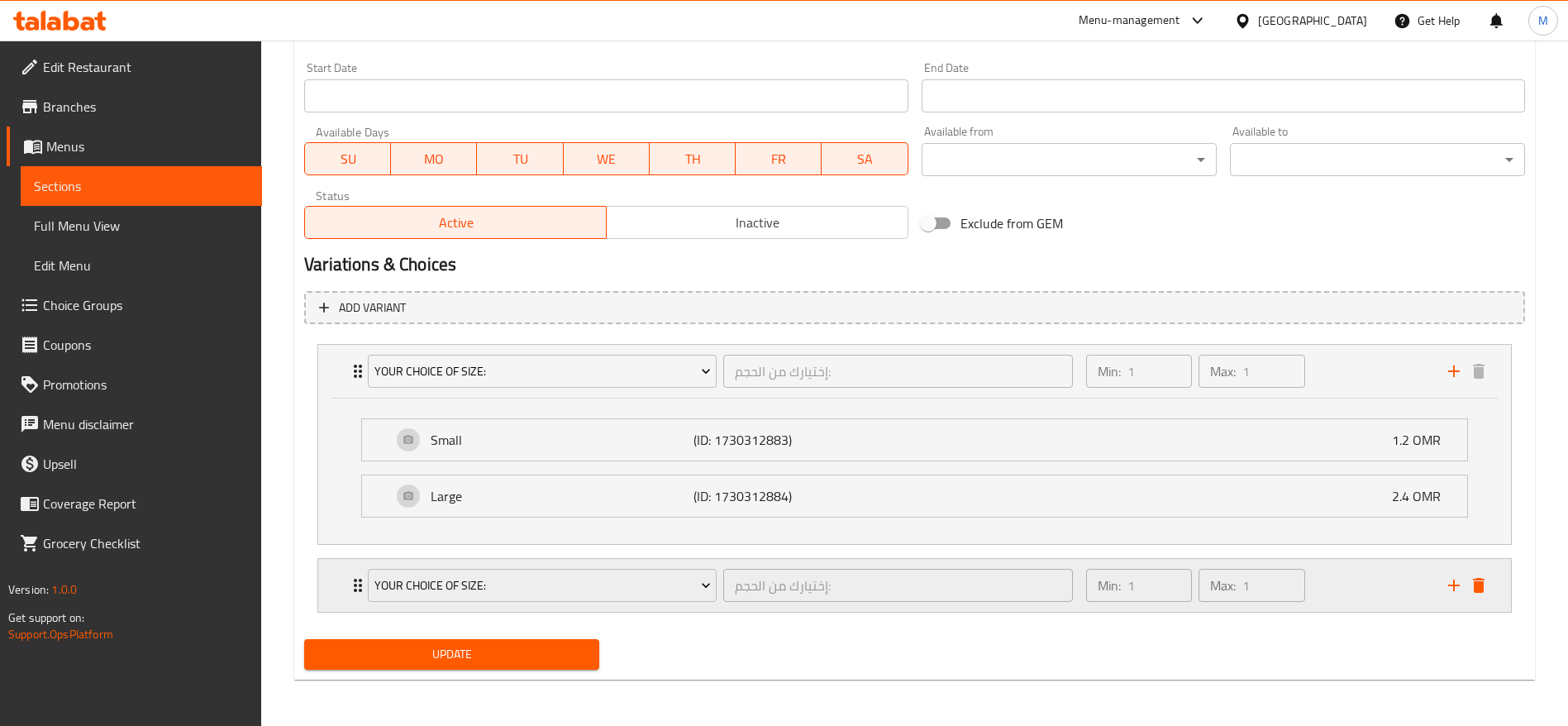
click at [356, 586] on icon "Expand" at bounding box center [358, 586] width 8 height 13
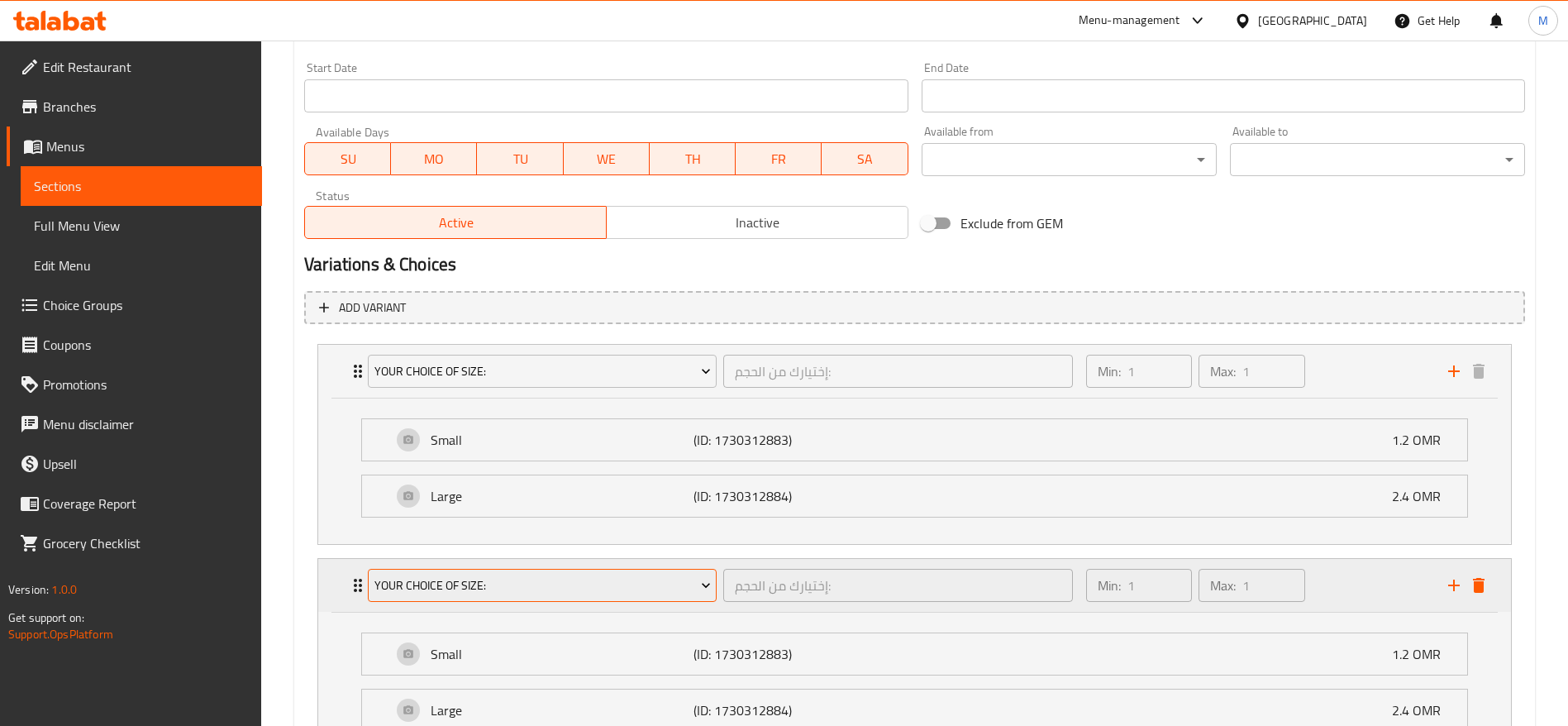
click at [650, 576] on span "Your Choice Of Size:" at bounding box center [542, 586] width 336 height 21
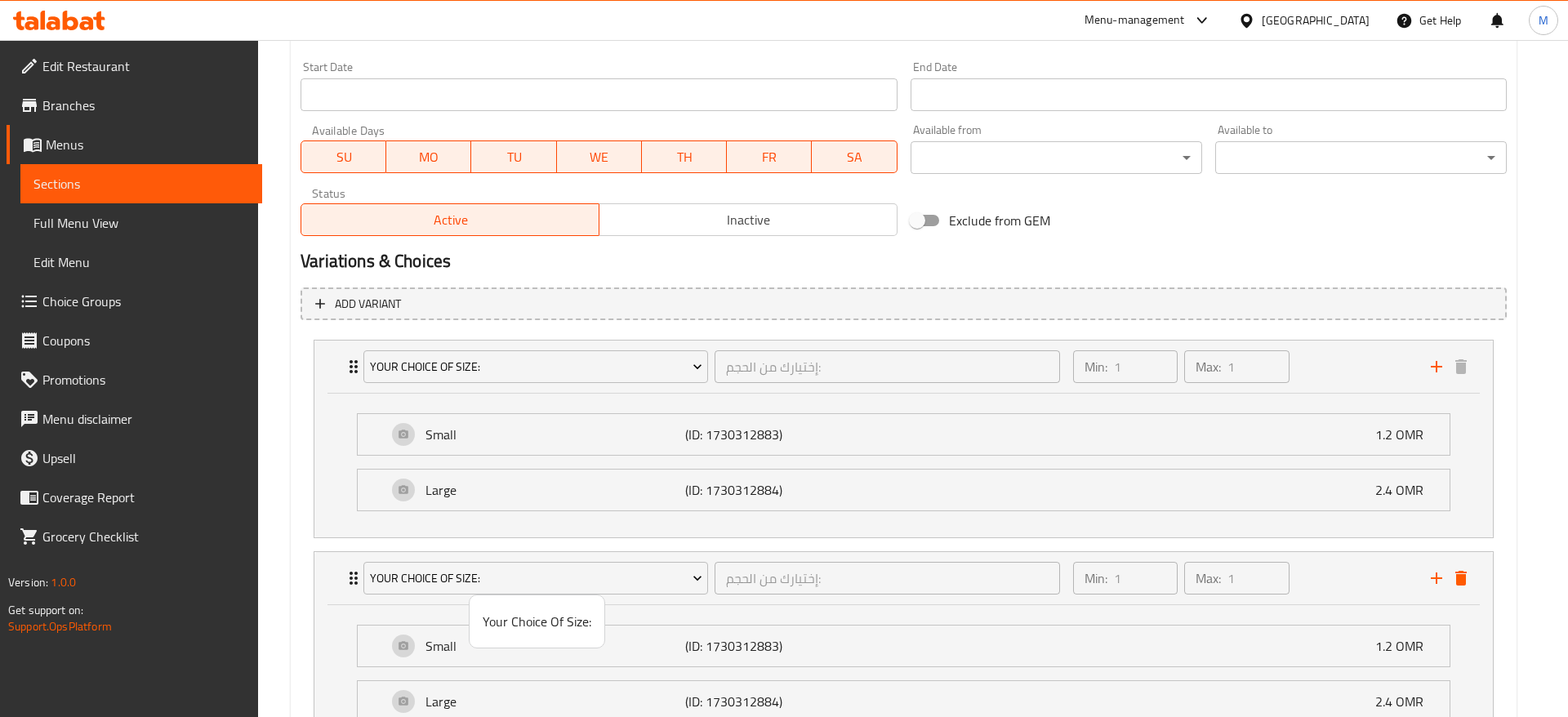
click at [640, 581] on div at bounding box center [784, 358] width 1568 height 717
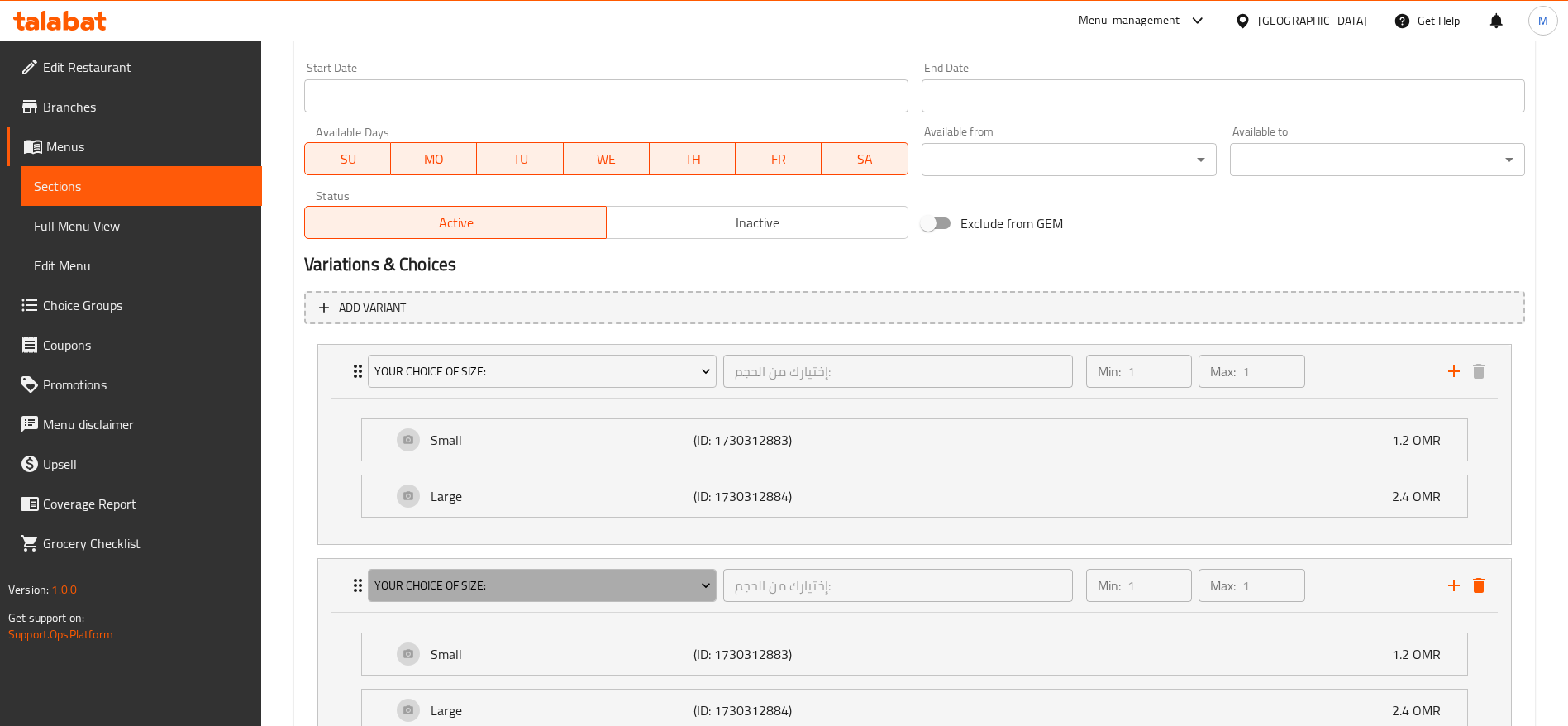
click at [648, 588] on span "Your Choice Of Size:" at bounding box center [542, 586] width 336 height 21
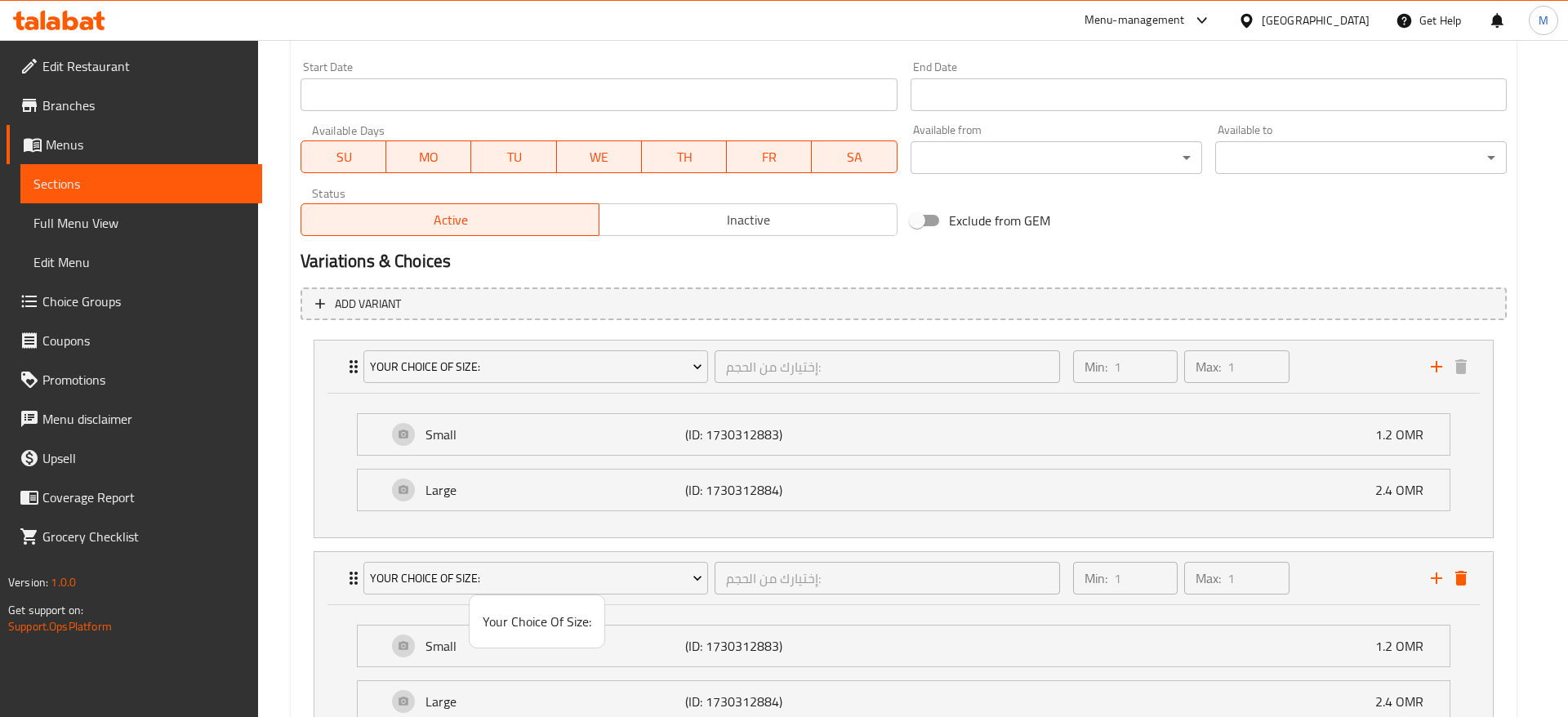
click at [559, 620] on span "Your Choice Of Size:" at bounding box center [537, 621] width 109 height 20
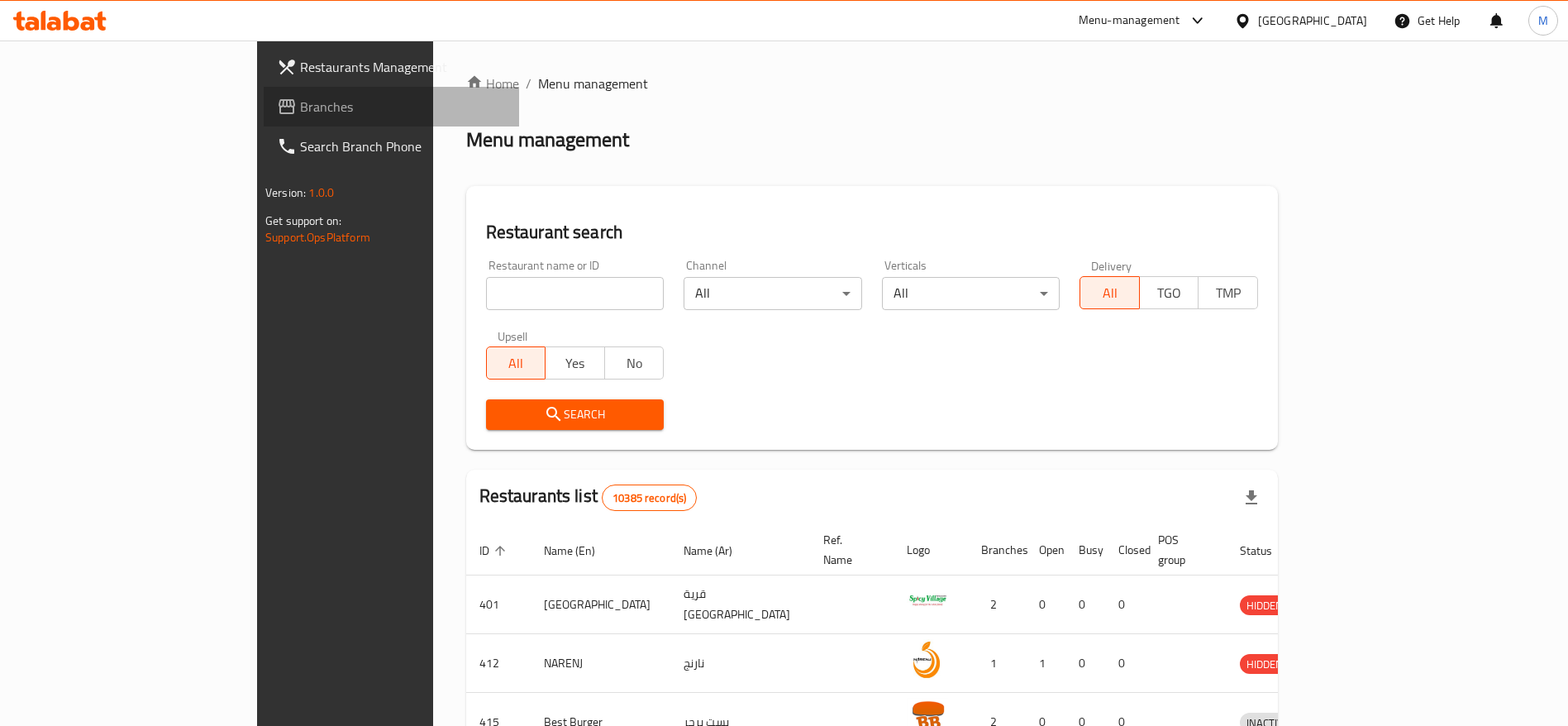
click at [300, 99] on span "Branches" at bounding box center [402, 107] width 205 height 20
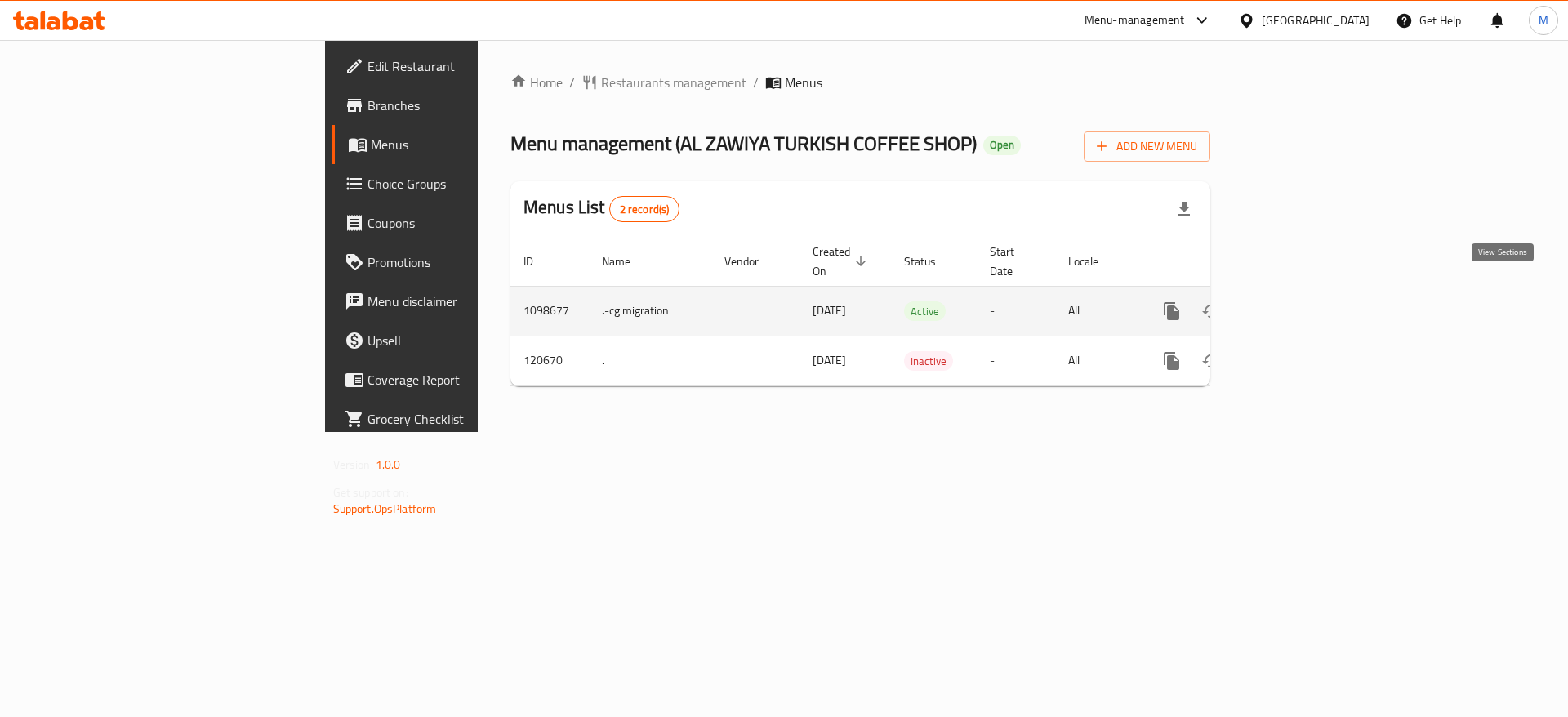
click at [1300, 301] on icon "enhanced table" at bounding box center [1290, 311] width 20 height 20
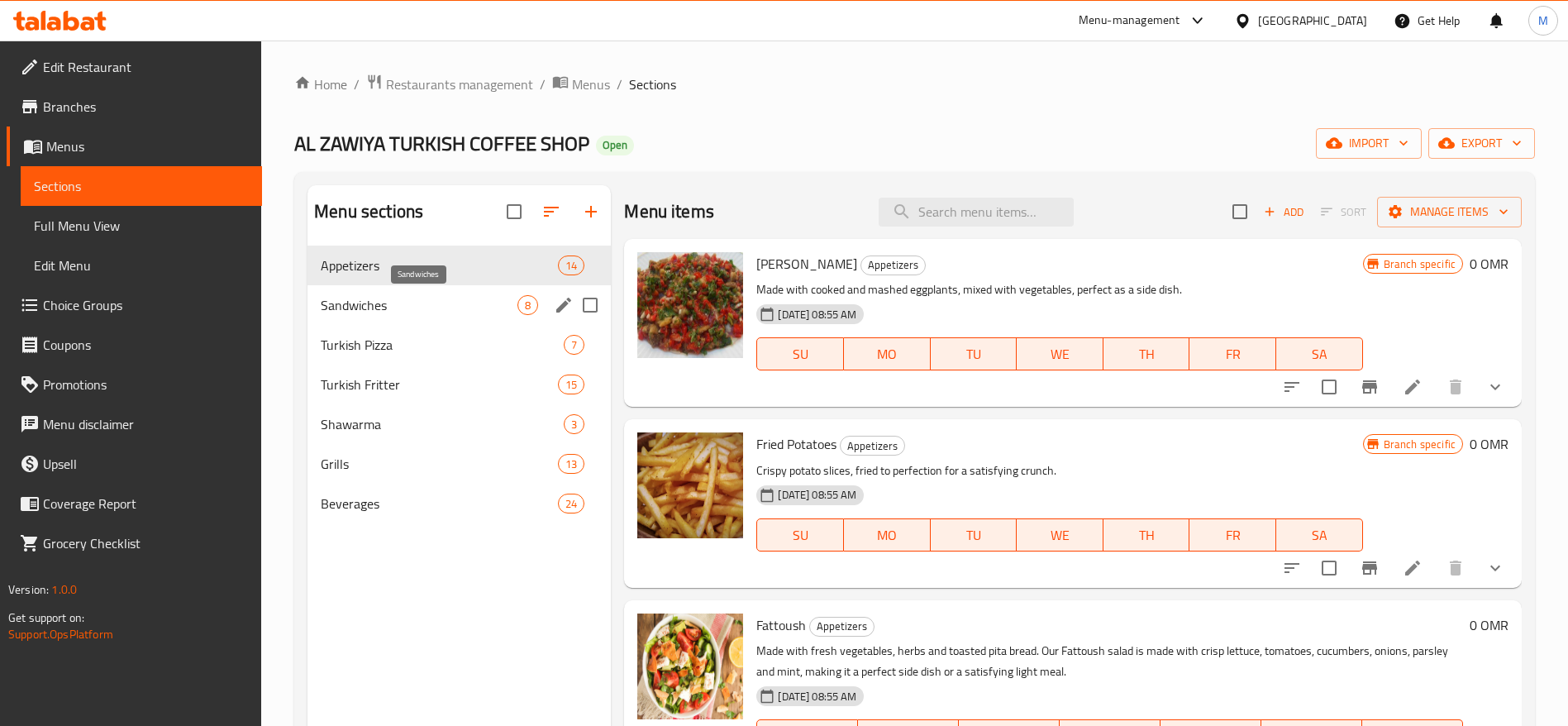
click at [384, 297] on span "Sandwiches" at bounding box center [419, 305] width 197 height 20
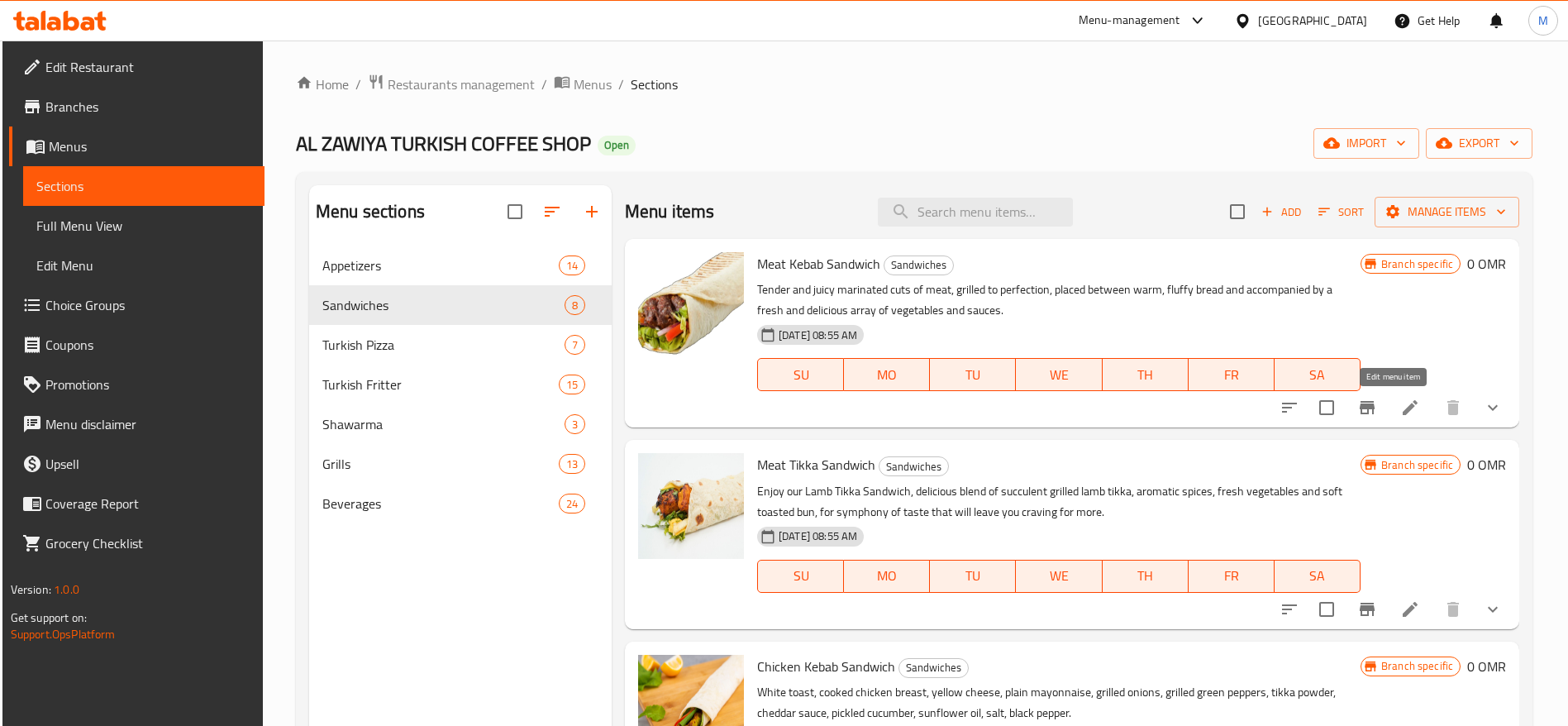
click at [1400, 408] on icon at bounding box center [1410, 408] width 20 height 20
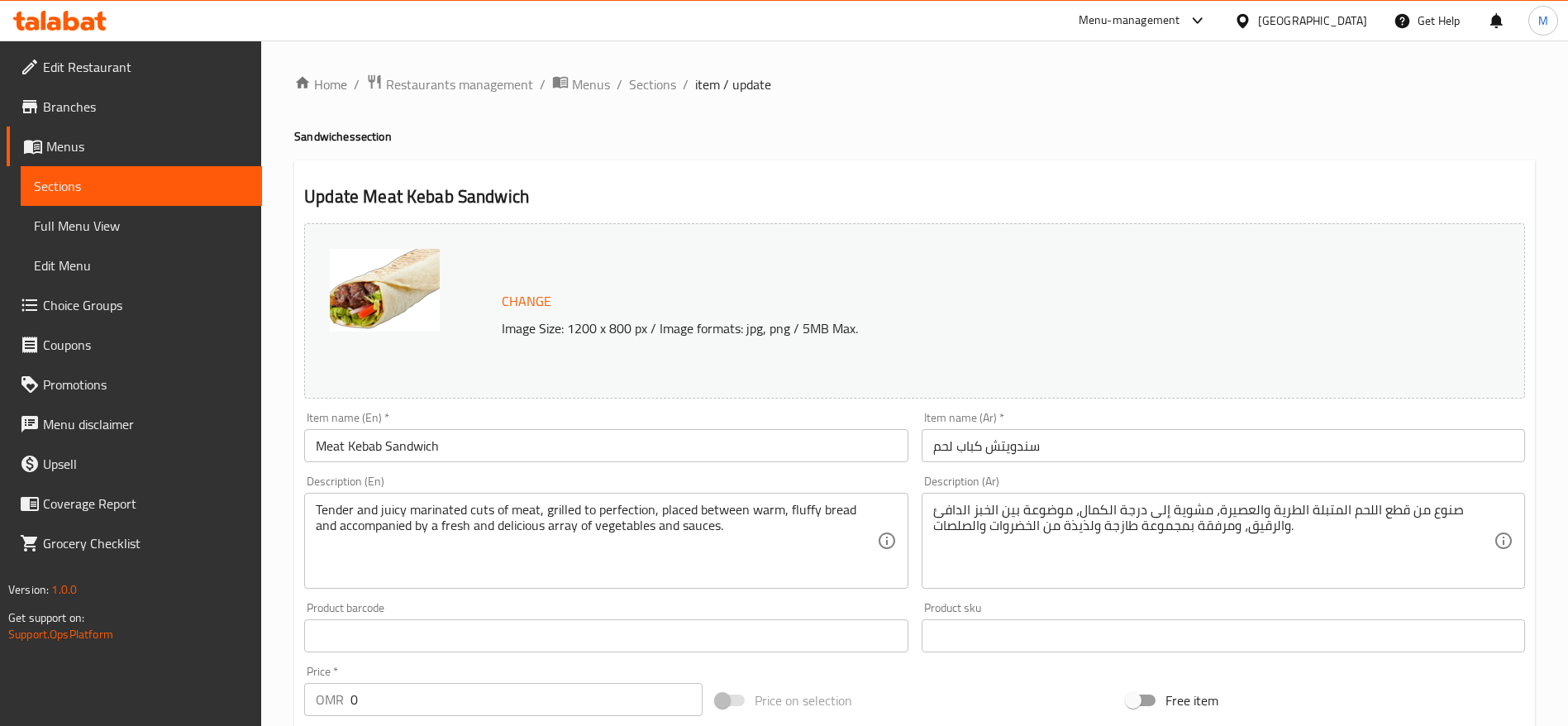
scroll to position [494, 0]
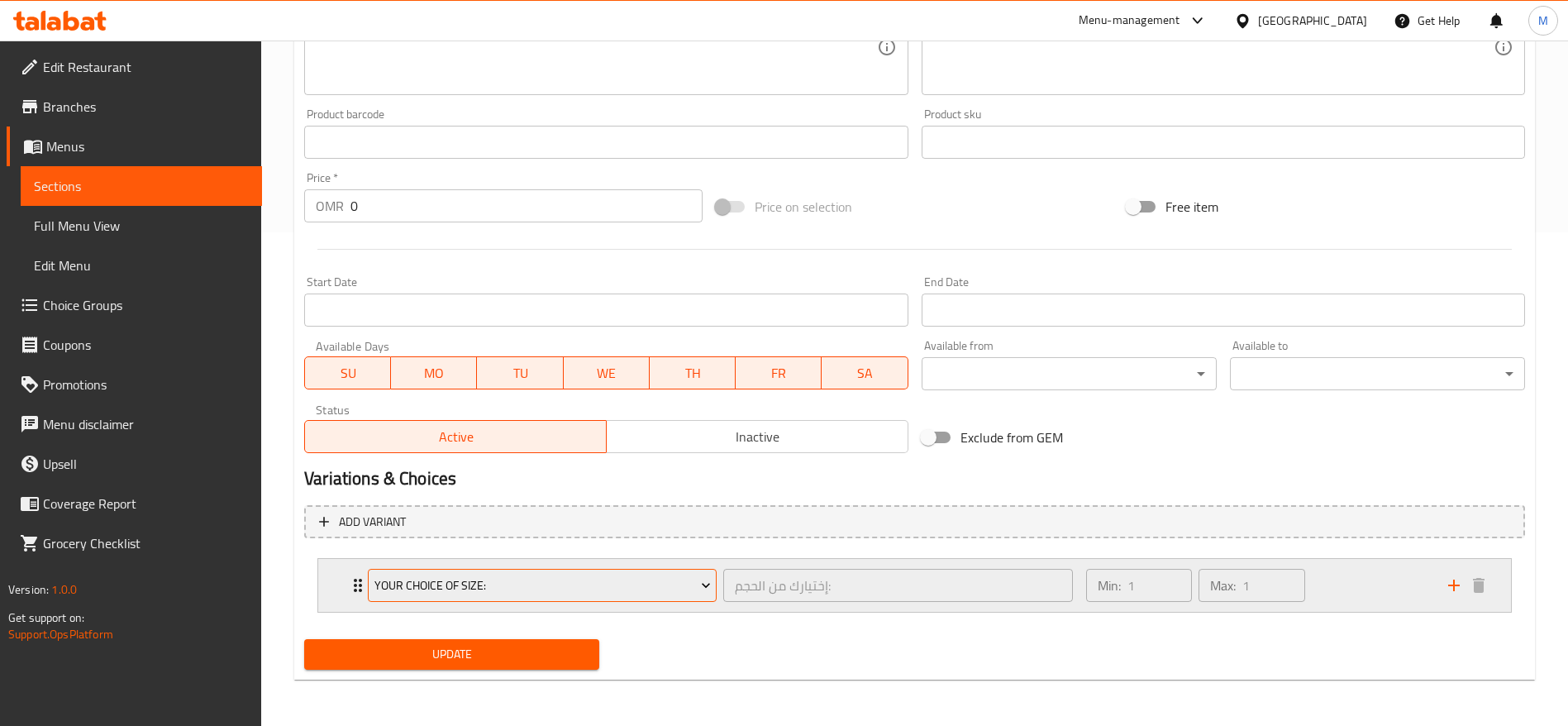
click at [382, 578] on button "Your Choice Of Size:" at bounding box center [542, 586] width 349 height 33
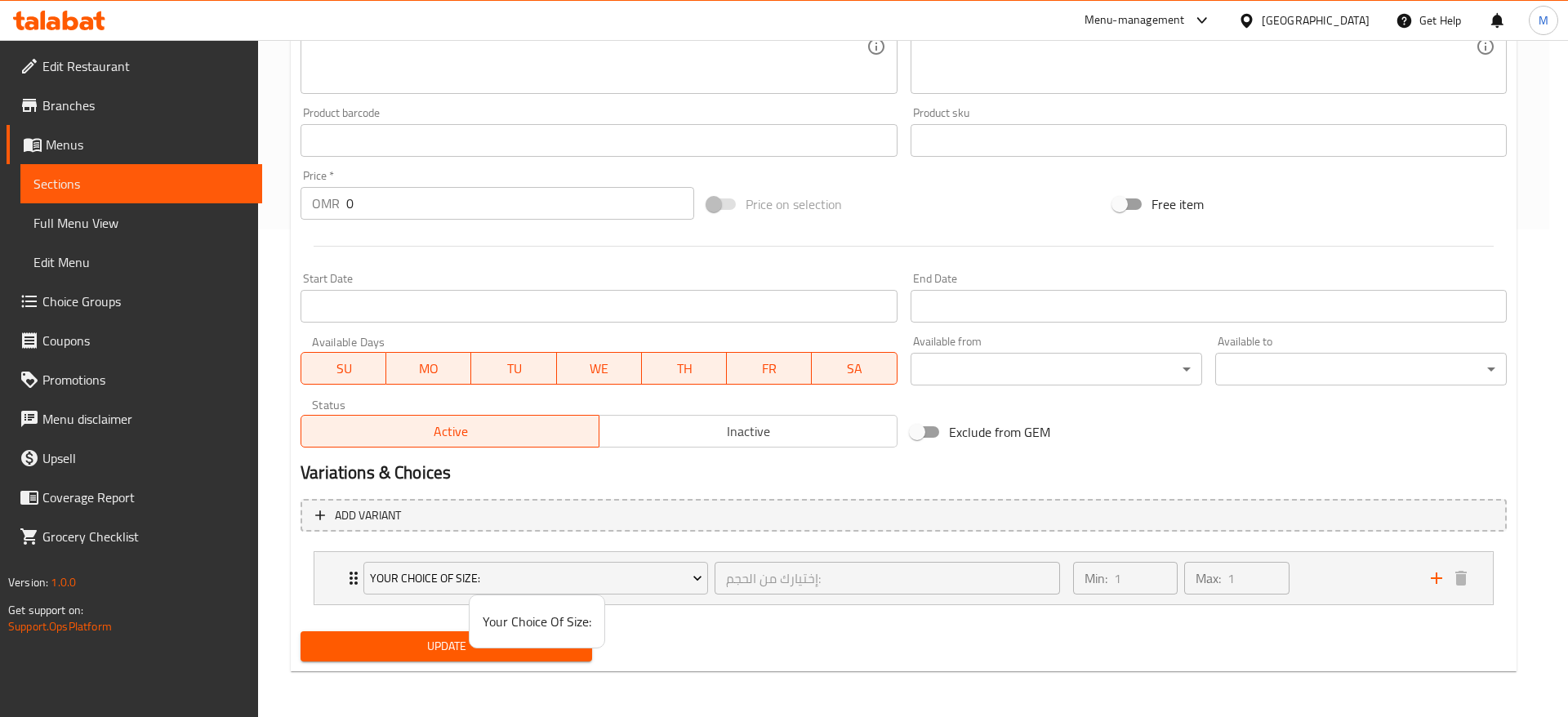
click at [755, 654] on div at bounding box center [784, 358] width 1568 height 717
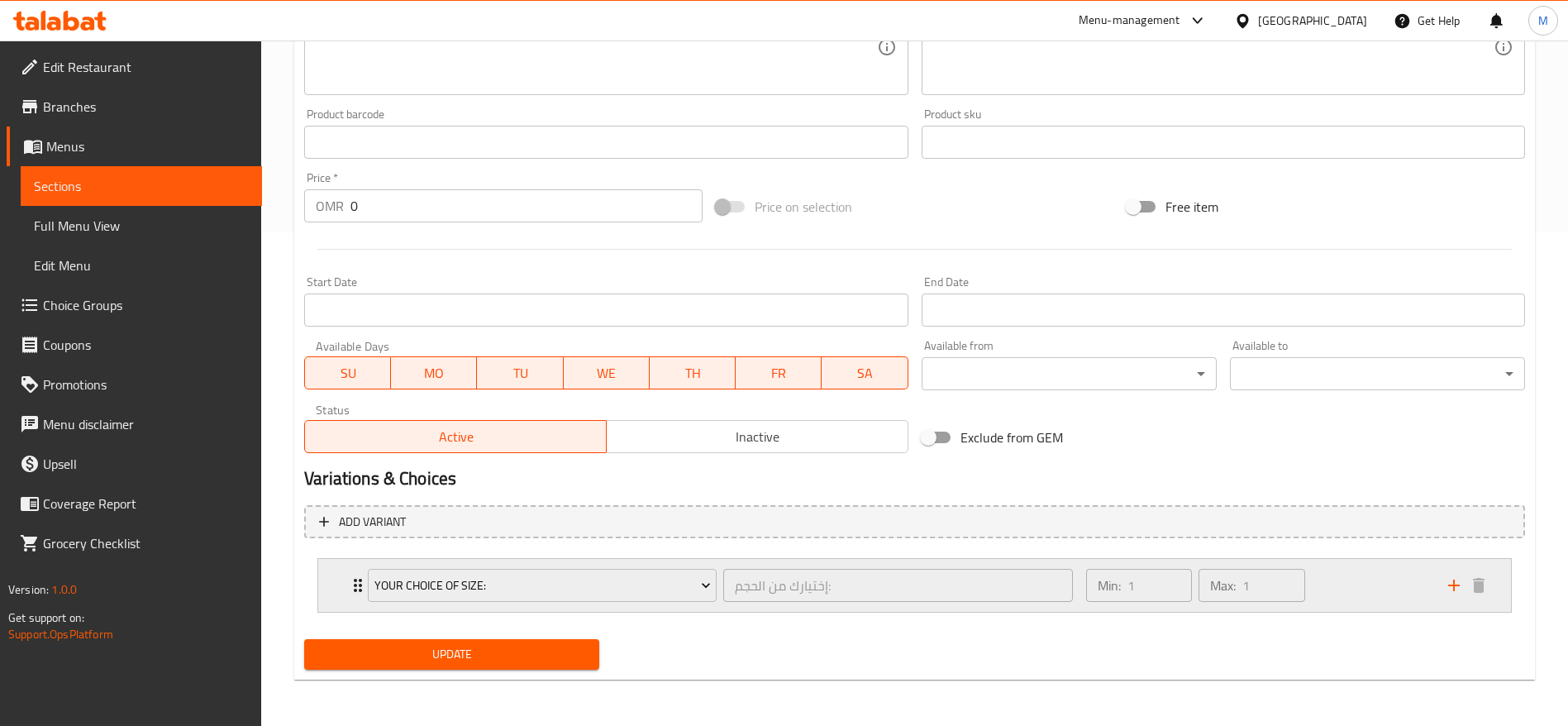
click at [362, 576] on div "Your Choice Of Size: إختيارك من الحجم: ​" at bounding box center [721, 585] width 725 height 53
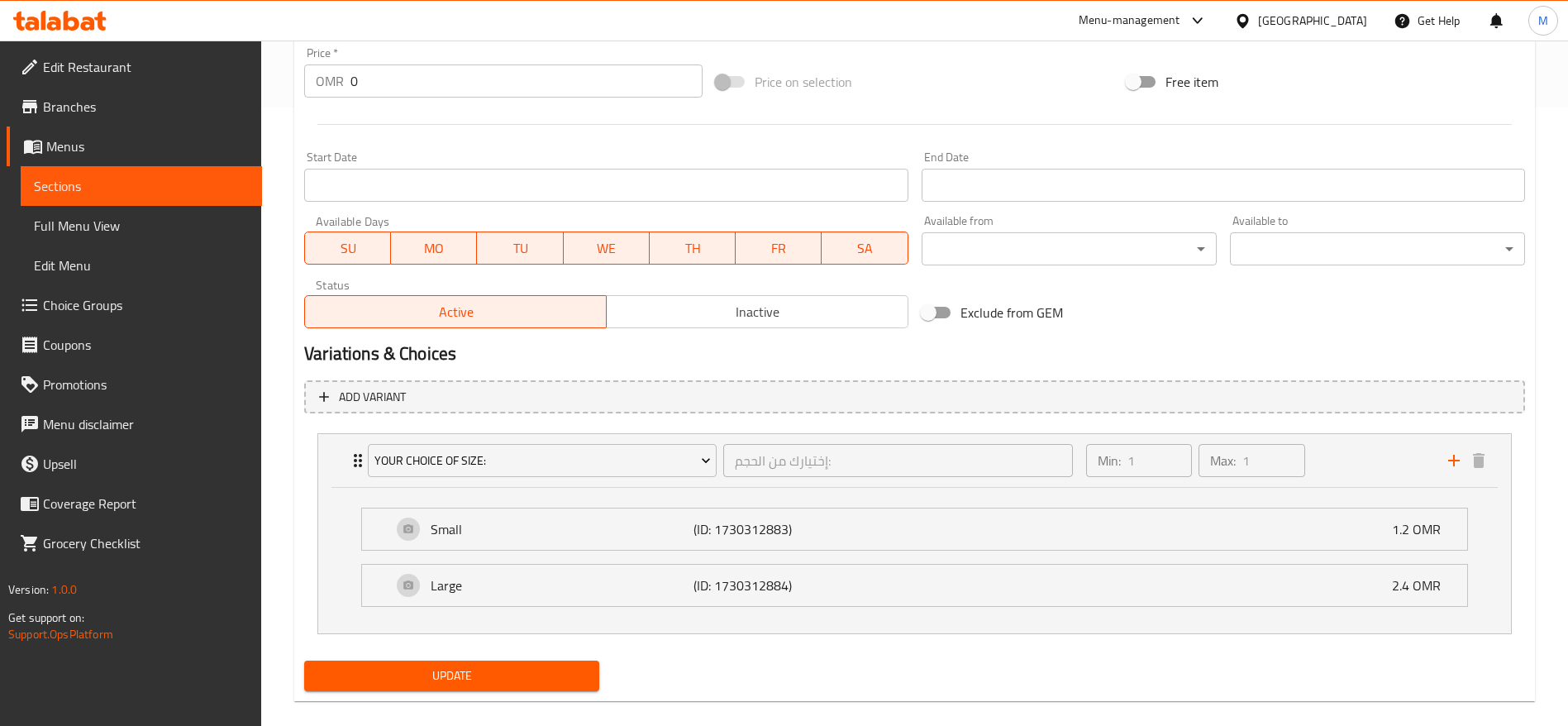
scroll to position [640, 0]
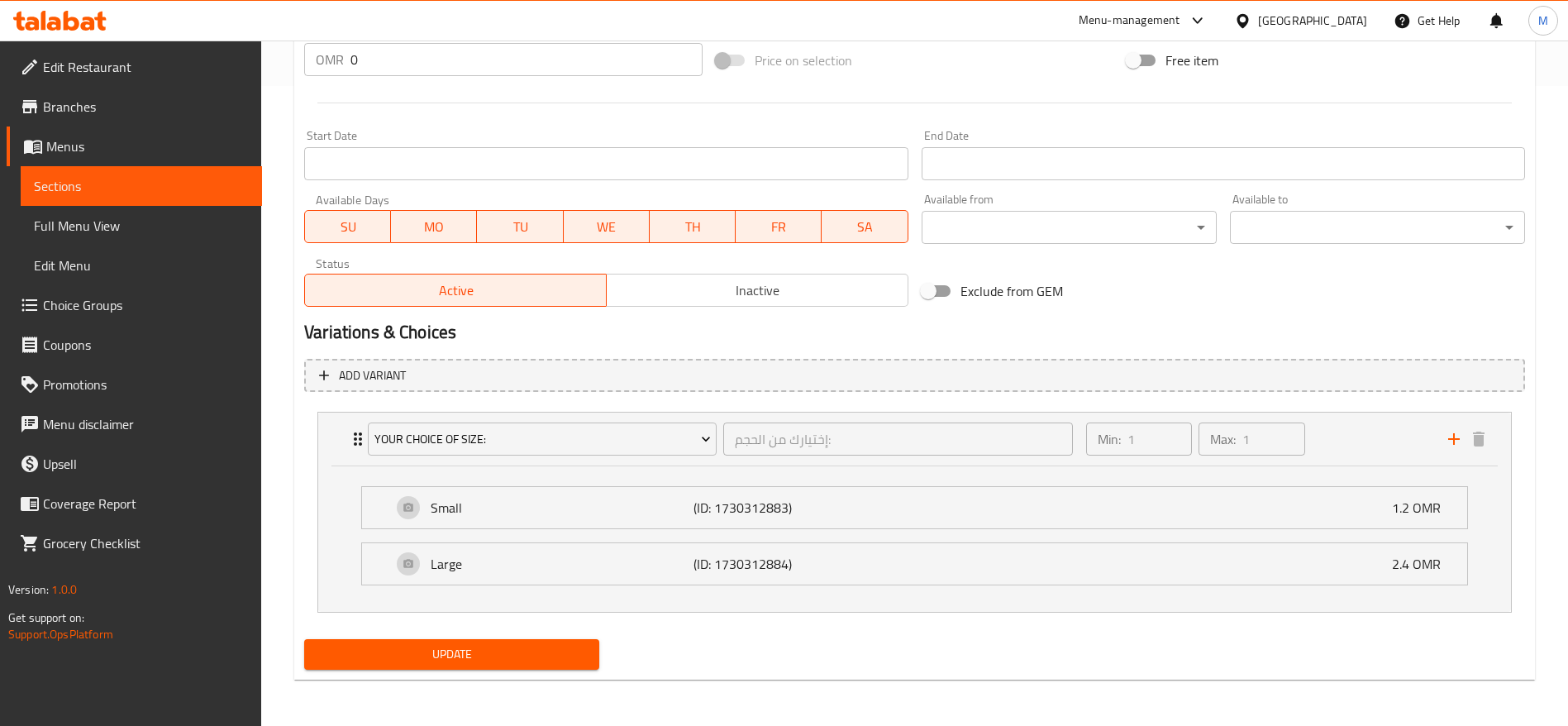
click at [69, 306] on span "Choice Groups" at bounding box center [145, 305] width 205 height 20
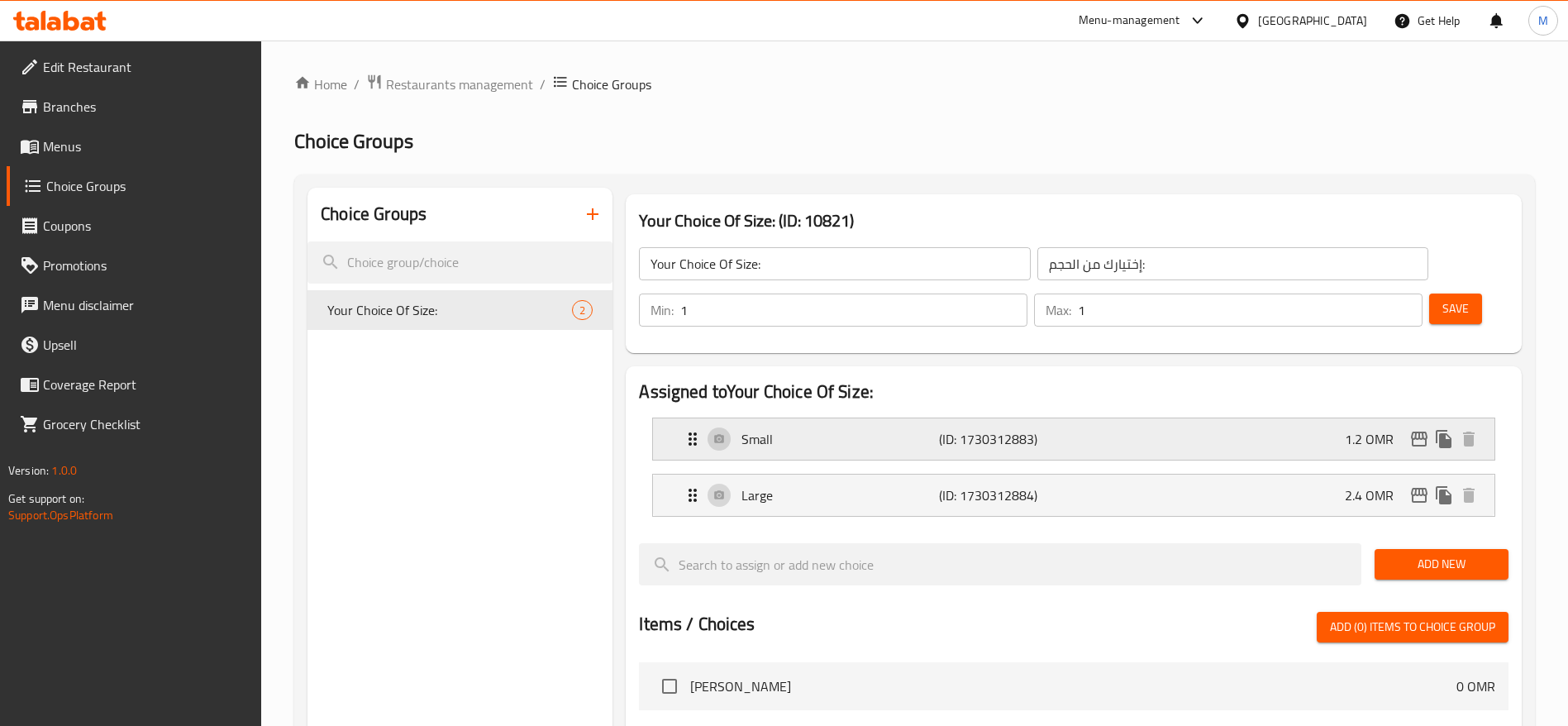
click at [817, 429] on p "Small" at bounding box center [840, 439] width 197 height 20
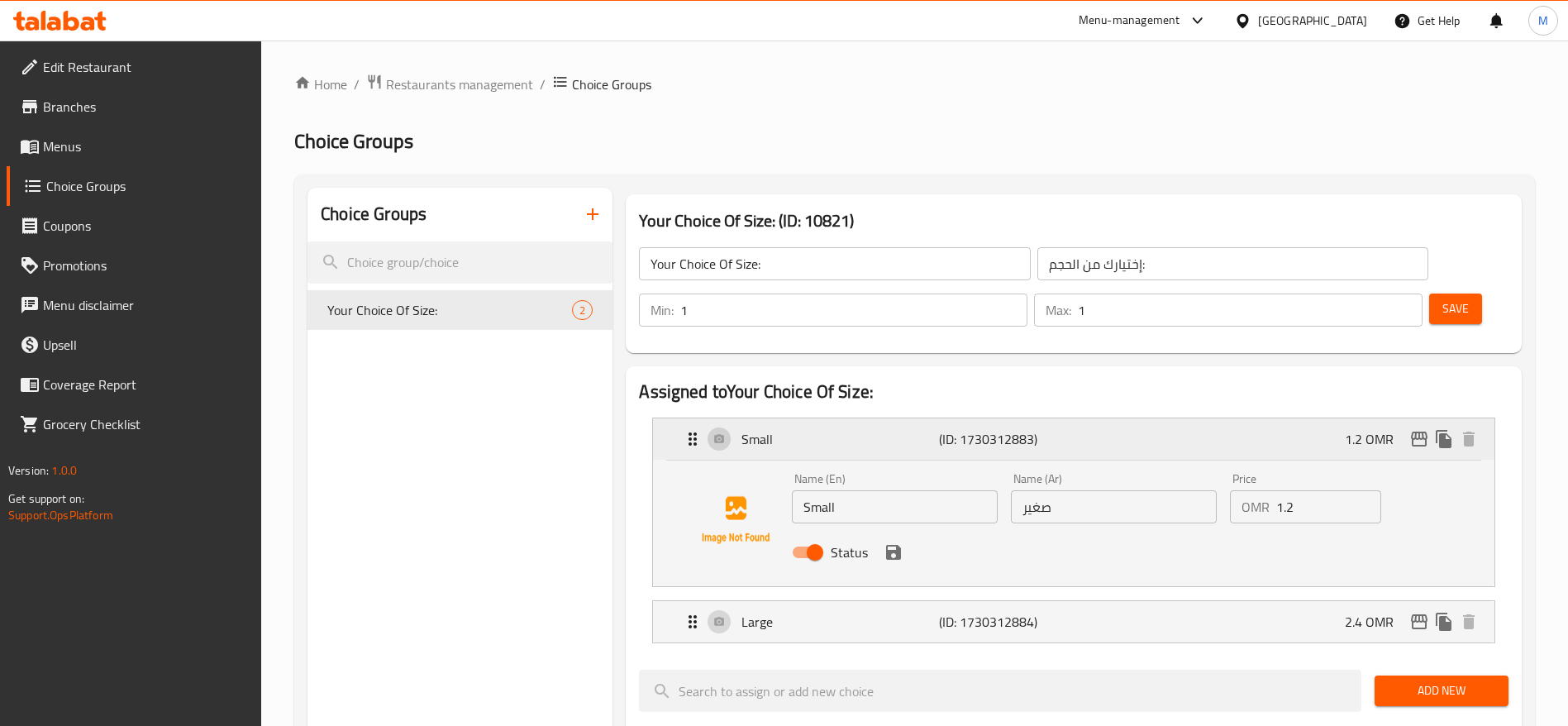
click at [817, 429] on p "Small" at bounding box center [840, 439] width 197 height 20
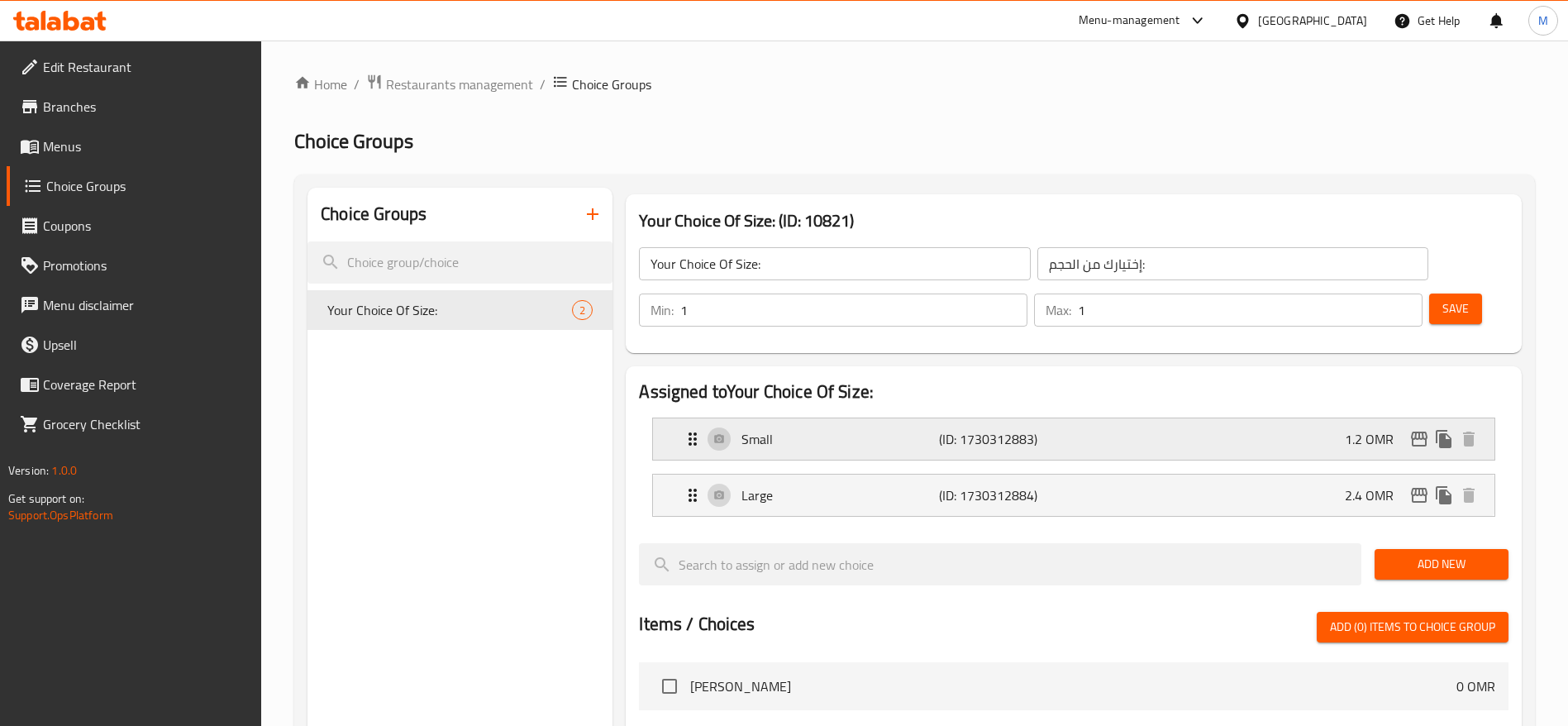
click at [873, 429] on p "Small" at bounding box center [840, 439] width 197 height 20
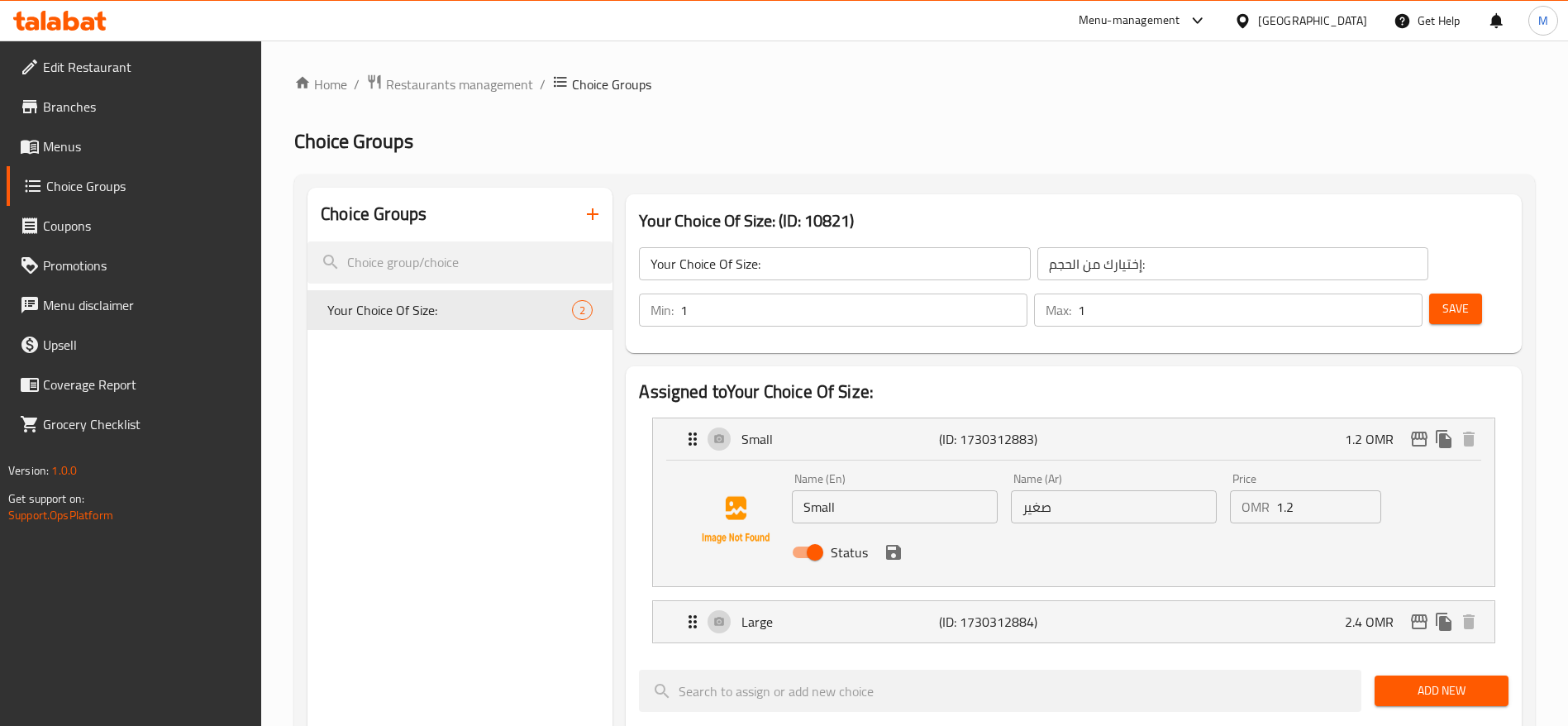
click at [1299, 490] on input "1.2" at bounding box center [1328, 507] width 105 height 33
click at [1343, 602] on div "Large (ID: 1730312884) 2.4 OMR" at bounding box center [1079, 622] width 792 height 41
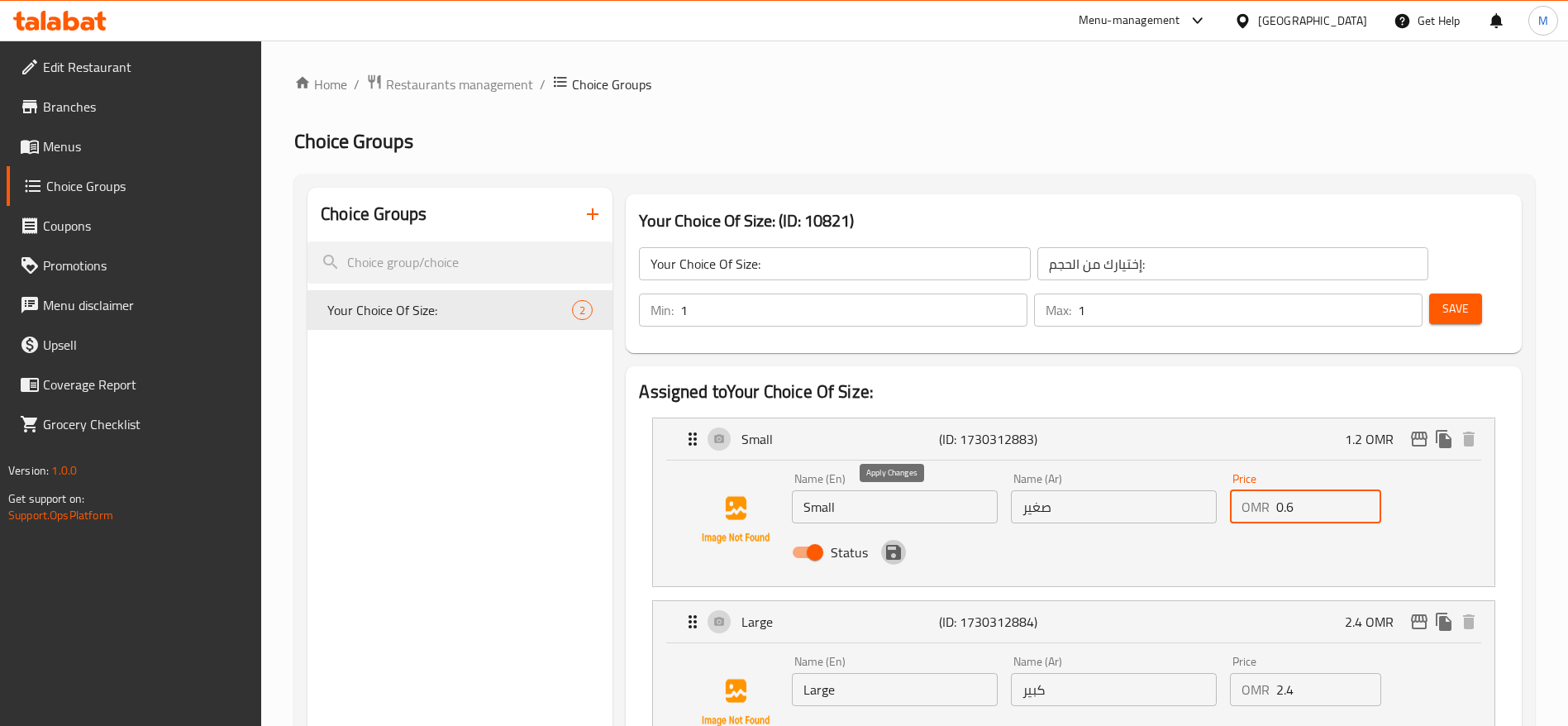
click at [893, 542] on icon "save" at bounding box center [893, 552] width 20 height 20
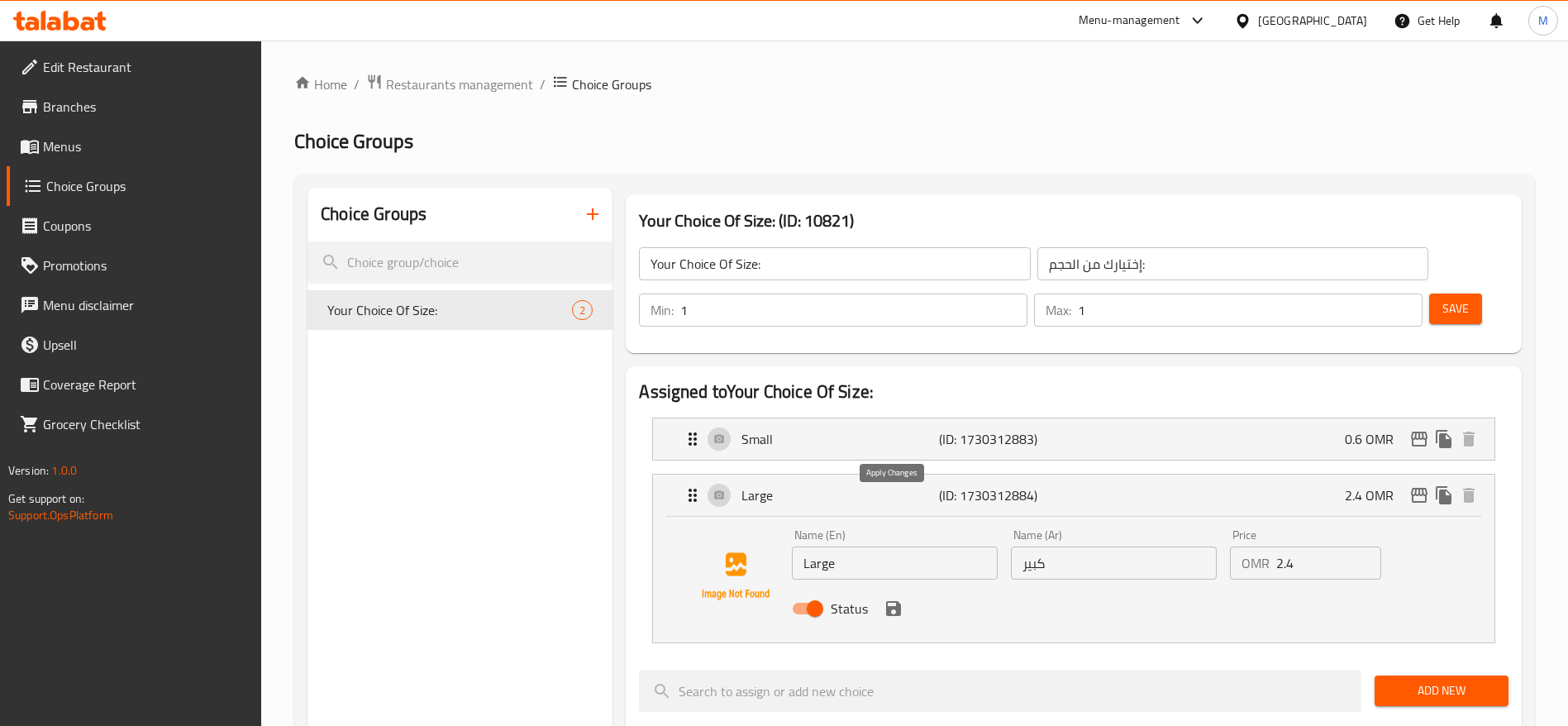
type input "0.6"
click at [1328, 546] on input "2.4" at bounding box center [1328, 563] width 105 height 33
click at [887, 599] on icon "save" at bounding box center [893, 609] width 20 height 20
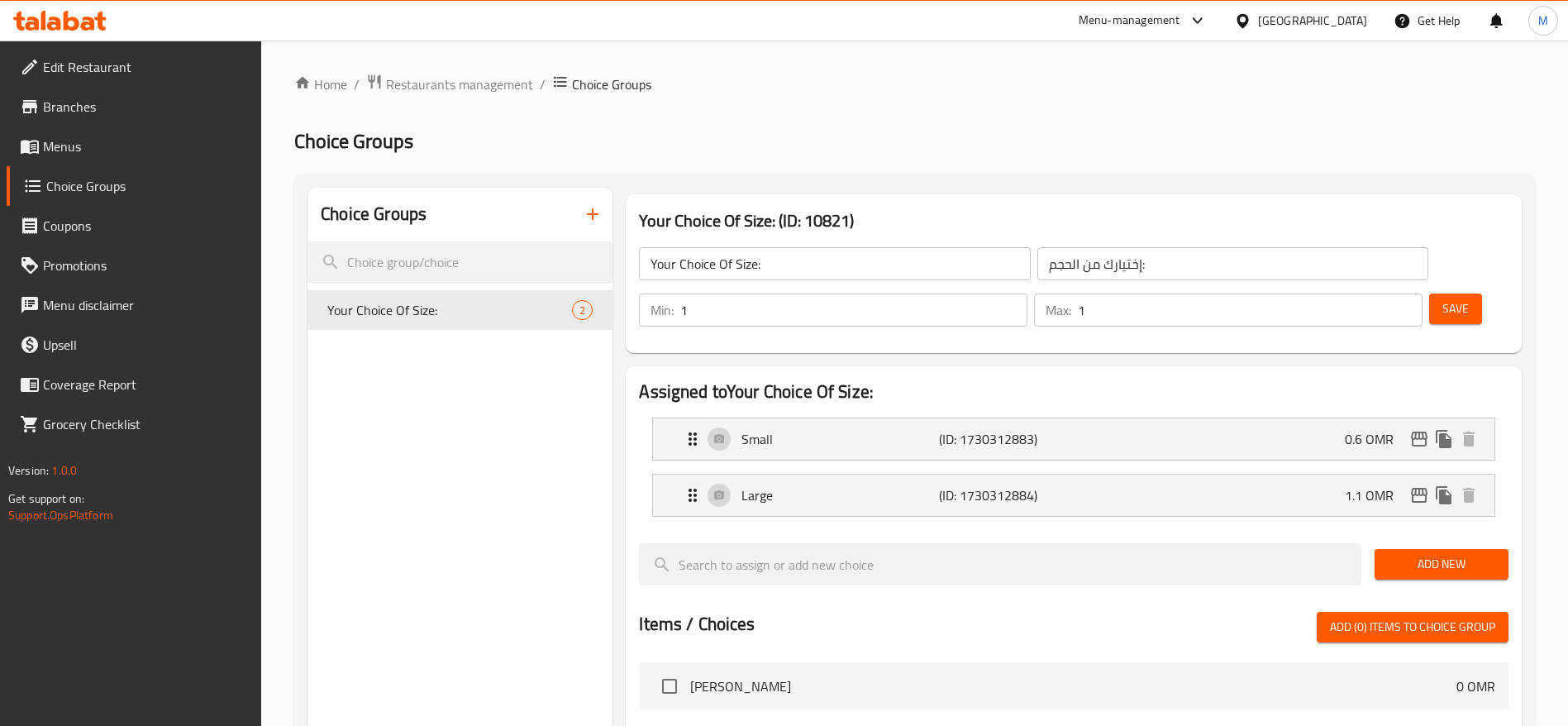
type input "1.1"
click at [1442, 298] on span "Save" at bounding box center [1455, 308] width 27 height 21
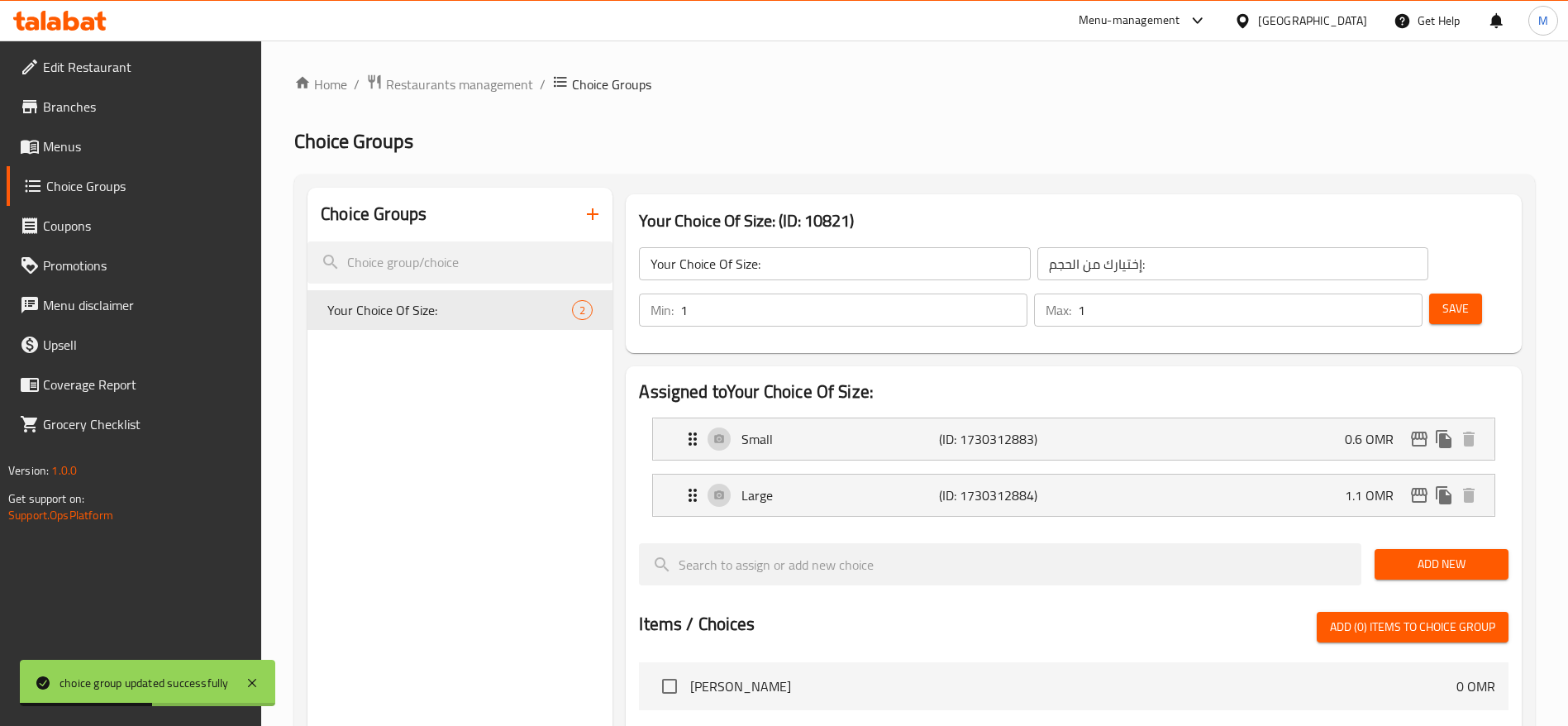
click at [73, 226] on span "Coupons" at bounding box center [145, 226] width 205 height 20
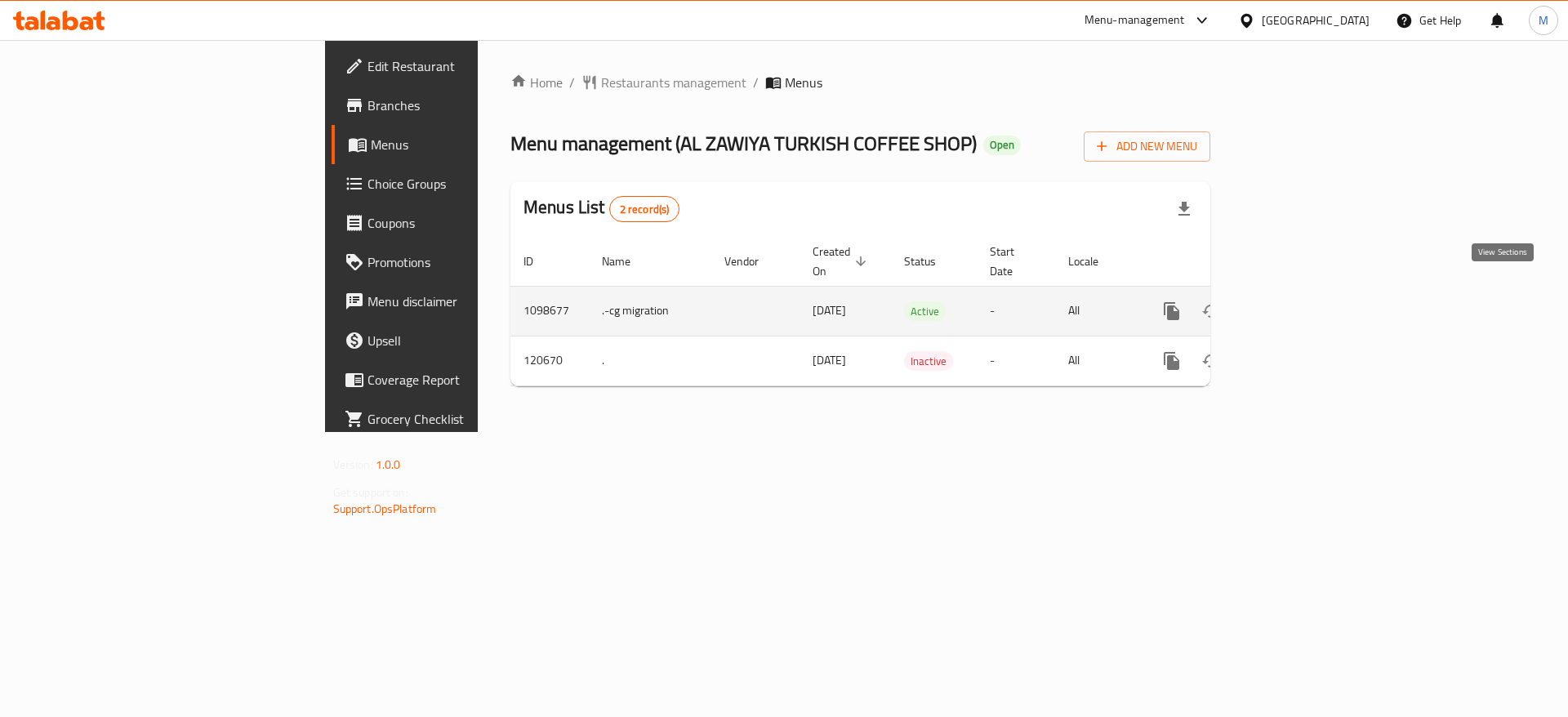
click at [1297, 304] on icon "enhanced table" at bounding box center [1290, 311] width 15 height 15
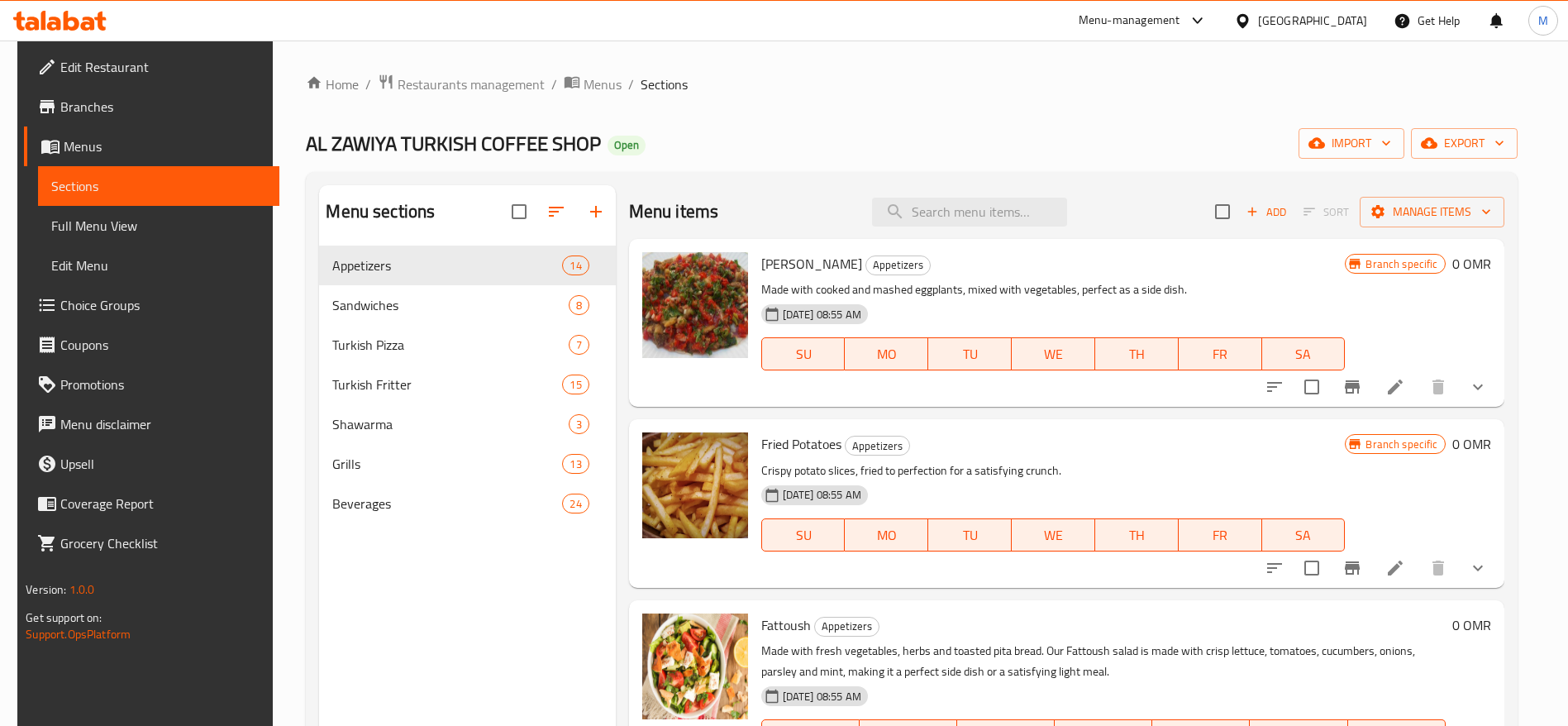
click at [89, 315] on span "Choice Groups" at bounding box center [163, 305] width 205 height 20
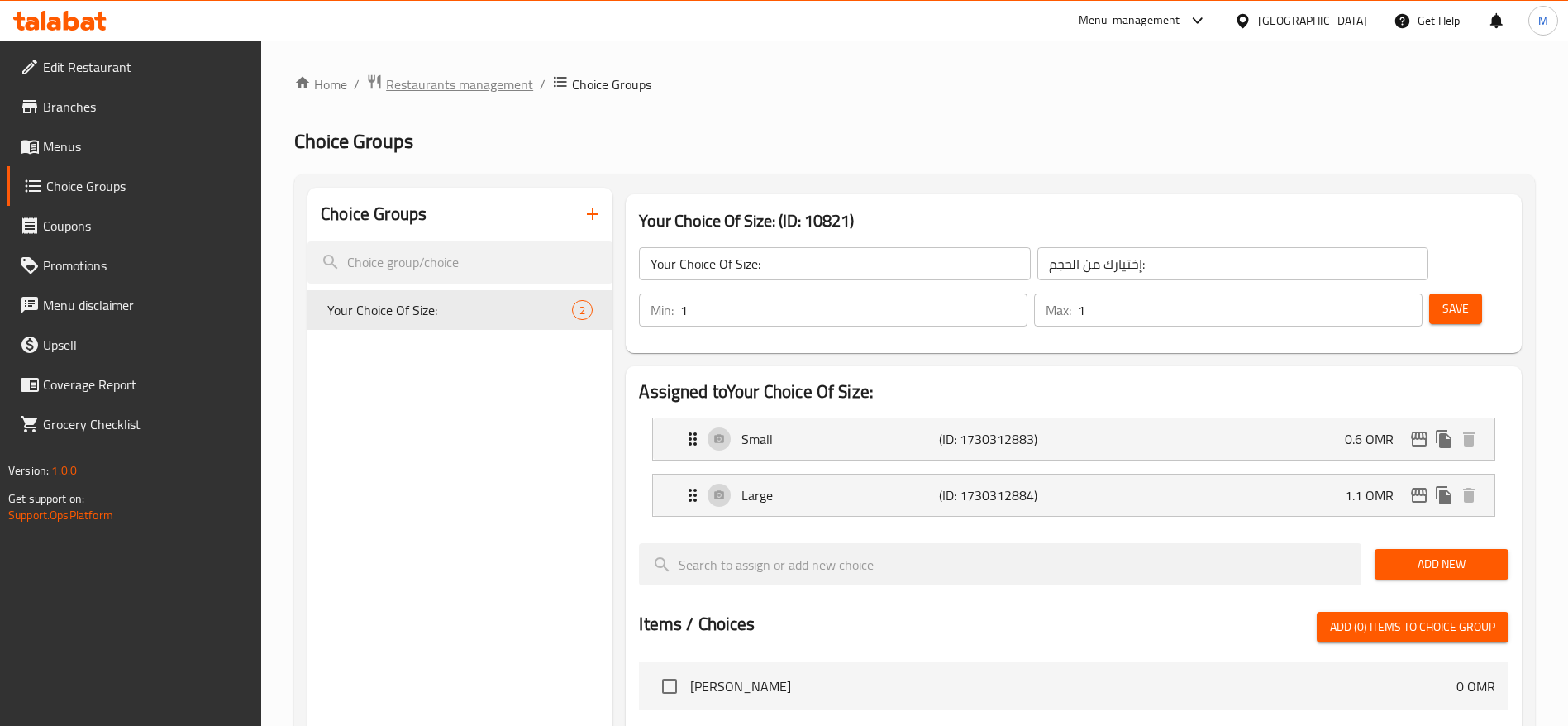
click at [522, 85] on span "Restaurants management" at bounding box center [459, 84] width 147 height 20
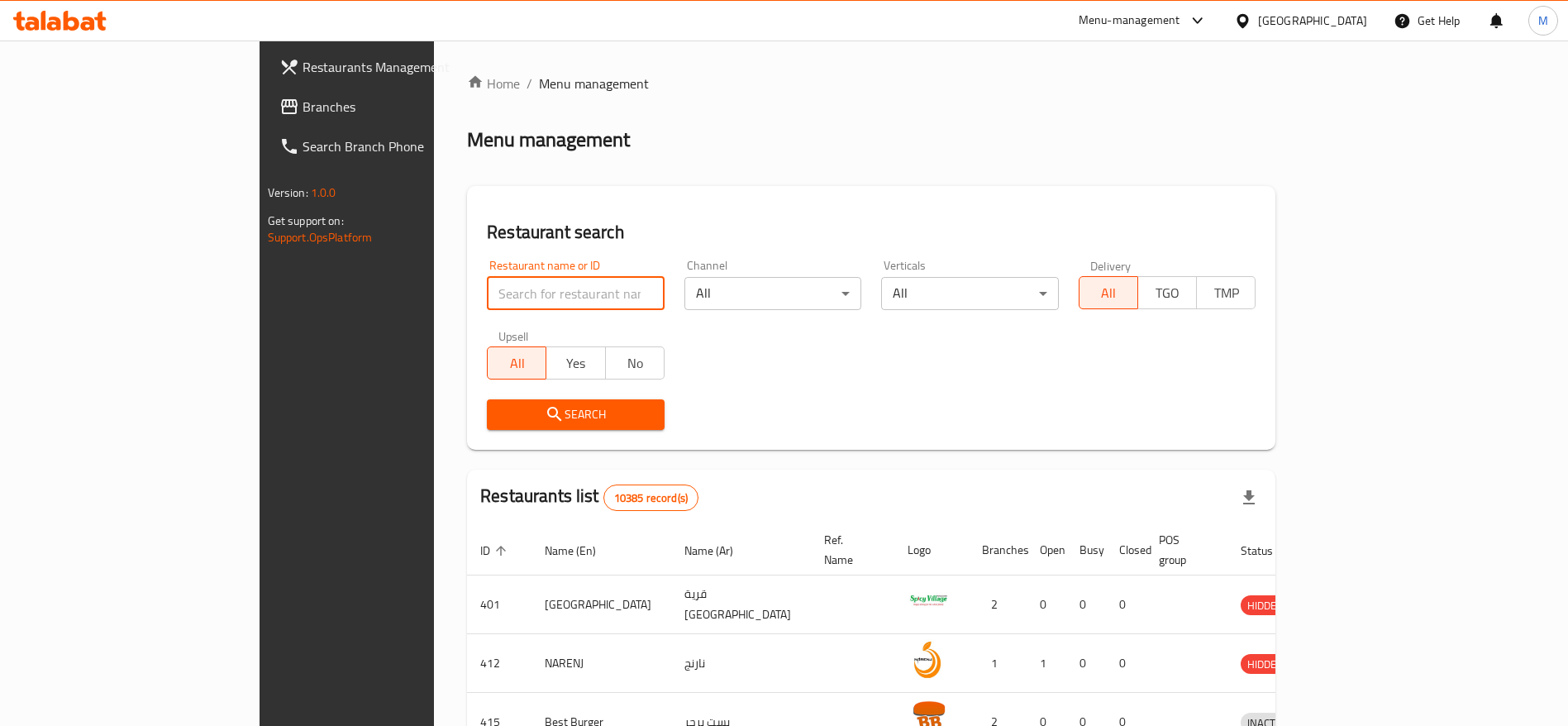
click at [487, 287] on input "search" at bounding box center [575, 294] width 178 height 33
type input "al zawiya"
click at [544, 412] on icon "submit" at bounding box center [554, 414] width 20 height 20
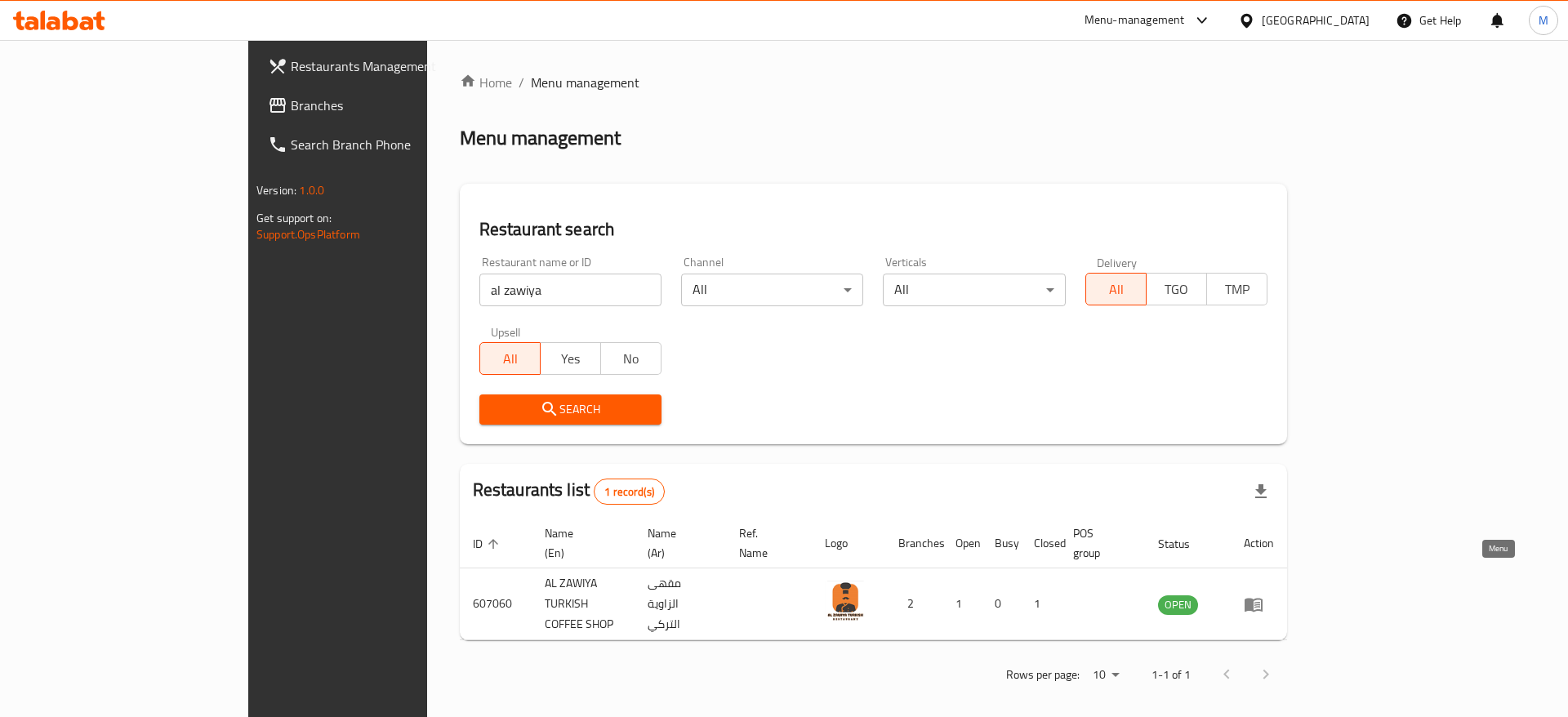
click at [1263, 598] on icon "enhanced table" at bounding box center [1254, 605] width 18 height 14
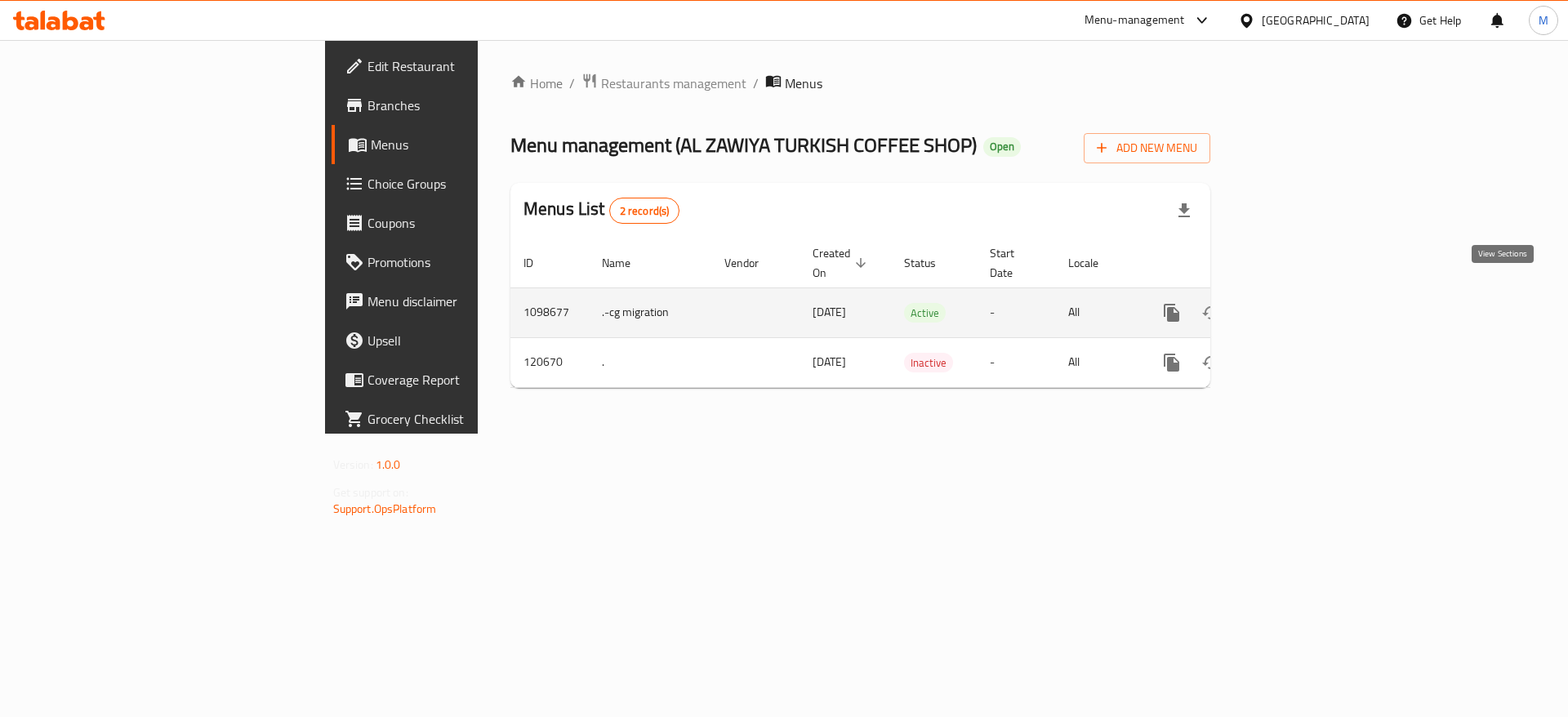
click at [1300, 303] on icon "enhanced table" at bounding box center [1290, 313] width 20 height 20
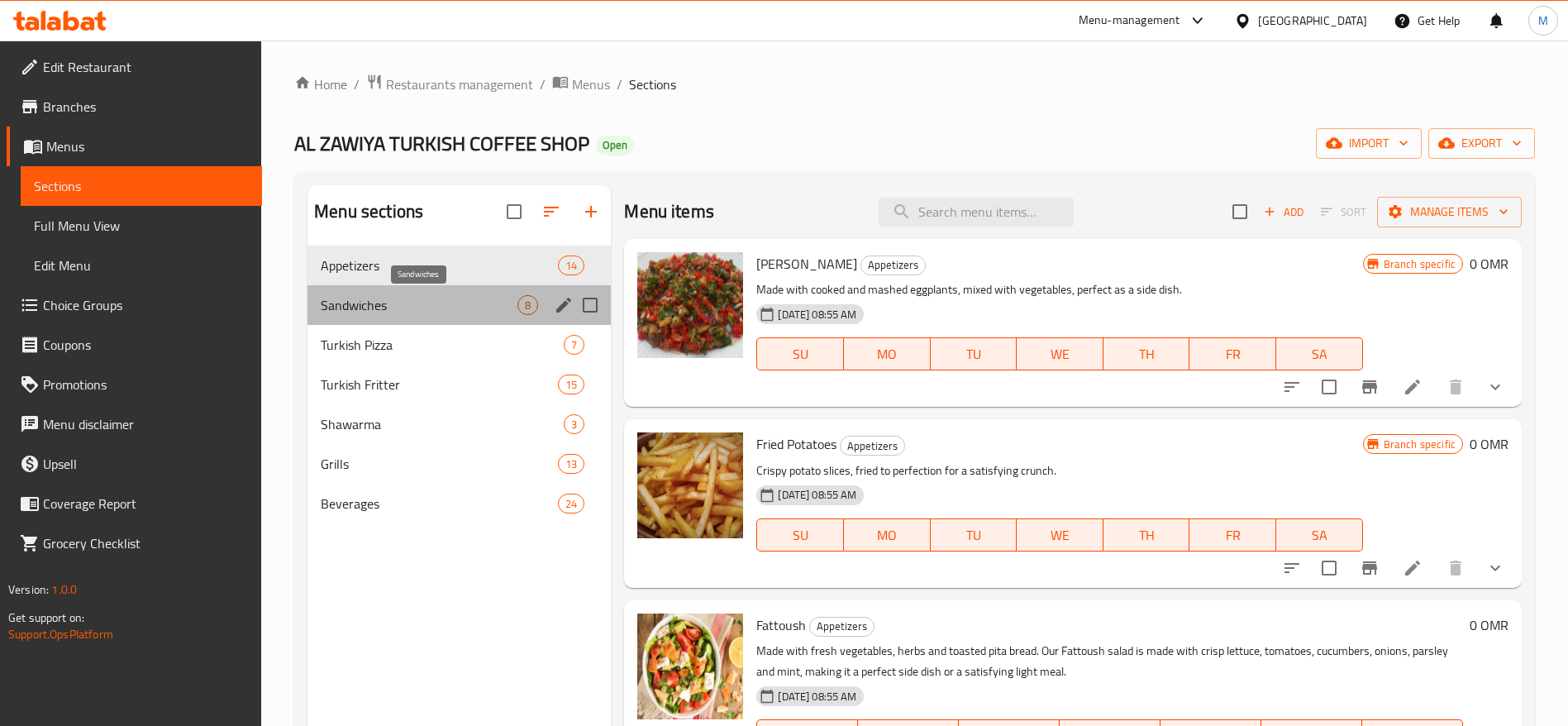
click at [364, 313] on span "Sandwiches" at bounding box center [419, 305] width 197 height 20
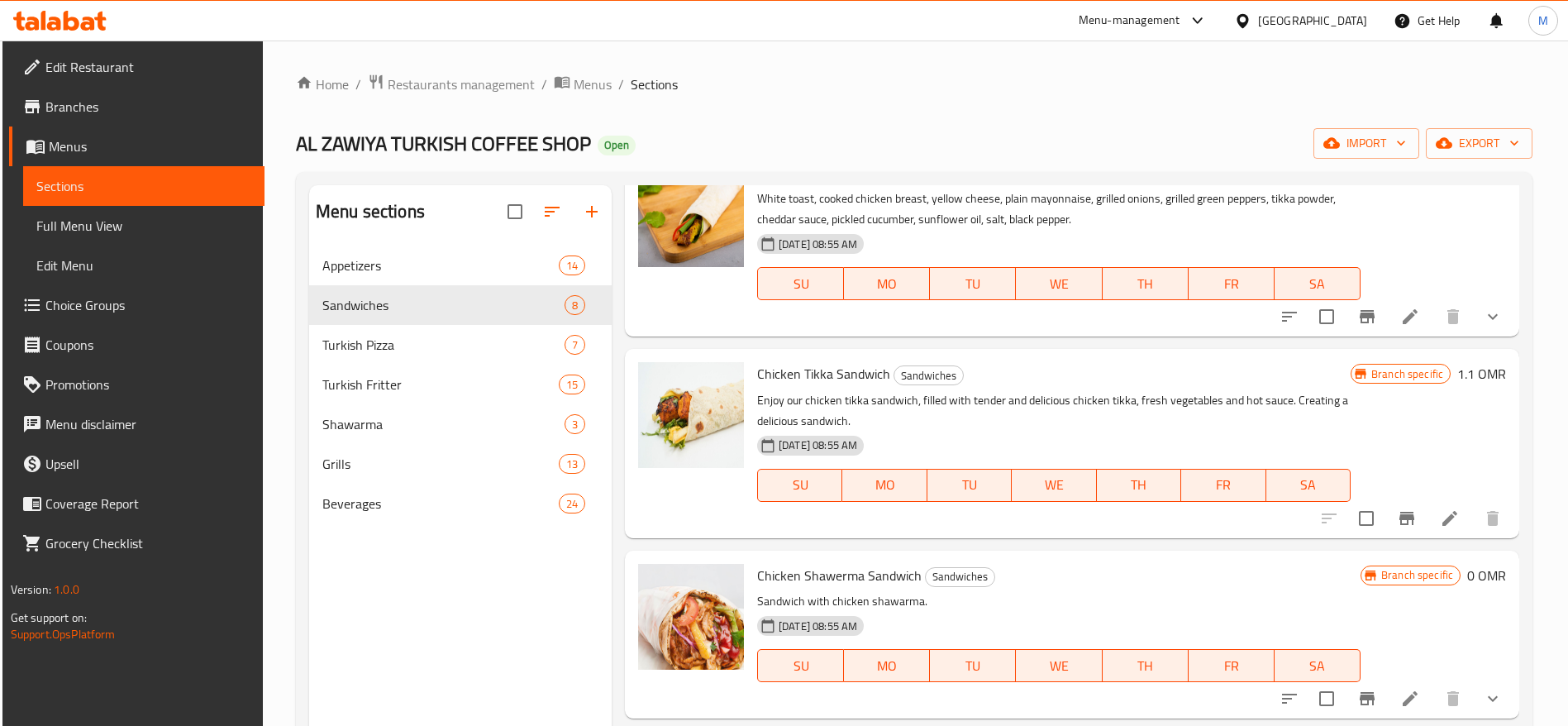
scroll to position [496, 0]
click at [1397, 517] on icon "Branch-specific-item" at bounding box center [1407, 516] width 20 height 20
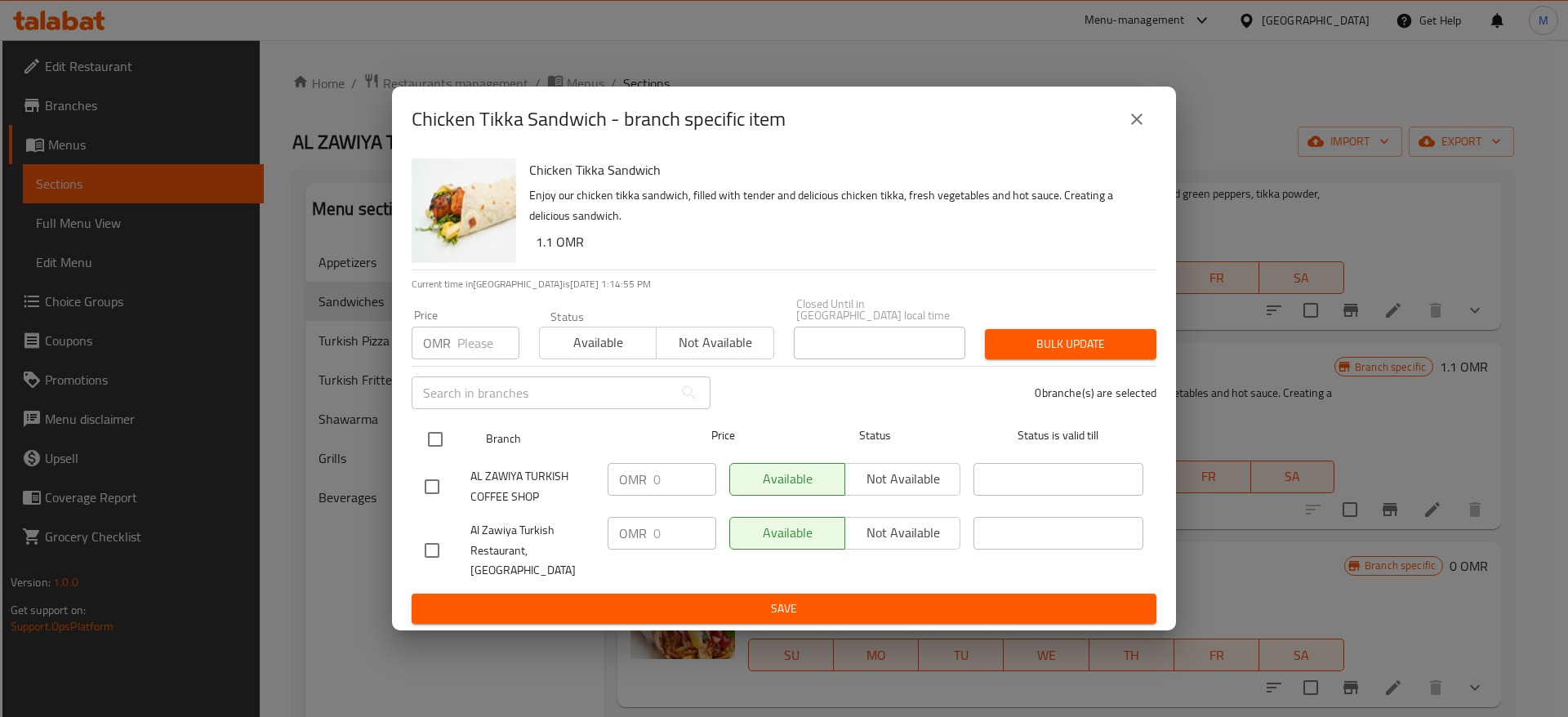
click at [431, 428] on input "checkbox" at bounding box center [436, 440] width 35 height 35
checkbox input "true"
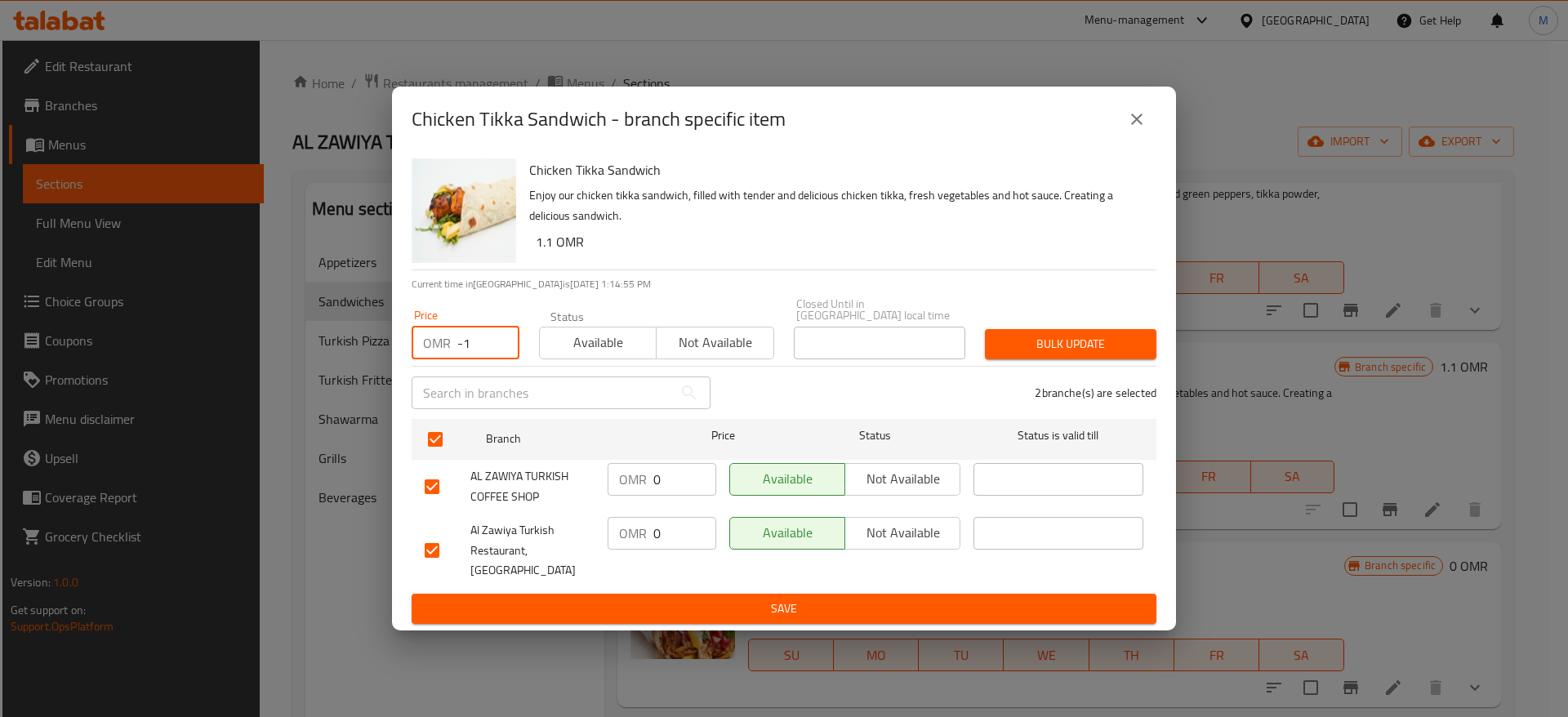
type input "-1"
click at [496, 345] on input "-1" at bounding box center [488, 343] width 62 height 33
type input "0"
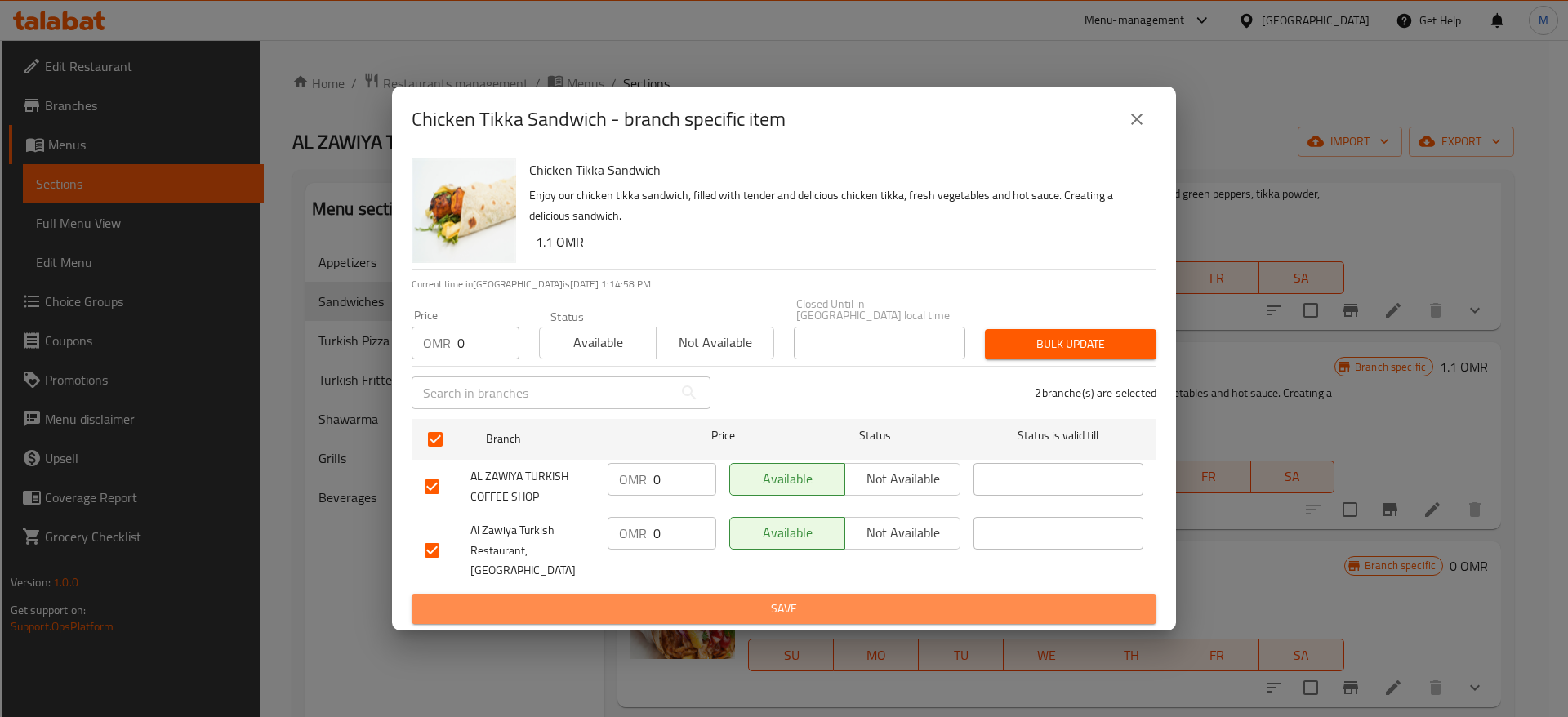
click at [600, 599] on span "Save" at bounding box center [784, 609] width 719 height 21
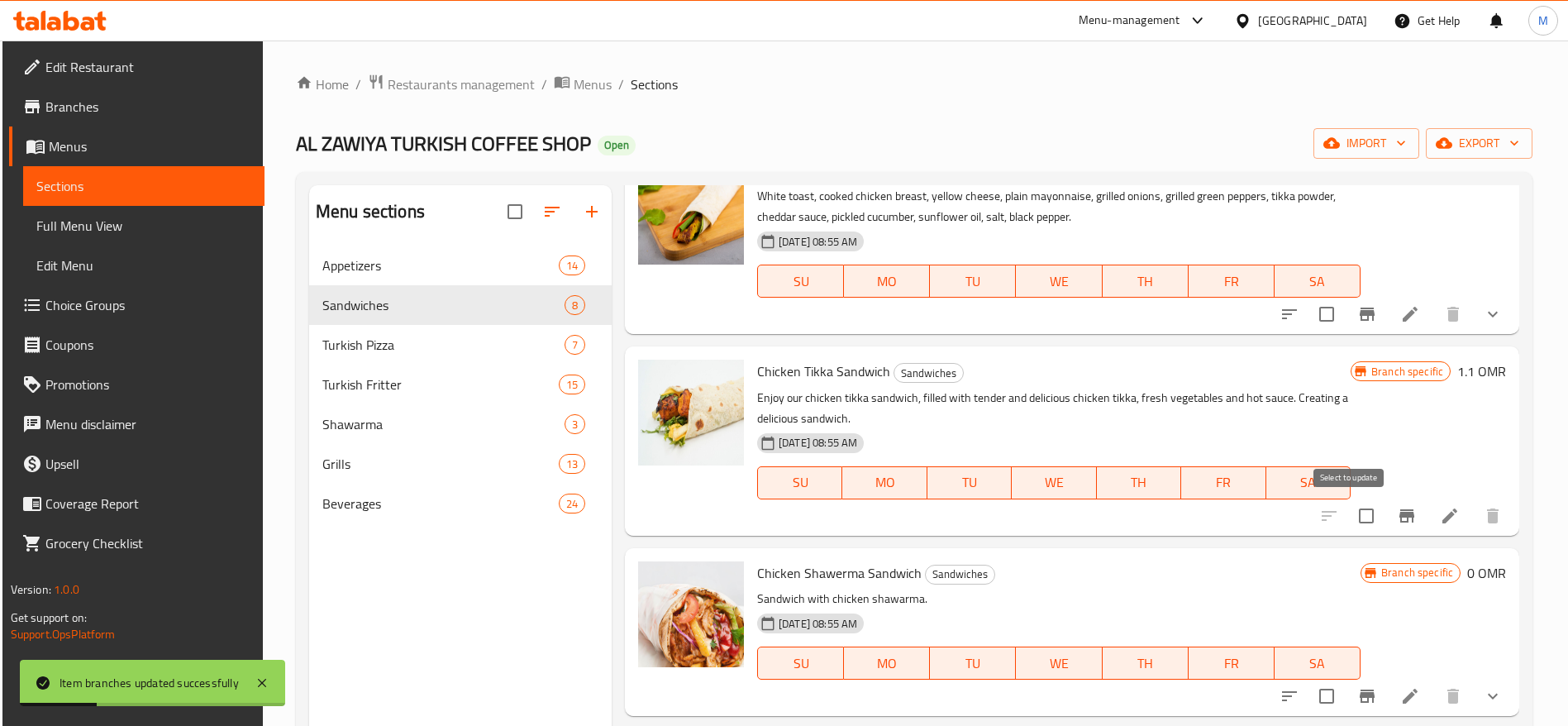
click at [1348, 516] on input "checkbox" at bounding box center [1366, 516] width 35 height 35
checkbox input "true"
click at [1439, 512] on icon at bounding box center [1449, 516] width 20 height 20
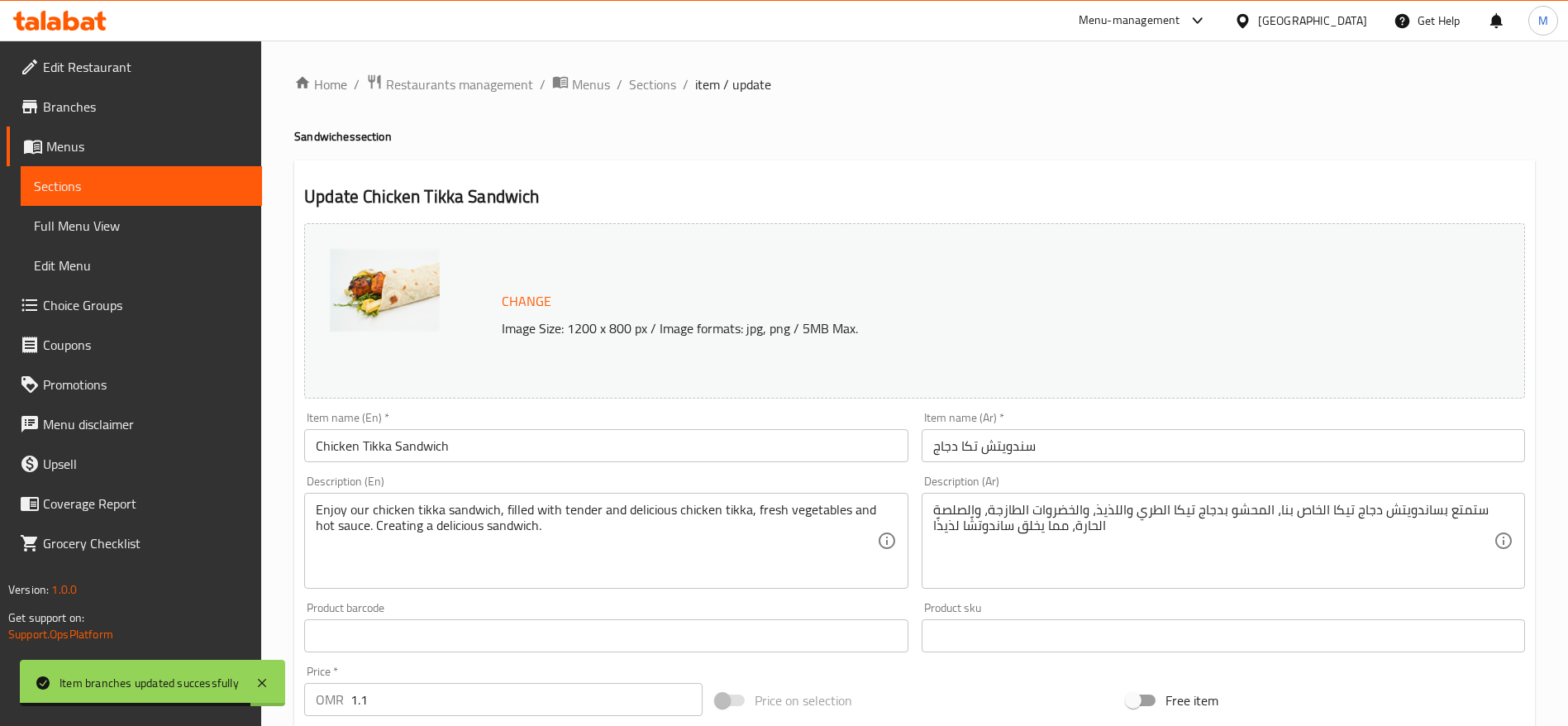
scroll to position [466, 0]
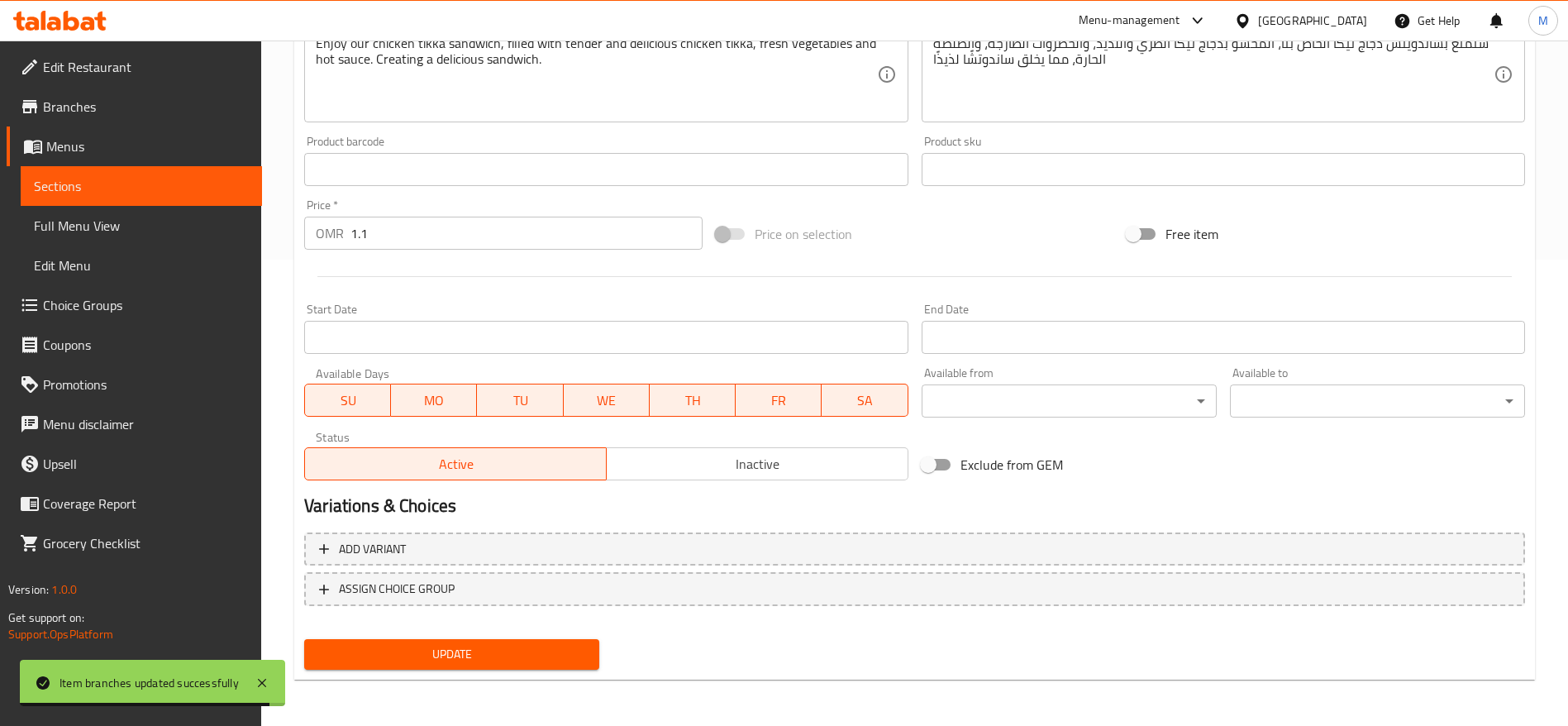
click at [415, 233] on input "1.1" at bounding box center [527, 233] width 352 height 33
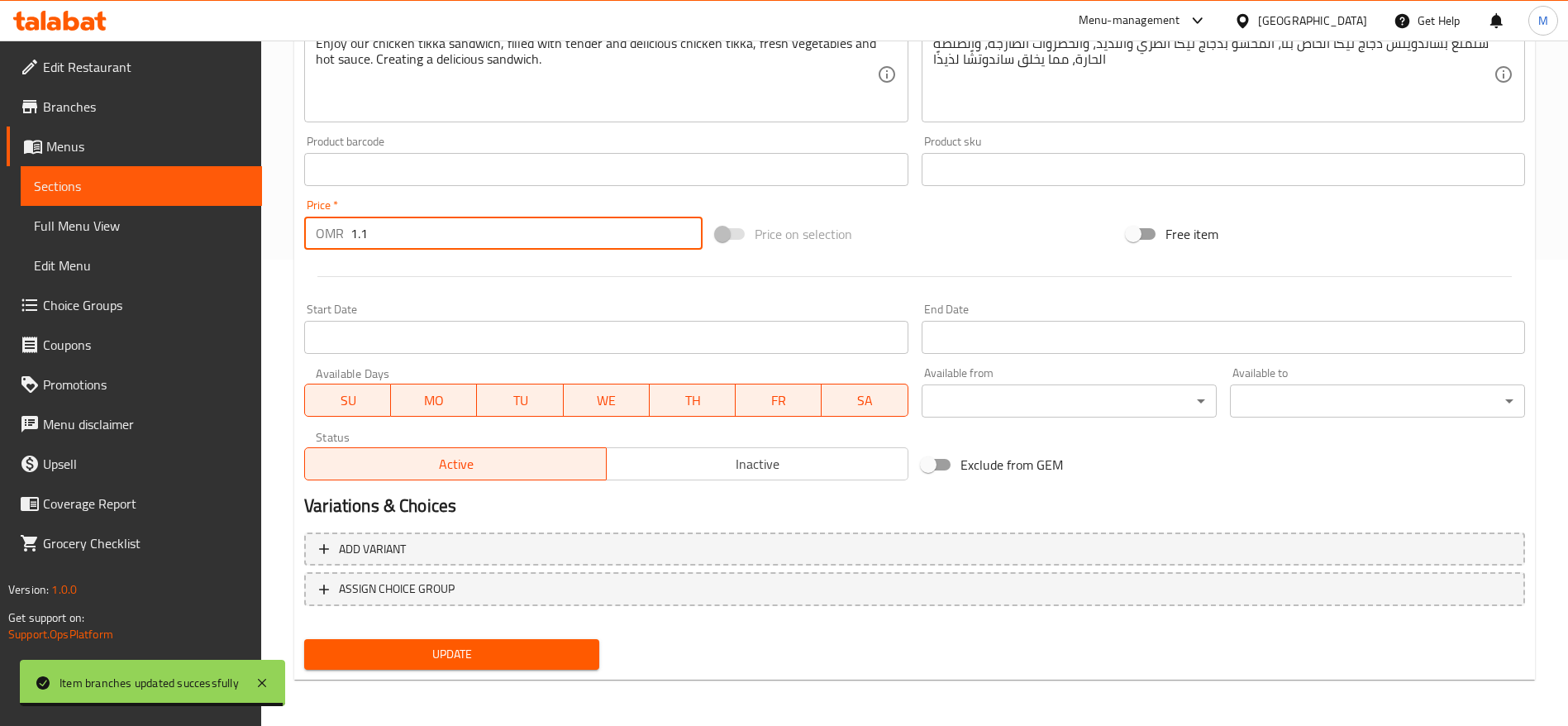
type input "1"
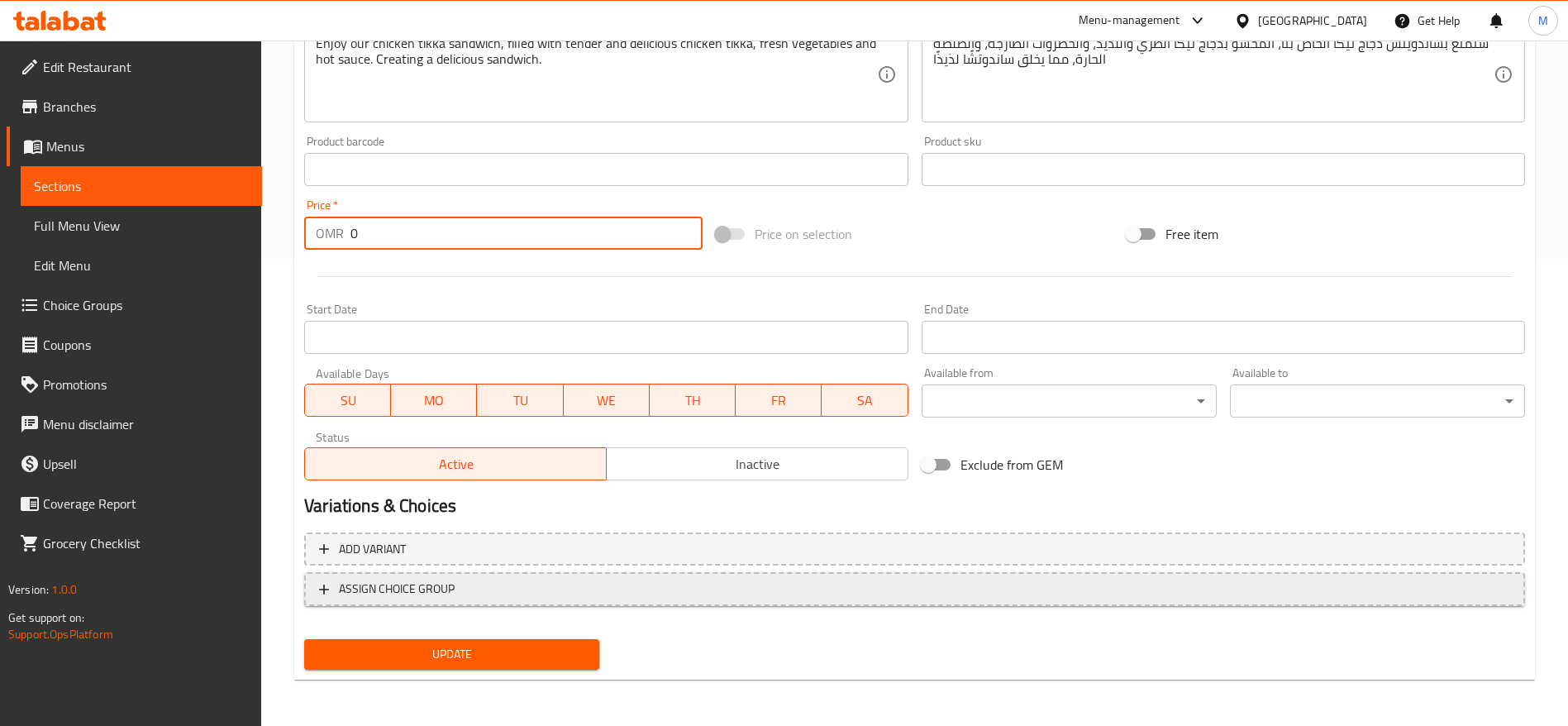
type input "0"
click at [427, 591] on span "ASSIGN CHOICE GROUP" at bounding box center [397, 589] width 116 height 21
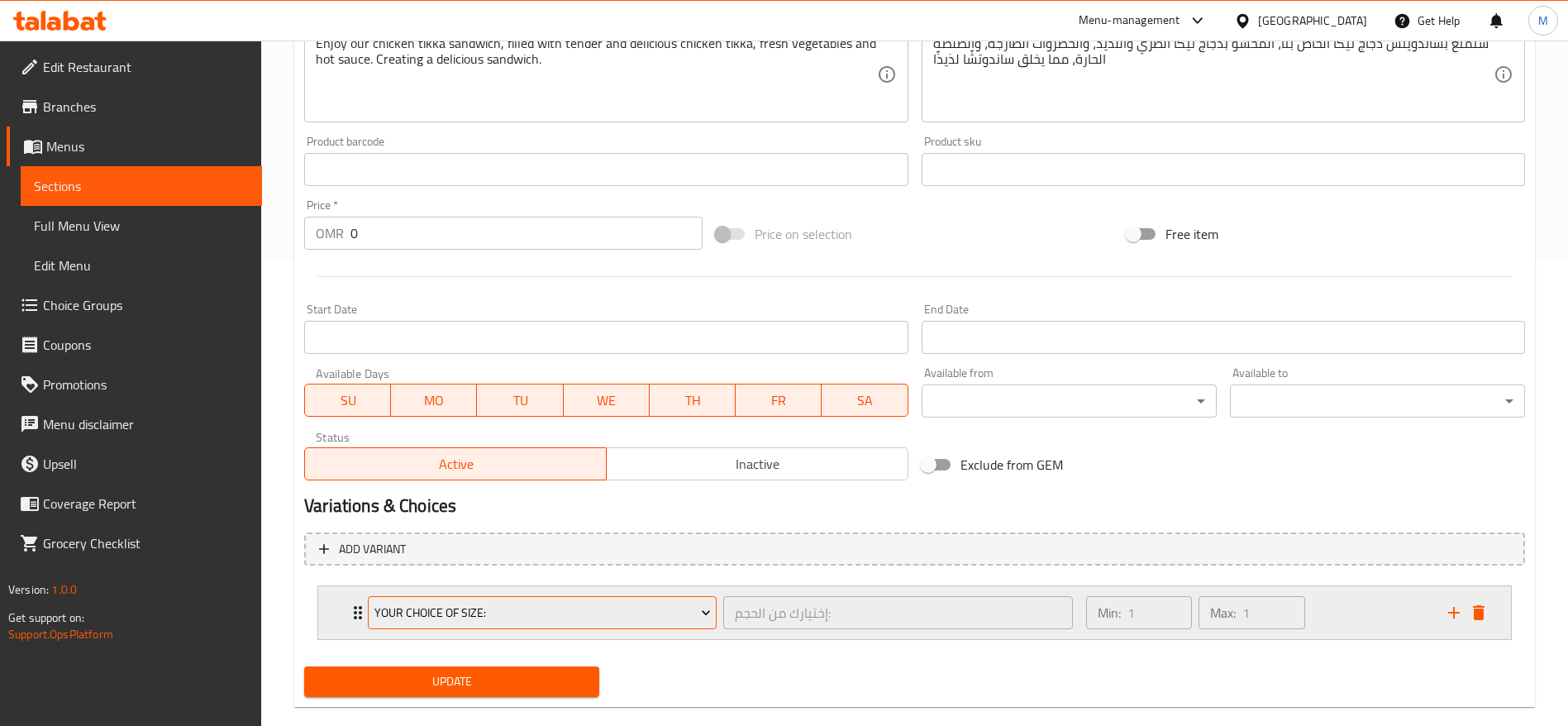
click at [492, 619] on span "Your Choice Of Size:" at bounding box center [542, 613] width 336 height 21
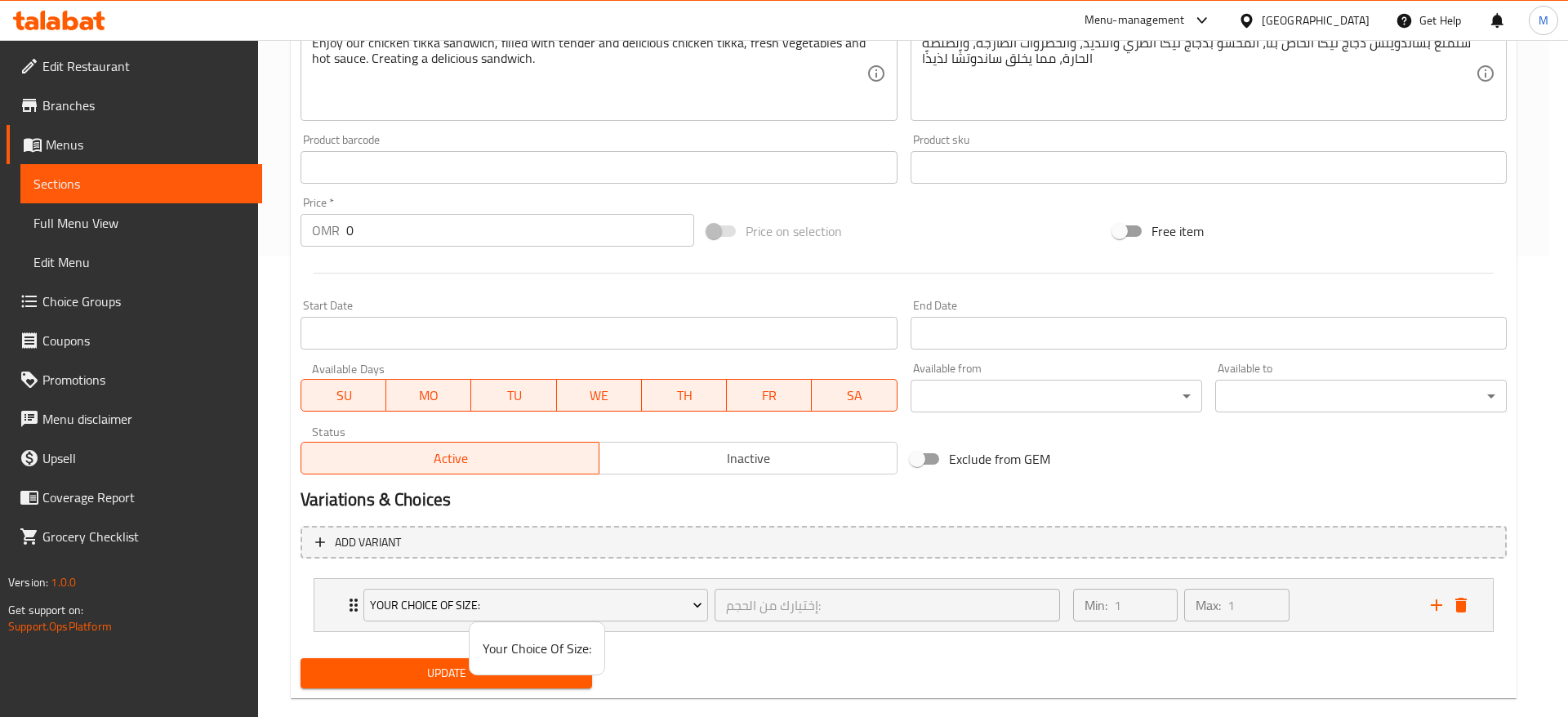
click at [508, 649] on span "Your Choice Of Size:" at bounding box center [537, 649] width 109 height 20
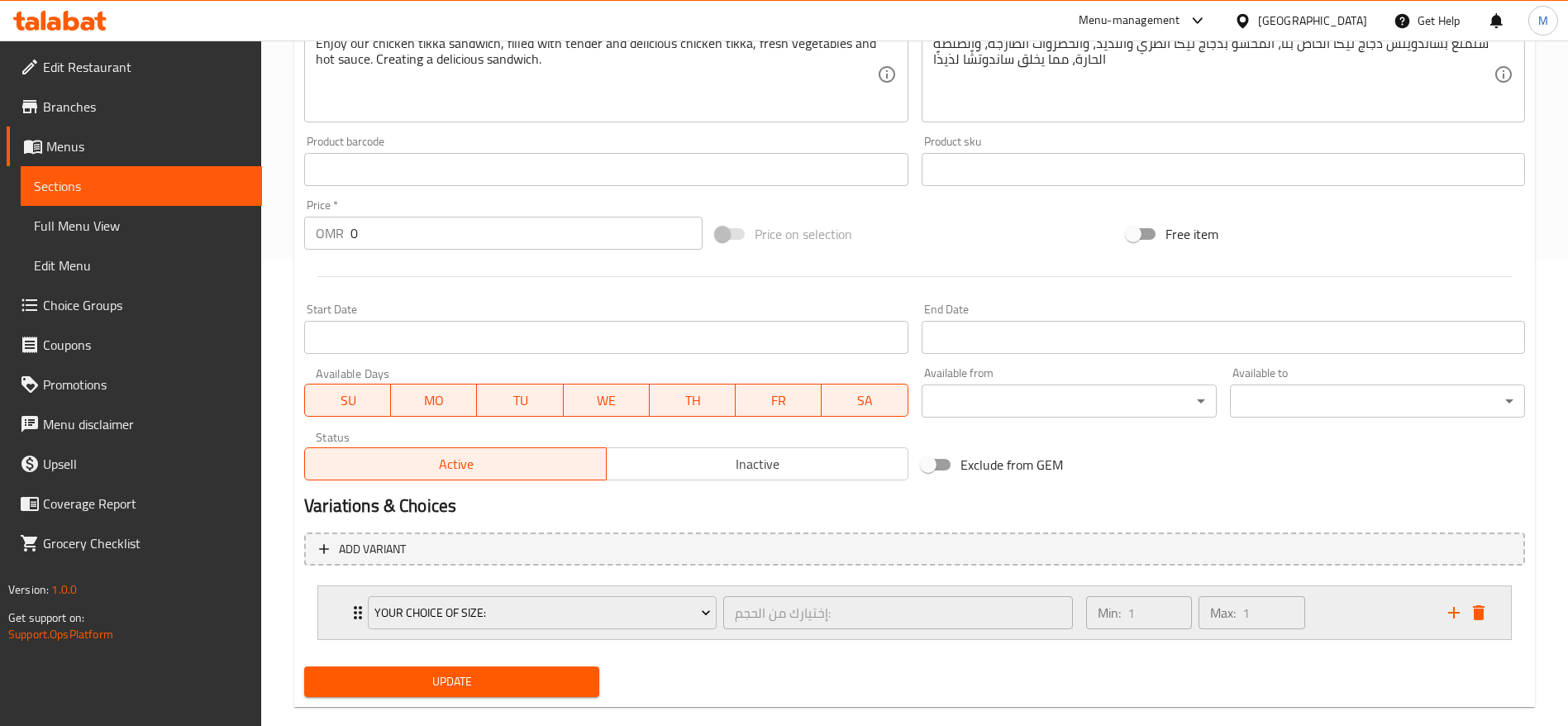
click at [359, 605] on div "Your Choice Of Size: إختيارك من الحجم: ​" at bounding box center [721, 612] width 725 height 53
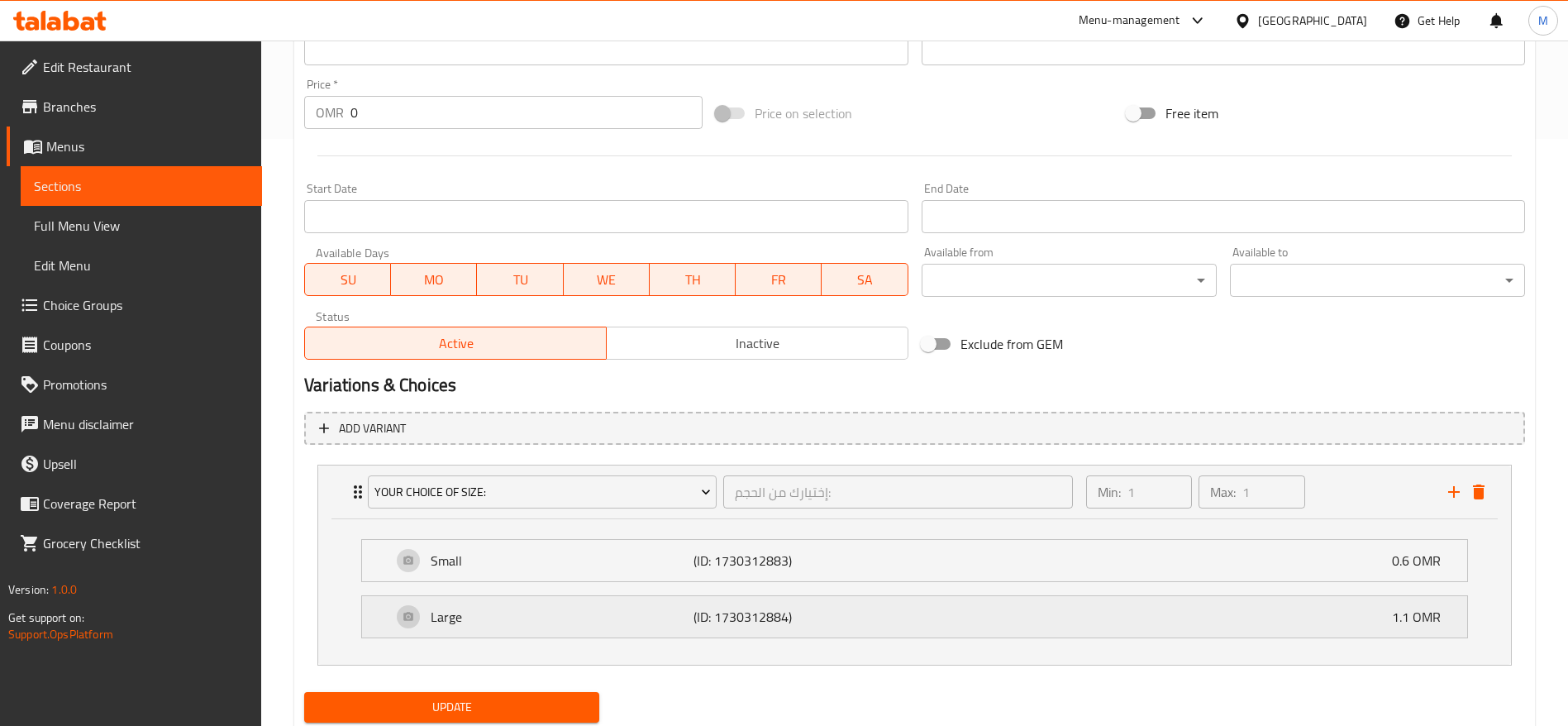
scroll to position [640, 0]
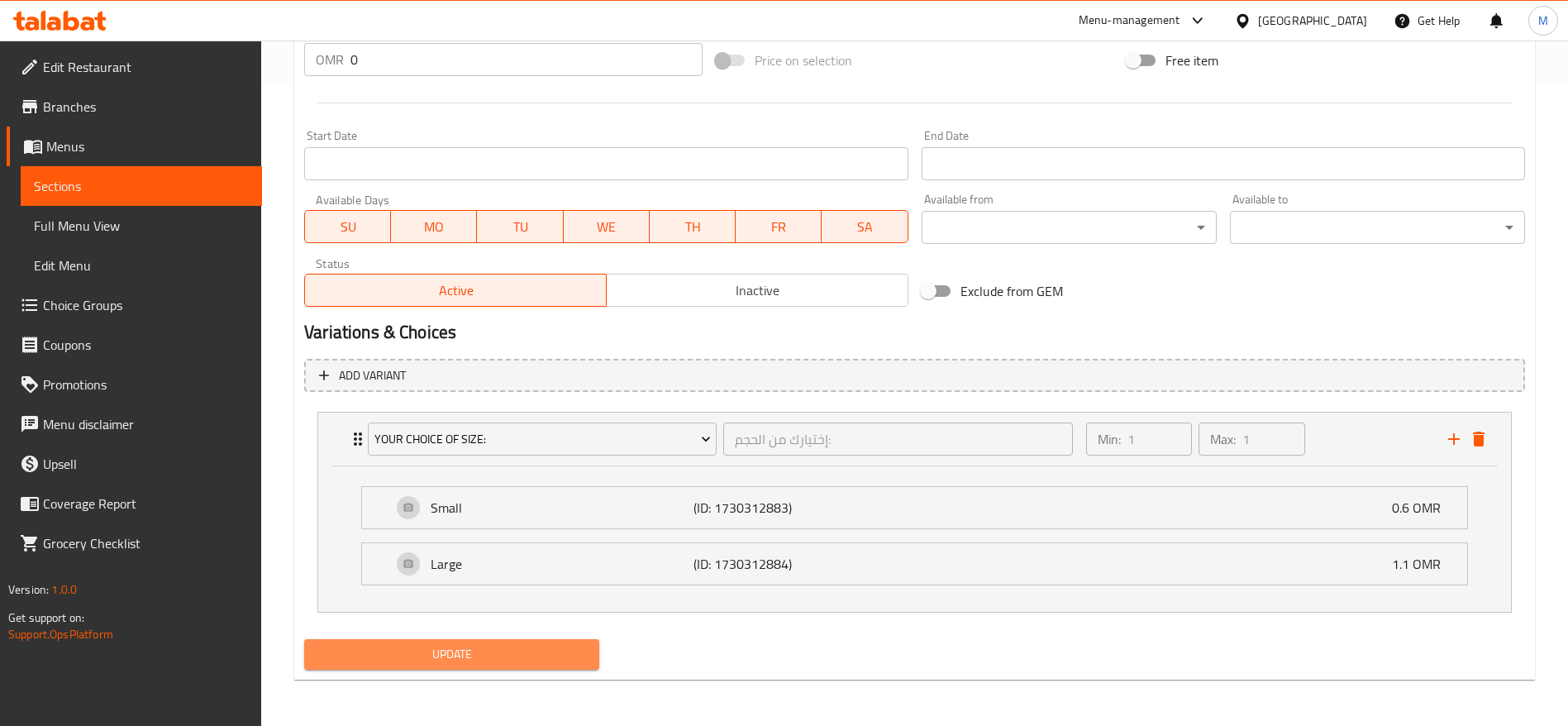
click at [438, 657] on span "Update" at bounding box center [452, 654] width 269 height 21
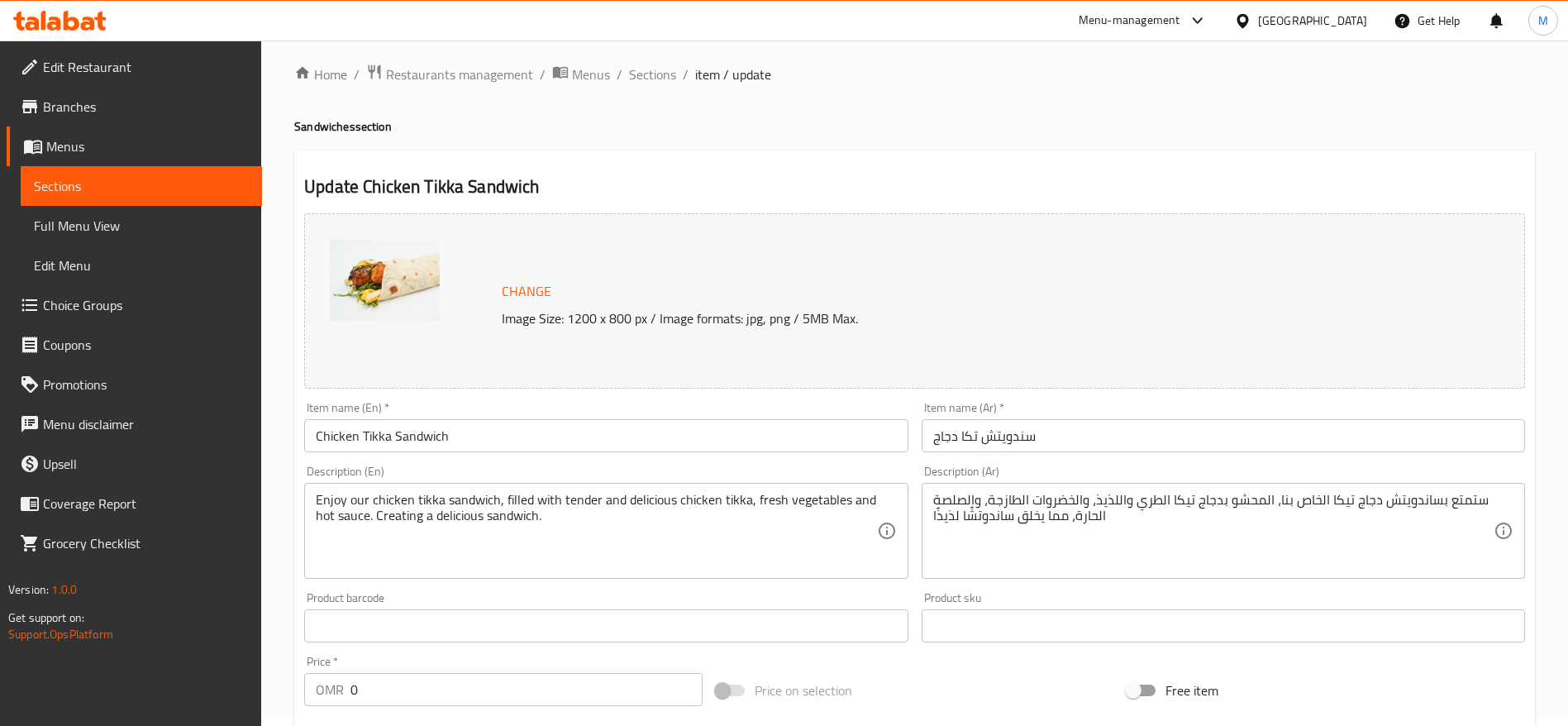
scroll to position [0, 0]
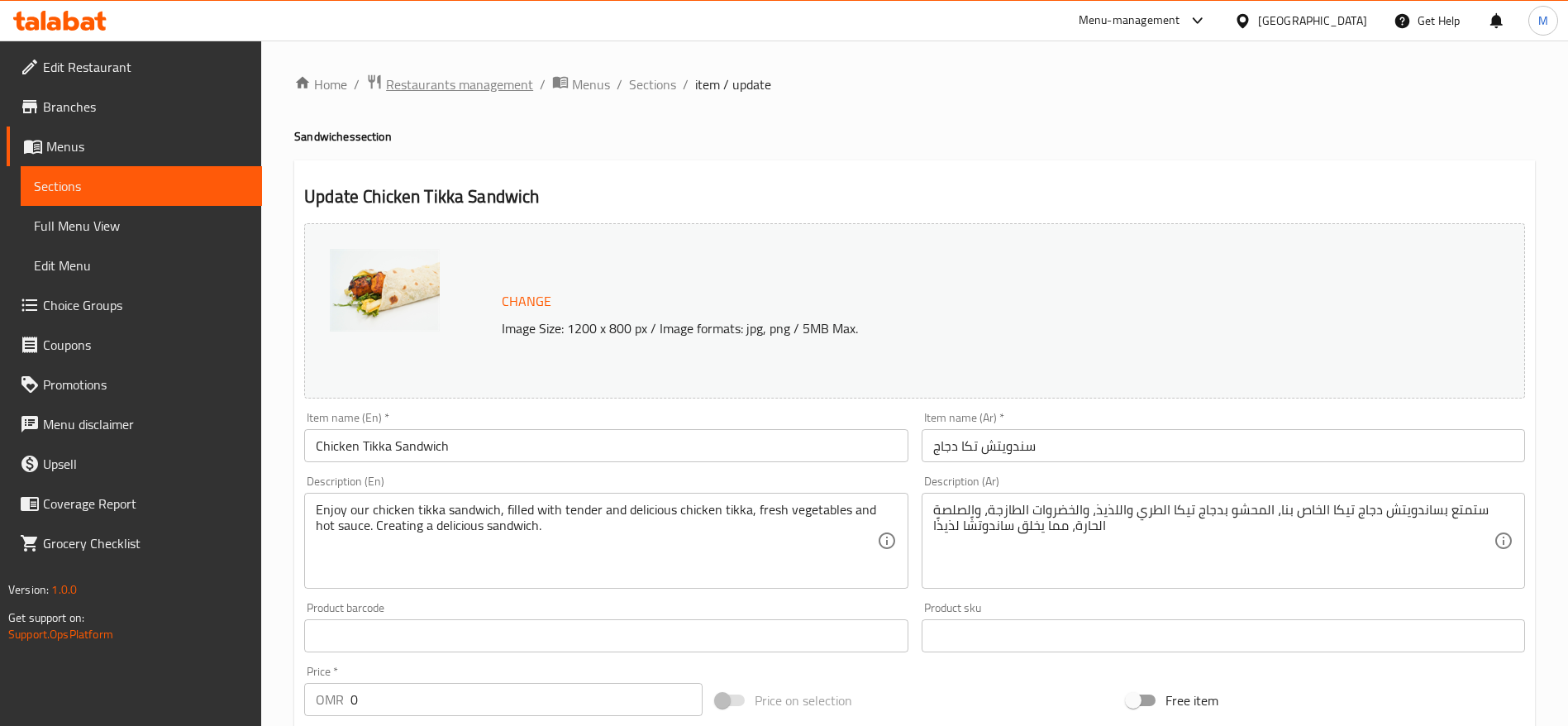
click at [431, 84] on span "Restaurants management" at bounding box center [459, 84] width 147 height 20
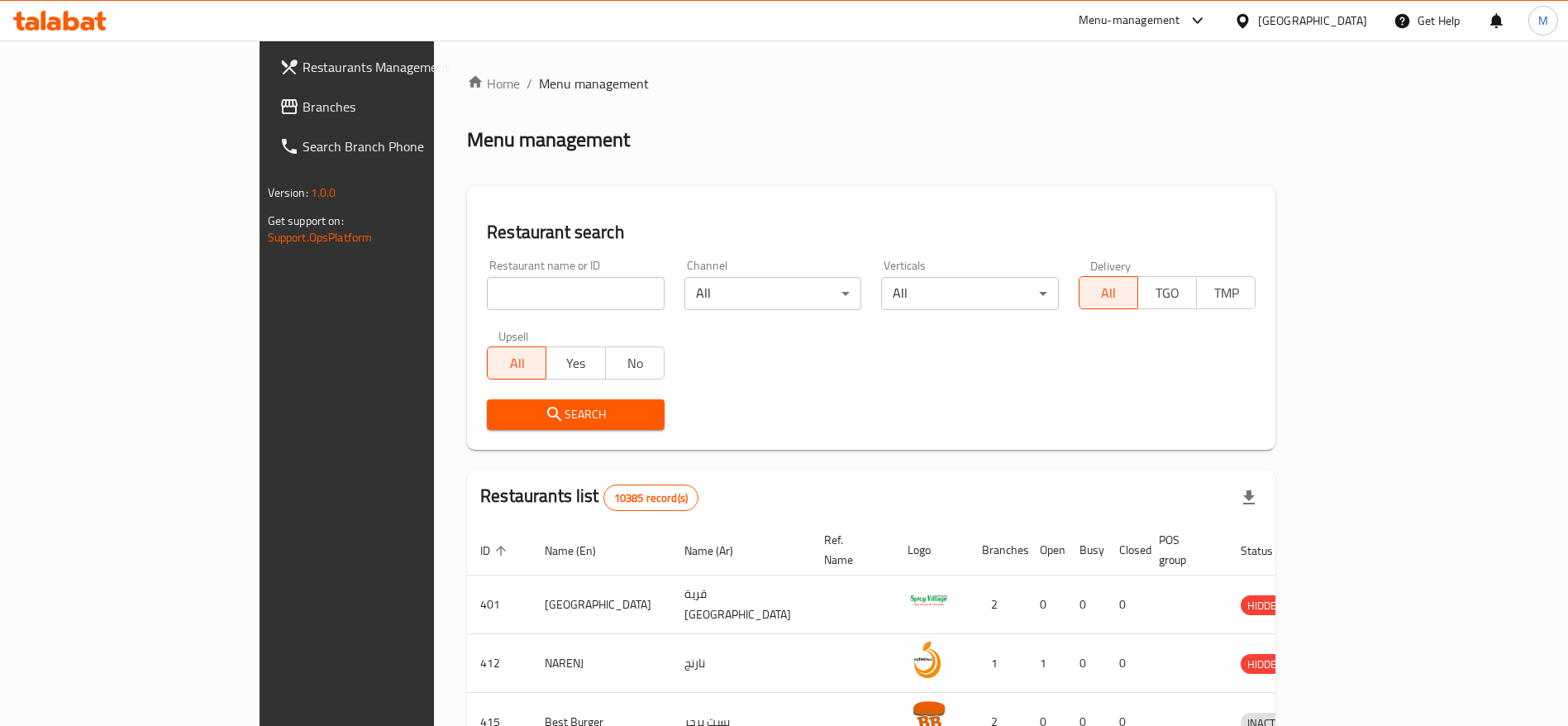
click at [302, 110] on span "Branches" at bounding box center [405, 107] width 205 height 20
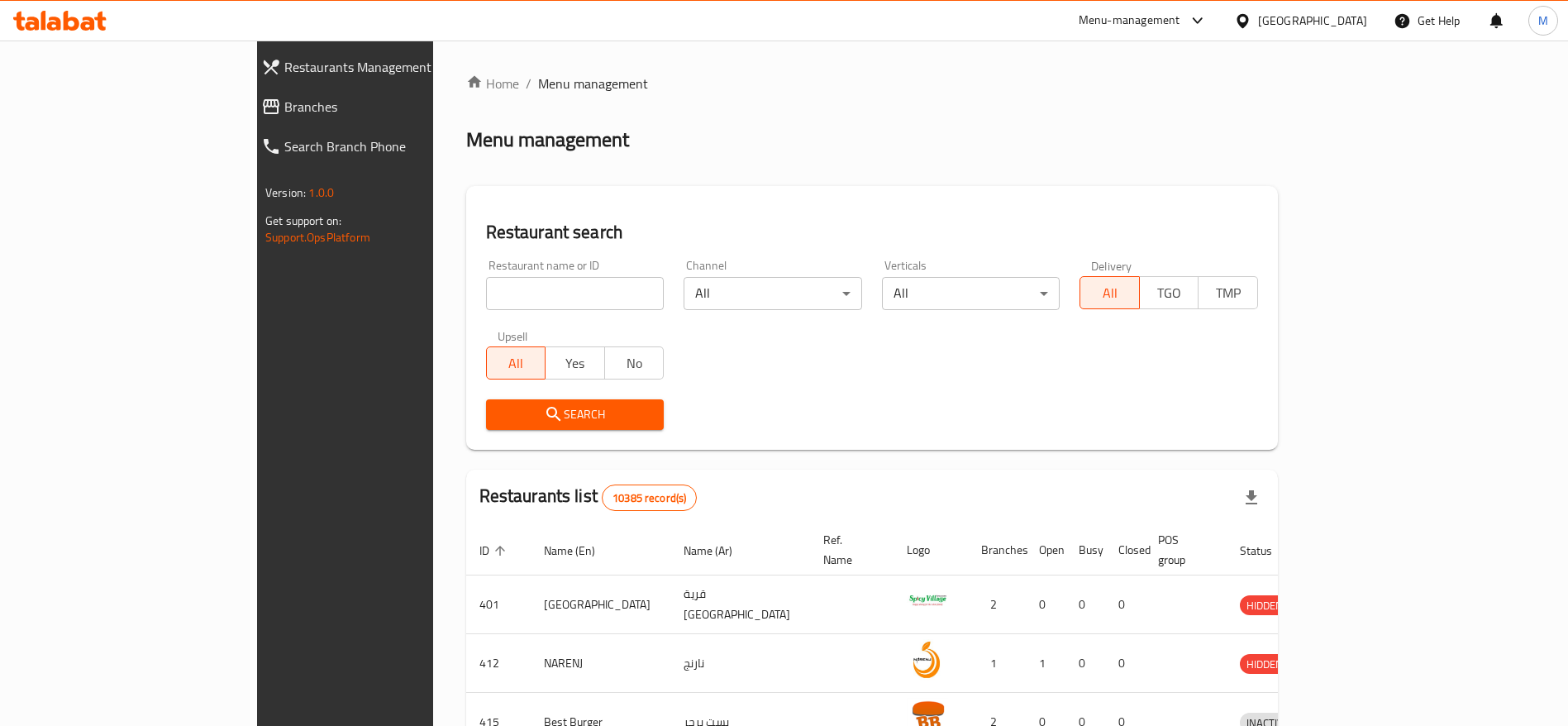
click at [486, 285] on input "search" at bounding box center [575, 294] width 179 height 33
type input "[PERSON_NAME]"
click button "Search" at bounding box center [575, 414] width 179 height 31
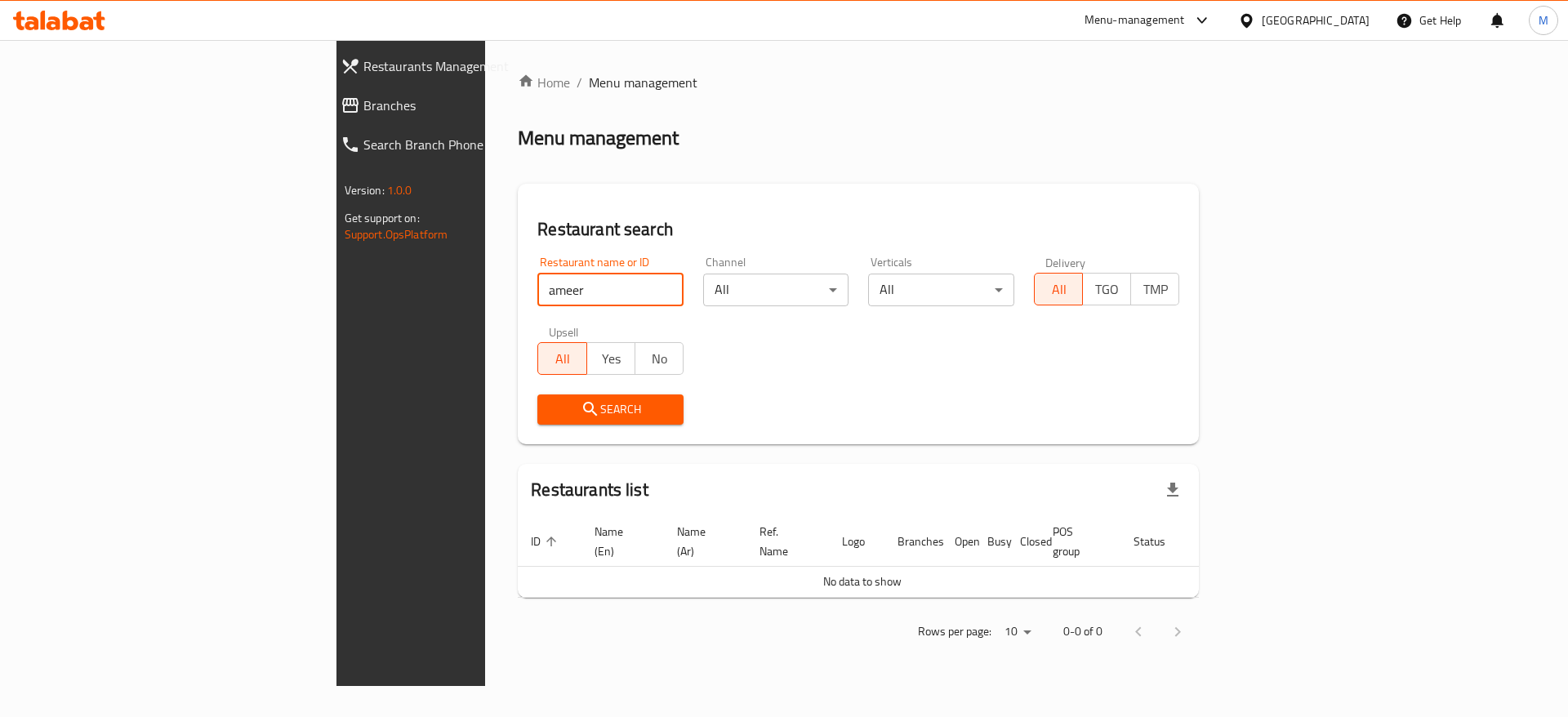
type input "ameer"
click button "Search" at bounding box center [610, 409] width 146 height 31
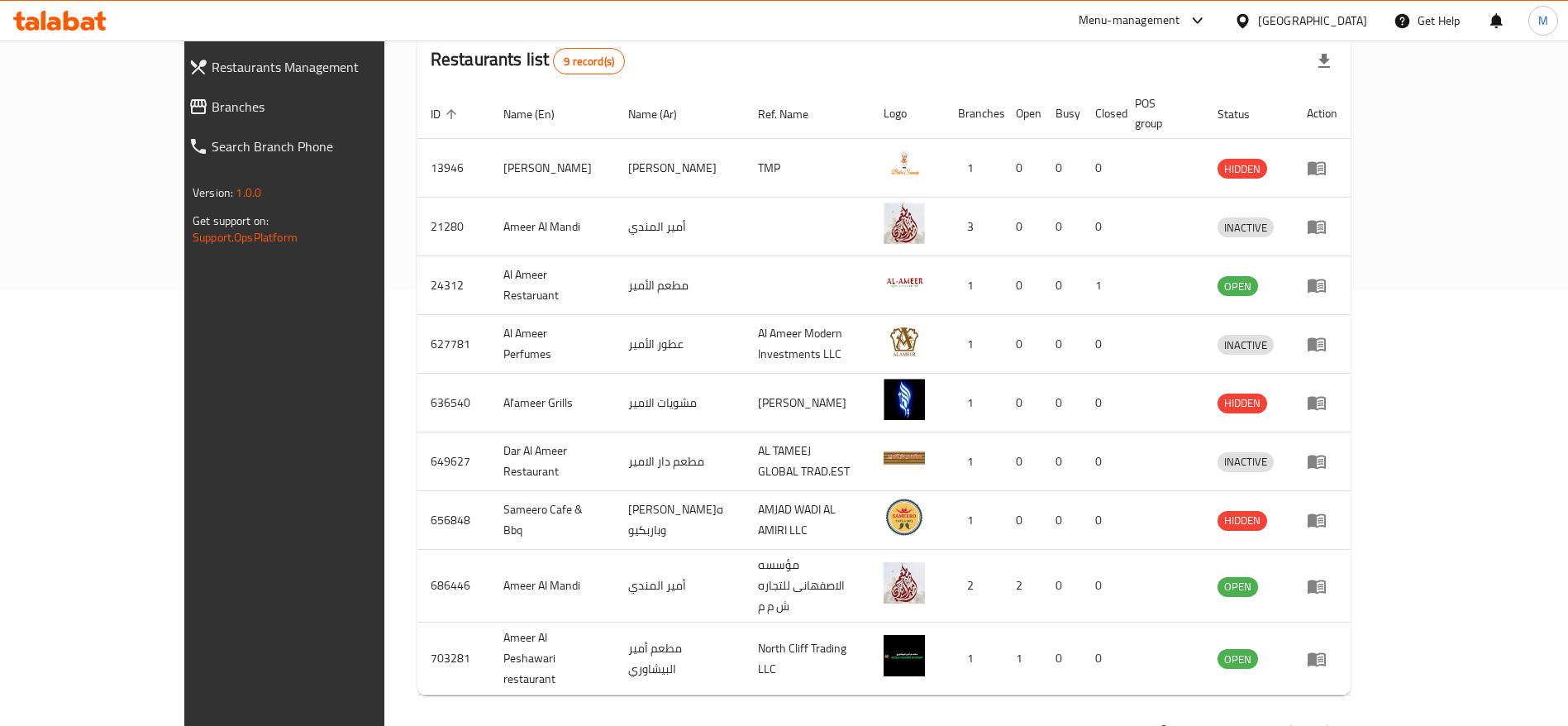
scroll to position [449, 0]
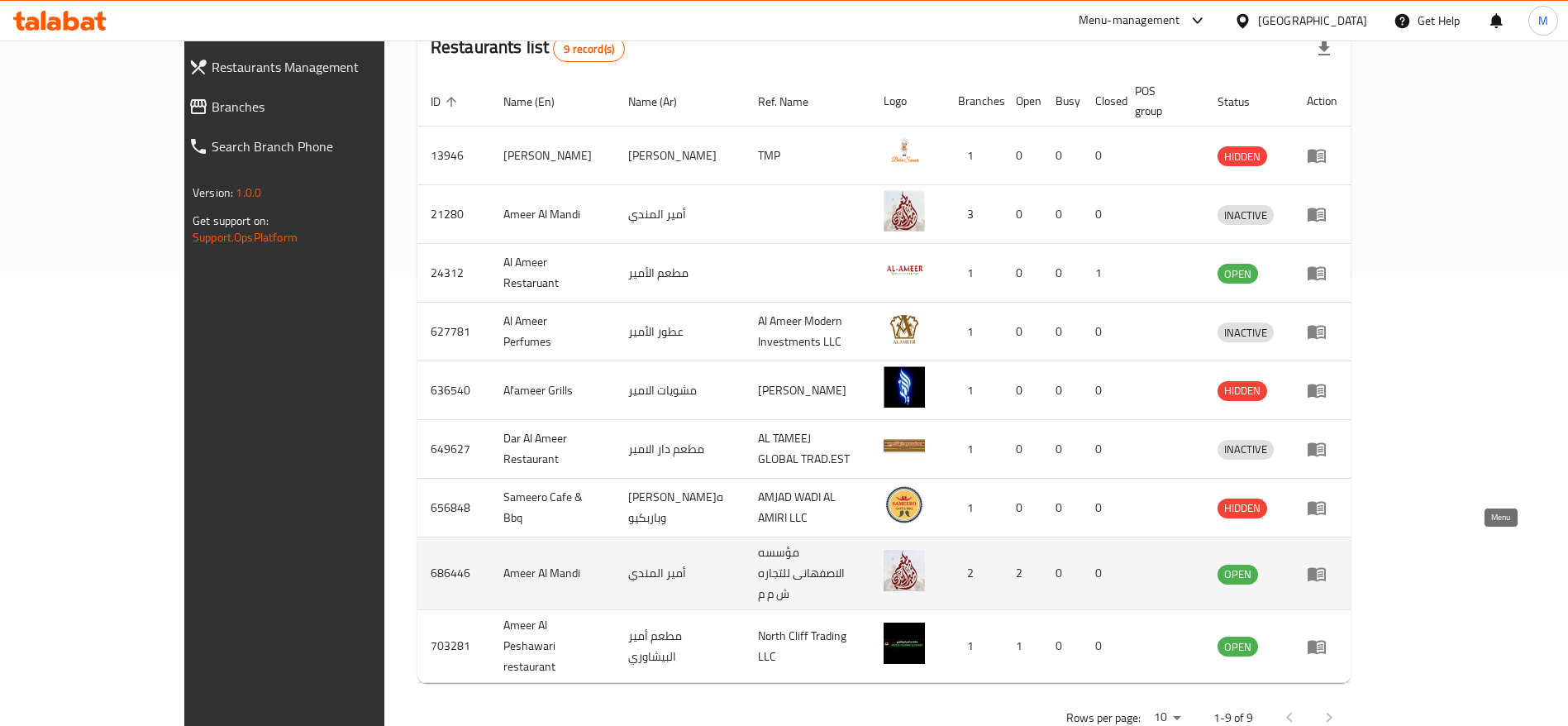
click at [1326, 567] on icon "enhanced table" at bounding box center [1317, 574] width 18 height 14
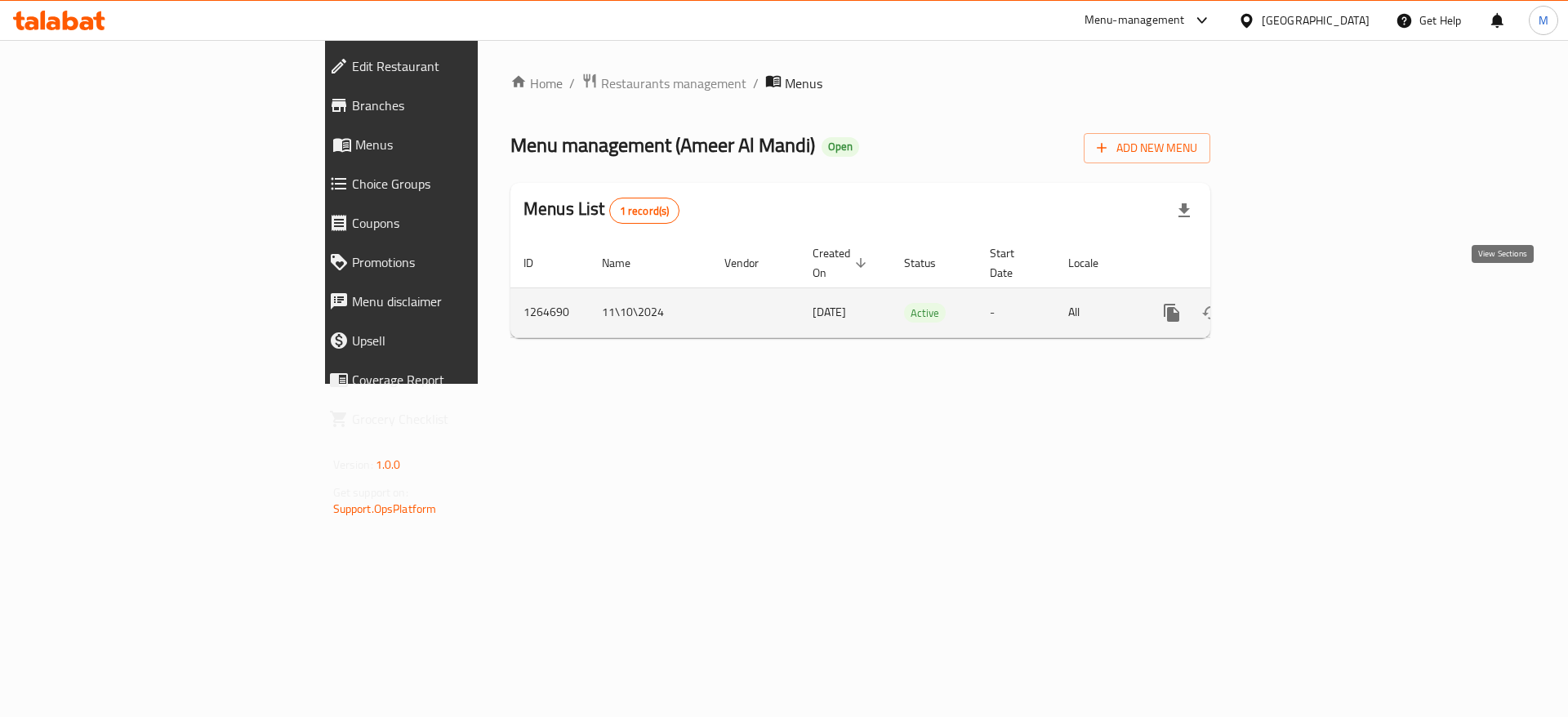
click at [1300, 303] on icon "enhanced table" at bounding box center [1290, 313] width 20 height 20
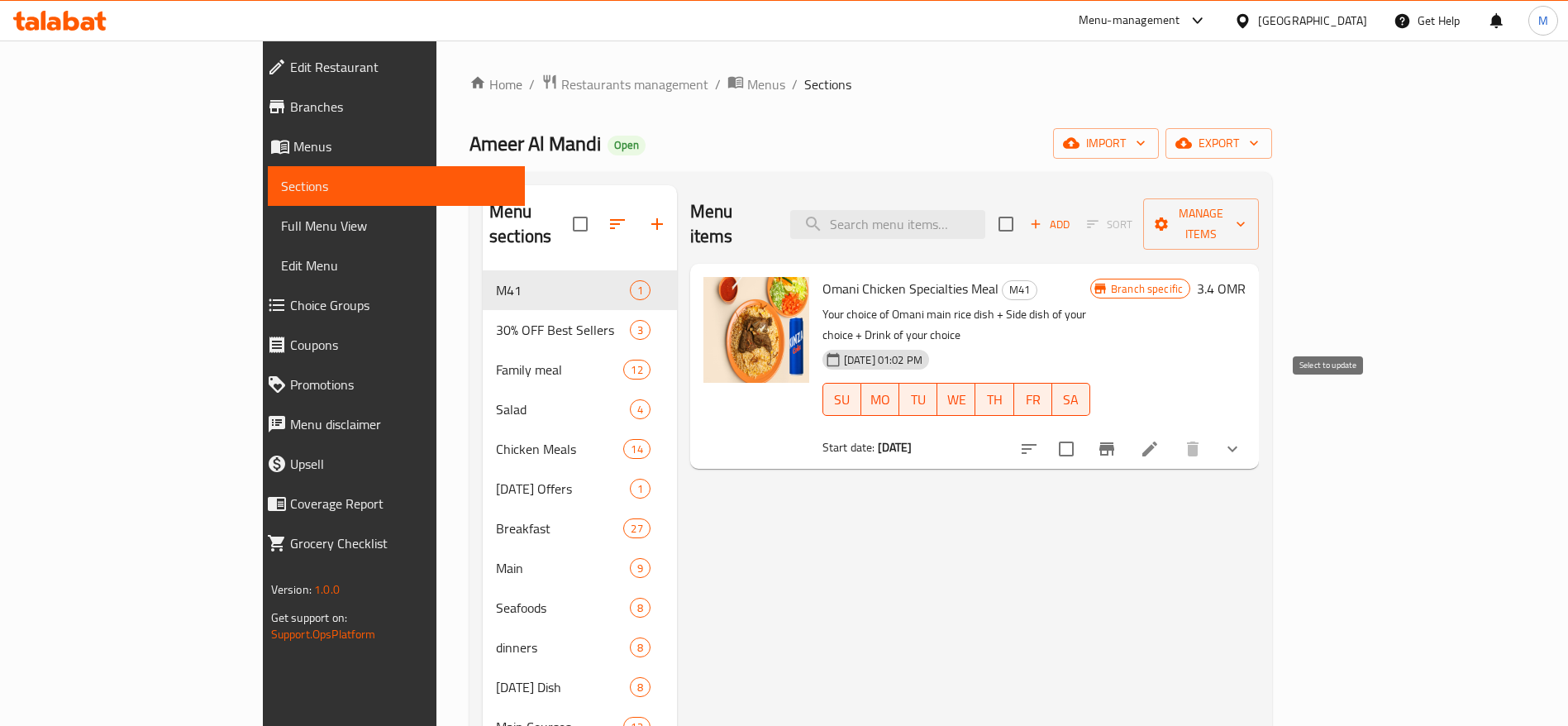
click at [1084, 432] on input "checkbox" at bounding box center [1066, 449] width 35 height 35
checkbox input "true"
click at [1116, 439] on icon "Branch-specific-item" at bounding box center [1107, 449] width 20 height 20
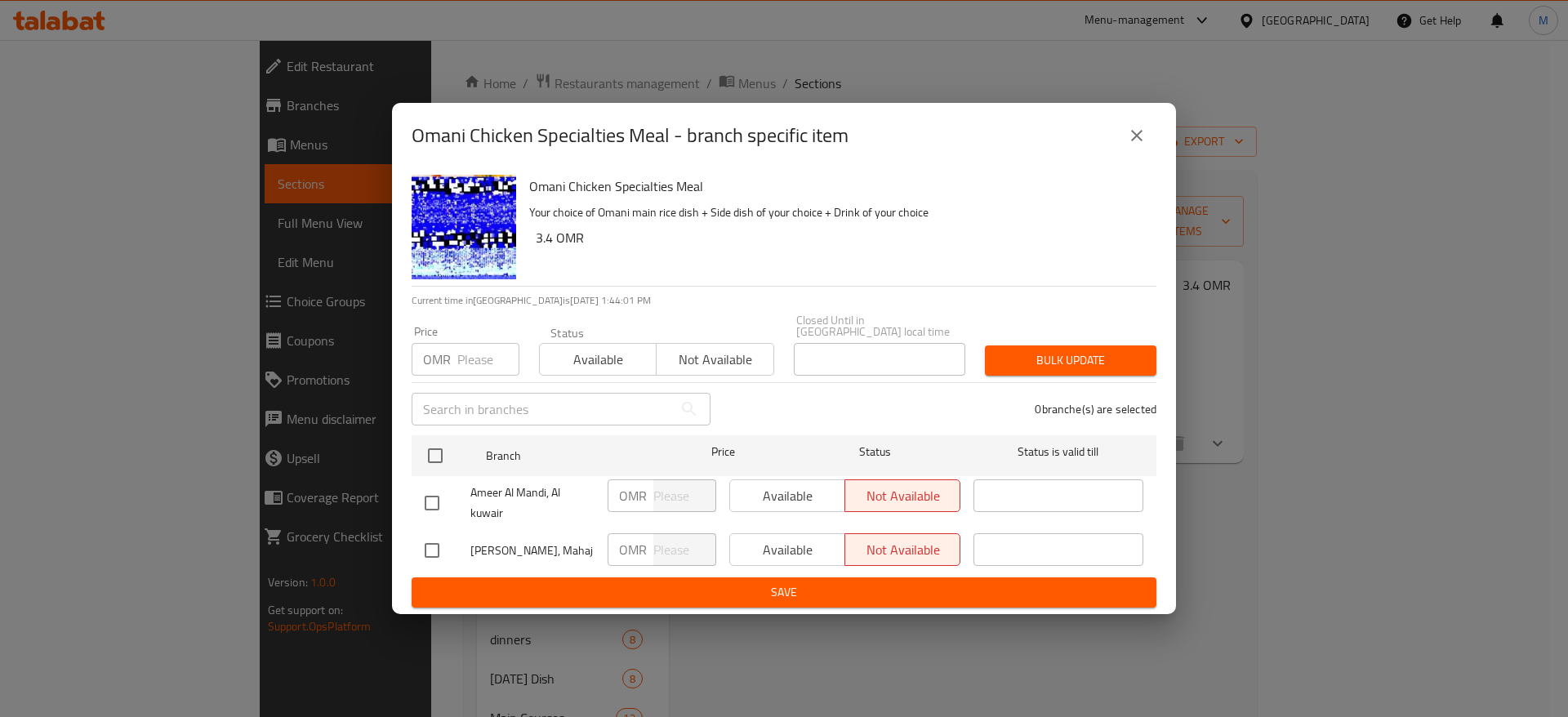
click at [794, 488] on div "Available Not available" at bounding box center [845, 496] width 231 height 33
click at [1145, 139] on icon "close" at bounding box center [1137, 135] width 20 height 20
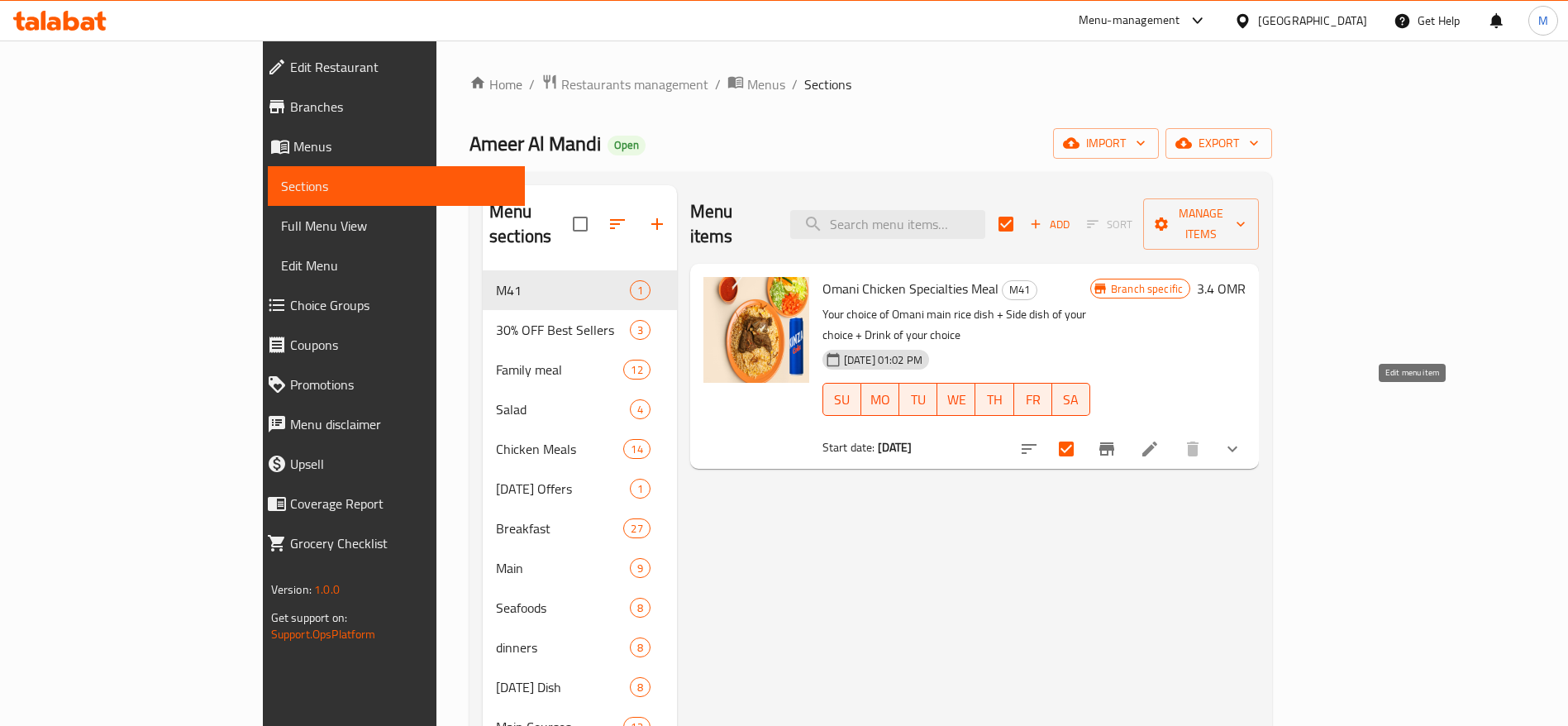
click at [1157, 442] on icon at bounding box center [1150, 449] width 15 height 15
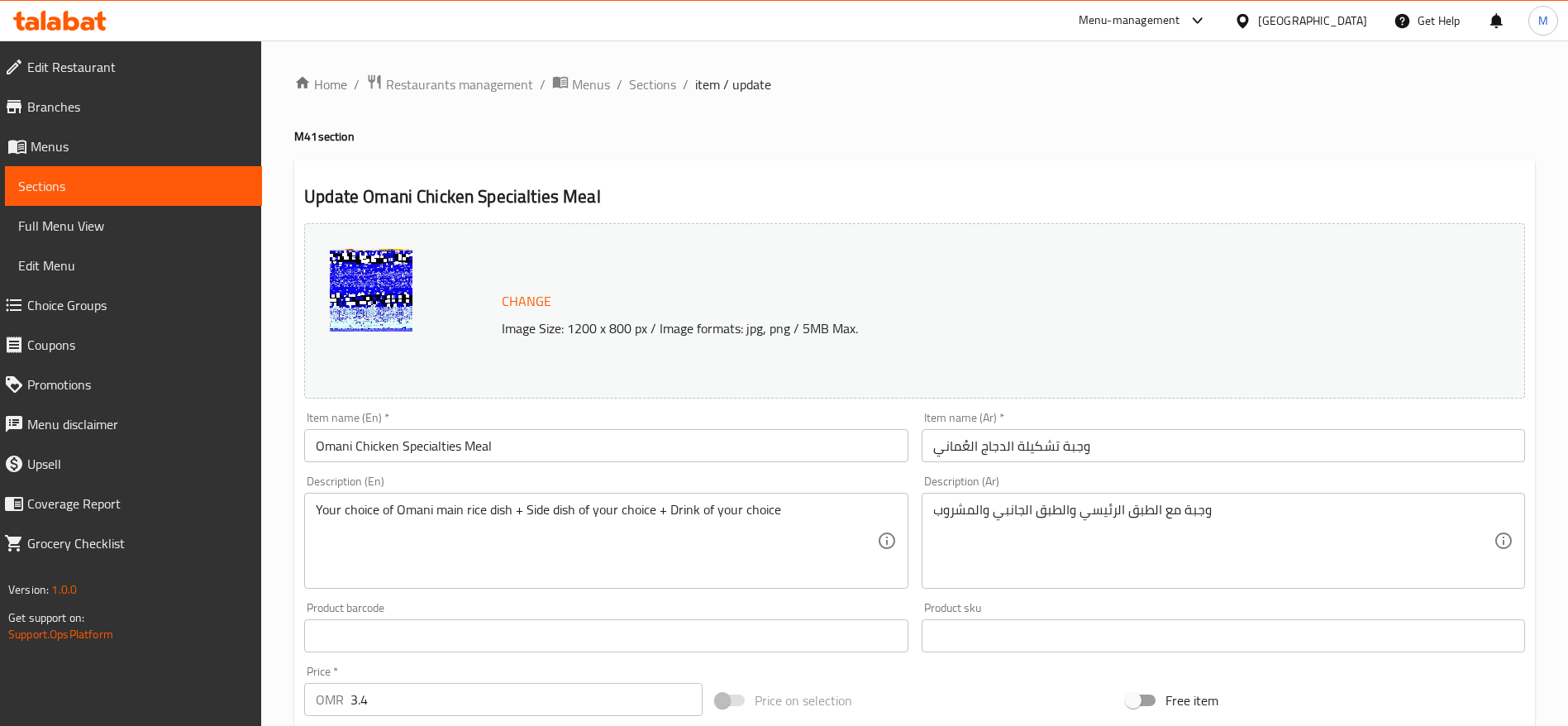
click at [132, 179] on span "Sections" at bounding box center [134, 186] width 230 height 20
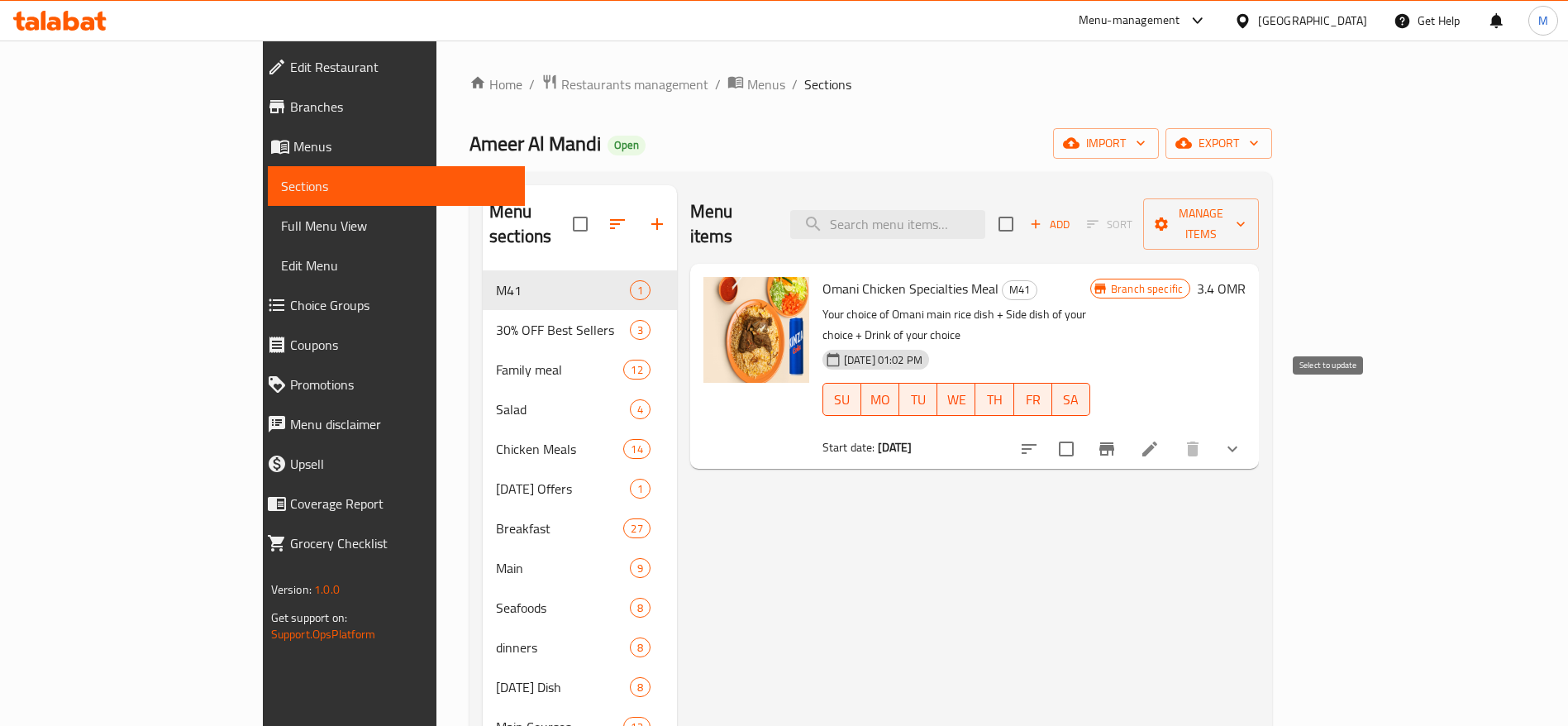
click at [1084, 432] on input "checkbox" at bounding box center [1066, 449] width 35 height 35
checkbox input "true"
click at [1114, 443] on icon "Branch-specific-item" at bounding box center [1106, 449] width 15 height 13
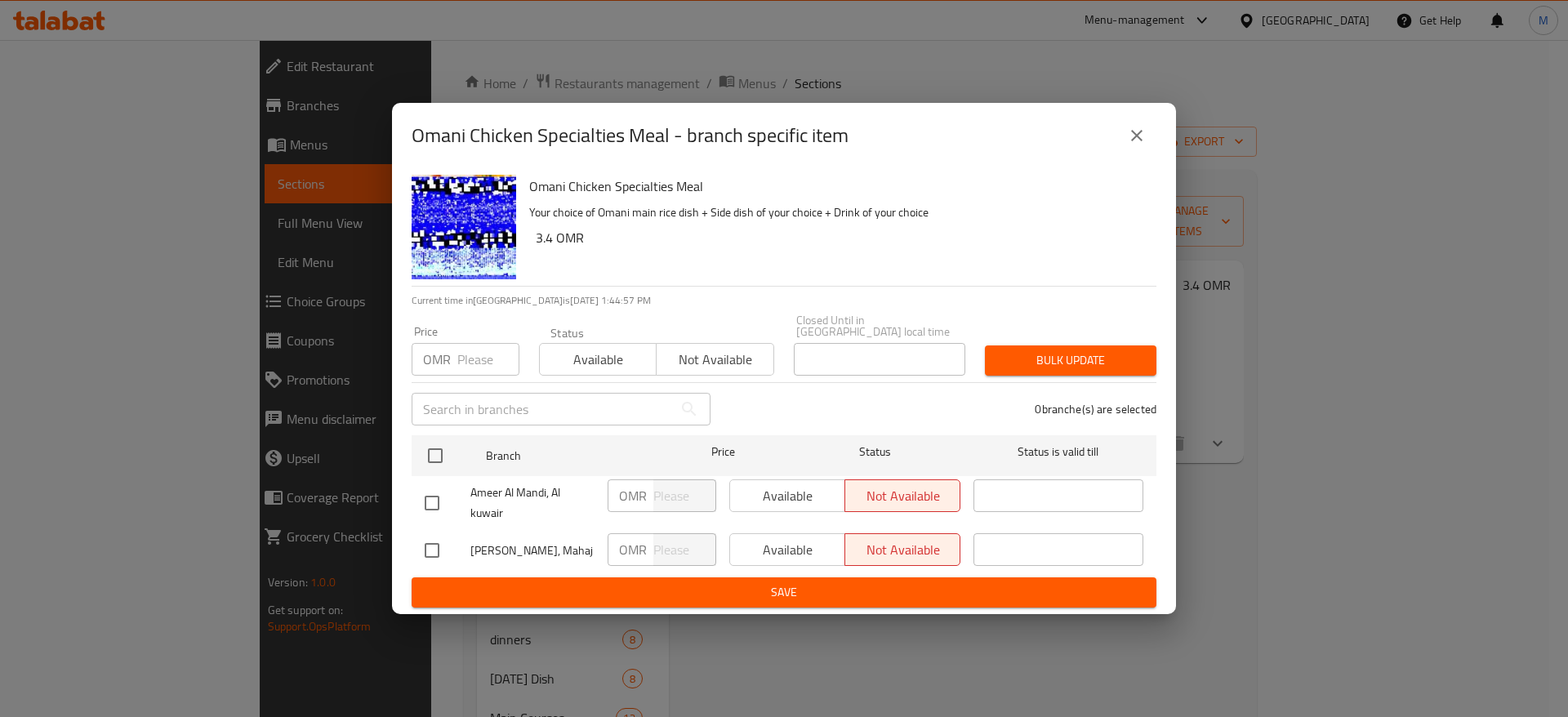
click at [790, 502] on div "Available Not available" at bounding box center [845, 496] width 231 height 33
click at [783, 487] on div "Available Not available" at bounding box center [845, 496] width 231 height 33
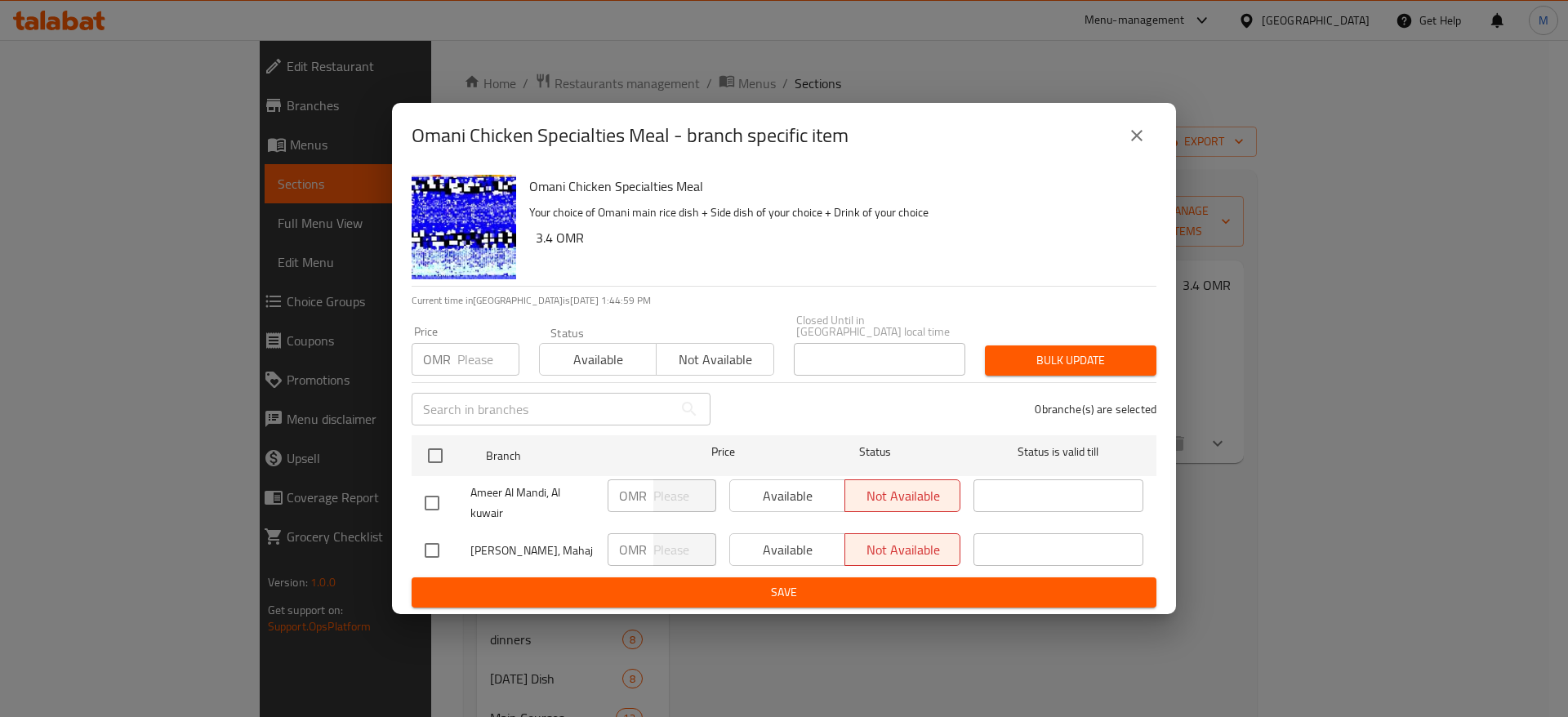
click at [783, 487] on div "Available Not available" at bounding box center [845, 496] width 231 height 33
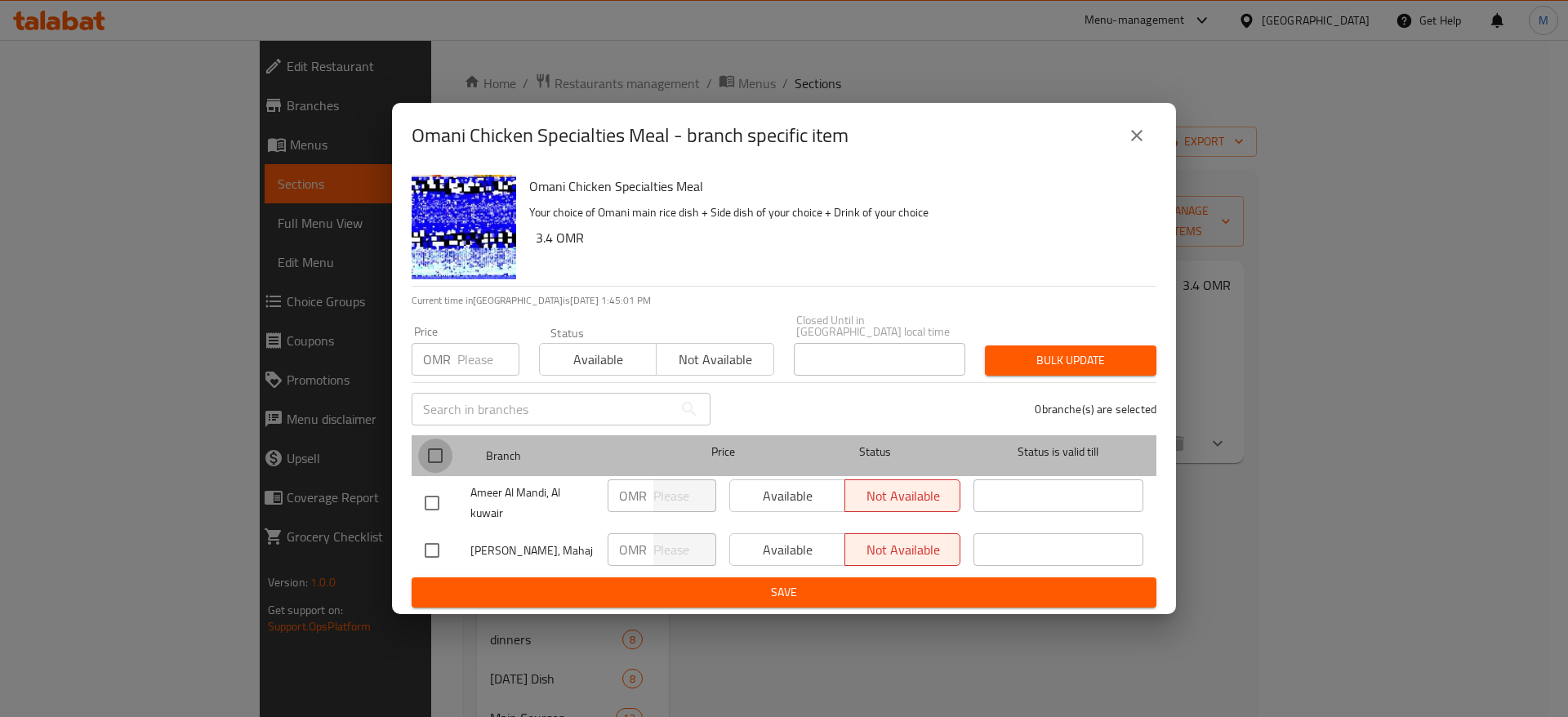
click at [438, 445] on input "checkbox" at bounding box center [436, 456] width 35 height 35
checkbox input "true"
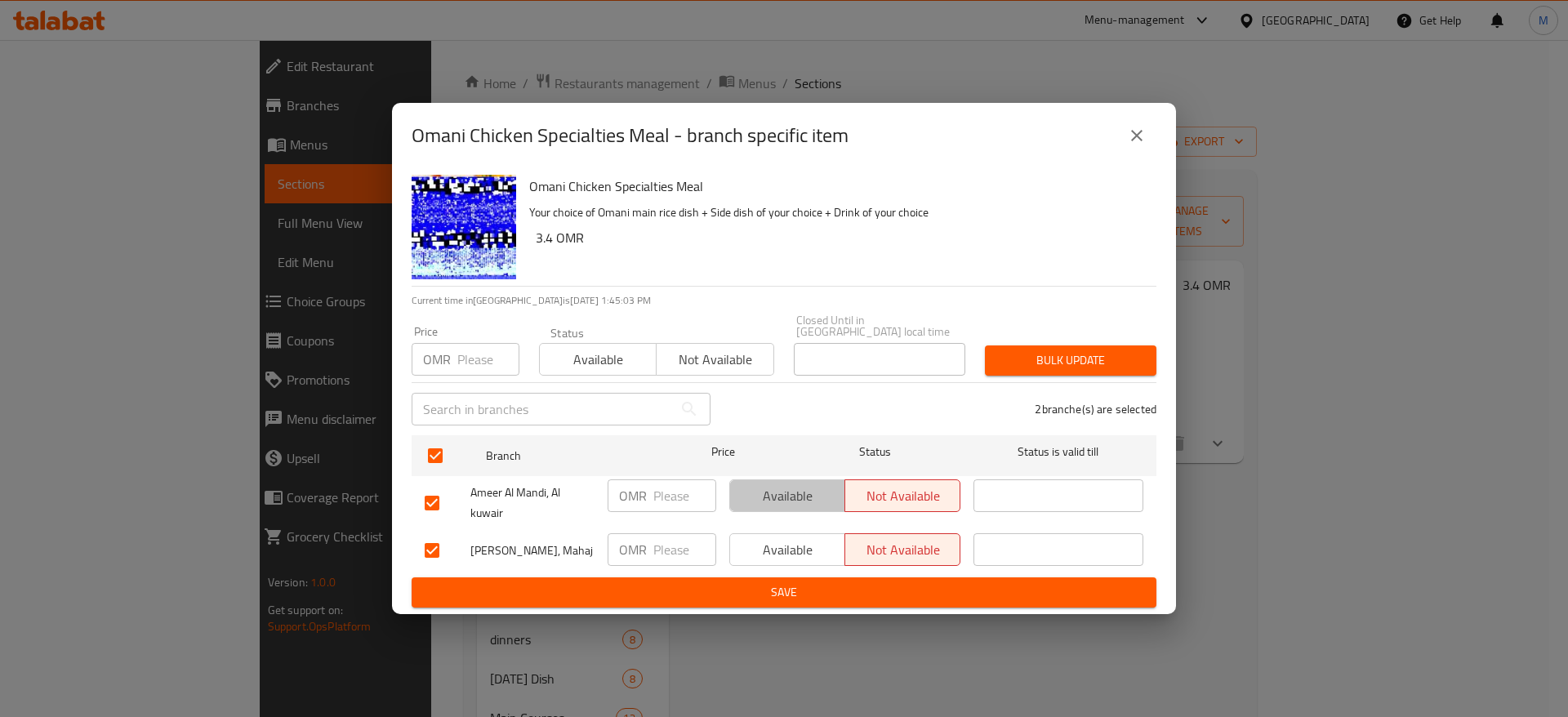
click at [741, 491] on span "Available" at bounding box center [788, 496] width 102 height 24
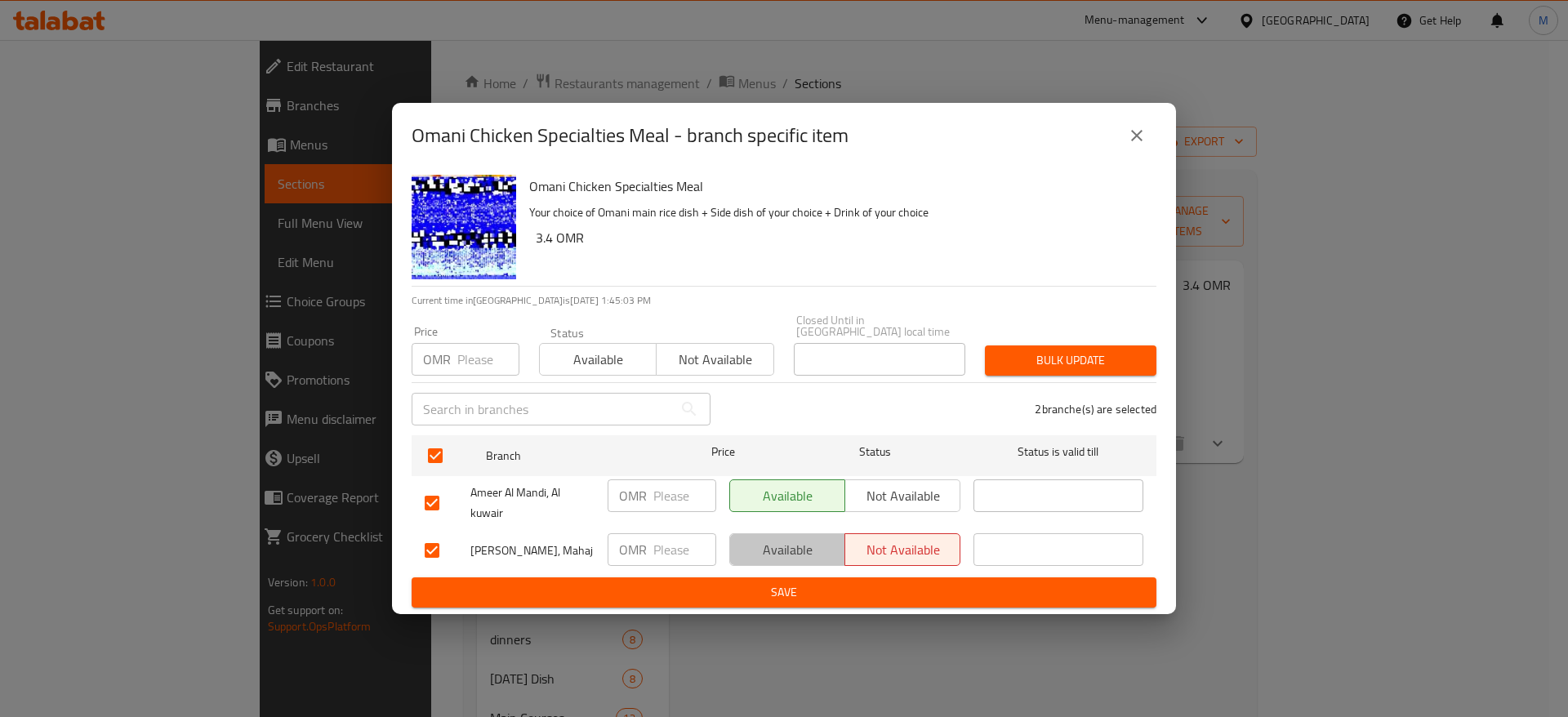
click at [773, 543] on span "Available" at bounding box center [788, 550] width 102 height 24
click at [766, 578] on button "Save" at bounding box center [784, 592] width 745 height 31
